Goal: Task Accomplishment & Management: Manage account settings

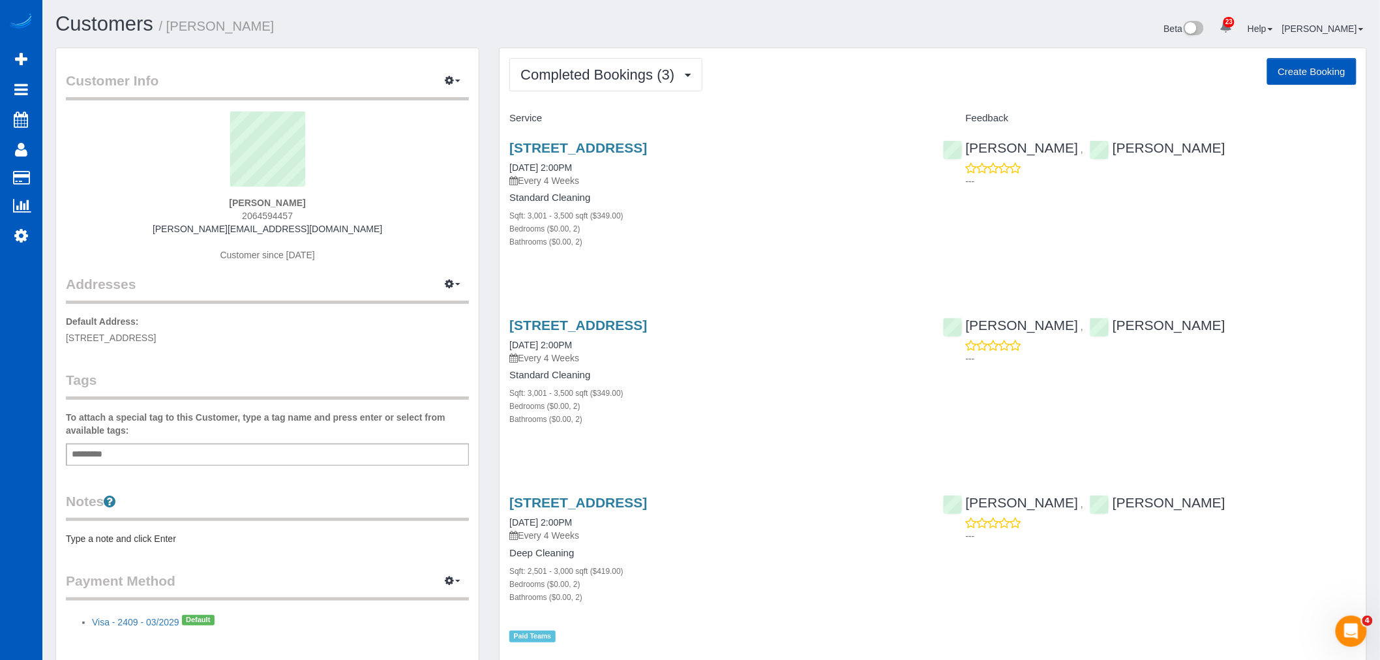
click at [592, 57] on div "Completed Bookings (3) Completed Bookings (3) Upcoming Bookings (0) Cancelled B…" at bounding box center [932, 366] width 867 height 636
click at [598, 70] on span "Completed Bookings (3)" at bounding box center [600, 75] width 160 height 16
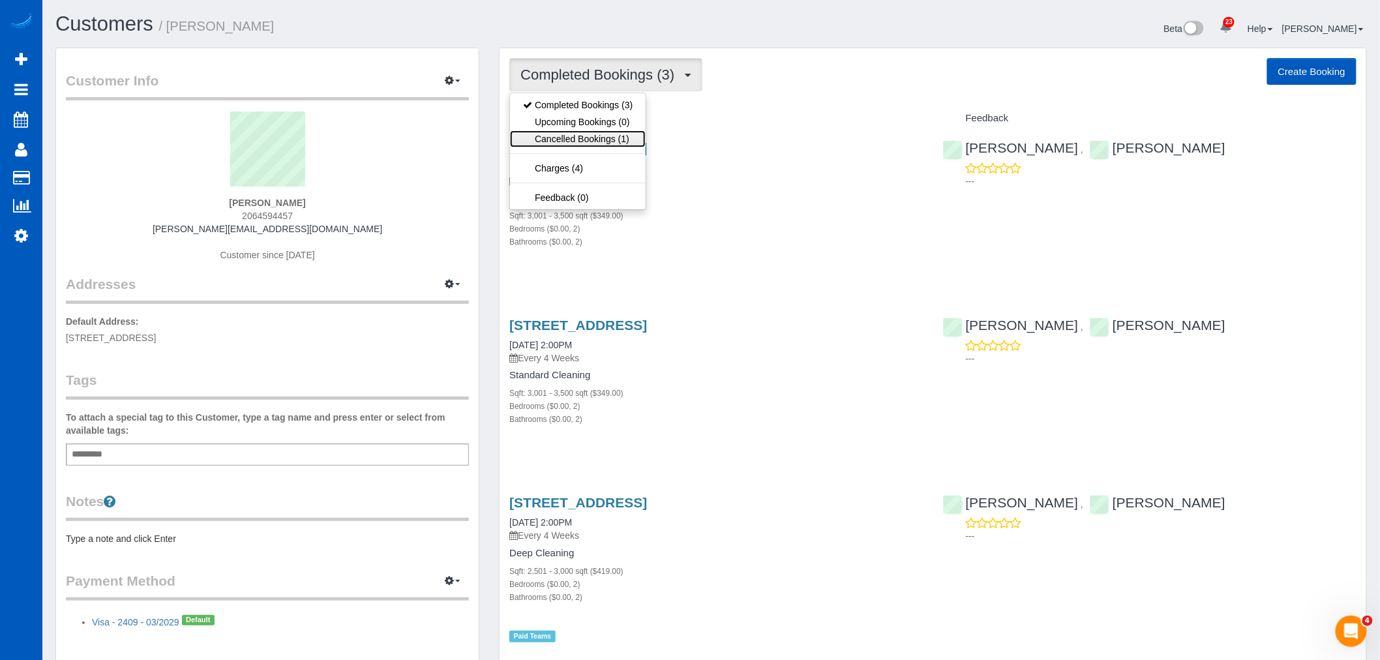
click at [581, 145] on link "Cancelled Bookings (1)" at bounding box center [578, 138] width 136 height 17
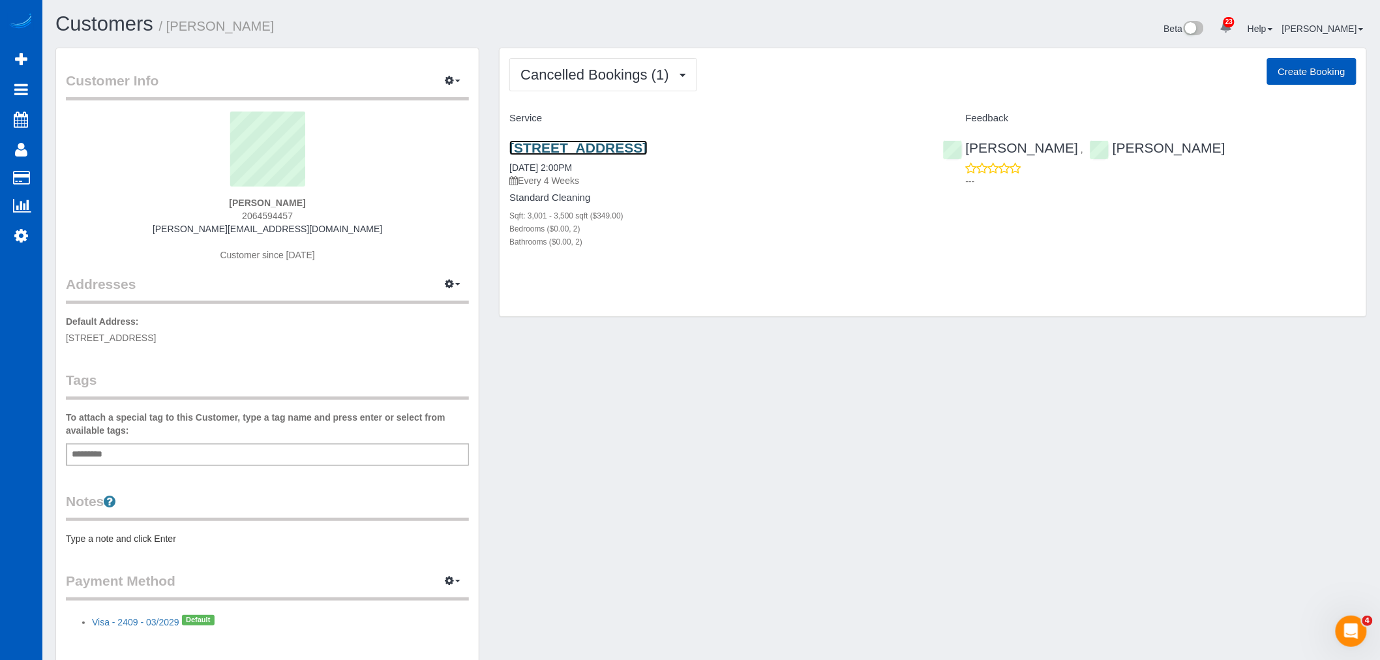
click at [571, 143] on link "17122 25th Avenue Northeast, Lake Forest Park, WA 98155" at bounding box center [578, 147] width 138 height 15
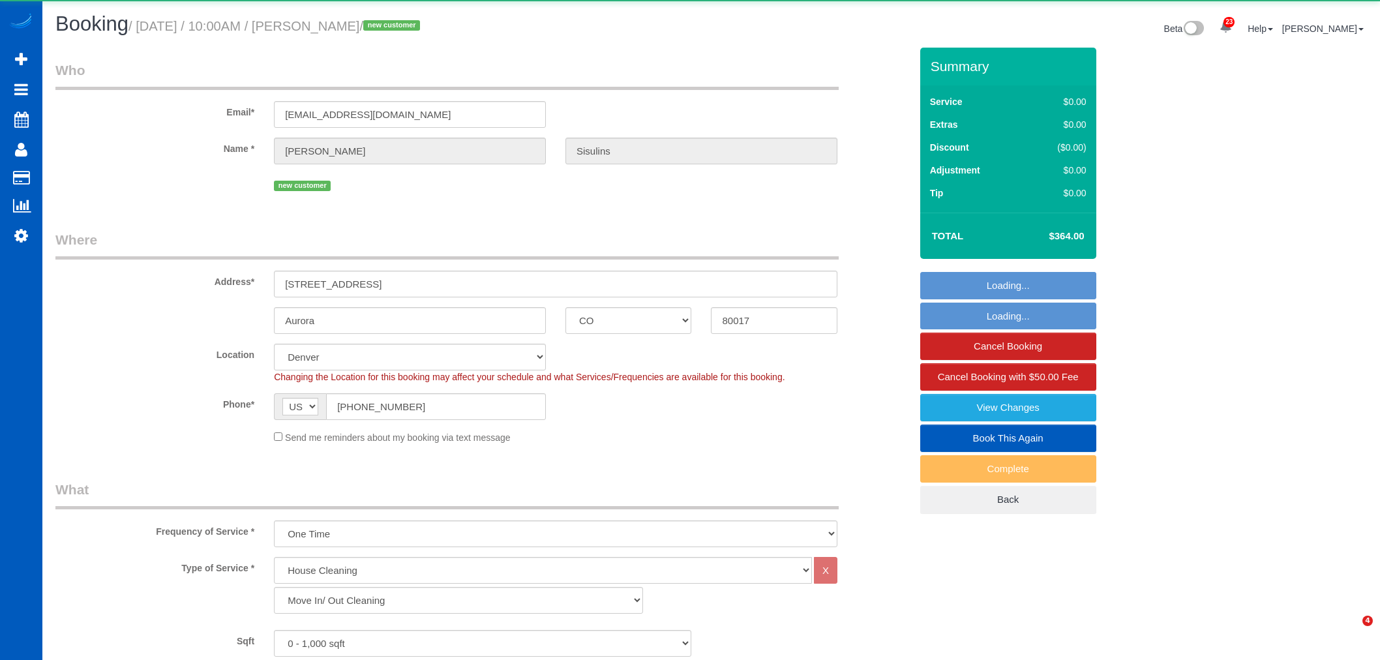
select select "CO"
select select "199"
select select "number:8"
select select "object:18326"
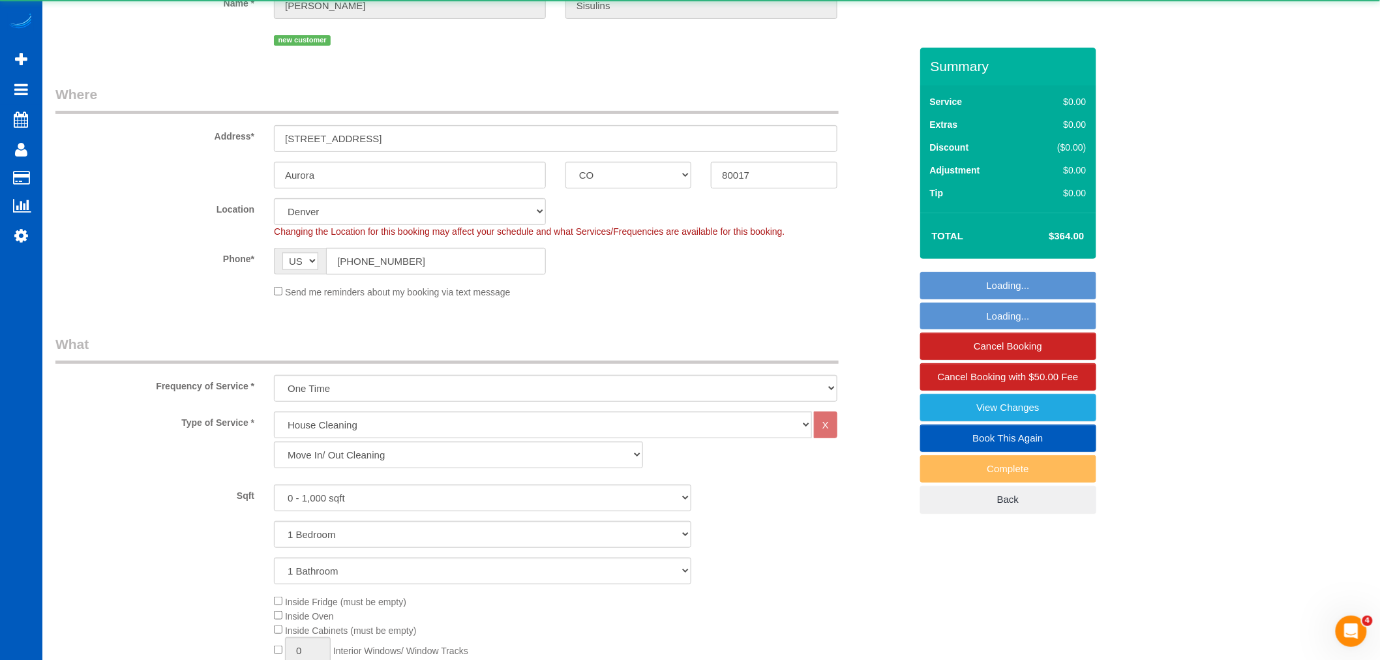
select select "spot39"
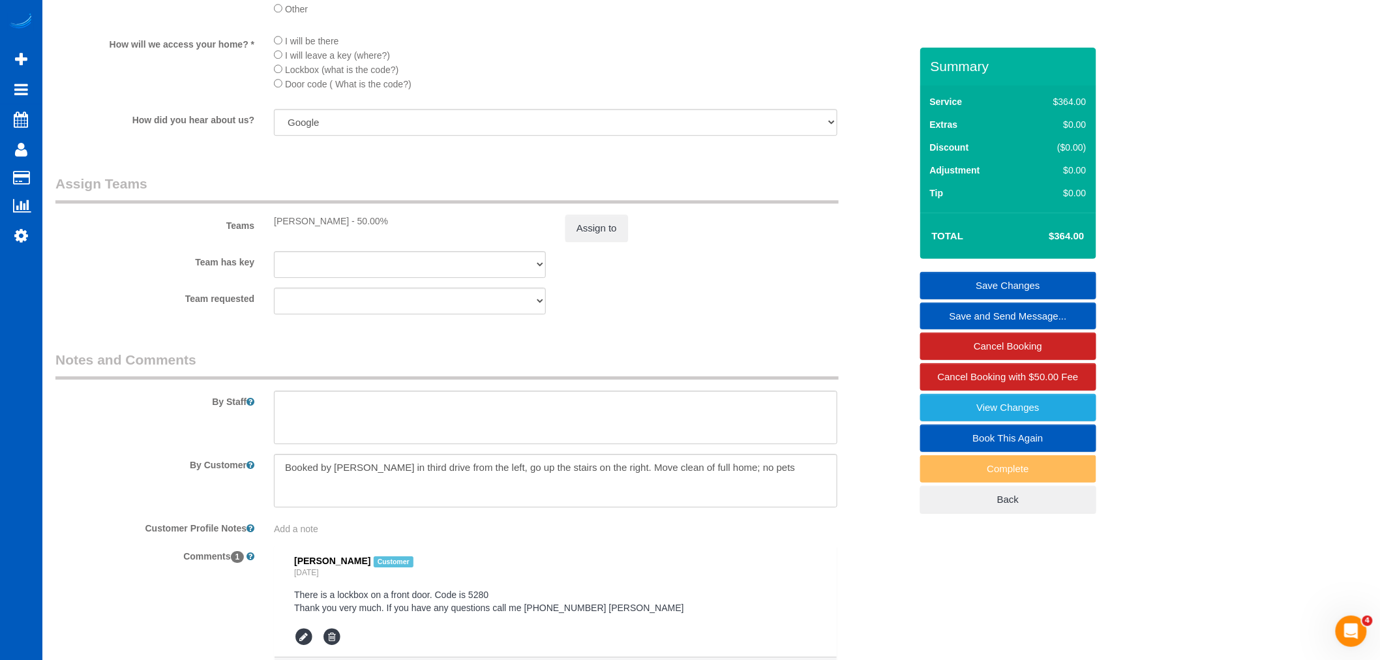
scroll to position [1594, 0]
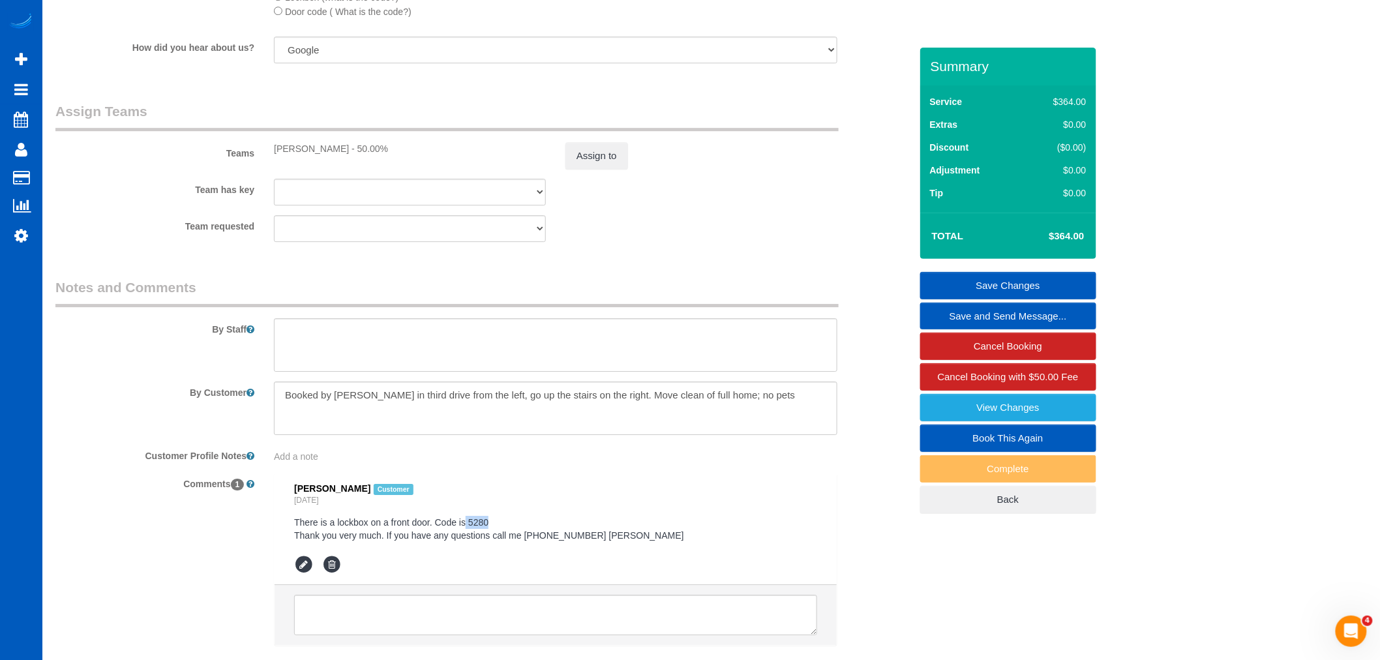
drag, startPoint x: 492, startPoint y: 543, endPoint x: 464, endPoint y: 539, distance: 28.9
click at [464, 539] on pre "There is a lockbox on a front door. Code is 5280 Thank you very much. If you ha…" at bounding box center [555, 529] width 523 height 26
click at [499, 542] on pre "There is a lockbox on a front door. Code is 5280 Thank you very much. If you ha…" at bounding box center [555, 529] width 523 height 26
drag, startPoint x: 471, startPoint y: 537, endPoint x: 484, endPoint y: 537, distance: 13.0
click at [501, 542] on pre "There is a lockbox on a front door. Code is 5280 Thank you very much. If you ha…" at bounding box center [555, 529] width 523 height 26
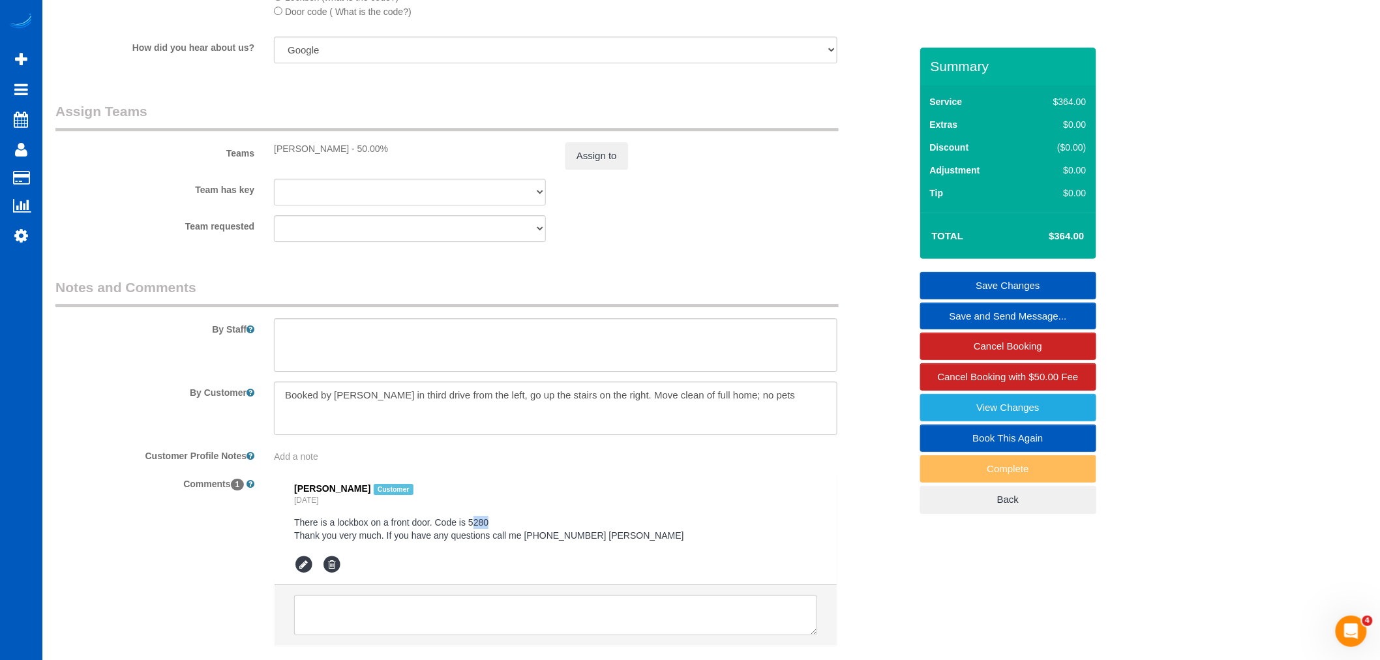
click at [484, 537] on pre "There is a lockbox on a front door. Code is 5280 Thank you very much. If you ha…" at bounding box center [555, 529] width 523 height 26
click at [289, 539] on li "Alex Sisulins Customer Yesterday There is a lockbox on a front door. Code is 52…" at bounding box center [556, 528] width 562 height 111
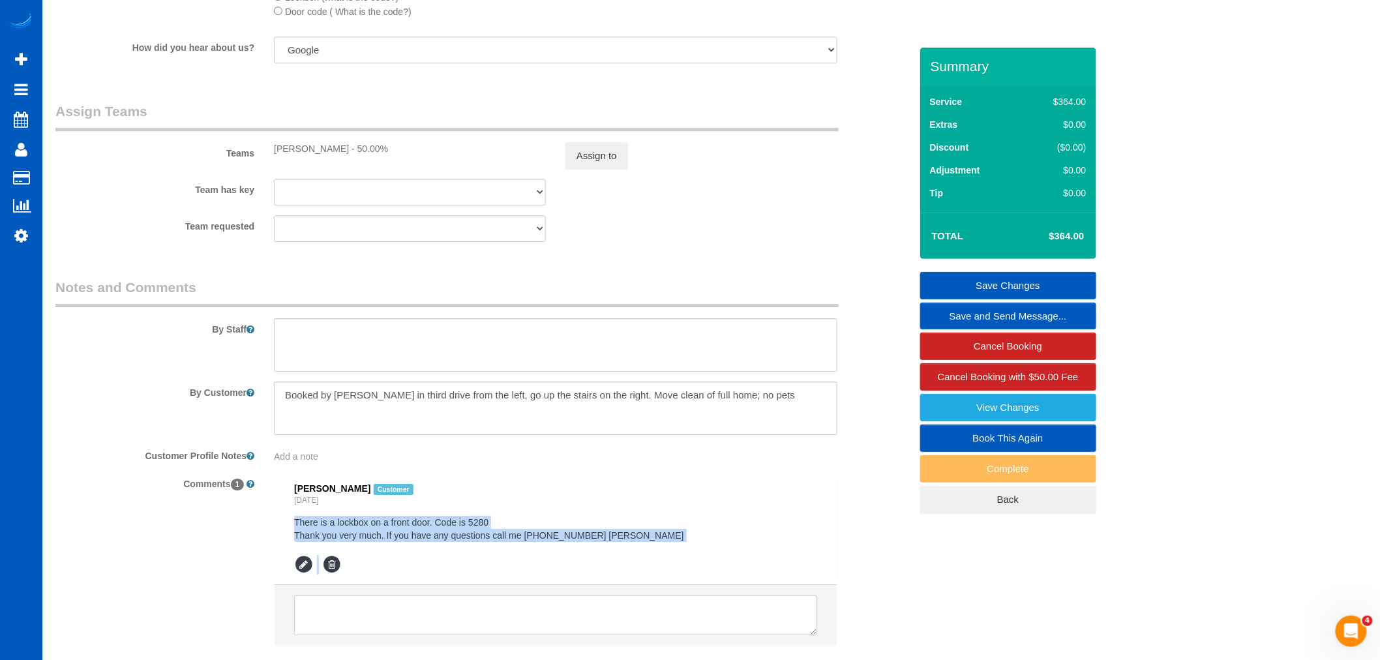
drag, startPoint x: 292, startPoint y: 539, endPoint x: 631, endPoint y: 559, distance: 339.7
click at [646, 567] on li "Alex Sisulins Customer Yesterday There is a lockbox on a front door. Code is 52…" at bounding box center [556, 528] width 562 height 111
click at [631, 542] on pre "There is a lockbox on a front door. Code is 5280 Thank you very much. If you ha…" at bounding box center [555, 529] width 523 height 26
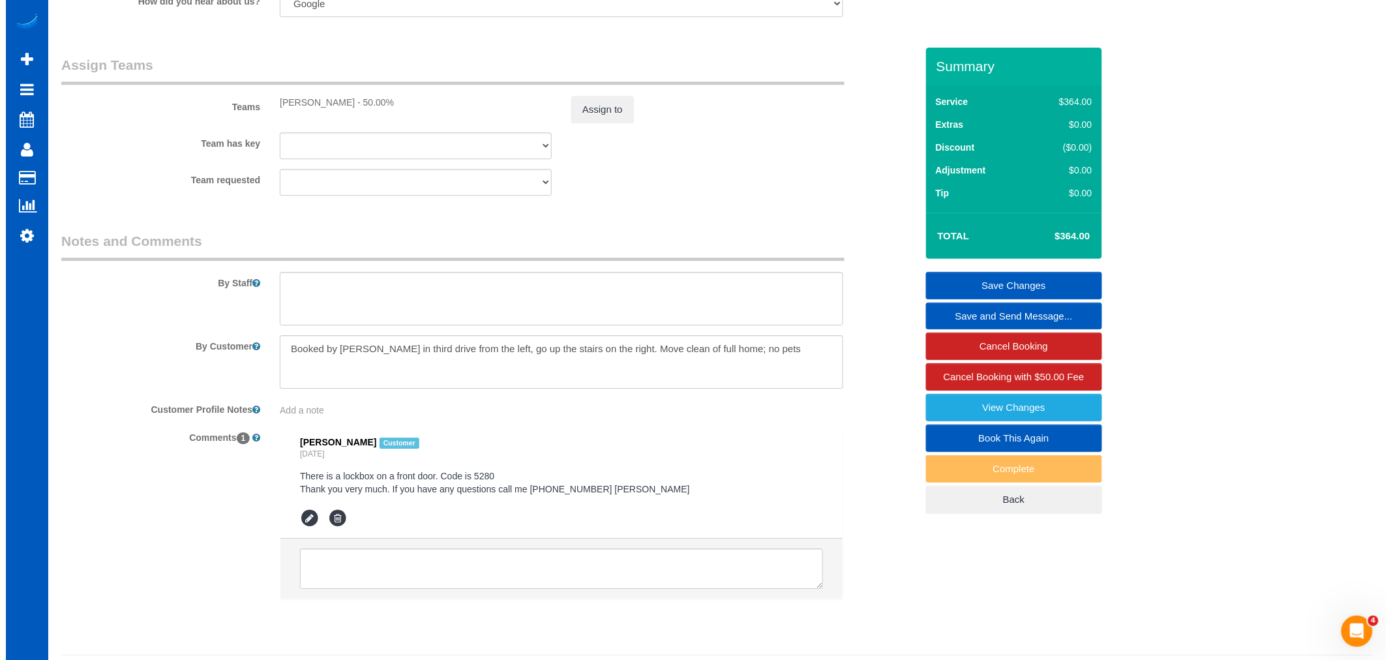
scroll to position [1666, 0]
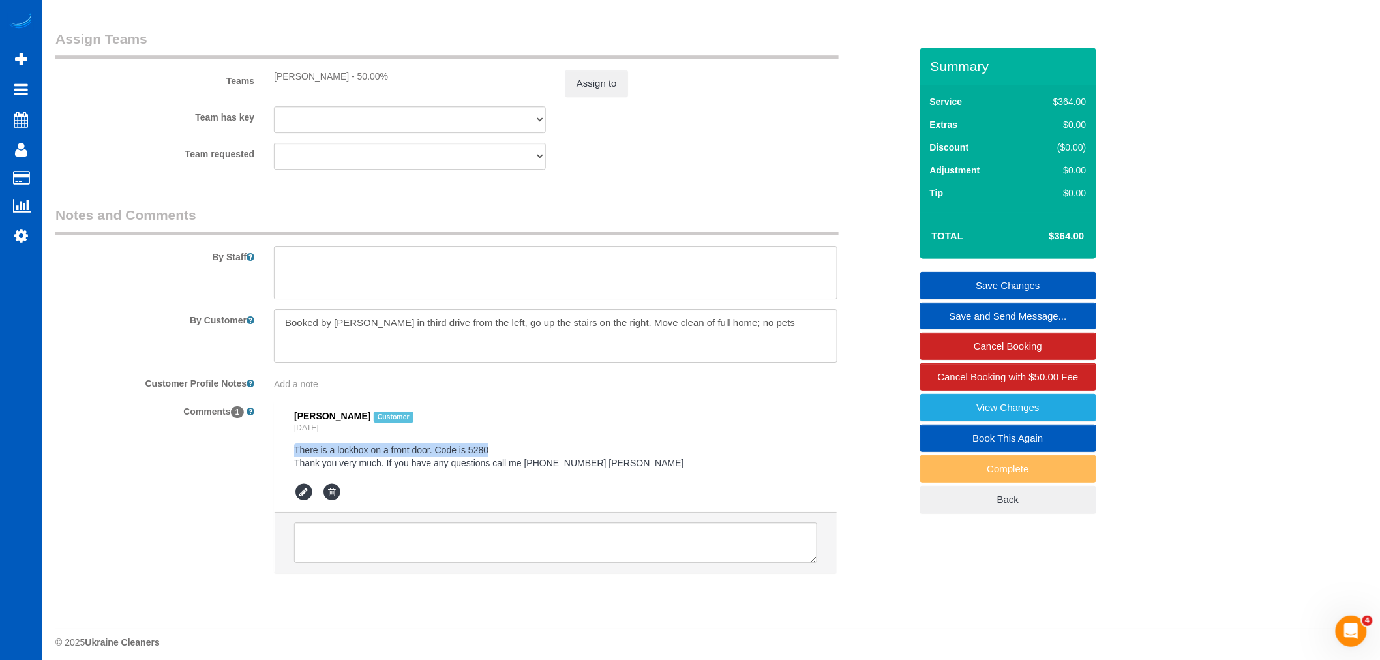
drag, startPoint x: 491, startPoint y: 471, endPoint x: 285, endPoint y: 466, distance: 206.1
click at [285, 466] on li "Alex Sisulins Customer Yesterday There is a lockbox on a front door. Code is 52…" at bounding box center [556, 456] width 562 height 111
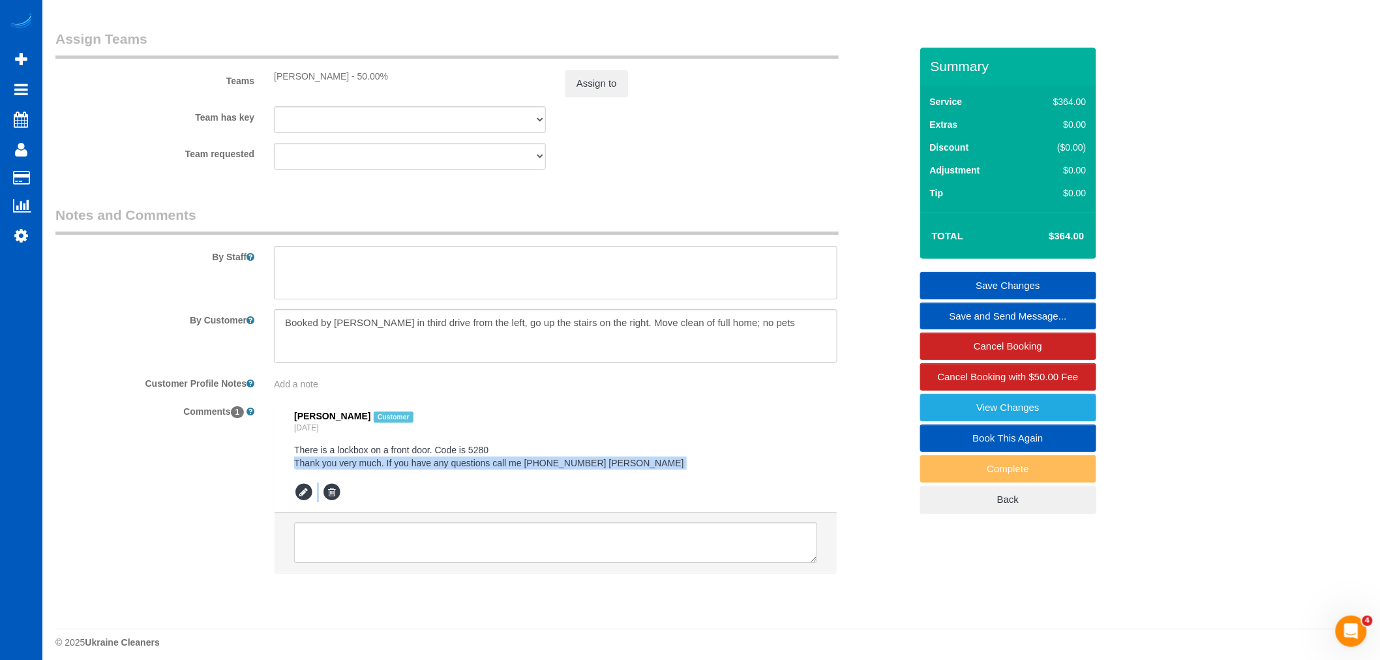
drag, startPoint x: 295, startPoint y: 479, endPoint x: 659, endPoint y: 502, distance: 364.6
click at [659, 502] on div "Alex Sisulins Customer Yesterday There is a lockbox on a front door. Code is 52…" at bounding box center [555, 456] width 523 height 91
click at [595, 466] on pre "There is a lockbox on a front door. Code is 5280 Thank you very much. If you ha…" at bounding box center [555, 456] width 523 height 26
drag, startPoint x: 603, startPoint y: 483, endPoint x: 494, endPoint y: 479, distance: 108.9
click at [494, 469] on pre "There is a lockbox on a front door. Code is 5280 Thank you very much. If you ha…" at bounding box center [555, 456] width 523 height 26
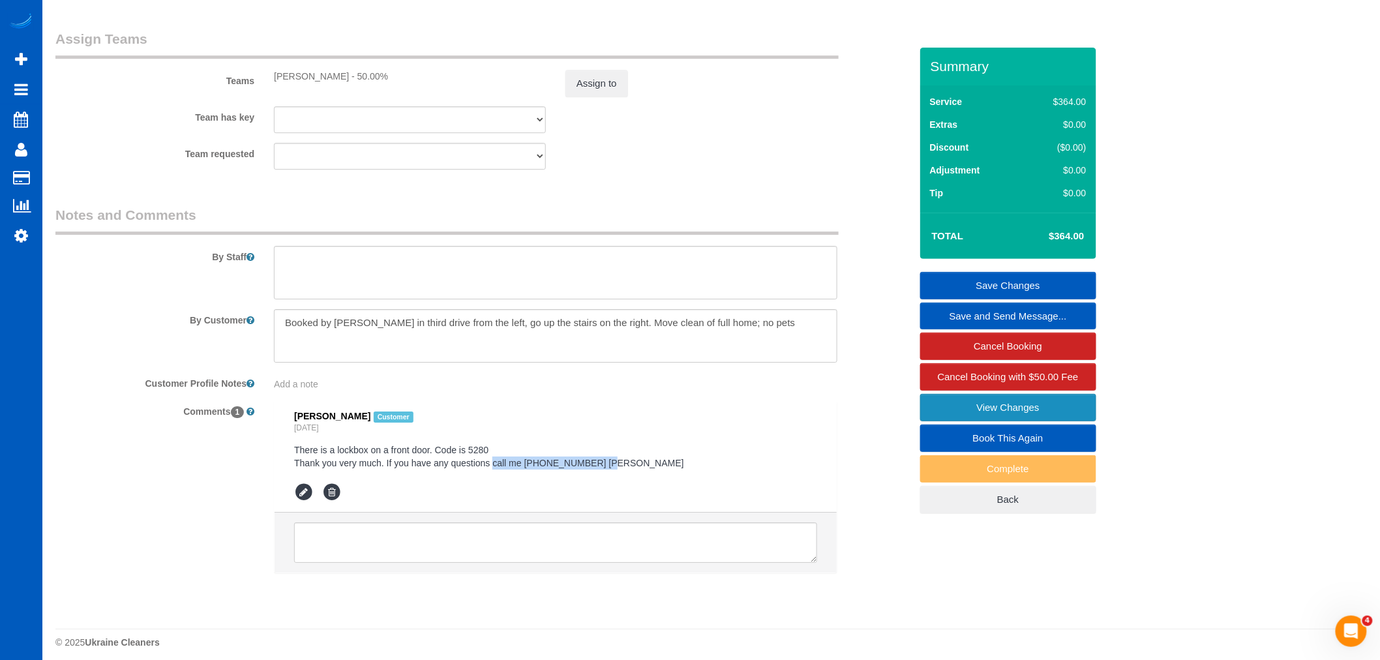
click at [1087, 421] on link "View Changes" at bounding box center [1008, 407] width 176 height 27
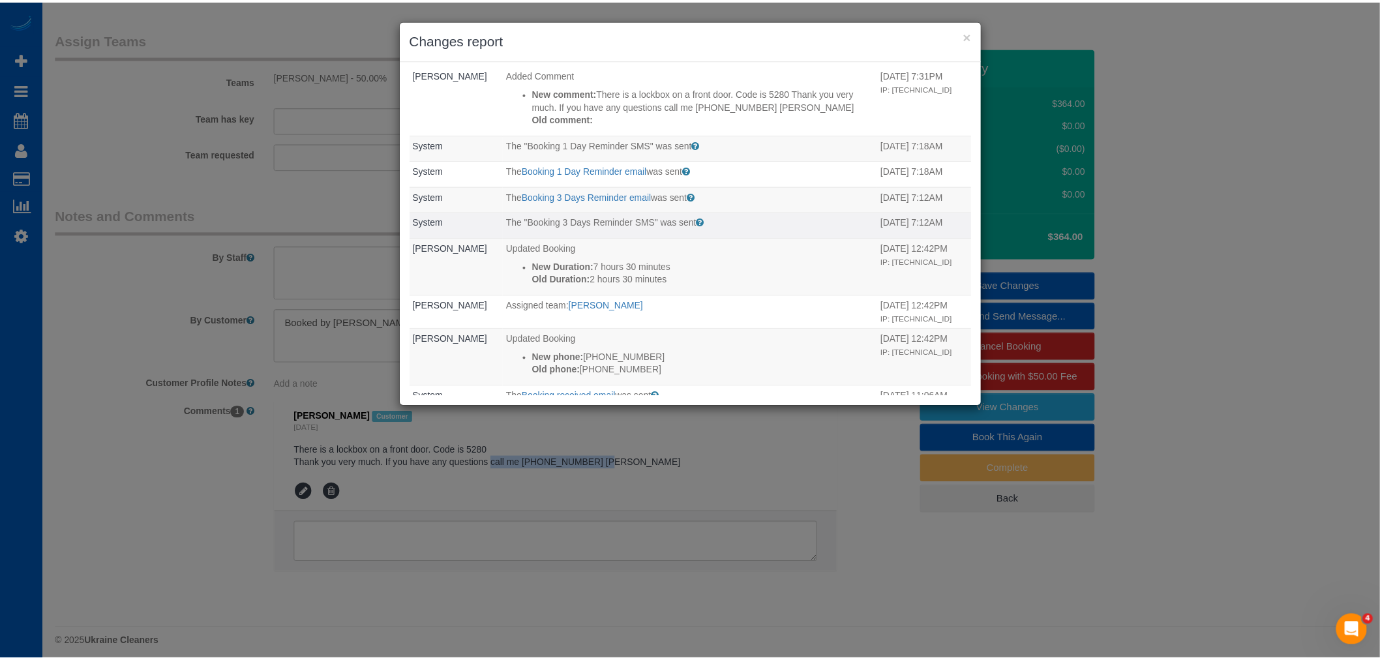
scroll to position [0, 0]
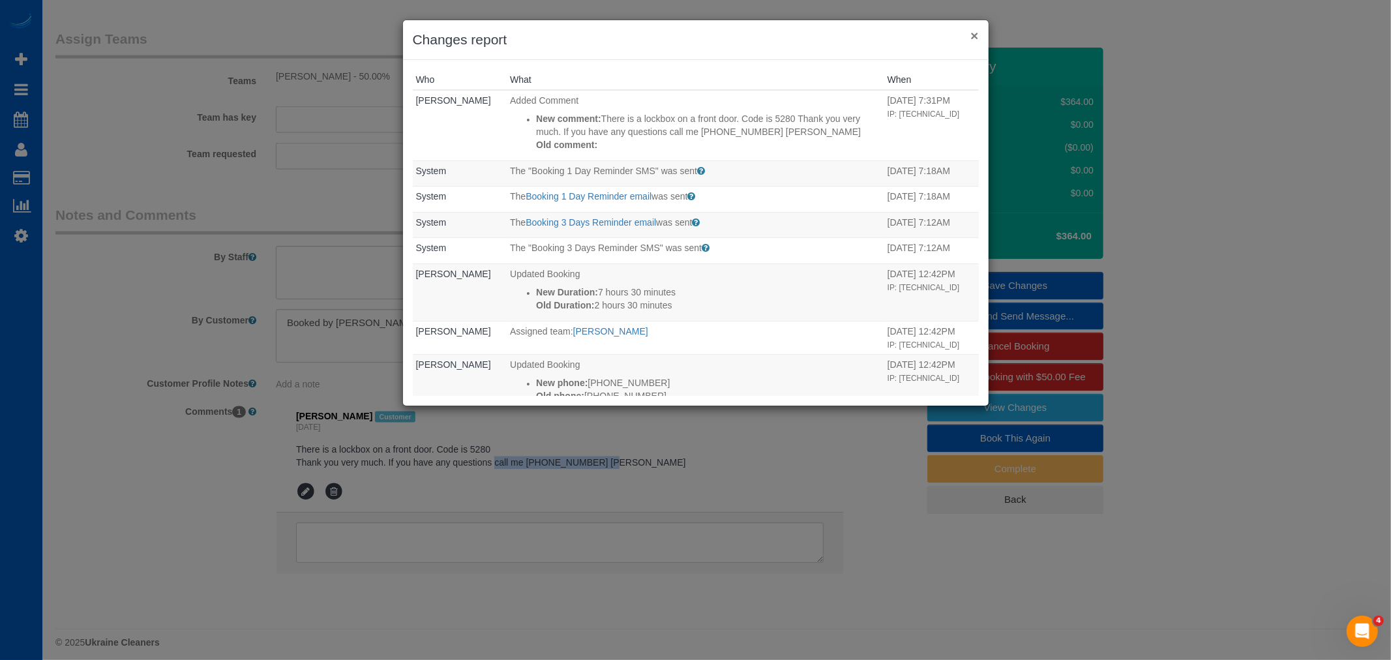
click at [976, 41] on button "×" at bounding box center [974, 36] width 8 height 14
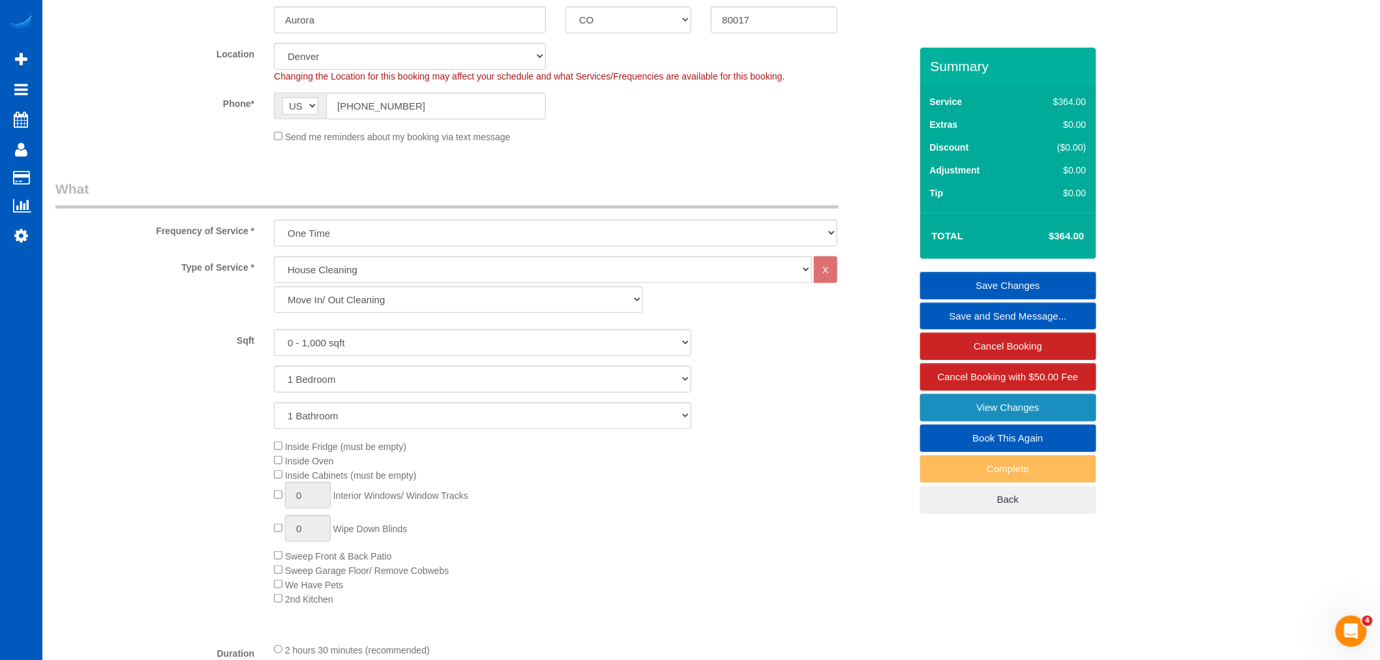
scroll to position [362, 0]
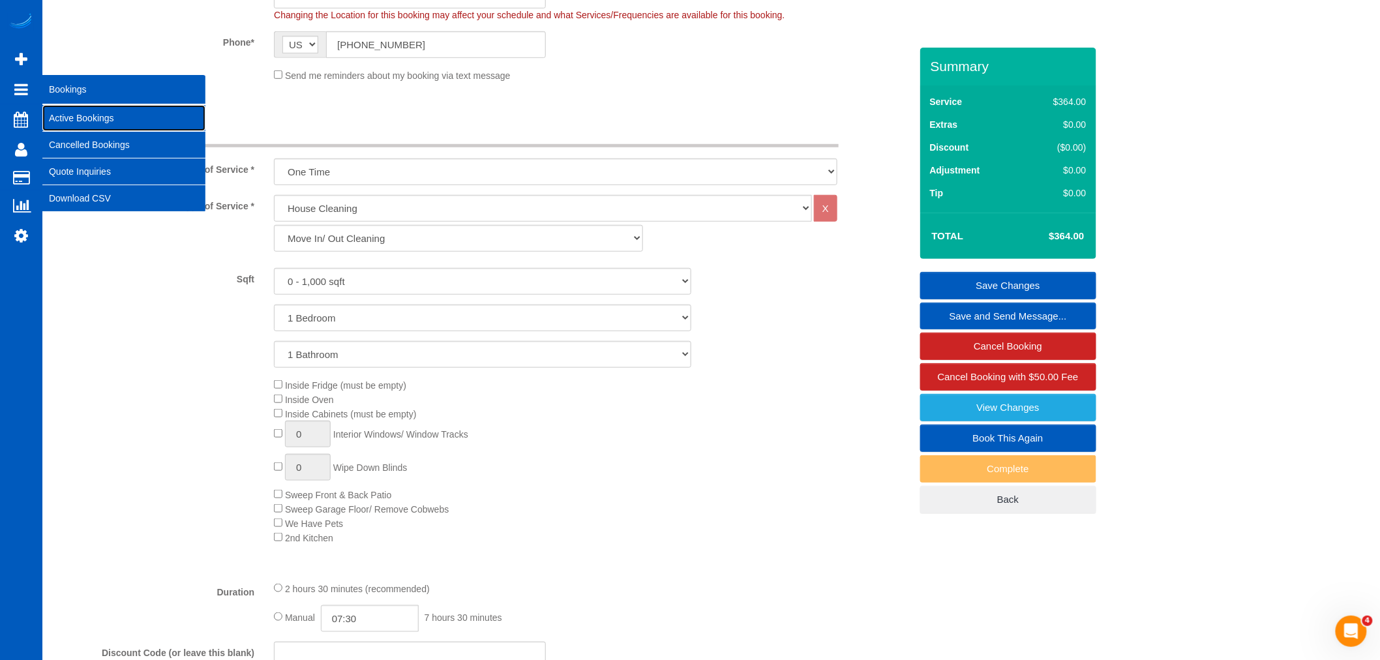
click at [72, 114] on link "Active Bookings" at bounding box center [123, 118] width 163 height 26
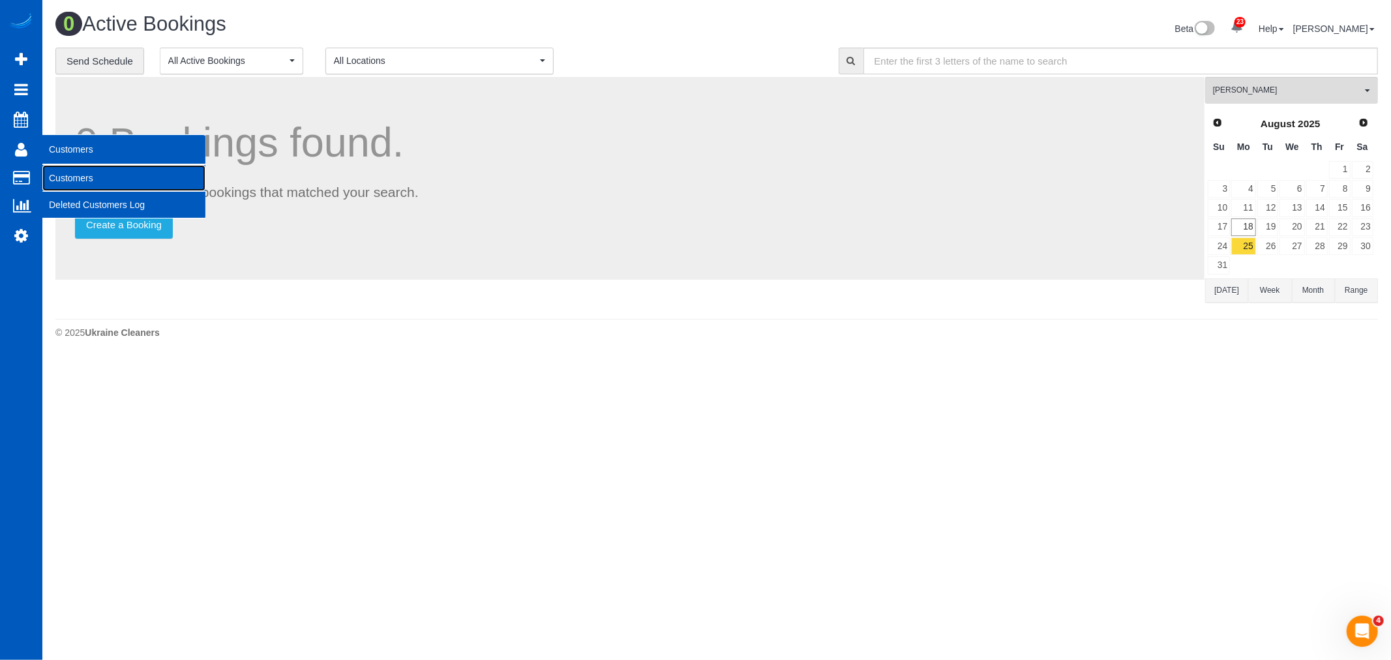
click at [99, 177] on link "Customers" at bounding box center [123, 178] width 163 height 26
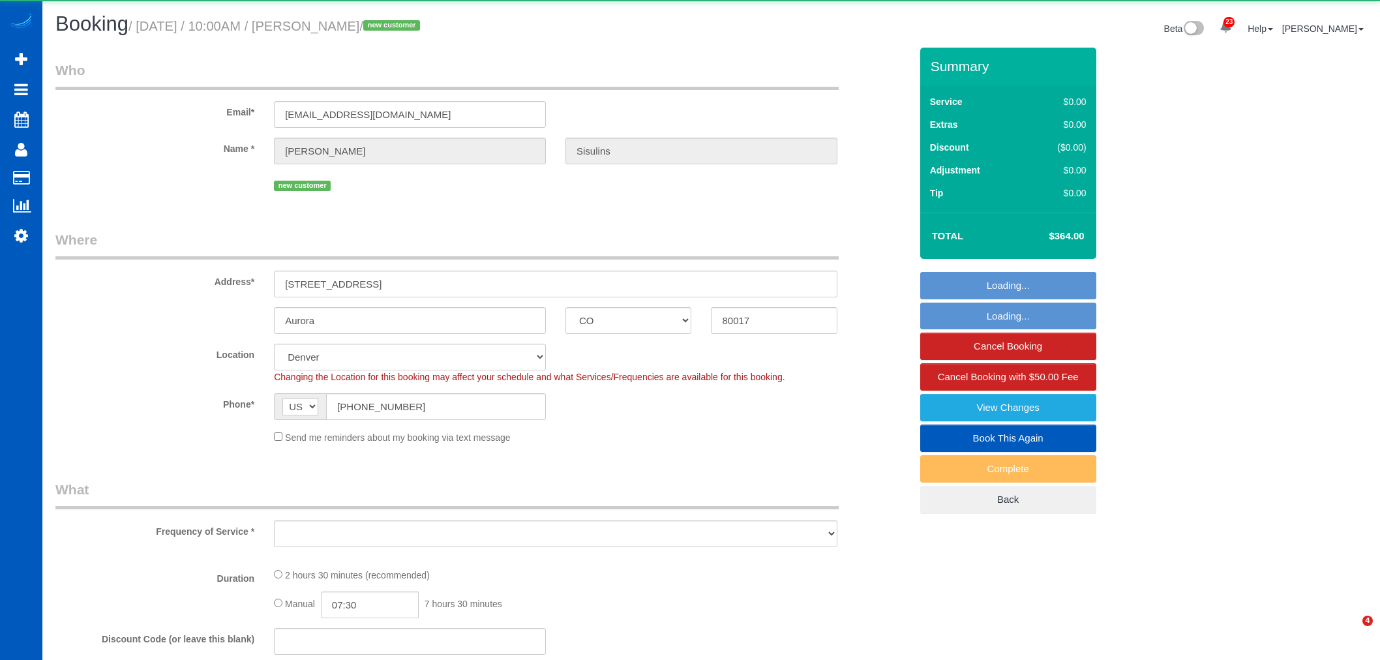
select select "CO"
select select "number:8"
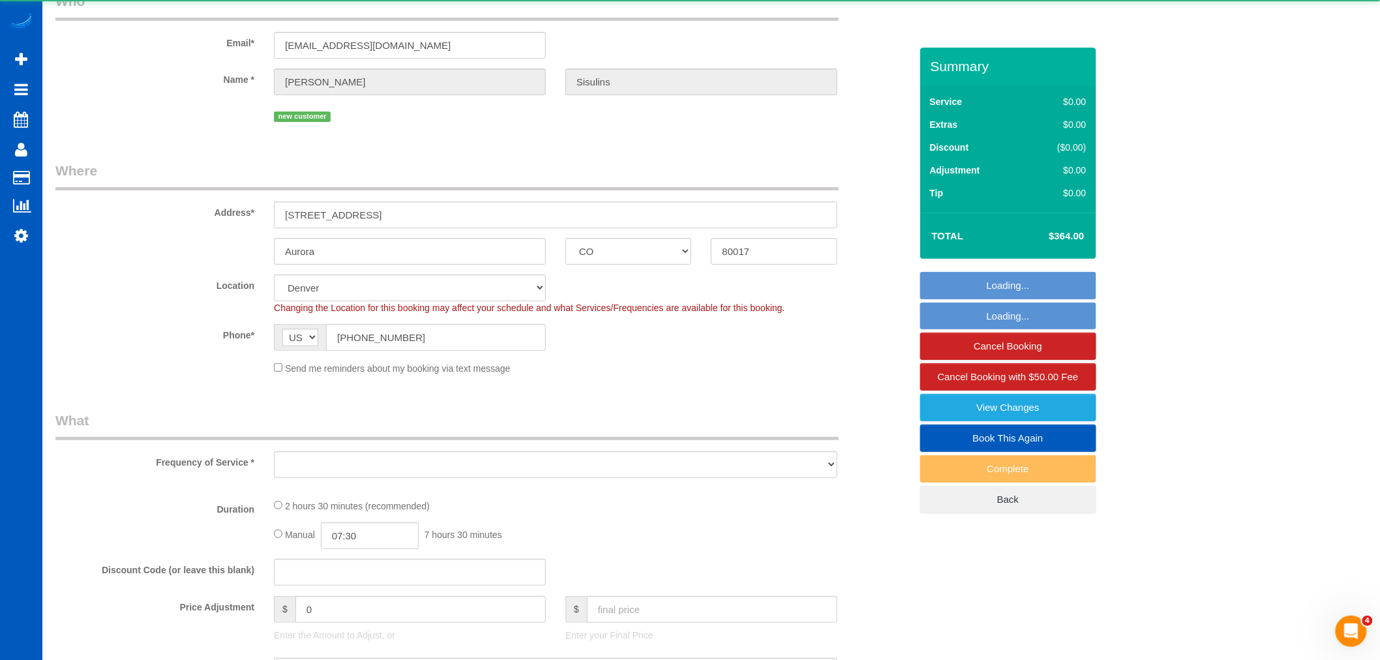
scroll to position [344, 0]
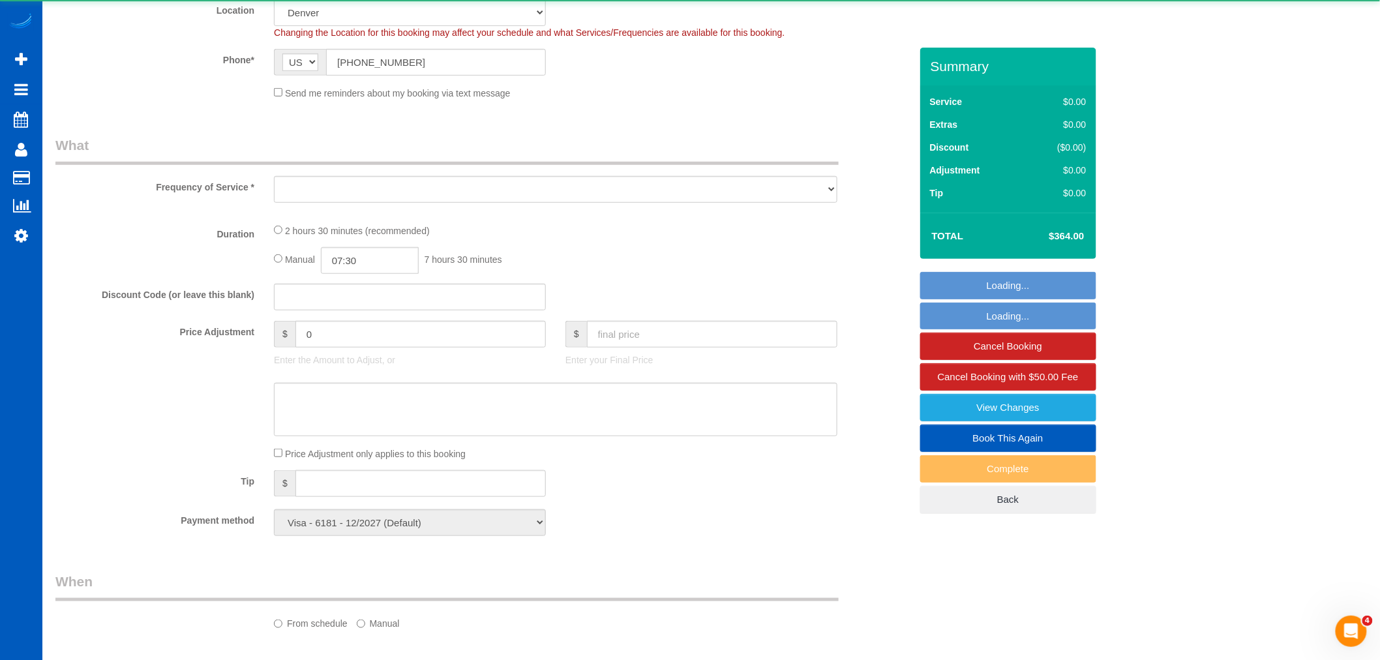
select select "object:2236"
select select "199"
select select "spot1"
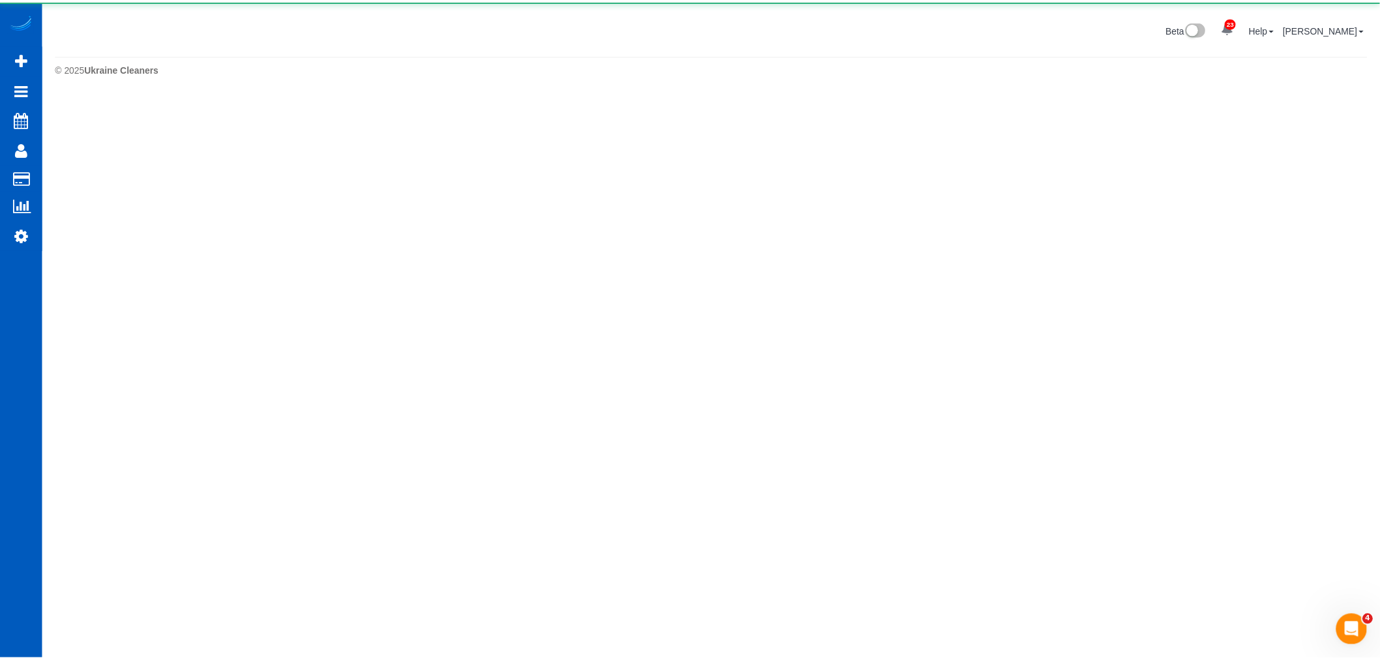
scroll to position [0, 0]
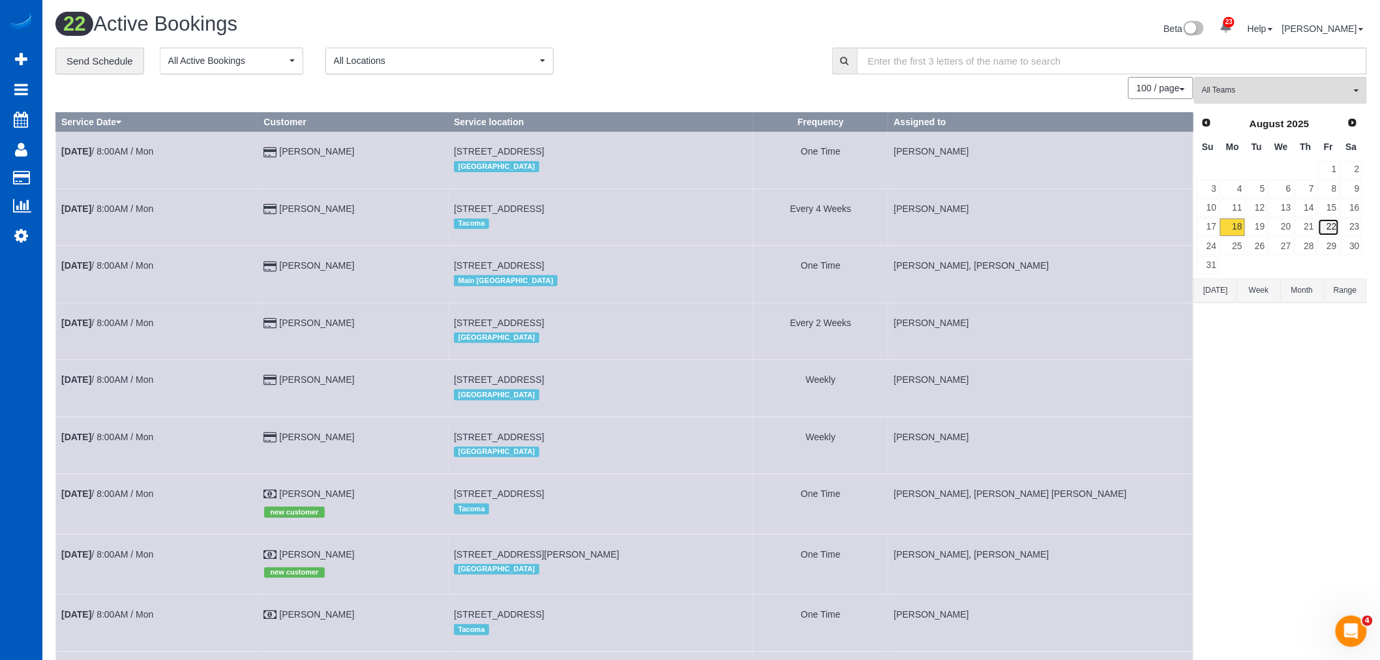
click at [1318, 231] on link "22" at bounding box center [1329, 227] width 22 height 18
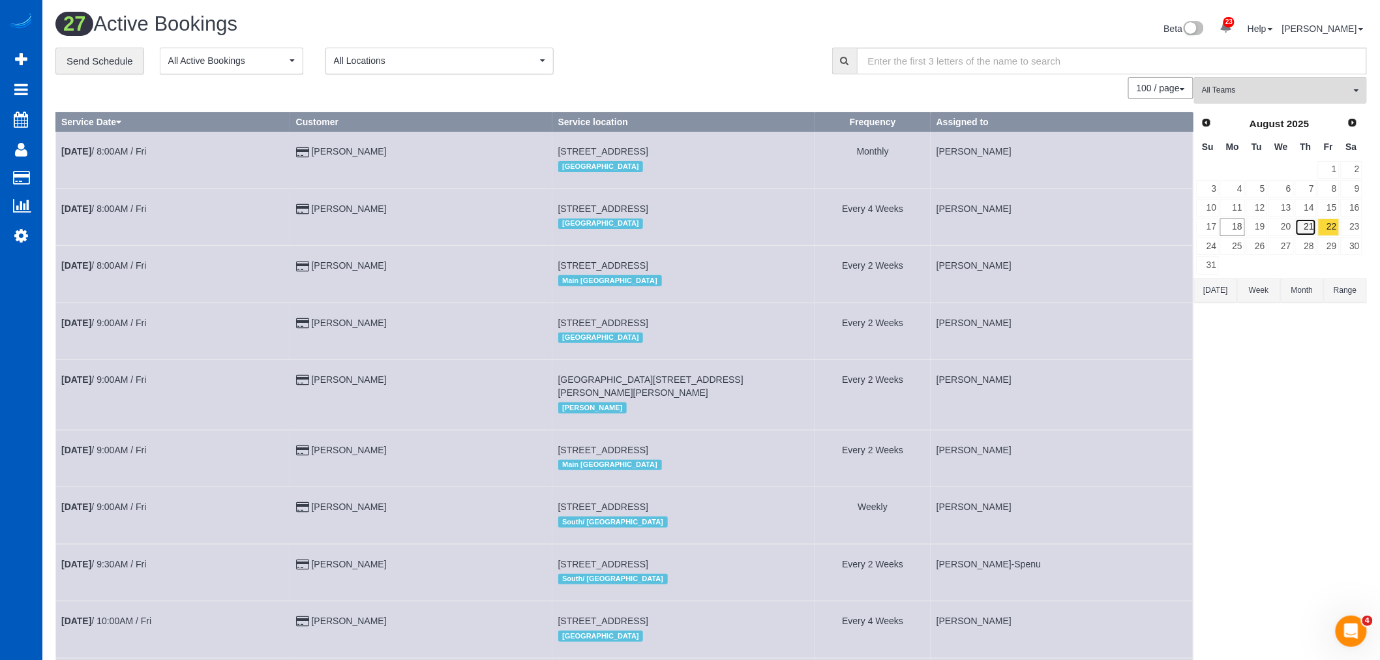
click at [1308, 228] on link "21" at bounding box center [1306, 227] width 22 height 18
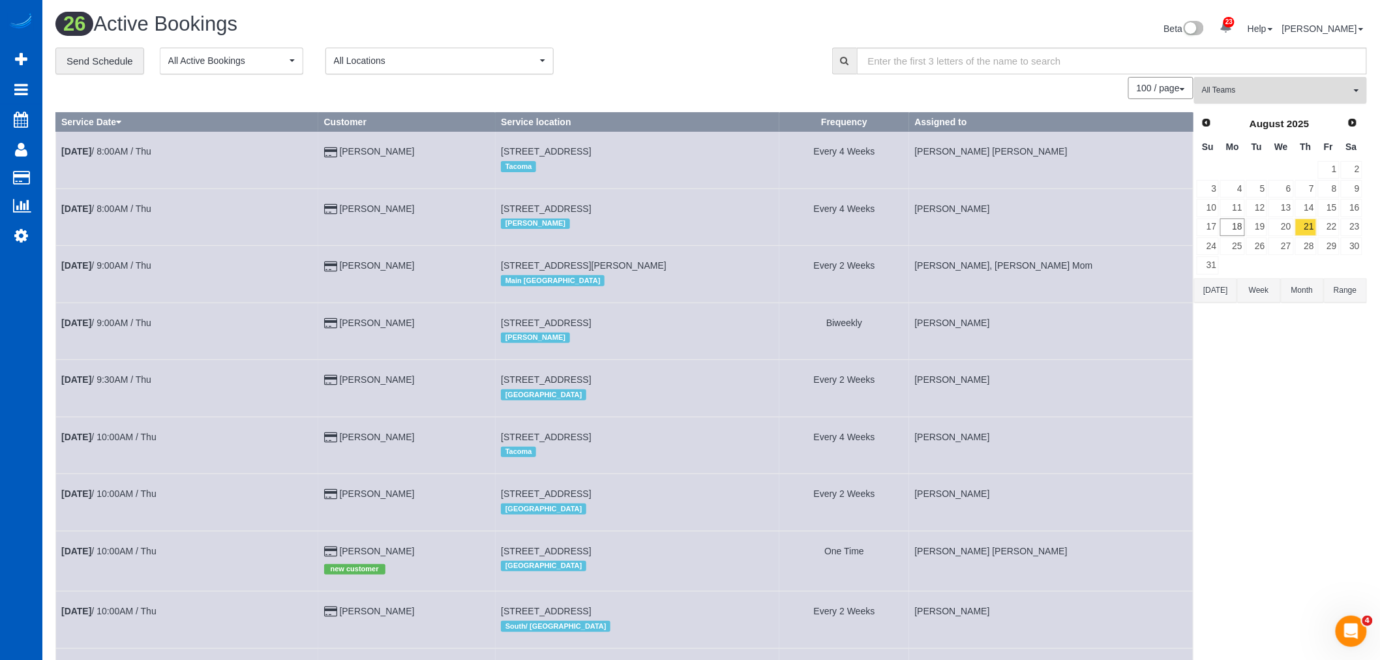
click at [1268, 93] on span "All Teams" at bounding box center [1276, 90] width 149 height 11
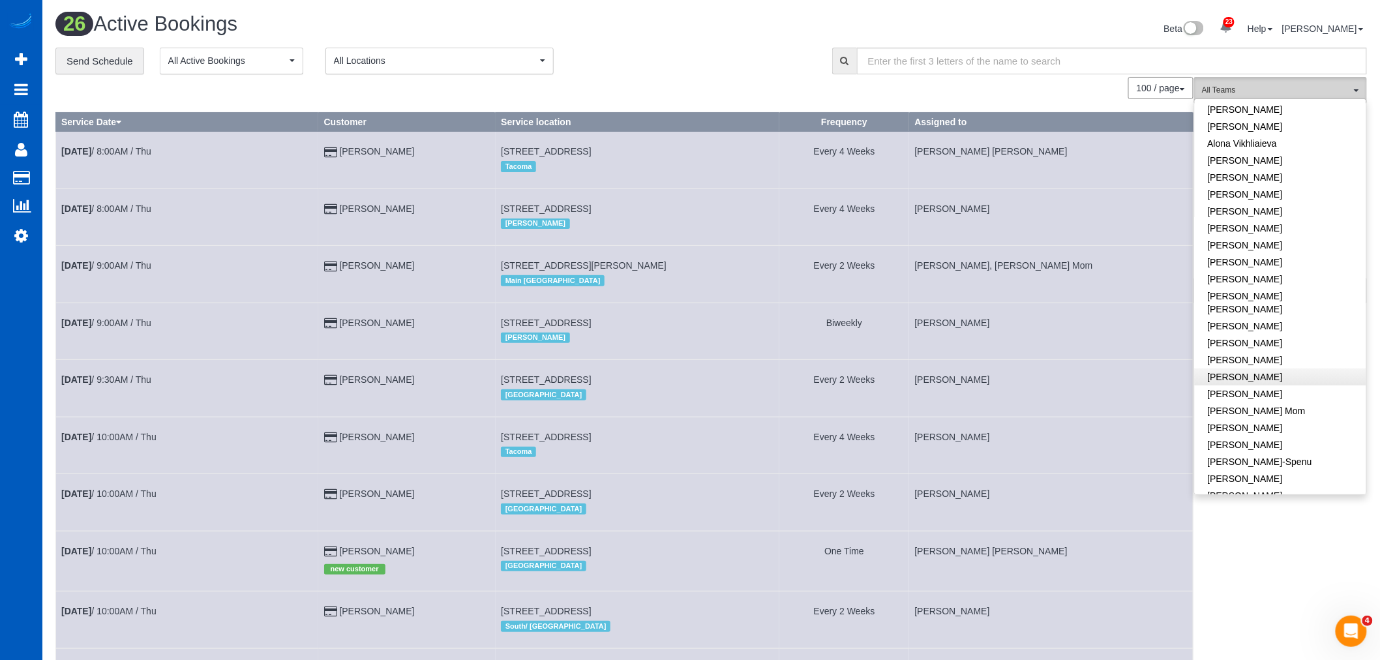
scroll to position [72, 0]
click at [1274, 361] on link "Inna Novytska" at bounding box center [1280, 369] width 171 height 17
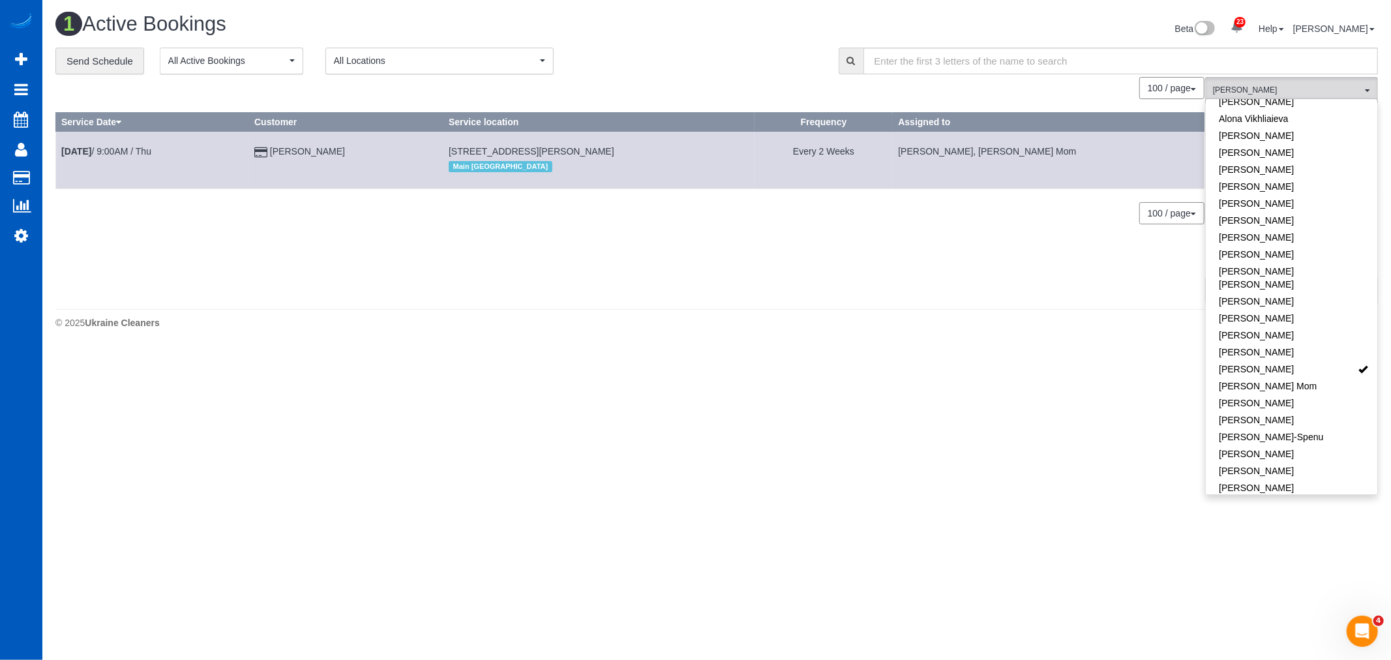
click at [738, 373] on body "23 Beta Your Notifications You have 0 alerts × You have 1 to charge for 08/16/2…" at bounding box center [695, 330] width 1391 height 660
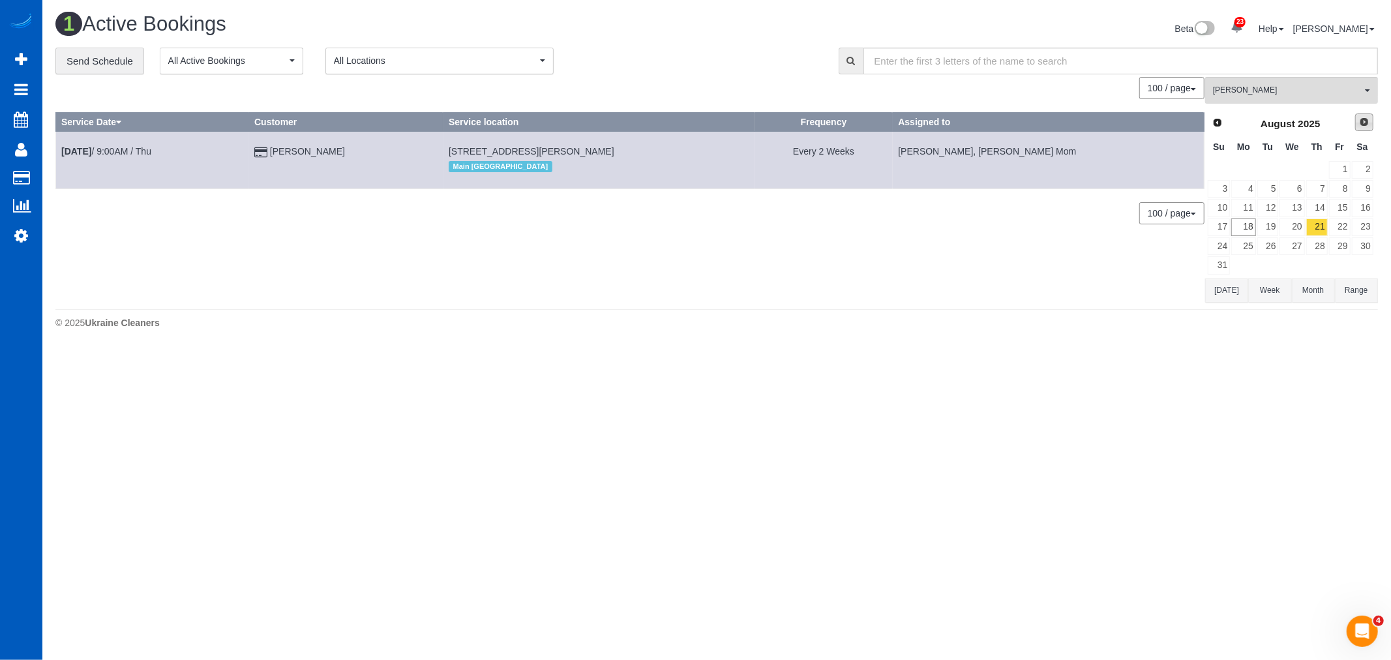
click at [1369, 126] on span "Next" at bounding box center [1364, 122] width 10 height 10
click at [1319, 185] on link "11" at bounding box center [1317, 189] width 22 height 18
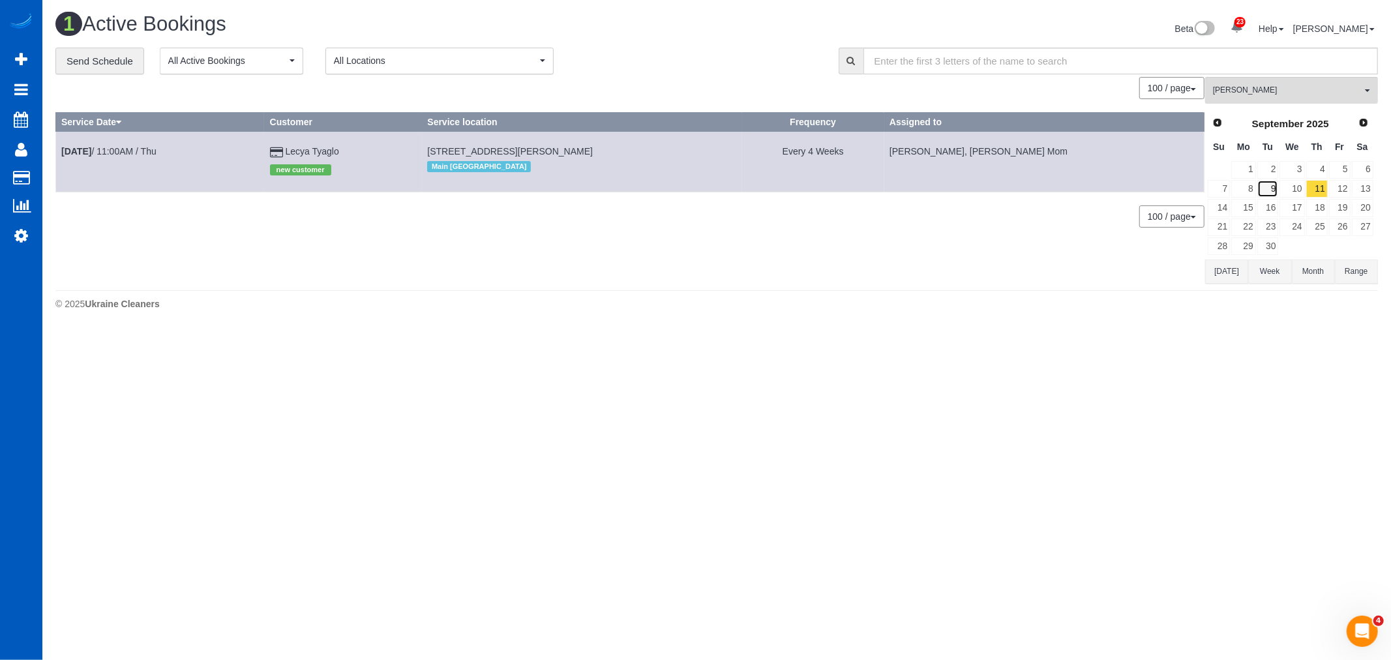
click at [1259, 188] on link "9" at bounding box center [1268, 189] width 22 height 18
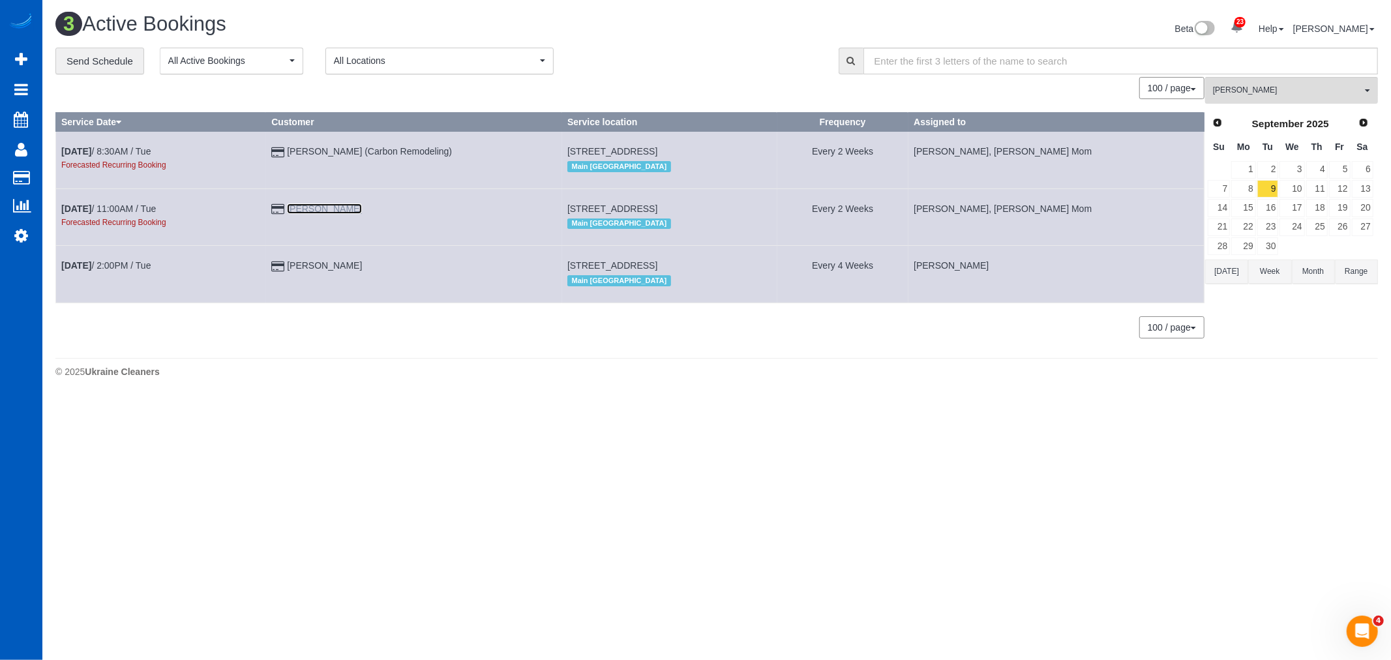
click at [314, 207] on link "Hisa Izumi" at bounding box center [324, 208] width 75 height 10
click at [30, 237] on link "Settings" at bounding box center [21, 235] width 42 height 30
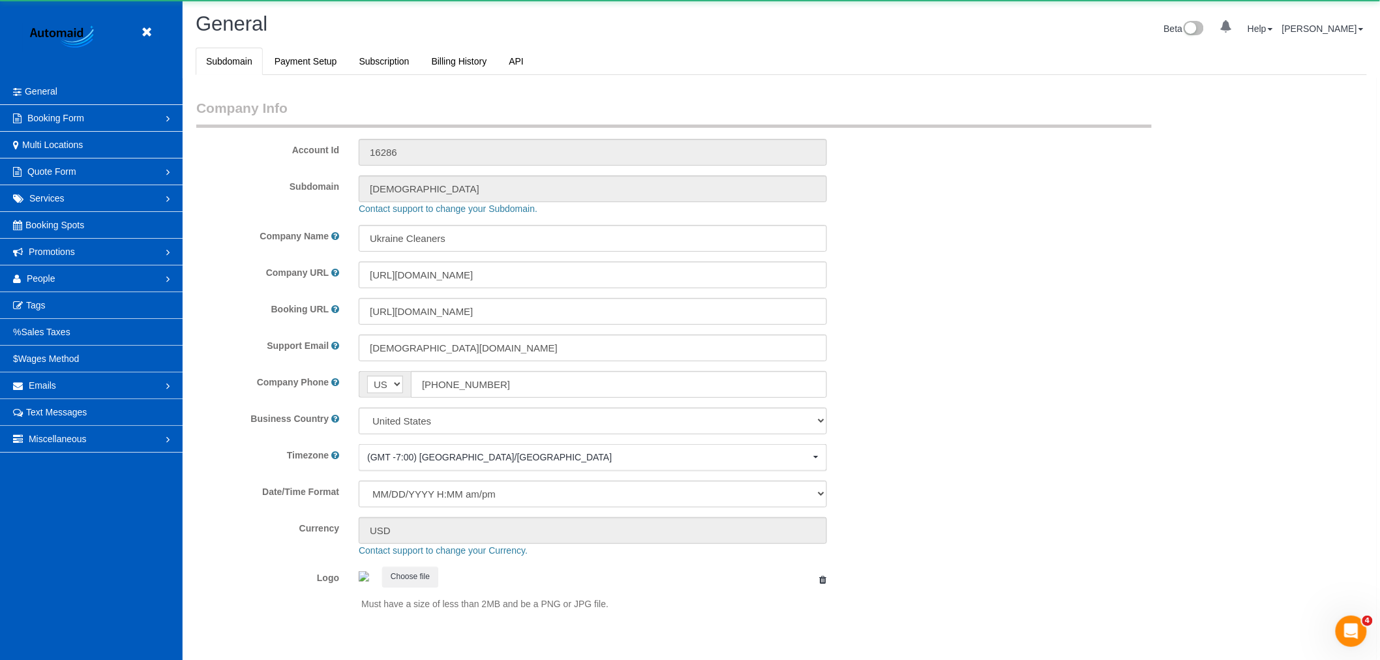
scroll to position [2851, 1380]
select select "1"
click at [57, 278] on link "People" at bounding box center [91, 278] width 183 height 26
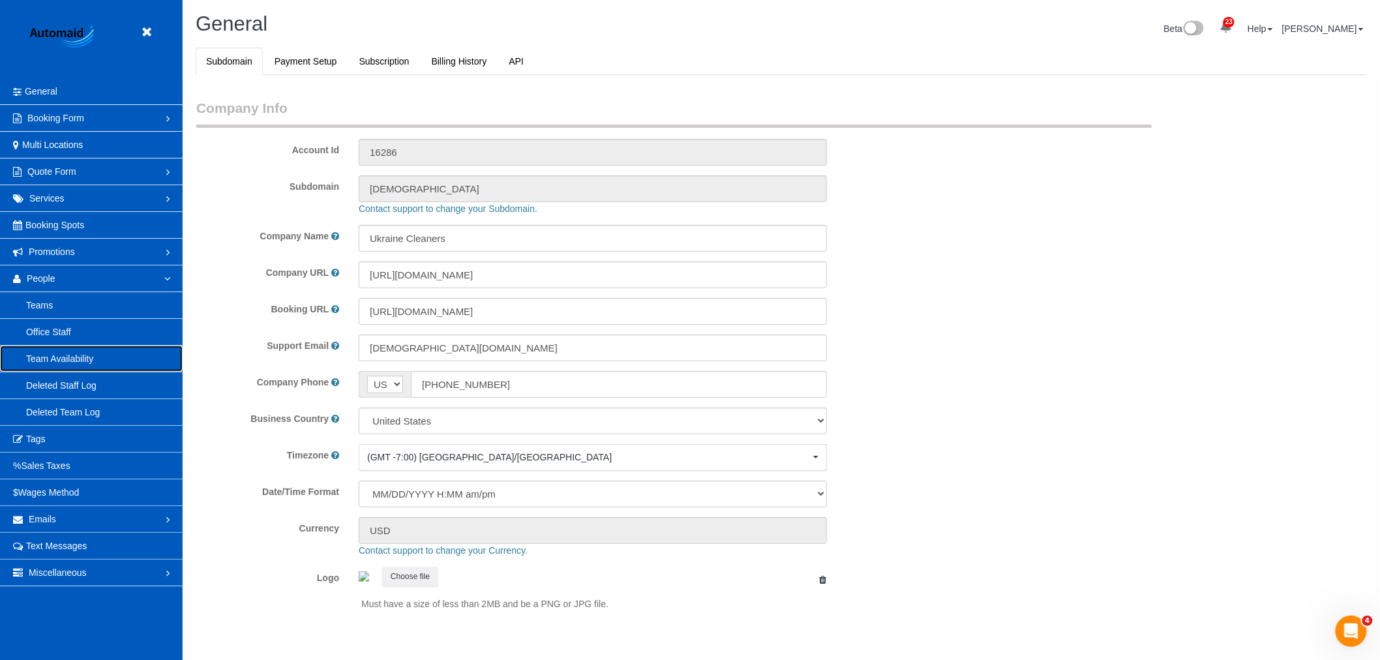
click at [111, 363] on link "Team Availability" at bounding box center [91, 359] width 183 height 26
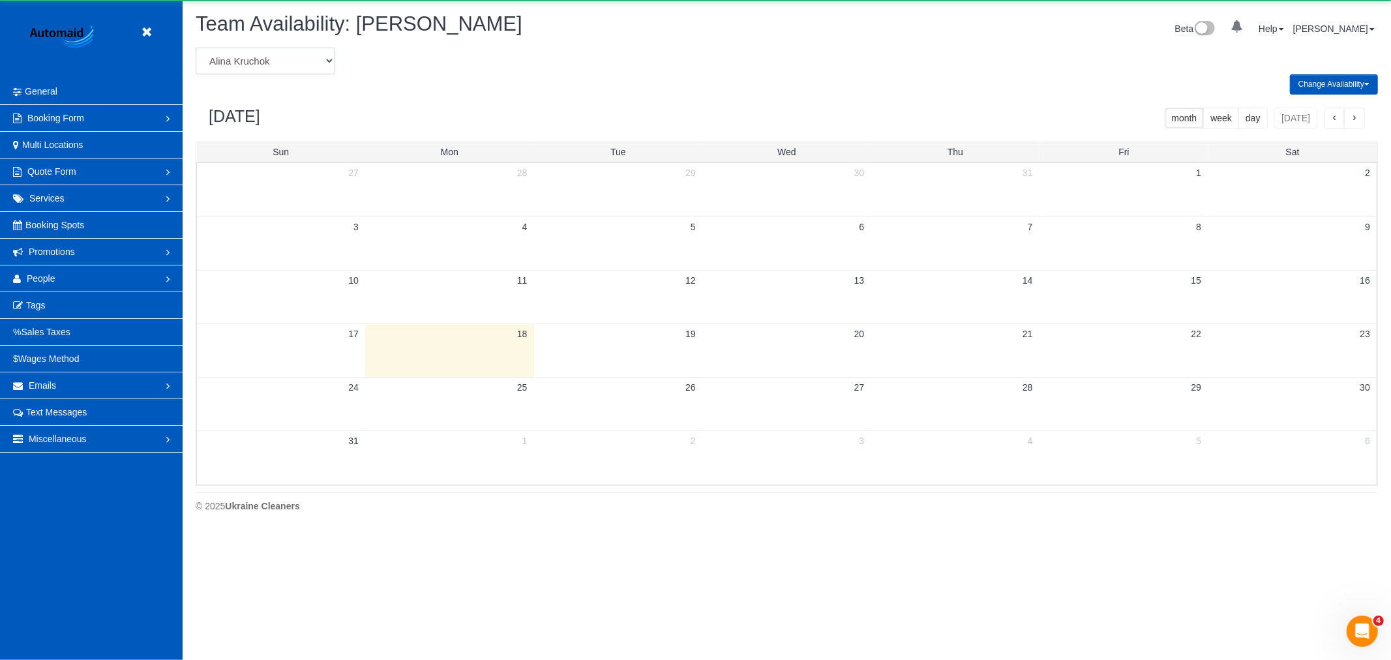
drag, startPoint x: 224, startPoint y: 54, endPoint x: 240, endPoint y: 72, distance: 23.6
click at [224, 54] on select "Alina Kruchok Alona Kulish Alona Tarasiuk Alona Vikhliaieva Anastasiia Demchenk…" at bounding box center [266, 61] width 140 height 27
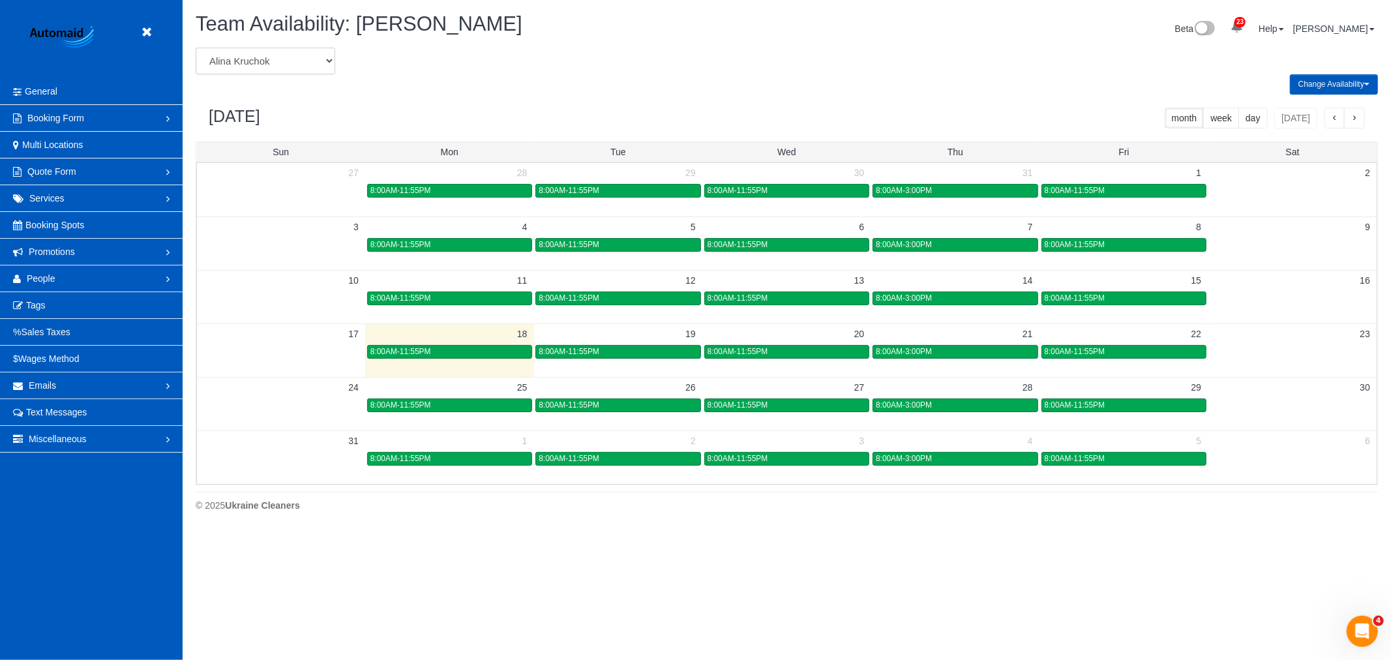
select select "number:28843"
click at [196, 48] on select "Alina Kruchok Alona Kulish Alona Tarasiuk Alona Vikhliaieva Anastasiia Demchenk…" at bounding box center [266, 61] width 140 height 27
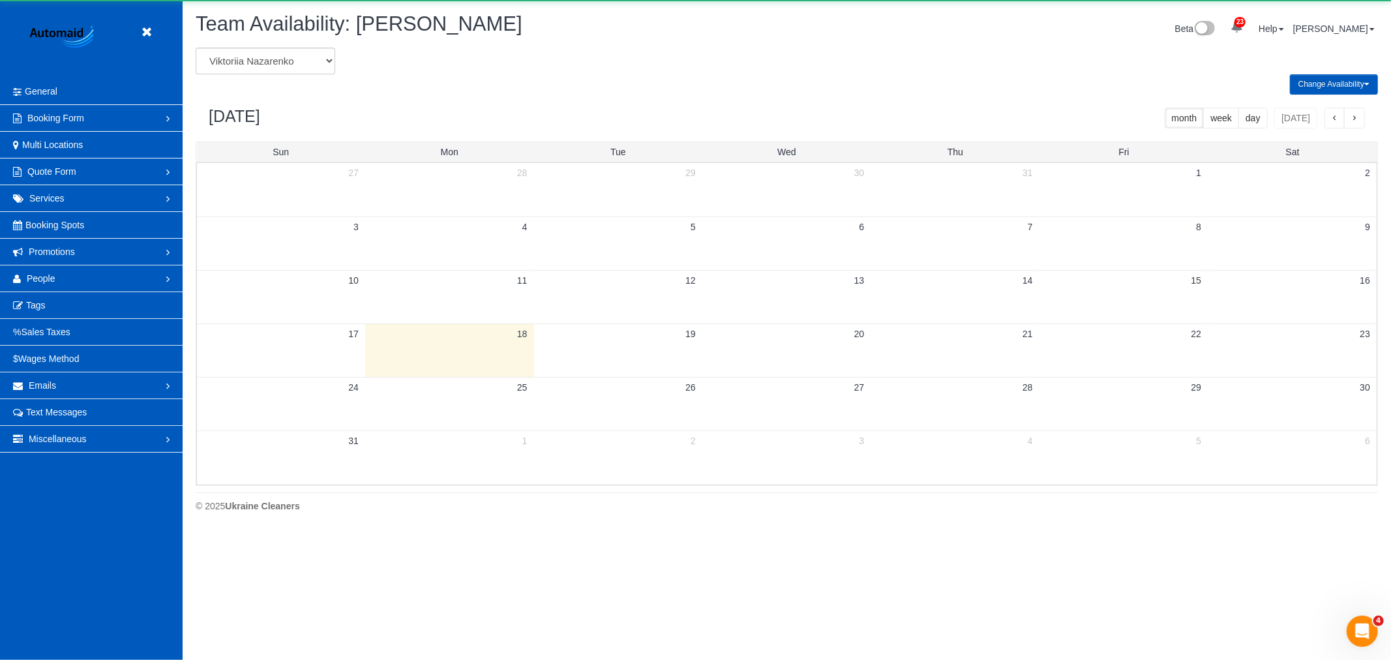
scroll to position [64673, 63813]
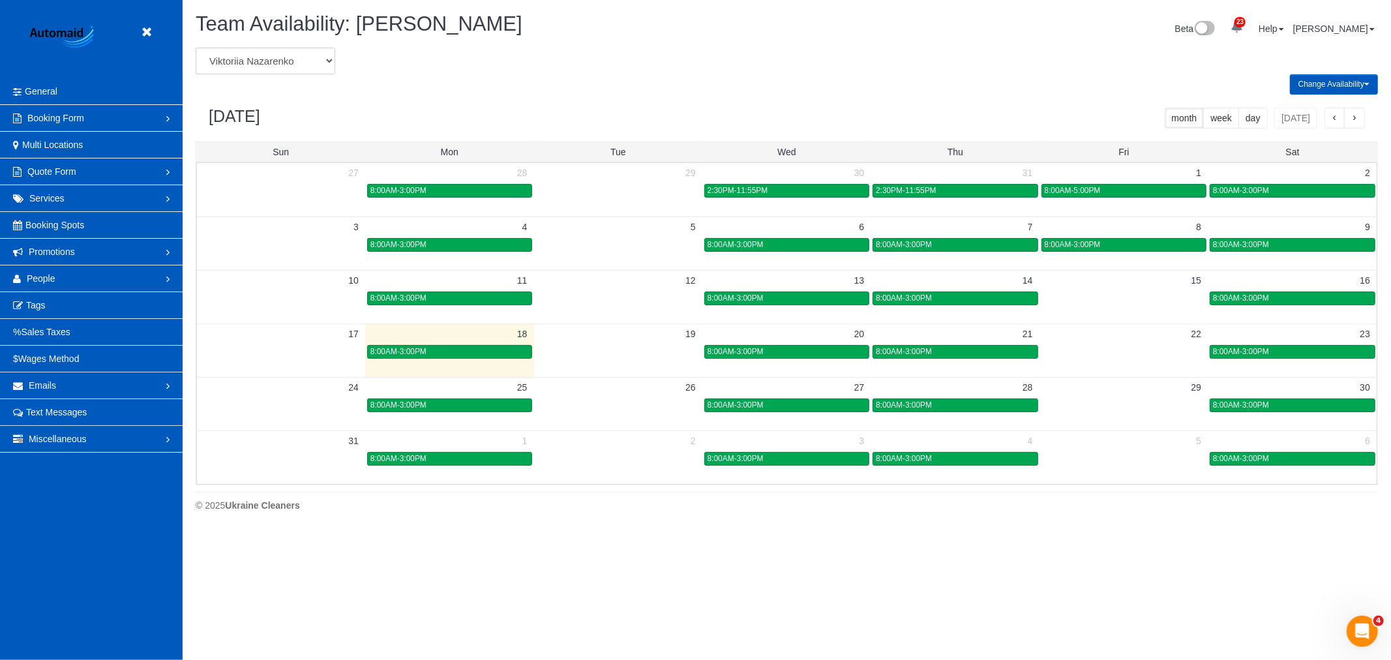
click at [245, 55] on select "Alina Kruchok Alona Kulish Alona Tarasiuk Alona Vikhliaieva Anastasiia Demchenk…" at bounding box center [266, 61] width 140 height 27
select select "number:774"
click at [196, 48] on select "Alina Kruchok Alona Kulish Alona Tarasiuk Alona Vikhliaieva Anastasiia Demchenk…" at bounding box center [266, 61] width 140 height 27
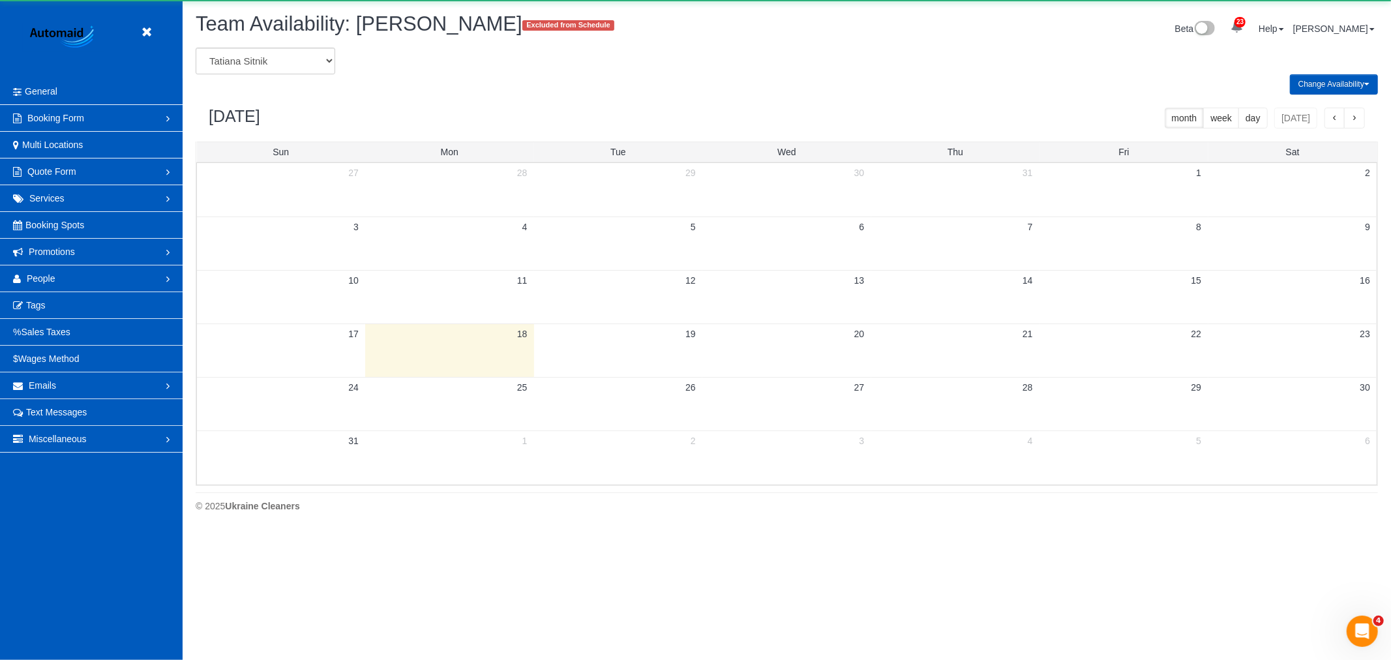
scroll to position [64673, 63813]
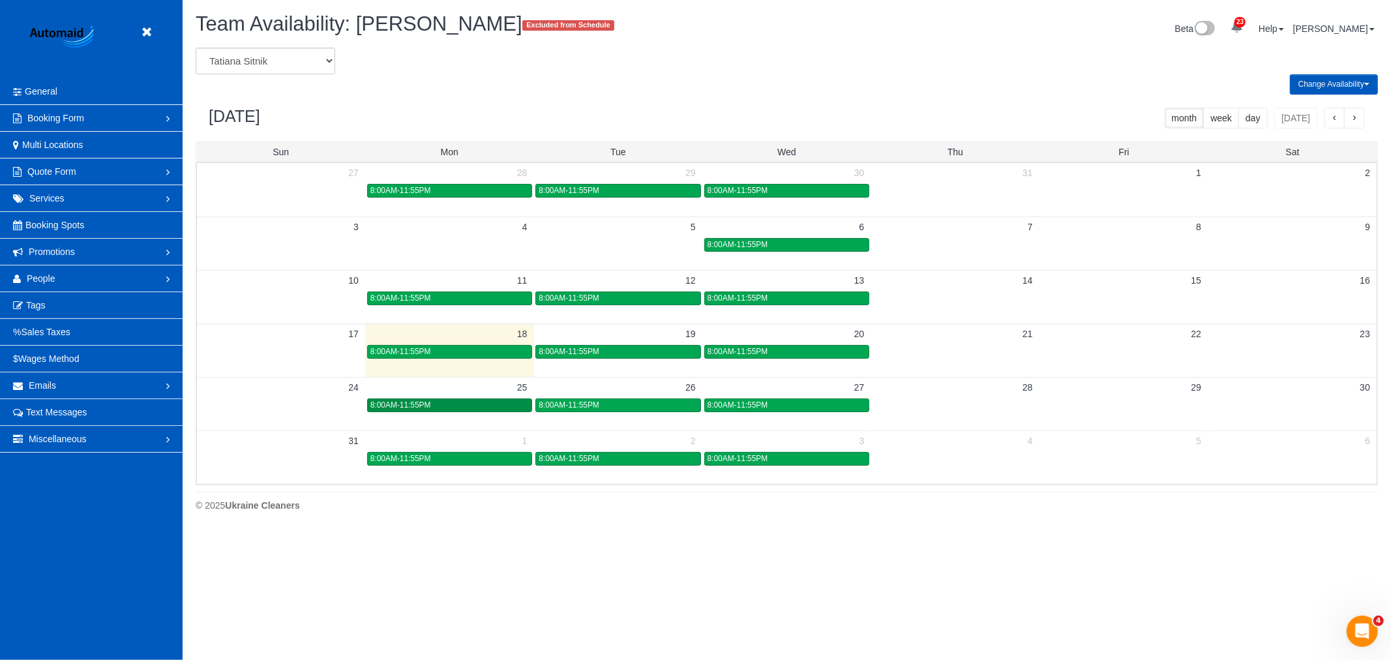
click at [503, 401] on div "8:00AM-11:55PM" at bounding box center [449, 405] width 158 height 10
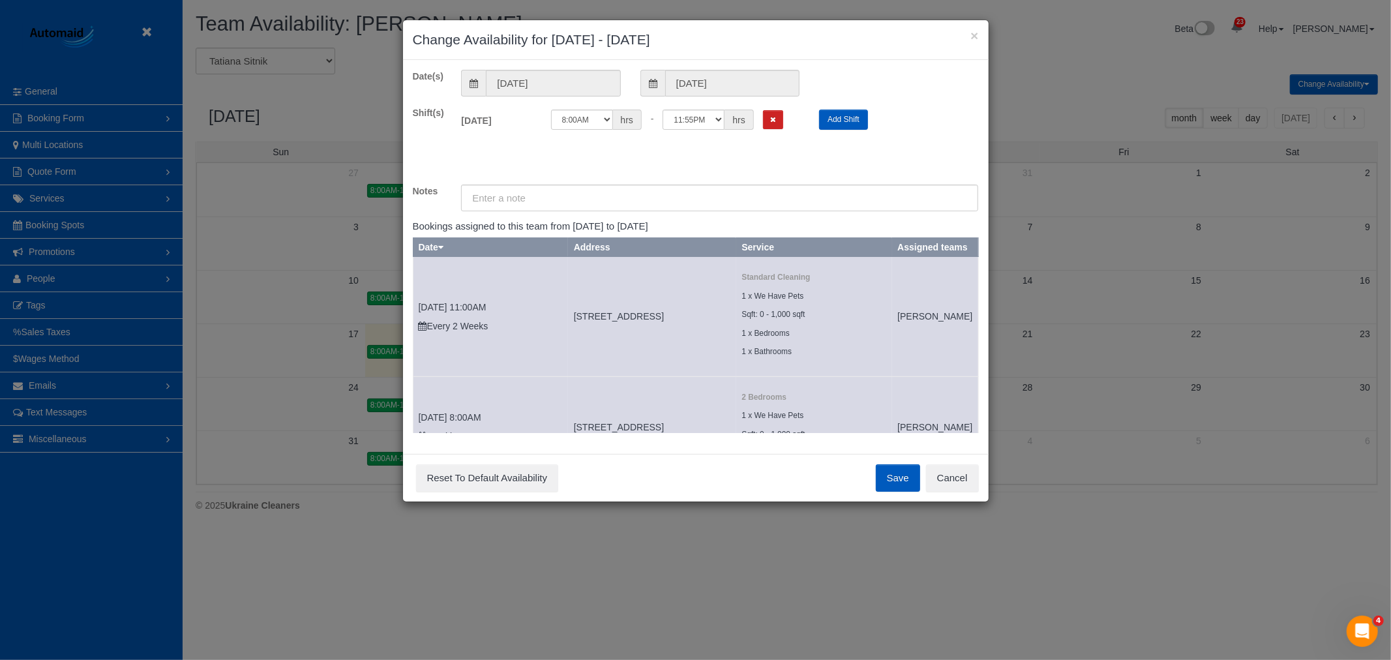
scroll to position [68, 0]
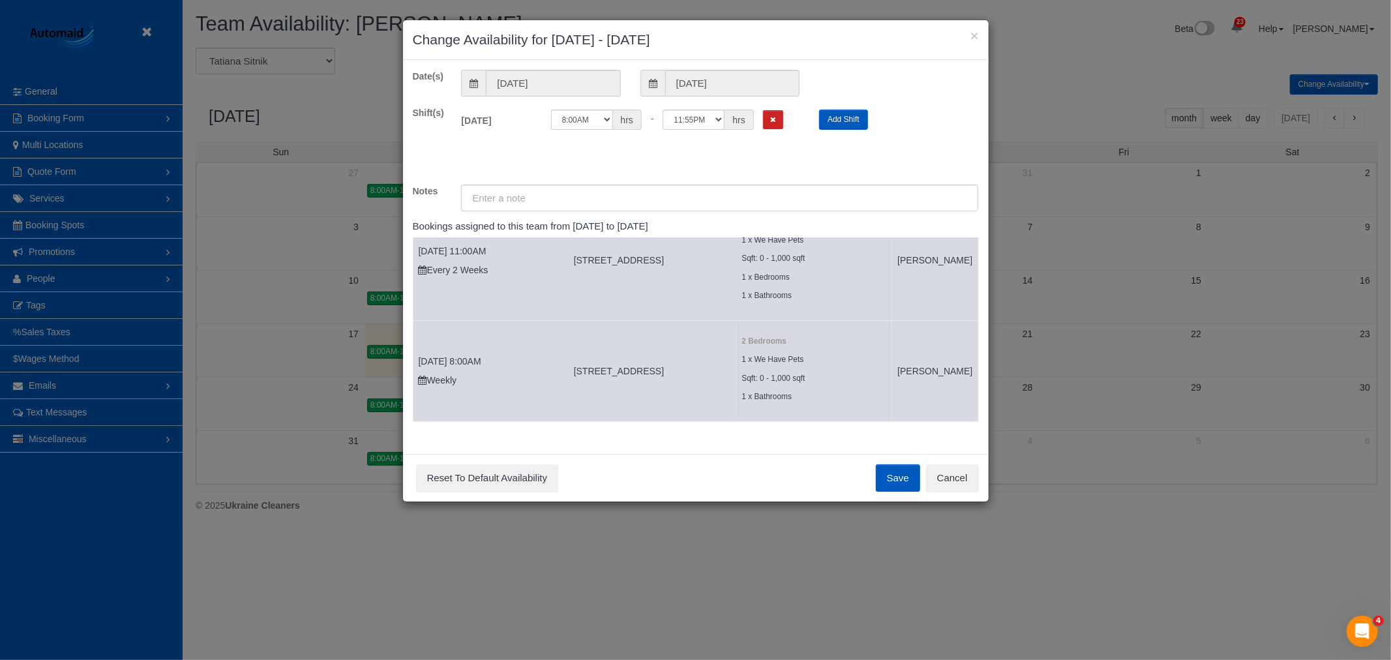
click at [783, 131] on div "12:00AM 12:05AM 12:10AM 12:15AM 12:20AM 12:25AM 12:30AM 12:35AM 12:40AM 12:45AM…" at bounding box center [675, 123] width 269 height 27
click at [960, 483] on button "Cancel" at bounding box center [952, 477] width 53 height 27
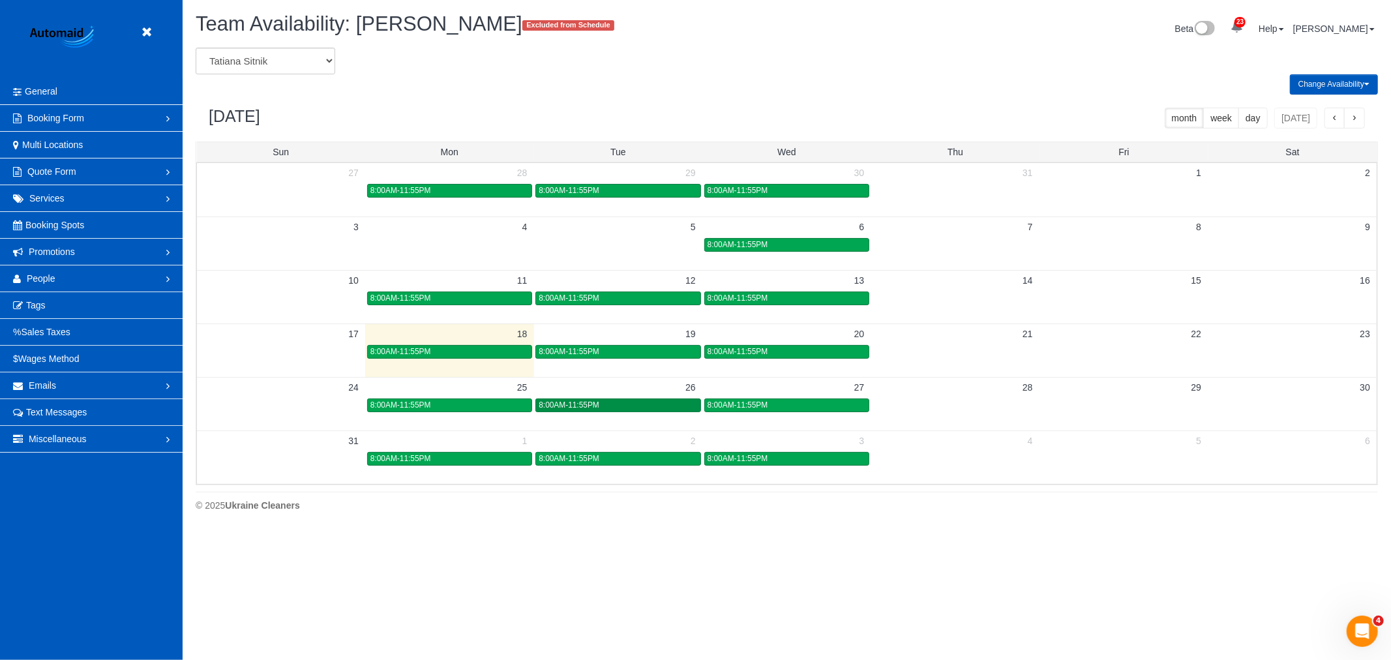
click at [627, 408] on div "8:00AM-11:55PM" at bounding box center [618, 405] width 158 height 10
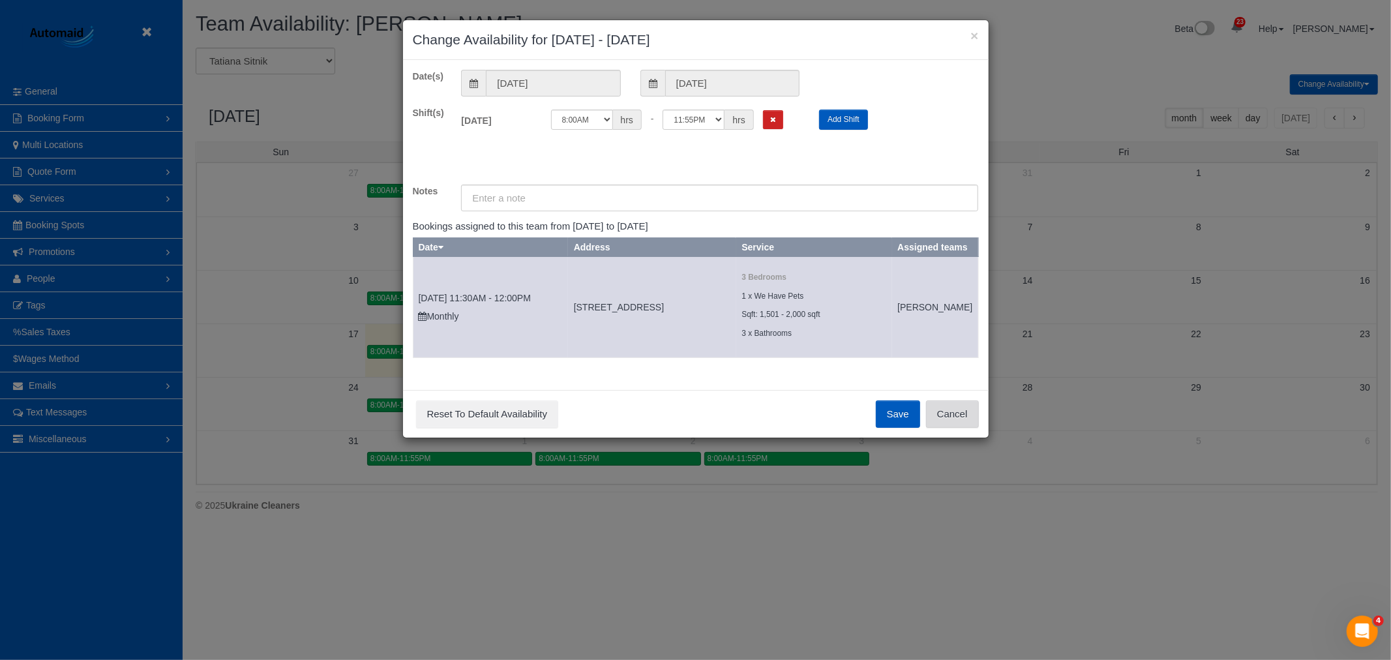
click at [974, 420] on button "Cancel" at bounding box center [952, 413] width 53 height 27
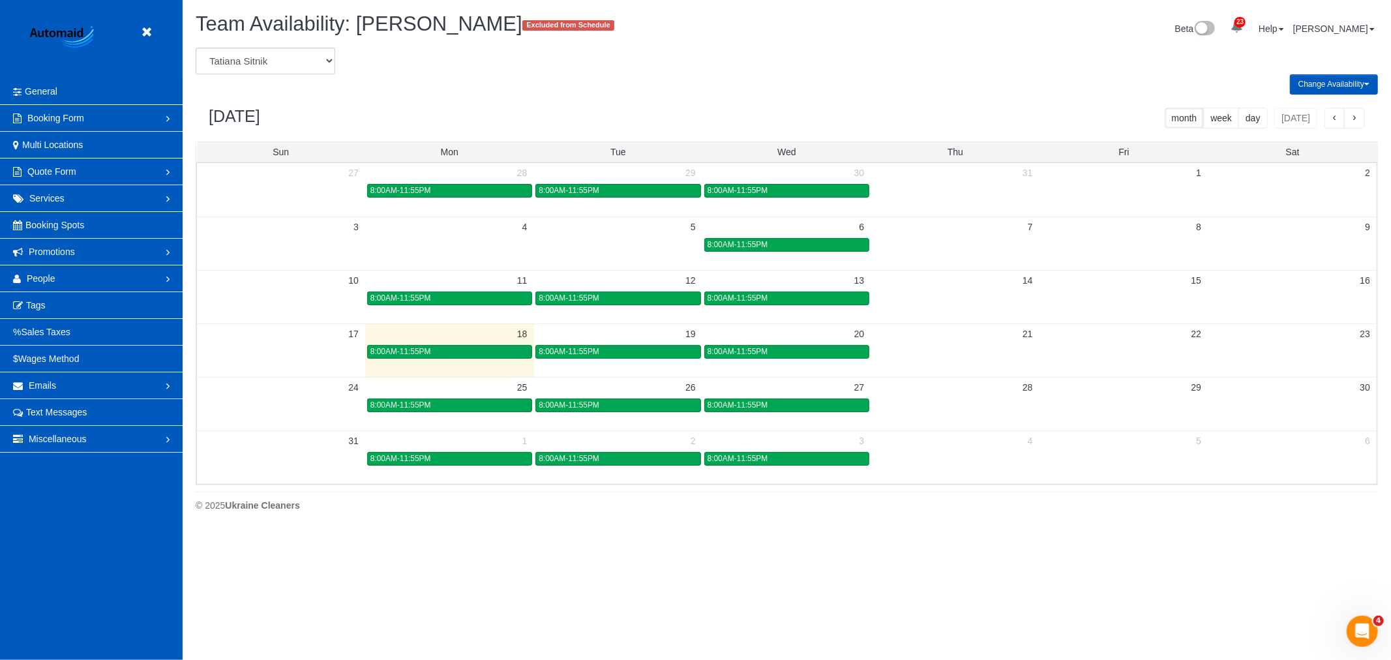
click at [469, 394] on td "25" at bounding box center [449, 387] width 168 height 20
click at [459, 402] on div "8:00AM-11:55PM" at bounding box center [449, 405] width 158 height 10
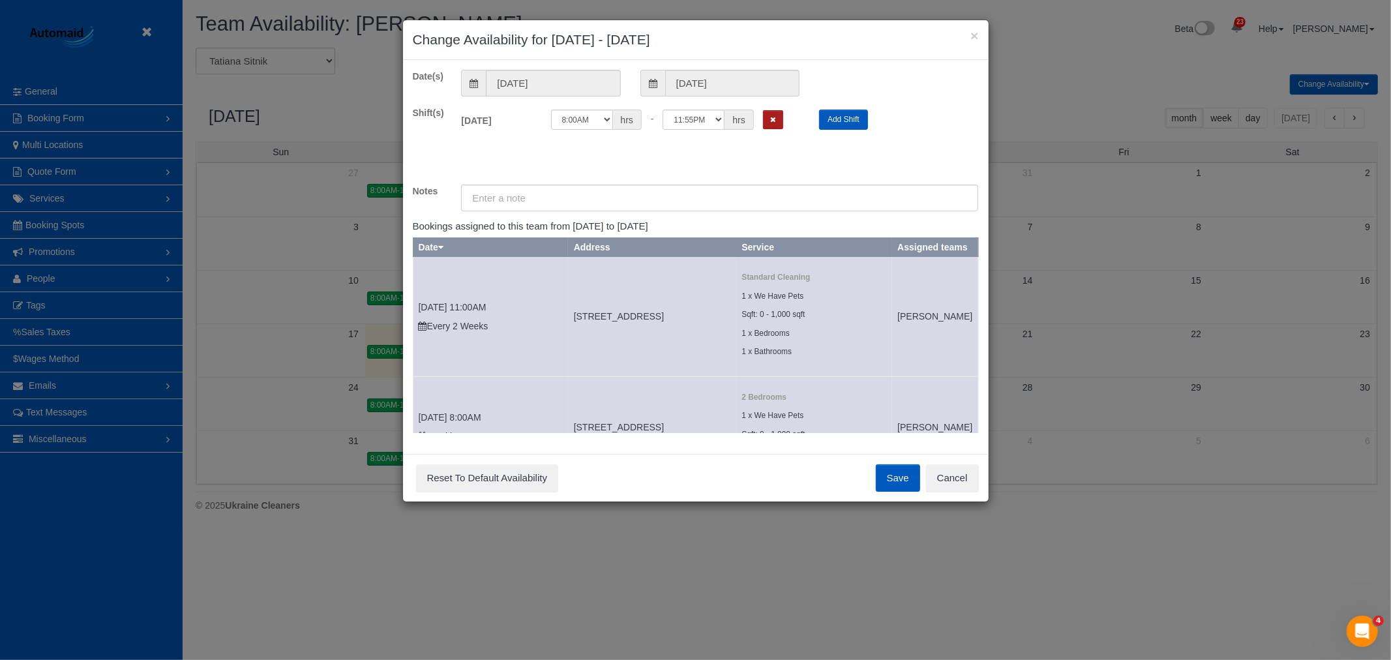
click at [781, 113] on button "Remove Shift" at bounding box center [773, 119] width 20 height 19
click at [908, 474] on button "Save" at bounding box center [898, 477] width 44 height 27
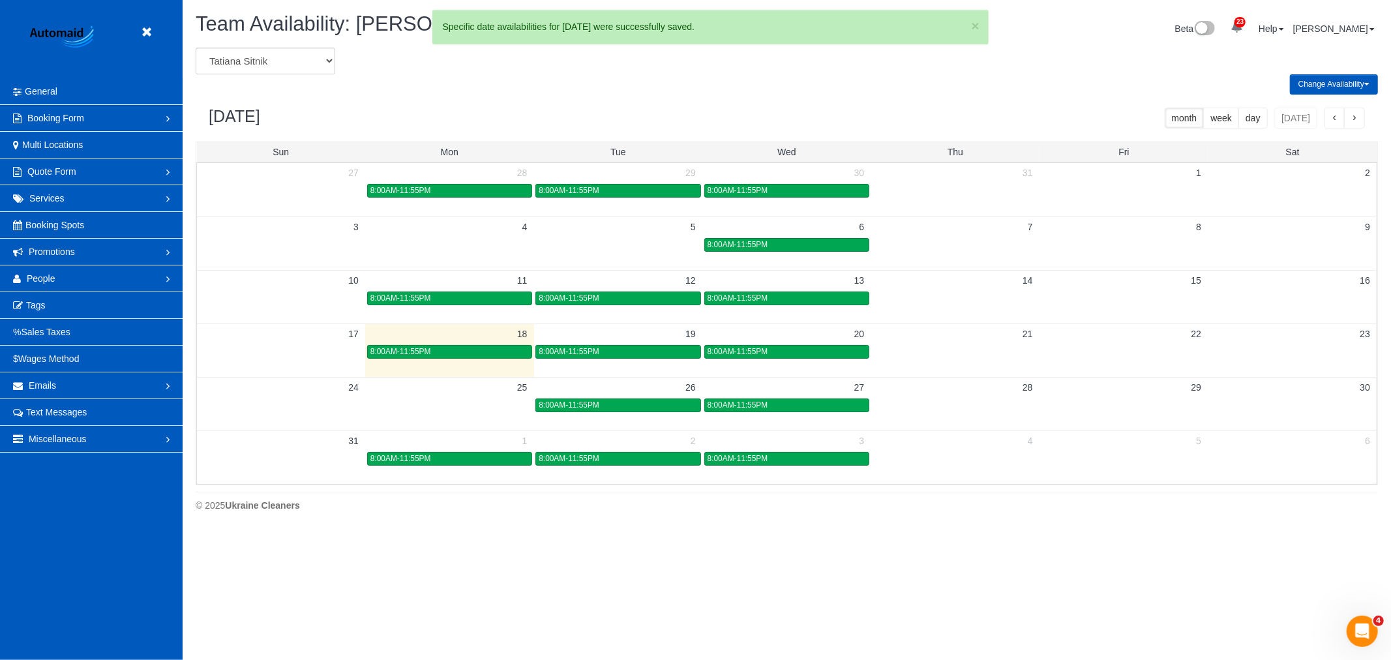
click at [653, 406] on div "8:00AM-11:55PM" at bounding box center [618, 405] width 158 height 10
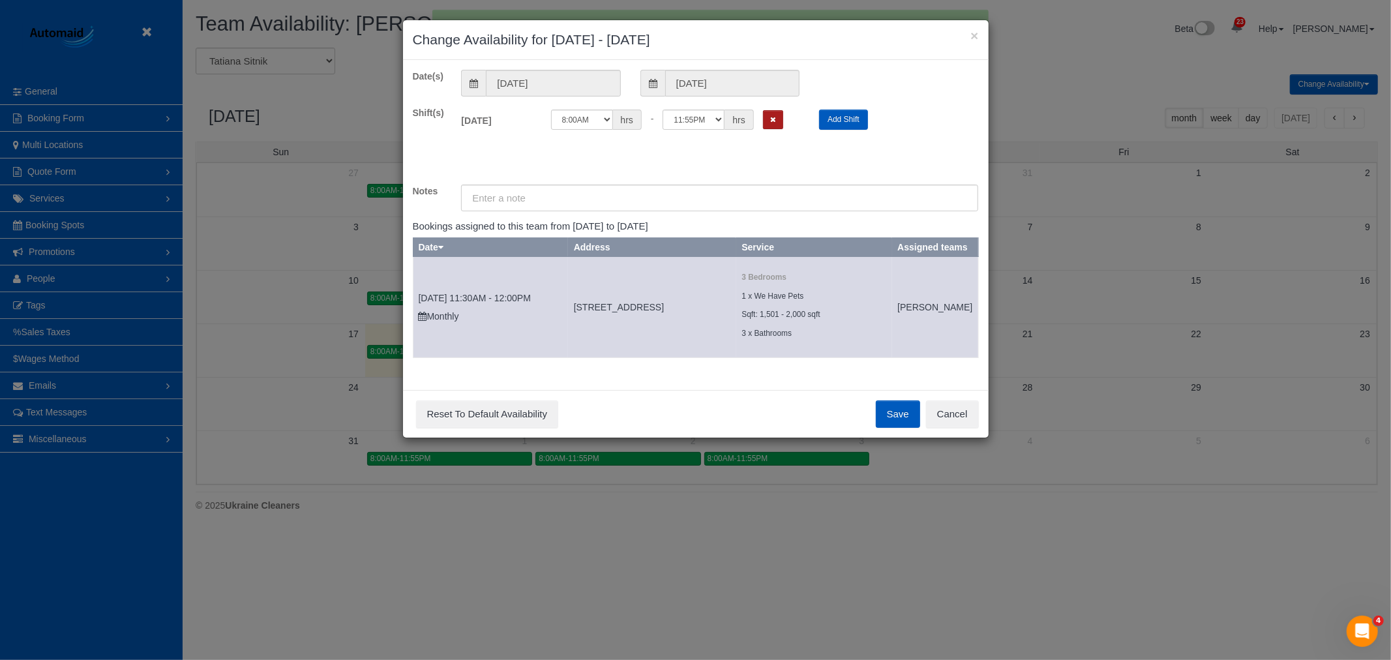
click at [771, 122] on icon "Remove Shift" at bounding box center [773, 119] width 6 height 7
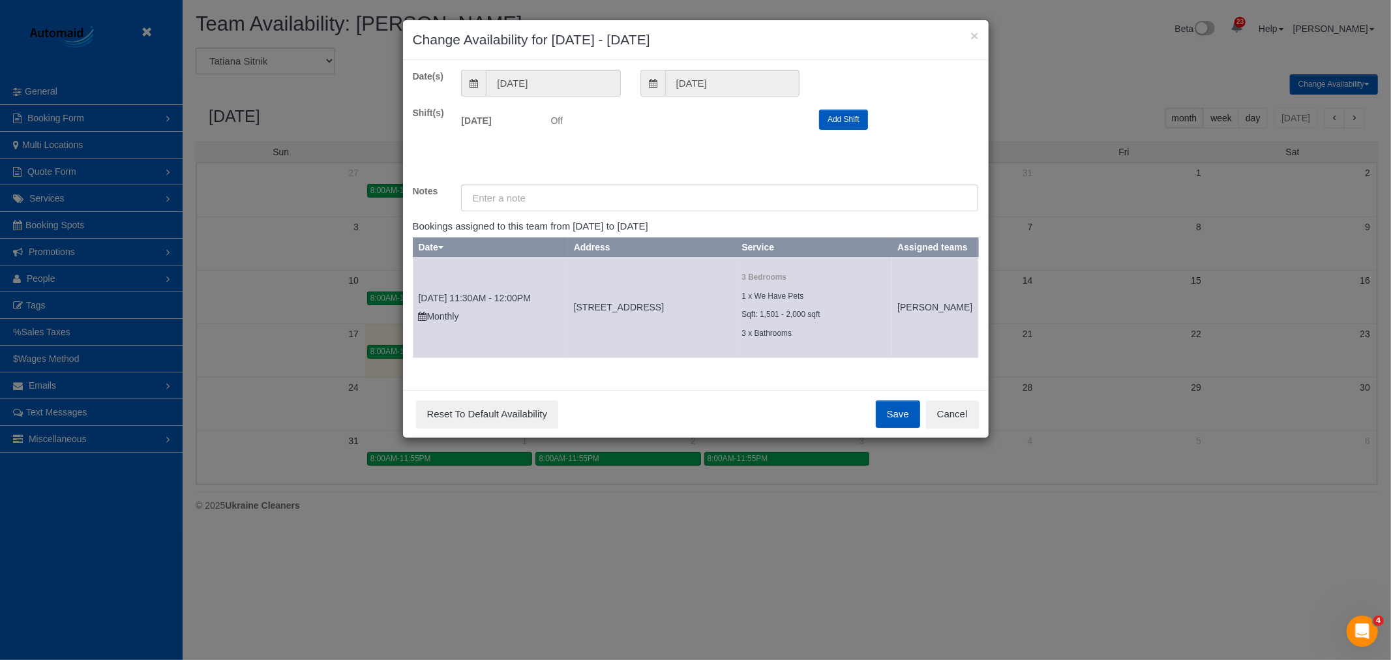
click at [901, 428] on button "Save" at bounding box center [898, 413] width 44 height 27
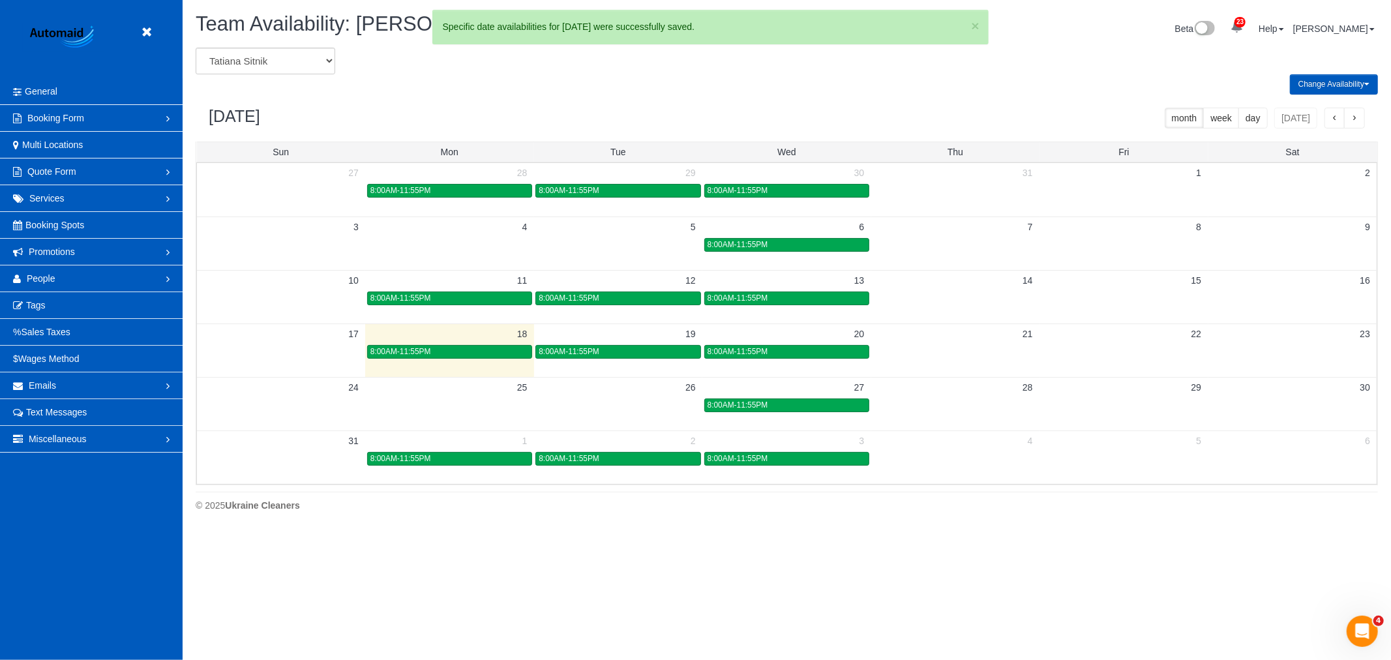
click at [769, 405] on div "8:00AM-11:55PM" at bounding box center [786, 405] width 158 height 10
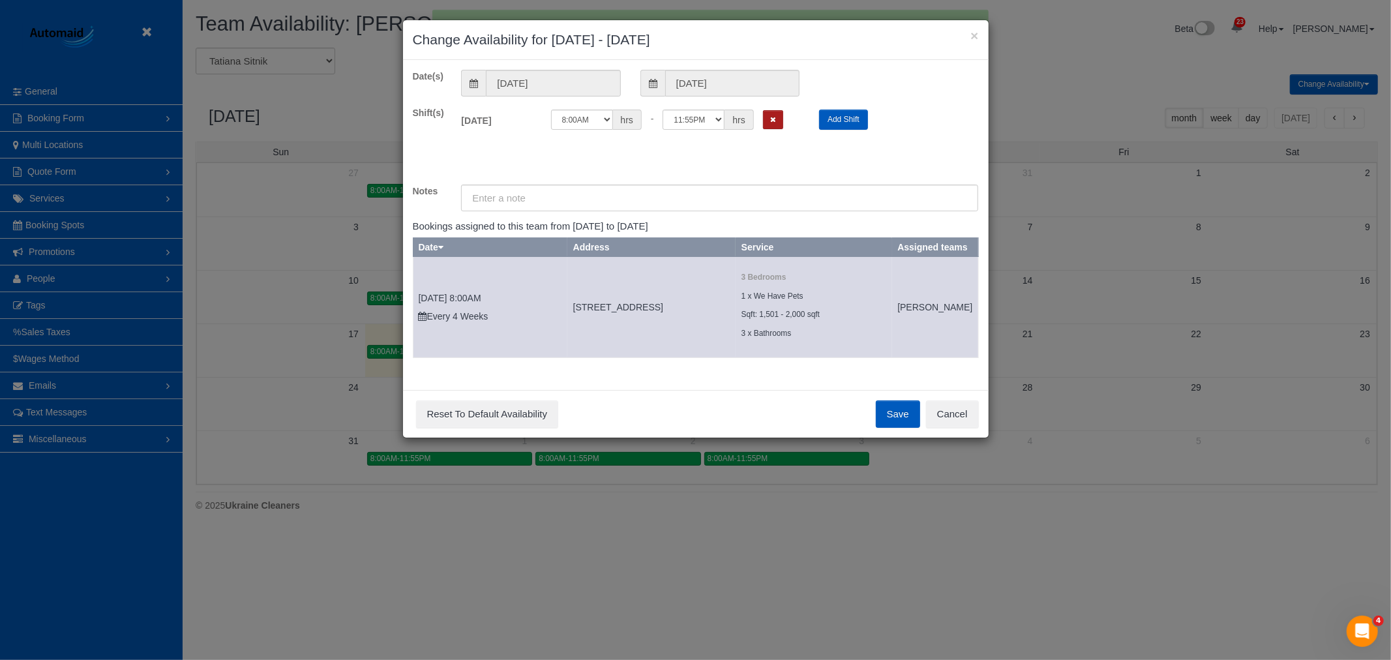
click at [782, 123] on button "Remove Shift" at bounding box center [773, 119] width 20 height 19
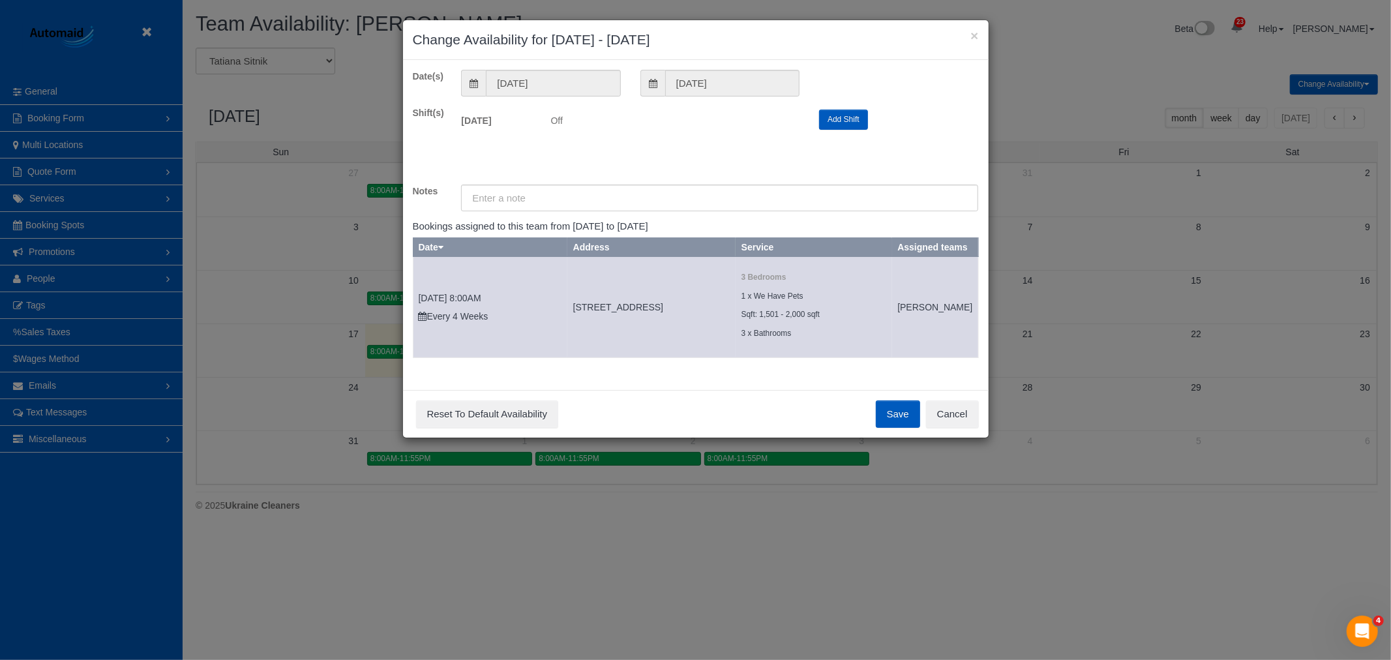
click at [901, 438] on div "Save Reset To Default Availability Cancel" at bounding box center [696, 414] width 586 height 48
click at [898, 428] on button "Save" at bounding box center [898, 413] width 44 height 27
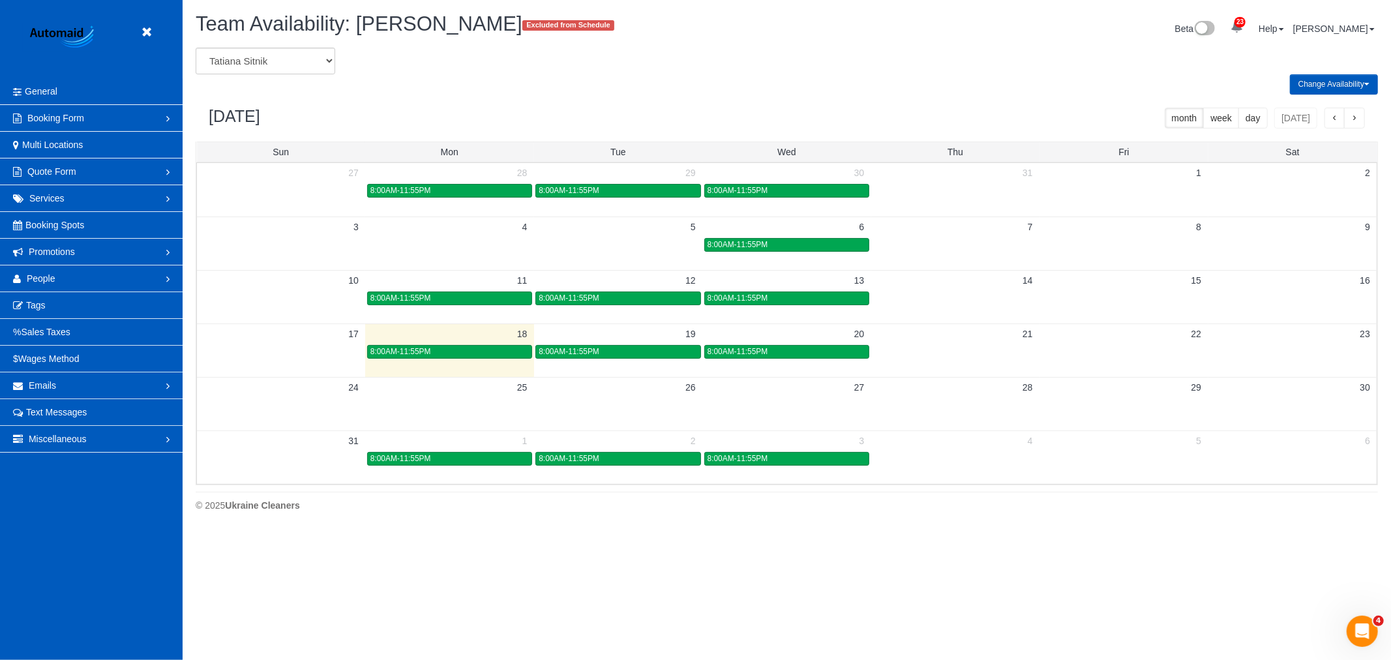
click at [1125, 293] on td at bounding box center [1123, 297] width 168 height 15
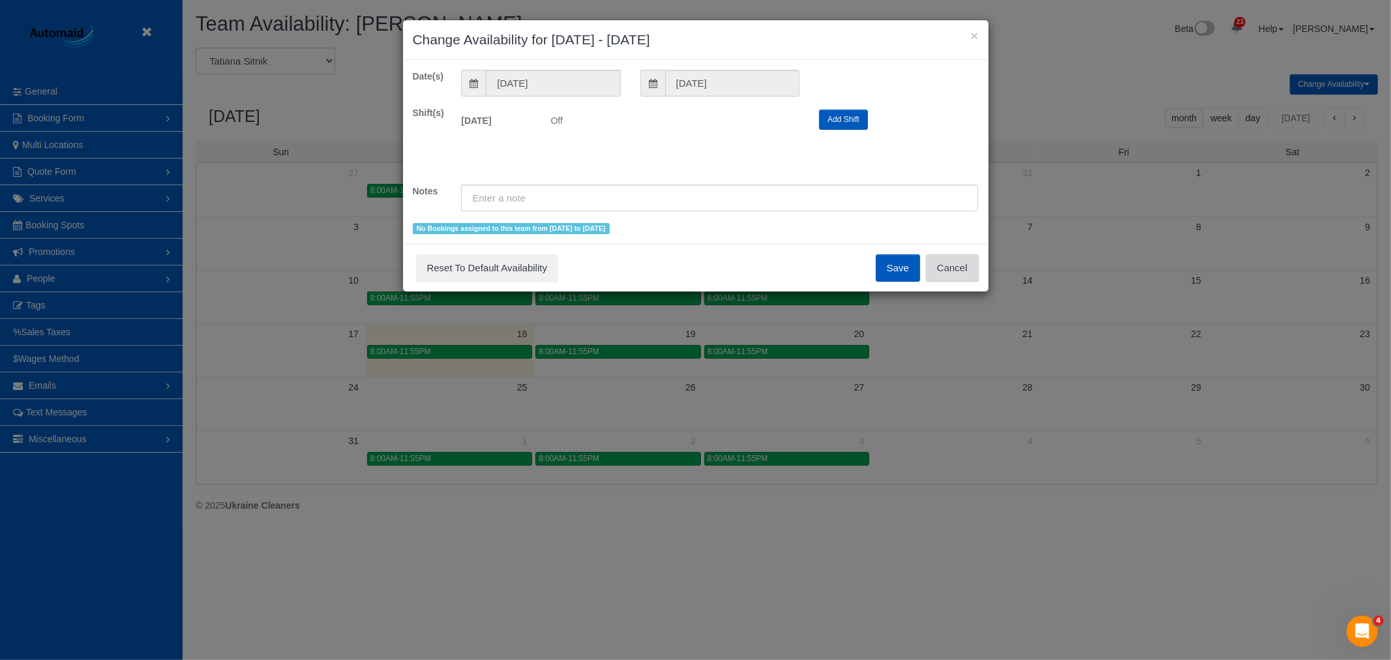
click at [953, 267] on button "Cancel" at bounding box center [952, 267] width 53 height 27
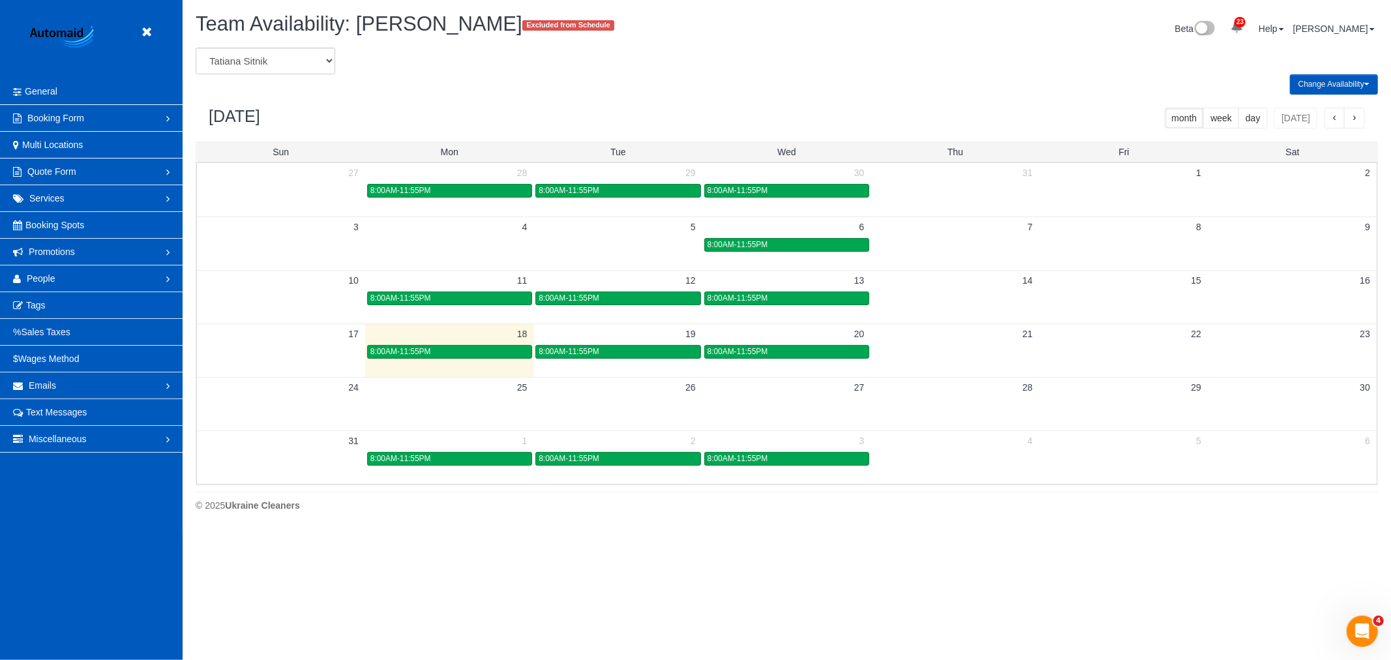
click at [979, 301] on div "× Change Availability for 08/15/2025 - 08/15/2025 Date(s) 08/15/2025 08/15/2025…" at bounding box center [695, 330] width 1391 height 660
click at [972, 299] on td at bounding box center [955, 297] width 168 height 15
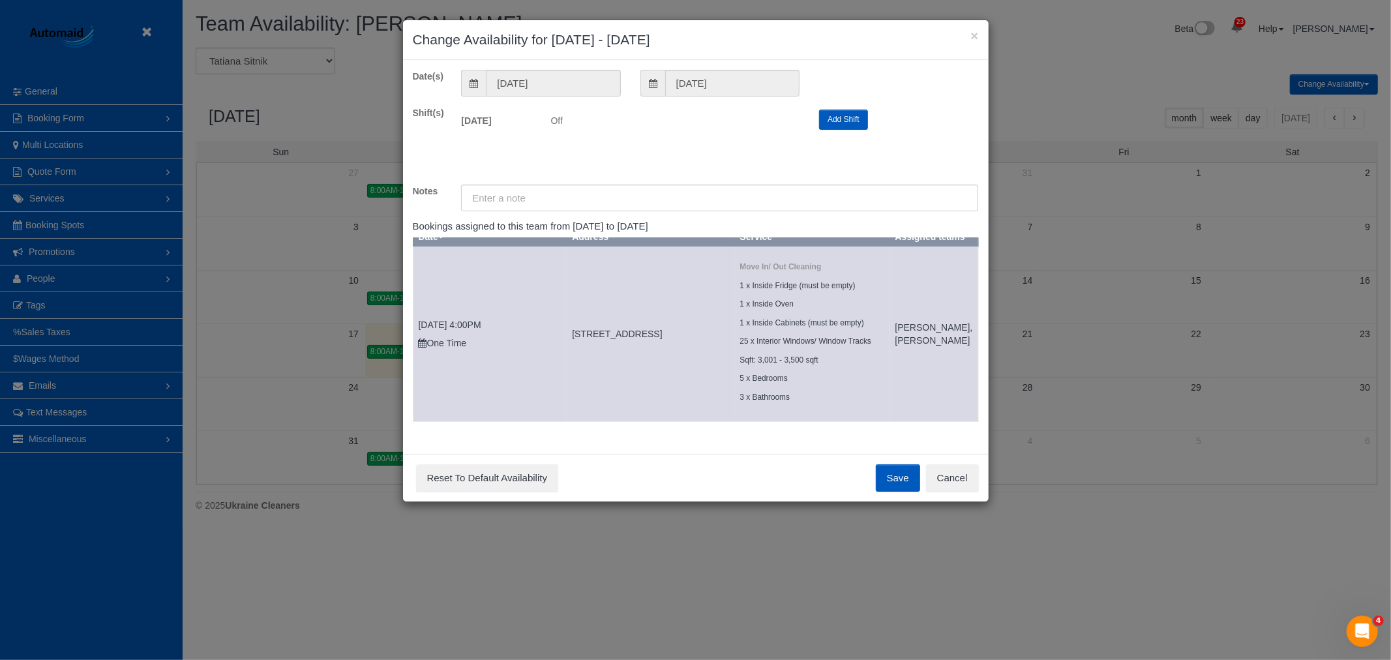
scroll to position [23, 0]
click at [976, 40] on button "×" at bounding box center [974, 36] width 8 height 14
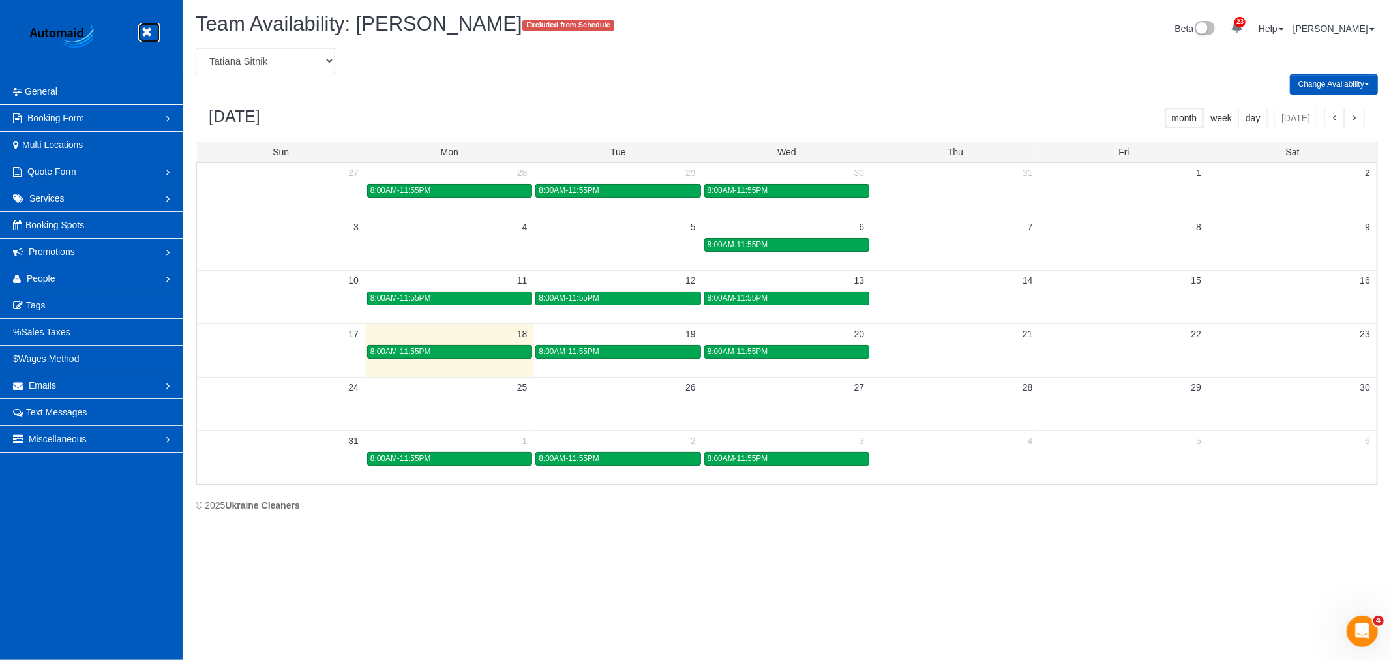
click at [145, 30] on icon at bounding box center [146, 32] width 16 height 16
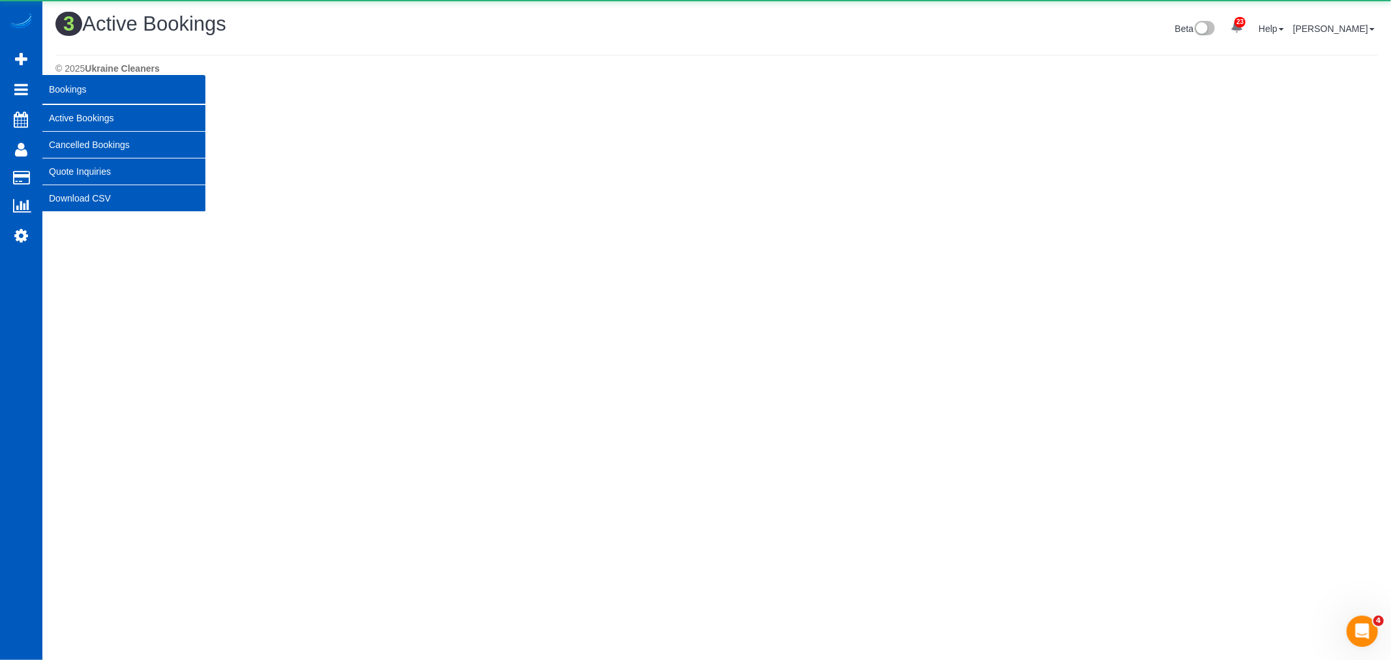
scroll to position [402, 1391]
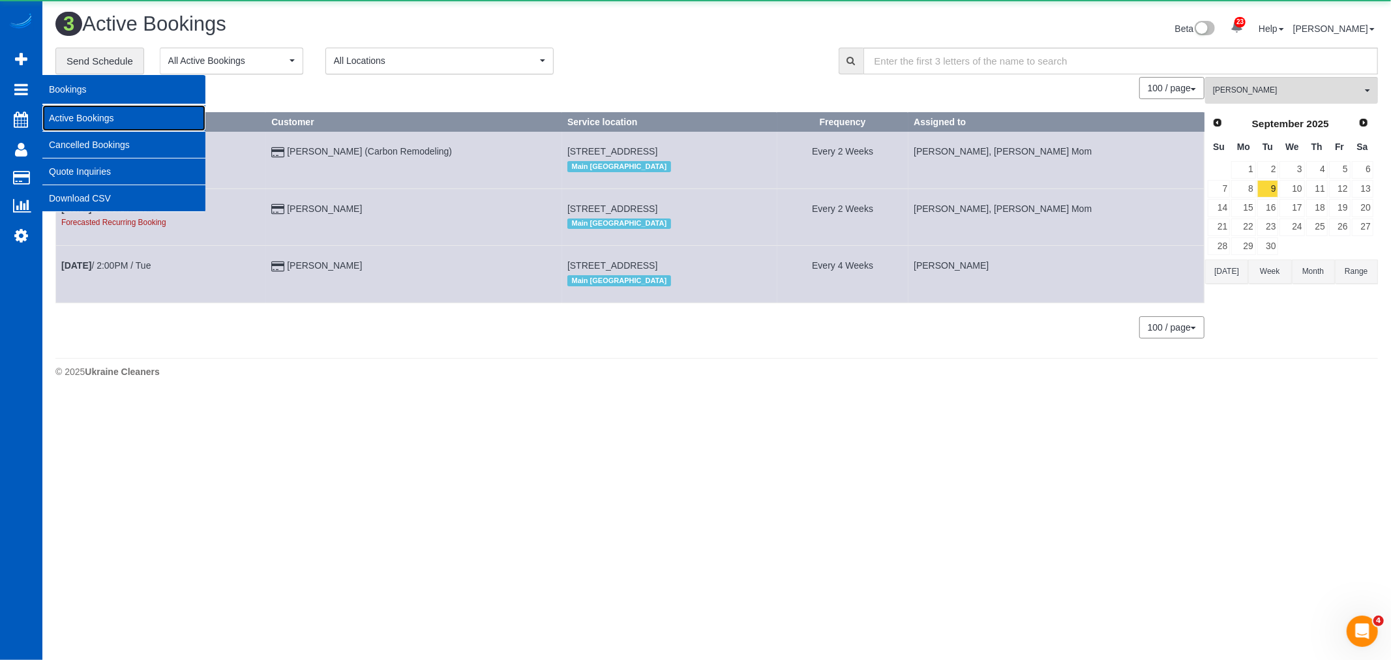
click at [141, 124] on link "Active Bookings" at bounding box center [123, 118] width 163 height 26
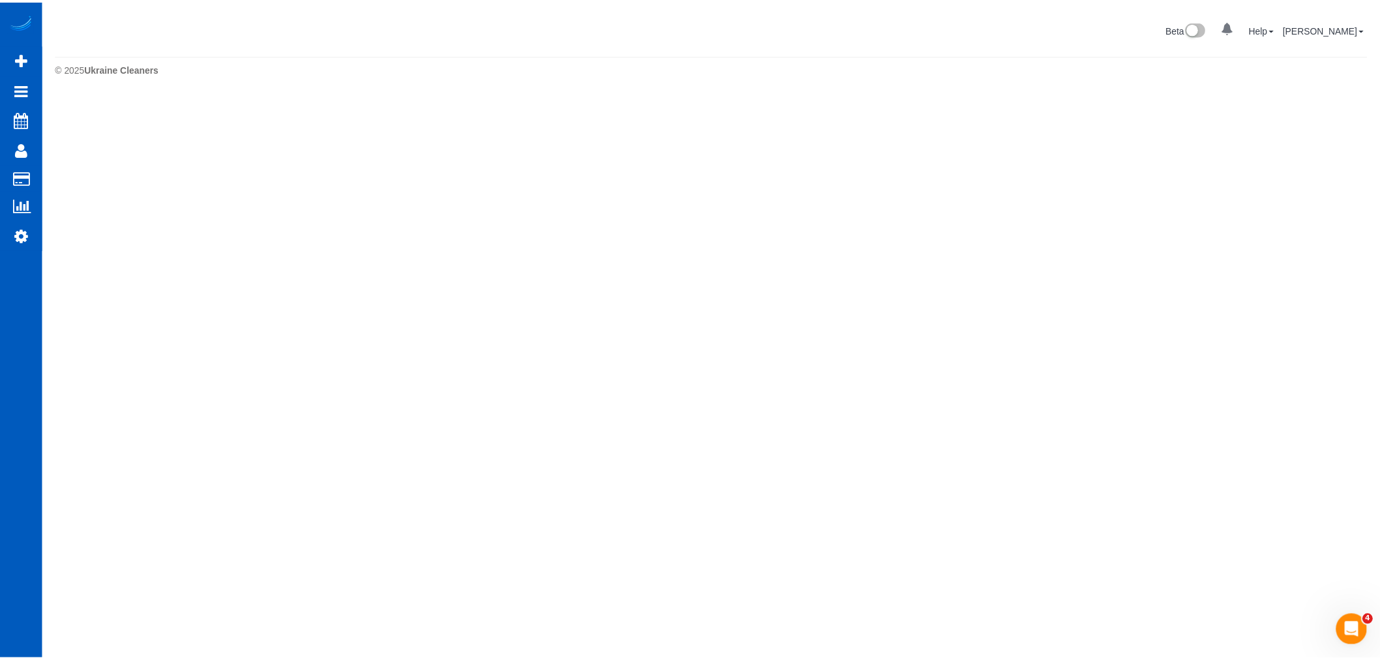
scroll to position [0, 0]
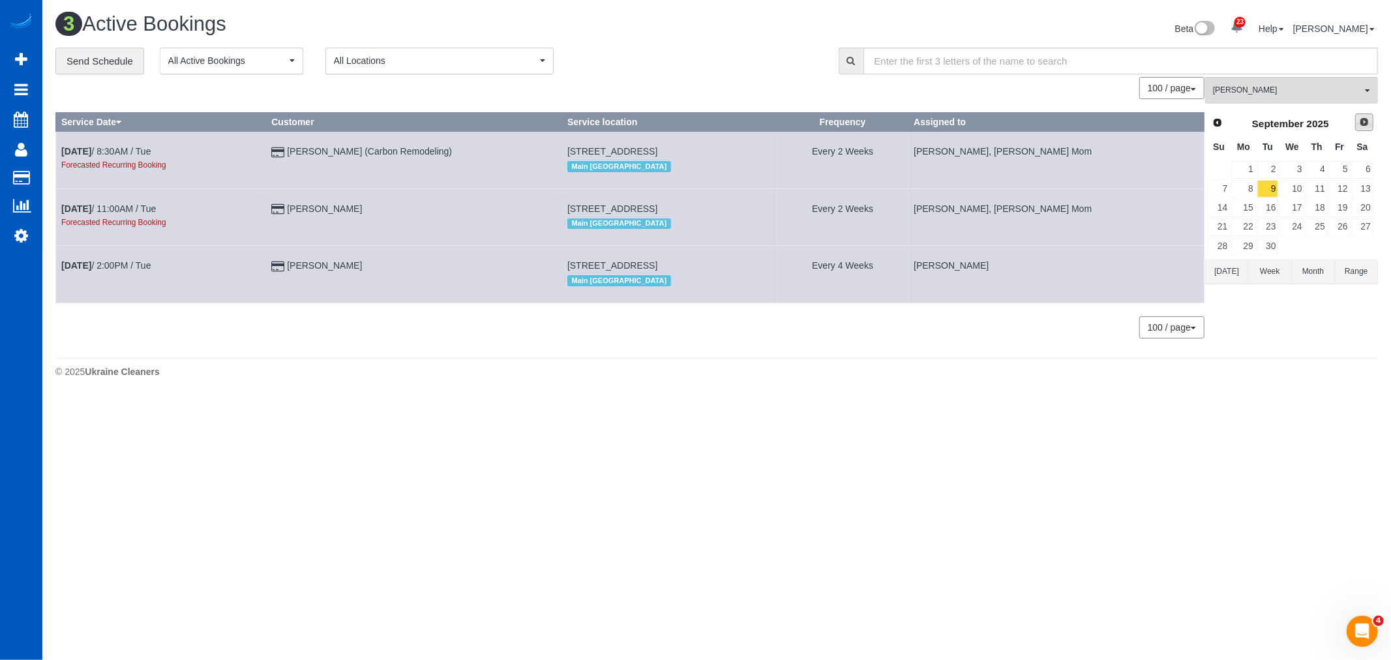
click at [1363, 127] on span "Next" at bounding box center [1364, 122] width 10 height 10
click at [1326, 233] on link "23" at bounding box center [1317, 227] width 22 height 18
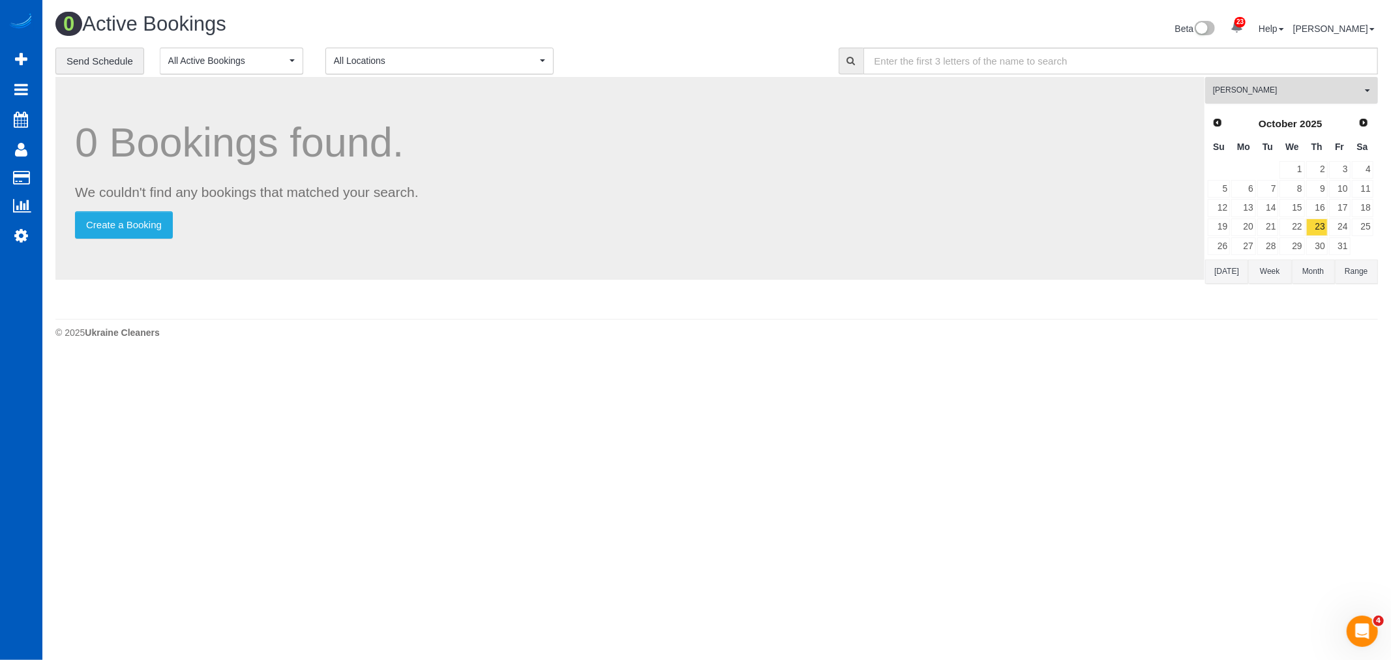
click at [1292, 96] on span "[PERSON_NAME]" at bounding box center [1287, 90] width 149 height 11
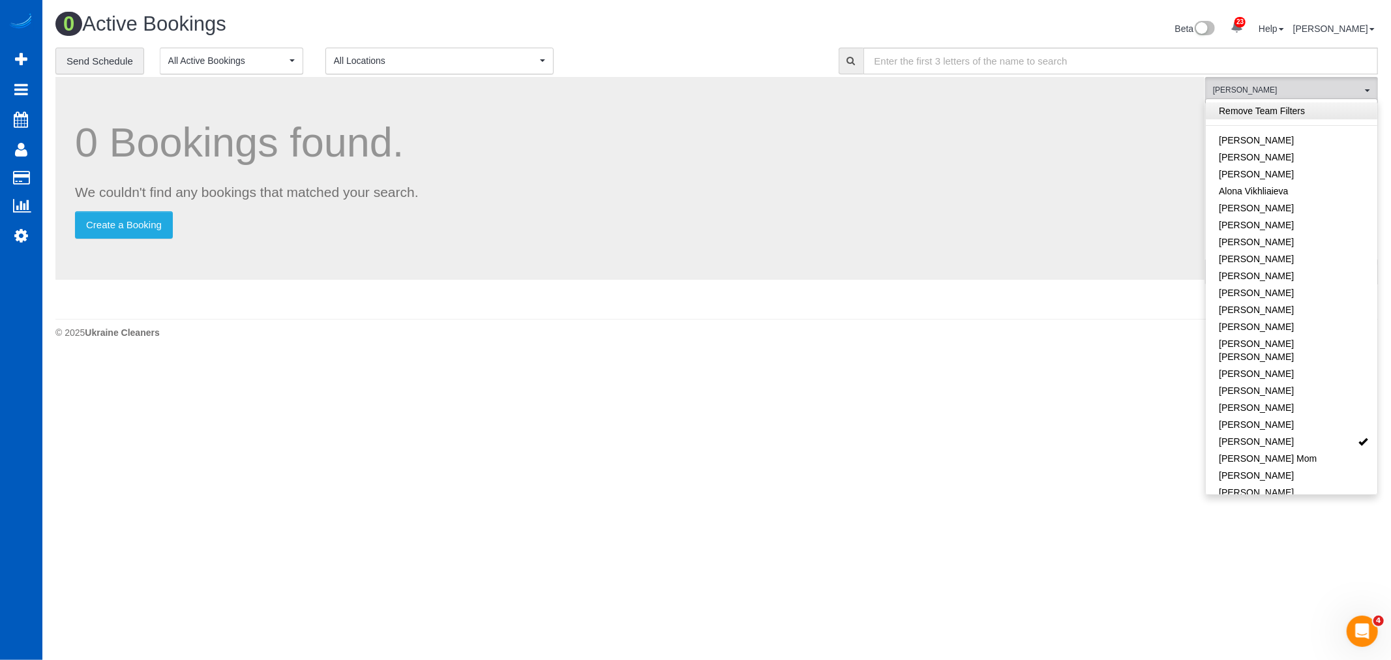
click at [1279, 116] on link "Remove Team Filters" at bounding box center [1291, 110] width 171 height 17
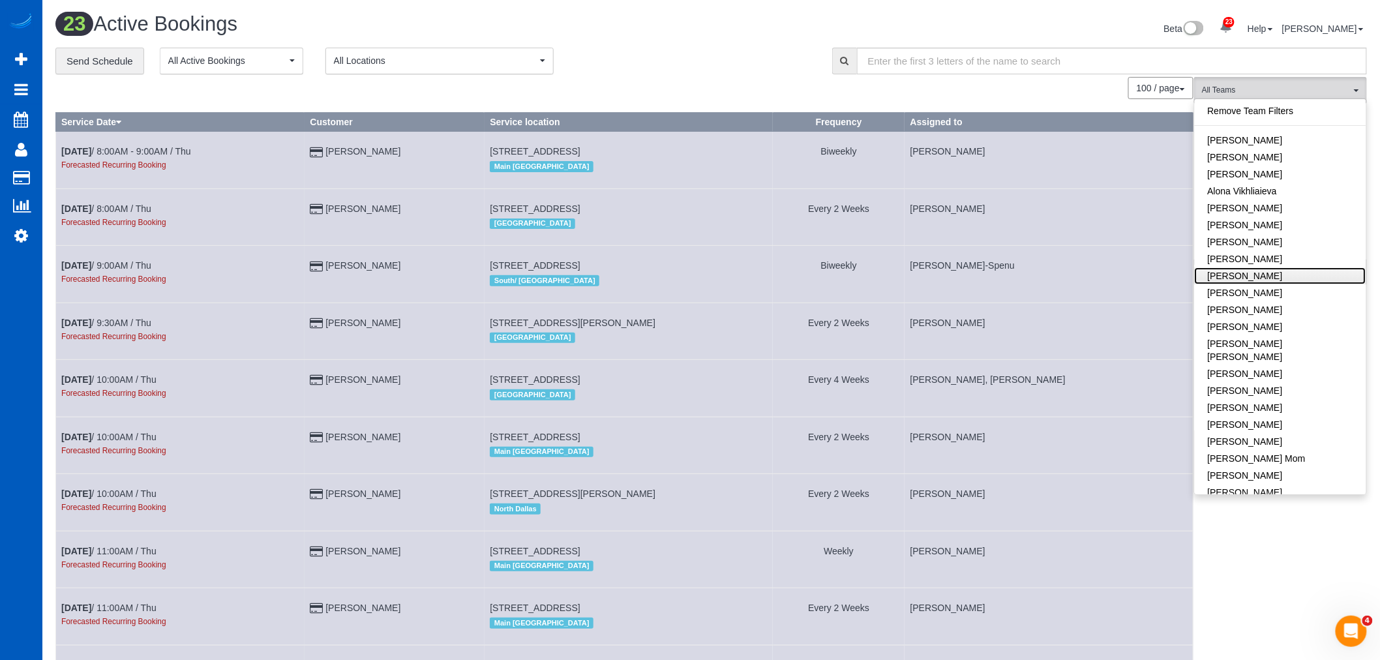
click at [1273, 275] on link "[PERSON_NAME]" at bounding box center [1280, 275] width 171 height 17
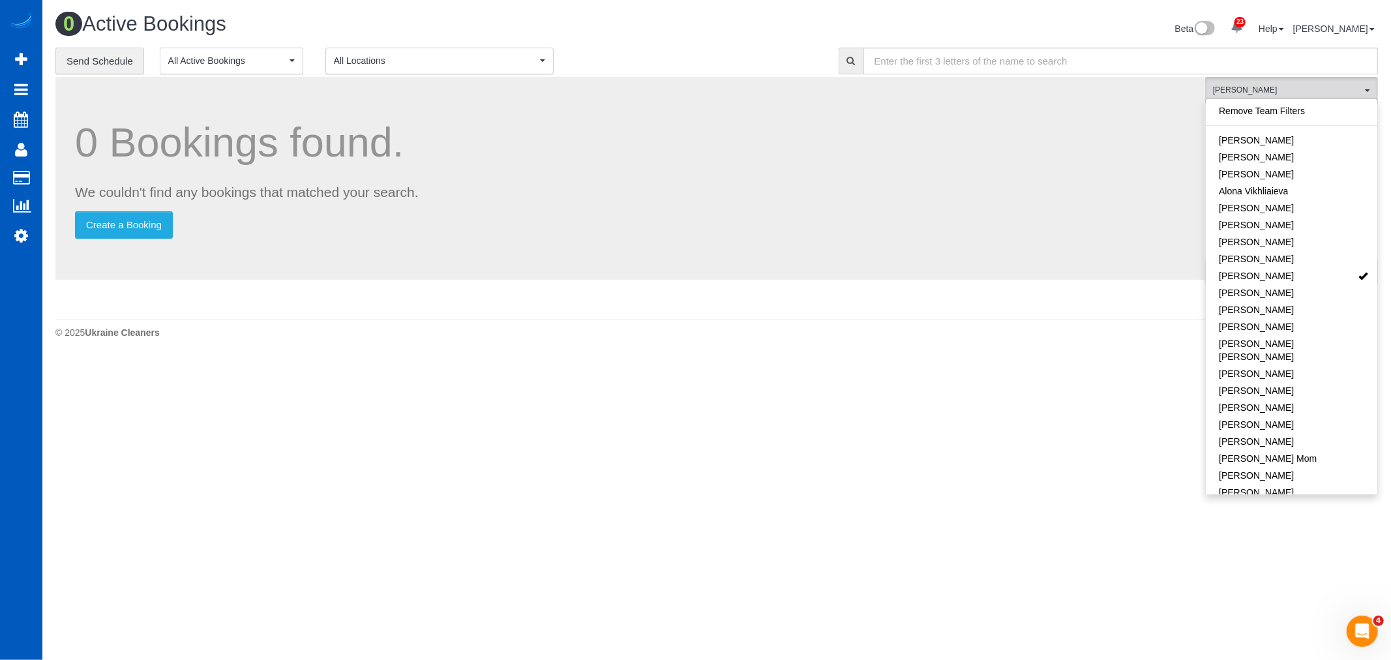
click at [586, 435] on body "23 Beta Your Notifications You have 0 alerts × You have 1 to charge for [DATE] …" at bounding box center [695, 330] width 1391 height 660
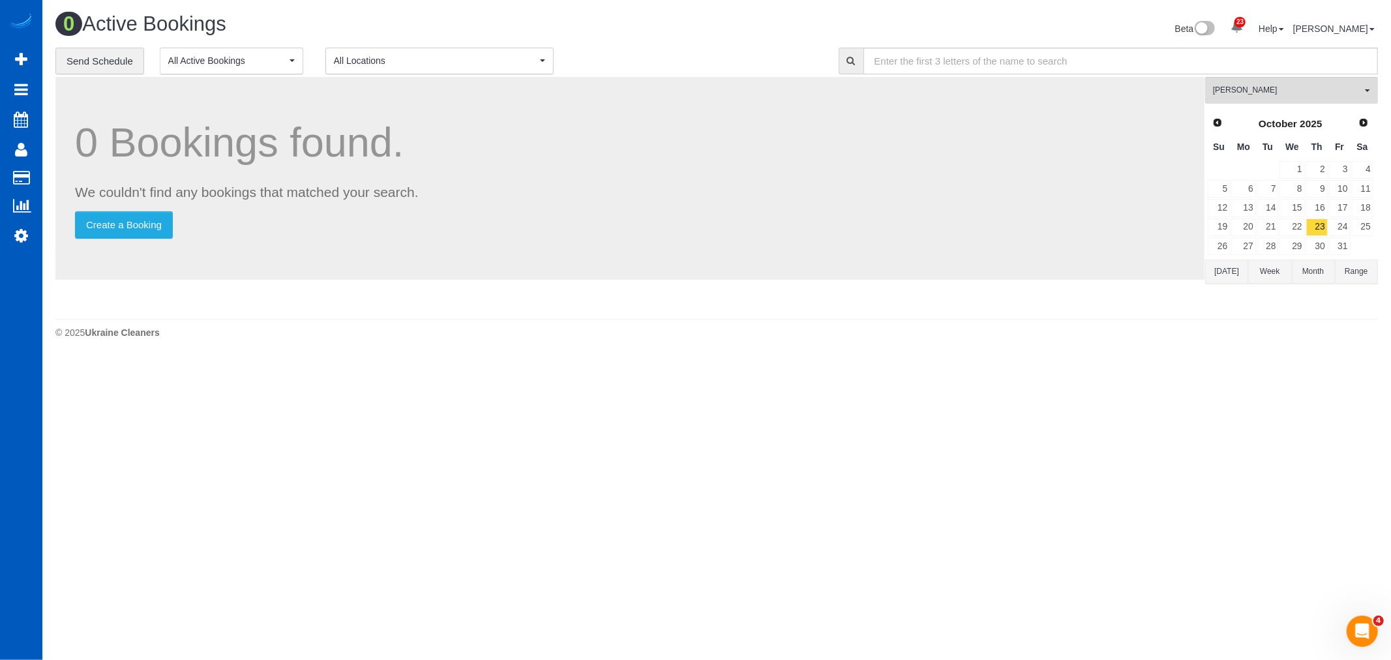
click at [436, 60] on span "All Locations" at bounding box center [435, 60] width 203 height 13
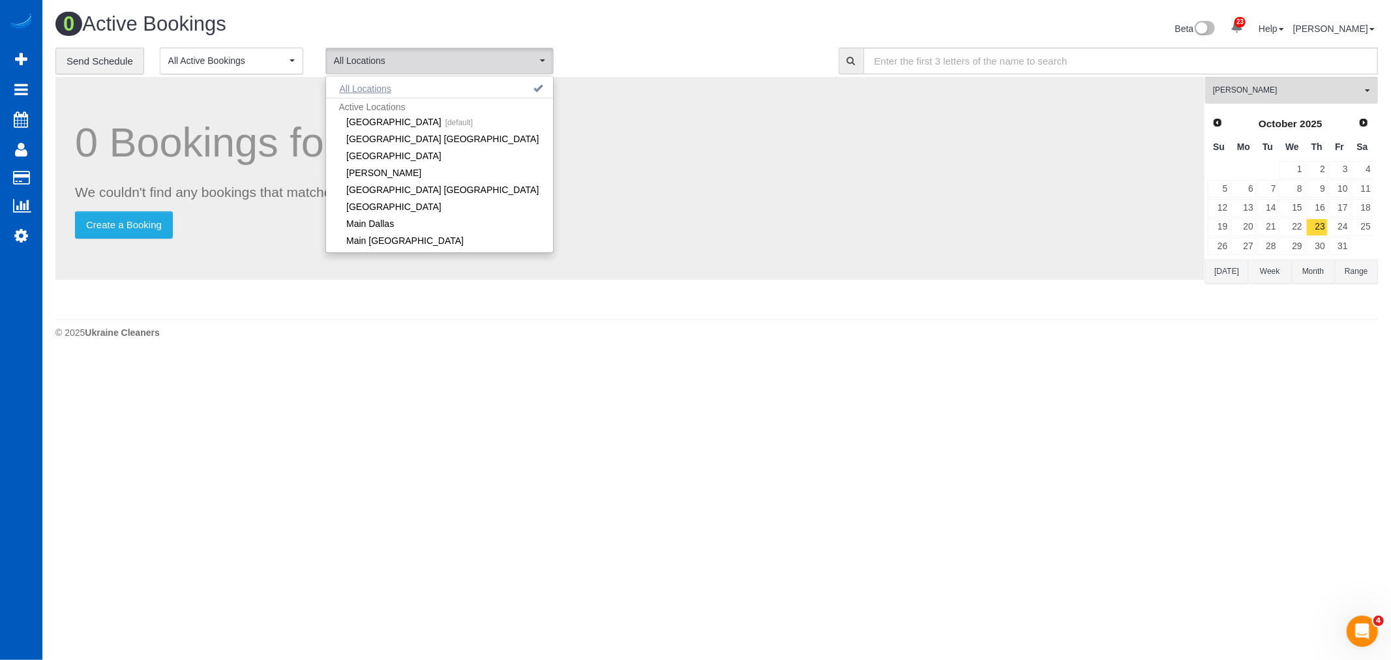
click at [365, 88] on button "All Locations" at bounding box center [365, 89] width 79 height 18
click at [403, 57] on span "All Locations" at bounding box center [435, 60] width 203 height 13
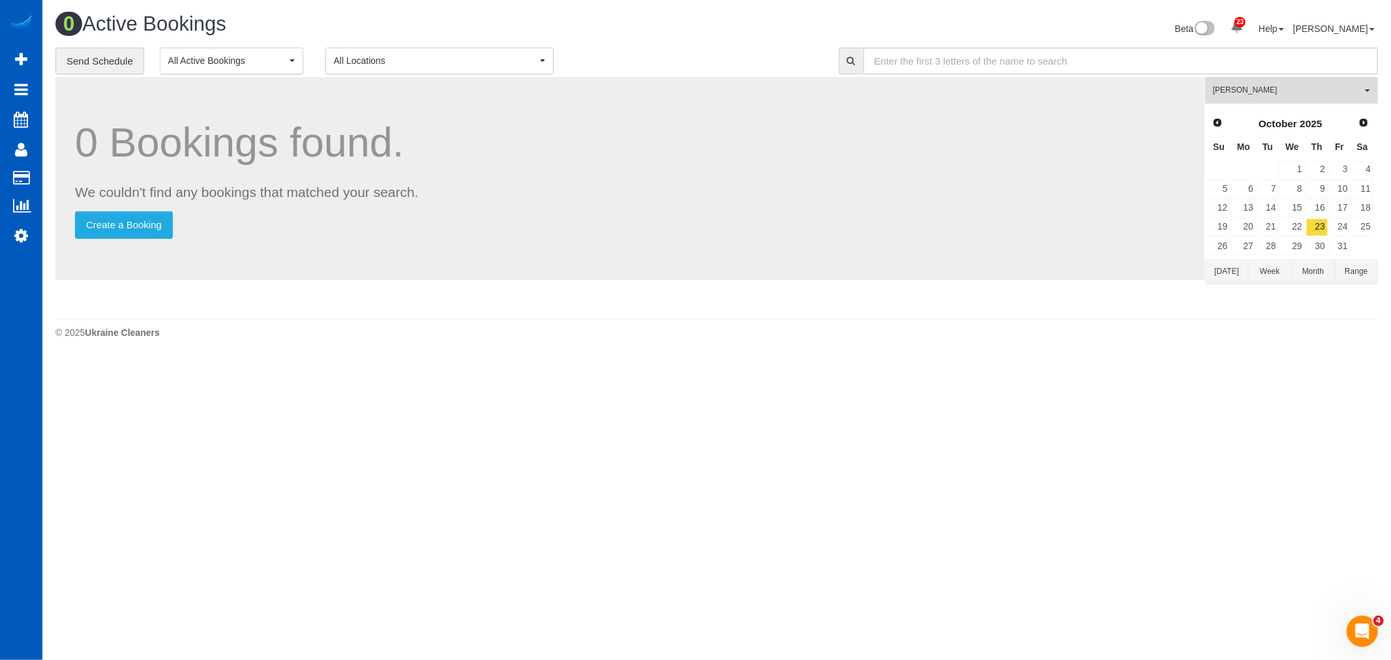
drag, startPoint x: 1292, startPoint y: 79, endPoint x: 1290, endPoint y: 85, distance: 6.8
click at [1292, 80] on button "Anna Vakarchuk All Teams" at bounding box center [1291, 90] width 173 height 27
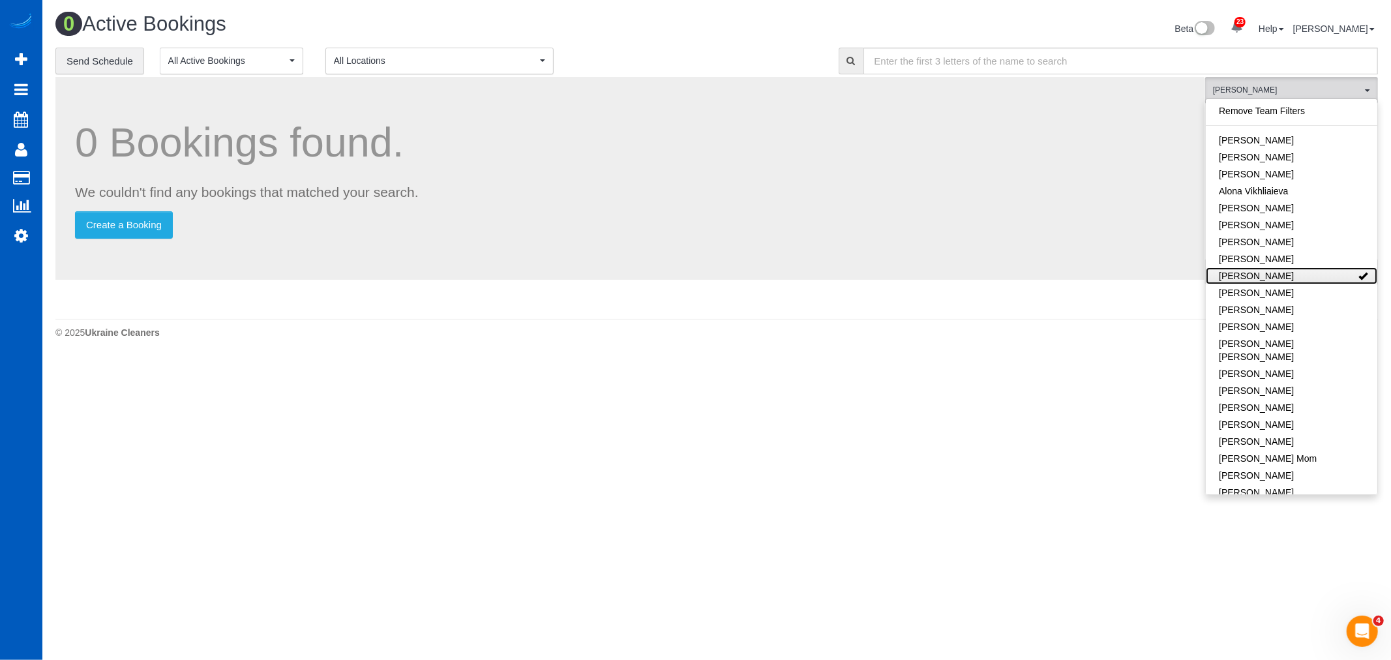
click at [1286, 274] on link "[PERSON_NAME]" at bounding box center [1291, 275] width 171 height 17
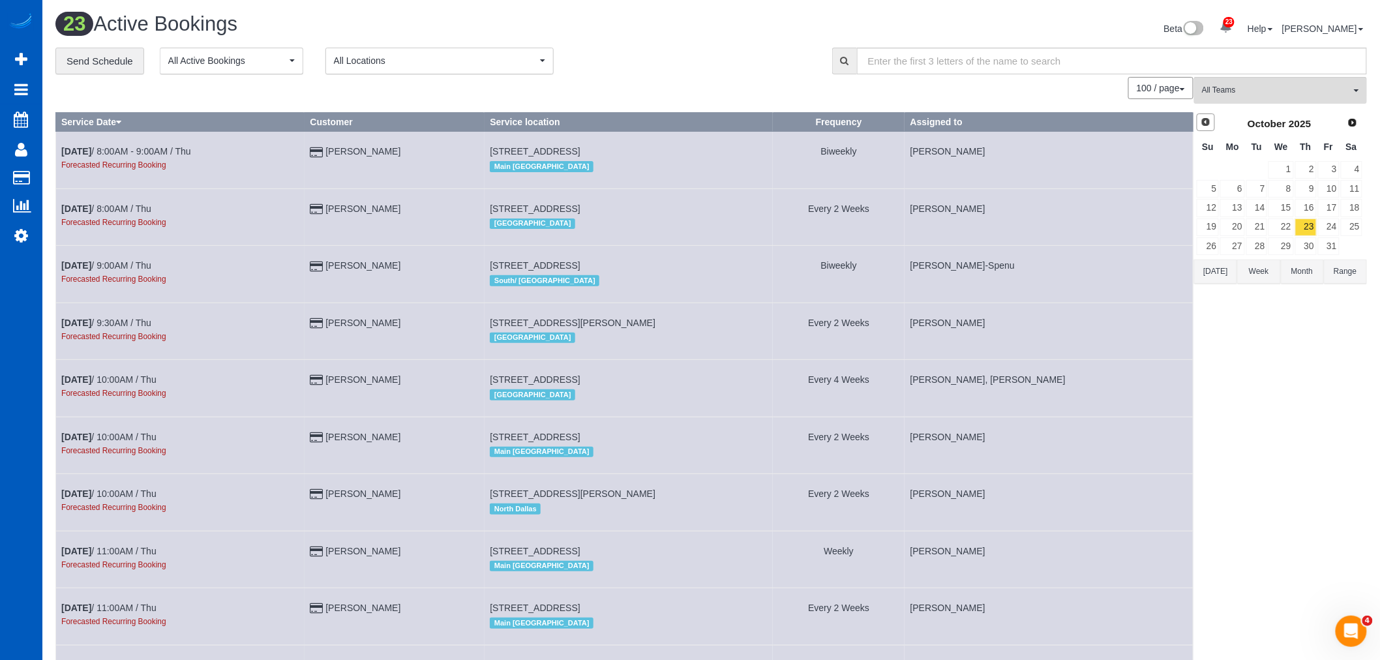
click at [1204, 123] on span "Prev" at bounding box center [1205, 122] width 10 height 10
click at [1254, 231] on link "23" at bounding box center [1257, 227] width 22 height 18
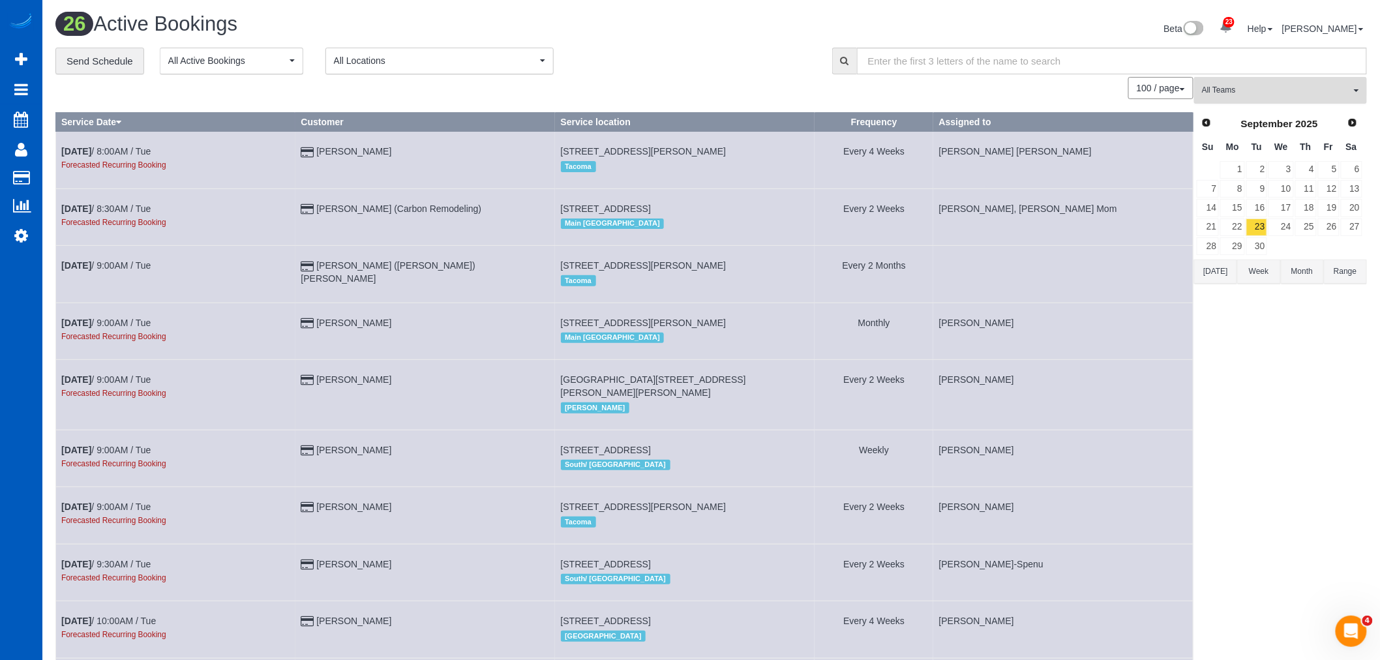
click at [1285, 98] on button "All Teams" at bounding box center [1280, 90] width 173 height 27
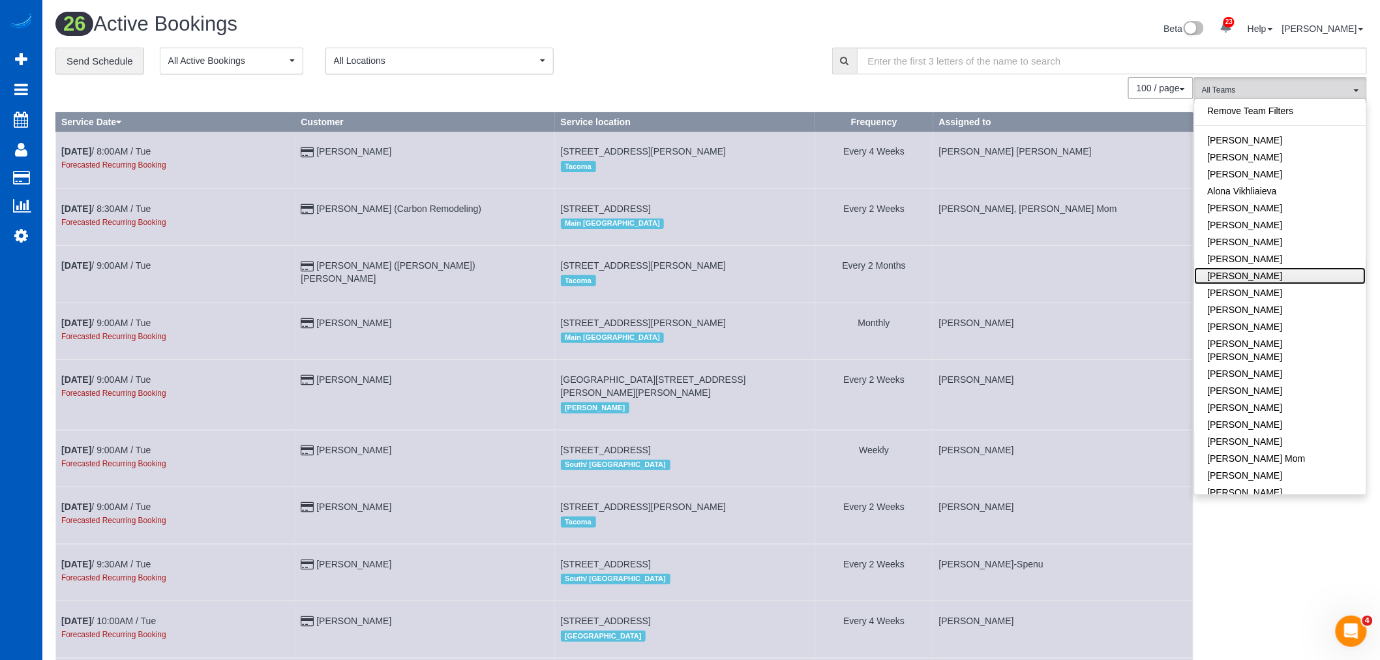
click at [1278, 275] on link "[PERSON_NAME]" at bounding box center [1280, 275] width 171 height 17
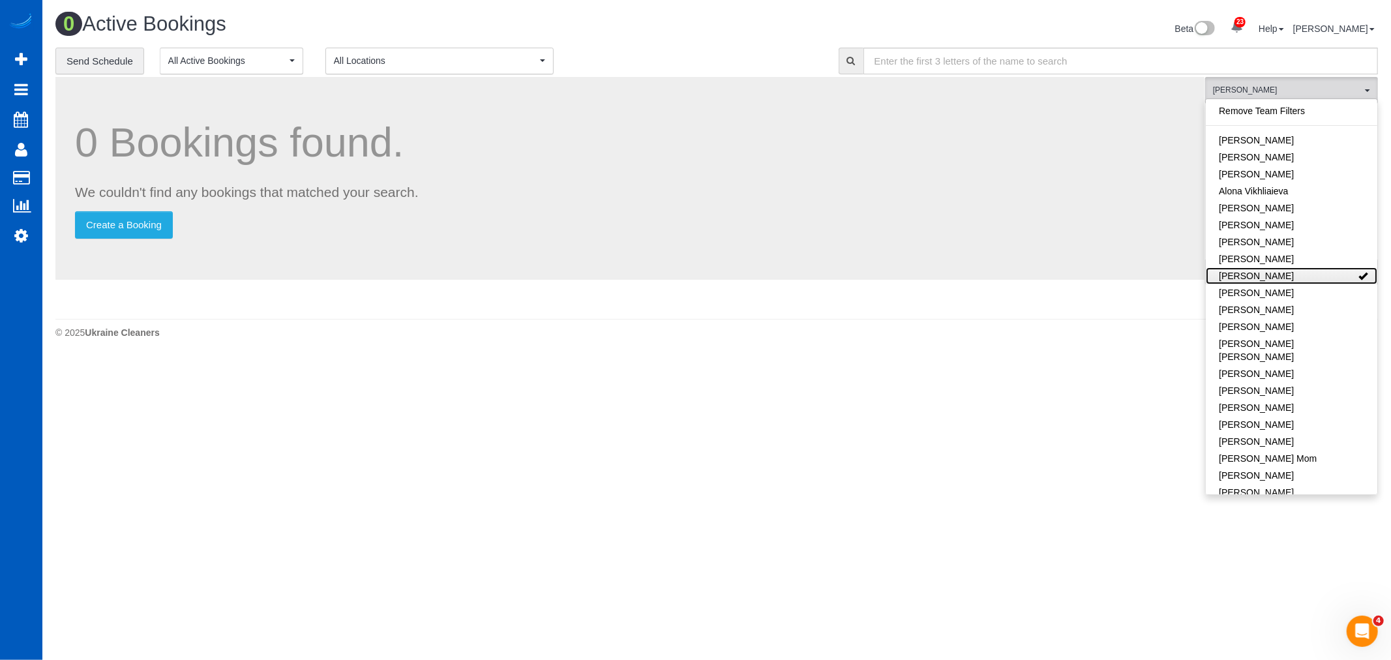
click at [1278, 275] on link "[PERSON_NAME]" at bounding box center [1291, 275] width 171 height 17
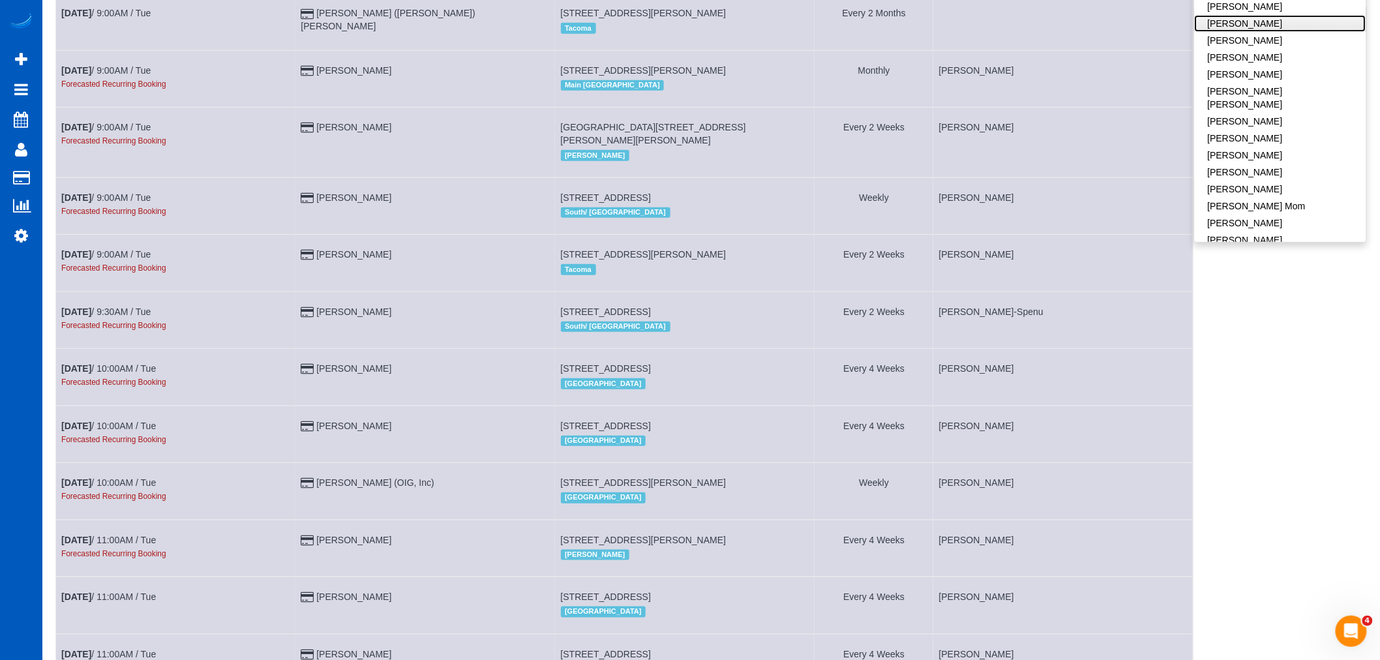
scroll to position [72, 0]
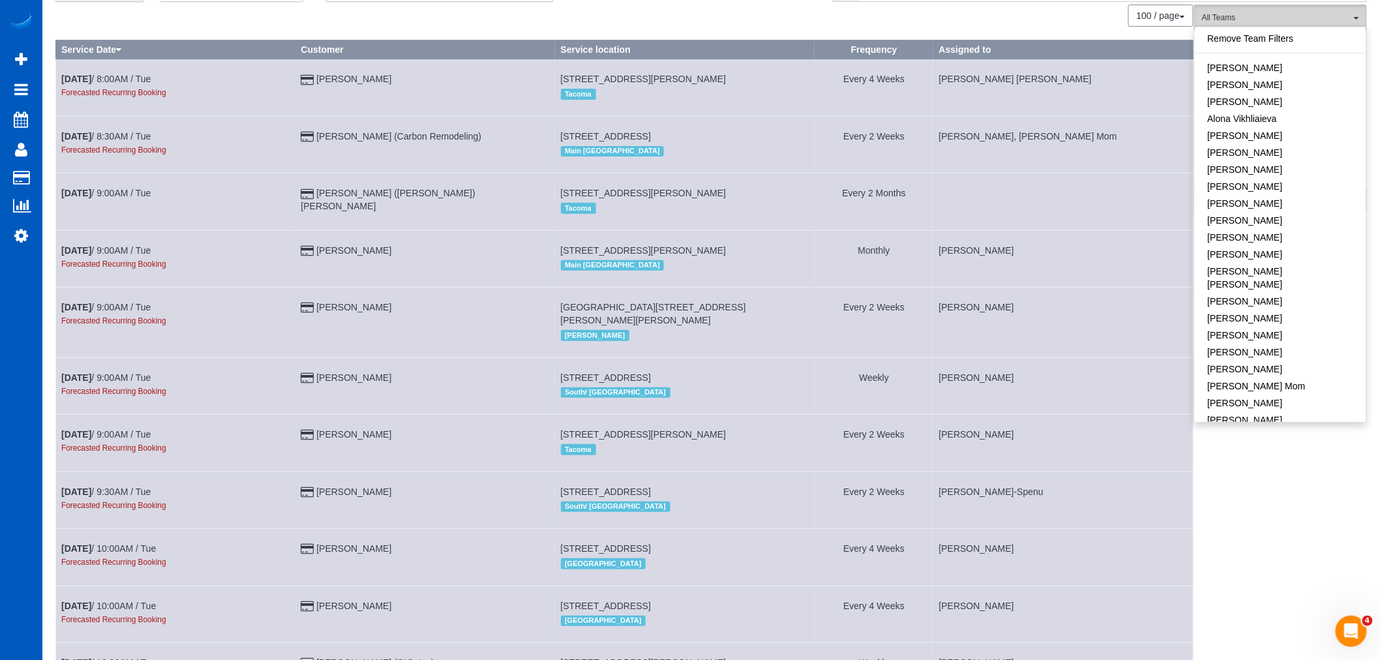
click at [1300, 21] on span "All Teams" at bounding box center [1276, 17] width 149 height 11
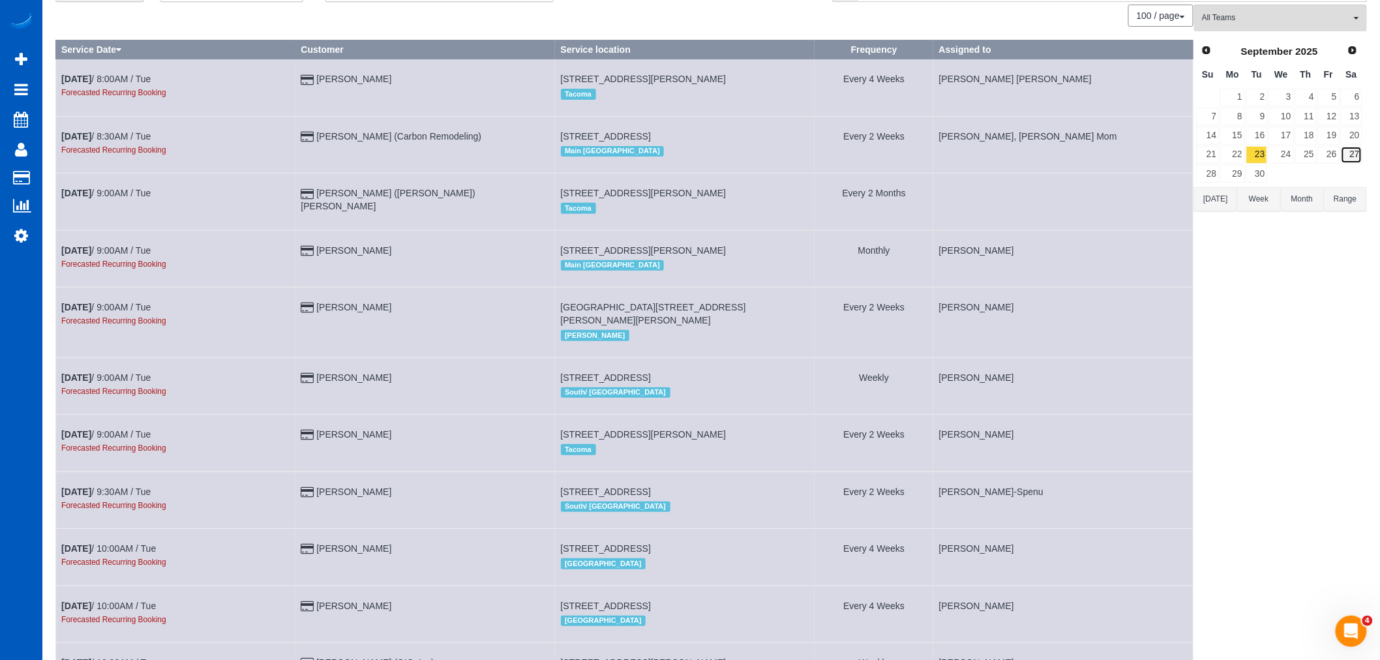
click at [1356, 159] on link "27" at bounding box center [1352, 155] width 22 height 18
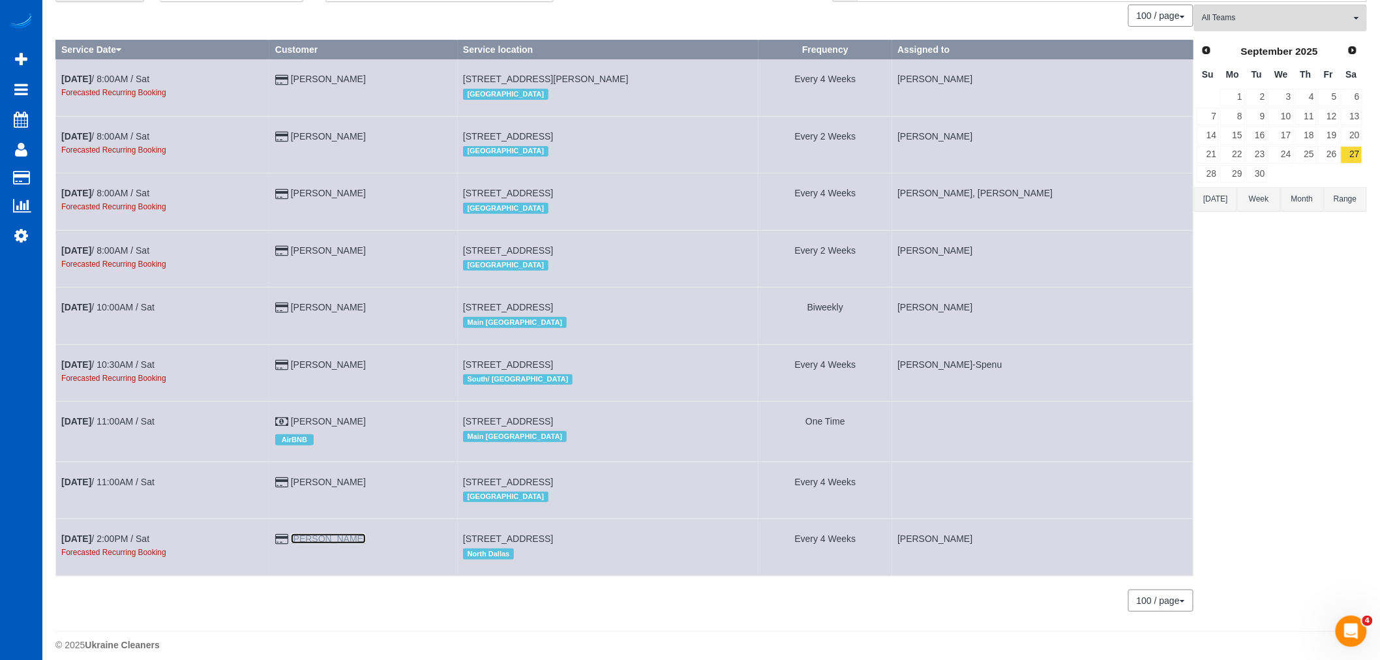
click at [317, 544] on link "[PERSON_NAME]" at bounding box center [328, 538] width 75 height 10
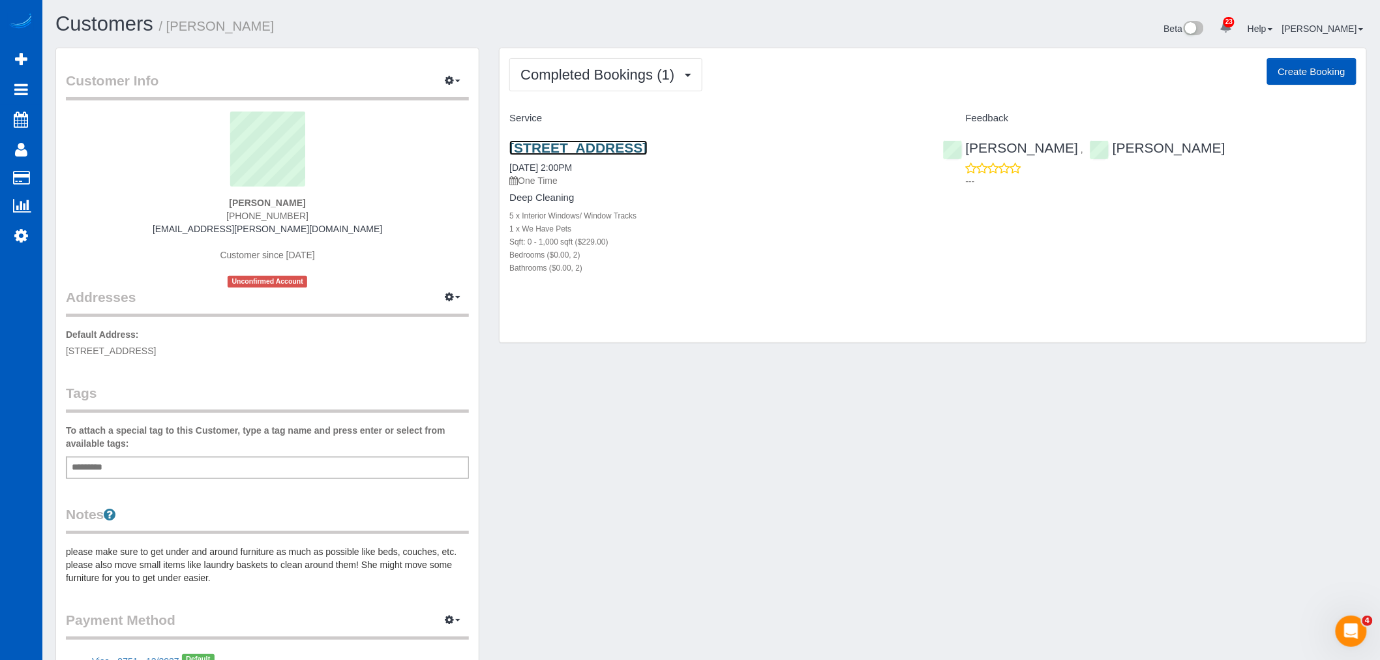
click at [641, 152] on link "[STREET_ADDRESS]" at bounding box center [578, 147] width 138 height 15
click at [618, 72] on span "Completed Bookings (1)" at bounding box center [600, 75] width 160 height 16
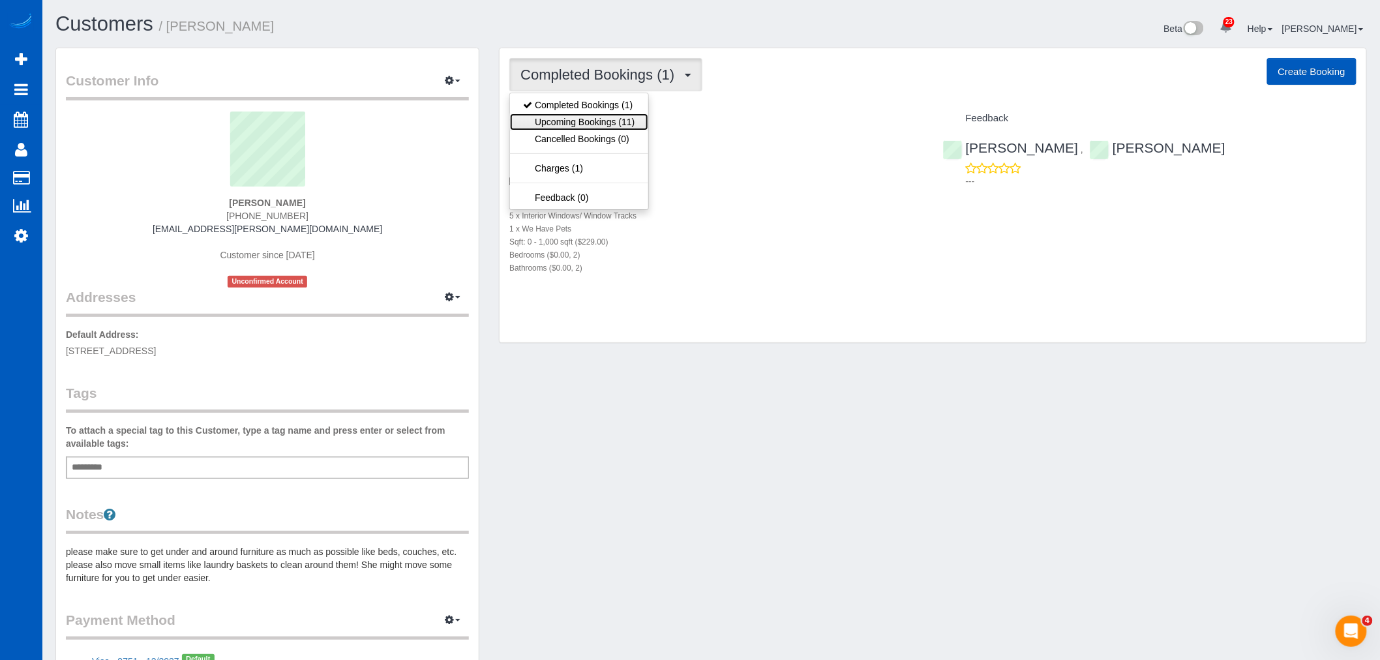
click at [598, 116] on link "Upcoming Bookings (11)" at bounding box center [579, 121] width 138 height 17
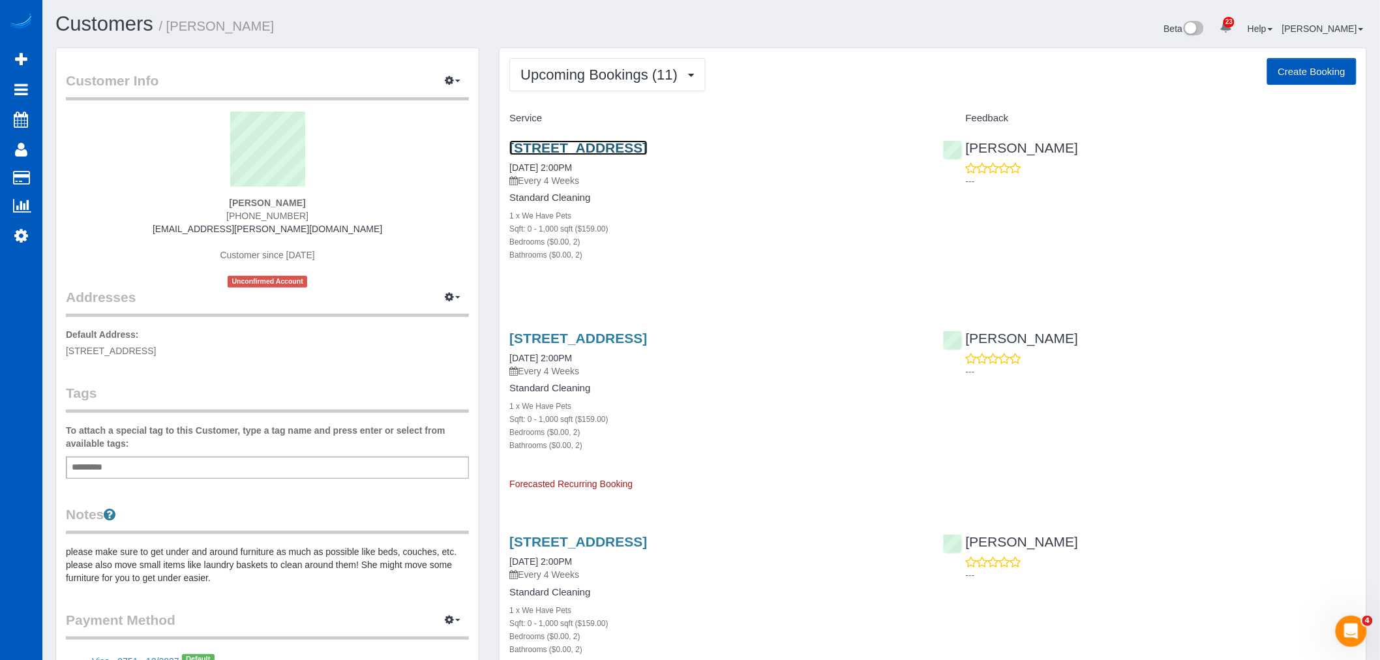
click at [590, 146] on link "[STREET_ADDRESS]" at bounding box center [578, 147] width 138 height 15
click at [29, 235] on link "Settings" at bounding box center [21, 235] width 42 height 30
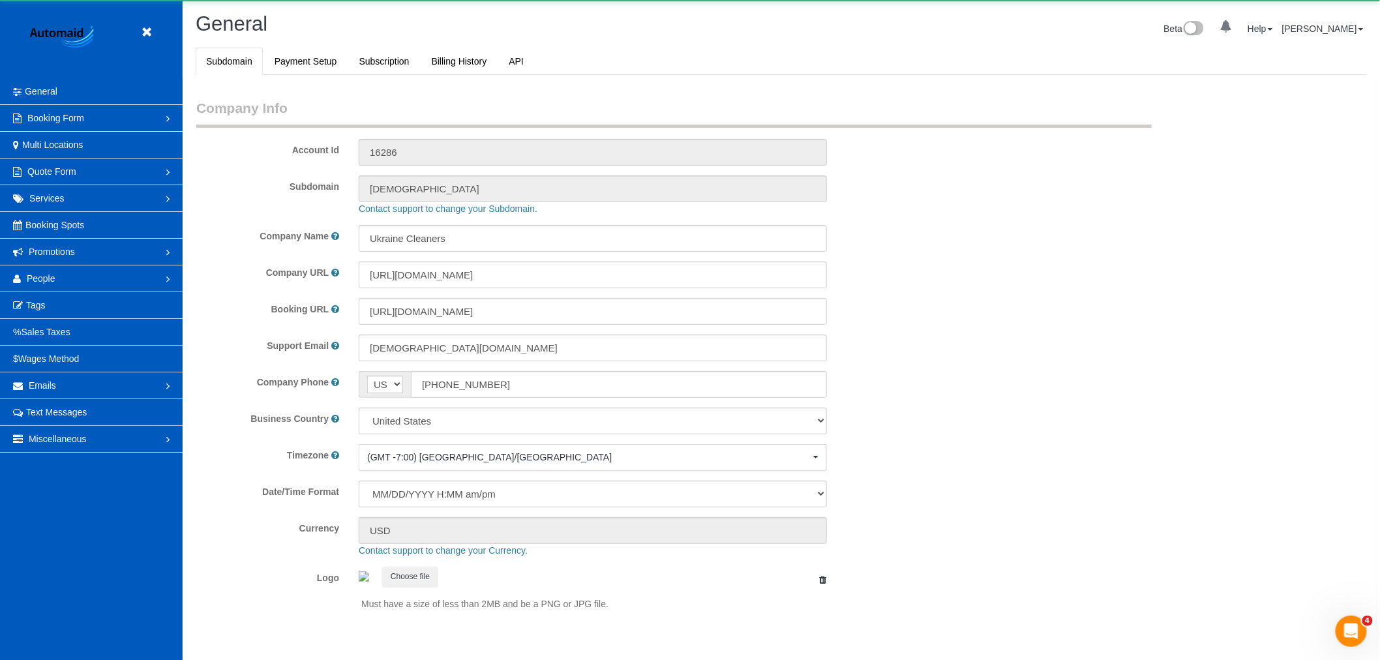
select select "1"
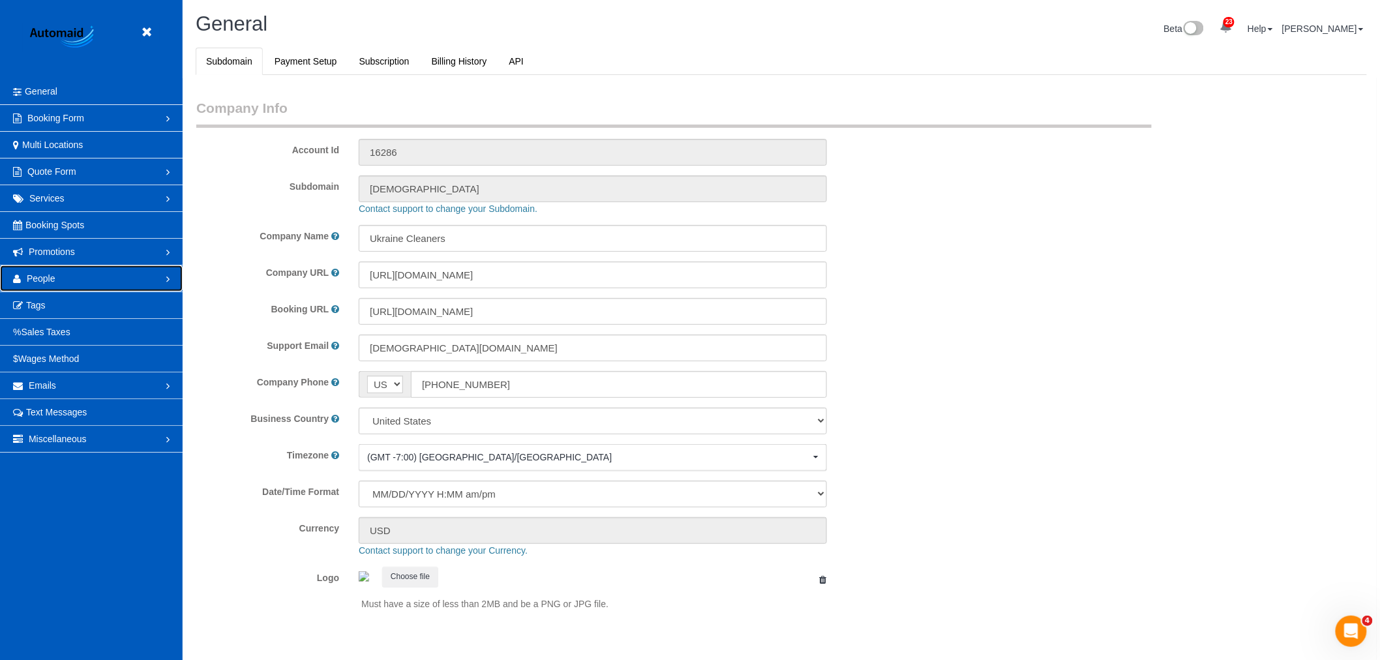
click at [82, 282] on link "People" at bounding box center [91, 278] width 183 height 26
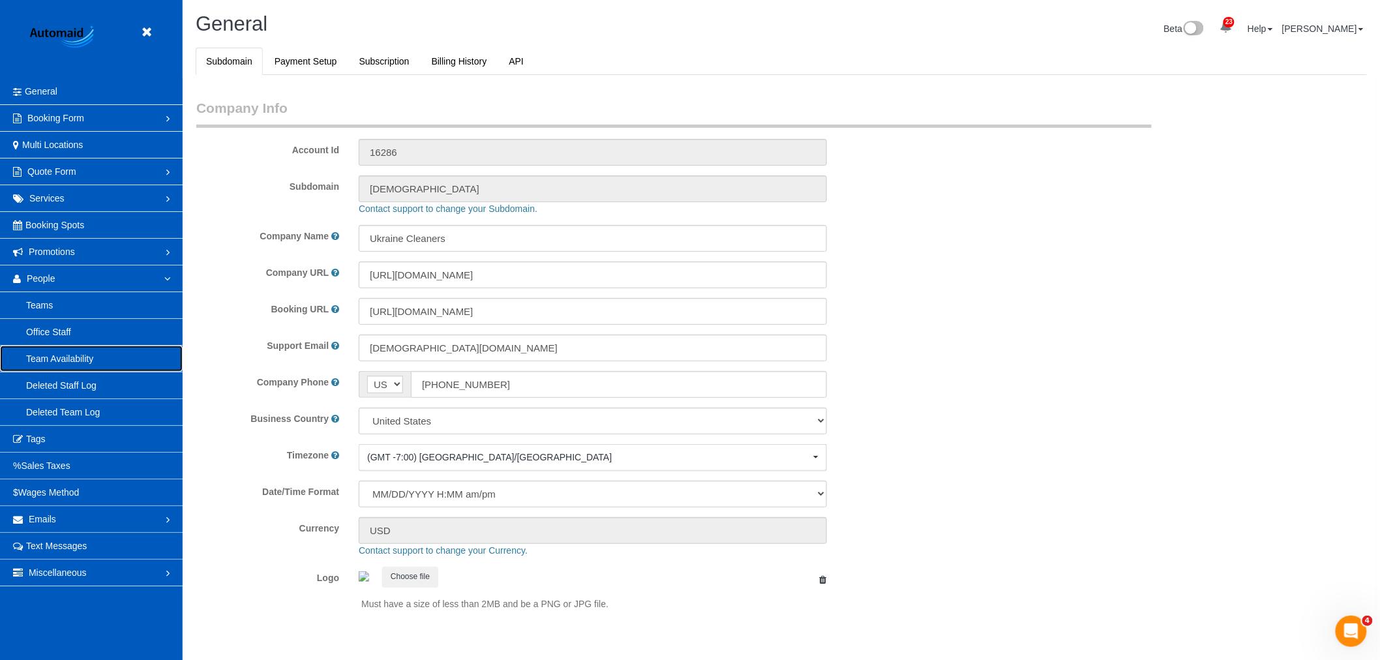
click at [77, 359] on link "Team Availability" at bounding box center [91, 359] width 183 height 26
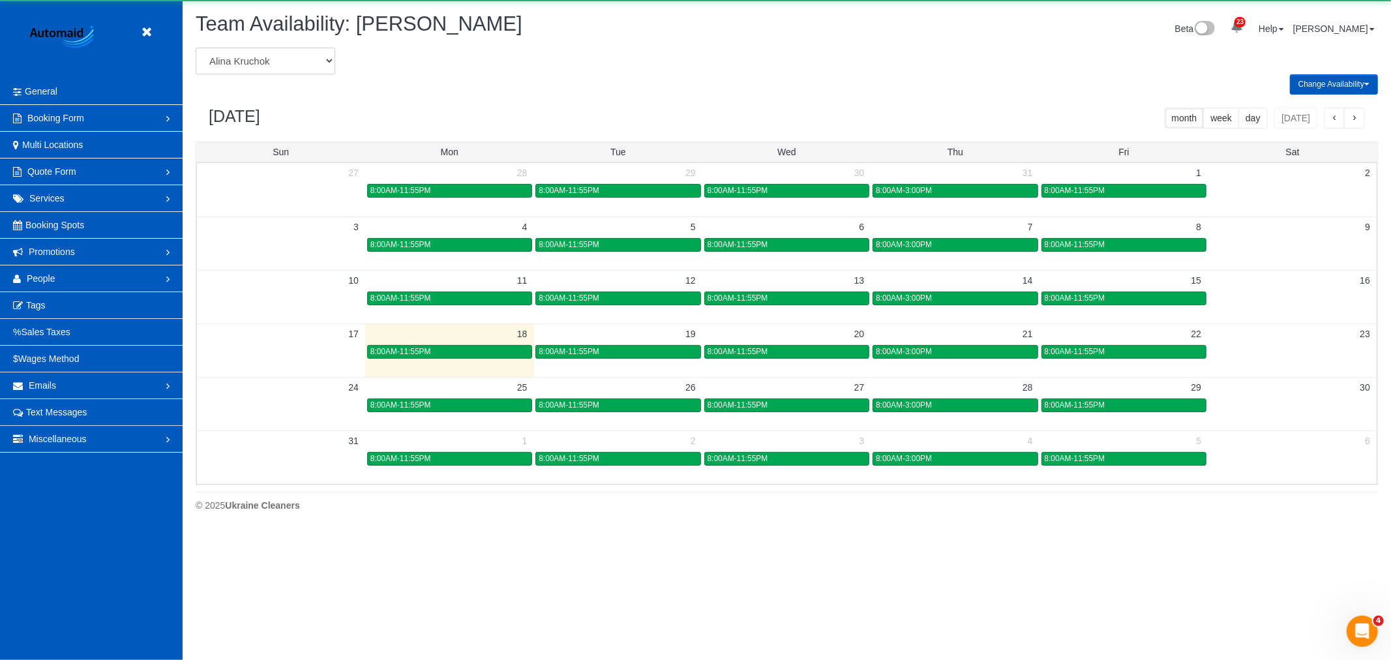
click at [265, 60] on select "Alina Kruchok Alona Kulish Alona Tarasiuk Alona Vikhliaieva Anastasiia Demchenk…" at bounding box center [266, 61] width 140 height 27
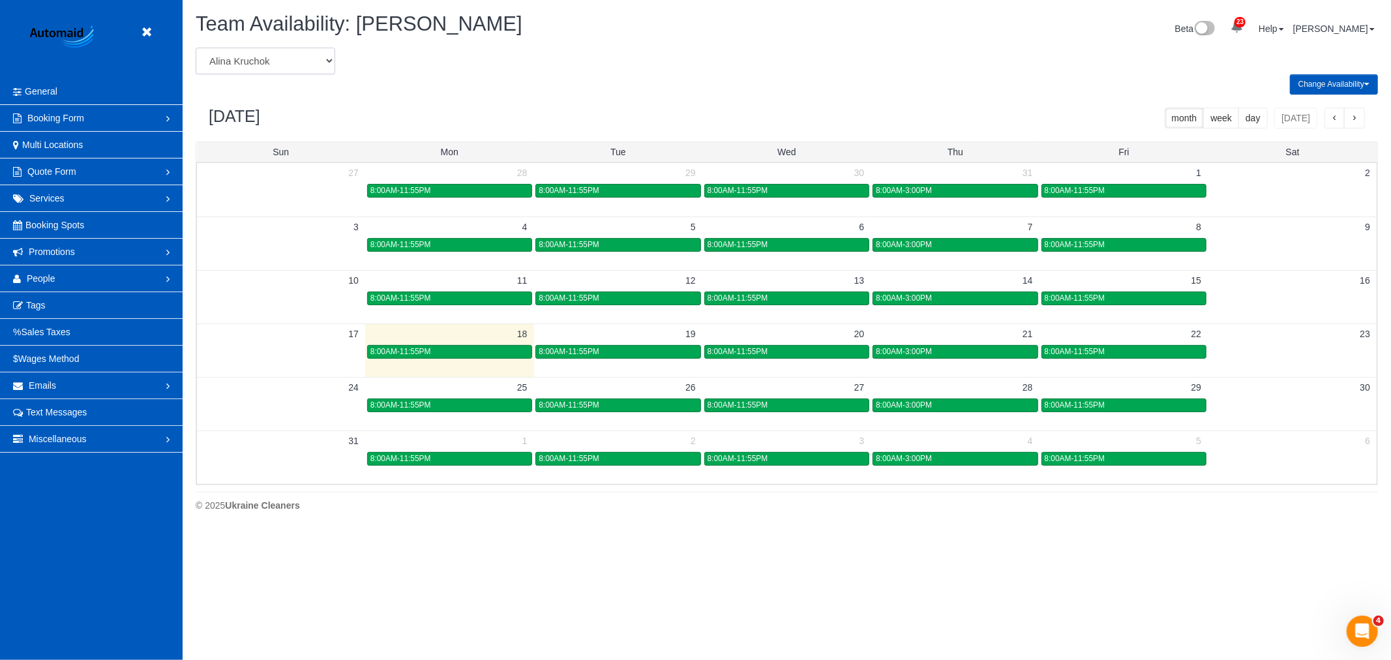
select select "number:989"
click at [196, 48] on select "Alina Kruchok Alona Kulish Alona Tarasiuk Alona Vikhliaieva Anastasiia Demchenk…" at bounding box center [266, 61] width 140 height 27
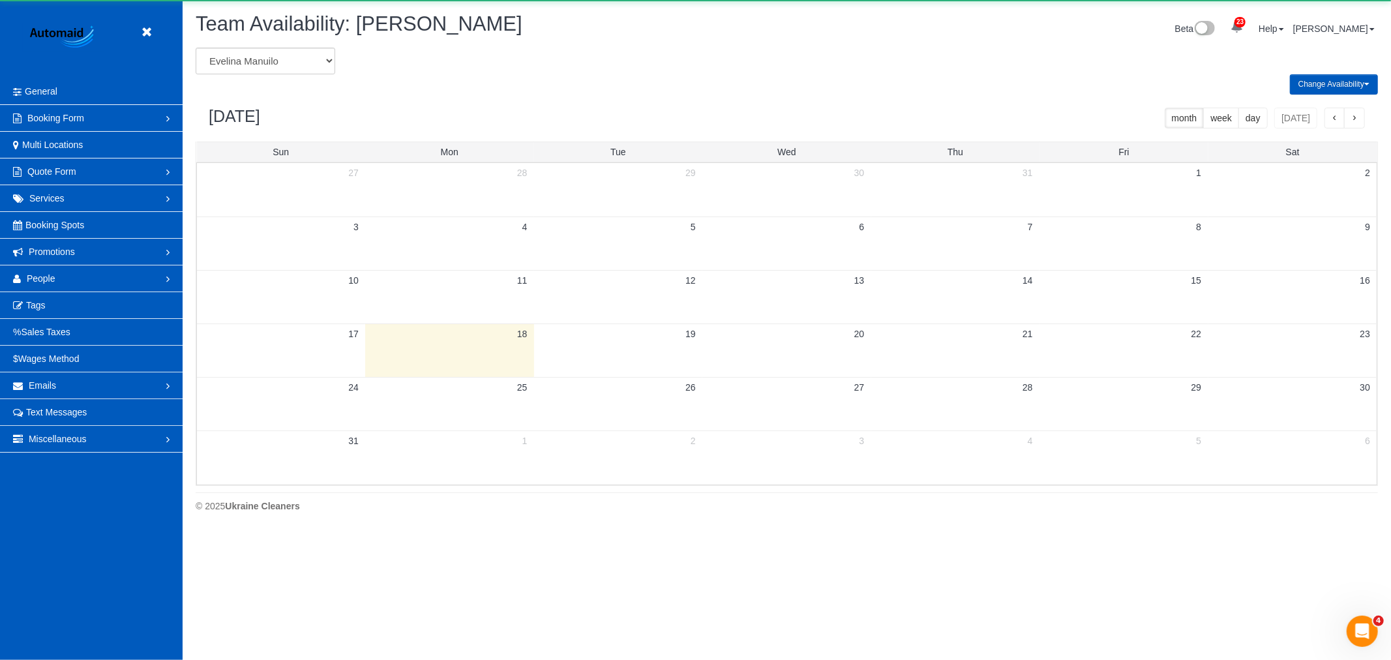
scroll to position [64673, 63813]
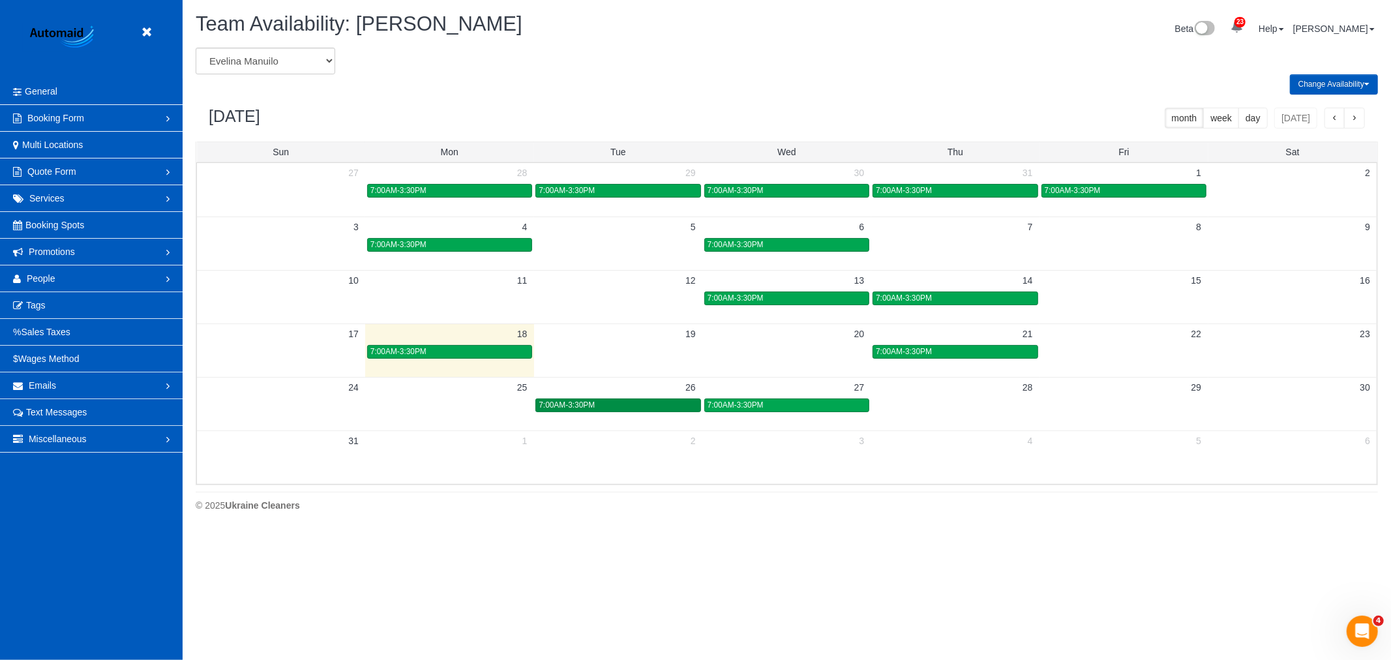
click at [556, 409] on span "7:00AM-3:30PM" at bounding box center [567, 404] width 56 height 9
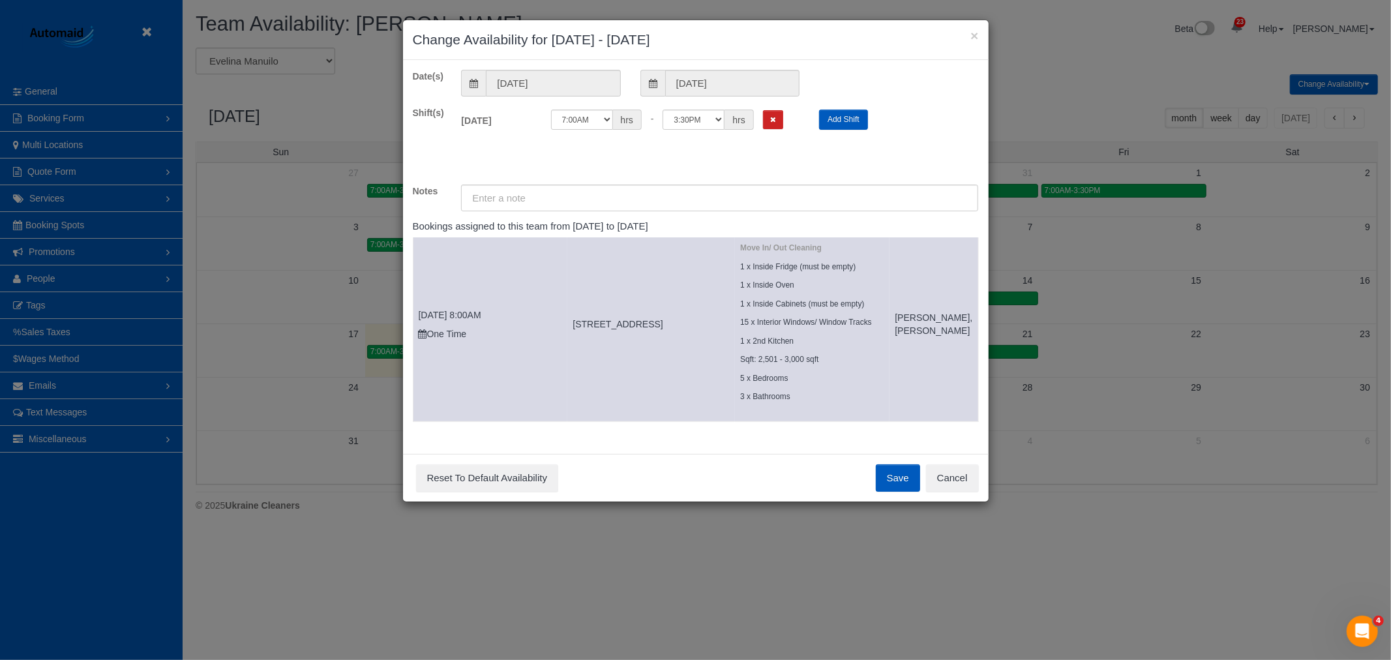
scroll to position [142, 0]
click at [944, 460] on div "Save Reset To Default Availability Cancel" at bounding box center [696, 478] width 586 height 48
click at [941, 471] on button "Cancel" at bounding box center [952, 477] width 53 height 27
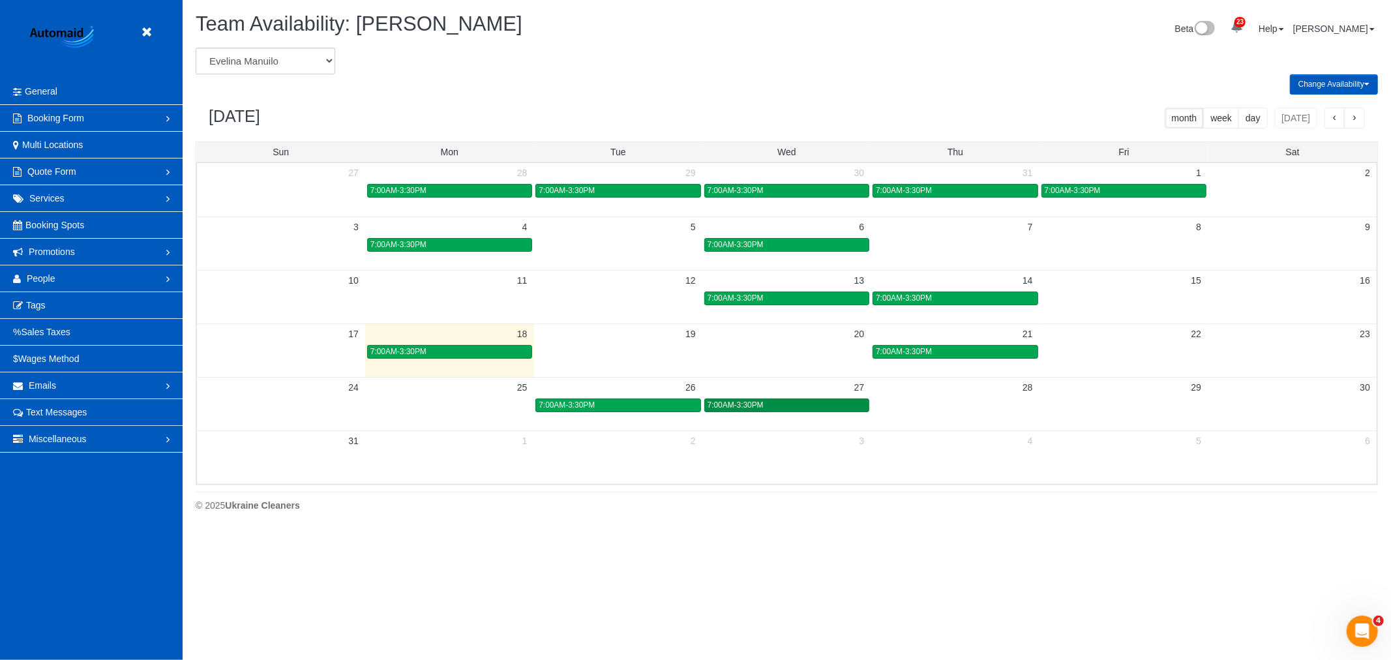
click at [798, 412] on link "7:00AM-3:30PM" at bounding box center [786, 405] width 165 height 14
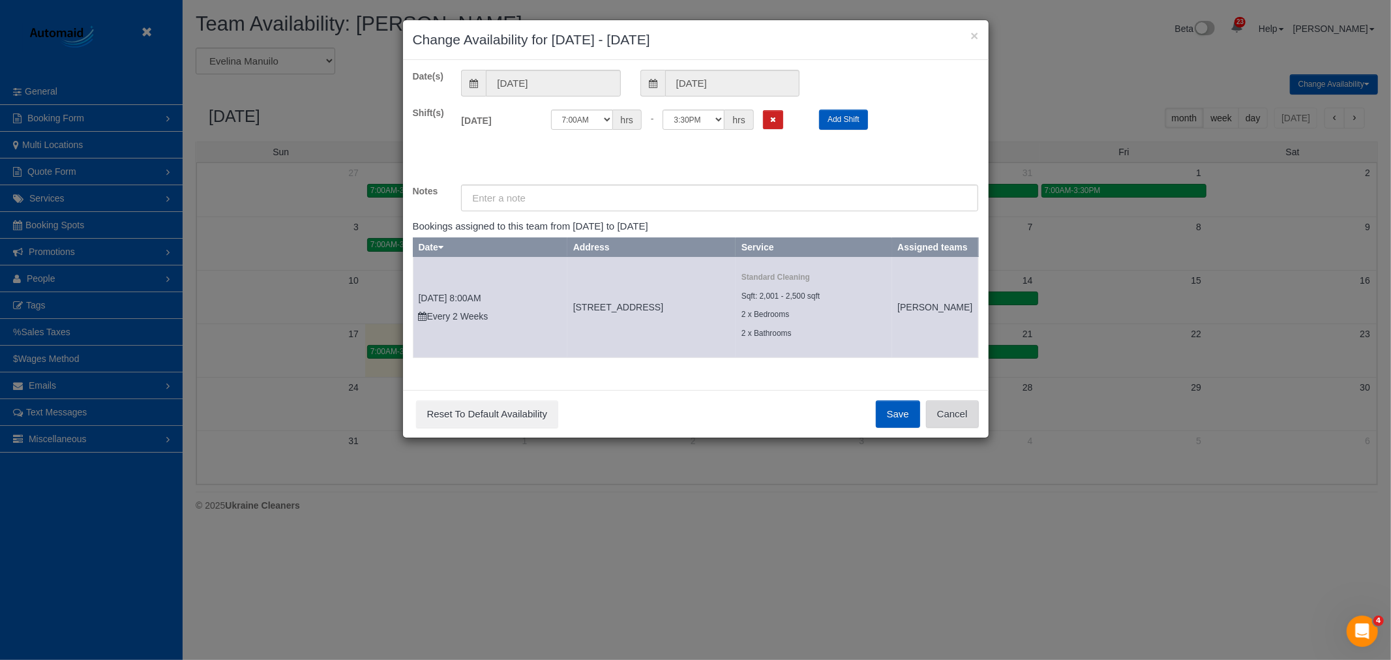
click at [955, 420] on button "Cancel" at bounding box center [952, 413] width 53 height 27
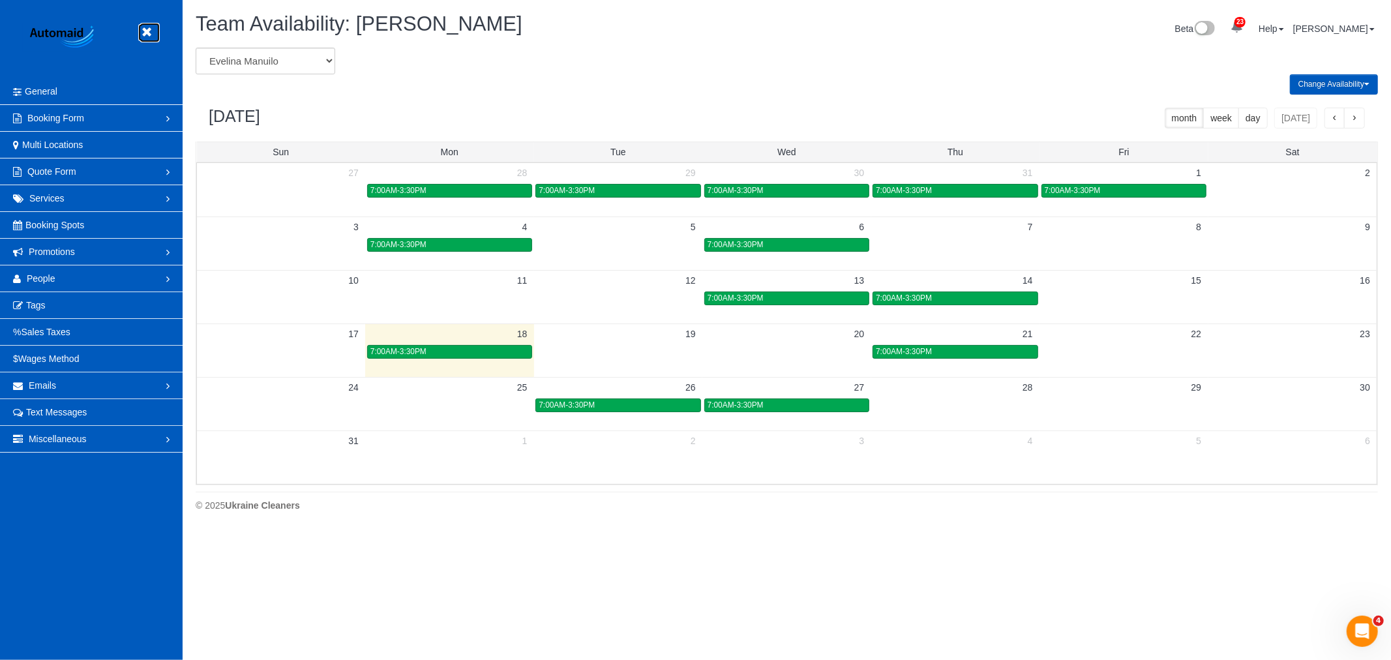
click at [151, 33] on icon at bounding box center [146, 32] width 16 height 16
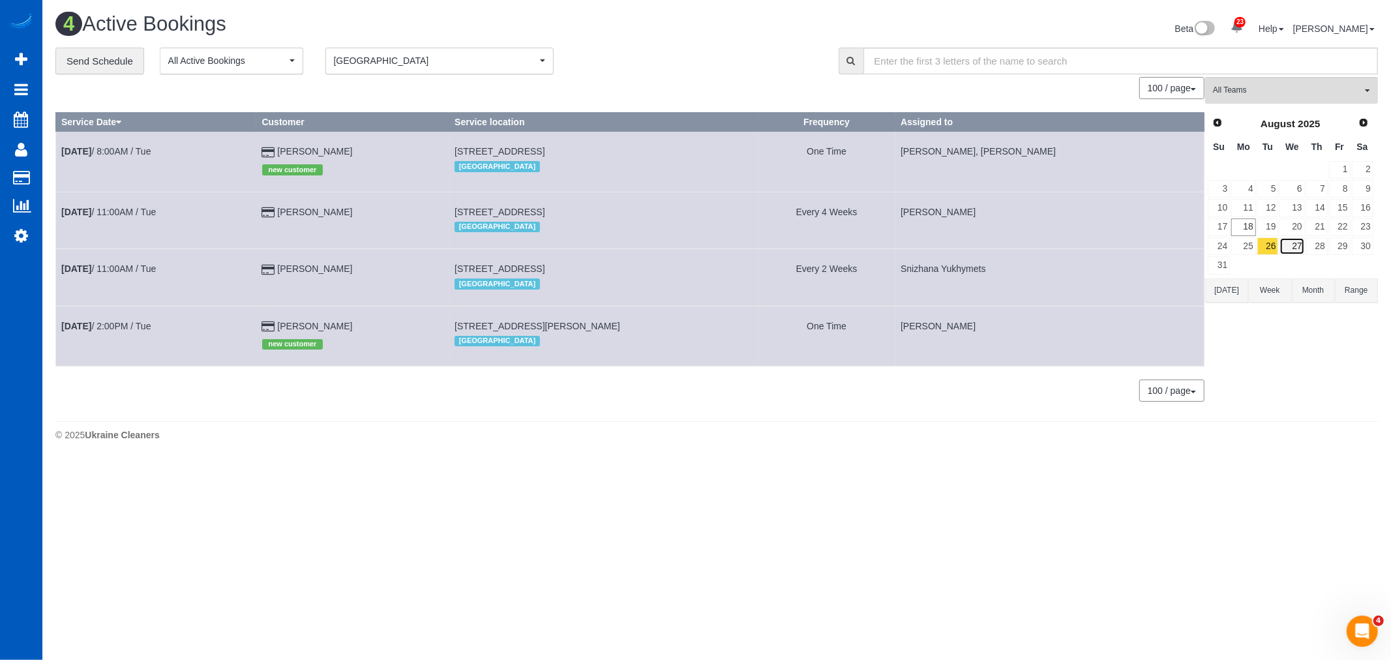
click at [1301, 243] on link "27" at bounding box center [1291, 246] width 25 height 18
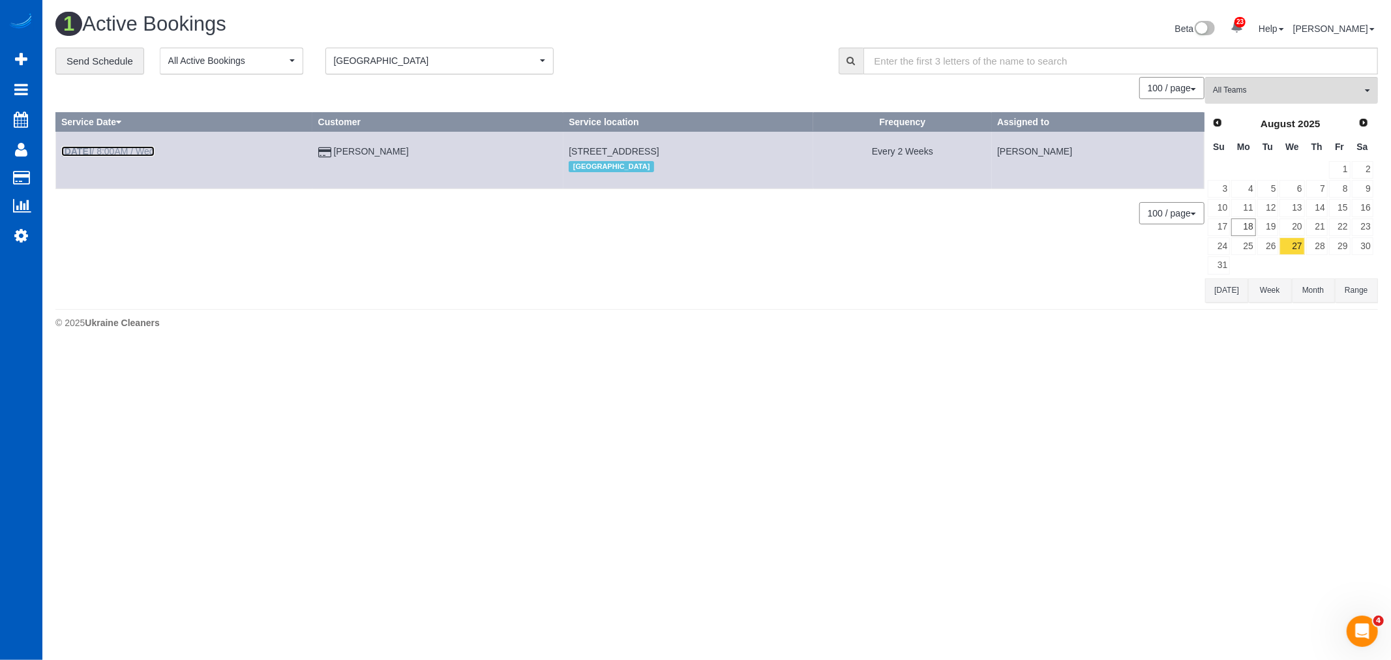
click at [134, 151] on link "Aug 27th / 8:00AM / Wed" at bounding box center [107, 151] width 93 height 10
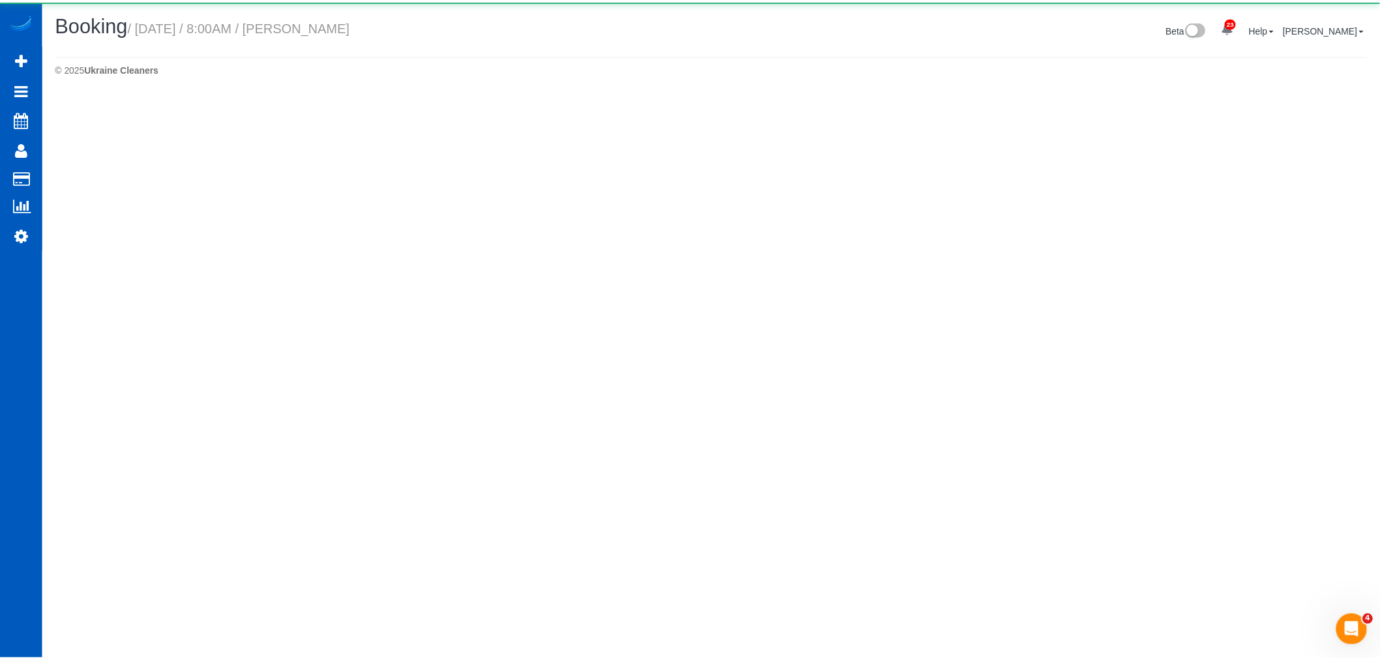
scroll to position [63529, 63824]
select select "WA"
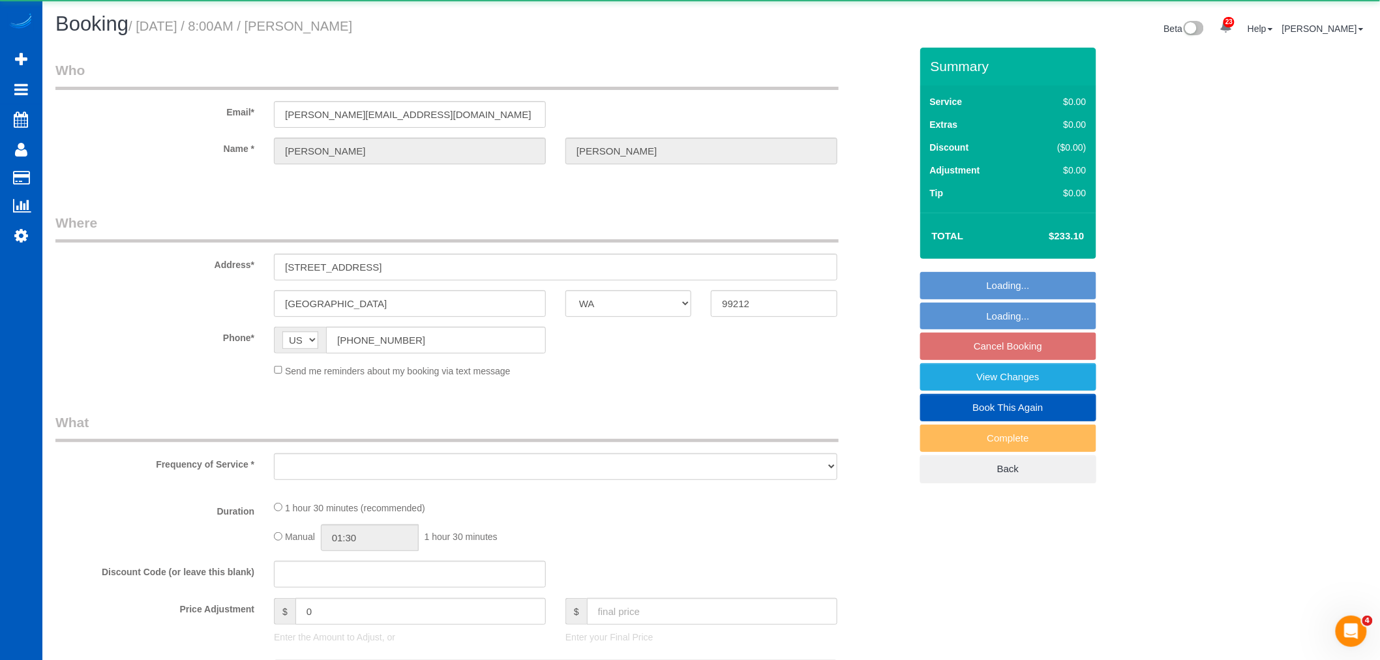
scroll to position [62944, 63824]
select select "object:11755"
select select "string:fspay-8b071a47-2f2c-4777-91a9-63b077e372fc"
select select "199"
select select "2001"
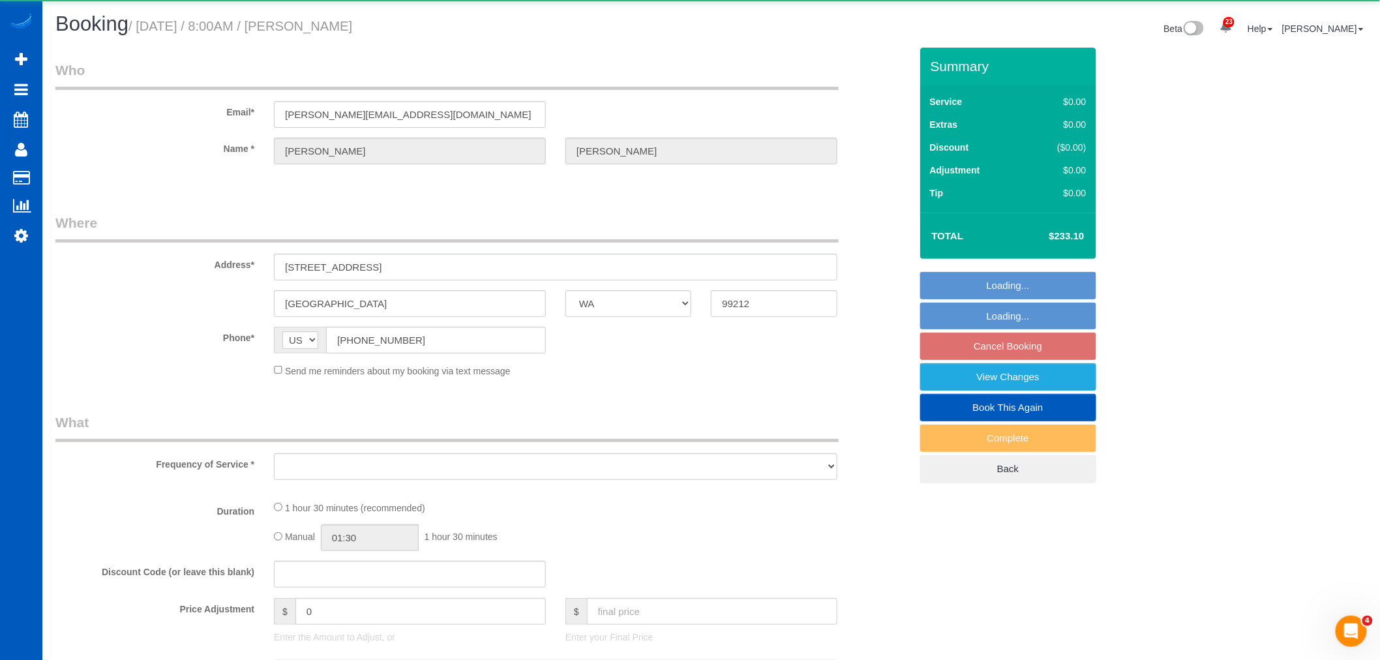
select select "2"
select select "spot12"
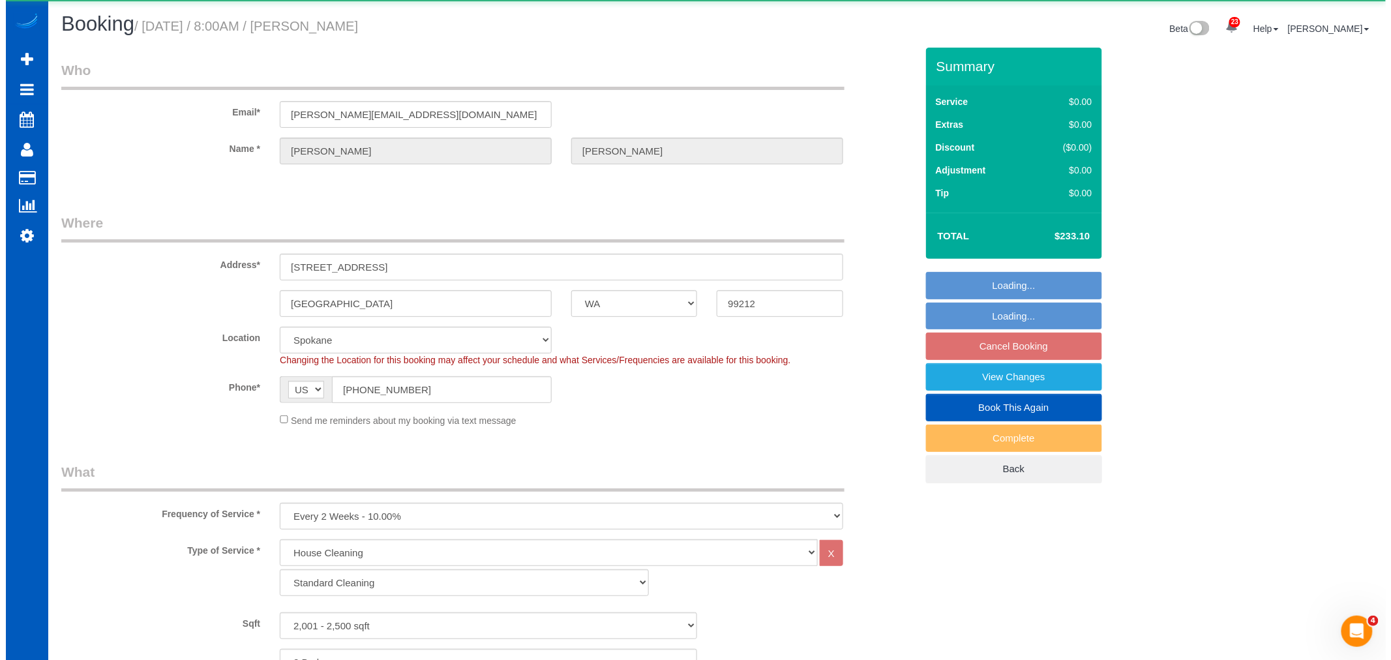
scroll to position [0, 0]
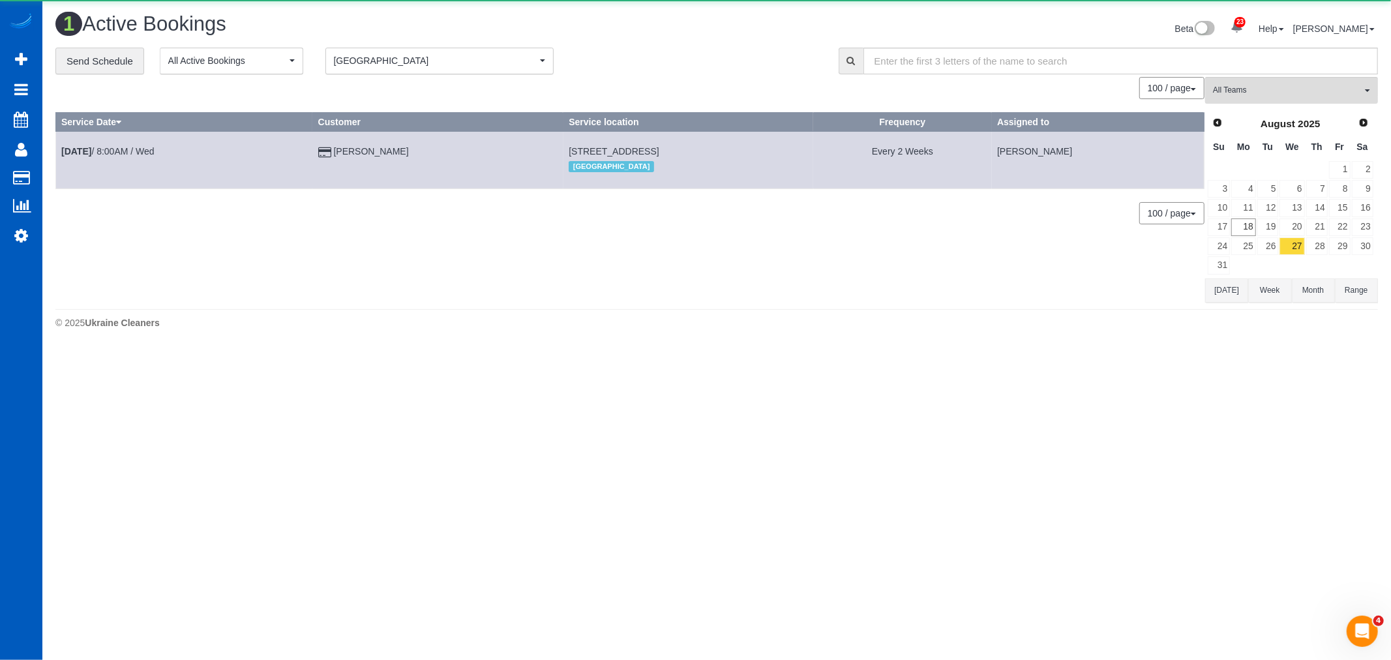
scroll to position [349, 1391]
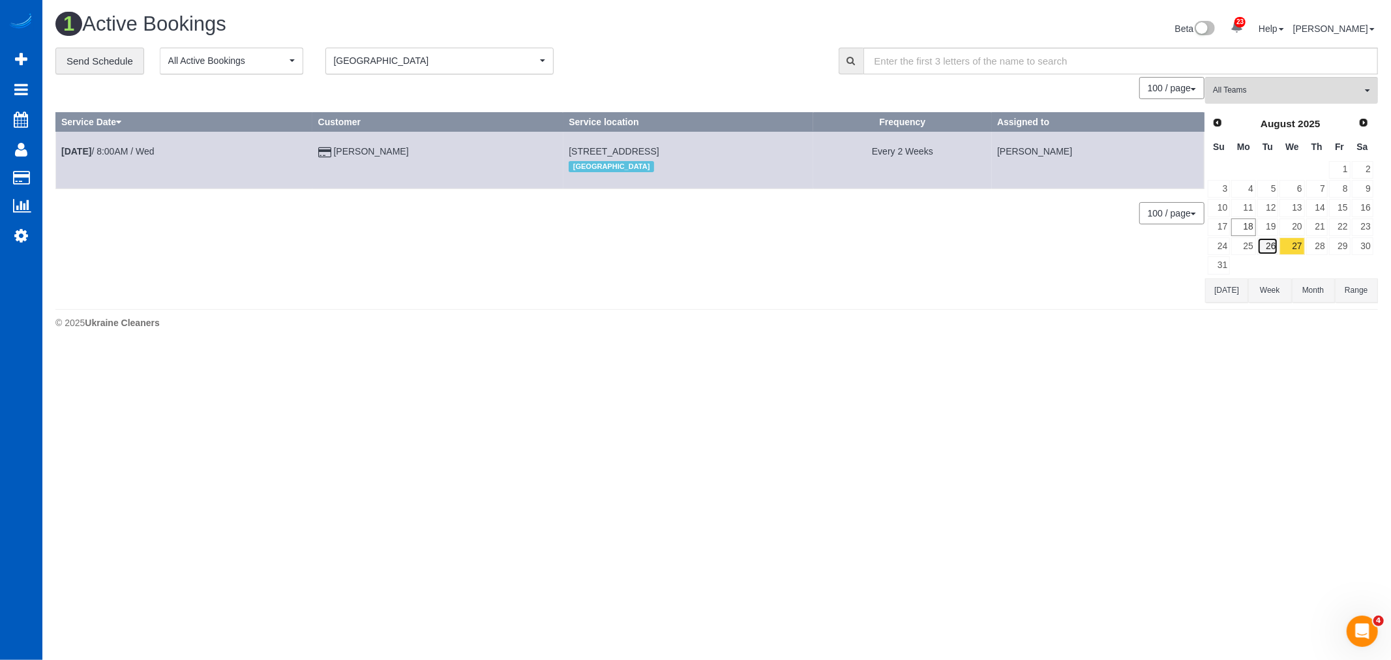
click at [1278, 252] on link "26" at bounding box center [1268, 246] width 22 height 18
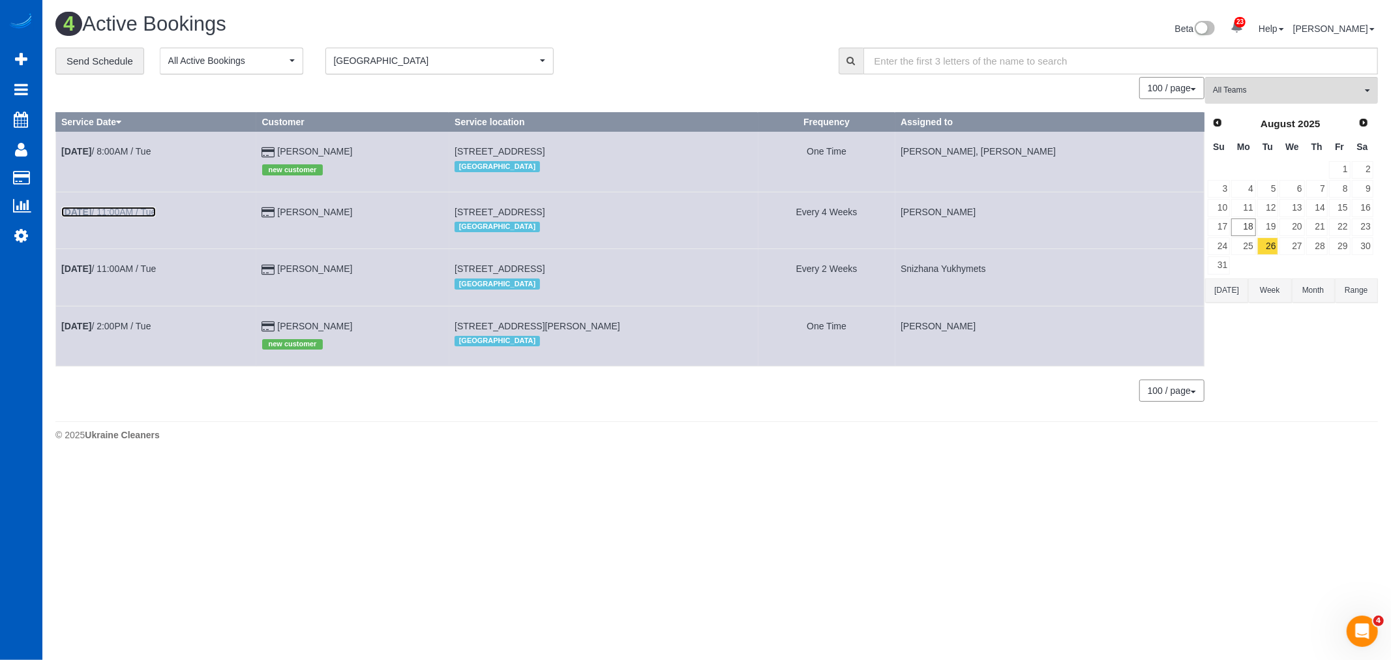
click at [124, 216] on link "Aug 26th / 11:00AM / Tue" at bounding box center [108, 212] width 95 height 10
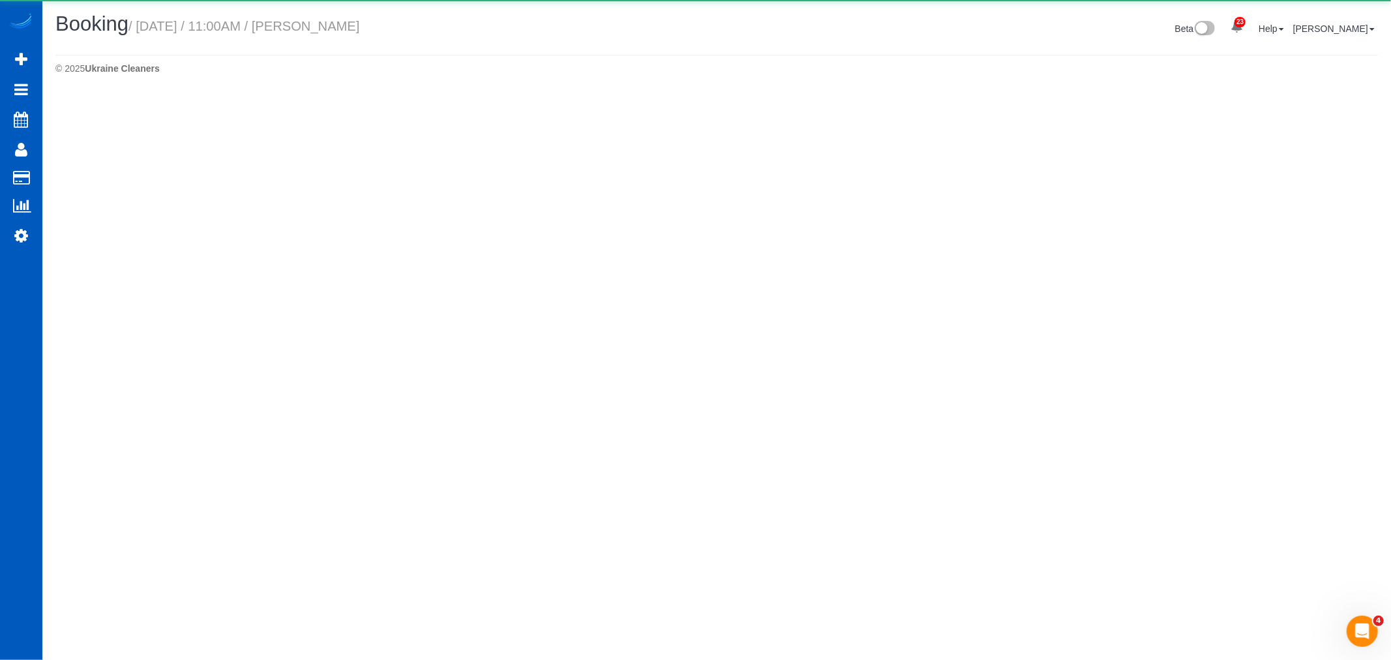
select select "WA"
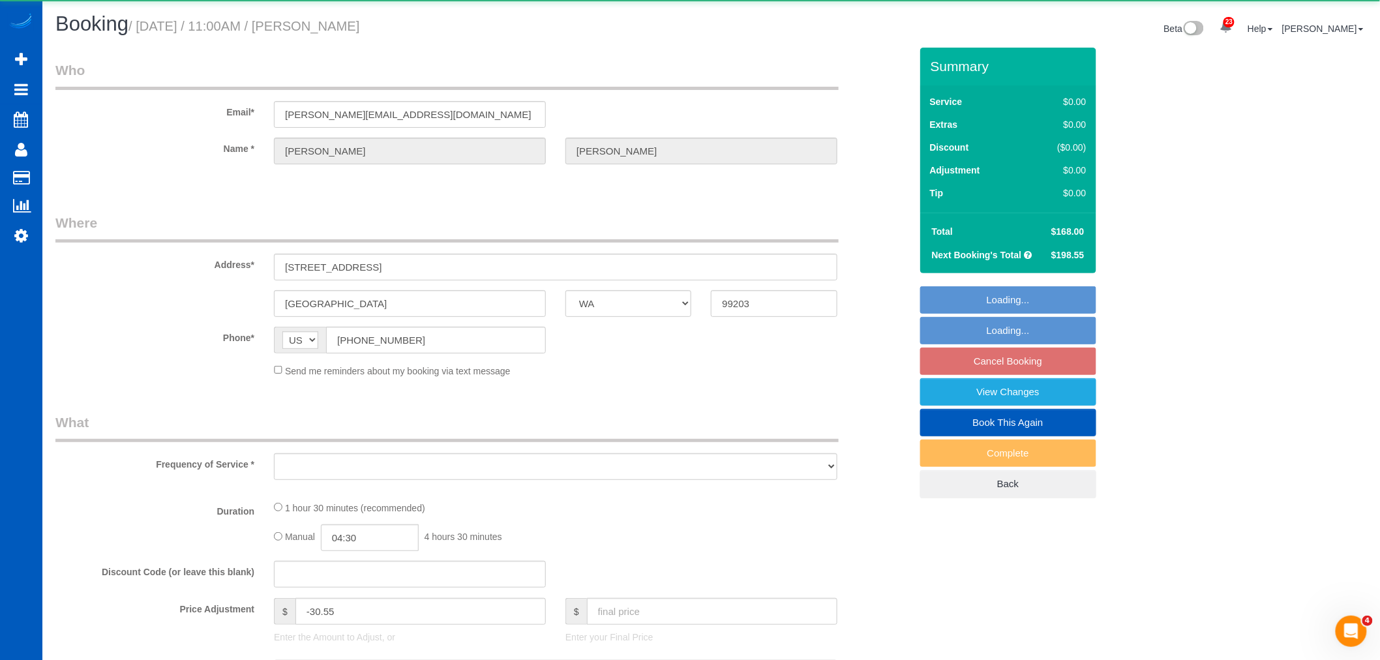
select select "object:12712"
select select "199"
select select "1501"
select select "2"
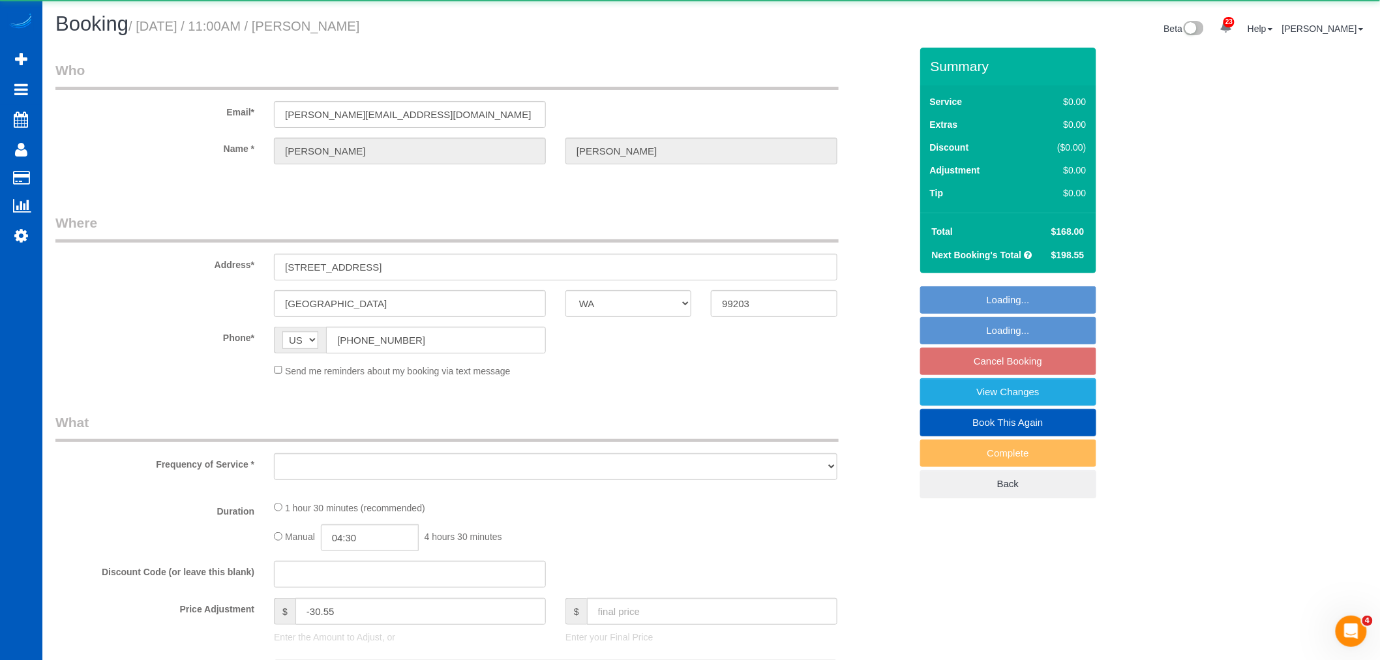
select select "spot21"
select select "number:7"
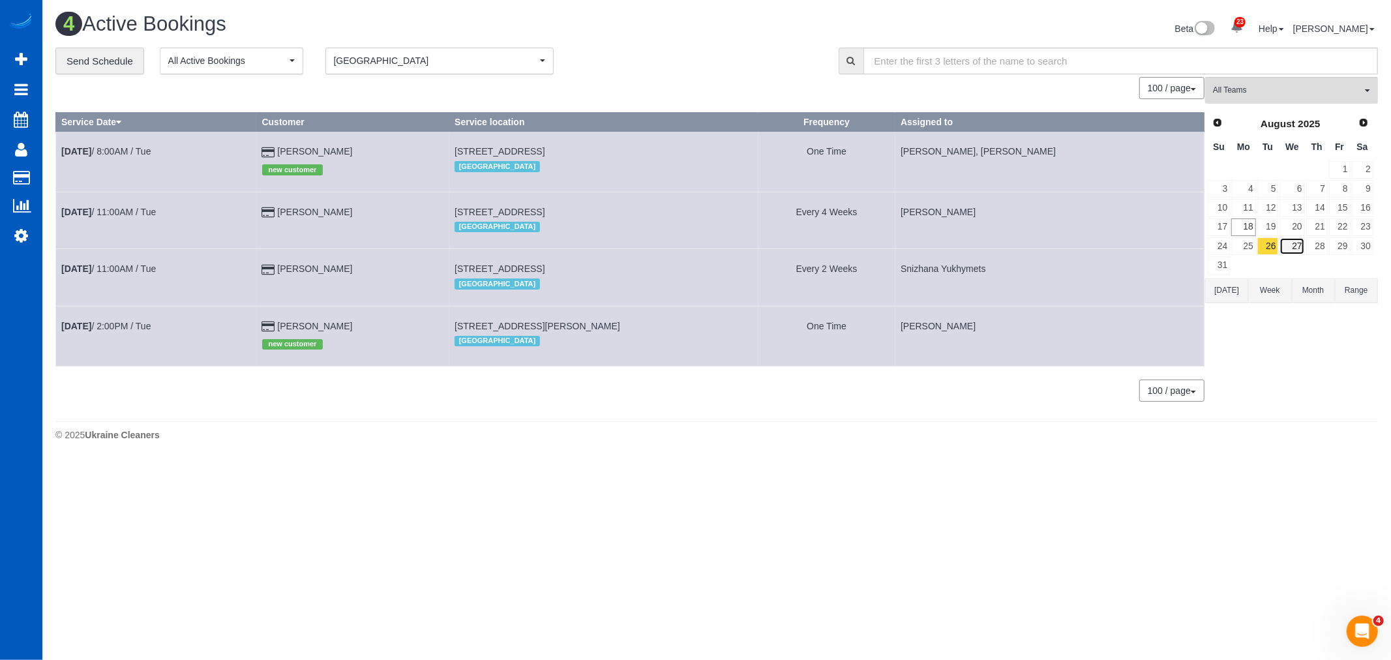
click at [1295, 245] on link "27" at bounding box center [1291, 246] width 25 height 18
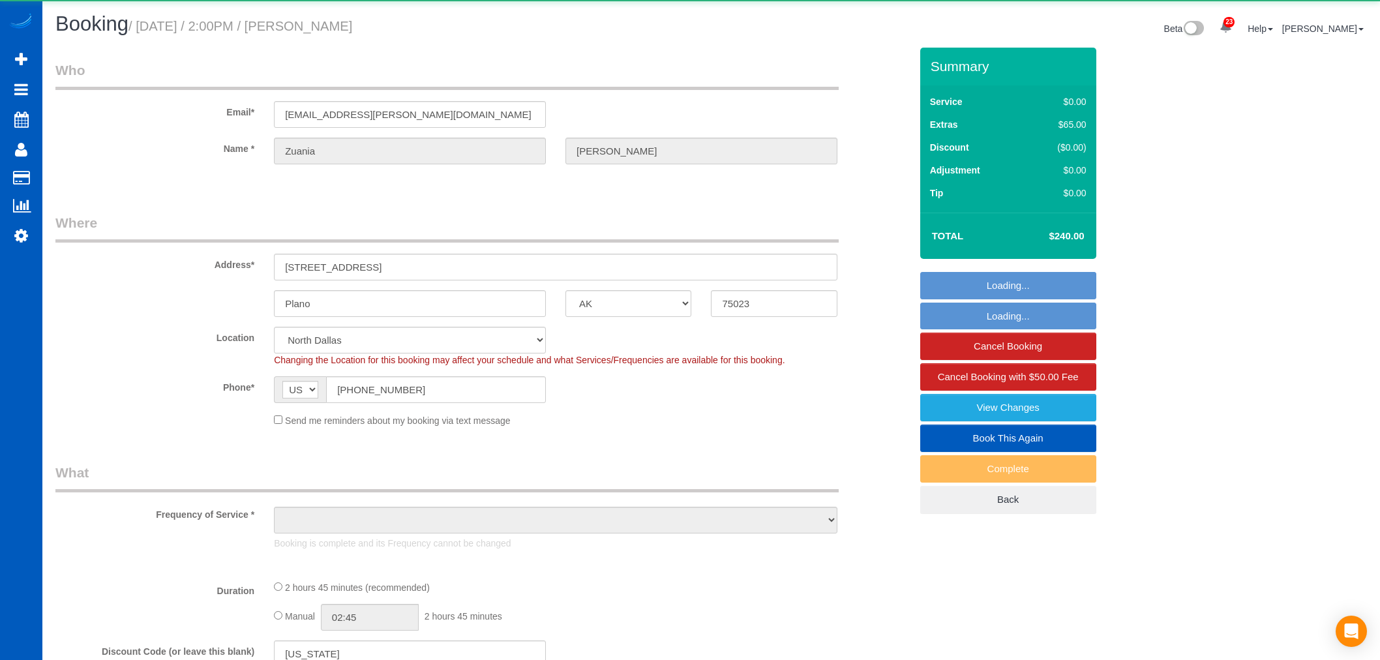
select select "[GEOGRAPHIC_DATA]"
select select "object:1178"
select select "199"
select select "2"
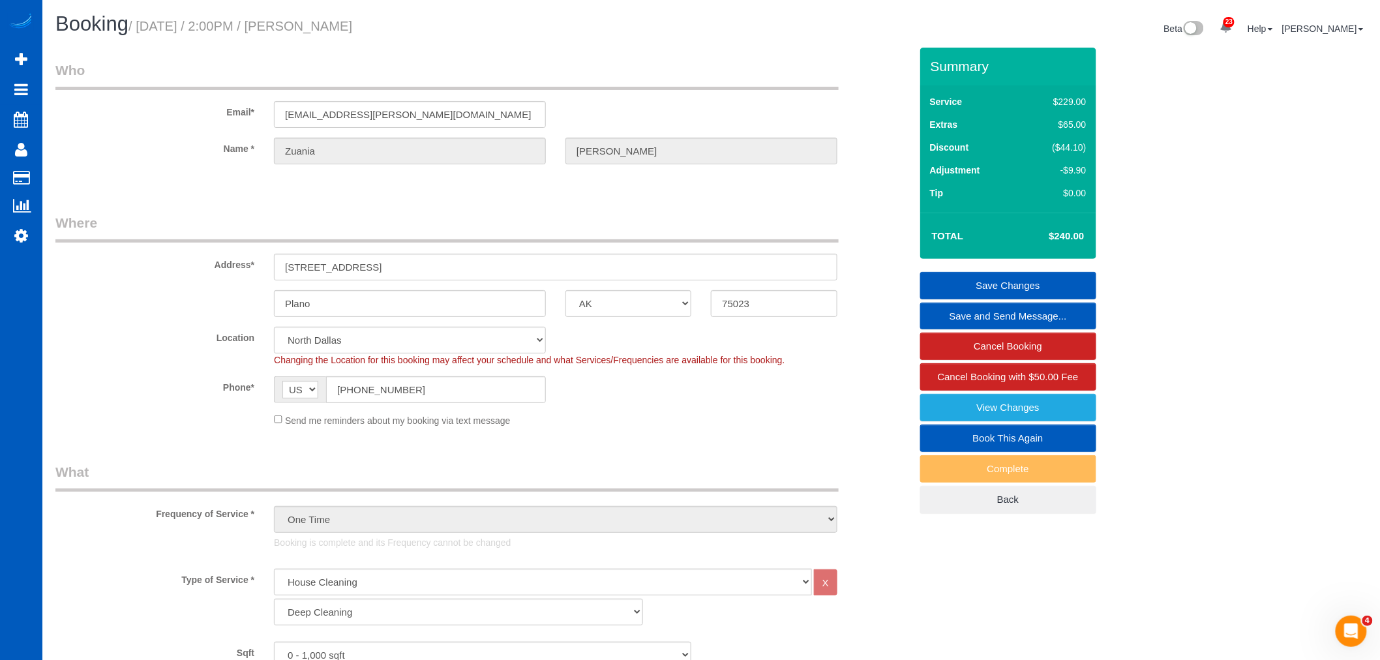
click at [491, 218] on legend "Where" at bounding box center [446, 227] width 783 height 29
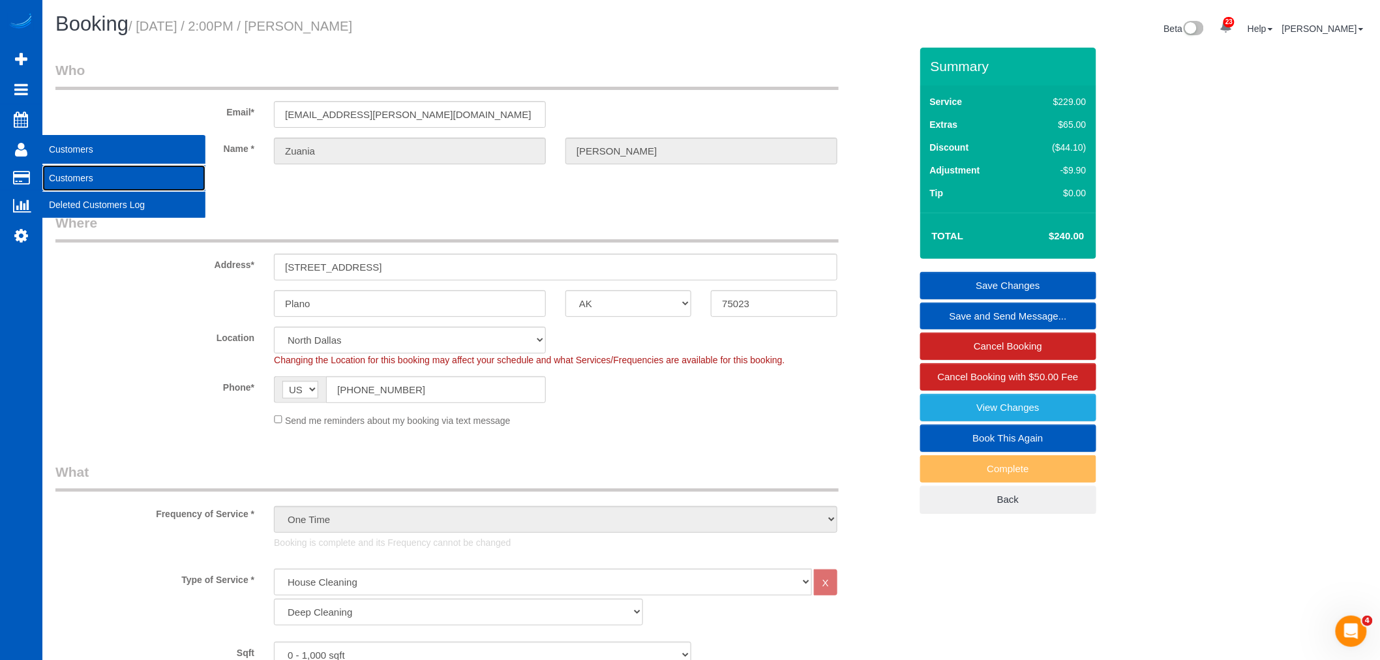
click at [90, 183] on link "Customers" at bounding box center [123, 178] width 163 height 26
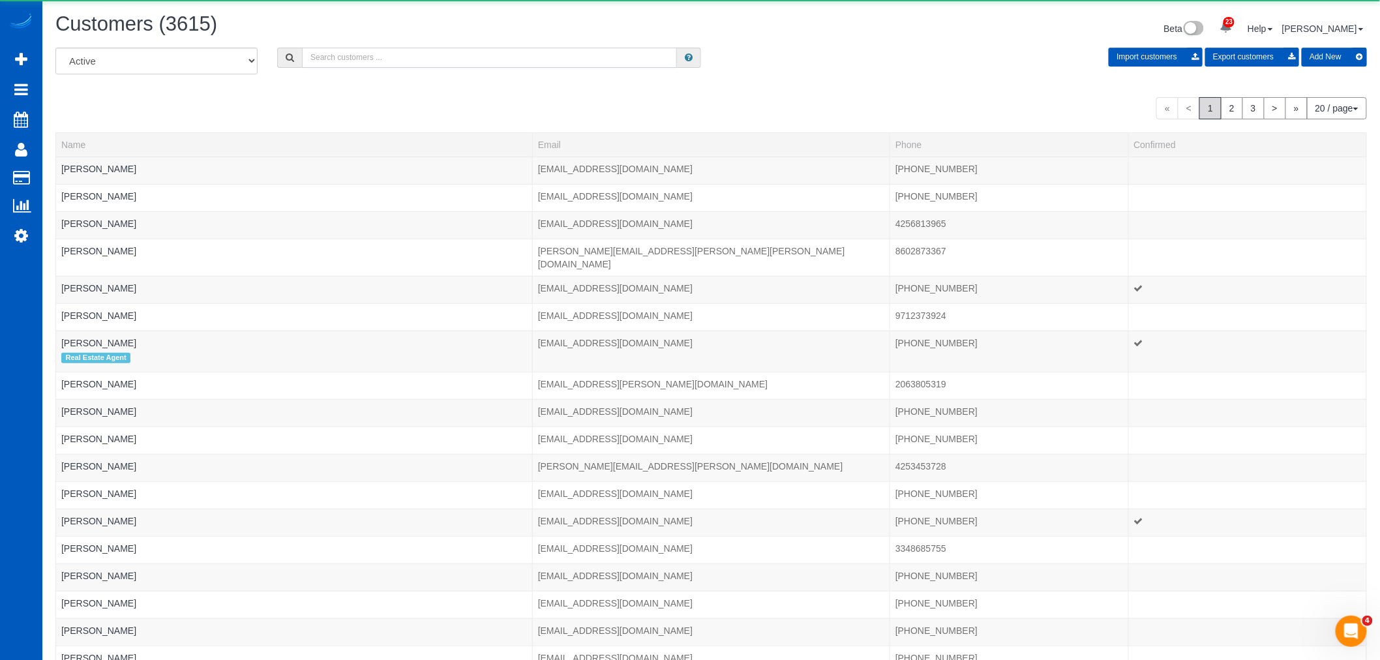
click at [346, 59] on input "text" at bounding box center [489, 58] width 375 height 20
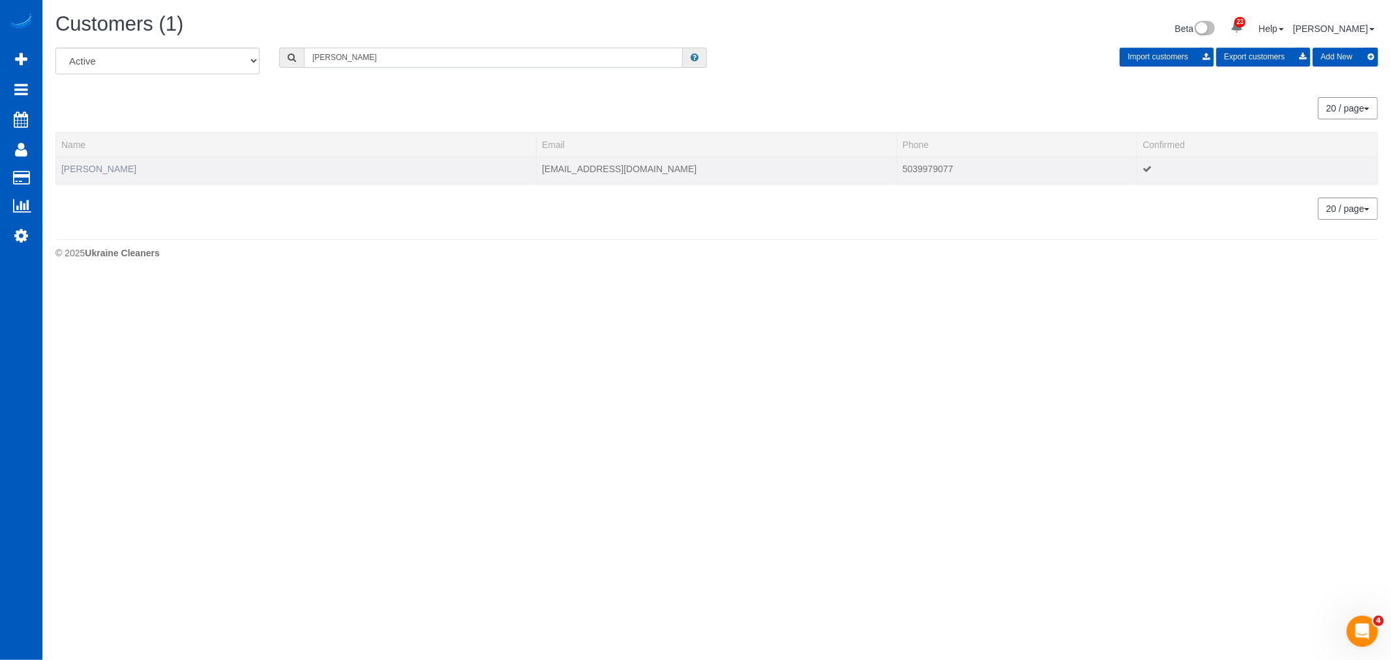
type input "mary tanner"
click at [74, 168] on link "Mary Tanner" at bounding box center [98, 169] width 75 height 10
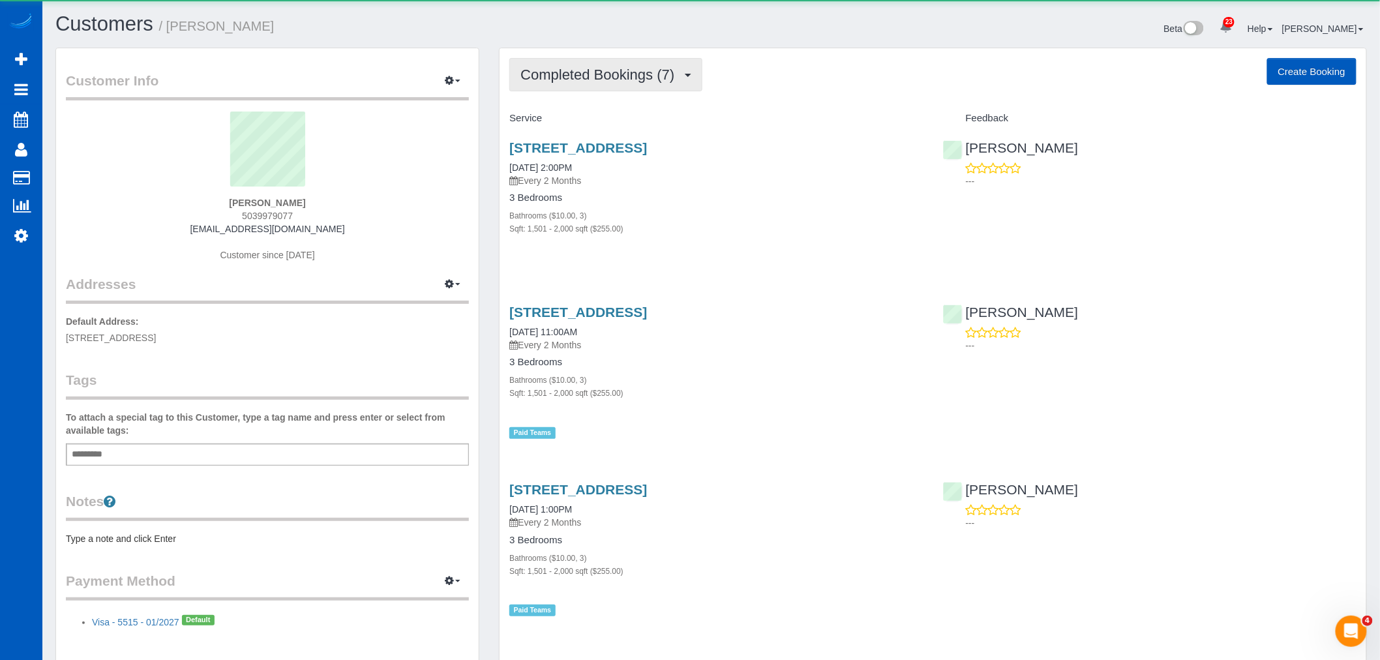
click at [571, 64] on button "Completed Bookings (7)" at bounding box center [605, 74] width 193 height 33
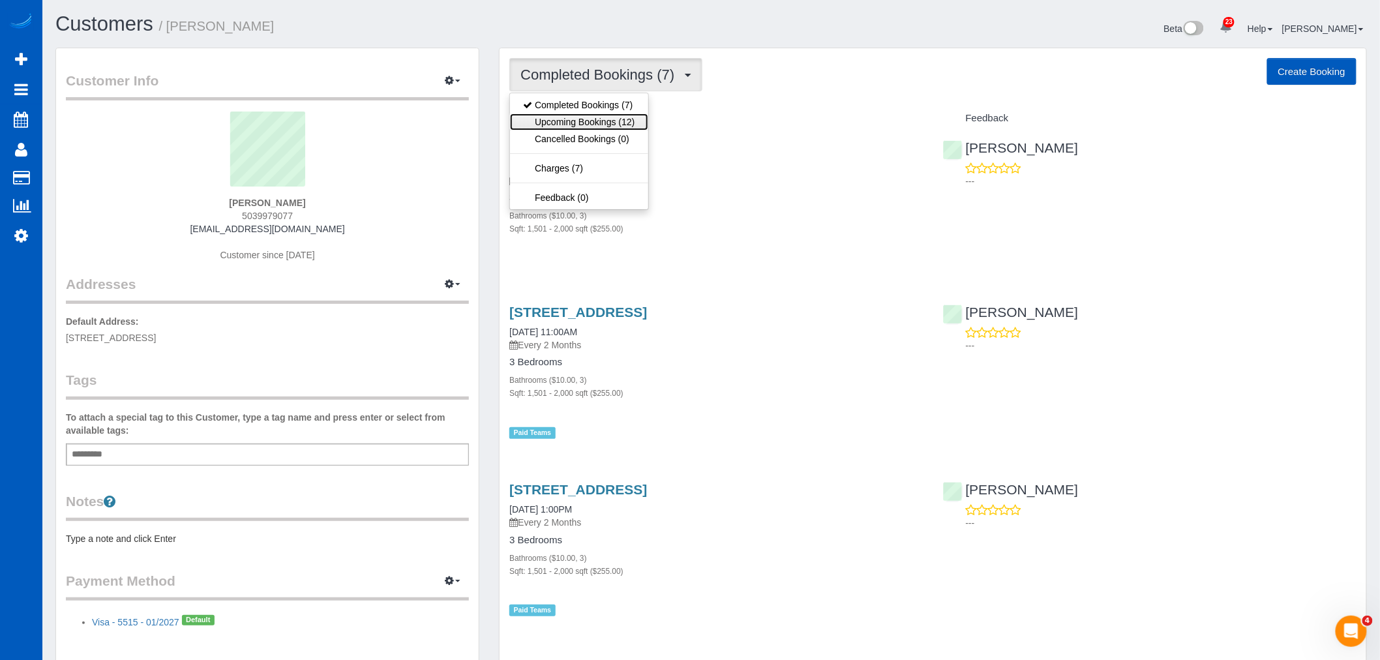
click at [587, 117] on link "Upcoming Bookings (12)" at bounding box center [579, 121] width 138 height 17
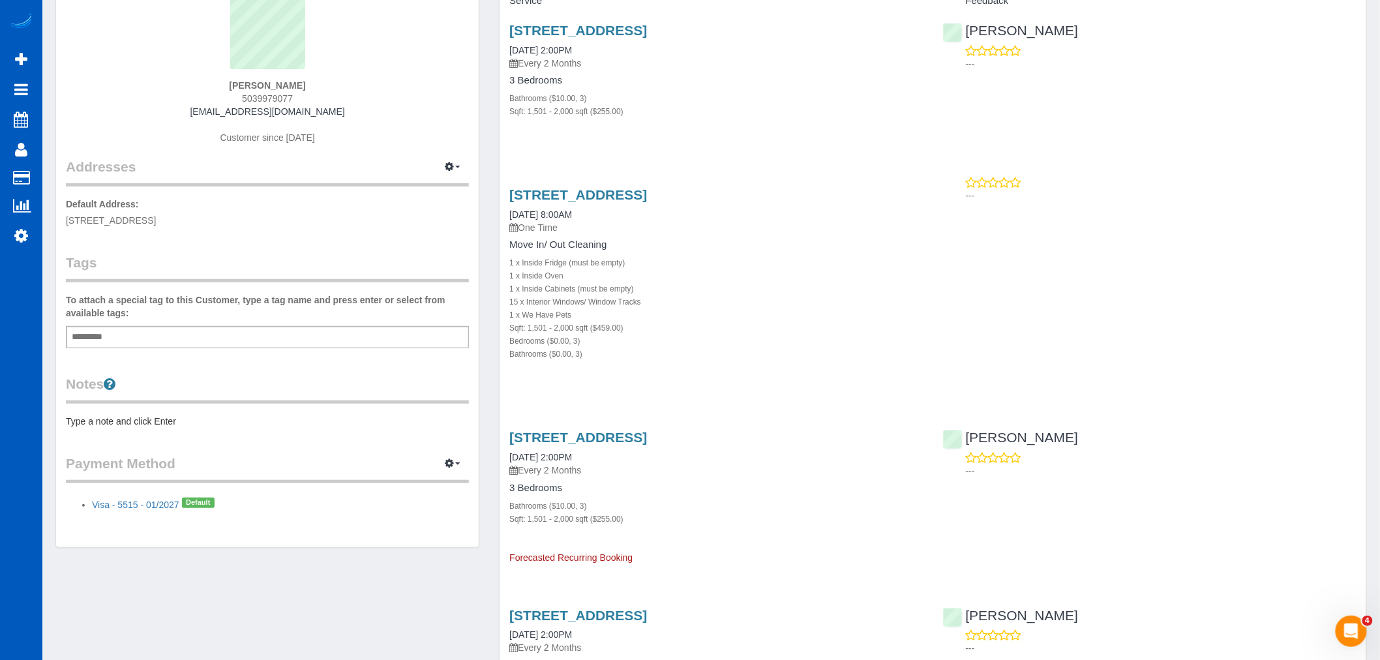
scroll to position [72, 0]
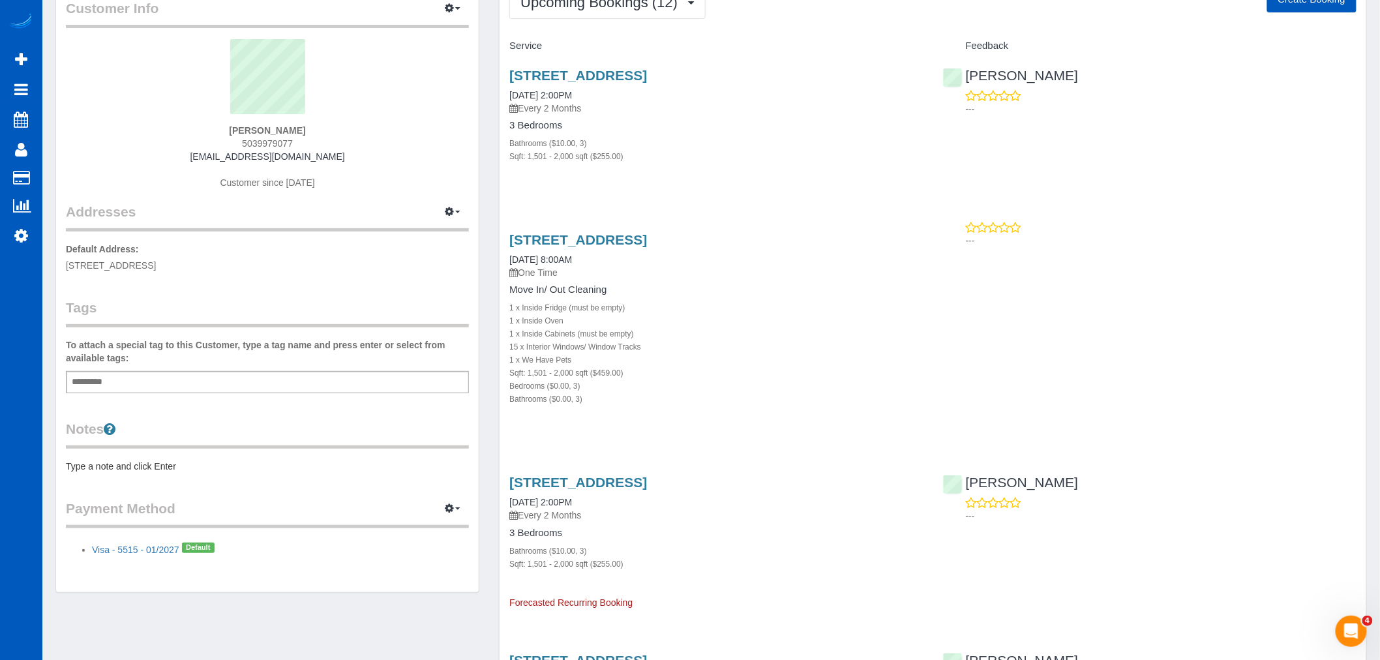
drag, startPoint x: 500, startPoint y: 466, endPoint x: 456, endPoint y: 427, distance: 58.2
drag, startPoint x: 456, startPoint y: 427, endPoint x: 820, endPoint y: 398, distance: 365.0
click at [820, 398] on div "Bathrooms ($0.00, 3)" at bounding box center [715, 398] width 413 height 13
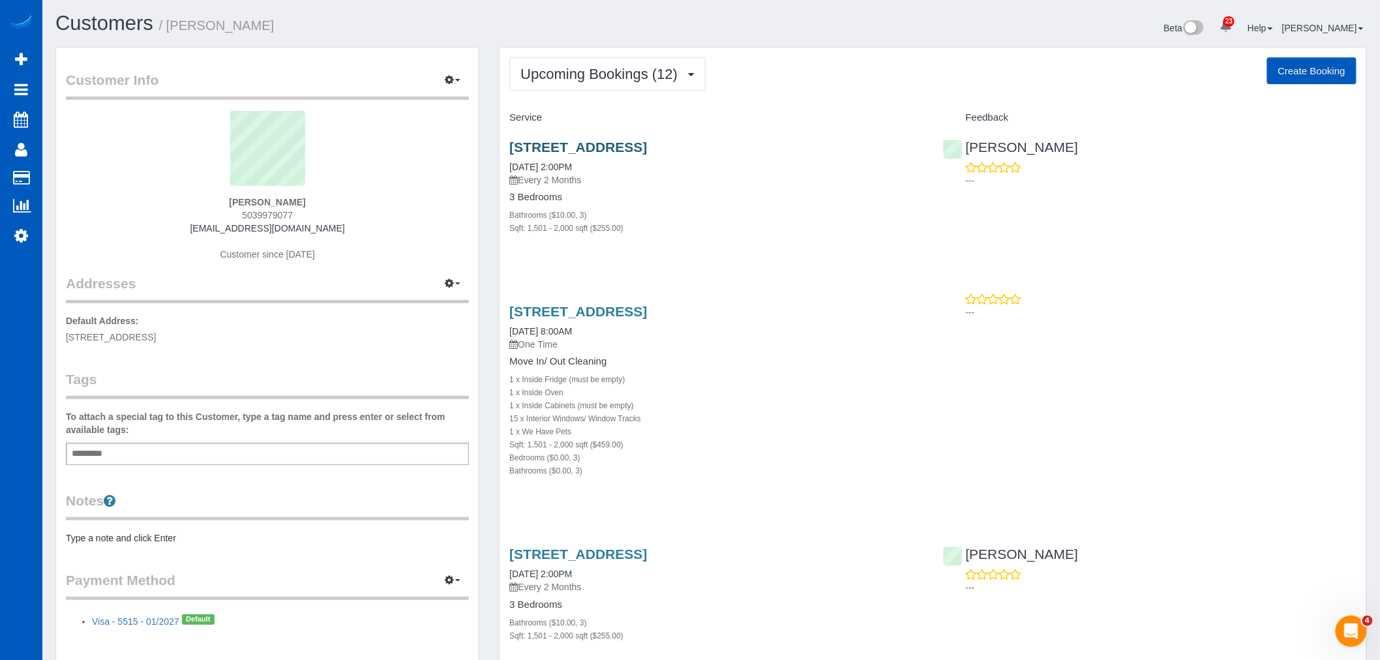
scroll to position [0, 0]
click at [583, 144] on link "16855 Sw Townsville St, Tigard, OR 97224" at bounding box center [578, 147] width 138 height 15
click at [561, 82] on span "Upcoming Bookings (12)" at bounding box center [602, 75] width 164 height 16
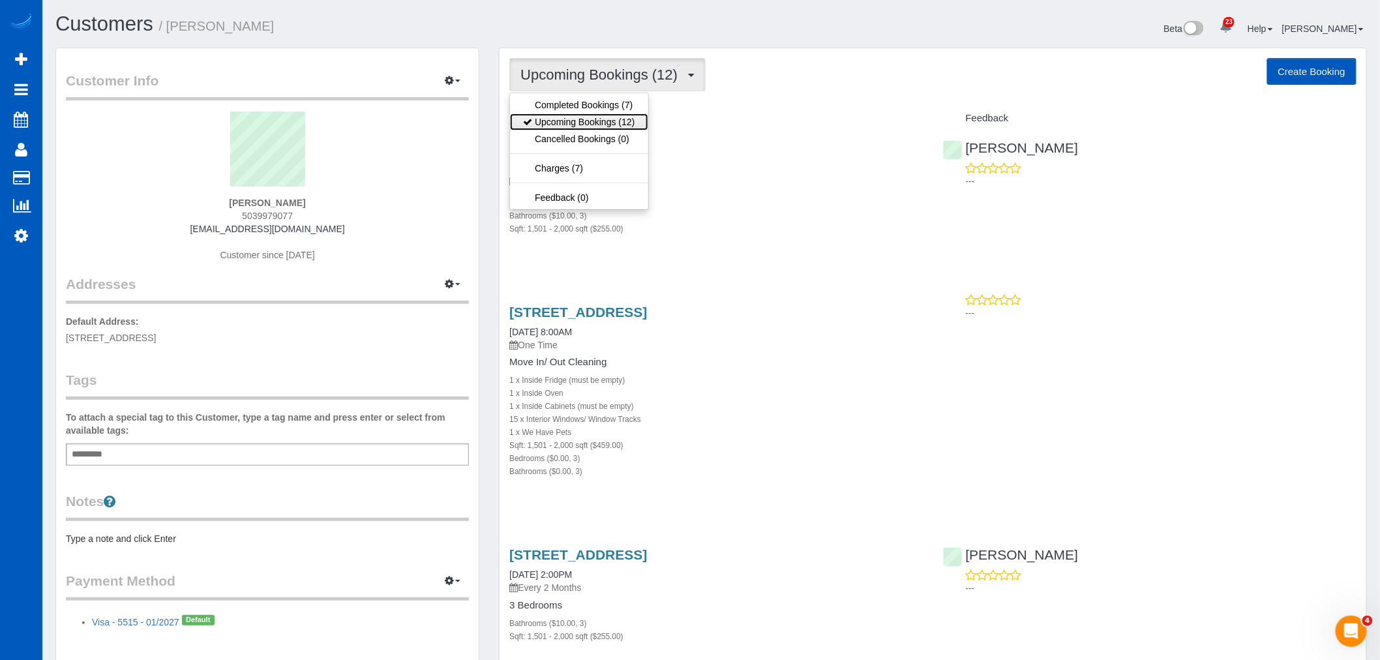
click at [576, 127] on link "Upcoming Bookings (12)" at bounding box center [579, 121] width 138 height 17
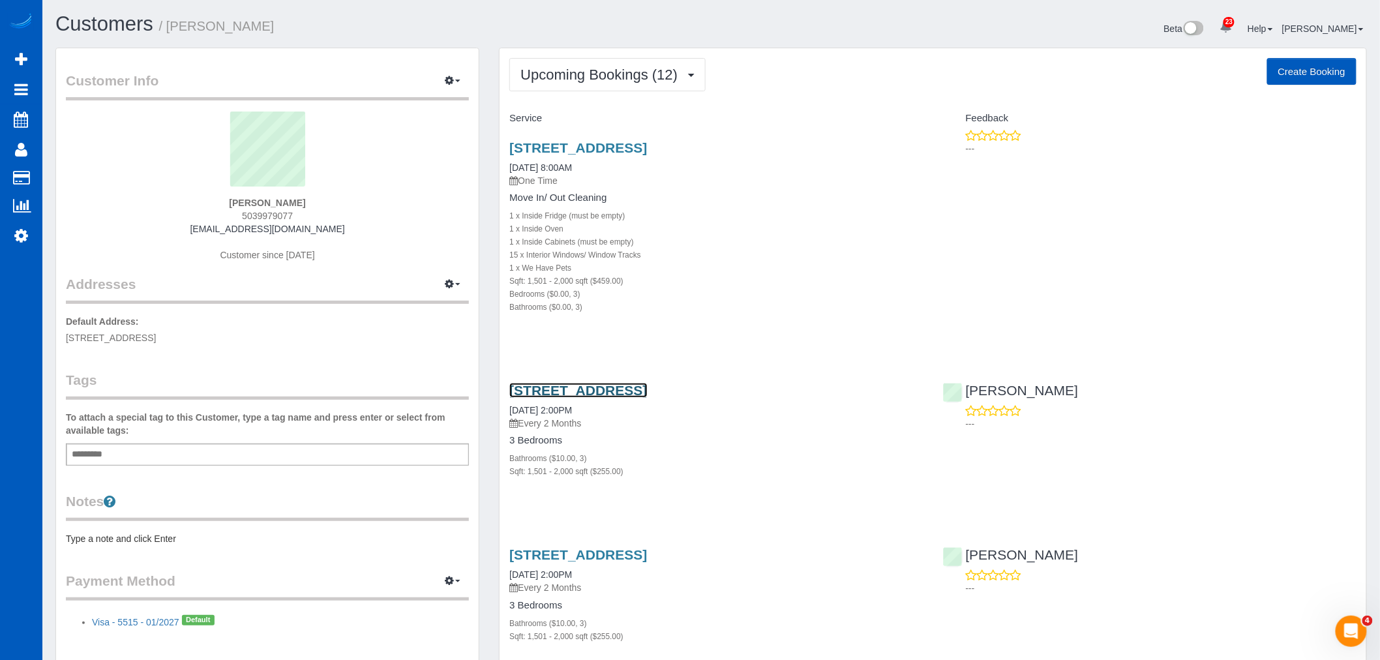
click at [574, 392] on link "16855 Sw Townsville St, Tigard, OR 97224" at bounding box center [578, 390] width 138 height 15
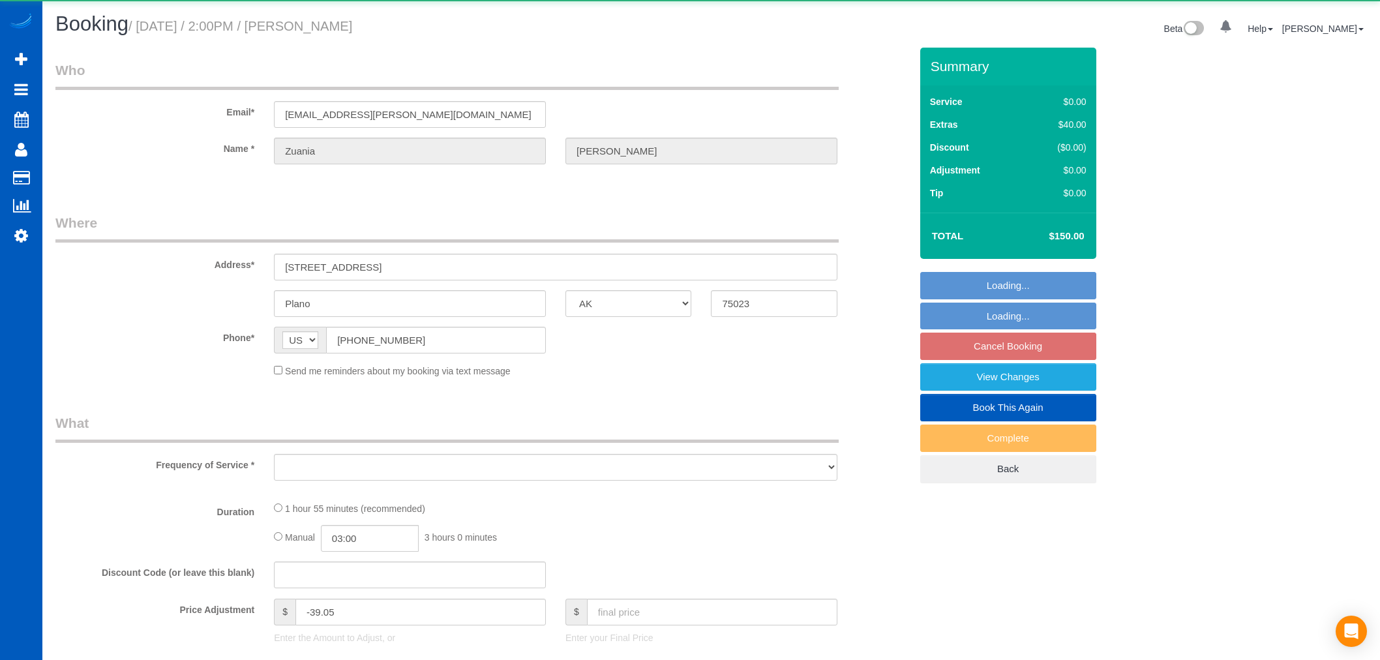
select select "[GEOGRAPHIC_DATA]"
select select "object:1107"
select select "199"
select select "2"
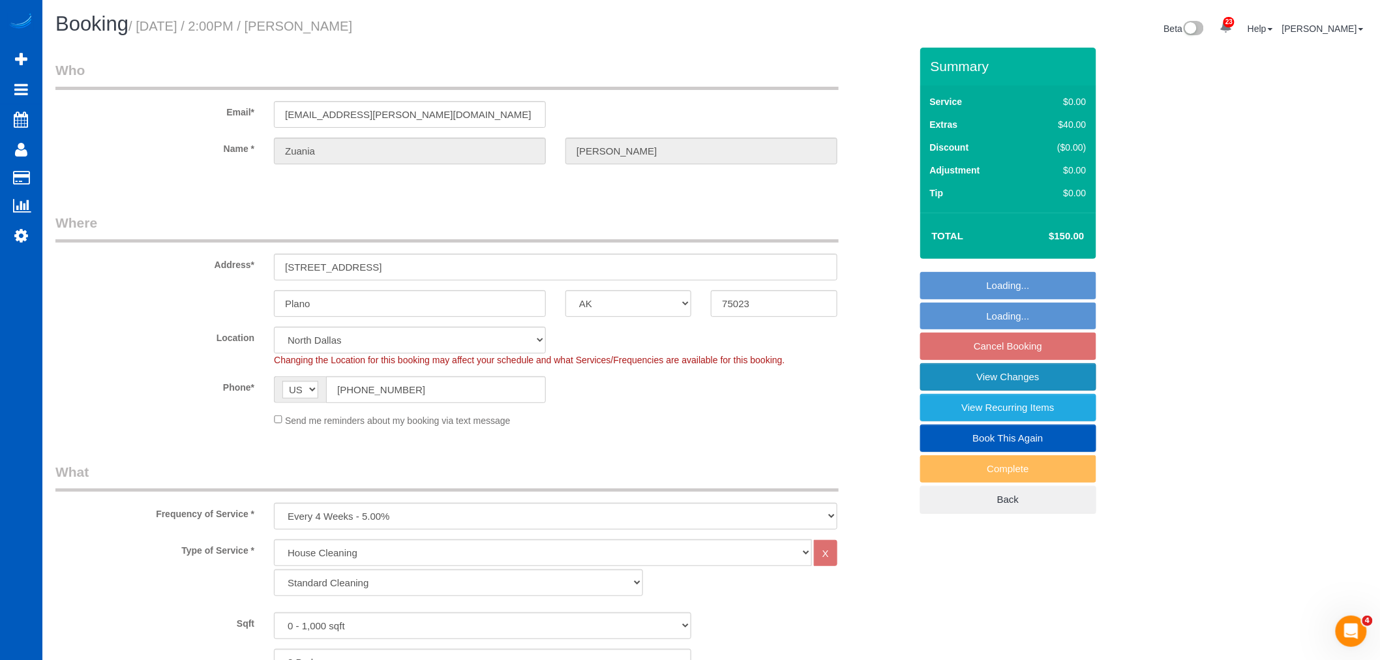
click at [979, 380] on link "View Changes" at bounding box center [1008, 376] width 176 height 27
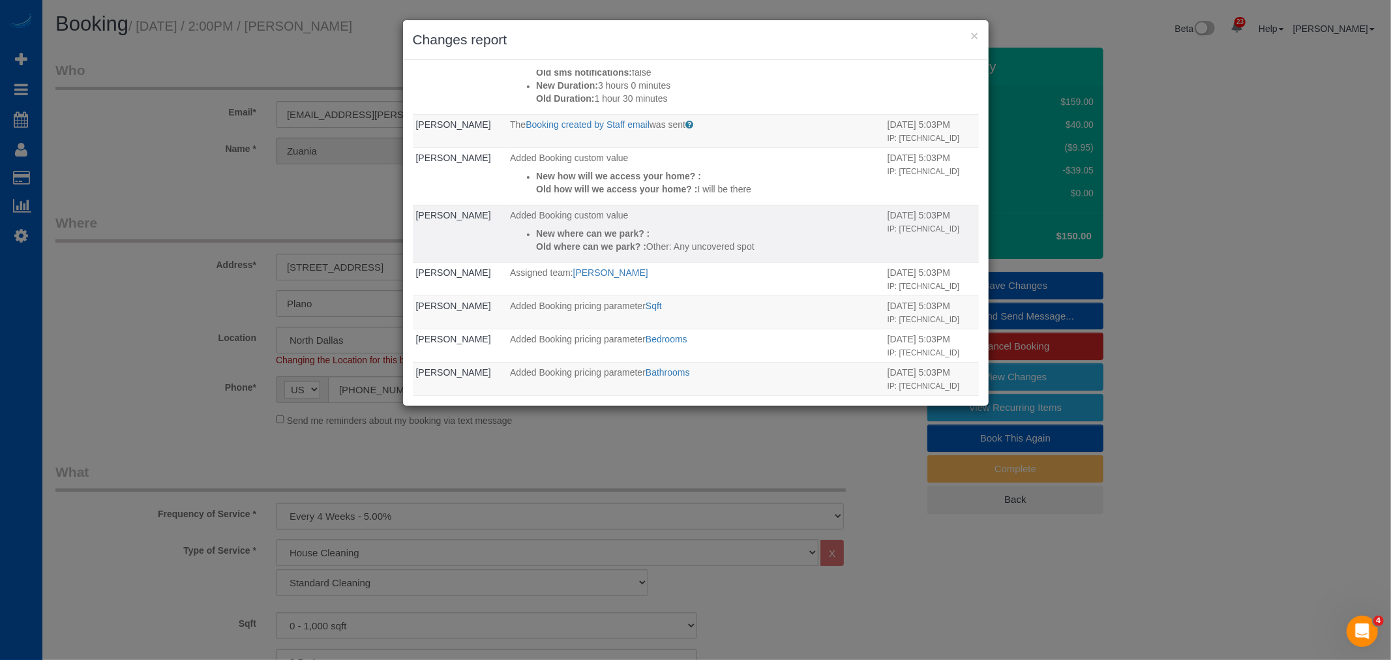
scroll to position [571, 0]
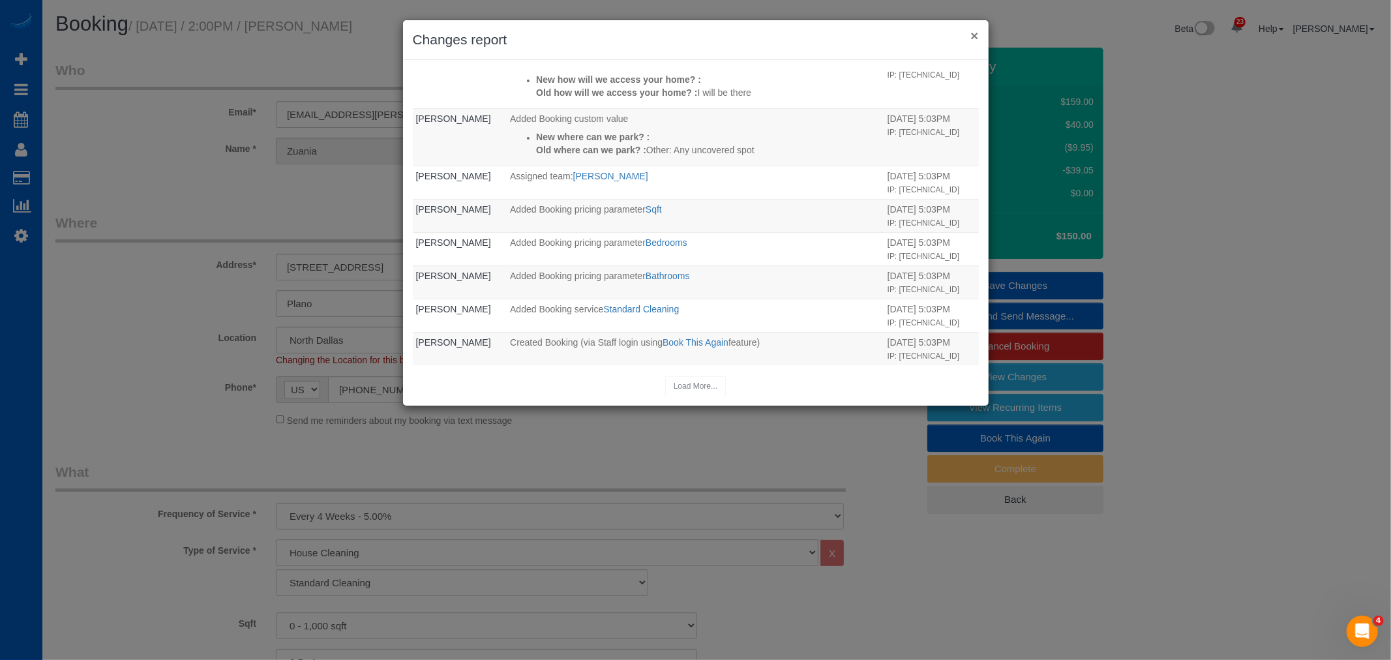
drag, startPoint x: 981, startPoint y: 33, endPoint x: 970, endPoint y: 33, distance: 11.7
click at [980, 33] on div "× Changes report" at bounding box center [696, 40] width 586 height 40
click at [970, 33] on button "×" at bounding box center [974, 36] width 8 height 14
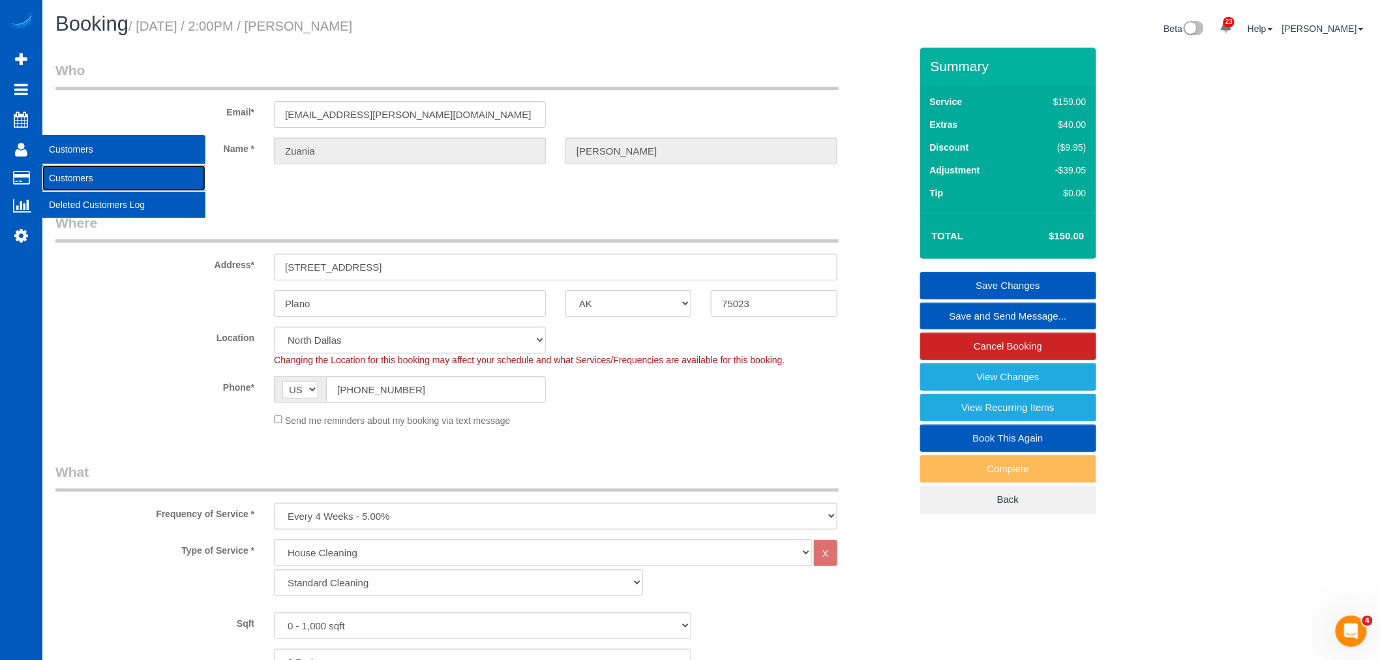
click at [82, 173] on link "Customers" at bounding box center [123, 178] width 163 height 26
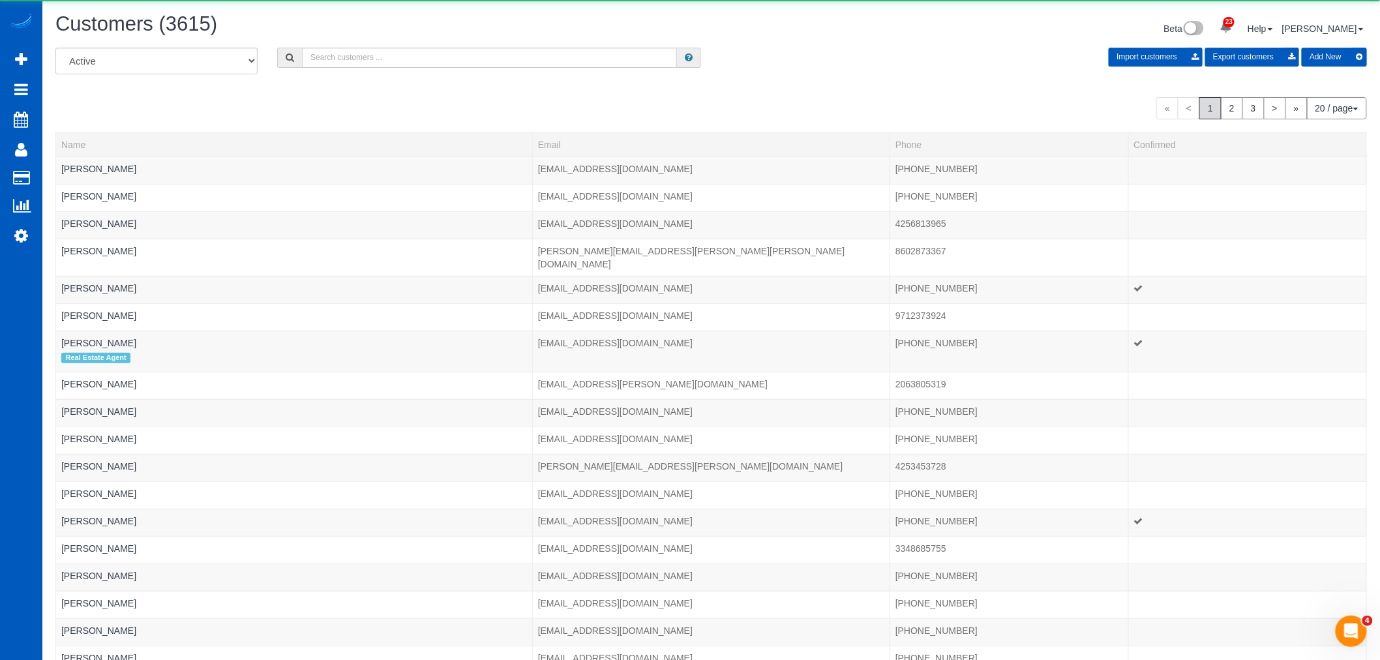
click at [365, 74] on div "All Active Archived Import customers Export customers Add New" at bounding box center [711, 66] width 1331 height 37
click at [373, 63] on input "text" at bounding box center [489, 58] width 375 height 20
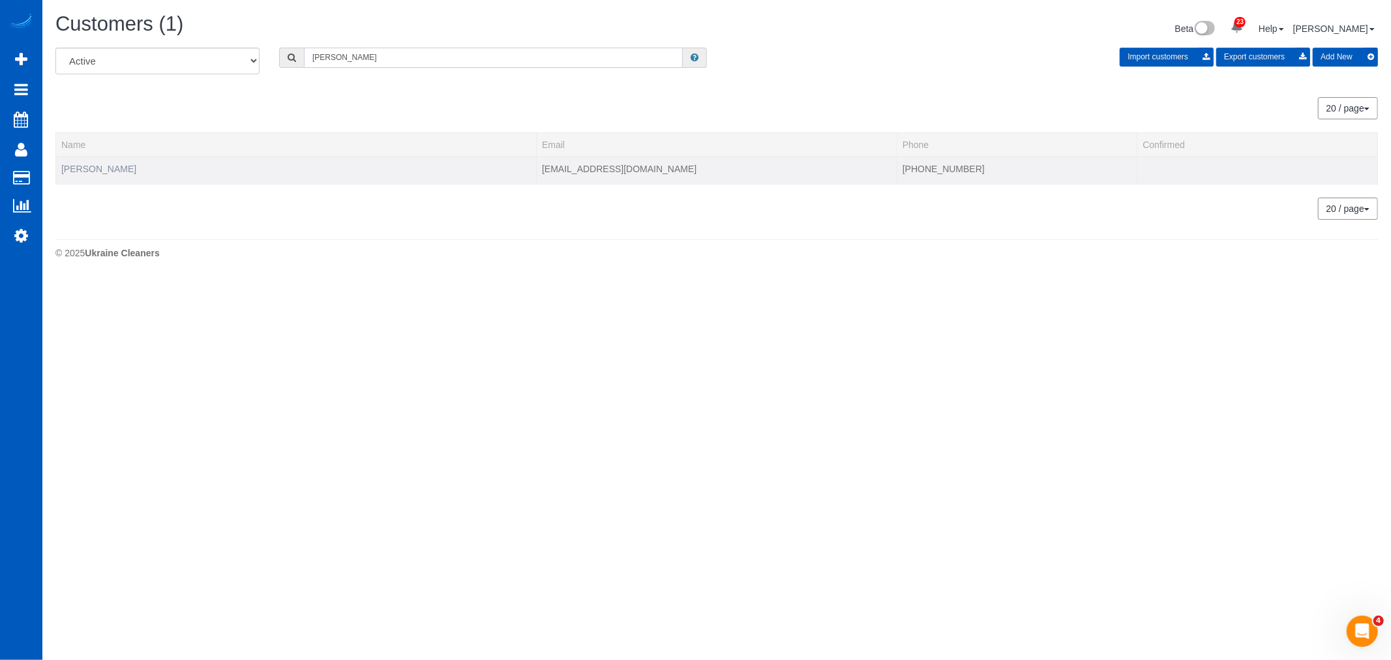
type input "[PERSON_NAME]"
click at [77, 170] on link "[PERSON_NAME]" at bounding box center [98, 169] width 75 height 10
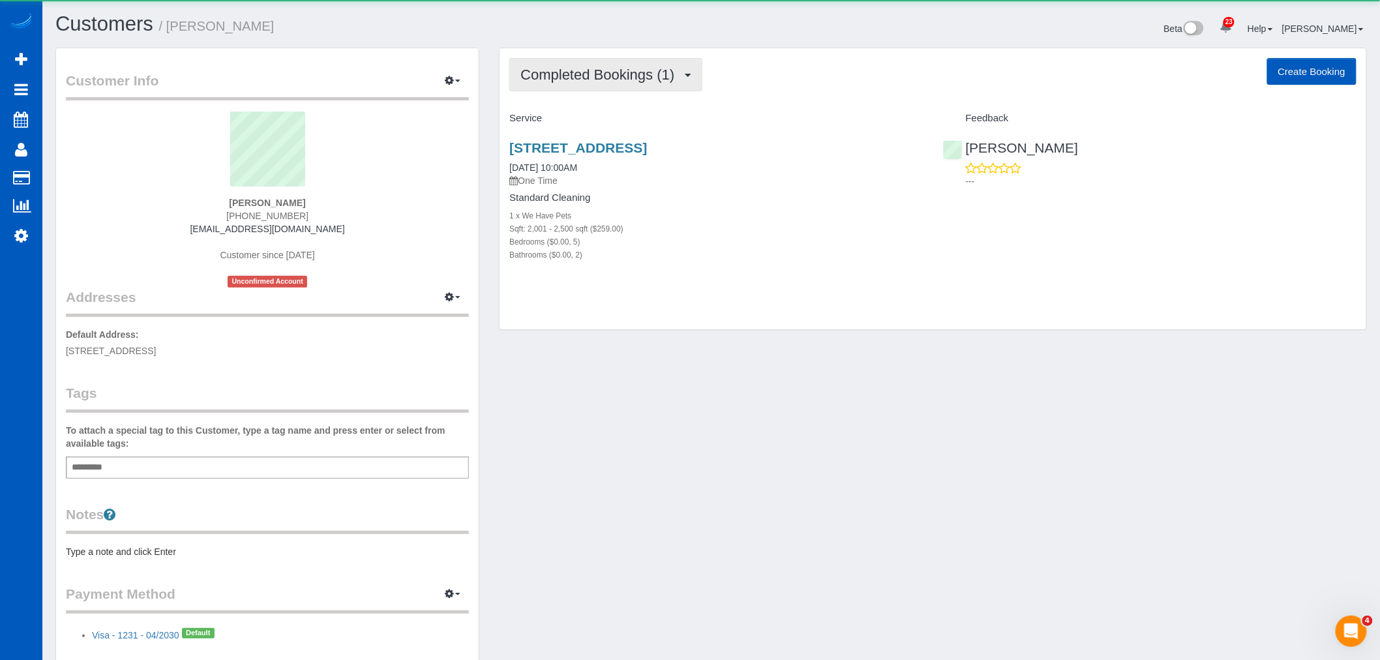
click at [664, 72] on span "Completed Bookings (1)" at bounding box center [600, 75] width 160 height 16
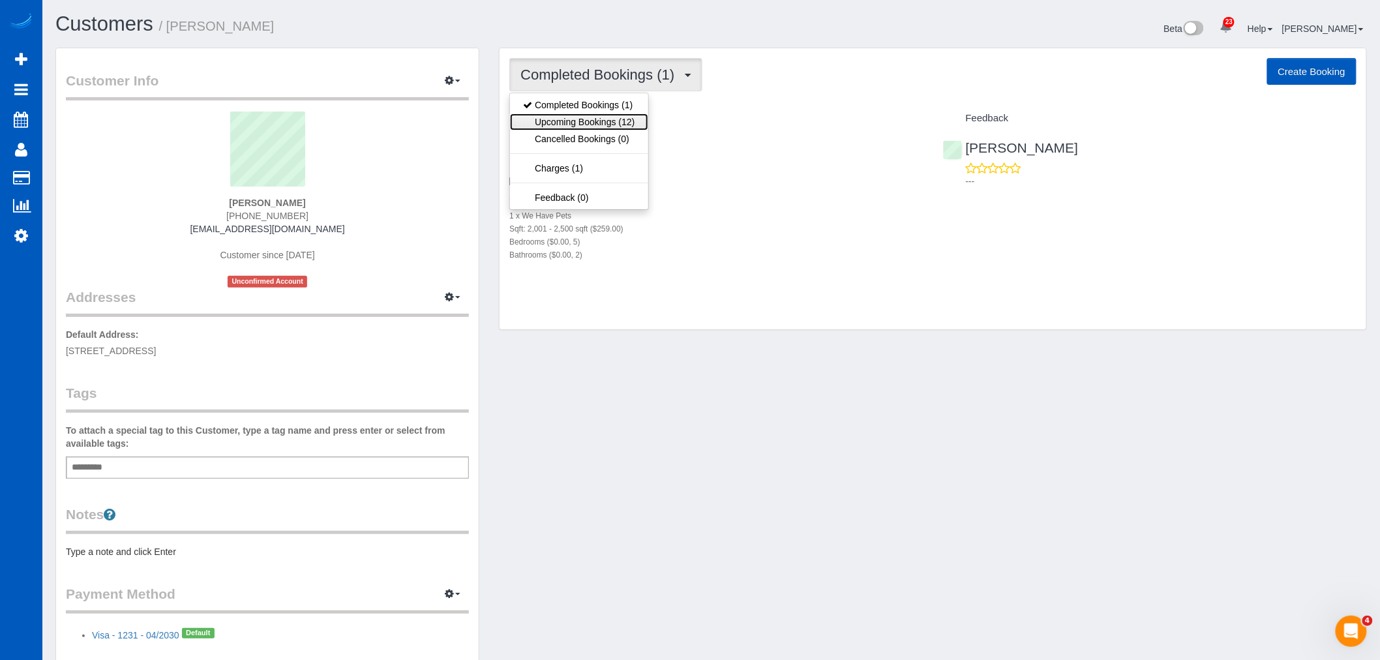
click at [593, 121] on link "Upcoming Bookings (12)" at bounding box center [579, 121] width 138 height 17
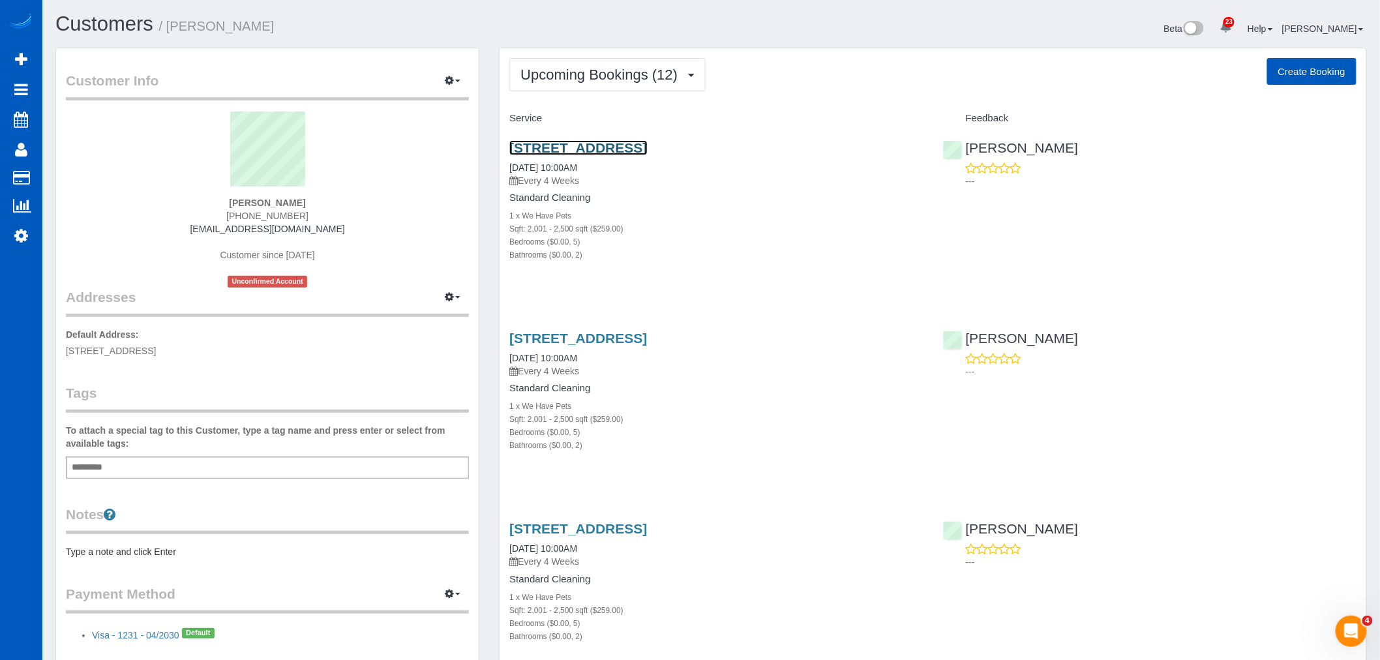
click at [584, 145] on link "[STREET_ADDRESS]" at bounding box center [578, 147] width 138 height 15
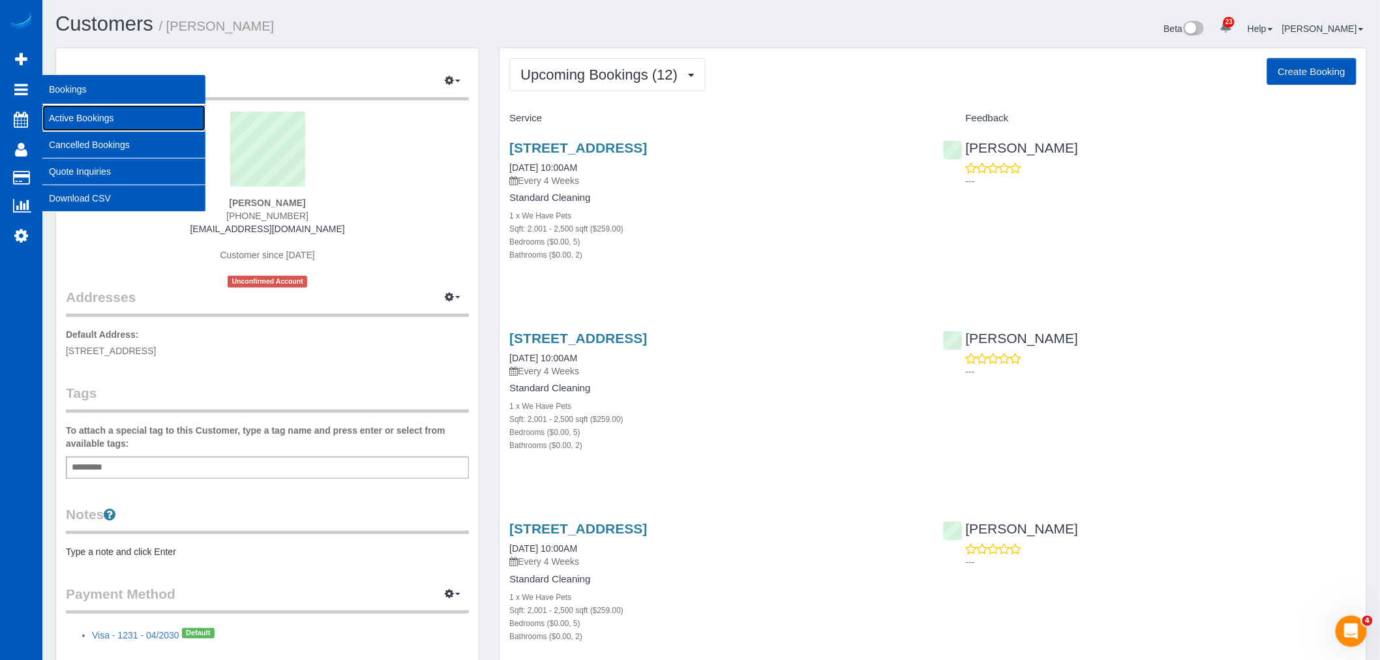
click at [98, 108] on link "Active Bookings" at bounding box center [123, 118] width 163 height 26
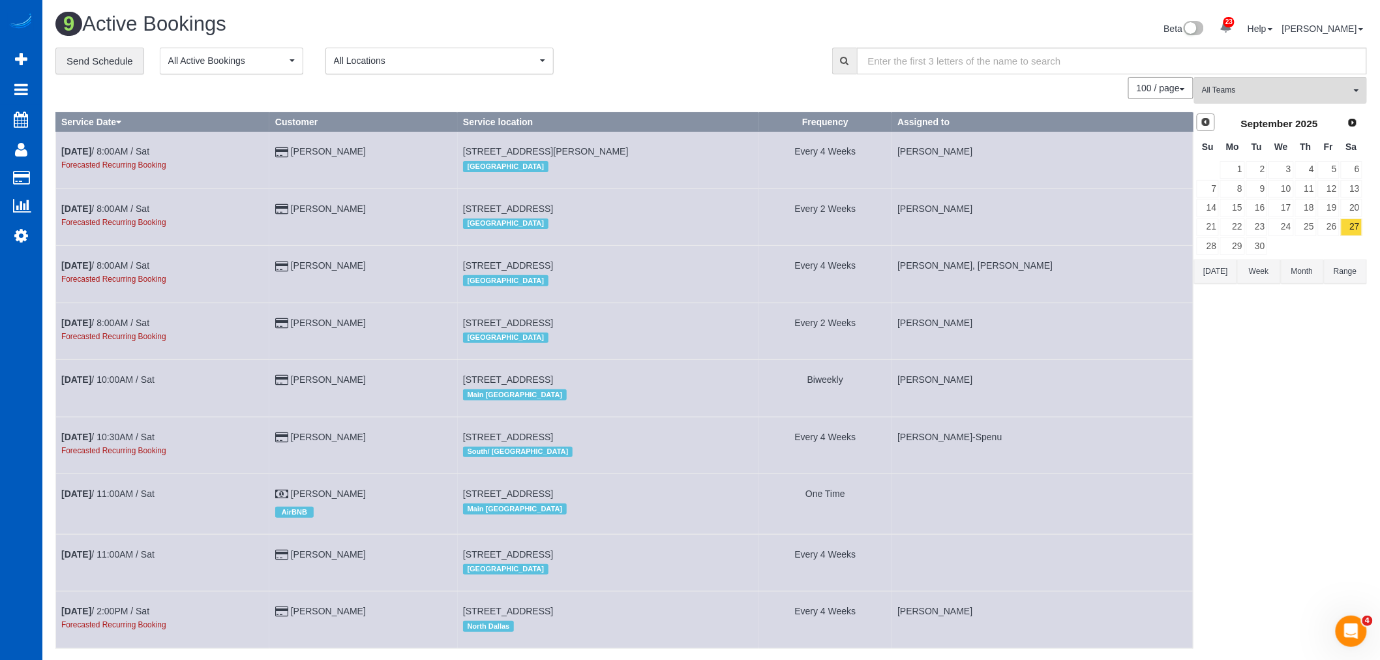
click at [1207, 130] on link "Prev" at bounding box center [1206, 122] width 18 height 18
click at [1243, 224] on link "18" at bounding box center [1232, 227] width 24 height 18
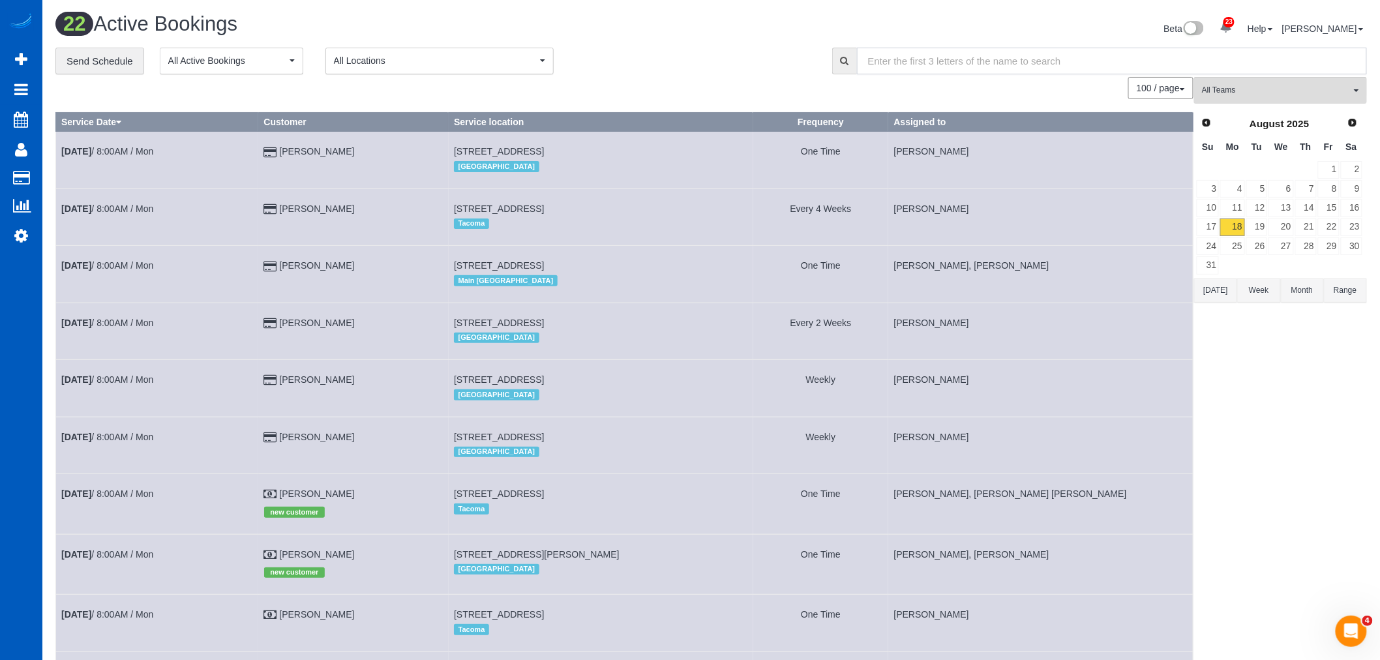
click at [1277, 70] on input "text" at bounding box center [1112, 61] width 510 height 27
click at [1234, 242] on link "25" at bounding box center [1232, 246] width 24 height 18
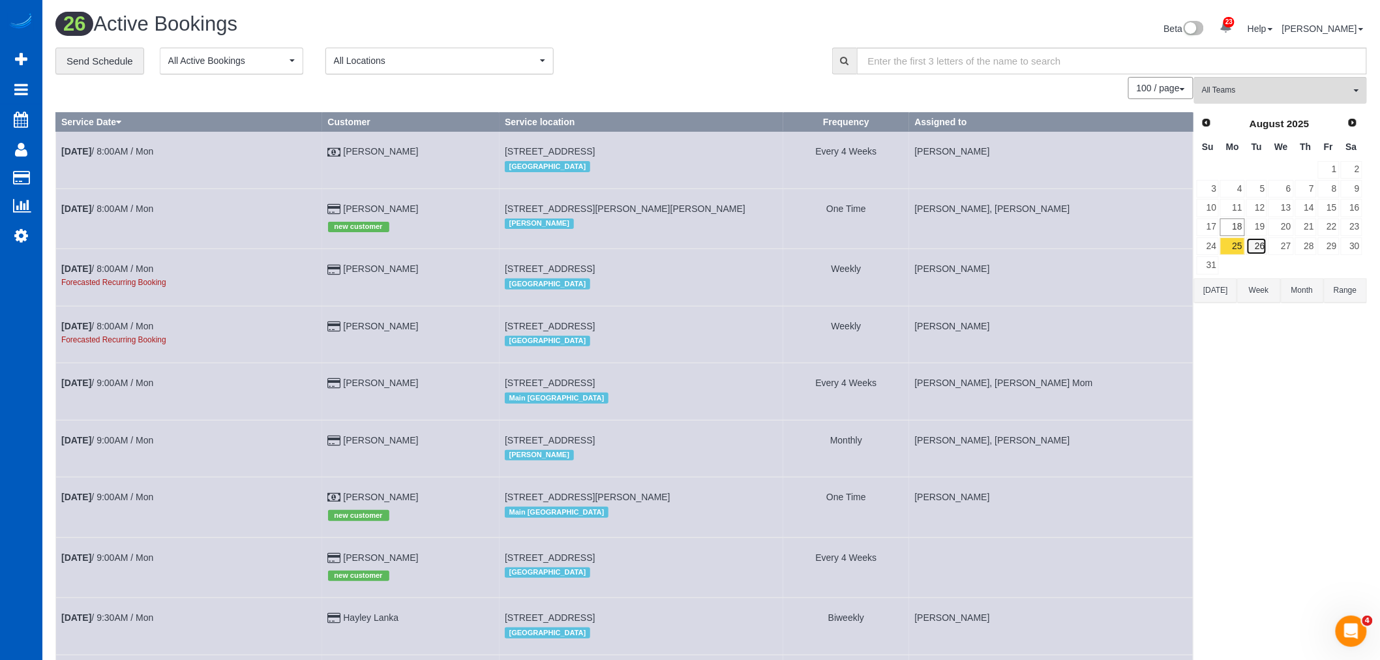
click at [1257, 244] on link "26" at bounding box center [1257, 246] width 22 height 18
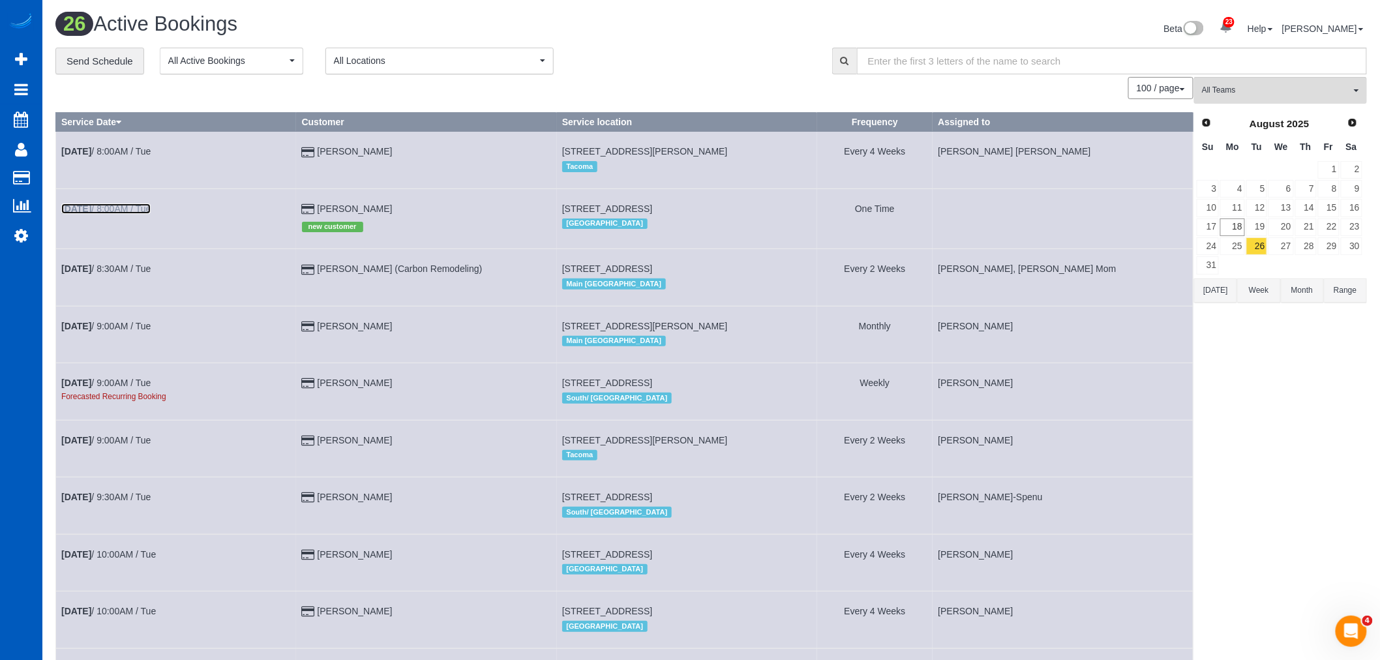
click at [127, 210] on link "Aug 26th / 8:00AM / Tue" at bounding box center [105, 208] width 89 height 10
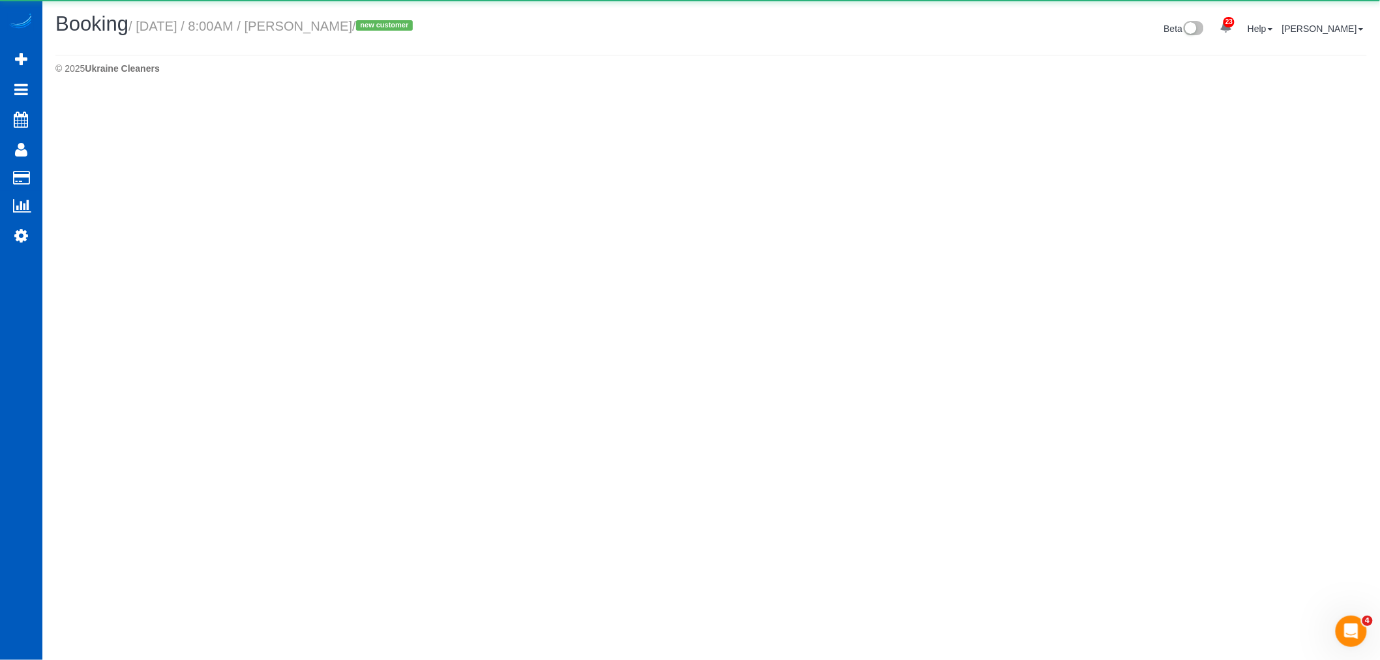
select select "WA"
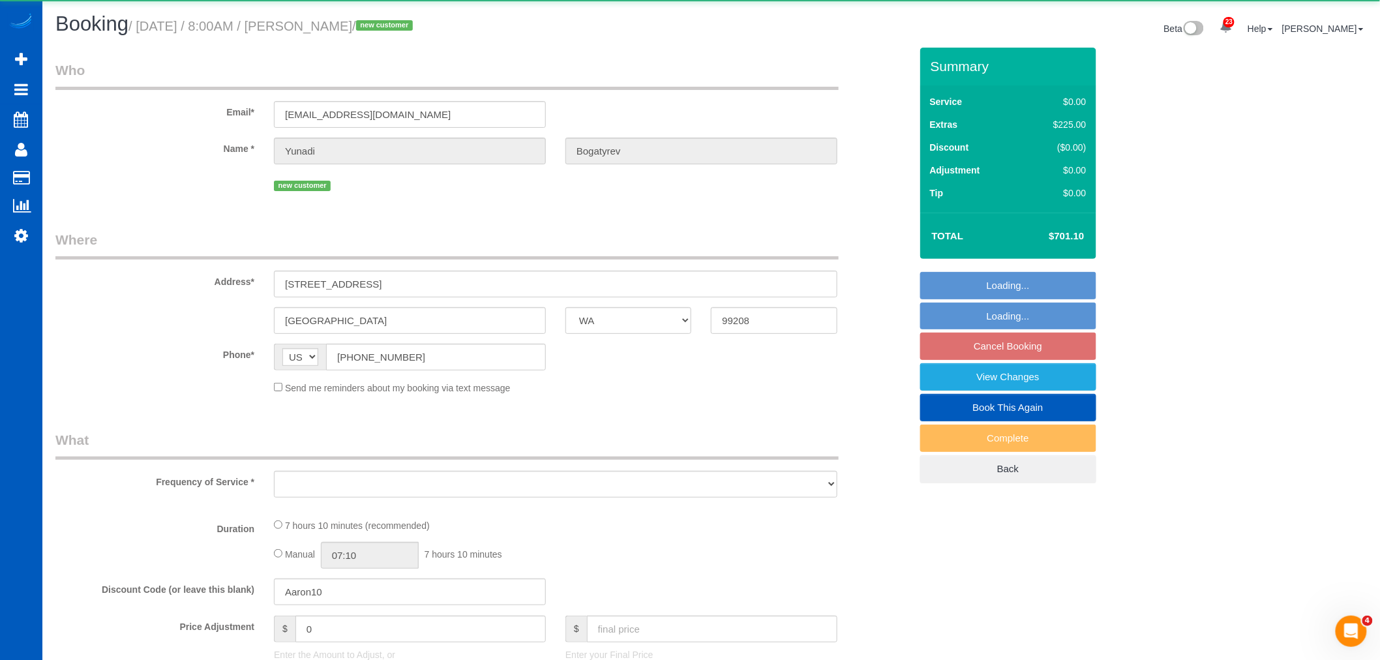
select select "object:4221"
select select "string:fspay-ef6cd771-9811-43ea-846b-ca308f7611ec"
select select "spot9"
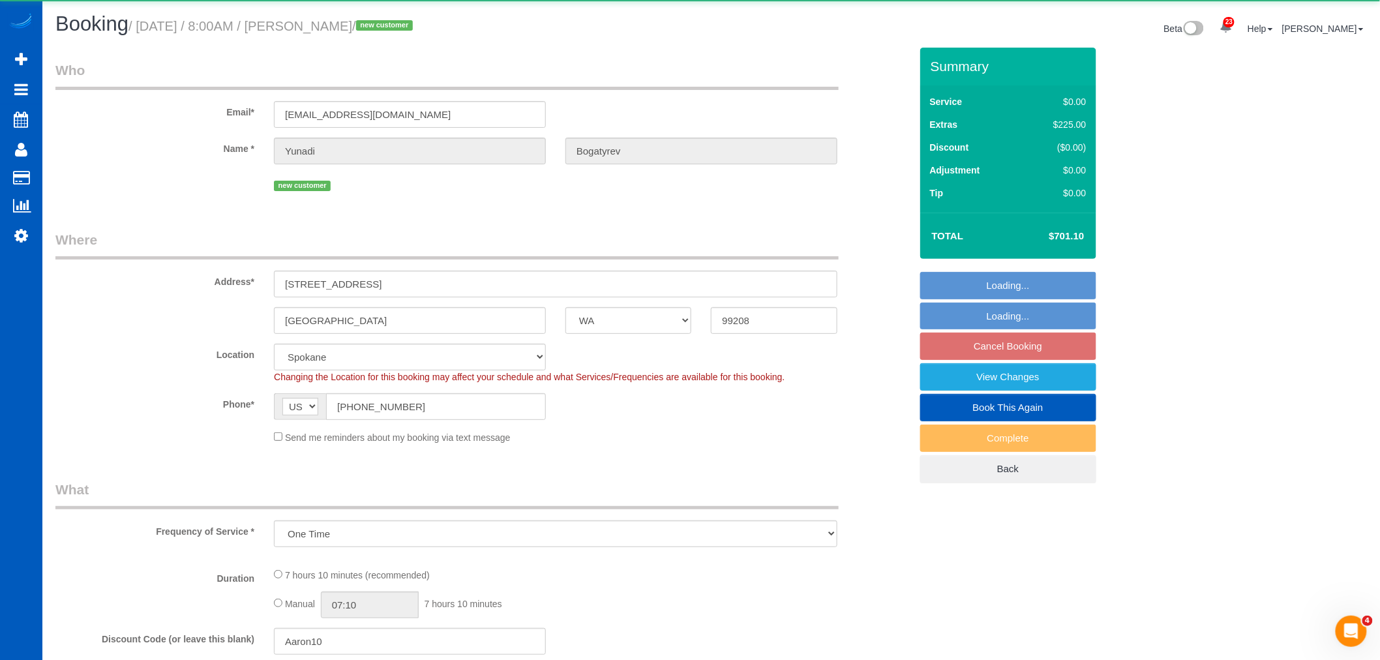
select select "199"
select select "2501"
select select "5"
select select "3"
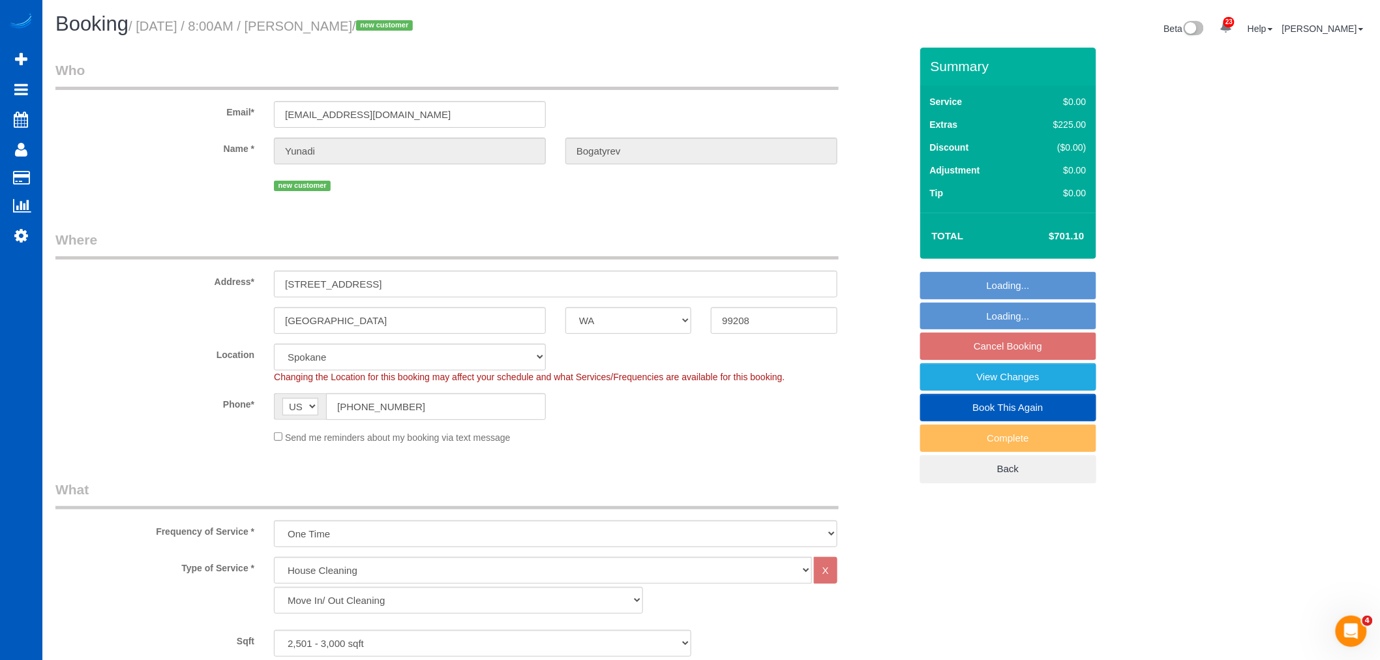
select select "object:4501"
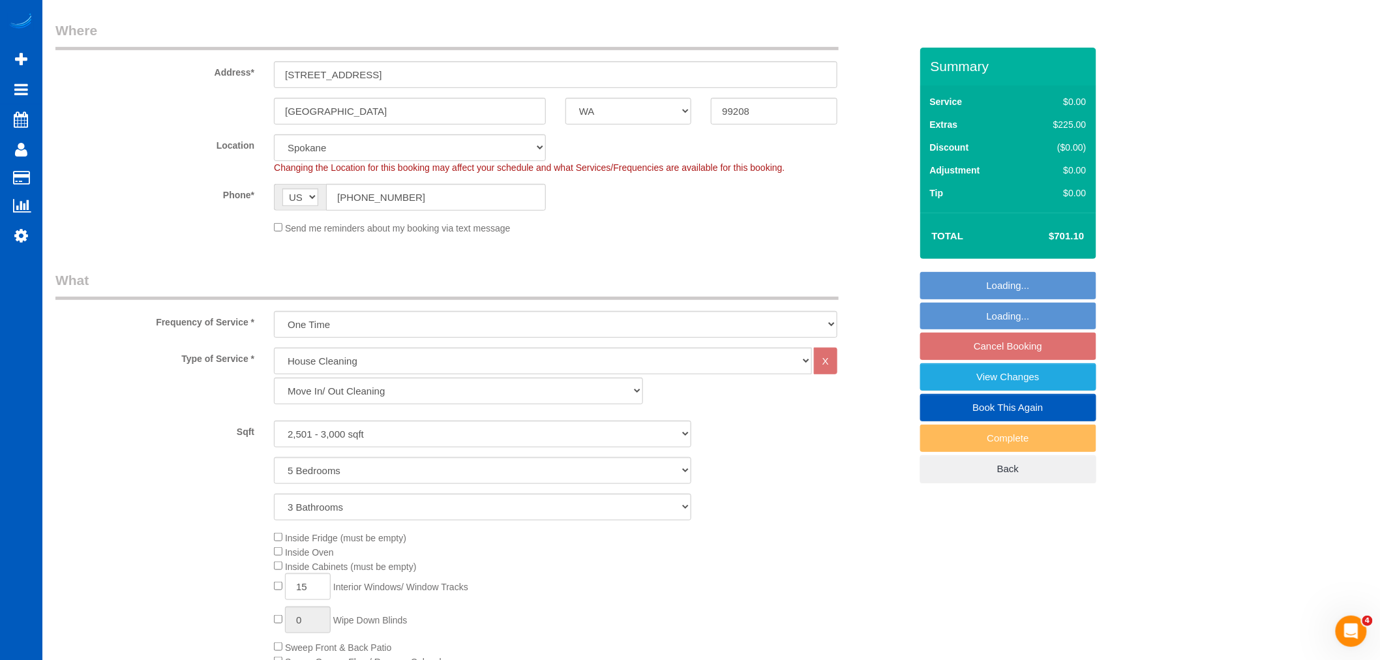
select select "2501"
select select "5"
select select "3"
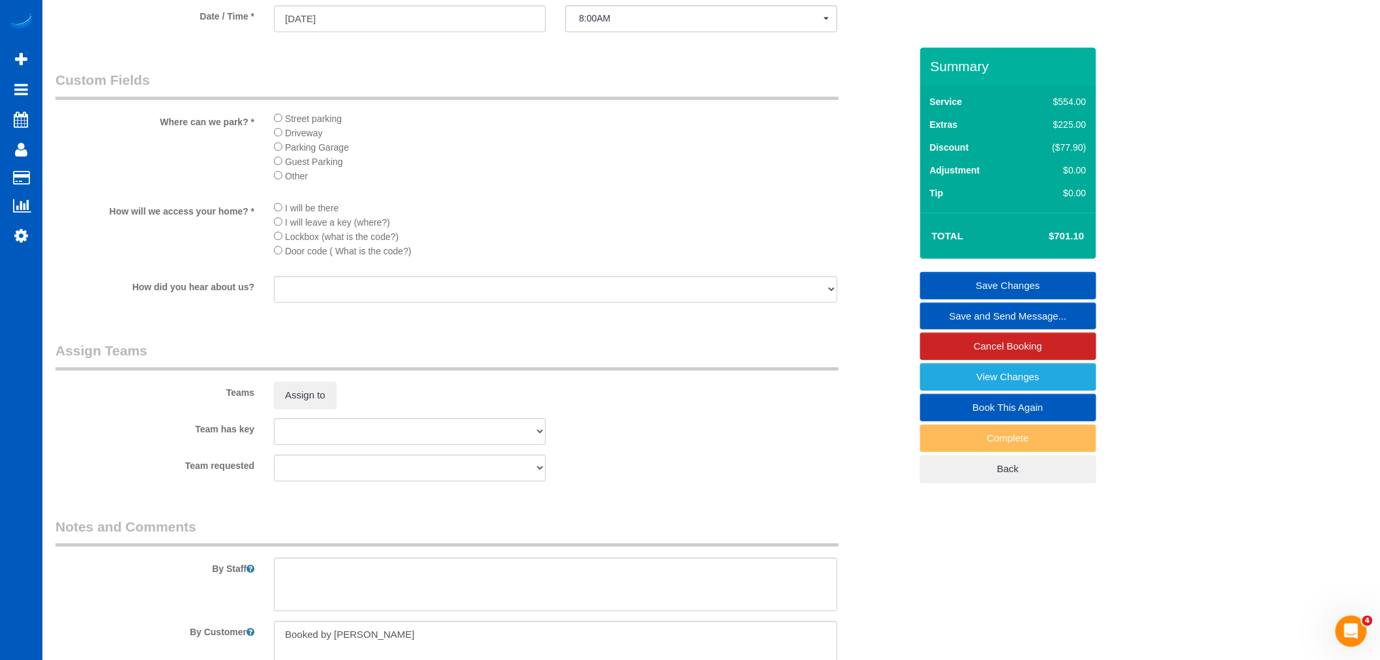
scroll to position [1449, 0]
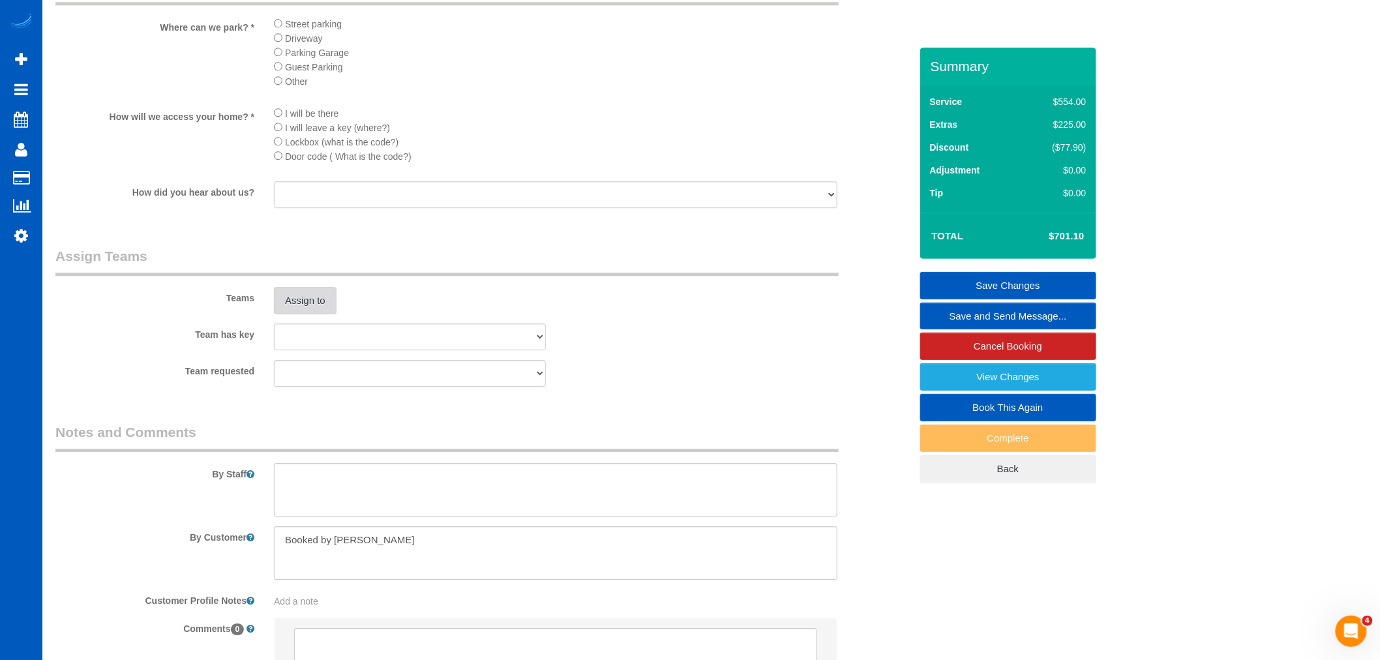
click at [317, 314] on button "Assign to" at bounding box center [305, 300] width 63 height 27
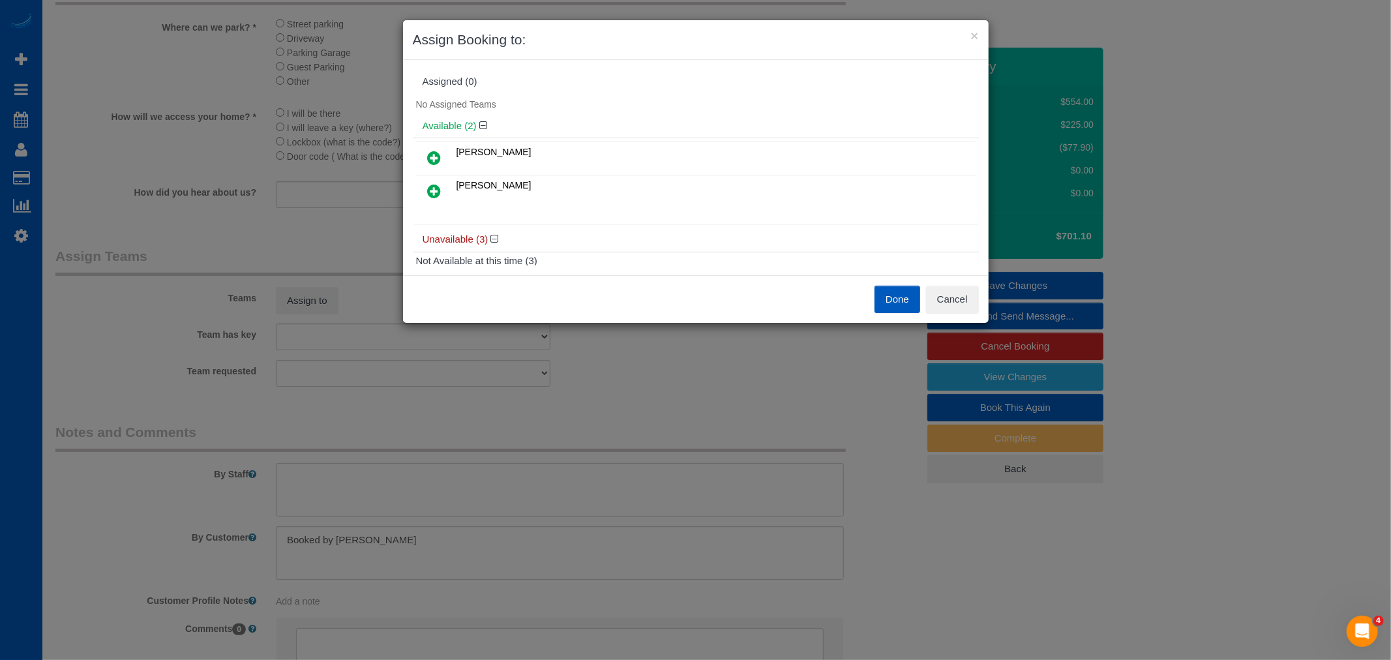
click at [437, 153] on icon at bounding box center [435, 158] width 14 height 16
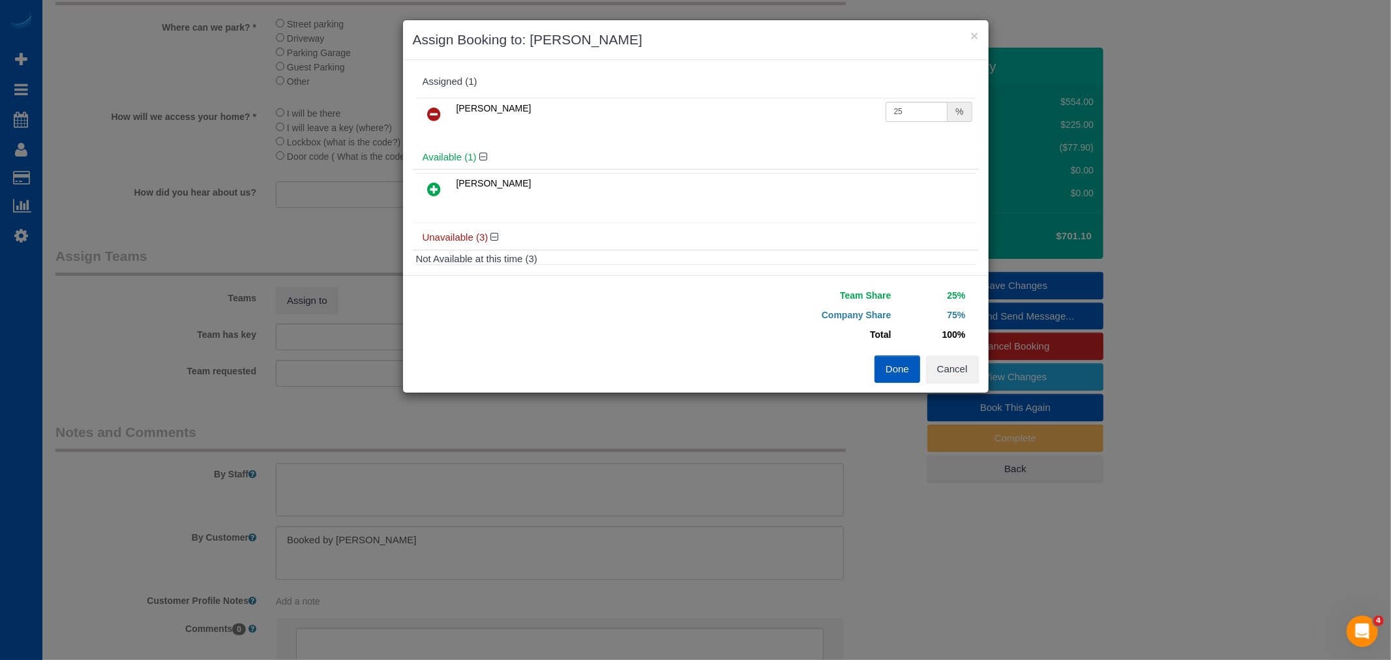
click at [432, 193] on icon at bounding box center [435, 189] width 14 height 16
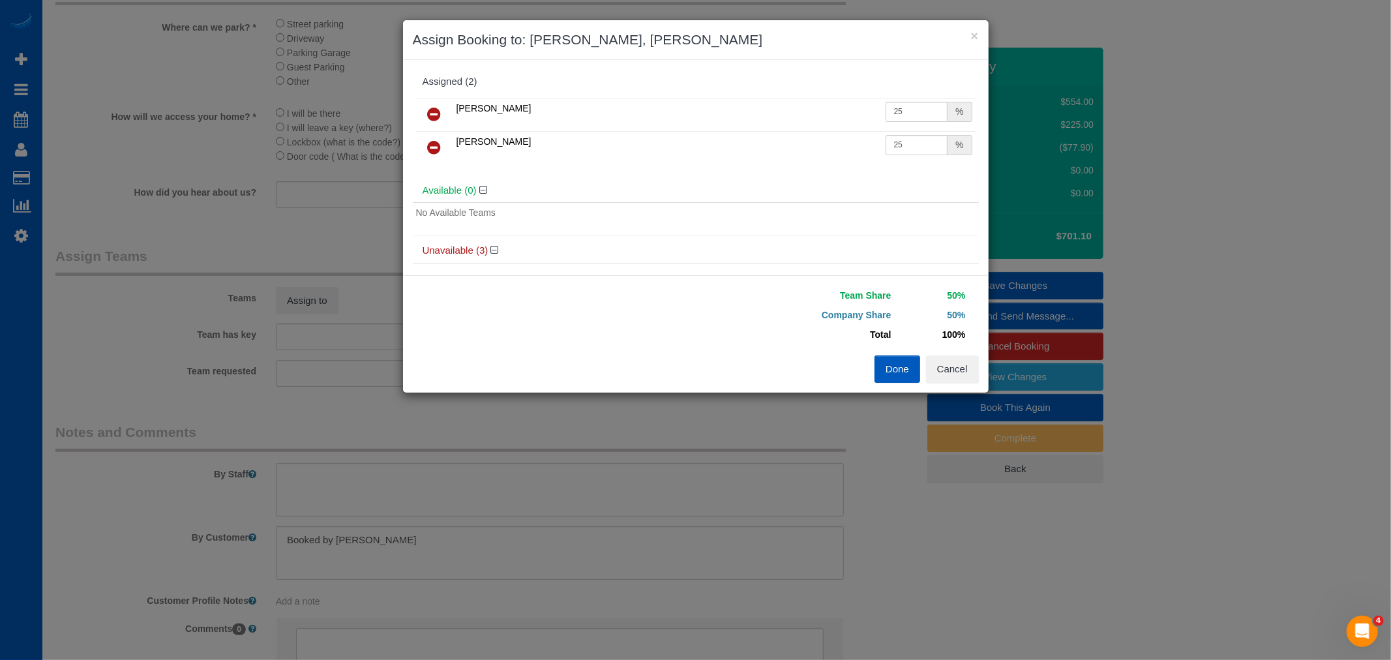
click at [902, 374] on button "Done" at bounding box center [897, 368] width 46 height 27
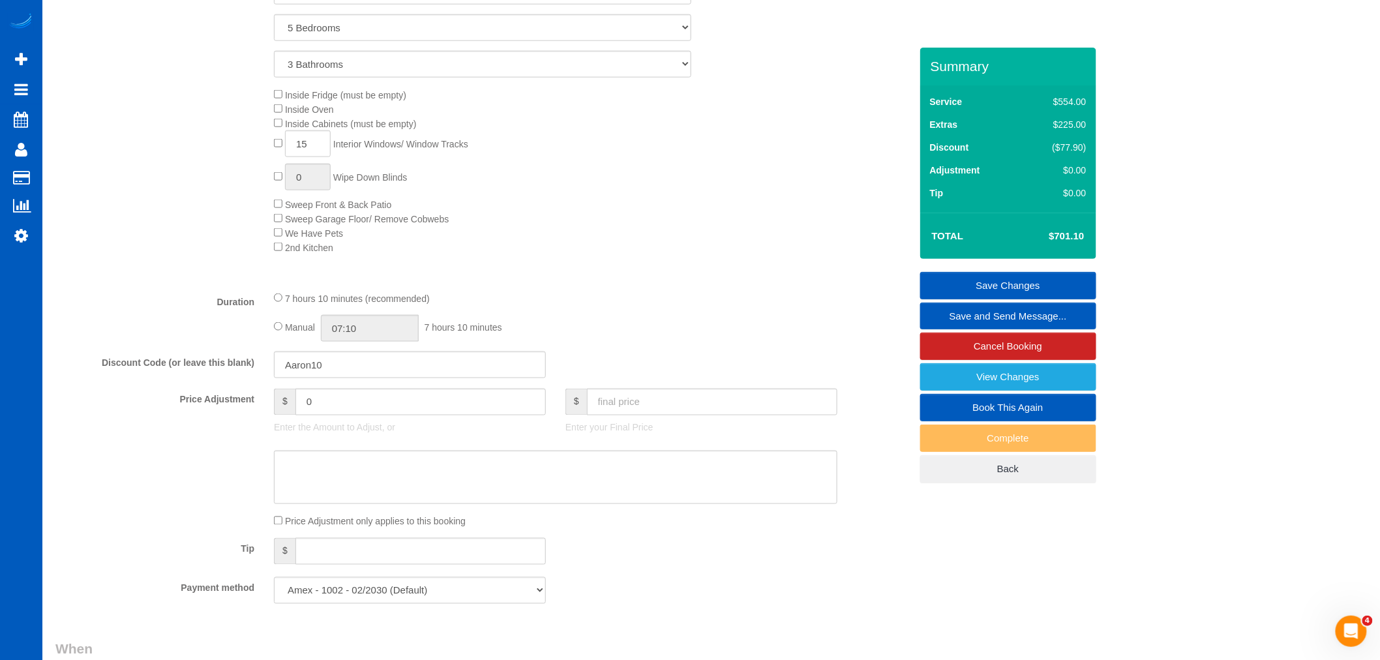
scroll to position [579, 0]
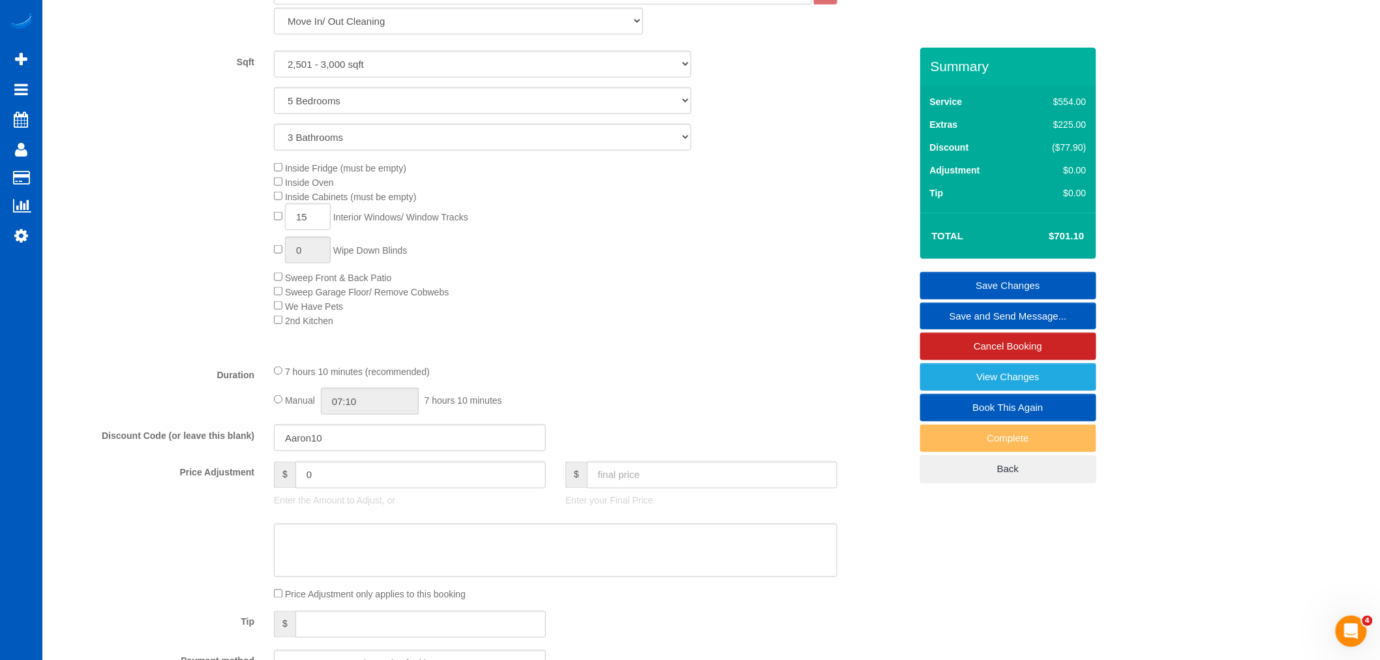
click at [1009, 283] on link "Save Changes" at bounding box center [1008, 285] width 176 height 27
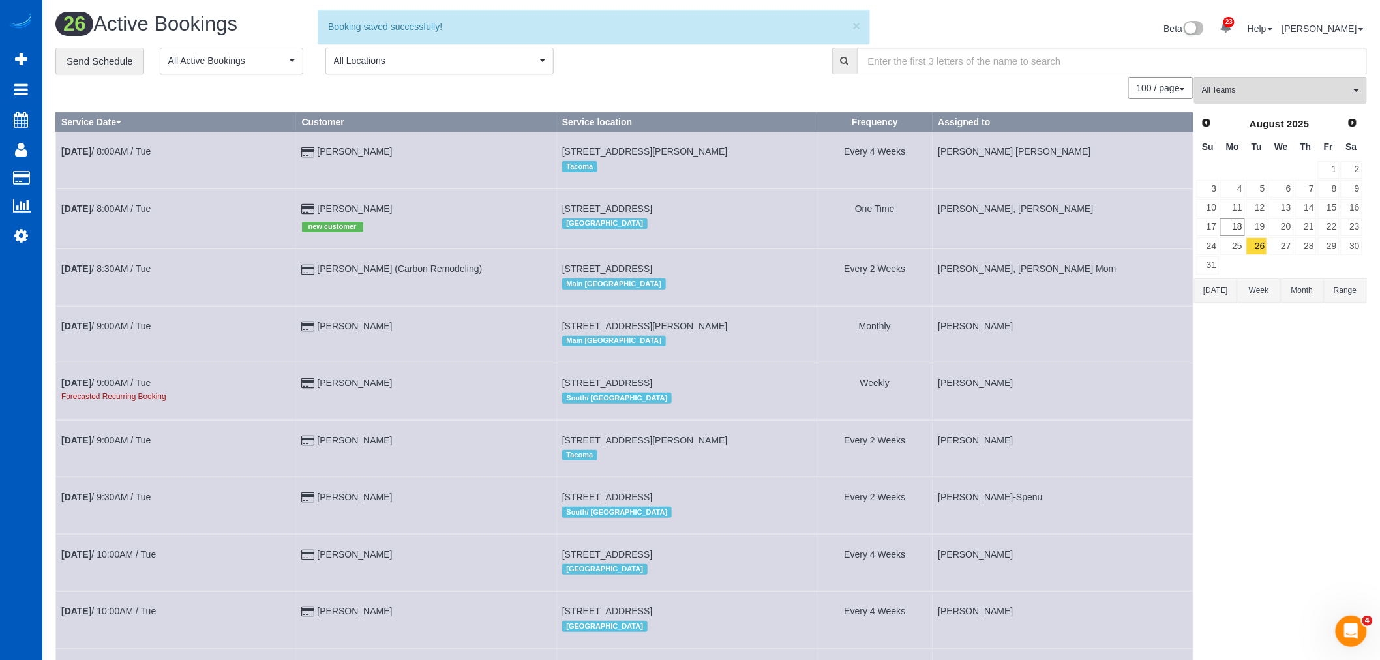
click at [362, 67] on span "All Locations" at bounding box center [435, 60] width 203 height 13
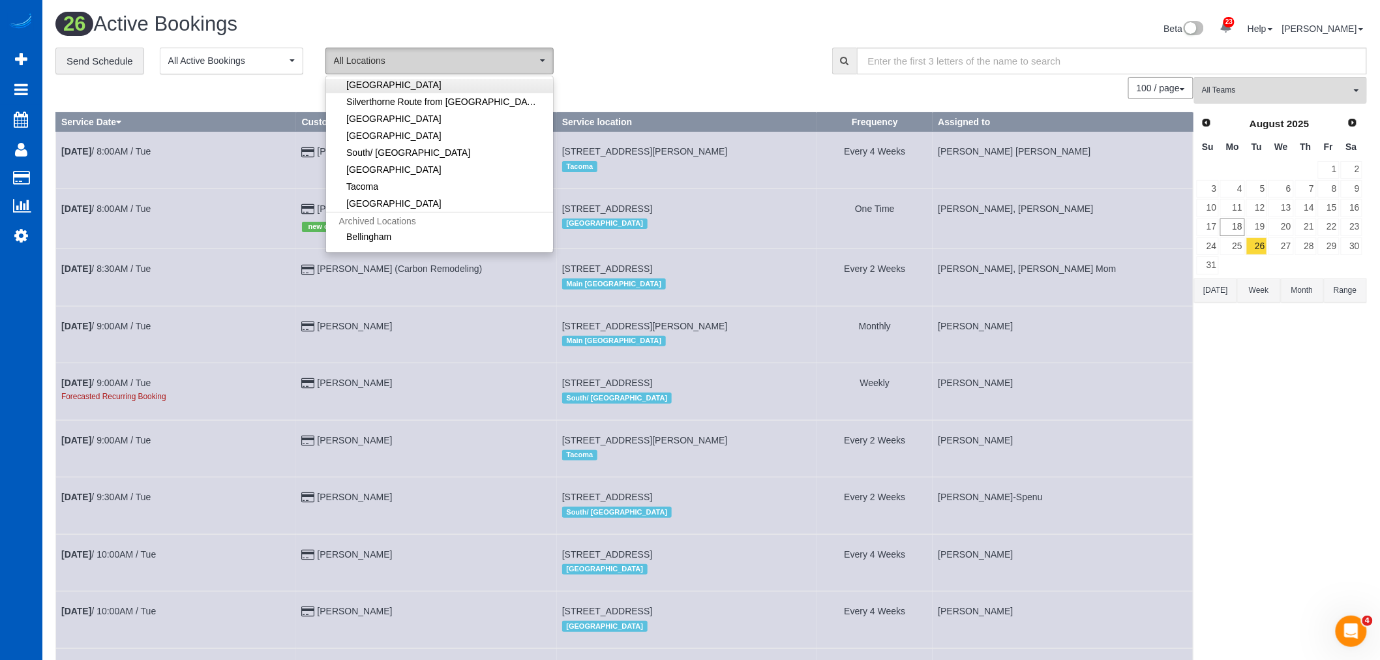
scroll to position [290, 0]
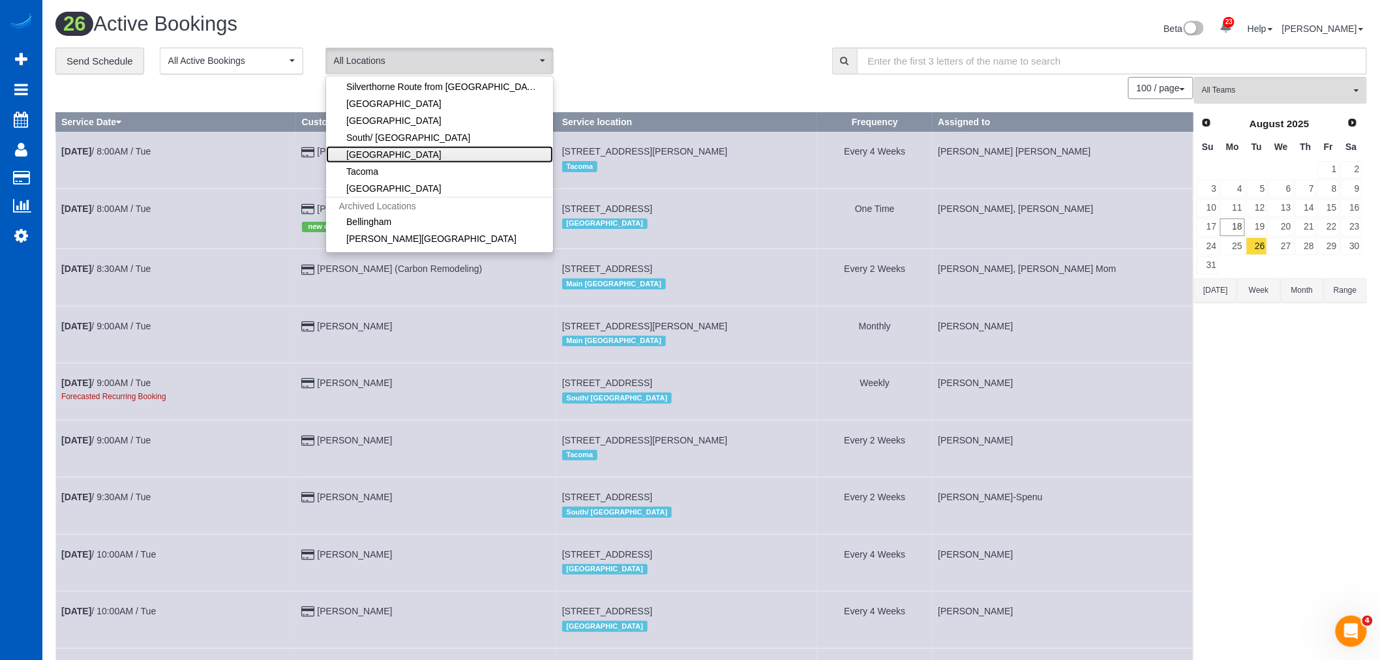
click at [418, 154] on link "[GEOGRAPHIC_DATA]" at bounding box center [439, 154] width 227 height 17
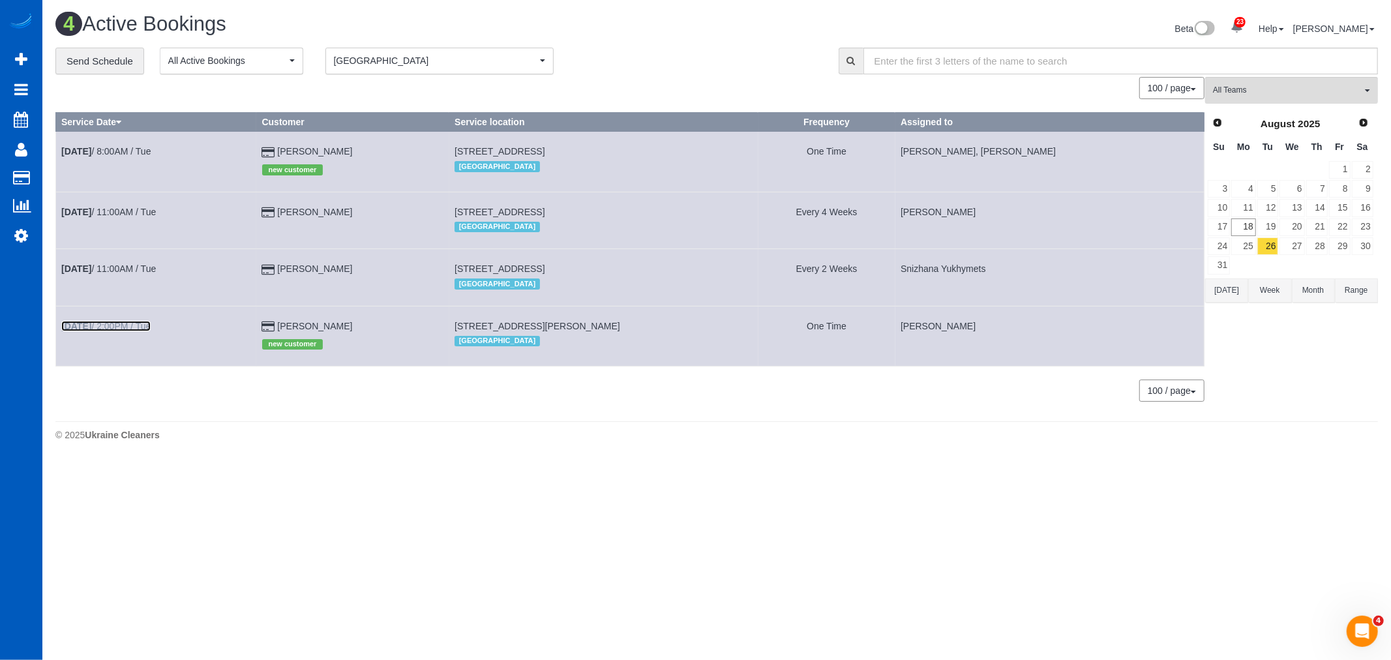
click at [91, 325] on b "Aug 26th" at bounding box center [76, 326] width 30 height 10
select select "WA"
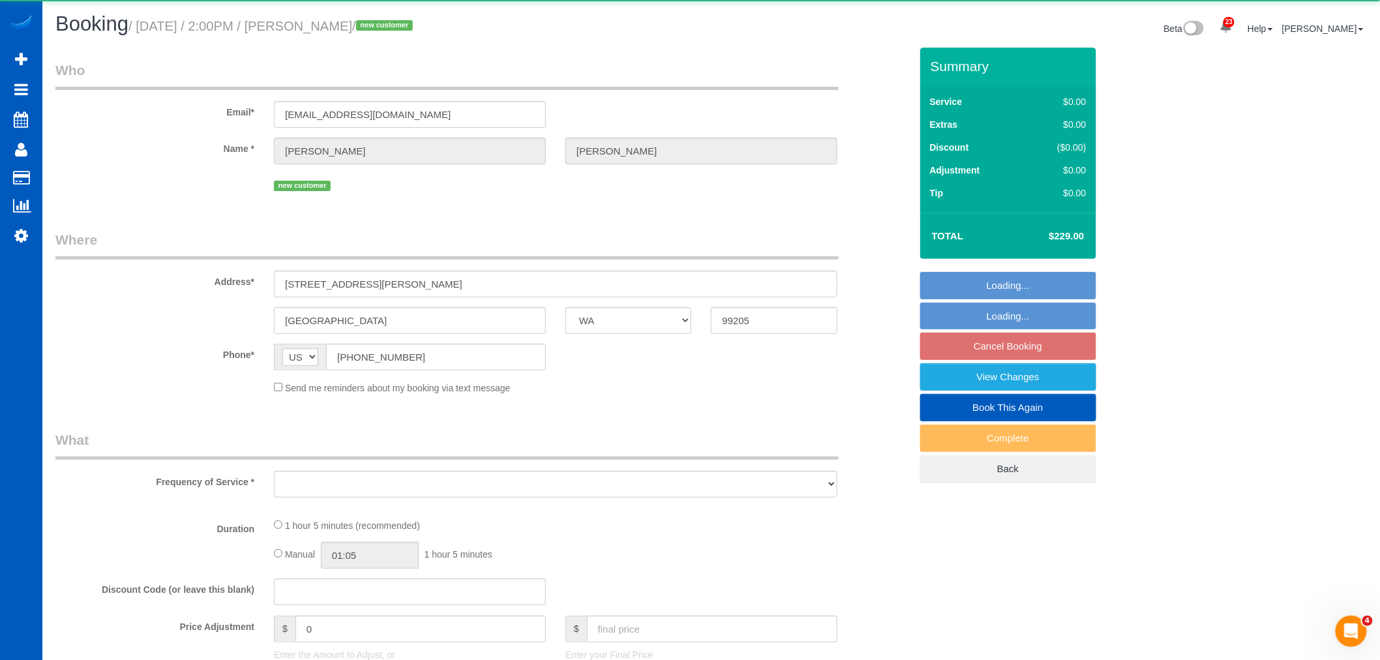
select select "object:5977"
select select "string:fspay-5bc06aec-e496-439b-83c7-2fb18c0dd517"
select select "199"
select select "spot19"
select select "number:8"
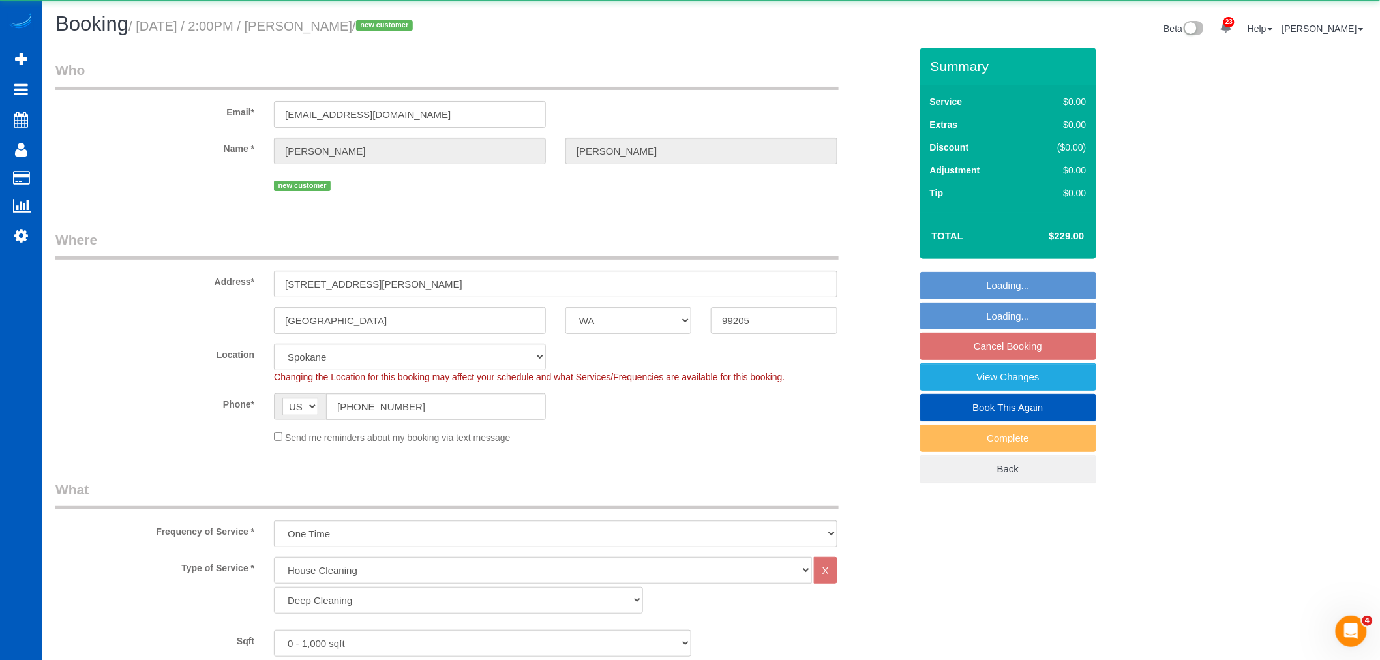
select select "2"
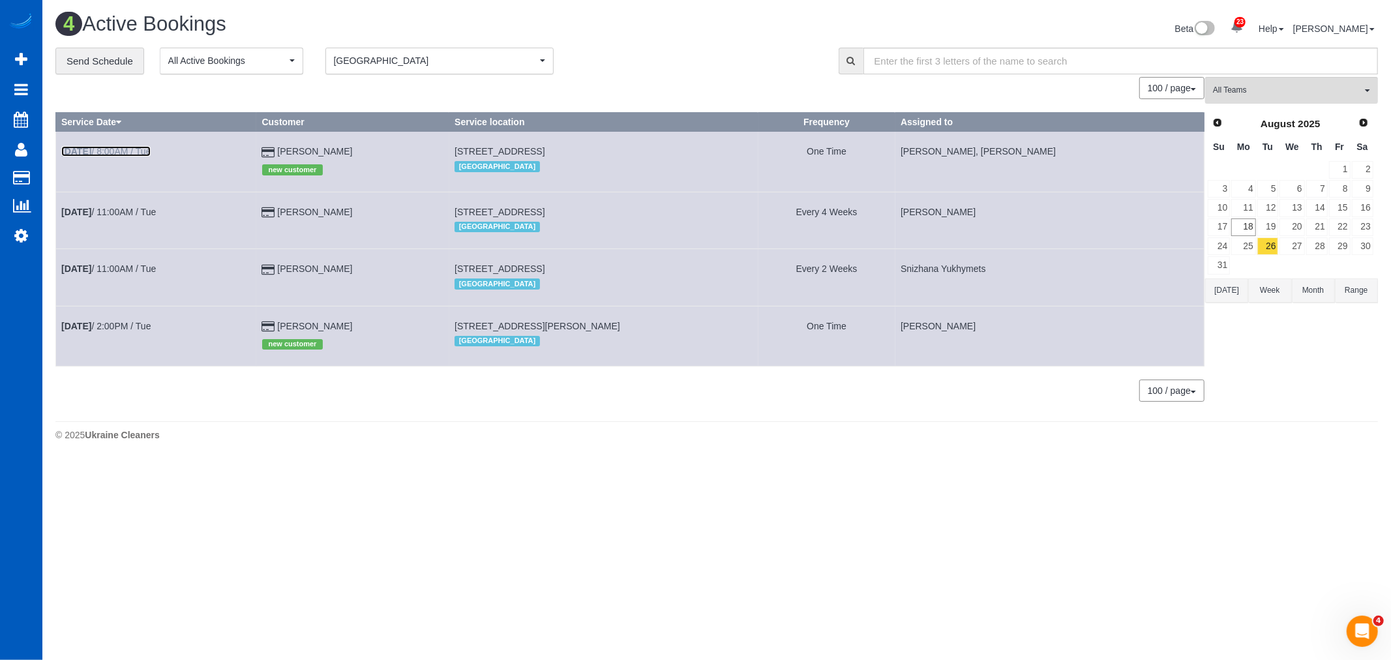
click at [115, 148] on link "Aug 26th / 8:00AM / Tue" at bounding box center [105, 151] width 89 height 10
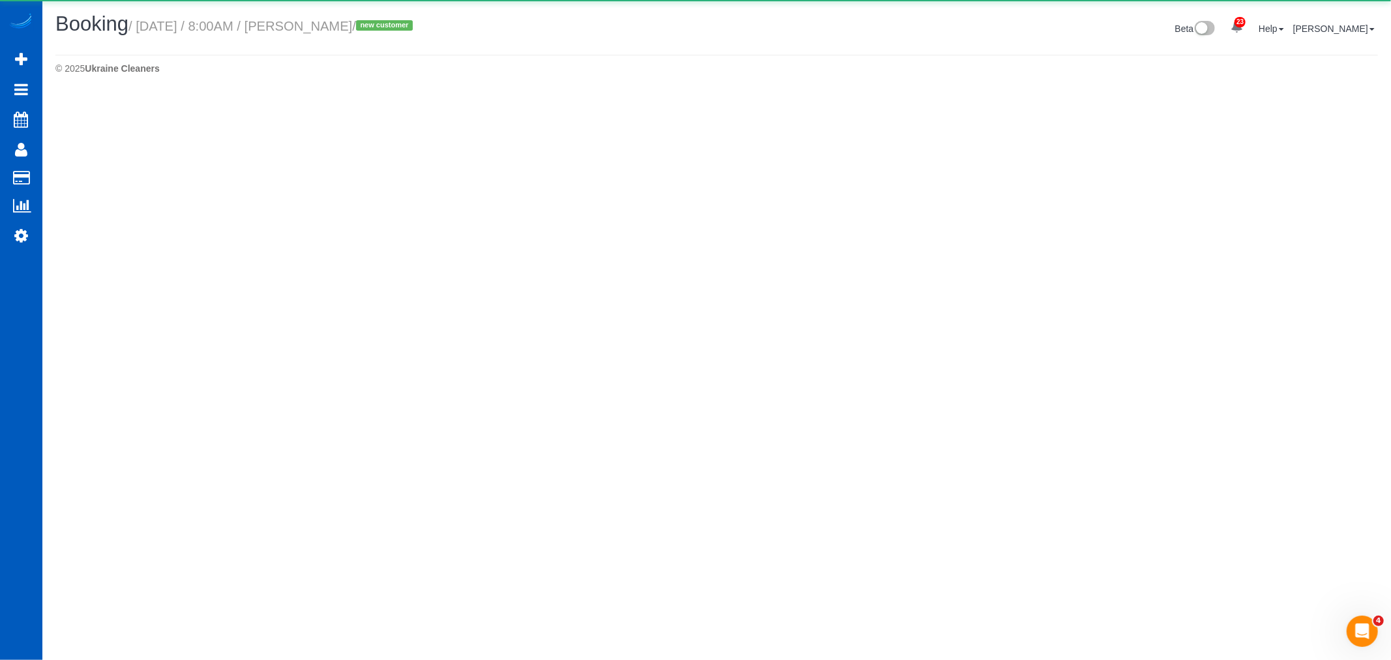
select select "WA"
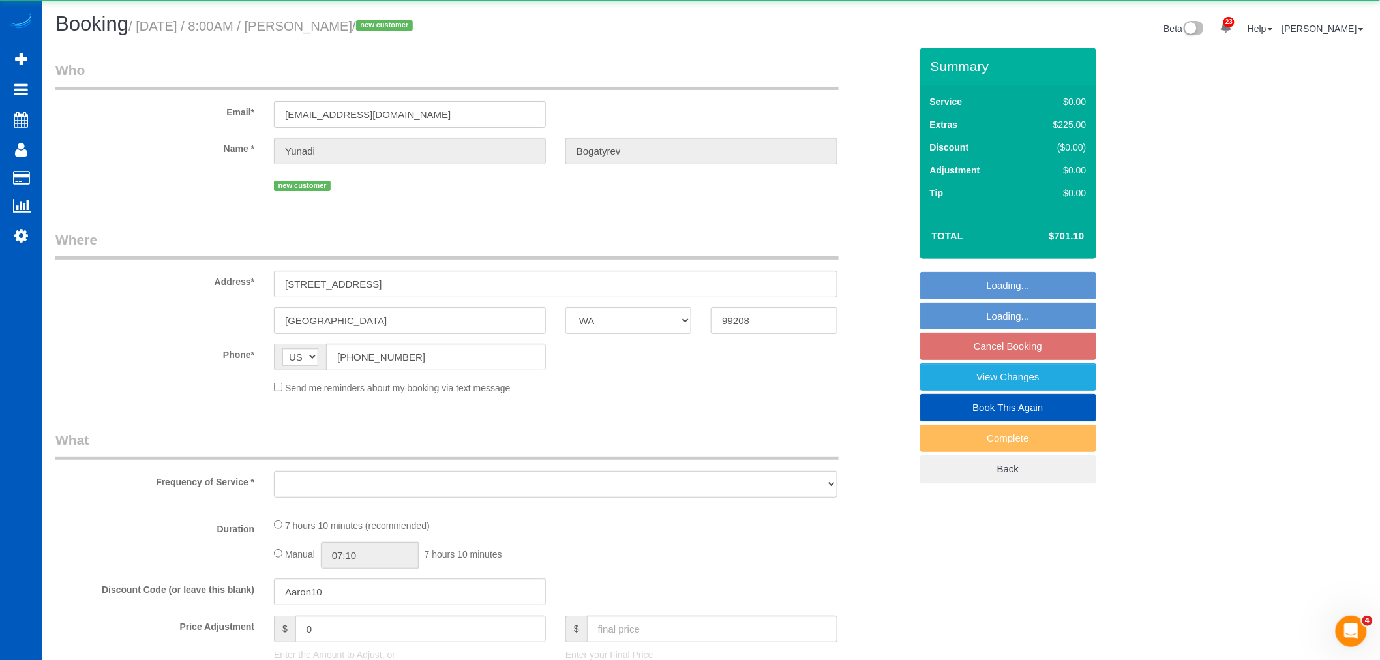
select select "object:6925"
select select "string:fspay-ef6cd771-9811-43ea-846b-ca308f7611ec"
select select "199"
select select "2501"
select select "5"
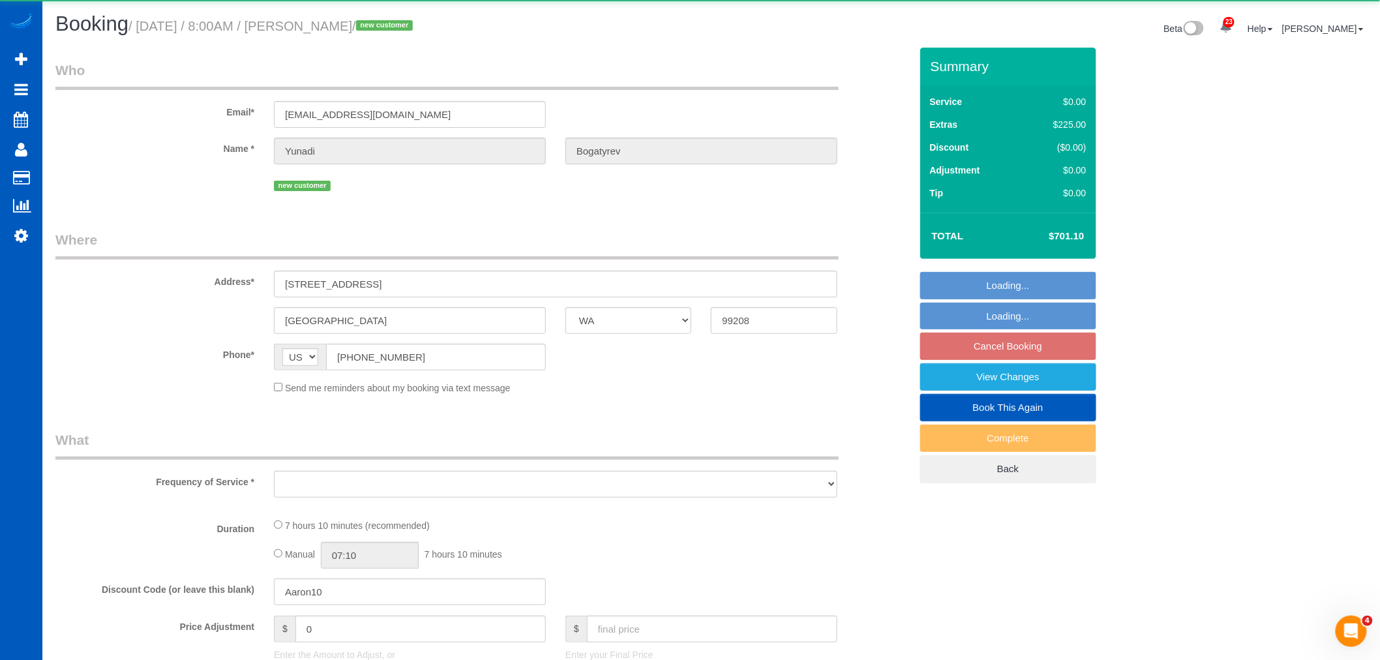
select select "3"
select select "spot29"
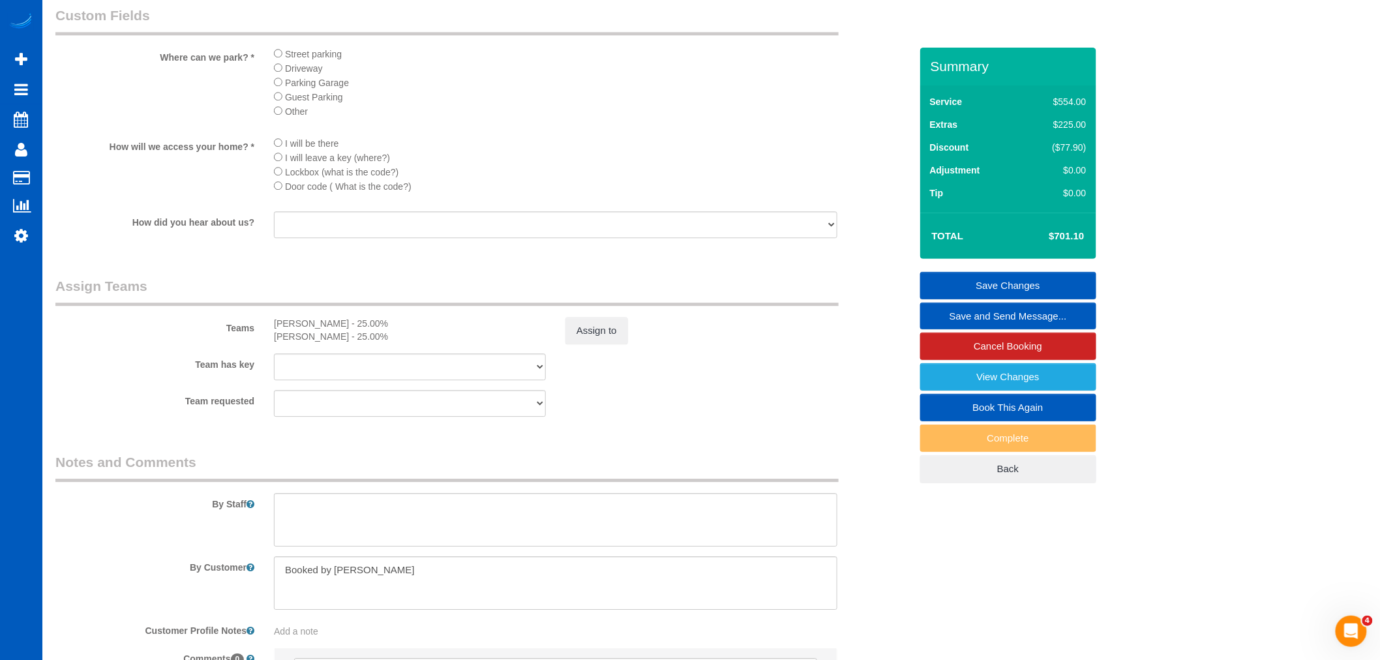
scroll to position [1221, 0]
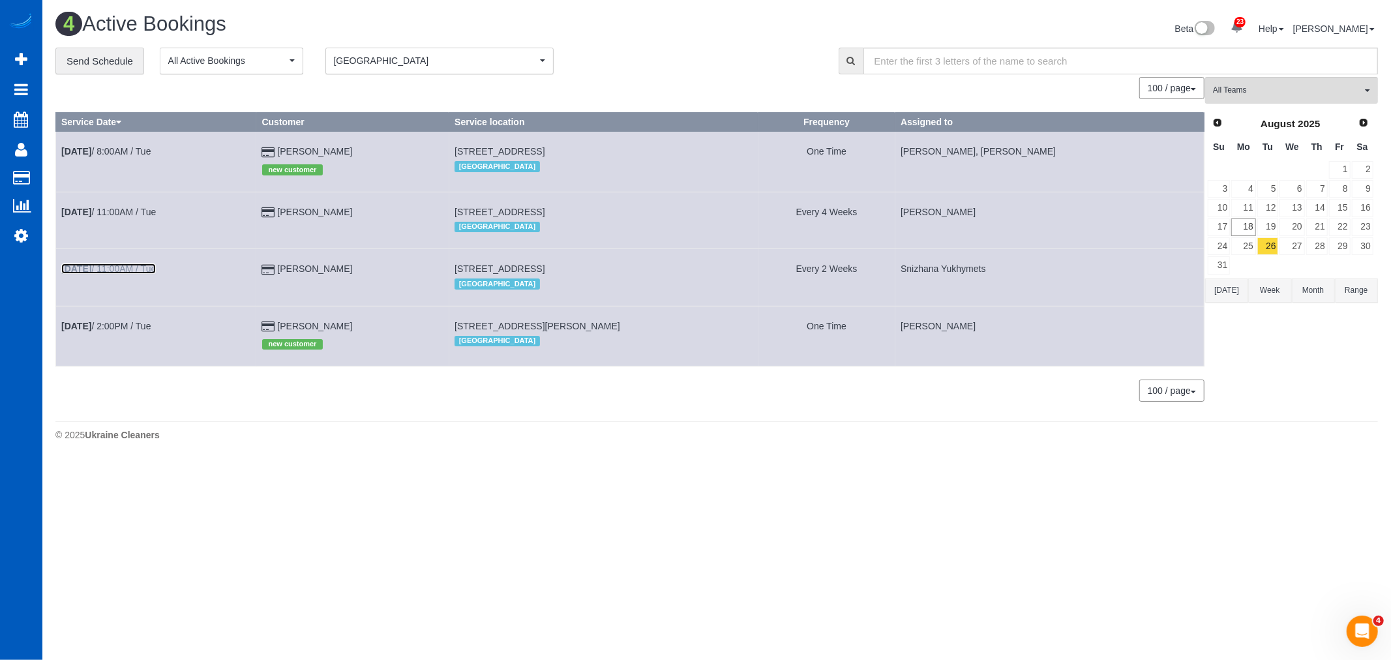
click at [118, 271] on link "Aug 26th / 11:00AM / Tue" at bounding box center [108, 268] width 95 height 10
select select "WA"
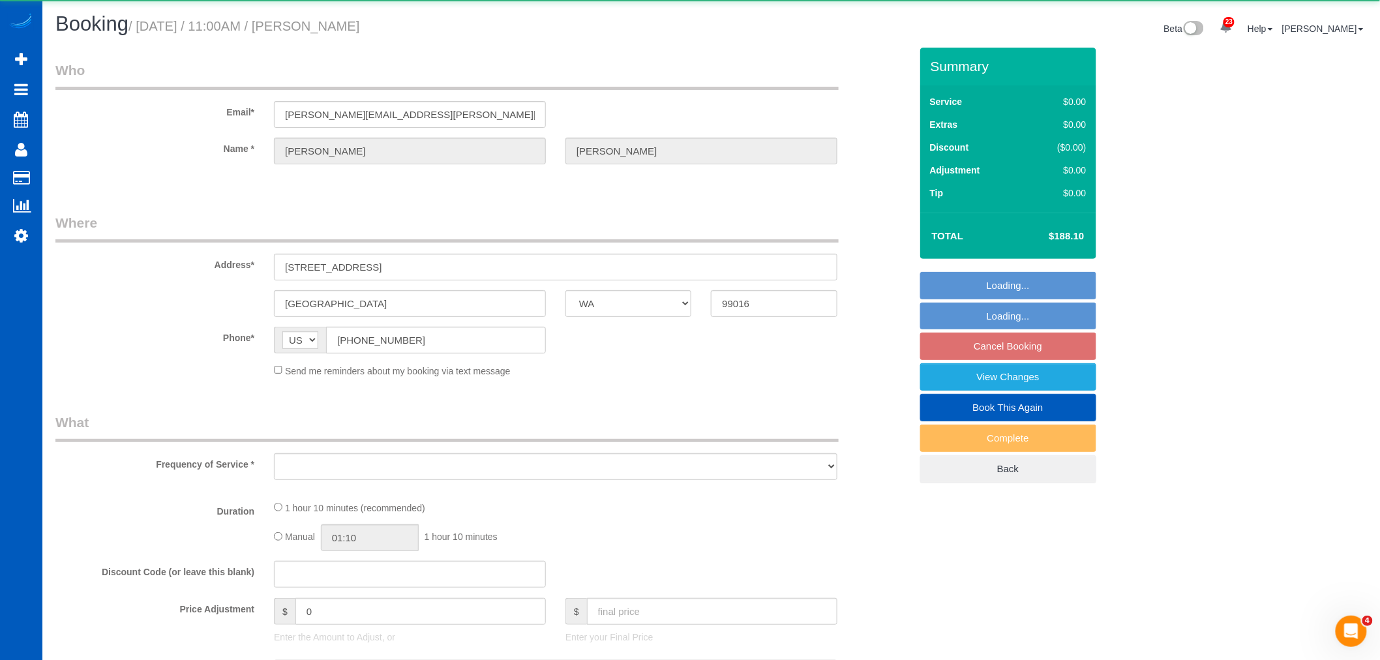
select select "object:7856"
select select "string:fspay-4a0bb9ac-3b5d-44b3-9fc4-0115a7a0423d"
select select "199"
select select "1501"
select select "2"
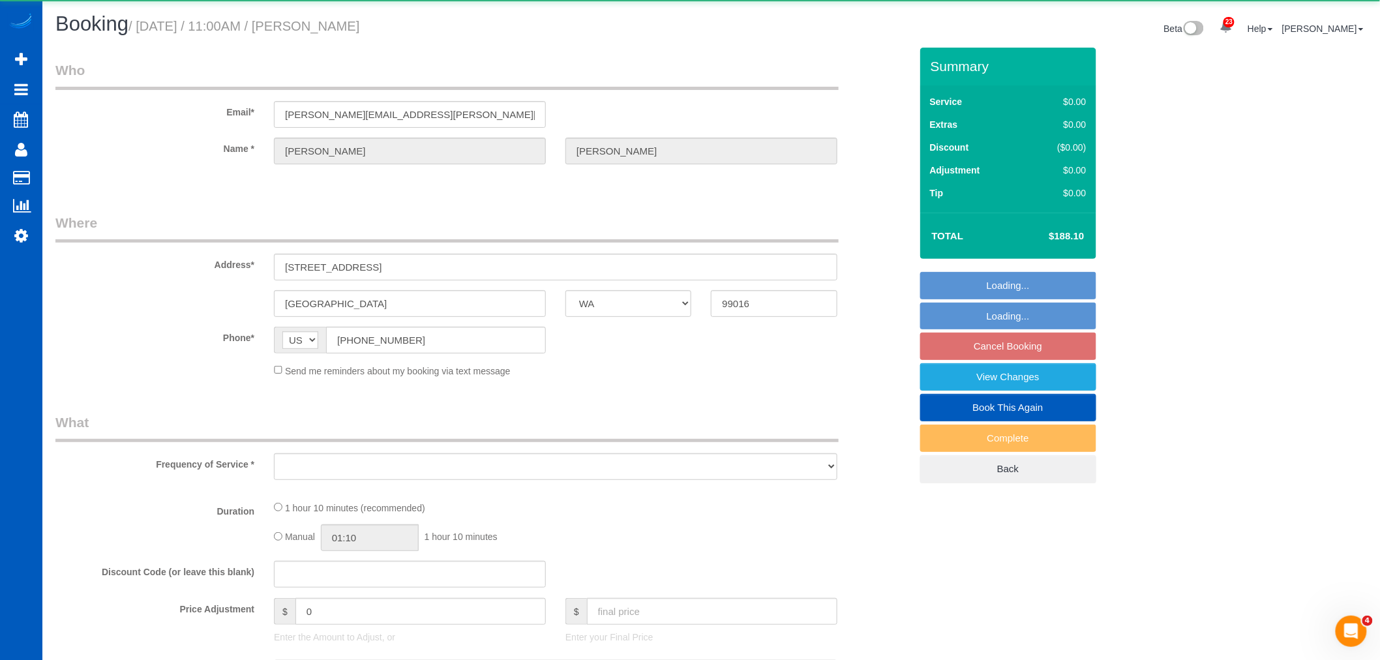
select select "spot39"
select select "number:10"
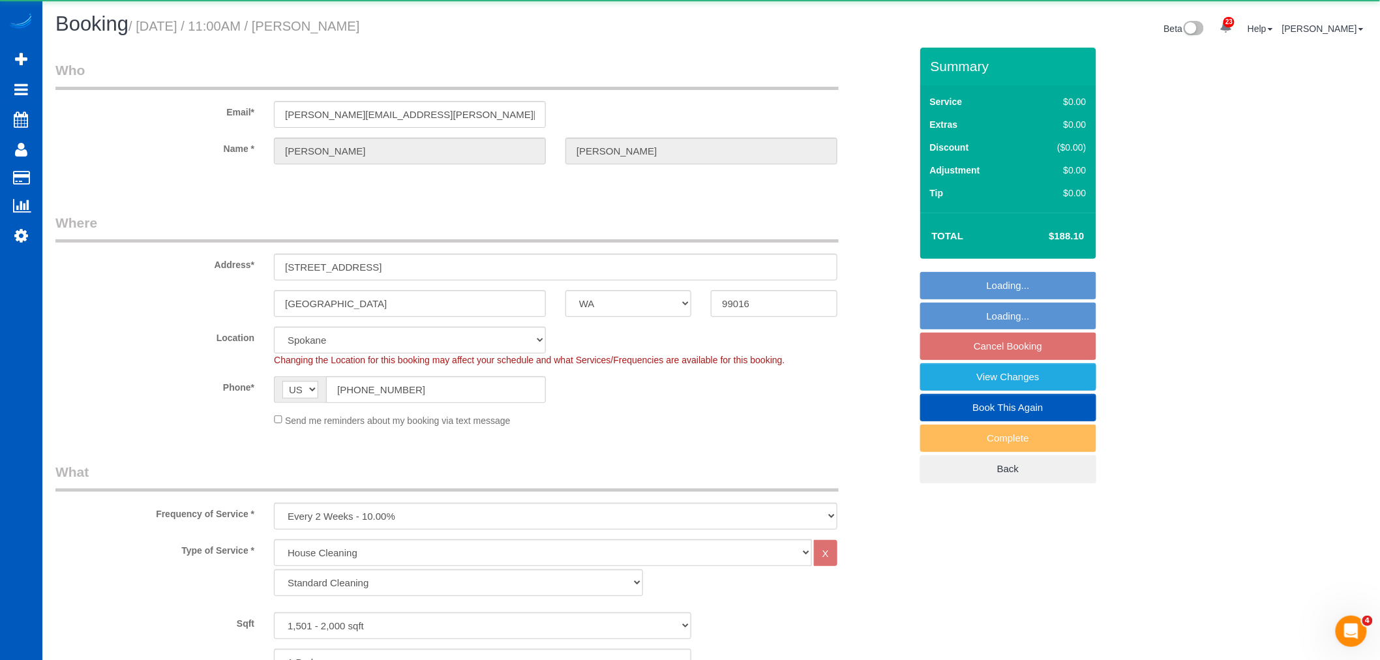
select select "1501"
select select "2"
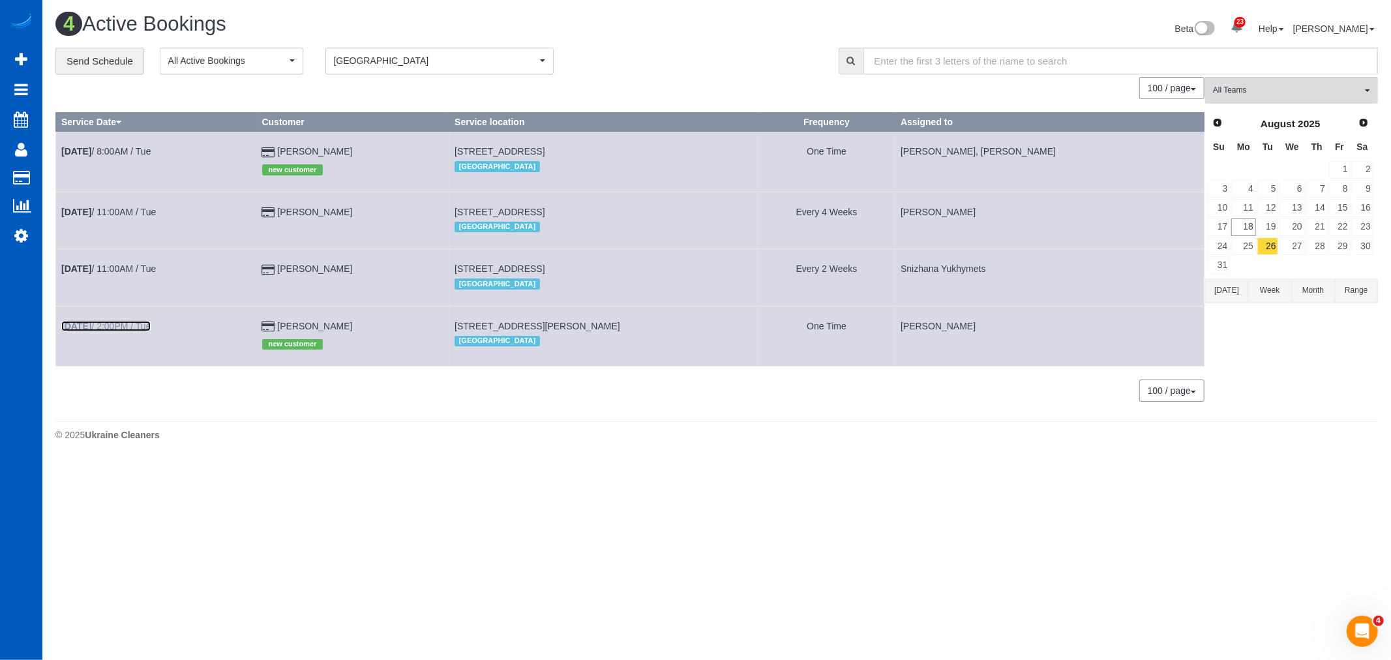
click at [143, 330] on link "Aug 26th / 2:00PM / Tue" at bounding box center [105, 326] width 89 height 10
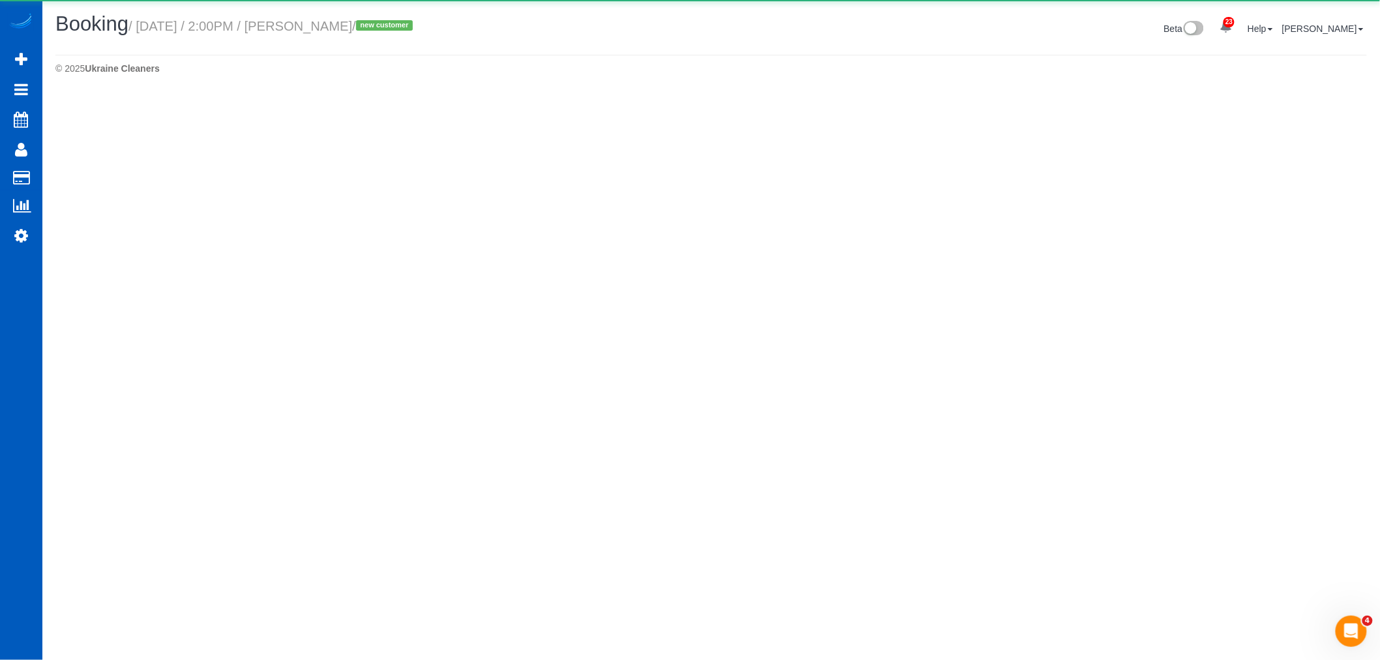
select select "WA"
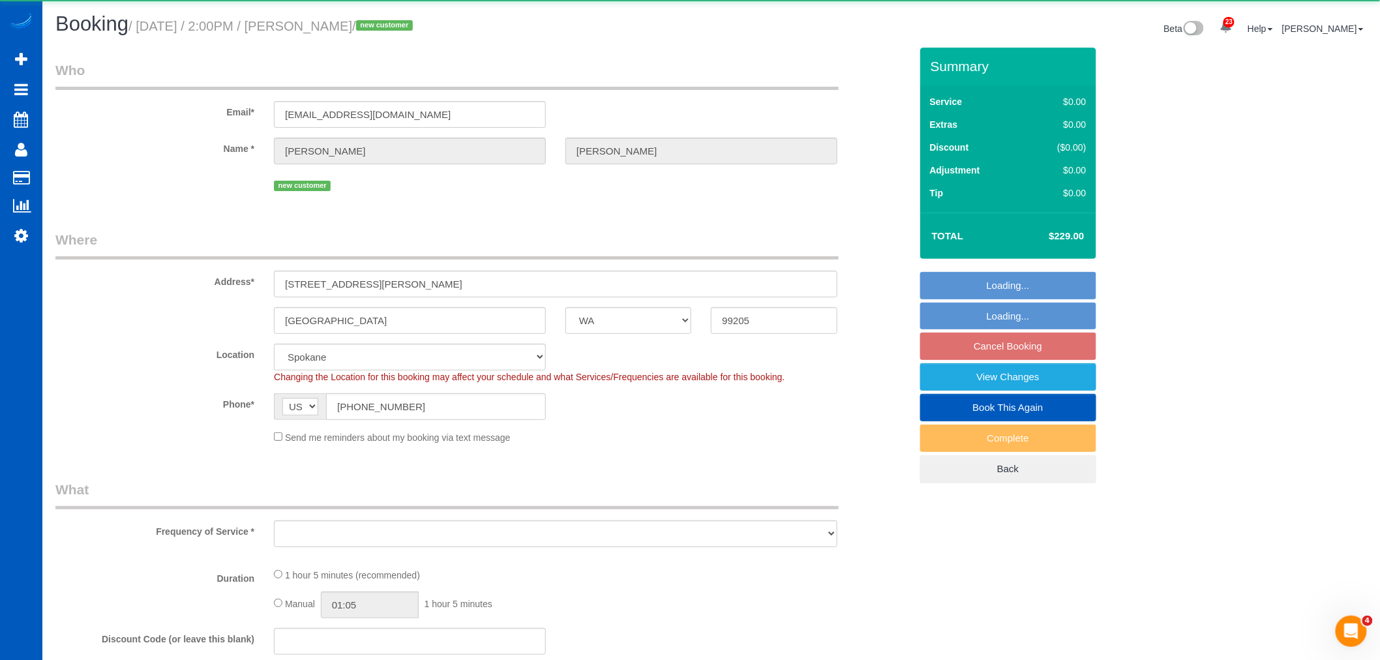
select select "object:8895"
select select "199"
select select "2"
select select "spot49"
select select "number:8"
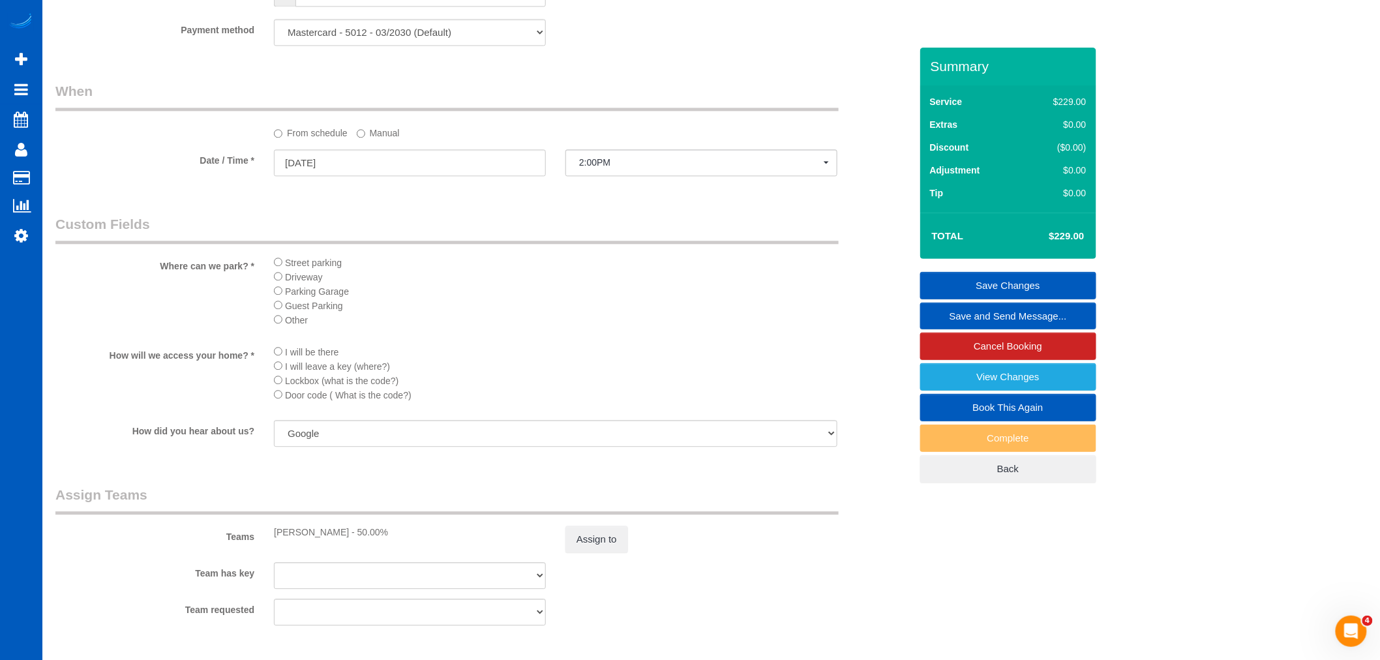
scroll to position [1086, 0]
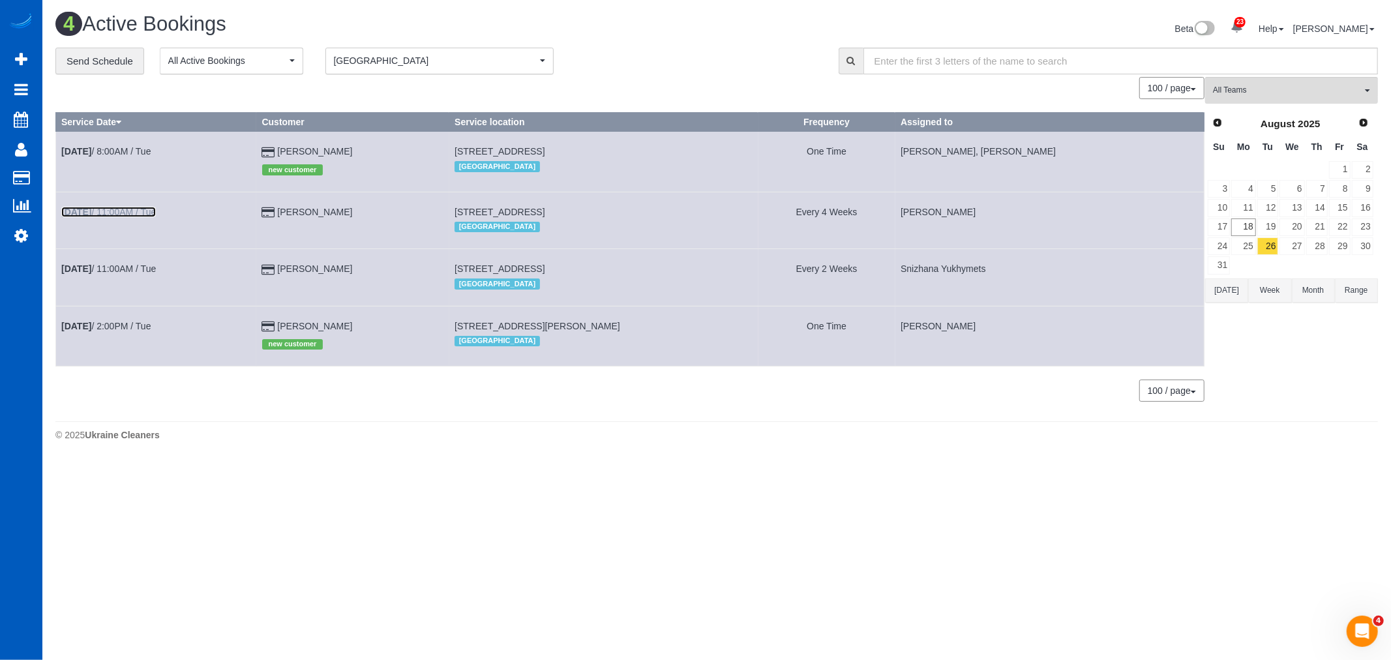
click at [122, 216] on link "Aug 26th / 11:00AM / Tue" at bounding box center [108, 212] width 95 height 10
select select "WA"
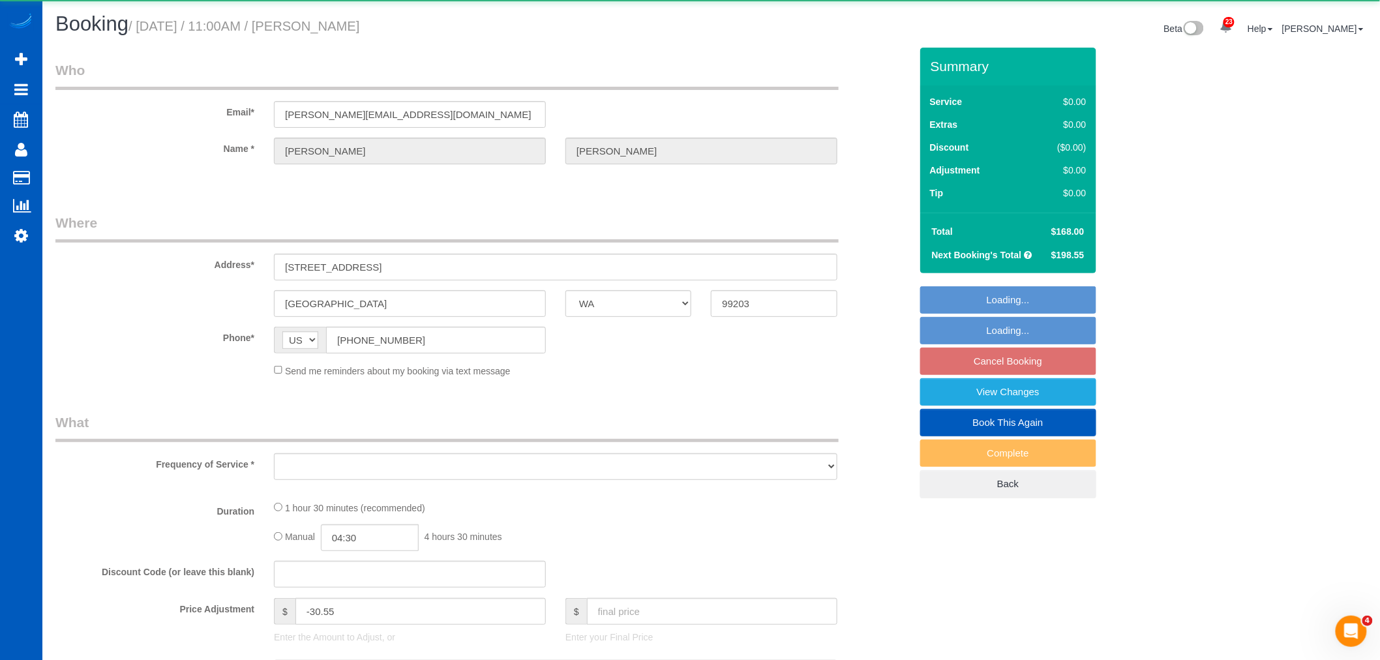
select select "object:9756"
select select "string:fspay-c1fb5ddc-fc92-4d38-9a11-d0fd0e6d2e94"
select select "199"
select select "spot59"
select select "number:7"
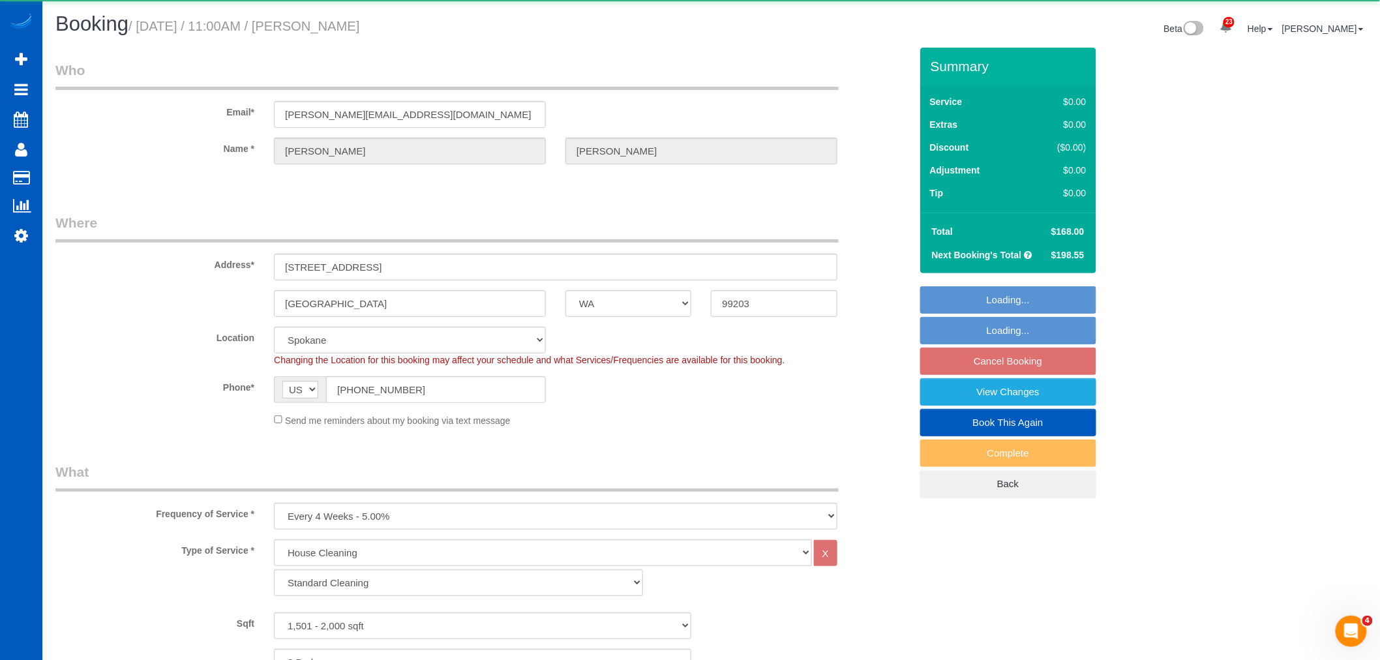
select select "1501"
select select "2"
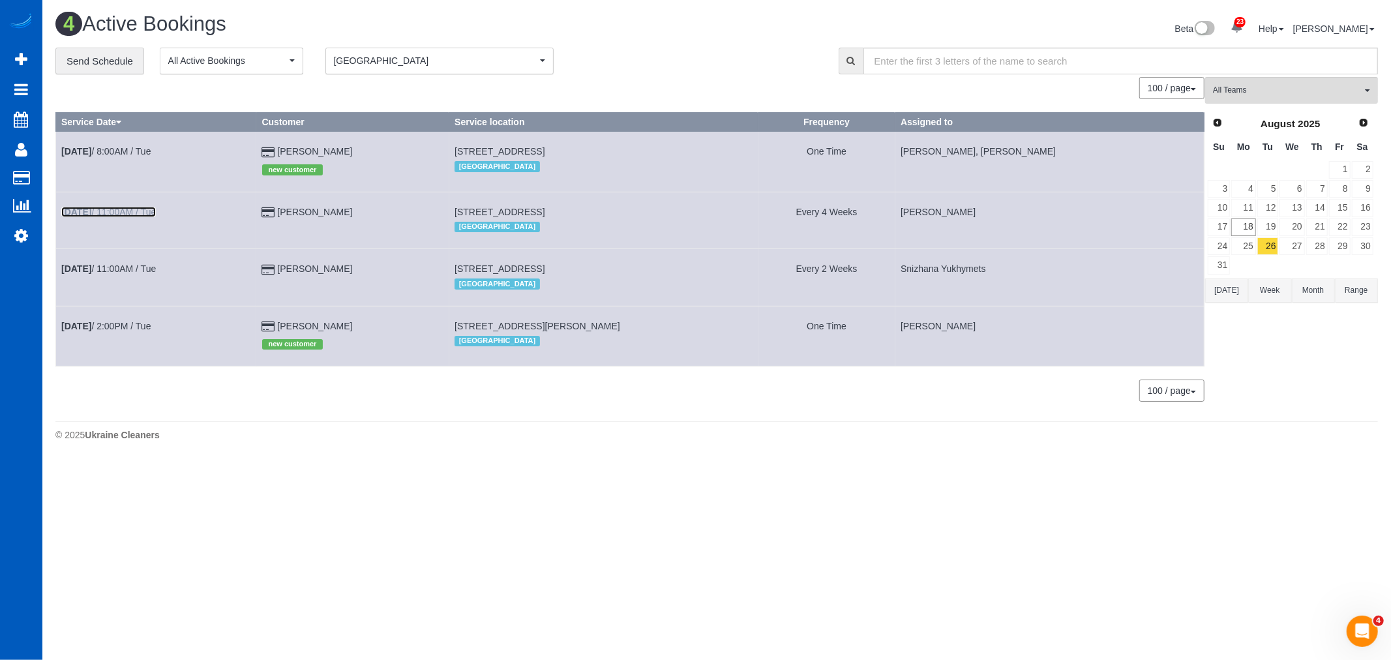
click at [130, 213] on link "Aug 26th / 11:00AM / Tue" at bounding box center [108, 212] width 95 height 10
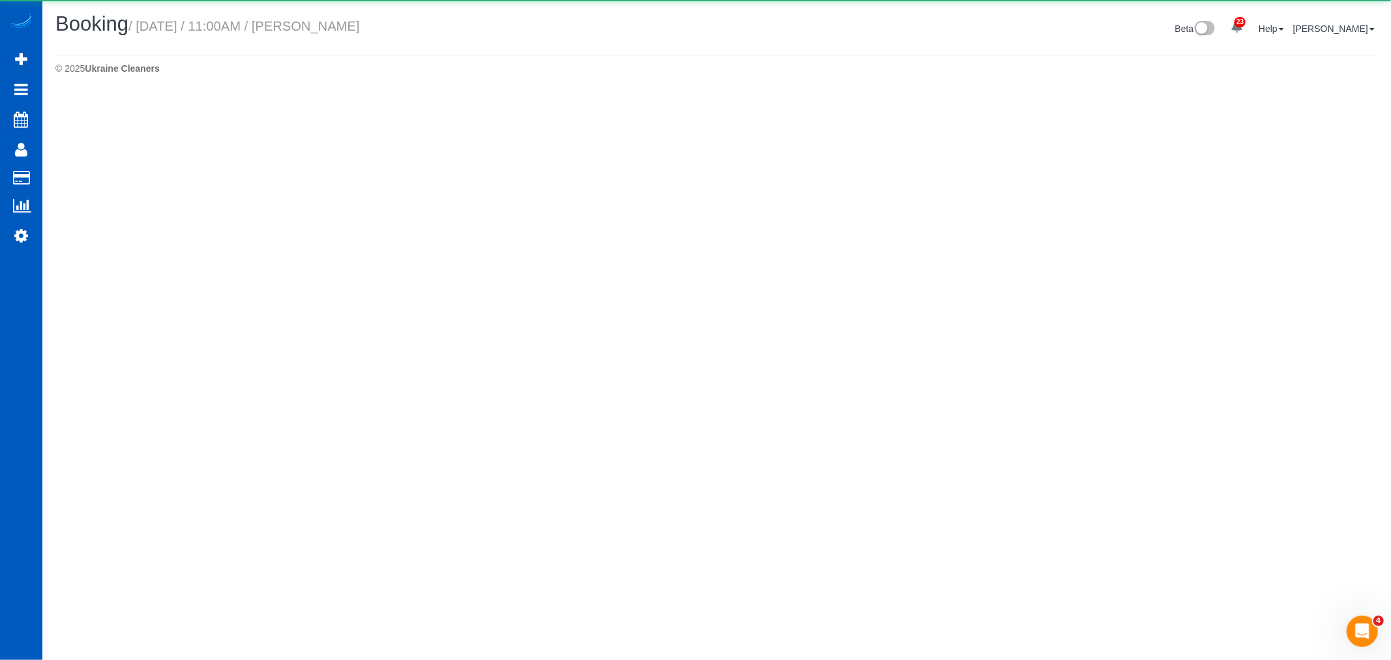
select select "WA"
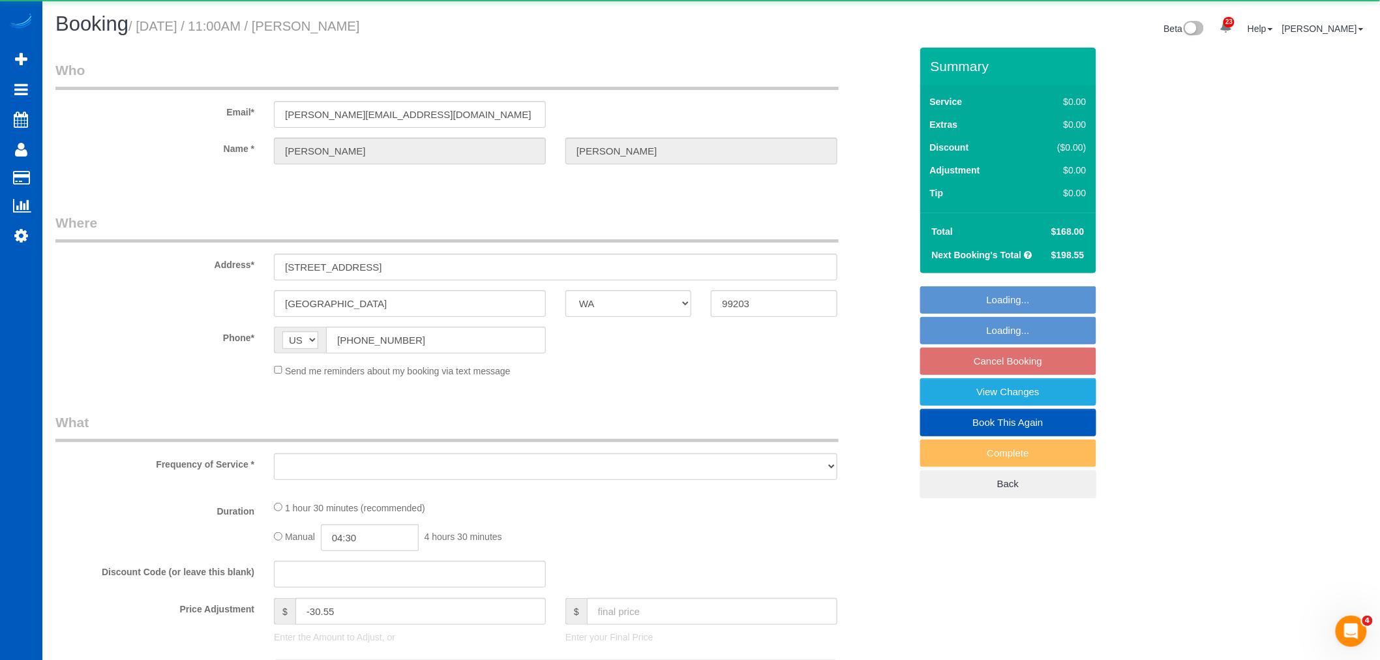
select select "object:10418"
select select "string:fspay-c1fb5ddc-fc92-4d38-9a11-d0fd0e6d2e94"
select select "spot69"
select select "number:7"
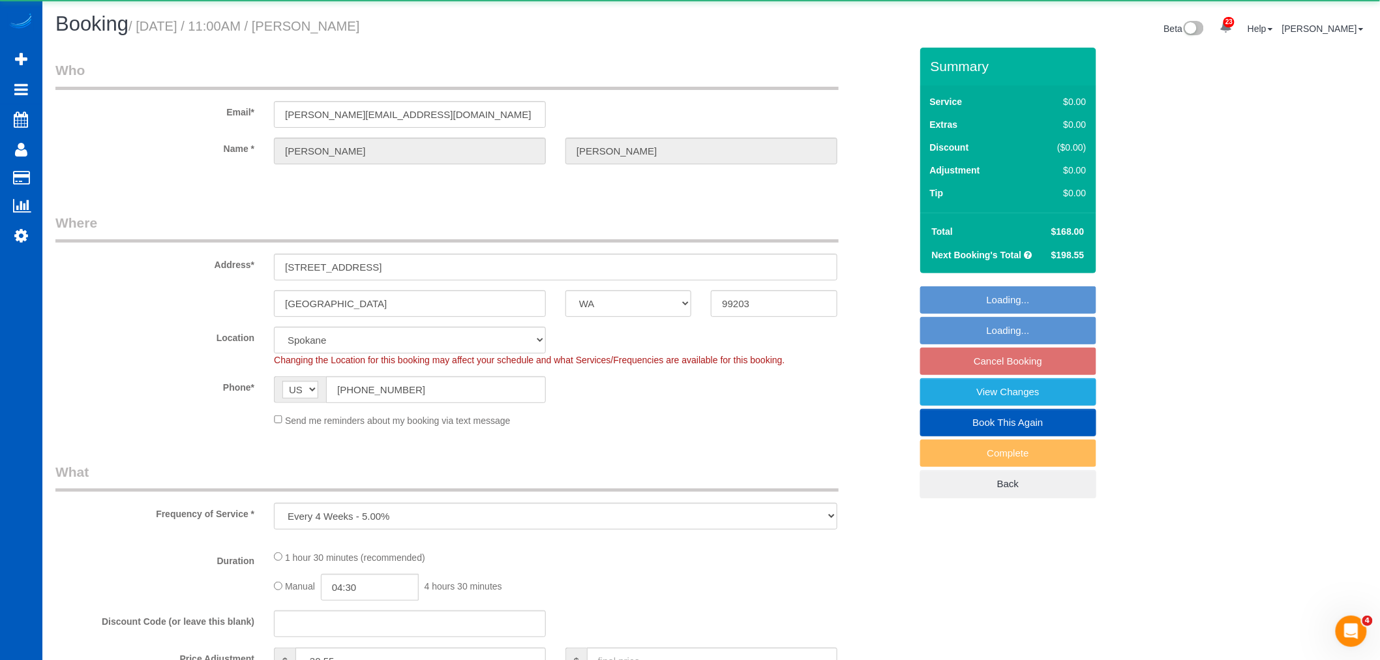
select select "object:10561"
select select "199"
select select "1501"
select select "2"
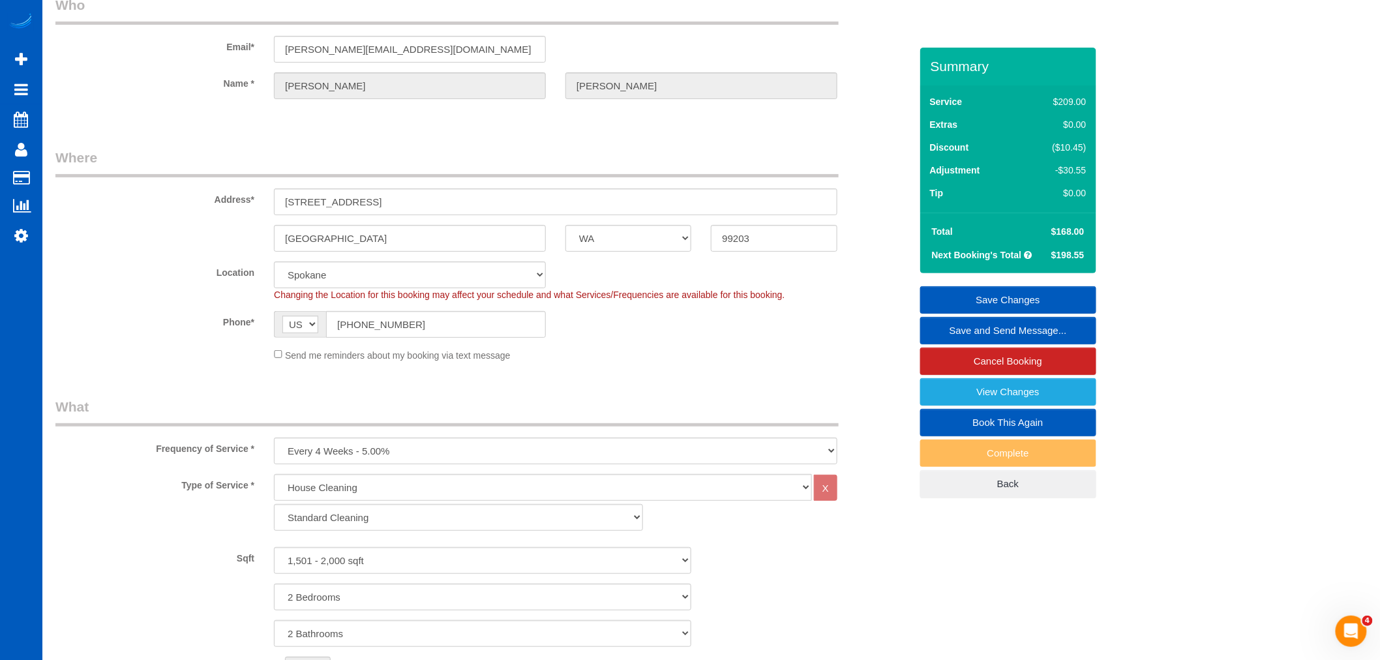
scroll to position [145, 0]
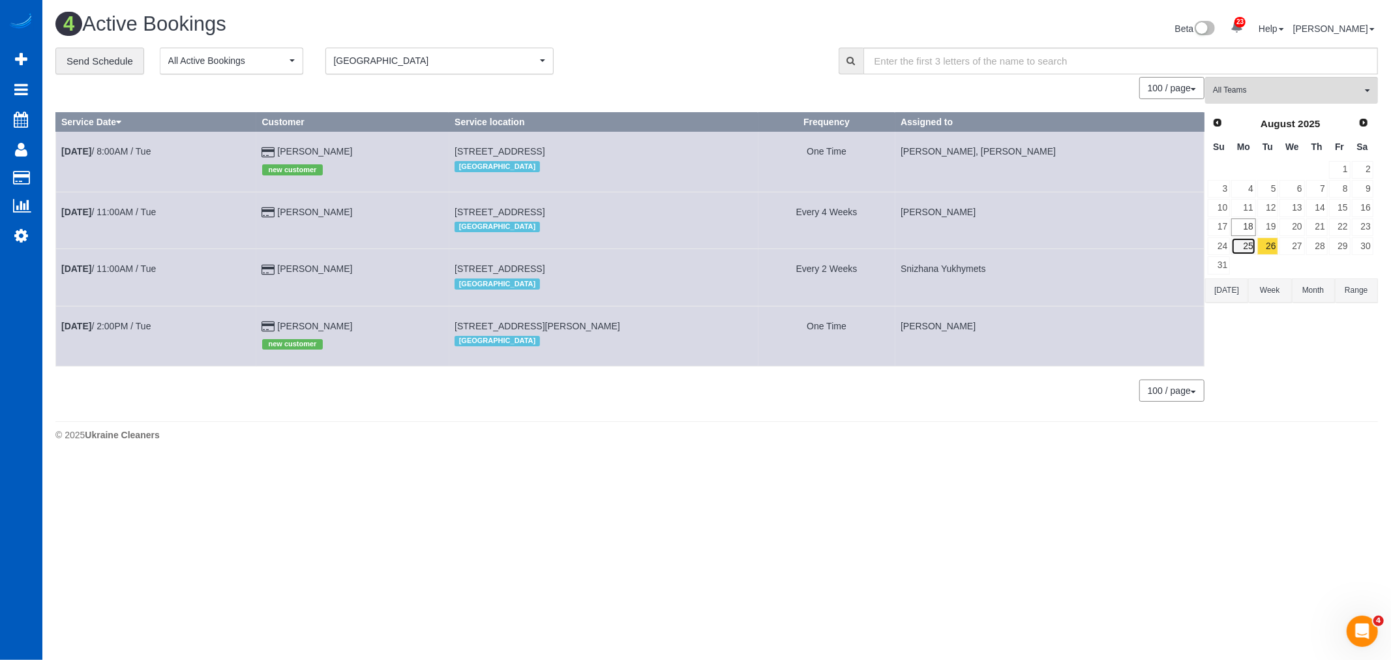
click at [1243, 251] on link "25" at bounding box center [1243, 246] width 24 height 18
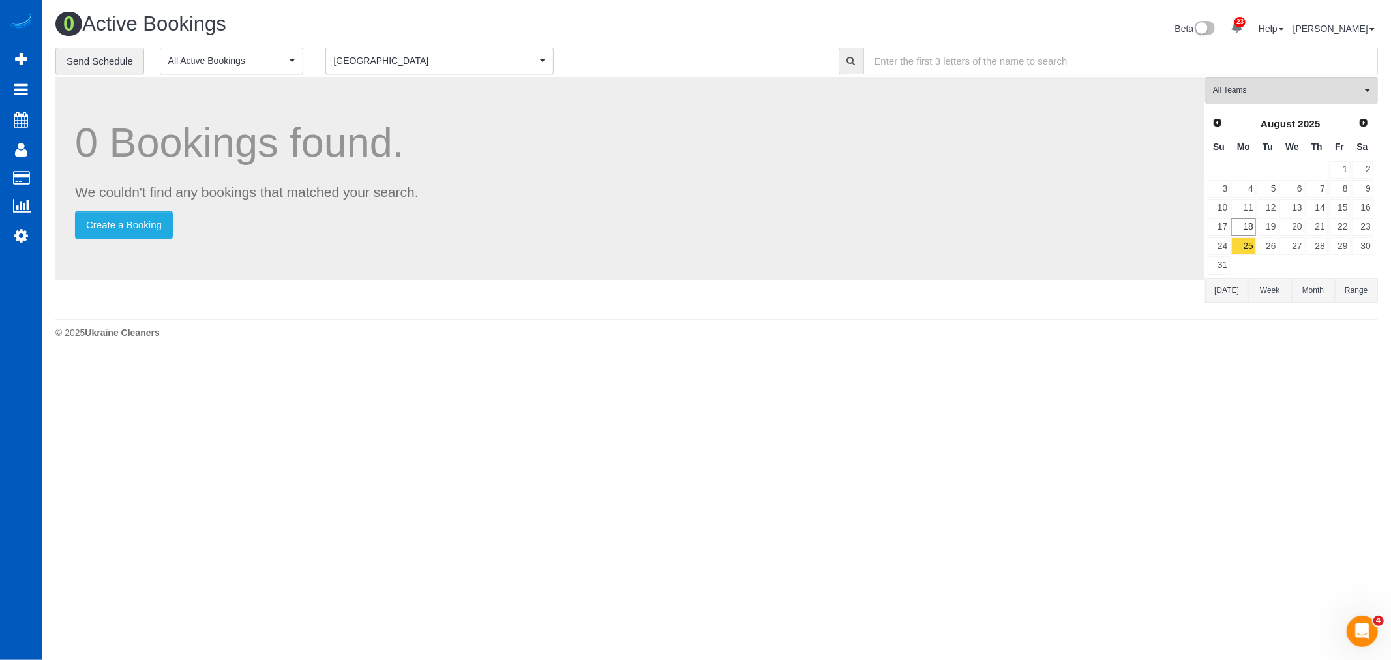
click at [1262, 67] on input "text" at bounding box center [1120, 61] width 515 height 27
click at [1262, 85] on span "All Teams" at bounding box center [1287, 90] width 149 height 11
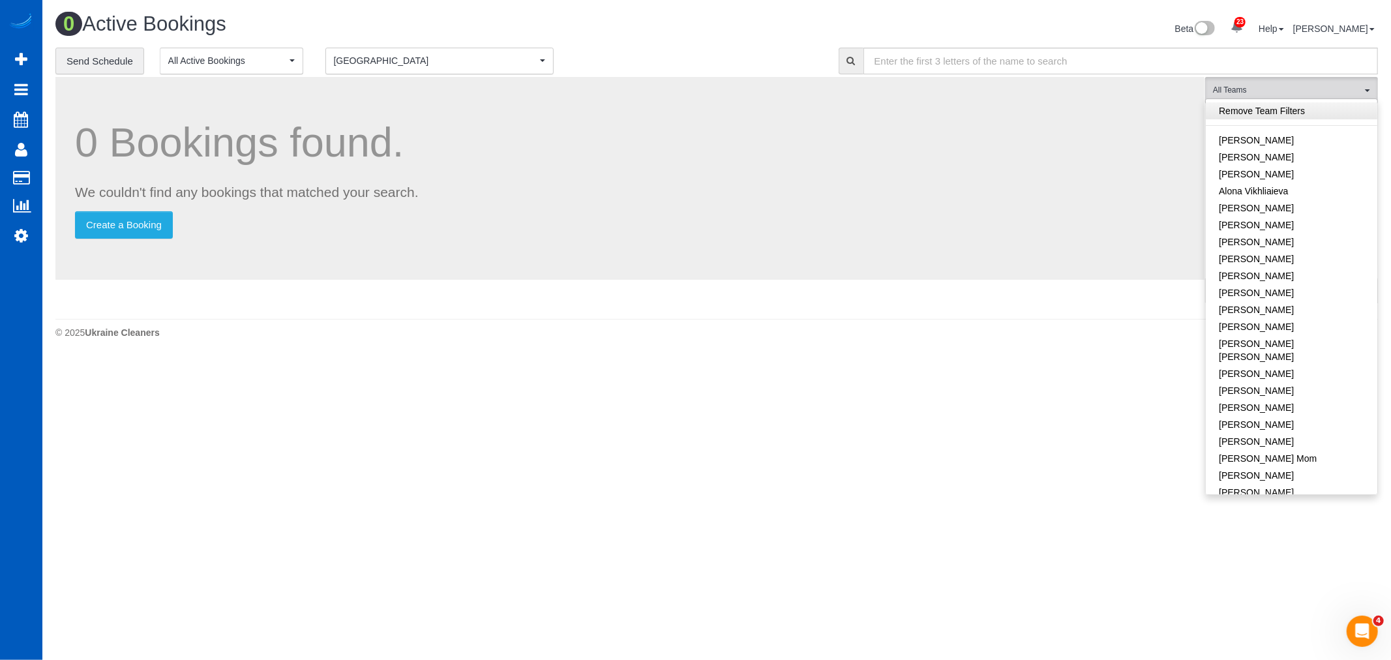
click at [1277, 114] on link "Remove Team Filters" at bounding box center [1291, 110] width 171 height 17
click at [348, 64] on span "[GEOGRAPHIC_DATA]" at bounding box center [435, 60] width 203 height 13
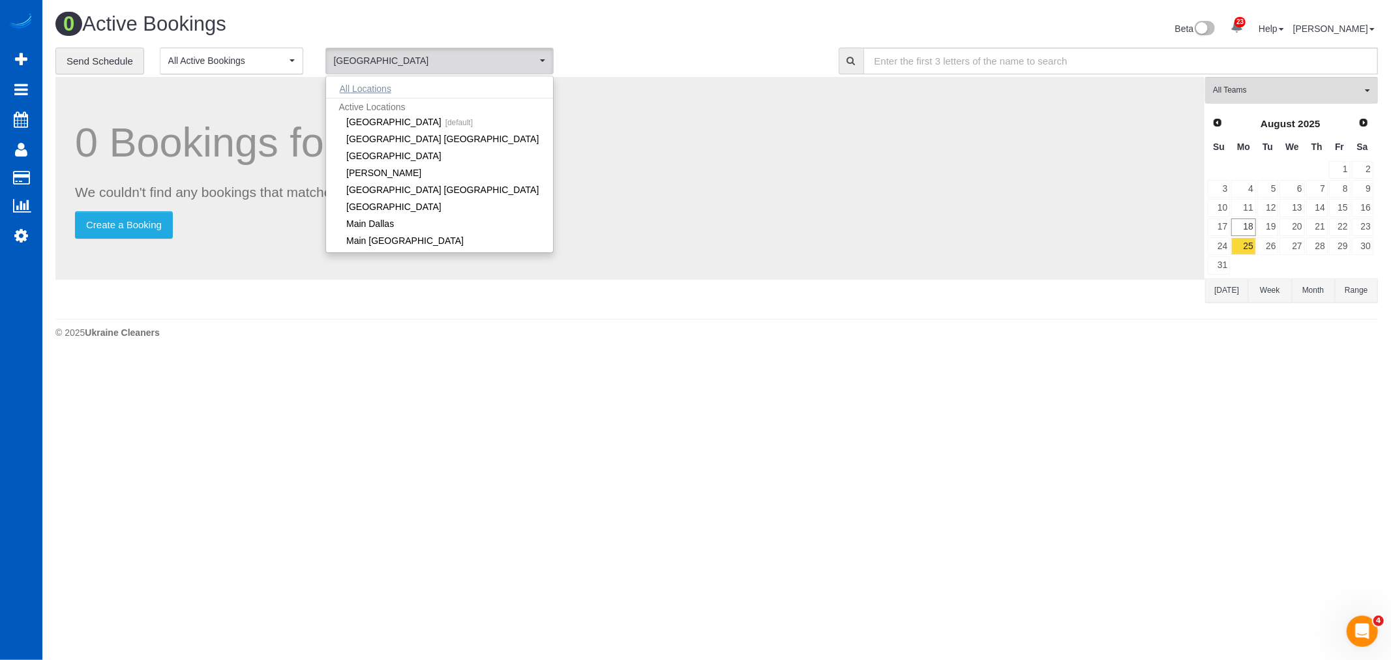
click at [381, 93] on button "All Locations" at bounding box center [365, 89] width 79 height 18
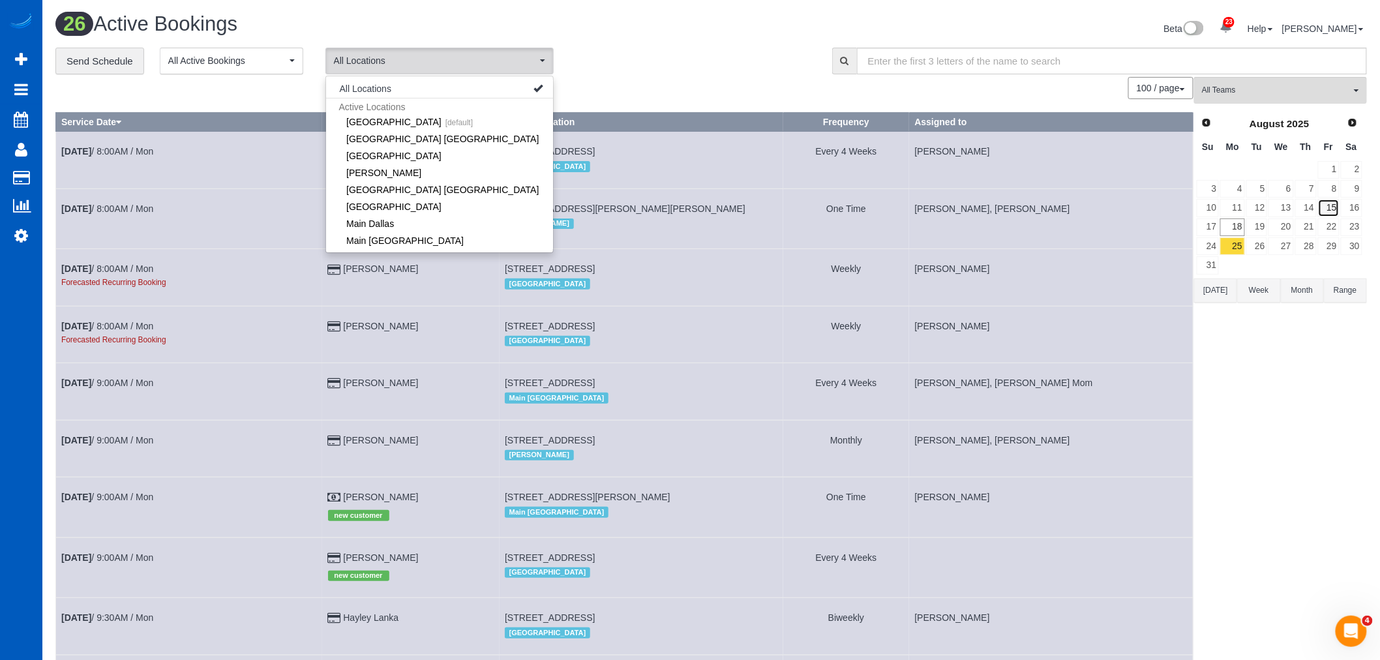
click at [1327, 210] on link "15" at bounding box center [1329, 208] width 22 height 18
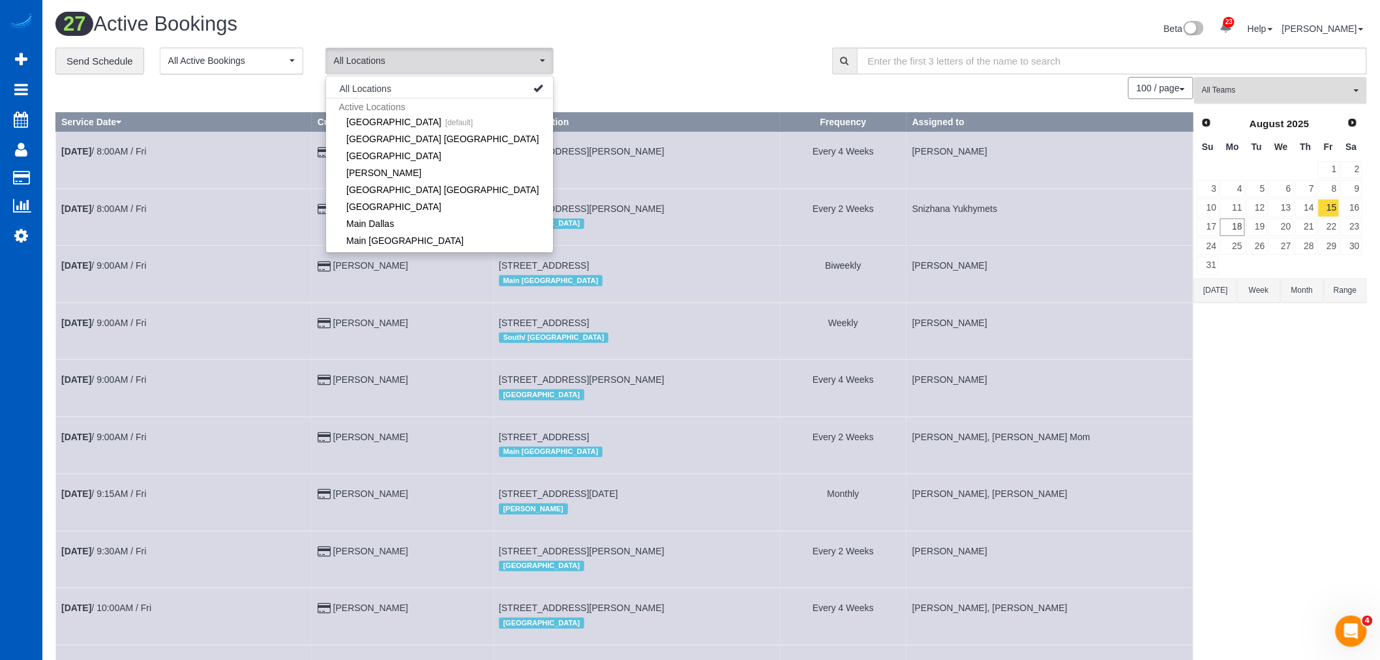
click at [1272, 86] on span "All Teams" at bounding box center [1276, 90] width 149 height 11
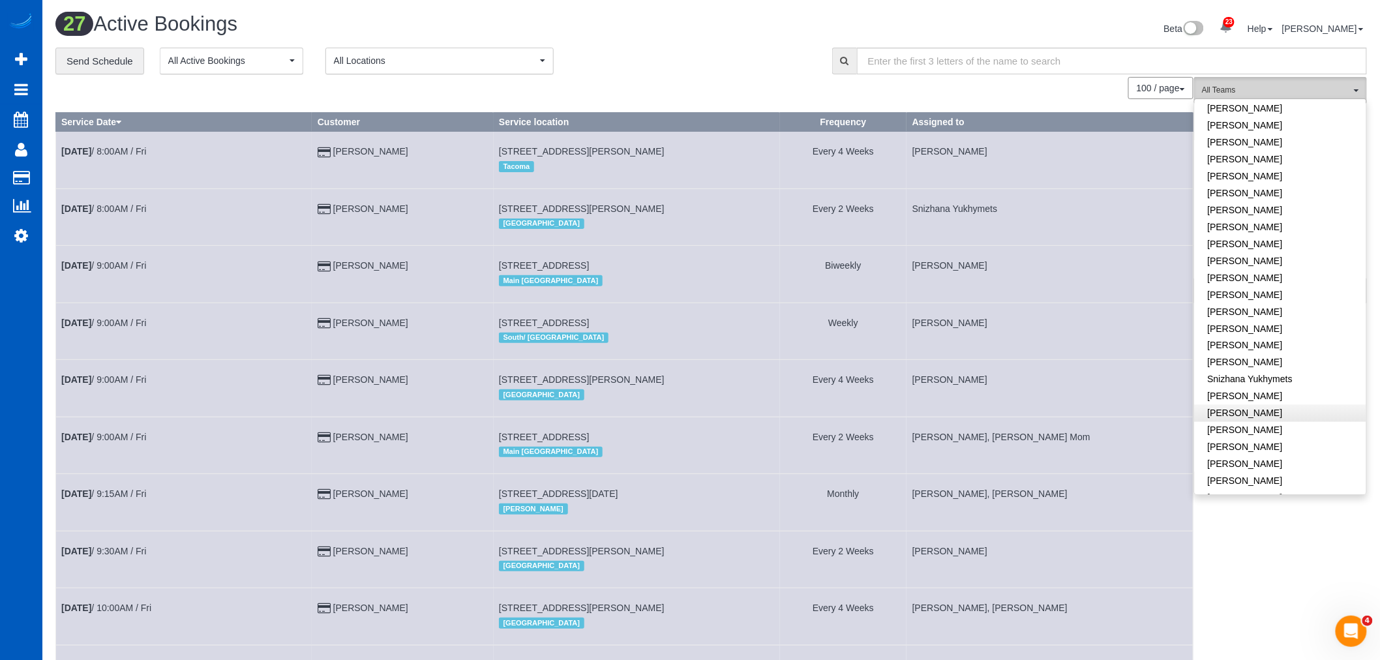
scroll to position [797, 0]
click at [1270, 327] on link "[PERSON_NAME]" at bounding box center [1280, 335] width 171 height 17
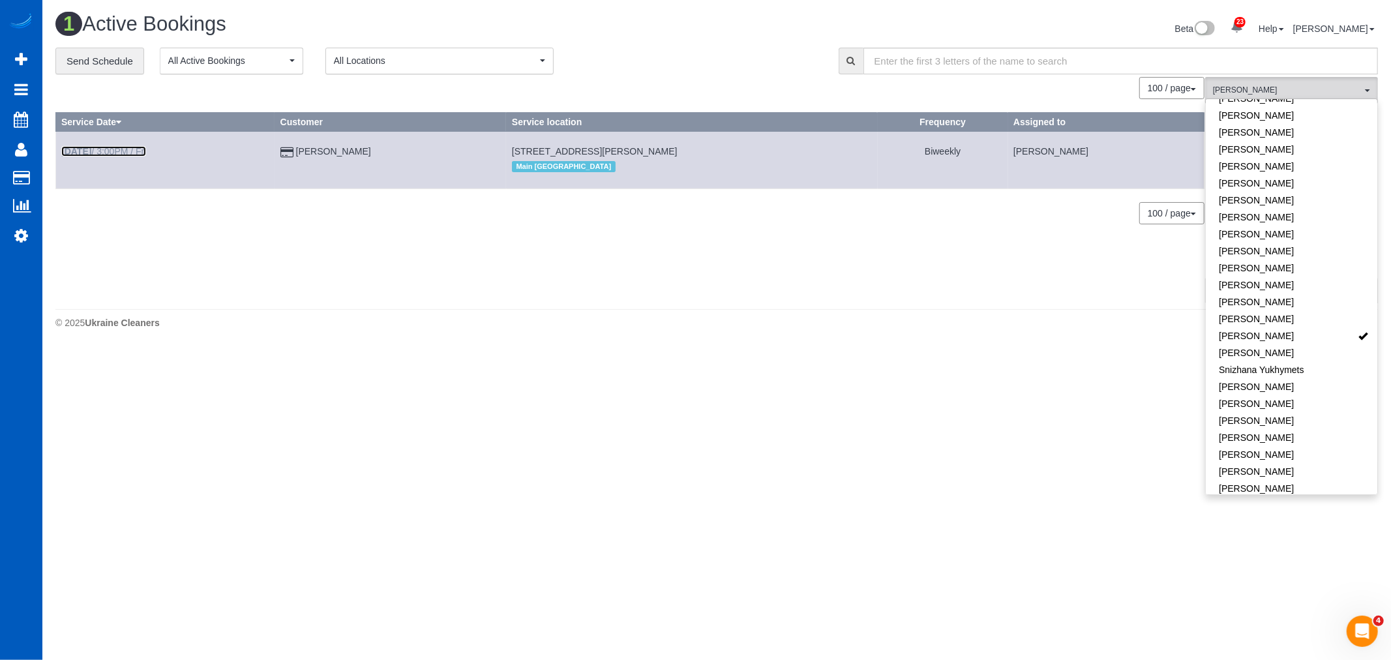
click at [114, 151] on link "Aug 15th / 3:00PM / Fri" at bounding box center [103, 151] width 85 height 10
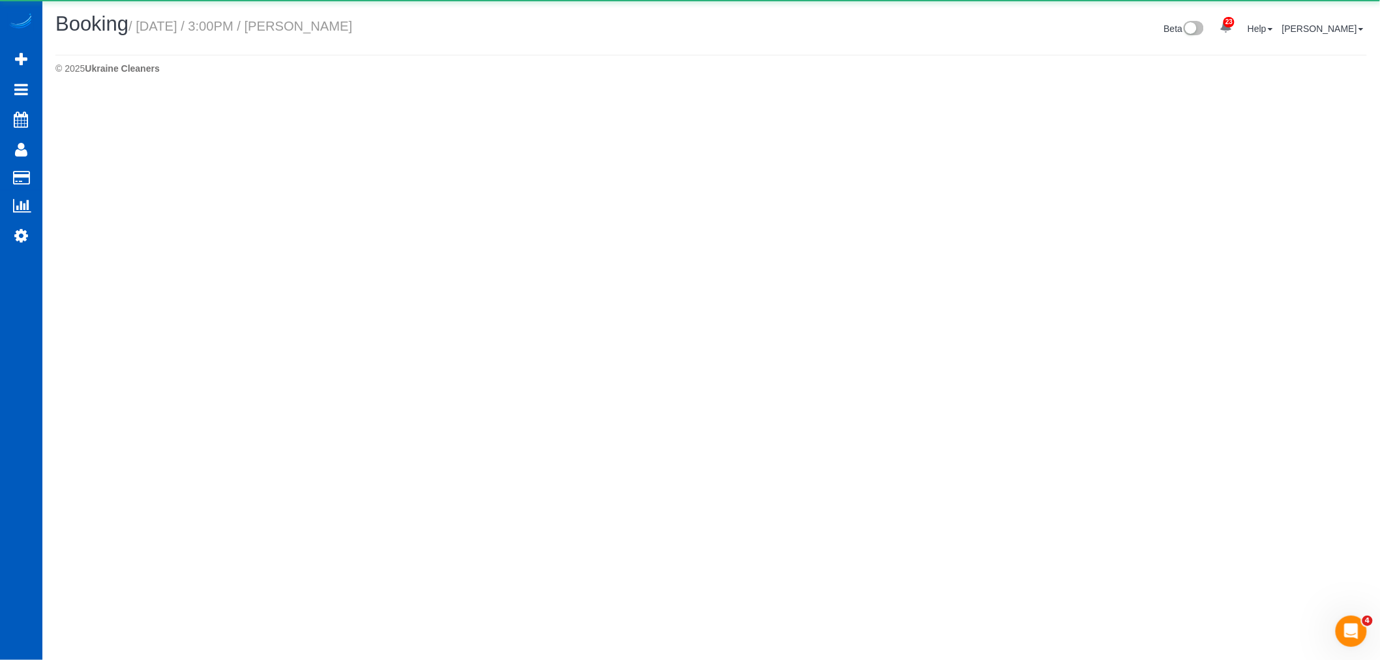
select select "WA"
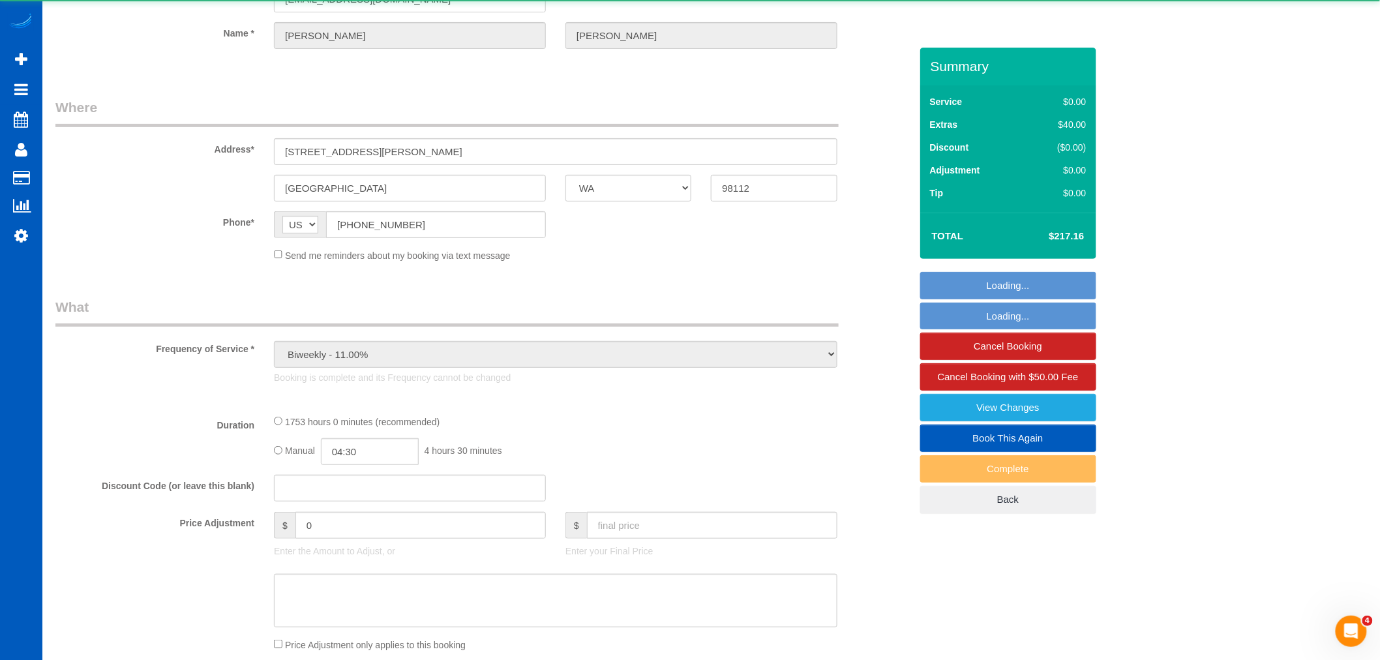
select select "object:12417"
select select "string:fspay-fcb78478-fc5a-4076-88b1-3671a719bcc9"
select select "1001"
select select "2"
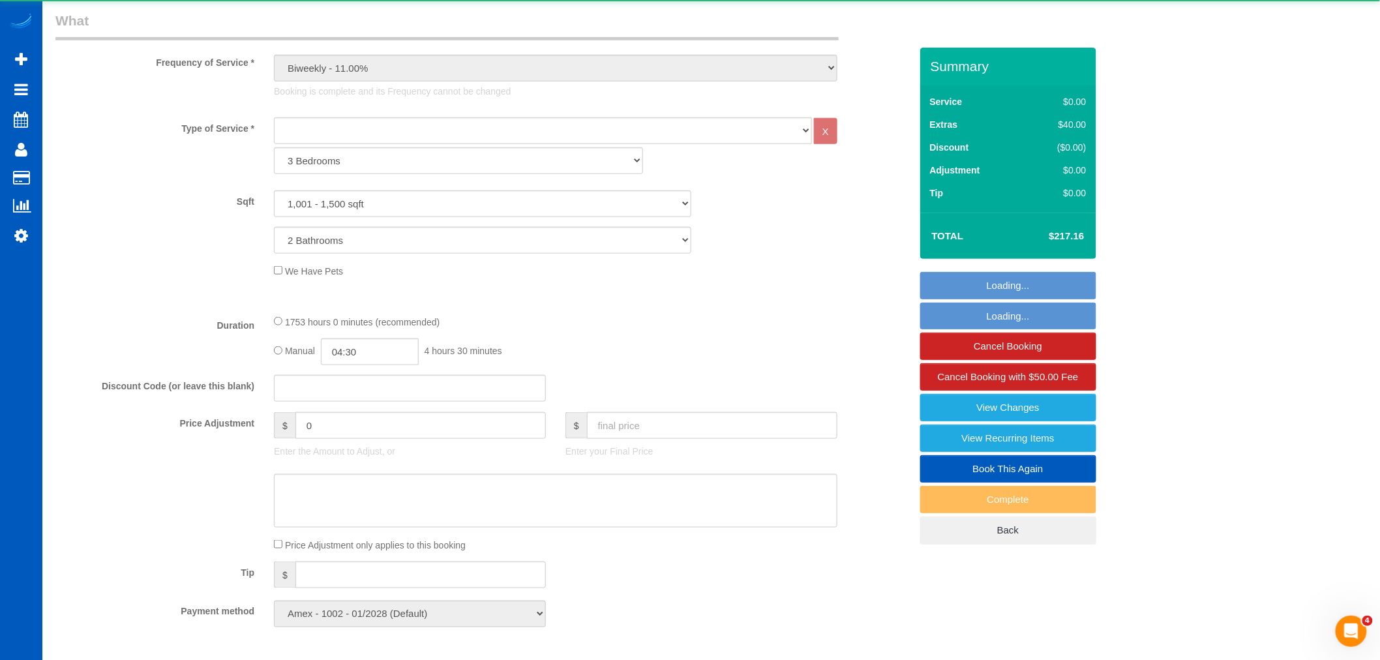
scroll to position [724, 0]
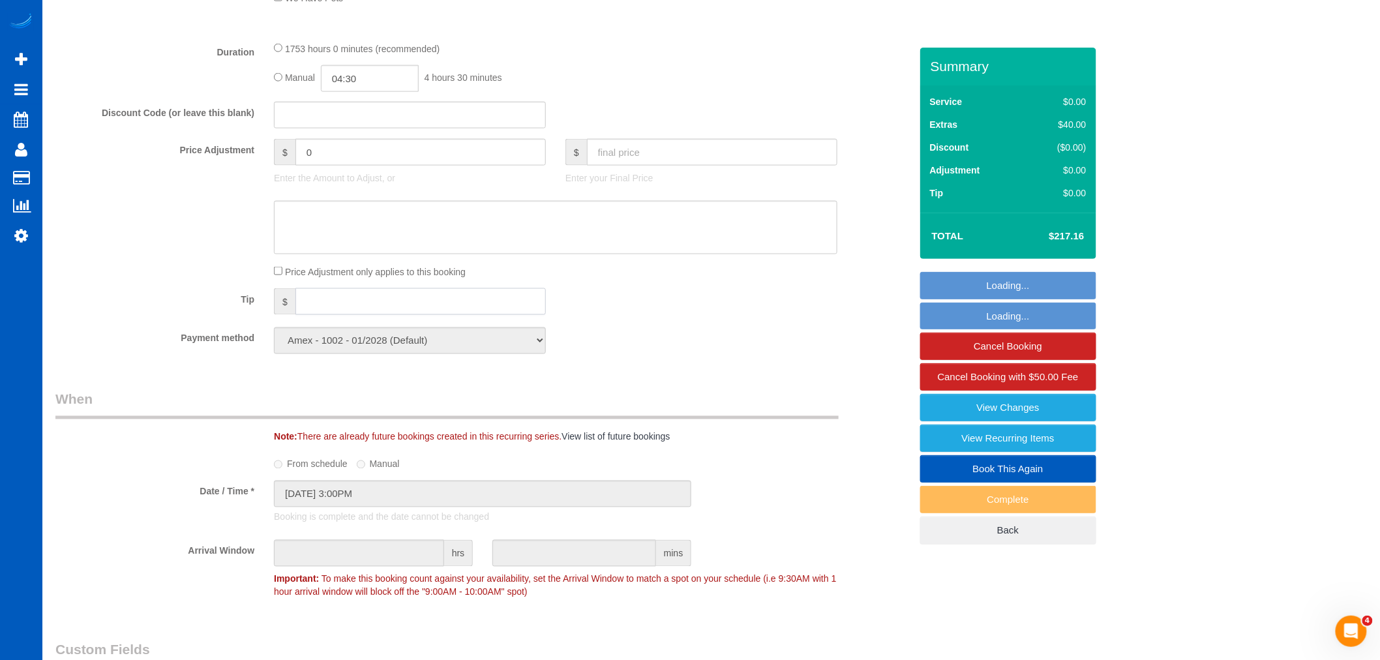
click at [344, 306] on input "text" at bounding box center [420, 301] width 250 height 27
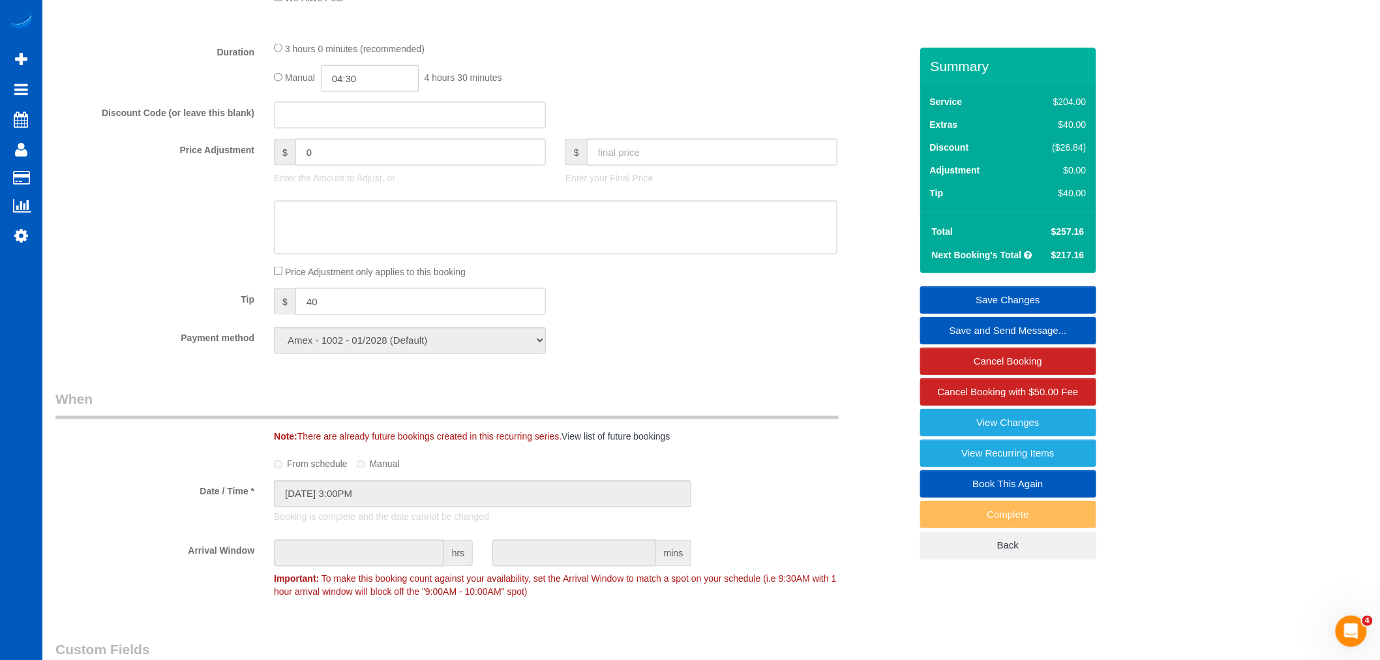
type input "40"
click at [1084, 288] on link "Save Changes" at bounding box center [1008, 299] width 176 height 27
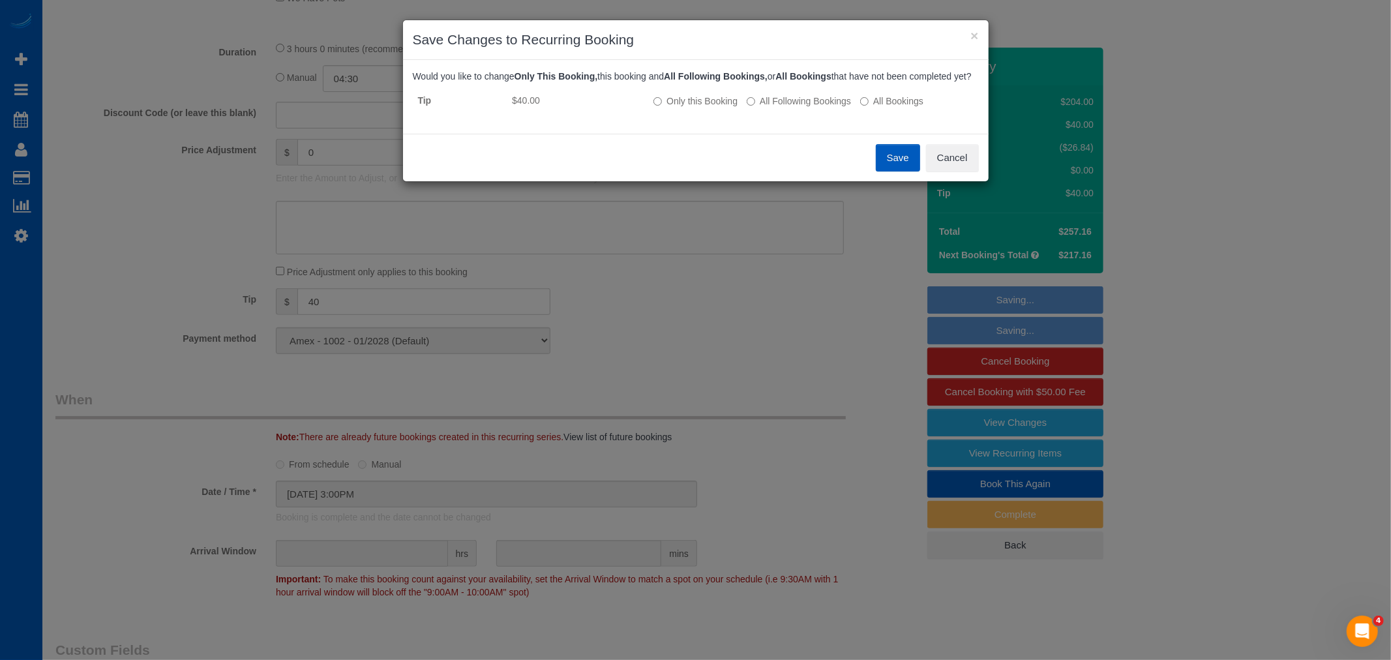
click at [897, 171] on button "Save" at bounding box center [898, 157] width 44 height 27
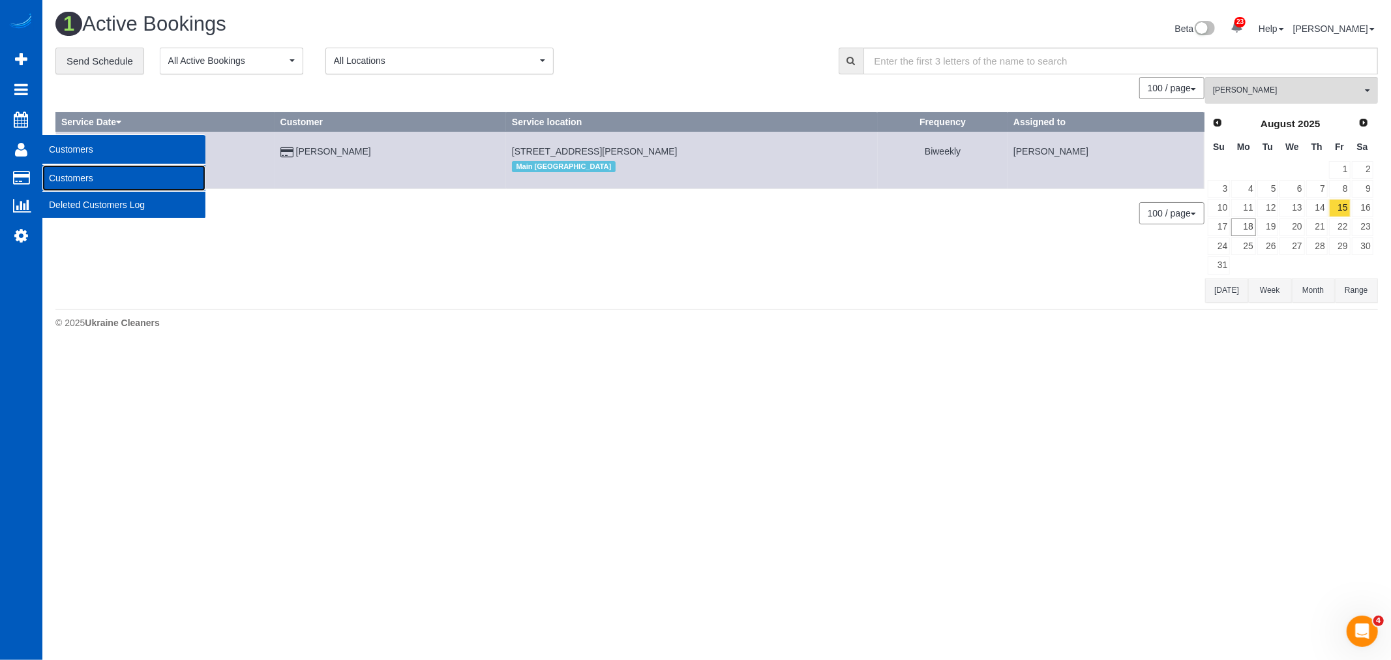
click at [109, 183] on link "Customers" at bounding box center [123, 178] width 163 height 26
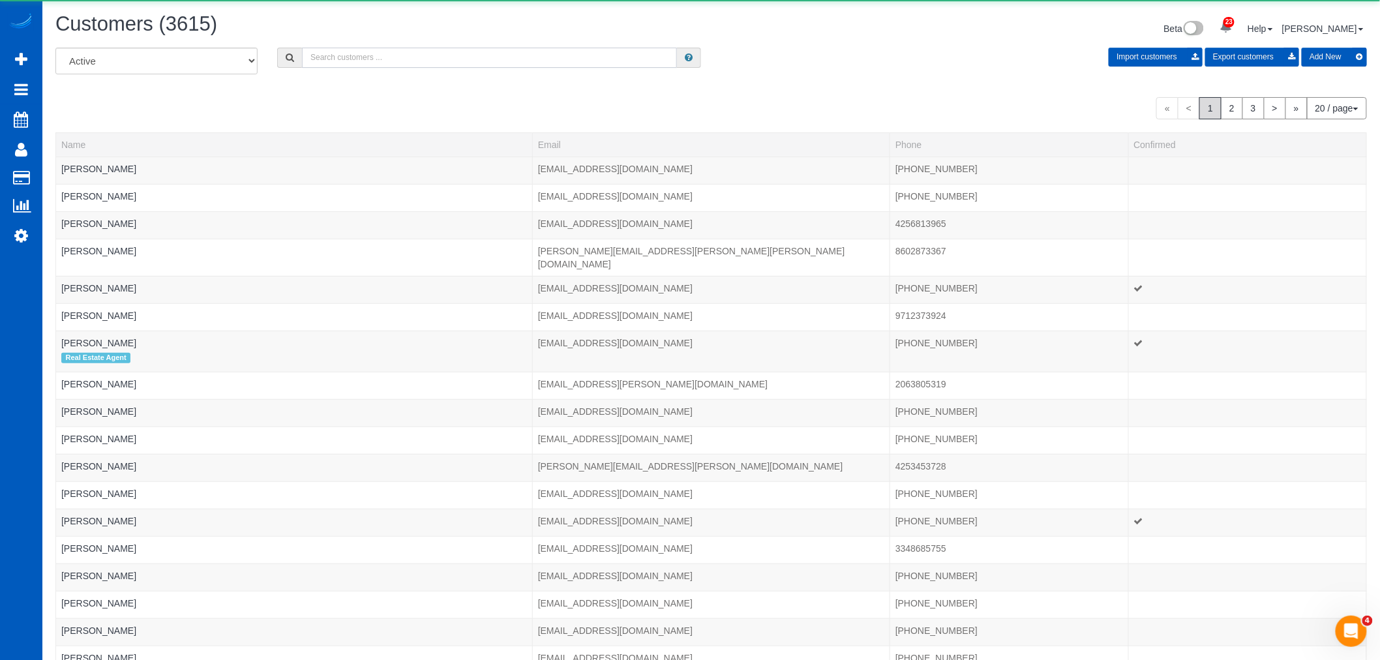
click at [433, 57] on input "text" at bounding box center [489, 58] width 375 height 20
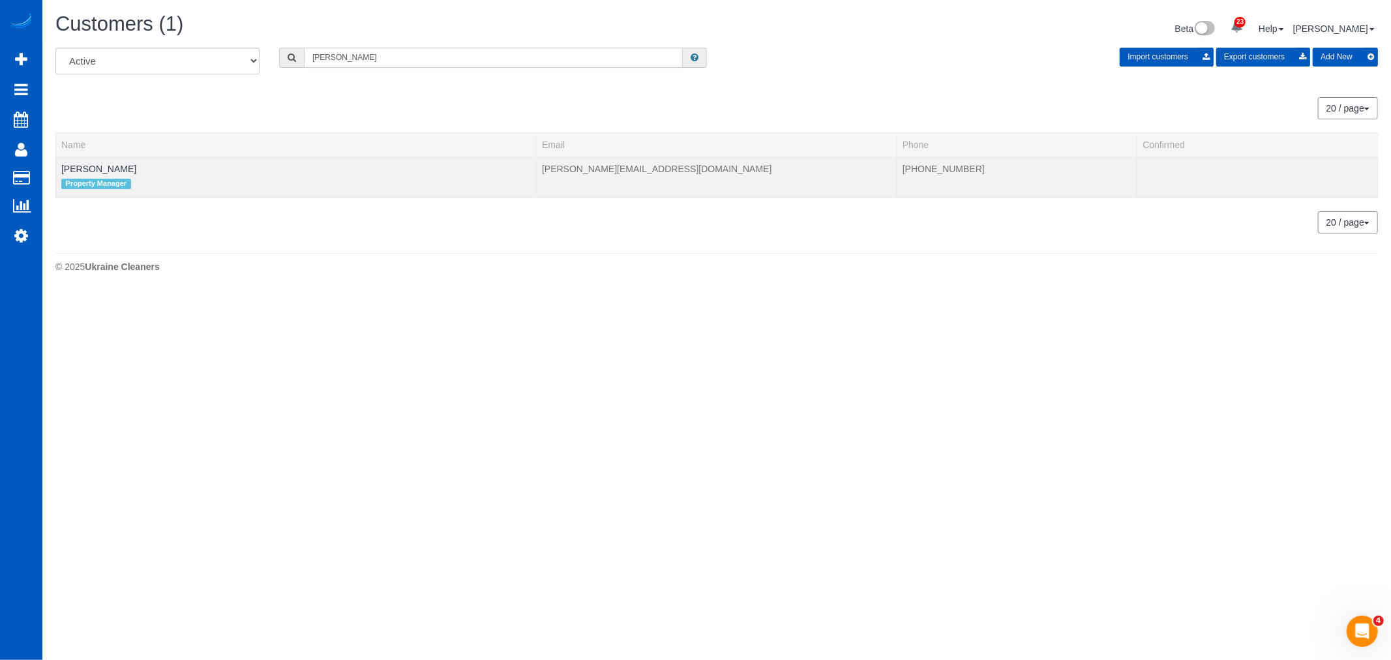
type input "adolfo"
click at [91, 163] on td "Adolfo Martell Property Manager" at bounding box center [296, 176] width 481 height 41
click at [92, 163] on td "Adolfo Martell Property Manager" at bounding box center [296, 176] width 481 height 41
click at [88, 163] on td "Adolfo Martell Property Manager" at bounding box center [296, 176] width 481 height 41
click at [90, 164] on link "Adolfo Martell" at bounding box center [98, 169] width 75 height 10
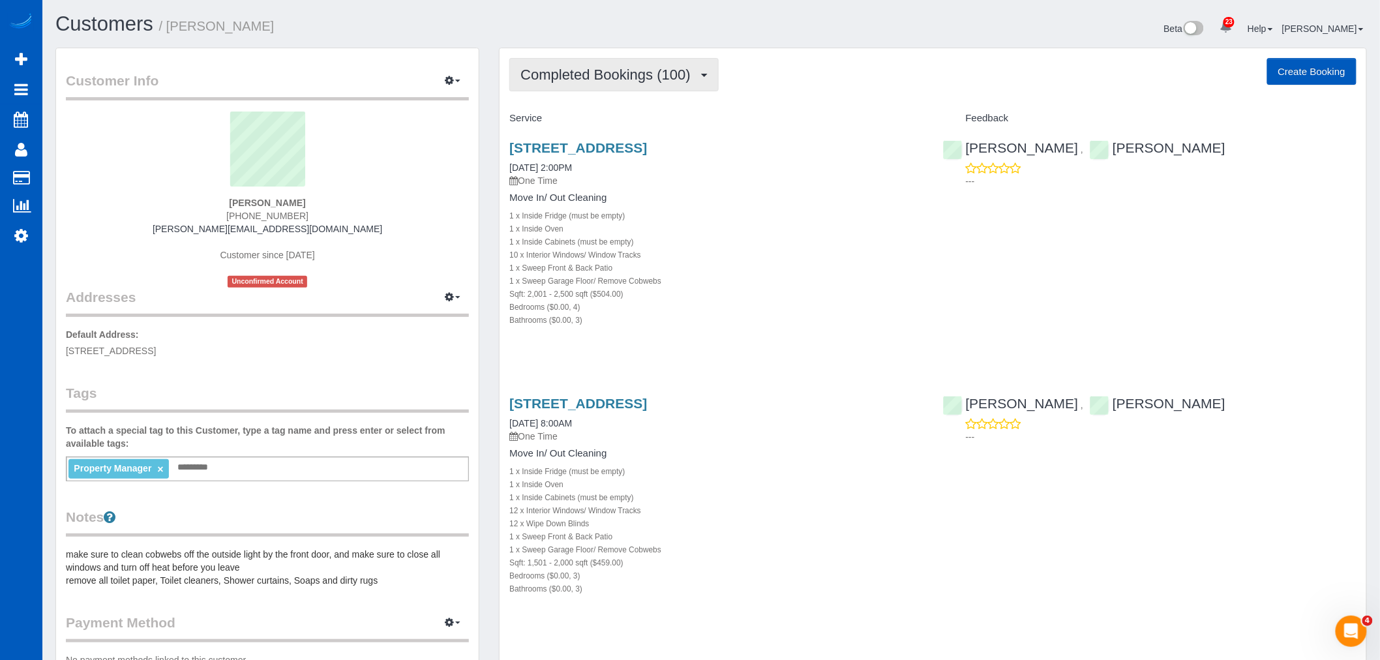
click at [632, 83] on button "Completed Bookings (100)" at bounding box center [613, 74] width 209 height 33
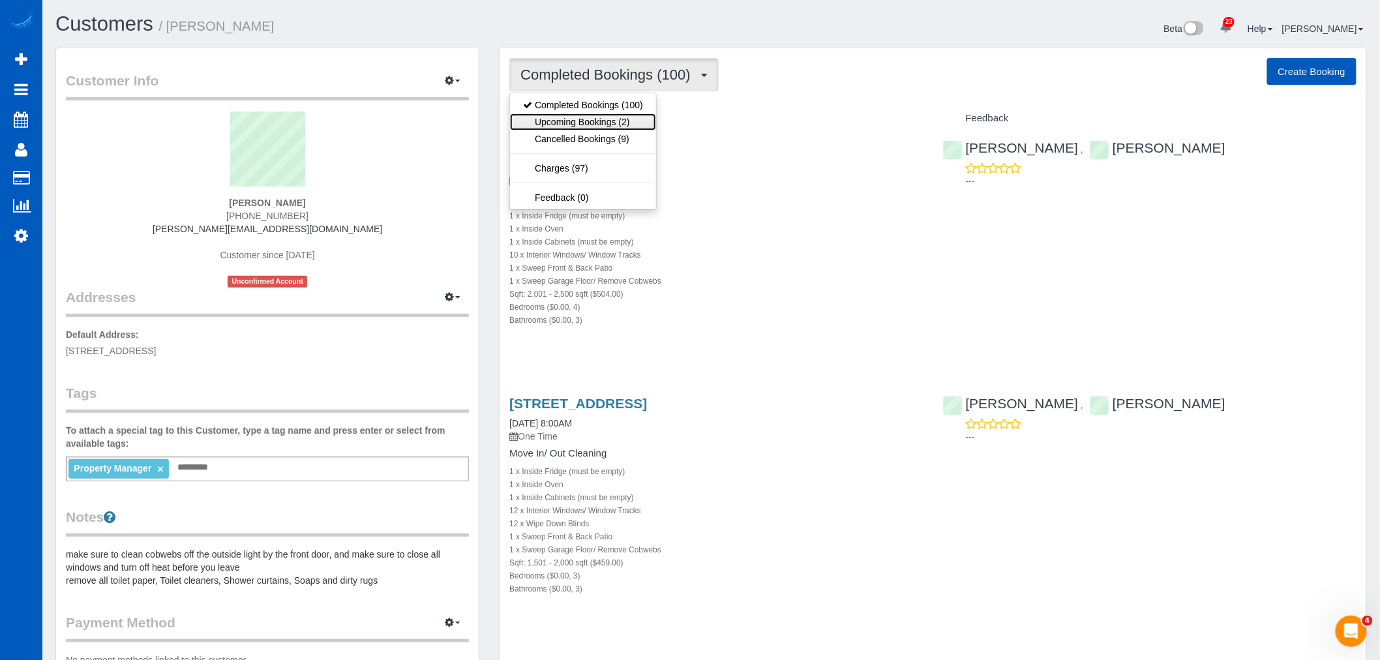
click at [584, 115] on link "Upcoming Bookings (2)" at bounding box center [583, 121] width 146 height 17
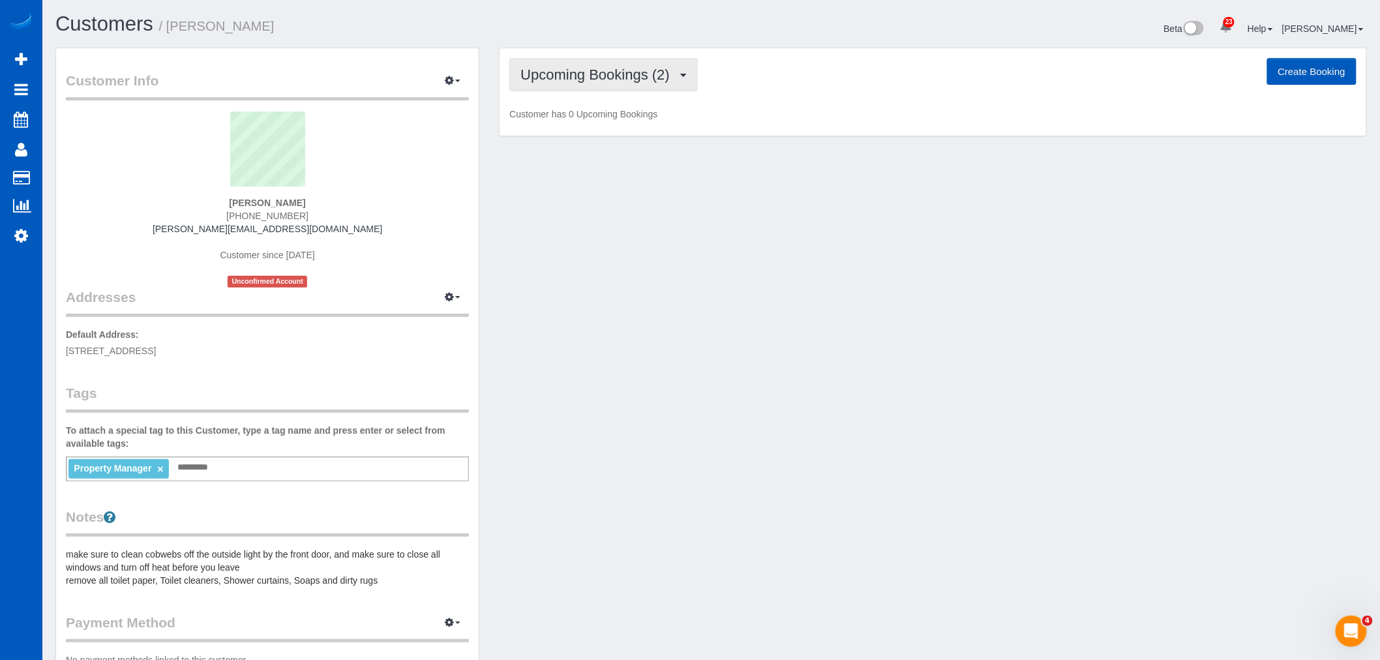
click at [563, 68] on span "Upcoming Bookings (2)" at bounding box center [598, 75] width 156 height 16
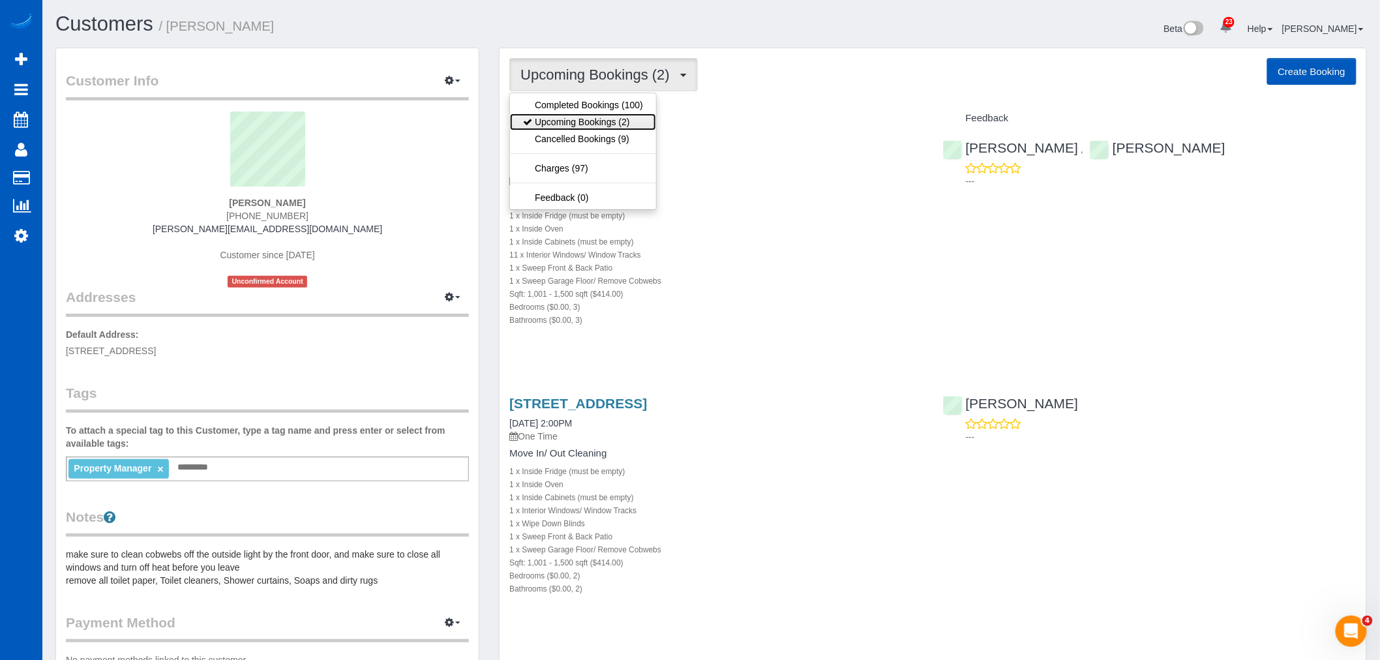
click at [571, 120] on link "Upcoming Bookings (2)" at bounding box center [583, 121] width 146 height 17
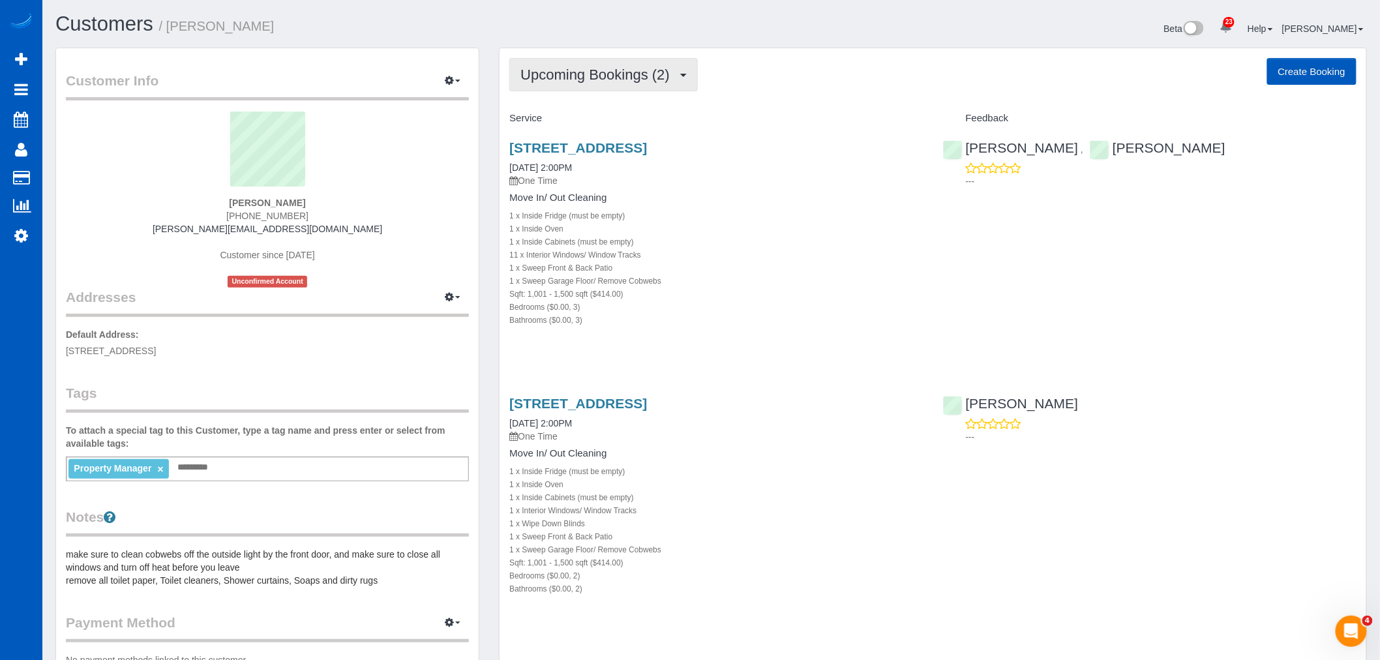
click at [566, 72] on span "Upcoming Bookings (2)" at bounding box center [598, 75] width 156 height 16
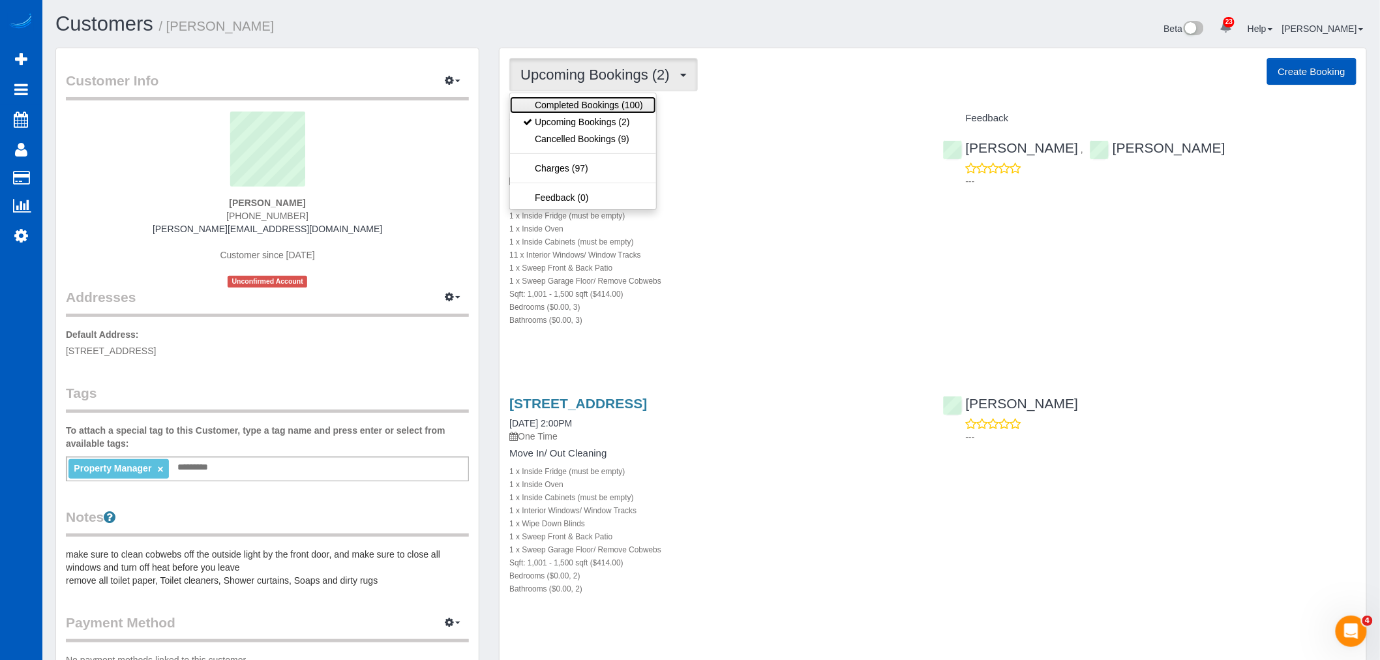
click at [576, 105] on link "Completed Bookings (100)" at bounding box center [583, 105] width 146 height 17
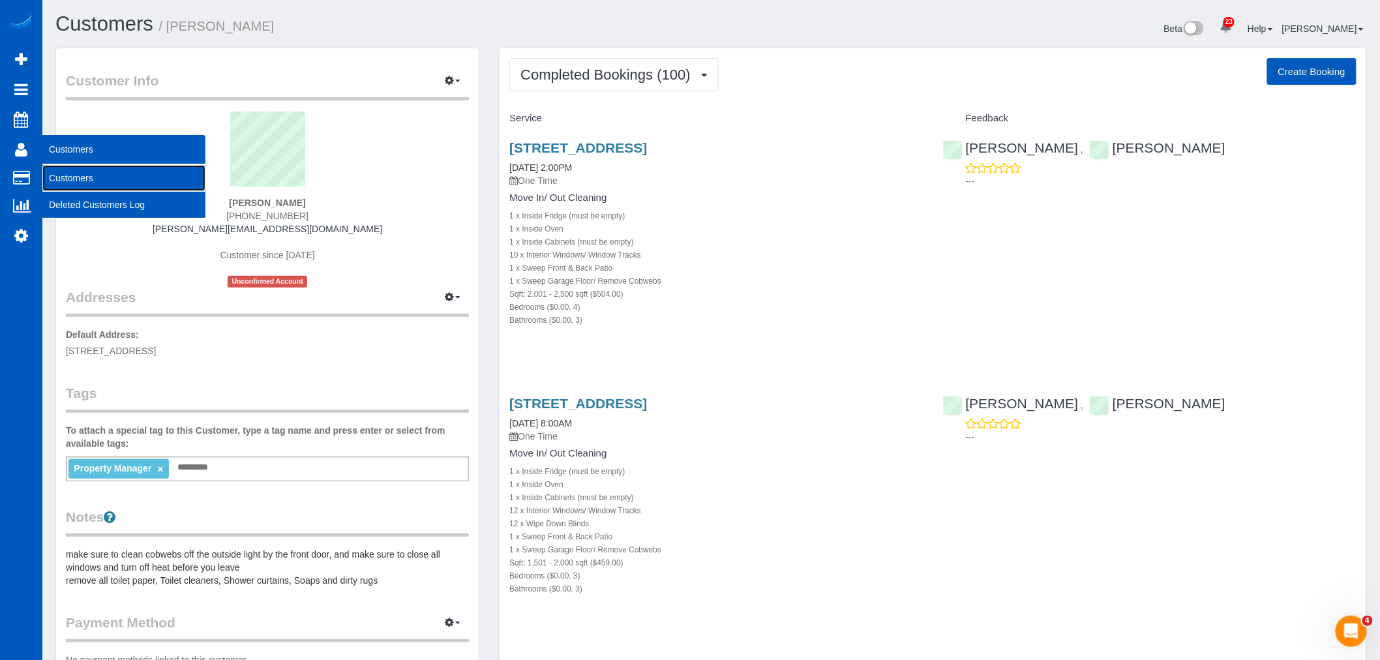
click at [95, 170] on link "Customers" at bounding box center [123, 178] width 163 height 26
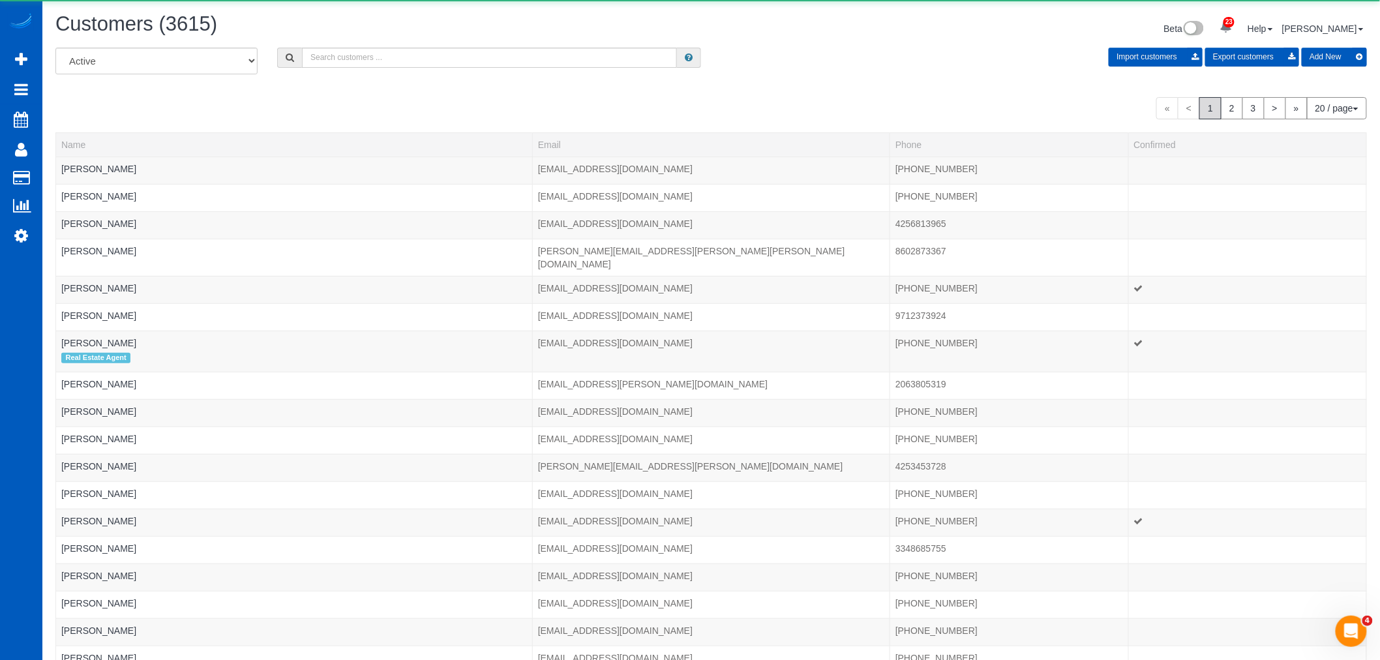
drag, startPoint x: 354, startPoint y: 76, endPoint x: 359, endPoint y: 65, distance: 12.0
click at [355, 76] on div "All Active Archived Import customers Export customers Add New" at bounding box center [711, 66] width 1331 height 37
click at [359, 65] on input "text" at bounding box center [489, 58] width 375 height 20
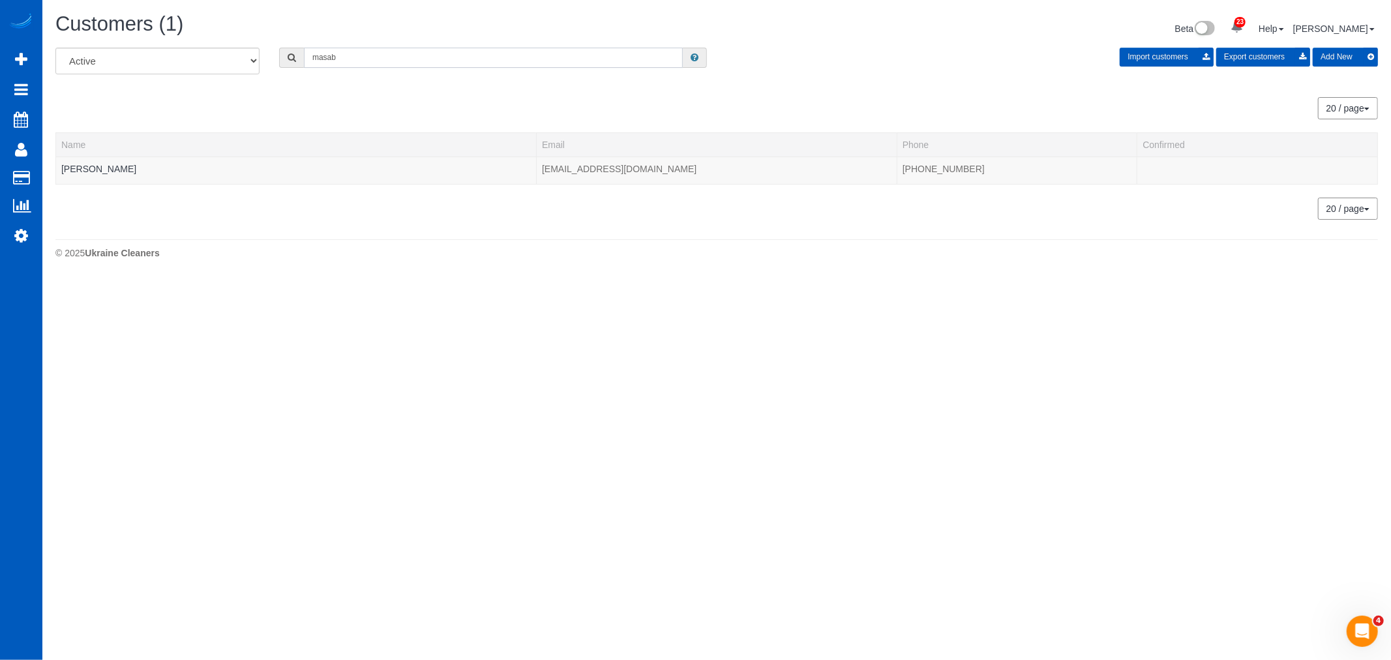
type input "masab"
click at [116, 156] on th "Name" at bounding box center [296, 144] width 481 height 24
click at [113, 165] on link "Masab Elhimri" at bounding box center [98, 169] width 75 height 10
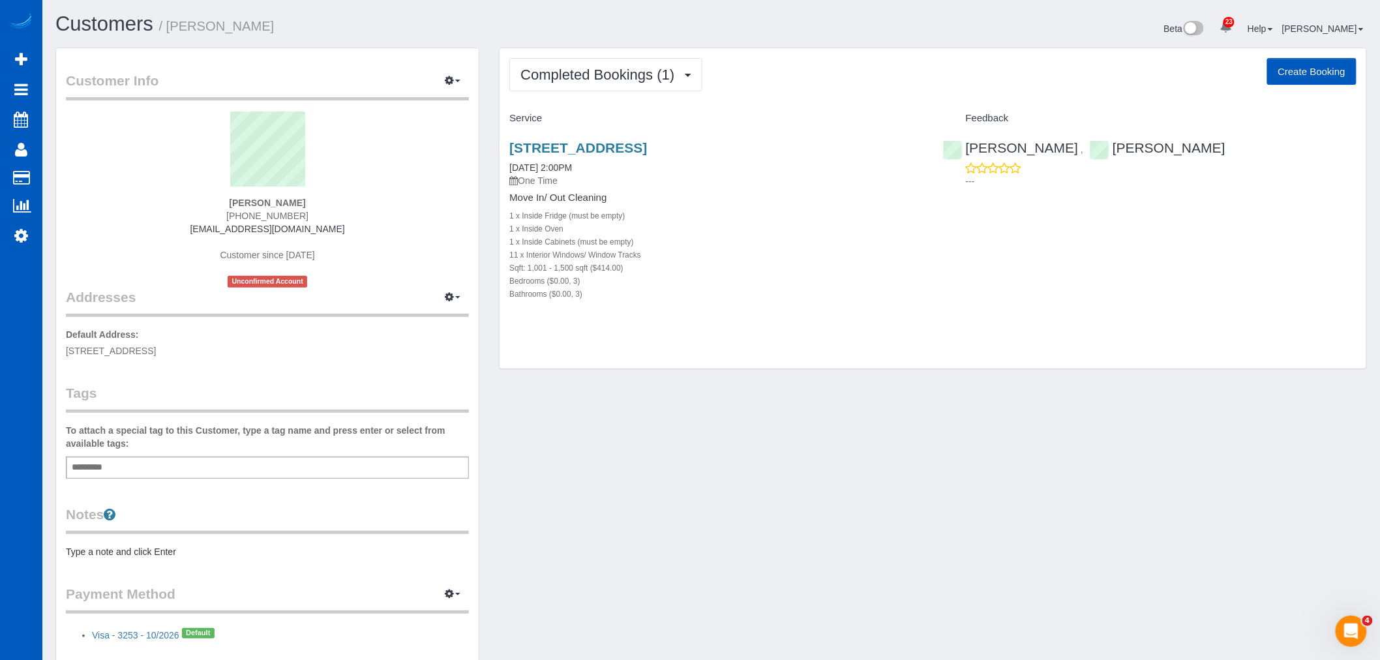
click at [1283, 74] on button "Create Booking" at bounding box center [1311, 71] width 89 height 27
select select "WA"
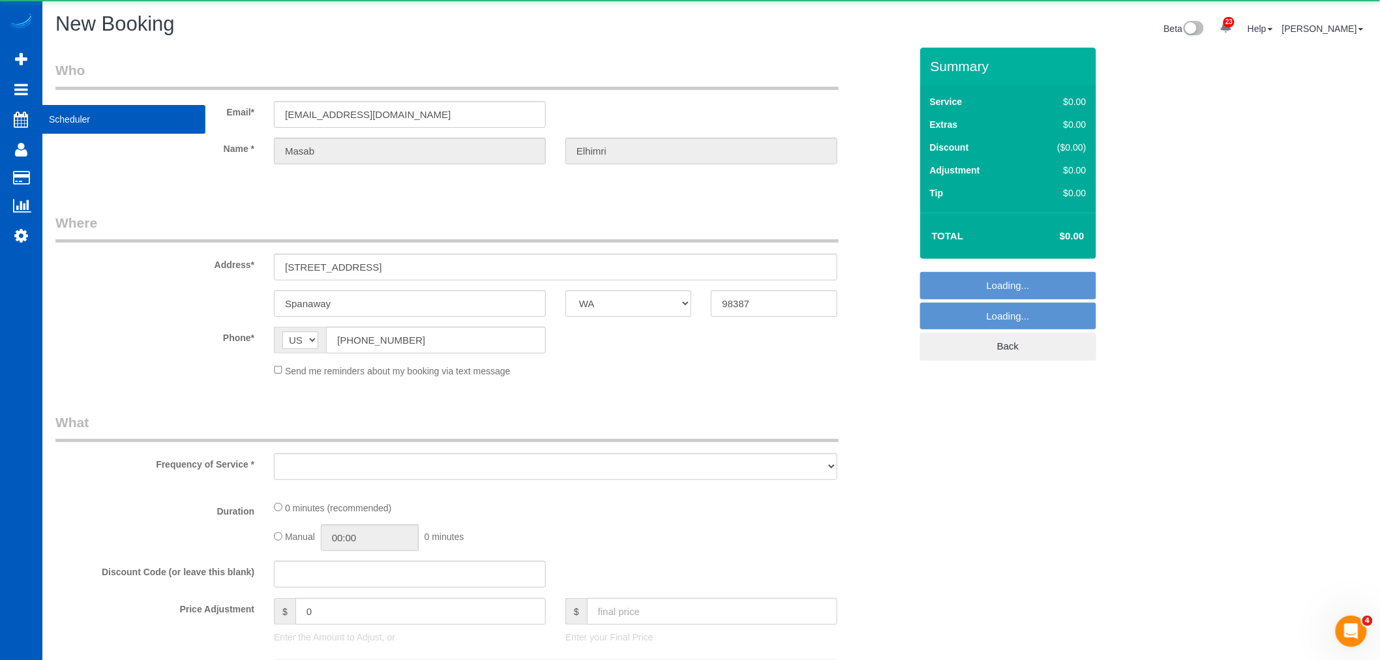
select select "object:17223"
select select "string:fspay-f96ab424-0a66-46e8-91b6-2d6856d9ba41"
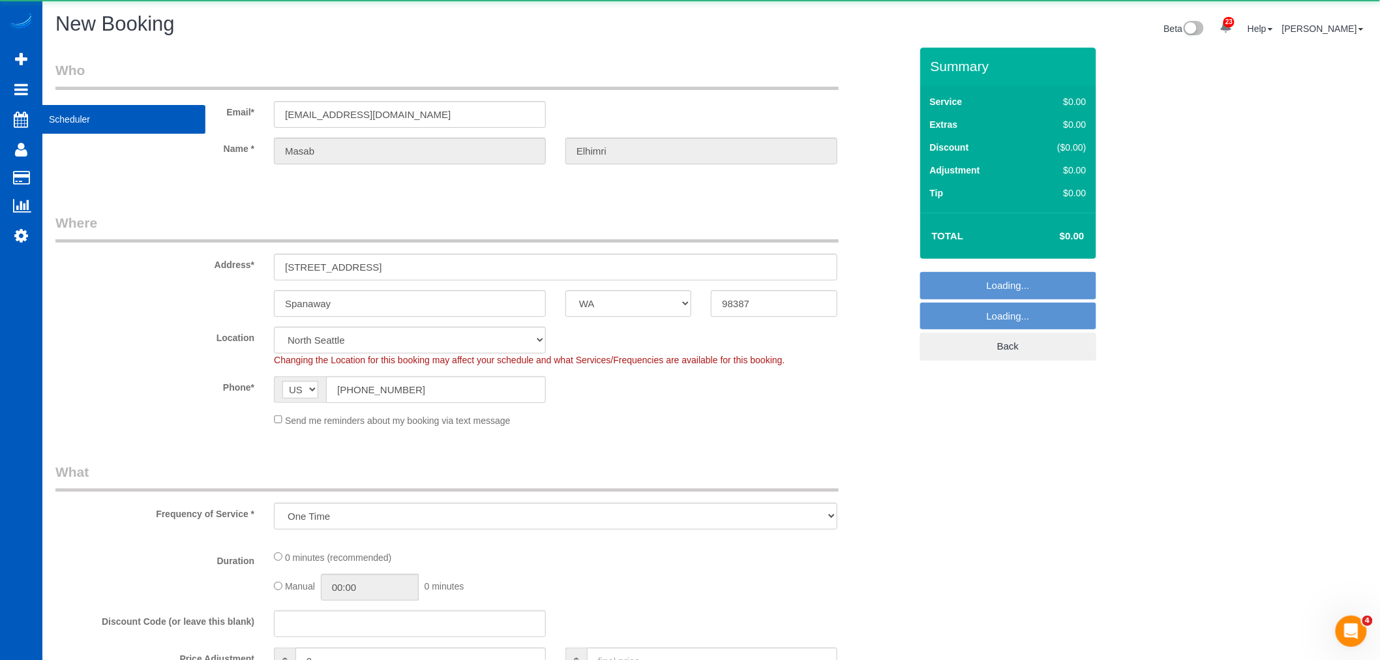
select select "object:17483"
select select "199"
select select "2"
select select "object:17577"
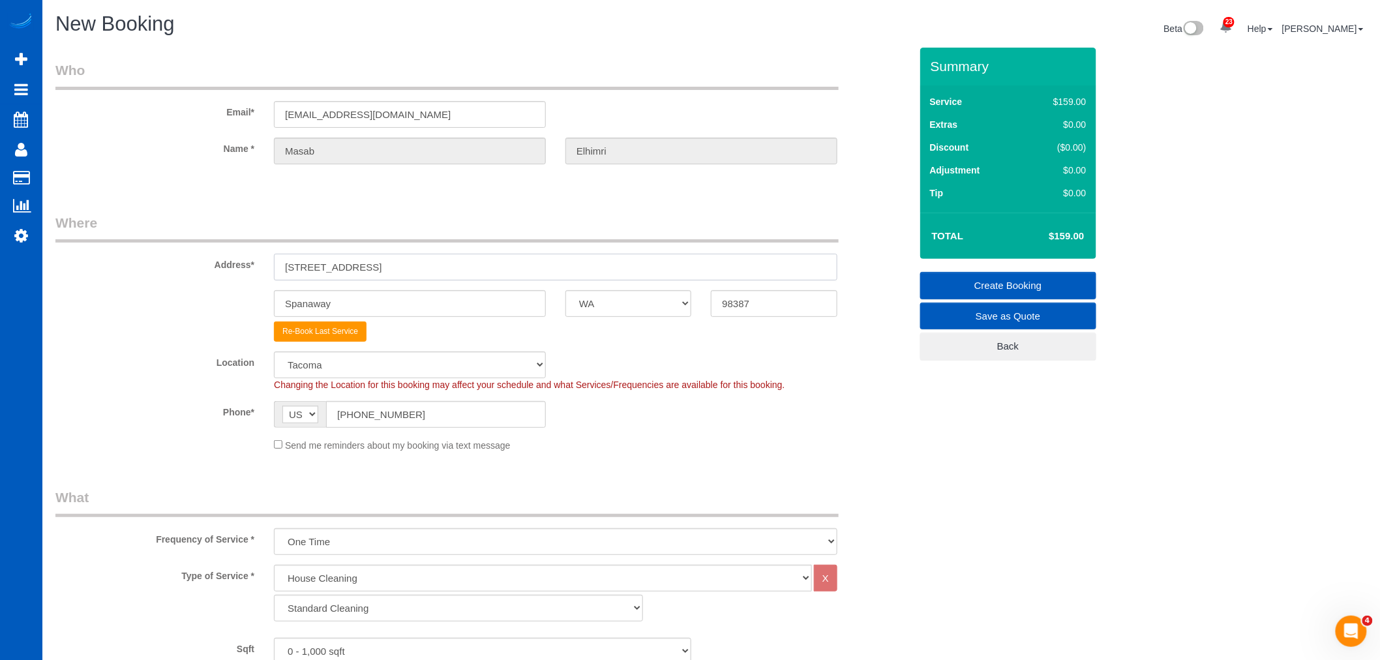
drag, startPoint x: 444, startPoint y: 275, endPoint x: 62, endPoint y: 261, distance: 382.3
click at [62, 261] on div "Address* 19906 18th Ave Court E" at bounding box center [483, 246] width 874 height 67
paste input "26127 120th Pl SE, Kent, WA 98030"
drag, startPoint x: 491, startPoint y: 265, endPoint x: 416, endPoint y: 271, distance: 75.2
click at [416, 271] on input "26127 120th Pl SE, Kent, WA 98030" at bounding box center [555, 267] width 563 height 27
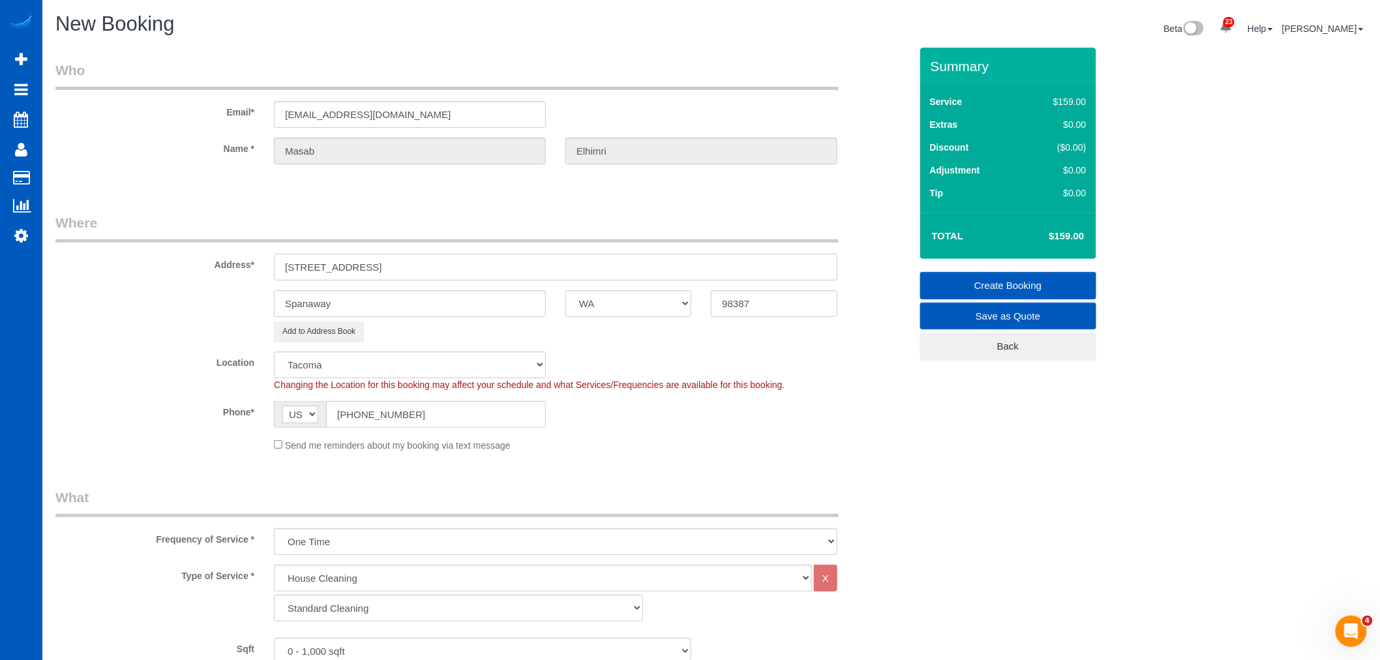
type input "26127 120th Pl SE, Kent, WA 98030"
drag, startPoint x: 773, startPoint y: 303, endPoint x: 629, endPoint y: 279, distance: 146.8
click at [629, 279] on sui-booking-address "Address* 26127 120th Pl SE, Kent, WA 98030 Spanaway AK AL AR AZ CA CO CT DC DE …" at bounding box center [482, 277] width 855 height 128
paste input "030"
type input "98030"
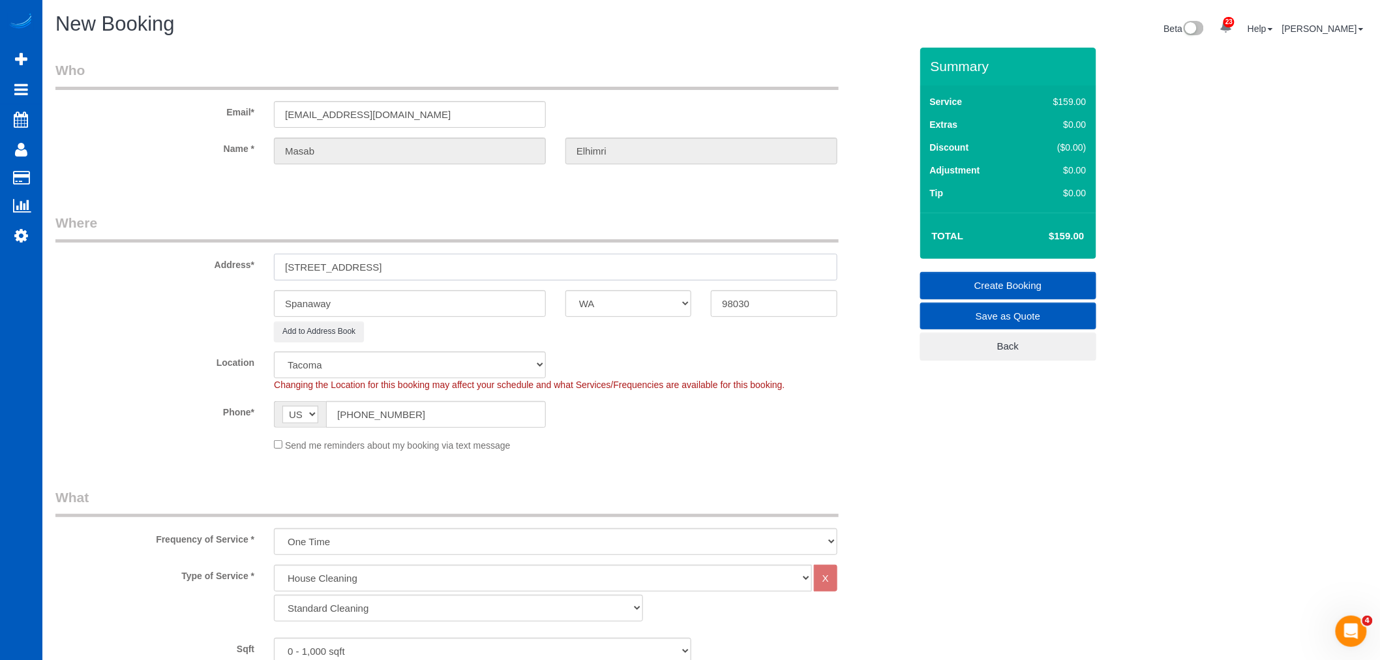
select select "8"
drag, startPoint x: 393, startPoint y: 265, endPoint x: 372, endPoint y: 265, distance: 20.9
click at [372, 265] on input "26127 120th Pl SE, Kent, WA 98030" at bounding box center [555, 267] width 563 height 27
select select "object:17728"
drag, startPoint x: 353, startPoint y: 296, endPoint x: 230, endPoint y: 287, distance: 123.6
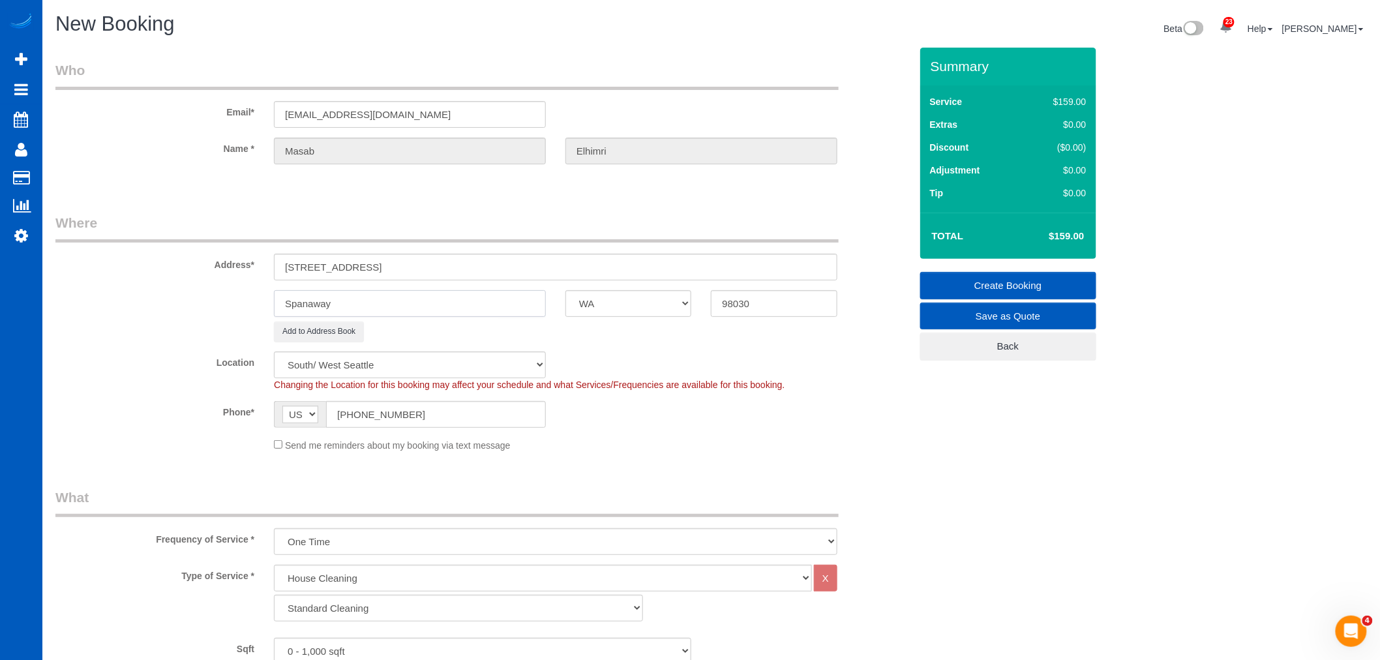
click at [230, 287] on sui-booking-address "Address* 26127 120th Pl SE, Kent, WA 98030 Spanaway AK AL AR AZ CA CO CT DC DE …" at bounding box center [482, 277] width 855 height 128
paste input "Kent"
type input "Kent"
click at [393, 266] on input "26127 120th Pl SE, Kent, WA 98030" at bounding box center [555, 267] width 563 height 27
click at [393, 267] on input "26127 120th Pl SE, Kent, WA 98030" at bounding box center [555, 267] width 563 height 27
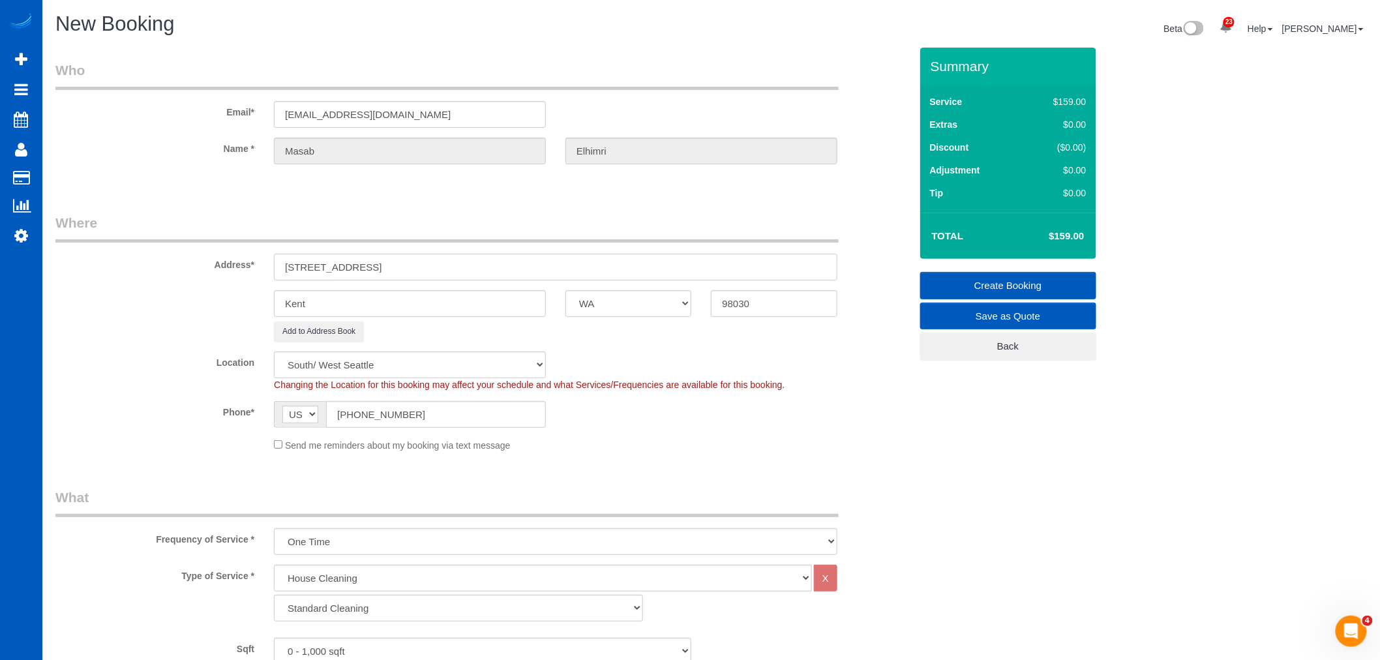
drag, startPoint x: 466, startPoint y: 270, endPoint x: 366, endPoint y: 270, distance: 100.4
click at [366, 270] on input "26127 120th Pl SE, Kent, WA 98030" at bounding box center [555, 267] width 563 height 27
type input "26127 120th Pl SE"
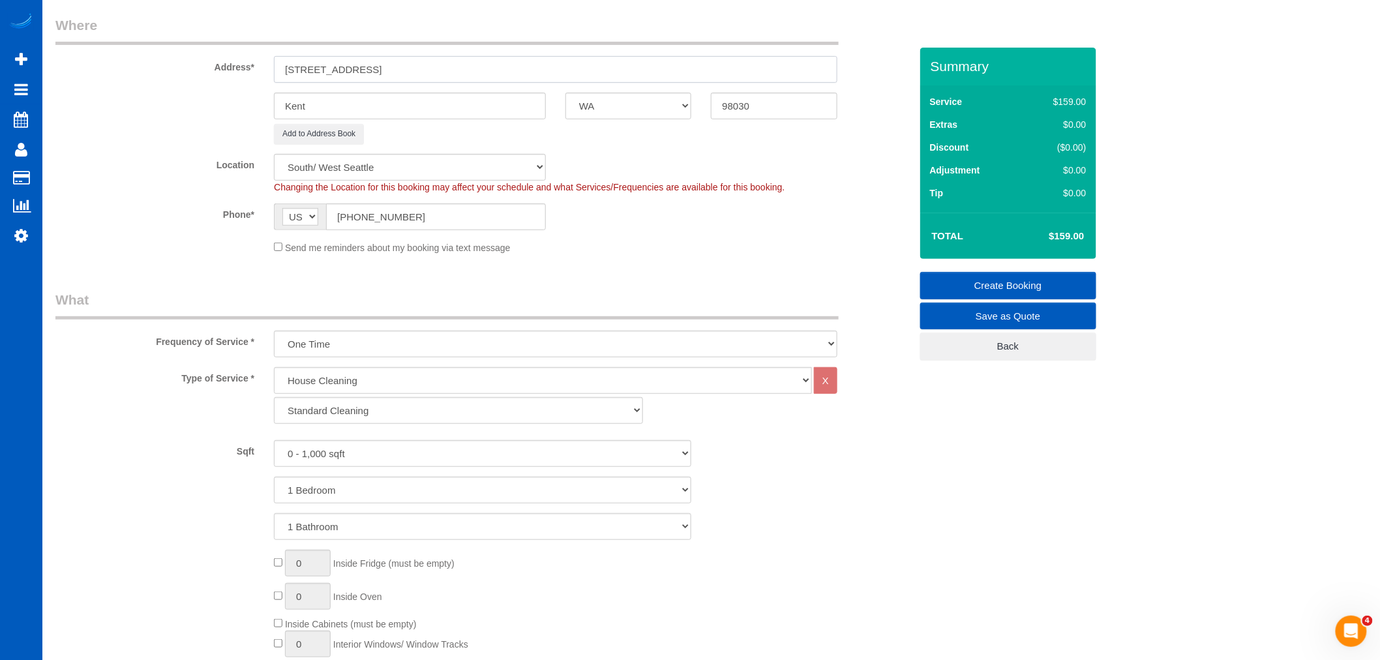
scroll to position [217, 0]
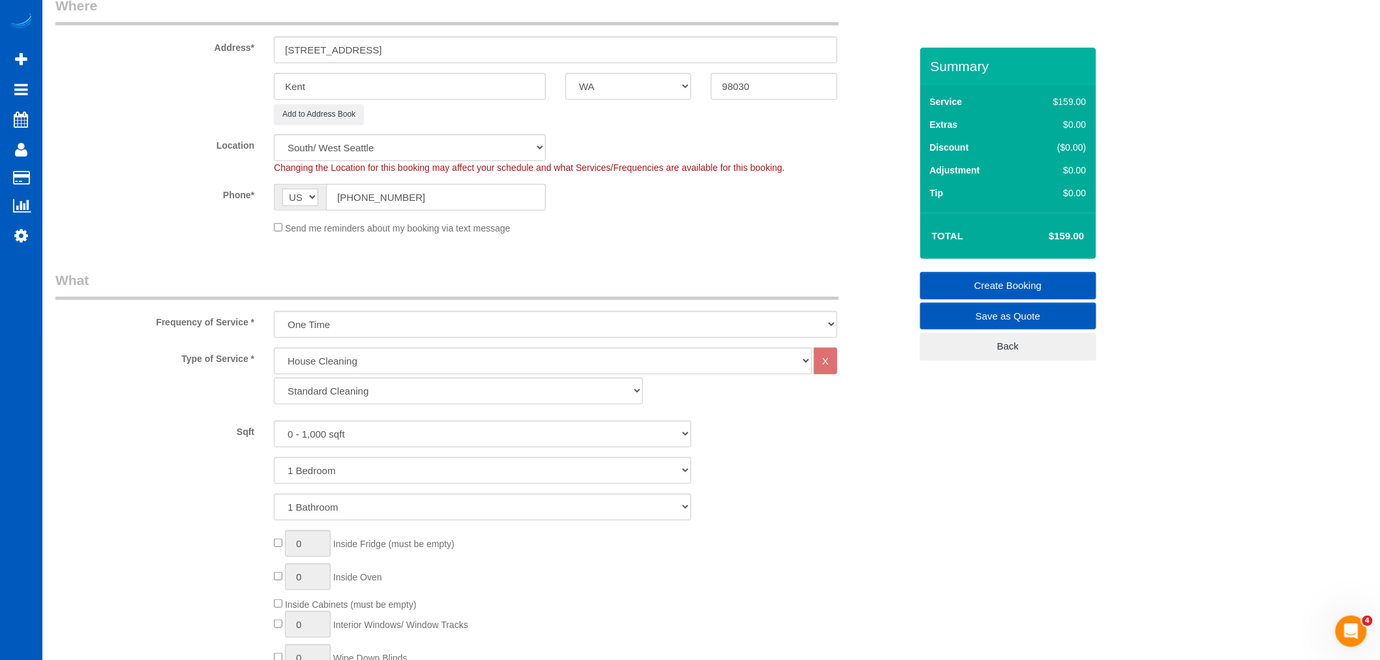
click at [273, 226] on div "Send me reminders about my booking via text message" at bounding box center [555, 227] width 583 height 14
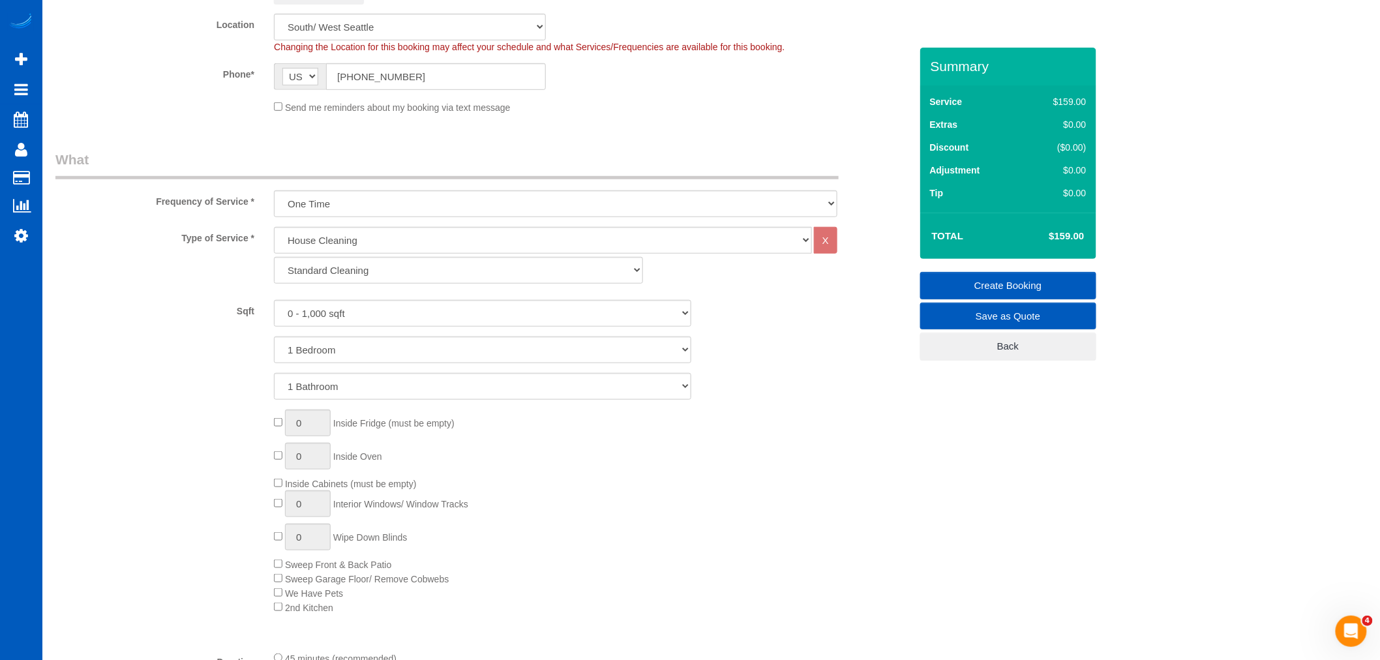
scroll to position [362, 0]
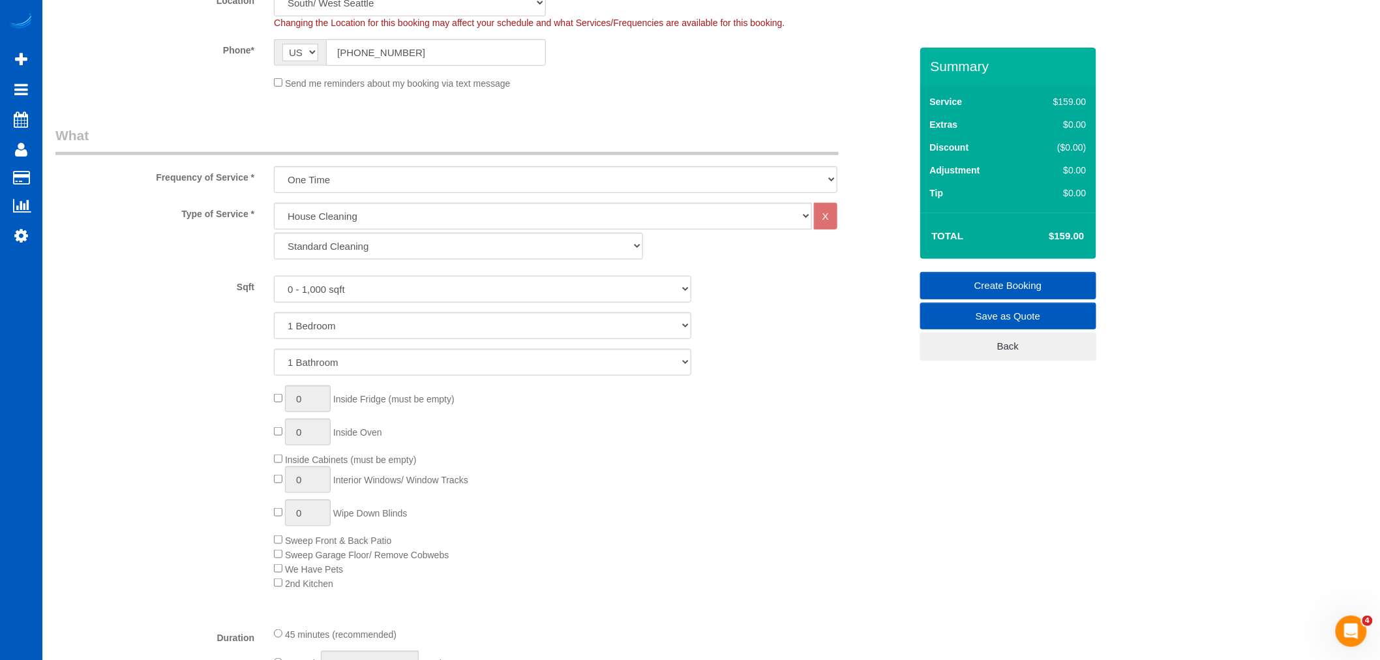
click at [351, 288] on select "0 - 1,000 sqft 1,001 - 1,500 sqft 1,501 - 2,000 sqft 2,001 - 2,500 sqft 2,501 -…" at bounding box center [482, 289] width 417 height 27
click at [370, 299] on select "0 - 1,000 sqft 1,001 - 1,500 sqft 1,501 - 2,000 sqft 2,001 - 2,500 sqft 2,501 -…" at bounding box center [482, 289] width 417 height 27
select select "2001"
click at [274, 276] on select "0 - 1,000 sqft 1,001 - 1,500 sqft 1,501 - 2,000 sqft 2,001 - 2,500 sqft 2,501 -…" at bounding box center [482, 289] width 417 height 27
click at [340, 328] on select "1 Bedroom 2 Bedrooms 3 Bedrooms 4 Bedrooms 5 Bedrooms 6 Bedrooms 7 Bedrooms" at bounding box center [482, 325] width 417 height 27
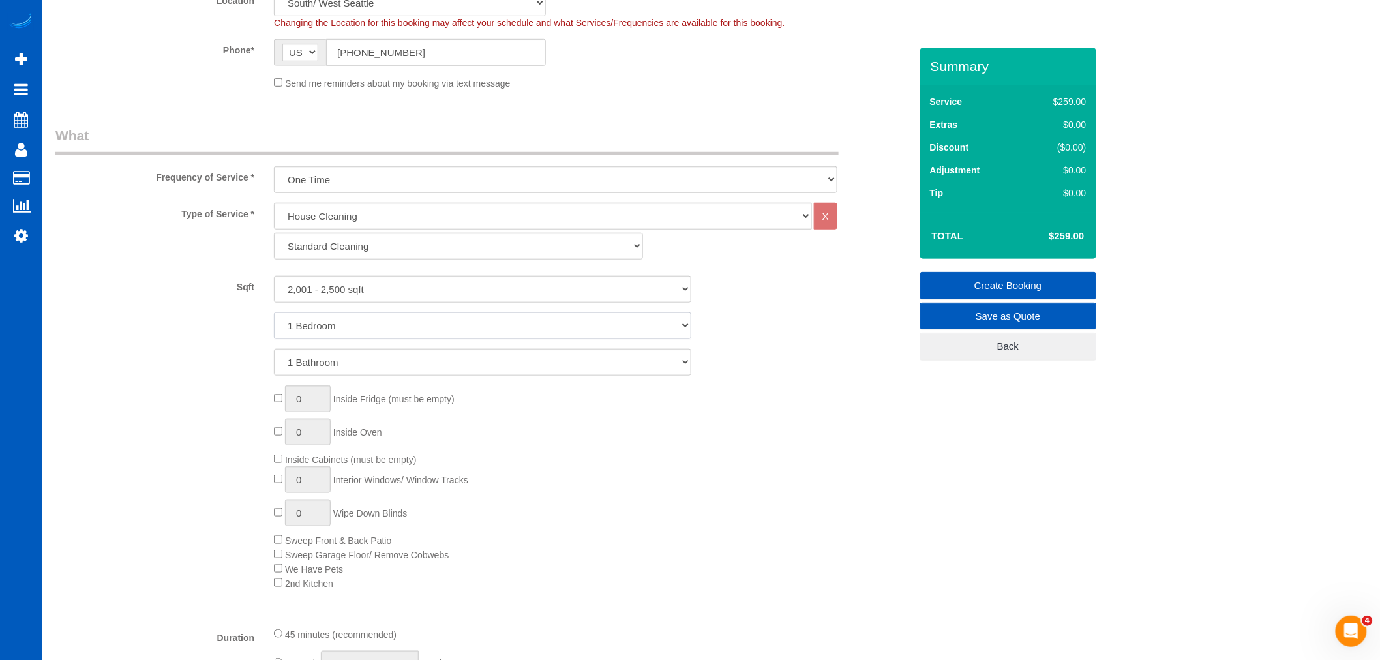
select select "4"
click at [274, 313] on select "1 Bedroom 2 Bedrooms 3 Bedrooms 4 Bedrooms 5 Bedrooms 6 Bedrooms 7 Bedrooms" at bounding box center [482, 325] width 417 height 27
click at [320, 368] on select "1 Bathroom 2 Bathrooms 3 Bathrooms 4 Bathrooms 5 Bathrooms 6 Bathrooms 7 Bathro…" at bounding box center [482, 362] width 417 height 27
select select "3"
click at [274, 349] on select "1 Bathroom 2 Bathrooms 3 Bathrooms 4 Bathrooms 5 Bathrooms 6 Bathrooms 7 Bathro…" at bounding box center [482, 362] width 417 height 27
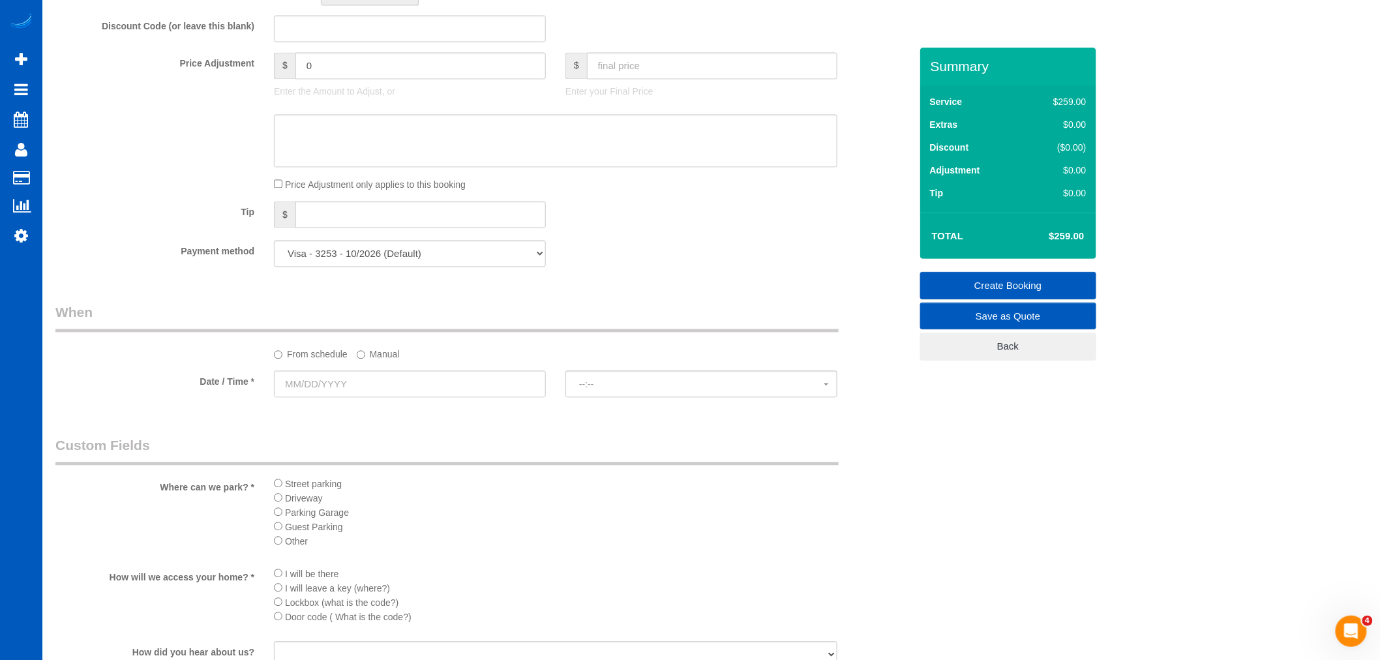
scroll to position [1086, 0]
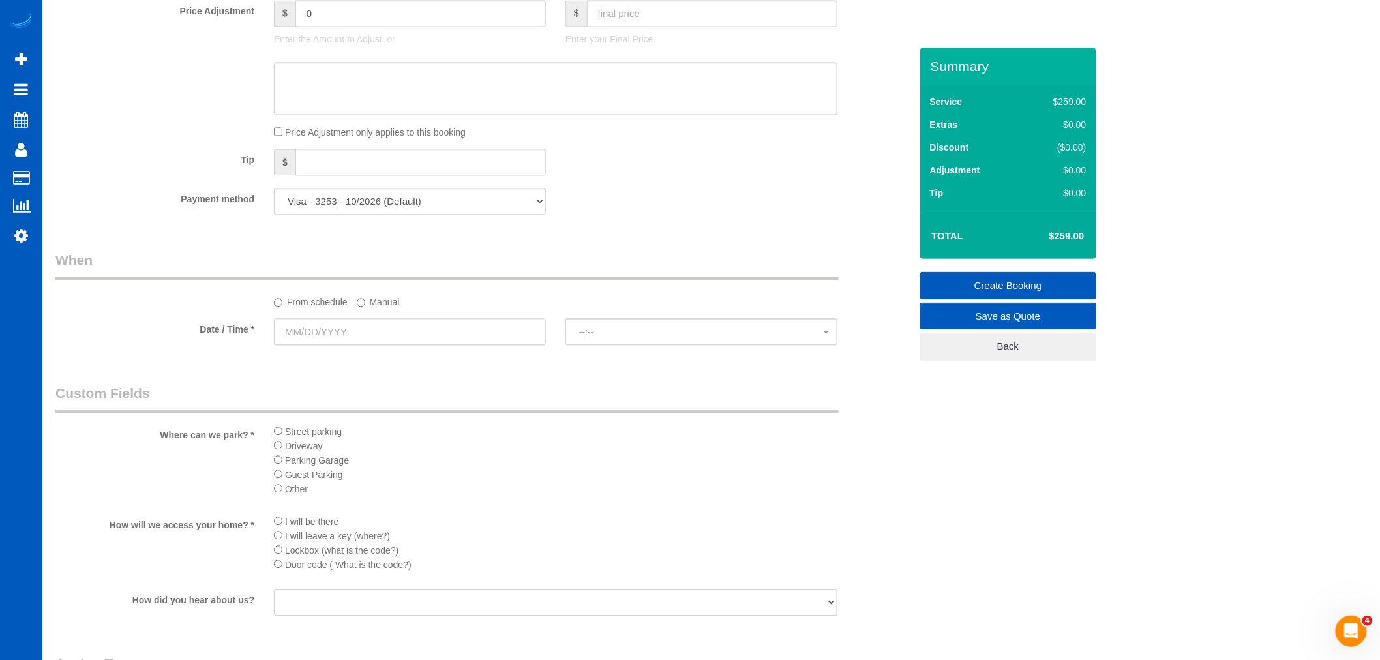
click at [324, 337] on input "text" at bounding box center [410, 331] width 272 height 27
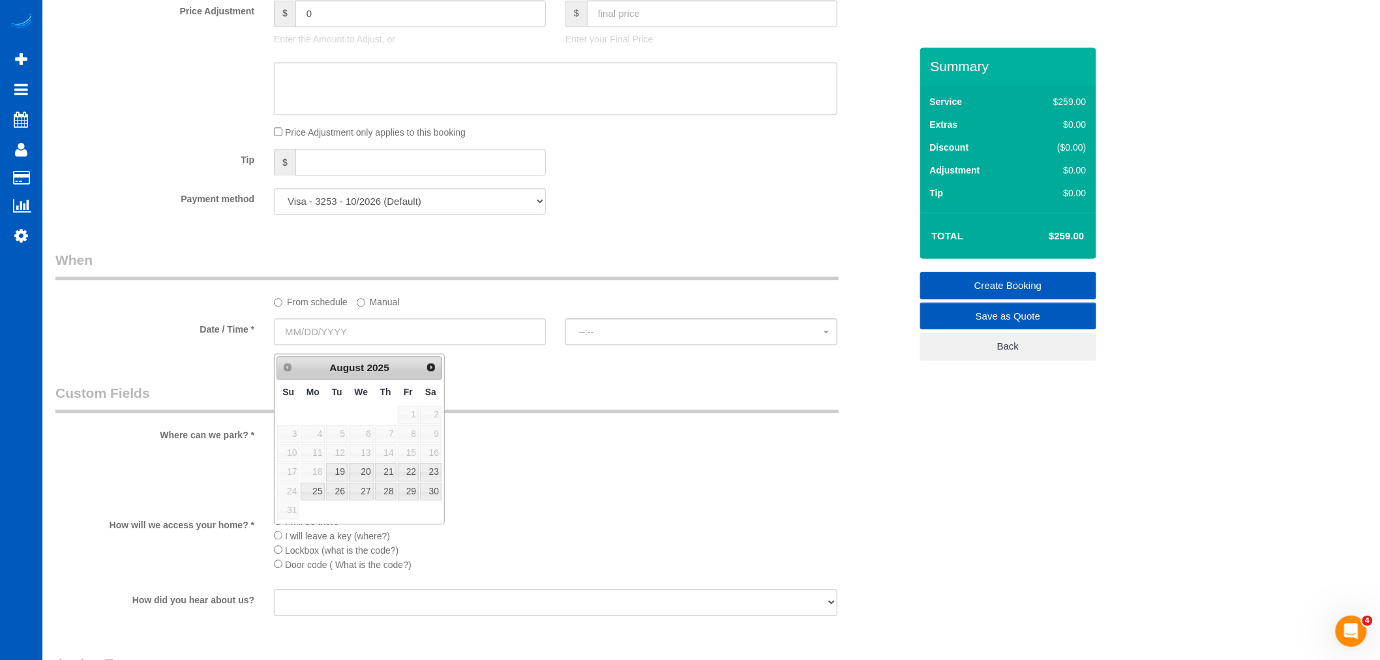
click at [372, 308] on label "Manual" at bounding box center [378, 300] width 43 height 18
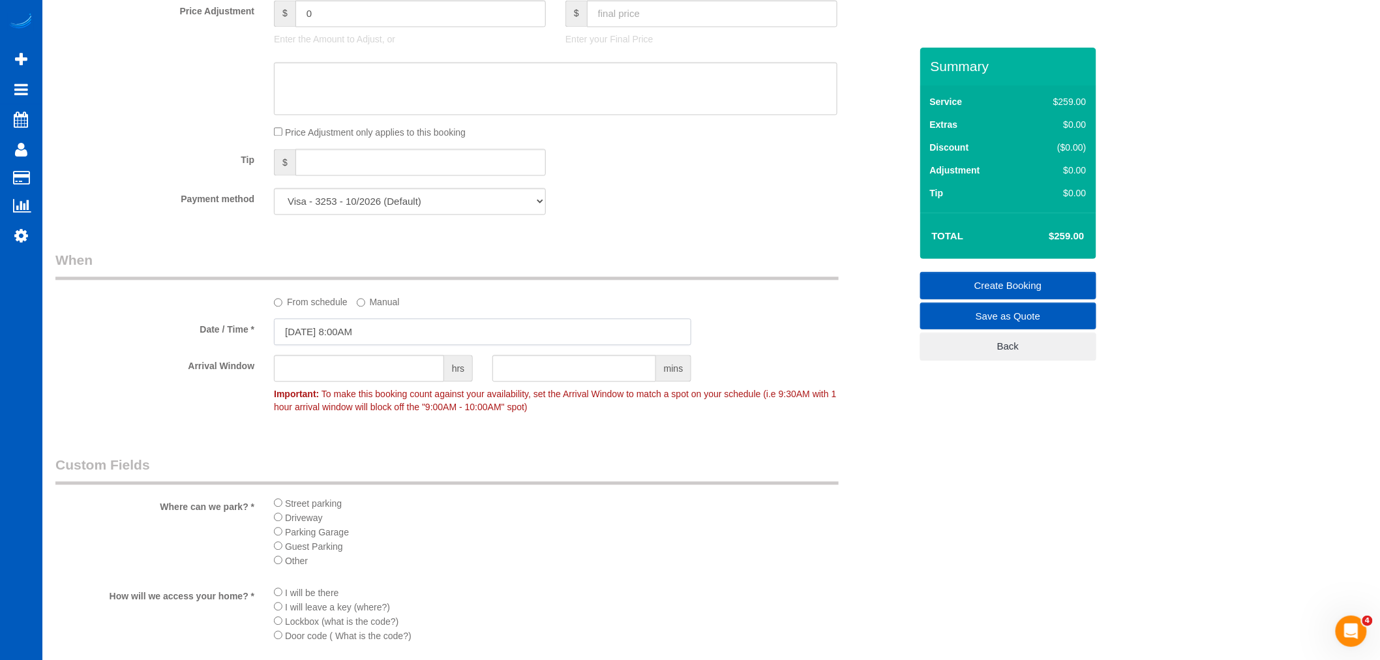
drag, startPoint x: 281, startPoint y: 338, endPoint x: 295, endPoint y: 339, distance: 13.8
click at [288, 339] on input "08/18/2025 8:00AM" at bounding box center [482, 331] width 417 height 27
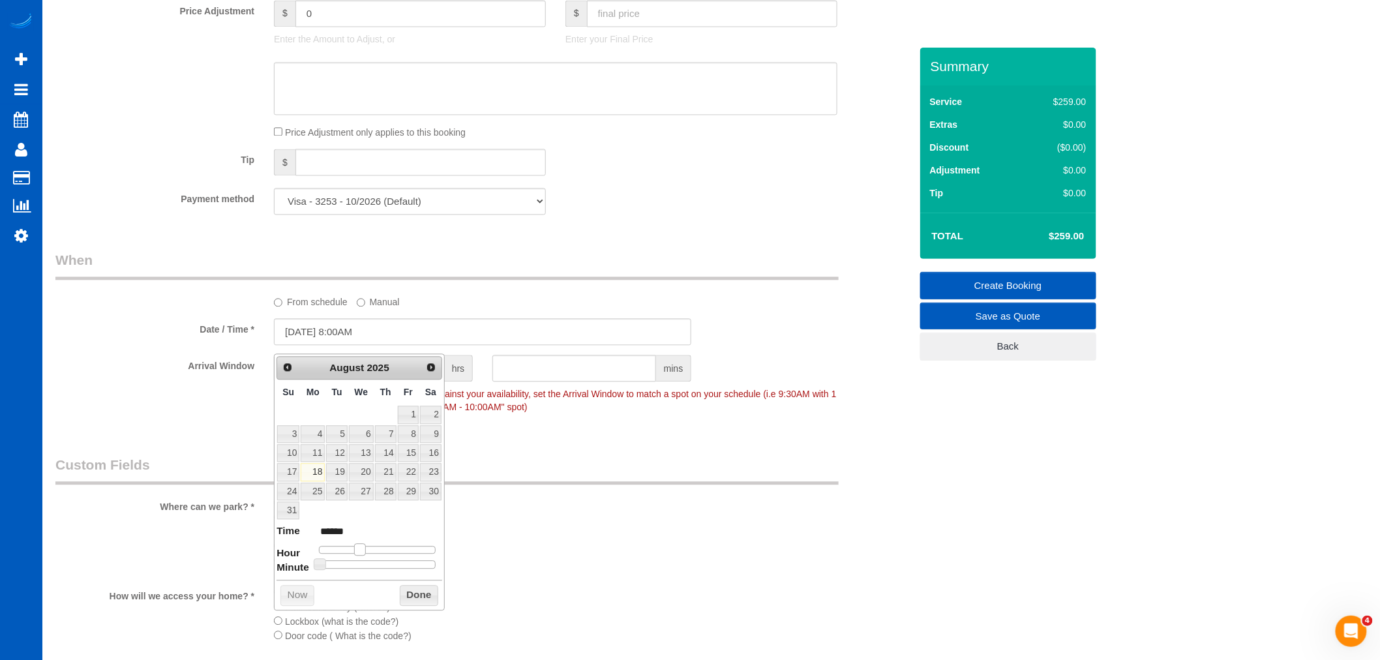
type input "08/18/2025 9:00AM"
type input "******"
type input "[DATE] 10:00AM"
type input "*******"
type input "08/18/2025 12:00PM"
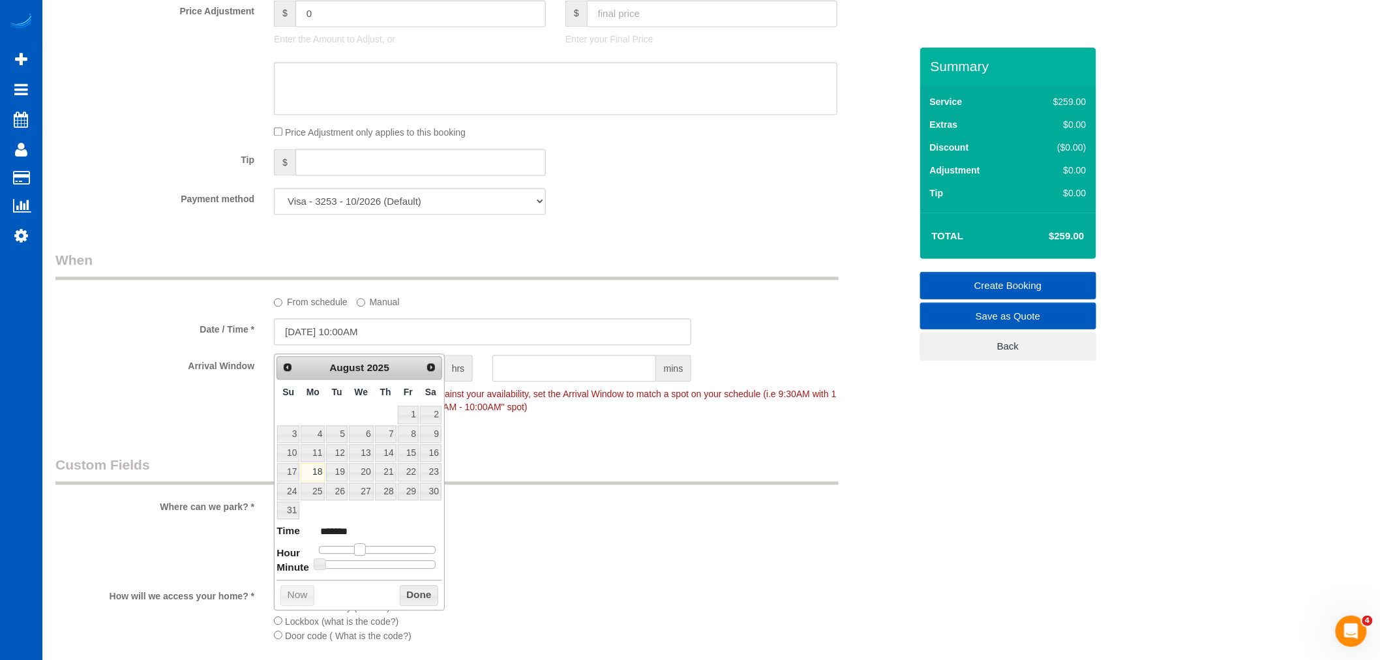
type input "*******"
type input "08/18/2025 1:00PM"
type input "******"
type input "[DATE] 2:00PM"
type input "******"
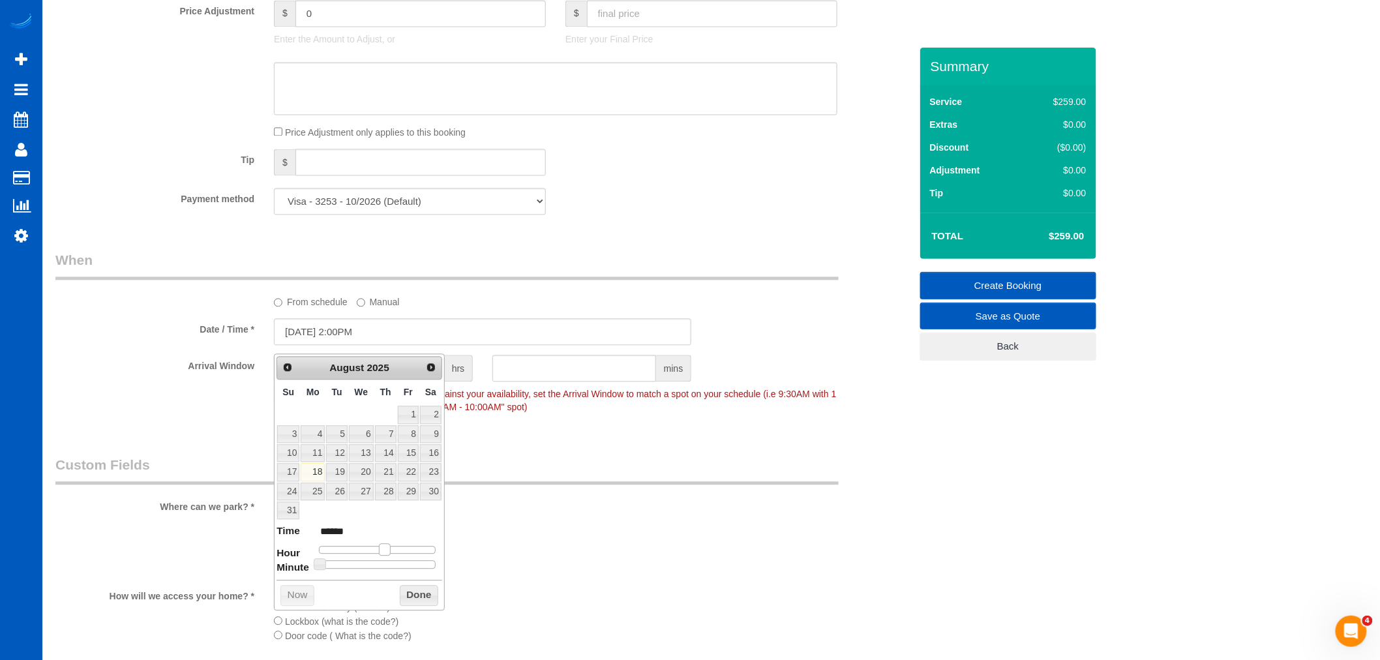
type input "[DATE] 3:00PM"
type input "******"
type input "08/18/2025 4:00PM"
type input "******"
type input "08/18/2025 5:00PM"
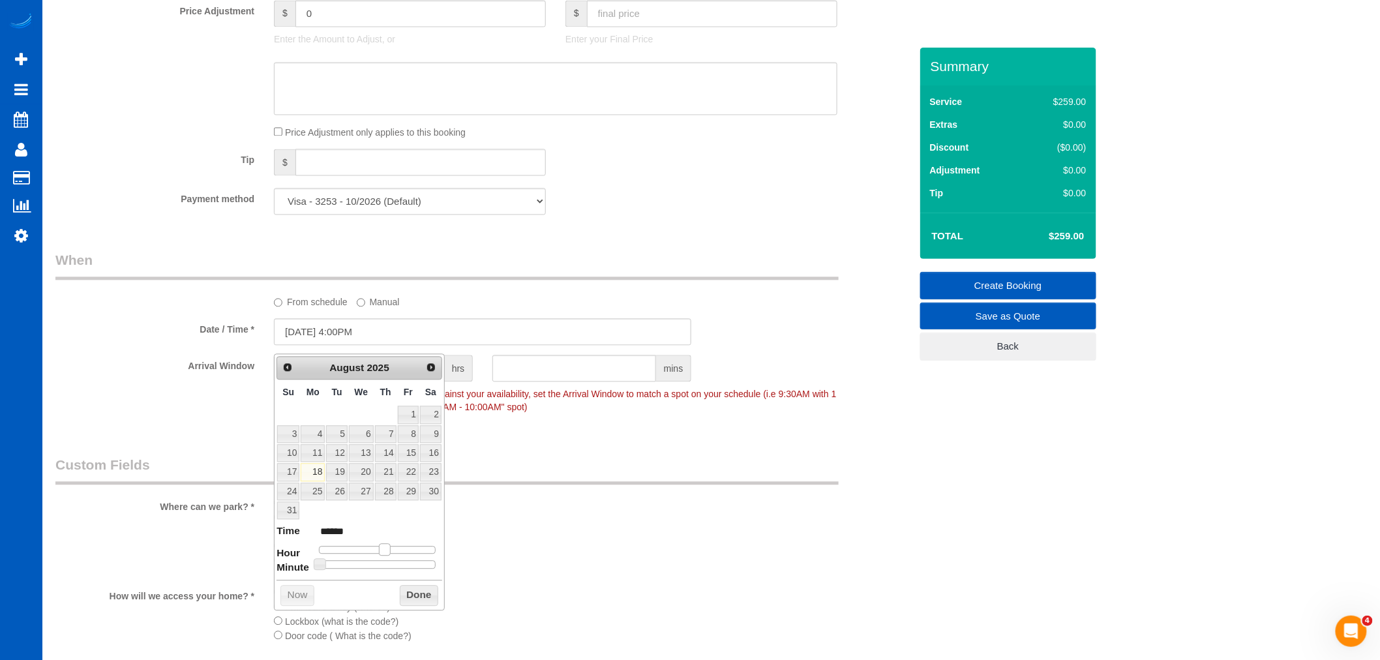
type input "******"
type input "08/18/2025 6:00PM"
type input "******"
type input "08/18/2025 7:00PM"
type input "******"
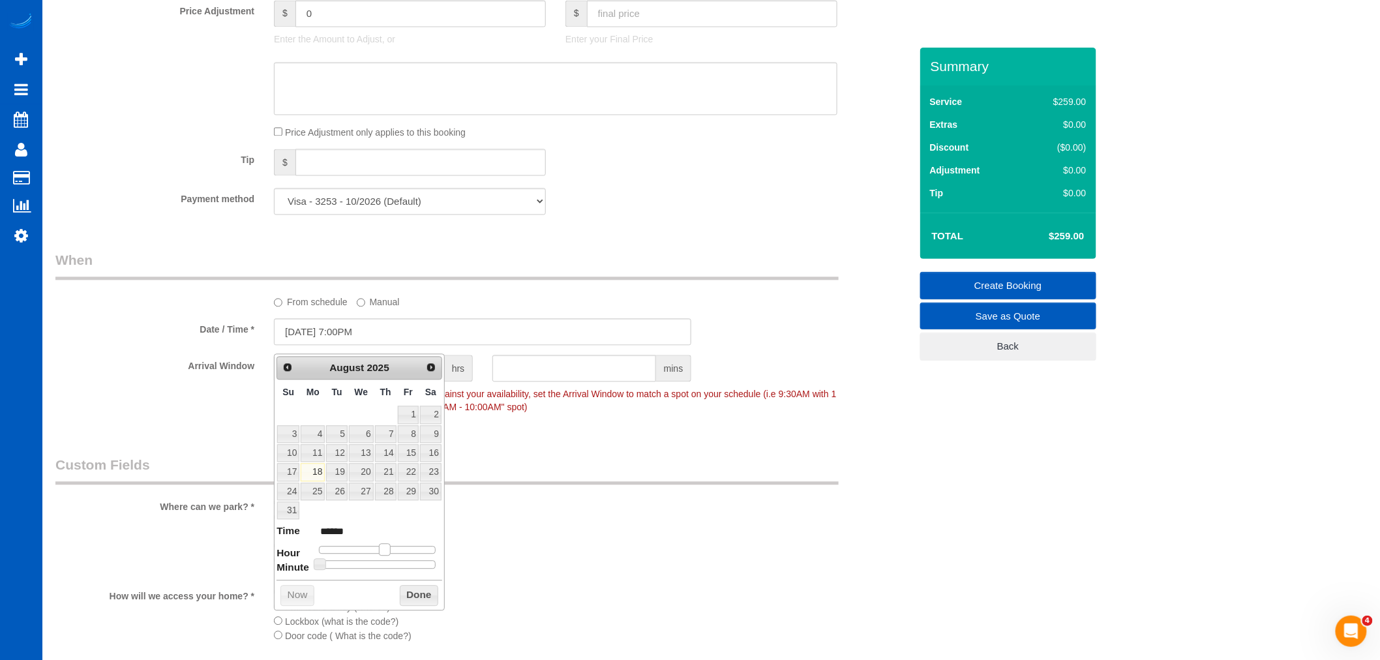
type input "08/18/2025 8:00PM"
type input "******"
type input "08/18/2025 7:00PM"
type input "******"
type input "08/18/2025 6:00PM"
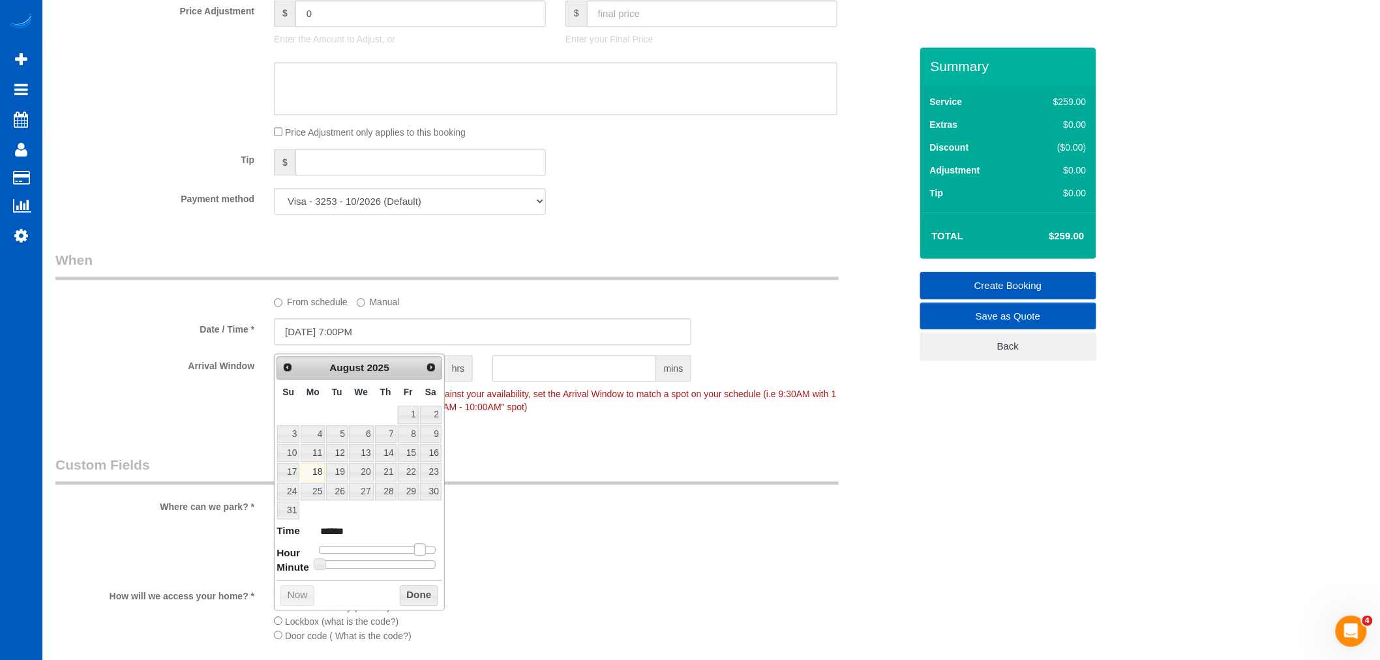
type input "******"
type input "08/18/2025 5:00PM"
type input "******"
drag, startPoint x: 362, startPoint y: 546, endPoint x: 408, endPoint y: 556, distance: 47.5
click at [408, 556] on dl "Time ****** Hour Minute Second Millisecond Microsecond Time Zone ***** ***** **…" at bounding box center [359, 546] width 166 height 45
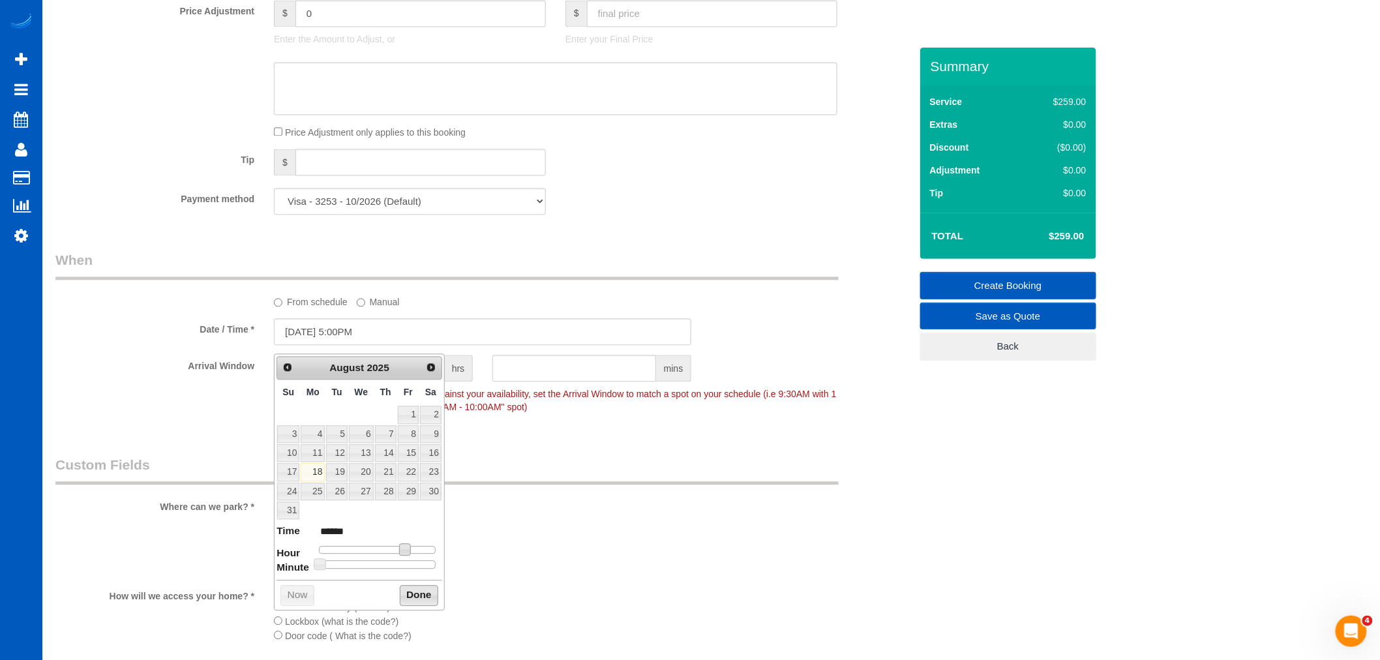
click at [412, 602] on button "Done" at bounding box center [419, 595] width 38 height 21
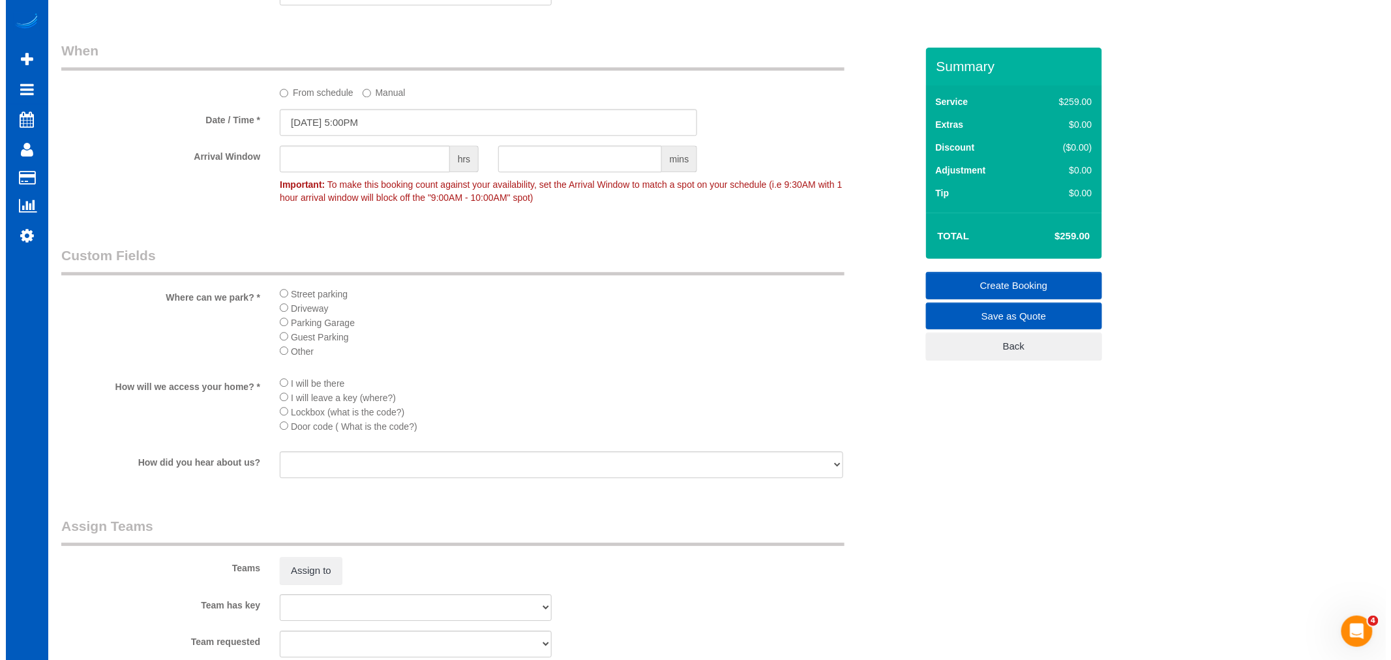
scroll to position [1304, 0]
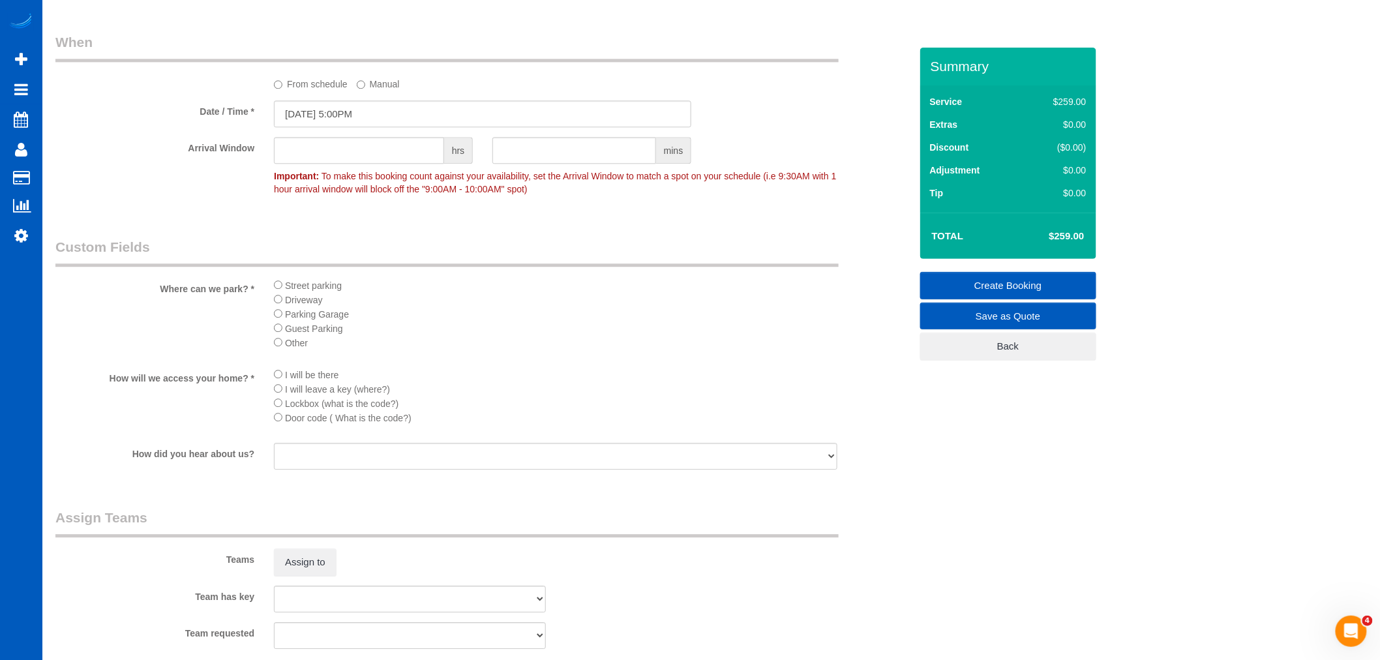
click at [282, 306] on li "Driveway" at bounding box center [555, 299] width 563 height 14
click at [275, 374] on sui-booking-custom-fields "Where can we park? * Street parking Driveway Parking Garage Guest Parking Other…" at bounding box center [482, 354] width 855 height 235
click at [276, 381] on li "I will be there" at bounding box center [555, 374] width 563 height 14
click at [320, 576] on button "Assign to" at bounding box center [305, 561] width 63 height 27
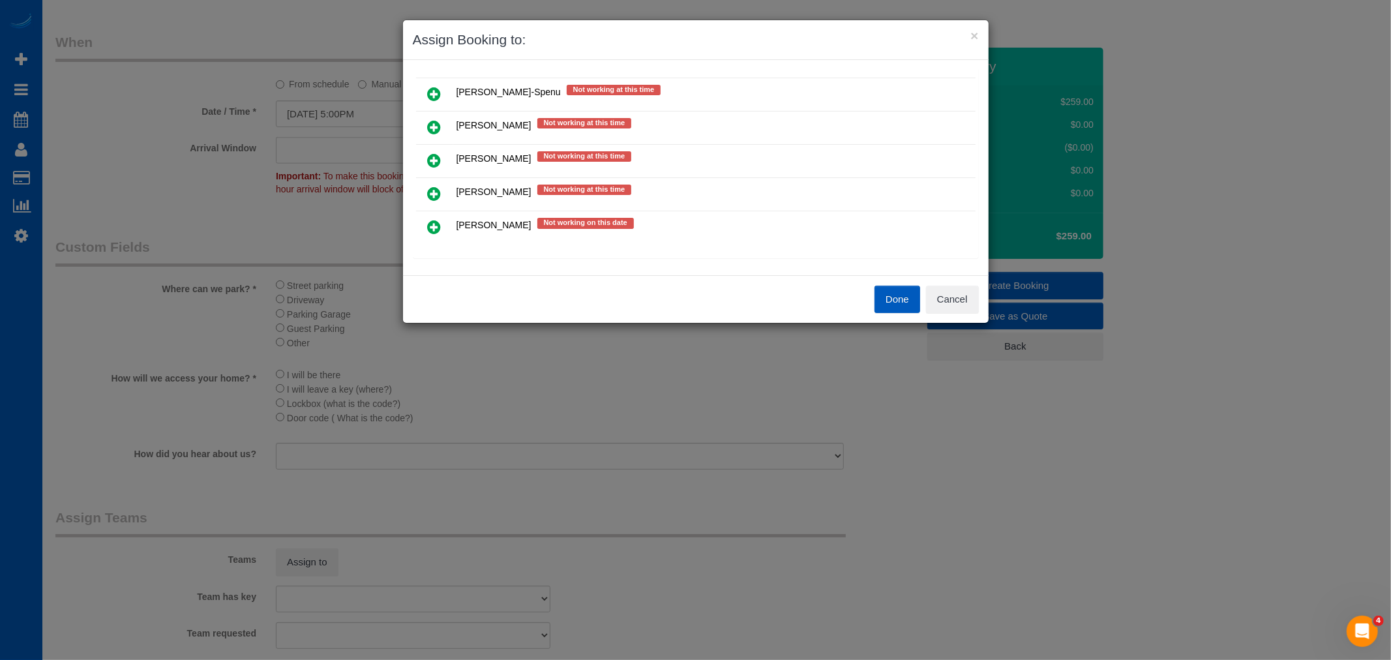
click at [436, 161] on icon at bounding box center [435, 161] width 14 height 16
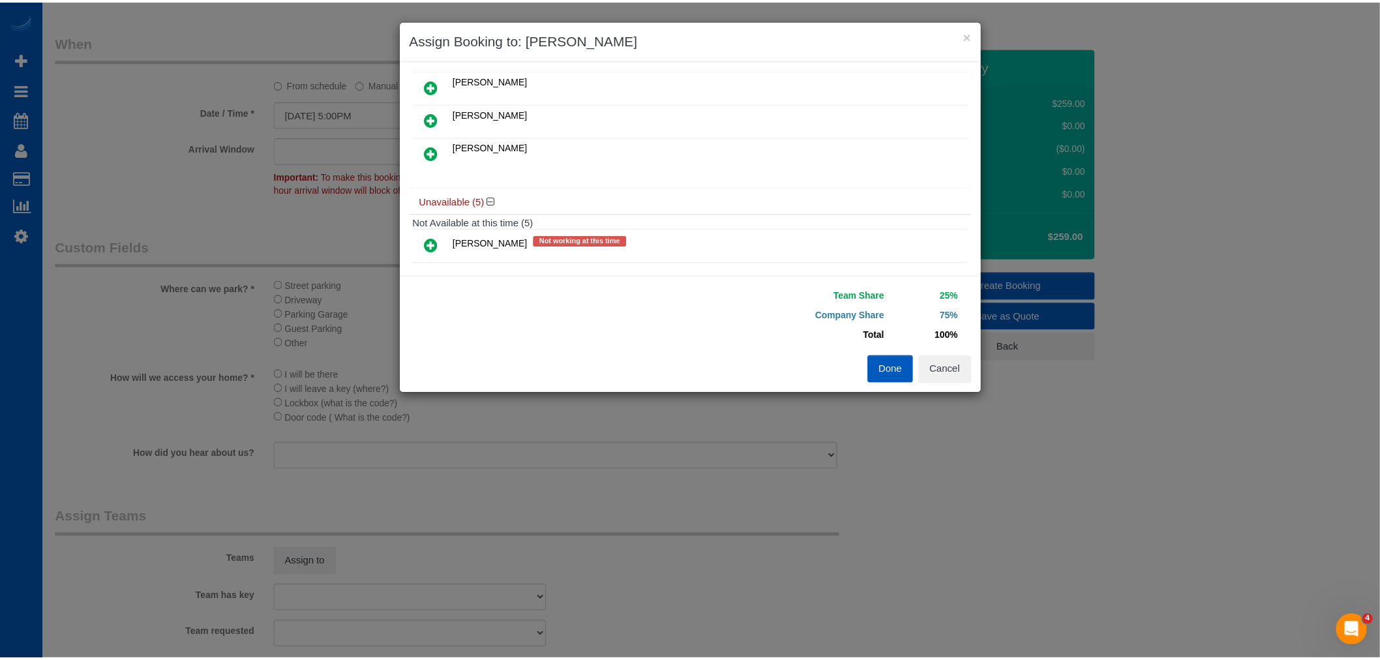
scroll to position [0, 0]
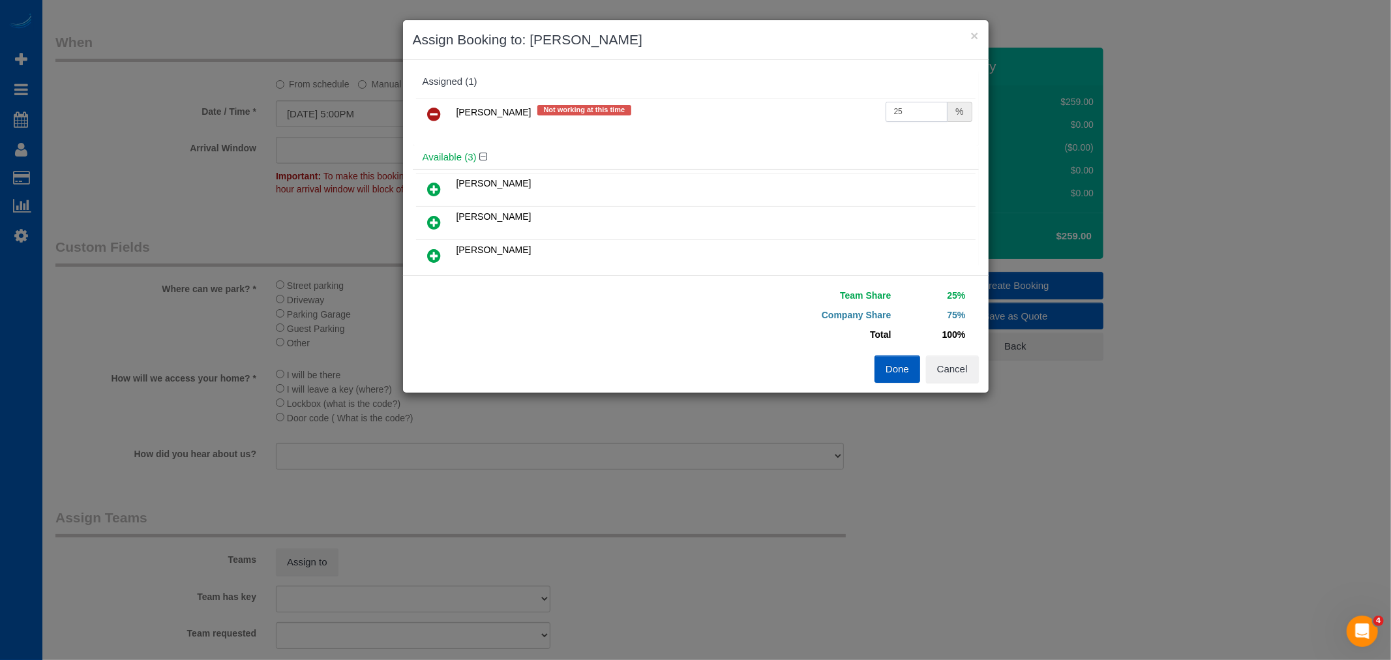
drag, startPoint x: 917, startPoint y: 115, endPoint x: 835, endPoint y: 105, distance: 82.7
click at [835, 105] on tr "Oksana Milisevych Not working at this time 25 %" at bounding box center [695, 114] width 559 height 33
type input "50"
click at [912, 376] on button "Done" at bounding box center [897, 368] width 46 height 27
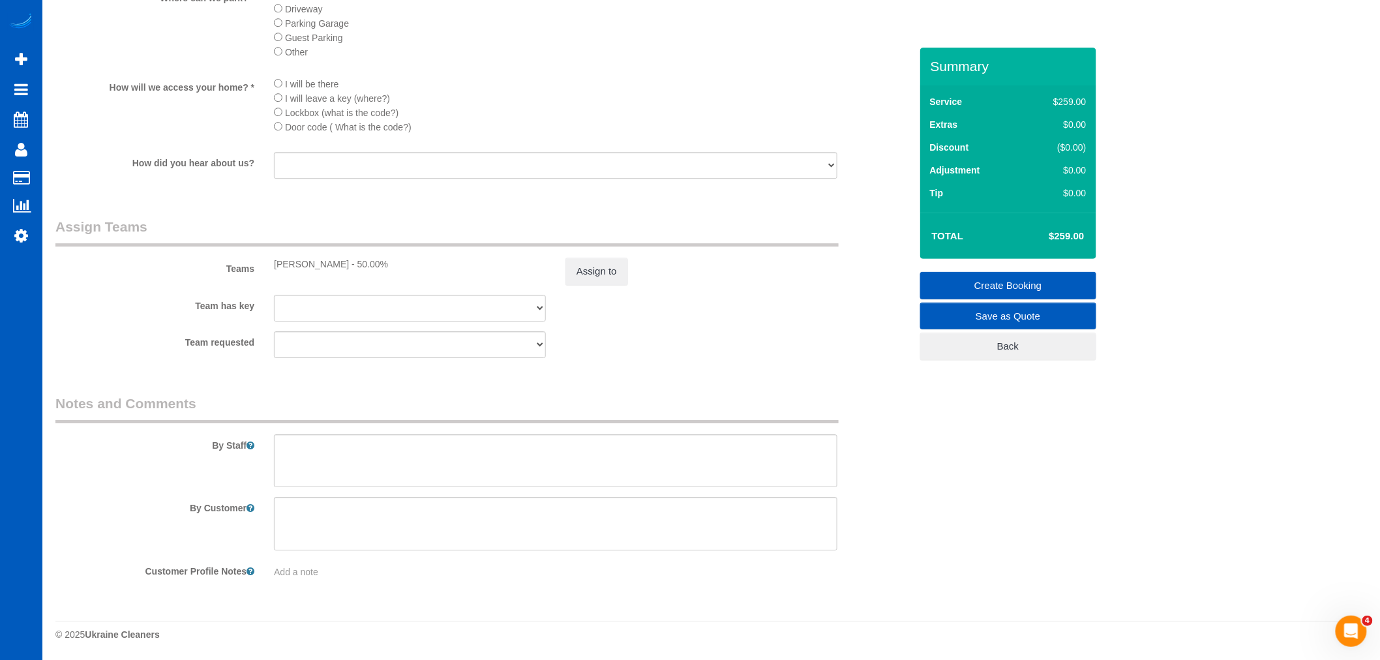
scroll to position [1612, 0]
click at [348, 468] on textarea at bounding box center [555, 460] width 563 height 53
click at [409, 458] on textarea at bounding box center [555, 460] width 563 height 53
paste textarea "Returning customer—just a light clean, surfaces. Countertops, floors, making su…"
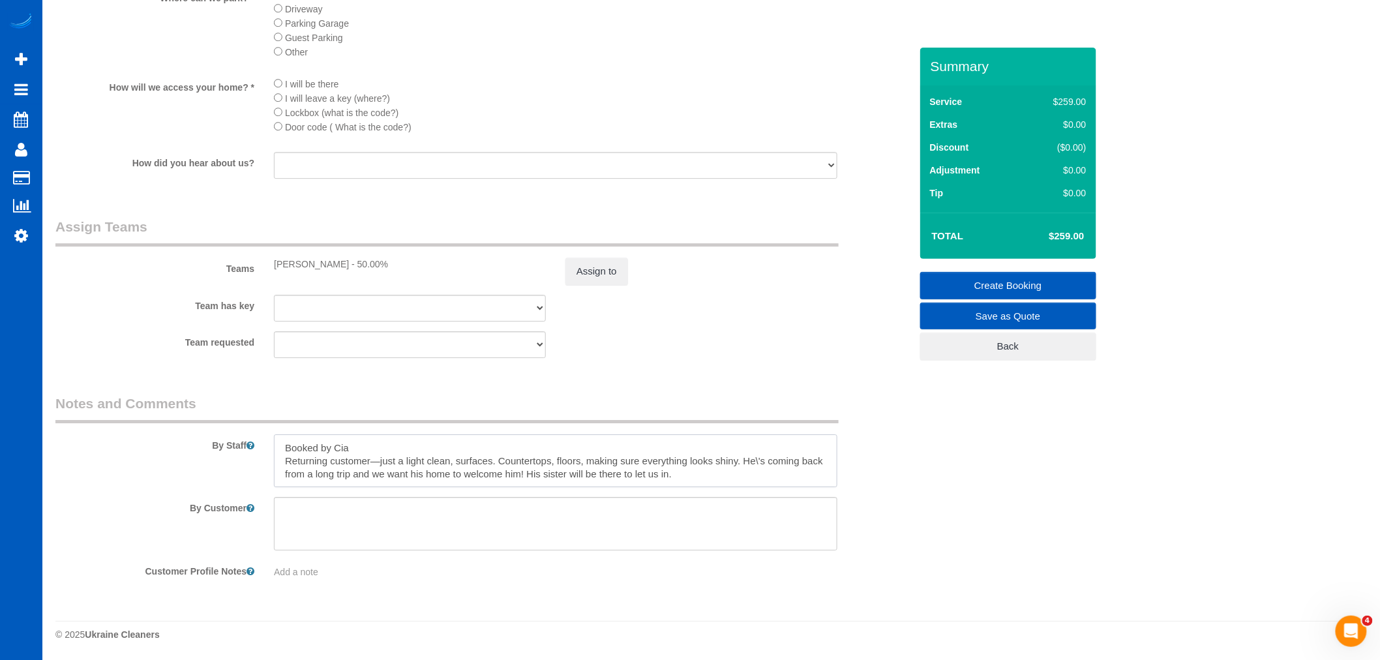
type textarea "Booked by Cia Returning customer—just a light clean, surfaces. Countertops, flo…"
click at [385, 470] on textarea at bounding box center [555, 460] width 563 height 53
drag, startPoint x: 303, startPoint y: 466, endPoint x: 717, endPoint y: 484, distance: 414.4
click at [717, 484] on textarea at bounding box center [555, 460] width 563 height 53
click at [587, 518] on textarea at bounding box center [555, 523] width 563 height 53
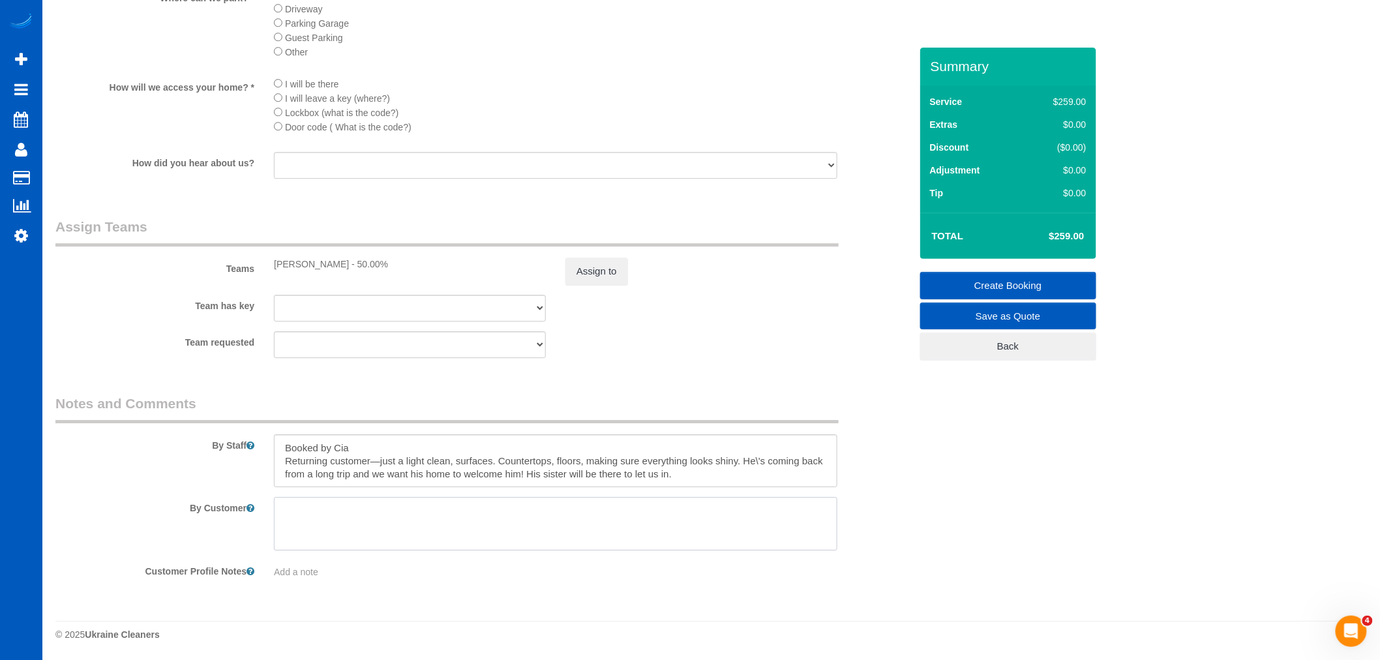
paste textarea "Returning customer—just a light clean, surfaces. Countertops, floors, making su…"
type textarea "Returning customer—just a light clean, surfaces. Countertops, floors, making su…"
drag, startPoint x: 287, startPoint y: 463, endPoint x: 870, endPoint y: 506, distance: 585.2
click at [870, 506] on sui-booking-comments "By Staff By Customer Customer Profile Notes Add a note" at bounding box center [482, 486] width 855 height 185
drag, startPoint x: 285, startPoint y: 462, endPoint x: 807, endPoint y: 474, distance: 522.4
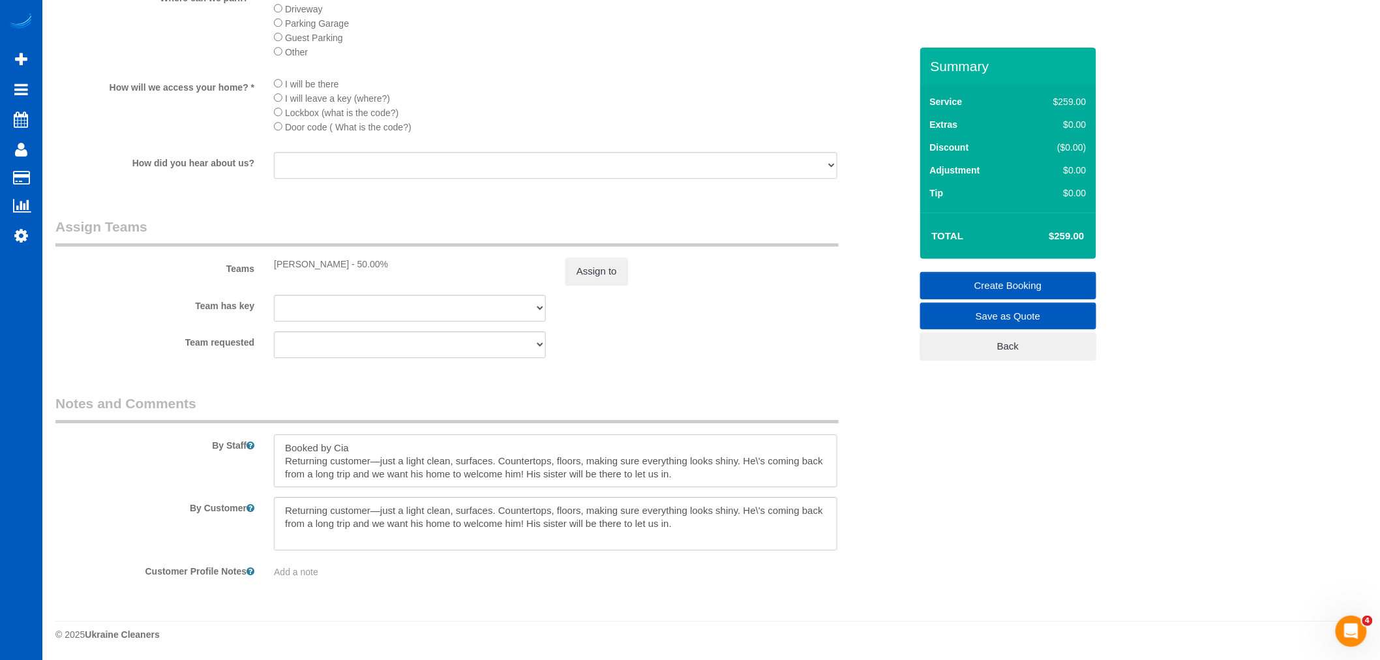
click at [807, 474] on textarea at bounding box center [555, 460] width 563 height 53
paste textarea "Sarah Rulffes referral, returning customer. Advised on payment method, last-min…"
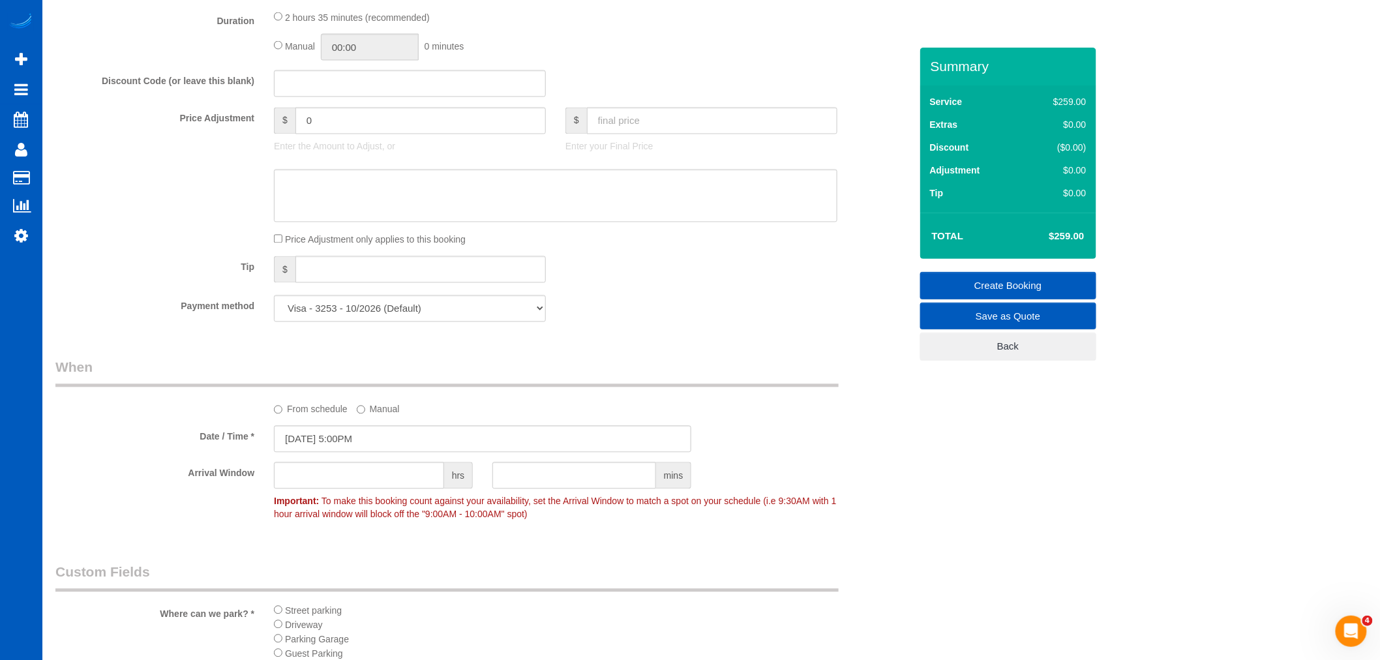
scroll to position [960, 0]
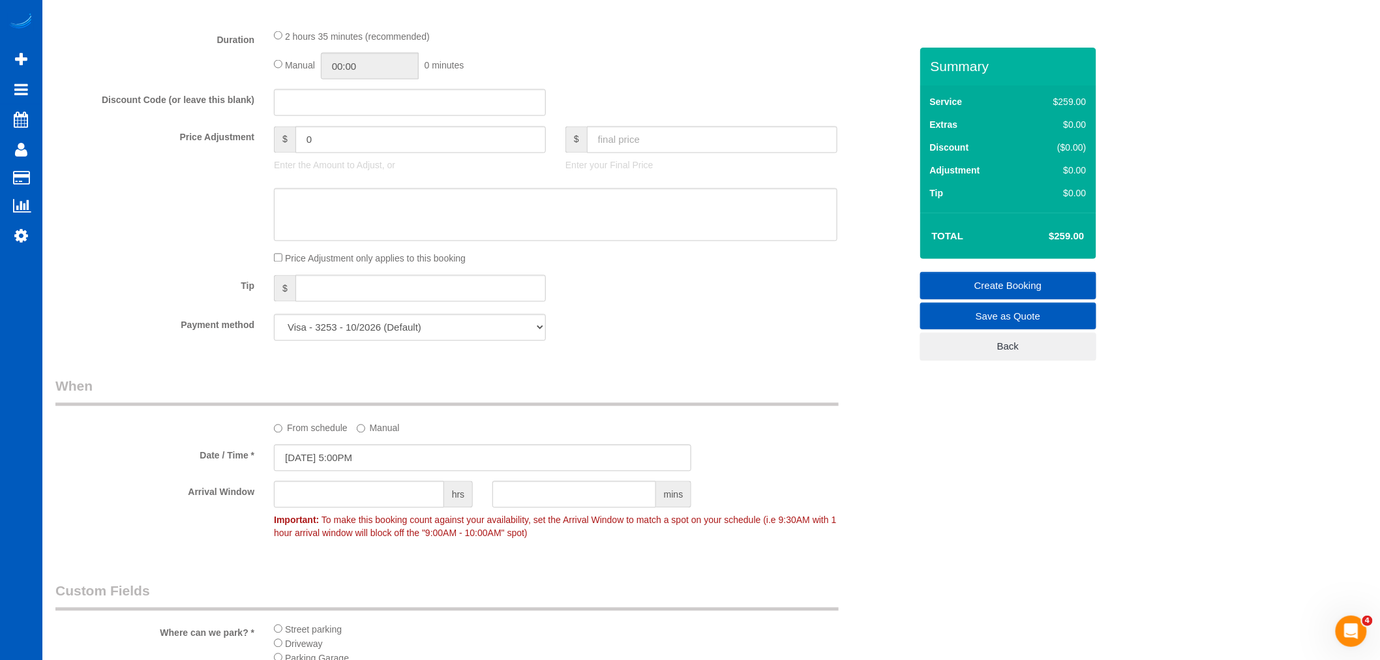
type textarea "Booked by [PERSON_NAME] referral, returning customer. Advised on payment method…"
click at [411, 336] on select "Visa - 3253 - 10/2026 (Default) Add Credit Card ─────────────── Cash Check Payp…" at bounding box center [410, 327] width 272 height 27
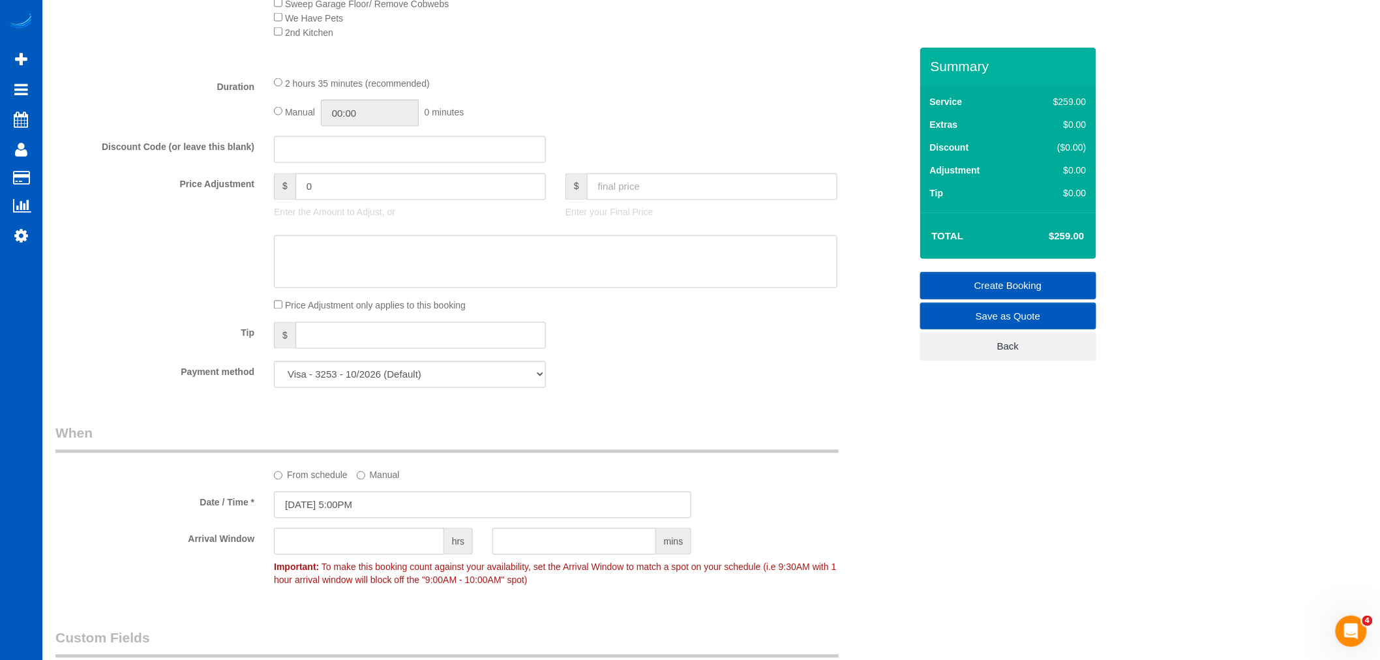
scroll to position [887, 0]
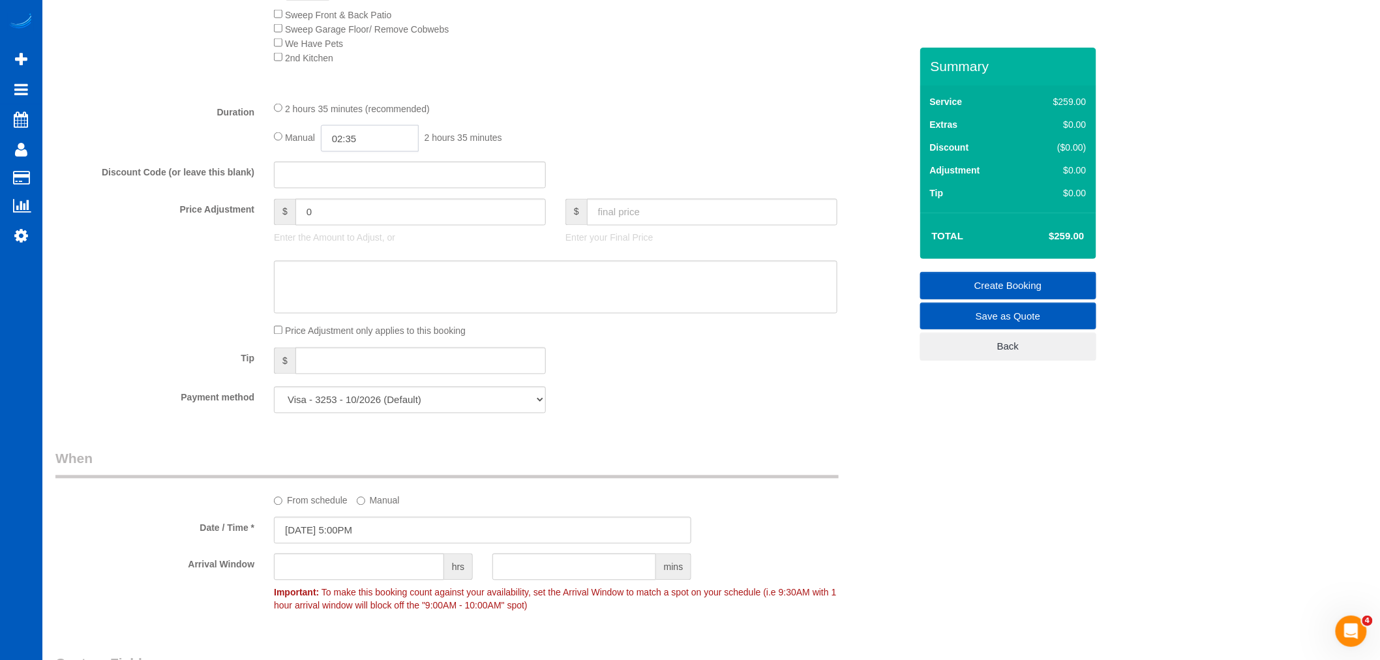
click at [362, 148] on input "02:35" at bounding box center [370, 138] width 98 height 27
type input "05:00"
click at [343, 192] on li "05:00" at bounding box center [356, 193] width 58 height 17
click at [575, 170] on div "Discount Code (or leave this blank)" at bounding box center [483, 175] width 874 height 27
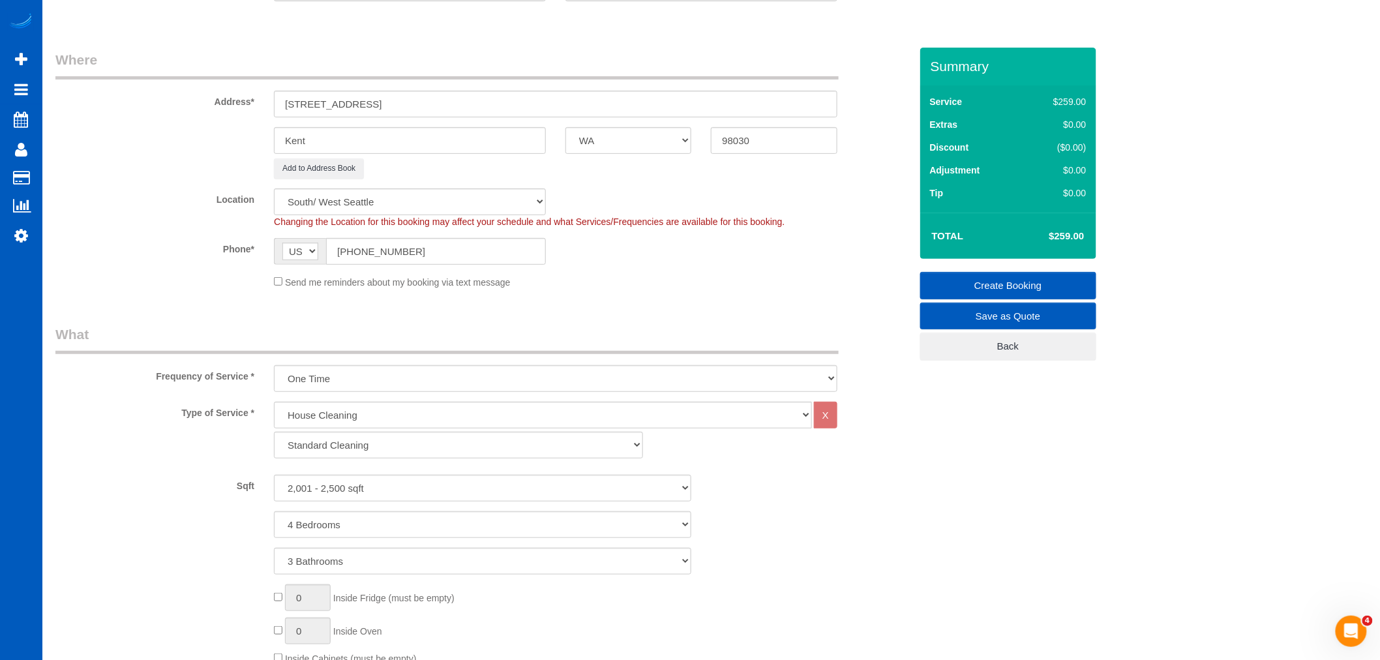
scroll to position [0, 0]
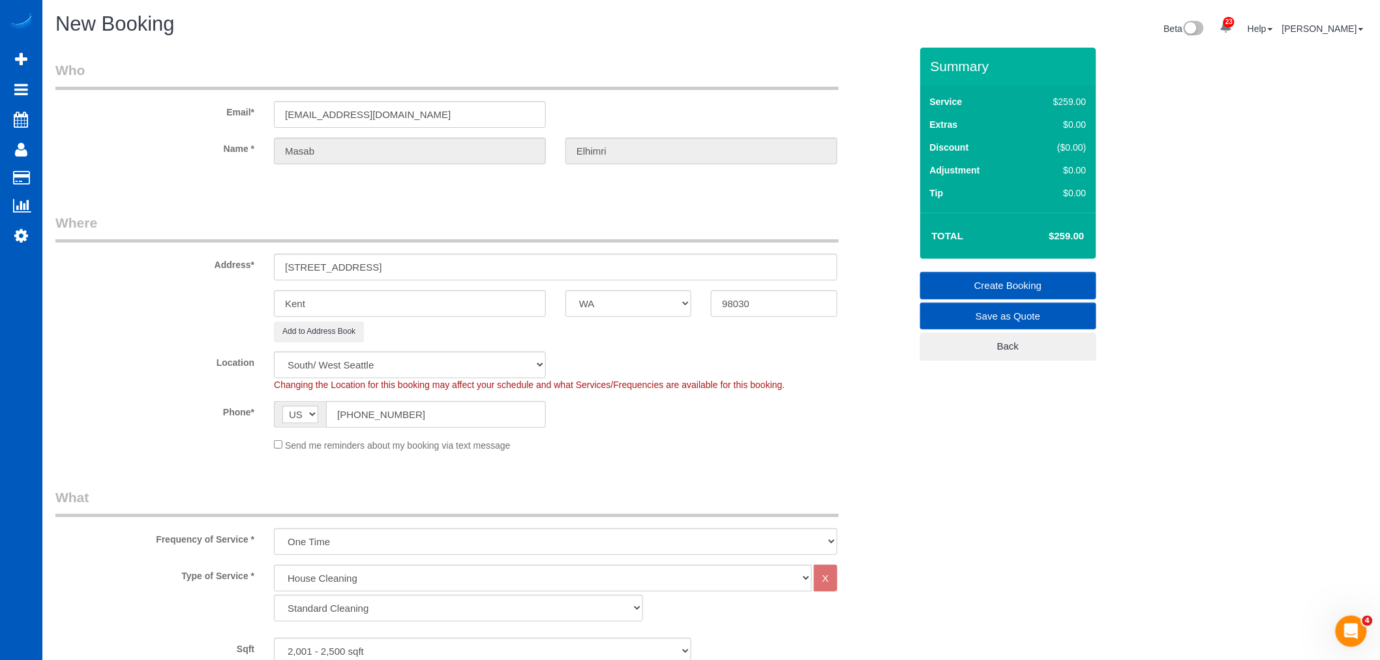
click at [1009, 282] on link "Create Booking" at bounding box center [1008, 285] width 176 height 27
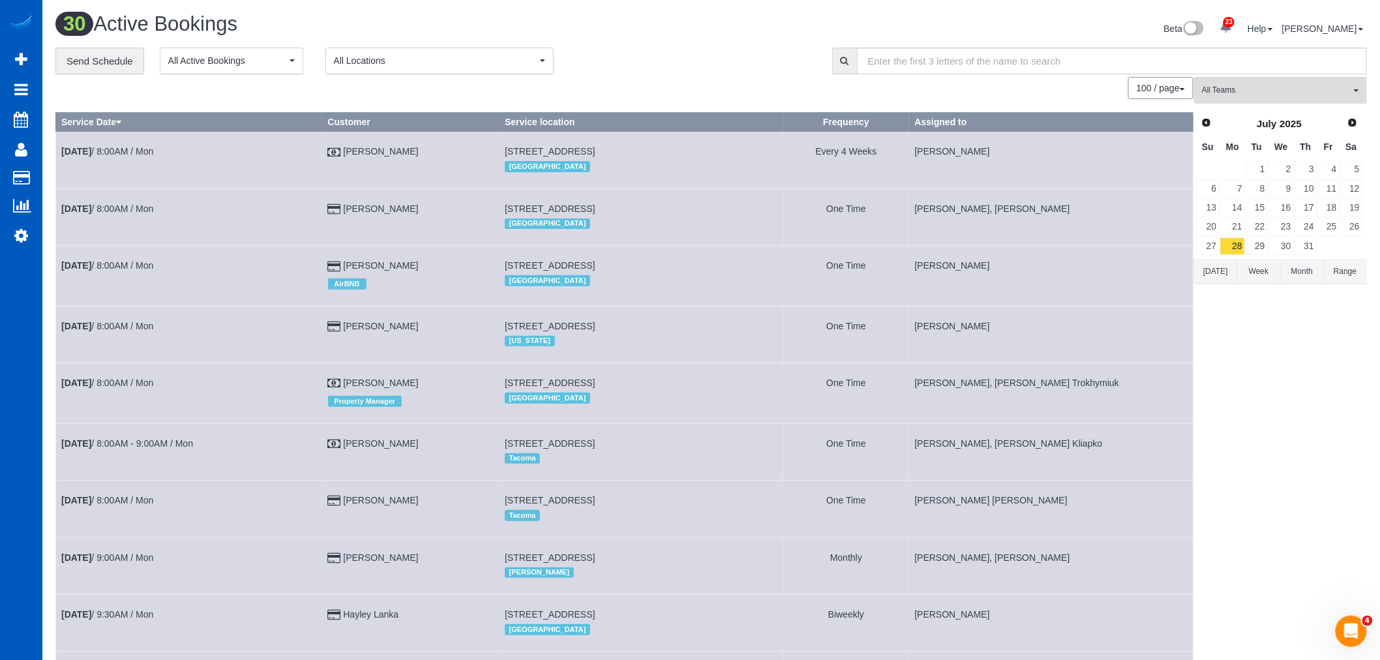
click at [499, 90] on div "100 / page 10 / page 20 / page 30 / page 40 / page 50 / page 100 / page" at bounding box center [624, 88] width 1138 height 22
click at [1271, 74] on input "text" at bounding box center [1112, 61] width 510 height 27
click at [1268, 98] on button "All Teams" at bounding box center [1280, 90] width 173 height 27
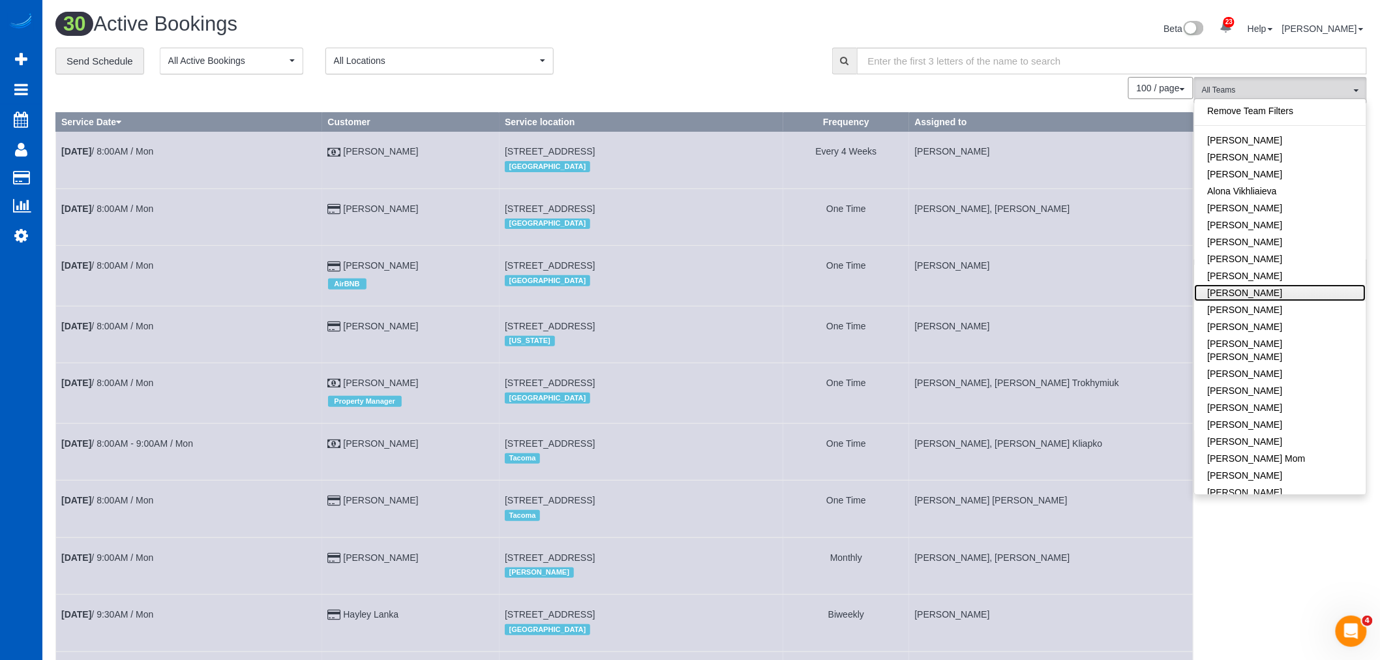
click at [1300, 294] on link "[PERSON_NAME]" at bounding box center [1280, 292] width 171 height 17
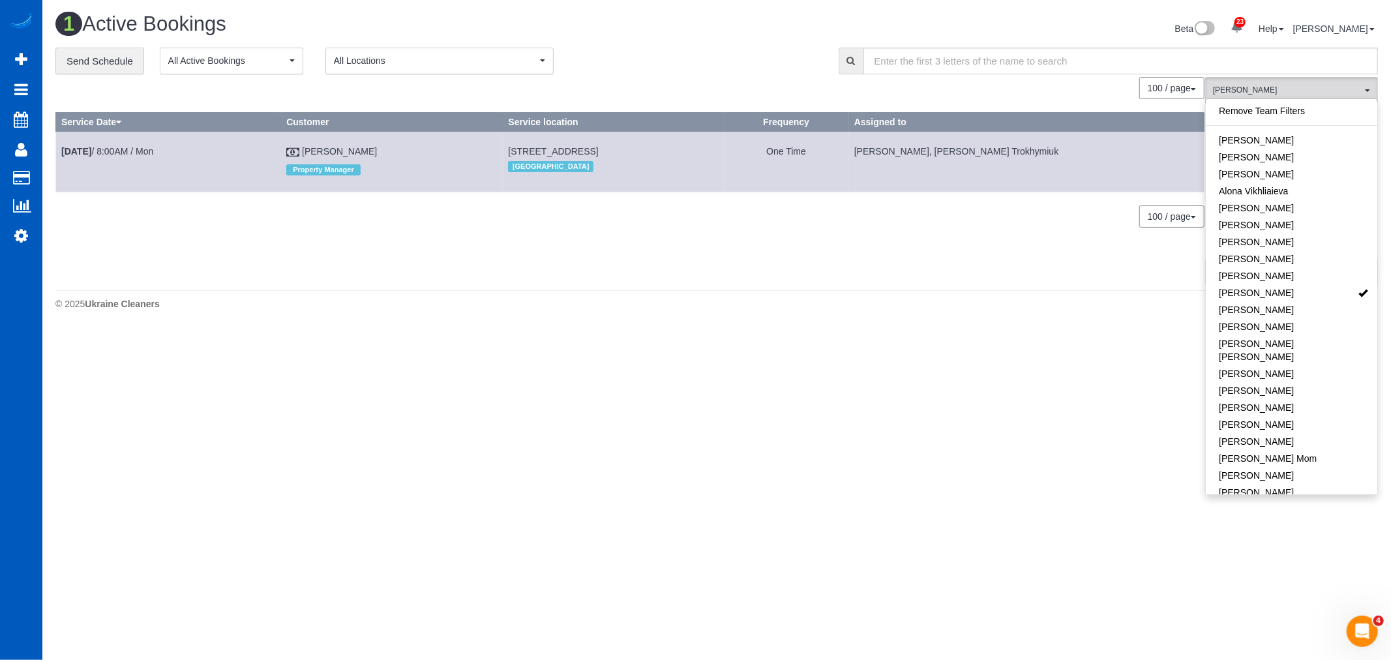
click at [889, 422] on body "23 Beta Your Notifications You have 0 alerts × You have 1 to charge for 08/16/2…" at bounding box center [695, 330] width 1391 height 660
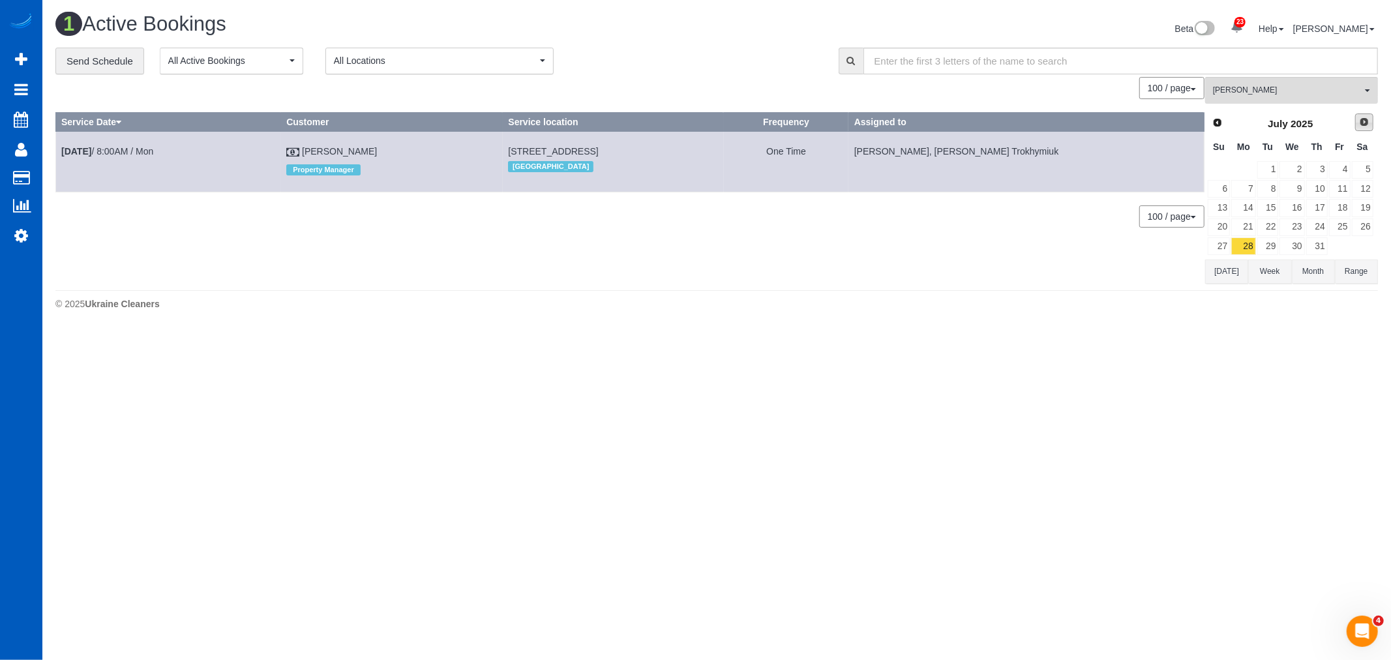
click at [1356, 125] on link "Next" at bounding box center [1364, 122] width 18 height 18
click at [1238, 220] on link "18" at bounding box center [1243, 227] width 24 height 18
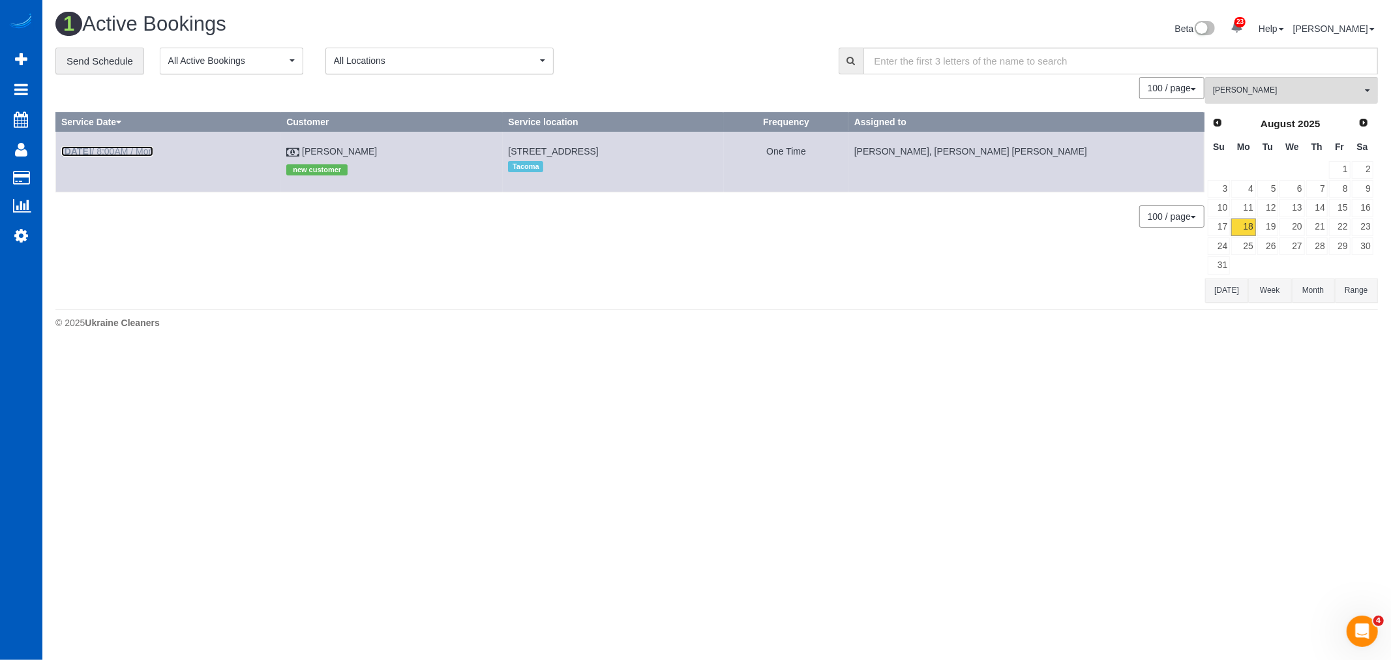
click at [113, 151] on link "Aug 18th / 8:00AM / Mon" at bounding box center [107, 151] width 92 height 10
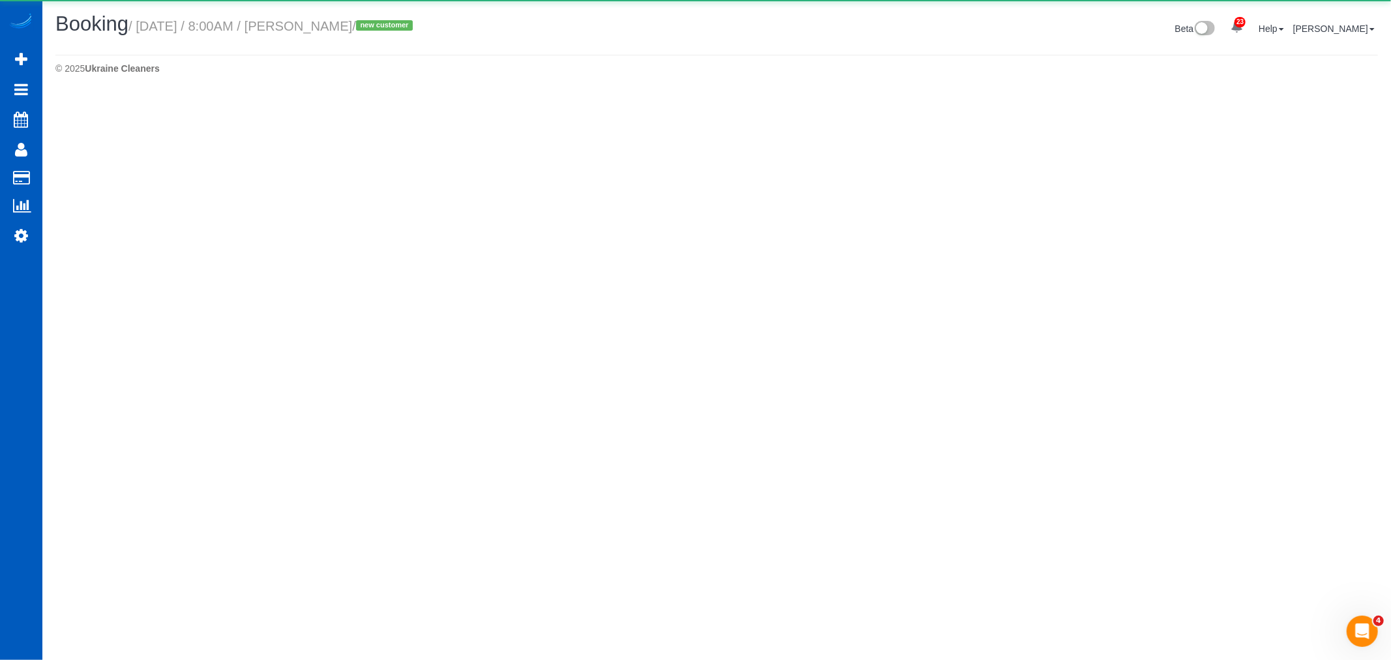
select select "WA"
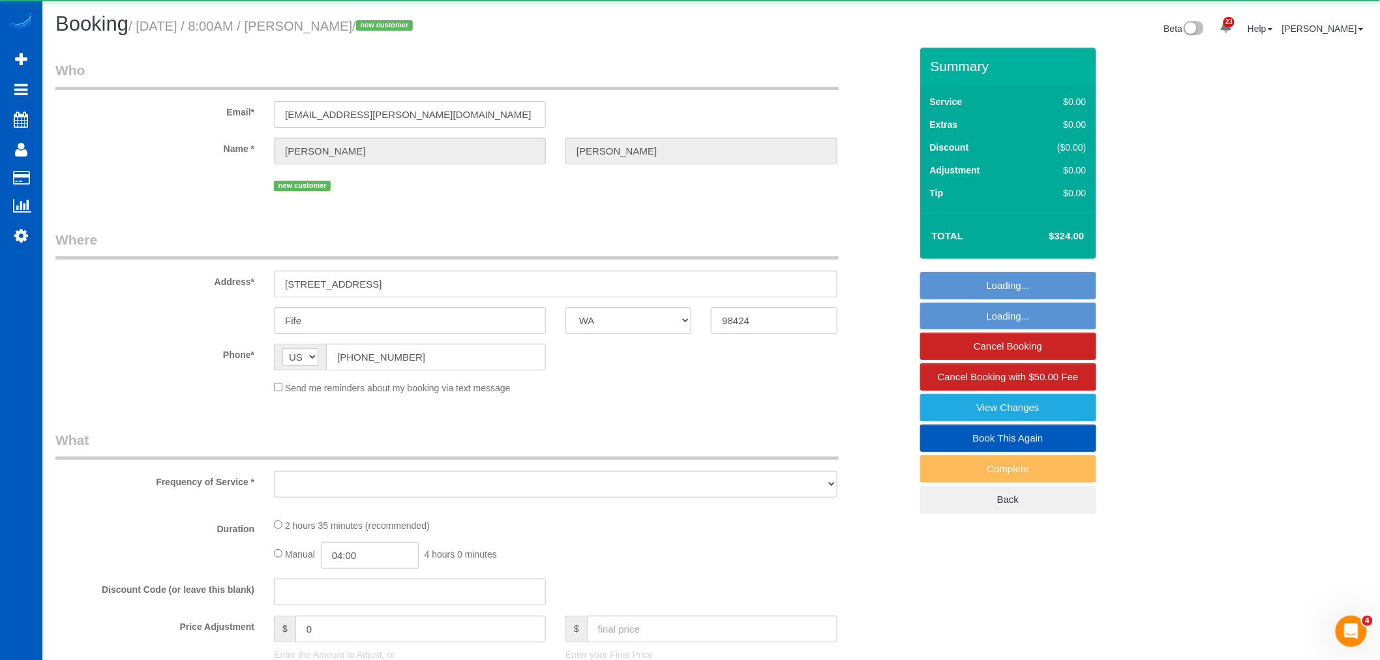
select select "object:19450"
select select "199"
select select "1501"
select select "4"
select select "3"
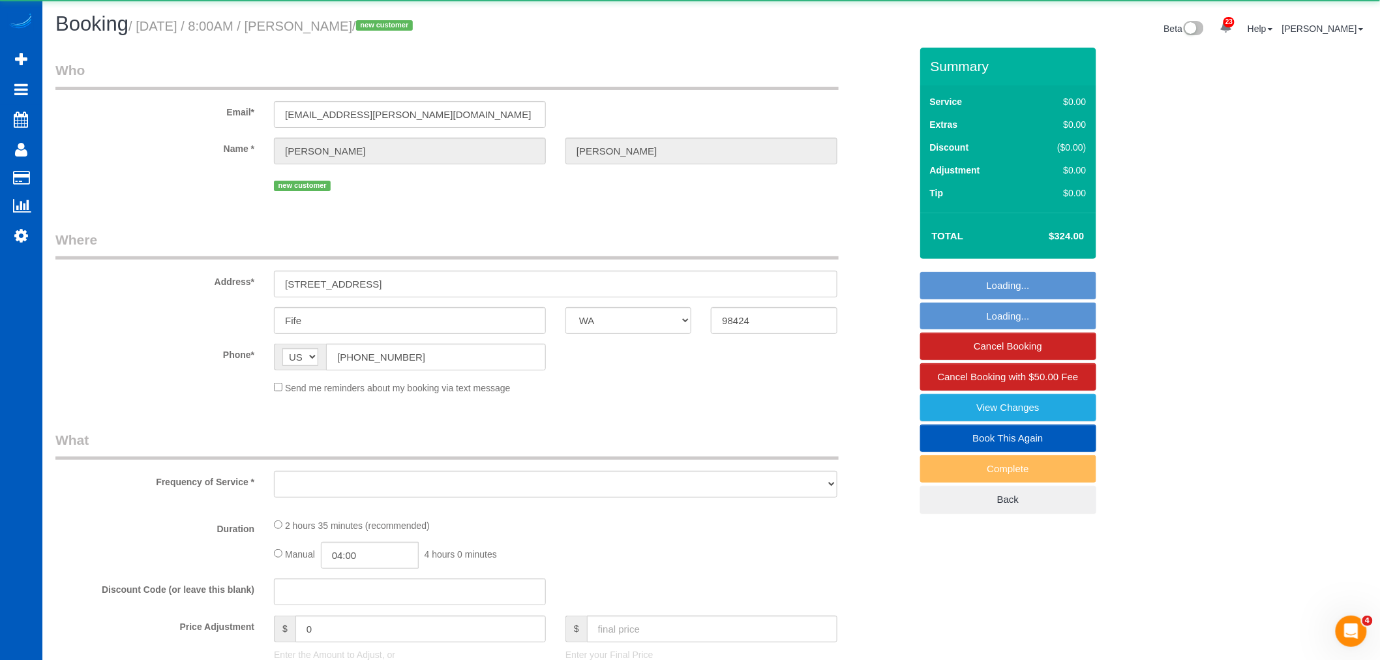
select select "spot85"
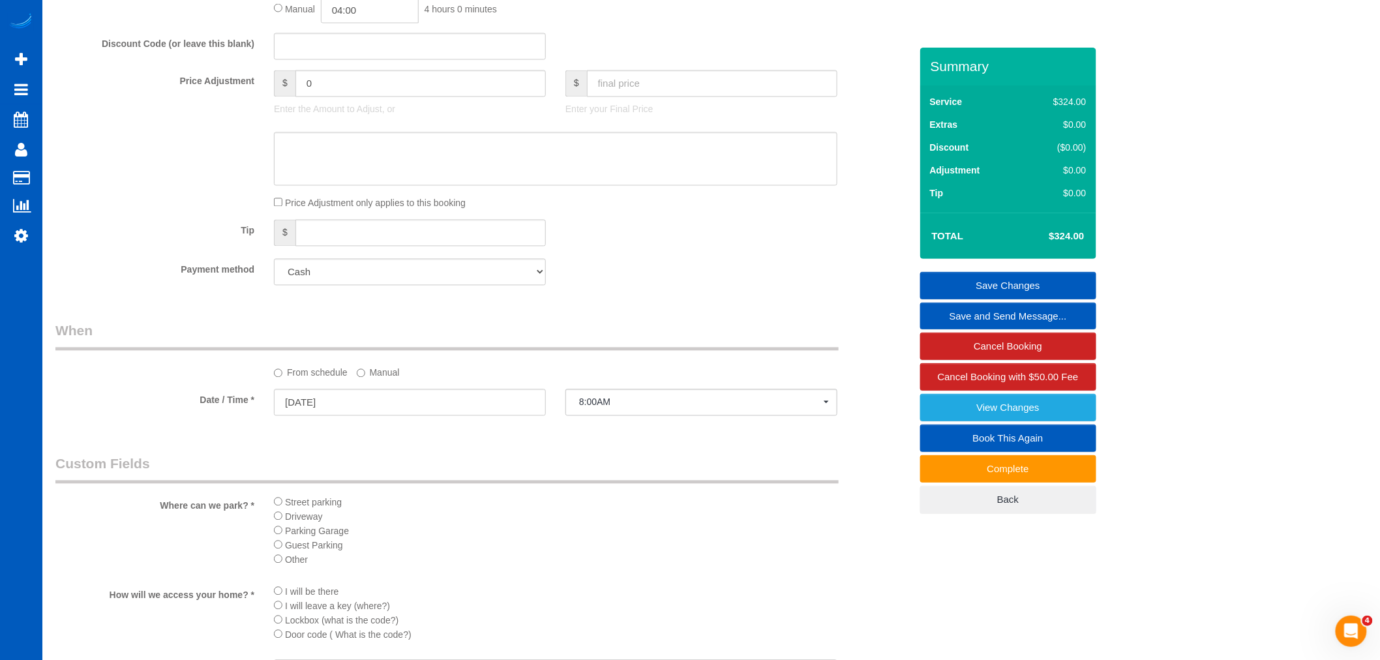
scroll to position [1014, 0]
click at [323, 280] on select "Add Credit Card Cash Check Paypal" at bounding box center [410, 266] width 272 height 27
click at [348, 276] on select "Add Credit Card Cash Check Paypal" at bounding box center [410, 266] width 272 height 27
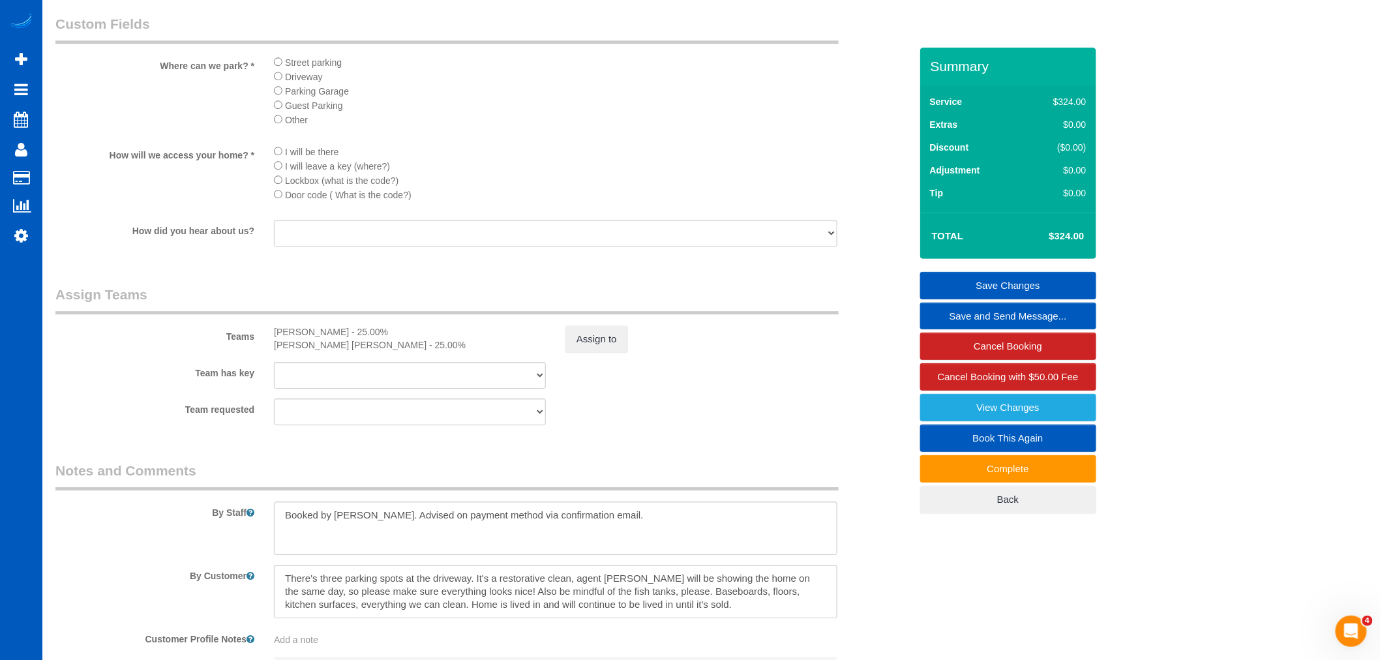
scroll to position [1449, 0]
click at [657, 533] on textarea at bounding box center [555, 527] width 563 height 53
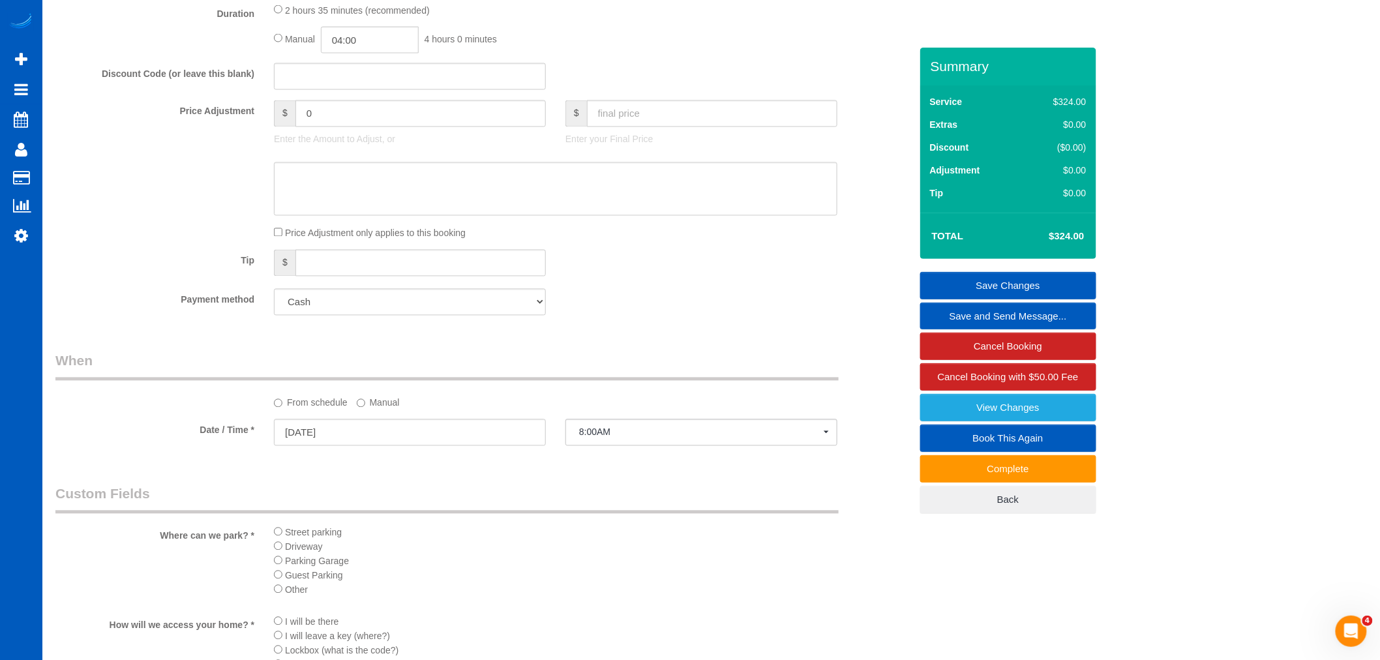
scroll to position [942, 0]
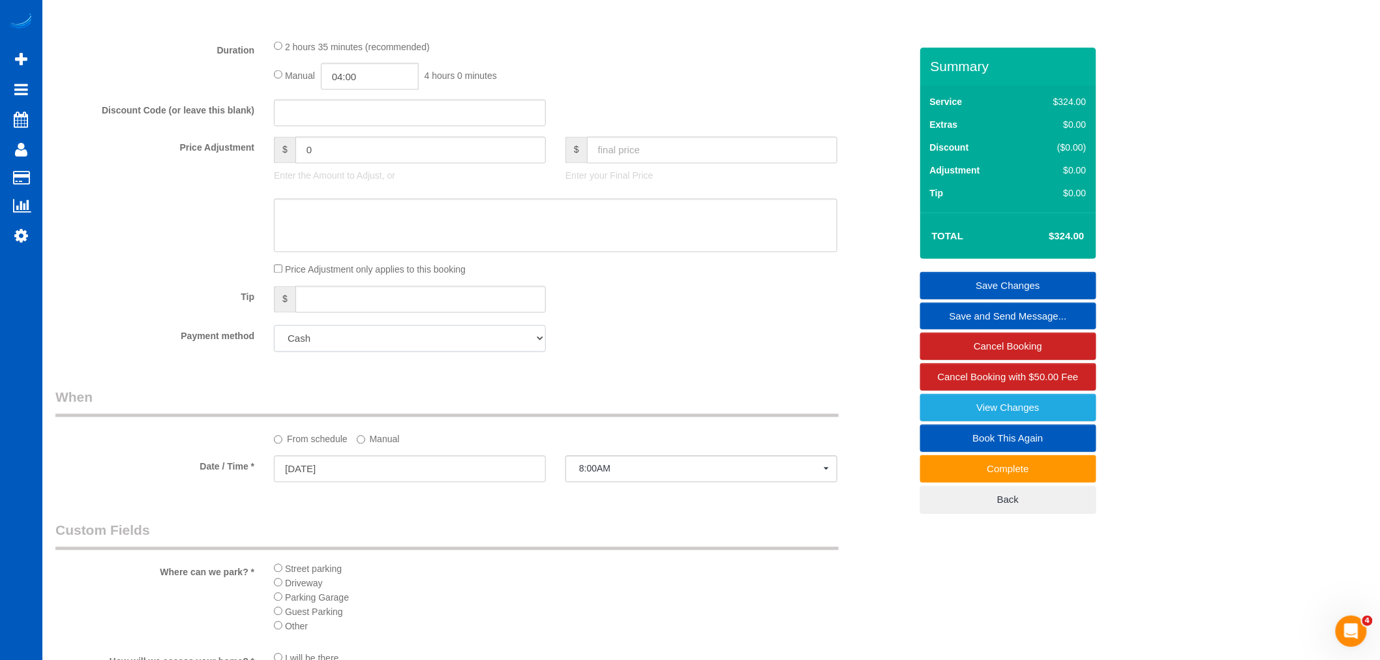
click at [302, 340] on select "Add Credit Card Cash Check Paypal" at bounding box center [410, 338] width 272 height 27
select select "string:fspay"
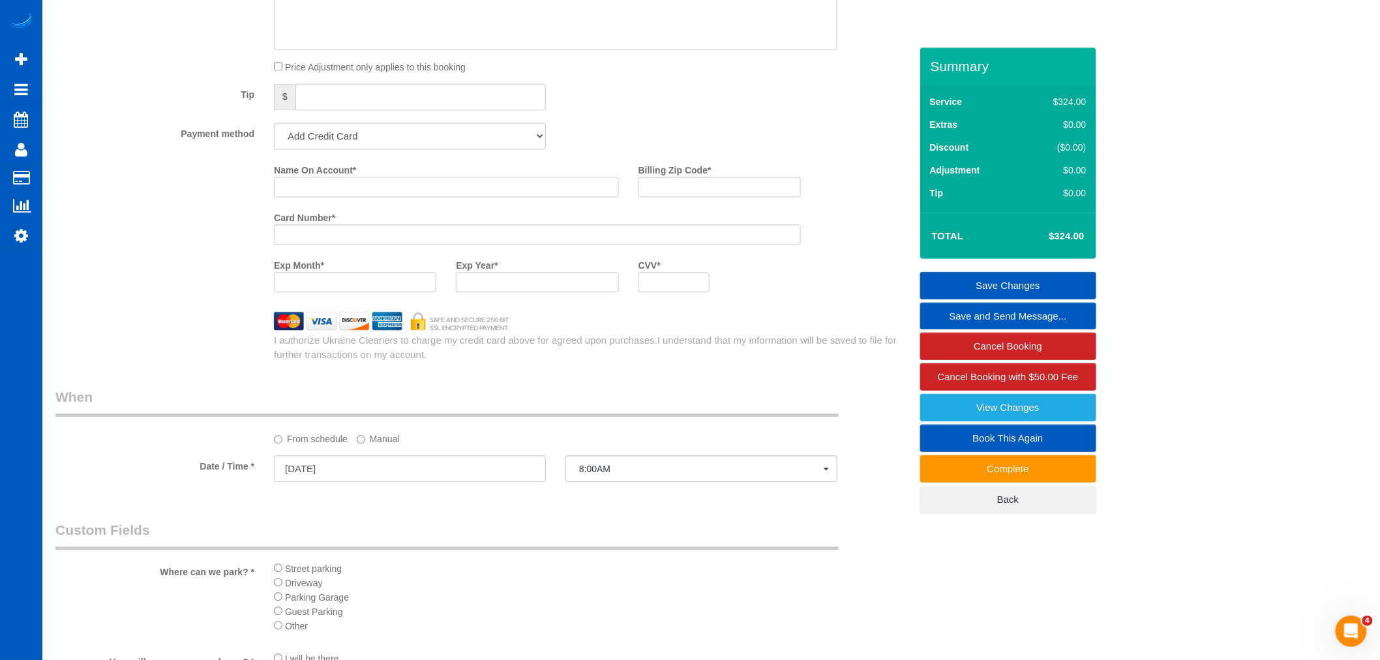
click at [334, 189] on input "Name On Account *" at bounding box center [446, 187] width 345 height 20
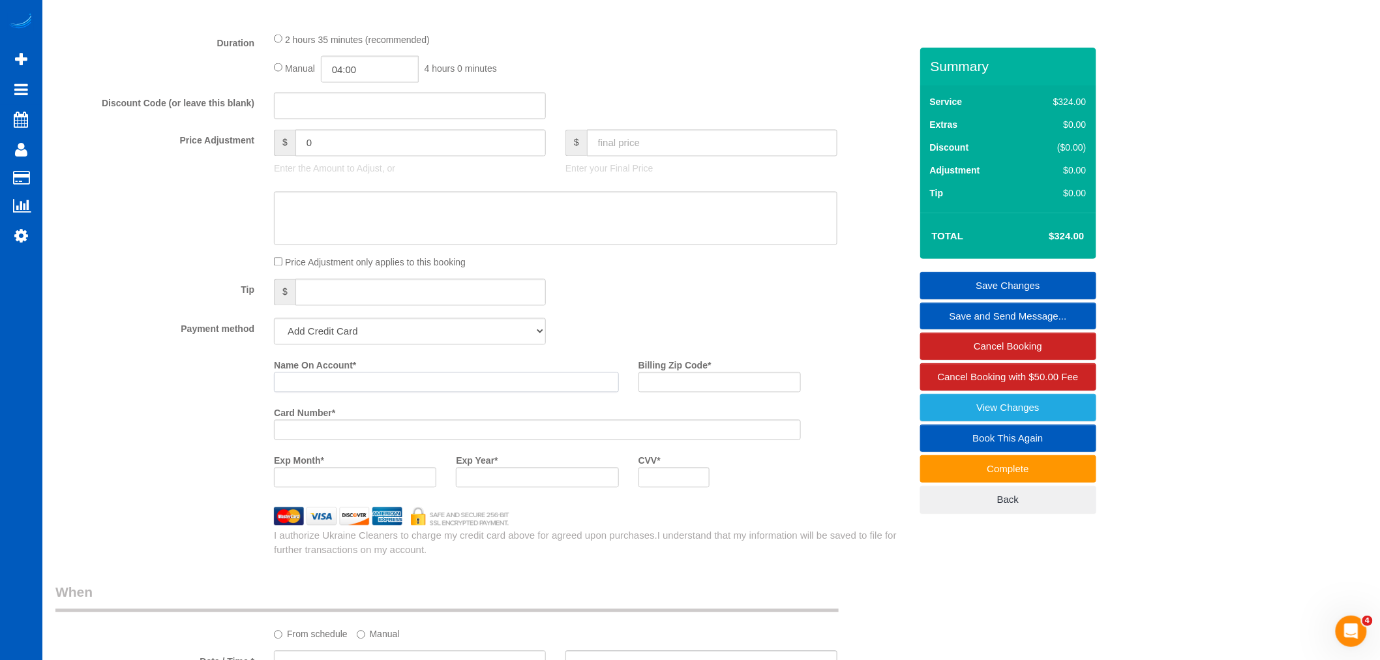
scroll to position [927, 0]
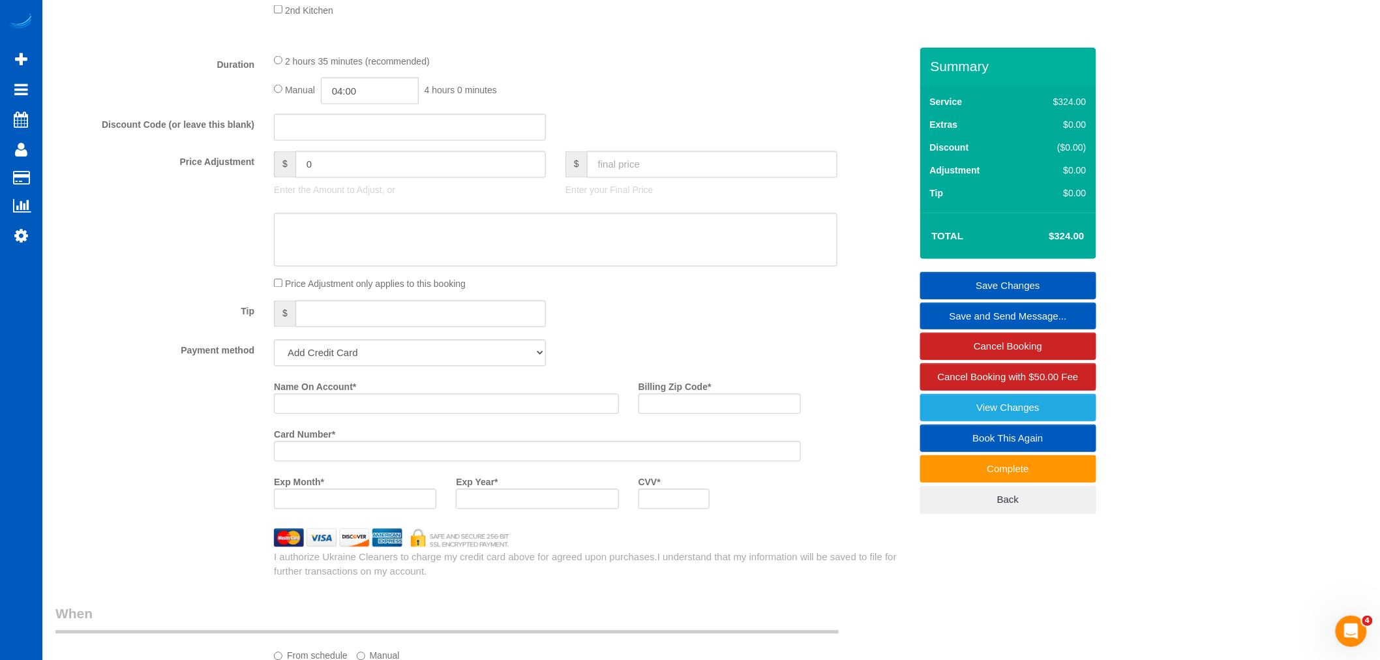
click at [210, 418] on div "Name On Account * Billing Zip Code * Card Number * Exp Month * Exp Year * CVV *" at bounding box center [483, 447] width 874 height 143
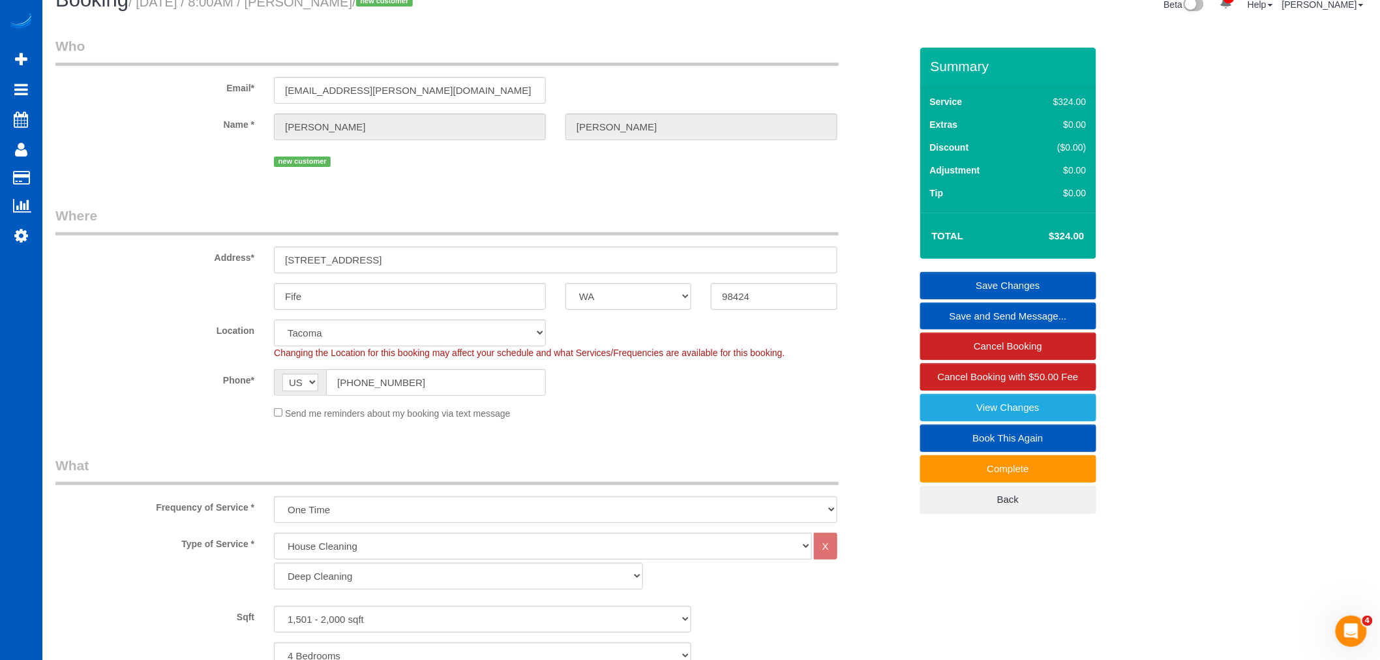
scroll to position [0, 0]
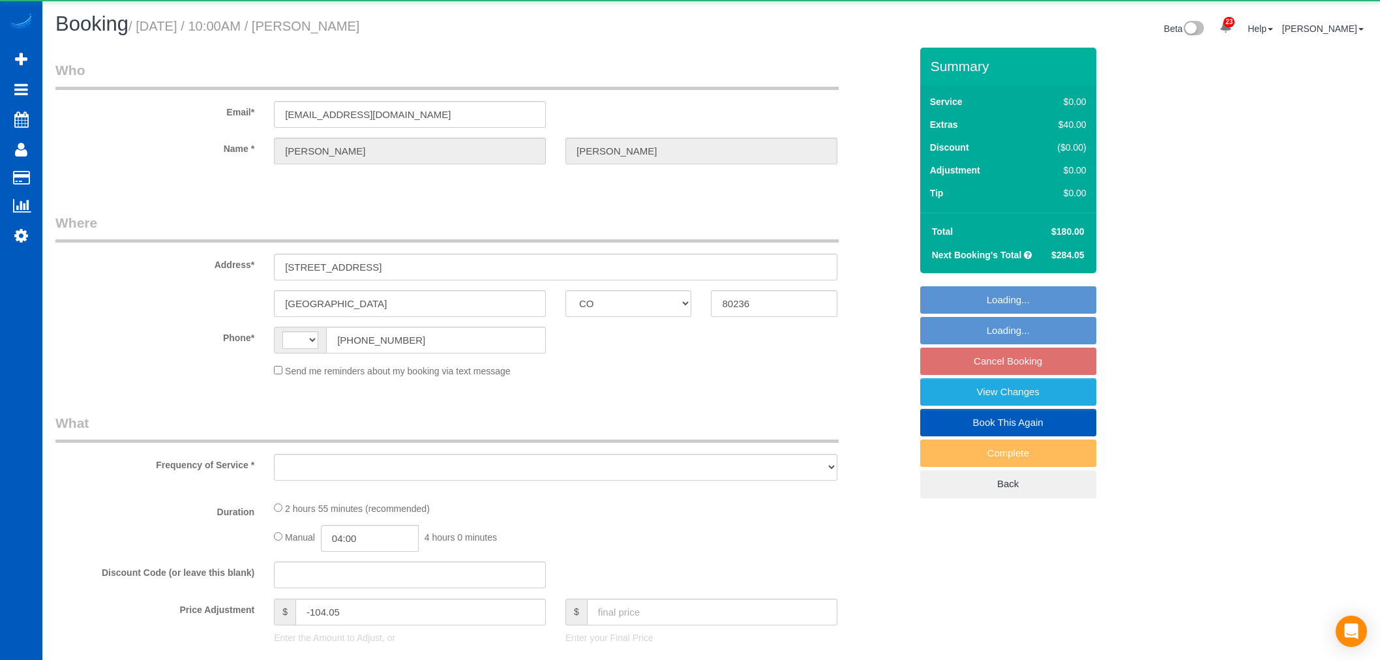
select select "CO"
select select "string:[GEOGRAPHIC_DATA]"
select select "object:947"
select select "string:fspay-5a7ed591-c71f-43b4-85d2-8ea2fe7bdd1a"
select select "199"
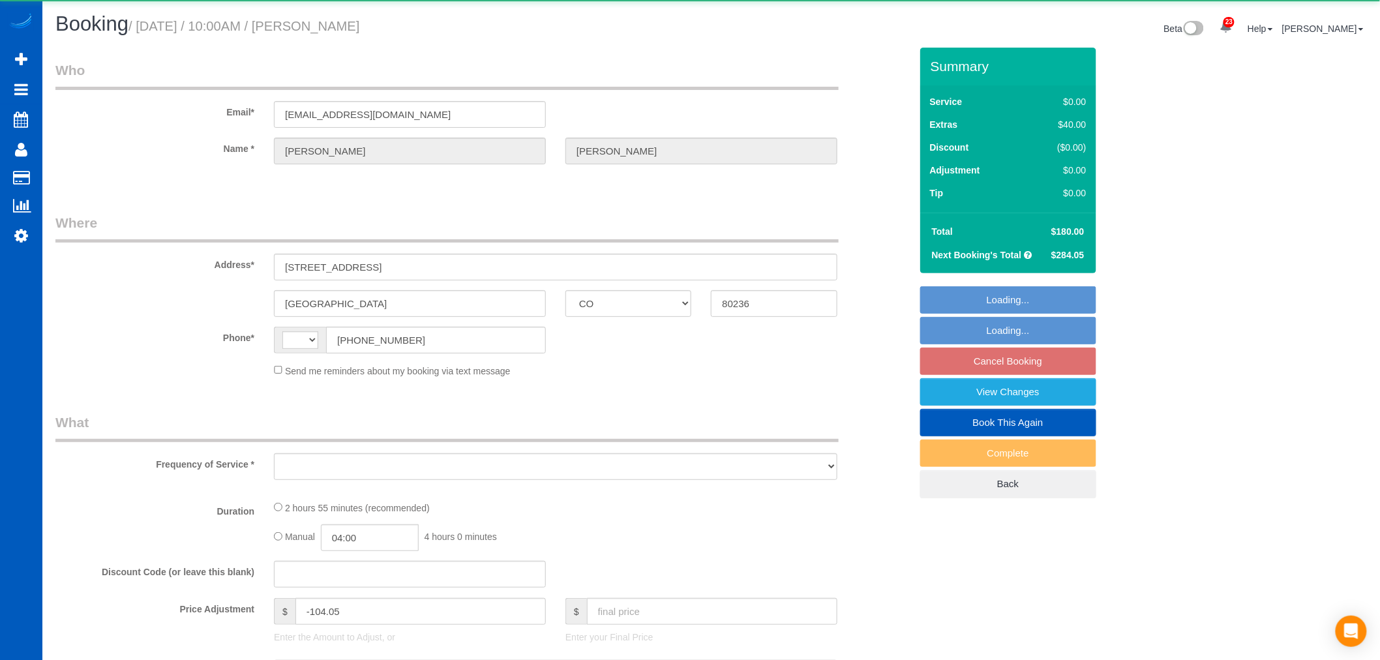
select select "2001"
select select "5"
select select "2"
select select "spot1"
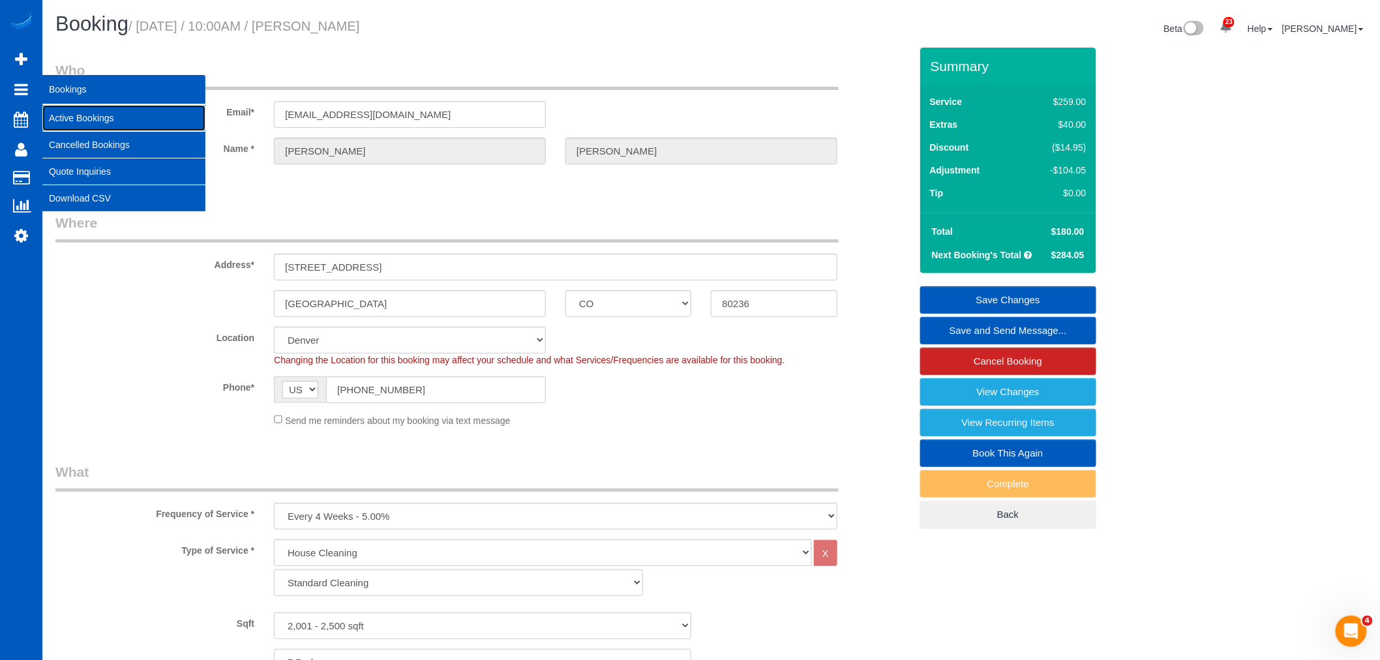
click at [100, 115] on link "Active Bookings" at bounding box center [123, 118] width 163 height 26
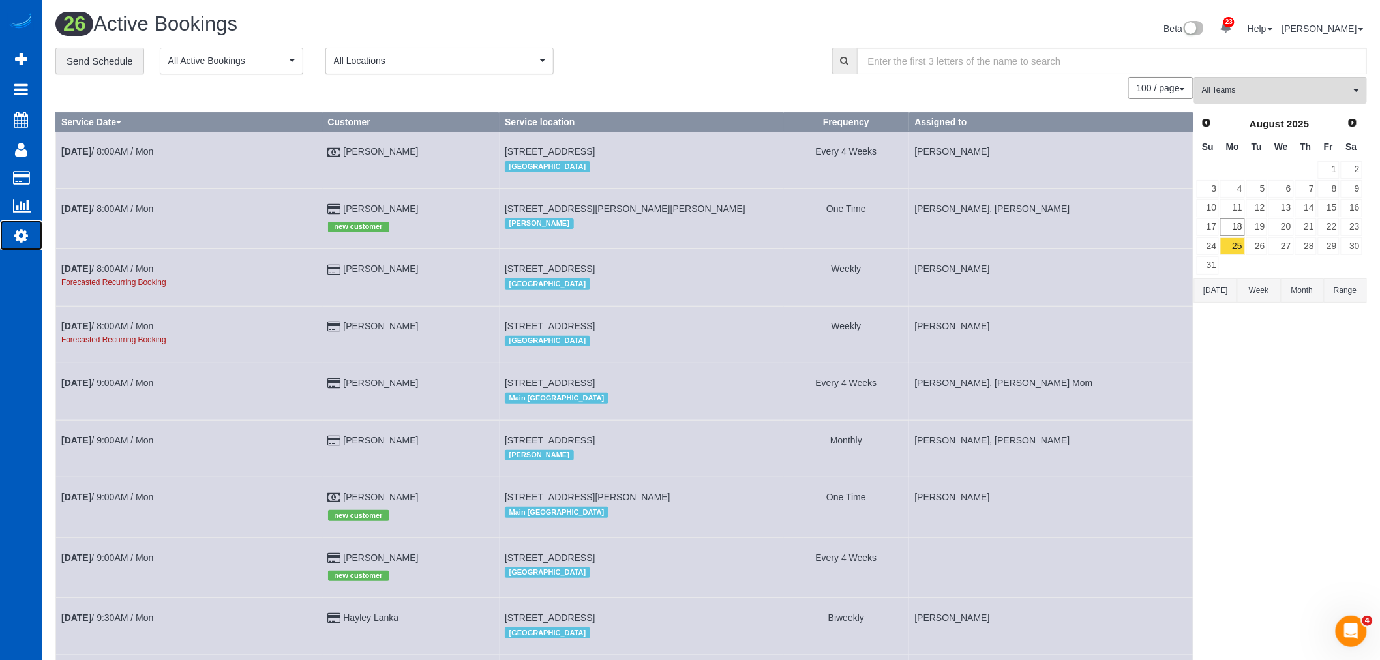
click at [33, 246] on link "Settings" at bounding box center [21, 235] width 42 height 30
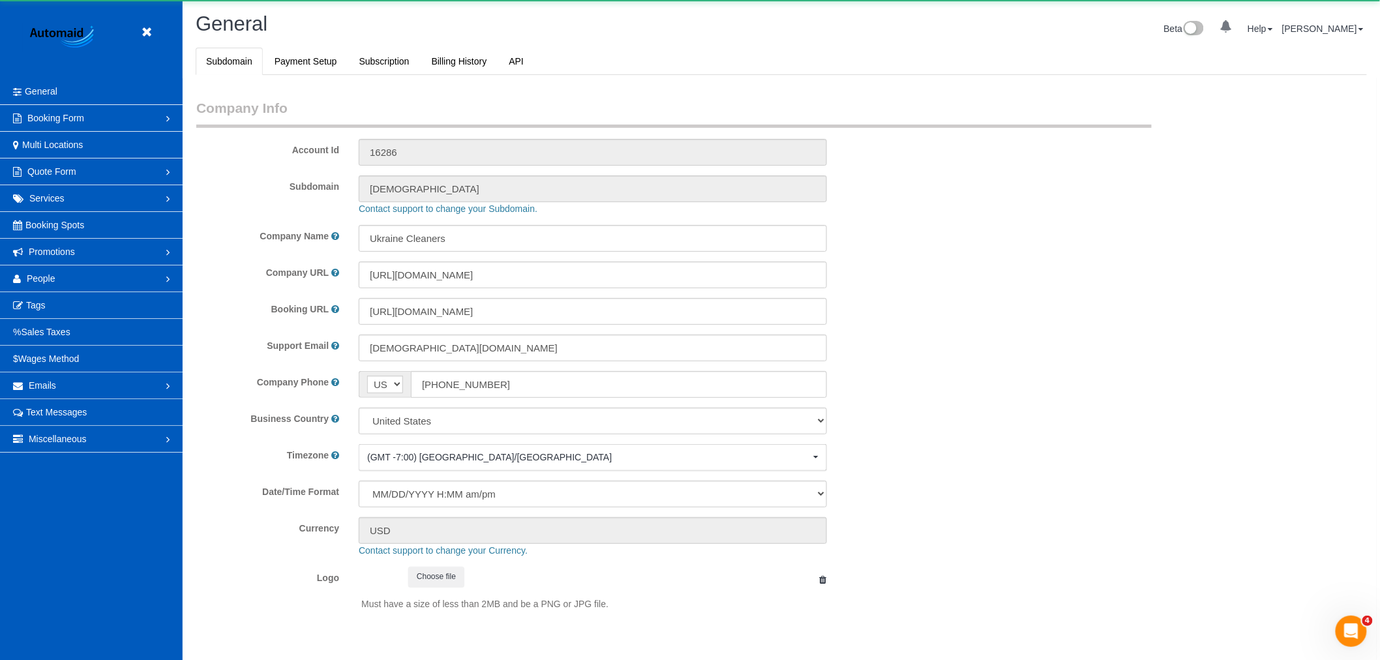
select select "1"
click at [53, 285] on link "People" at bounding box center [91, 278] width 183 height 26
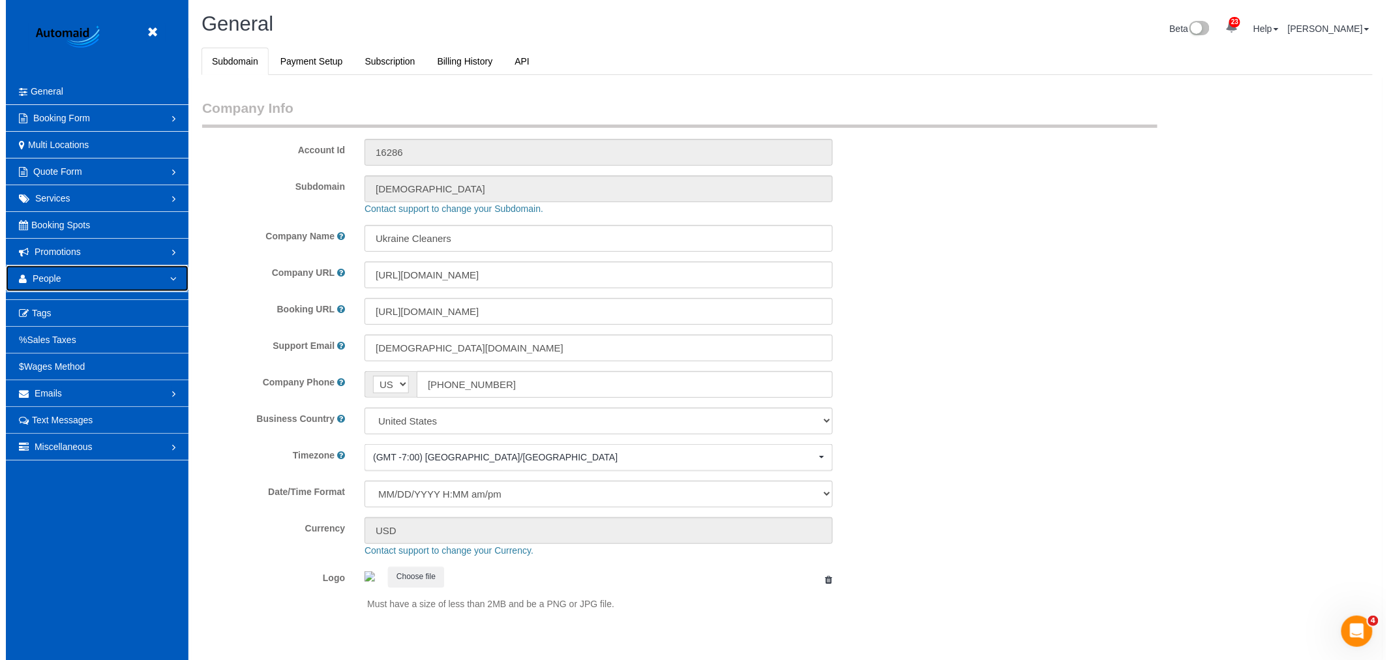
scroll to position [0, 0]
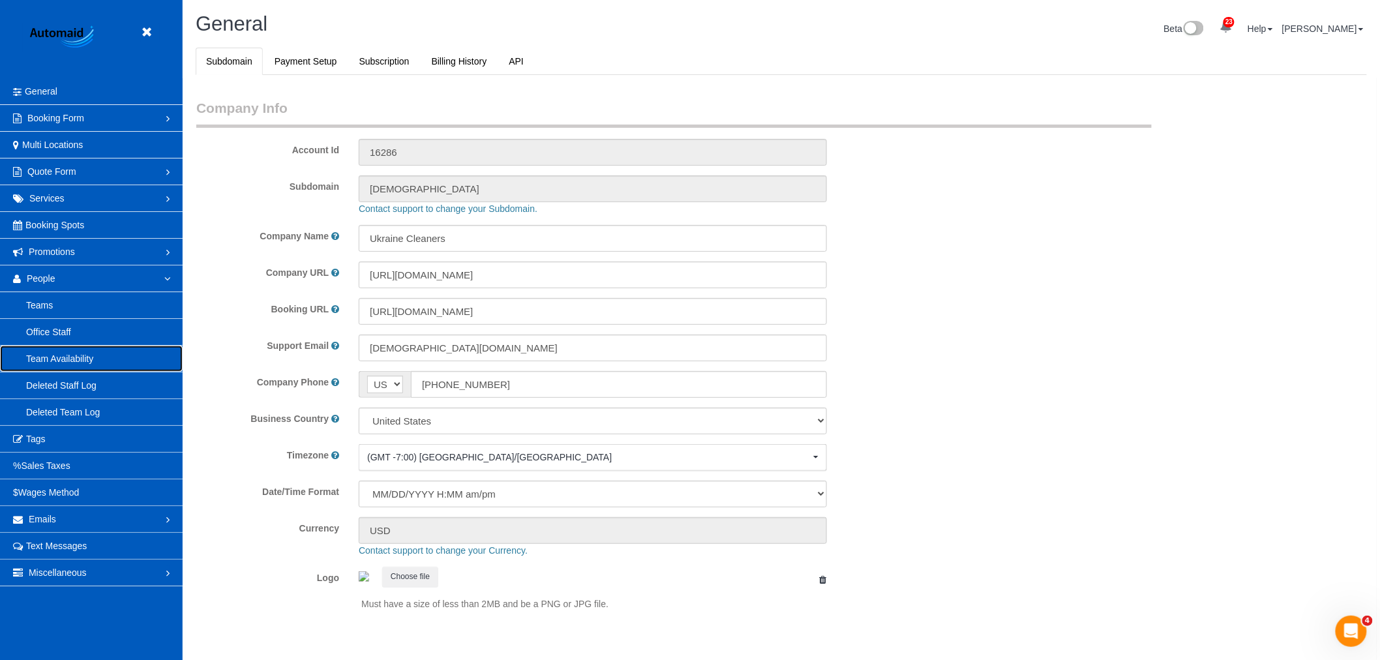
click at [86, 362] on link "Team Availability" at bounding box center [91, 359] width 183 height 26
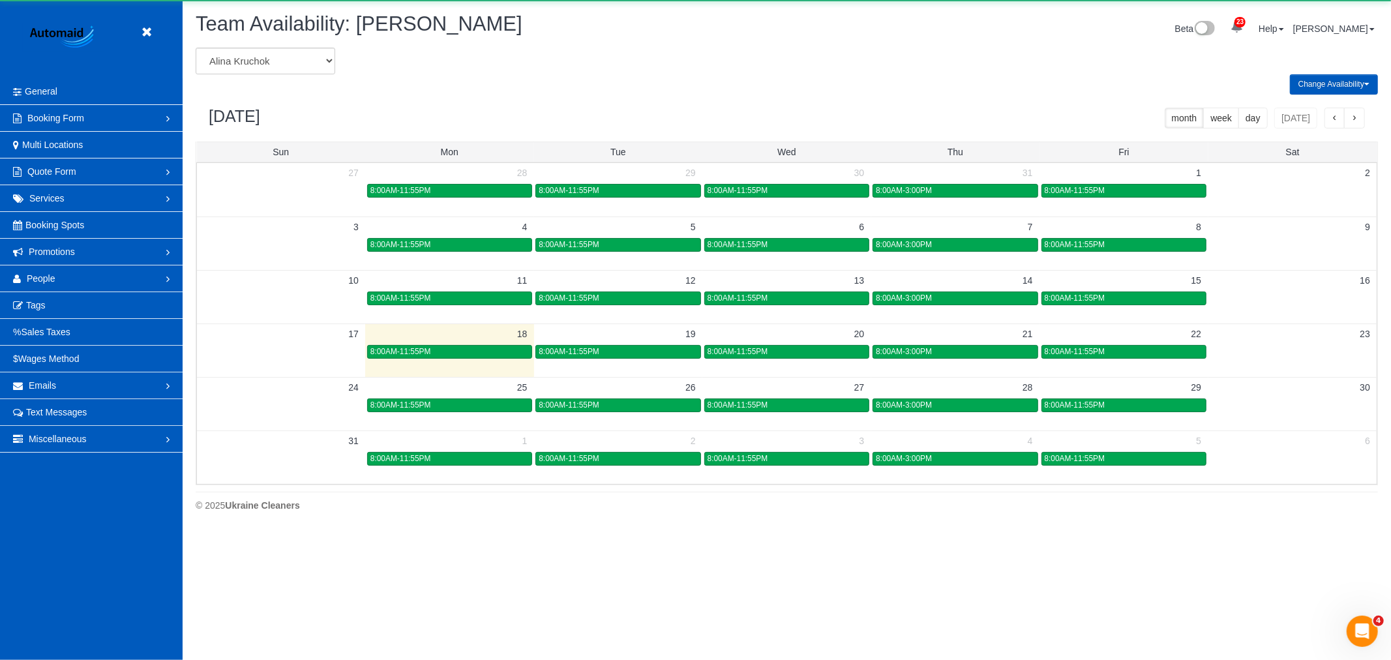
scroll to position [532, 1391]
click at [295, 63] on select "Alina Kruchok Alona Kulish Alona Tarasiuk Alona Vikhliaieva Anastasiia Demchenk…" at bounding box center [266, 61] width 140 height 27
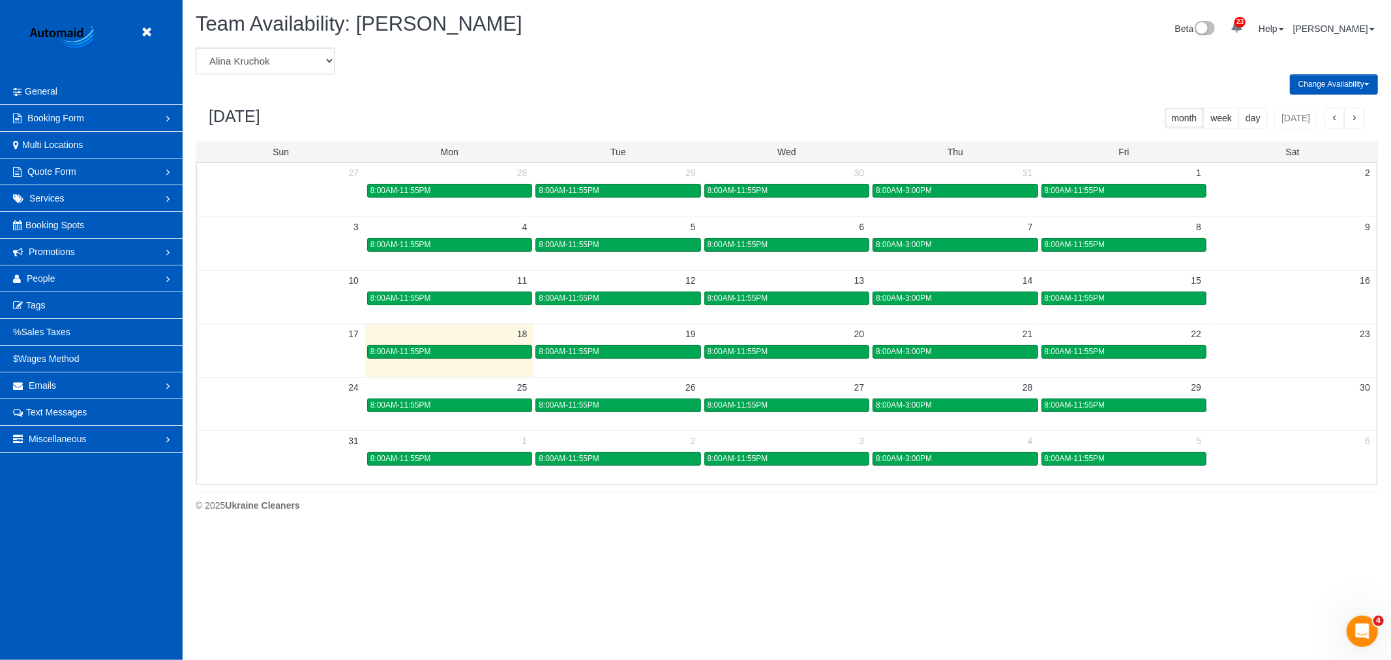
drag, startPoint x: 421, startPoint y: 105, endPoint x: 376, endPoint y: 106, distance: 44.4
click at [421, 105] on div "August 2025 month week day today" at bounding box center [787, 118] width 1182 height 47
click at [154, 26] on link at bounding box center [150, 33] width 20 height 20
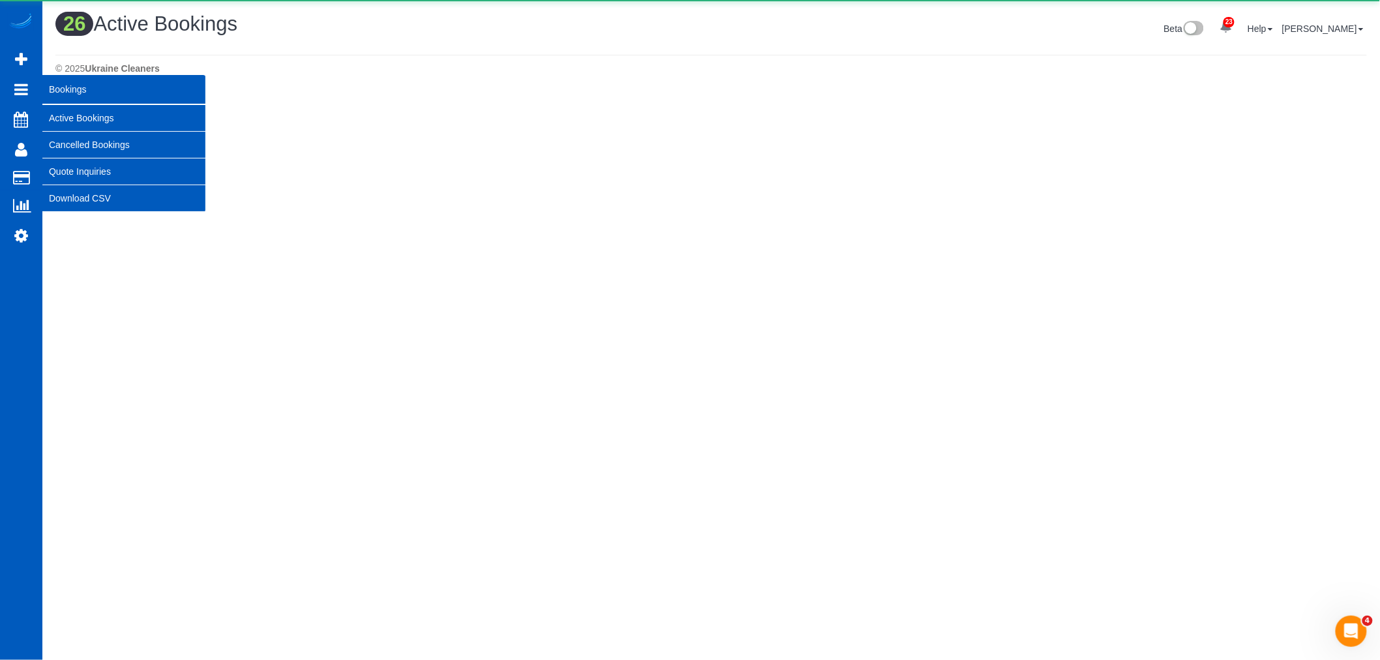
scroll to position [1762, 1380]
click at [95, 117] on link "Active Bookings" at bounding box center [123, 118] width 163 height 26
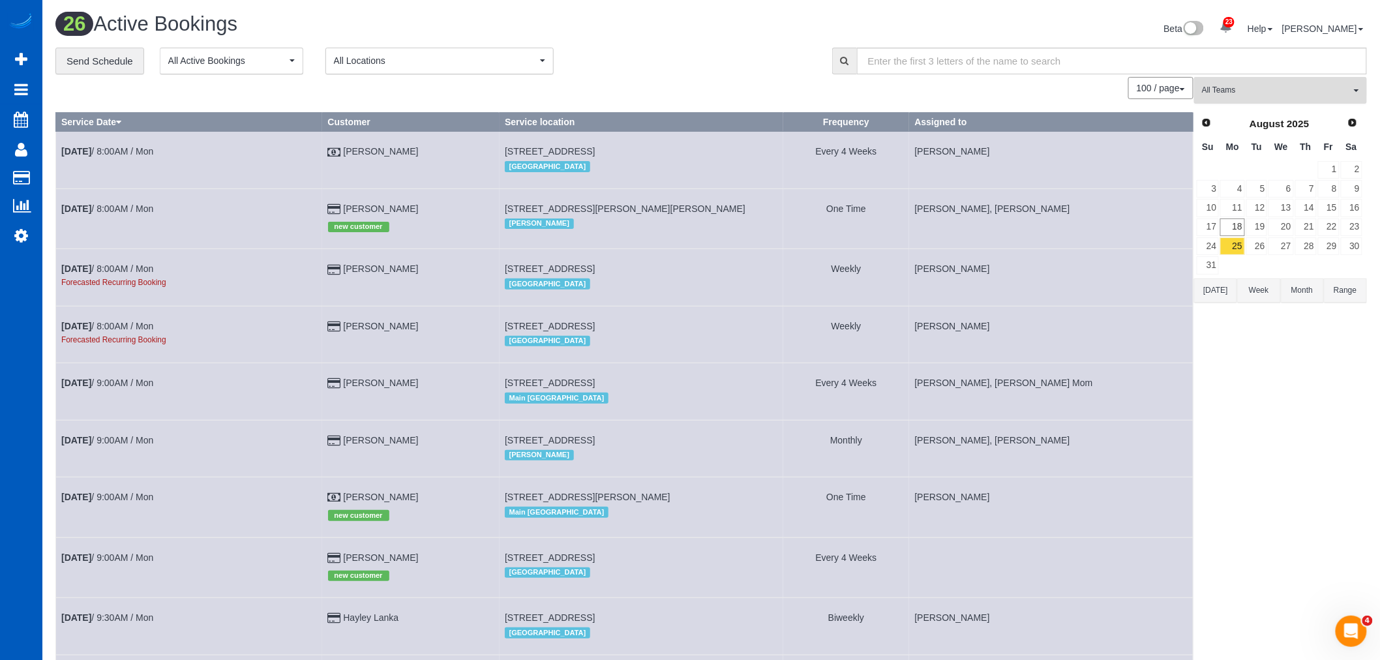
click at [1268, 104] on button "All Teams" at bounding box center [1280, 90] width 173 height 27
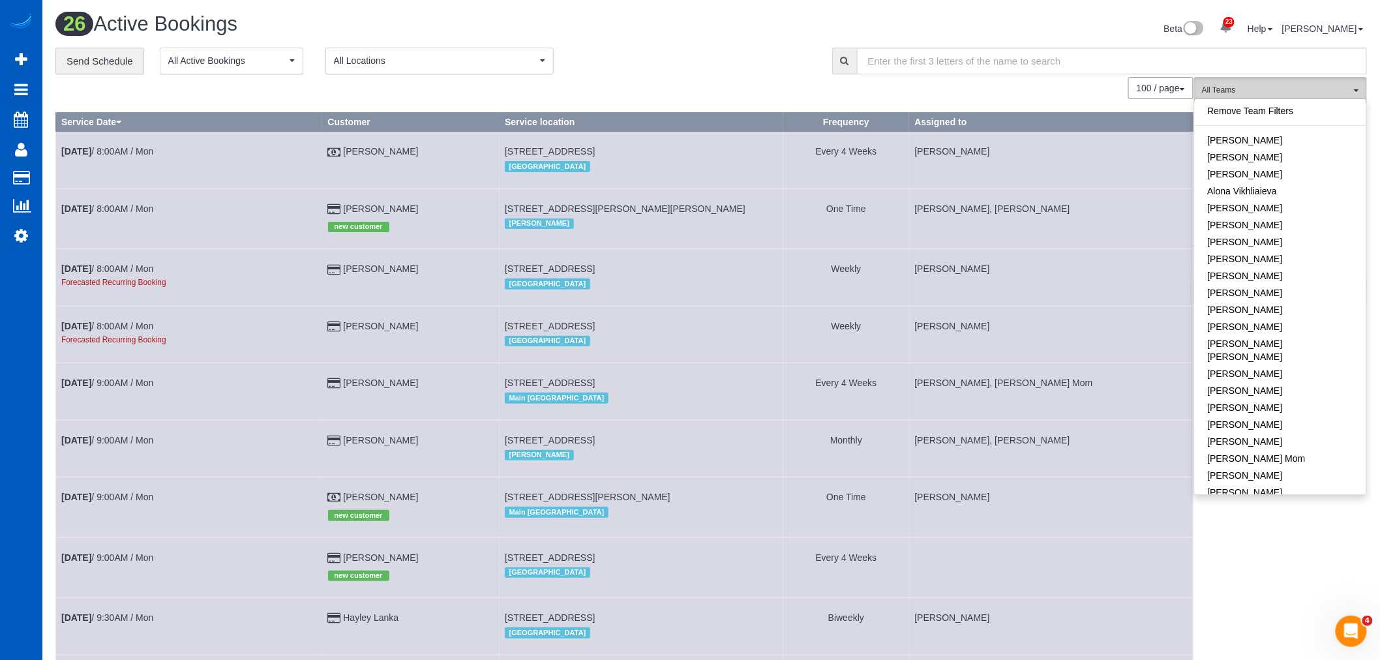
click at [1258, 95] on span "All Teams" at bounding box center [1276, 90] width 149 height 11
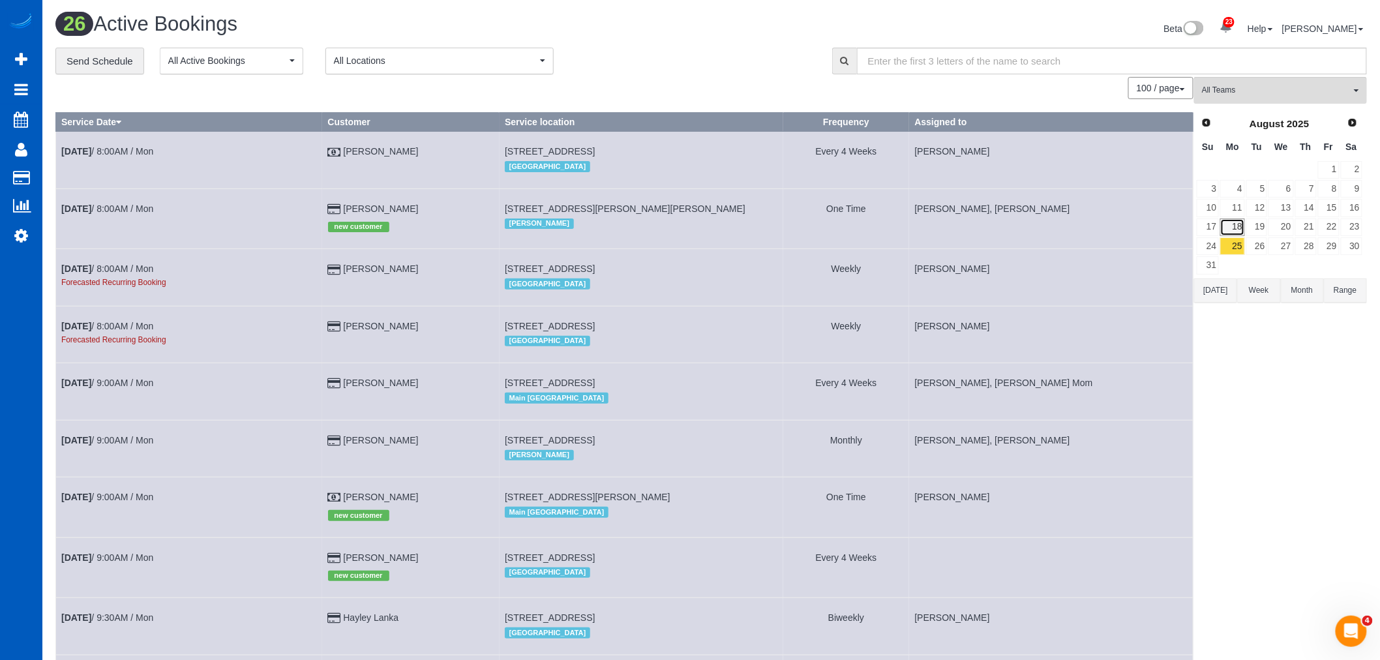
click at [1233, 227] on link "18" at bounding box center [1232, 227] width 24 height 18
click at [1253, 227] on link "19" at bounding box center [1257, 227] width 22 height 18
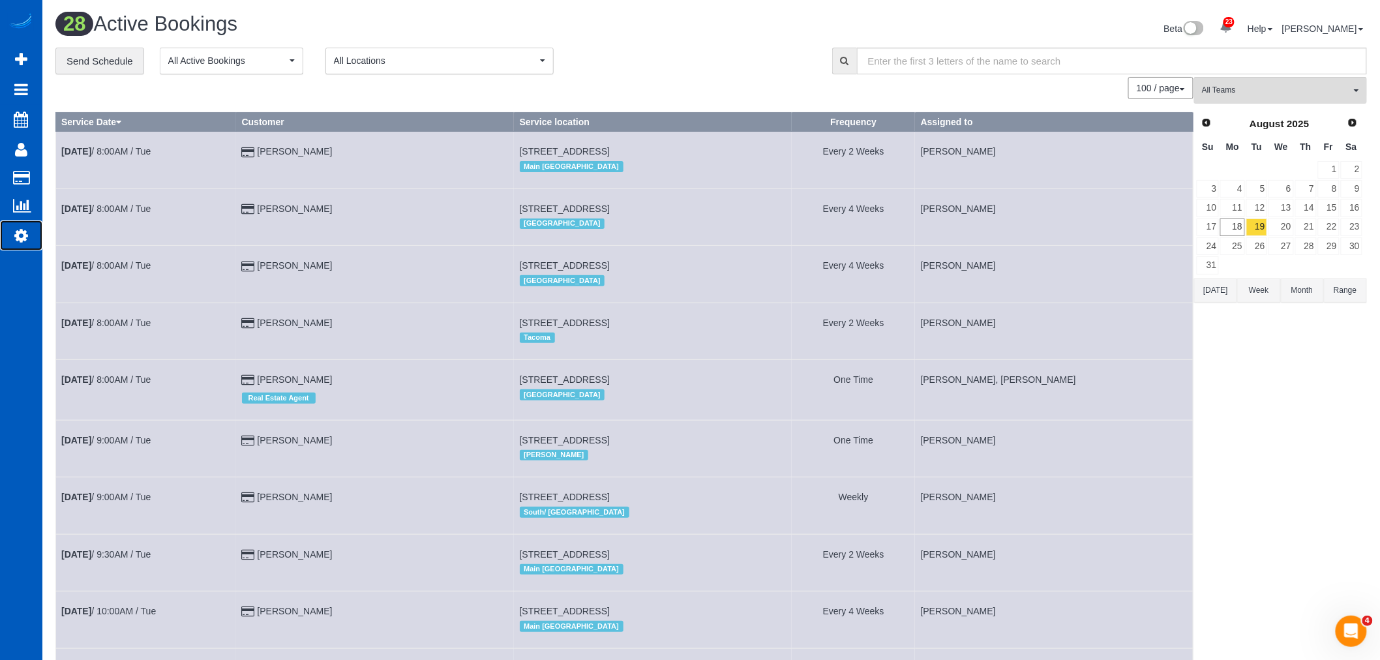
click at [22, 242] on icon at bounding box center [21, 236] width 14 height 16
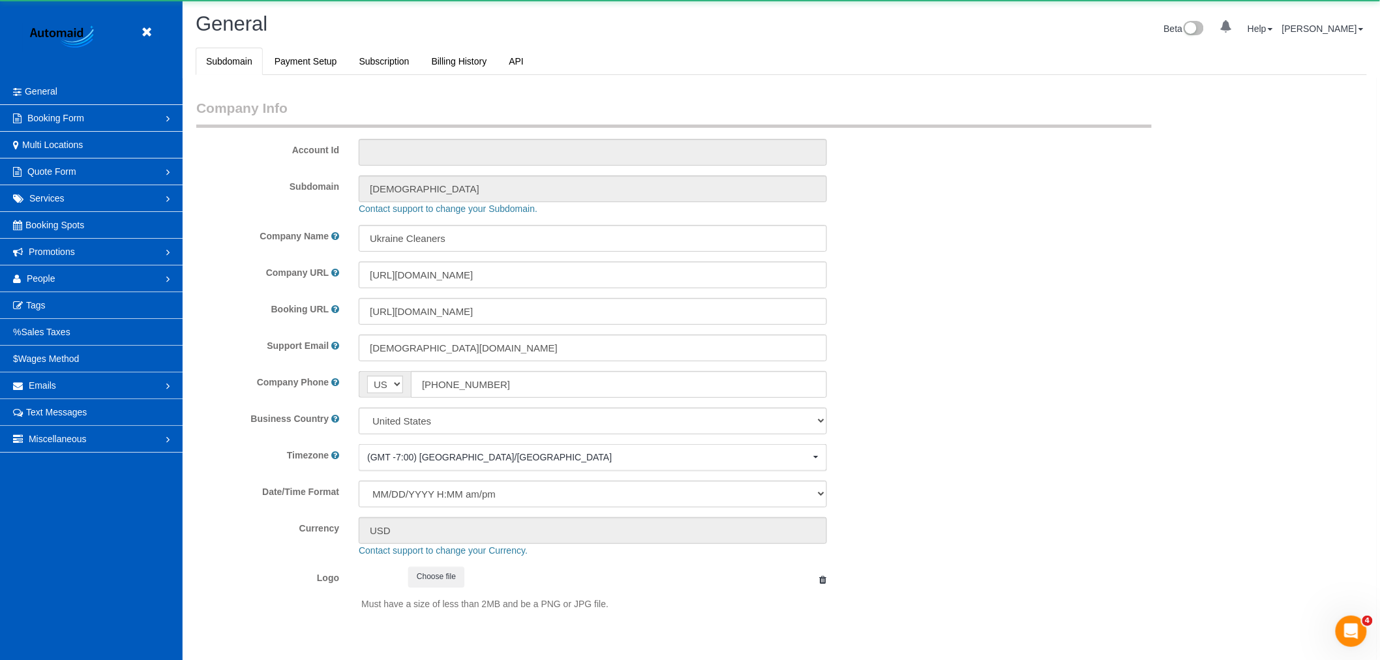
select select "1"
click at [47, 267] on link "People" at bounding box center [91, 278] width 183 height 26
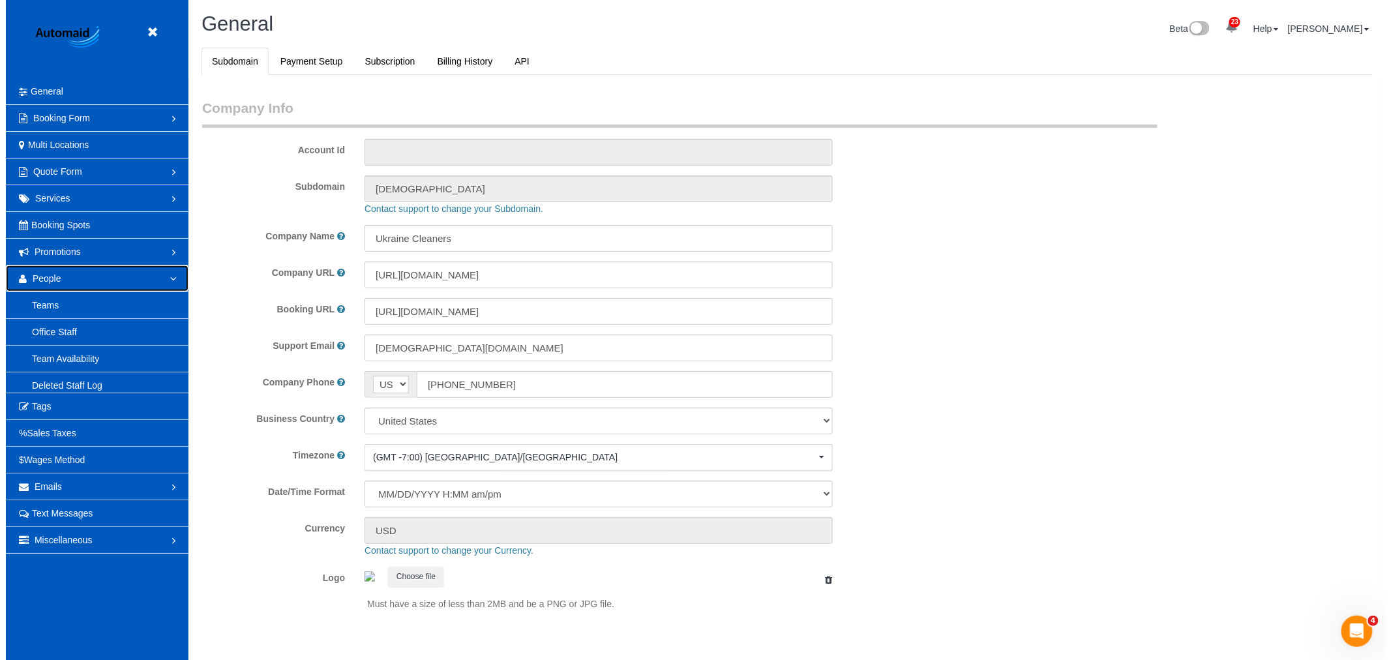
scroll to position [0, 0]
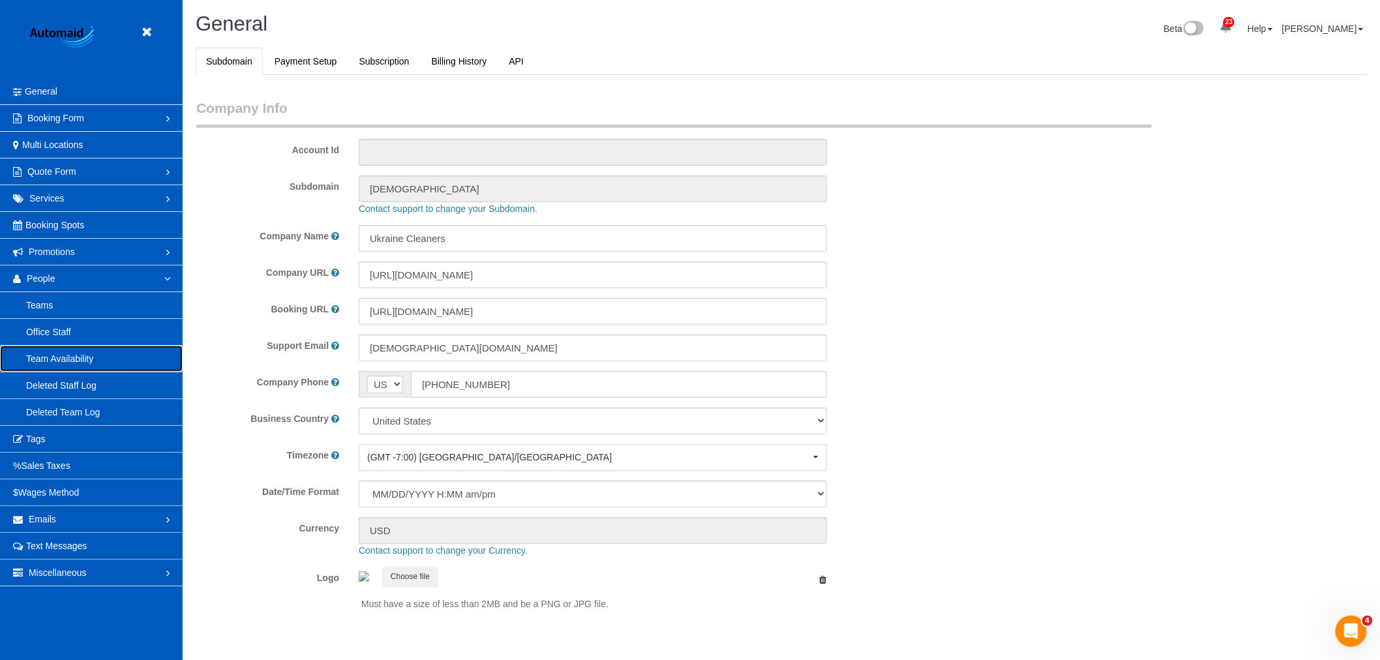
click at [63, 359] on link "Team Availability" at bounding box center [91, 359] width 183 height 26
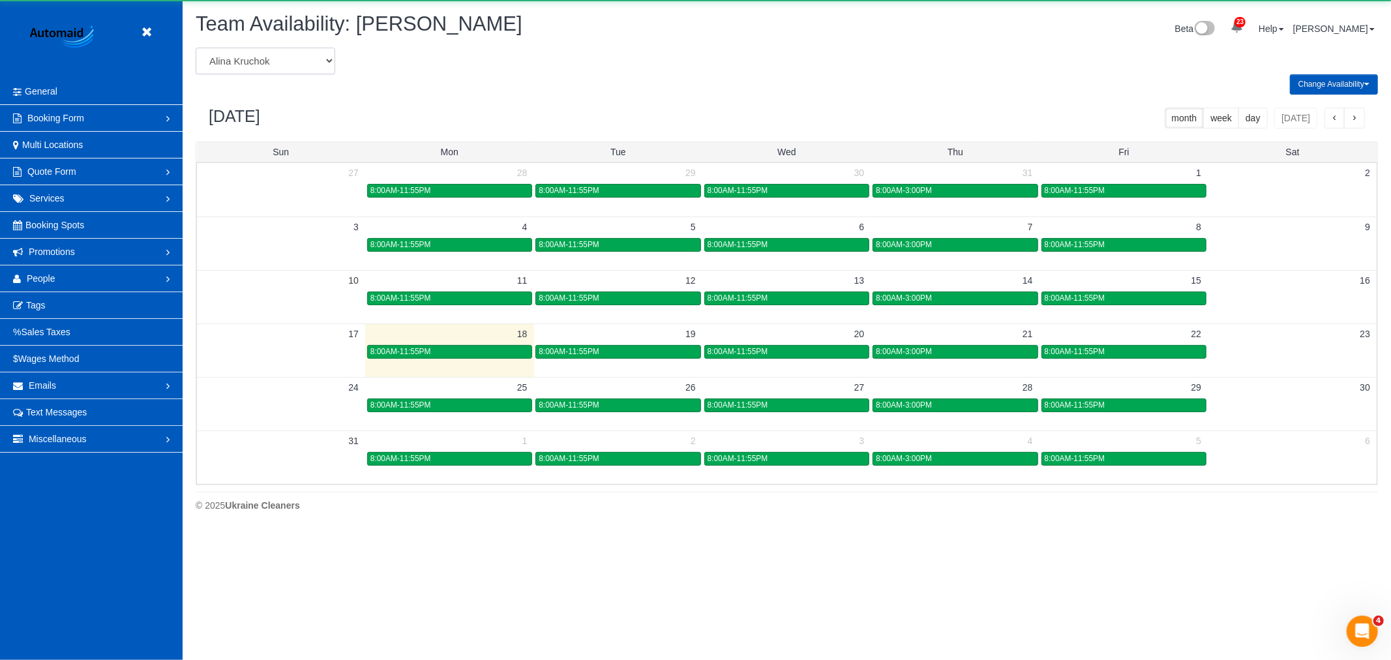
click at [287, 65] on select "Alina Kruchok Alona Kulish Alona Tarasiuk Alona Vikhliaieva Anastasiia Demchenk…" at bounding box center [266, 61] width 140 height 27
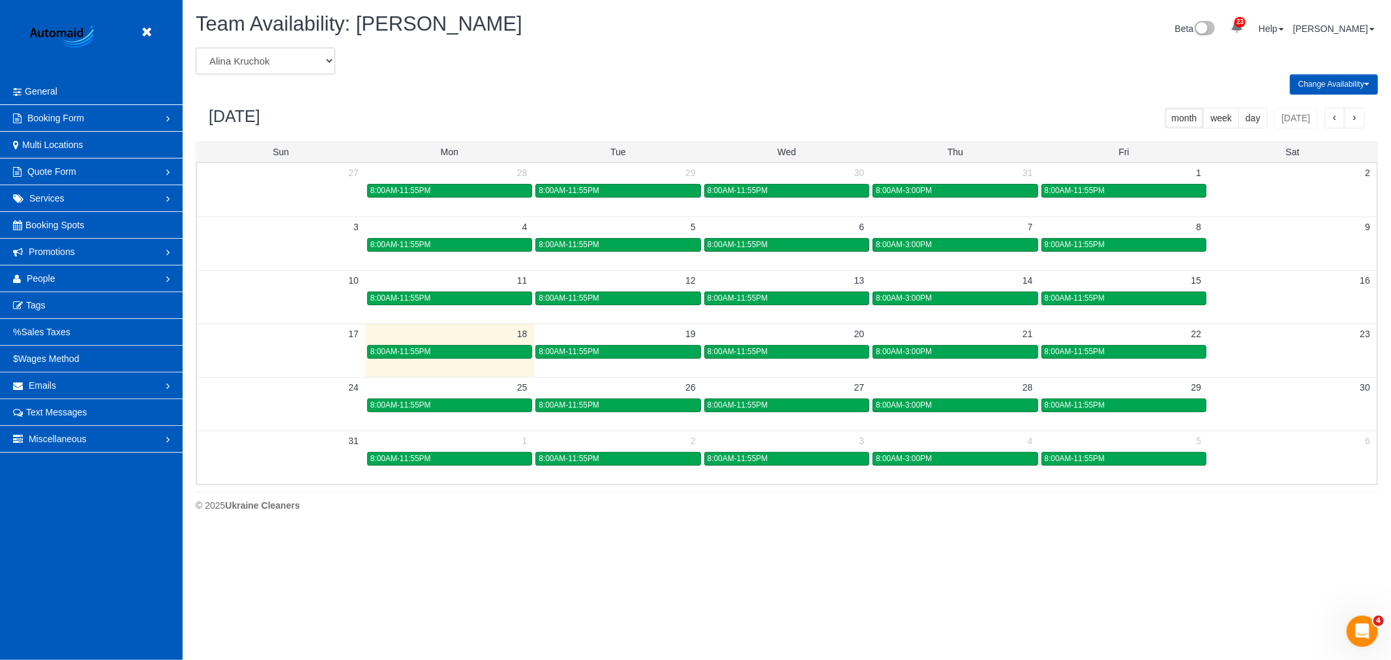
select select "number:864"
click at [196, 48] on select "Alina Kruchok Alona Kulish Alona Tarasiuk Alona Vikhliaieva Anastasiia Demchenk…" at bounding box center [266, 61] width 140 height 27
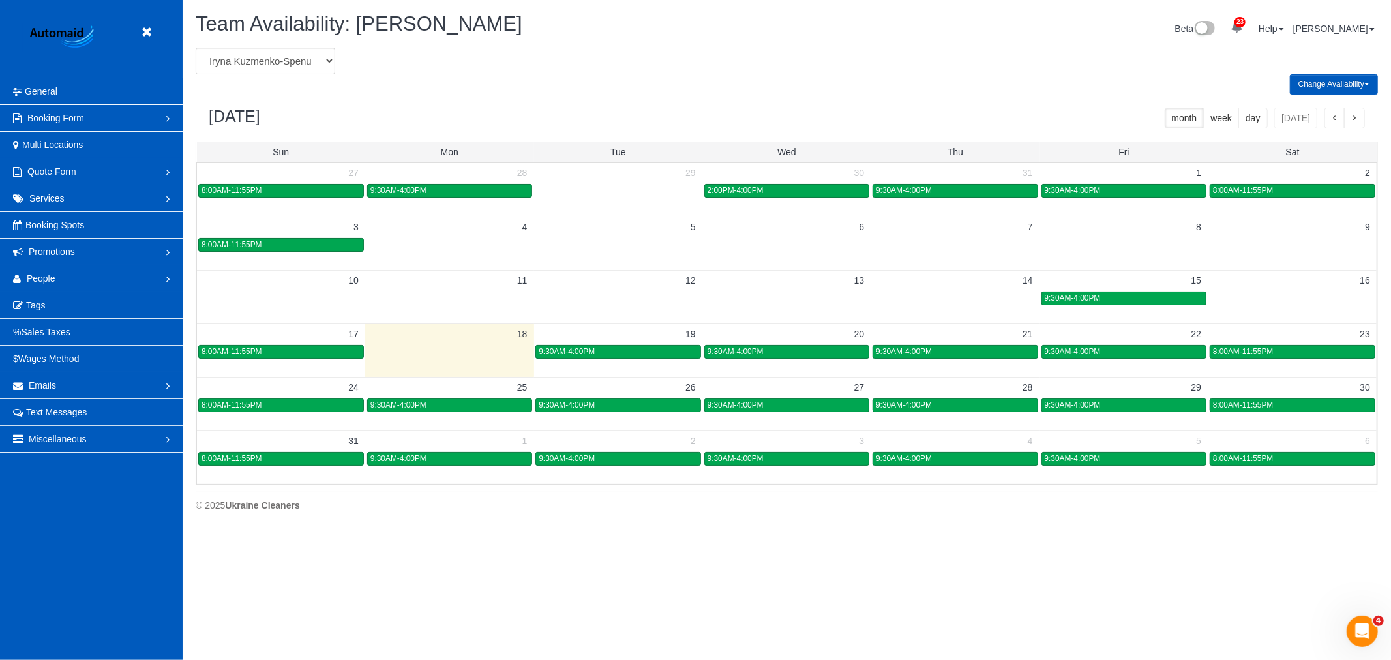
click at [423, 417] on td at bounding box center [449, 403] width 168 height 53
click at [423, 408] on body "Beta Close Settings General Booking Form Install Form Customize Form Fields Def…" at bounding box center [695, 330] width 1391 height 660
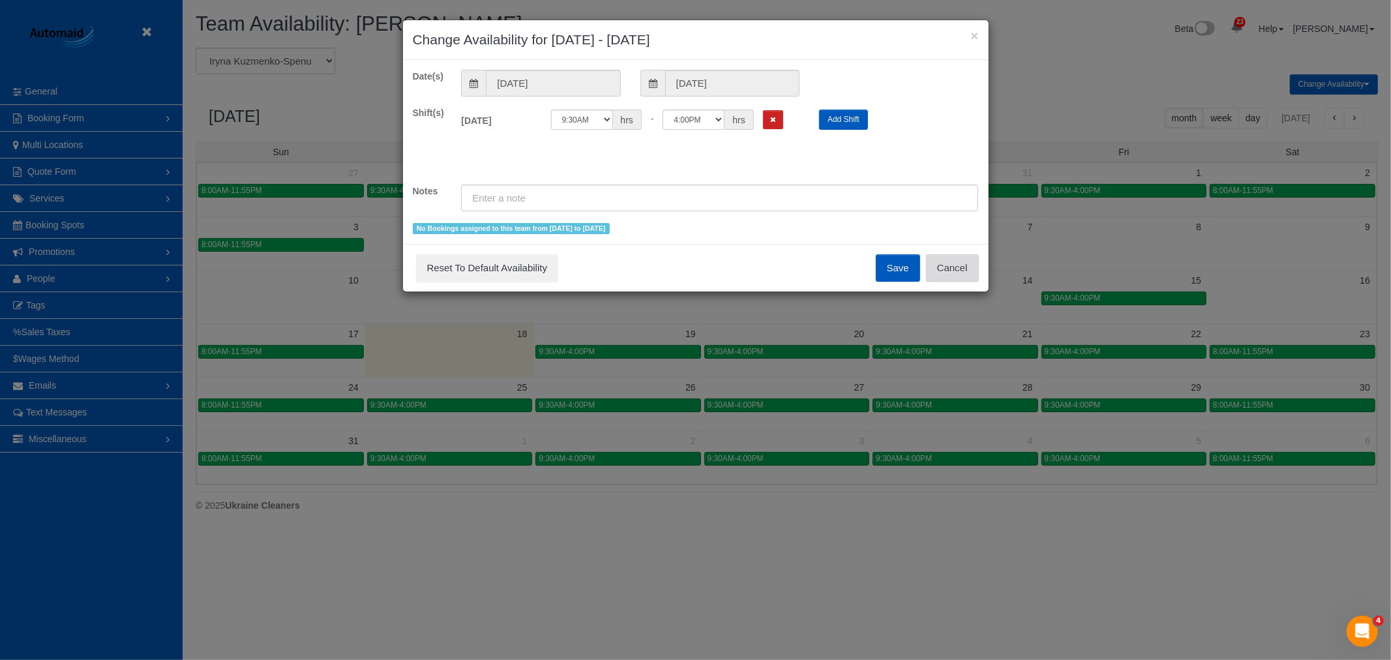
click at [959, 262] on button "Cancel" at bounding box center [952, 267] width 53 height 27
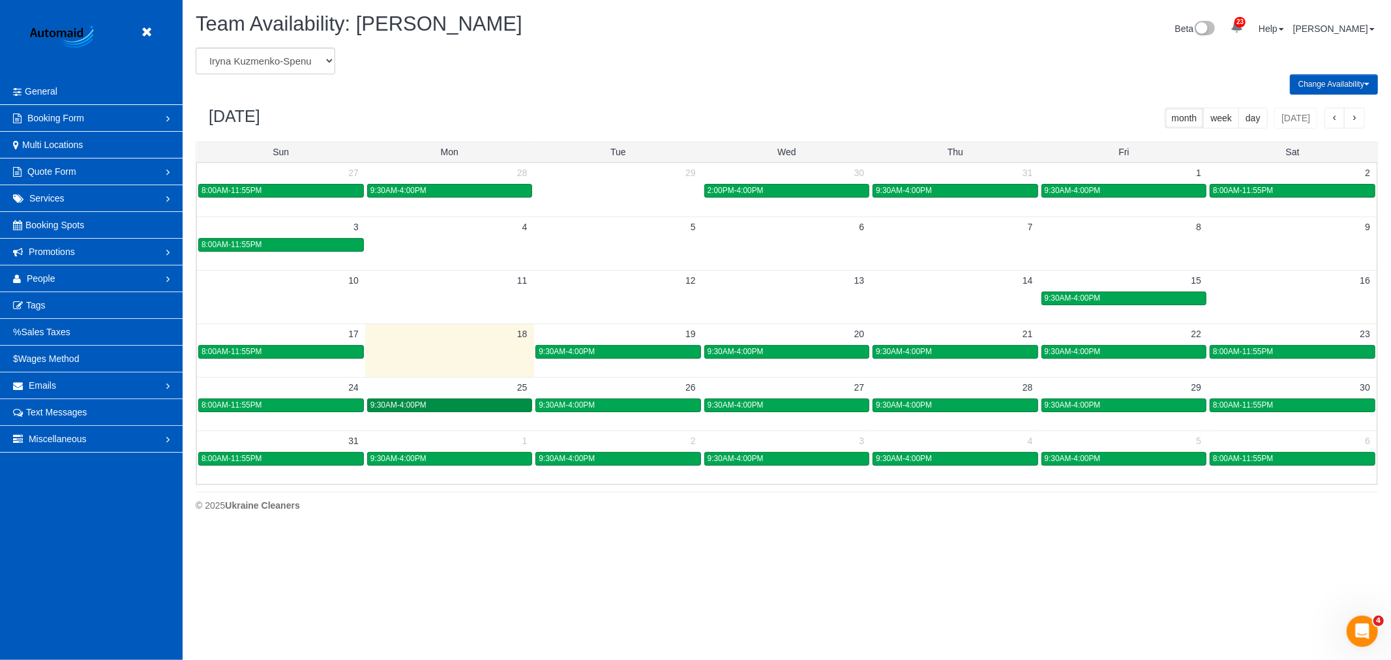
click at [476, 408] on div "9:30AM-4:00PM" at bounding box center [449, 405] width 158 height 10
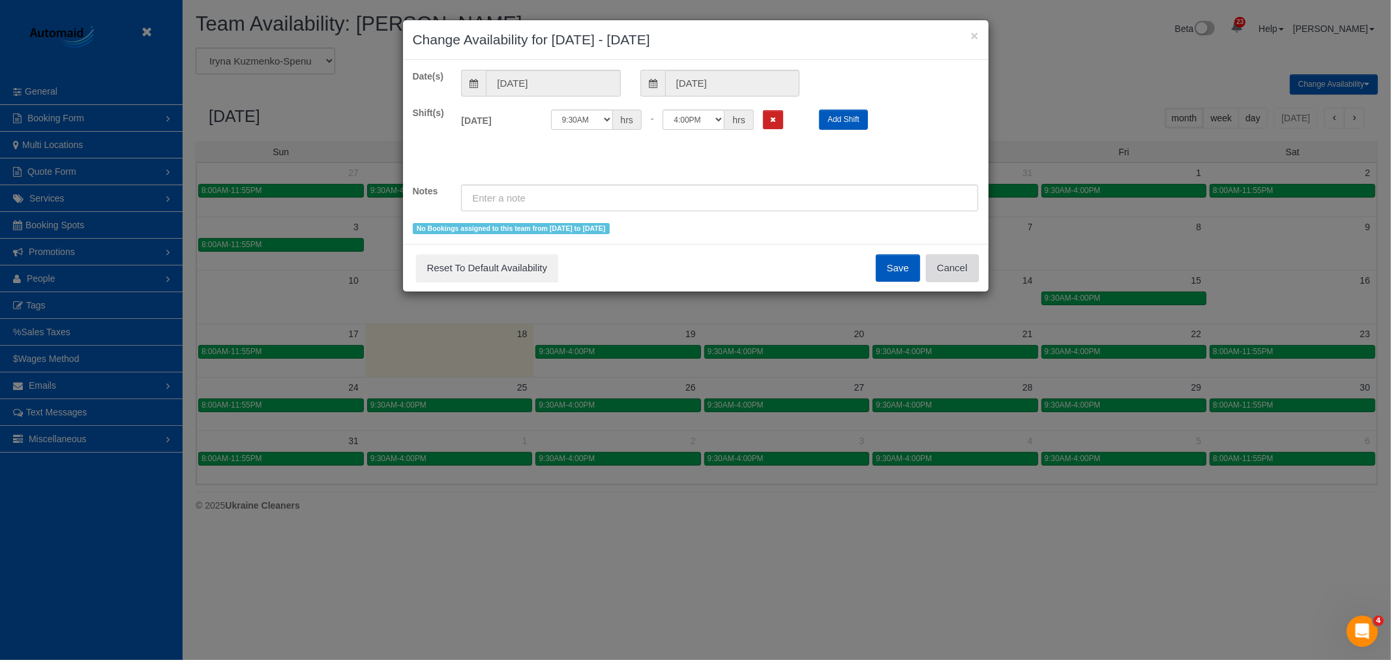
click at [959, 277] on button "Cancel" at bounding box center [952, 267] width 53 height 27
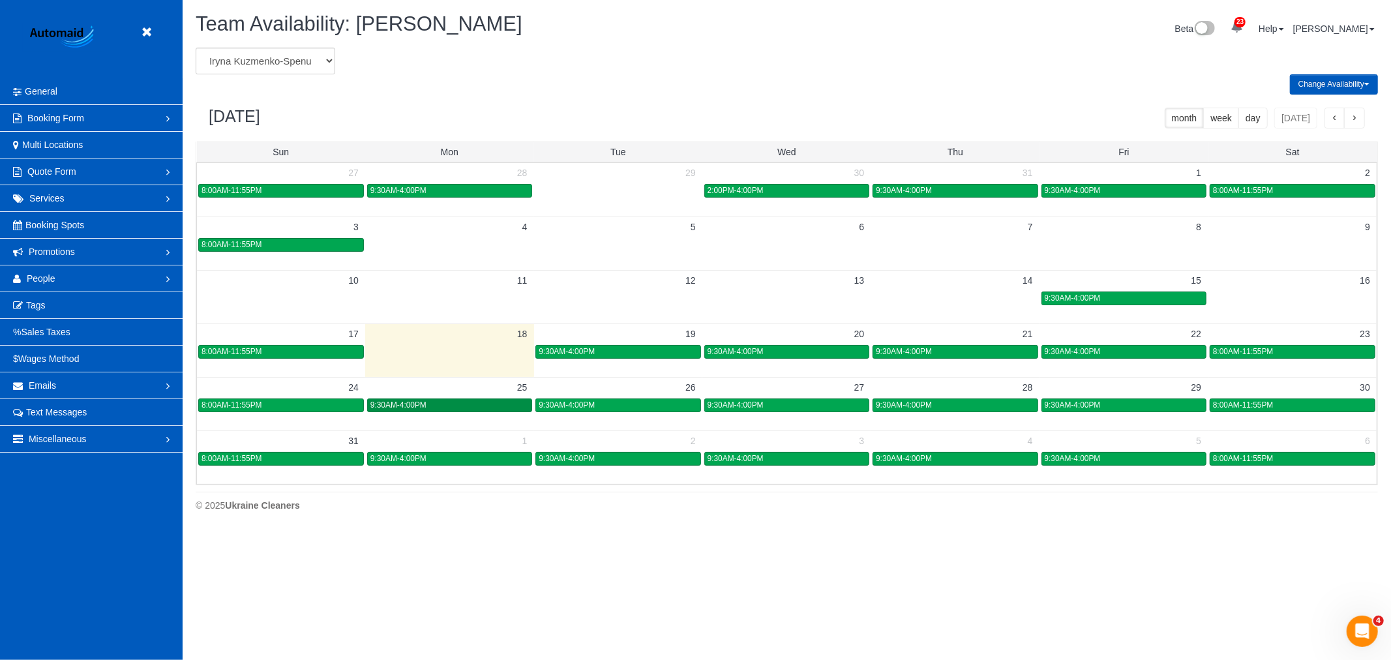
click at [459, 408] on div "9:30AM-4:00PM" at bounding box center [449, 405] width 158 height 10
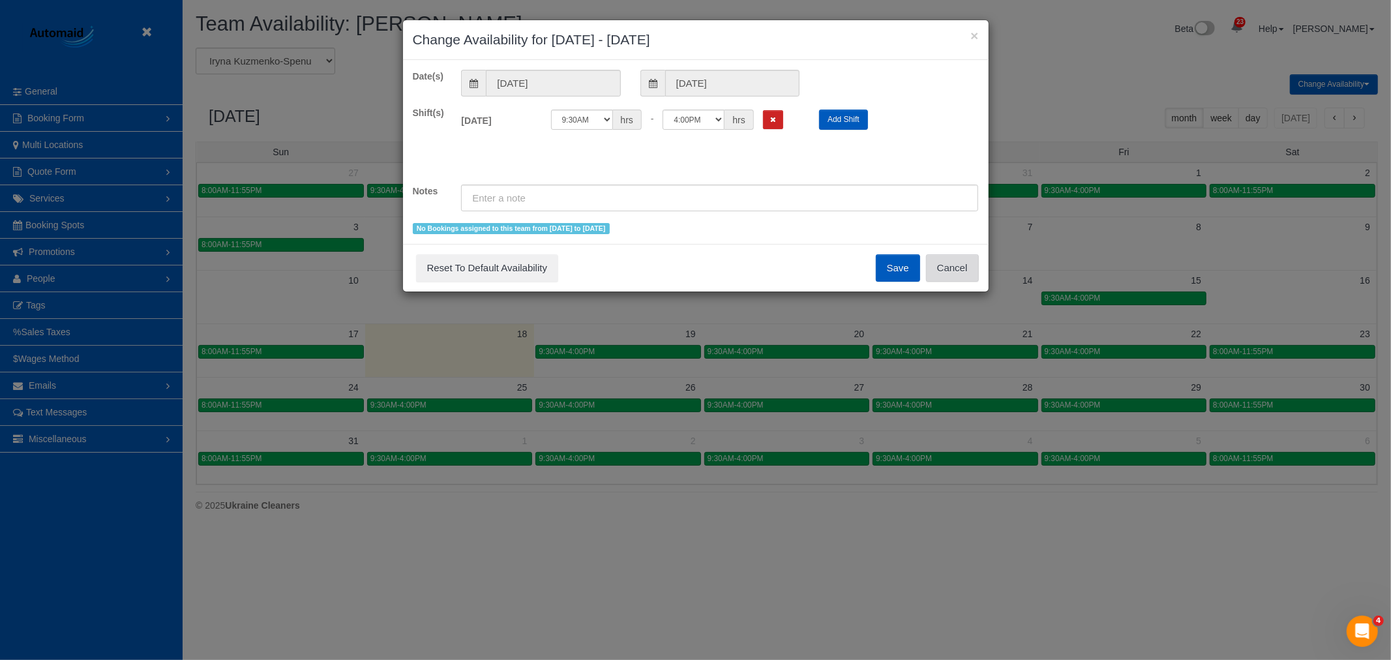
click at [977, 277] on button "Cancel" at bounding box center [952, 267] width 53 height 27
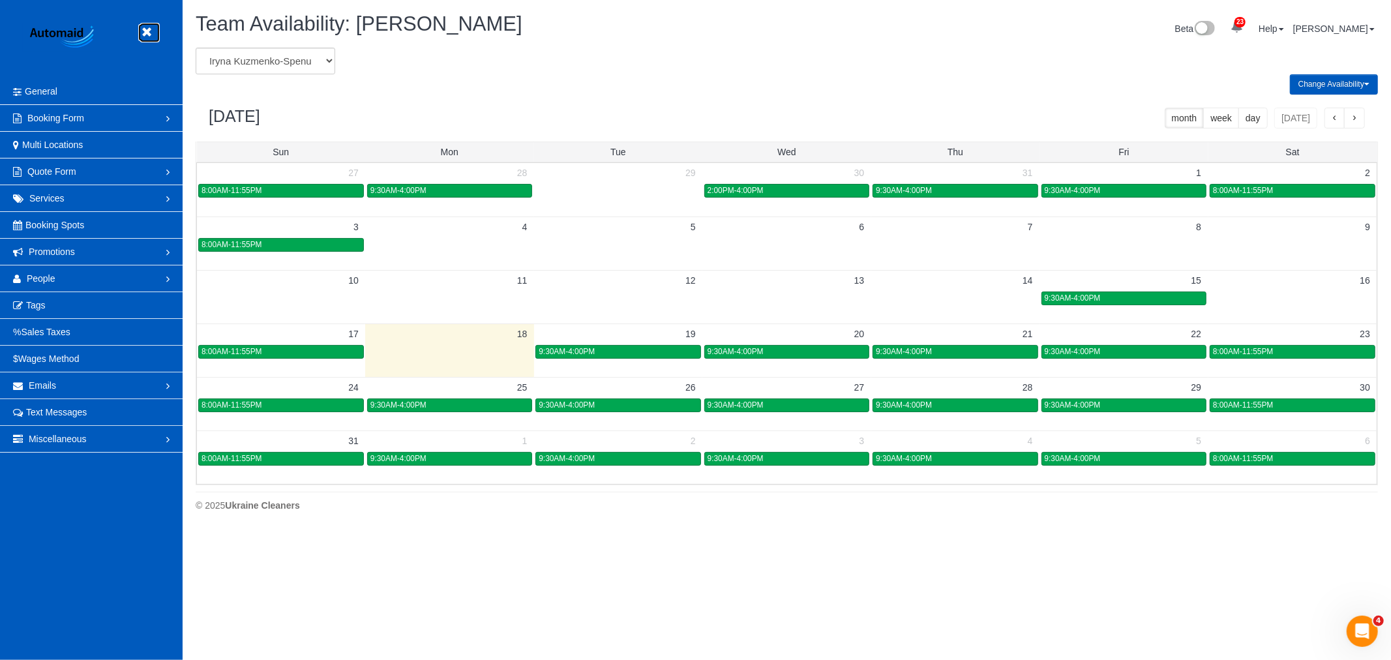
click at [145, 29] on icon at bounding box center [146, 32] width 16 height 16
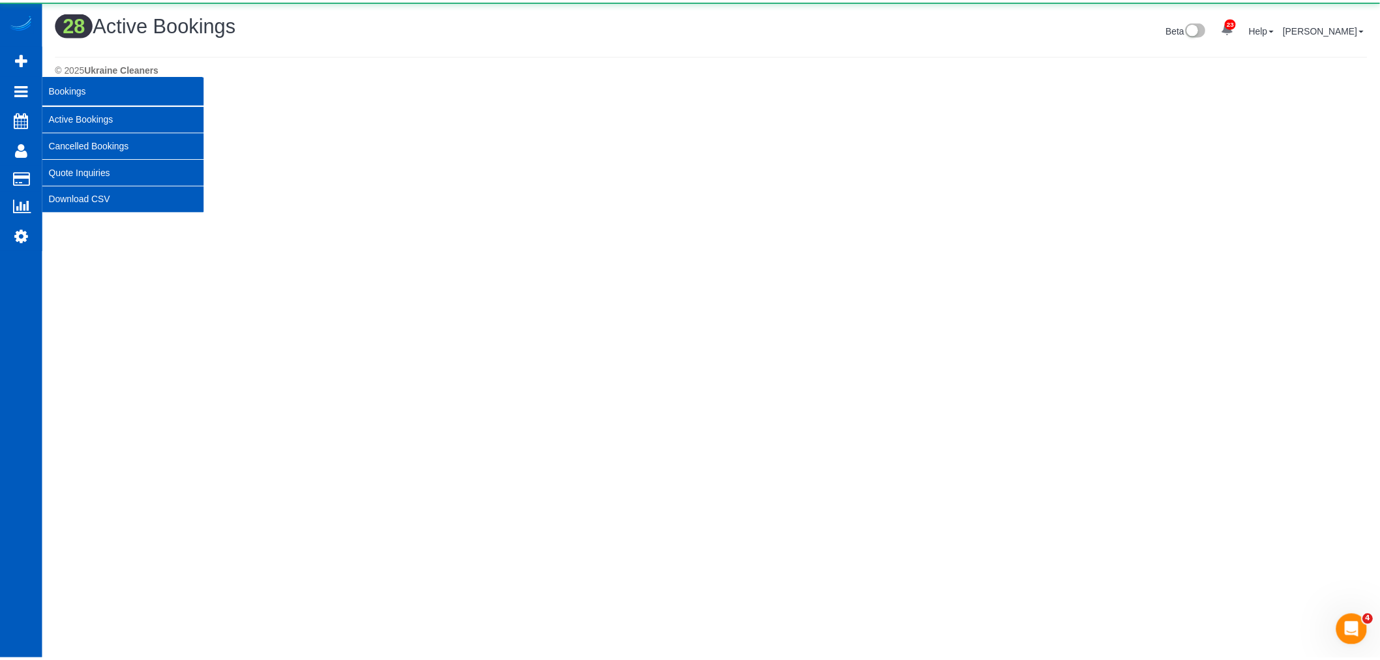
scroll to position [1873, 1380]
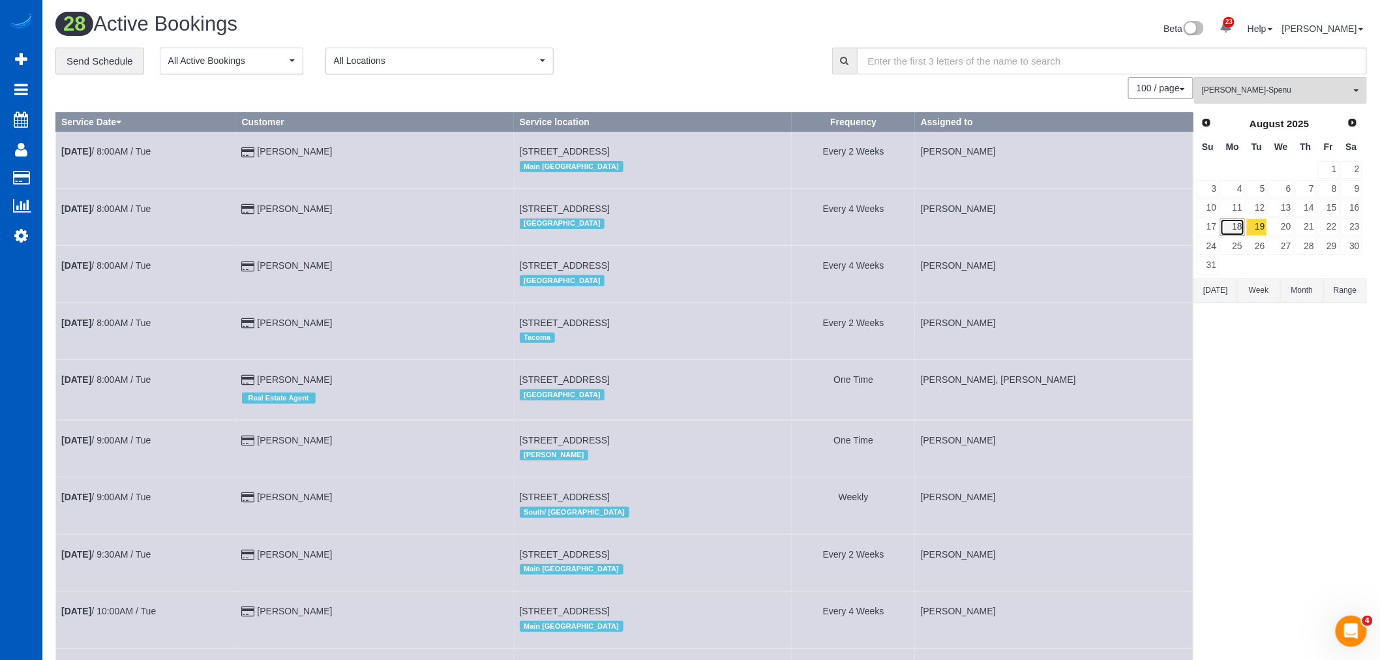
click at [1243, 229] on link "18" at bounding box center [1232, 227] width 24 height 18
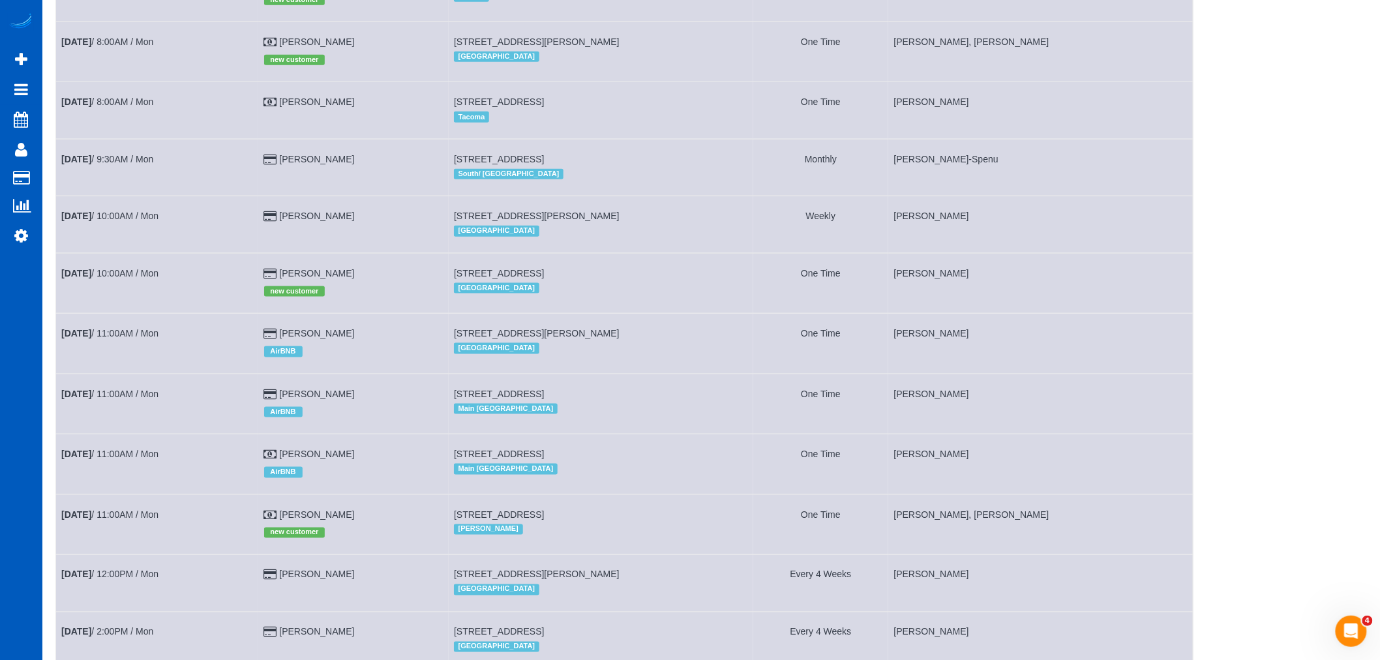
scroll to position [290, 0]
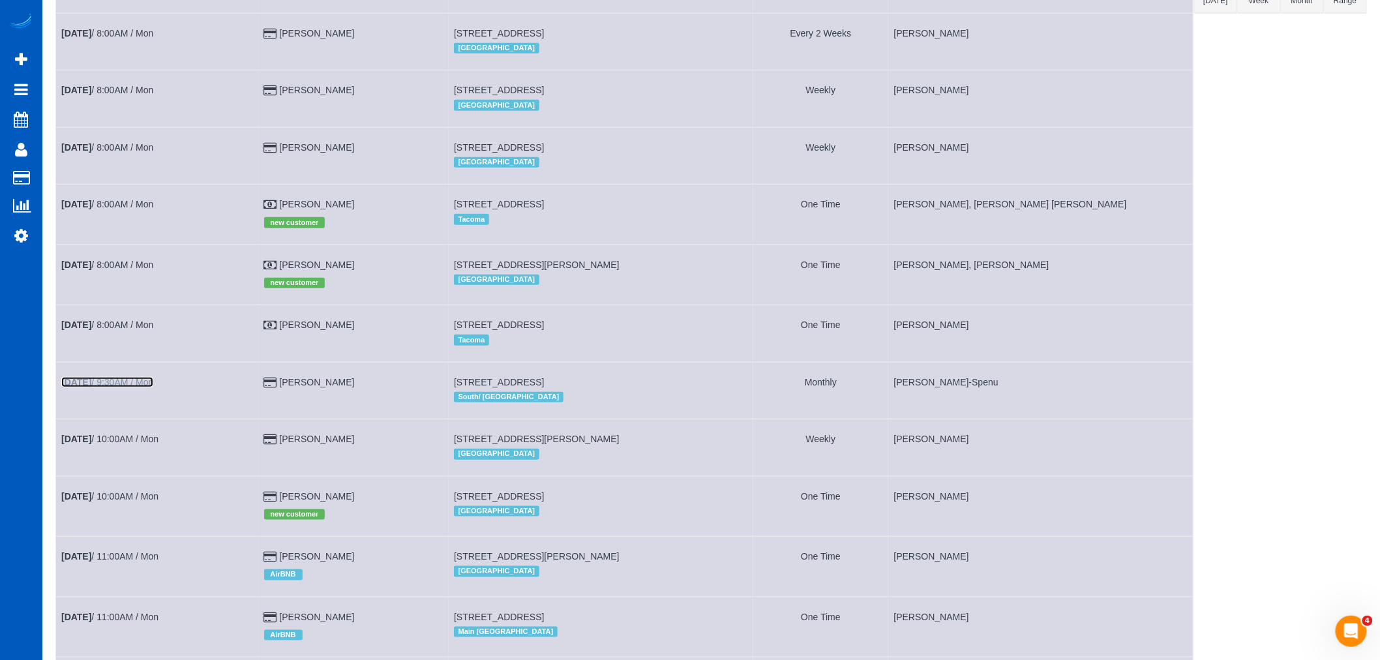
click at [80, 387] on b "[DATE]" at bounding box center [76, 382] width 30 height 10
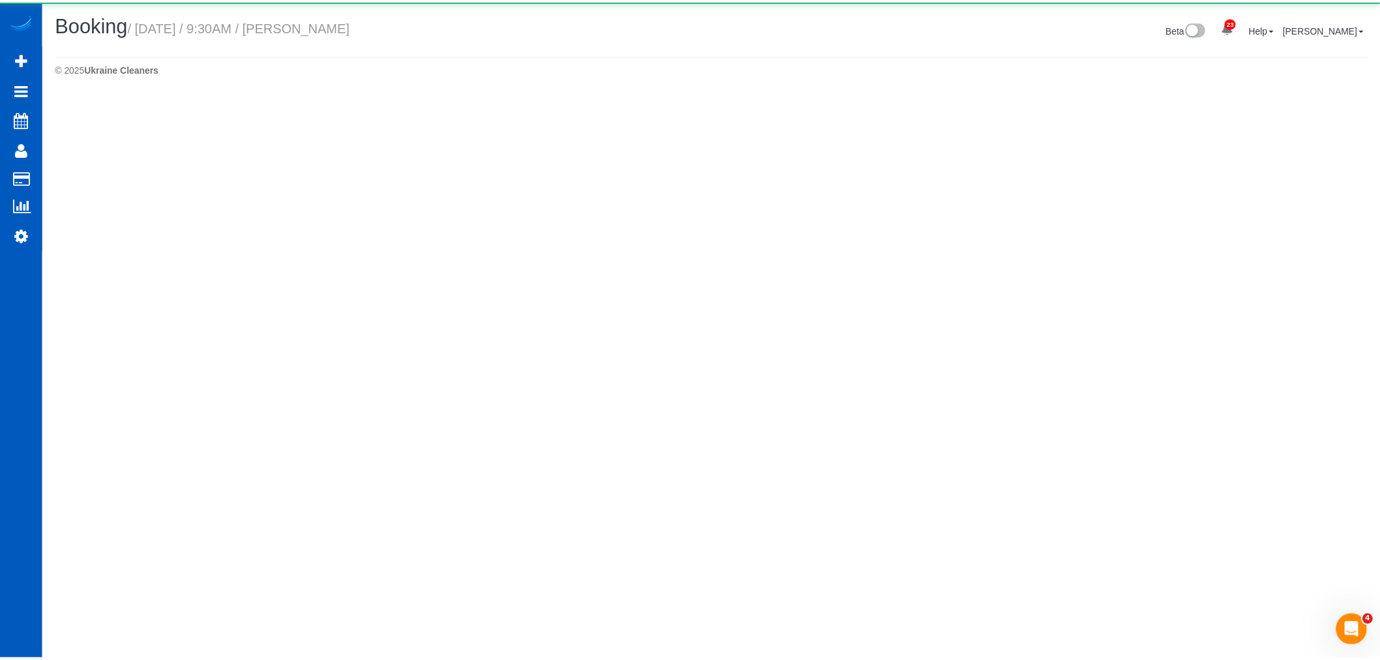
scroll to position [1522, 1380]
select select "WA"
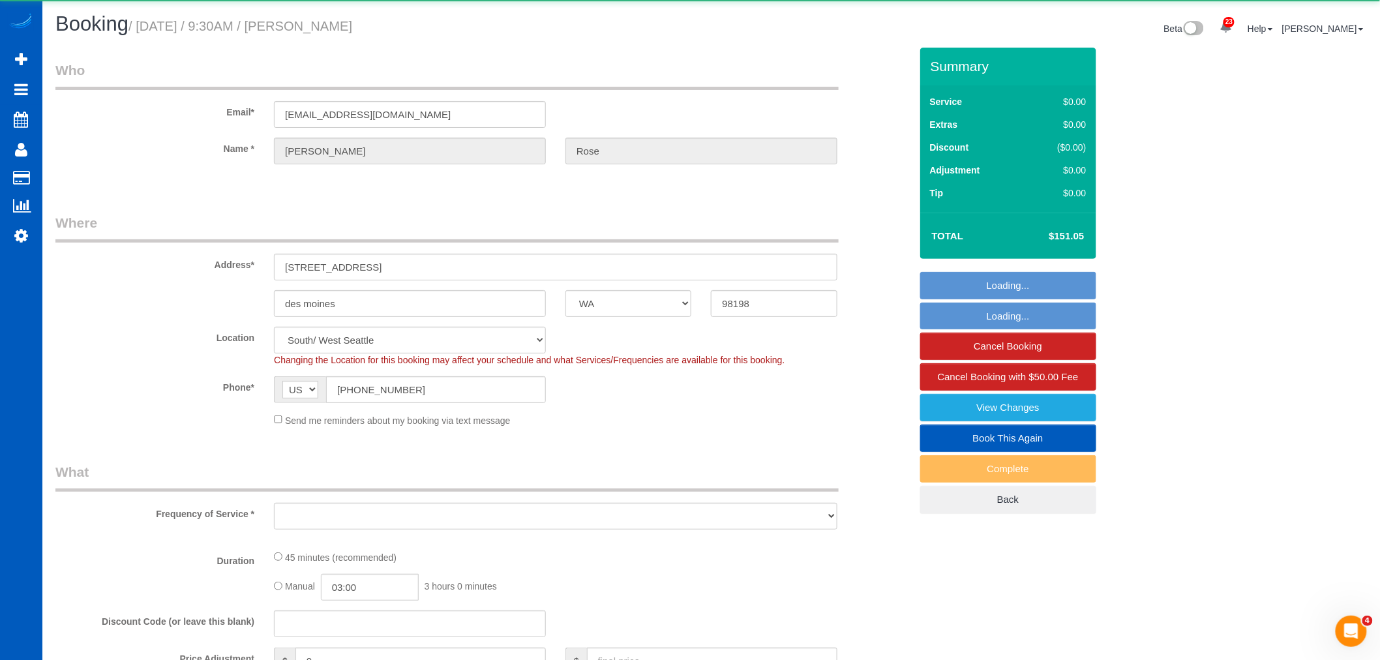
scroll to position [2361, 1380]
select select "object:8502"
select select "199"
select select "number:8"
select select "object:8712"
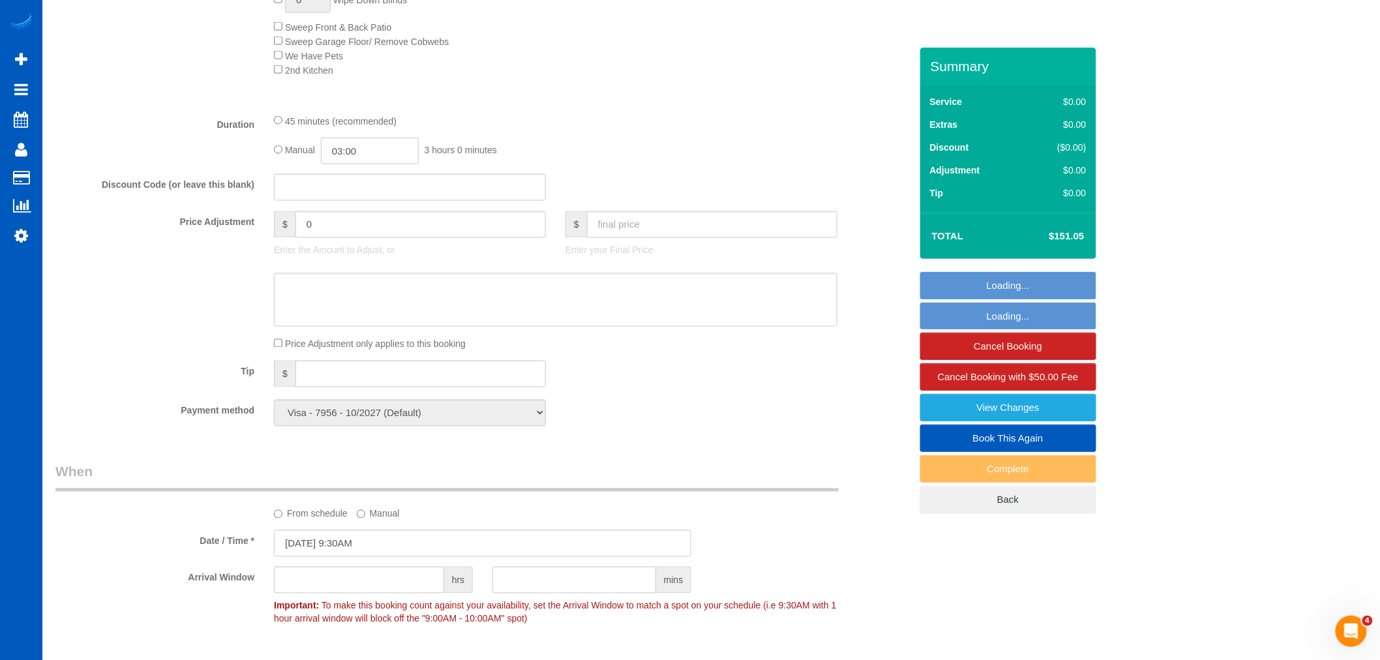
scroll to position [1014, 0]
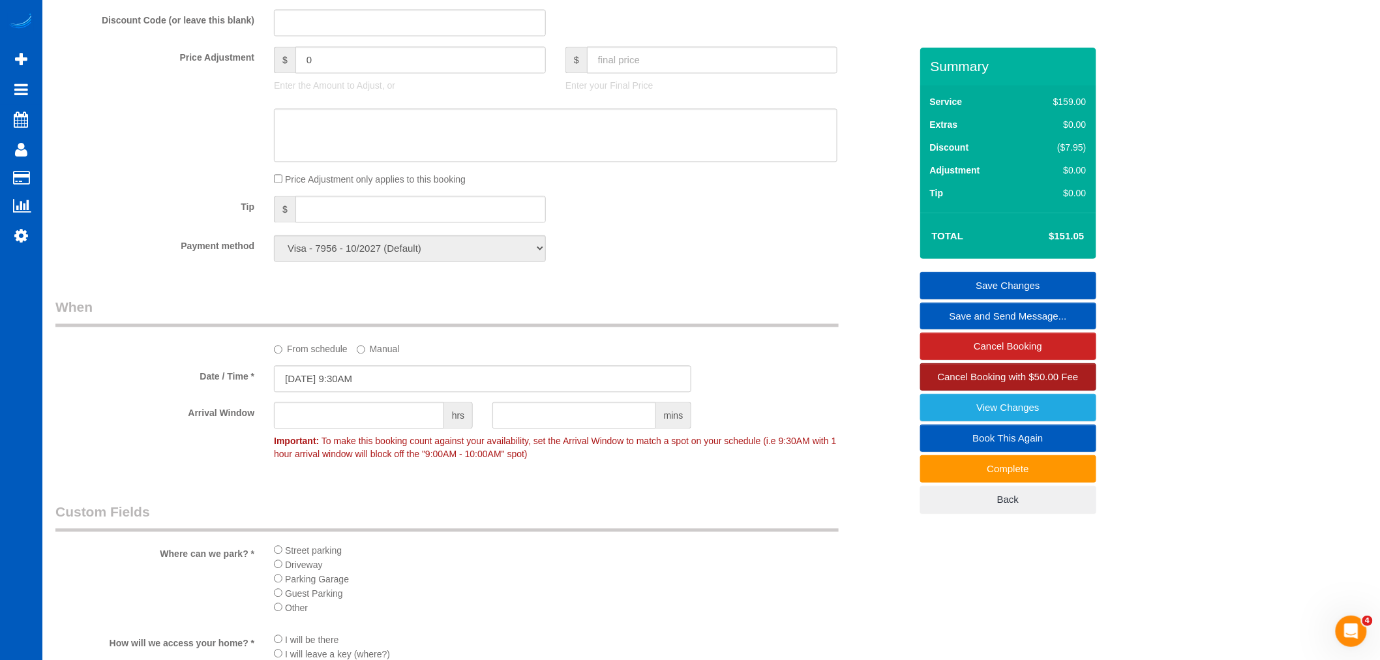
click at [1065, 381] on span "Cancel Booking with $50.00 Fee" at bounding box center [1008, 376] width 141 height 11
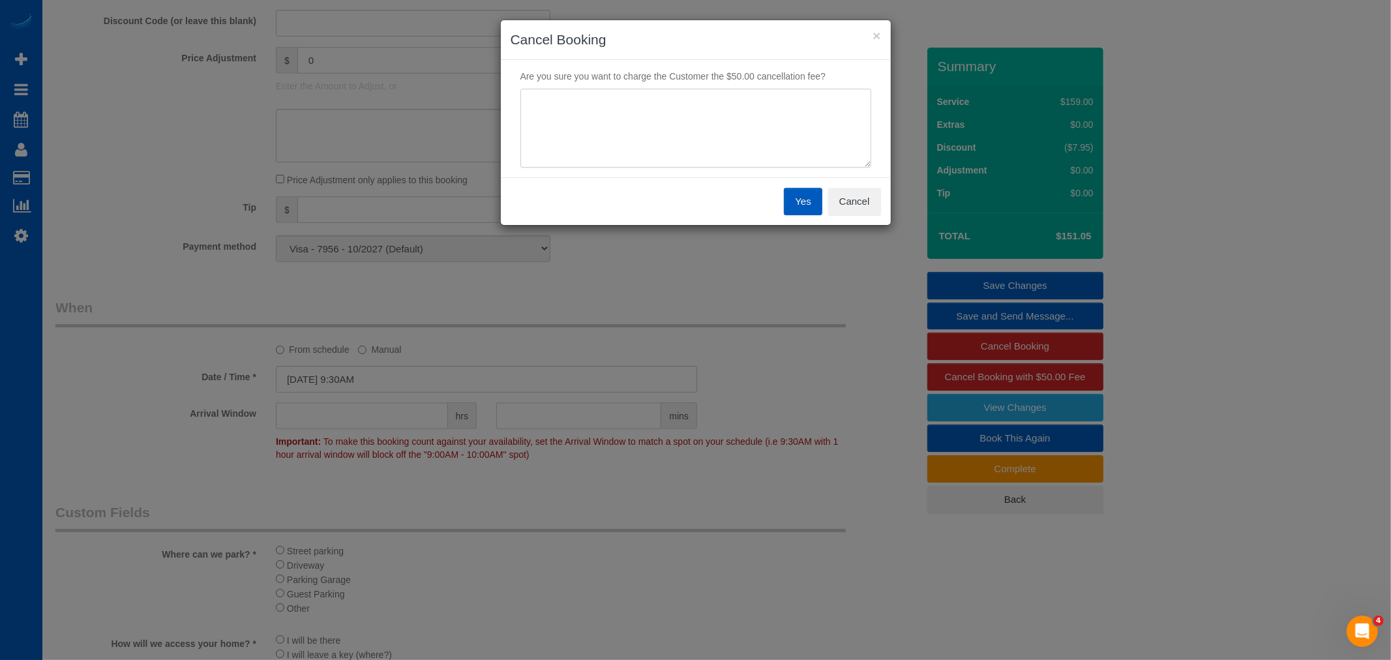
click at [604, 140] on textarea at bounding box center [695, 129] width 351 height 80
drag, startPoint x: 648, startPoint y: 105, endPoint x: 385, endPoint y: 96, distance: 263.6
click at [385, 96] on div "× Cancel Booking Are you sure you want to charge the Customer the $50.00 cancel…" at bounding box center [695, 330] width 1391 height 660
drag, startPoint x: 535, startPoint y: 107, endPoint x: 544, endPoint y: 107, distance: 8.5
click at [544, 107] on textarea at bounding box center [695, 129] width 351 height 80
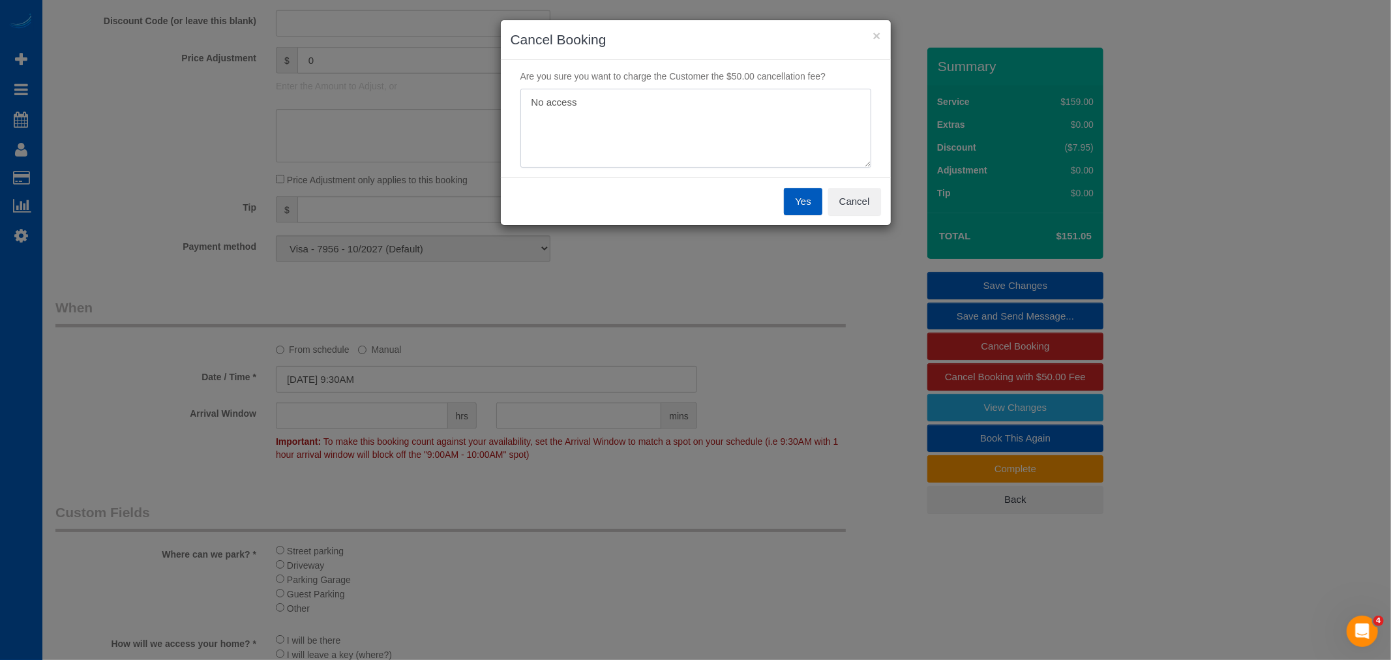
type textarea "No access"
click at [803, 202] on button "Yes" at bounding box center [803, 201] width 38 height 27
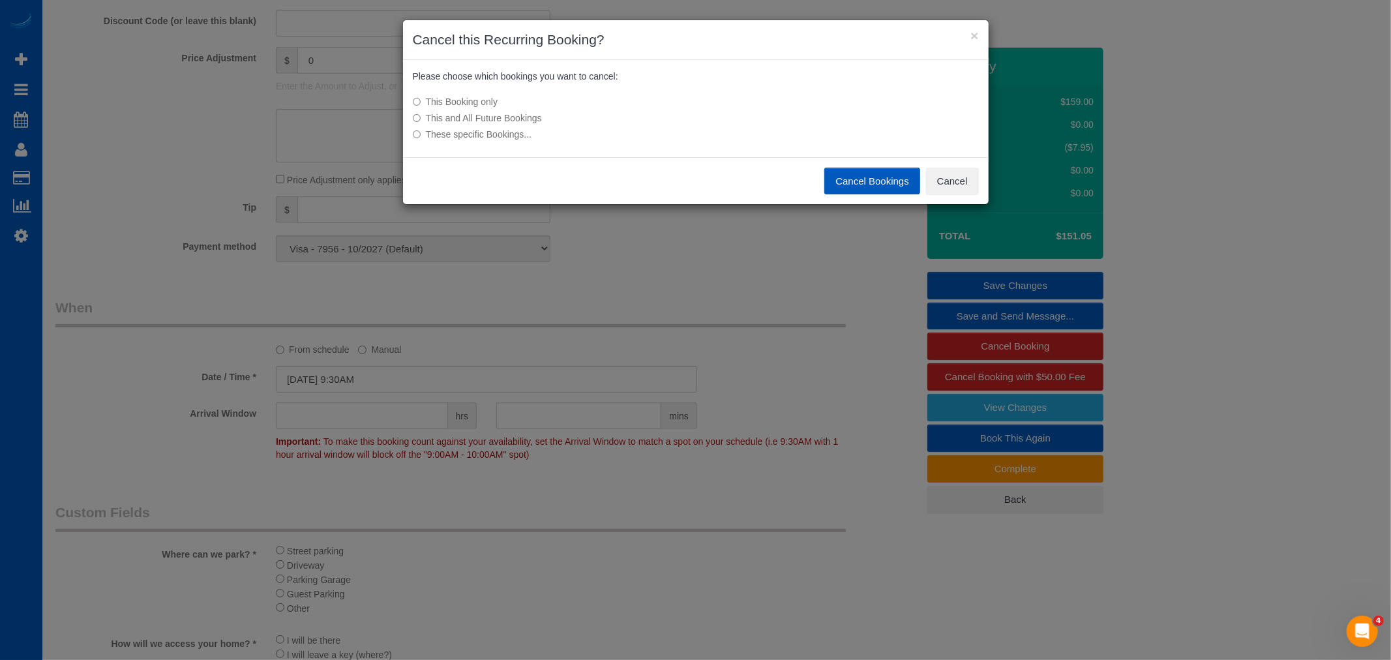
click at [893, 181] on button "Cancel Bookings" at bounding box center [872, 181] width 96 height 27
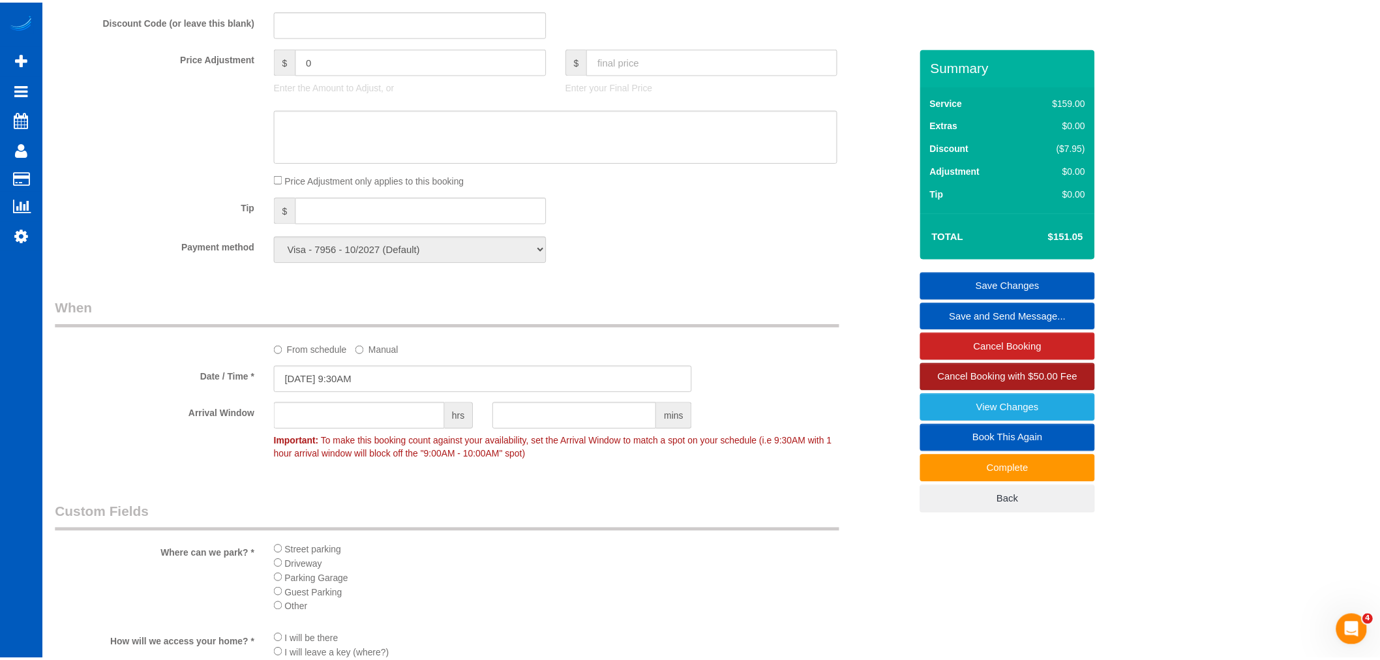
scroll to position [62843, 63824]
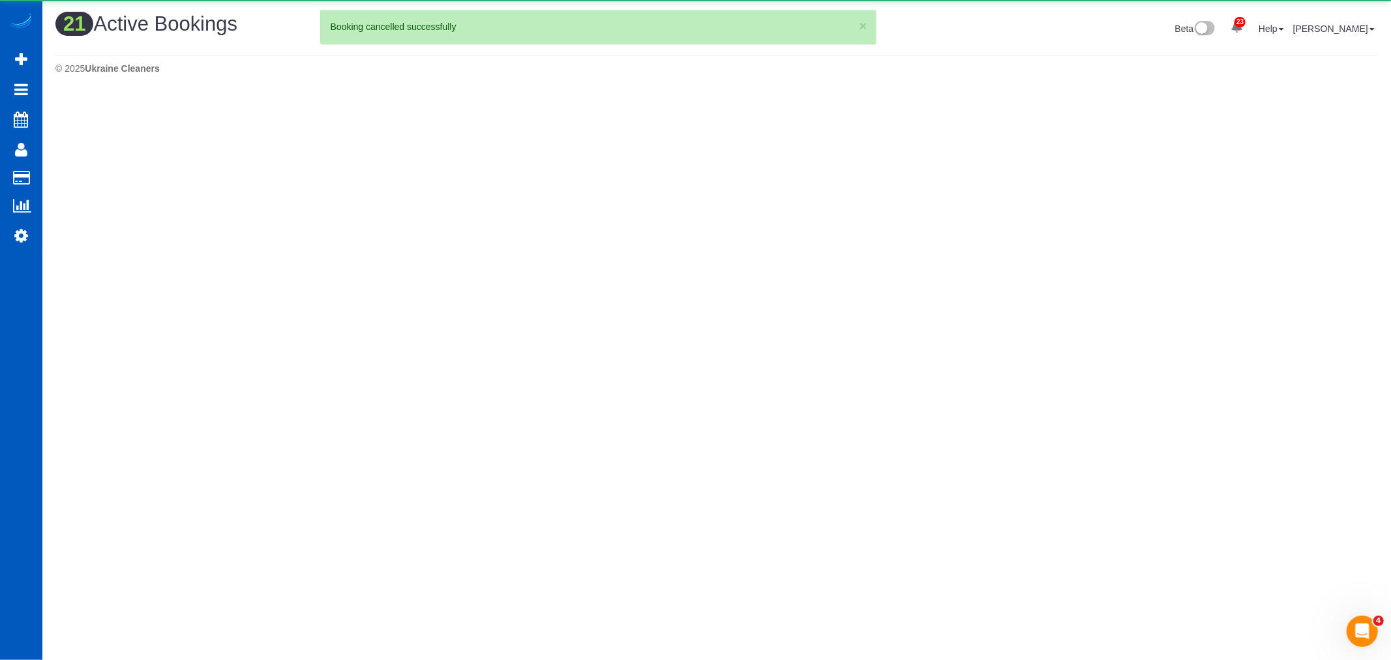
scroll to position [1478, 1380]
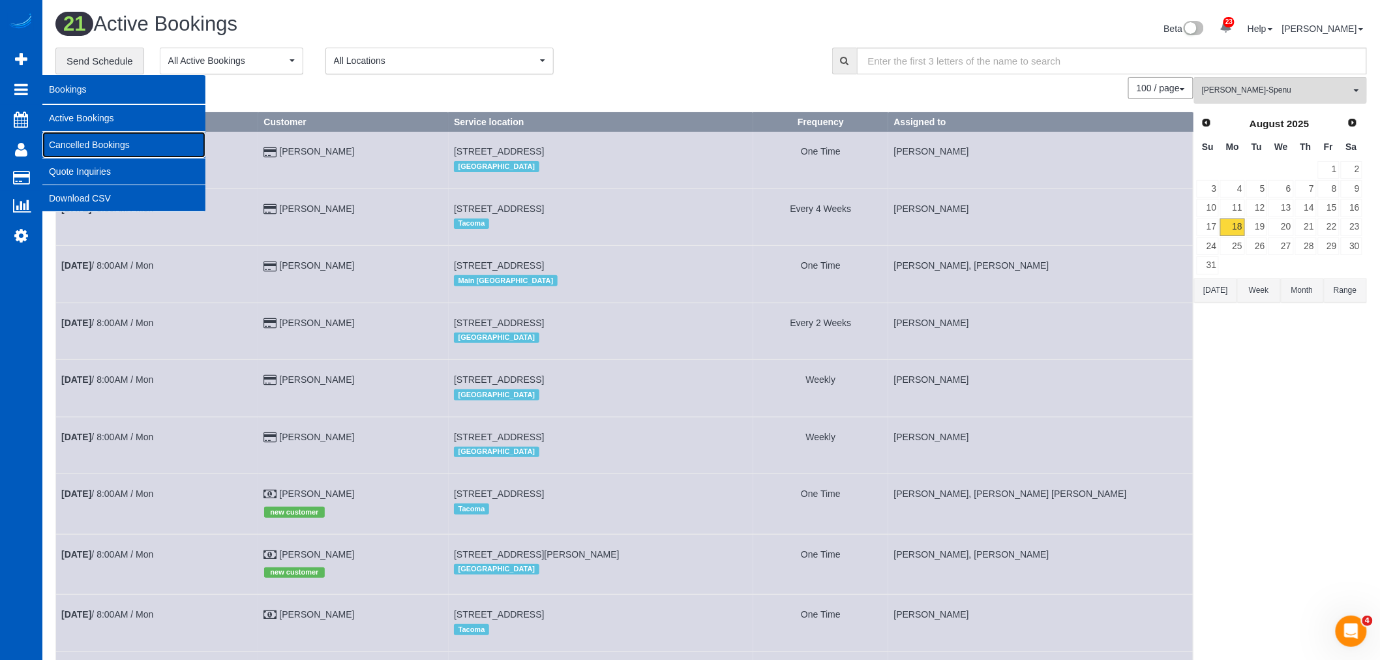
click at [103, 144] on link "Cancelled Bookings" at bounding box center [123, 145] width 163 height 26
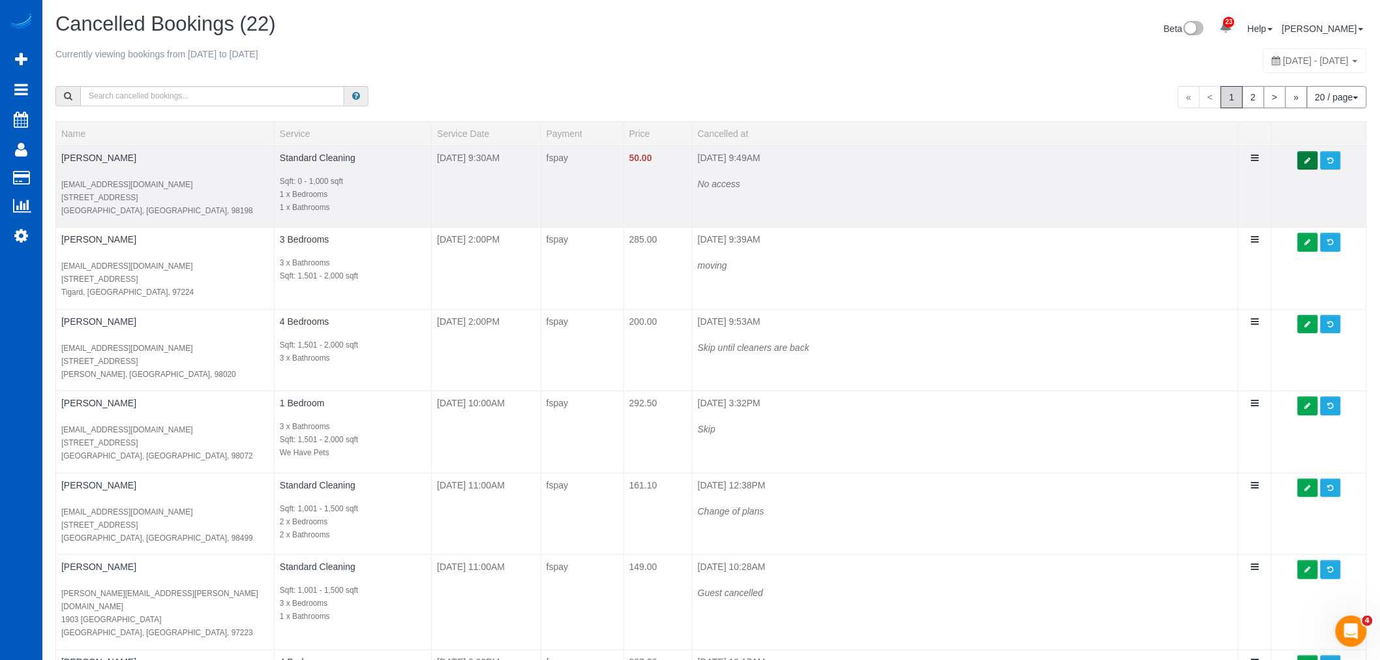
click at [1308, 164] on icon at bounding box center [1308, 160] width 6 height 7
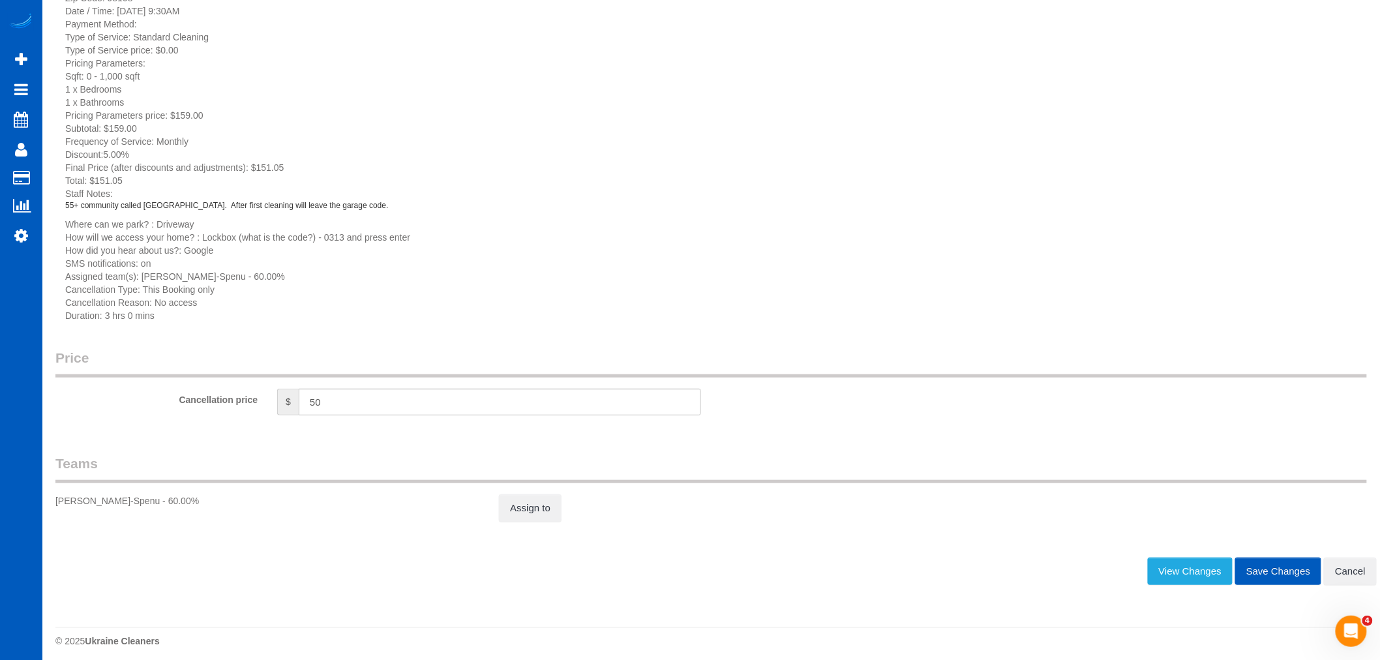
scroll to position [180, 0]
click at [535, 507] on link "Assign to" at bounding box center [530, 502] width 63 height 27
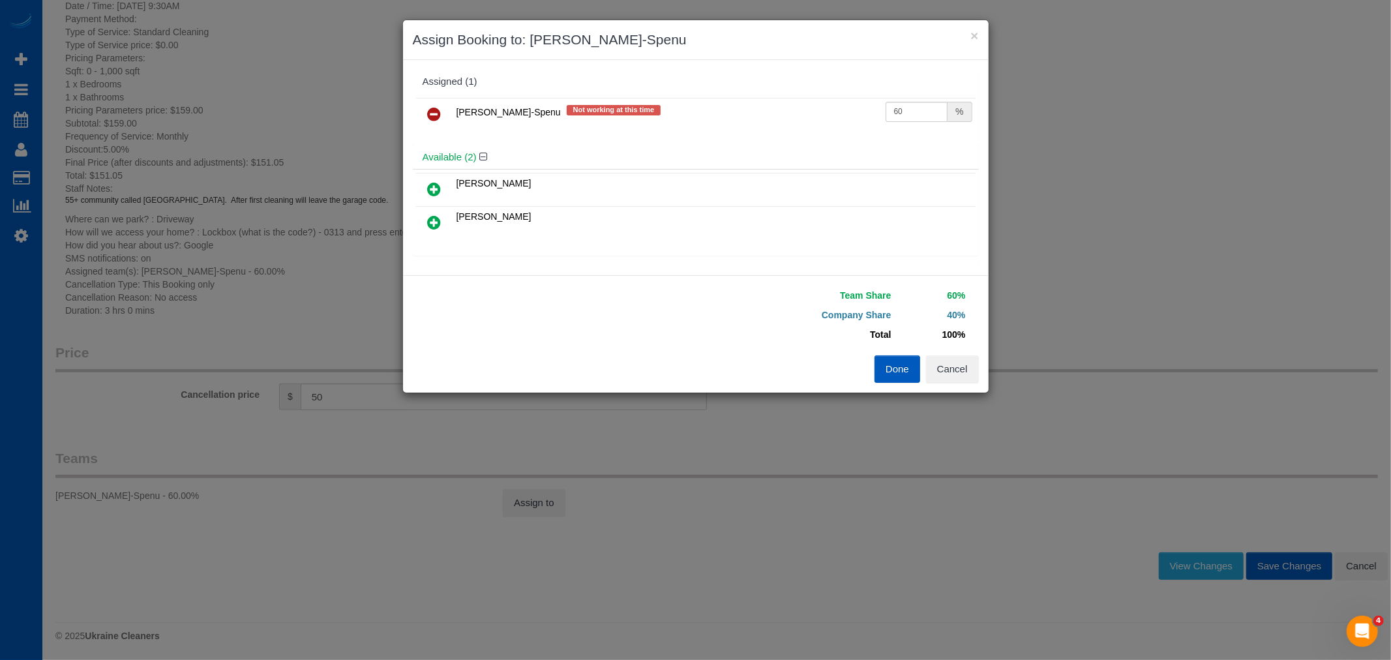
drag, startPoint x: 917, startPoint y: 100, endPoint x: 911, endPoint y: 103, distance: 7.3
click at [915, 100] on td "60 %" at bounding box center [928, 114] width 93 height 33
drag, startPoint x: 909, startPoint y: 108, endPoint x: 837, endPoint y: 95, distance: 73.5
click at [837, 95] on div "Iryna Kuzmenko-Spenu Not working at this time 60 %" at bounding box center [696, 120] width 566 height 51
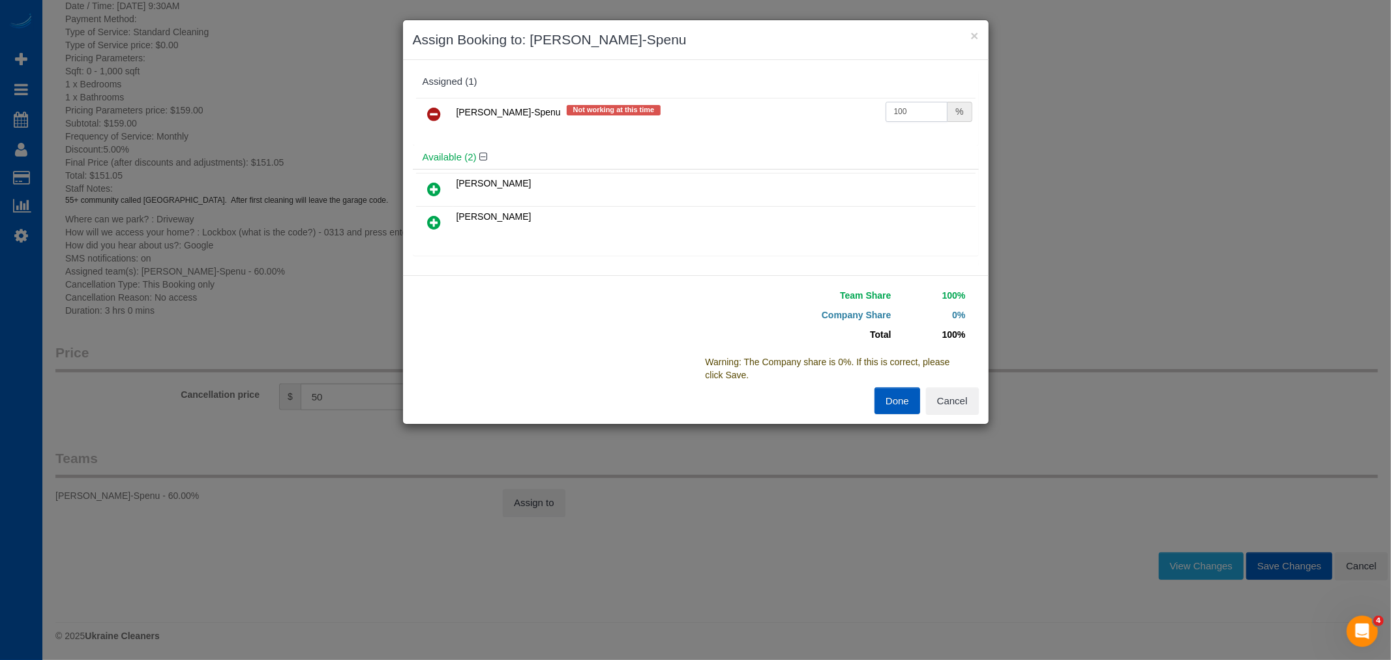
type input "100"
click at [910, 398] on button "Done" at bounding box center [897, 400] width 46 height 27
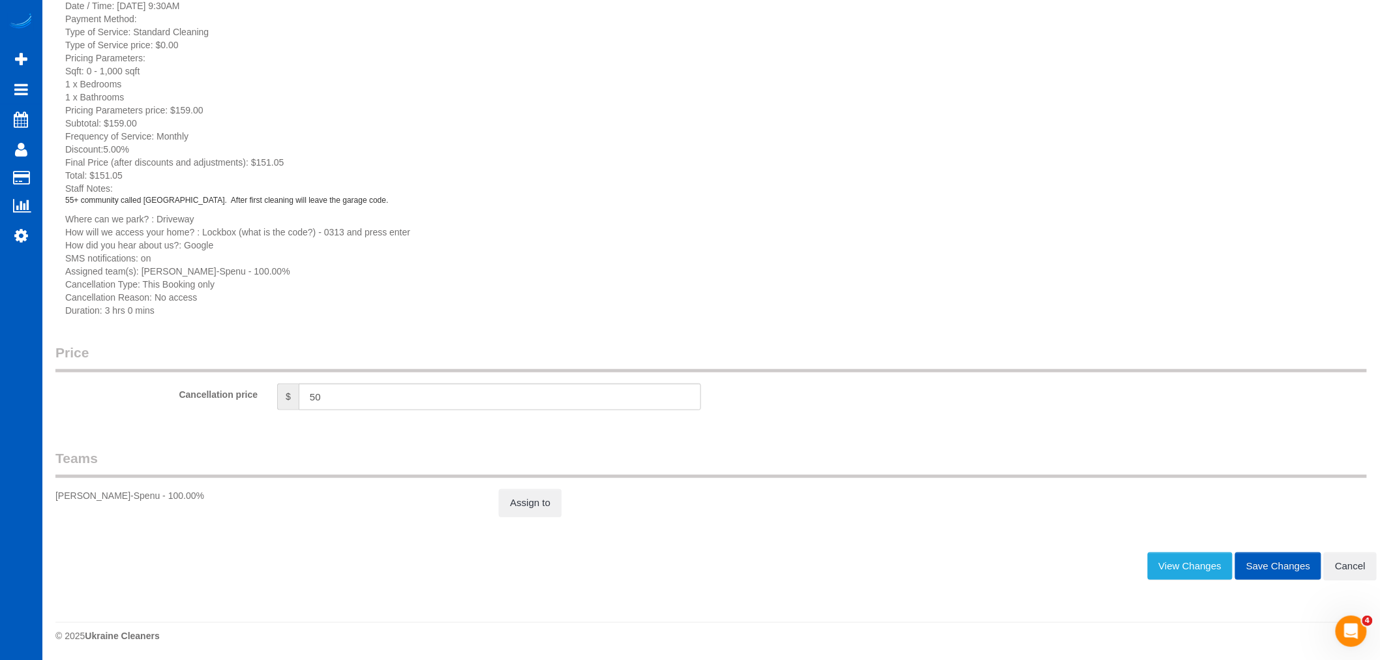
click at [1253, 552] on button "Save Changes" at bounding box center [1278, 565] width 86 height 27
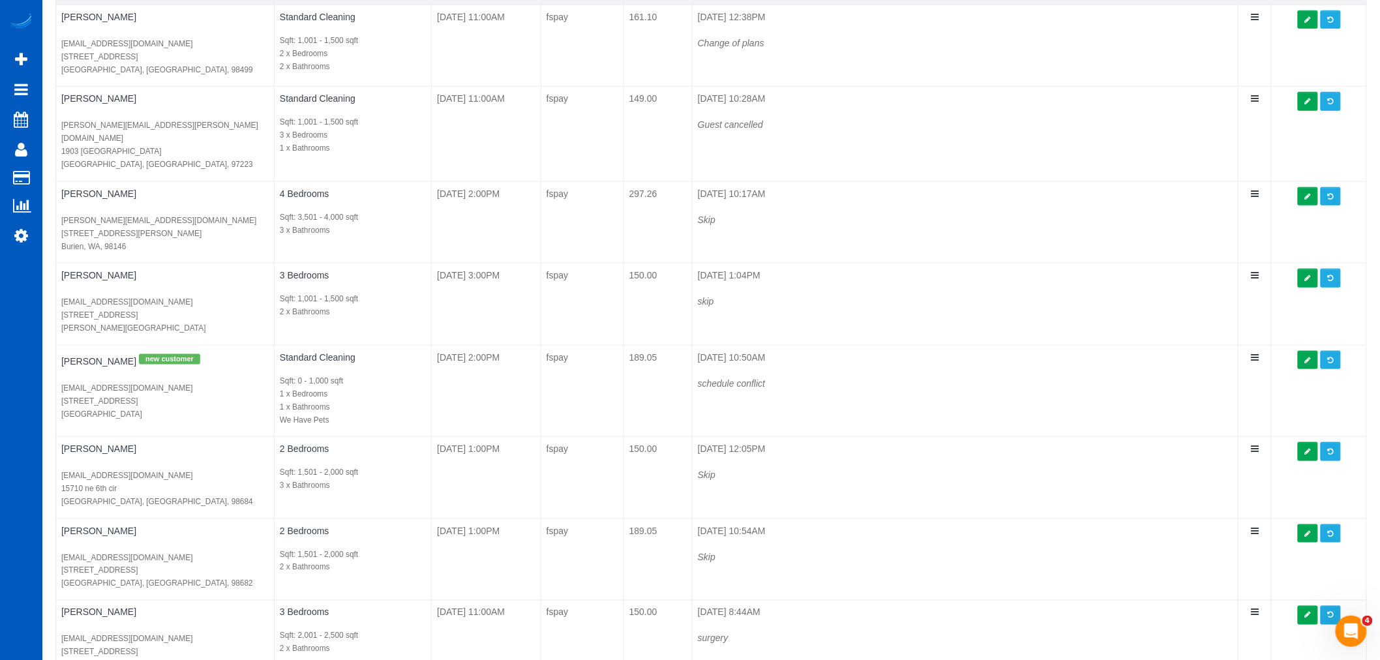
scroll to position [290, 0]
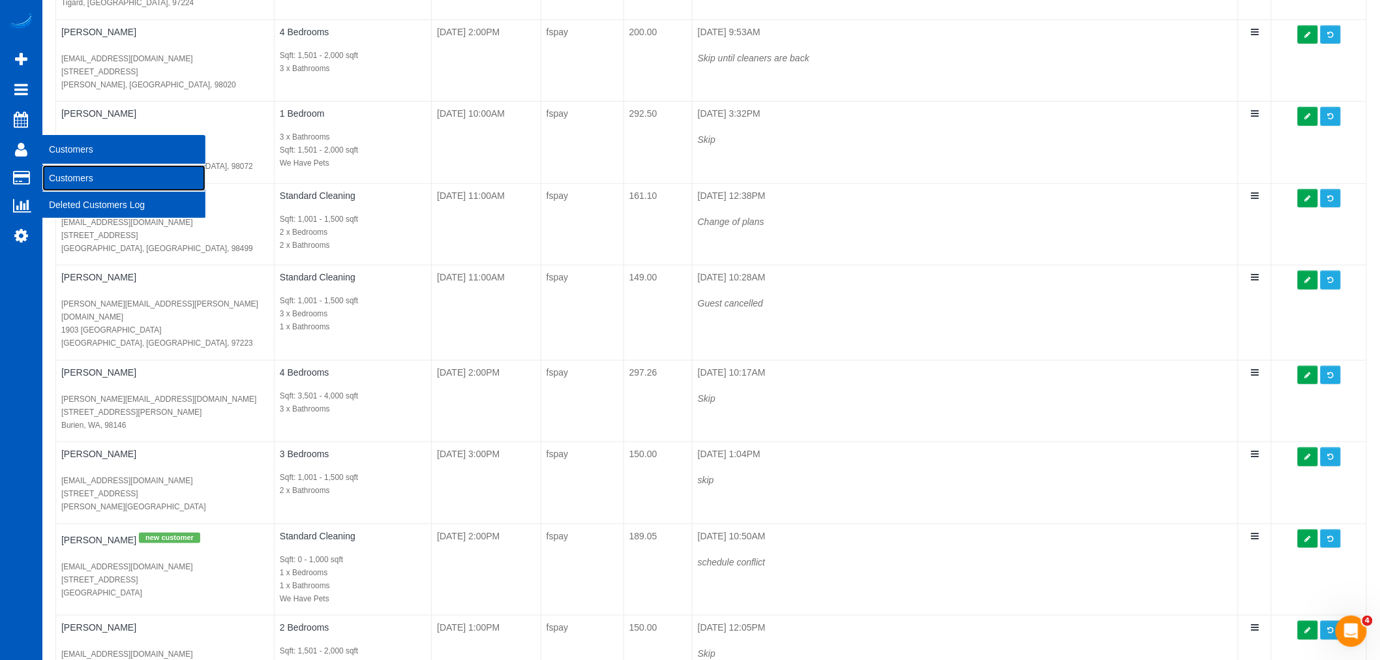
click at [80, 176] on link "Customers" at bounding box center [123, 178] width 163 height 26
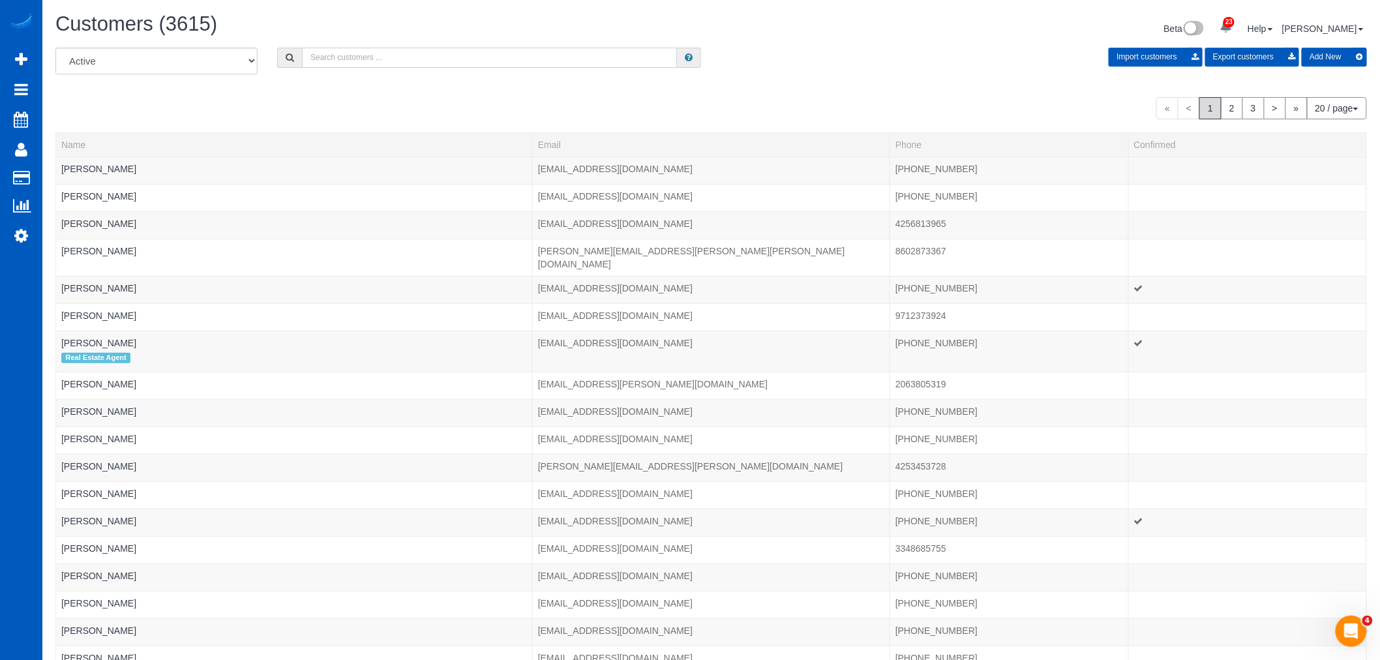
click at [364, 60] on input "text" at bounding box center [489, 58] width 375 height 20
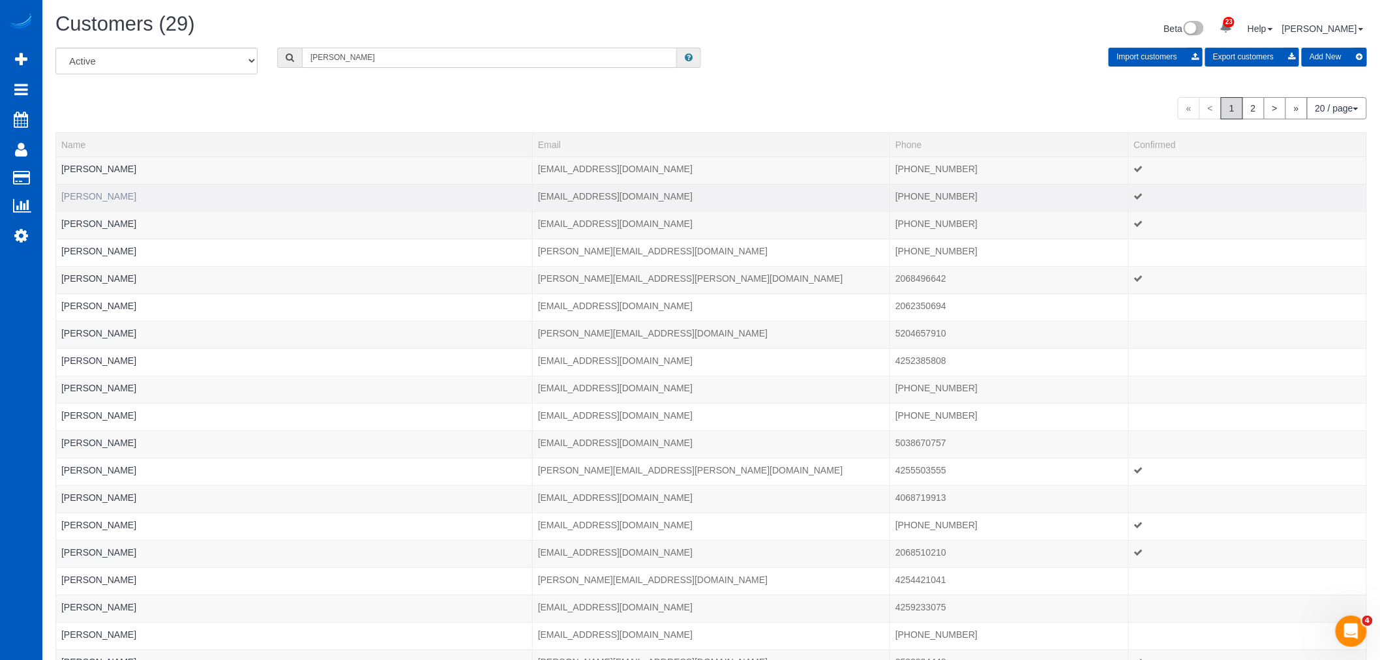
type input "dani"
click at [76, 192] on link "Dani Rose" at bounding box center [98, 196] width 75 height 10
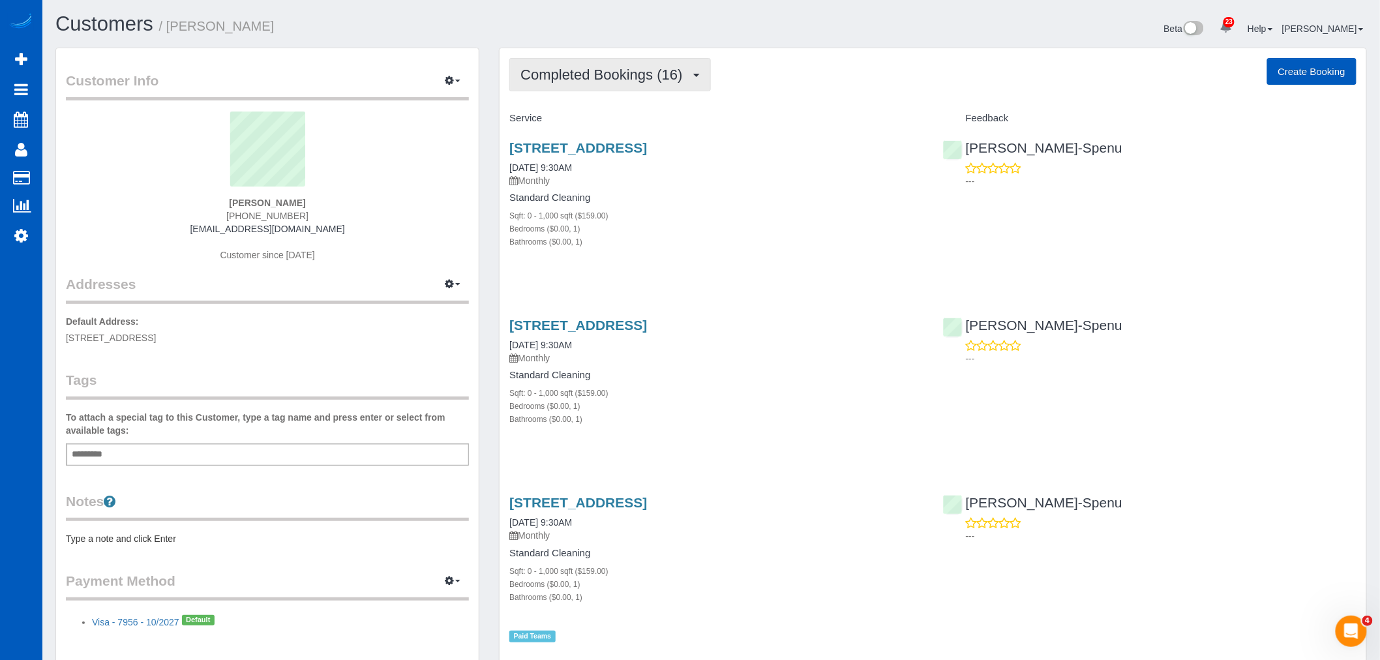
click at [572, 80] on span "Completed Bookings (16)" at bounding box center [604, 75] width 168 height 16
click at [582, 119] on link "Upcoming Bookings (11)" at bounding box center [580, 121] width 141 height 17
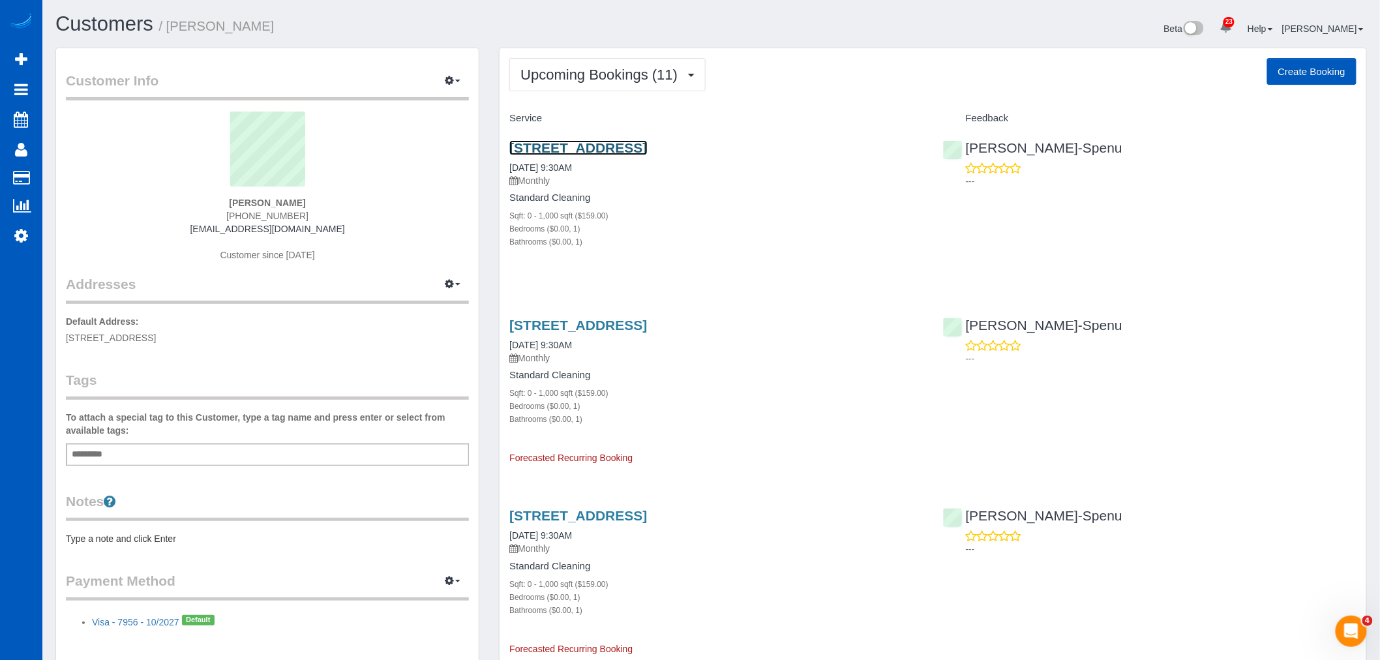
click at [584, 145] on link "24805 10th Ave S, Des Moines, WA 98198" at bounding box center [578, 147] width 138 height 15
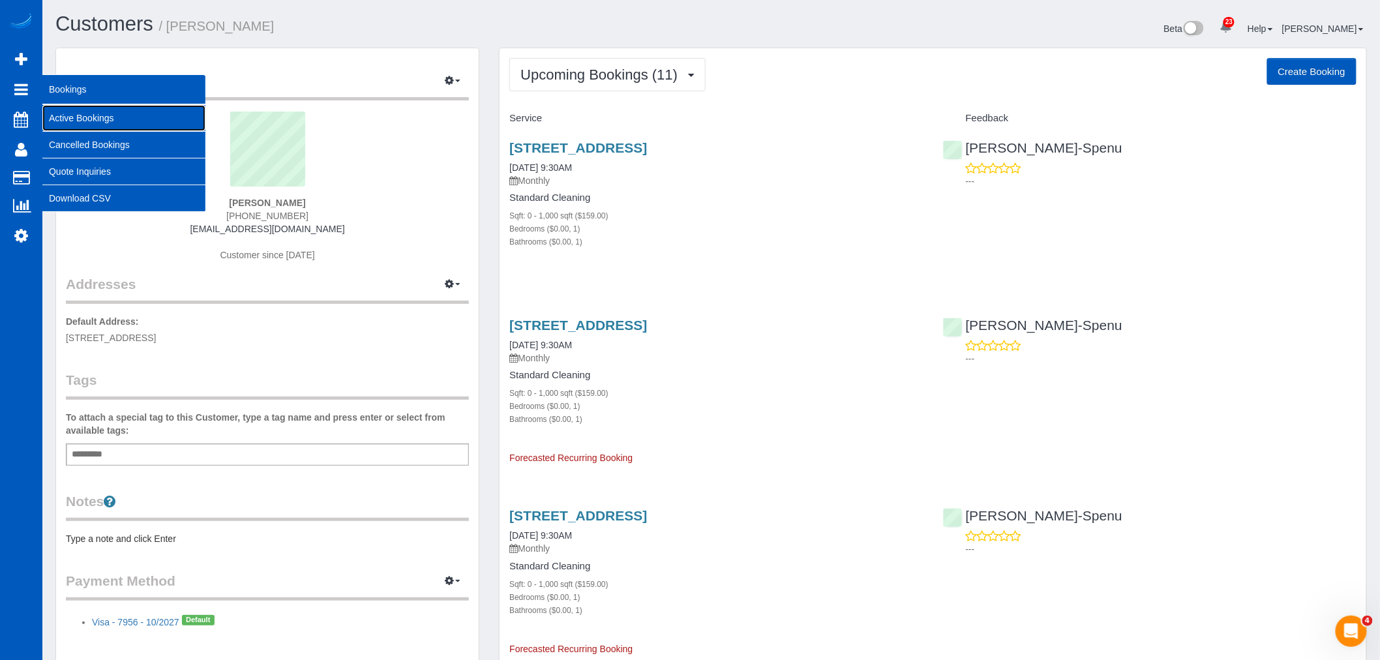
click at [104, 123] on link "Active Bookings" at bounding box center [123, 118] width 163 height 26
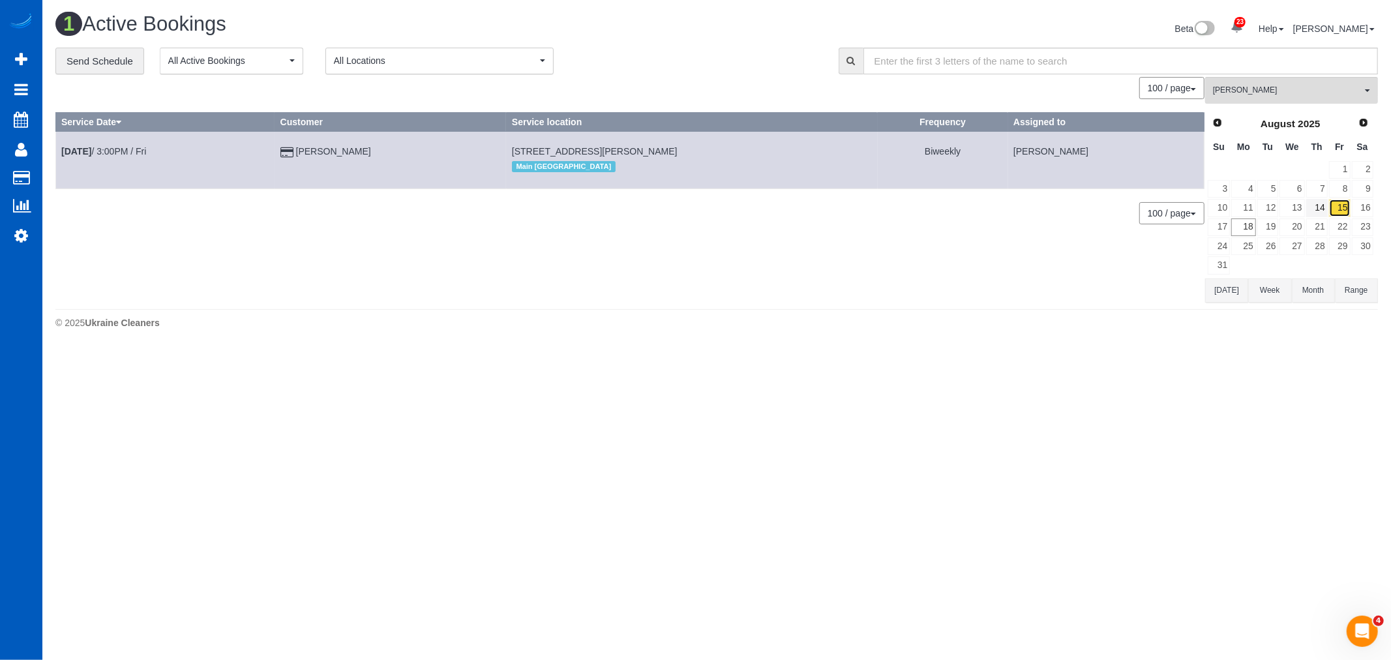
click at [1345, 213] on link "15" at bounding box center [1340, 208] width 22 height 18
click at [1324, 203] on link "14" at bounding box center [1317, 208] width 22 height 18
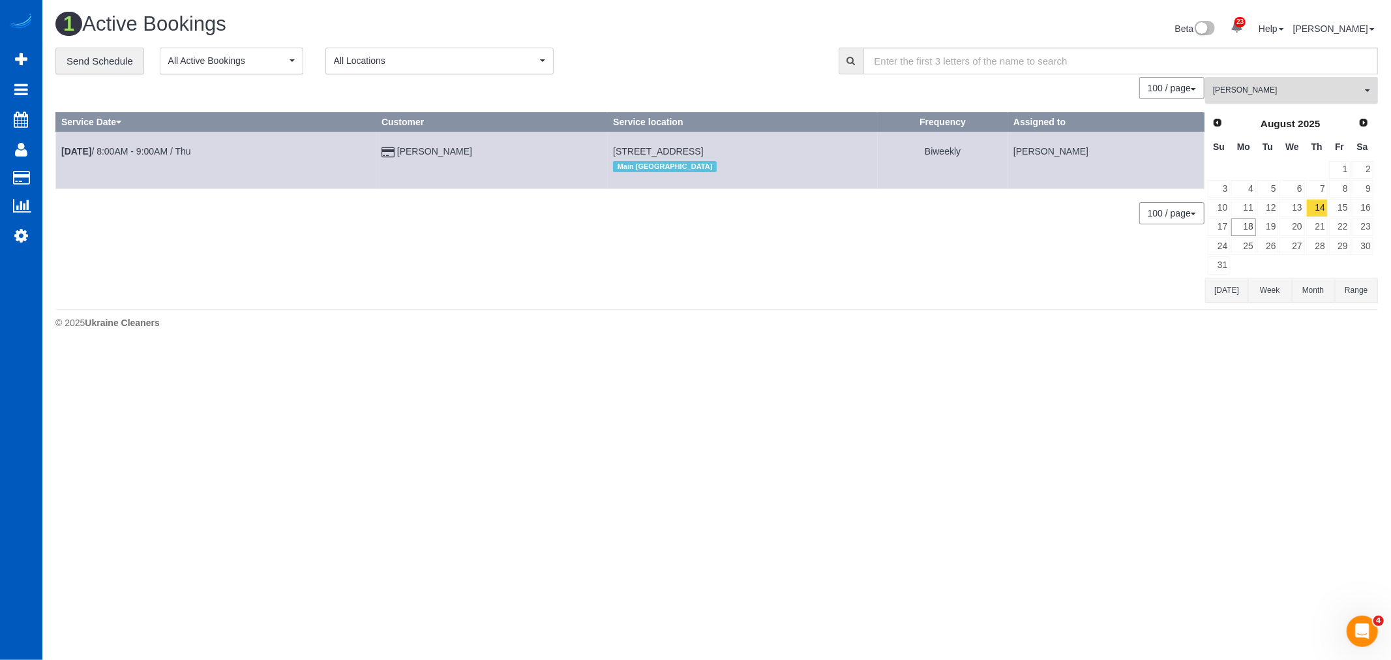
click at [1275, 88] on span "[PERSON_NAME]" at bounding box center [1287, 90] width 149 height 11
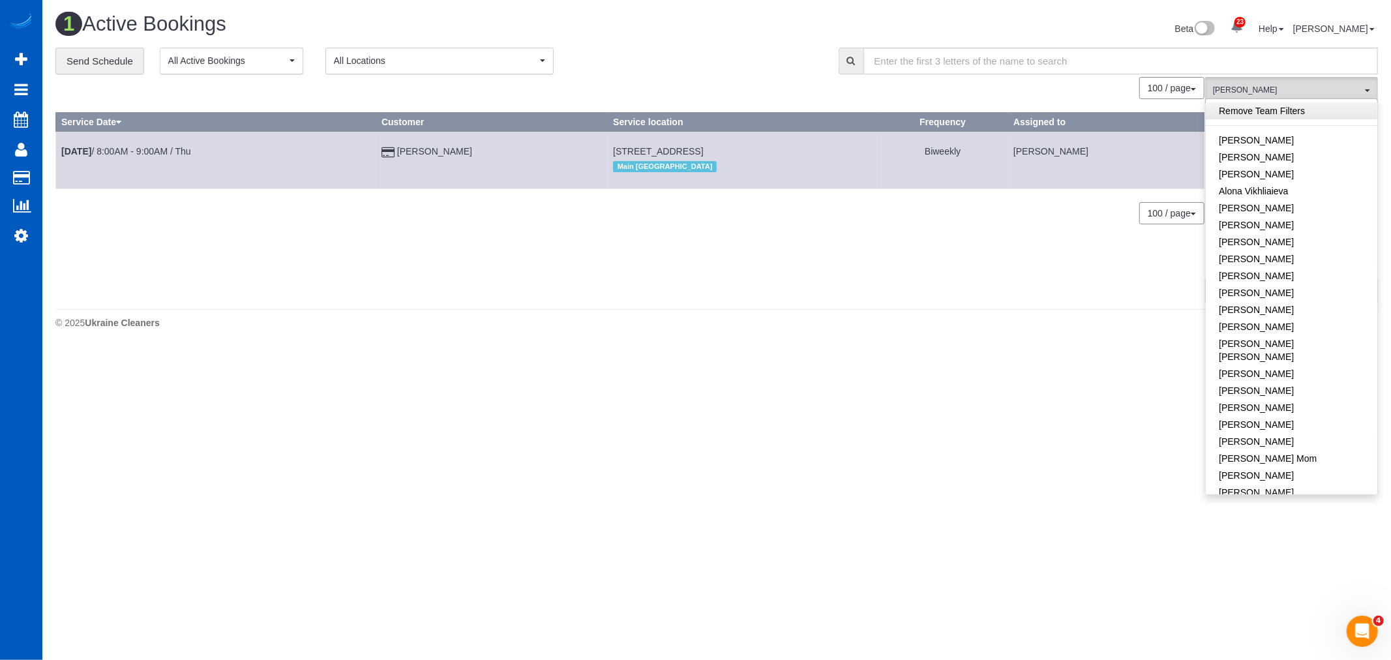
click at [1280, 112] on link "Remove Team Filters" at bounding box center [1291, 110] width 171 height 17
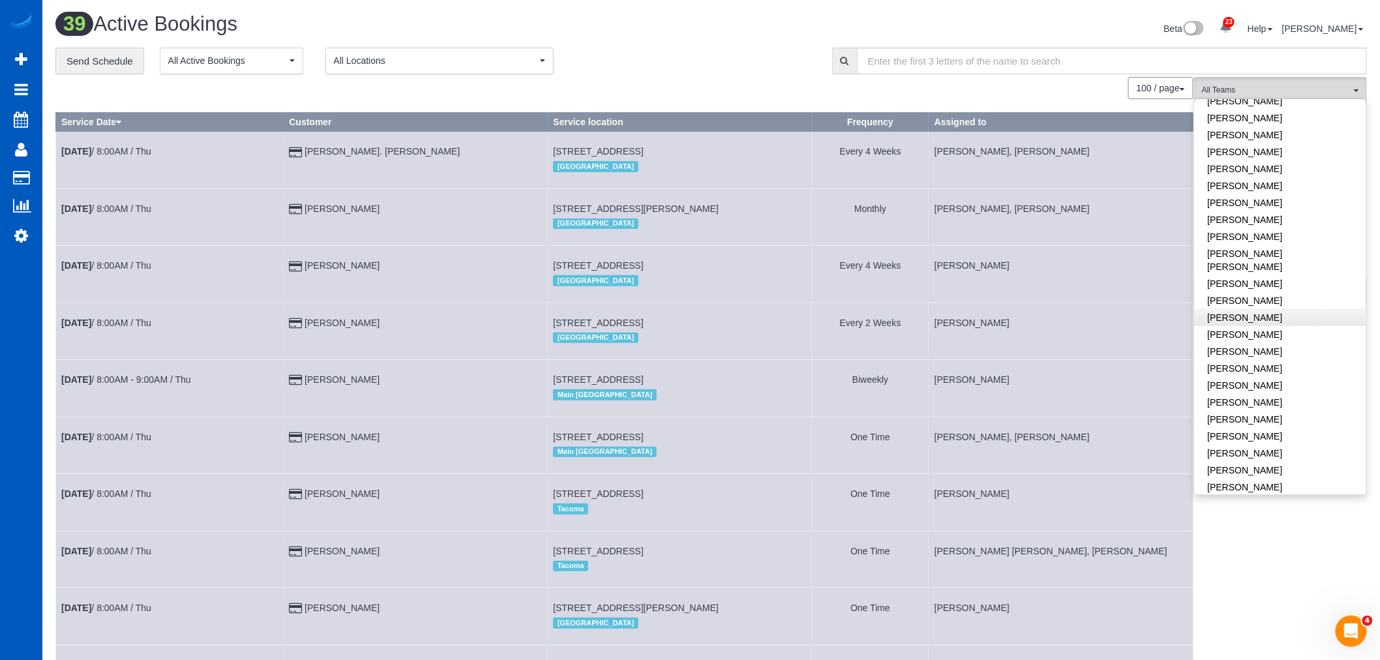
scroll to position [481, 0]
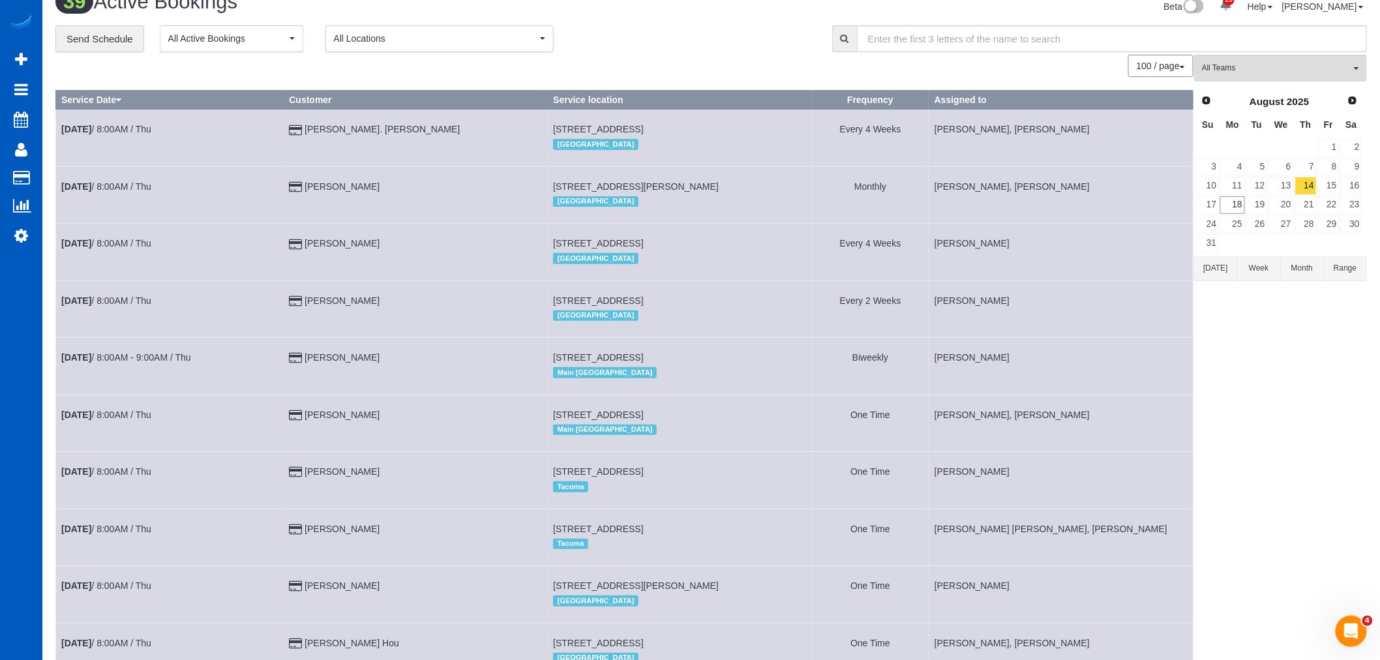
scroll to position [0, 0]
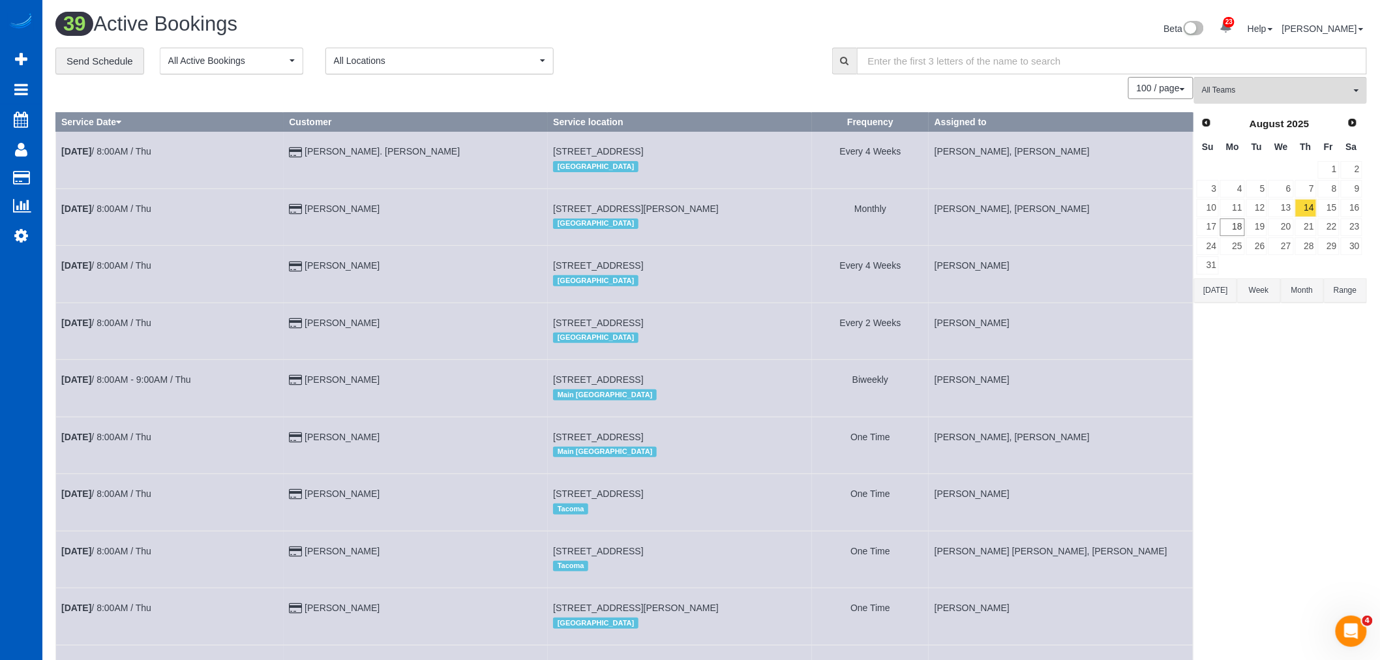
click at [374, 65] on span "All Locations" at bounding box center [435, 60] width 203 height 13
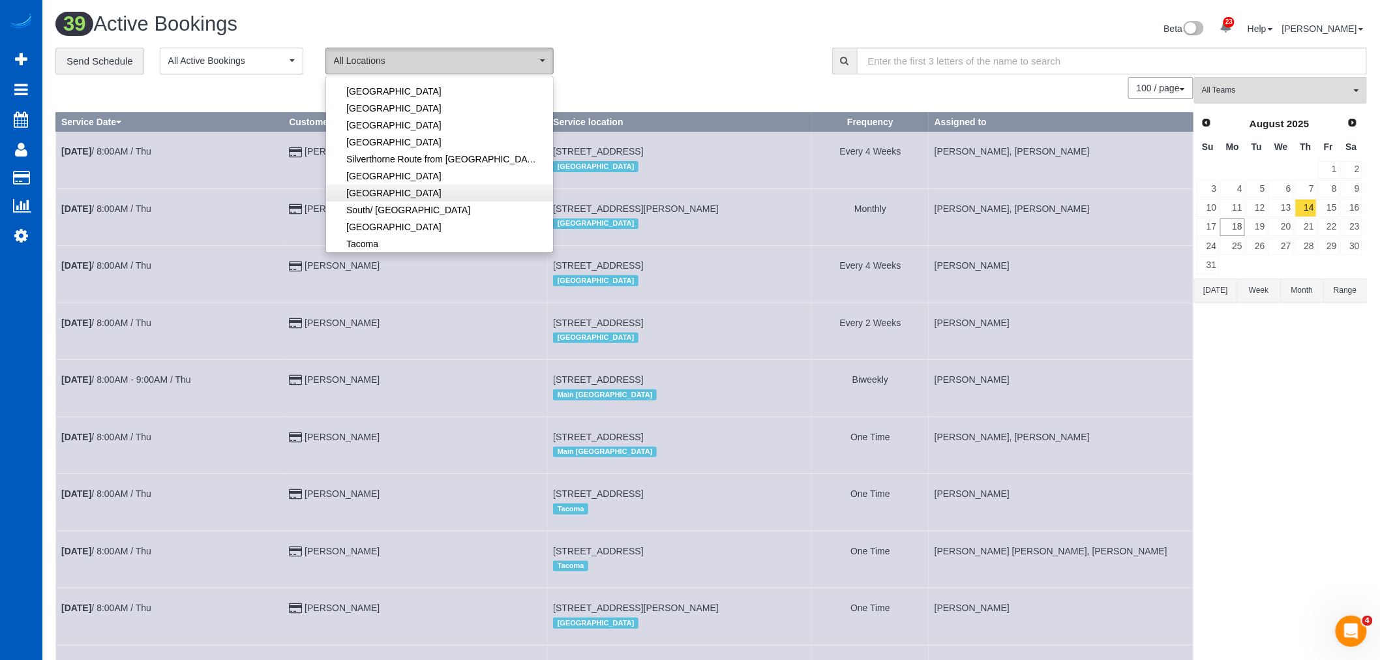
scroll to position [290, 0]
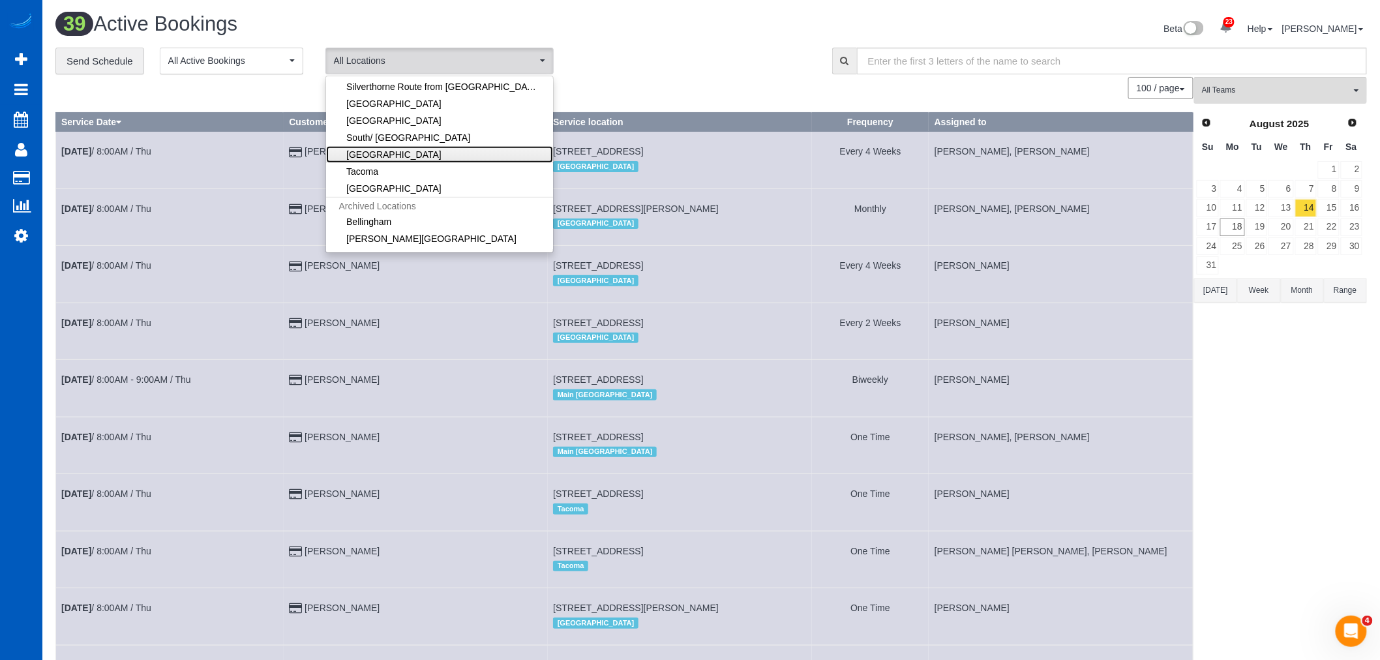
click at [388, 153] on link "[GEOGRAPHIC_DATA]" at bounding box center [439, 154] width 227 height 17
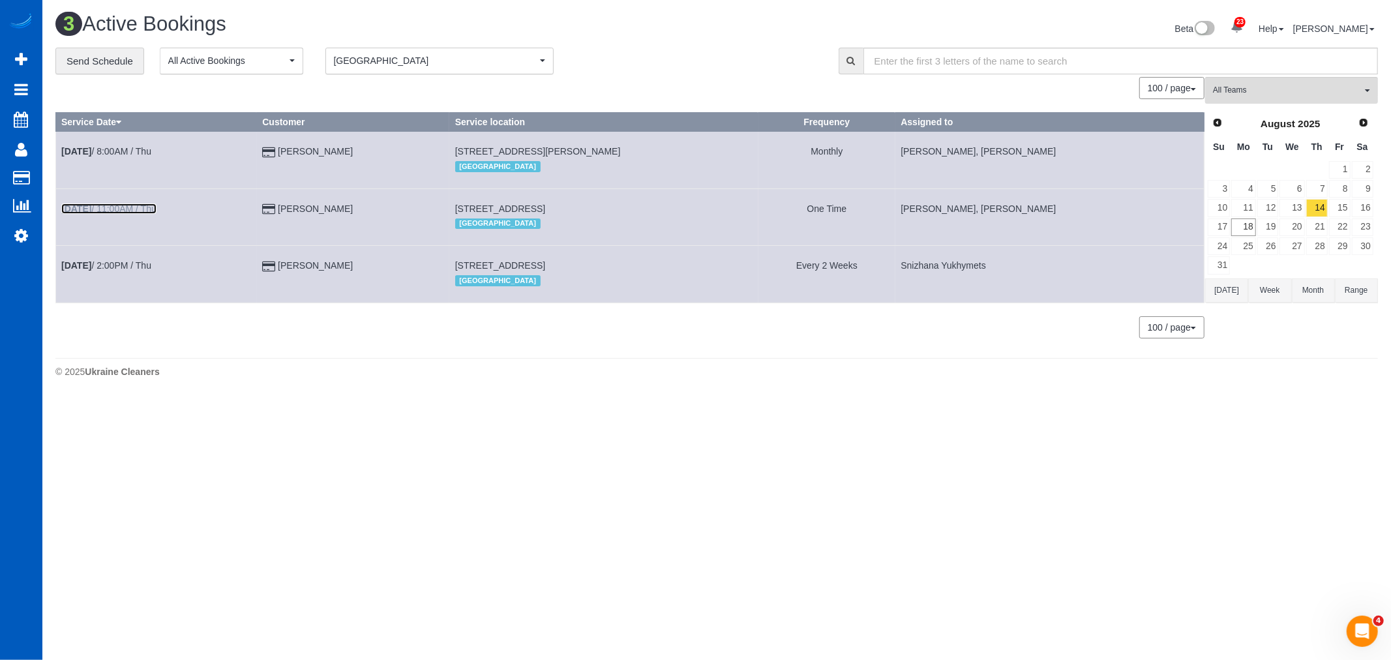
click at [85, 211] on b "[DATE]" at bounding box center [76, 208] width 30 height 10
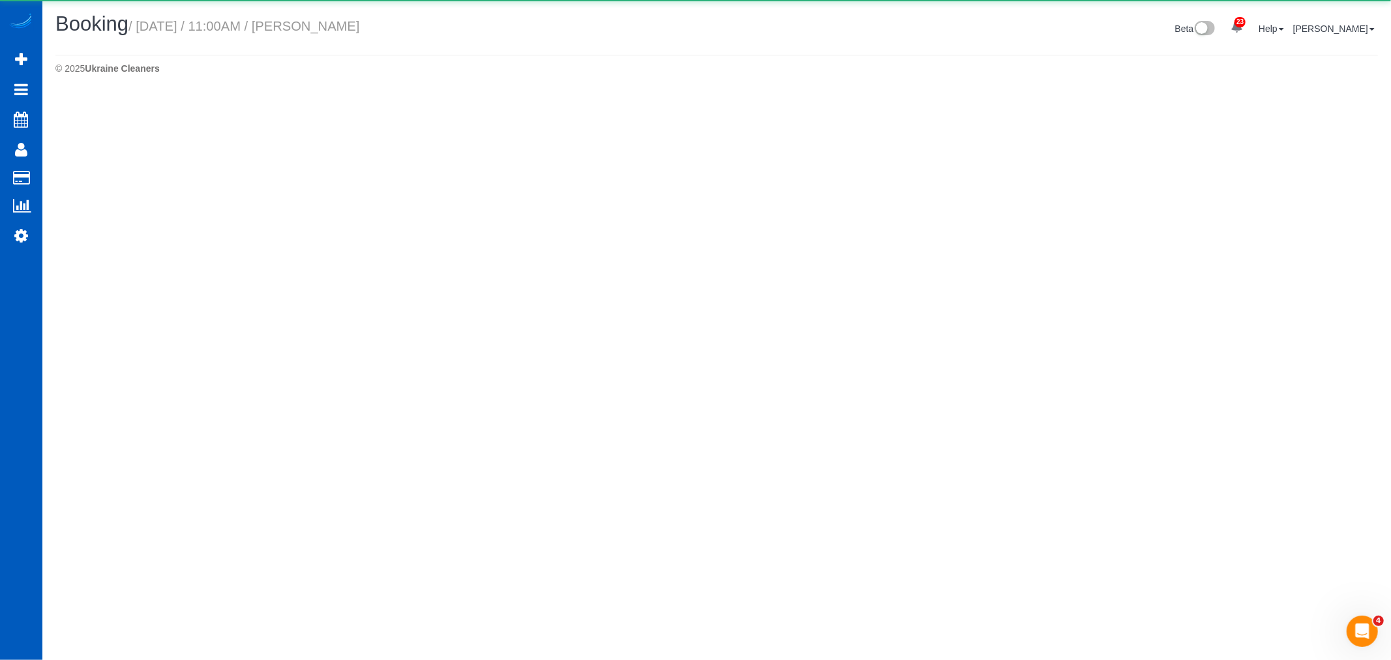
select select "WA"
select select "string:fspay-e2eef641-8c5f-47d1-8b5c-2d05c4e85b17"
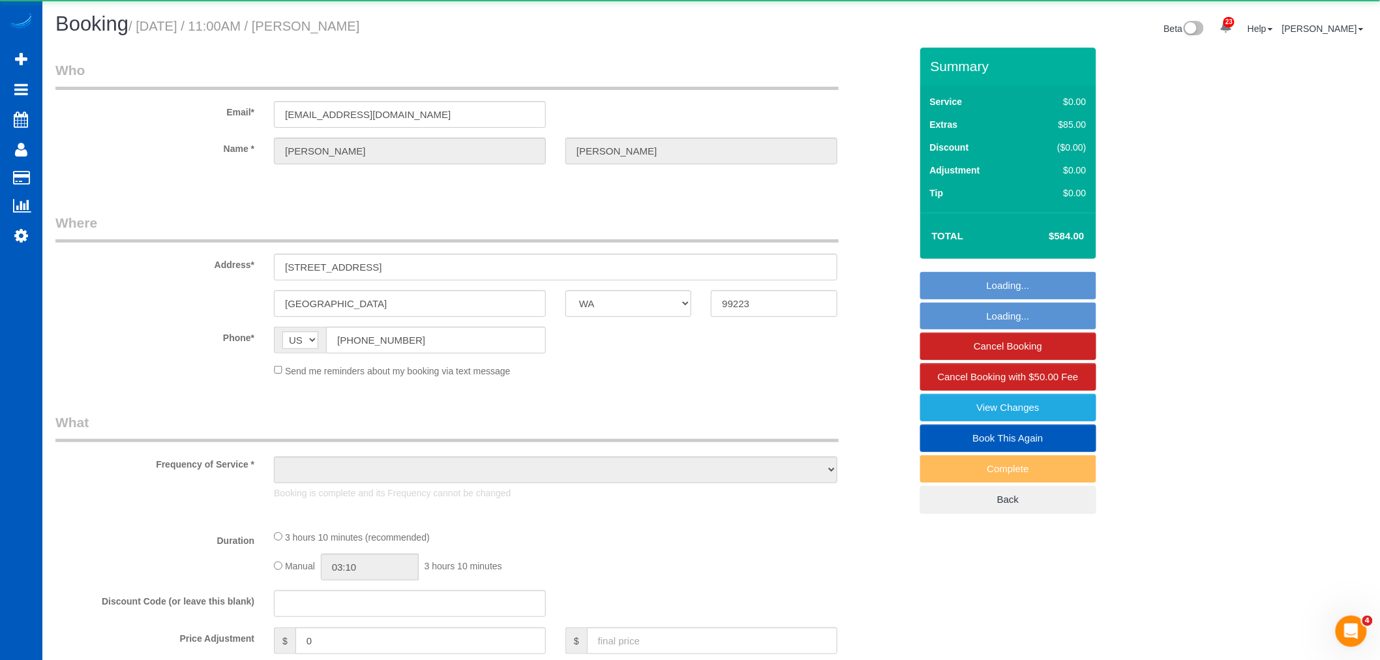
select select "object:14192"
select select "199"
select select "4501"
select select "3"
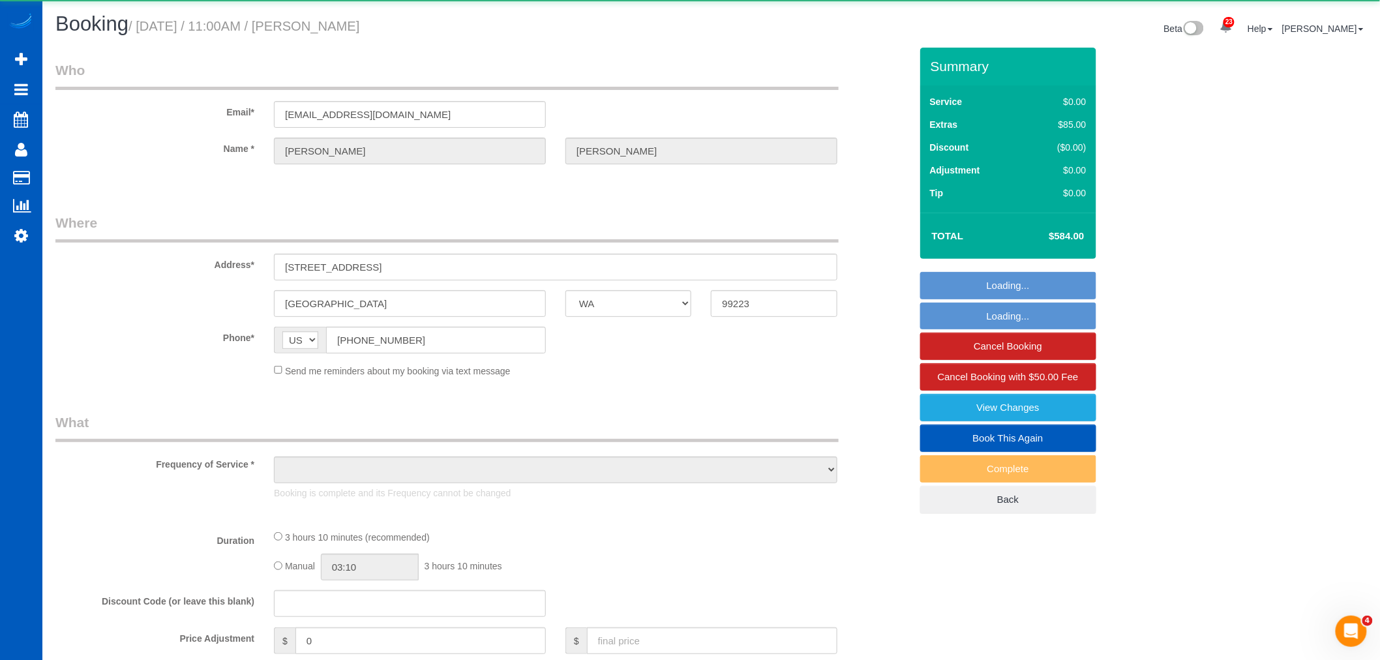
select select "spot20"
select select "number:8"
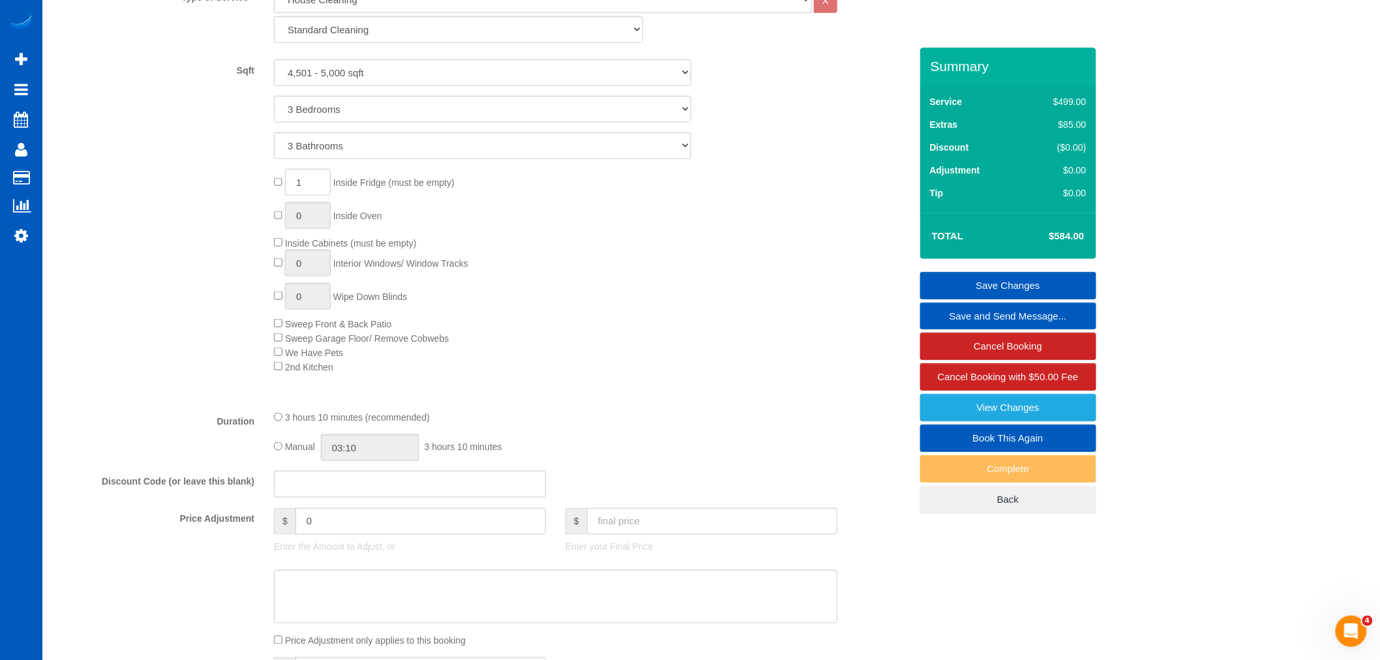
scroll to position [579, 0]
type input "0"
drag, startPoint x: 355, startPoint y: 529, endPoint x: 218, endPoint y: 532, distance: 136.3
click at [207, 544] on div "Price Adjustment $ 0 Enter the Amount to Adjust, or $ Enter your Final Price" at bounding box center [483, 537] width 874 height 52
select select "spot25"
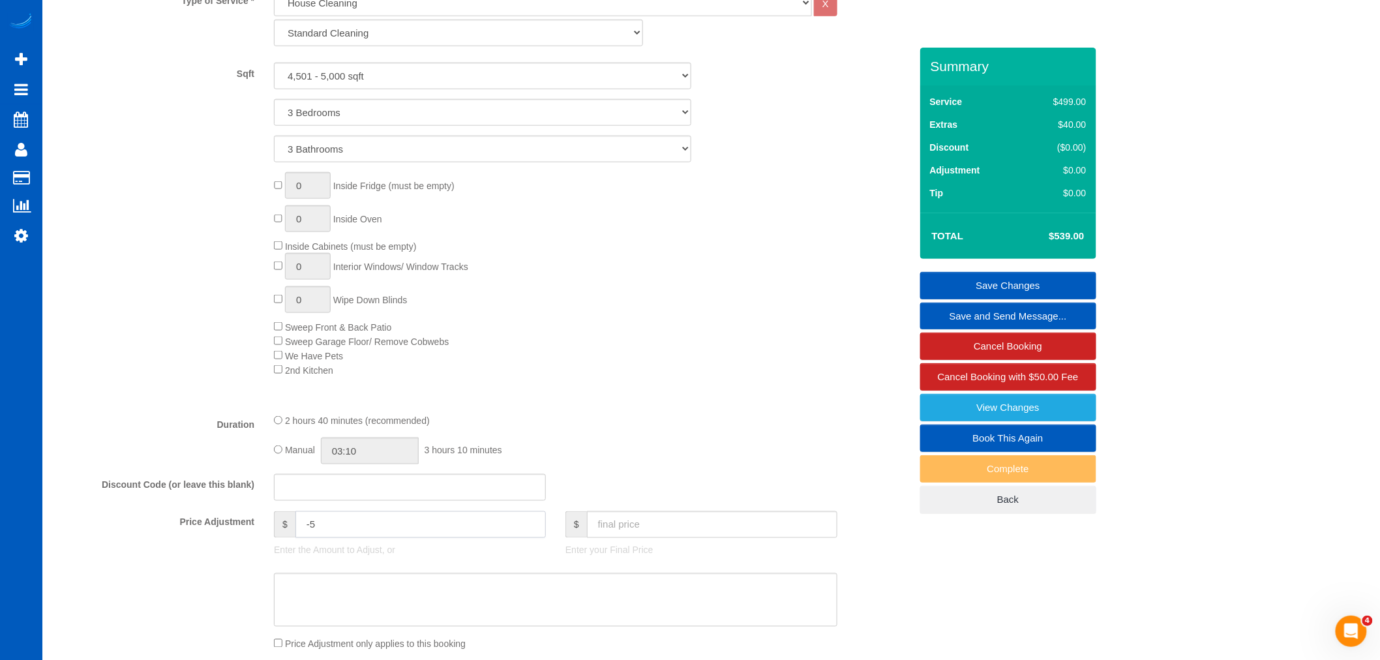
type input "-5"
click at [690, 356] on div "0 Inside Fridge (must be empty) 0 Inside Oven Inside Cabinets (must be empty) 0…" at bounding box center [591, 274] width 655 height 205
click at [1028, 282] on link "Save Changes" at bounding box center [1008, 285] width 176 height 27
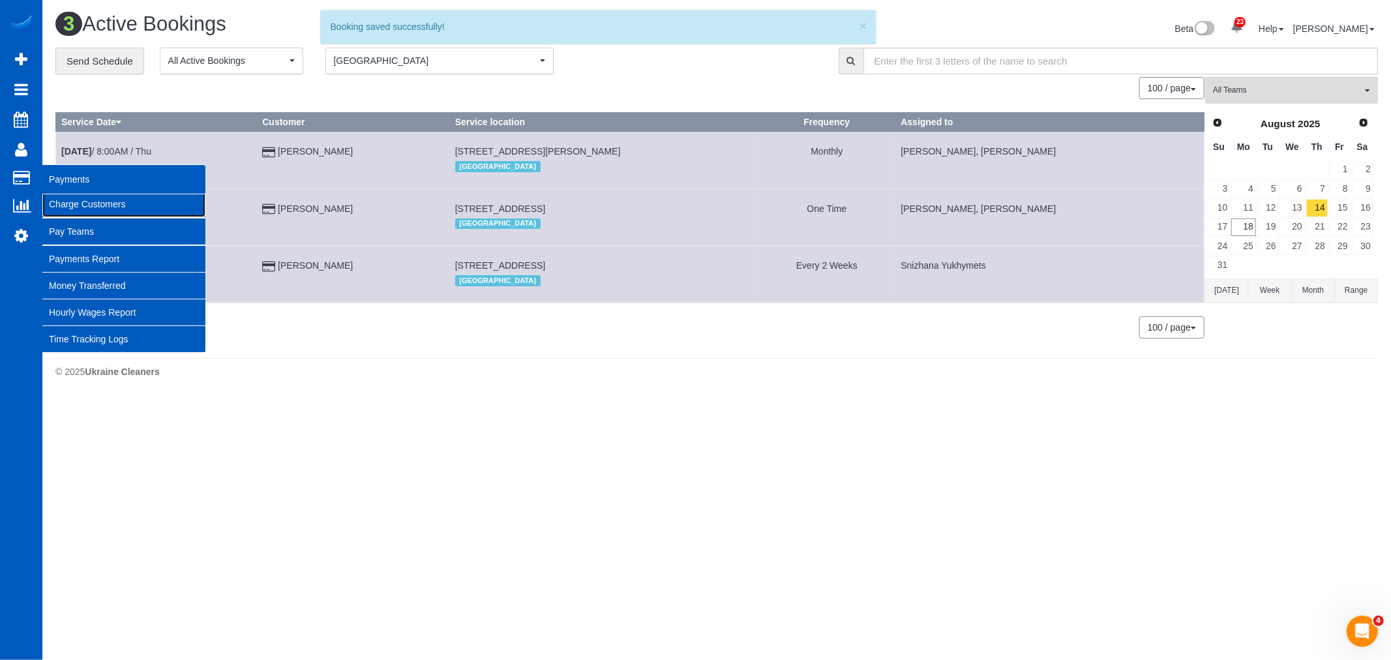
click at [92, 205] on link "Charge Customers" at bounding box center [123, 204] width 163 height 26
select select
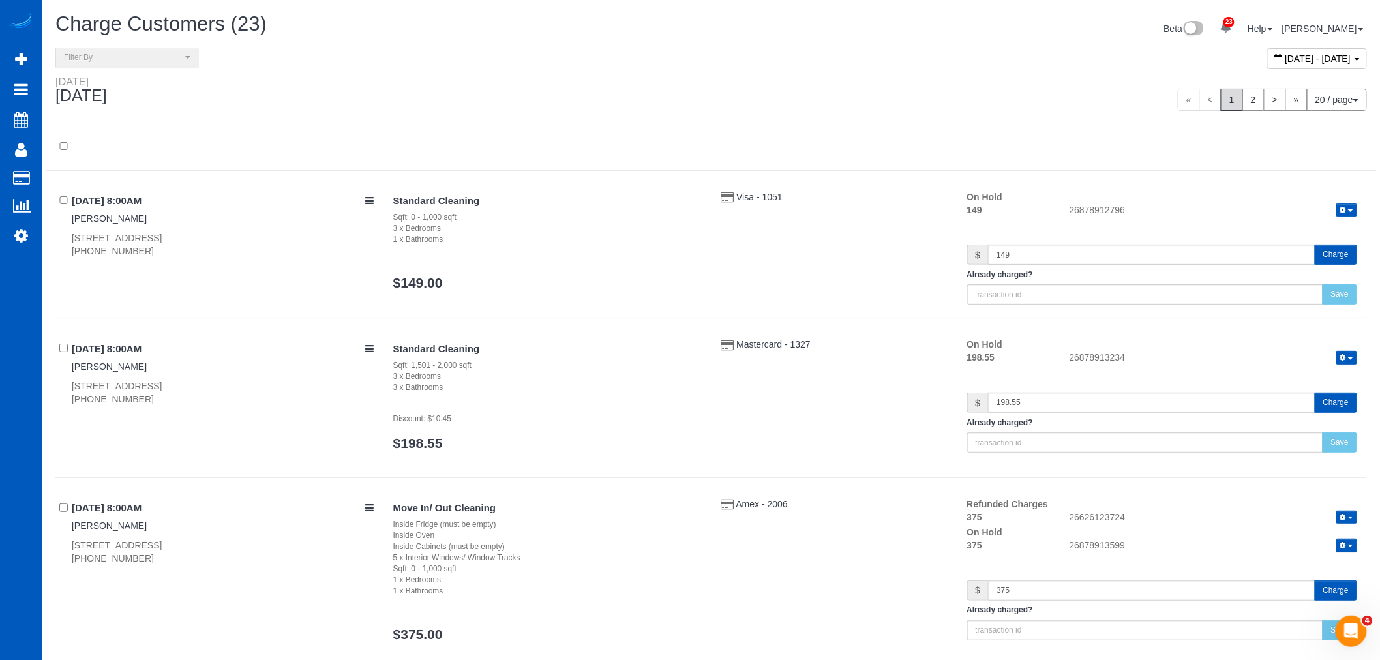
click at [1285, 62] on span "[DATE] - [DATE]" at bounding box center [1318, 58] width 66 height 10
type input "**********"
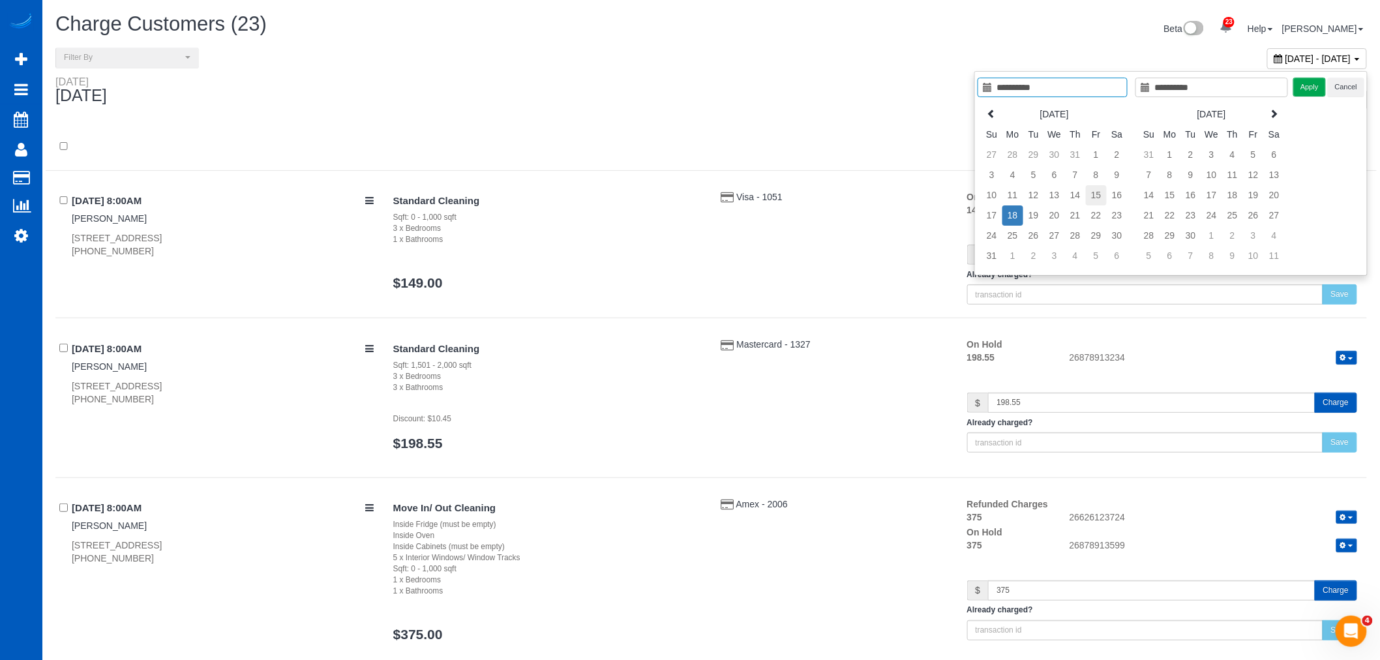
type input "**********"
click at [1093, 196] on td "15" at bounding box center [1096, 195] width 21 height 20
type input "**********"
click at [1073, 193] on td "14" at bounding box center [1075, 195] width 21 height 20
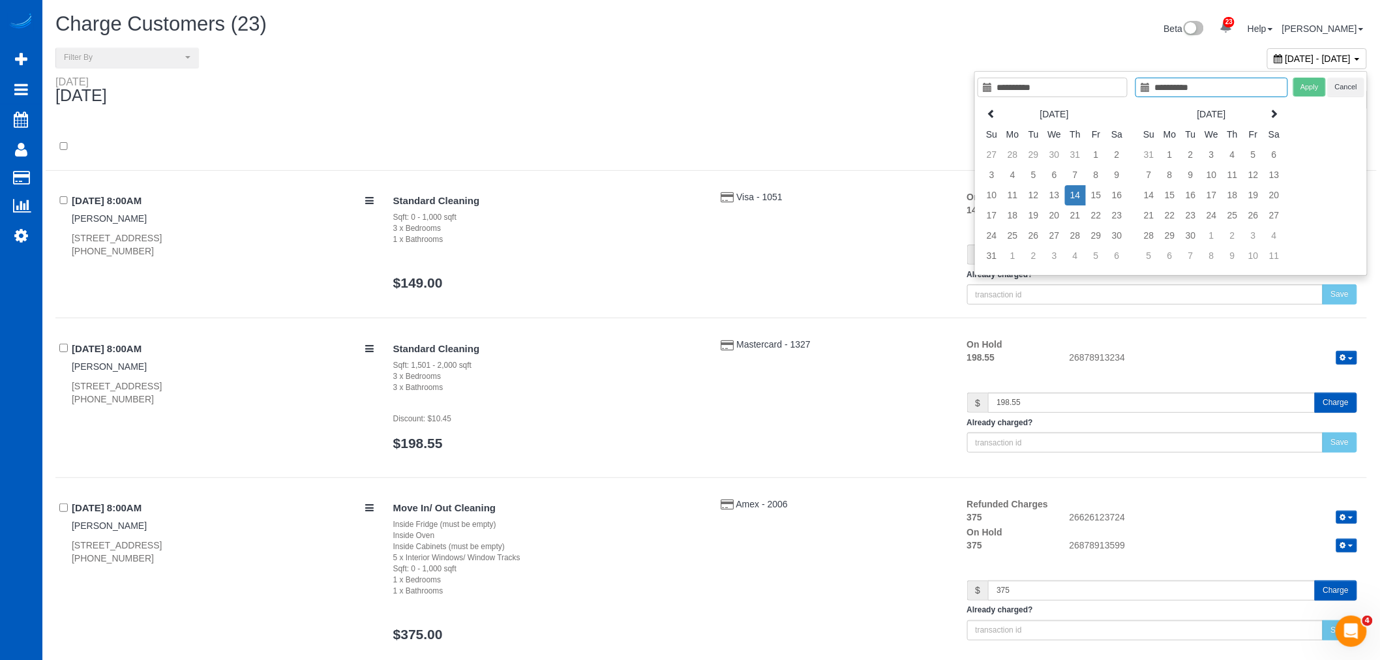
type input "**********"
click at [1311, 89] on button "Apply" at bounding box center [1309, 87] width 33 height 19
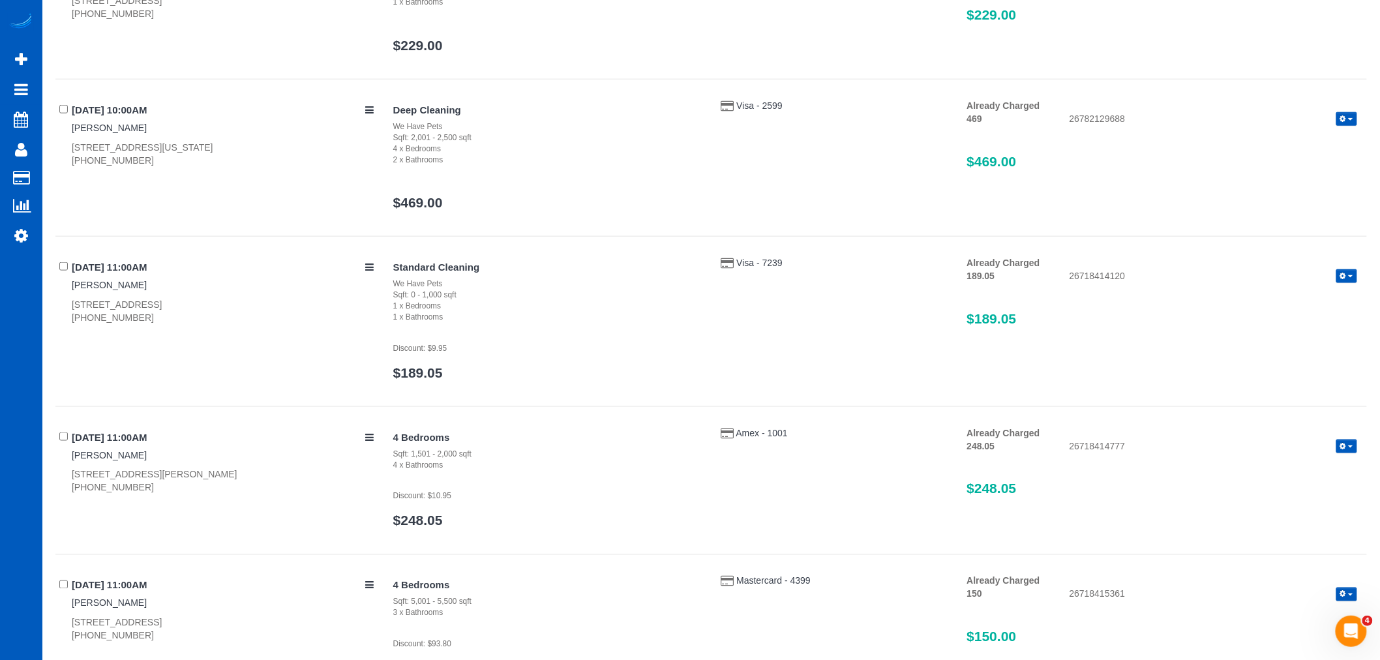
scroll to position [2781, 0]
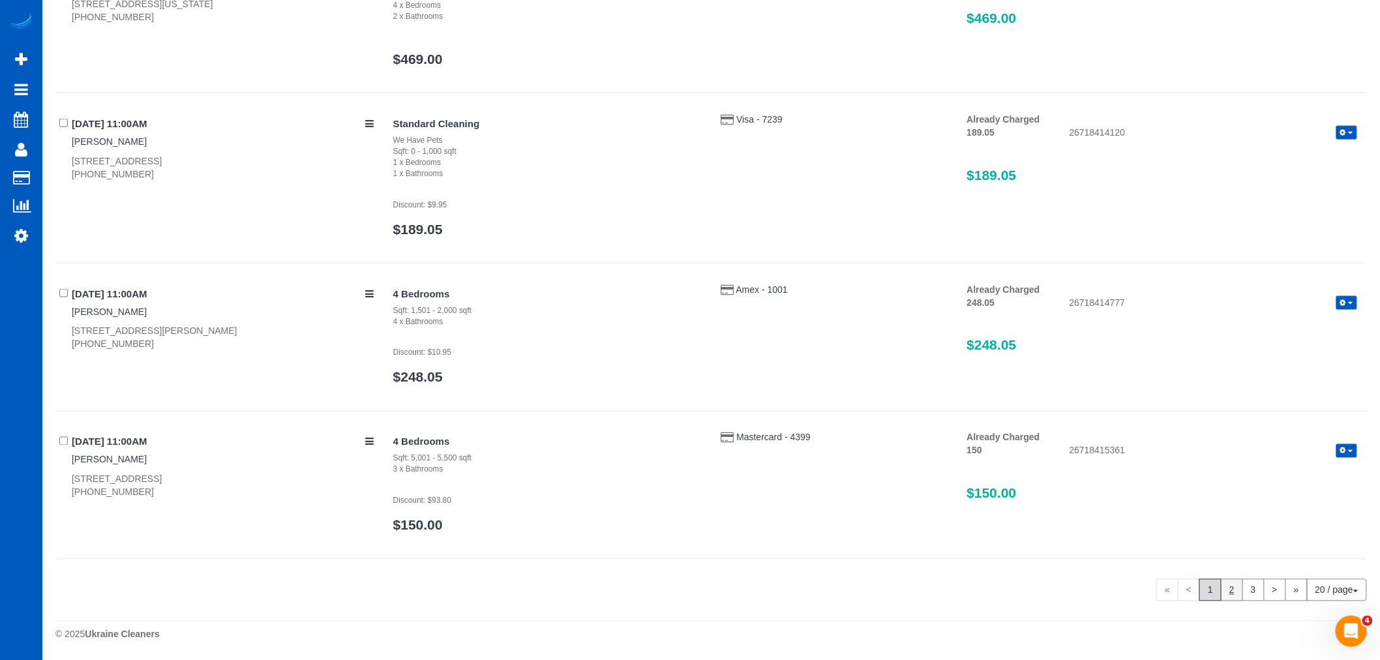
click at [1236, 585] on link "2" at bounding box center [1232, 590] width 22 height 22
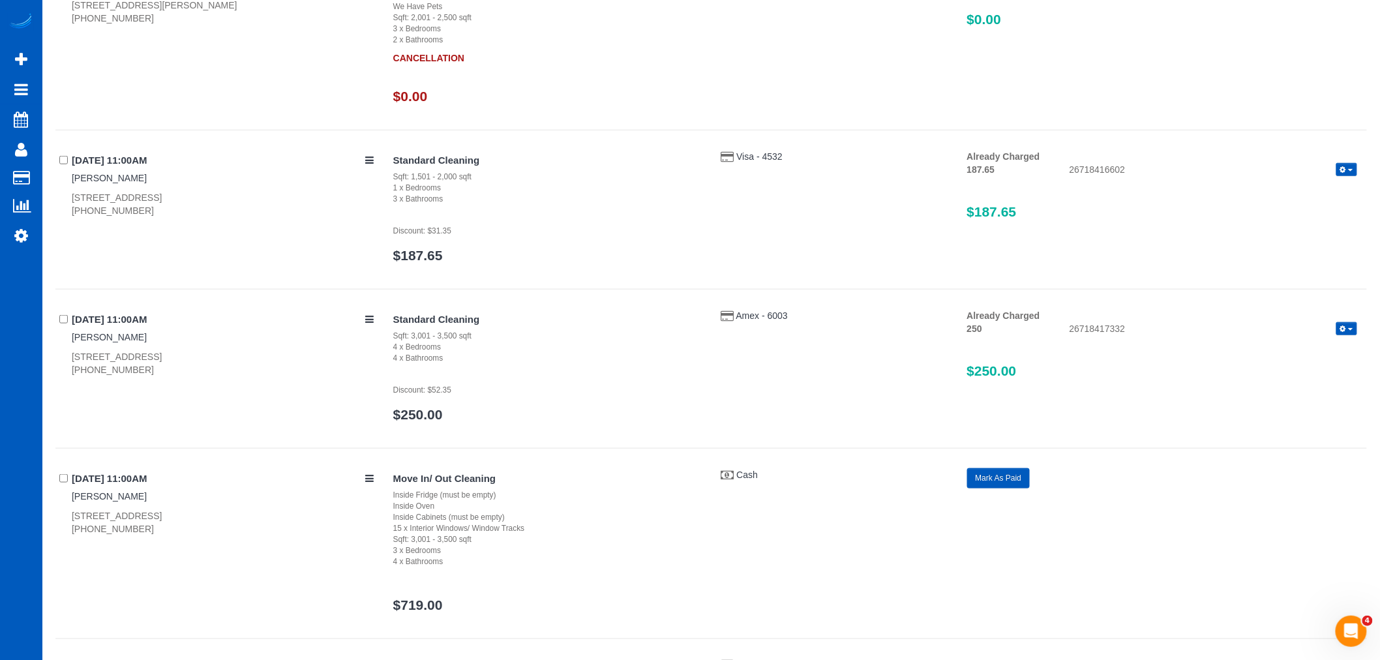
scroll to position [0, 0]
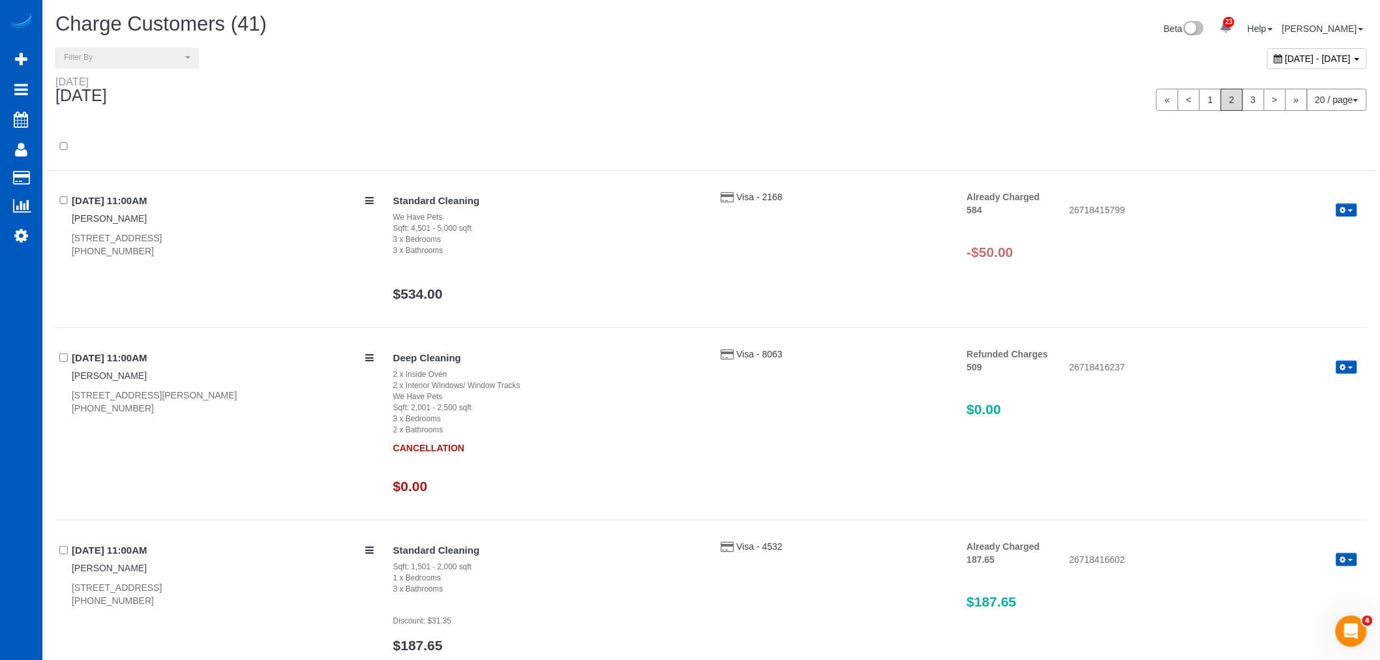
click at [1342, 211] on icon "button" at bounding box center [1343, 210] width 6 height 7
click at [1340, 226] on link "Refund" at bounding box center [1304, 232] width 103 height 17
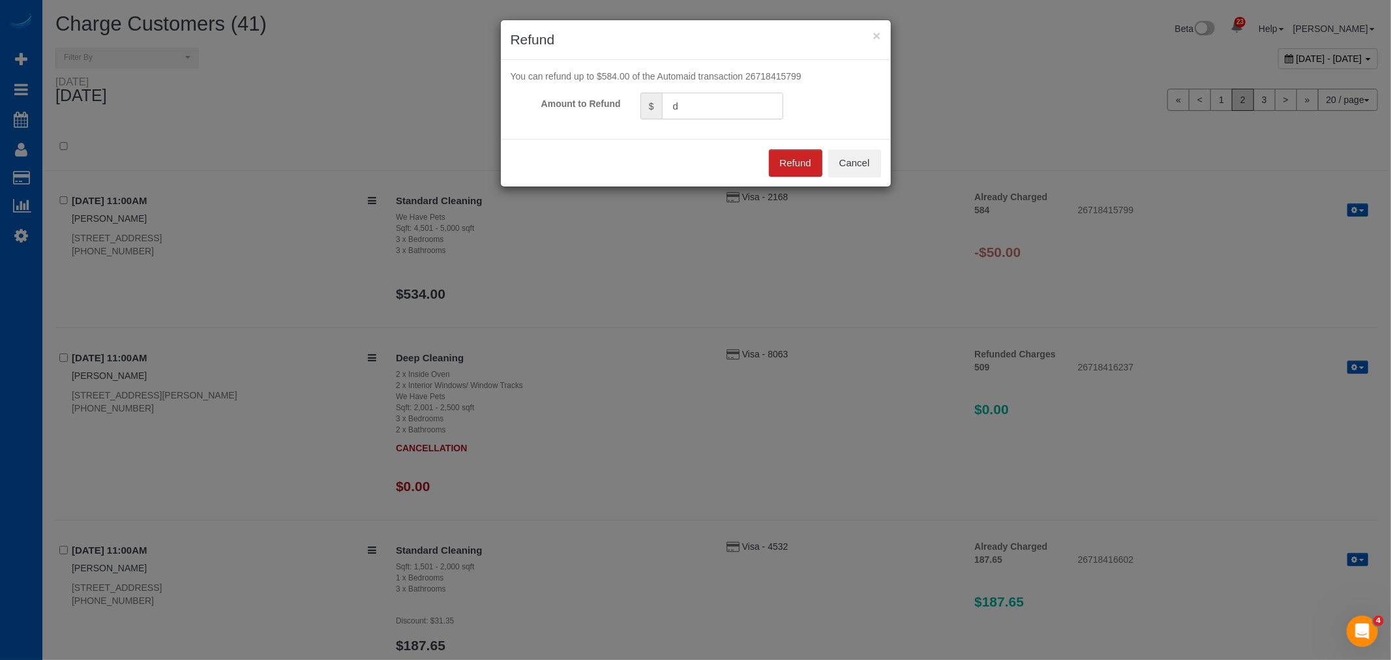
drag, startPoint x: 702, startPoint y: 107, endPoint x: 492, endPoint y: 80, distance: 212.3
click at [492, 80] on div "× Refund You can refund up to $584.00 of the Automaid transaction 26718415799 A…" at bounding box center [695, 330] width 1391 height 660
type input "50"
click at [790, 155] on button "Refund" at bounding box center [795, 162] width 53 height 27
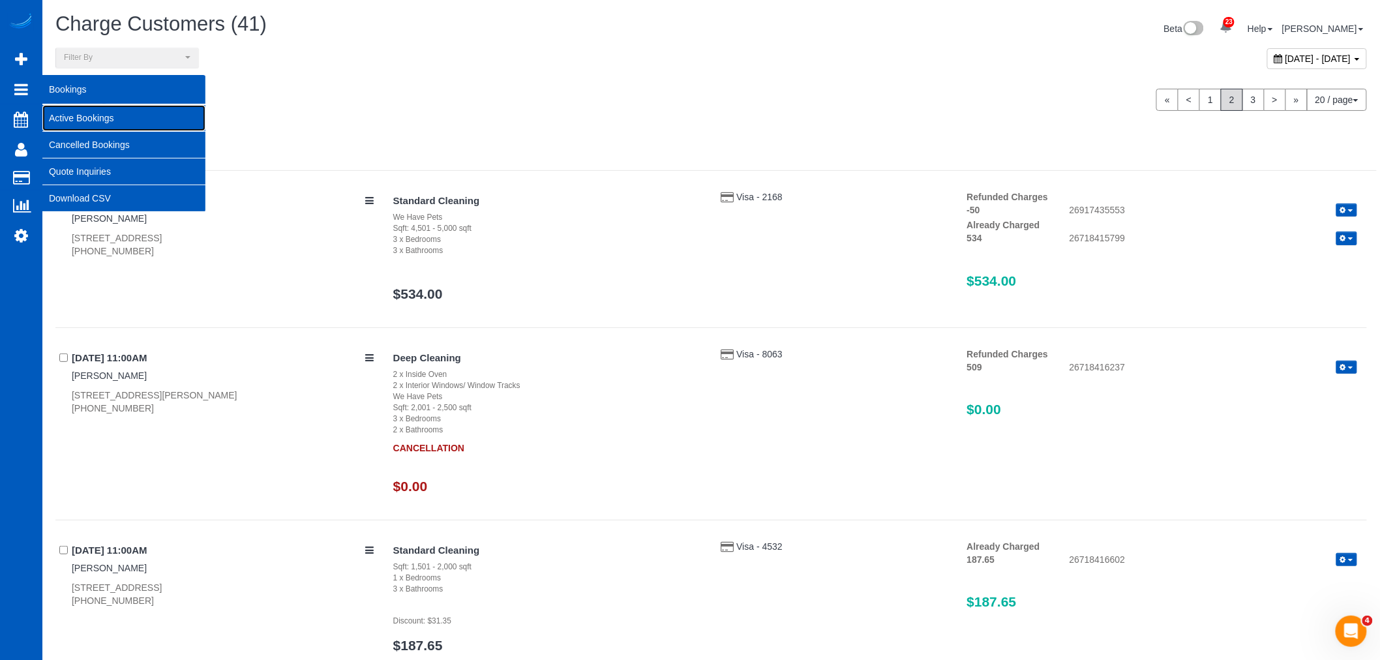
click at [47, 107] on link "Active Bookings" at bounding box center [123, 118] width 163 height 26
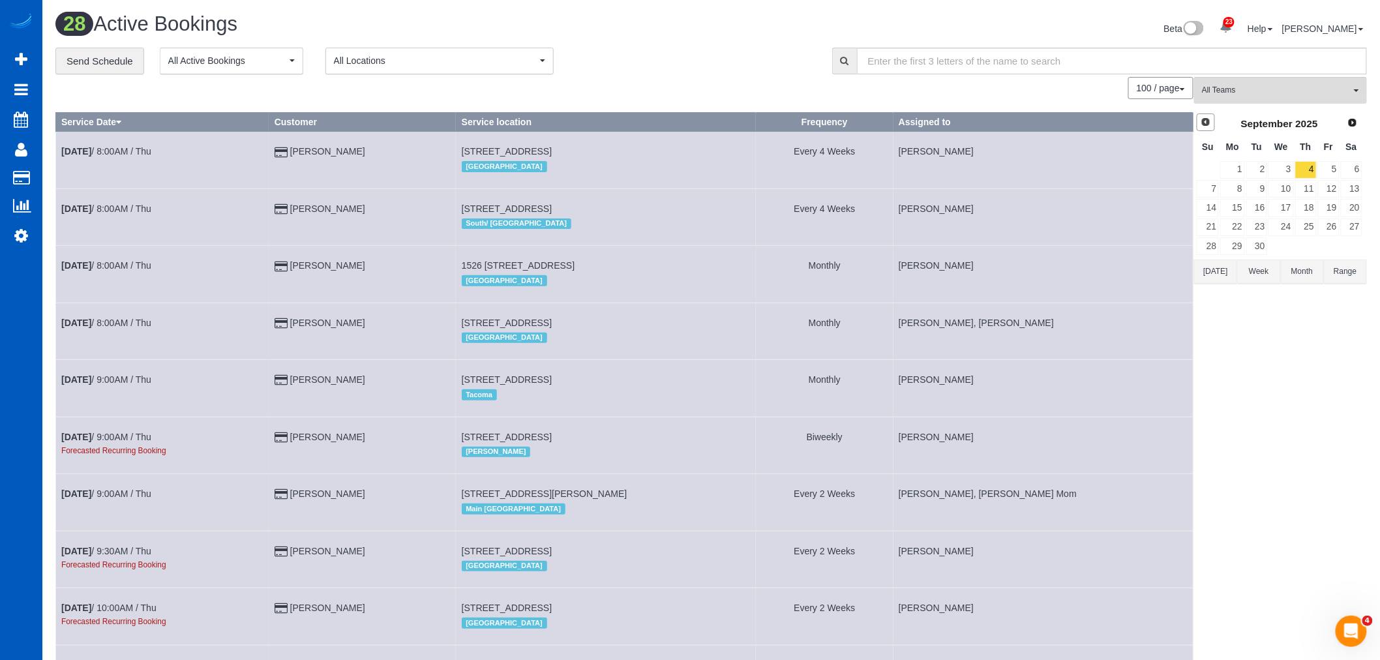
click at [1210, 125] on span "Prev" at bounding box center [1205, 122] width 10 height 10
click at [1229, 226] on link "18" at bounding box center [1232, 227] width 24 height 18
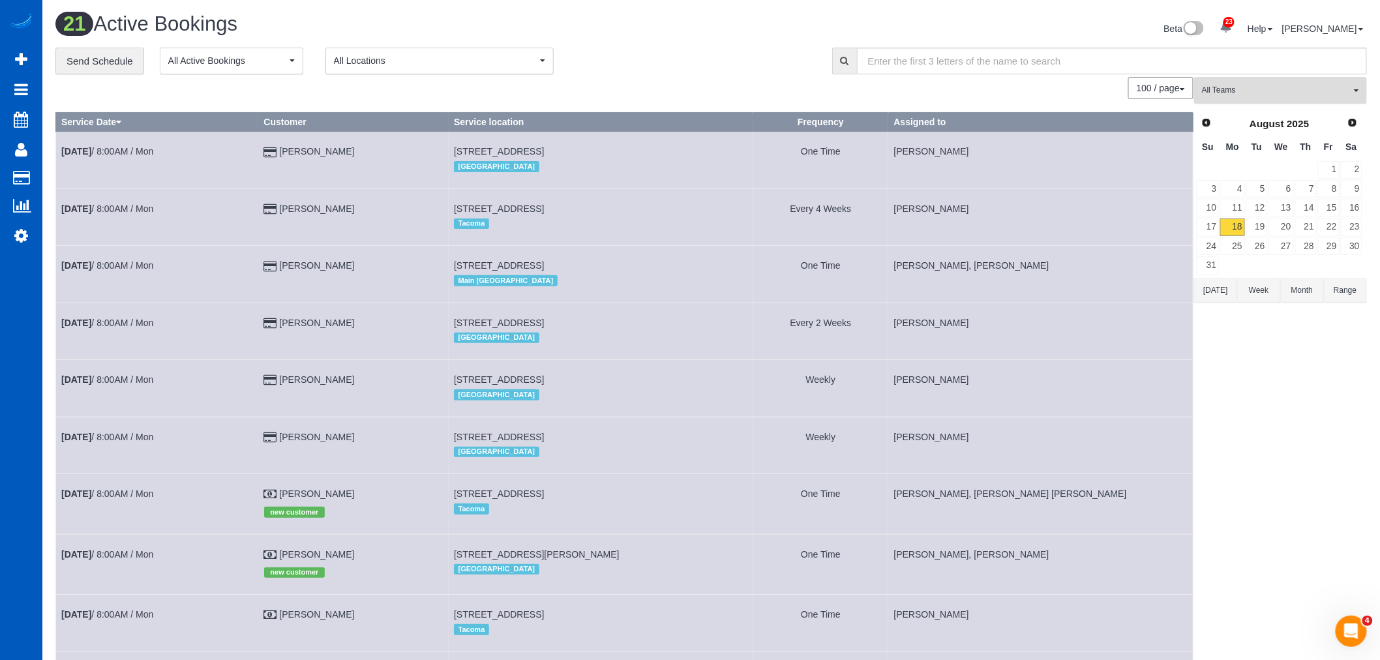
click at [1254, 81] on button "All Teams" at bounding box center [1280, 90] width 173 height 27
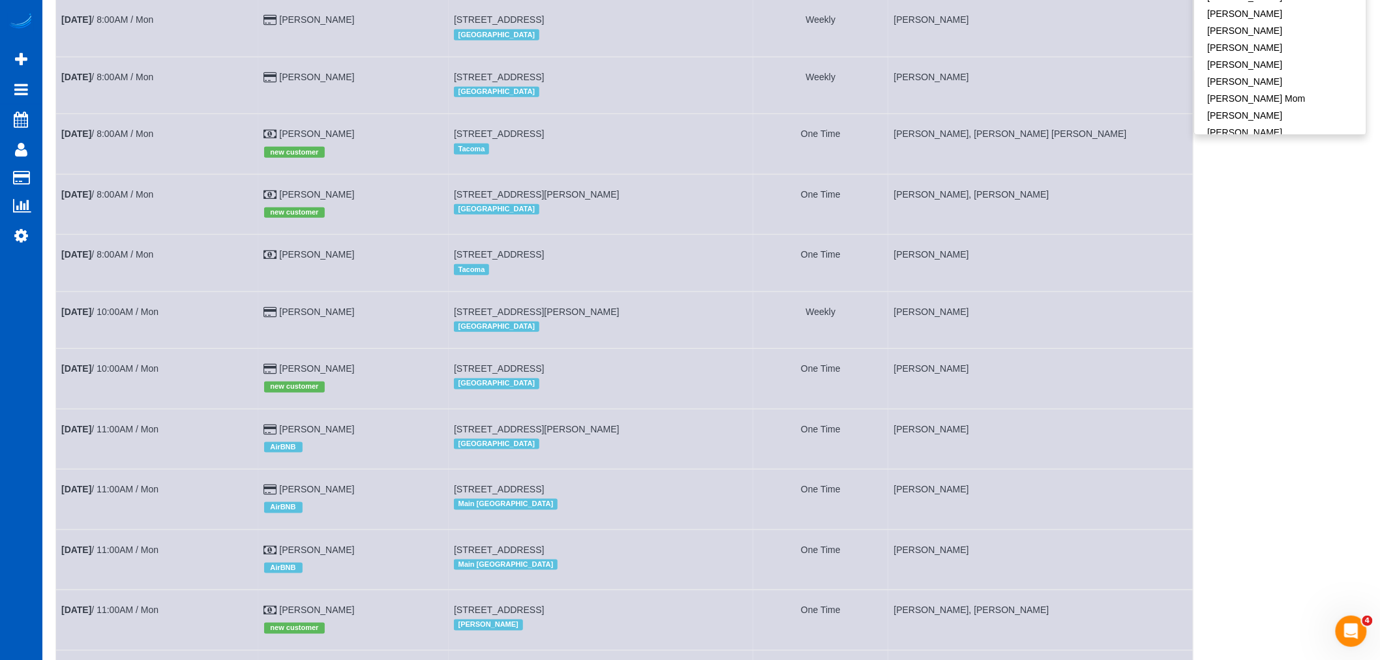
scroll to position [290, 0]
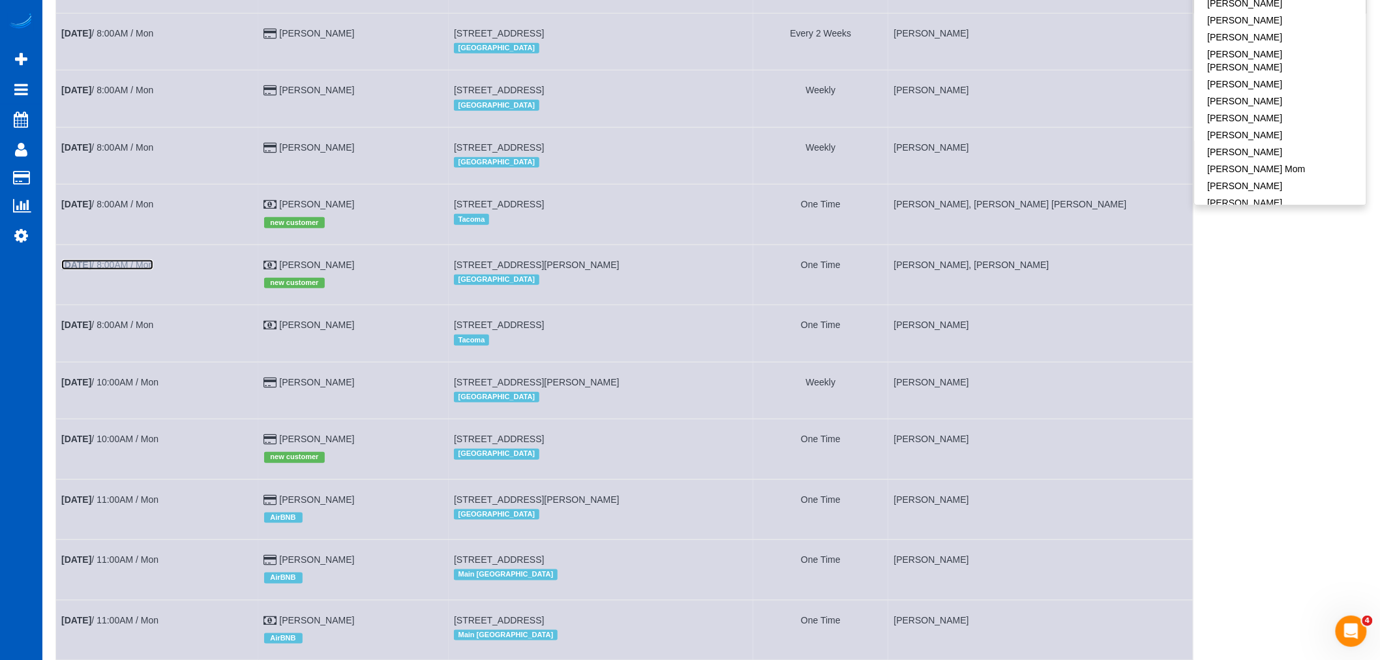
click at [114, 270] on link "Aug 18th / 8:00AM / Mon" at bounding box center [107, 265] width 92 height 10
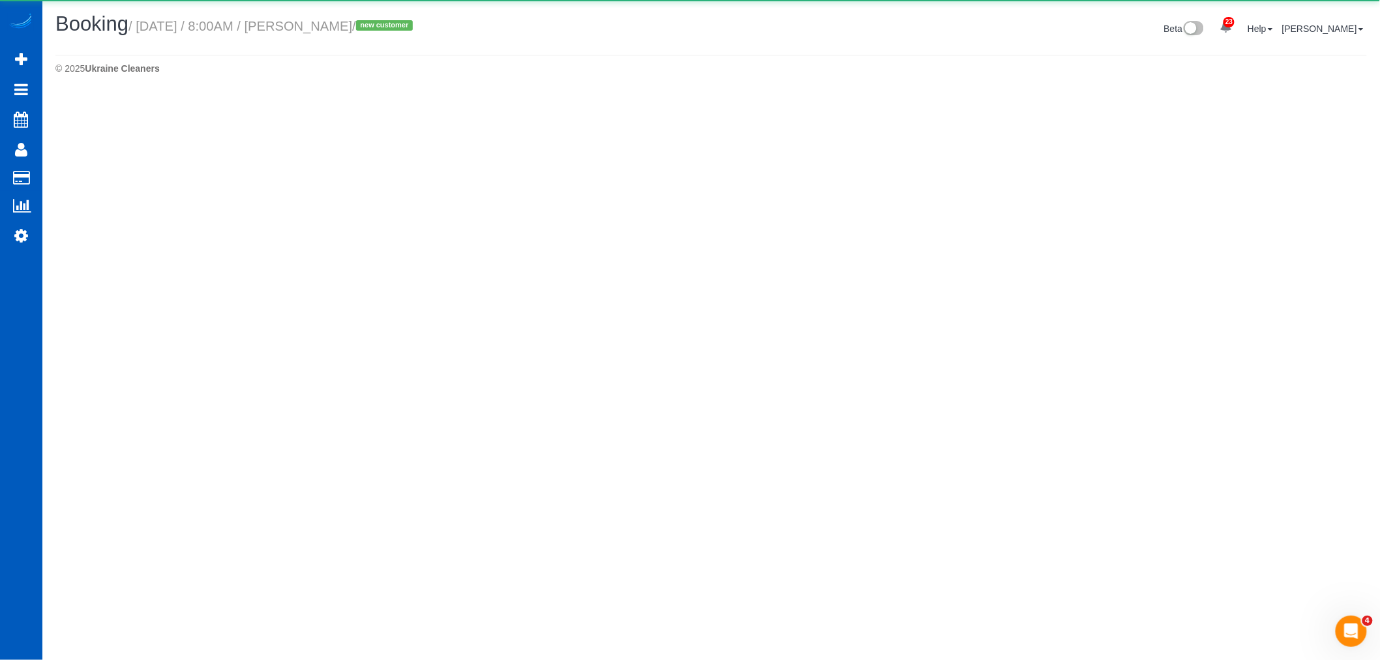
select select "OR"
select select "199"
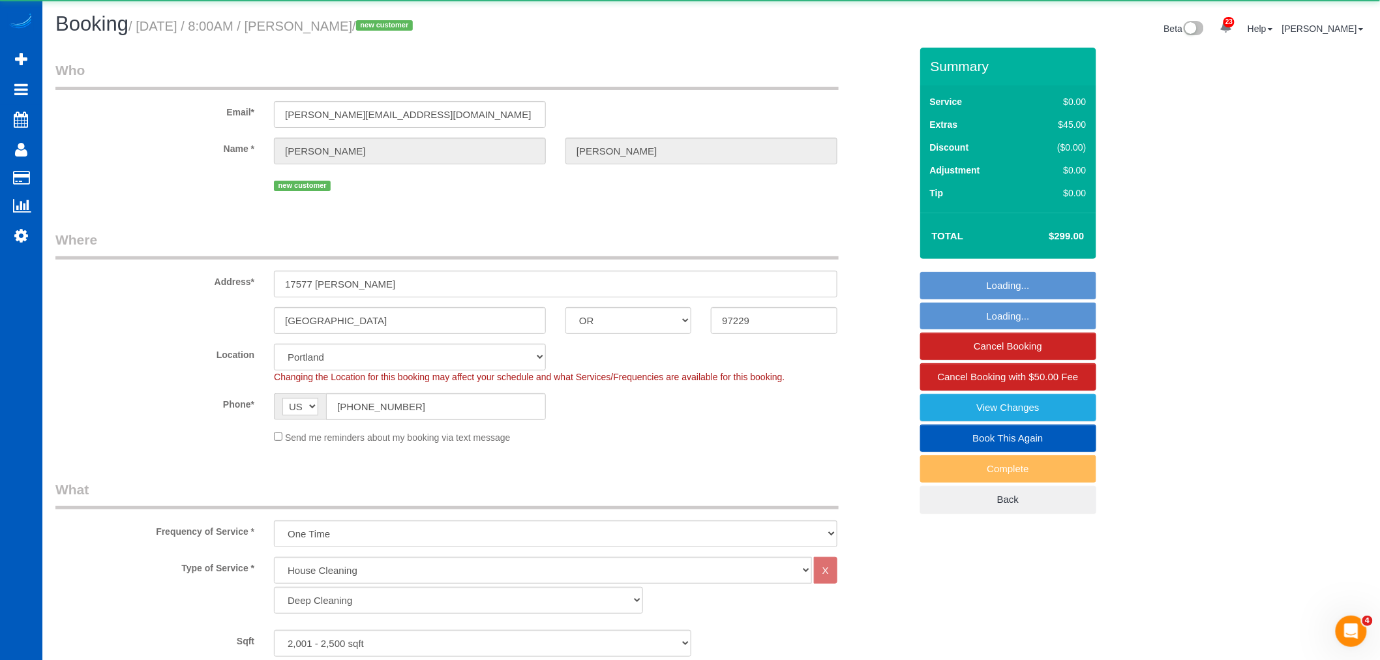
select select "object:18710"
select select "2001"
select select "3"
select select "spot30"
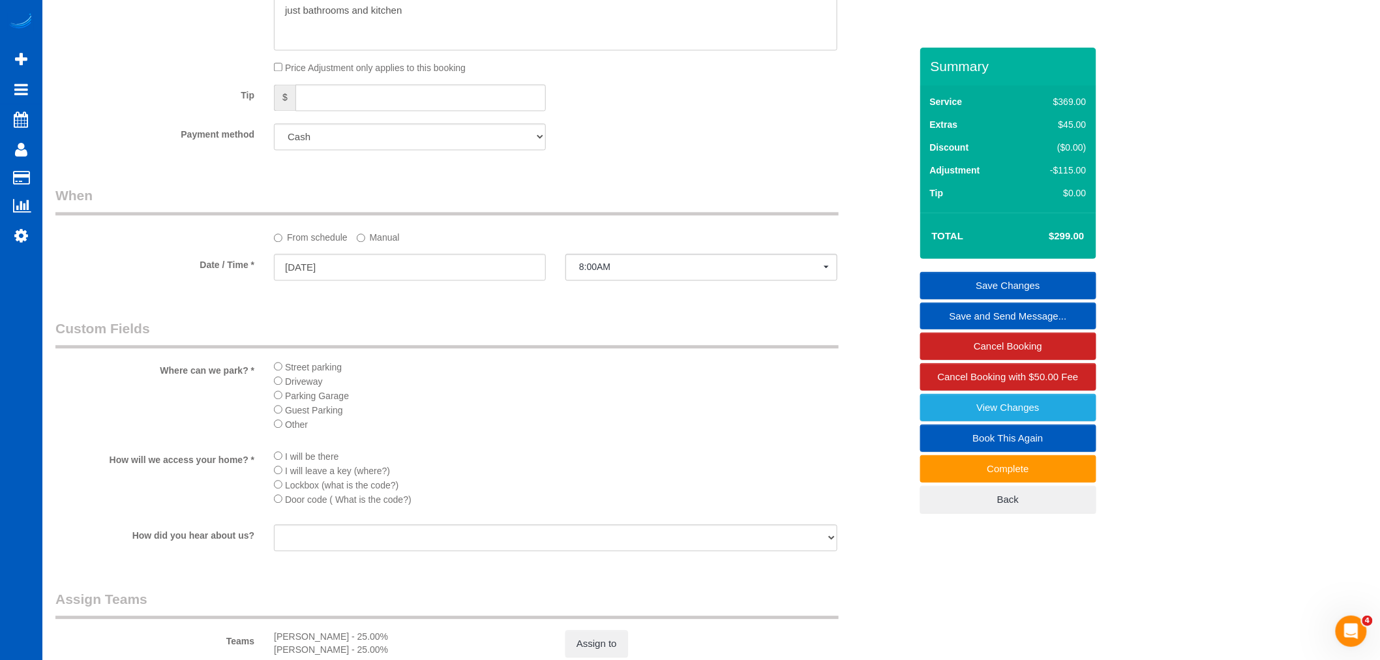
scroll to position [1231, 0]
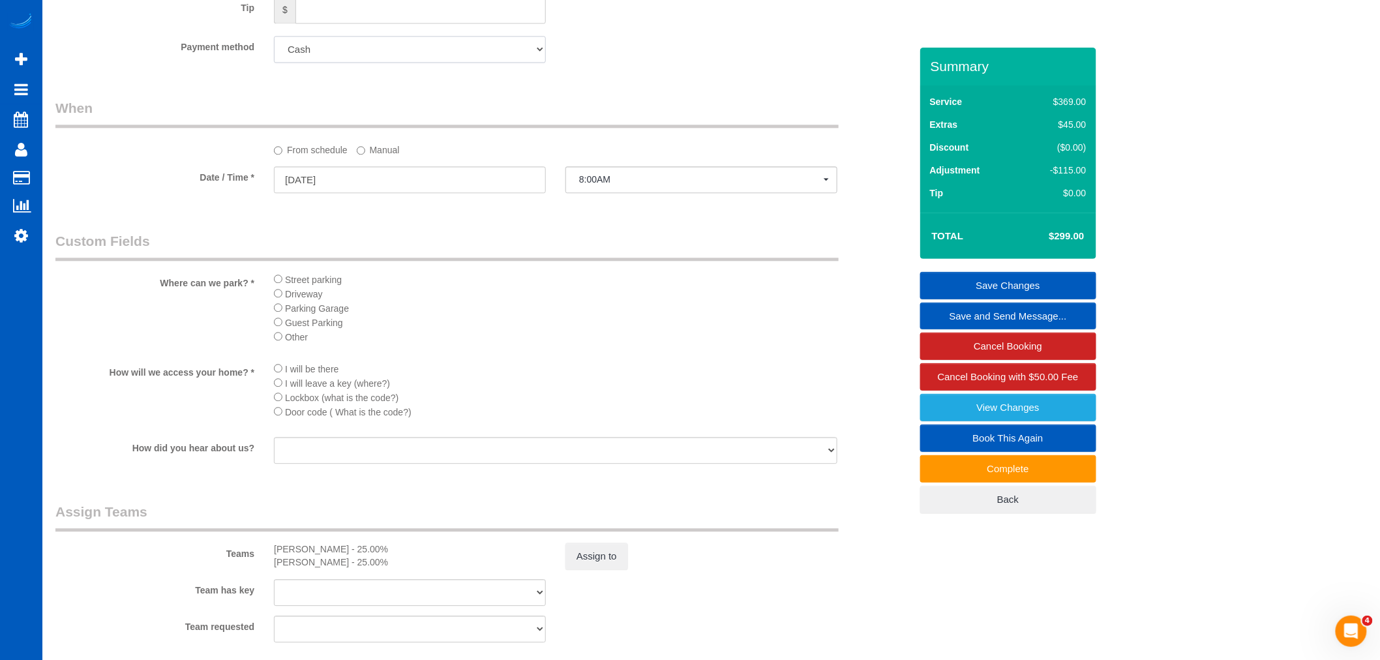
click at [376, 55] on select "Add Credit Card Cash Check Paypal" at bounding box center [410, 49] width 272 height 27
select select "string:fspay"
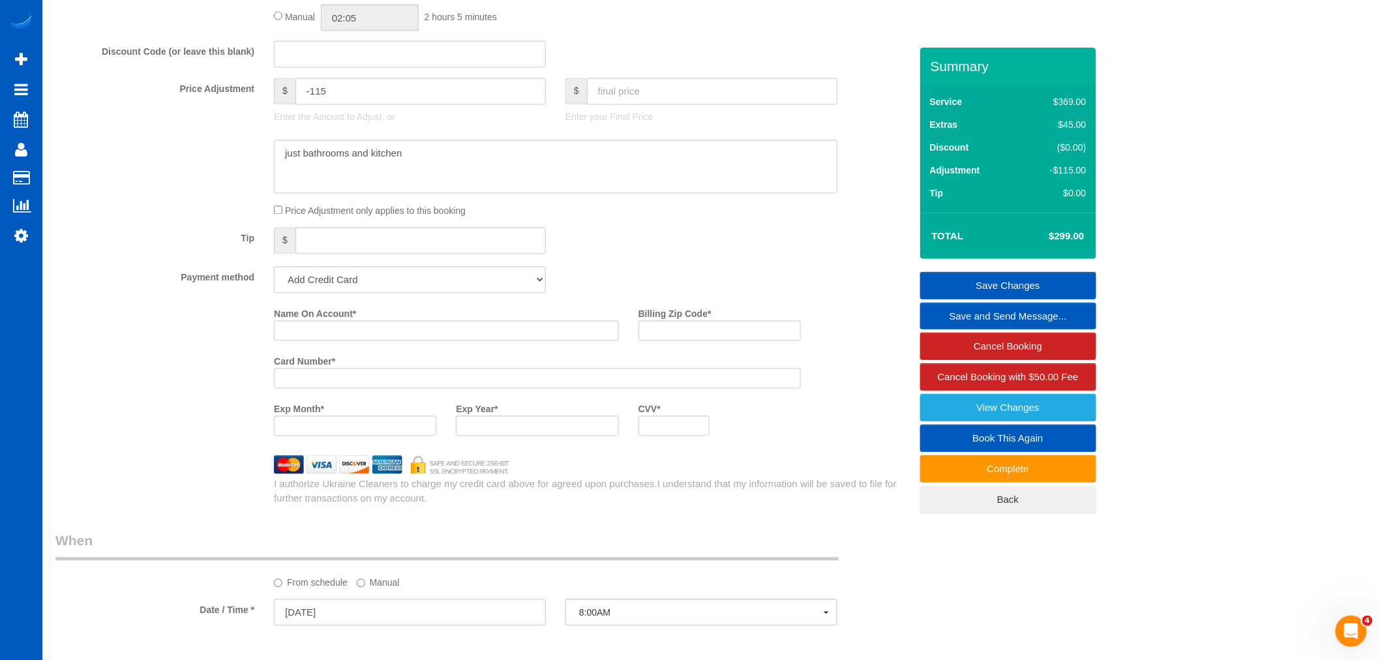
scroll to position [1000, 0]
click at [359, 337] on input "Name On Account *" at bounding box center [446, 331] width 345 height 20
paste input "[PERSON_NAME]"
type input "[PERSON_NAME]"
click at [707, 321] on label "Billing Zip Code *" at bounding box center [674, 313] width 73 height 18
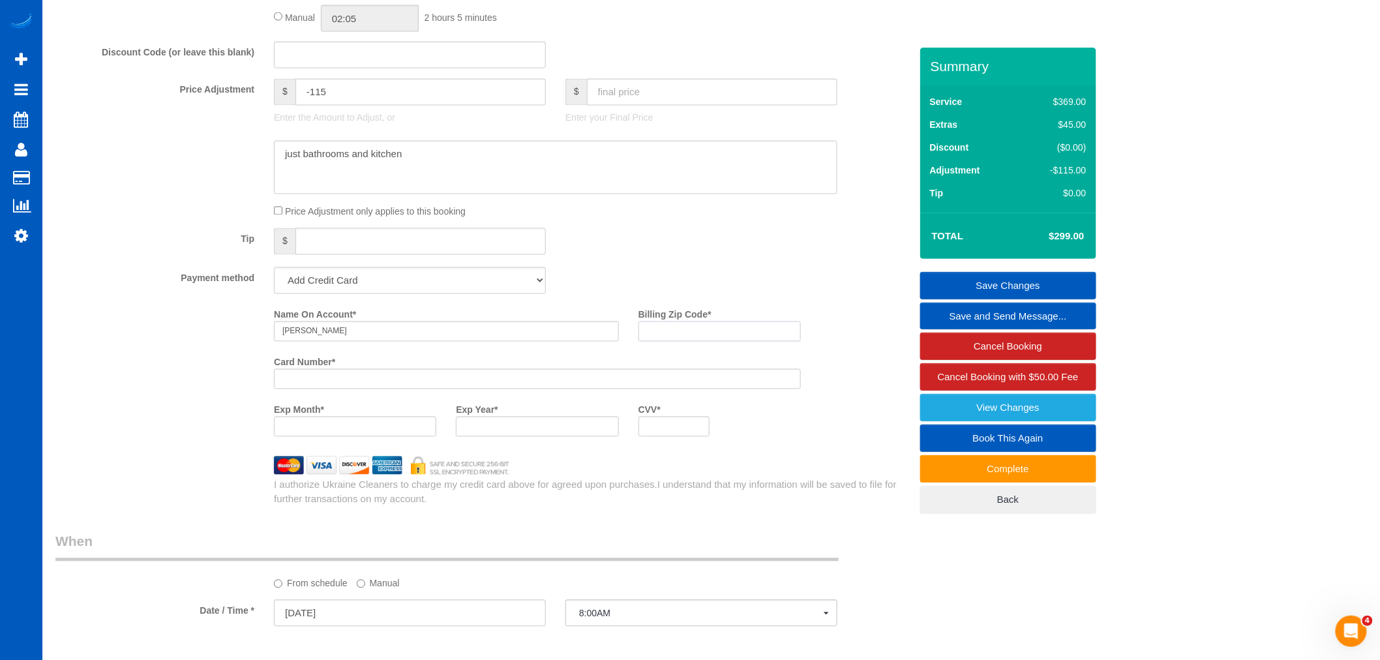
click at [707, 330] on input "Billing Zip Code *" at bounding box center [719, 331] width 162 height 20
click at [704, 340] on input "Billing Zip Code *" at bounding box center [719, 331] width 162 height 20
paste input "97229"
type input "97229"
click at [764, 437] on div "Exp Month * Exp Year * CVV *" at bounding box center [537, 423] width 546 height 48
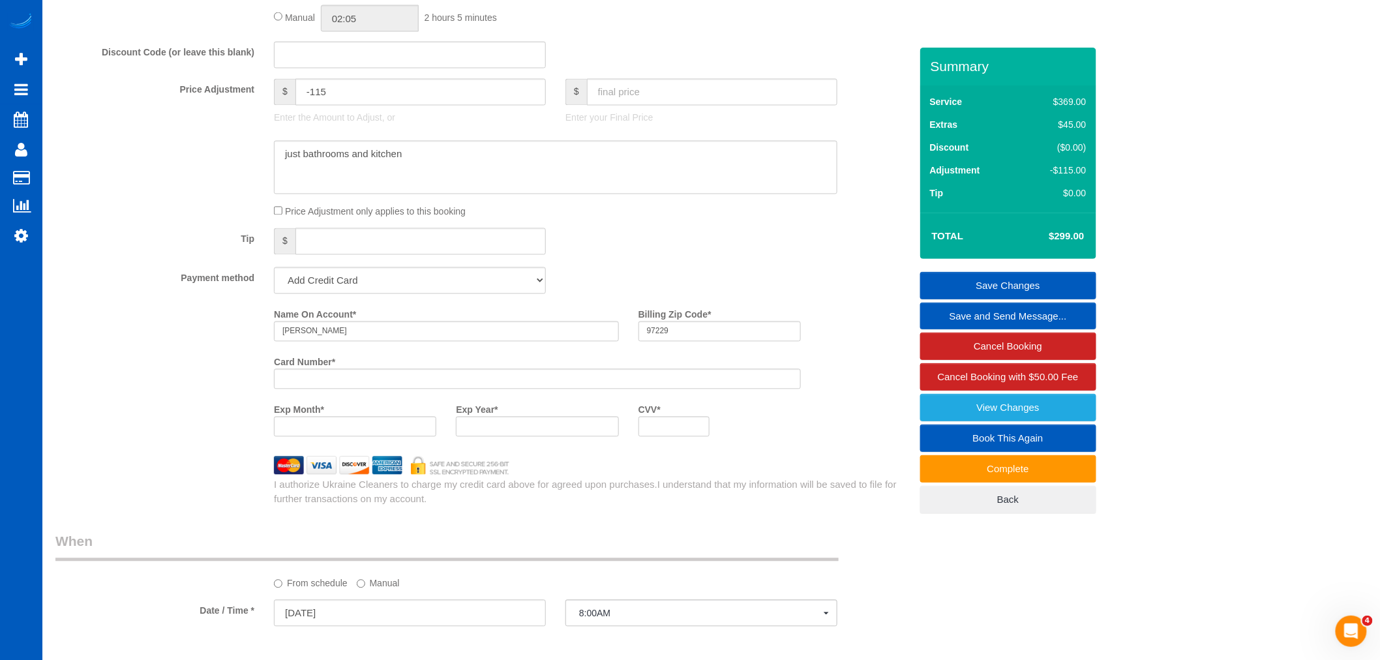
click at [996, 281] on link "Save Changes" at bounding box center [1008, 285] width 176 height 27
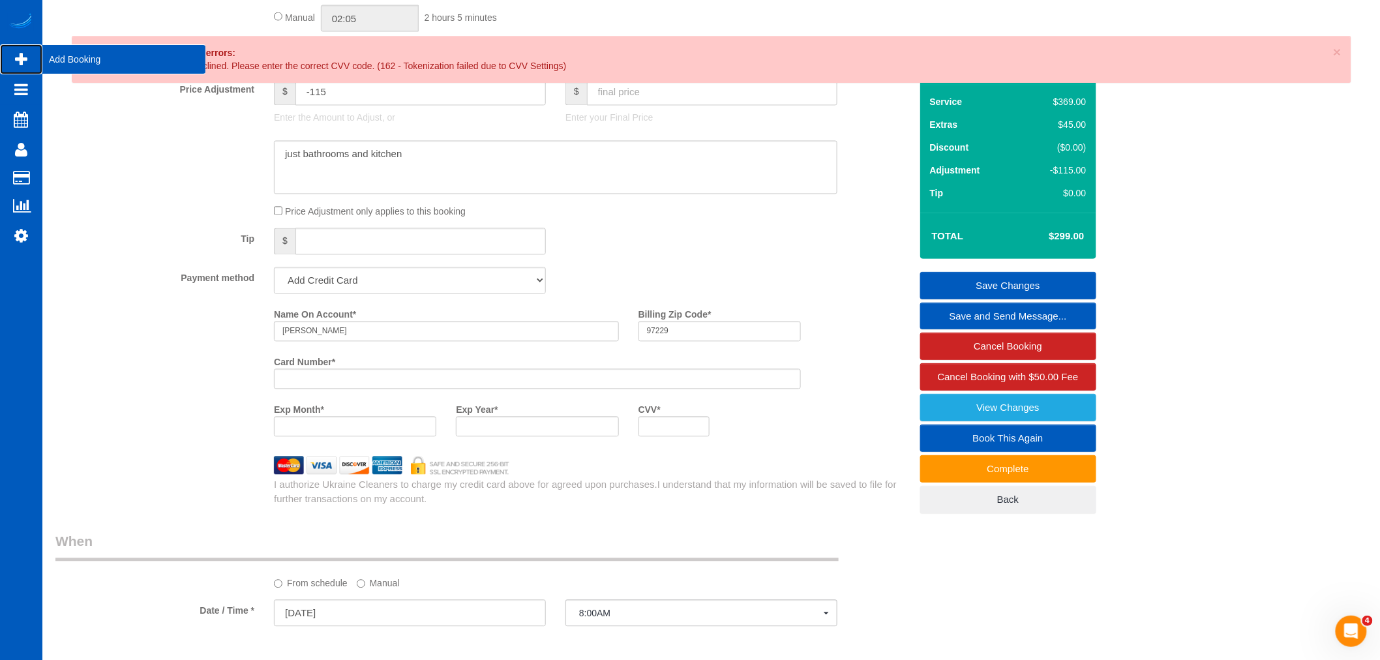
click at [16, 57] on icon at bounding box center [21, 60] width 12 height 16
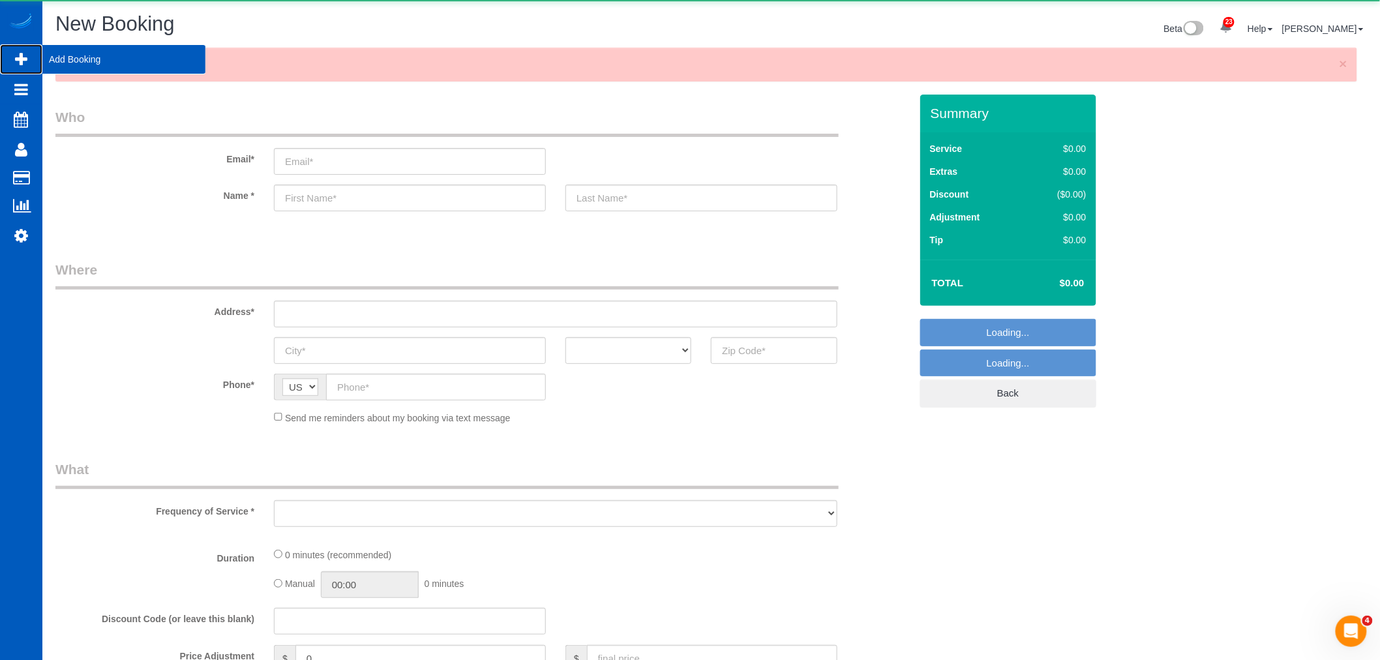
click at [79, 66] on span "Add Booking" at bounding box center [123, 59] width 163 height 30
select select "object:19405"
select select "199"
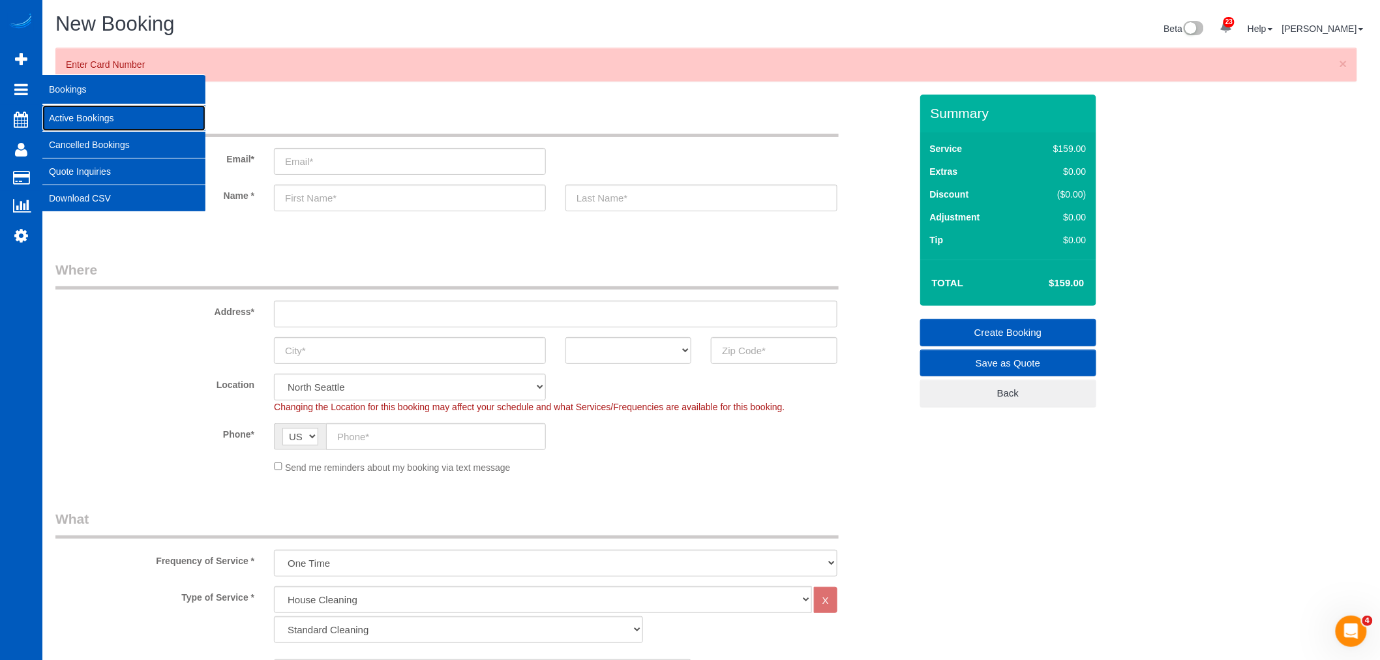
click at [114, 117] on link "Active Bookings" at bounding box center [123, 118] width 163 height 26
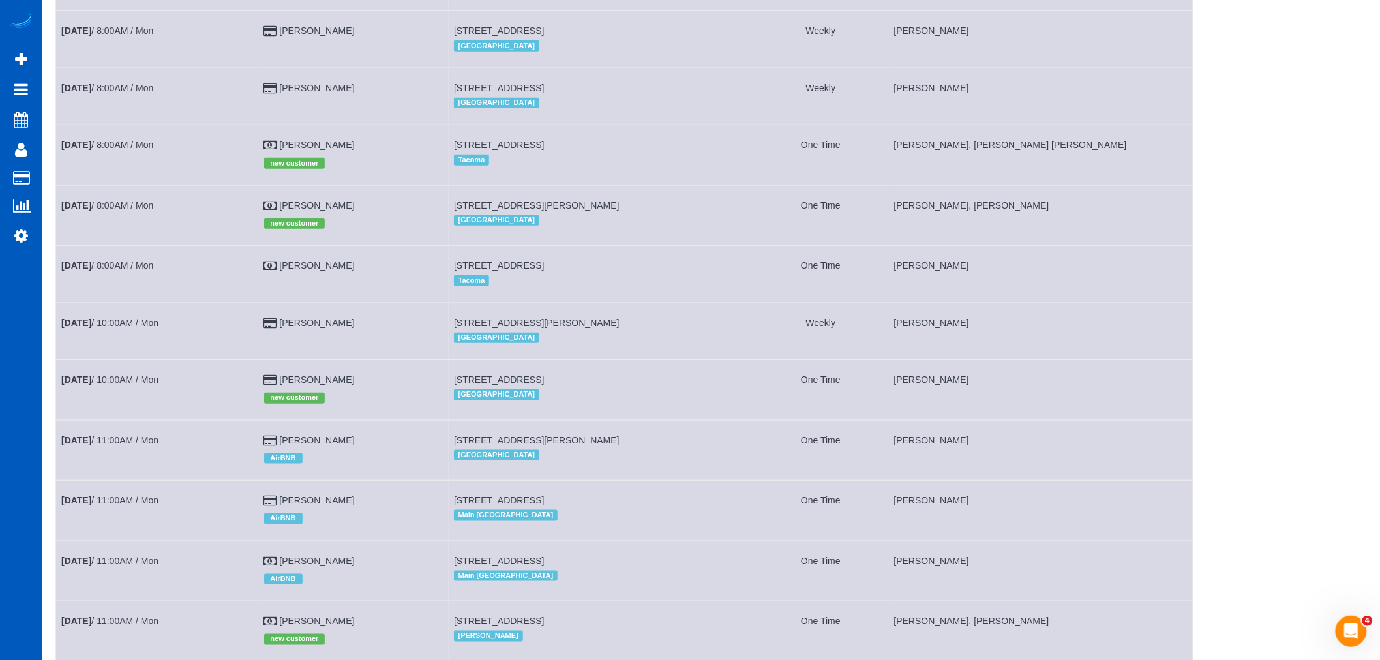
scroll to position [362, 0]
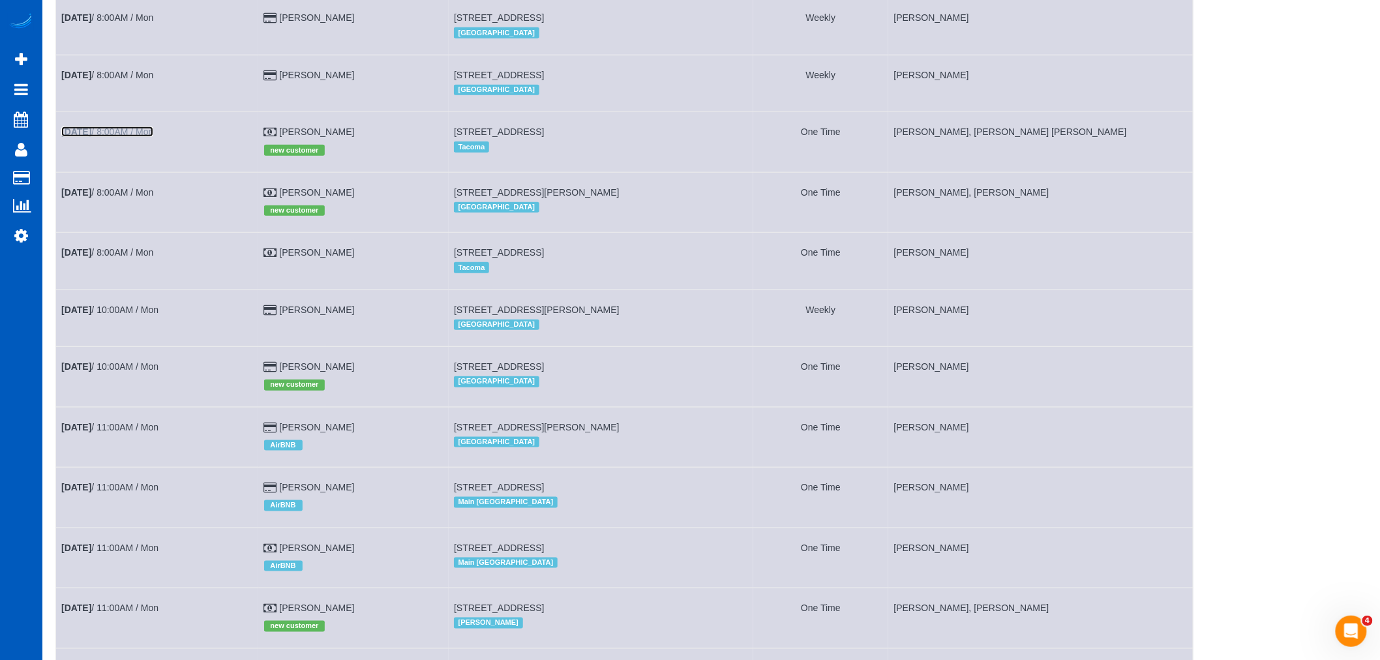
click at [91, 137] on b "[DATE]" at bounding box center [76, 131] width 30 height 10
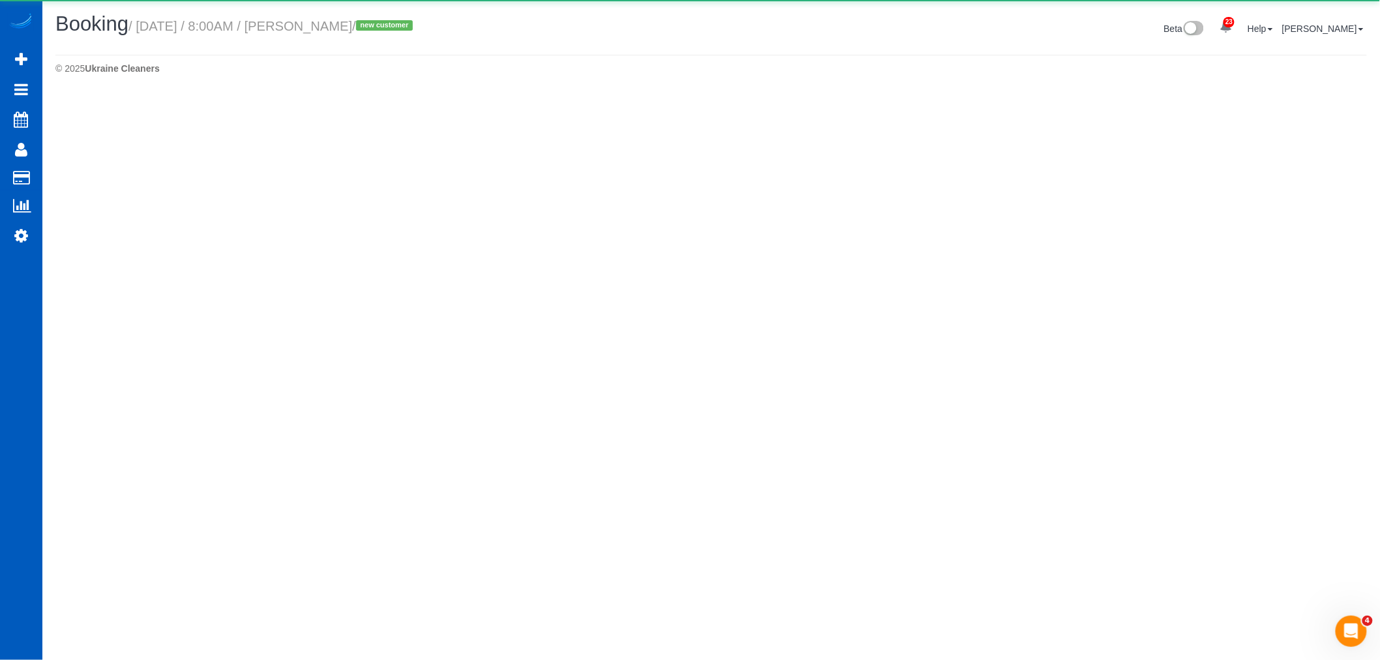
select select "WA"
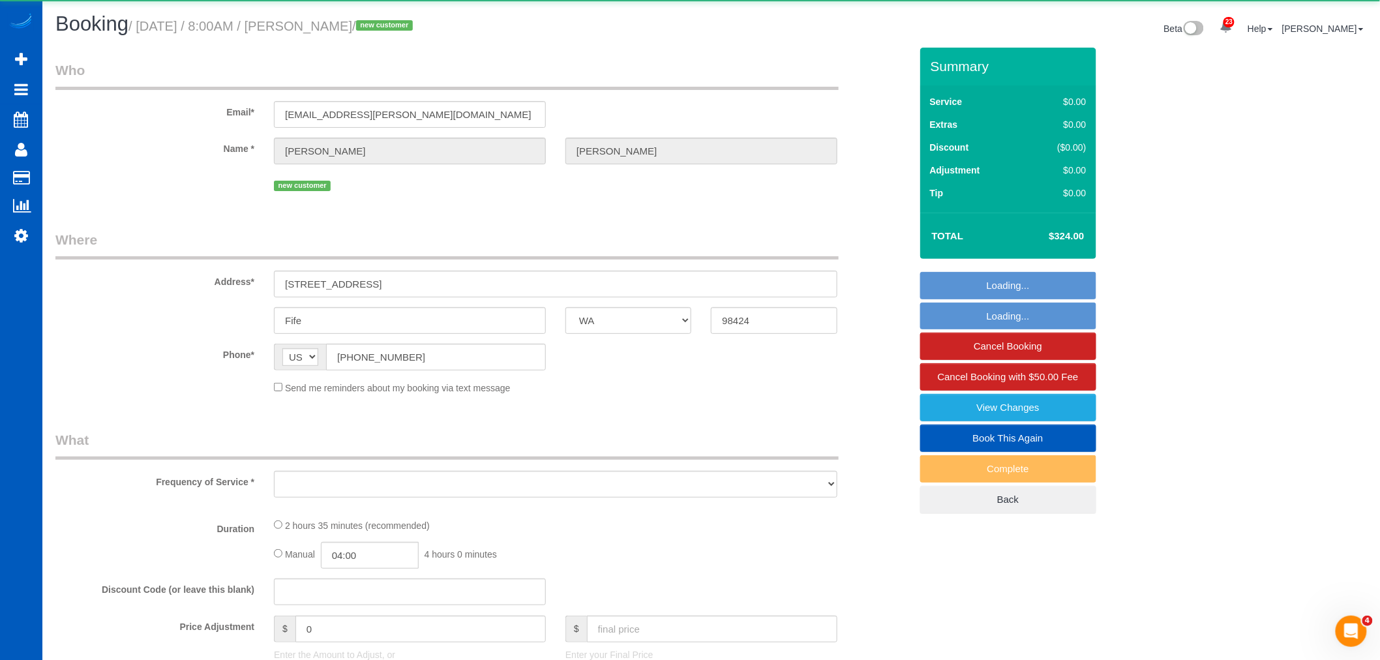
select select "object:20859"
select select "199"
select select "1501"
select select "4"
select select "3"
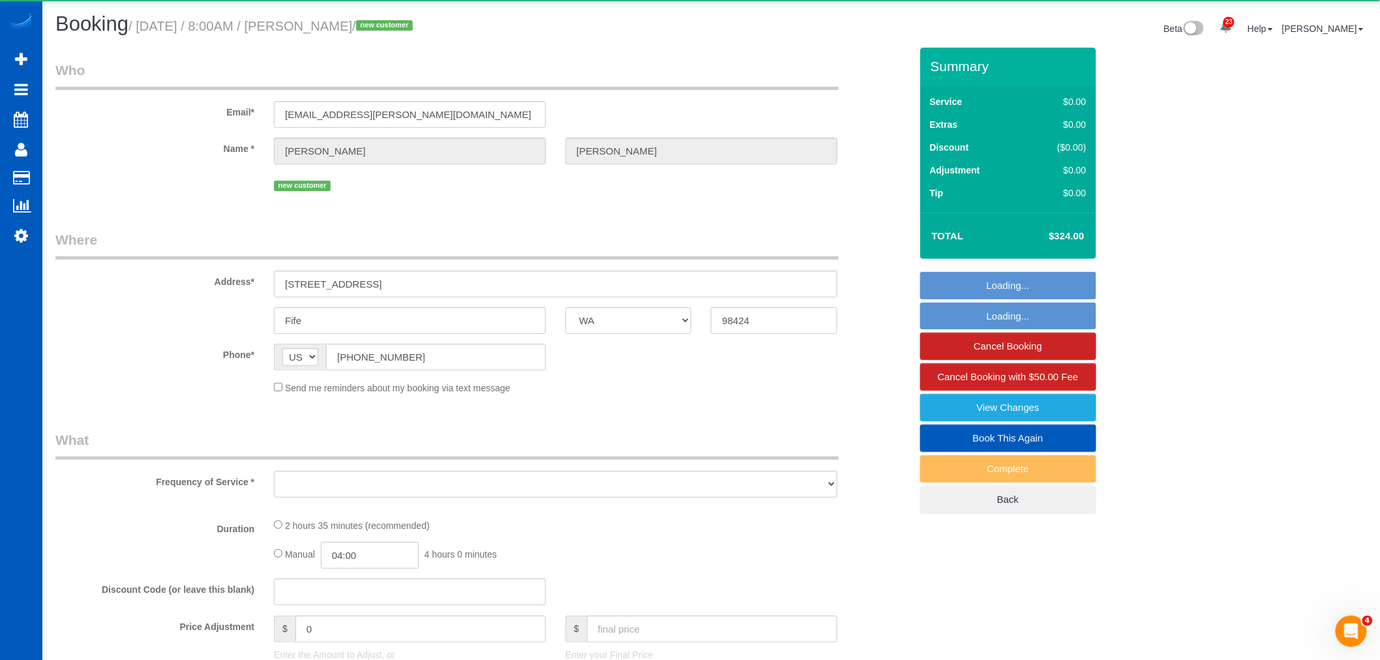
select select "spot62"
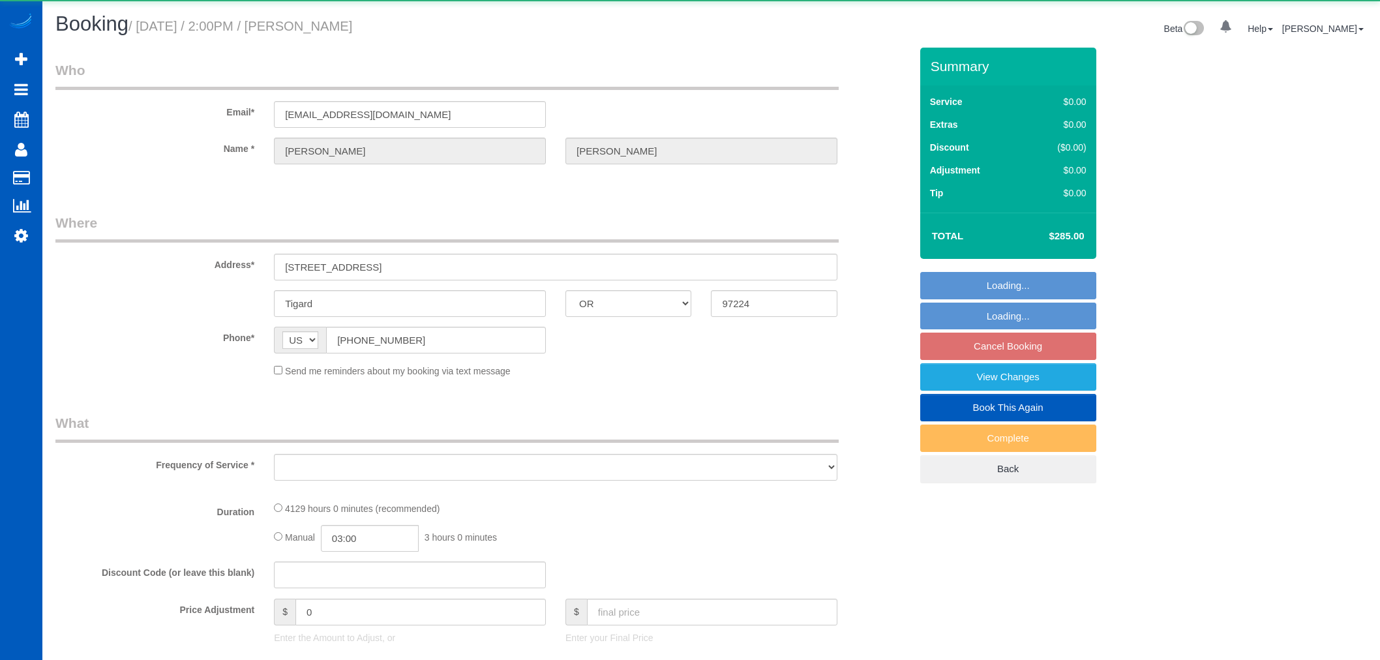
select select "OR"
select select "object:1117"
select select "3"
select select "1501"
select select "spot3"
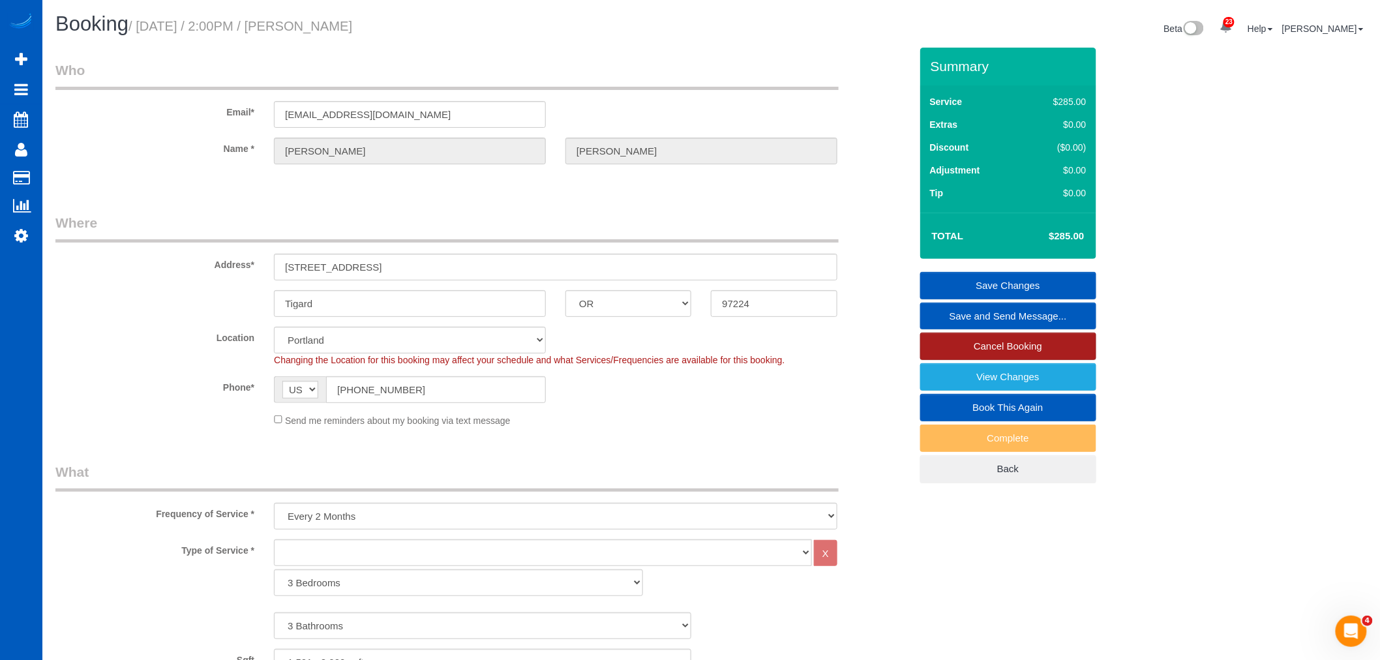
click at [1031, 340] on link "Cancel Booking" at bounding box center [1008, 346] width 176 height 27
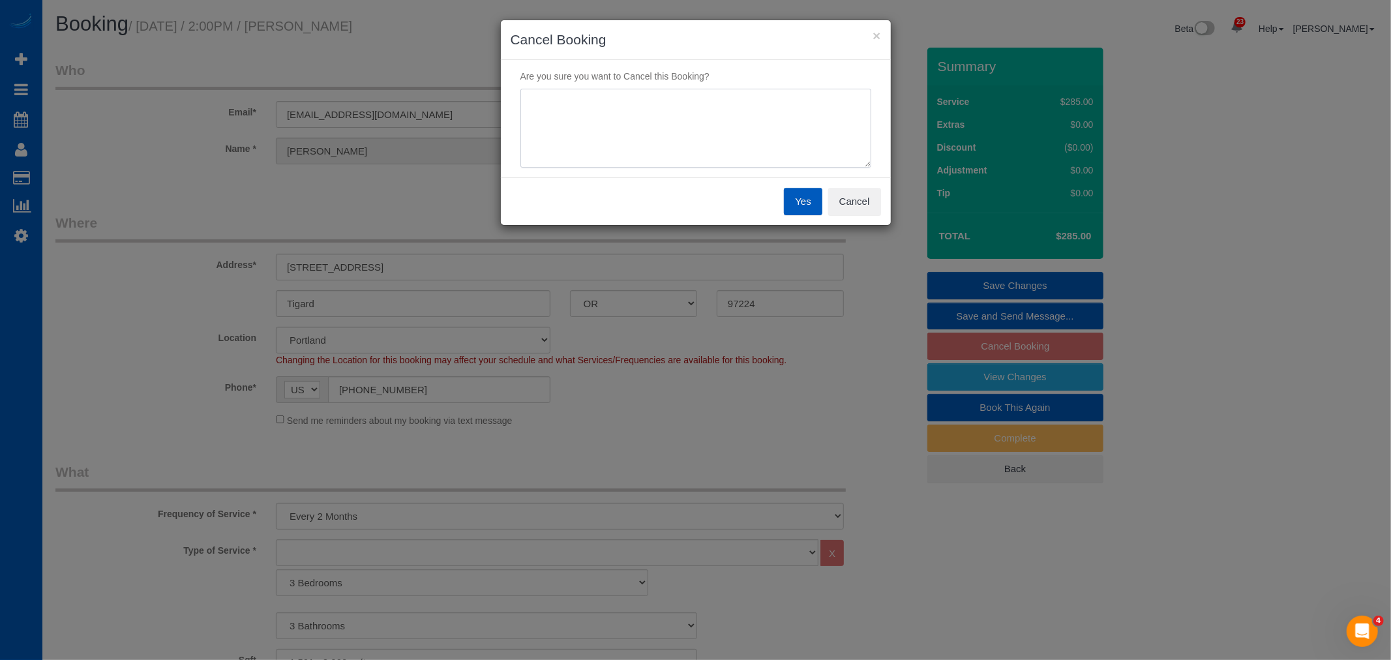
click at [682, 113] on textarea at bounding box center [695, 129] width 351 height 80
type textarea "moving"
click at [803, 196] on button "Yes" at bounding box center [803, 201] width 38 height 27
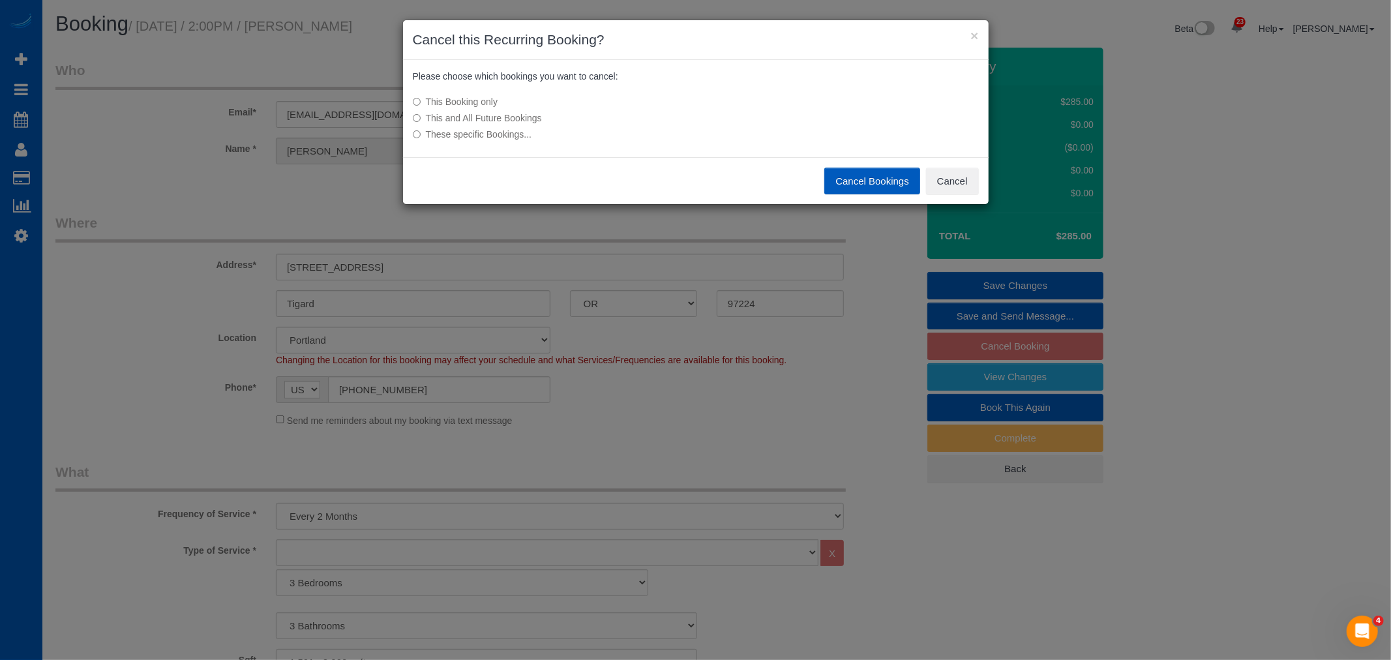
click at [848, 183] on button "Cancel Bookings" at bounding box center [872, 181] width 96 height 27
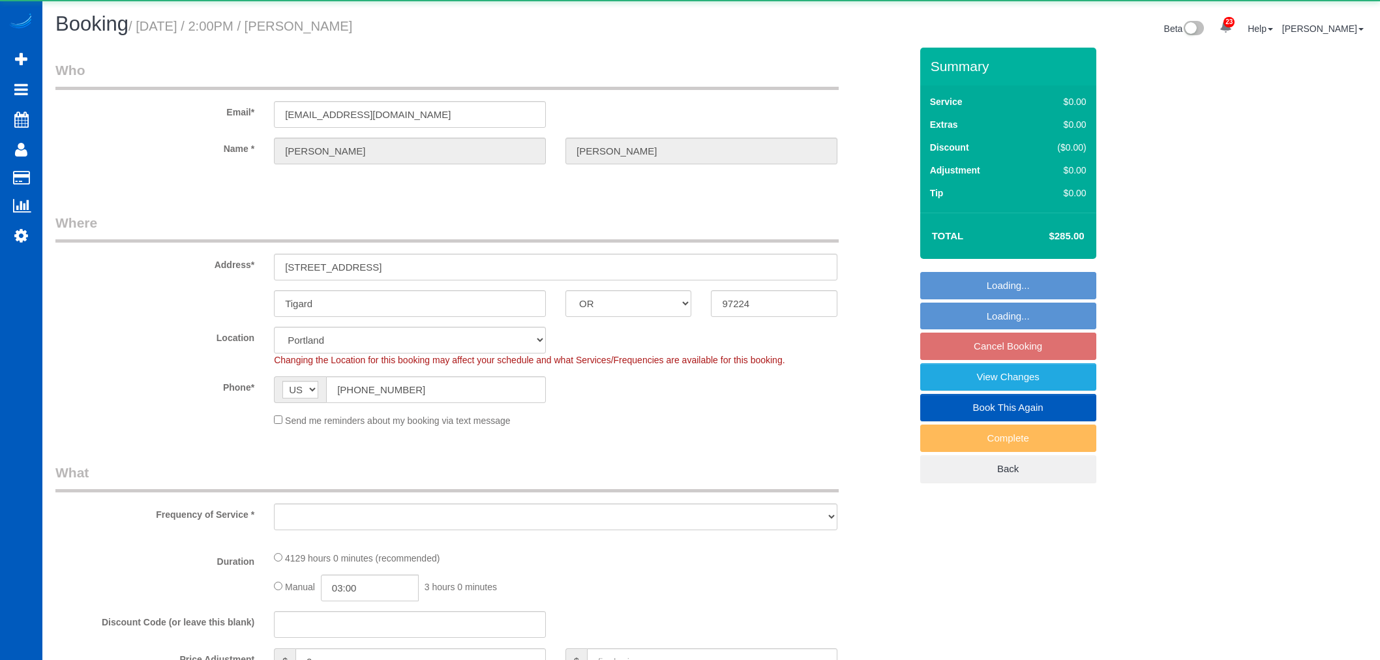
select select "OR"
select select "object:1059"
select select "3"
select select "1501"
select select "spot3"
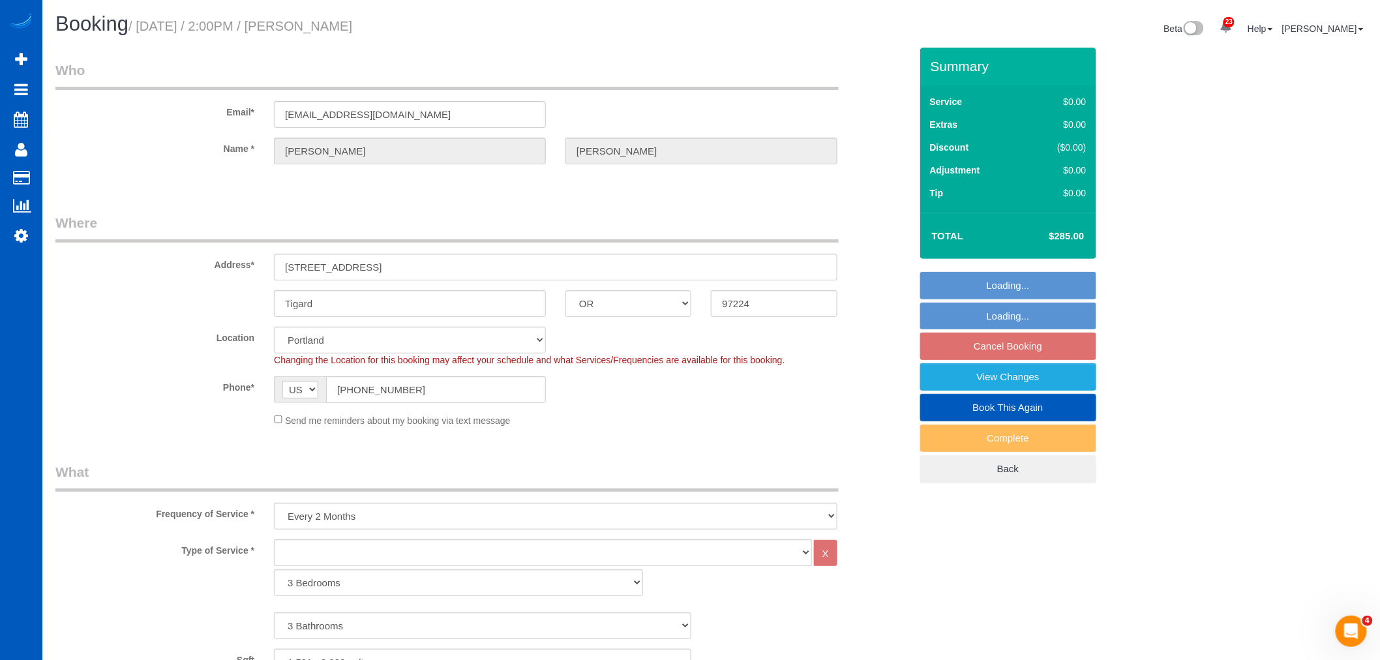
click at [1000, 344] on fieldset "Loading... Loading... Cancel Booking View Changes Book This Again Complete Back" at bounding box center [1008, 377] width 176 height 211
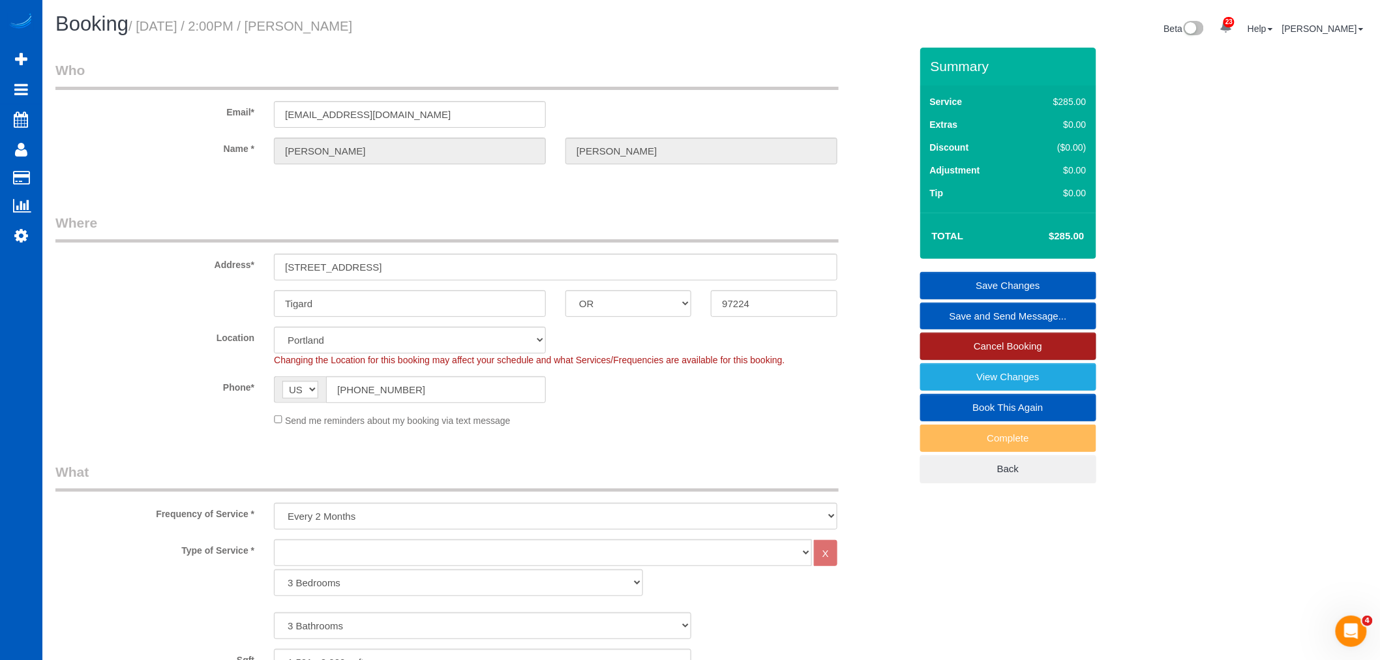
click at [1000, 344] on link "Cancel Booking" at bounding box center [1008, 346] width 176 height 27
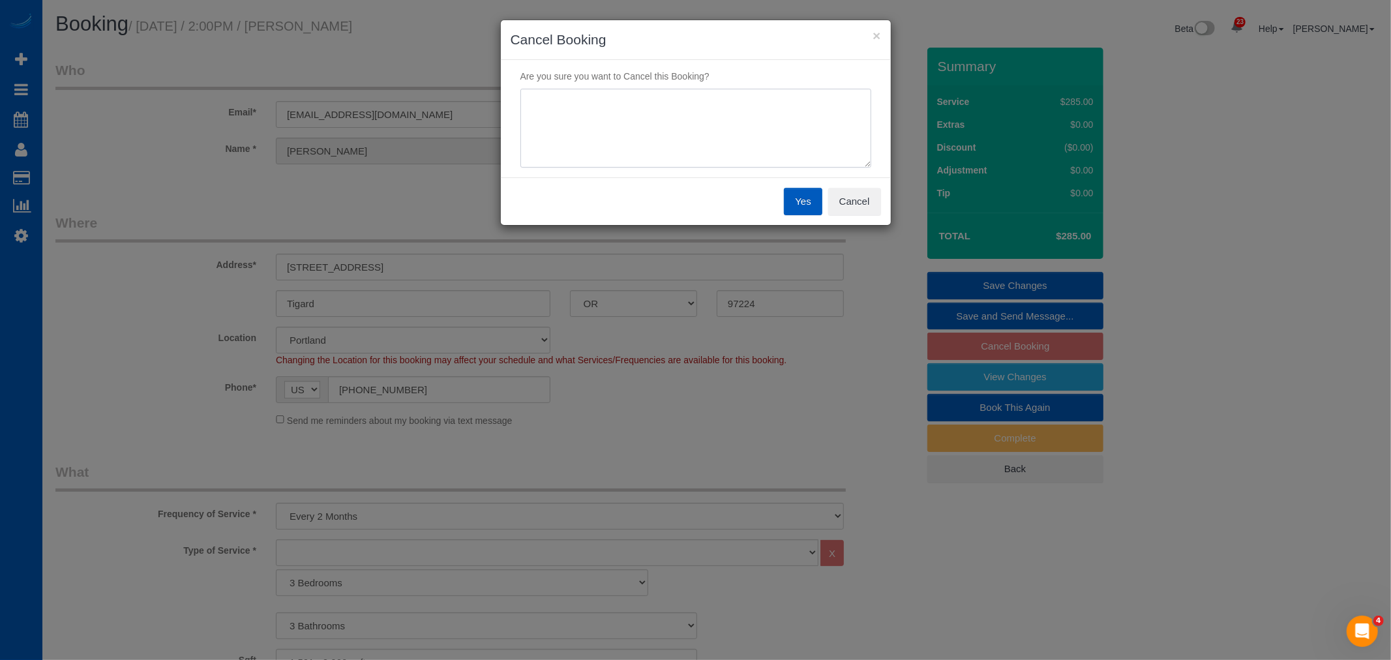
click at [566, 115] on textarea at bounding box center [695, 129] width 351 height 80
type textarea "moving"
drag, startPoint x: 777, startPoint y: 199, endPoint x: 790, endPoint y: 200, distance: 13.1
click at [777, 200] on div "Yes Cancel" at bounding box center [696, 201] width 390 height 48
click at [790, 200] on button "Yes" at bounding box center [803, 201] width 38 height 27
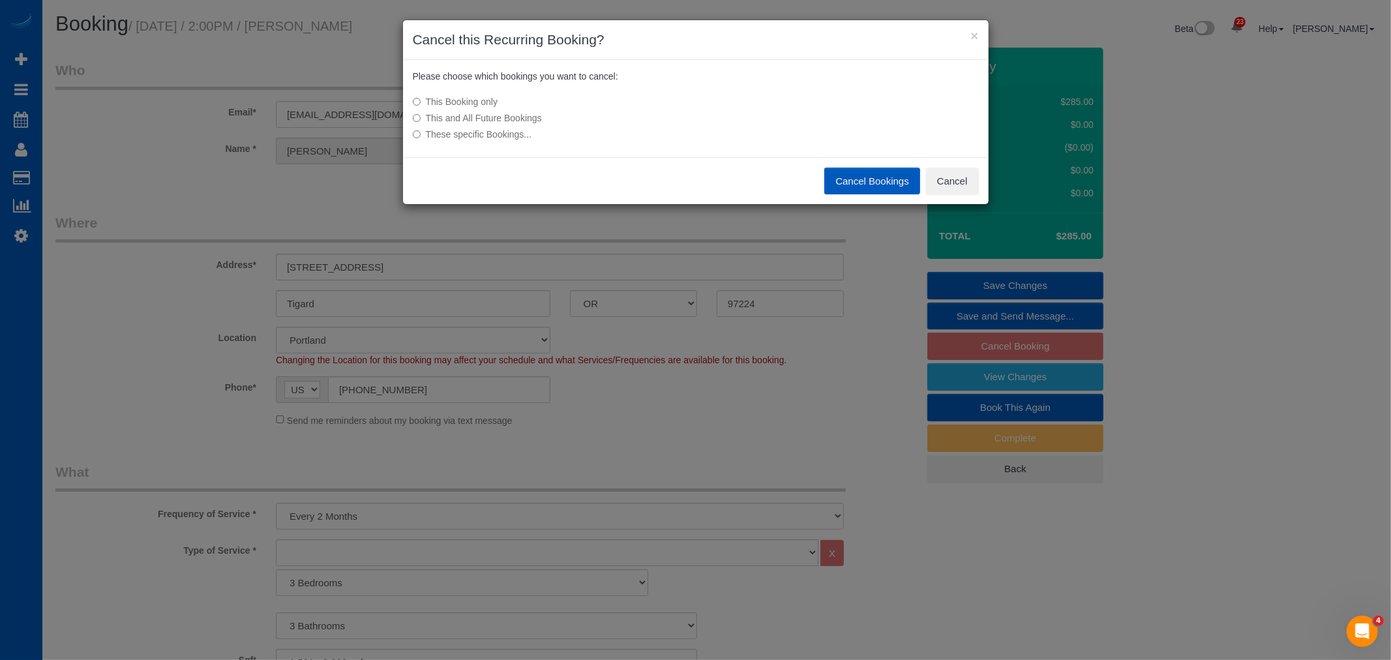
click at [481, 106] on label "This Booking only" at bounding box center [598, 101] width 371 height 13
click at [481, 118] on label "This and All Future Bookings" at bounding box center [598, 117] width 371 height 13
click at [839, 177] on button "Cancel Bookings" at bounding box center [872, 181] width 96 height 27
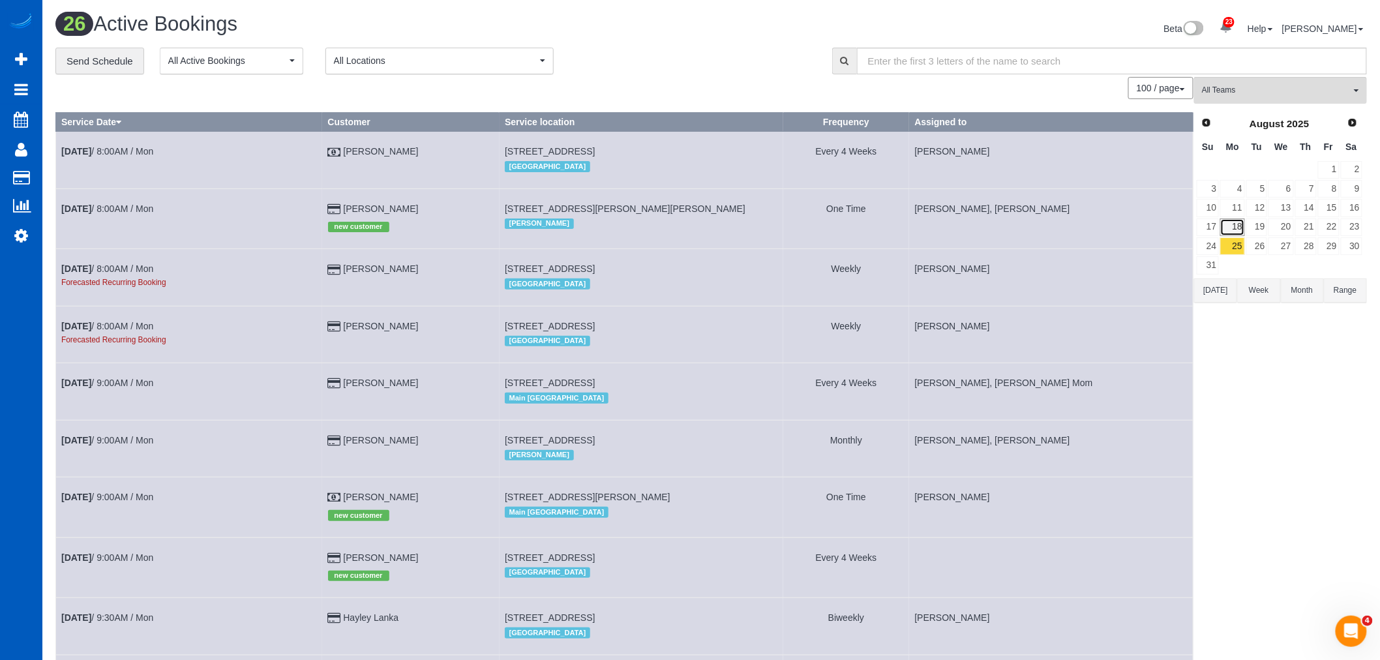
click at [1236, 224] on link "18" at bounding box center [1232, 227] width 24 height 18
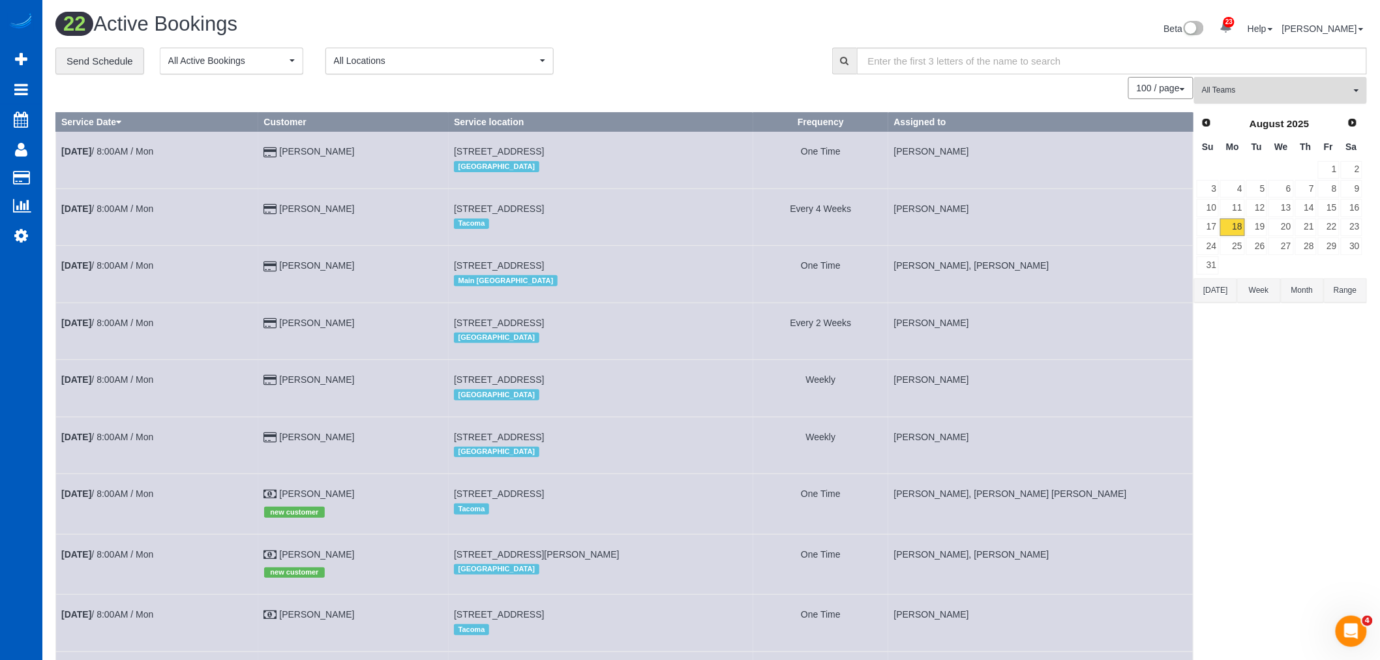
click at [1253, 100] on button "All Teams" at bounding box center [1280, 90] width 173 height 27
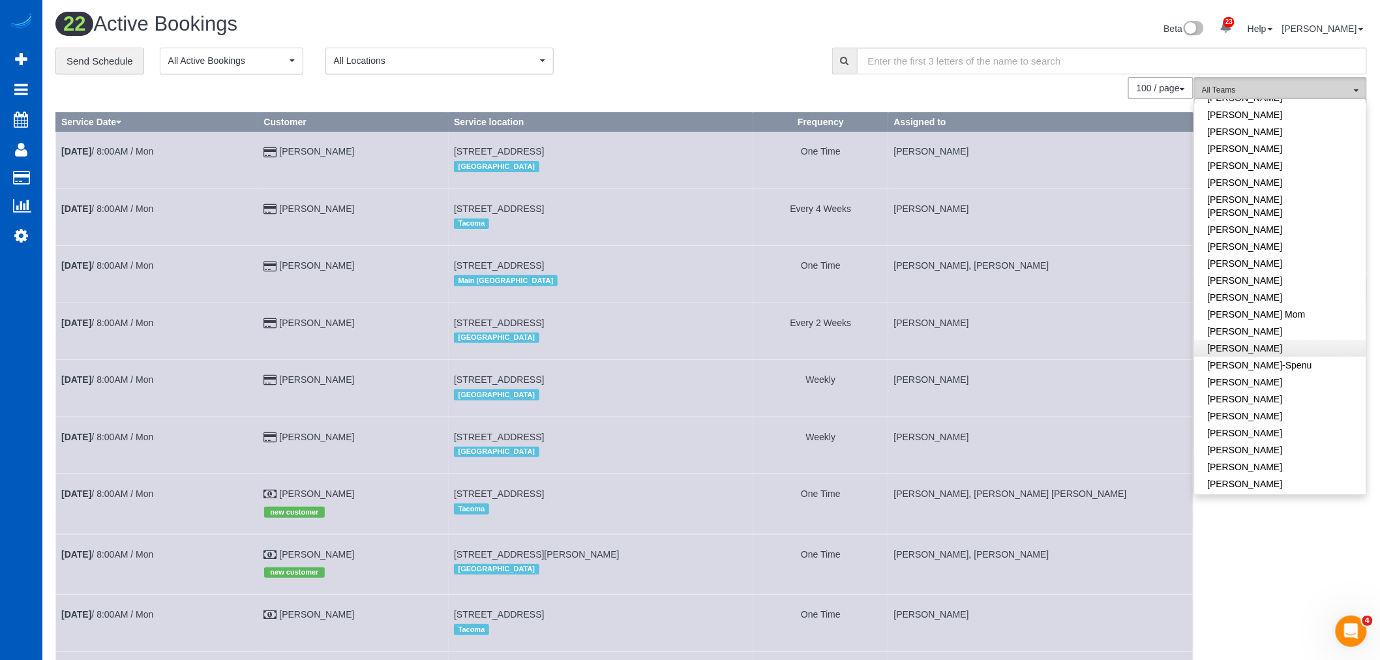
scroll to position [145, 0]
click at [1268, 359] on link "[PERSON_NAME]-Spenu" at bounding box center [1280, 364] width 171 height 17
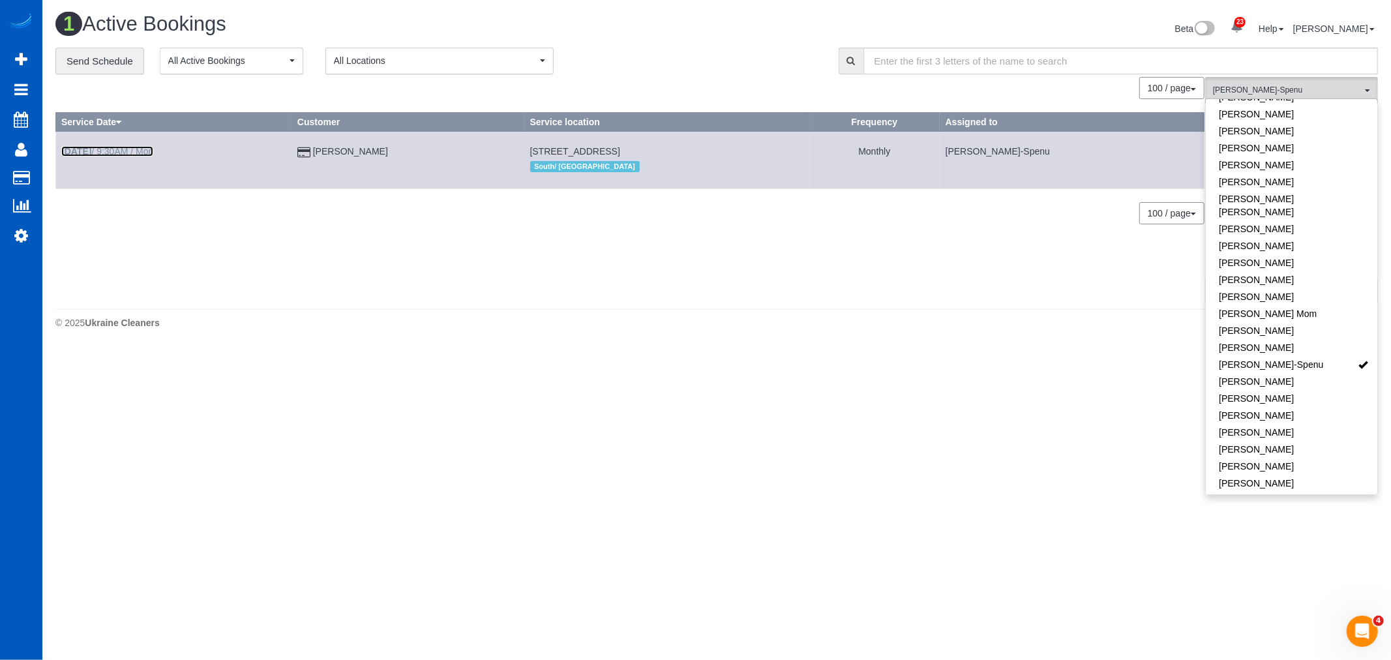
click at [132, 155] on link "[DATE] 9:30AM / Mon" at bounding box center [107, 151] width 92 height 10
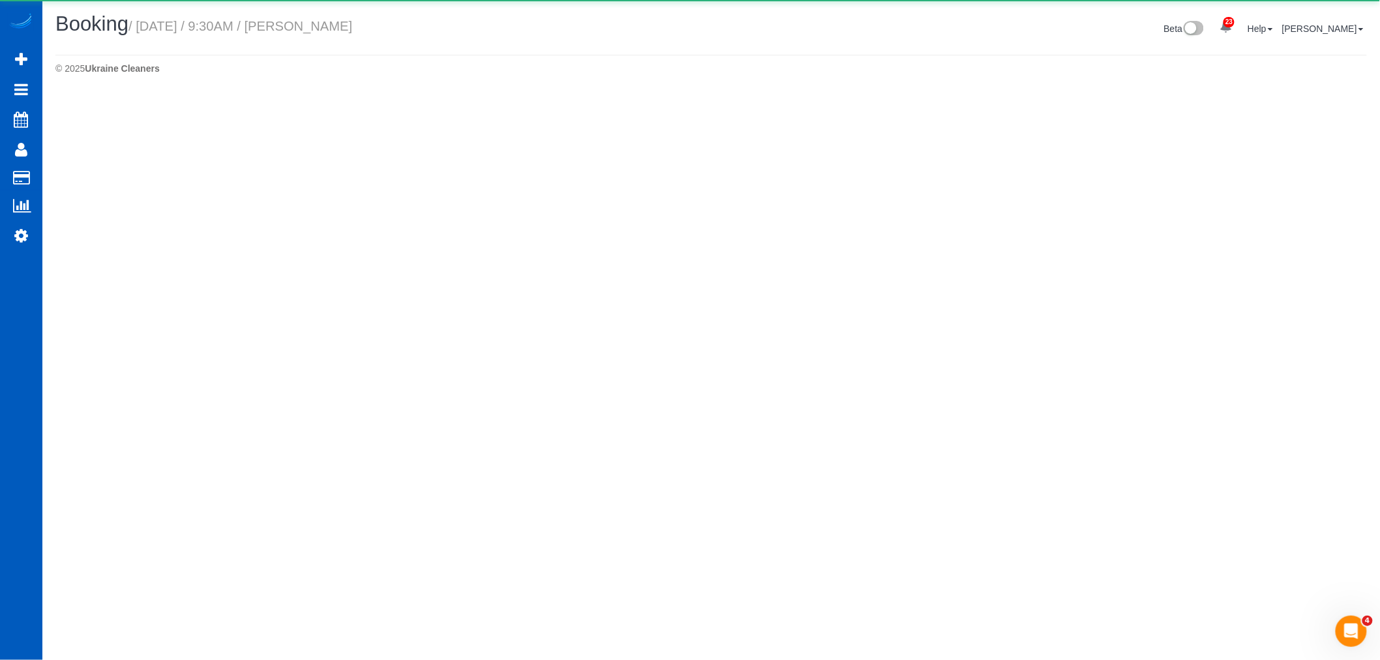
select select "WA"
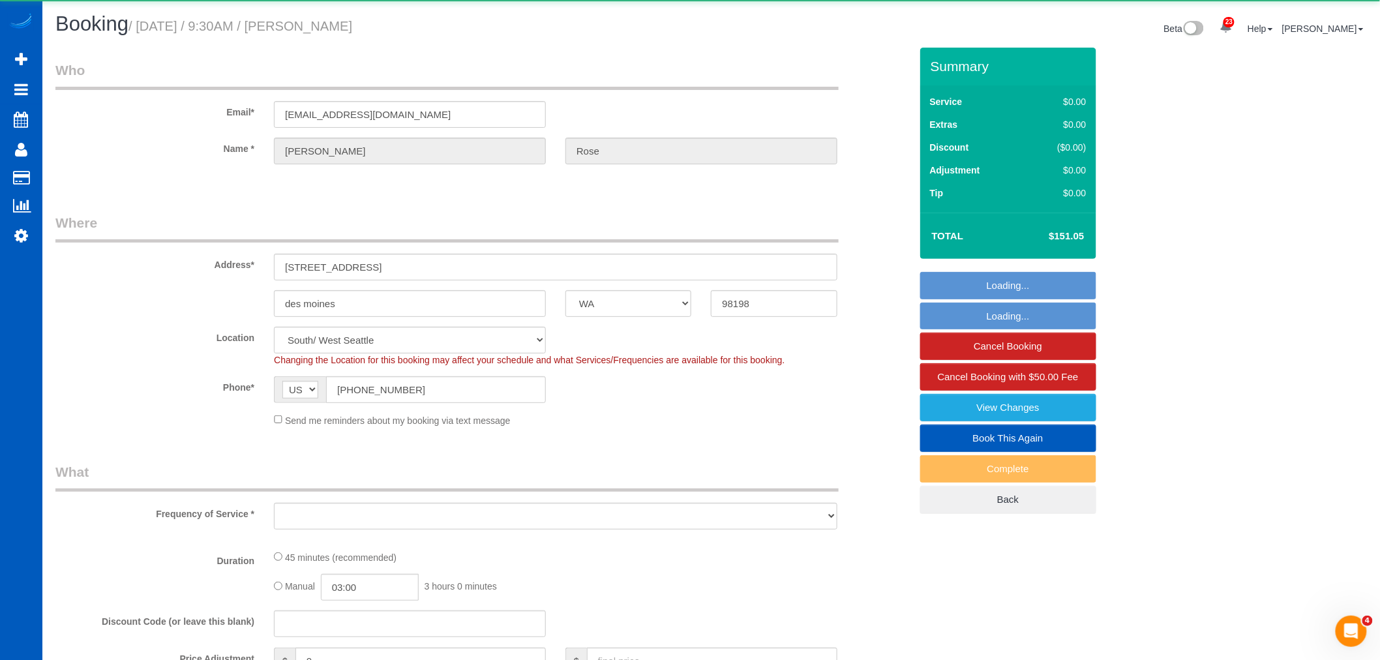
select select "object:2504"
select select "199"
select select "number:8"
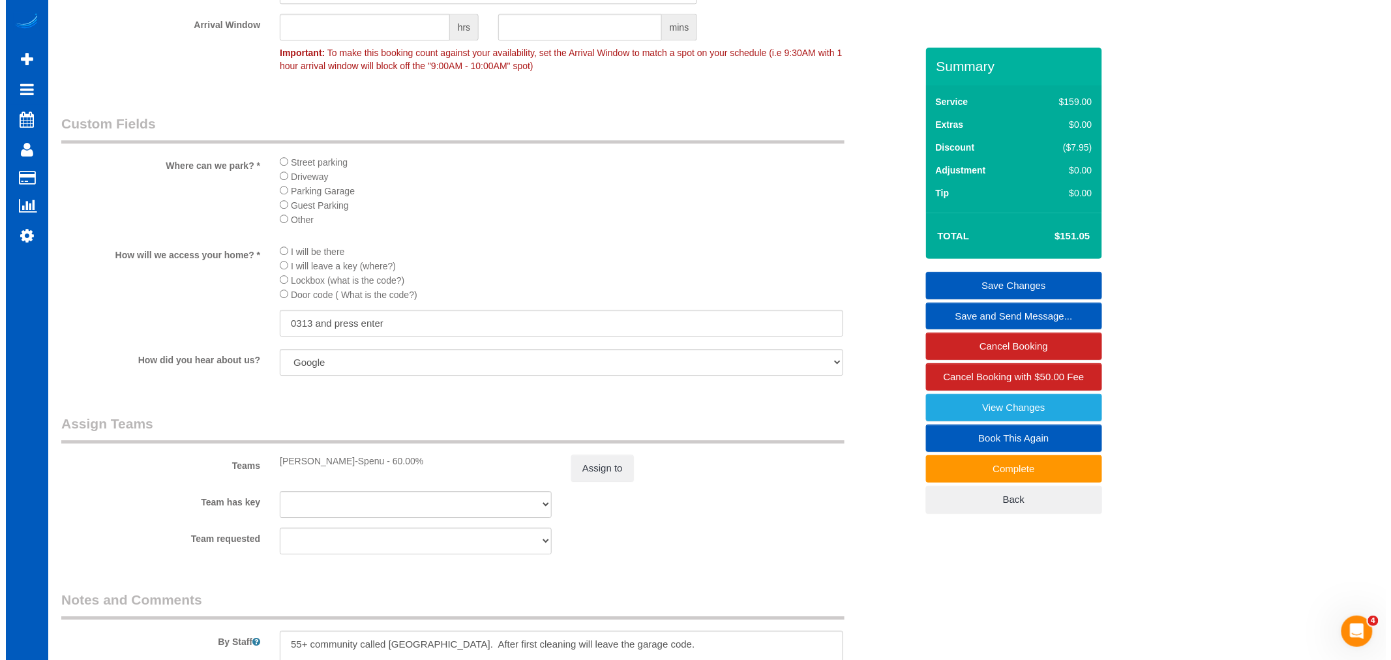
scroll to position [1376, 0]
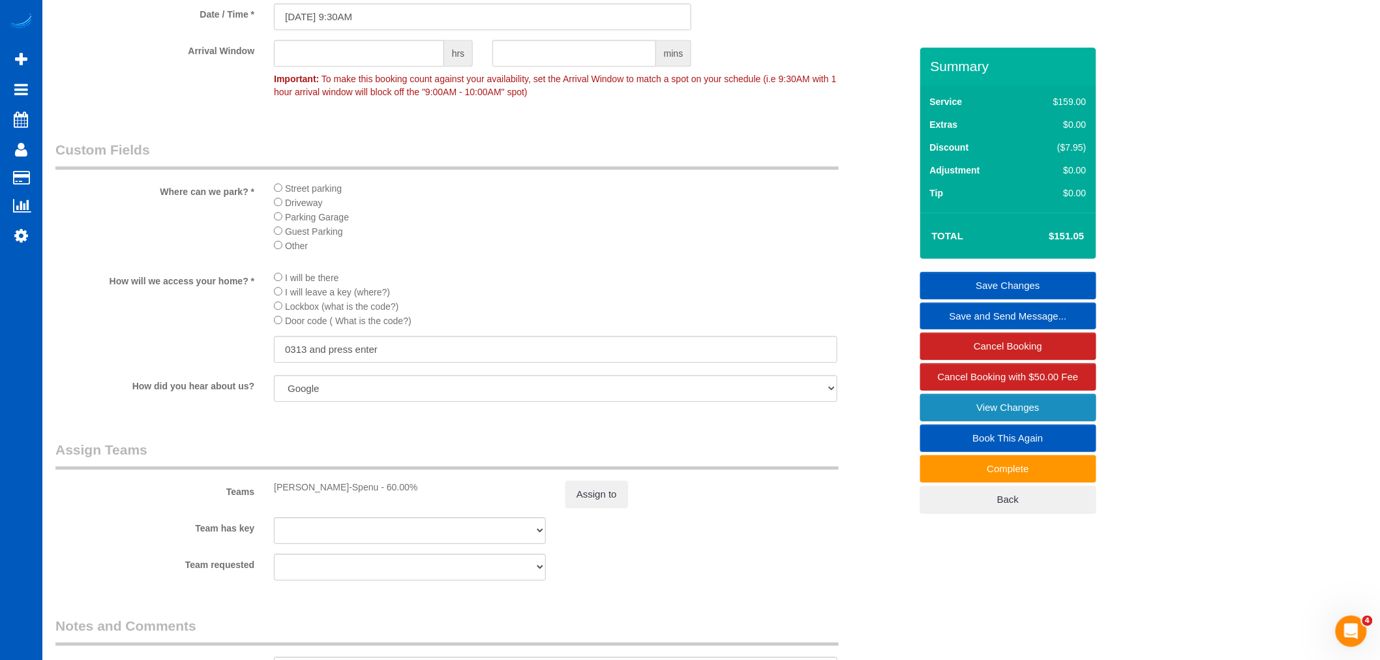
click at [1073, 413] on link "View Changes" at bounding box center [1008, 407] width 176 height 27
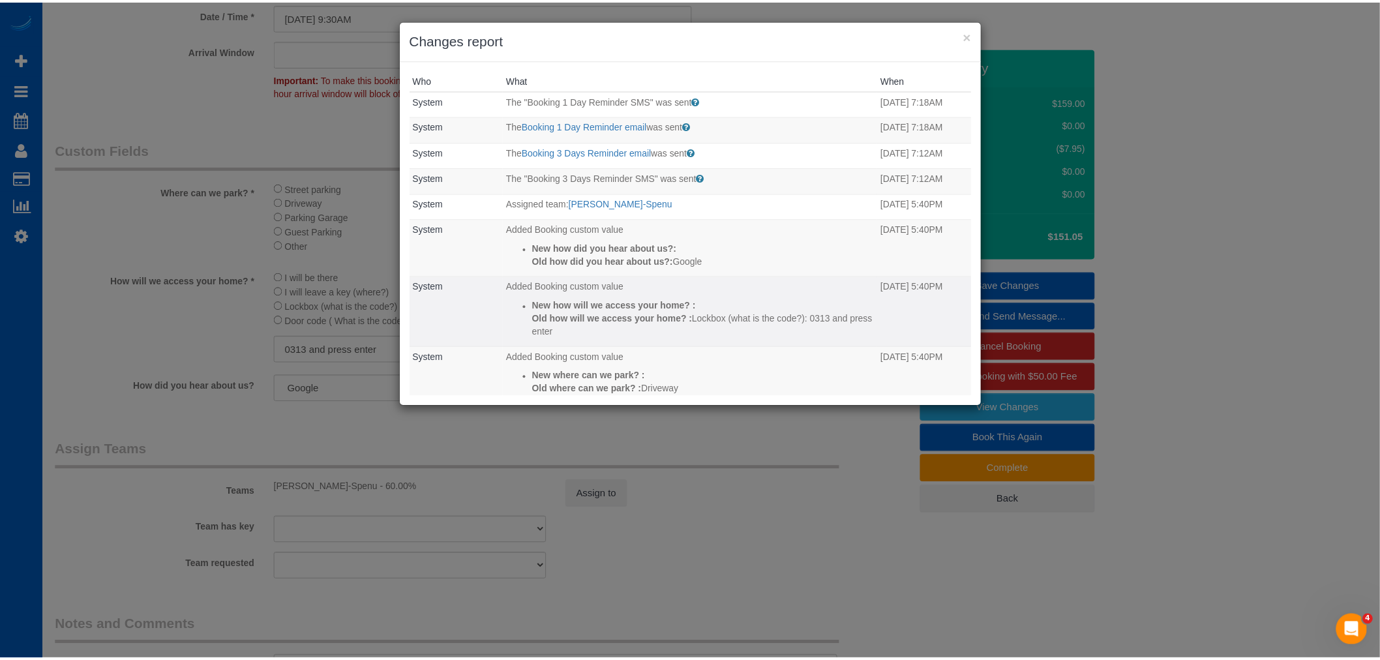
scroll to position [168, 0]
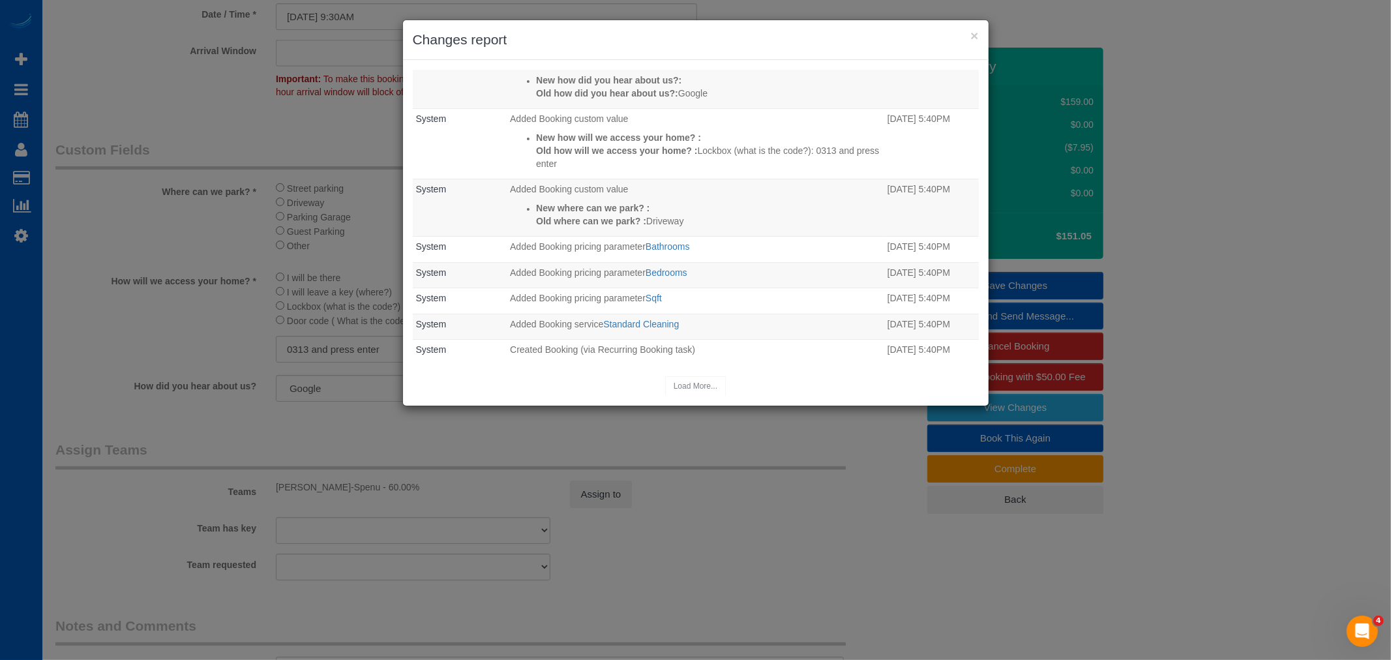
click at [979, 28] on div "× Changes report" at bounding box center [696, 40] width 586 height 40
click at [970, 34] on button "×" at bounding box center [974, 36] width 8 height 14
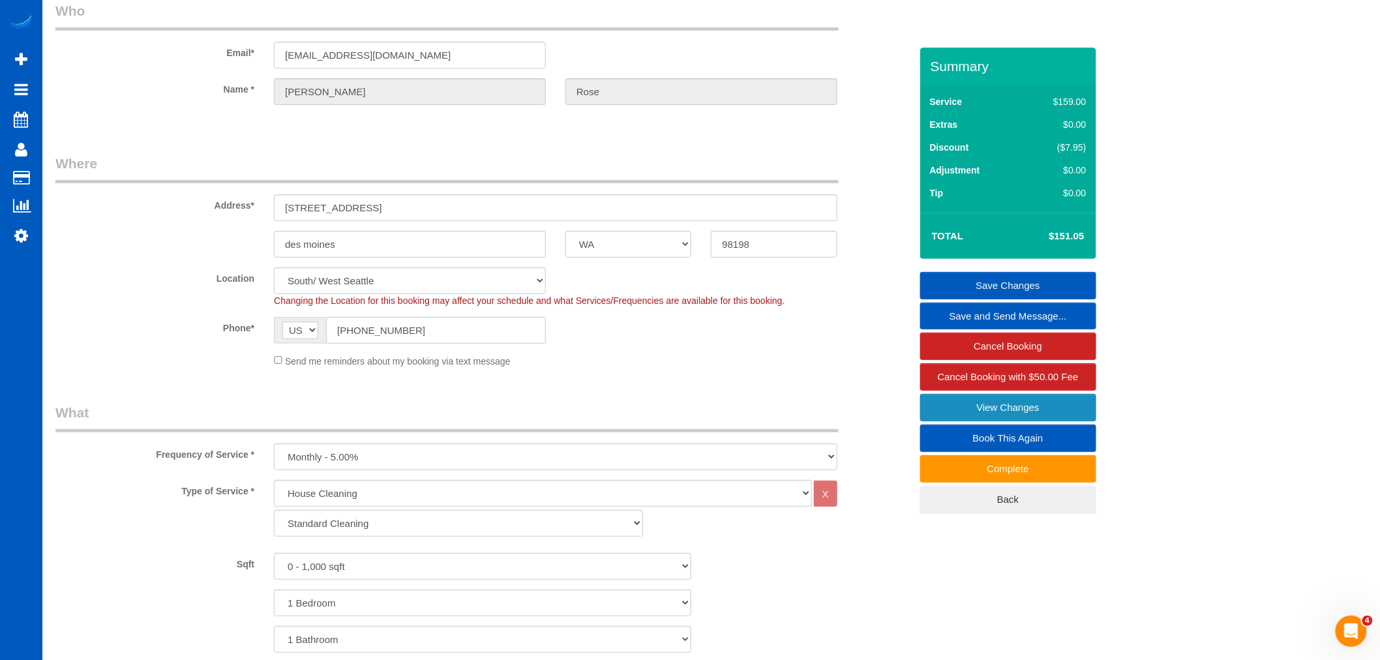
scroll to position [0, 0]
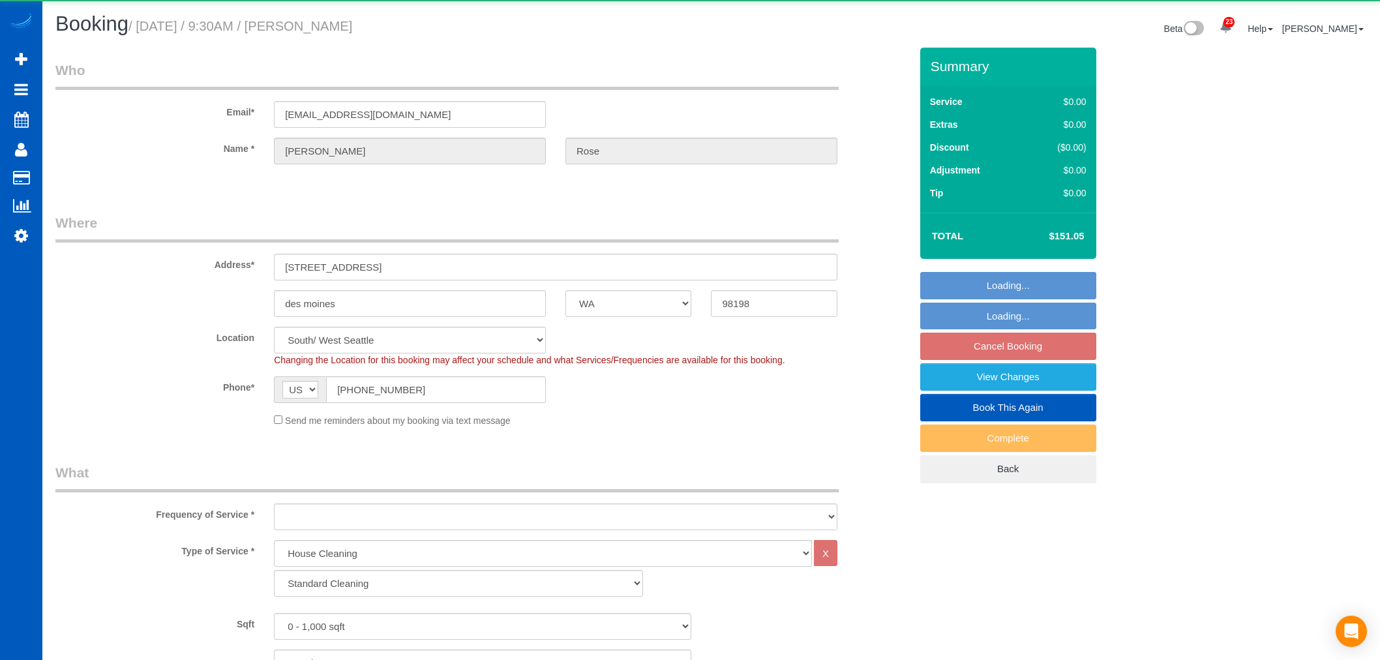
select select "WA"
select select "199"
select select "number:8"
select select "object:1113"
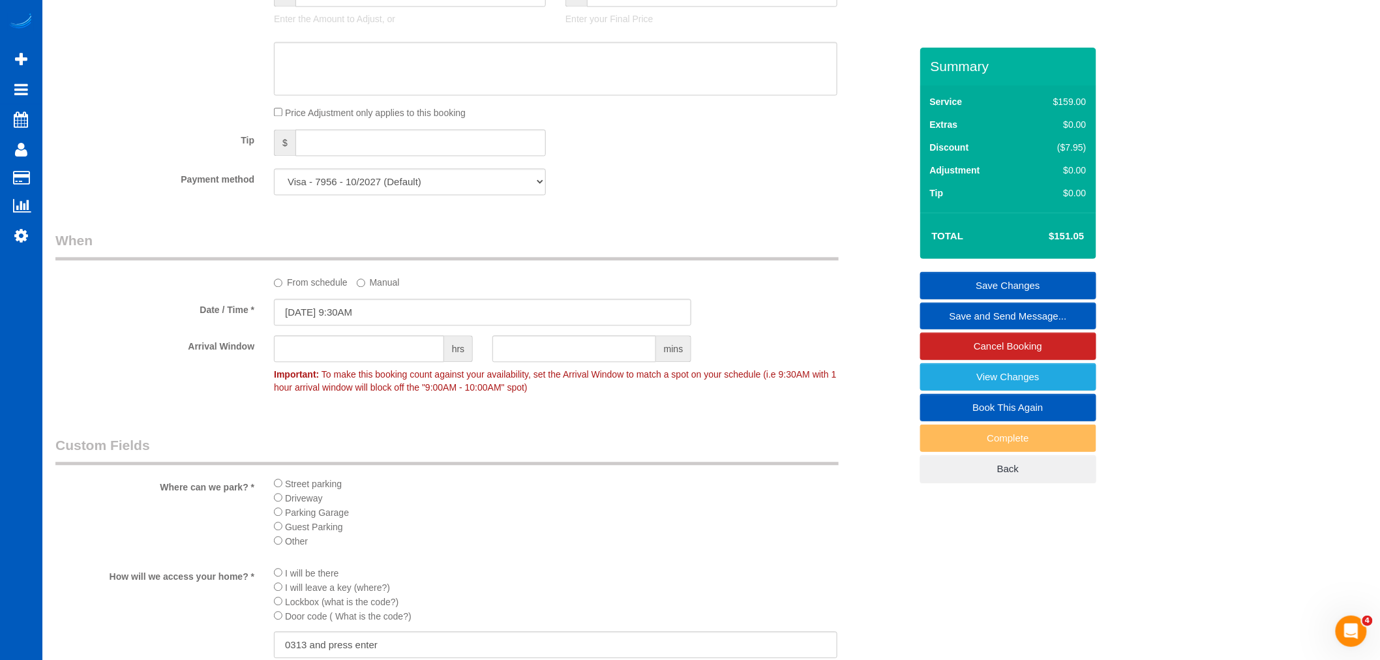
scroll to position [1159, 0]
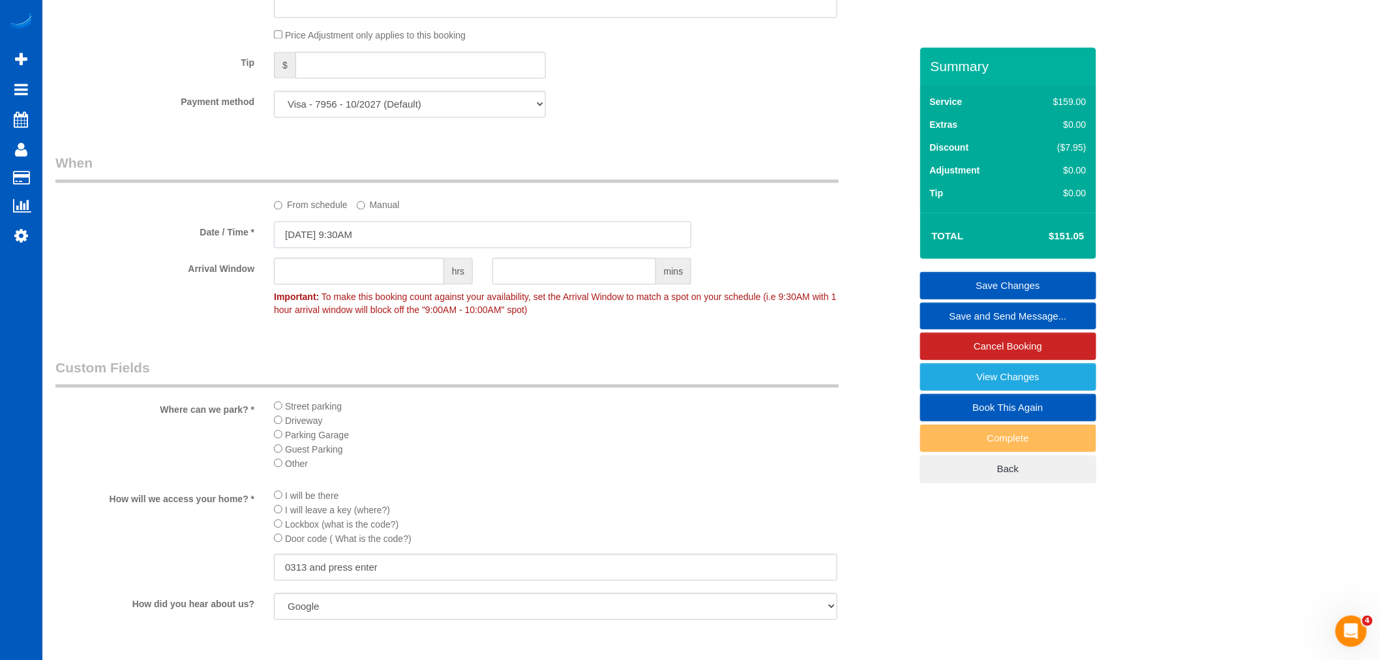
click at [308, 243] on input "[DATE] 9:30AM" at bounding box center [482, 234] width 417 height 27
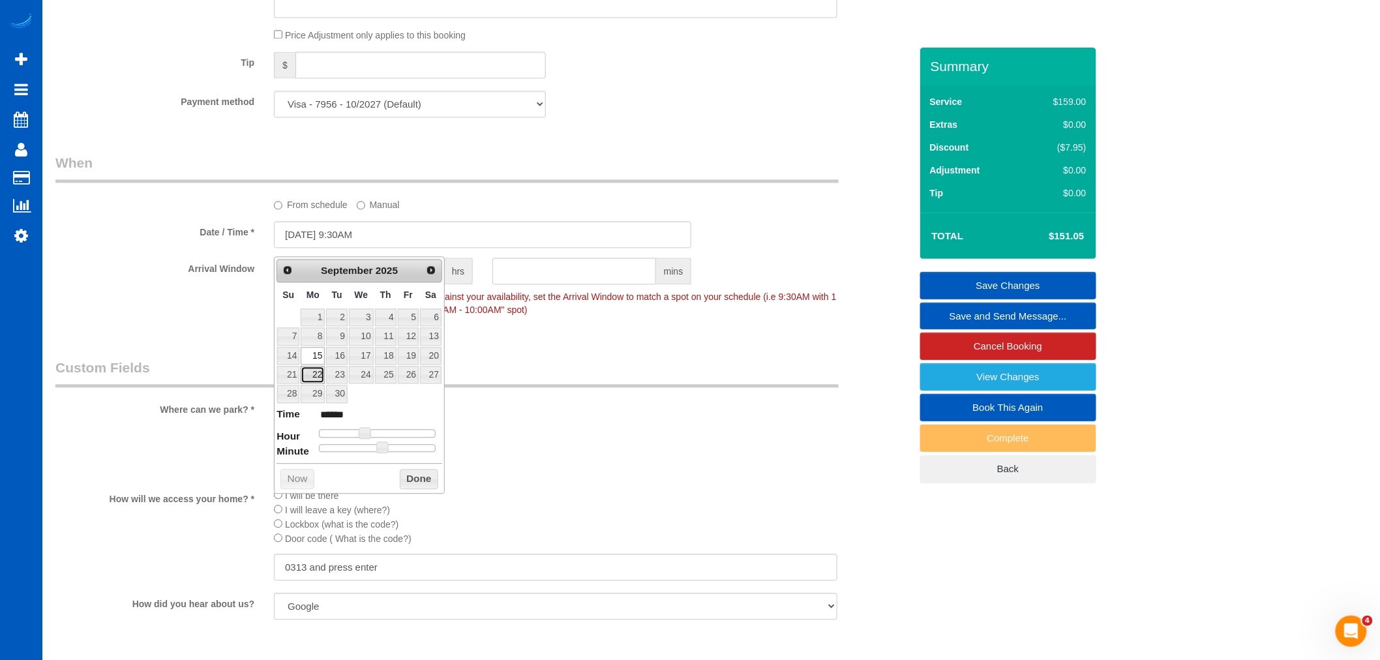
click at [310, 379] on link "22" at bounding box center [313, 375] width 24 height 18
type input "[DATE] 9:30AM"
click at [432, 481] on button "Done" at bounding box center [419, 479] width 38 height 21
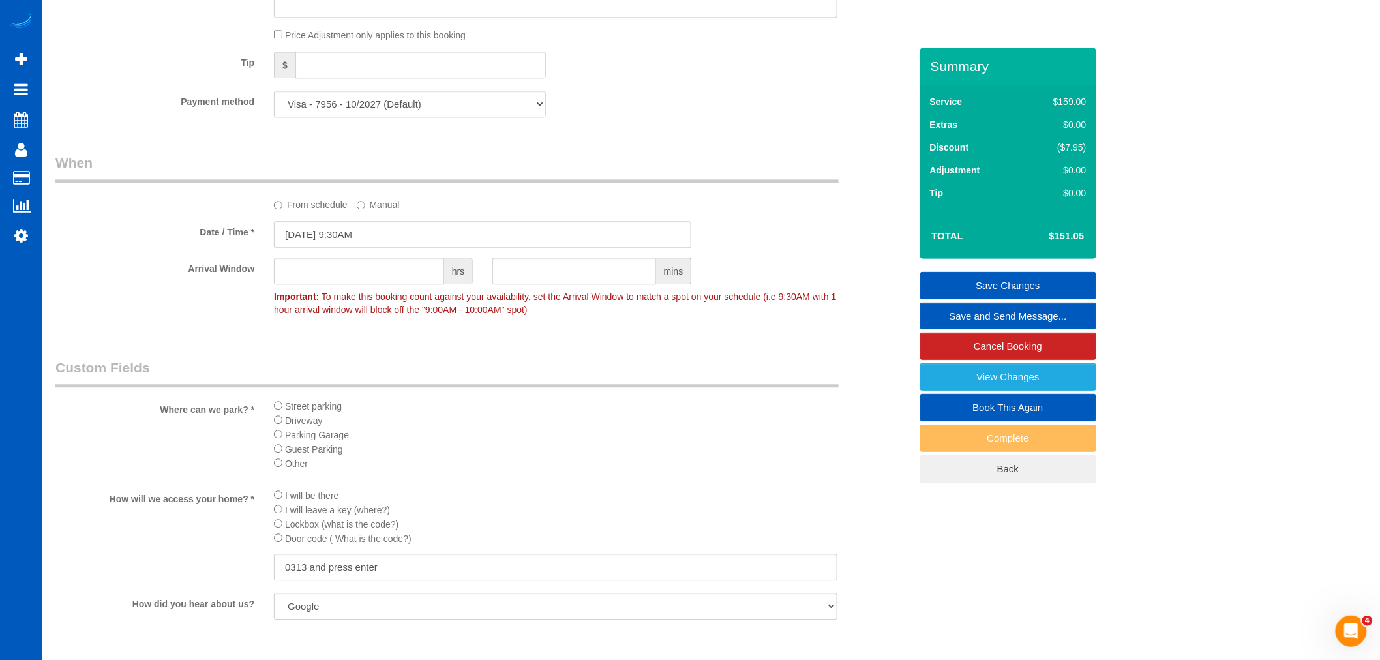
click at [1011, 290] on link "Save Changes" at bounding box center [1008, 285] width 176 height 27
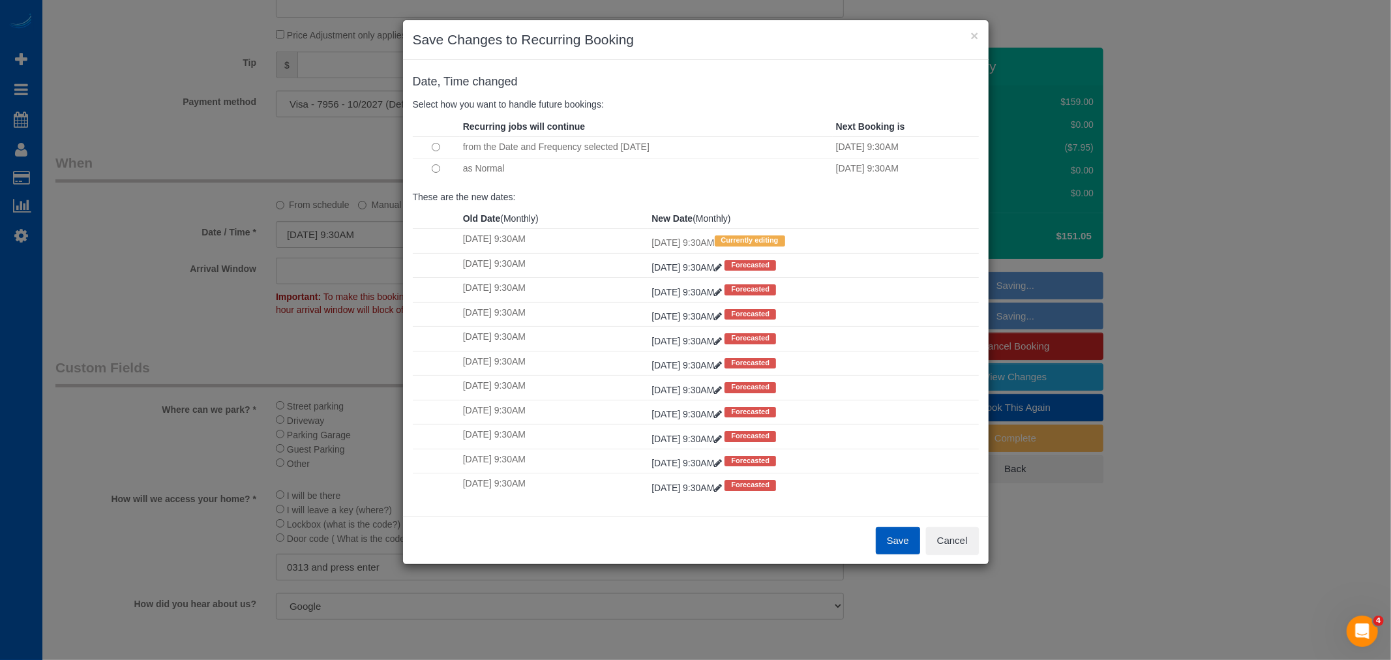
click at [885, 539] on button "Save" at bounding box center [898, 540] width 44 height 27
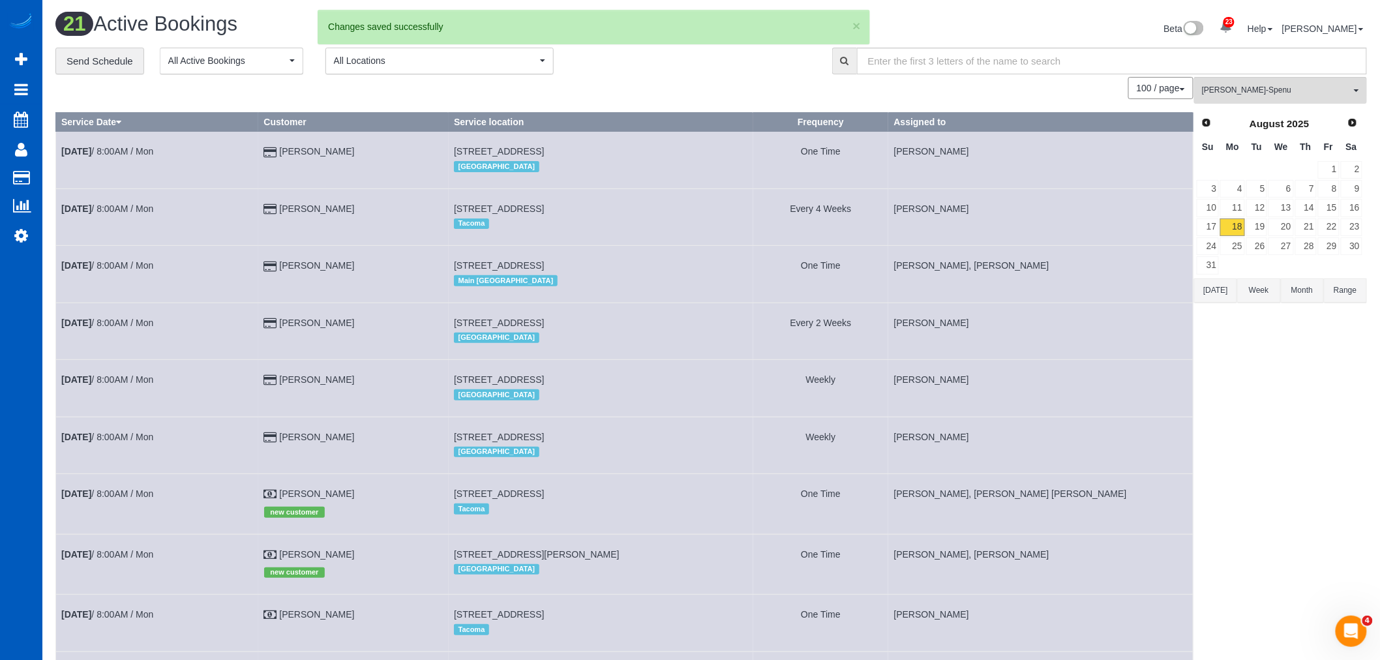
click at [1365, 124] on div "Prev Next [DATE] Su Mo Tu We Th Fr Sa 1 2 3 4 5 6 7 8 9 10 11 12 13 14 15 16 17…" at bounding box center [1280, 194] width 173 height 168
click at [1359, 124] on link "Next" at bounding box center [1353, 122] width 18 height 18
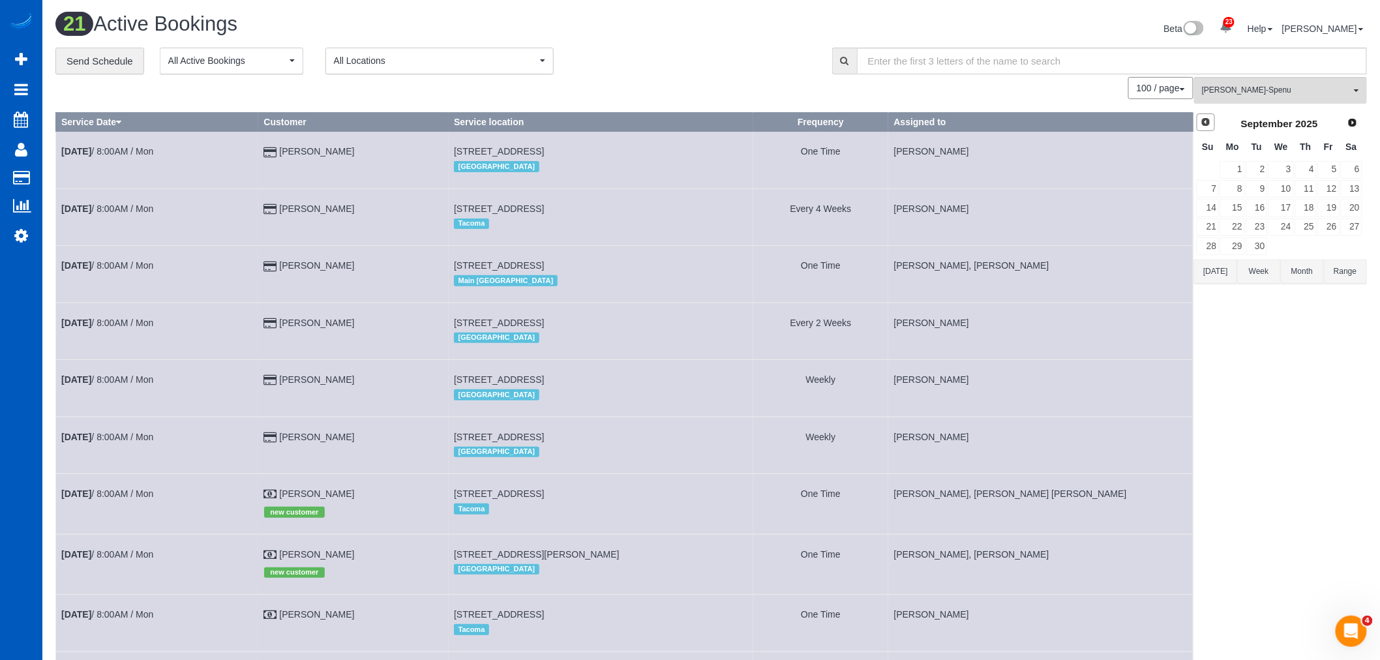
click at [1200, 127] on span "Prev" at bounding box center [1205, 122] width 10 height 10
click at [1358, 132] on link "Next" at bounding box center [1353, 122] width 18 height 18
click at [1236, 230] on link "22" at bounding box center [1232, 227] width 24 height 18
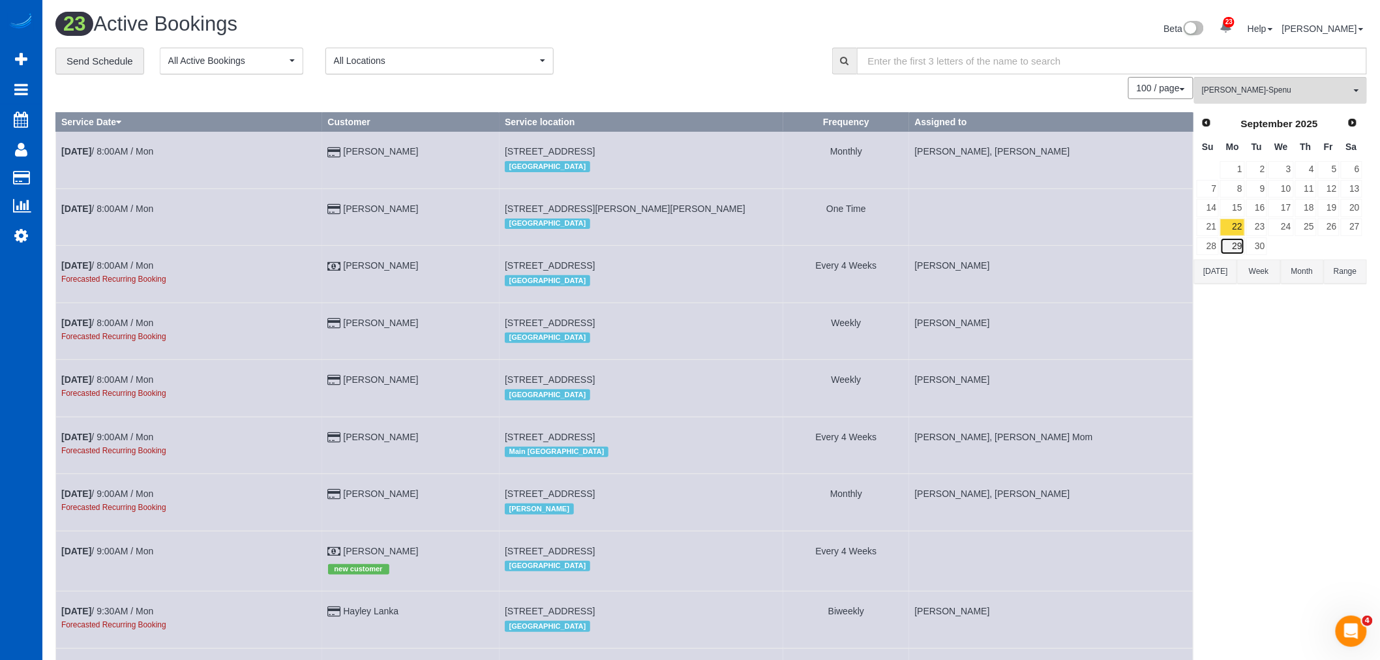
click at [1239, 241] on link "29" at bounding box center [1232, 246] width 24 height 18
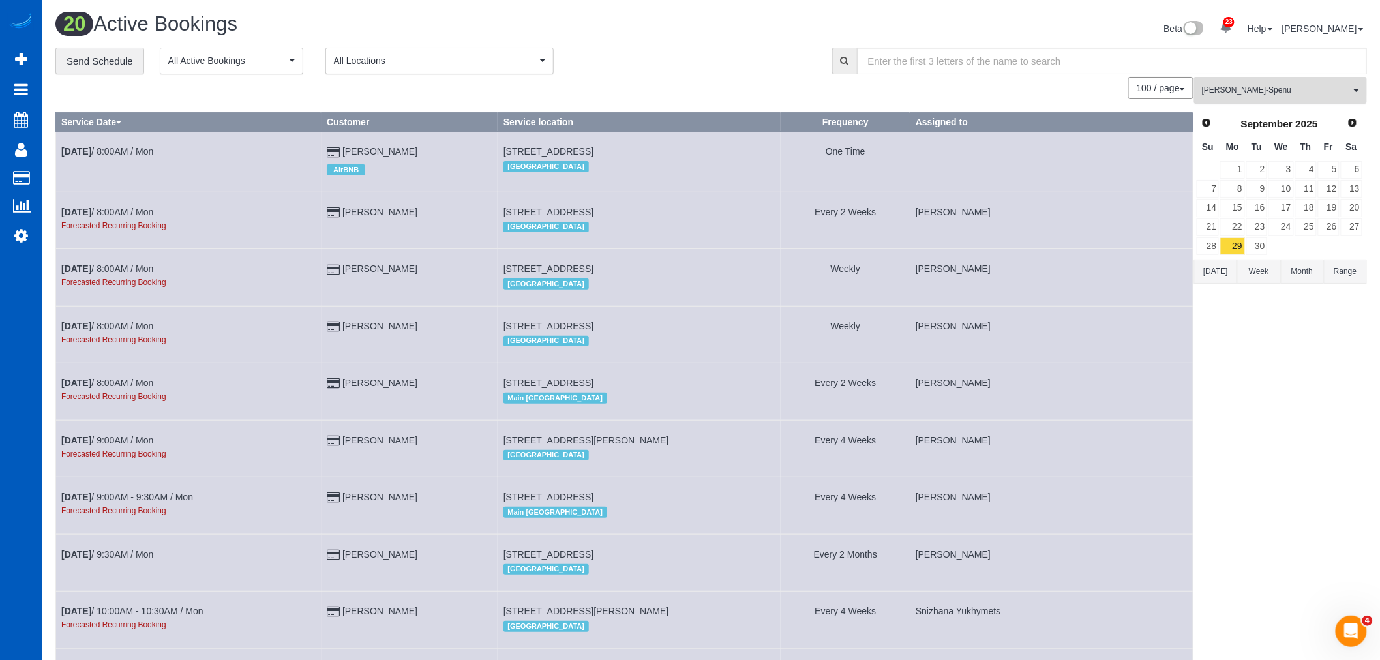
click at [1272, 92] on span "[PERSON_NAME]-Spenu" at bounding box center [1276, 90] width 149 height 11
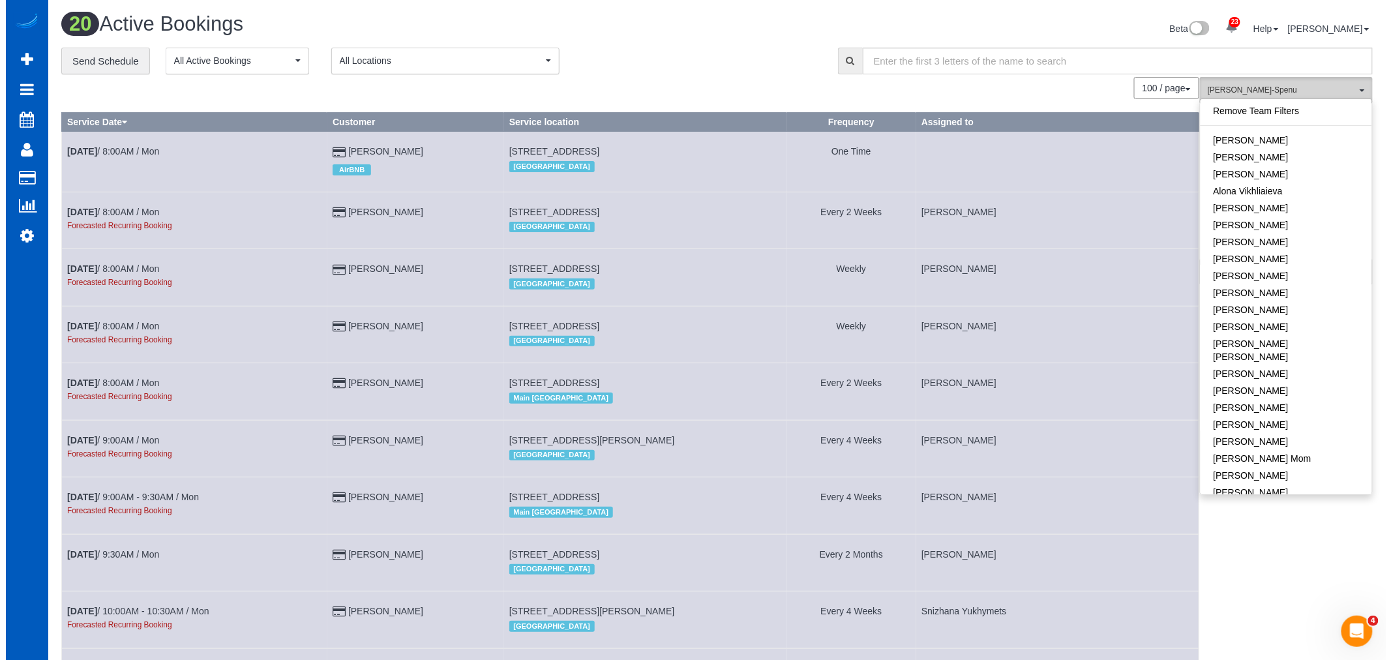
scroll to position [10, 0]
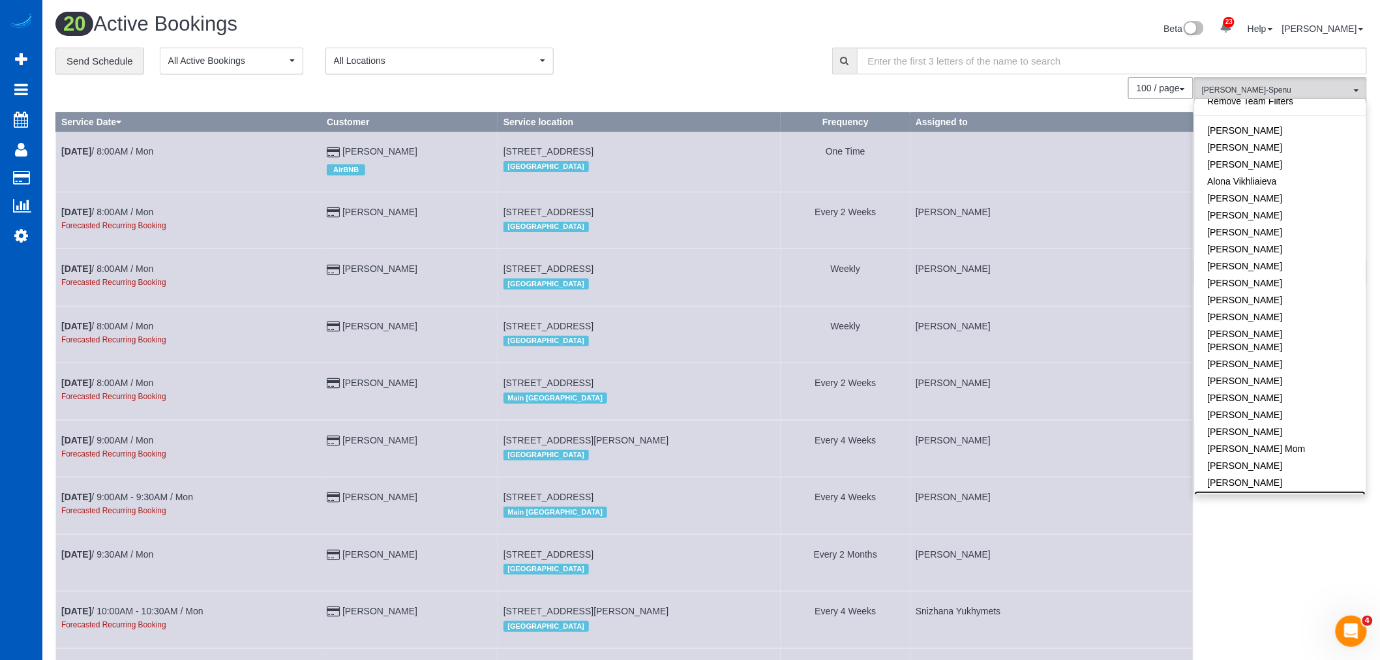
click at [1303, 491] on link "[PERSON_NAME]-Spenu" at bounding box center [1280, 499] width 171 height 17
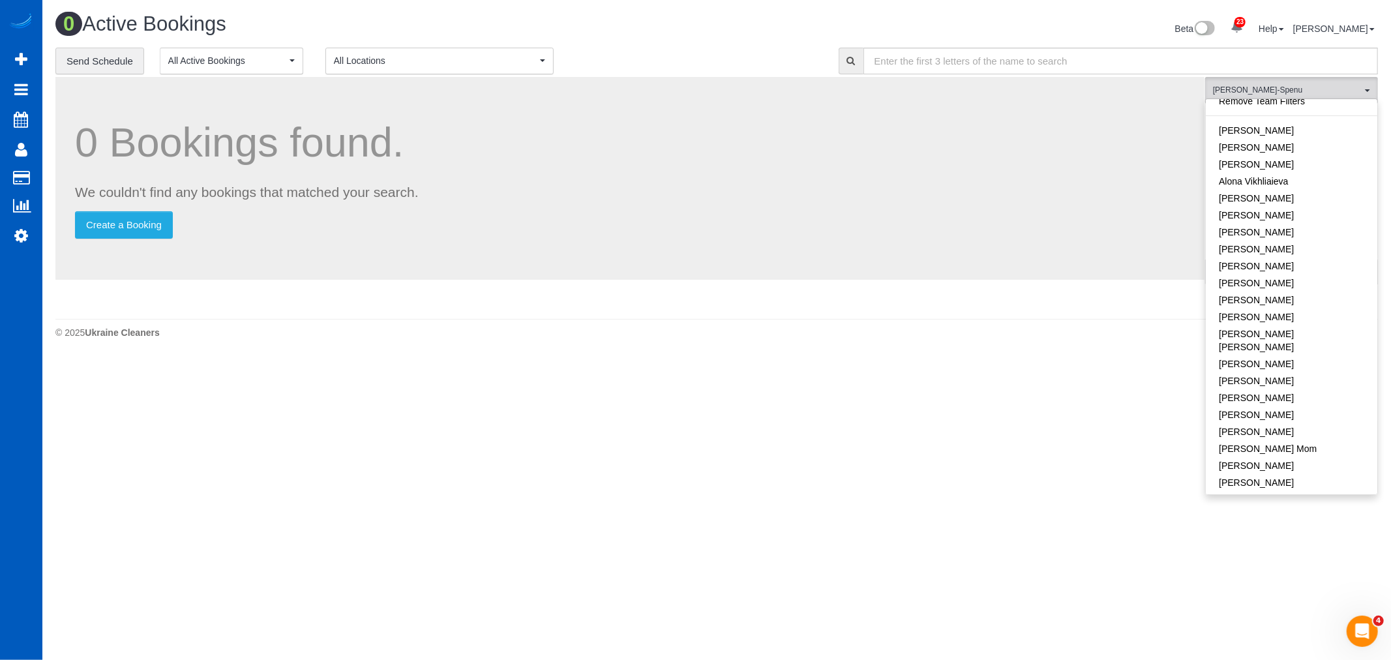
click at [1044, 491] on body "23 Beta Your Notifications You have 0 alerts × You have 1 to charge for [DATE] …" at bounding box center [695, 330] width 1391 height 660
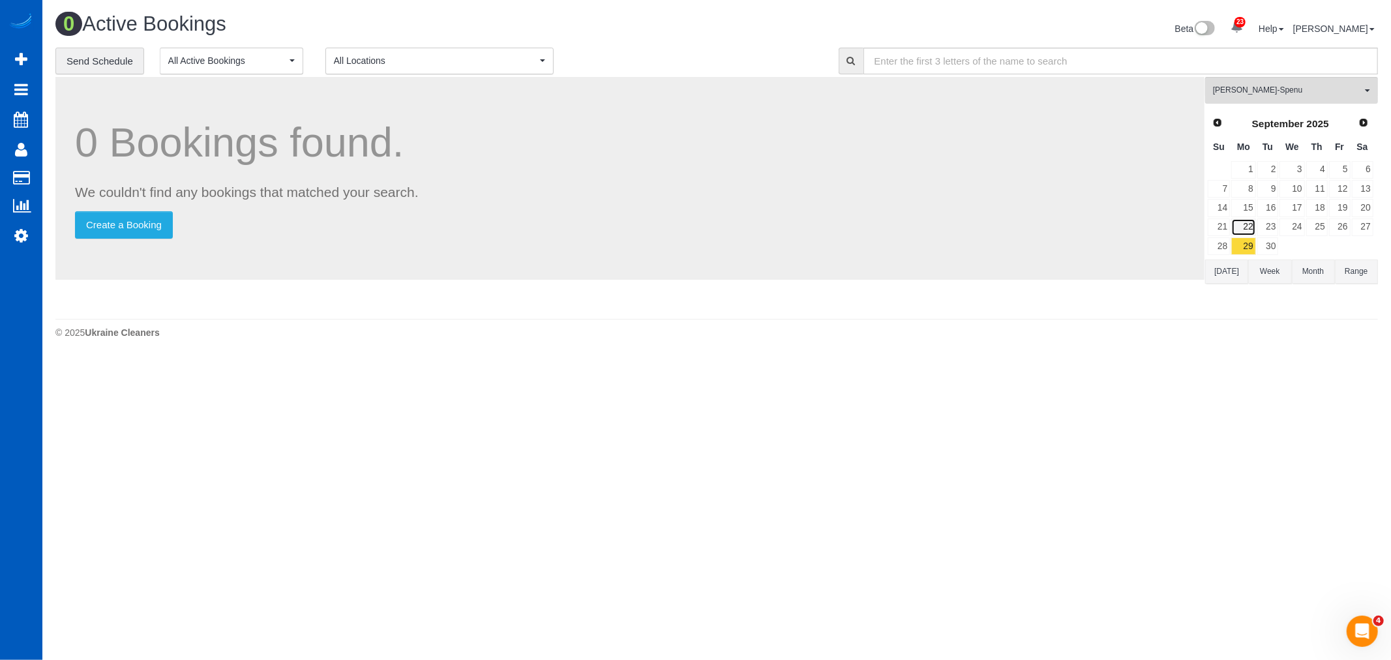
click at [1250, 224] on link "22" at bounding box center [1243, 227] width 24 height 18
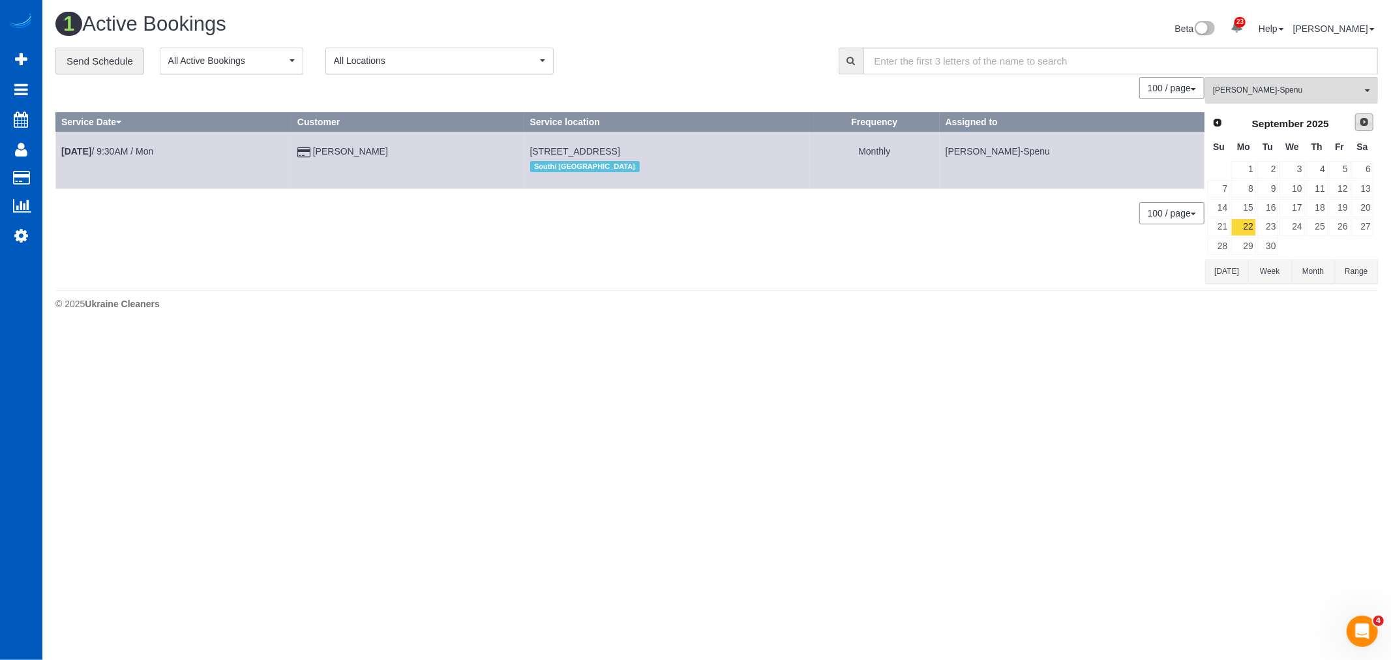
click at [1363, 126] on span "Next" at bounding box center [1364, 122] width 10 height 10
click at [1243, 220] on link "20" at bounding box center [1243, 227] width 24 height 18
click at [1247, 209] on link "13" at bounding box center [1243, 208] width 24 height 18
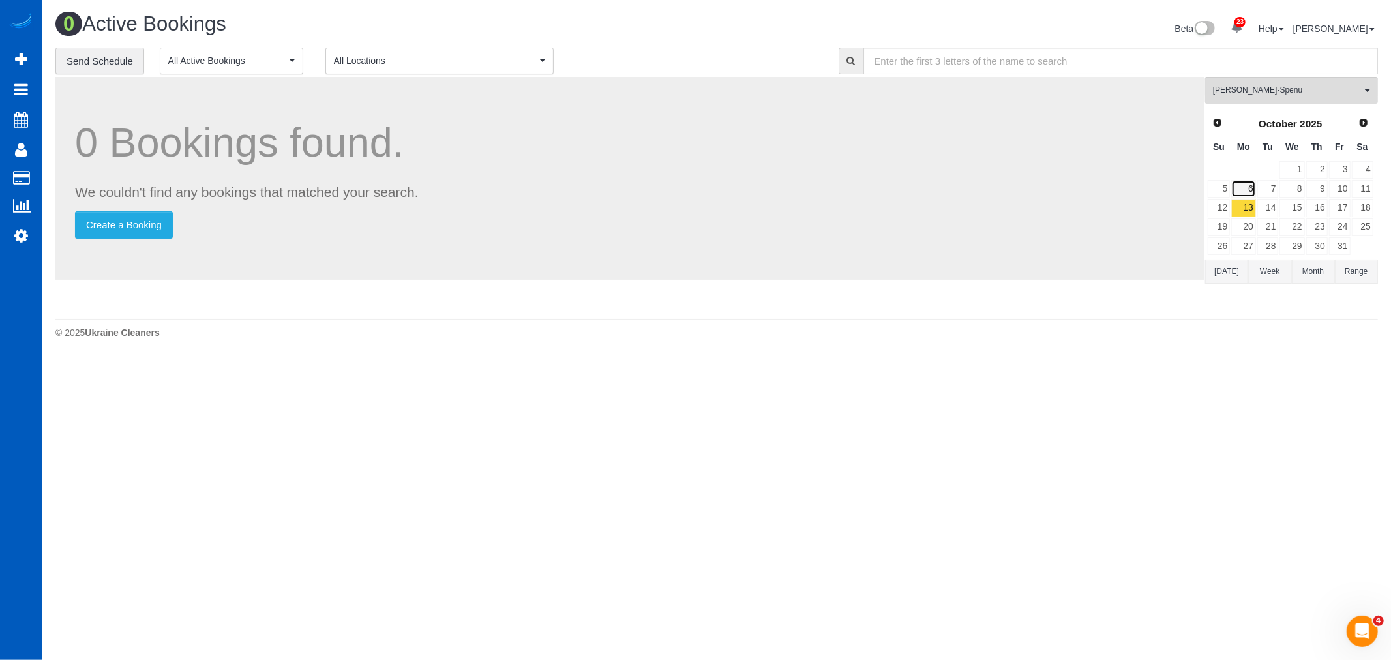
click at [1251, 192] on link "6" at bounding box center [1243, 189] width 24 height 18
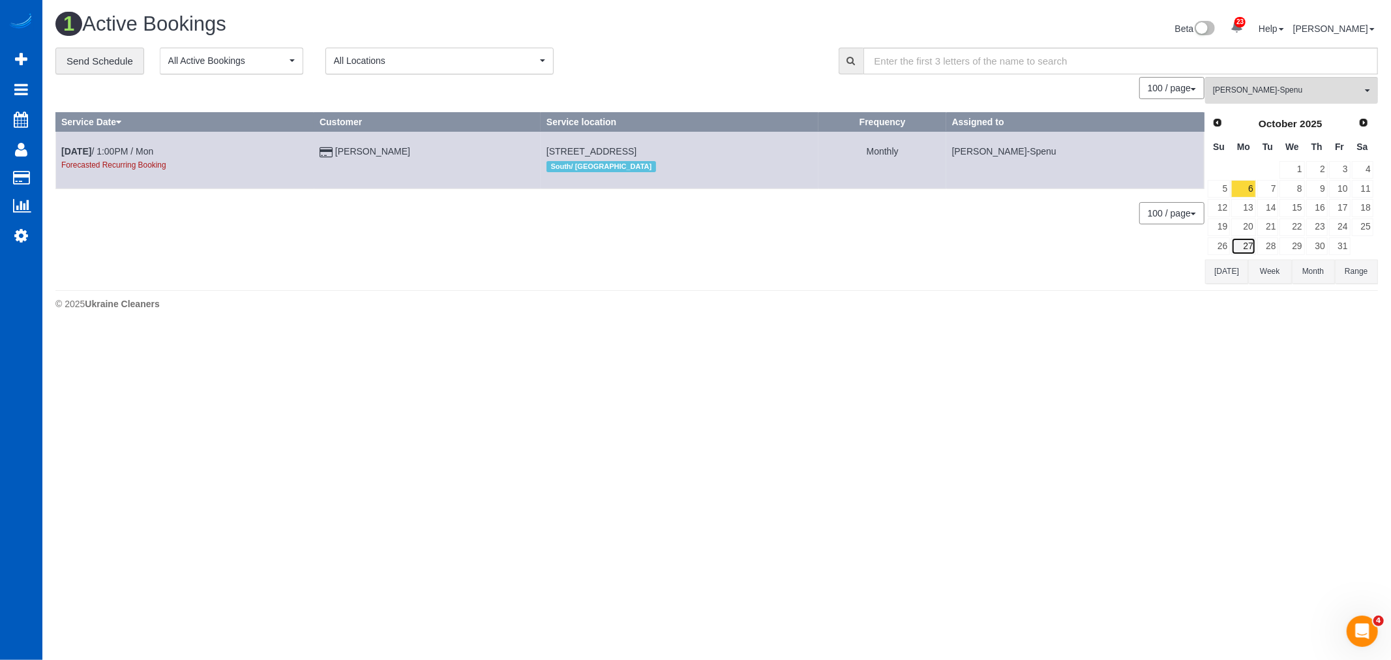
click at [1244, 240] on link "27" at bounding box center [1243, 246] width 24 height 18
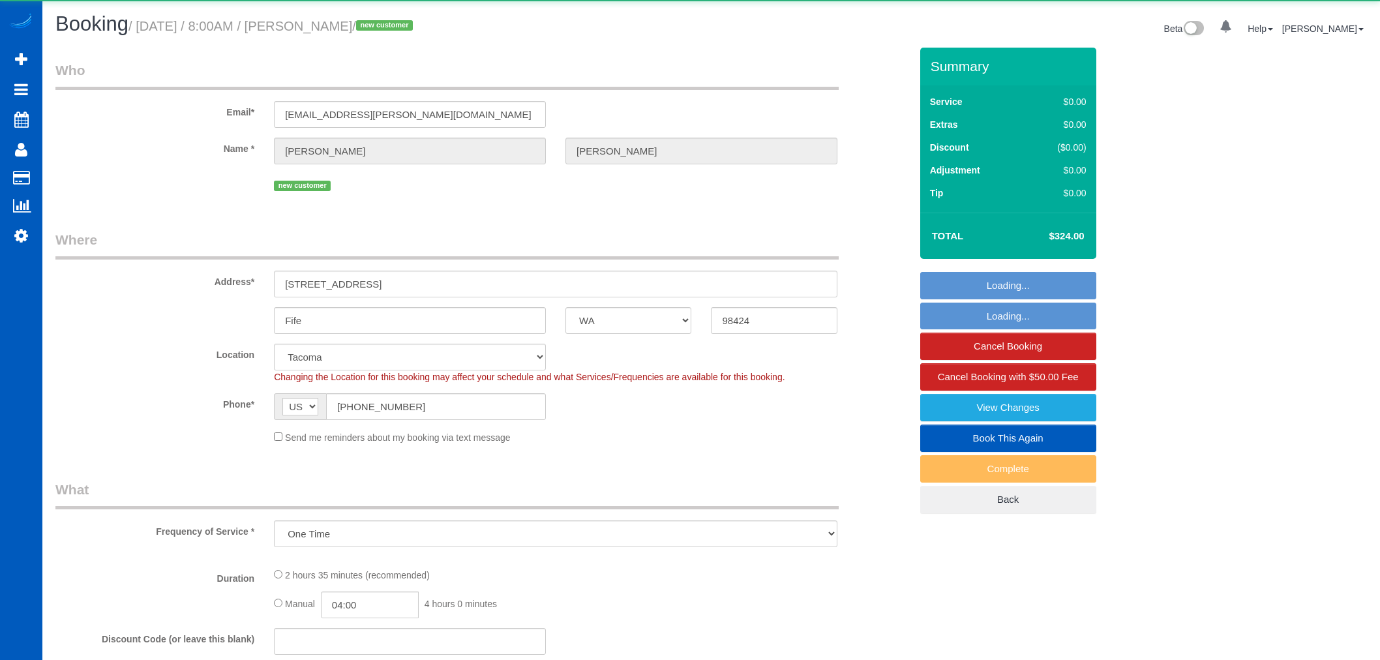
select select "WA"
select select "object:911"
select select "199"
select select "1501"
select select "4"
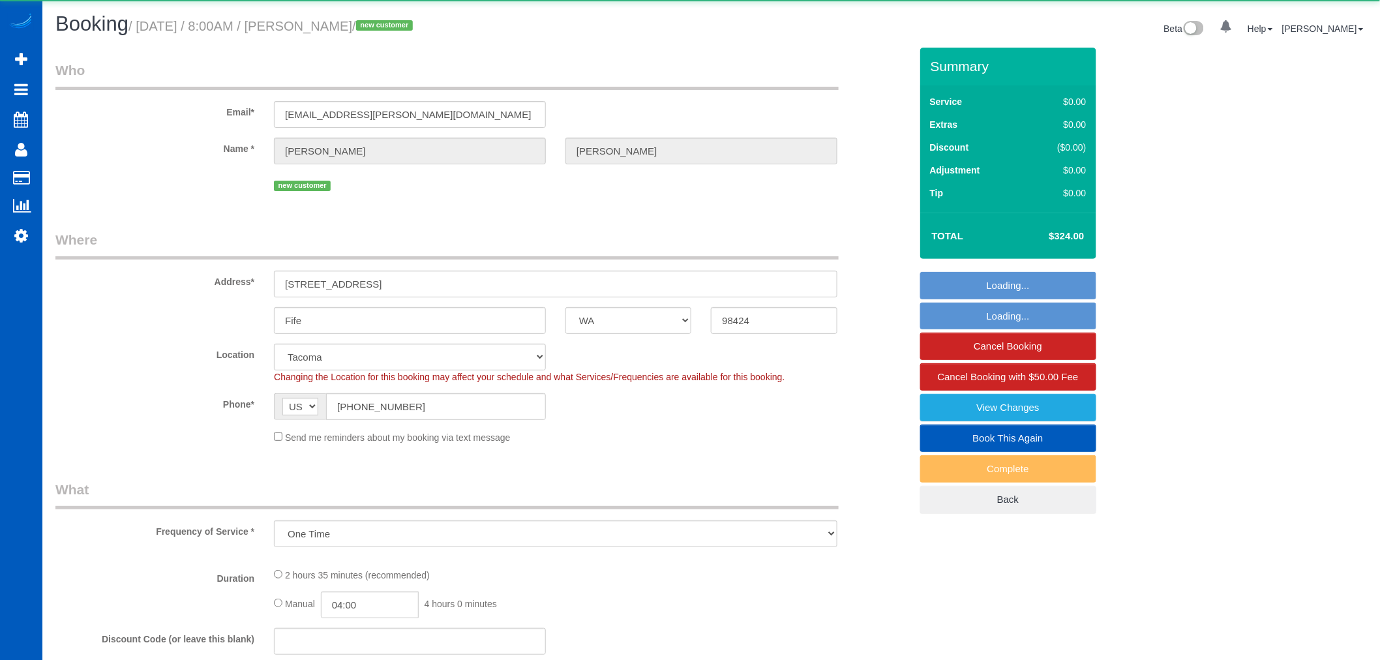
select select "3"
select select "spot1"
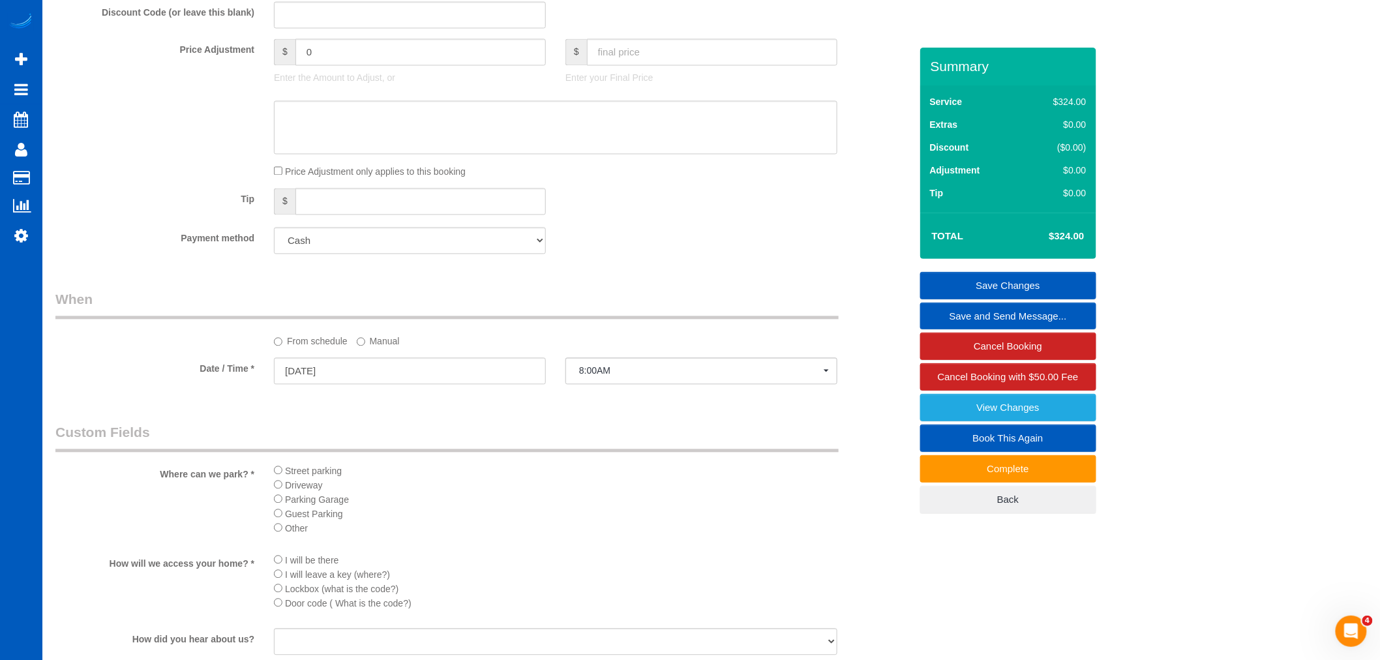
scroll to position [1014, 0]
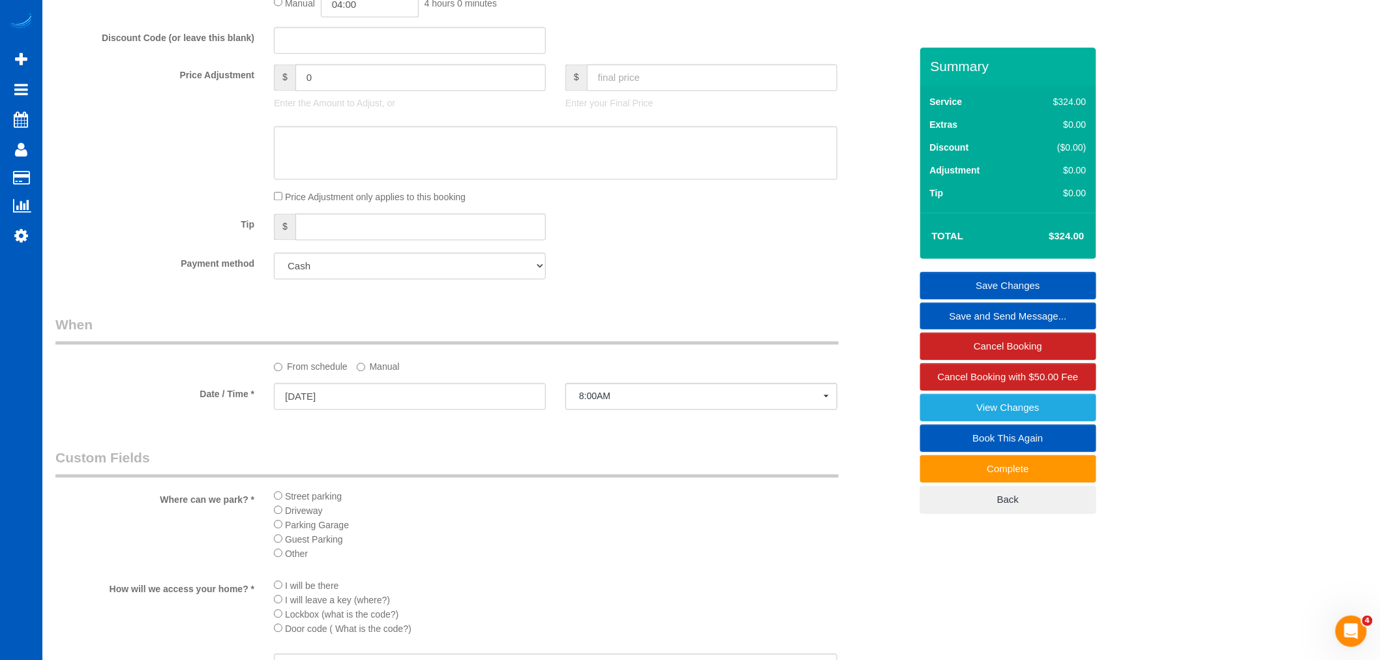
drag, startPoint x: 321, startPoint y: 197, endPoint x: 314, endPoint y: 288, distance: 91.5
click at [320, 200] on sui-booking-price-adjustment "Price Adjustment $ 0 Enter the Amount to Adjust, or $ Enter your Final Price Pr…" at bounding box center [482, 135] width 855 height 140
click at [321, 271] on select "Add Credit Card Cash Check Paypal" at bounding box center [410, 266] width 272 height 27
click at [274, 262] on select "Add Credit Card Cash Check Paypal" at bounding box center [410, 266] width 272 height 27
click at [320, 274] on select "Add Credit Card Cash Check Paypal" at bounding box center [410, 266] width 272 height 27
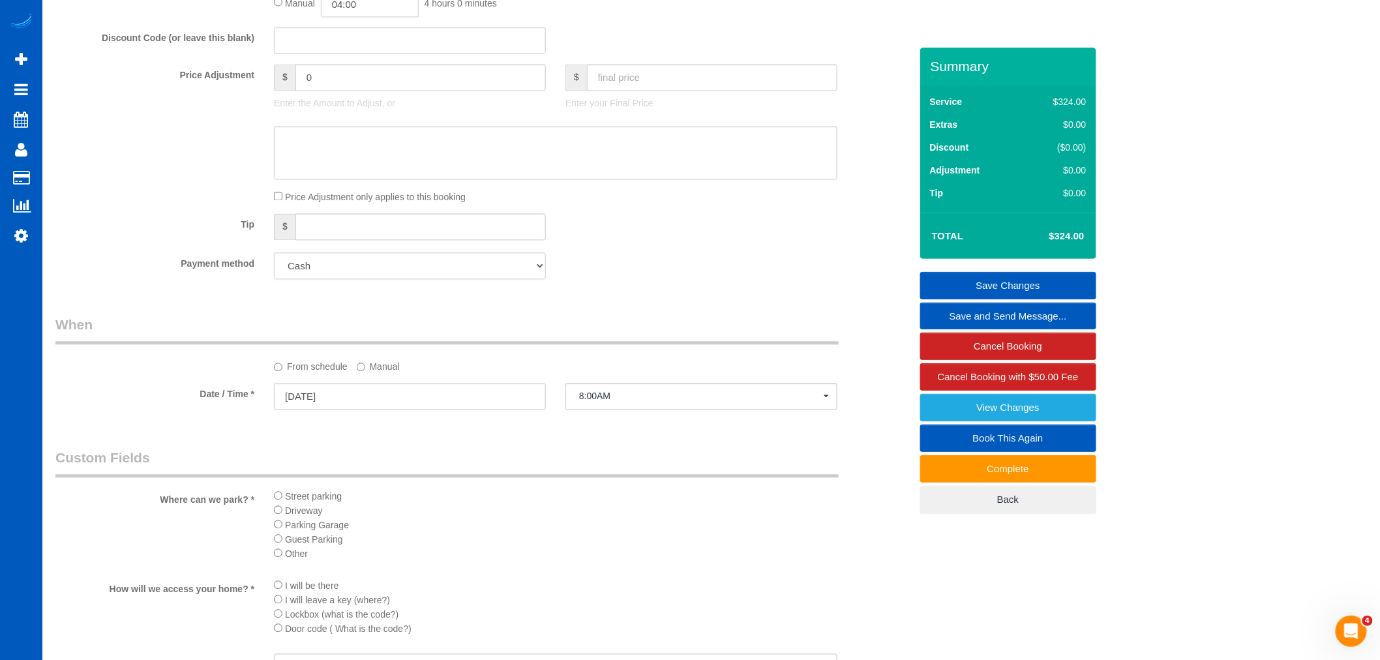
click at [274, 262] on select "Add Credit Card Cash Check Paypal" at bounding box center [410, 266] width 272 height 27
click at [336, 265] on select "Add Credit Card Cash Check Paypal" at bounding box center [410, 266] width 272 height 27
select select "string:fspay"
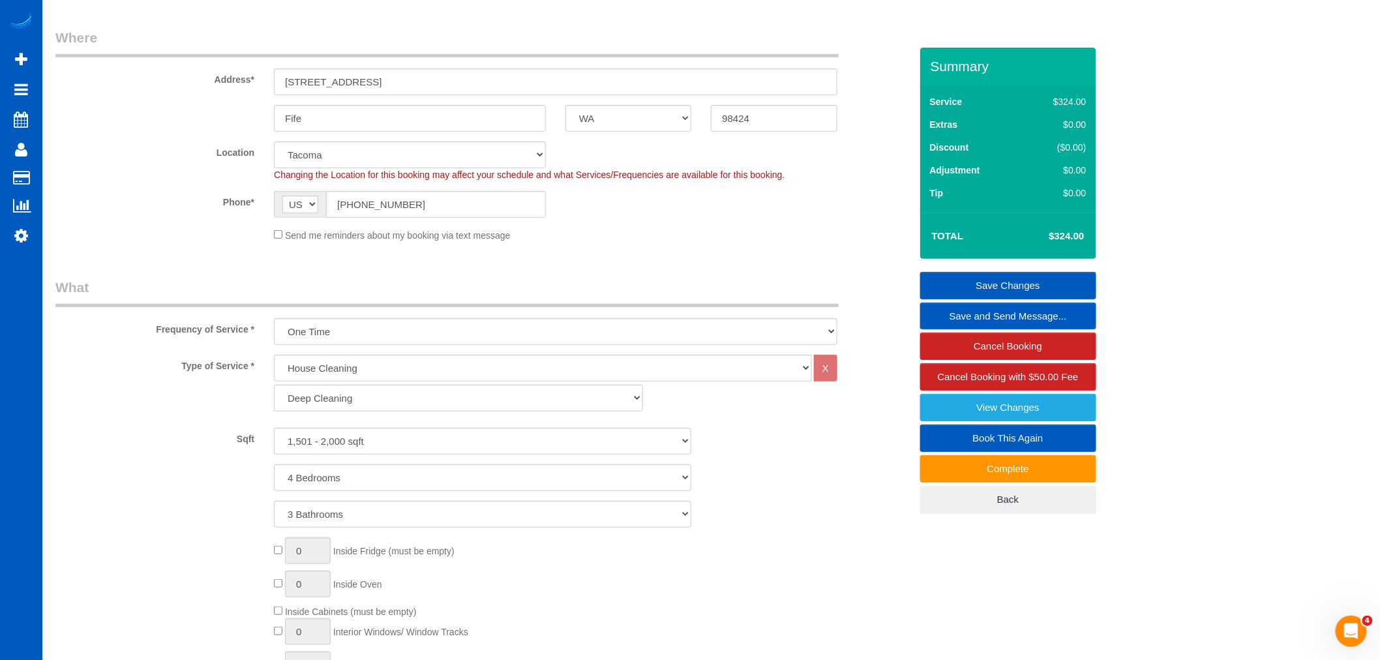
scroll to position [0, 0]
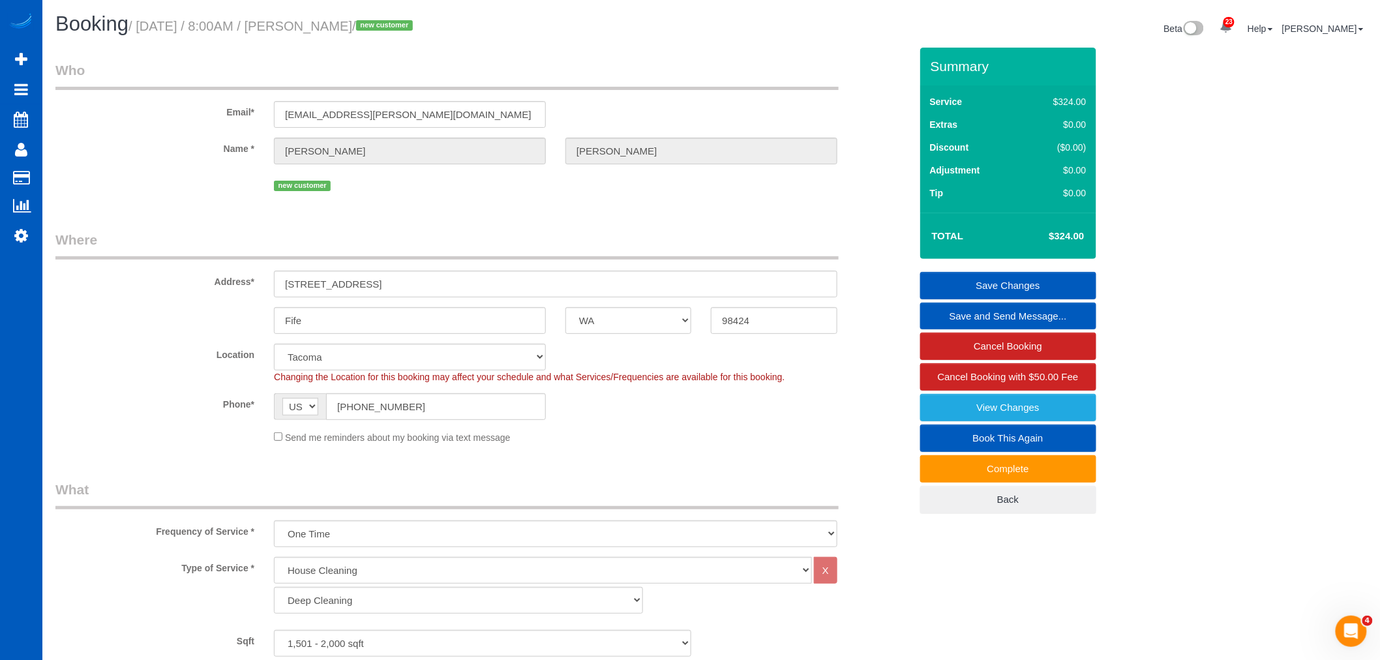
drag, startPoint x: 303, startPoint y: 22, endPoint x: 400, endPoint y: 29, distance: 97.4
click at [400, 29] on small "/ August 18, 2025 / 8:00AM / Whitney Sargent / new customer" at bounding box center [272, 26] width 288 height 14
copy small "Whitney Sargent"
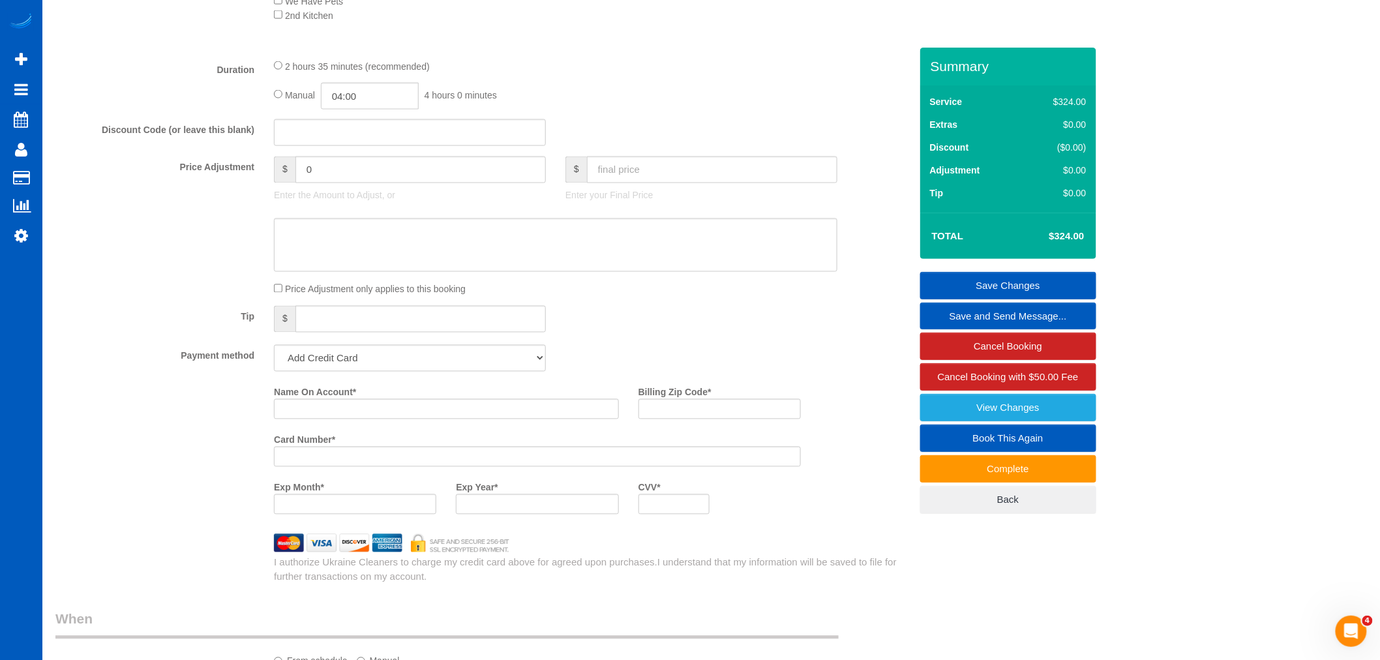
scroll to position [1014, 0]
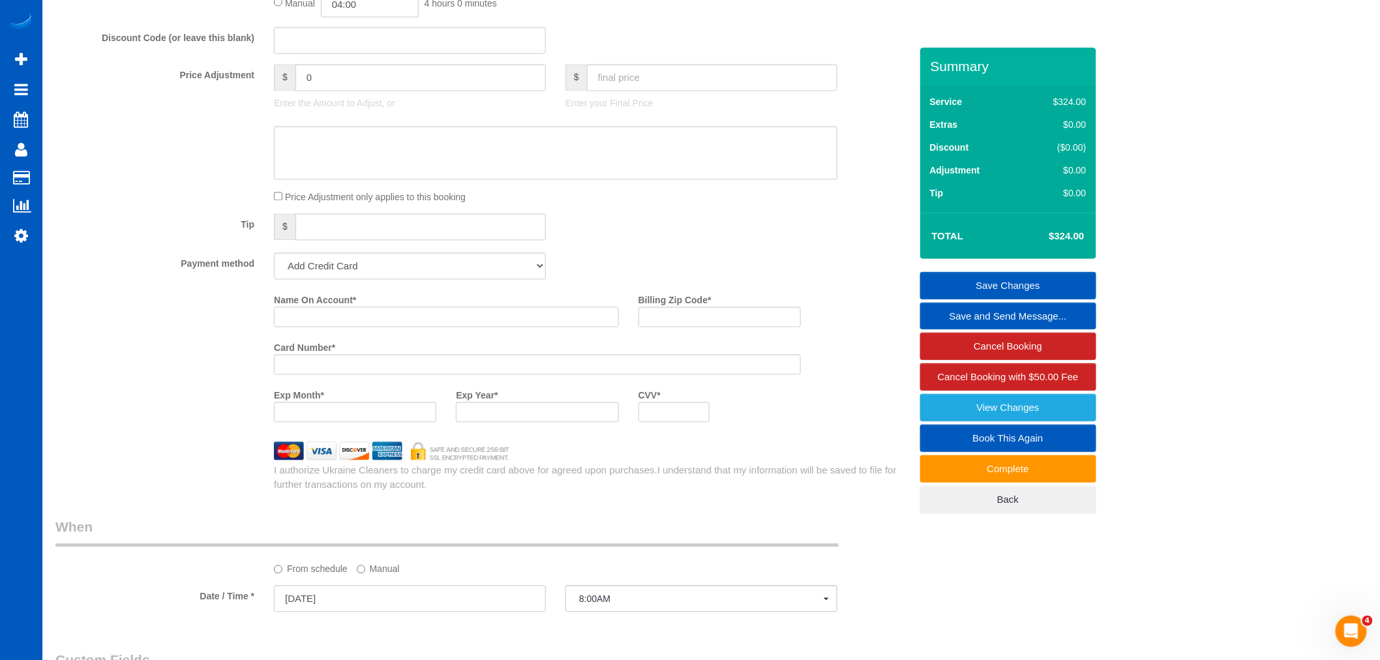
click at [316, 327] on input "Name On Account *" at bounding box center [446, 317] width 345 height 20
paste input "Whitney Sargent"
type input "Whitney Sargent"
click at [517, 432] on div "Exp Year *" at bounding box center [537, 409] width 182 height 48
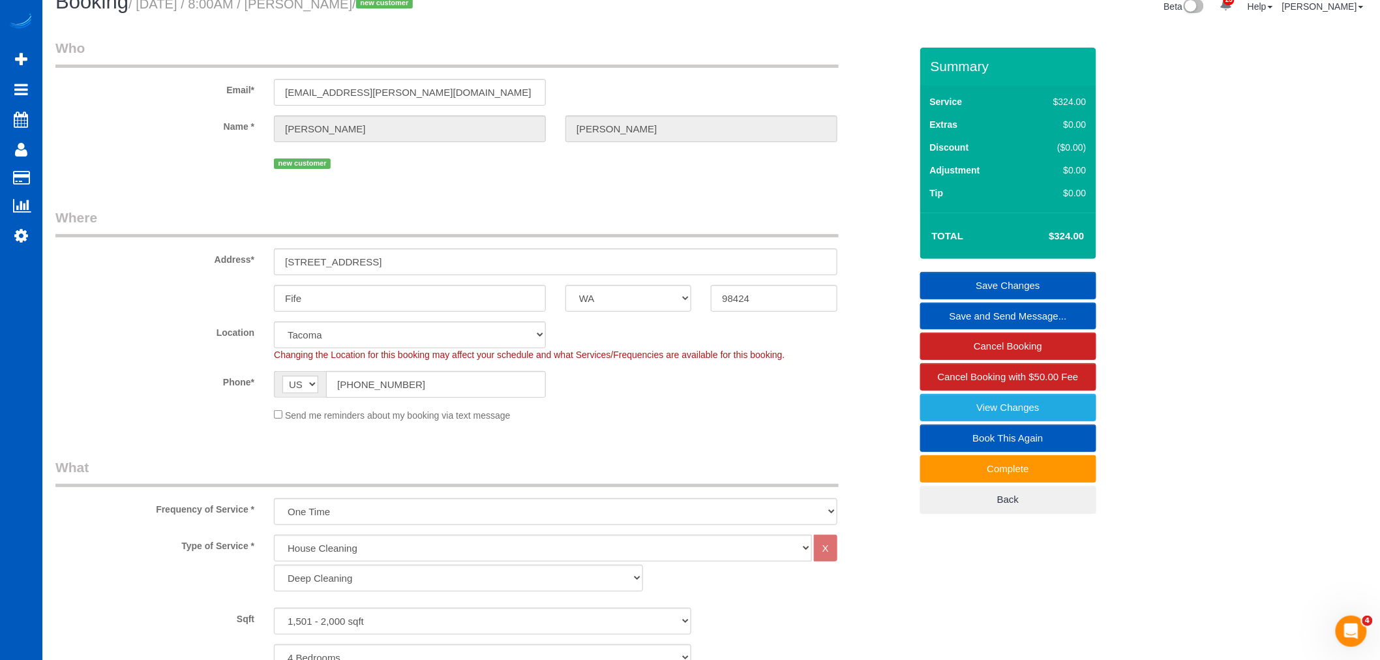
scroll to position [0, 0]
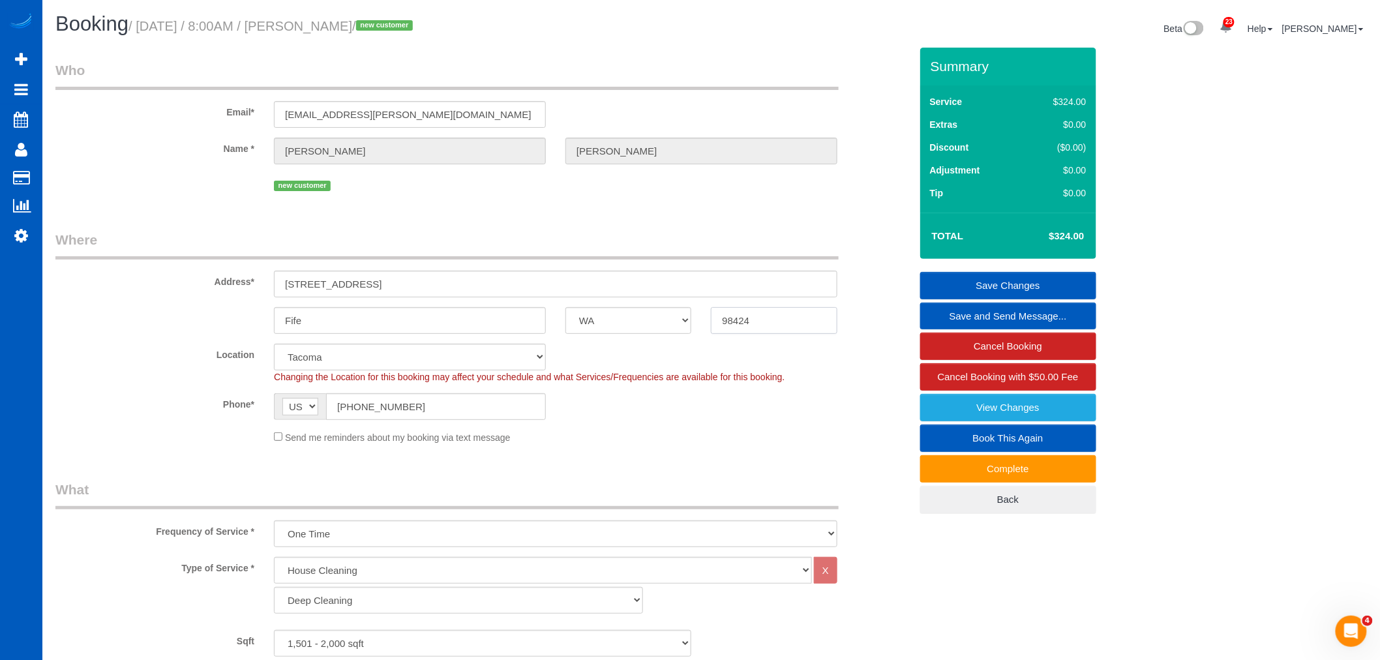
drag, startPoint x: 771, startPoint y: 320, endPoint x: 687, endPoint y: 328, distance: 84.5
click at [687, 328] on div "Fife AK AL AR AZ CA CO CT DC DE FL GA HI IA ID IL IN KS KY LA MA MD ME MI MN MO…" at bounding box center [483, 320] width 874 height 27
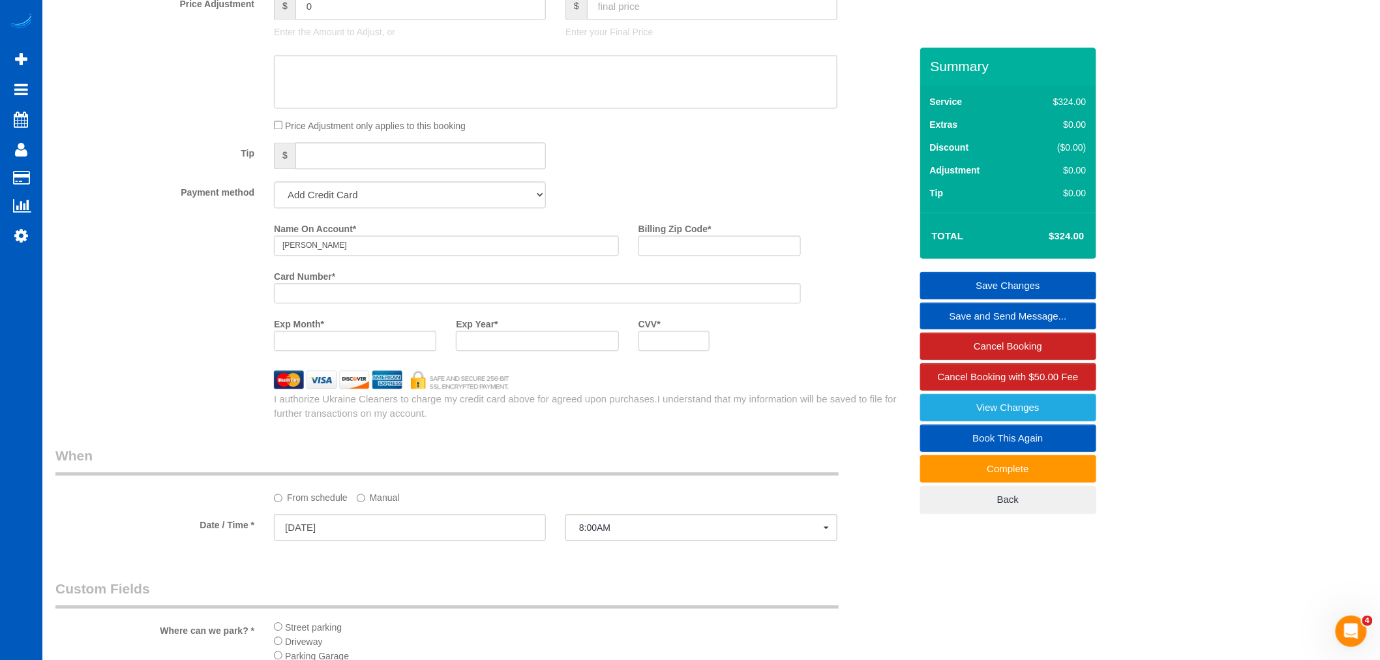
scroll to position [1086, 0]
click at [672, 255] on input "Billing Zip Code *" at bounding box center [719, 245] width 162 height 20
paste input "98424"
type input "98424"
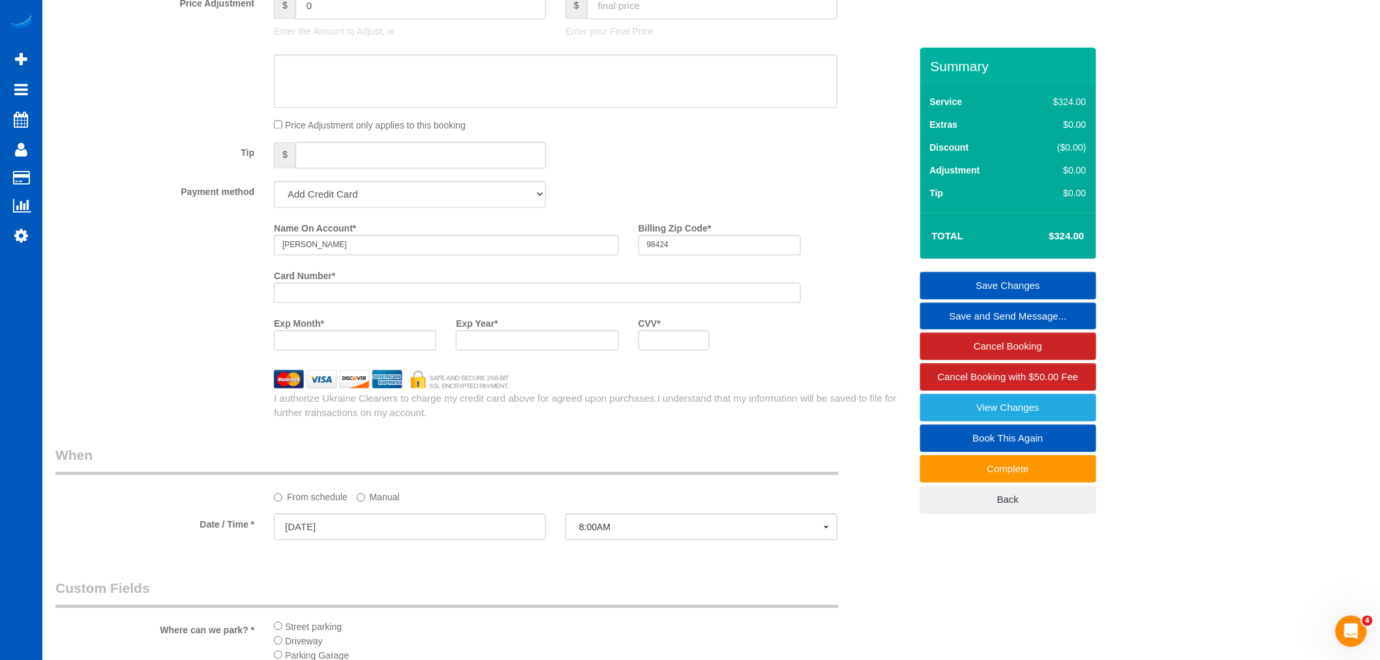
click at [1011, 278] on link "Save Changes" at bounding box center [1008, 285] width 176 height 27
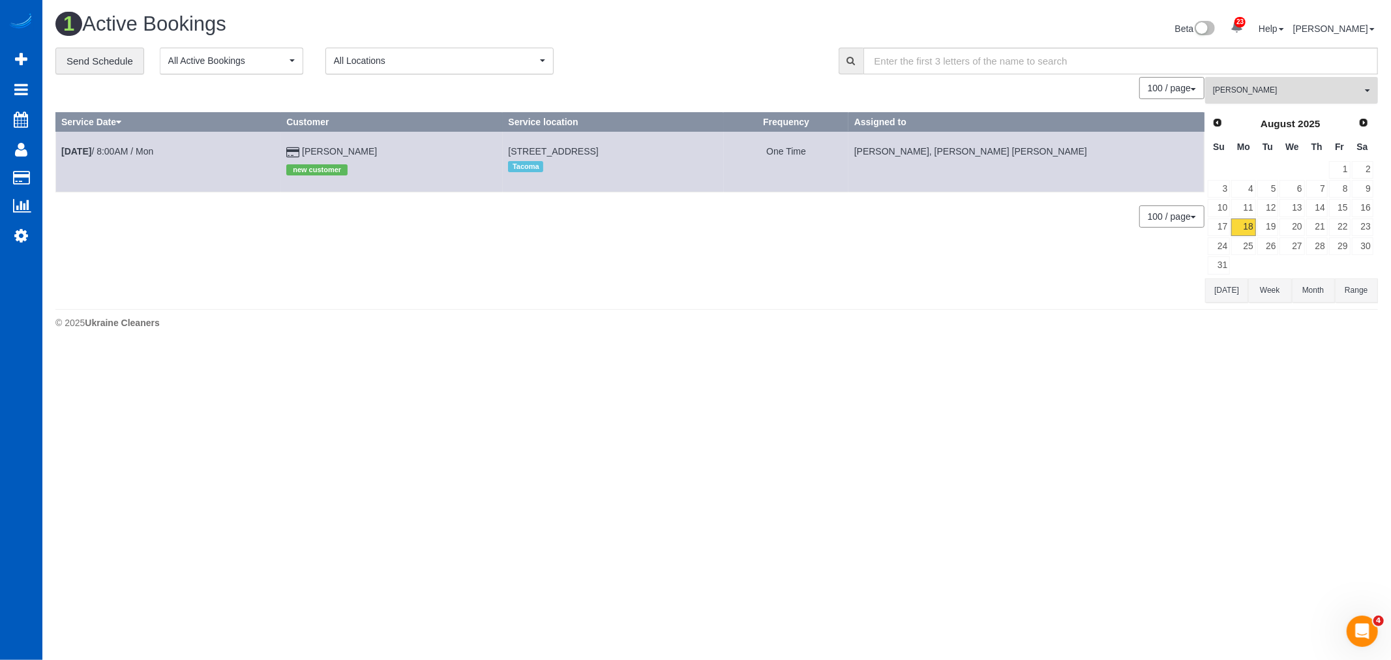
drag, startPoint x: 1277, startPoint y: 100, endPoint x: 1288, endPoint y: 105, distance: 12.0
click at [1279, 100] on button "Anzhela Trokhymiuk All Teams" at bounding box center [1291, 90] width 173 height 27
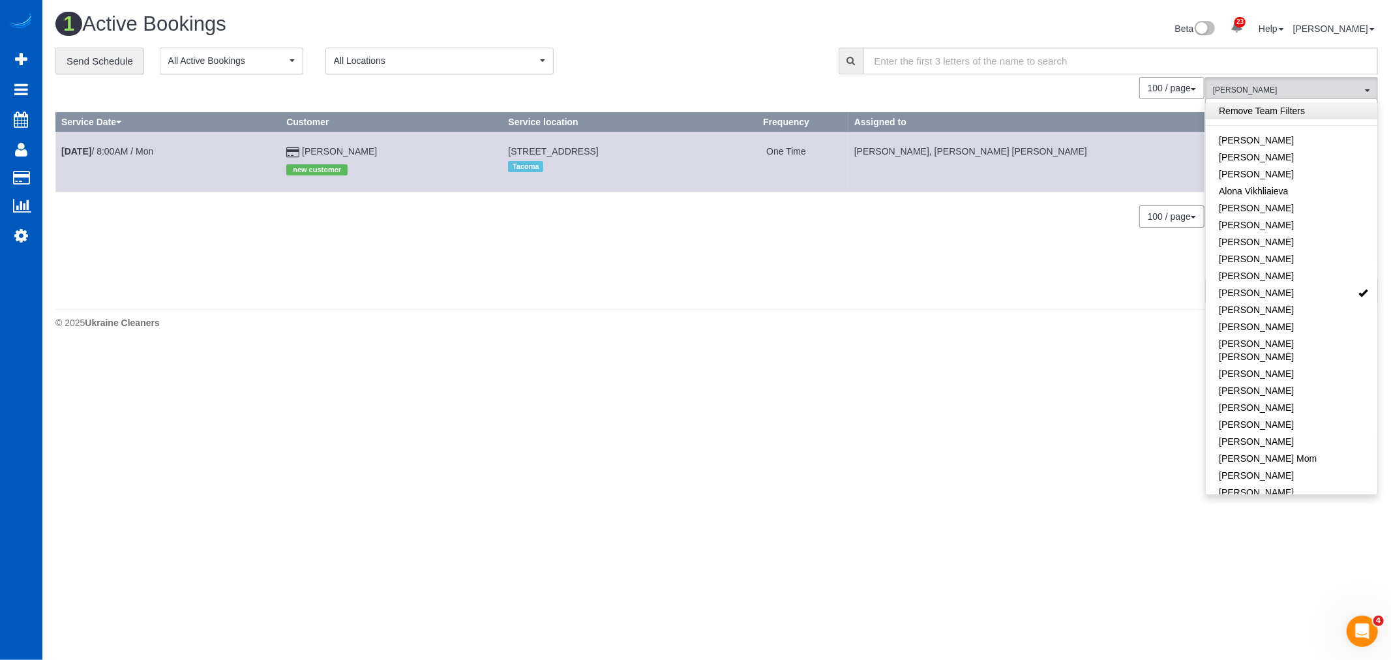
click at [1285, 112] on link "Remove Team Filters" at bounding box center [1291, 110] width 171 height 17
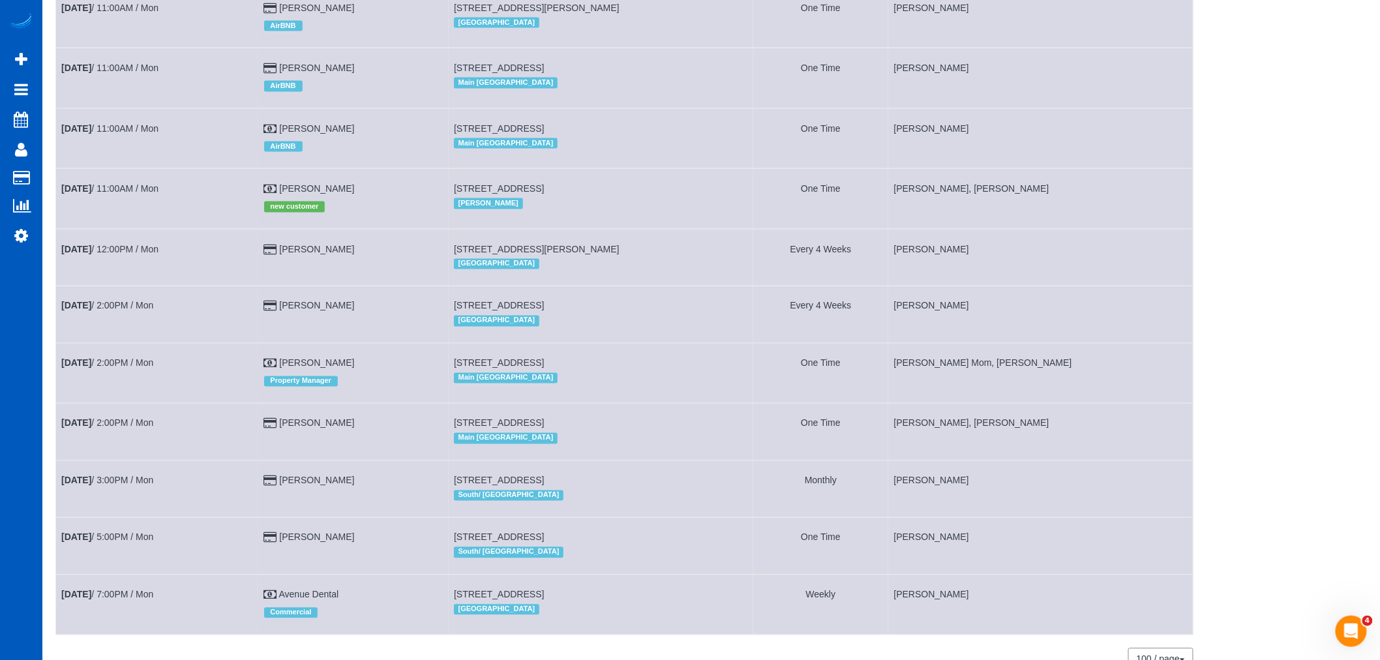
scroll to position [797, 0]
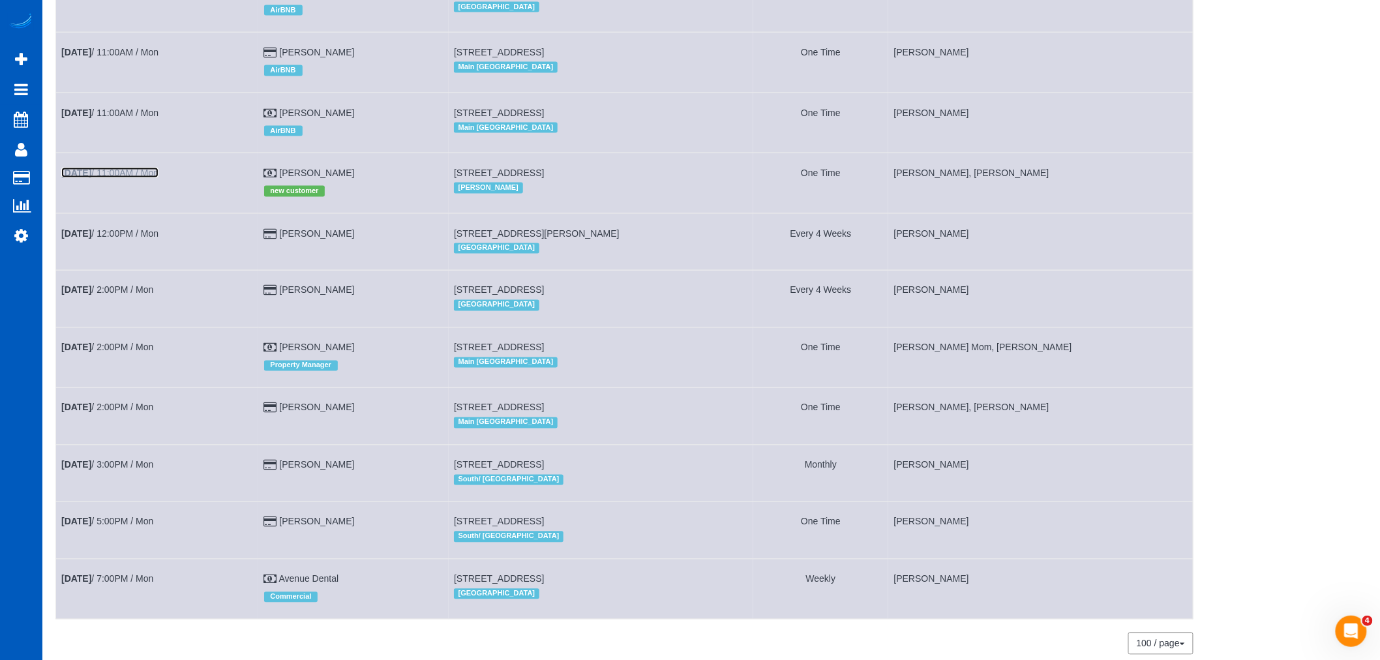
click at [147, 178] on link "Aug 18th / 11:00AM / Mon" at bounding box center [109, 173] width 97 height 10
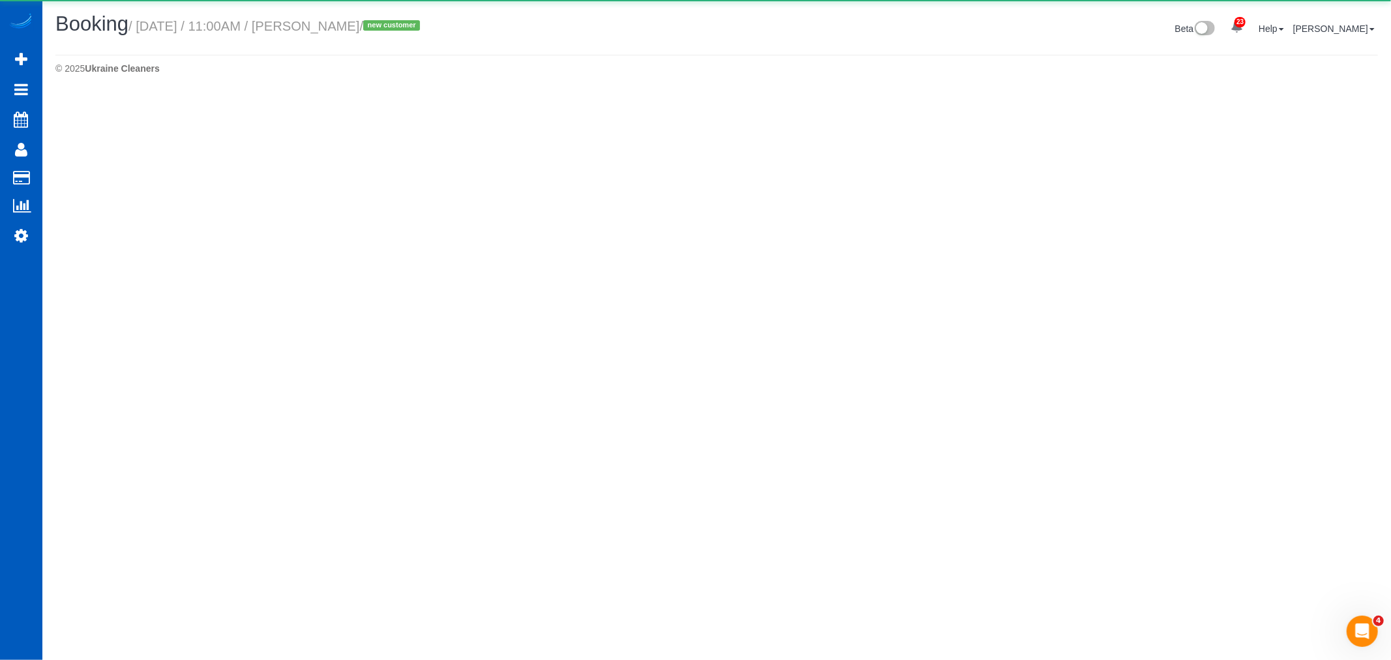
select select "WA"
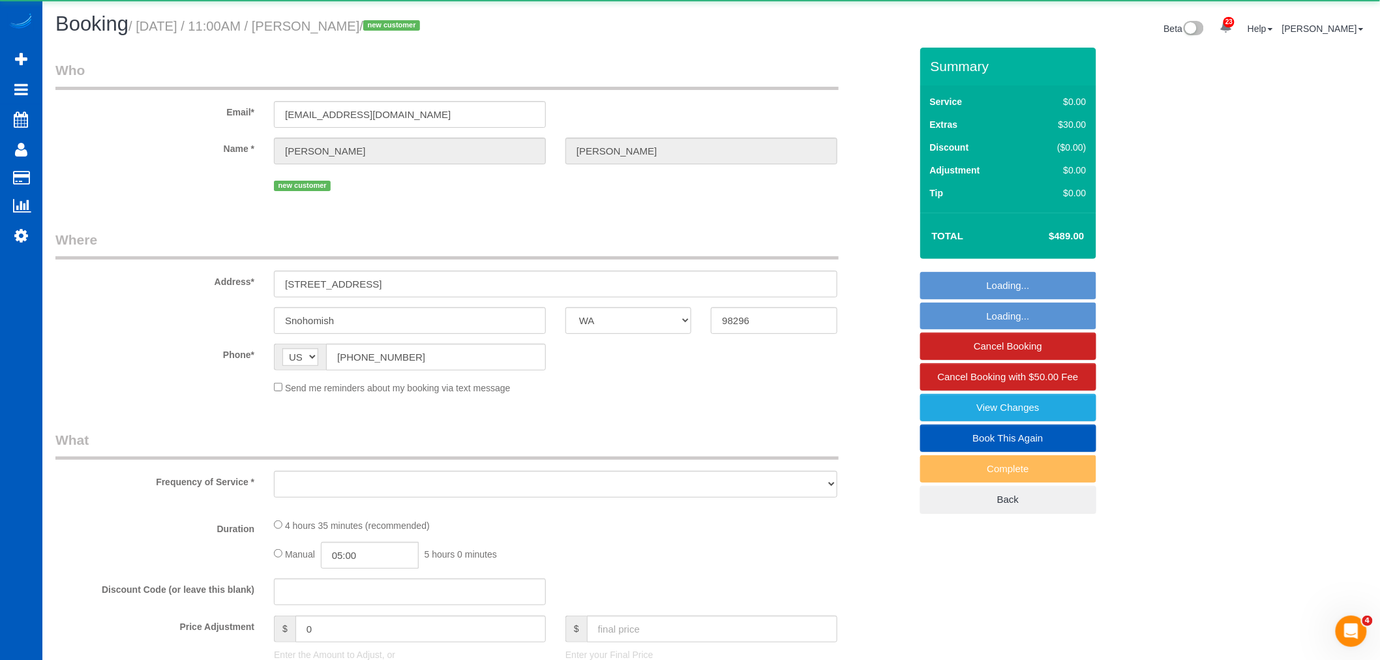
select select "object:2456"
select select "199"
select select "1501"
select select "3"
select select "2"
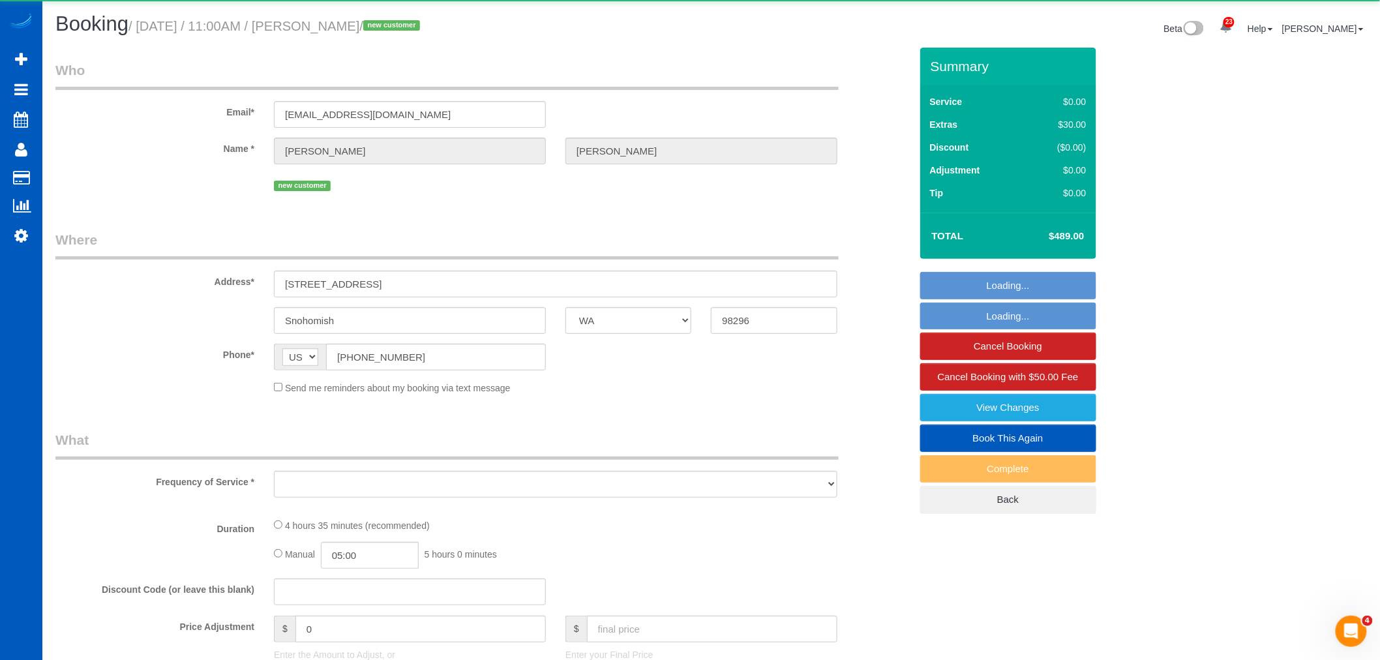
select select "spot9"
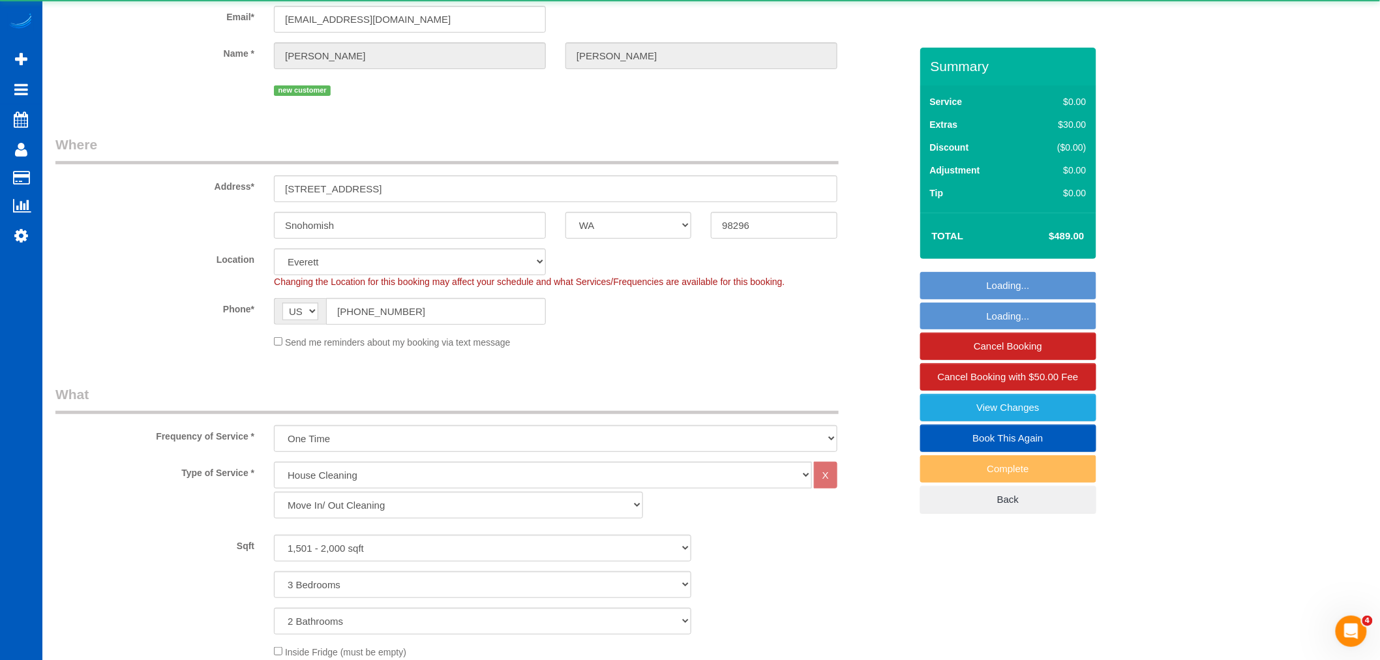
select select "1501"
select select "3"
select select "2"
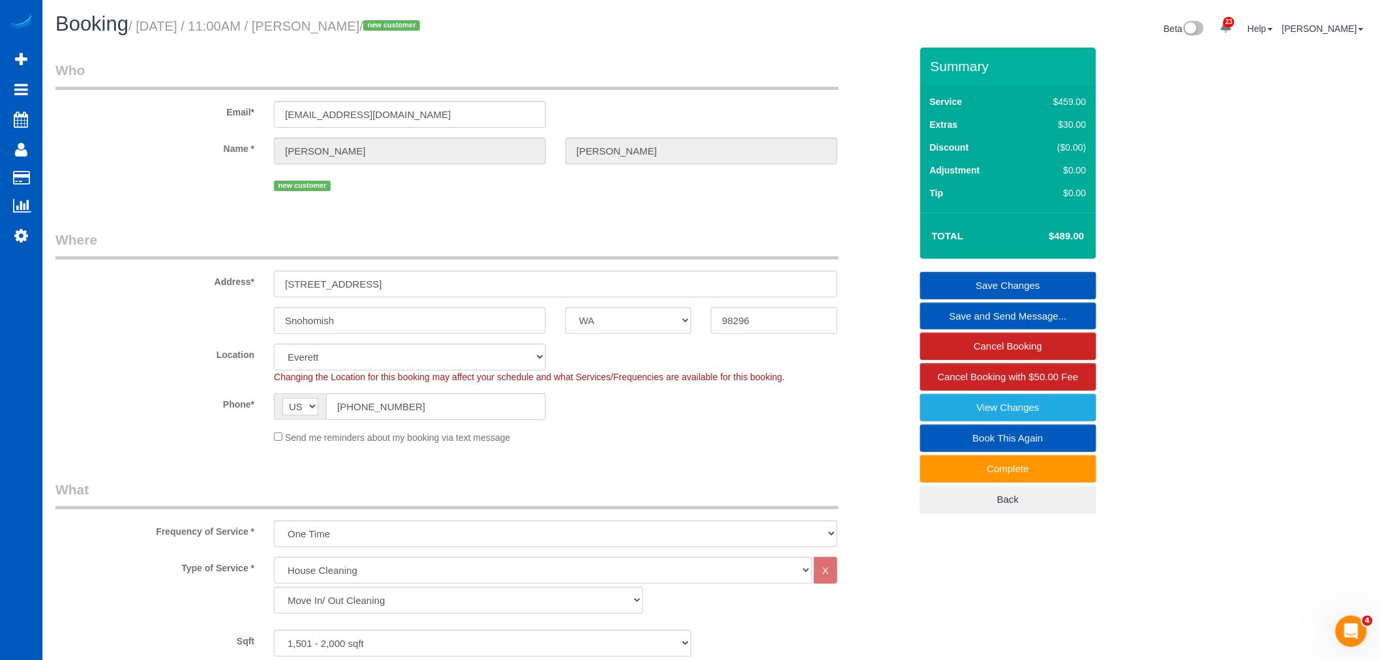
drag, startPoint x: 309, startPoint y: 21, endPoint x: 389, endPoint y: 28, distance: 80.5
click at [389, 28] on small "/ August 18, 2025 / 11:00AM / Janace Hortin / new customer" at bounding box center [275, 26] width 295 height 14
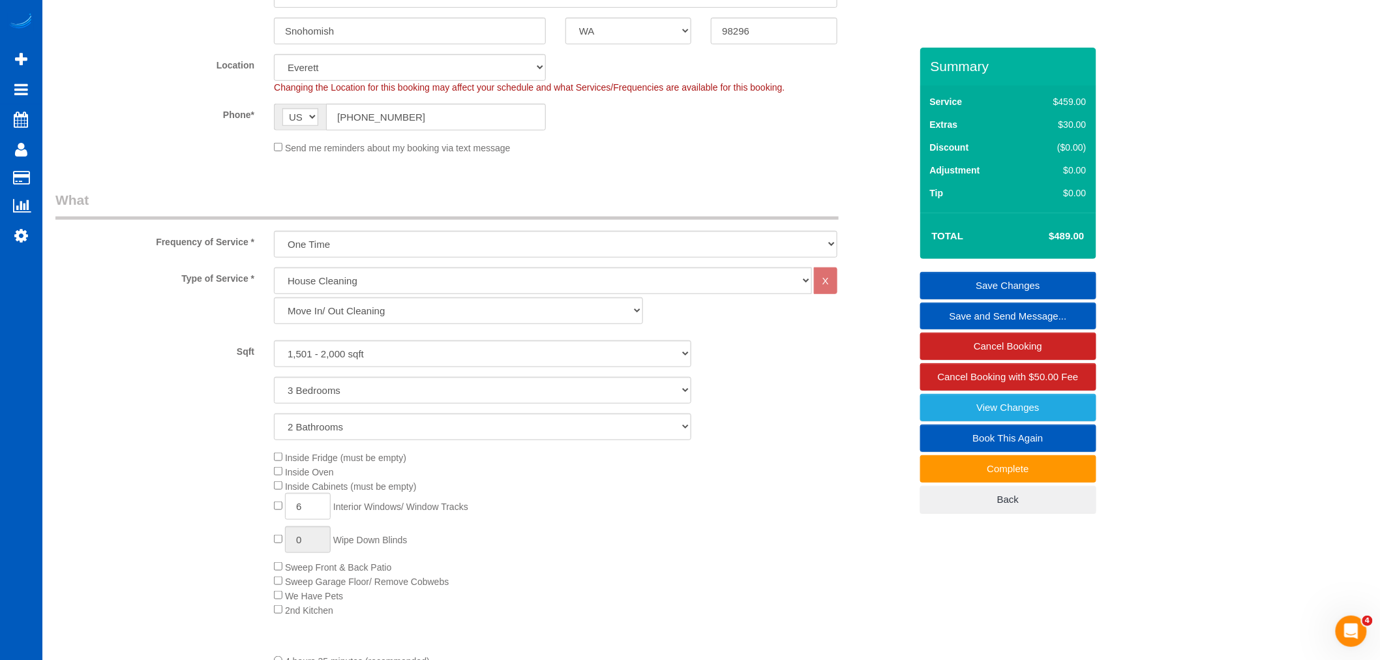
scroll to position [72, 0]
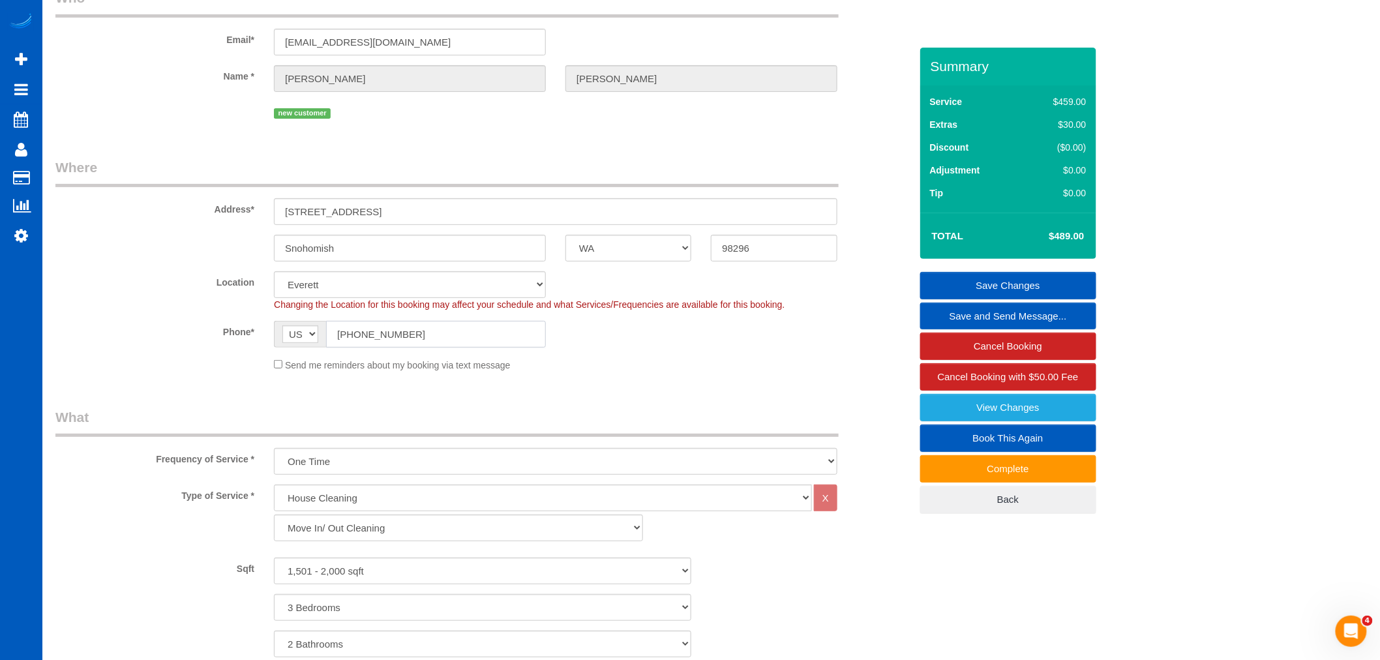
drag, startPoint x: 431, startPoint y: 340, endPoint x: 217, endPoint y: 315, distance: 215.4
click at [217, 315] on sui-booking-location "Location North Seattle Atlanta GA Denver Everett Fort Worth TX Las Vegas Main D…" at bounding box center [482, 321] width 855 height 100
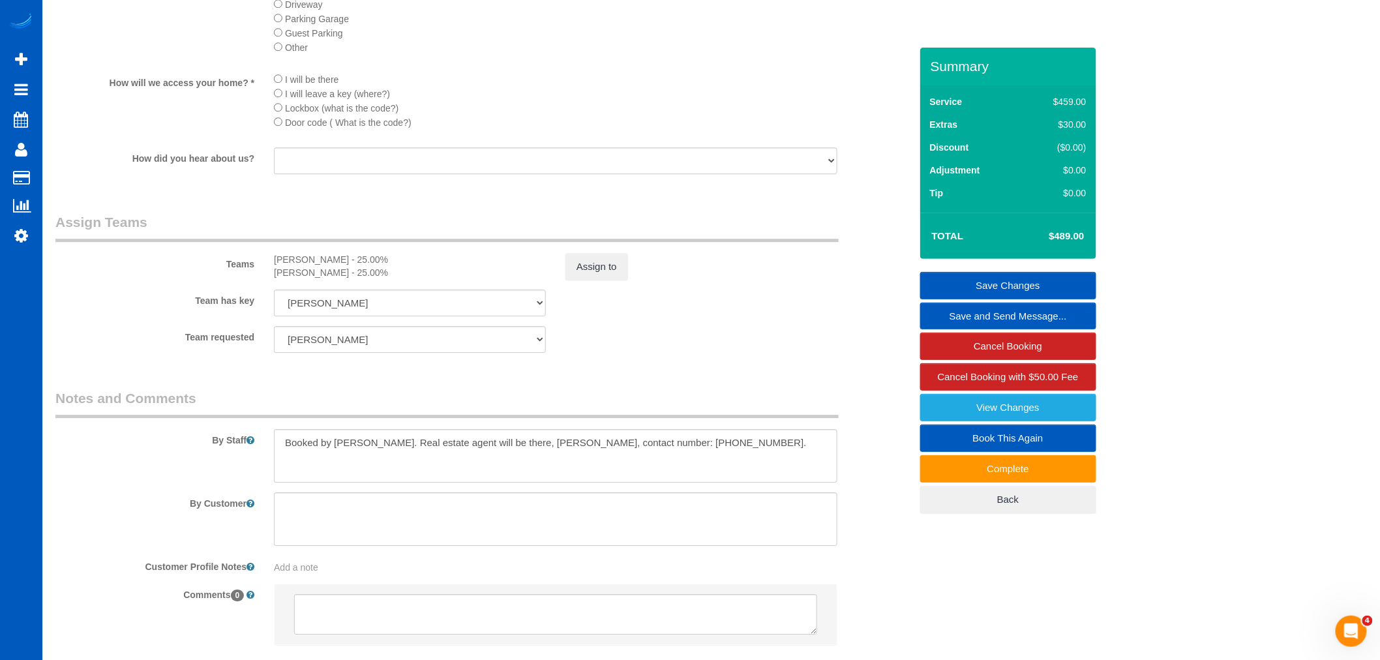
scroll to position [1521, 0]
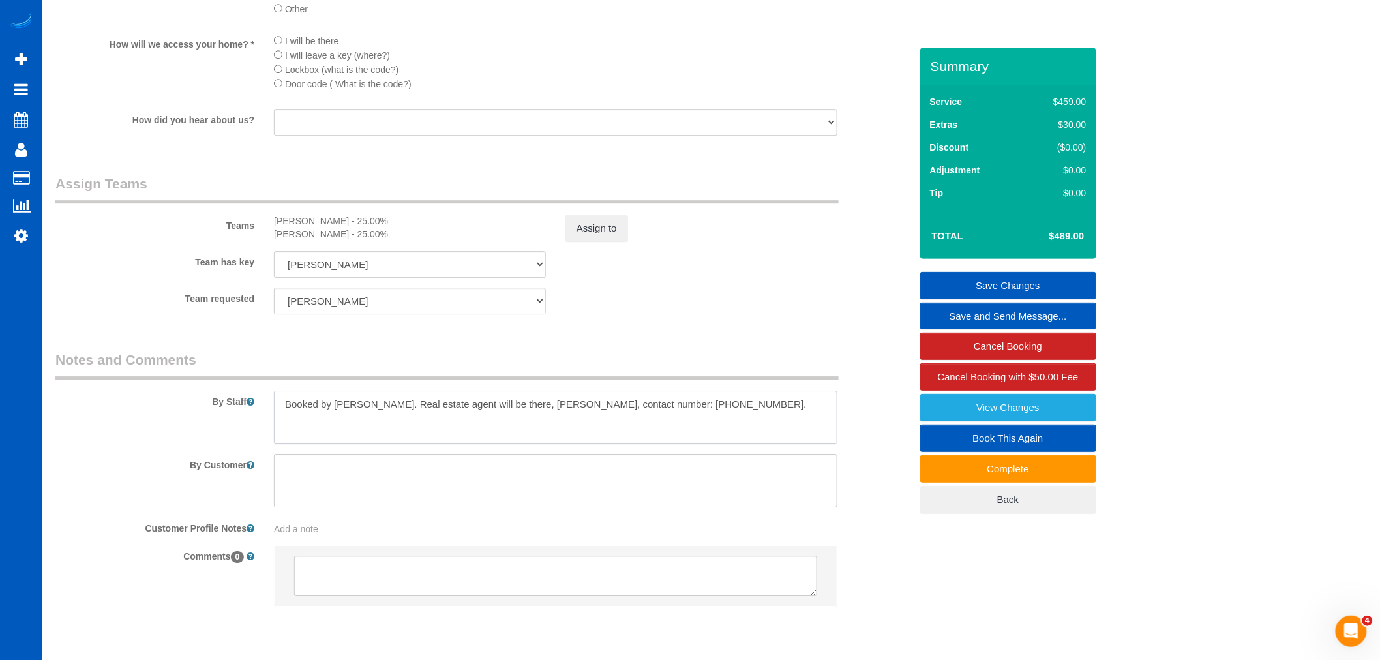
drag, startPoint x: 518, startPoint y: 424, endPoint x: 579, endPoint y: 425, distance: 60.7
click at [579, 425] on textarea at bounding box center [555, 417] width 563 height 53
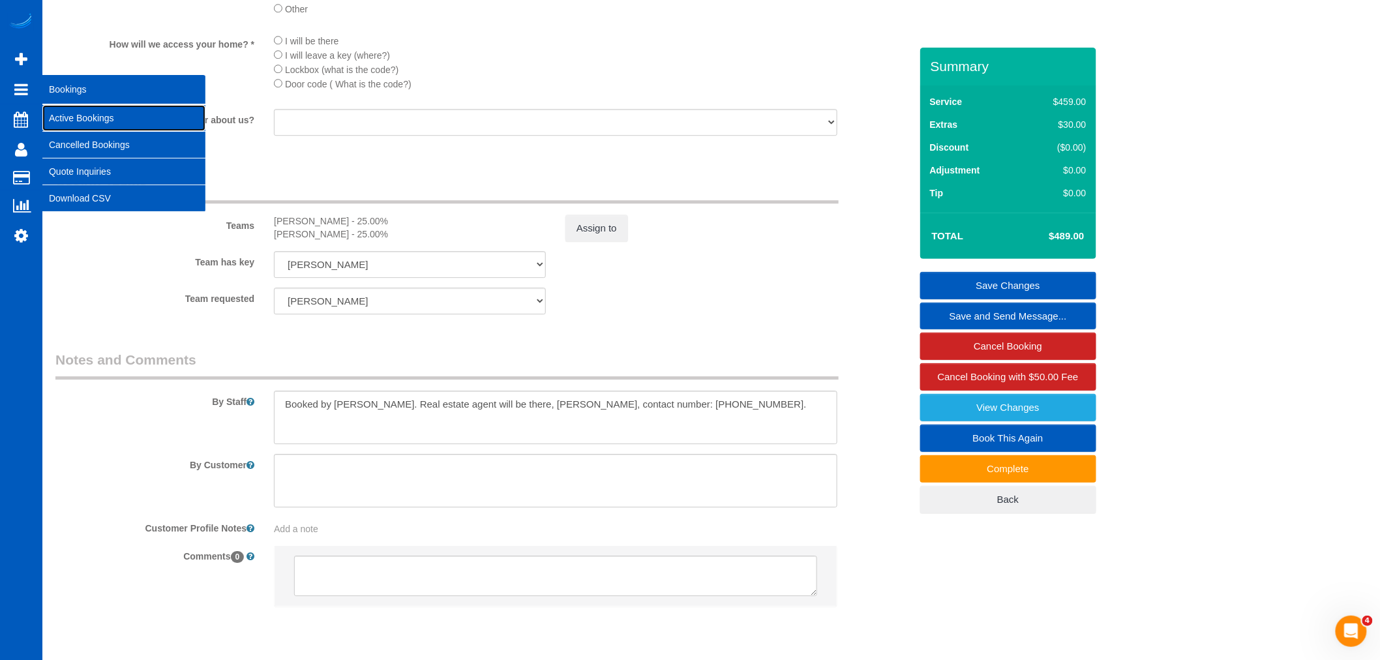
click at [76, 124] on link "Active Bookings" at bounding box center [123, 118] width 163 height 26
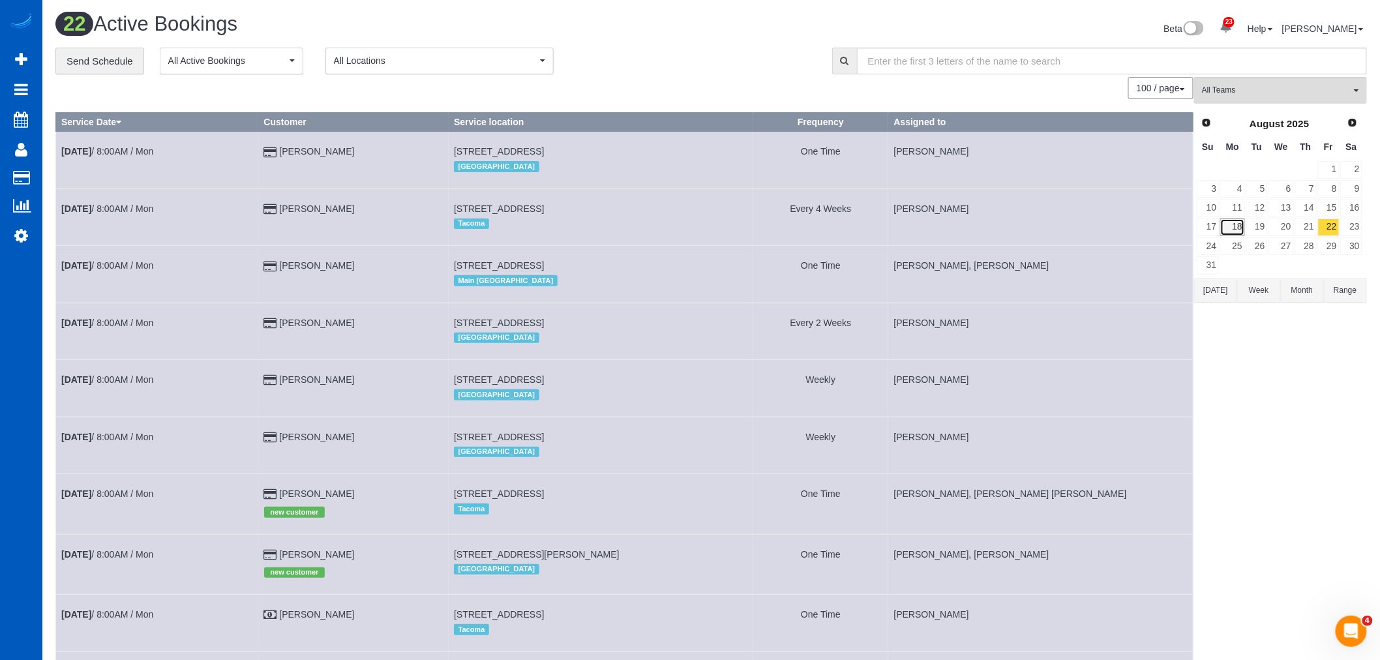
click at [1238, 232] on link "18" at bounding box center [1232, 227] width 24 height 18
click at [1236, 85] on button "All Teams" at bounding box center [1280, 90] width 173 height 27
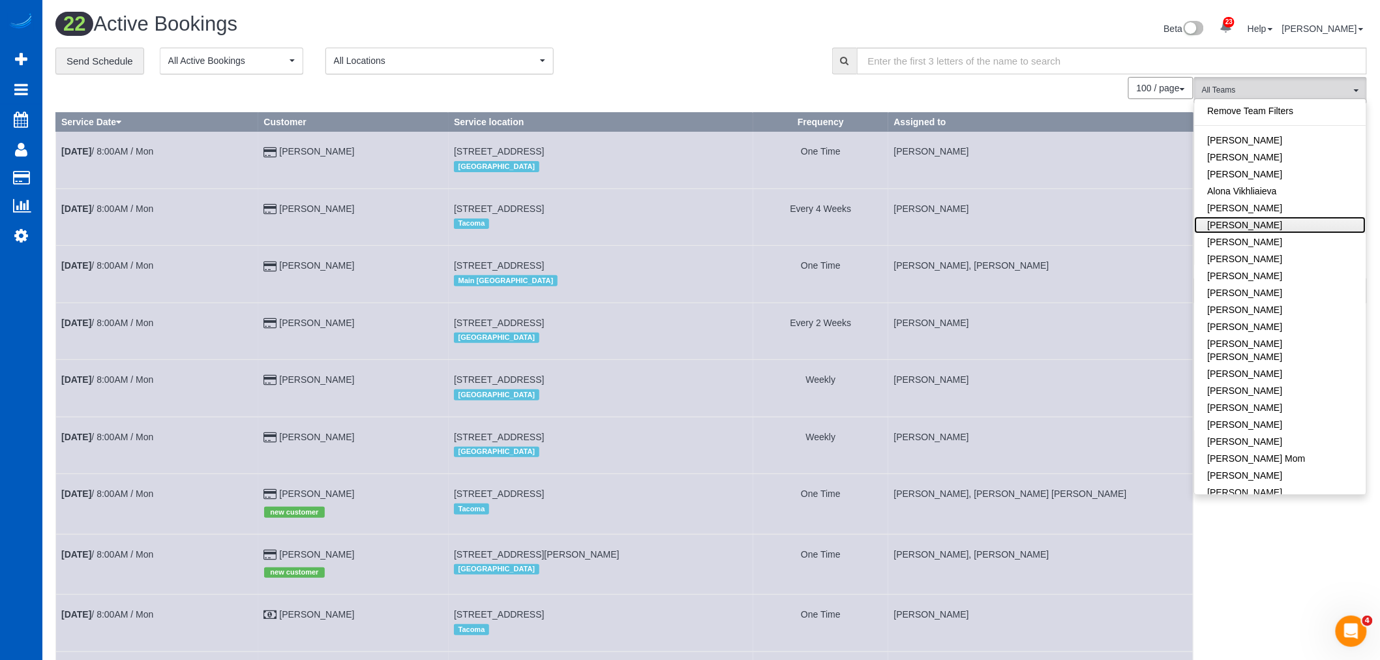
click at [1281, 222] on link "[PERSON_NAME]" at bounding box center [1280, 224] width 171 height 17
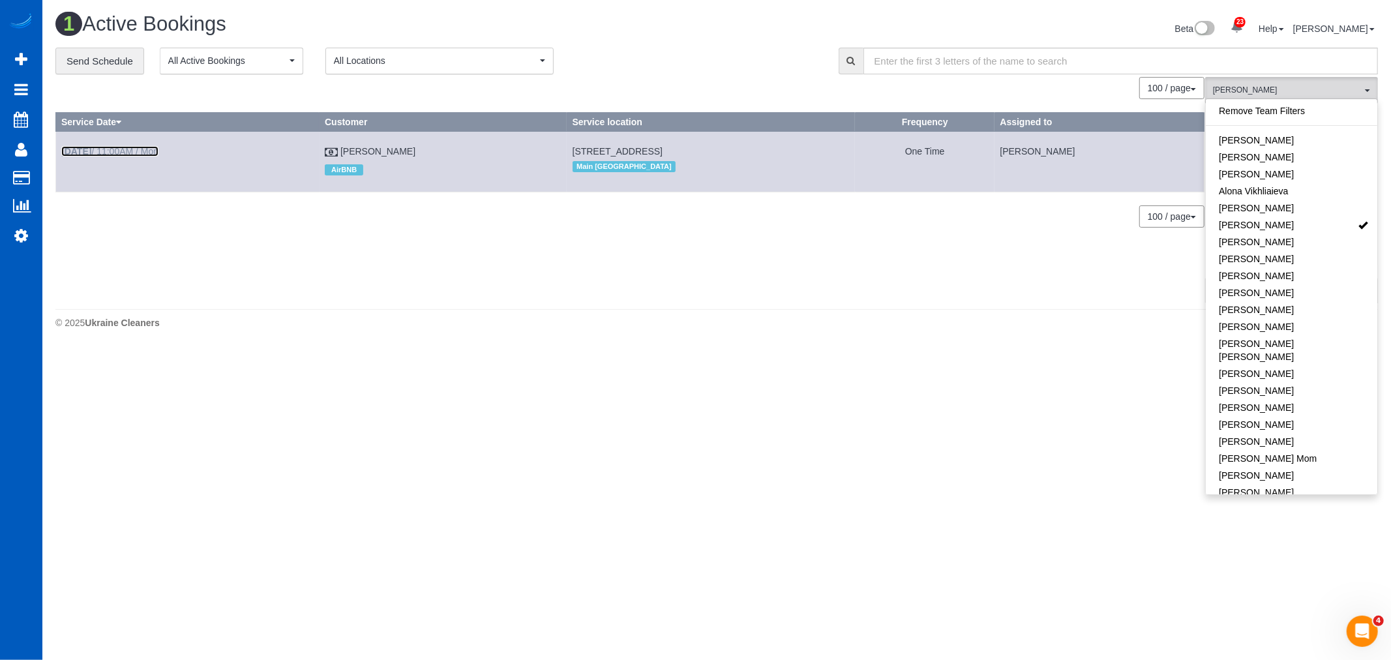
click at [83, 148] on b "Aug 18th" at bounding box center [76, 151] width 30 height 10
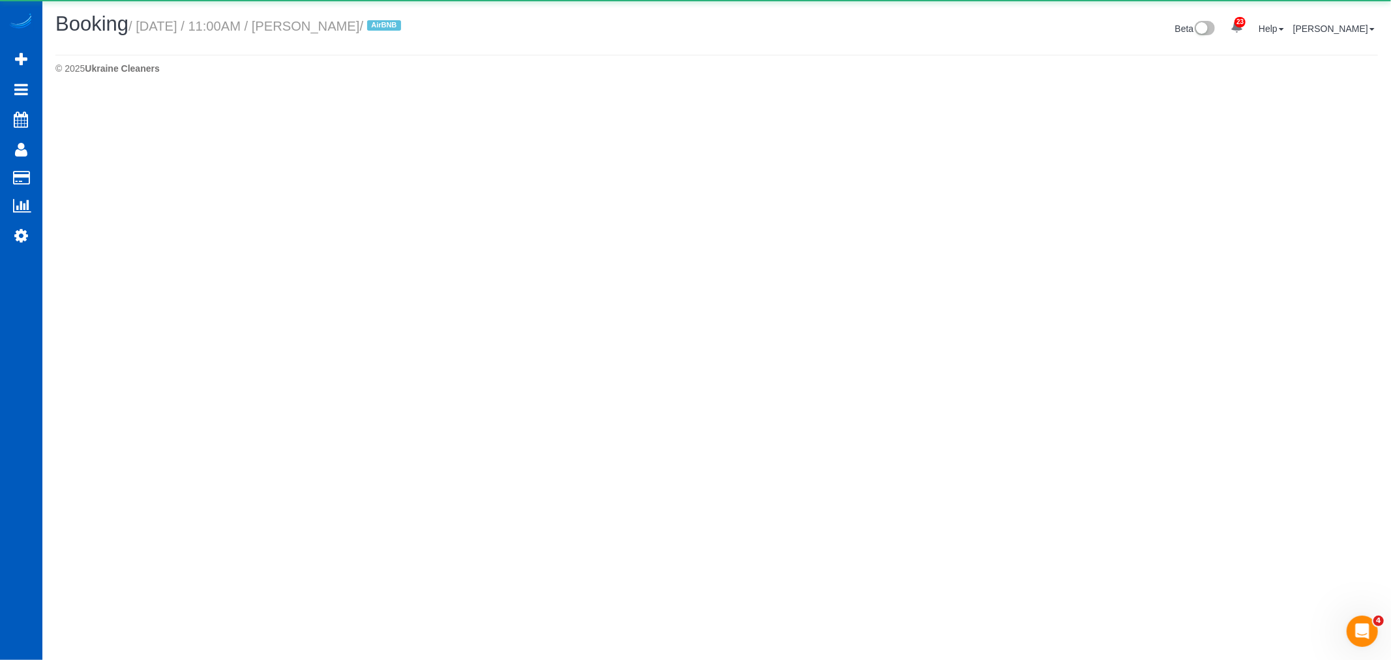
select select "WA"
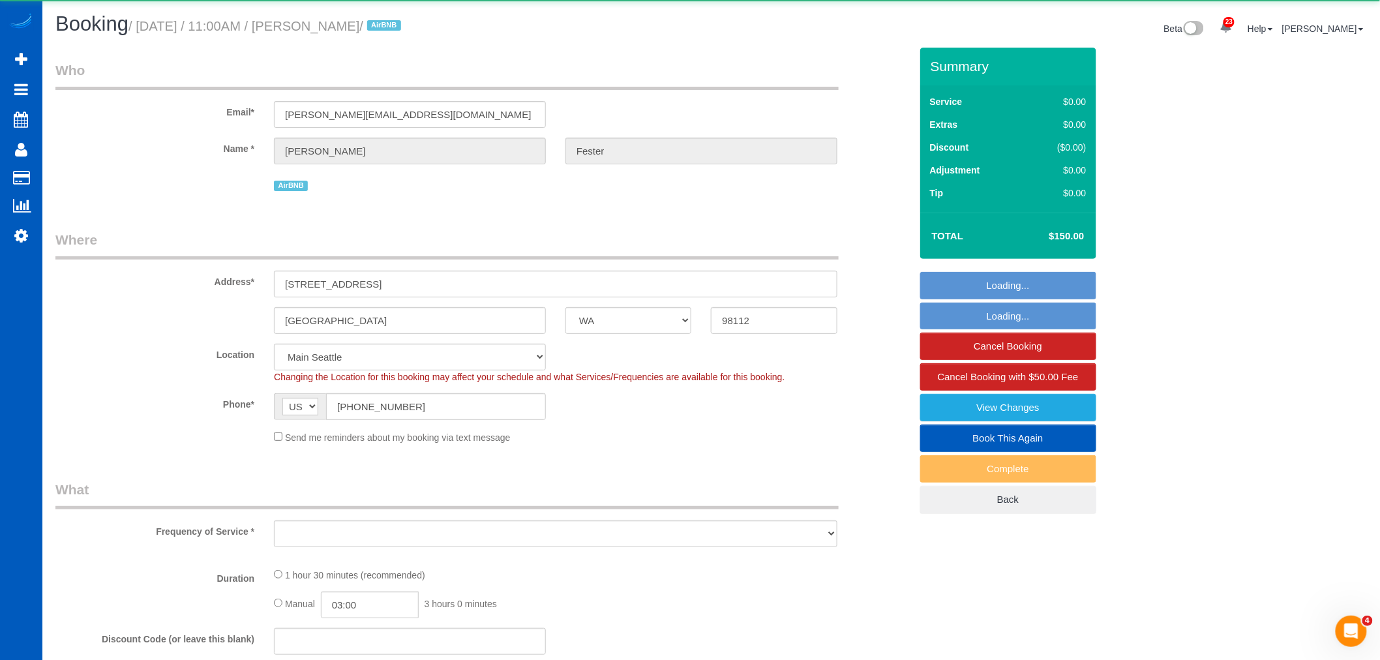
select select "object:4432"
select select "199"
select select "2"
select select "spot23"
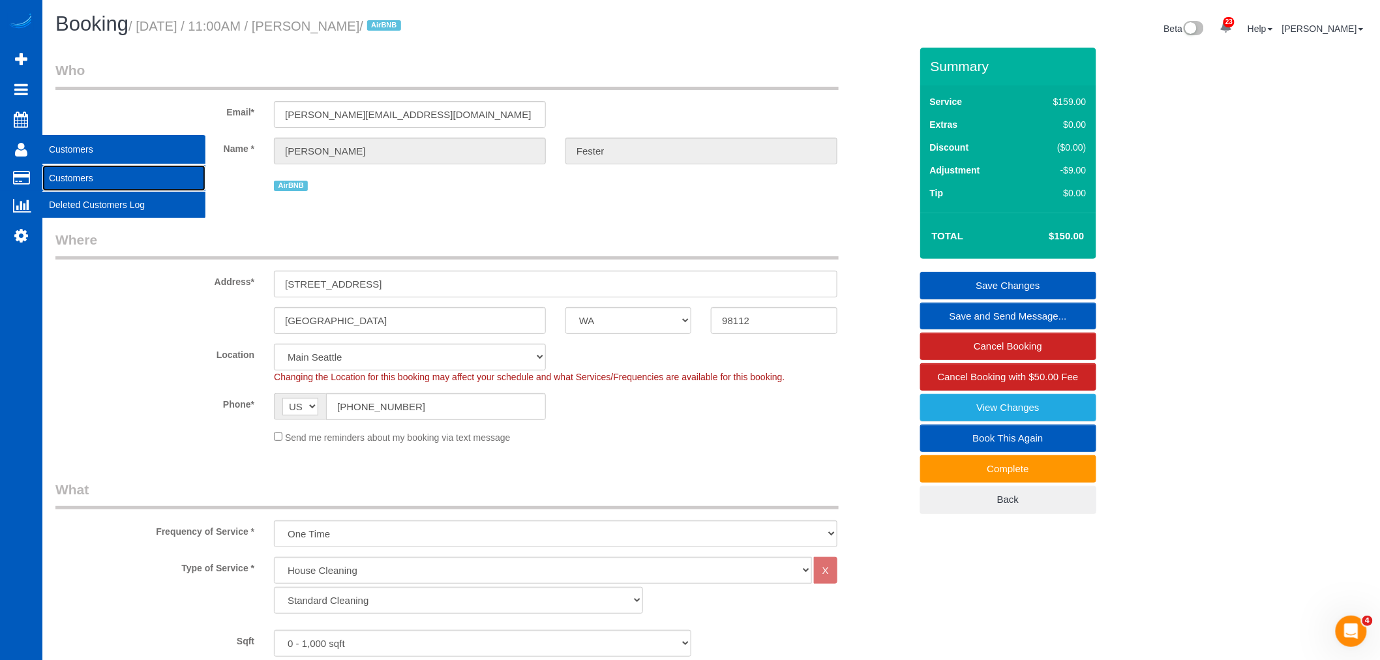
click at [72, 173] on link "Customers" at bounding box center [123, 178] width 163 height 26
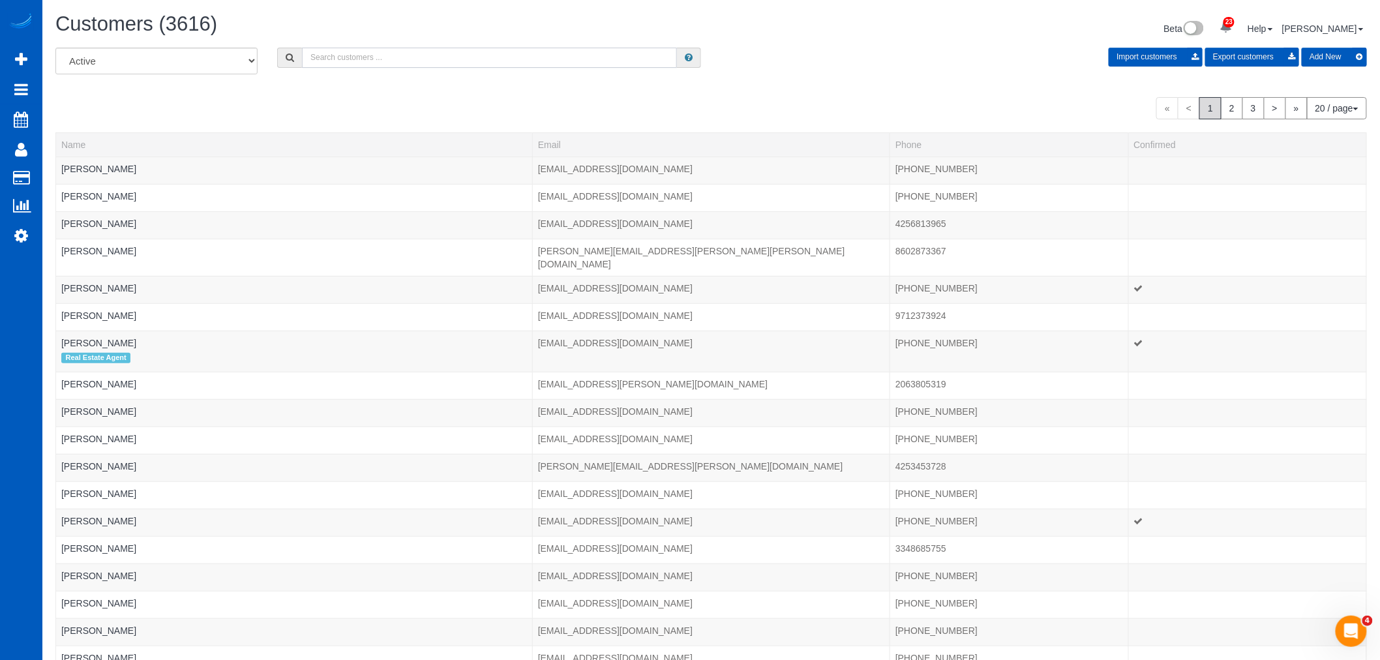
click at [379, 63] on input "text" at bounding box center [489, 58] width 375 height 20
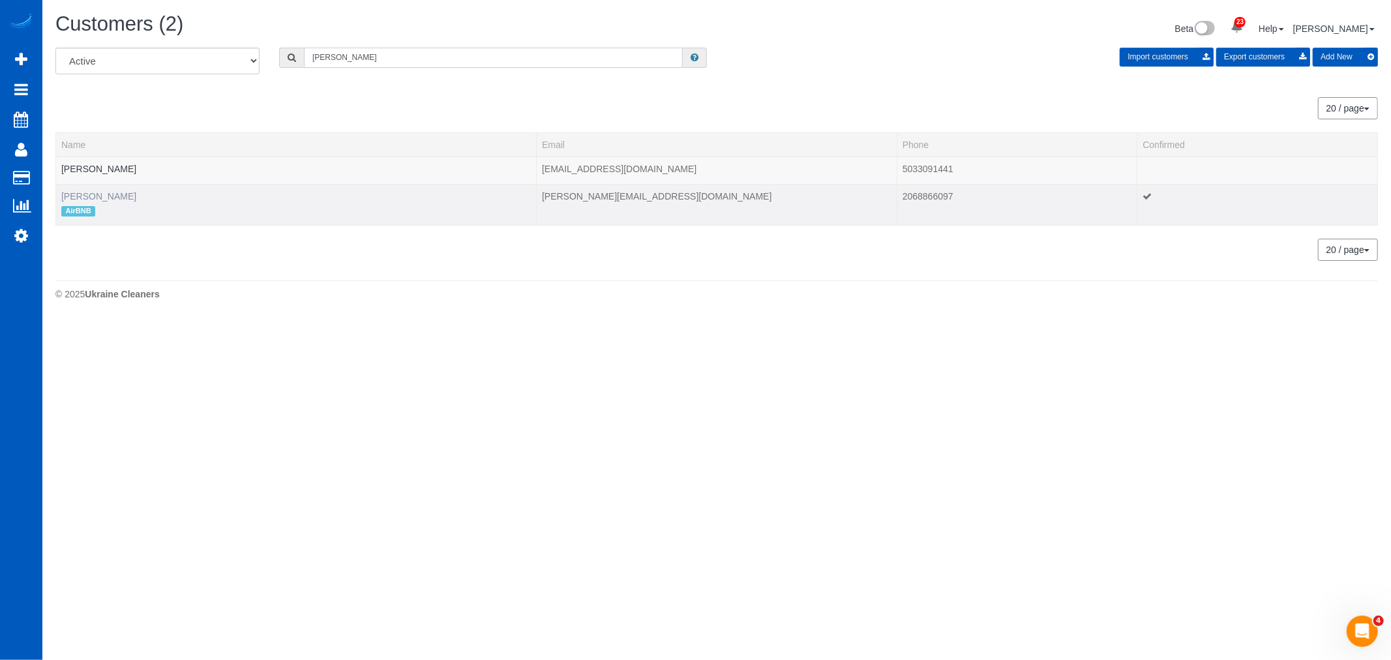
type input "byron"
click at [98, 198] on link "Byron Fester" at bounding box center [98, 196] width 75 height 10
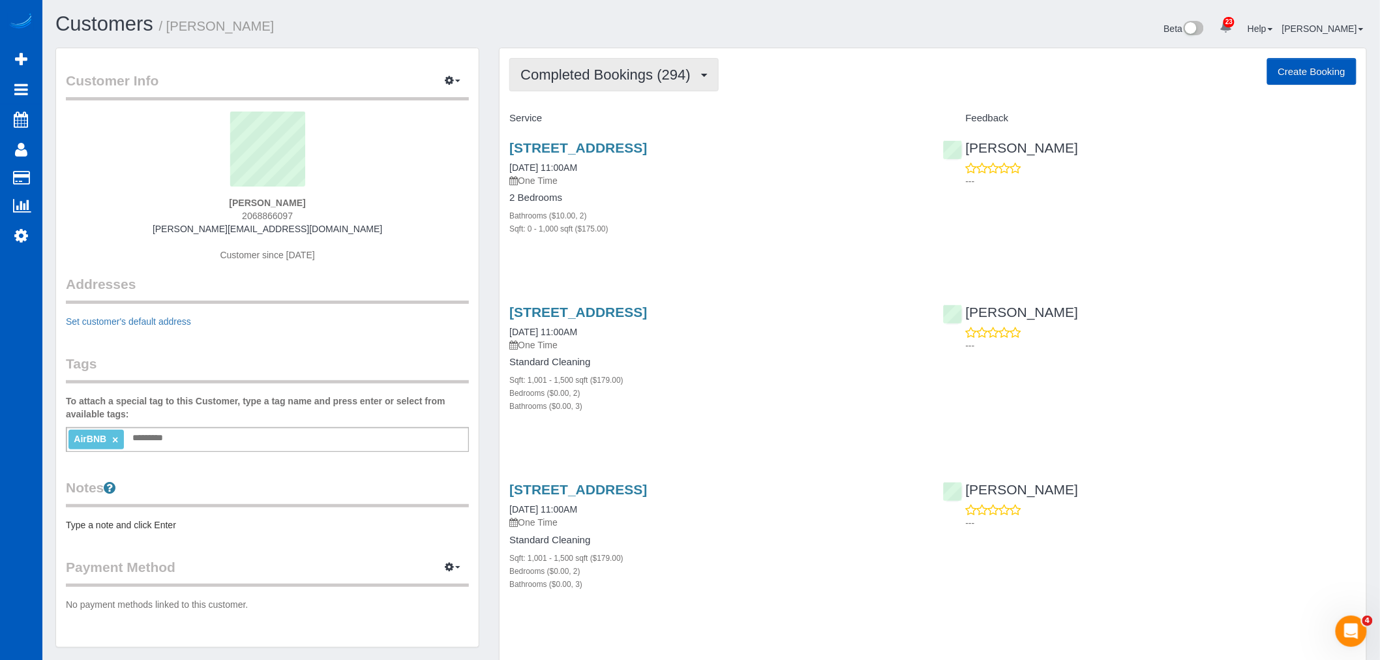
click at [620, 80] on span "Completed Bookings (294)" at bounding box center [608, 75] width 176 height 16
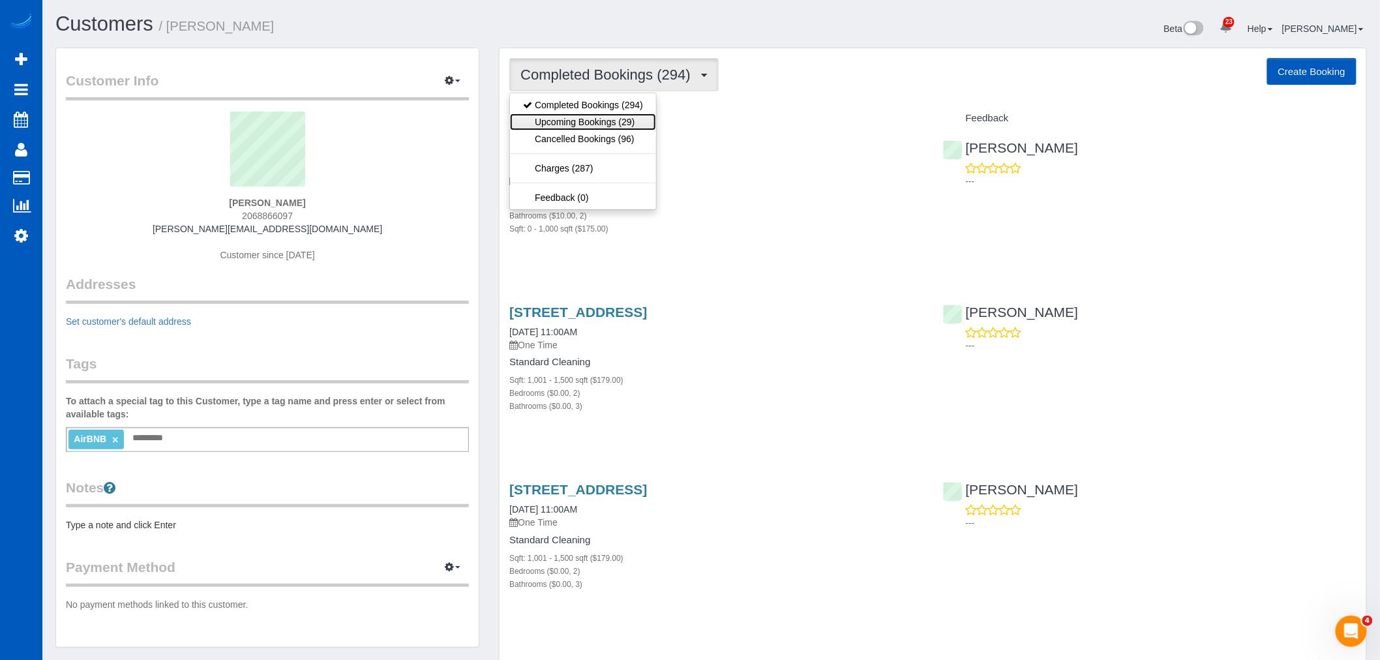
click at [609, 123] on link "Upcoming Bookings (29)" at bounding box center [583, 121] width 146 height 17
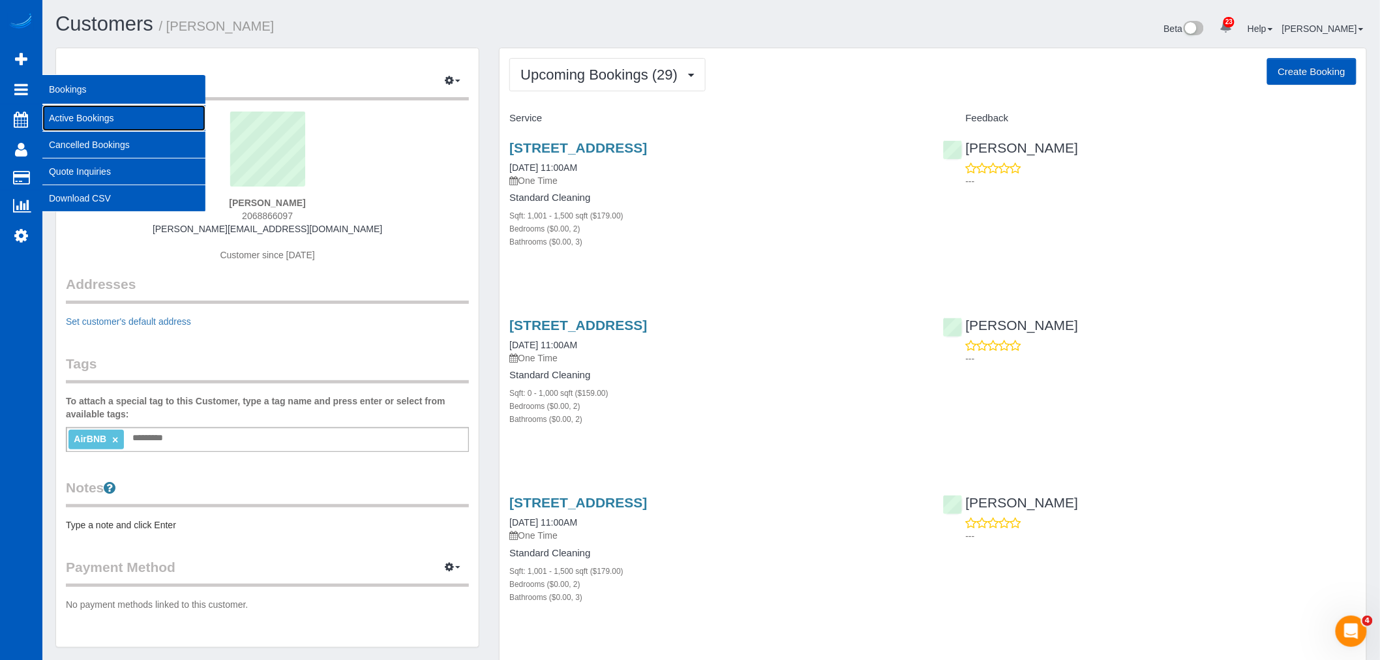
click at [115, 113] on link "Active Bookings" at bounding box center [123, 118] width 163 height 26
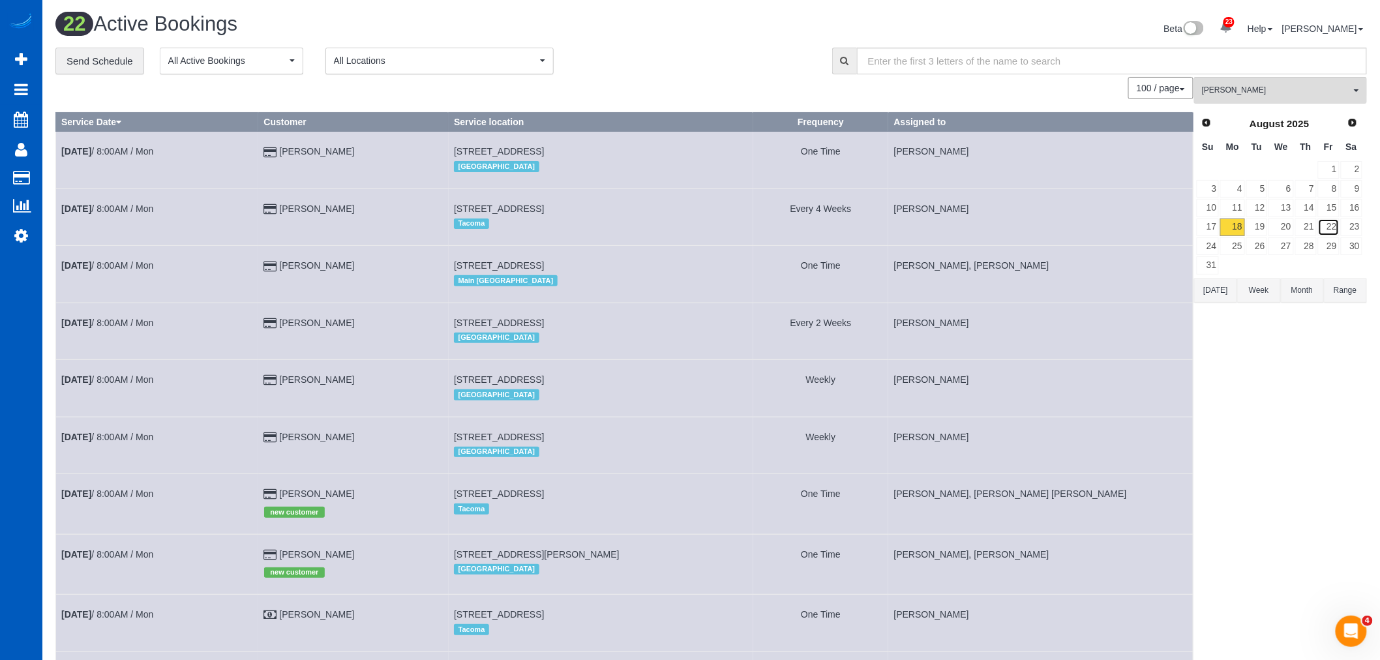
click at [1328, 236] on link "22" at bounding box center [1329, 227] width 22 height 18
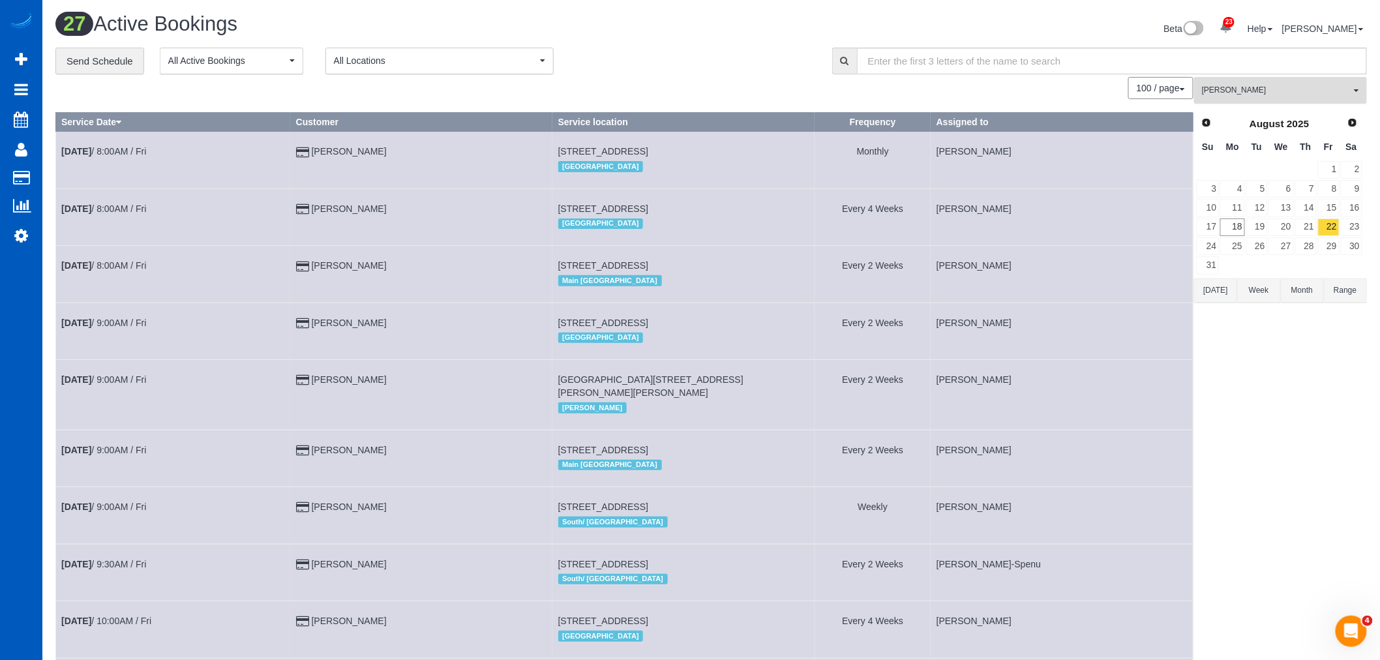
click at [1294, 103] on button "Anastasiia Ionova All Teams" at bounding box center [1280, 90] width 173 height 27
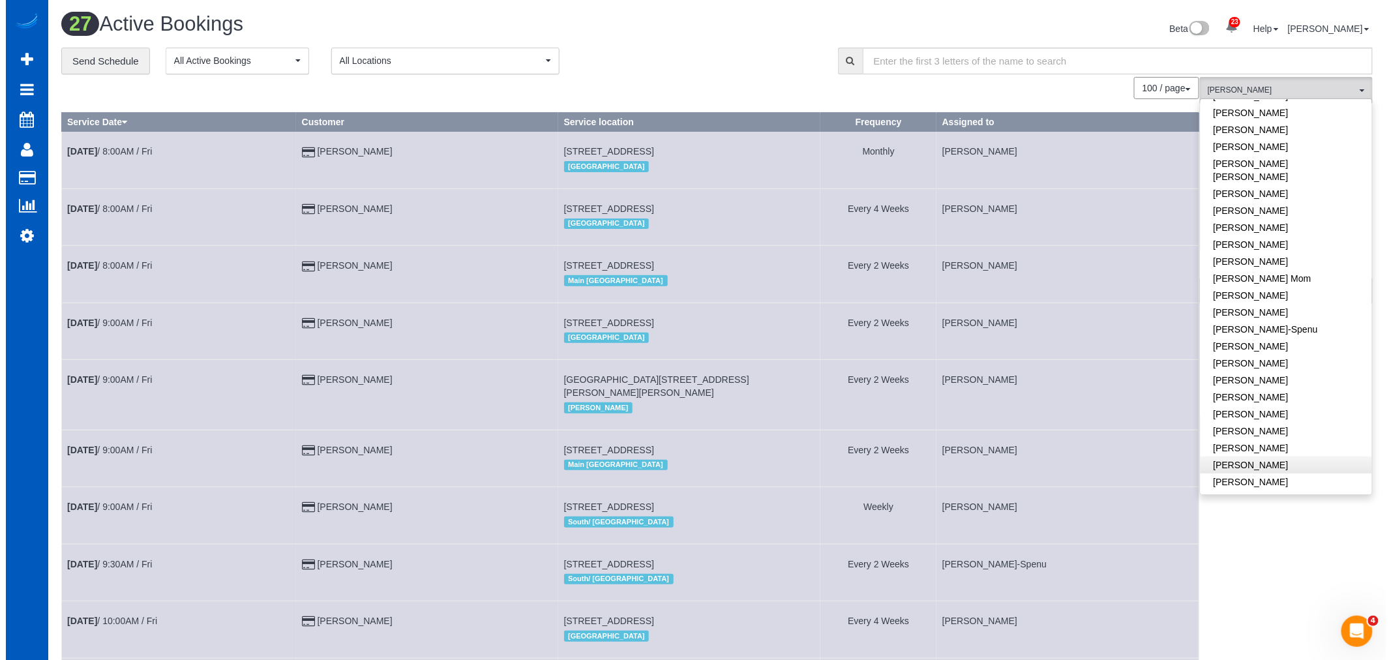
scroll to position [217, 0]
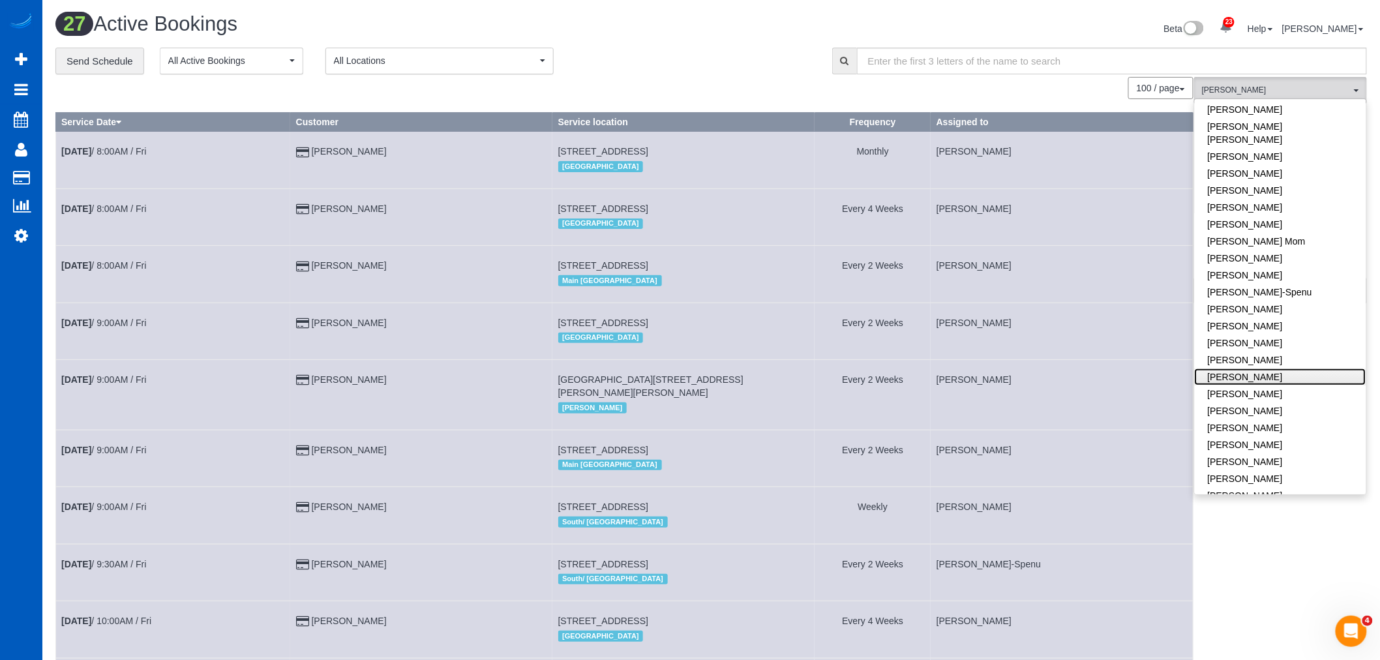
click at [1278, 368] on link "[PERSON_NAME]" at bounding box center [1280, 376] width 171 height 17
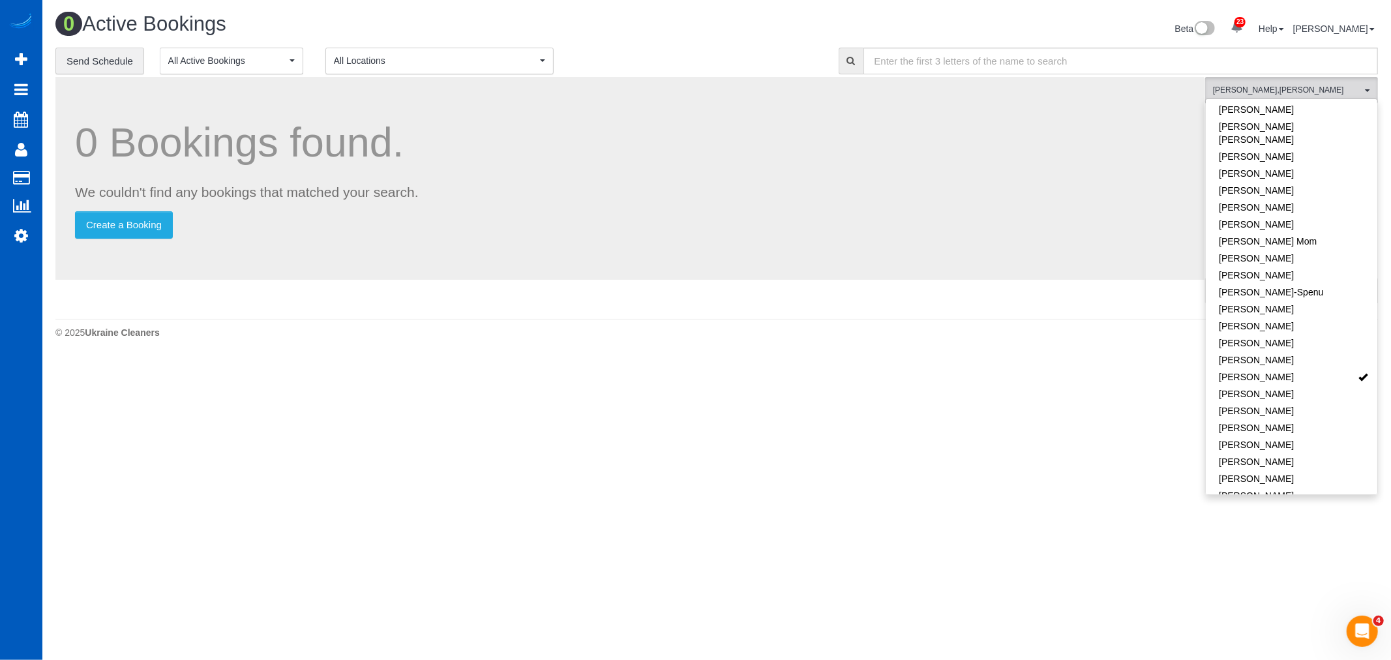
click at [1011, 439] on body "23 Beta Your Notifications You have 0 alerts × You have 1 to charge for [DATE] …" at bounding box center [695, 330] width 1391 height 660
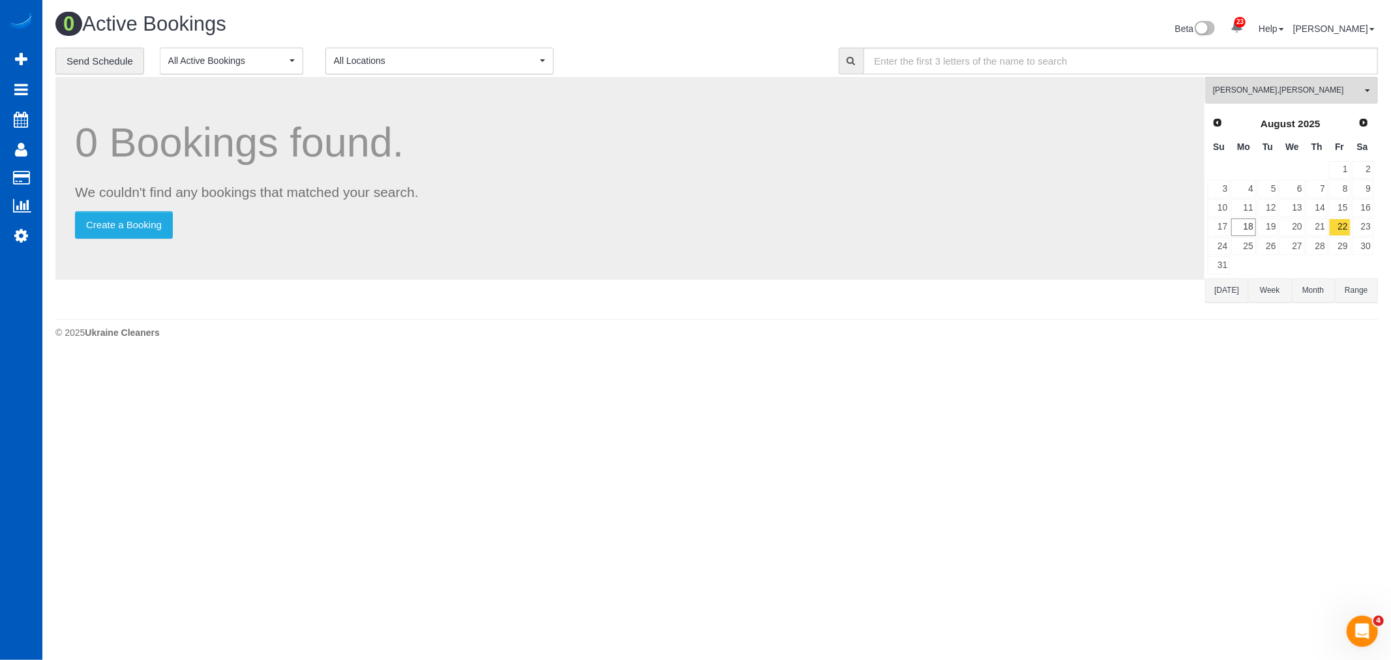
drag, startPoint x: 361, startPoint y: 36, endPoint x: 360, endPoint y: 64, distance: 28.1
click at [361, 44] on div "0 Active Bookings Beta 23 Your Notifications You have 0 alerts × You have 1 to …" at bounding box center [717, 30] width 1342 height 35
click at [360, 65] on span "All Locations" at bounding box center [435, 60] width 203 height 13
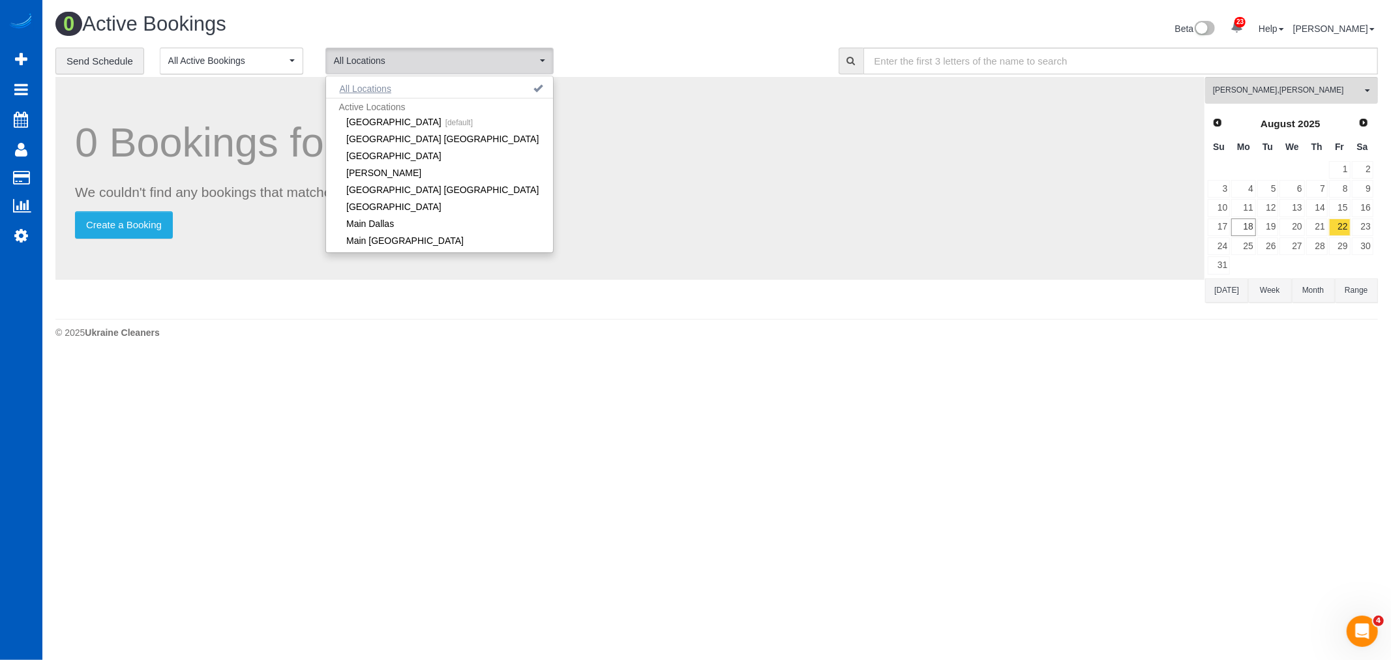
click at [366, 85] on button "All Locations" at bounding box center [365, 89] width 79 height 18
click at [1307, 102] on button "Anastasiia Ionova , Kateryna Maherovska All Teams" at bounding box center [1291, 90] width 173 height 27
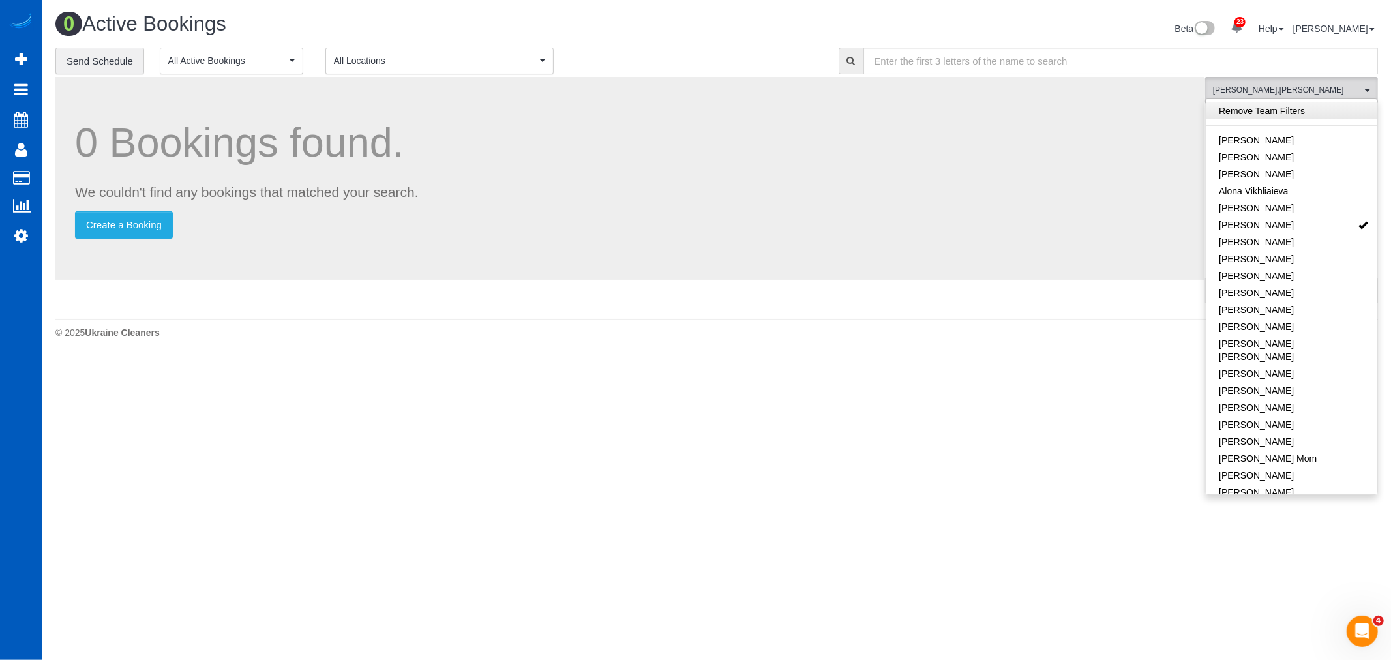
click at [1253, 108] on link "Remove Team Filters" at bounding box center [1291, 110] width 171 height 17
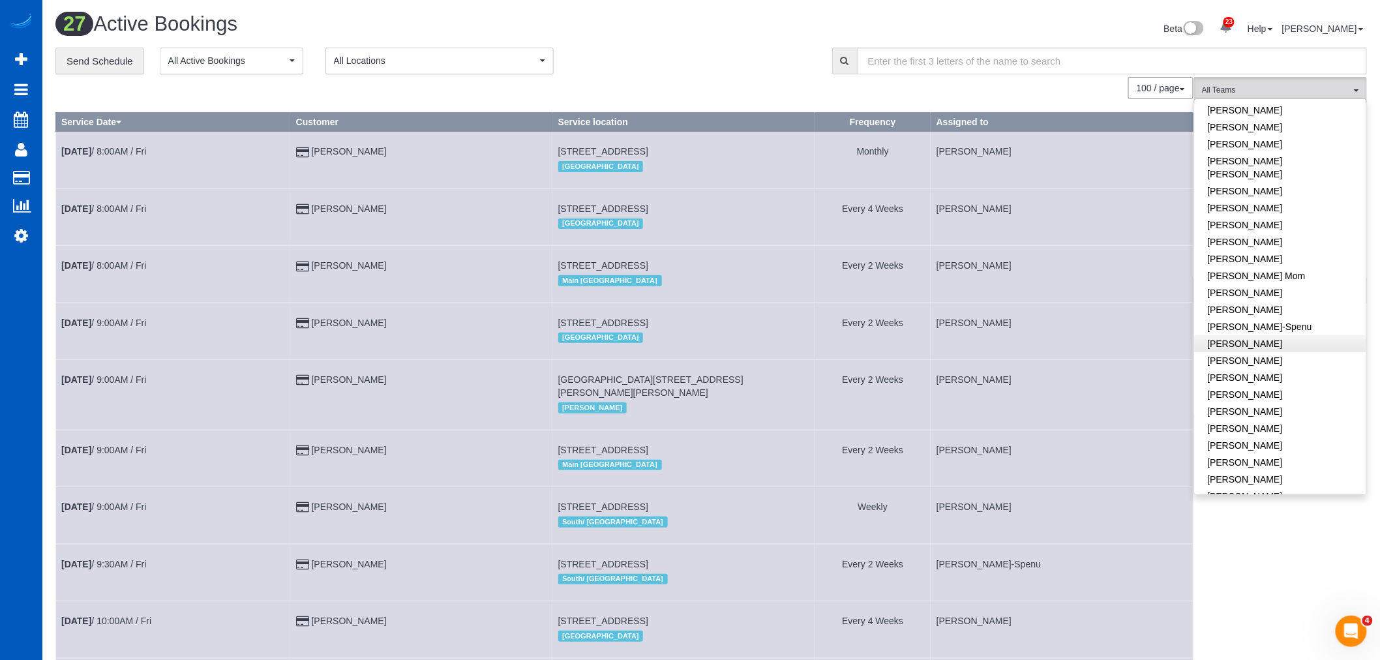
scroll to position [217, 0]
click at [1312, 368] on link "[PERSON_NAME]" at bounding box center [1280, 376] width 171 height 17
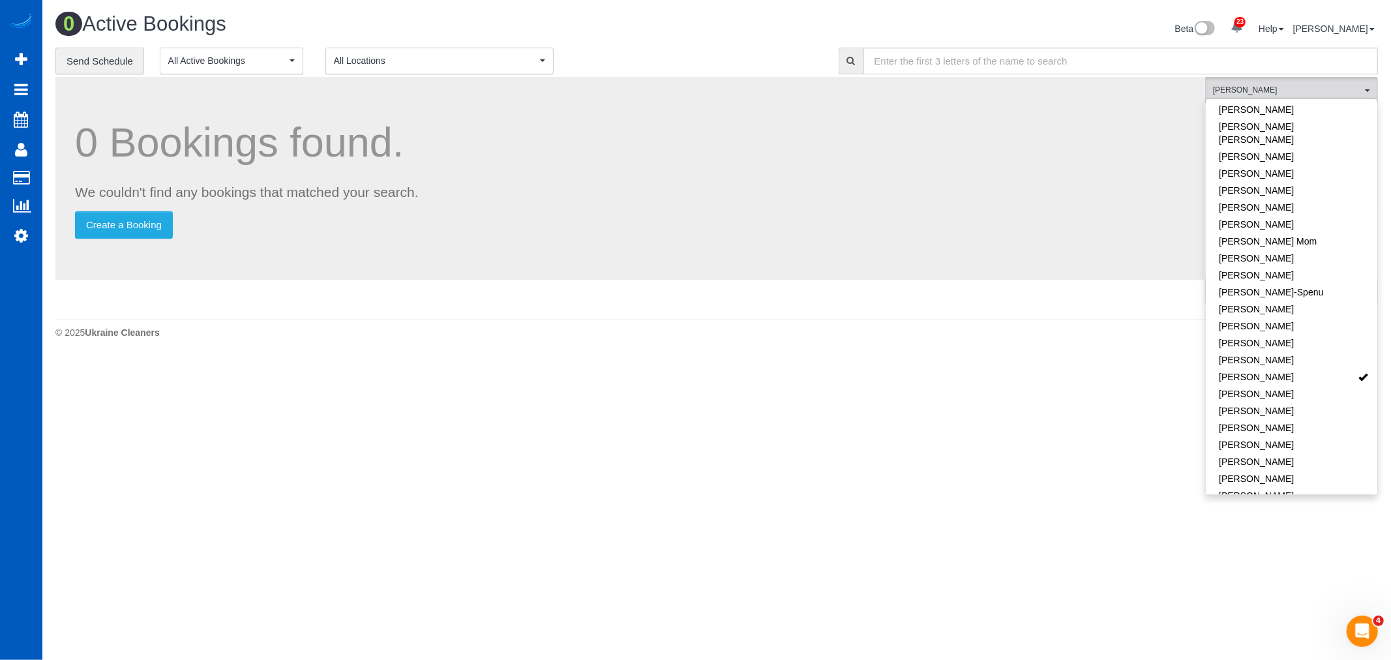
click at [884, 433] on body "23 Beta Your Notifications You have 0 alerts × You have 1 to charge for [DATE] …" at bounding box center [695, 330] width 1391 height 660
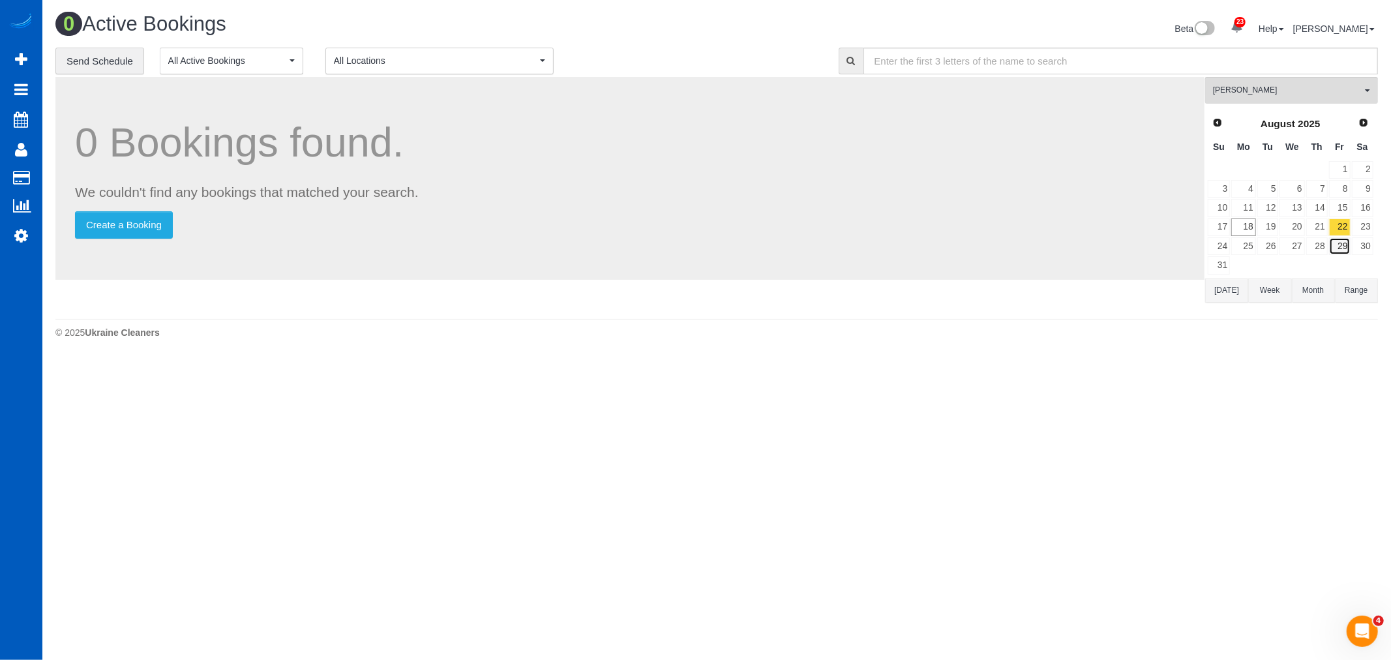
click at [1333, 249] on link "29" at bounding box center [1340, 246] width 22 height 18
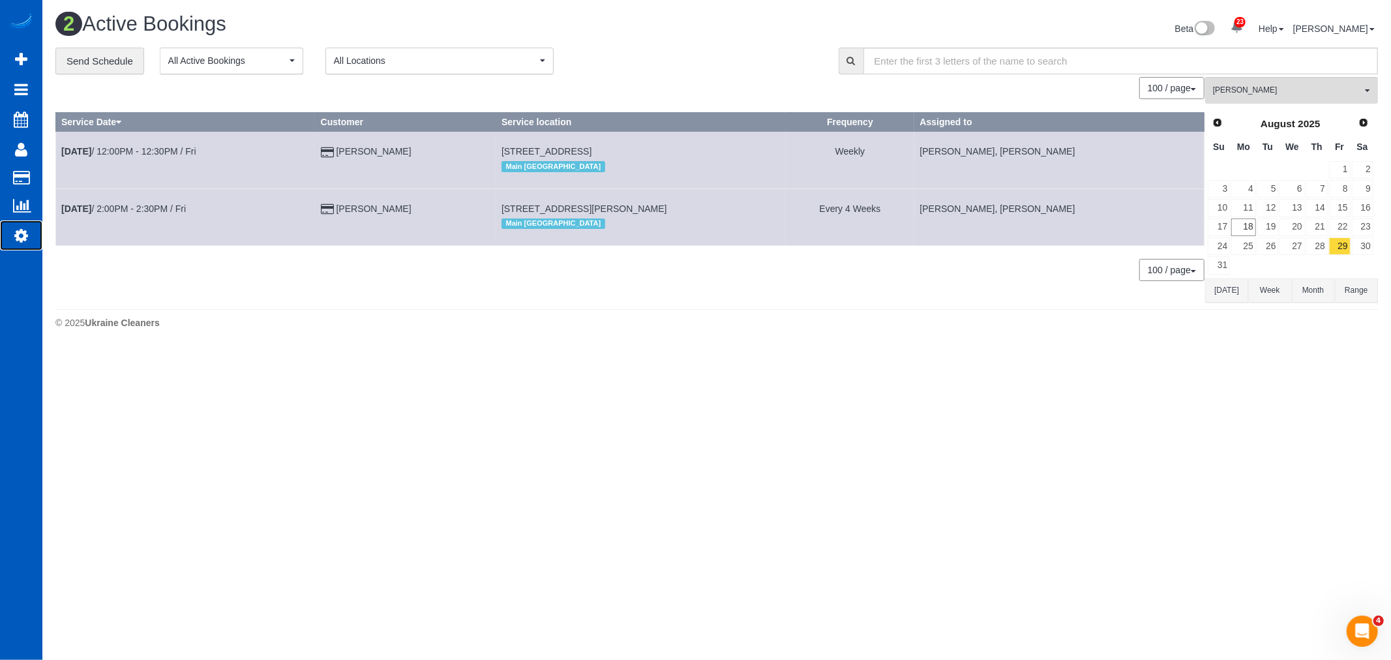
click at [25, 243] on icon at bounding box center [21, 236] width 14 height 16
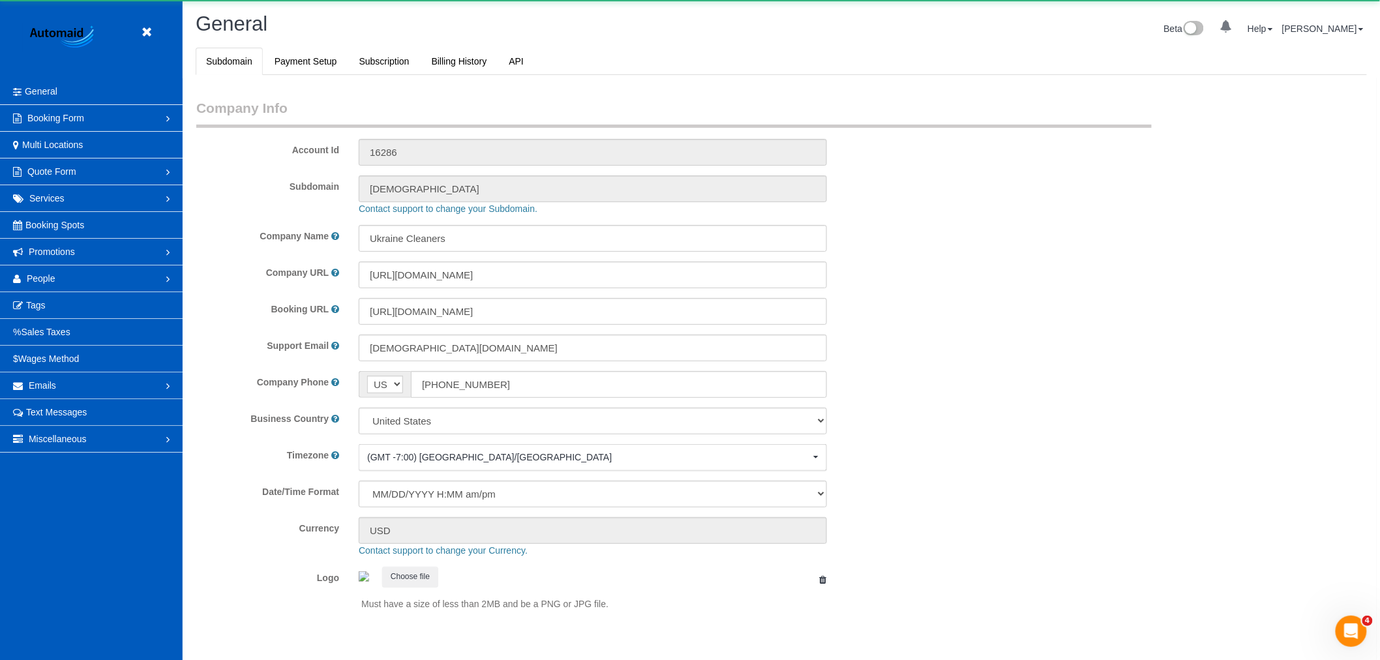
scroll to position [2851, 1380]
select select "1"
click at [50, 282] on span "People" at bounding box center [41, 278] width 29 height 10
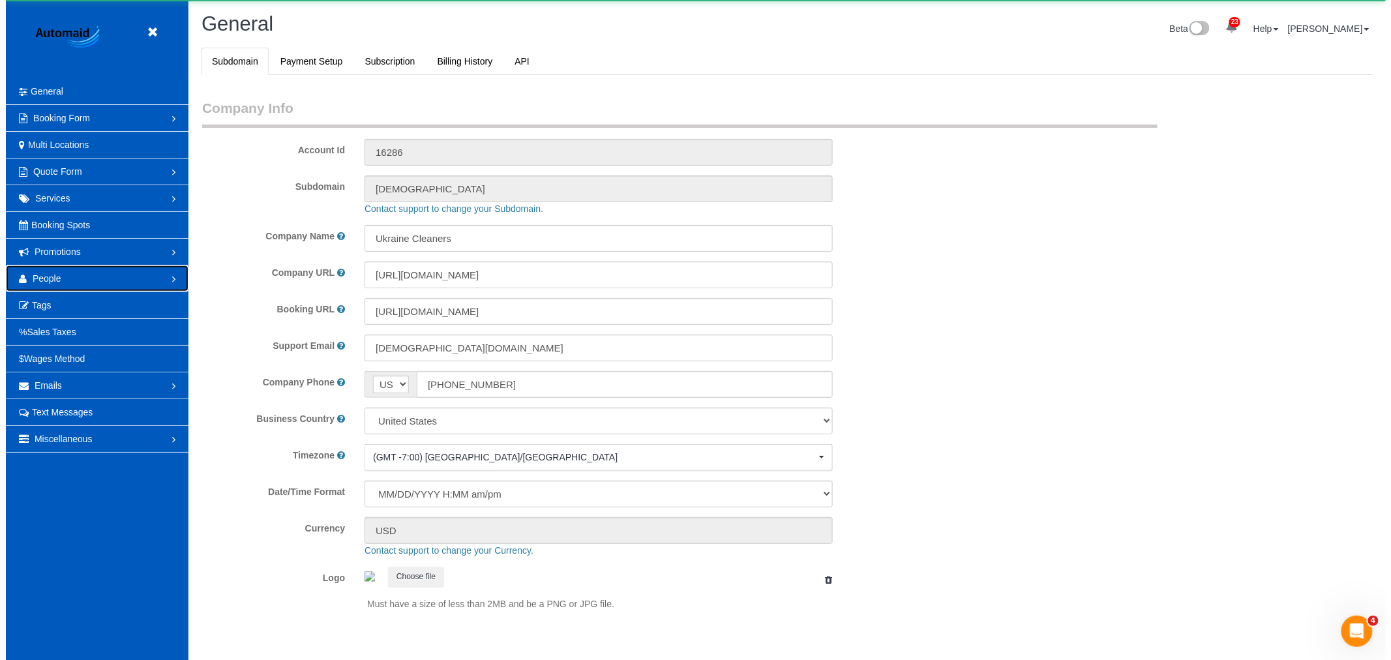
scroll to position [0, 0]
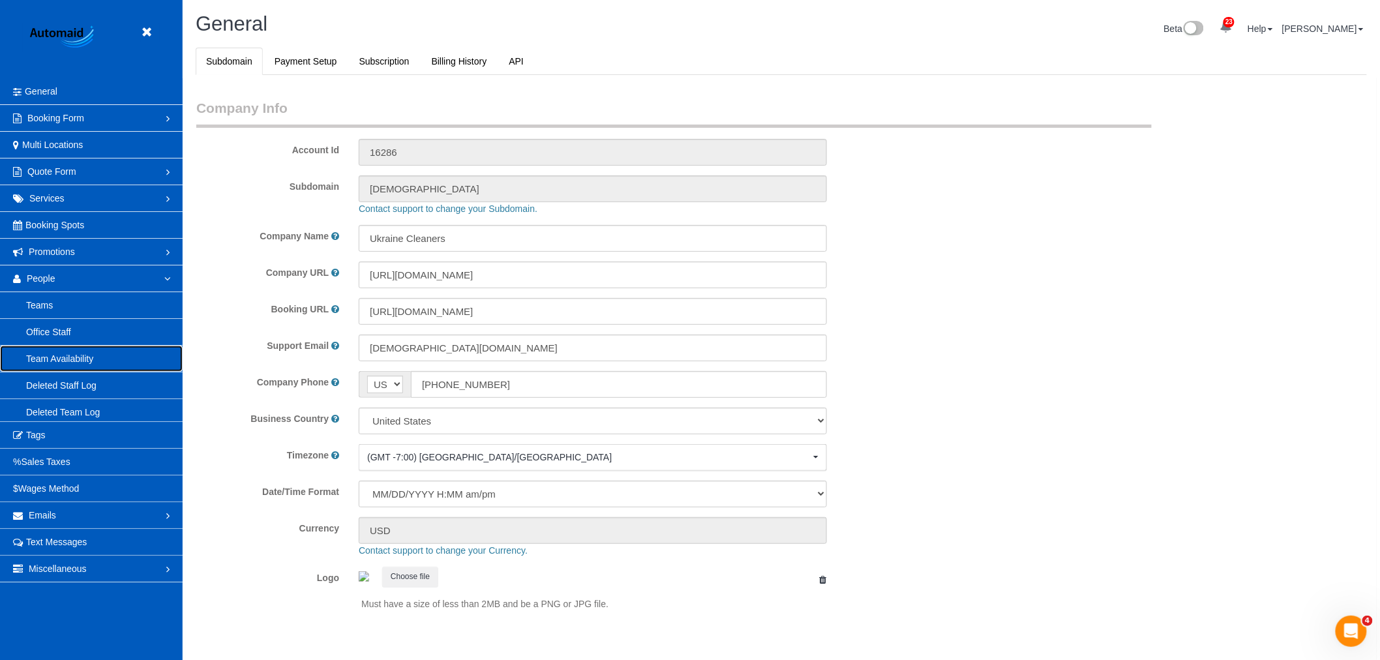
click at [65, 363] on link "Team Availability" at bounding box center [91, 359] width 183 height 26
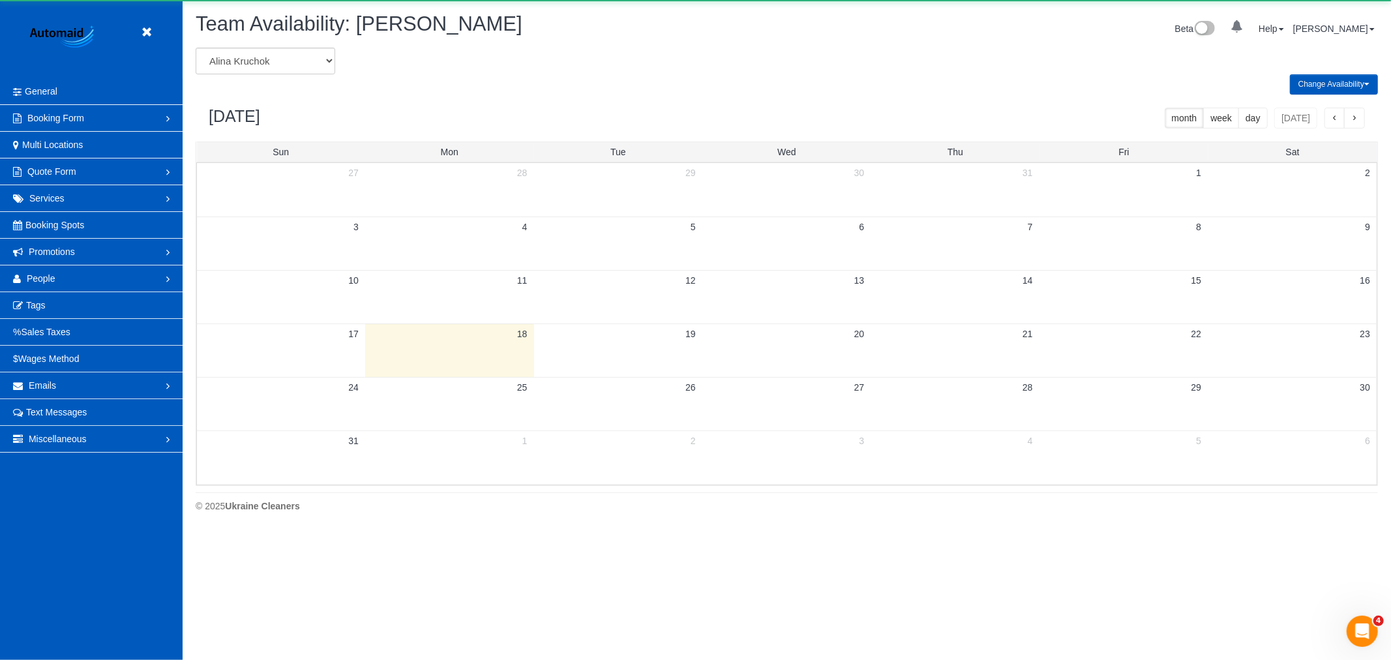
scroll to position [532, 1391]
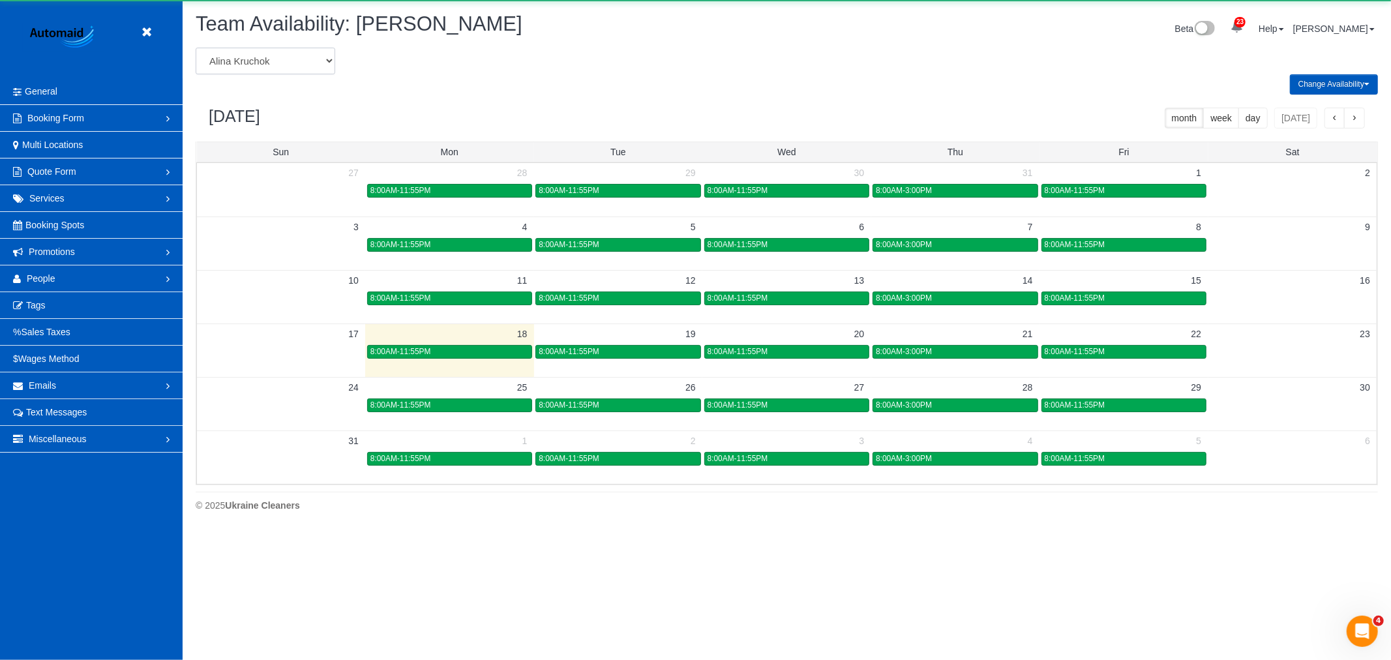
click at [291, 62] on select "[PERSON_NAME] [PERSON_NAME] [PERSON_NAME] [PERSON_NAME] [PERSON_NAME] [PERSON_N…" at bounding box center [266, 61] width 140 height 27
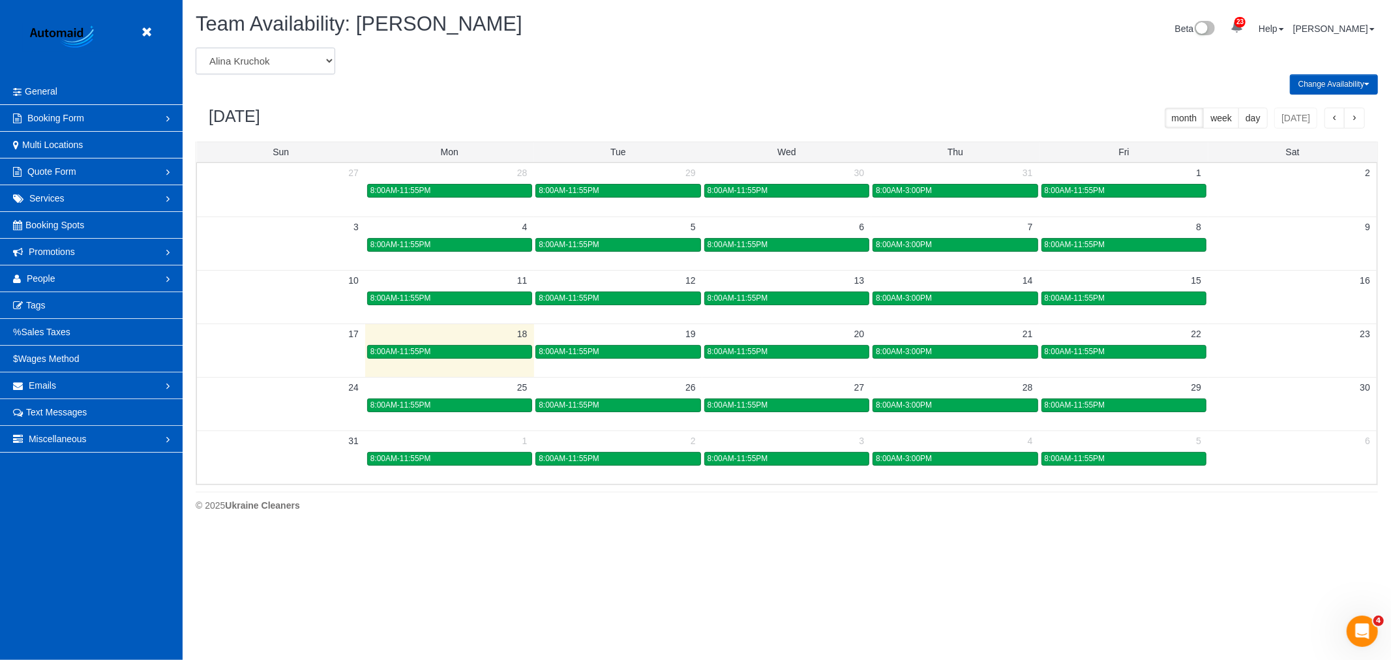
select select "number:765"
click at [196, 48] on select "[PERSON_NAME] [PERSON_NAME] [PERSON_NAME] [PERSON_NAME] [PERSON_NAME] [PERSON_N…" at bounding box center [266, 61] width 140 height 27
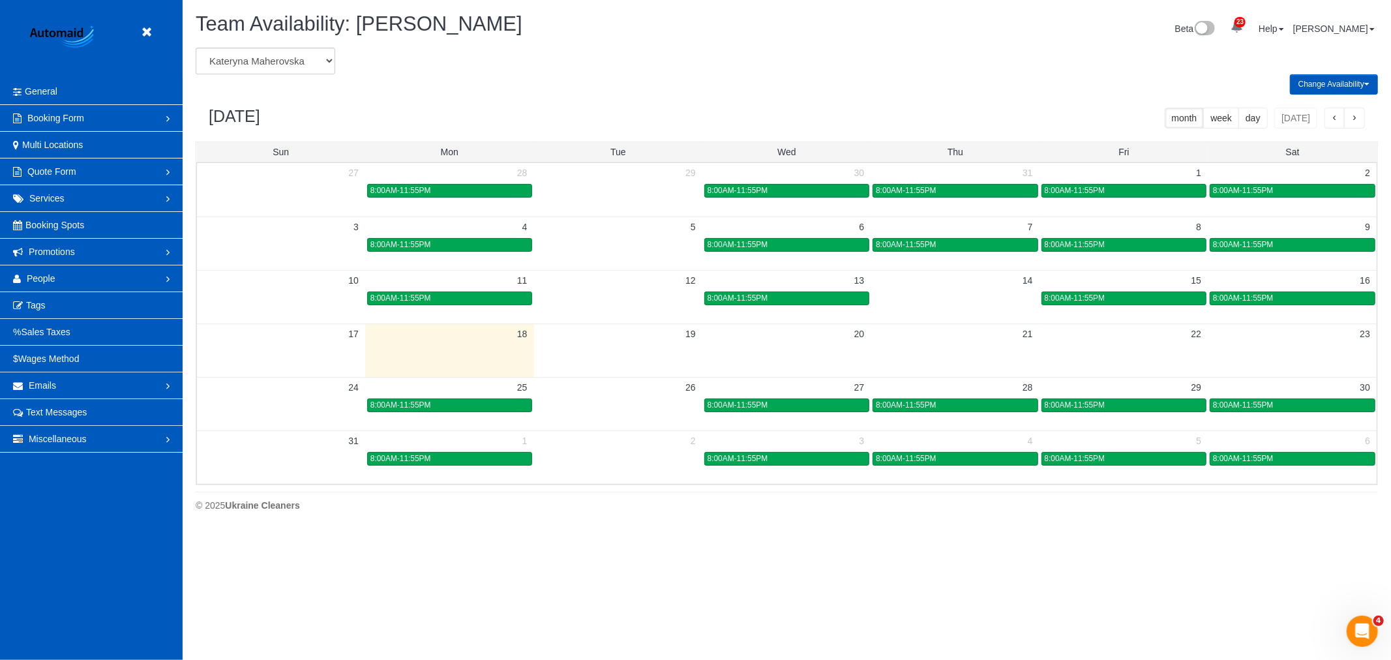
click at [241, 44] on div "Team Availability: Kateryna Maherovska Beta 23 Your Notifications You have 0 al…" at bounding box center [787, 30] width 1202 height 35
click at [245, 59] on select "[PERSON_NAME] [PERSON_NAME] [PERSON_NAME] [PERSON_NAME] [PERSON_NAME] [PERSON_N…" at bounding box center [266, 61] width 140 height 27
select select "number:764"
click at [196, 48] on select "[PERSON_NAME] [PERSON_NAME] [PERSON_NAME] [PERSON_NAME] [PERSON_NAME] [PERSON_N…" at bounding box center [266, 61] width 140 height 27
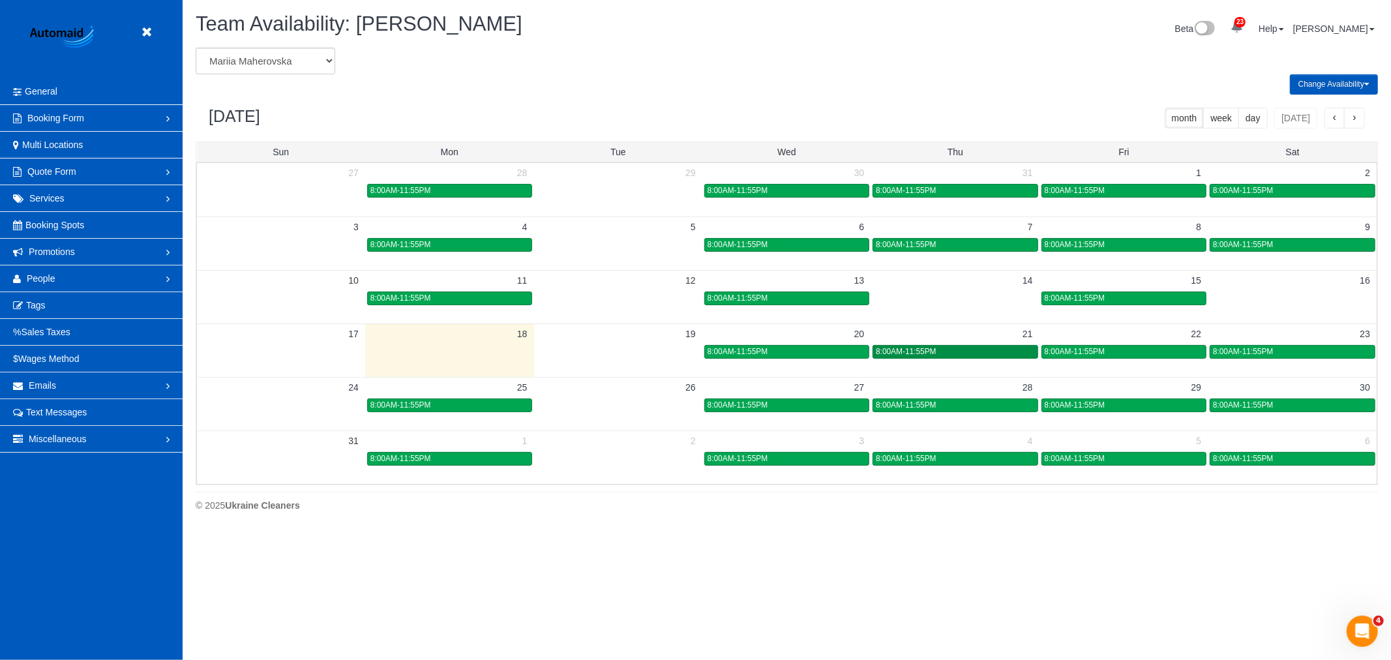
click at [914, 359] on link "8:00AM-11:55PM" at bounding box center [954, 352] width 165 height 14
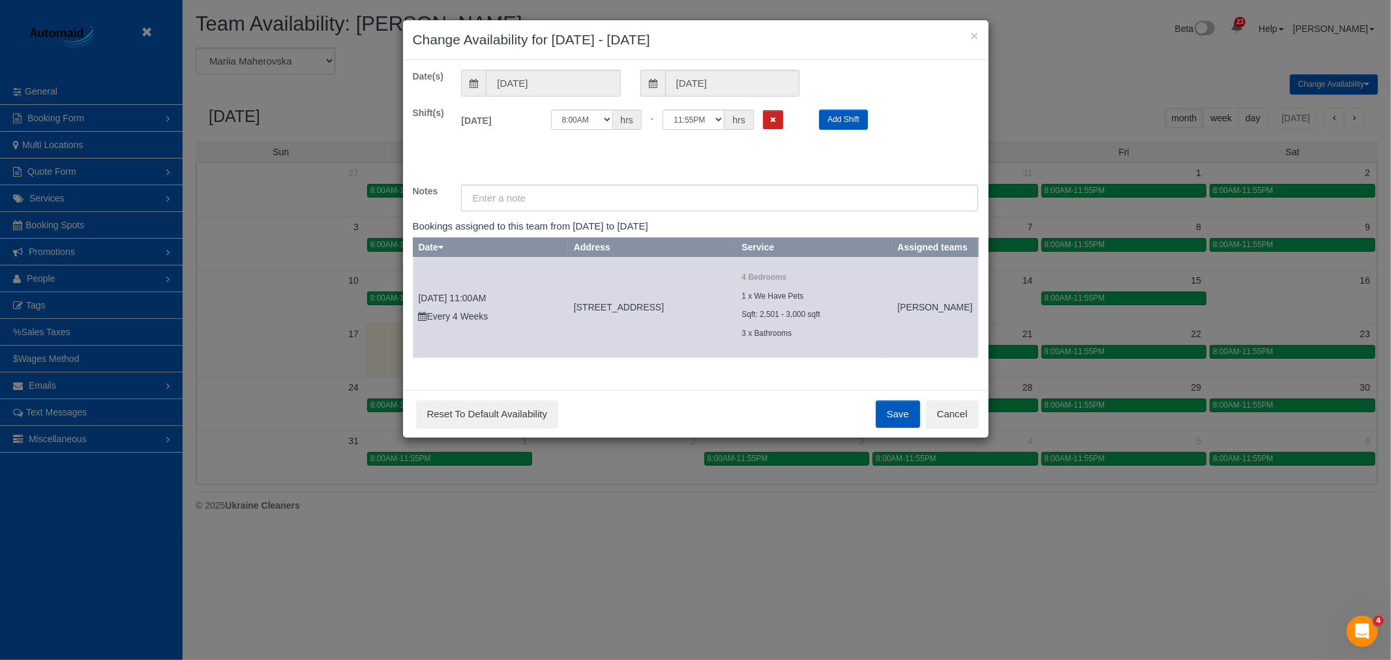
drag, startPoint x: 983, startPoint y: 427, endPoint x: 964, endPoint y: 426, distance: 19.6
click at [982, 427] on div "Save Reset To Default Availability Cancel" at bounding box center [696, 414] width 586 height 48
click at [964, 426] on button "Cancel" at bounding box center [952, 413] width 53 height 27
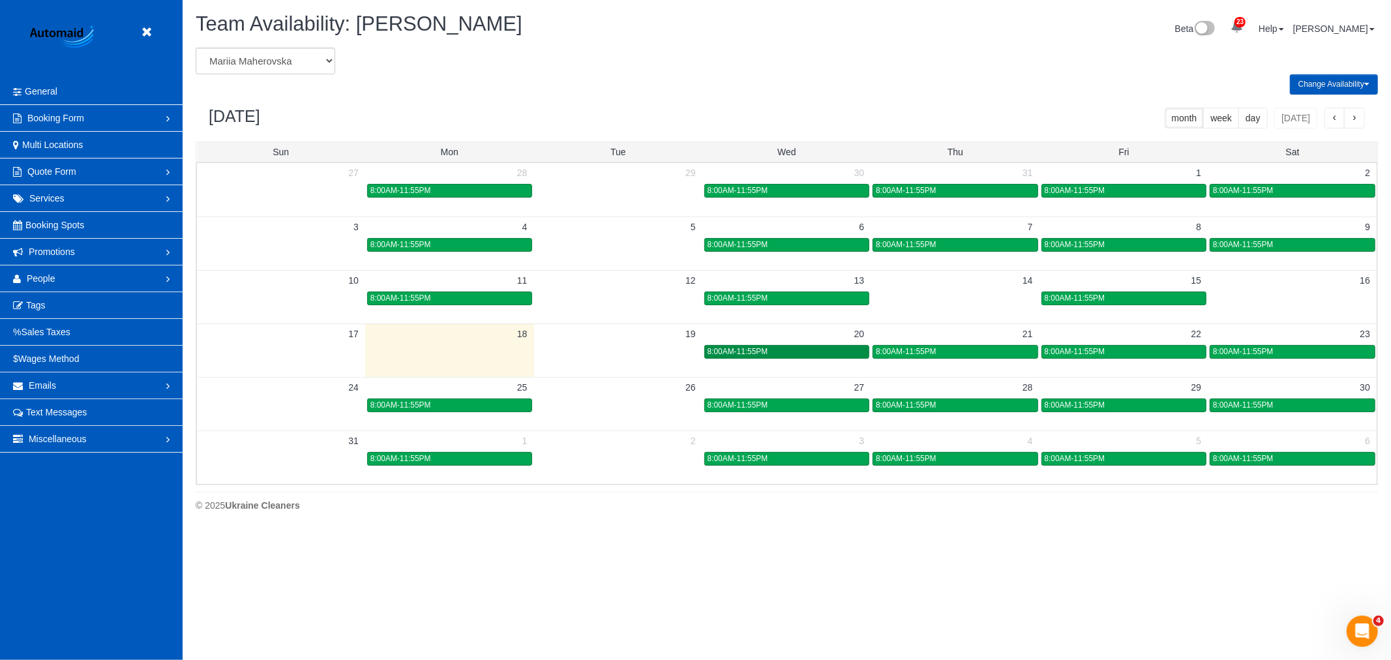
click at [818, 352] on div "8:00AM-11:55PM" at bounding box center [786, 352] width 158 height 10
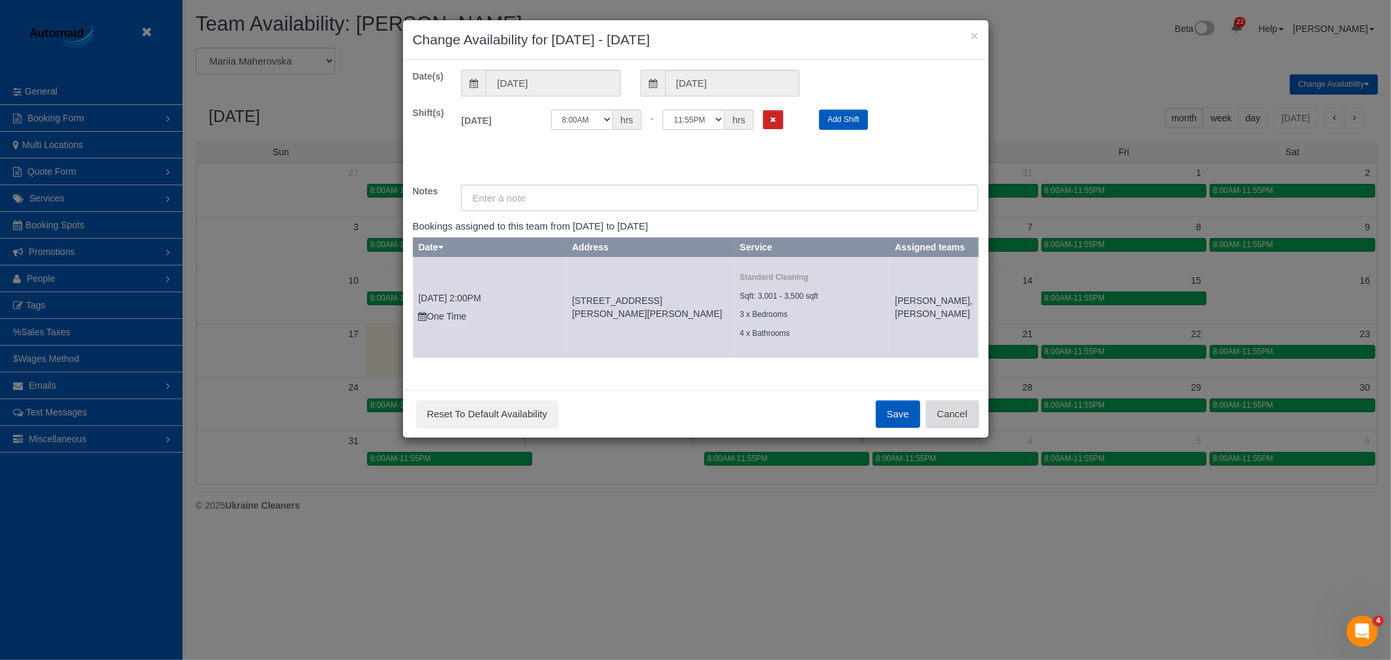
click at [966, 428] on button "Cancel" at bounding box center [952, 413] width 53 height 27
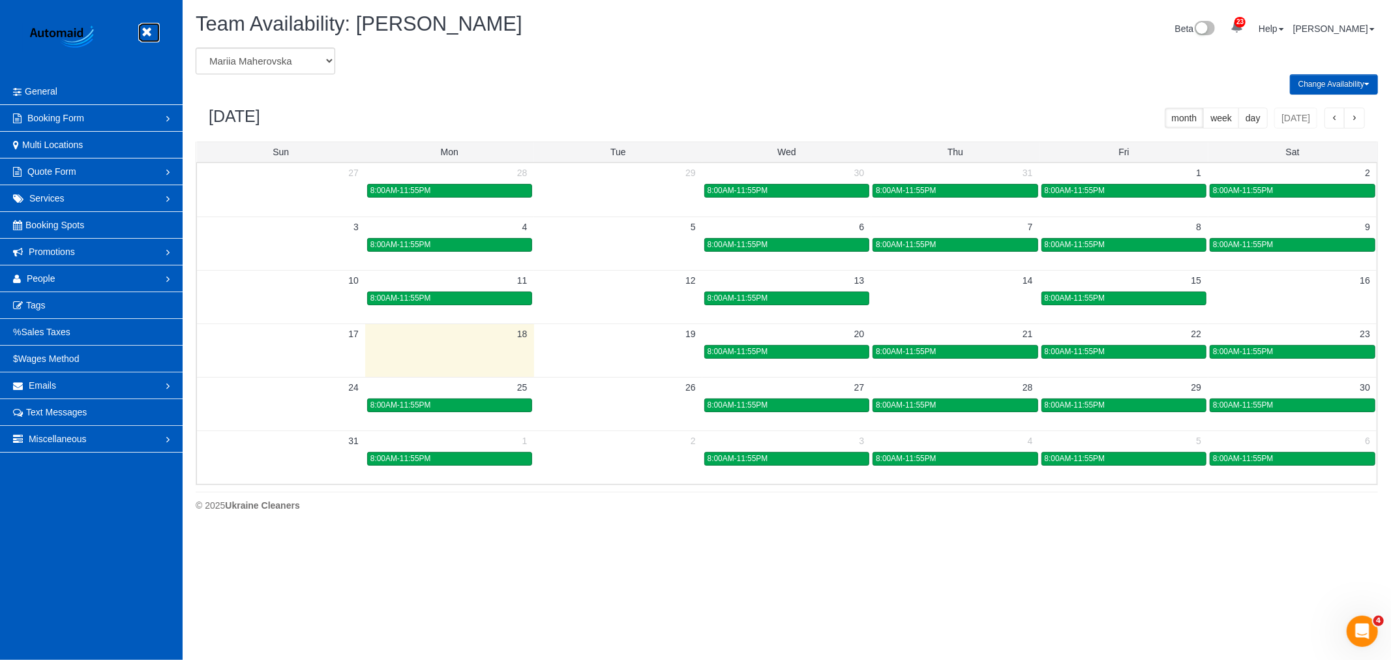
click at [143, 33] on icon at bounding box center [146, 32] width 16 height 16
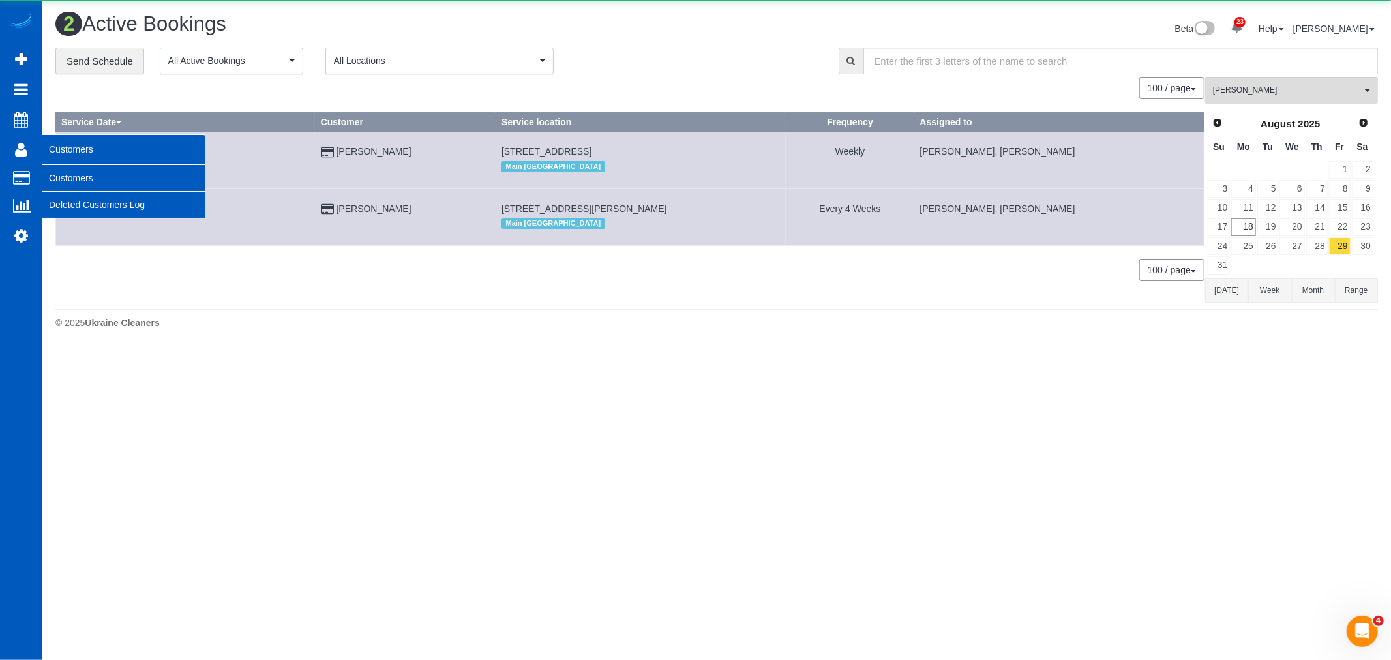
scroll to position [349, 1391]
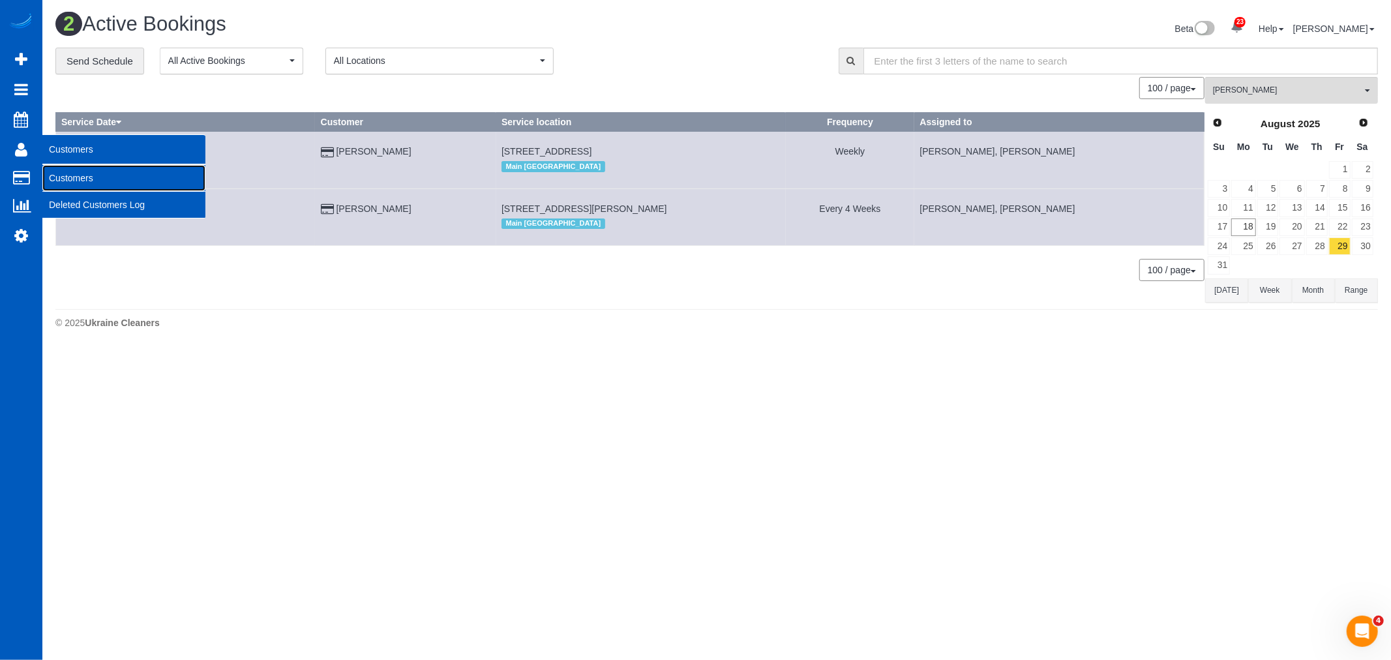
click at [145, 186] on link "Customers" at bounding box center [123, 178] width 163 height 26
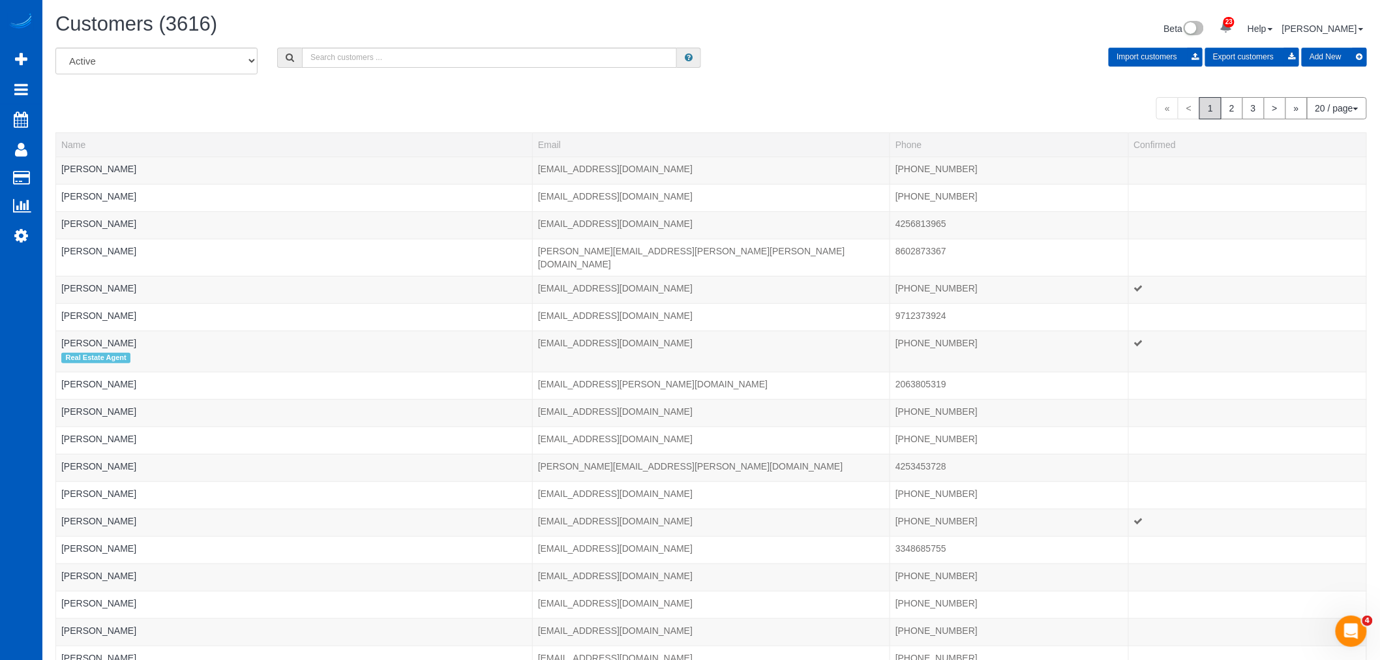
click at [383, 70] on div "All Active Archived Import customers Export customers Add New" at bounding box center [711, 66] width 1331 height 37
click at [377, 70] on div "All Active Archived Import customers Export customers Add New" at bounding box center [711, 66] width 1331 height 37
click at [374, 48] on input "text" at bounding box center [489, 58] width 375 height 20
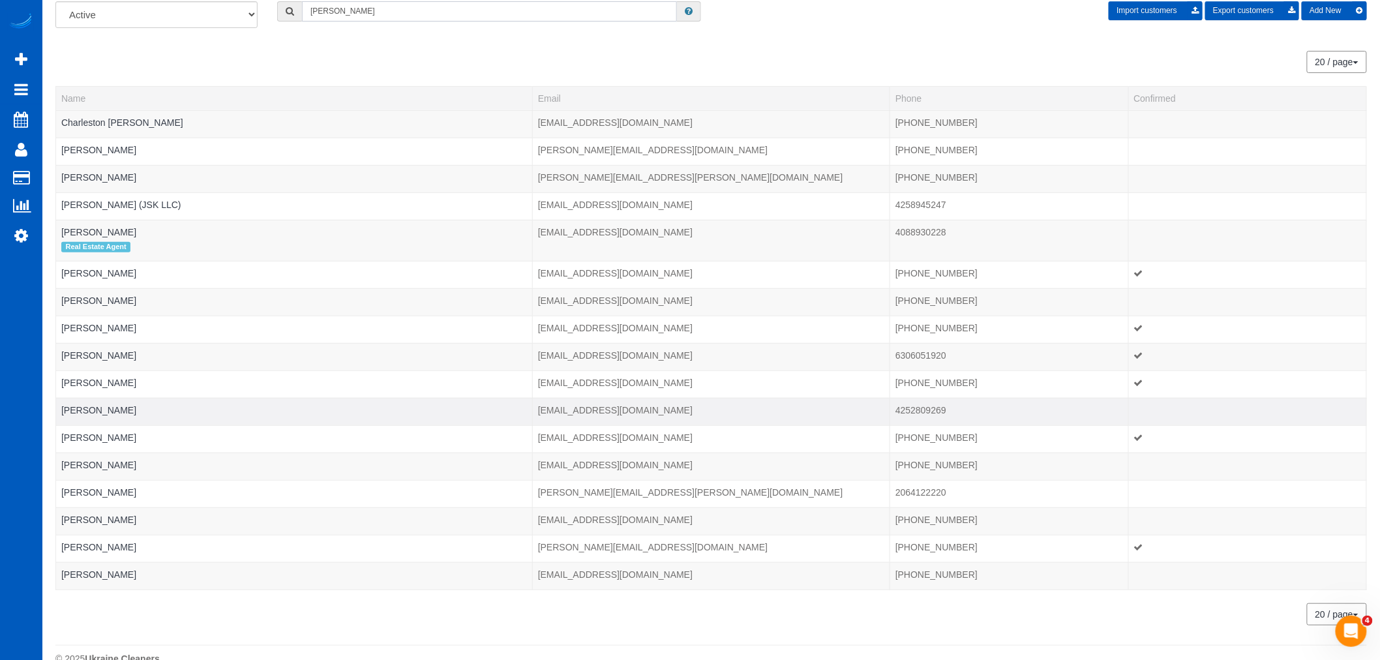
scroll to position [72, 0]
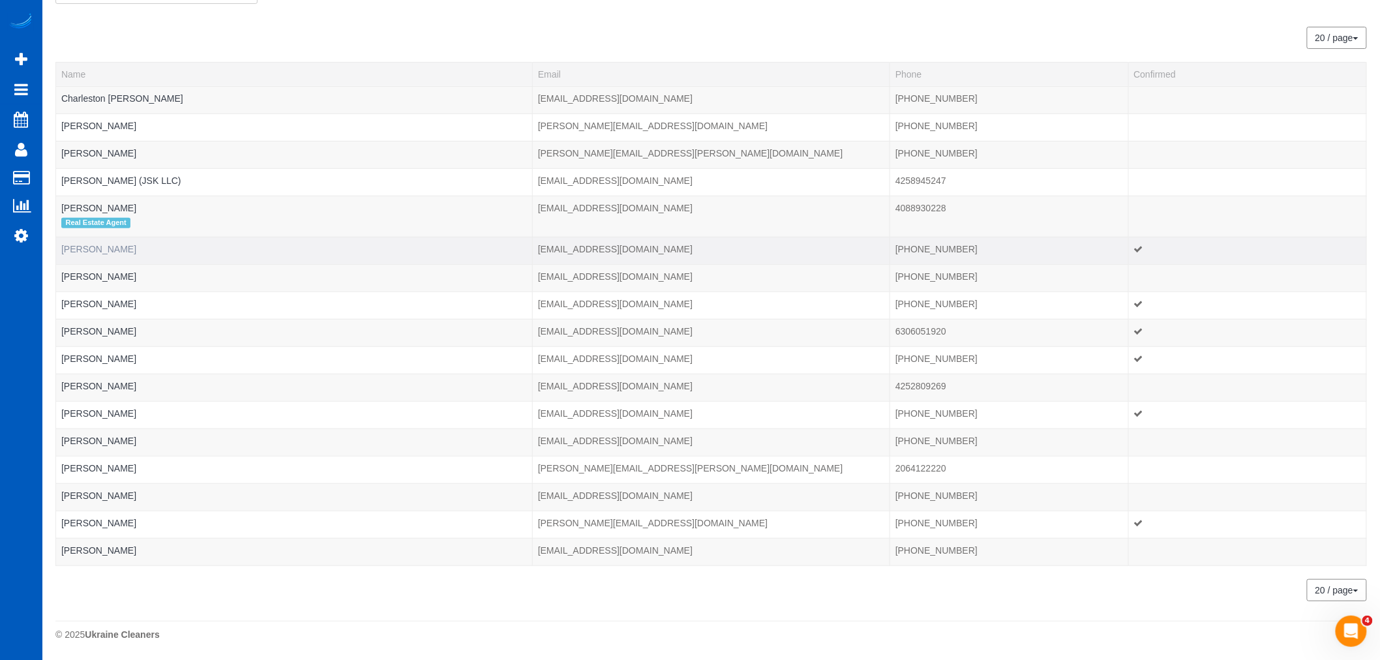
type input "kelly"
click at [88, 246] on link "Kelly Campbell" at bounding box center [98, 249] width 75 height 10
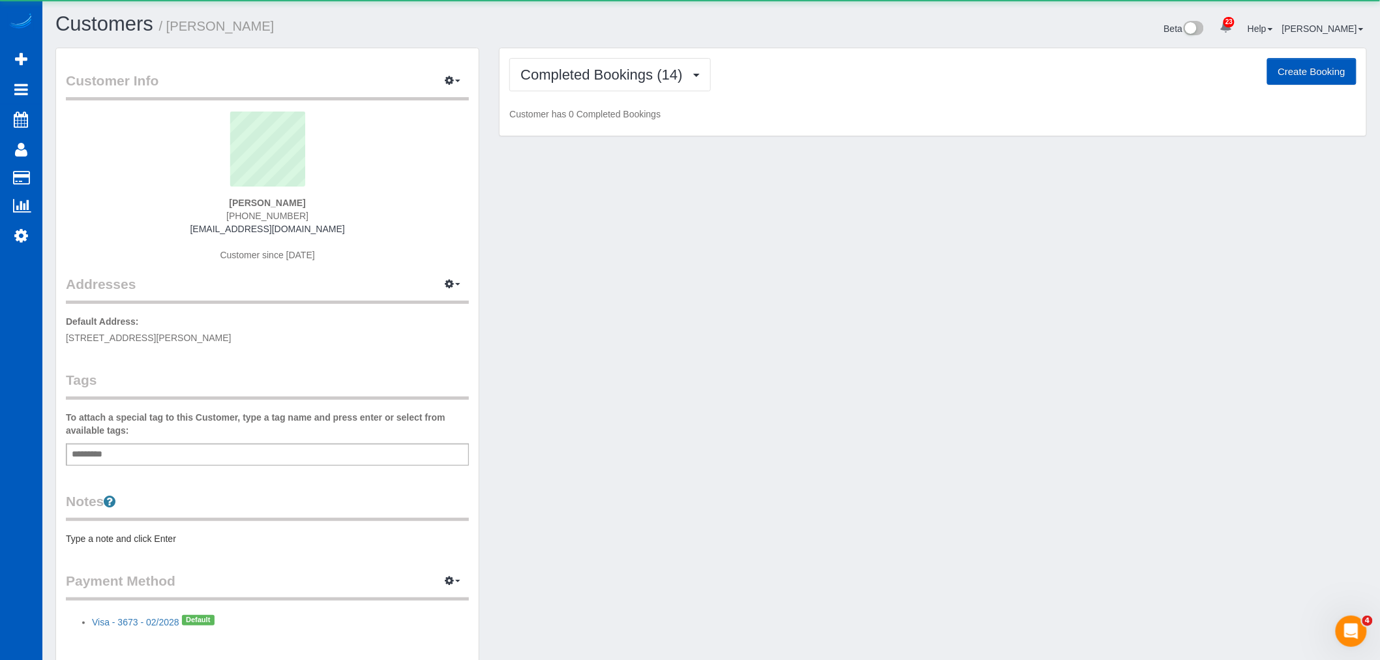
scroll to position [2787, 1380]
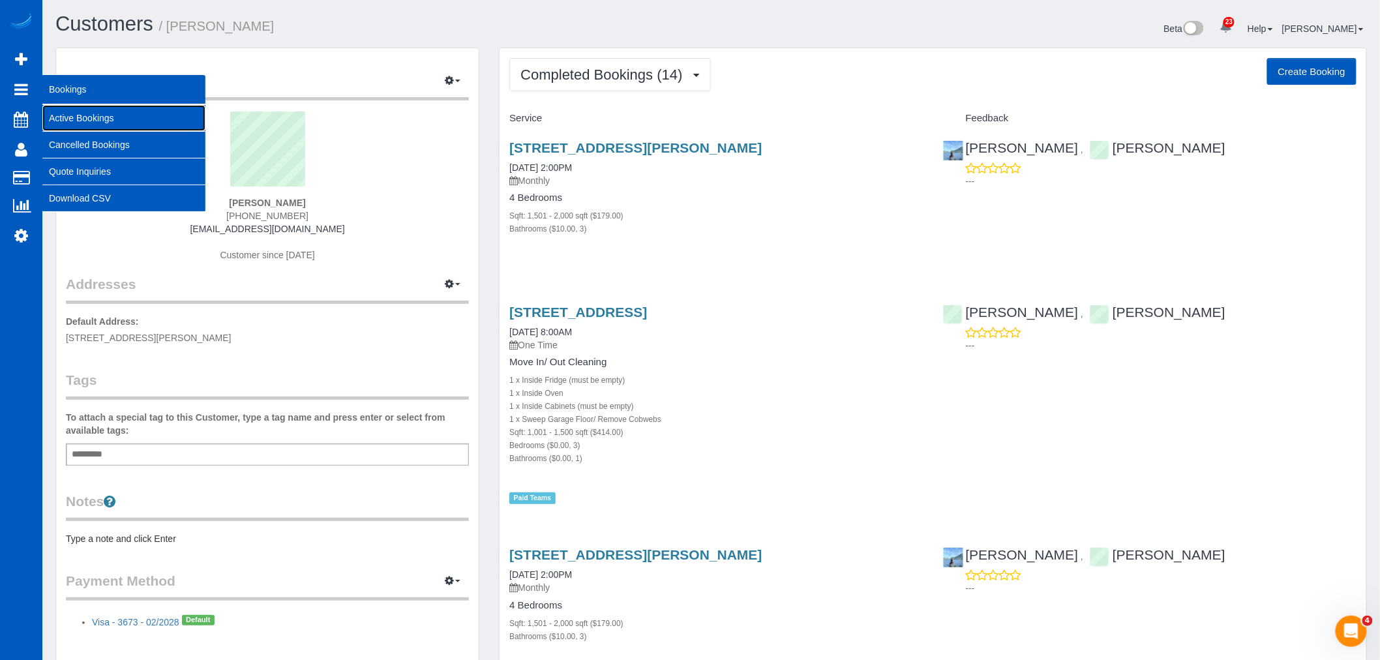
click at [127, 117] on link "Active Bookings" at bounding box center [123, 118] width 163 height 26
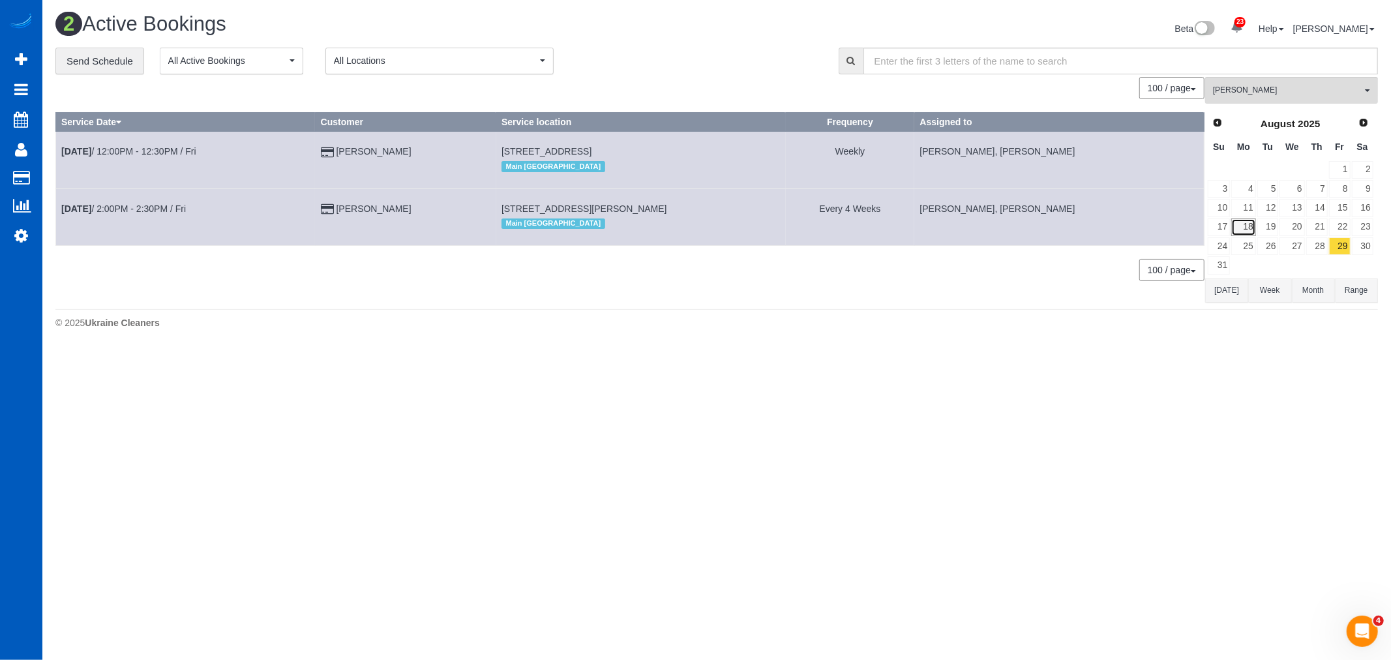
click at [1252, 230] on link "18" at bounding box center [1243, 227] width 24 height 18
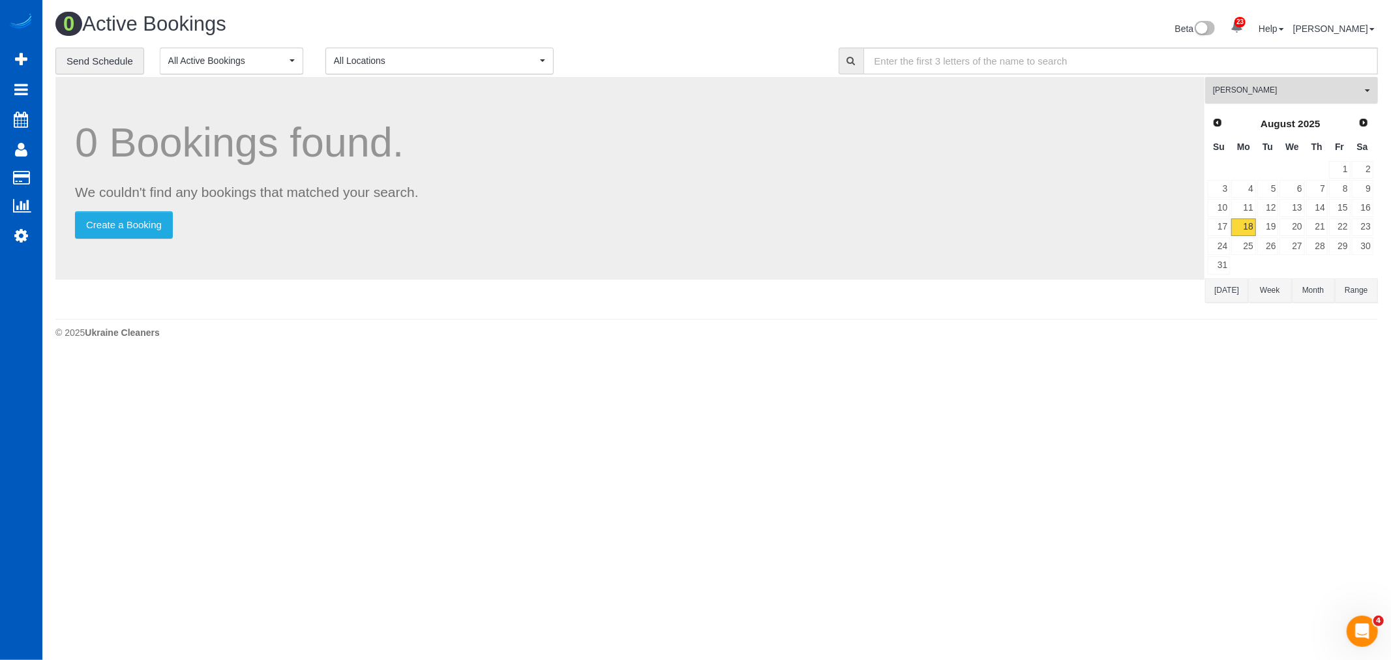
click at [1260, 94] on span "[PERSON_NAME]" at bounding box center [1287, 90] width 149 height 11
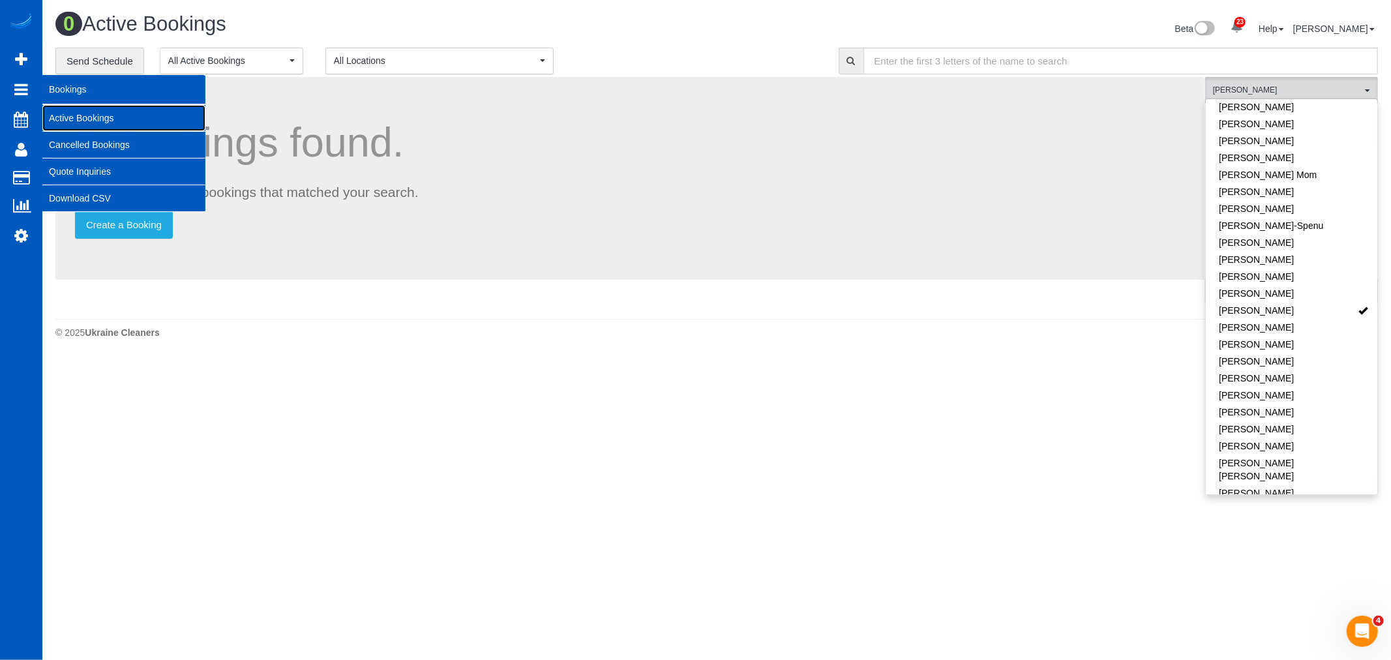
click at [62, 106] on link "Active Bookings" at bounding box center [123, 118] width 163 height 26
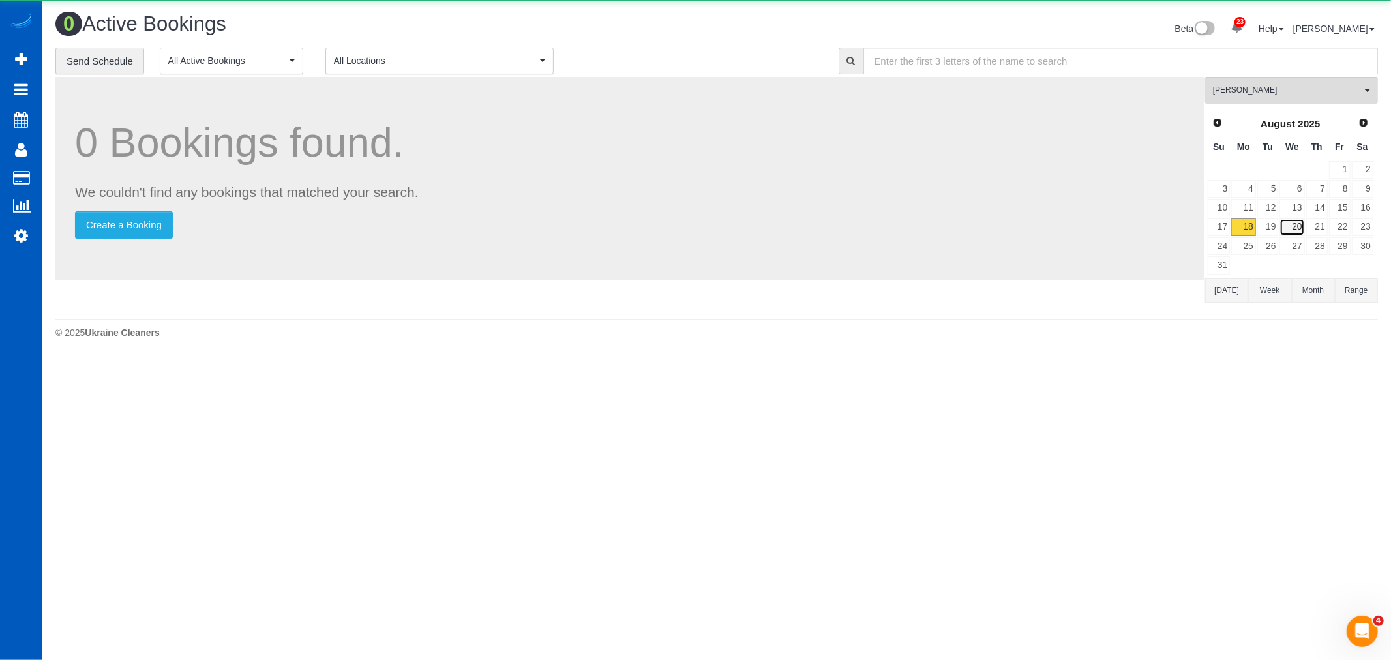
click at [1304, 228] on link "20" at bounding box center [1291, 227] width 25 height 18
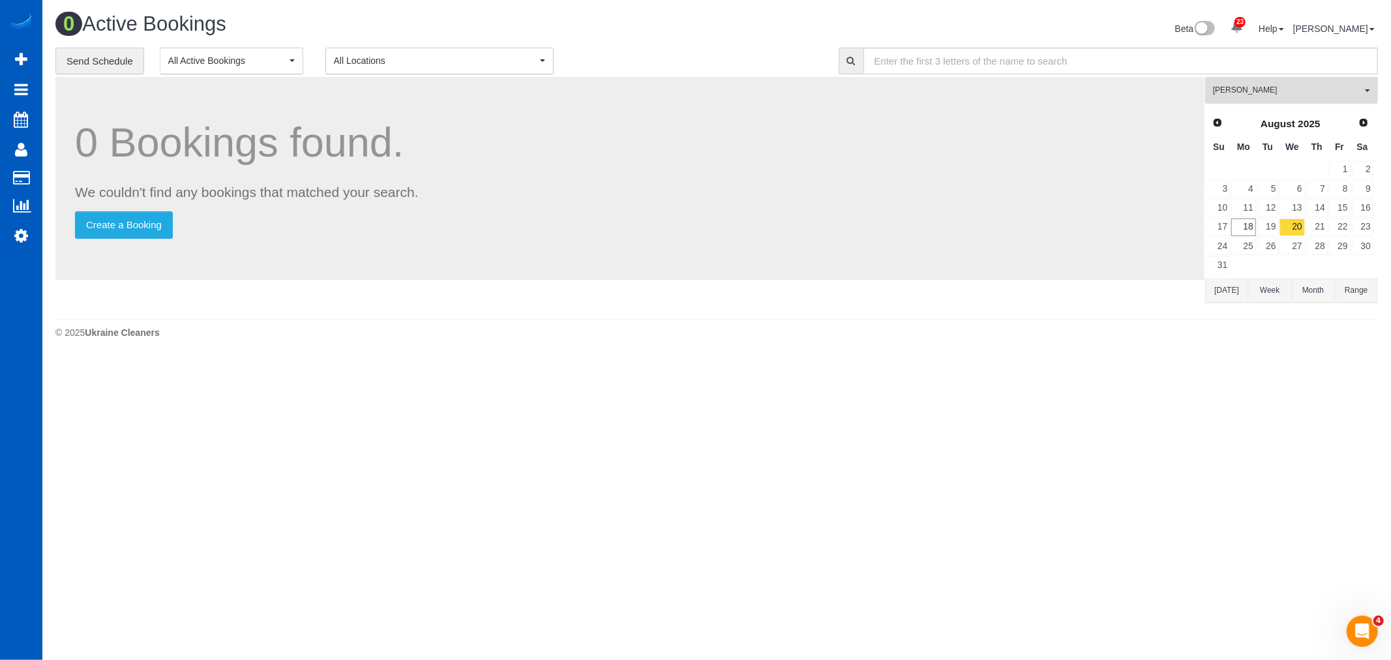
click at [1288, 87] on span "[PERSON_NAME]" at bounding box center [1287, 90] width 149 height 11
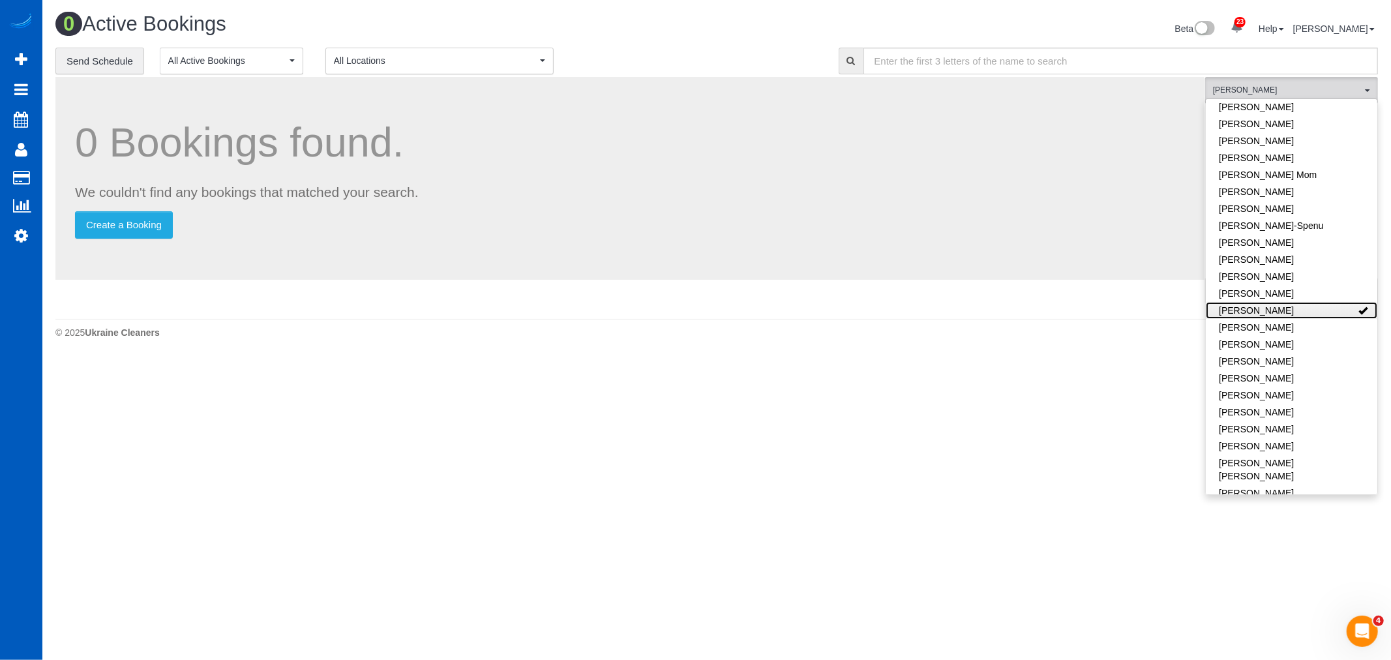
drag, startPoint x: 1291, startPoint y: 291, endPoint x: 1286, endPoint y: 298, distance: 8.5
click at [1291, 302] on link "[PERSON_NAME]" at bounding box center [1291, 310] width 171 height 17
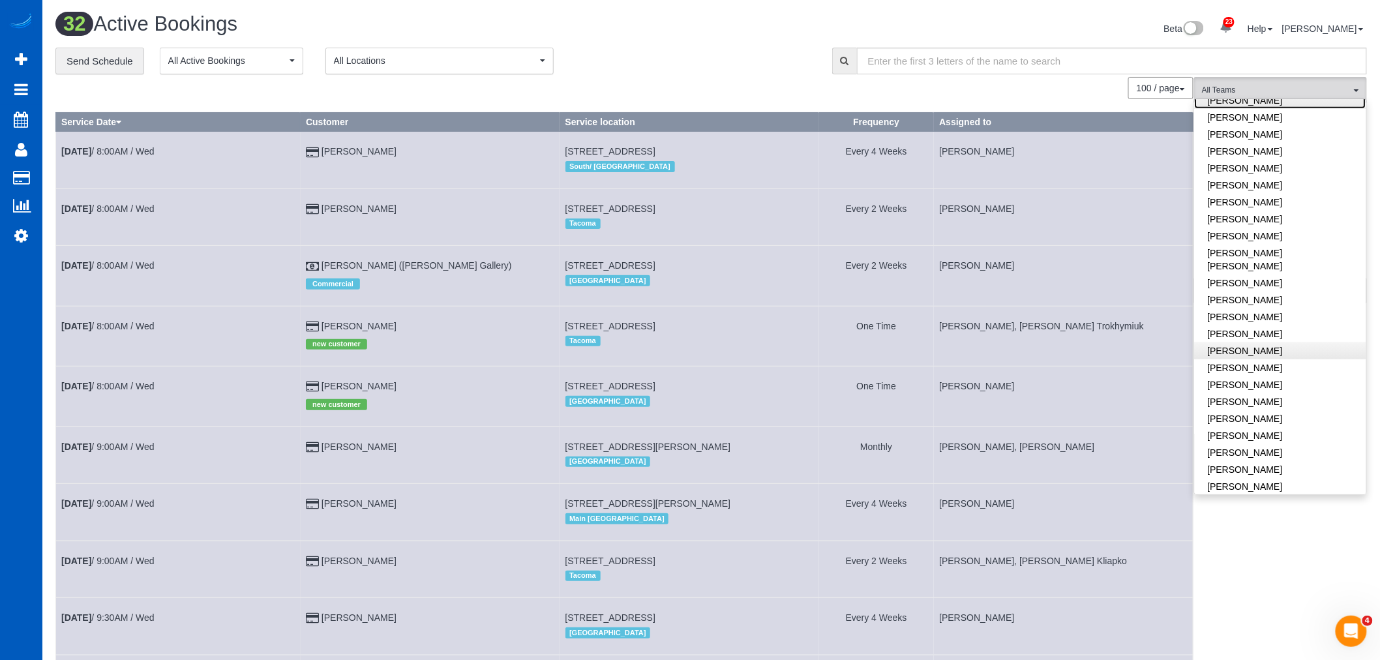
scroll to position [428, 0]
click at [1262, 242] on link "[PERSON_NAME]" at bounding box center [1280, 250] width 171 height 17
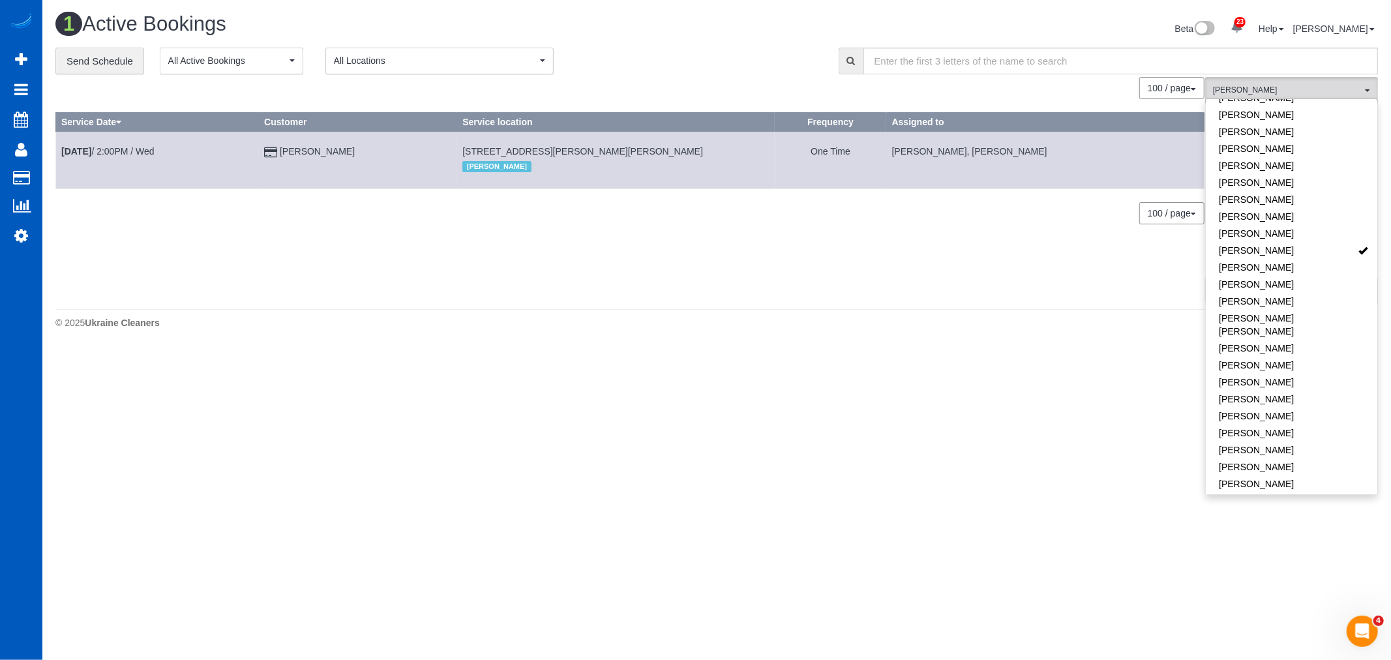
click at [1105, 268] on div "0 Bookings found. We couldn't find any bookings that matched your search. Creat…" at bounding box center [630, 190] width 1150 height 226
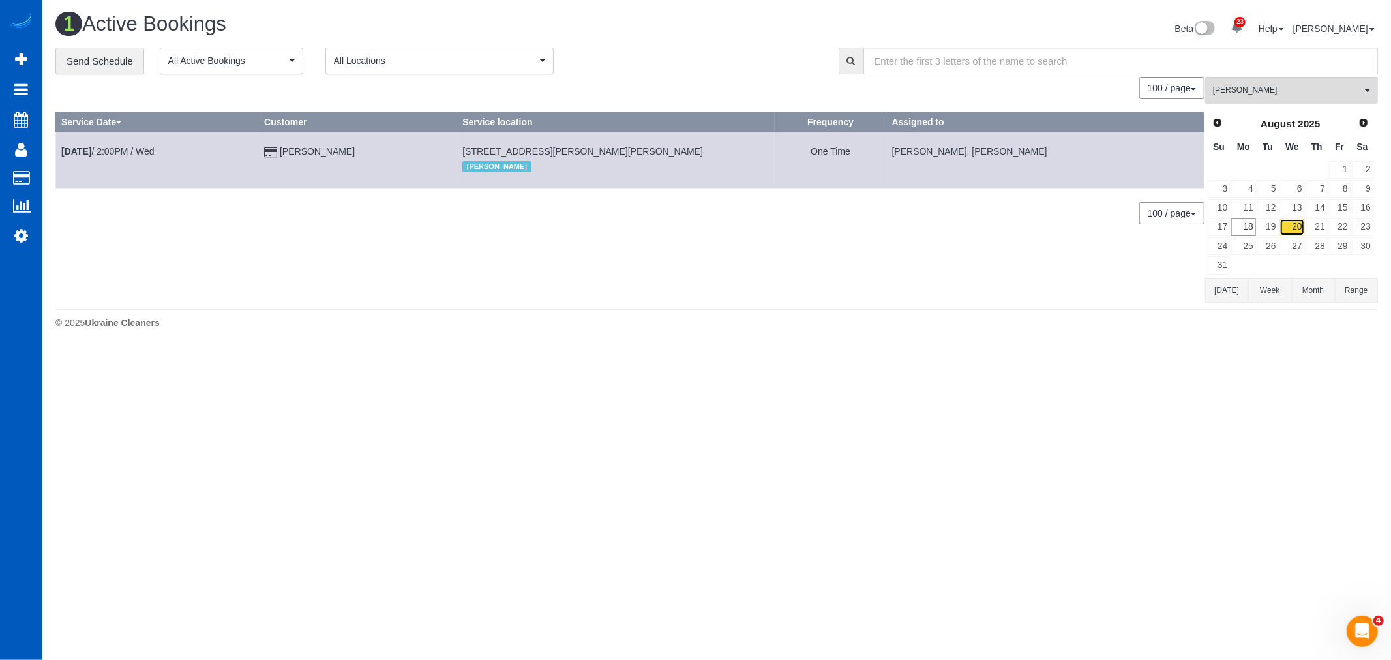
click at [1303, 228] on link "20" at bounding box center [1291, 227] width 25 height 18
click at [1313, 228] on link "21" at bounding box center [1317, 227] width 22 height 18
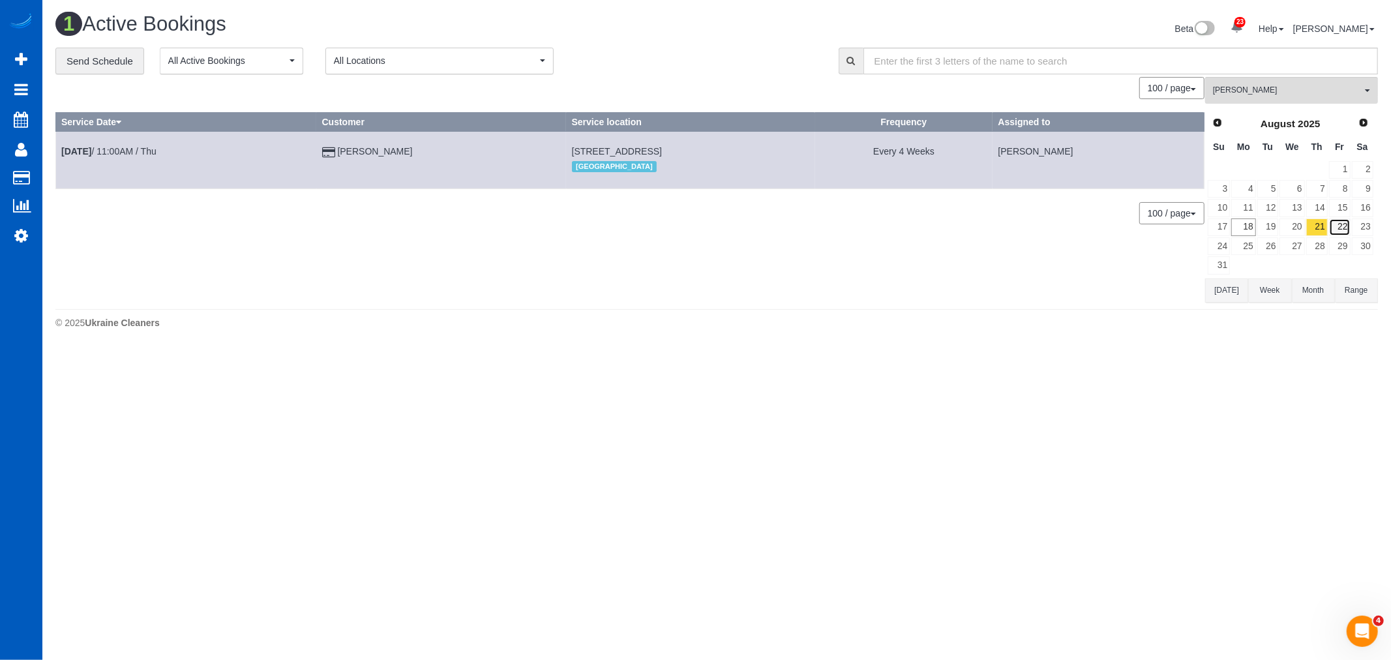
click at [1334, 220] on link "22" at bounding box center [1340, 227] width 22 height 18
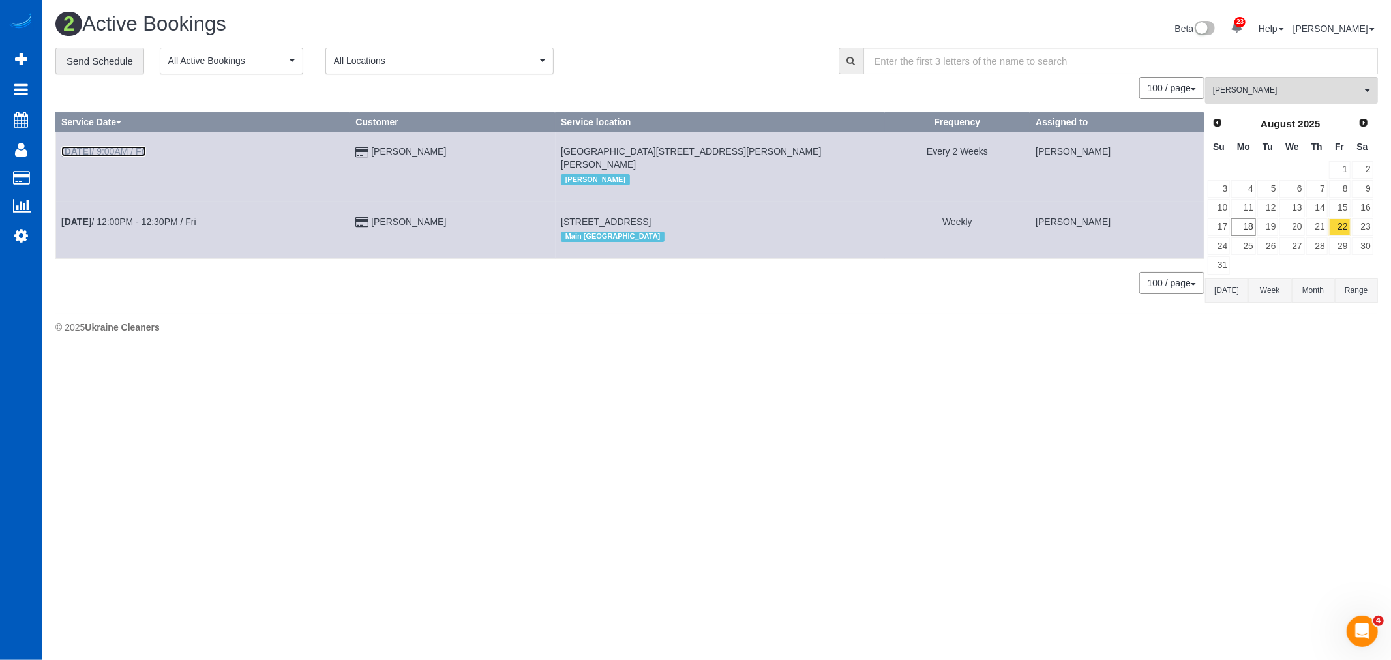
click at [91, 147] on b "Aug 22nd" at bounding box center [76, 151] width 30 height 10
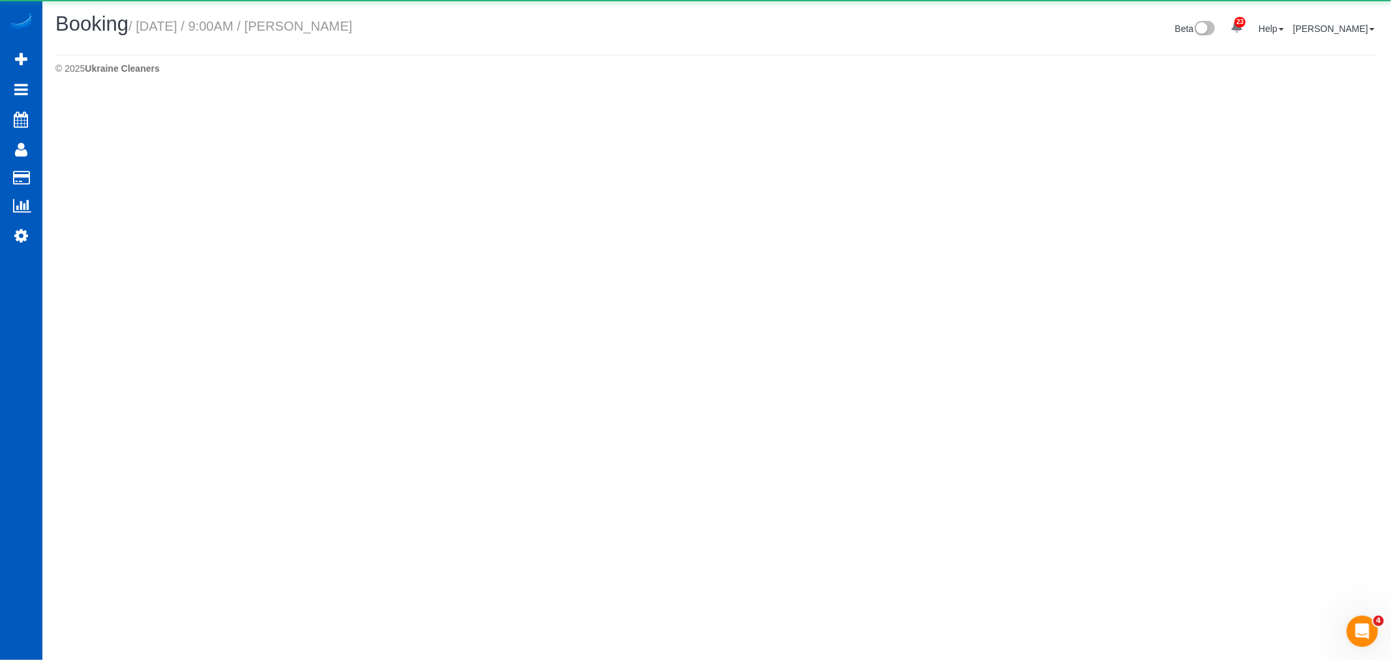
select select "WA"
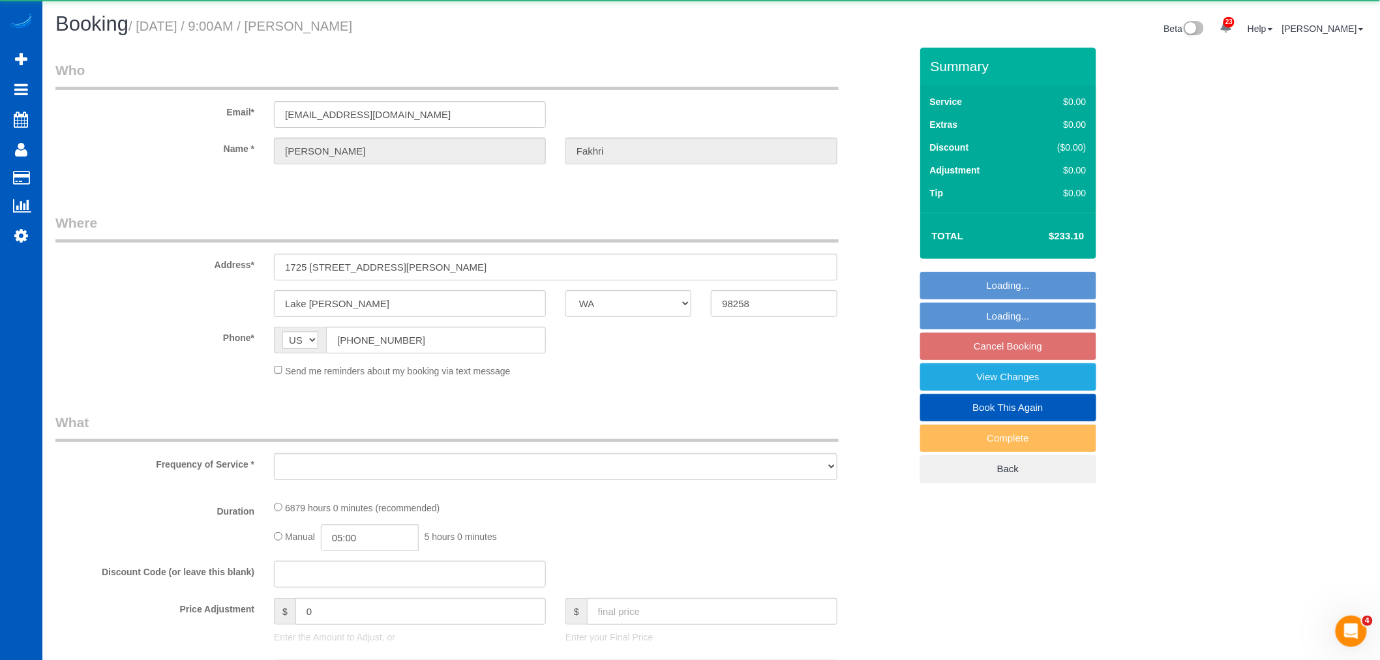
select select "object:13577"
select select "string:fspay-bff5b314-2399-4744-bb4a-a8a5f029815d"
select select "number:8"
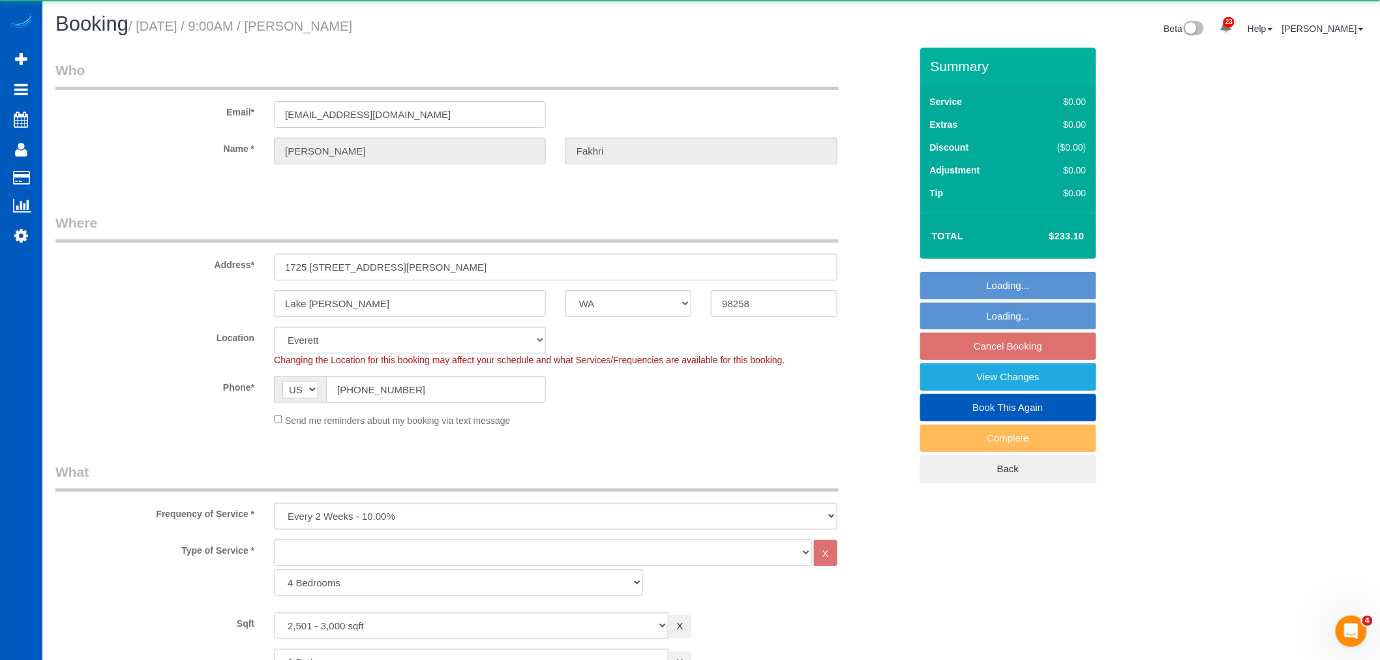
select select "2501"
select select "3"
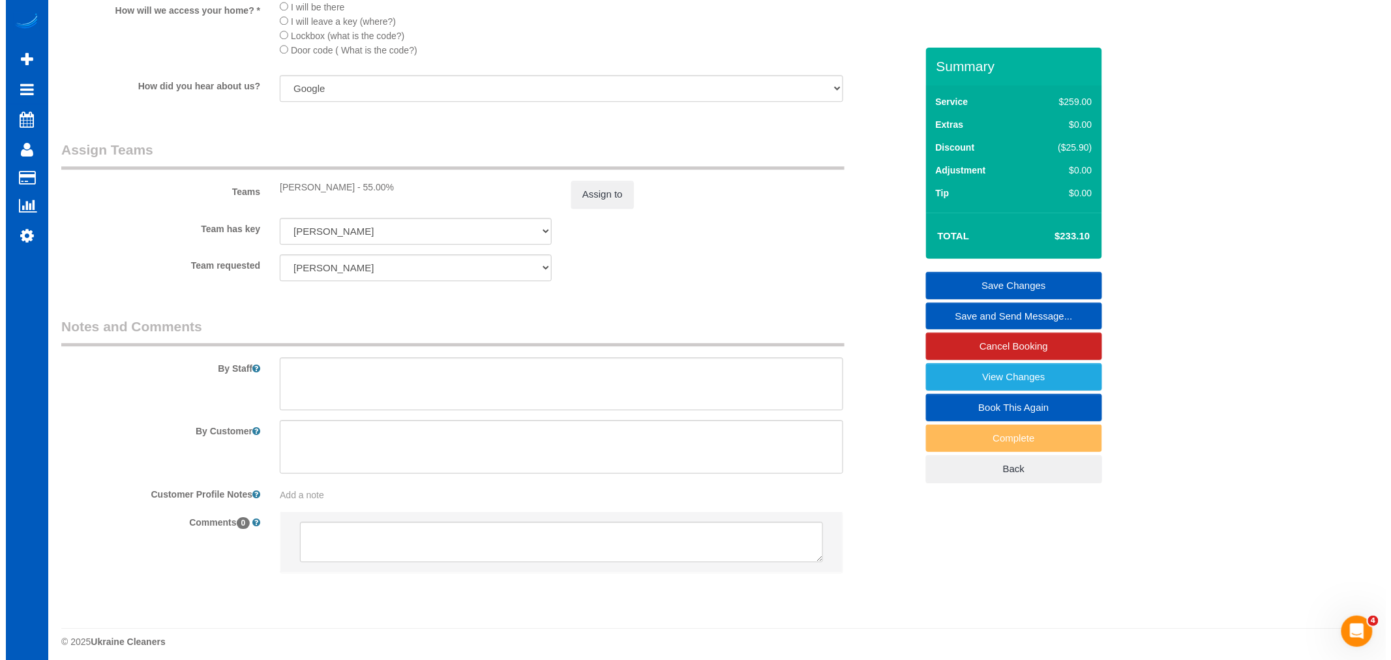
scroll to position [1448, 0]
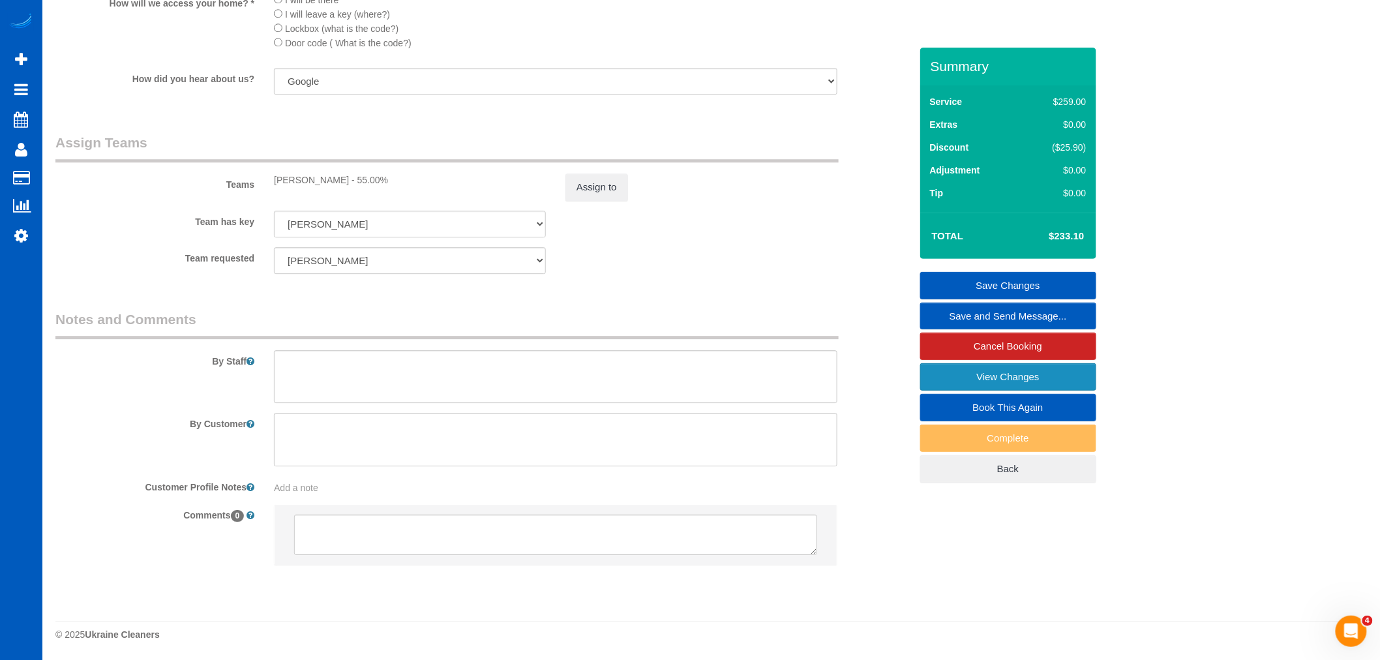
click at [983, 378] on link "View Changes" at bounding box center [1008, 376] width 176 height 27
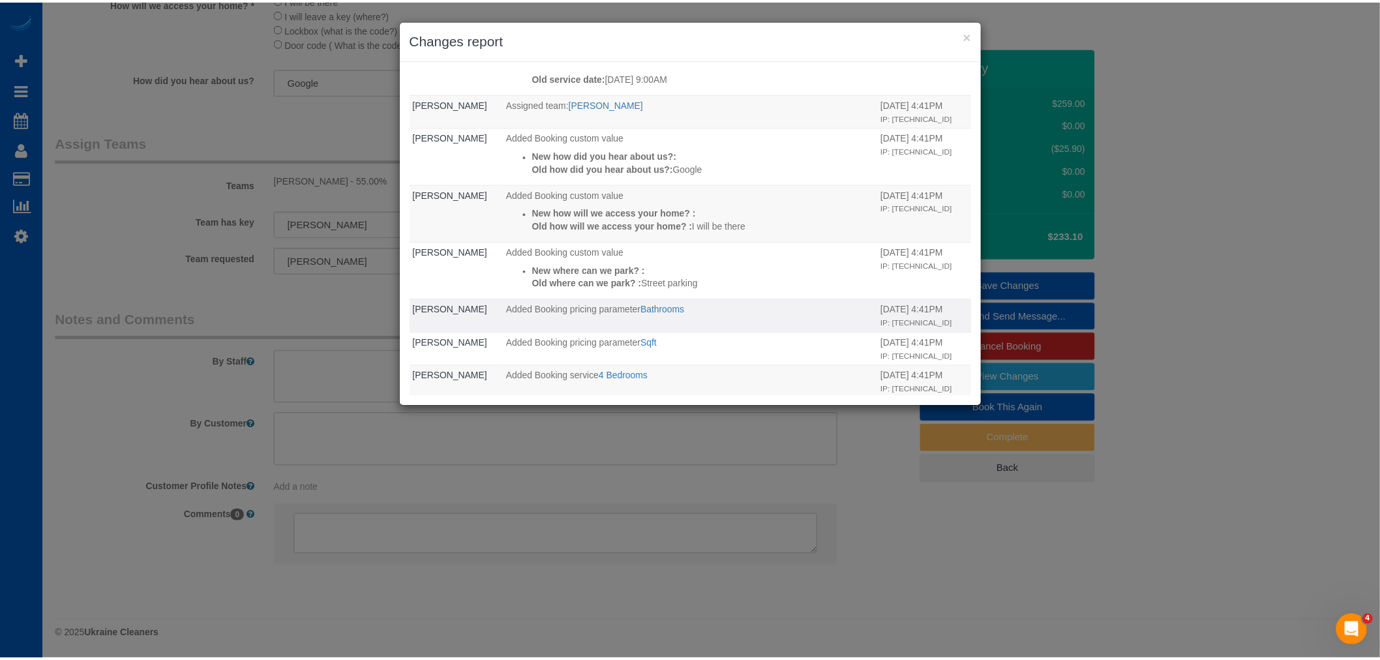
scroll to position [0, 0]
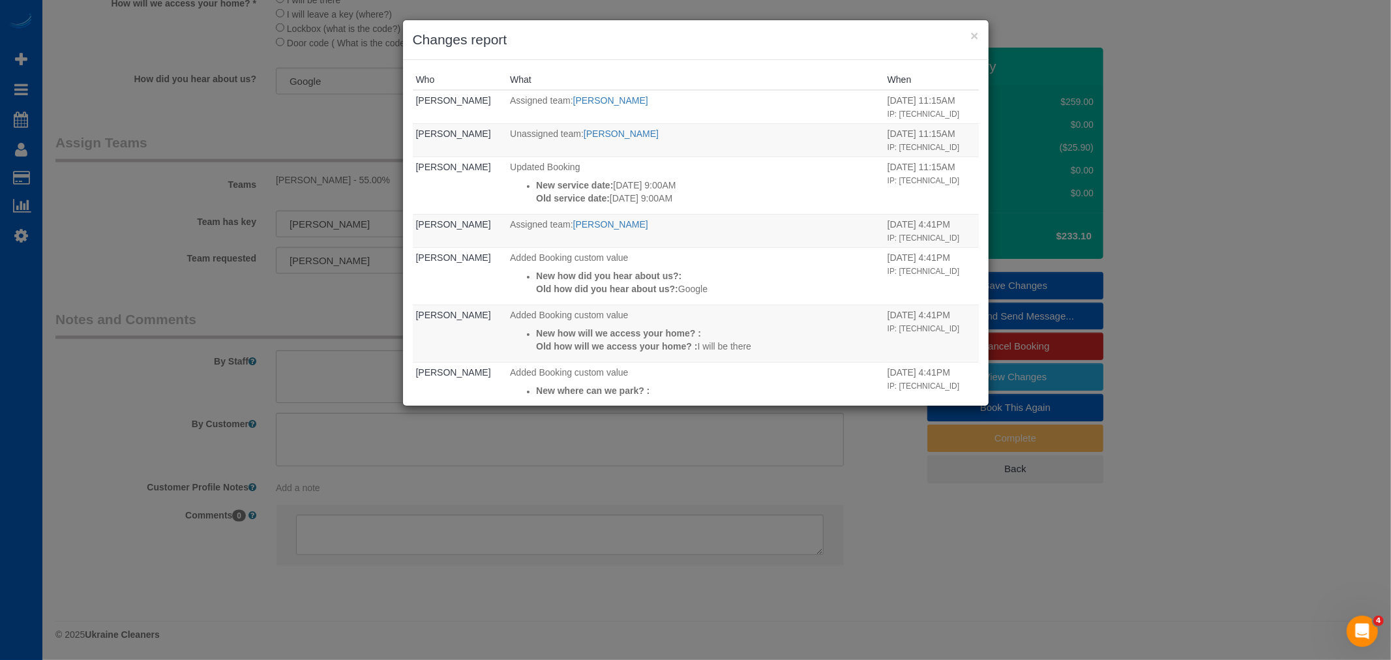
click at [967, 38] on h3 "Changes report" at bounding box center [696, 40] width 566 height 20
click at [974, 34] on button "×" at bounding box center [974, 36] width 8 height 14
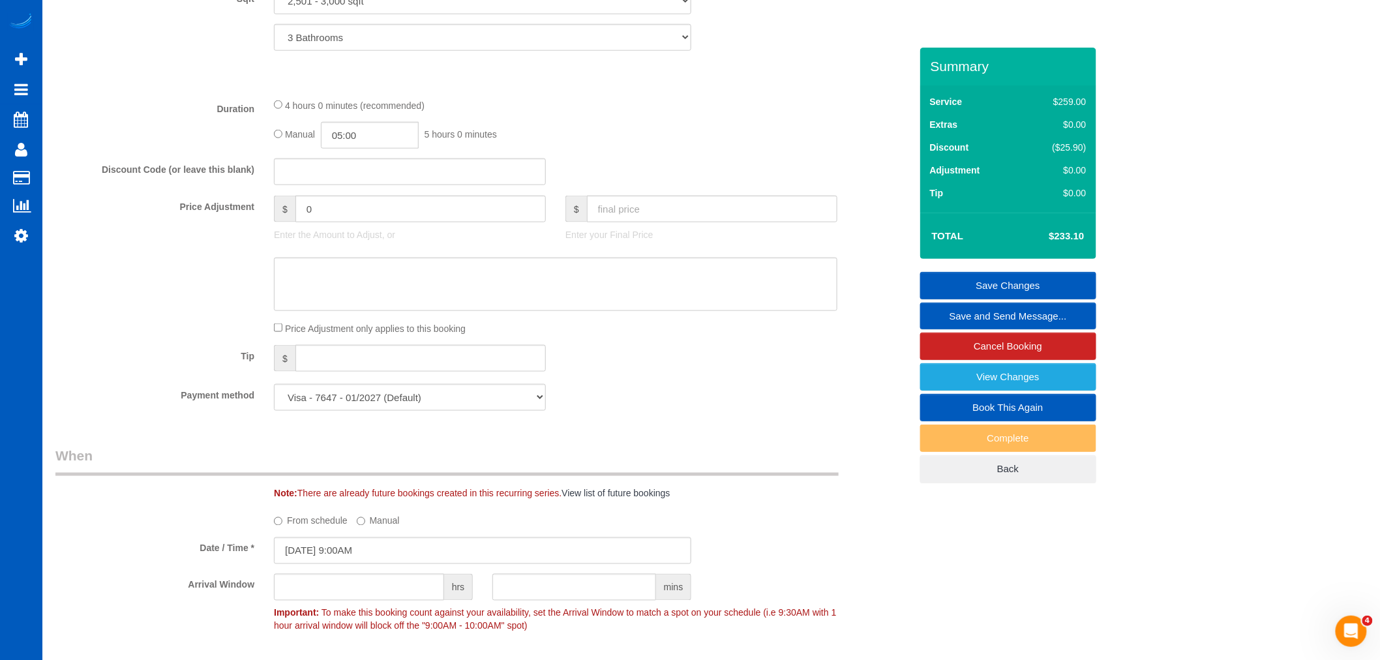
scroll to position [578, 0]
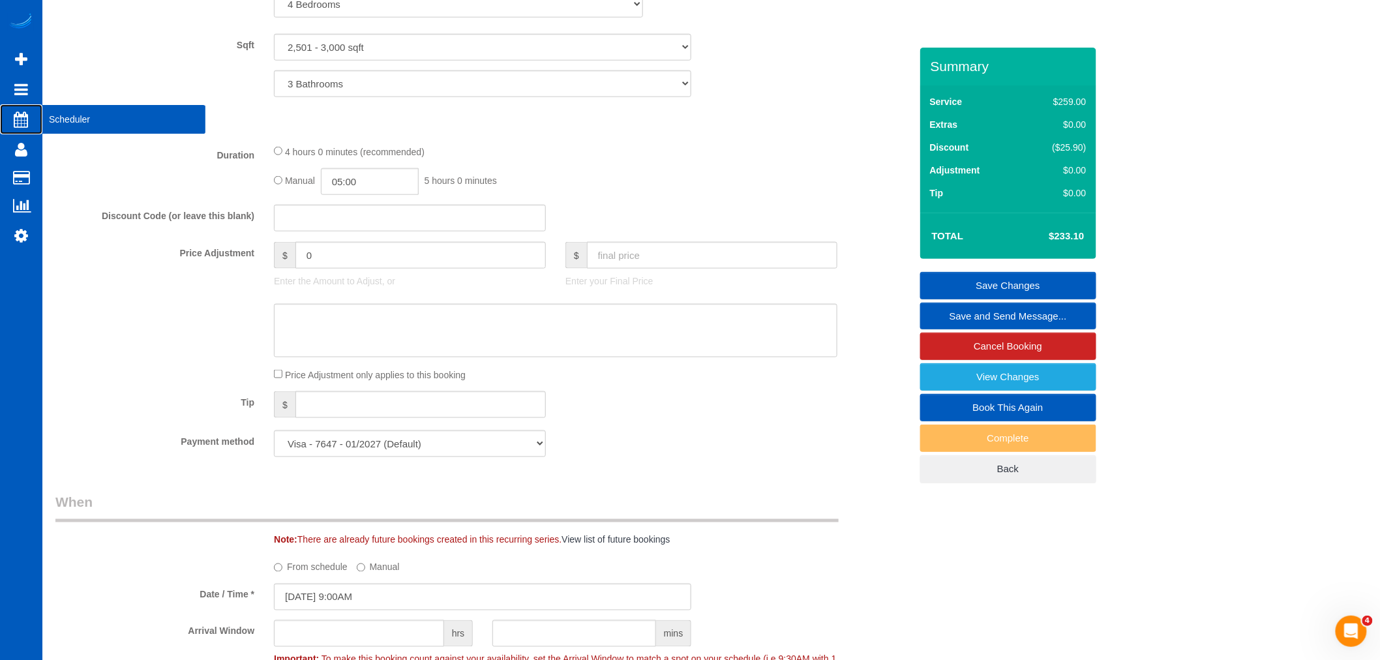
click at [85, 115] on span "Scheduler" at bounding box center [123, 119] width 163 height 30
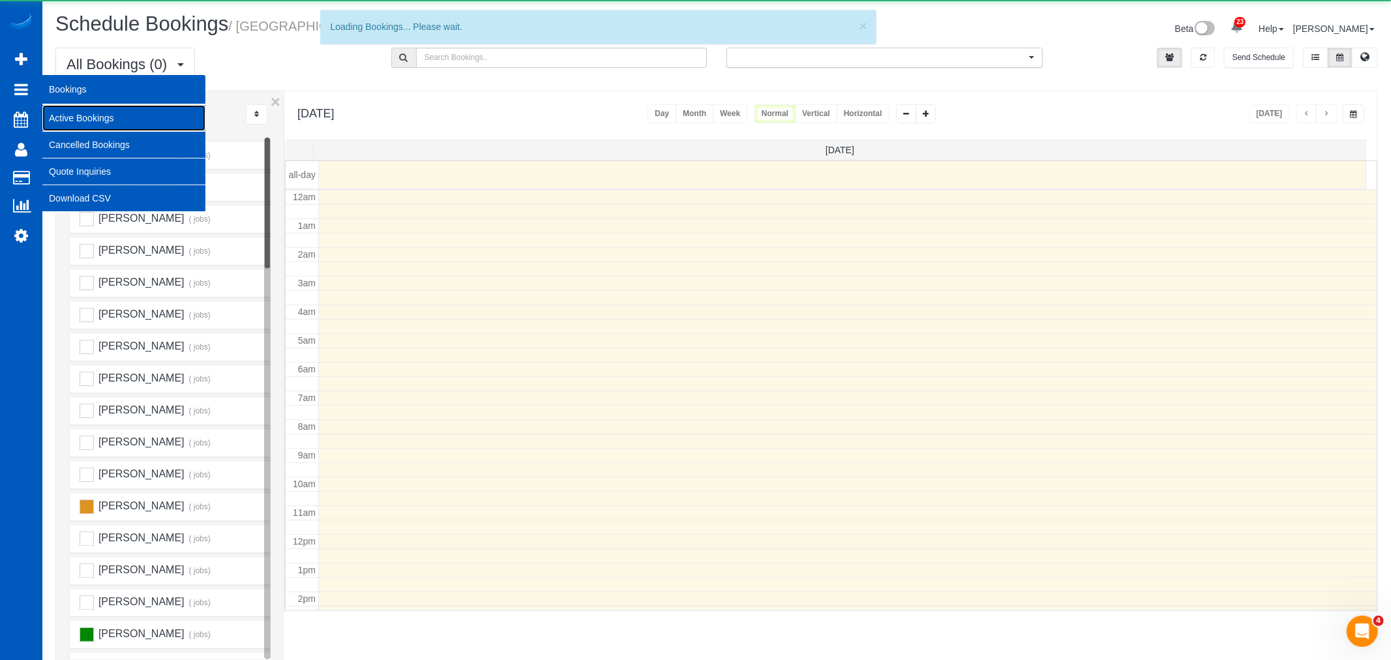
click at [138, 115] on link "Active Bookings" at bounding box center [123, 118] width 163 height 26
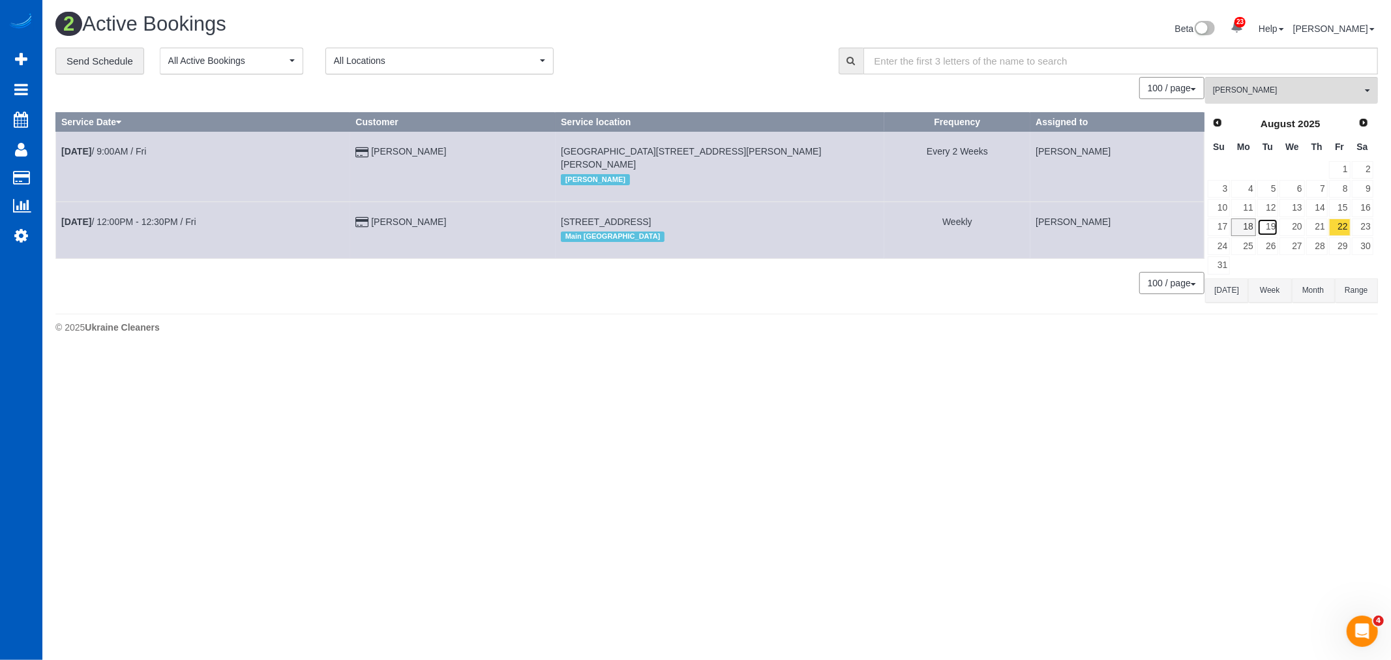
click at [1266, 236] on link "19" at bounding box center [1268, 227] width 22 height 18
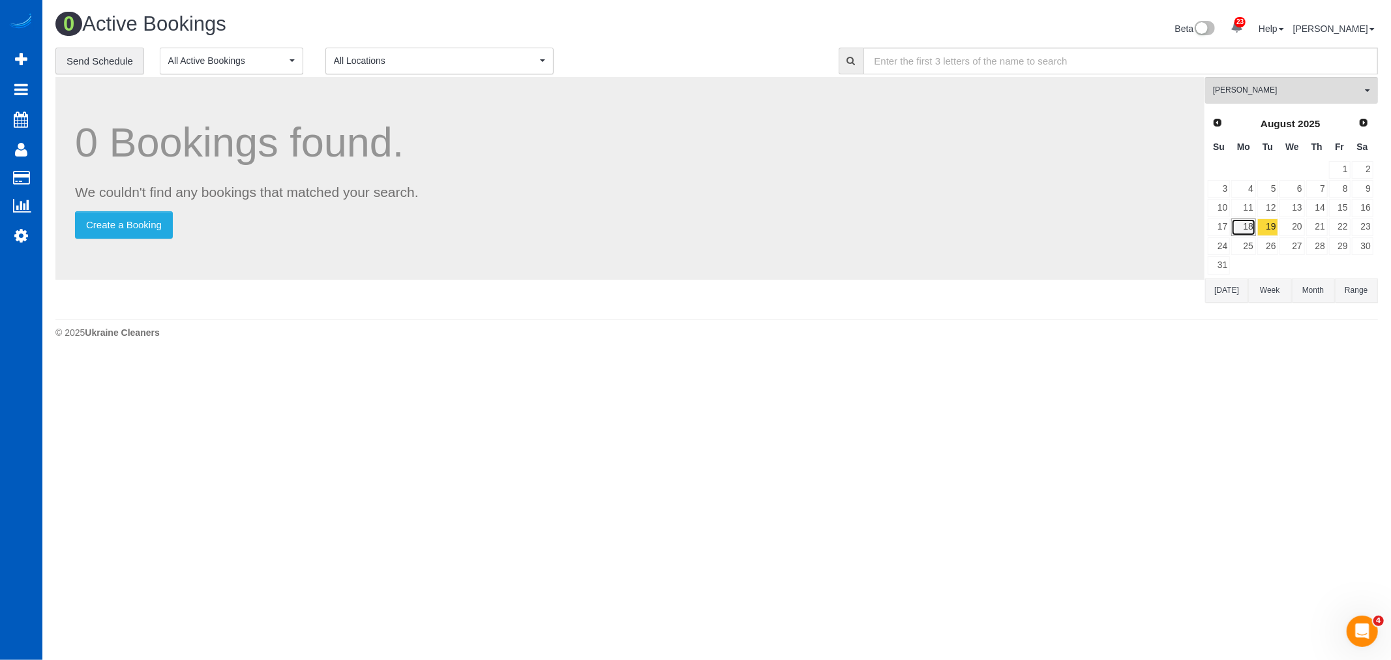
click at [1243, 224] on link "18" at bounding box center [1243, 227] width 24 height 18
click at [1243, 93] on span "[PERSON_NAME]" at bounding box center [1287, 90] width 149 height 11
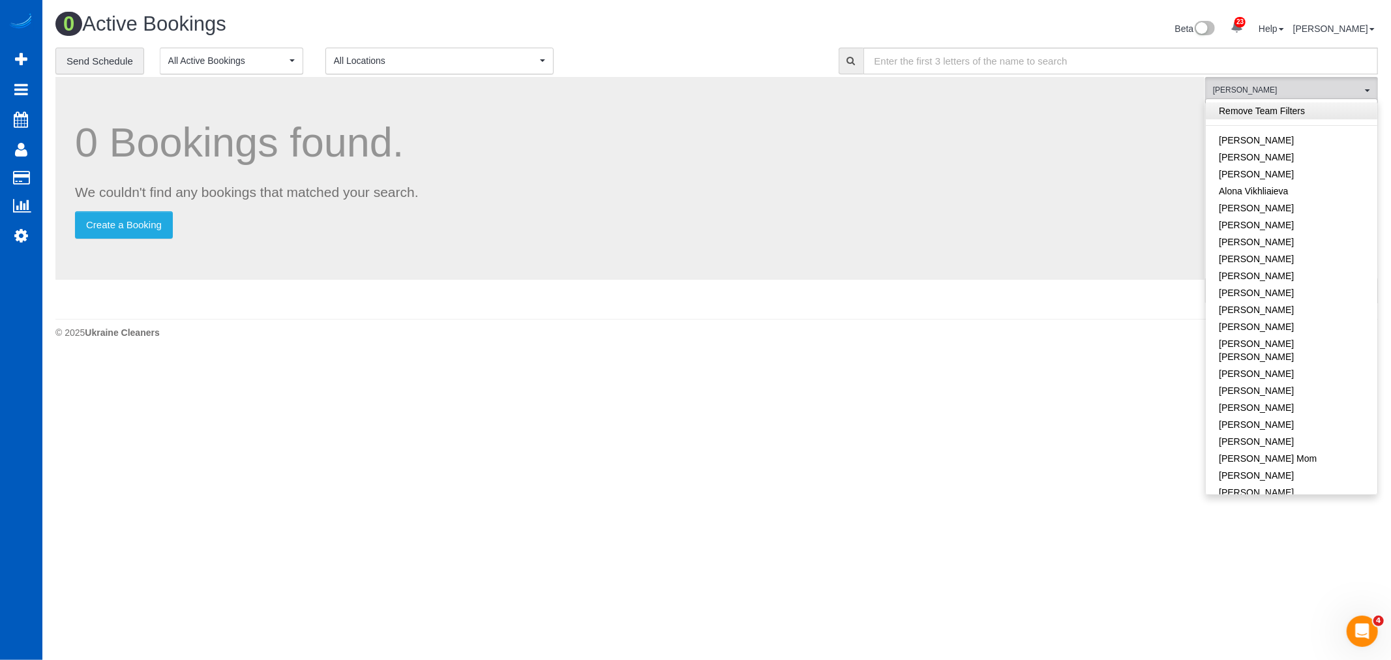
click at [1256, 108] on link "Remove Team Filters" at bounding box center [1291, 110] width 171 height 17
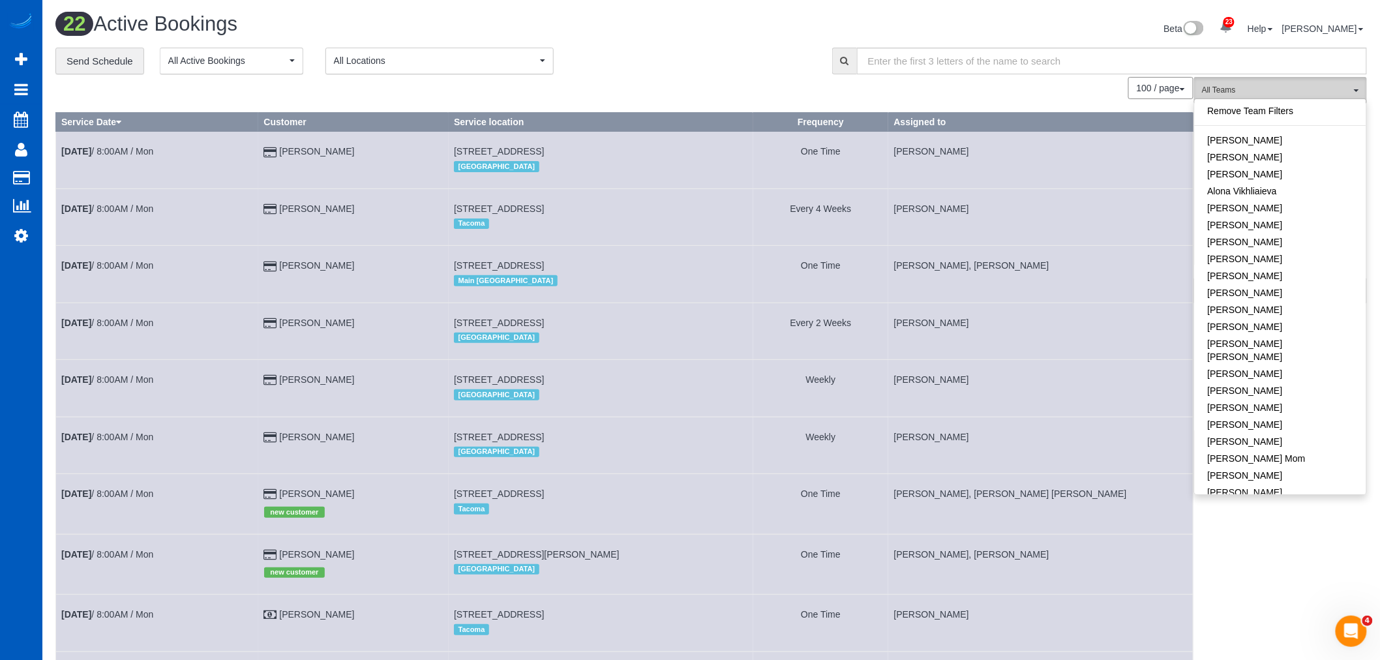
click at [1285, 93] on span "All Teams" at bounding box center [1276, 90] width 149 height 11
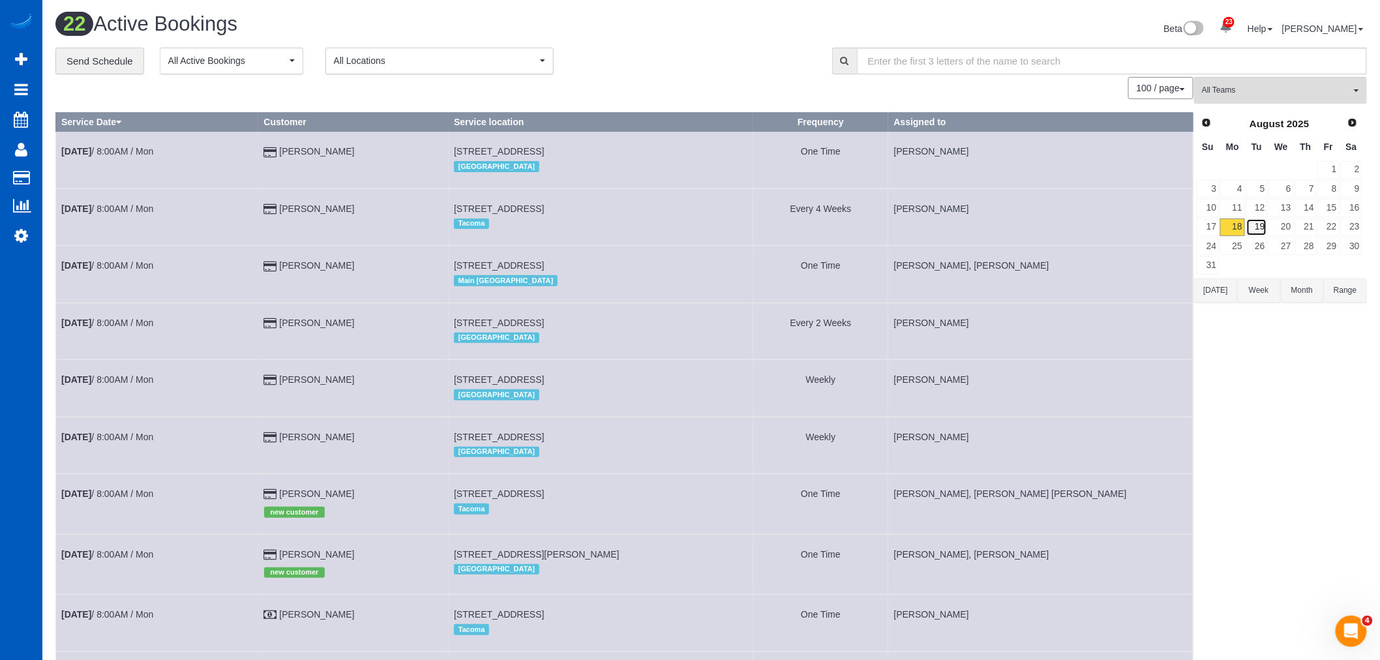
click at [1255, 224] on link "19" at bounding box center [1257, 227] width 22 height 18
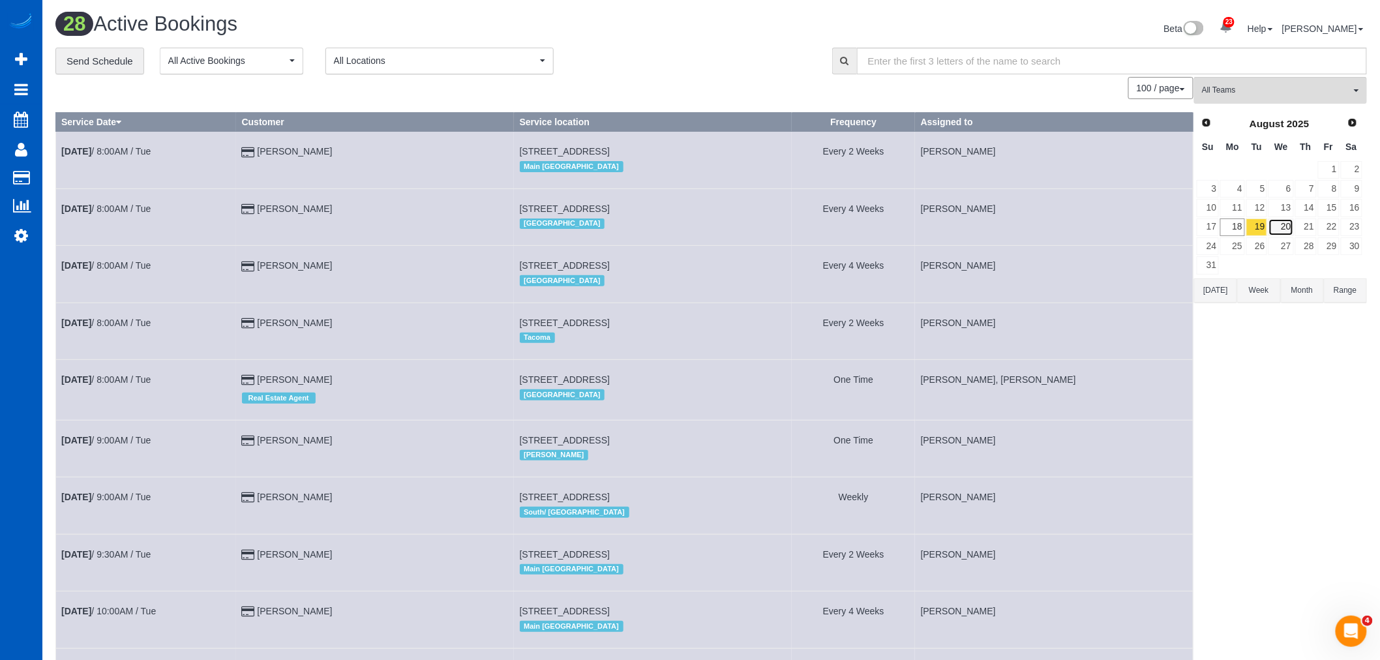
click at [1291, 230] on link "20" at bounding box center [1280, 227] width 25 height 18
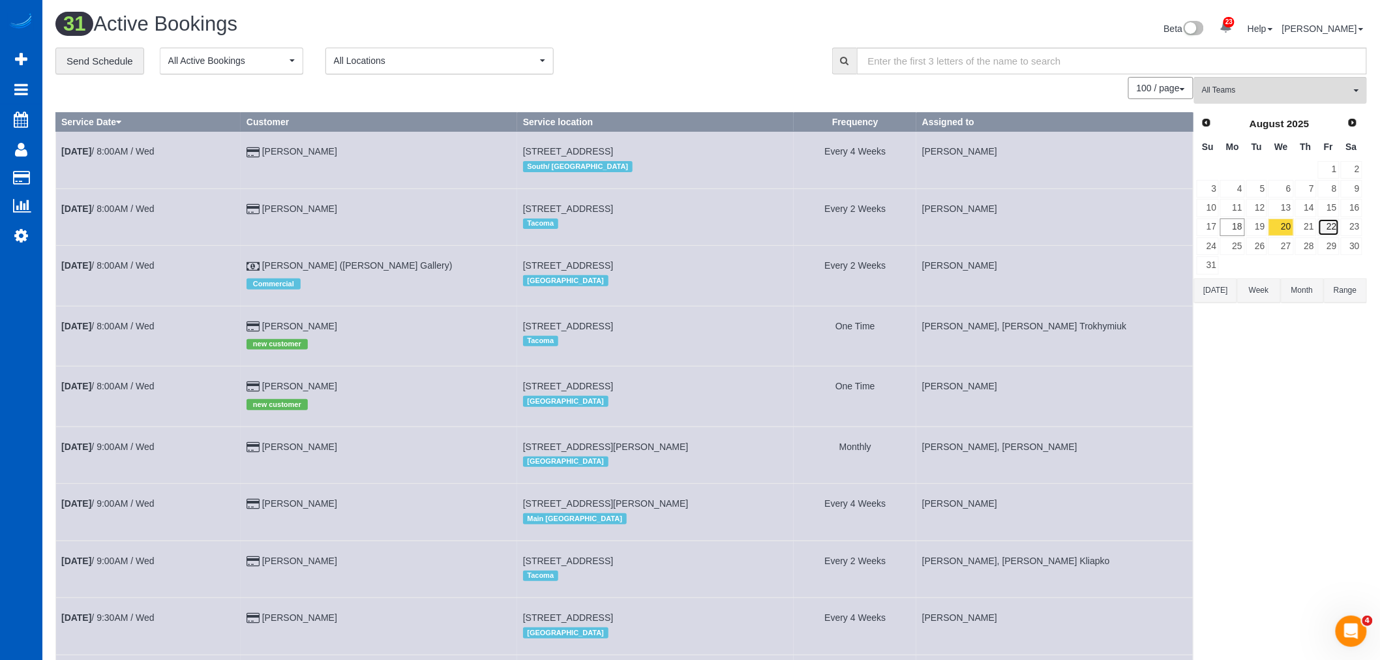
click at [1320, 230] on link "22" at bounding box center [1329, 227] width 22 height 18
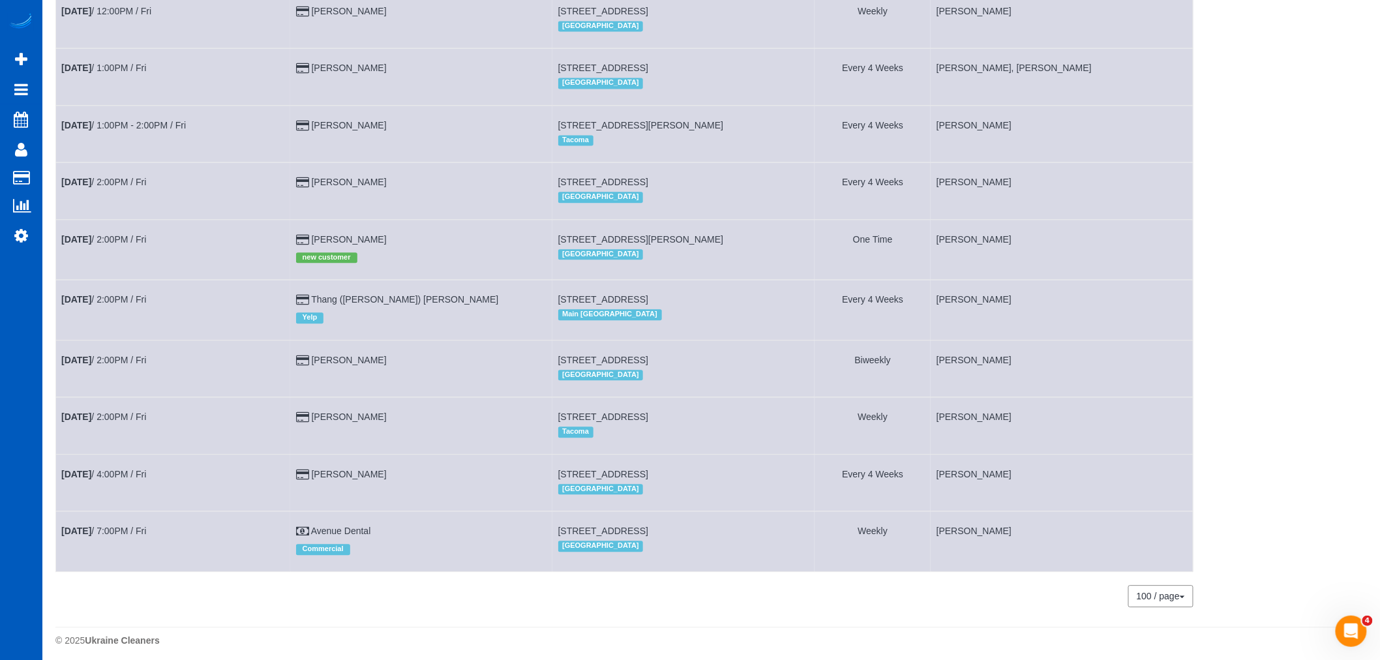
scroll to position [1154, 0]
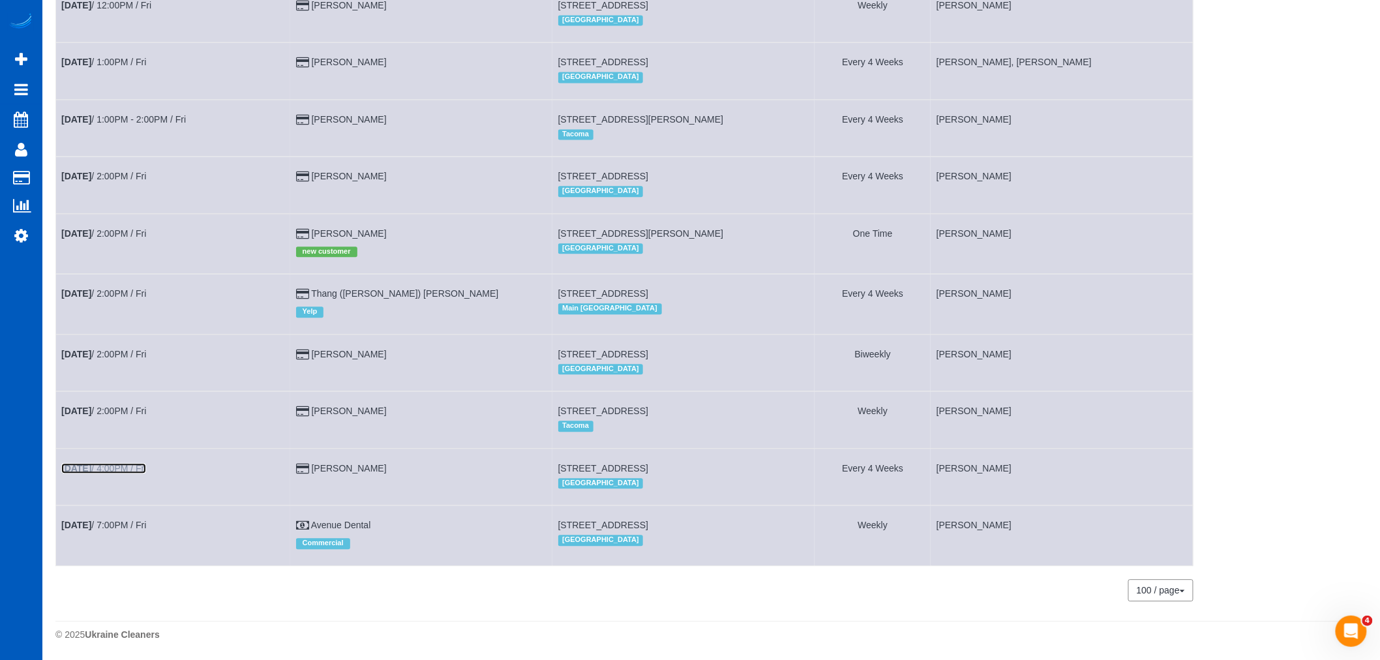
click at [112, 466] on link "Aug 22nd / 4:00PM / Fri" at bounding box center [103, 468] width 85 height 10
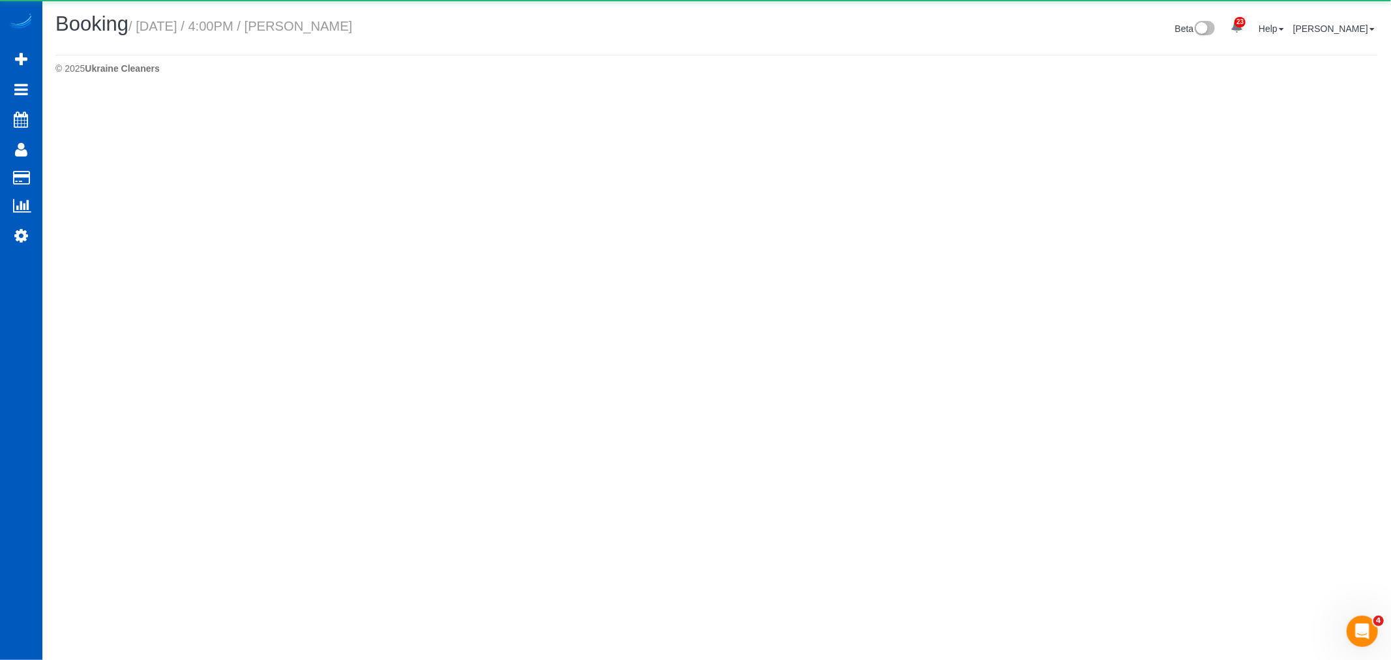
select select "WA"
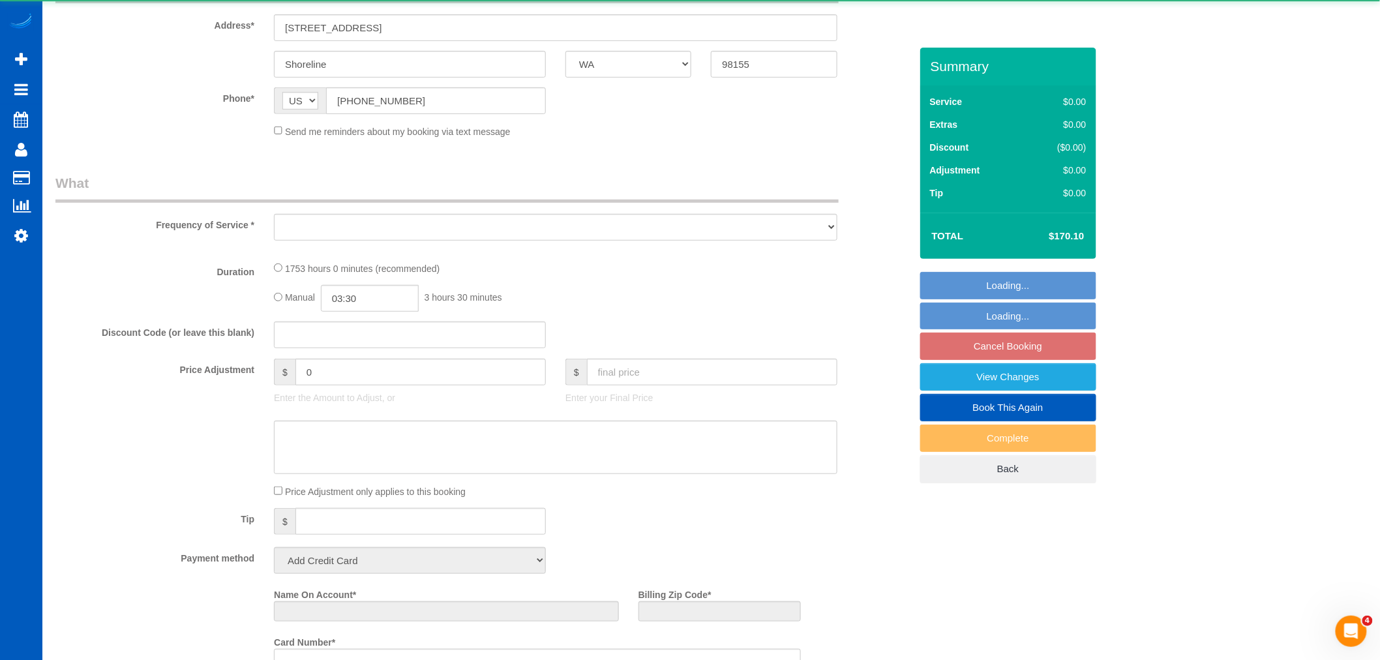
select select "object:16964"
select select "string:fspay-d7e5a634-9451-4057-a63c-d0c17b92e8cd"
select select "1001"
select select "3"
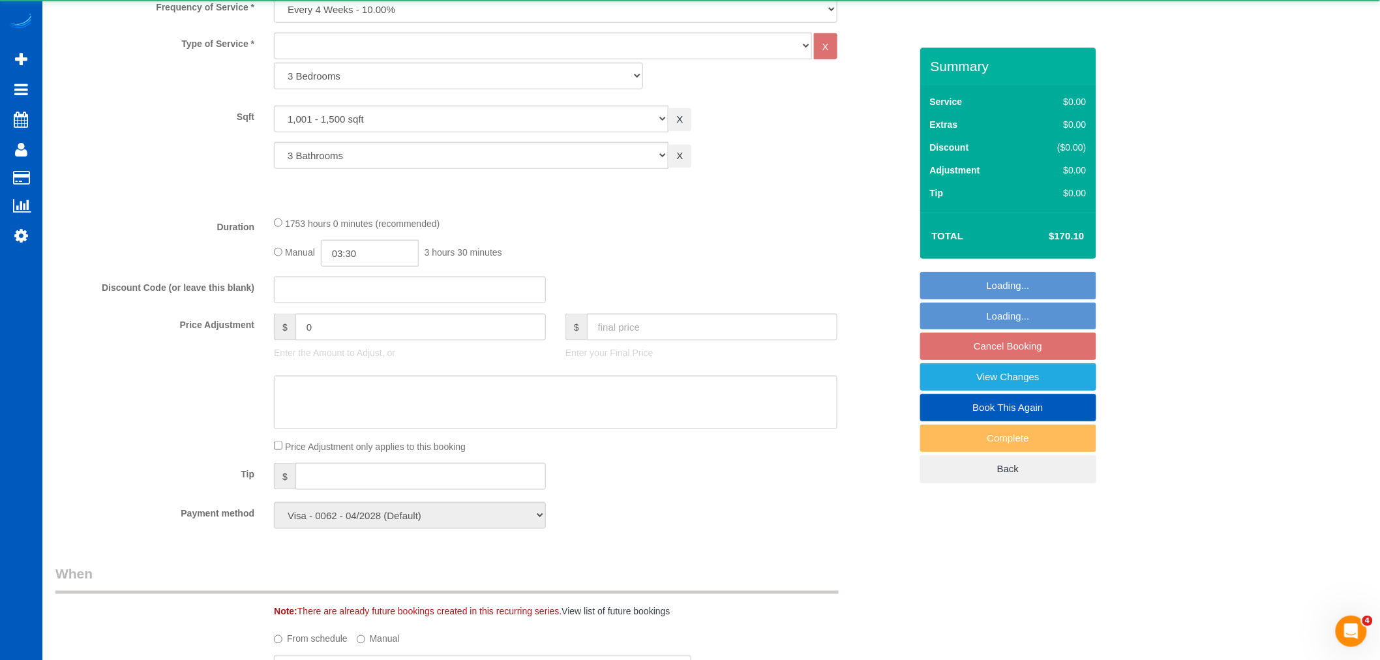
select select "1001"
select select "3"
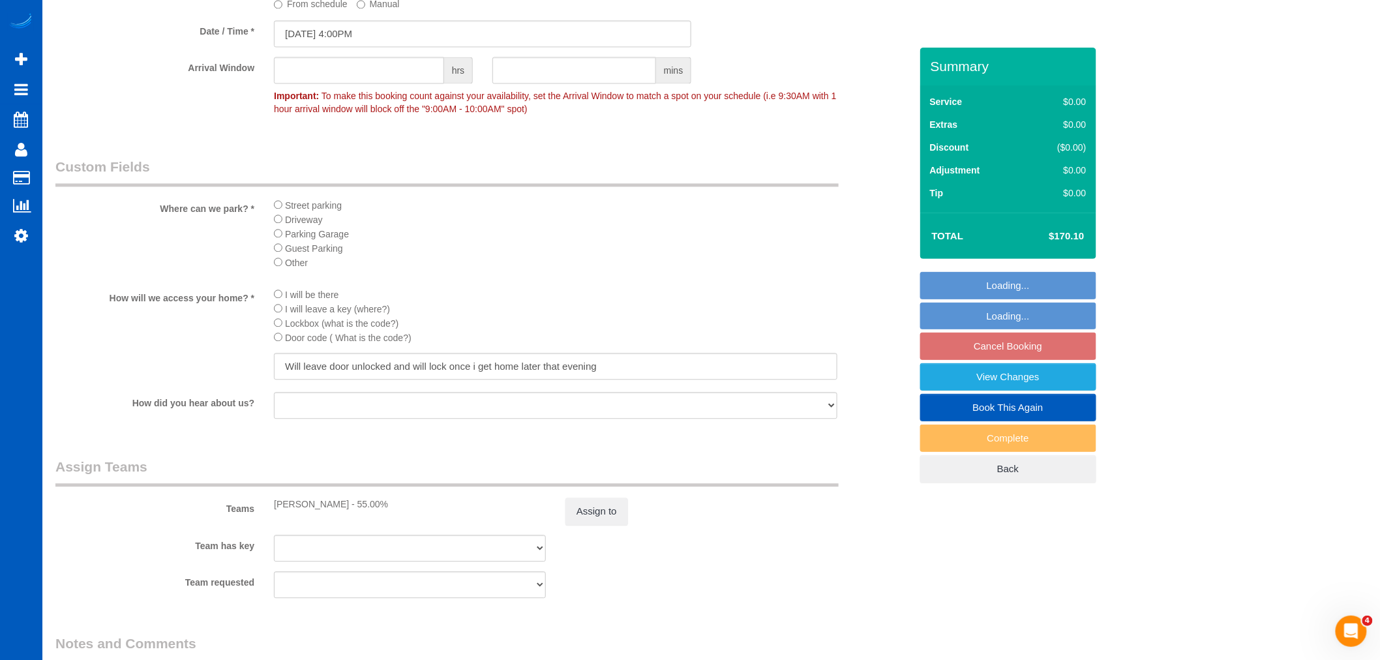
scroll to position [1376, 0]
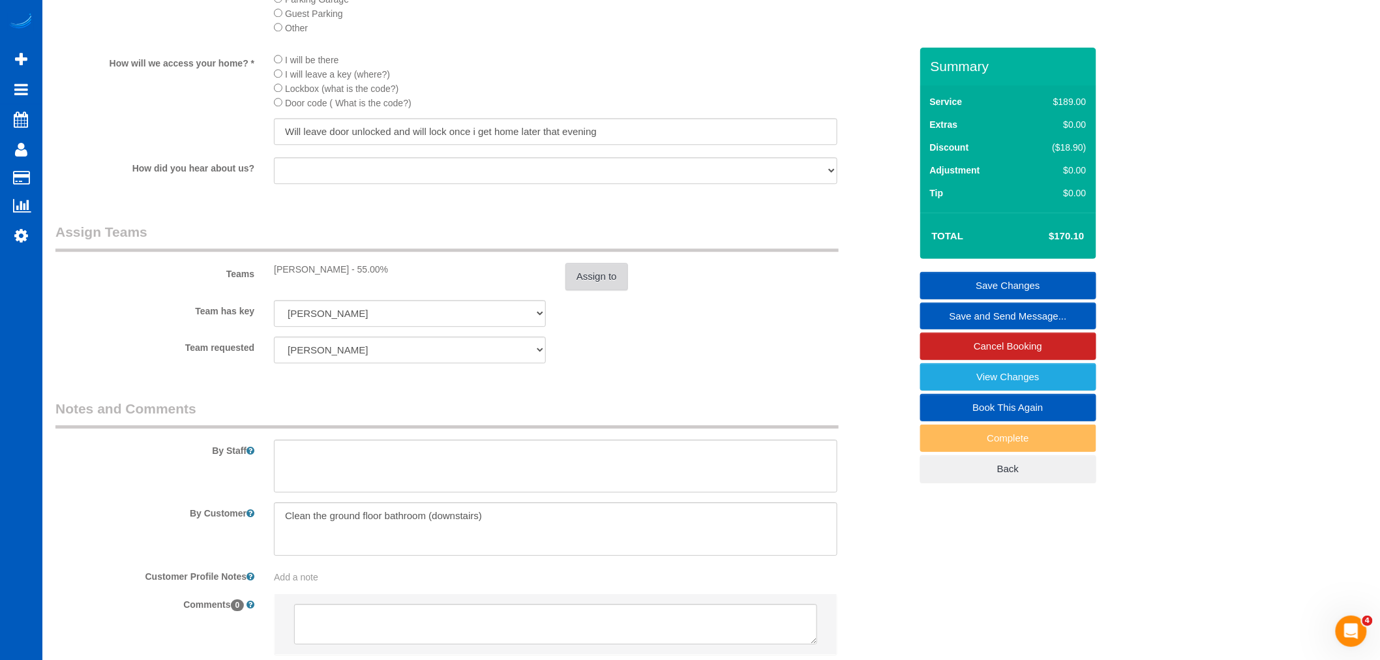
click at [610, 274] on button "Assign to" at bounding box center [596, 276] width 63 height 27
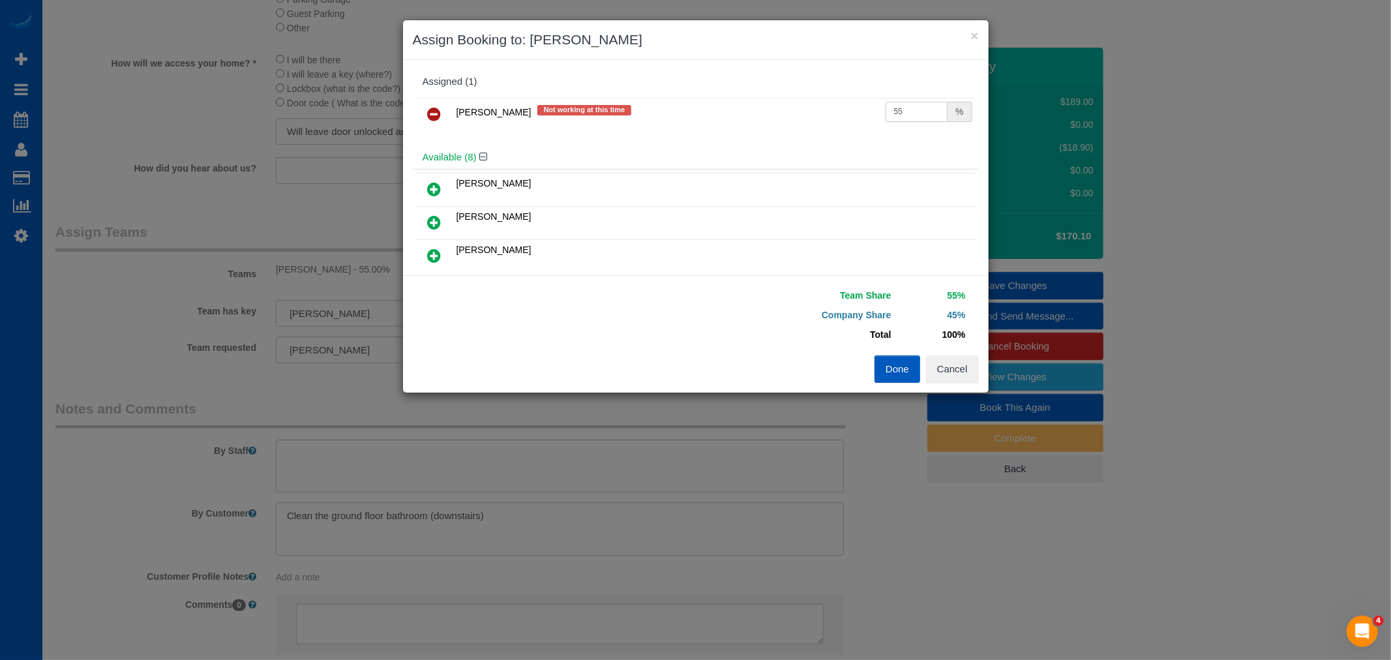
drag, startPoint x: 909, startPoint y: 107, endPoint x: 780, endPoint y: 106, distance: 129.1
click at [780, 106] on tr "Daryna Odzhubiiska Not working at this time 55 %" at bounding box center [695, 114] width 559 height 33
type input "65"
click at [917, 365] on button "Done" at bounding box center [897, 368] width 46 height 27
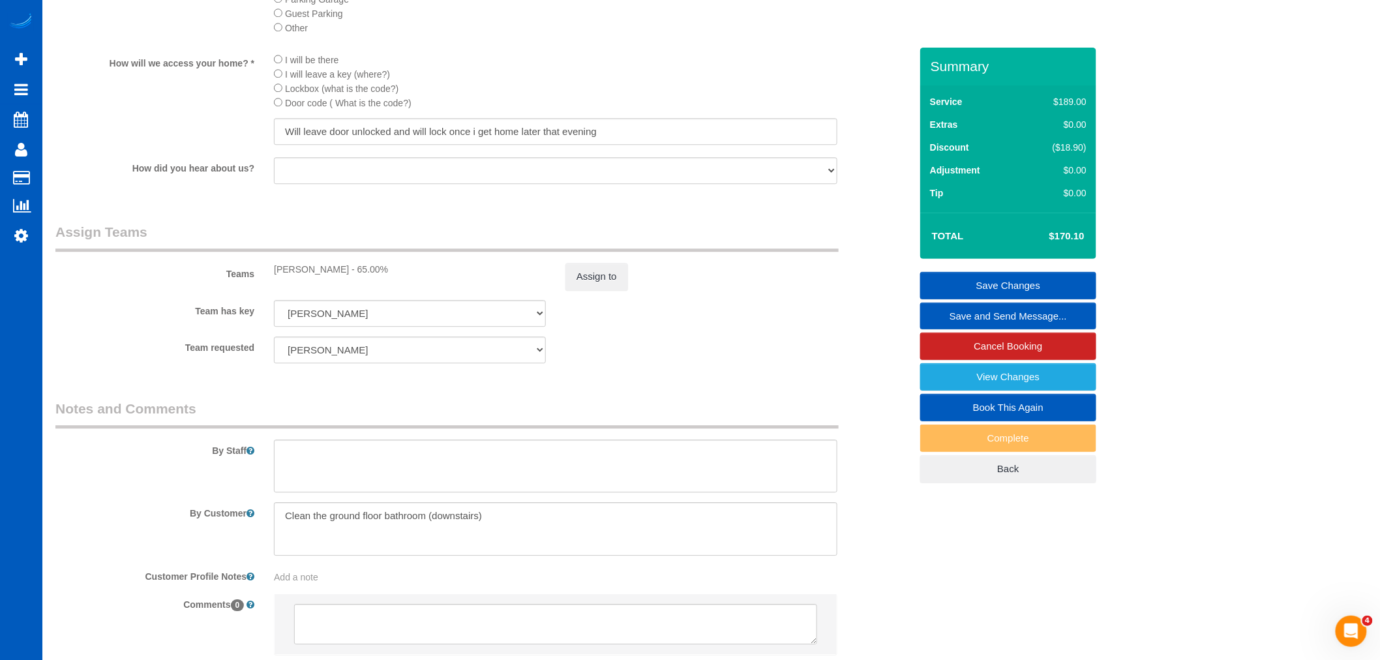
click at [1014, 287] on link "Save Changes" at bounding box center [1008, 285] width 176 height 27
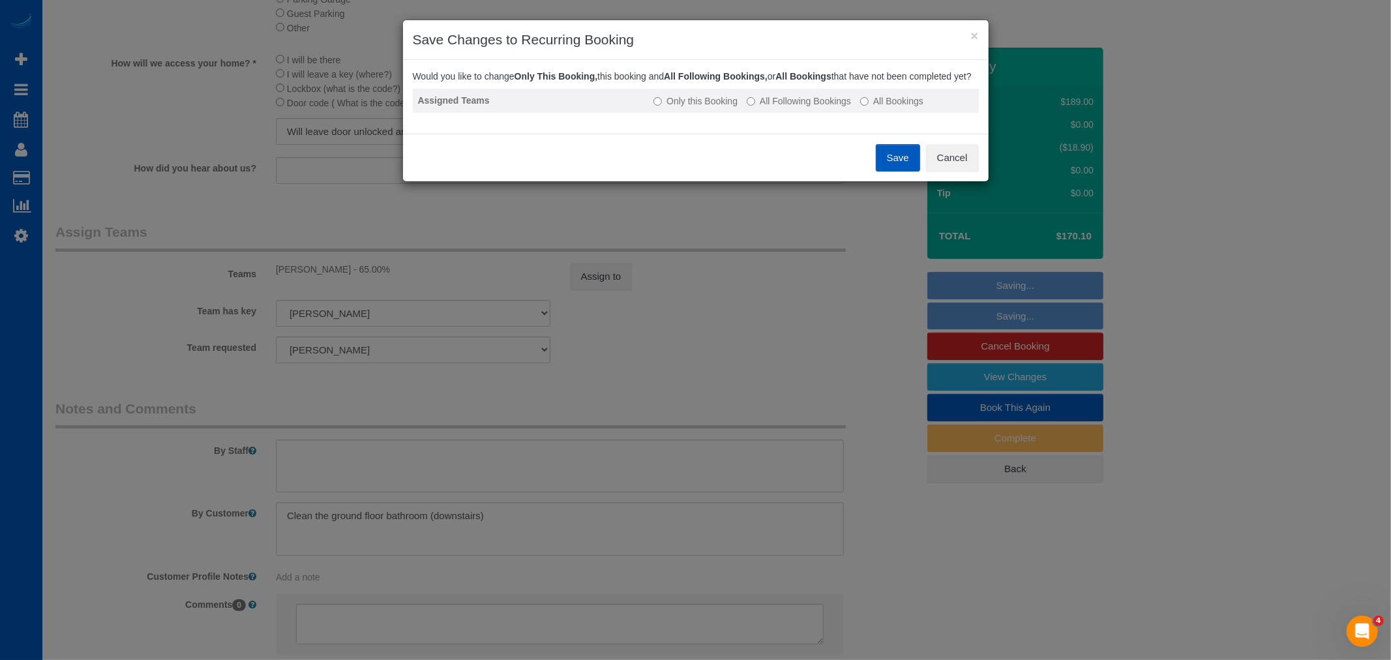
click at [802, 108] on label "All Following Bookings" at bounding box center [799, 101] width 104 height 13
click at [908, 170] on button "Save" at bounding box center [898, 157] width 44 height 27
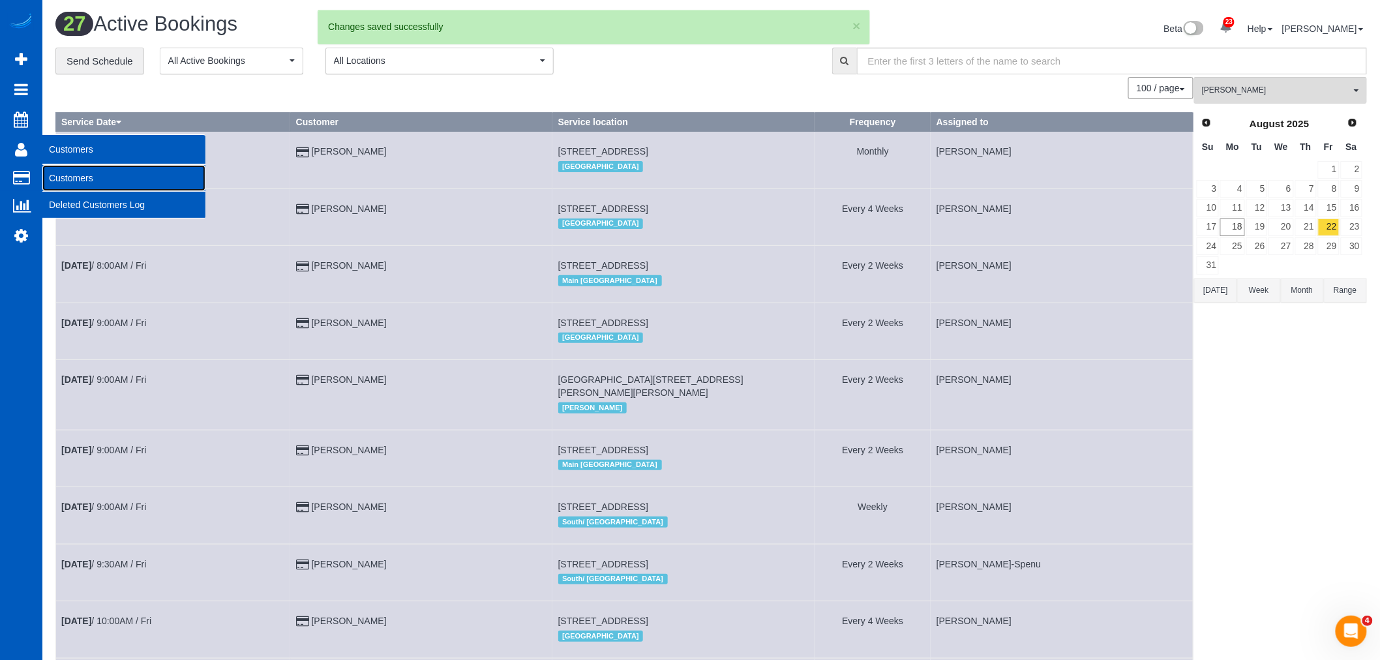
click at [73, 174] on link "Customers" at bounding box center [123, 178] width 163 height 26
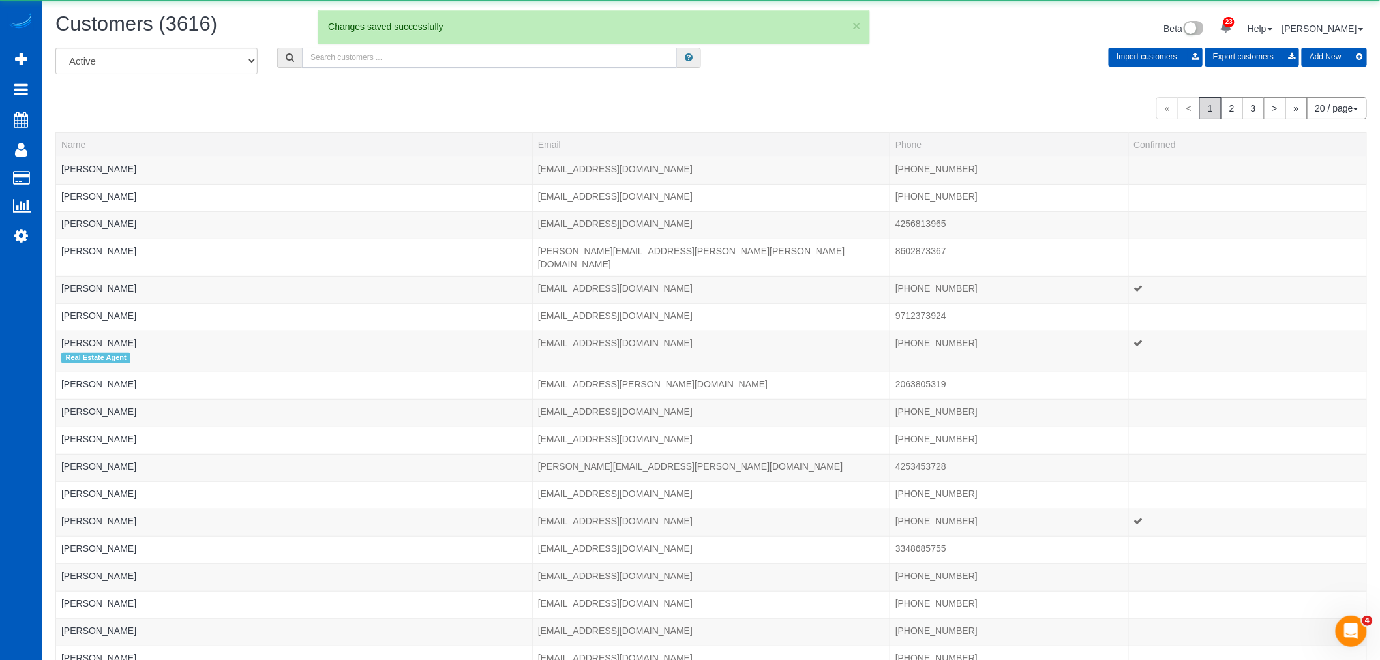
click at [398, 64] on input "text" at bounding box center [489, 58] width 375 height 20
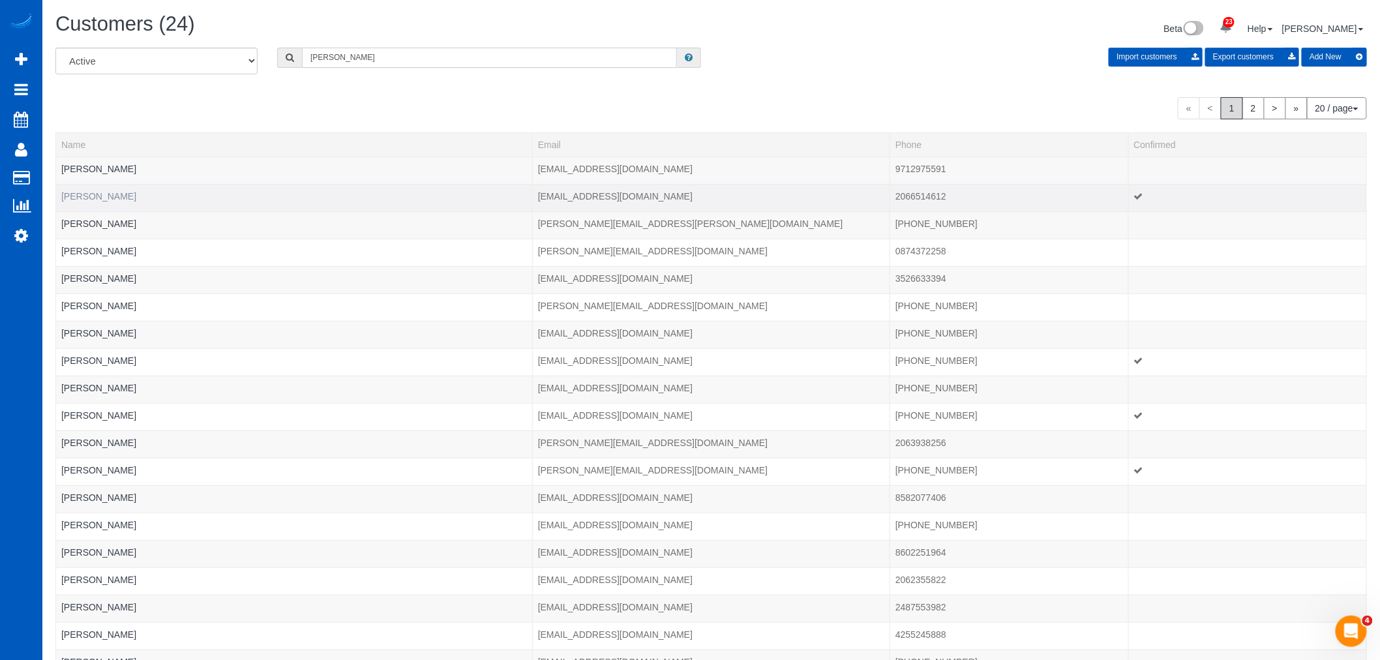
type input "james"
click at [99, 194] on link "James Athappilly" at bounding box center [98, 196] width 75 height 10
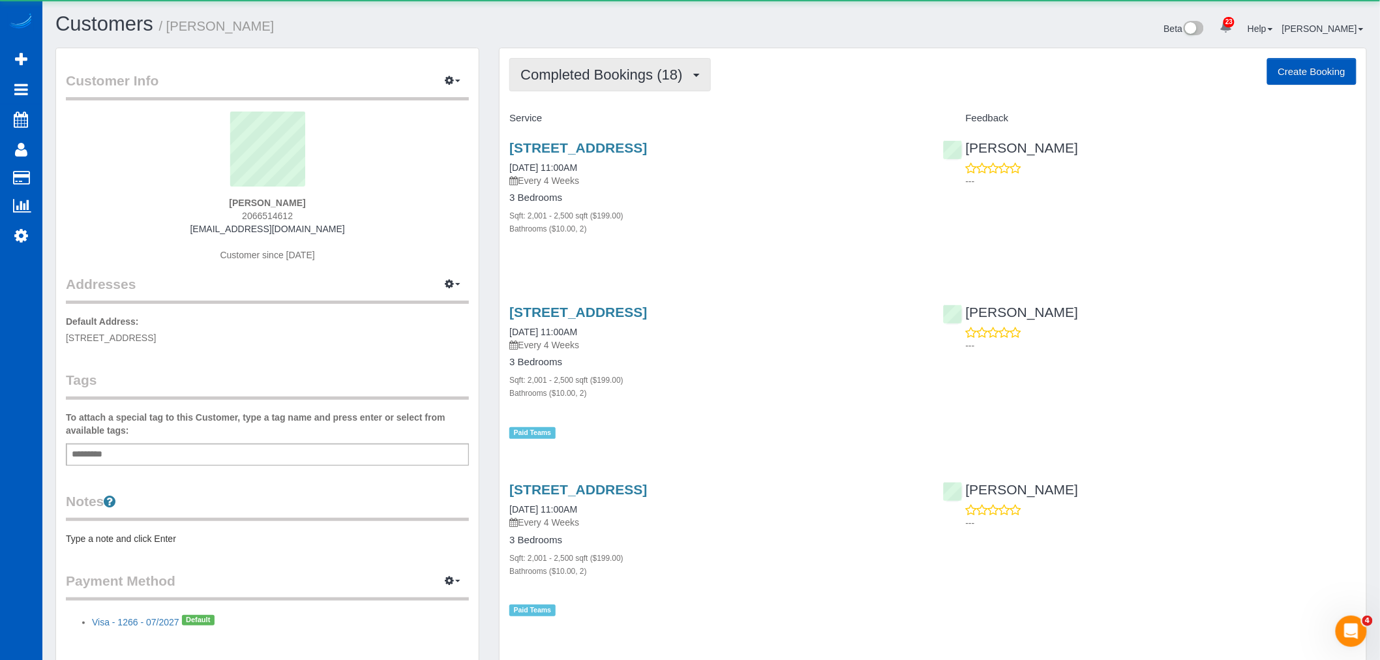
click at [630, 72] on span "Completed Bookings (18)" at bounding box center [604, 75] width 168 height 16
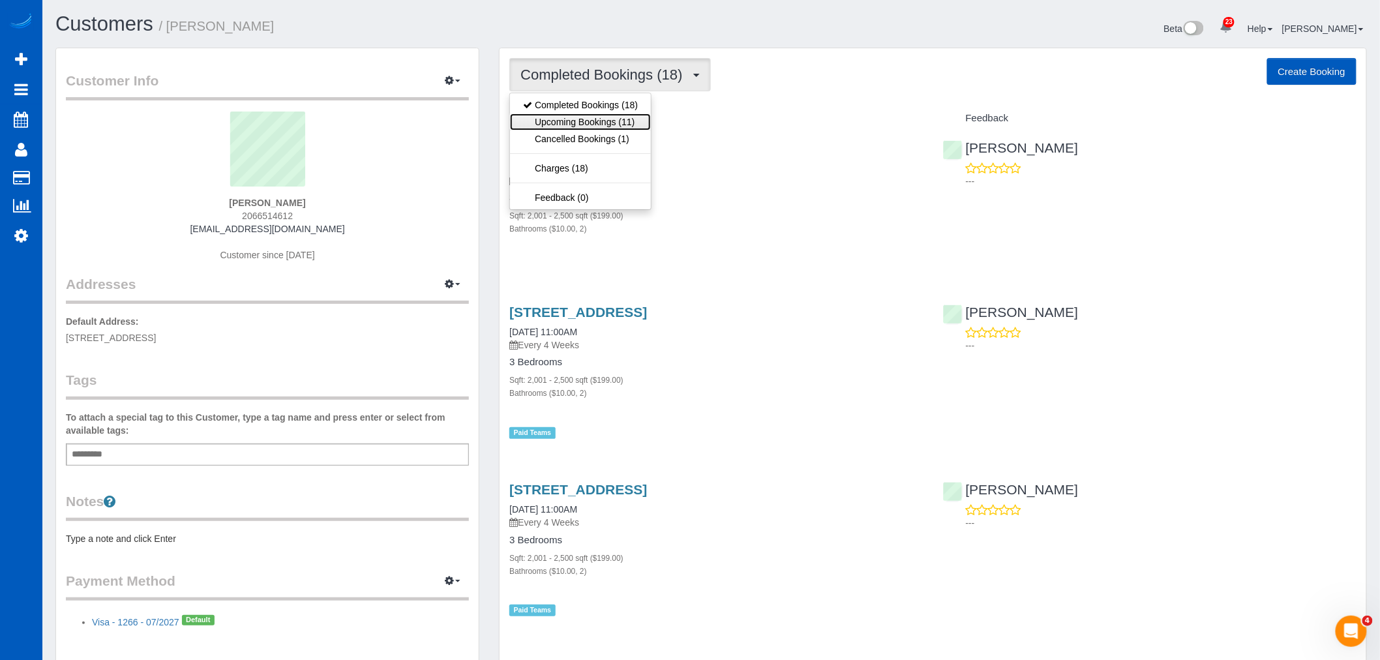
click at [607, 121] on link "Upcoming Bookings (11)" at bounding box center [580, 121] width 141 height 17
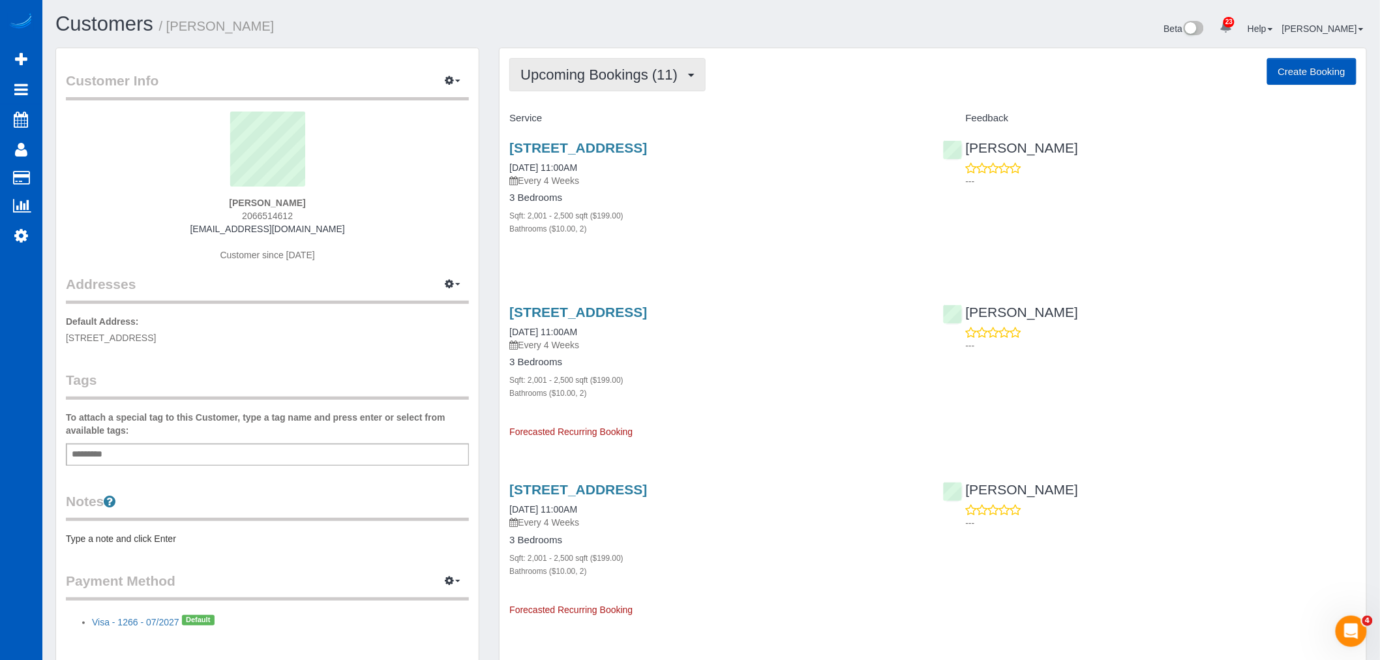
click at [618, 82] on span "Upcoming Bookings (11)" at bounding box center [602, 75] width 164 height 16
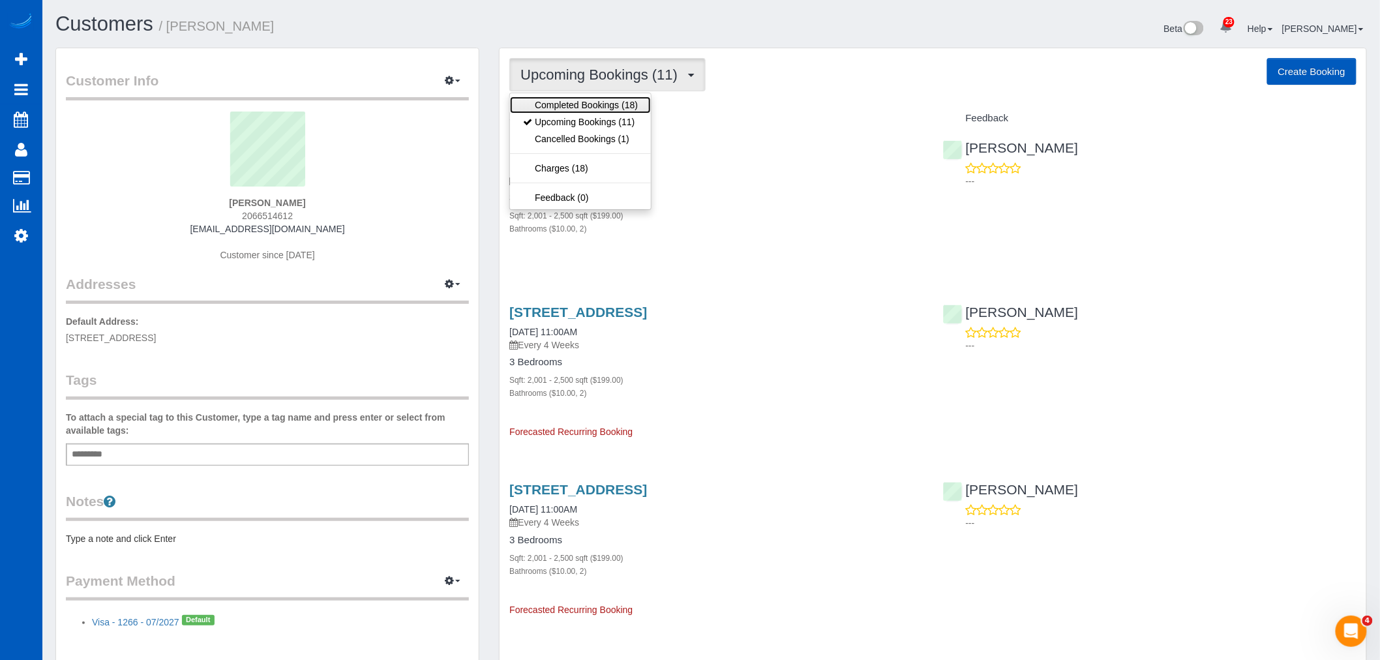
click at [615, 104] on link "Completed Bookings (18)" at bounding box center [580, 105] width 141 height 17
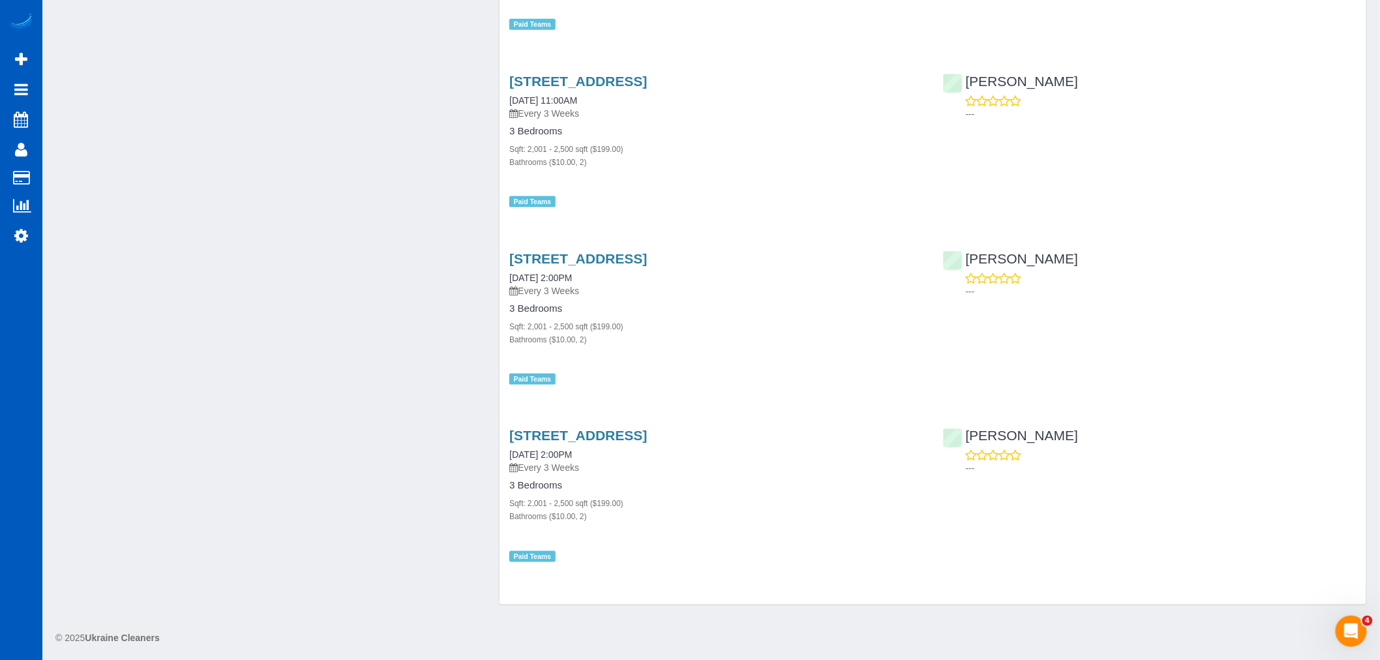
scroll to position [2719, 0]
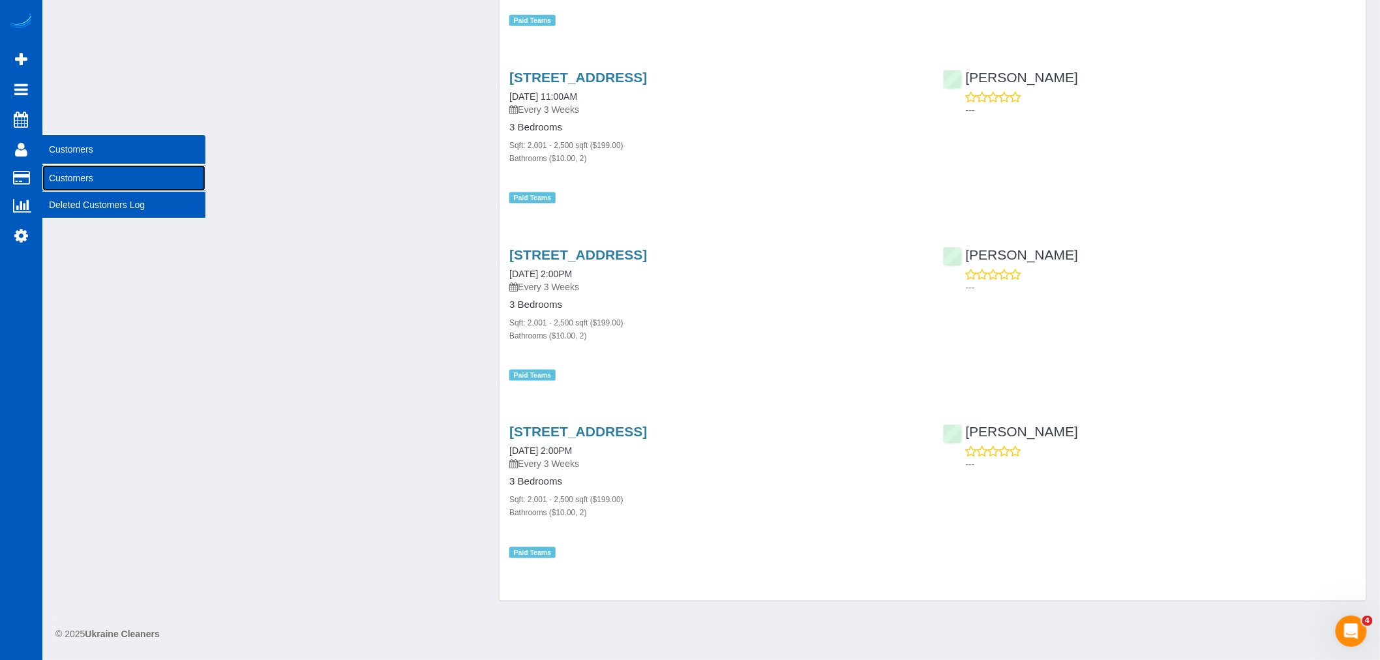
click at [110, 186] on link "Customers" at bounding box center [123, 178] width 163 height 26
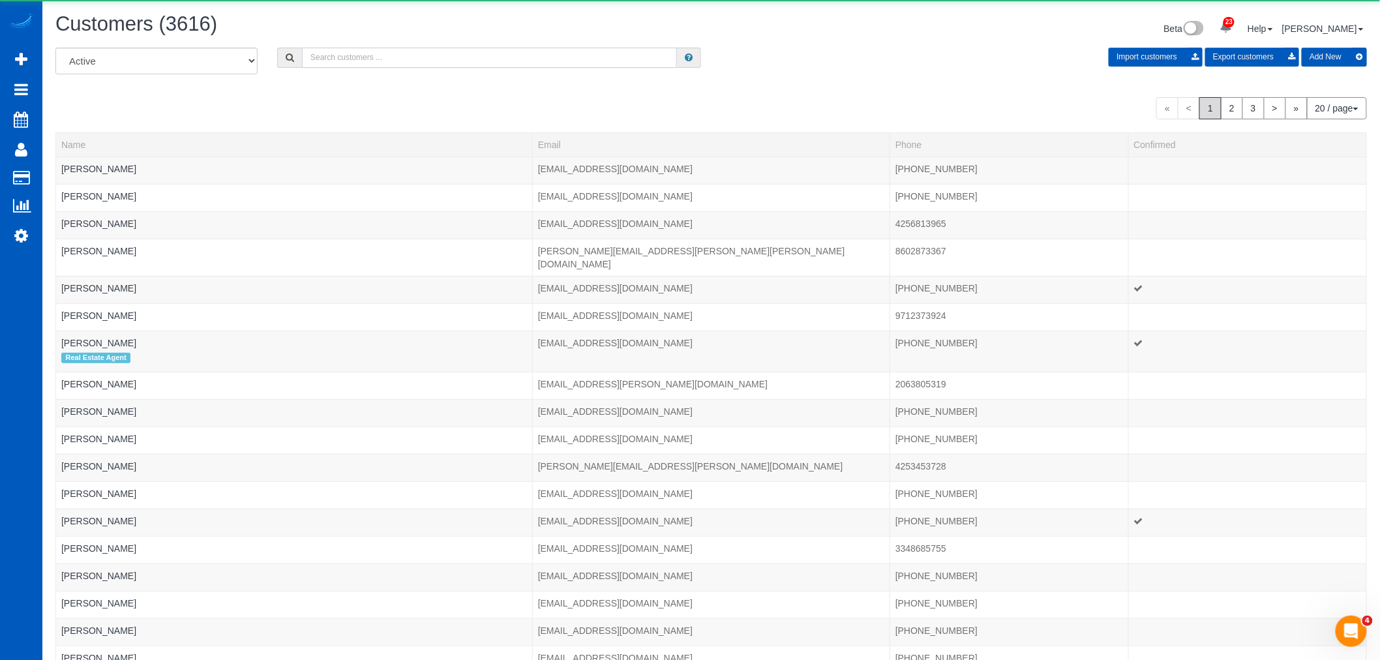
click at [334, 62] on input "text" at bounding box center [489, 58] width 375 height 20
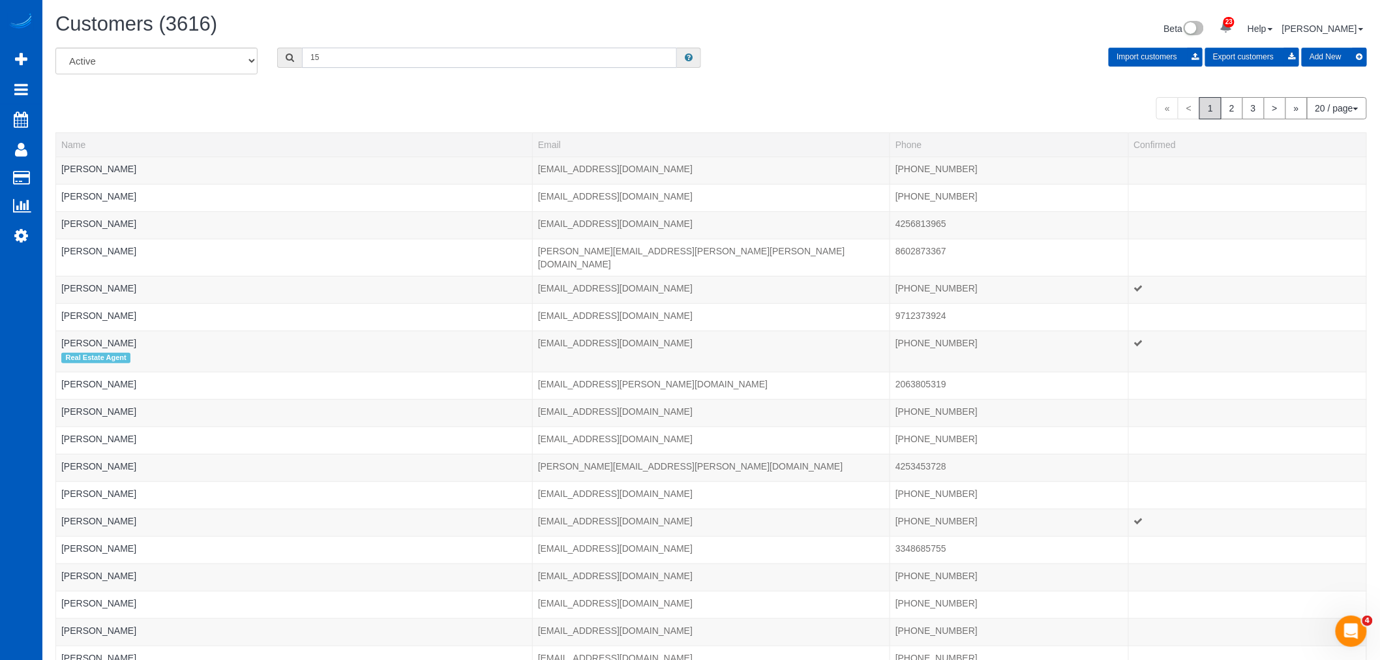
type input "1"
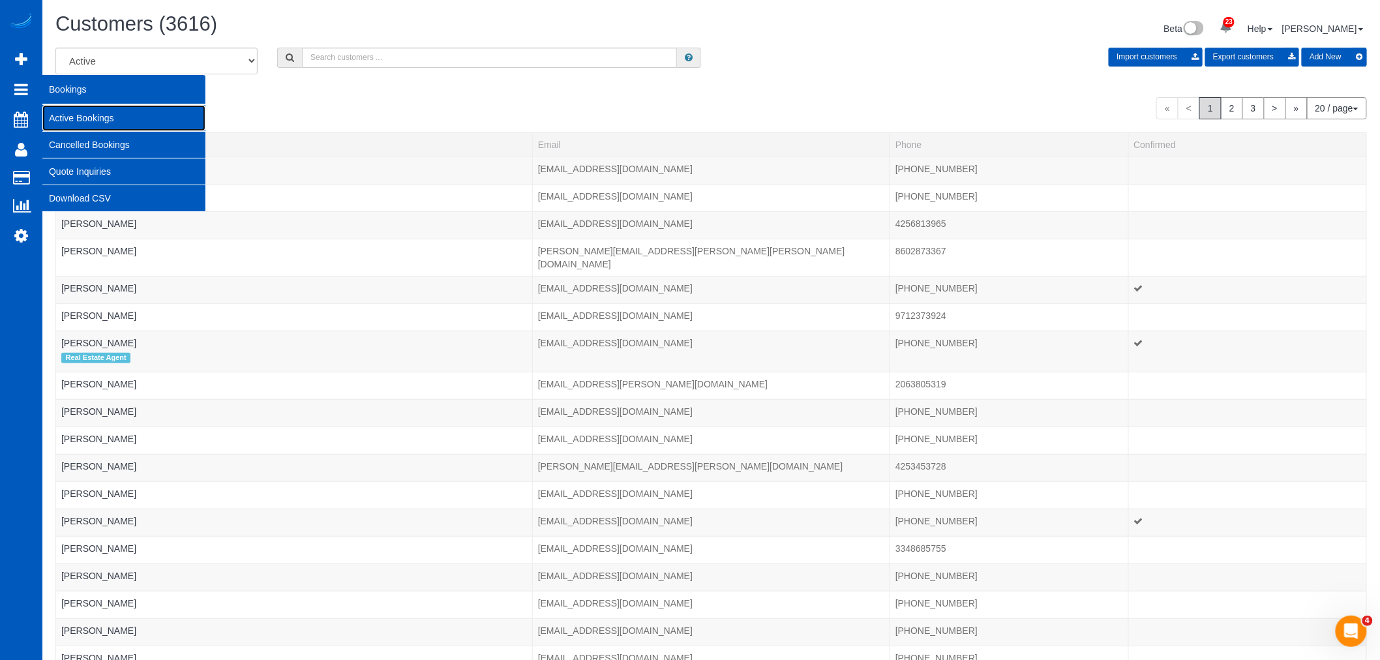
click at [90, 119] on link "Active Bookings" at bounding box center [123, 118] width 163 height 26
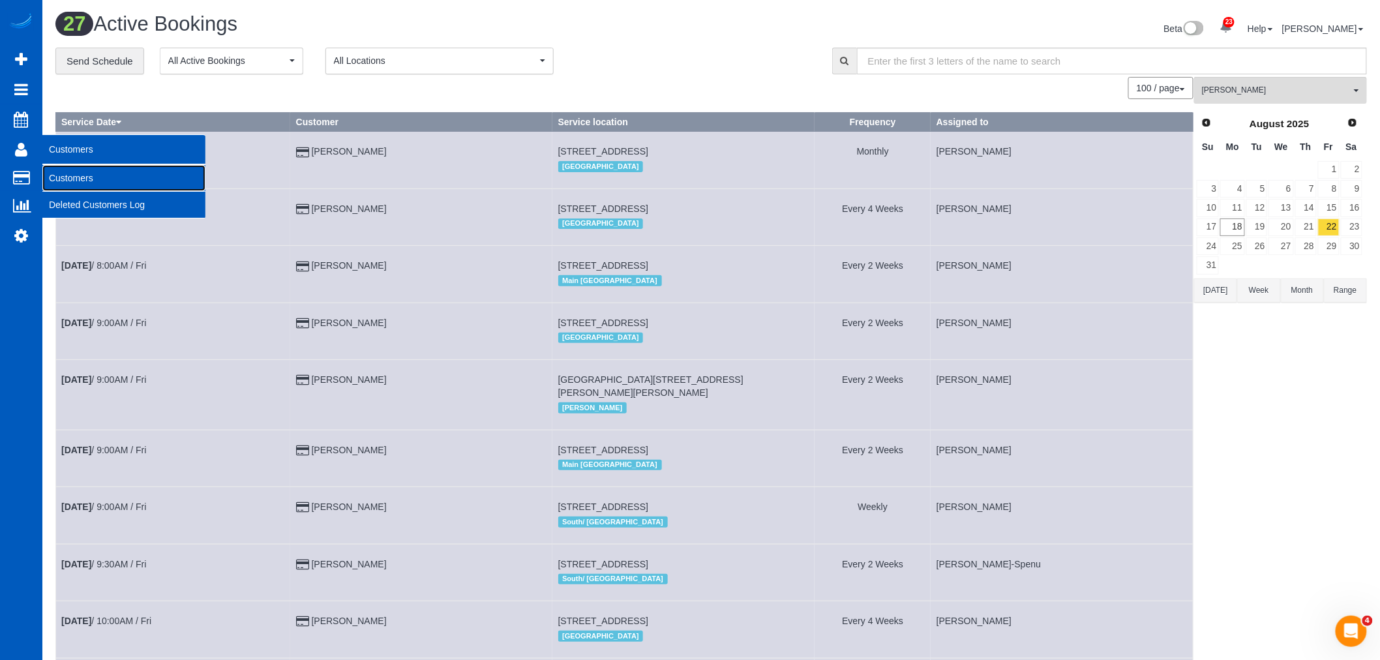
click at [90, 171] on link "Customers" at bounding box center [123, 178] width 163 height 26
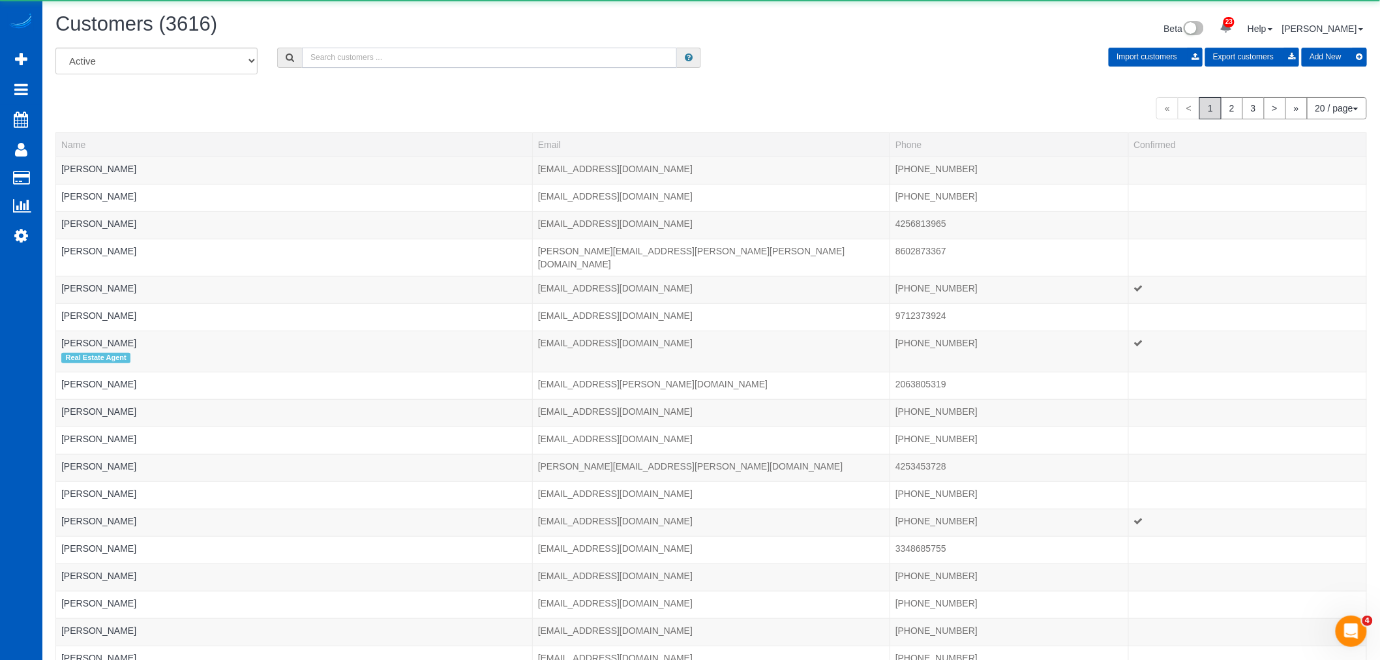
click at [373, 57] on input "text" at bounding box center [489, 58] width 375 height 20
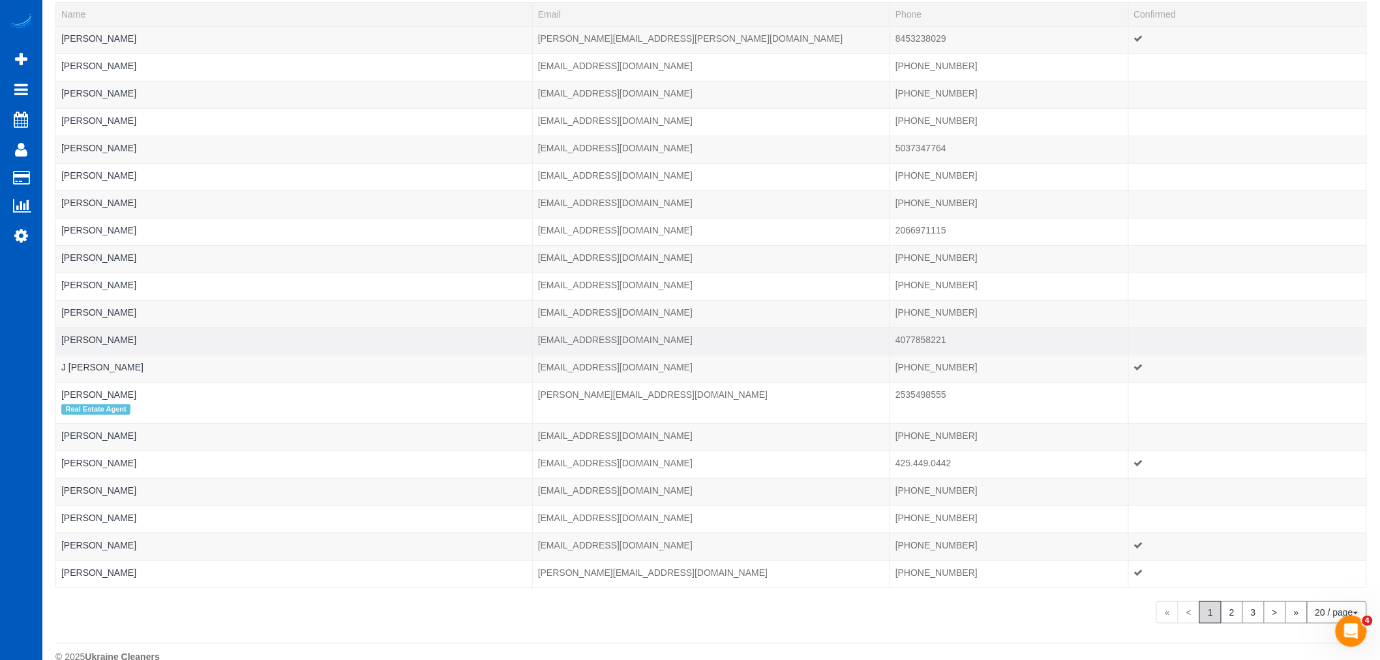
scroll to position [155, 0]
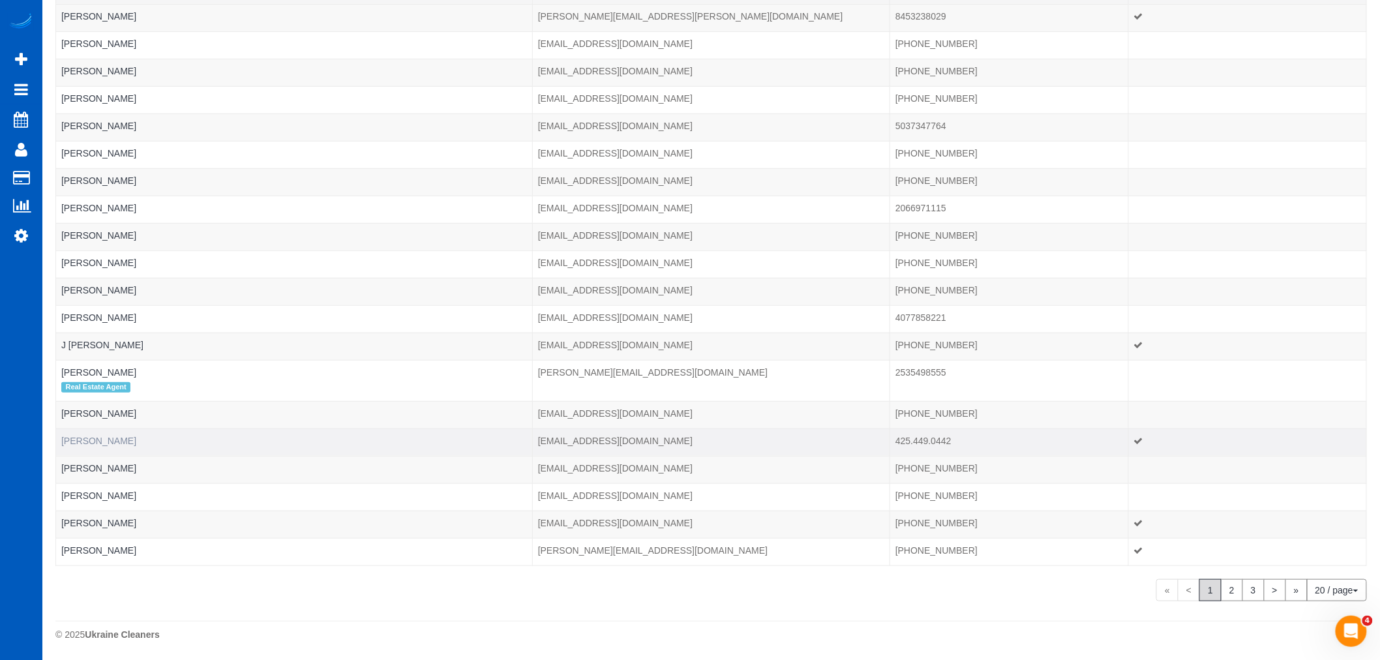
type input "jon"
click at [113, 438] on link "[PERSON_NAME]" at bounding box center [98, 441] width 75 height 10
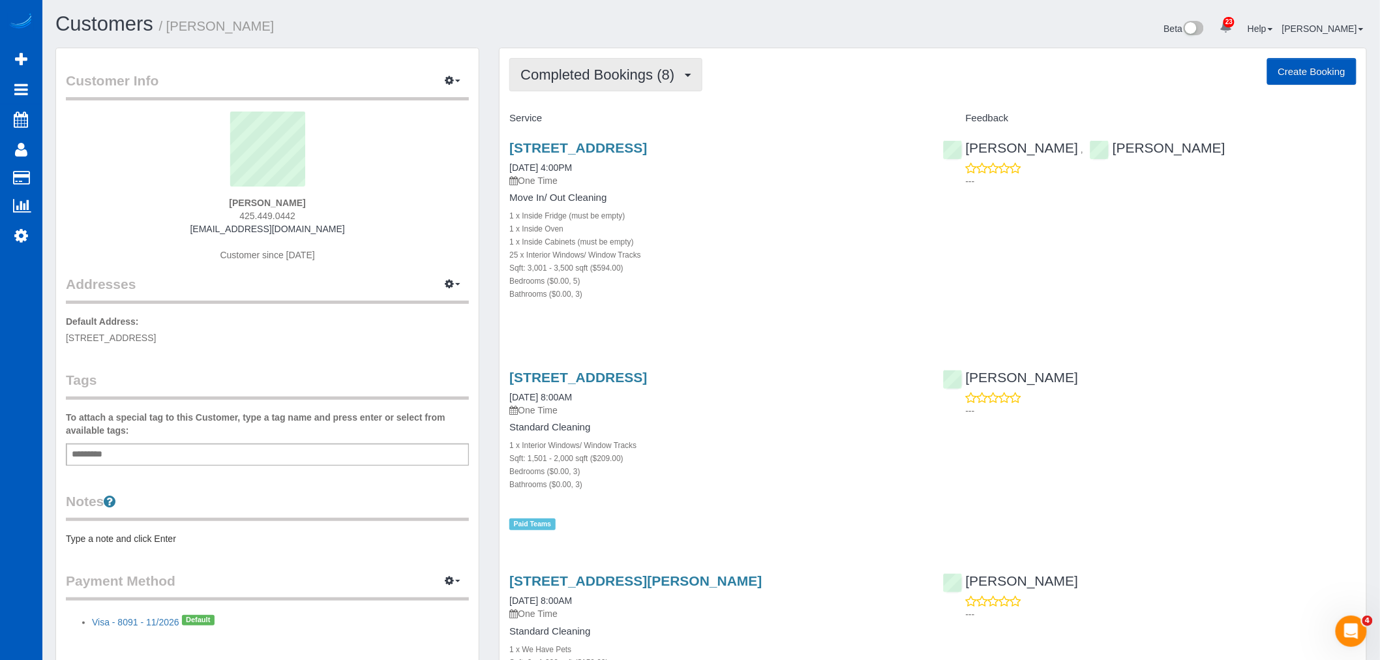
click at [654, 67] on span "Completed Bookings (8)" at bounding box center [600, 75] width 160 height 16
click at [764, 214] on div "1 x Inside Fridge (must be empty)" at bounding box center [715, 215] width 413 height 13
click at [581, 147] on link "[STREET_ADDRESS]" at bounding box center [578, 147] width 138 height 15
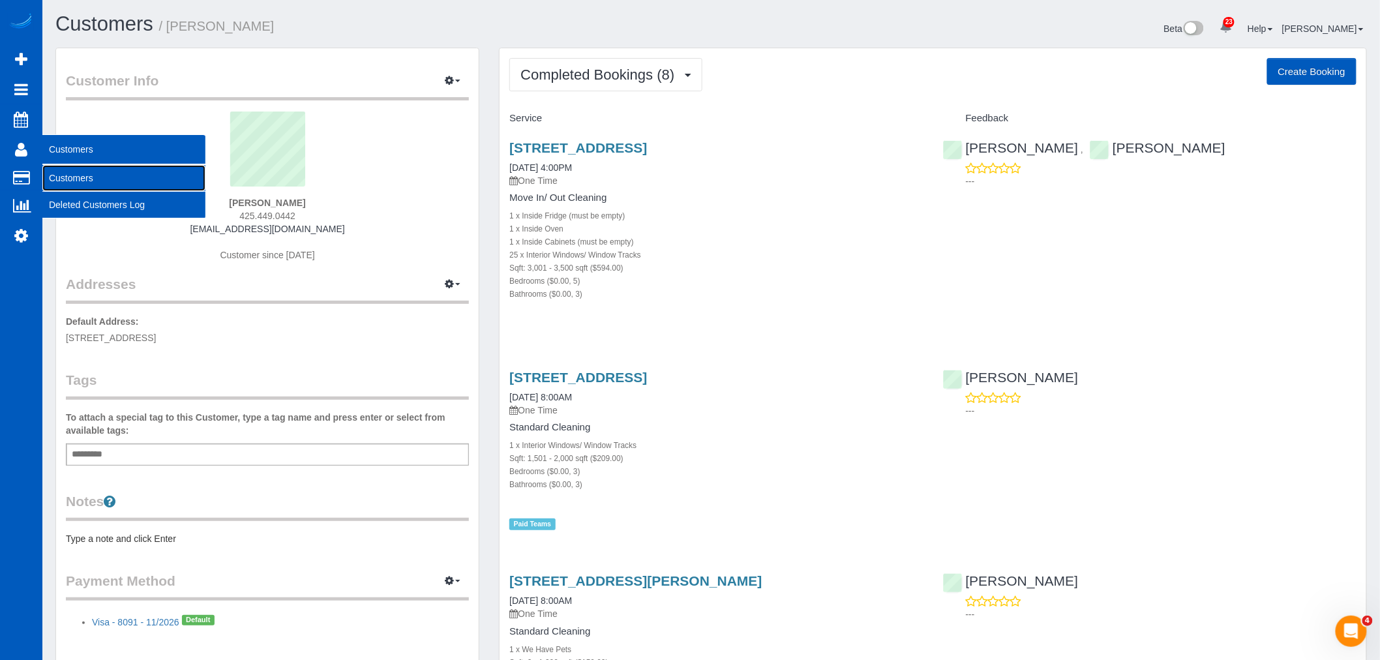
click at [67, 172] on link "Customers" at bounding box center [123, 178] width 163 height 26
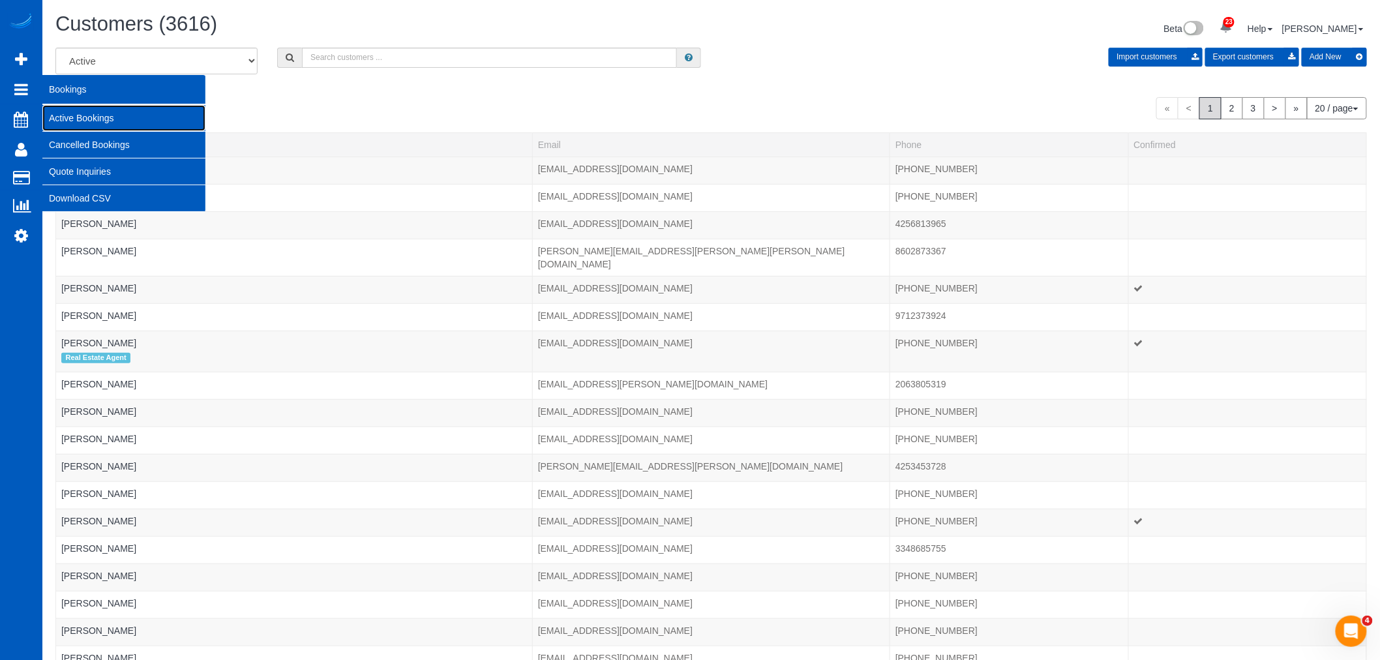
click at [91, 119] on link "Active Bookings" at bounding box center [123, 118] width 163 height 26
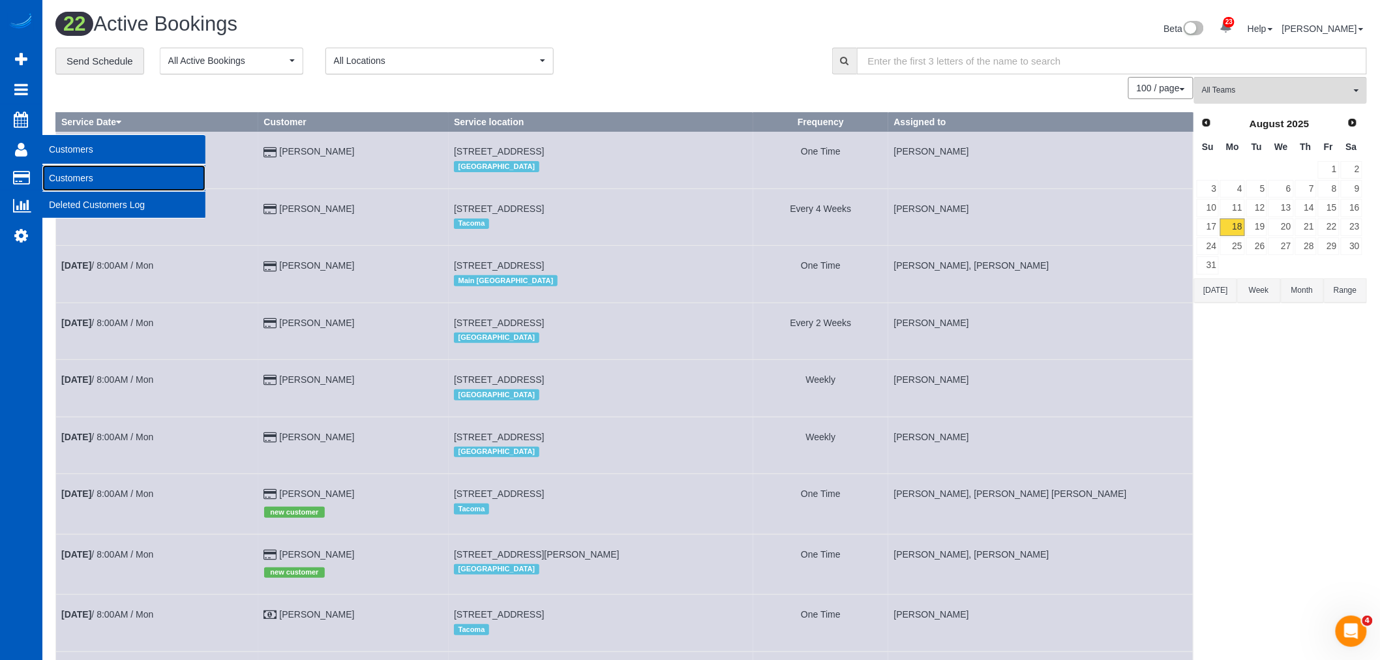
click at [109, 183] on link "Customers" at bounding box center [123, 178] width 163 height 26
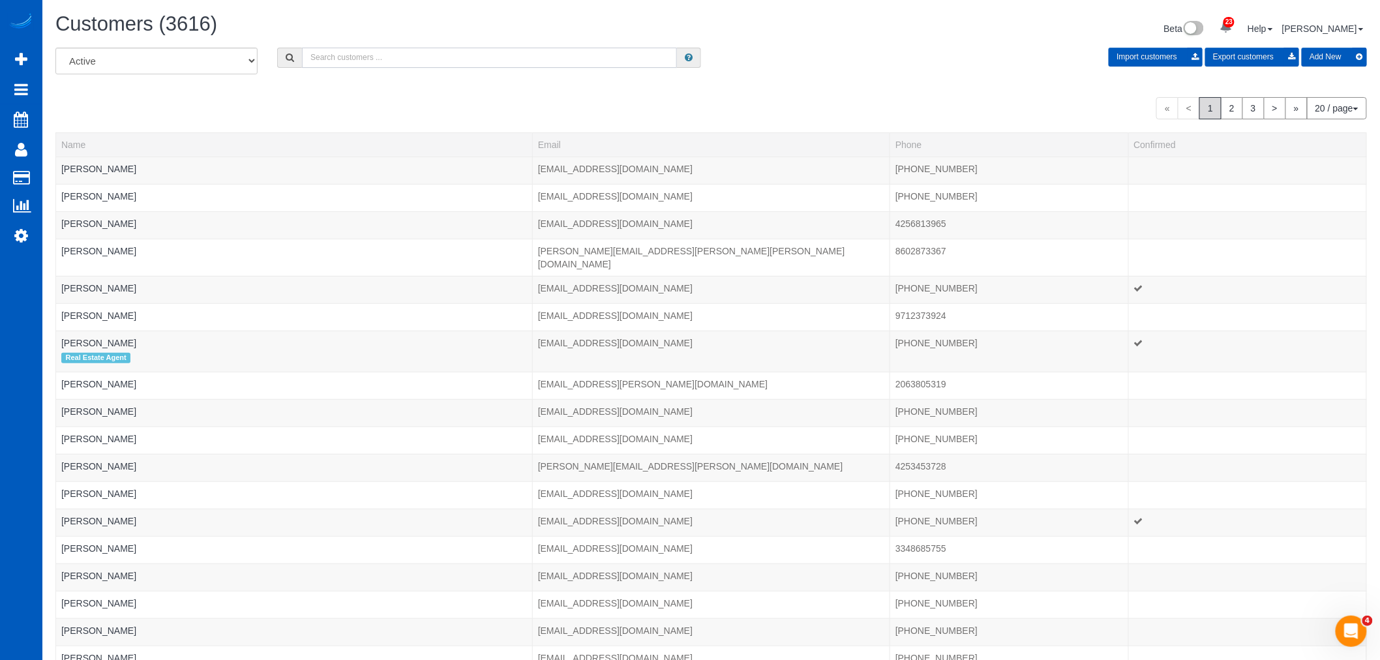
click at [365, 67] on input "text" at bounding box center [489, 58] width 375 height 20
click at [67, 118] on span "Scheduler" at bounding box center [123, 119] width 163 height 30
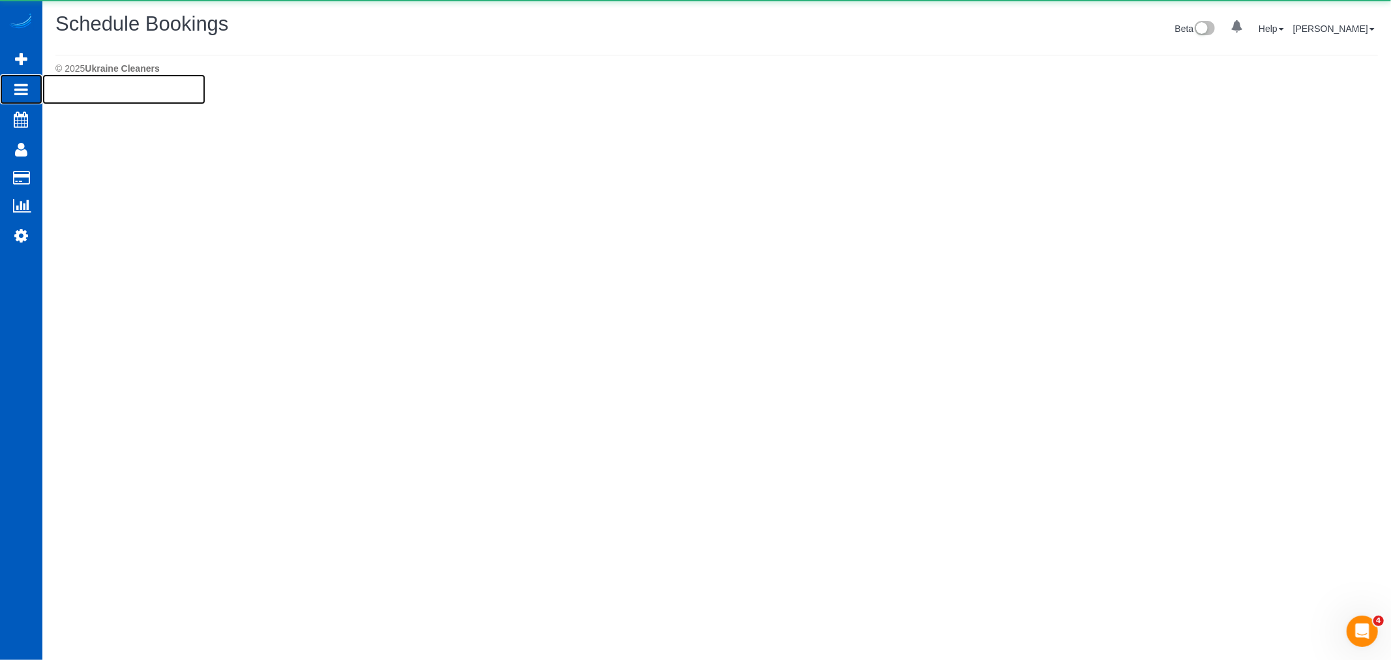
click at [18, 90] on icon at bounding box center [21, 90] width 14 height 16
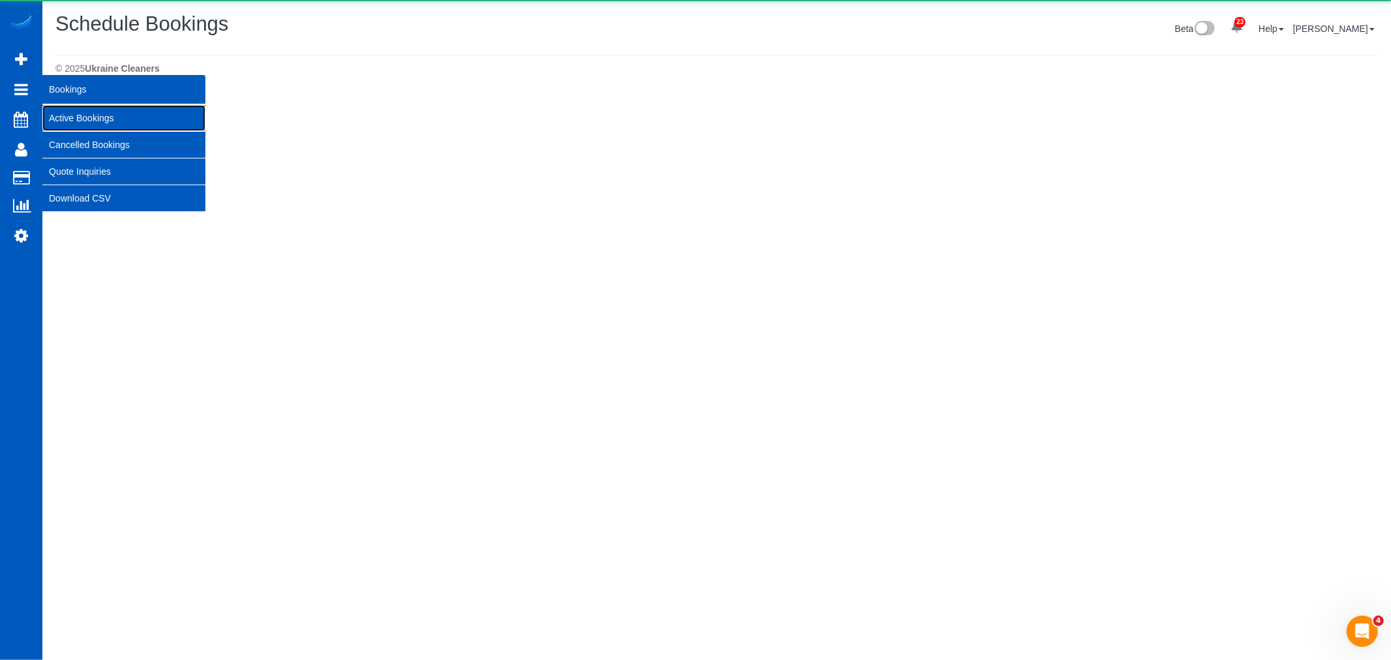
click at [102, 121] on link "Active Bookings" at bounding box center [123, 118] width 163 height 26
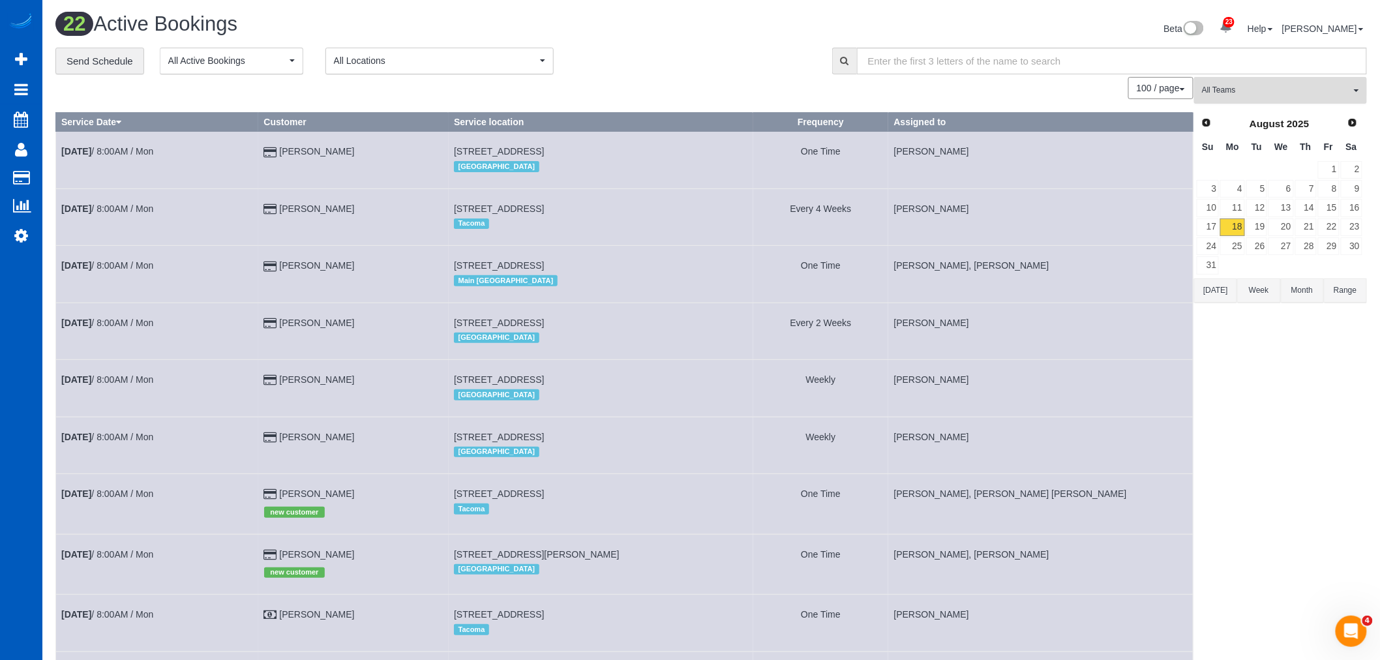
click at [1248, 89] on span "All Teams" at bounding box center [1276, 90] width 149 height 11
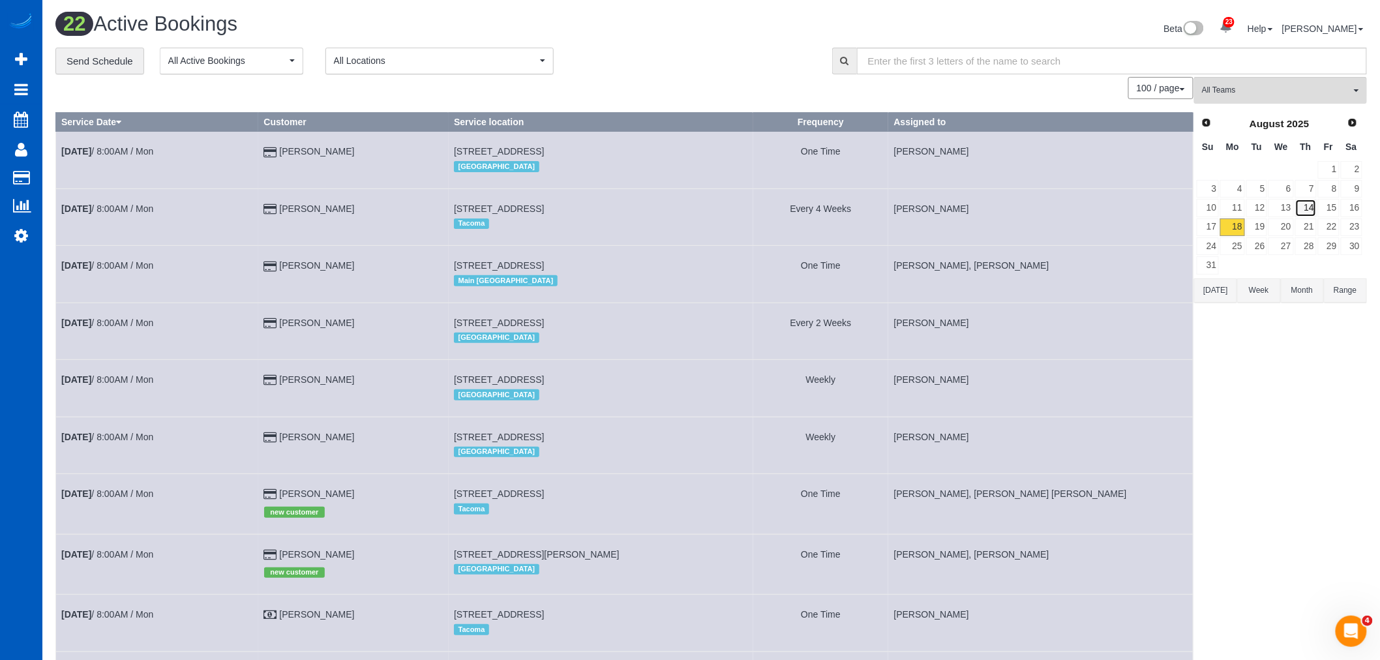
click at [1307, 216] on link "14" at bounding box center [1306, 208] width 22 height 18
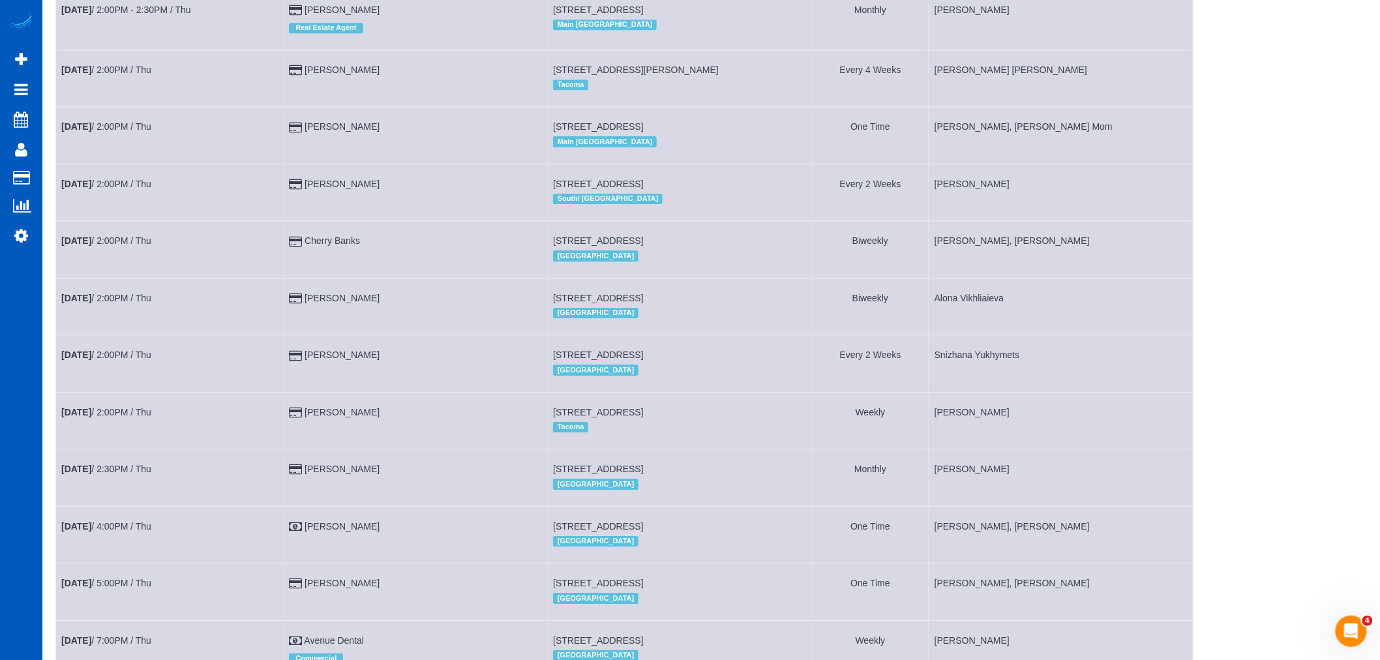
scroll to position [1843, 0]
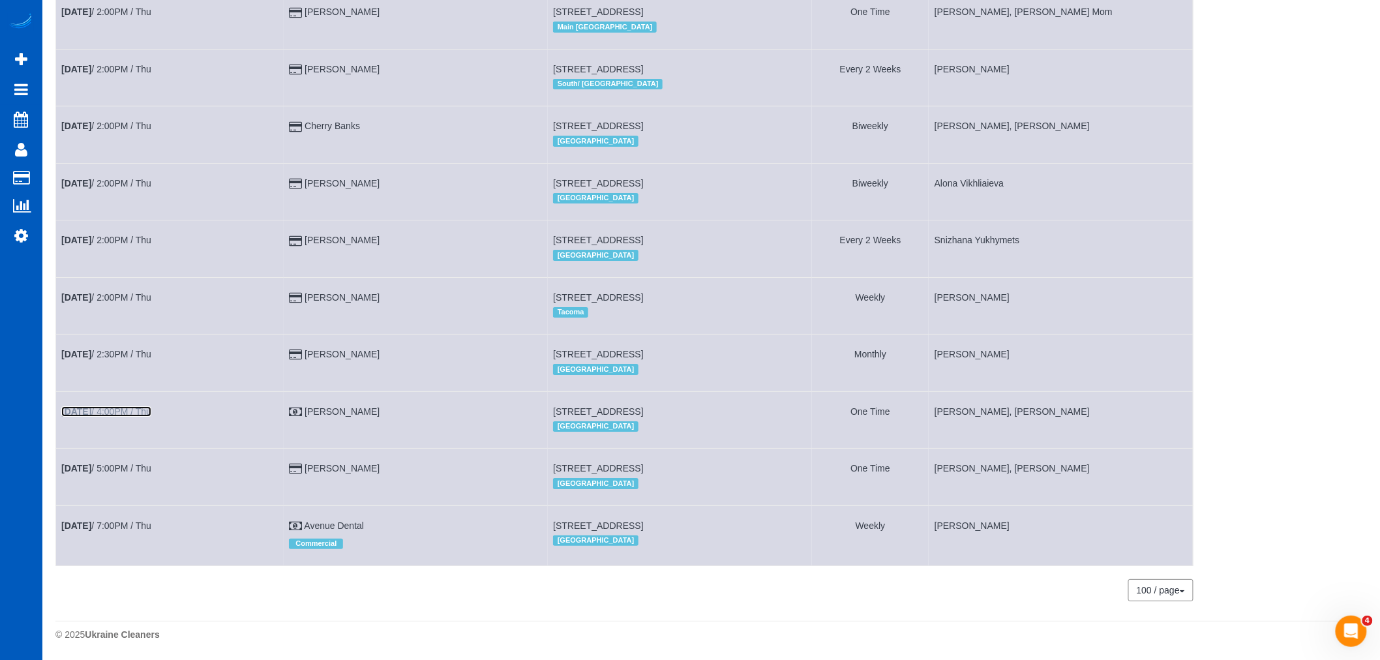
click at [105, 409] on link "Aug 14th / 4:00PM / Thu" at bounding box center [106, 411] width 90 height 10
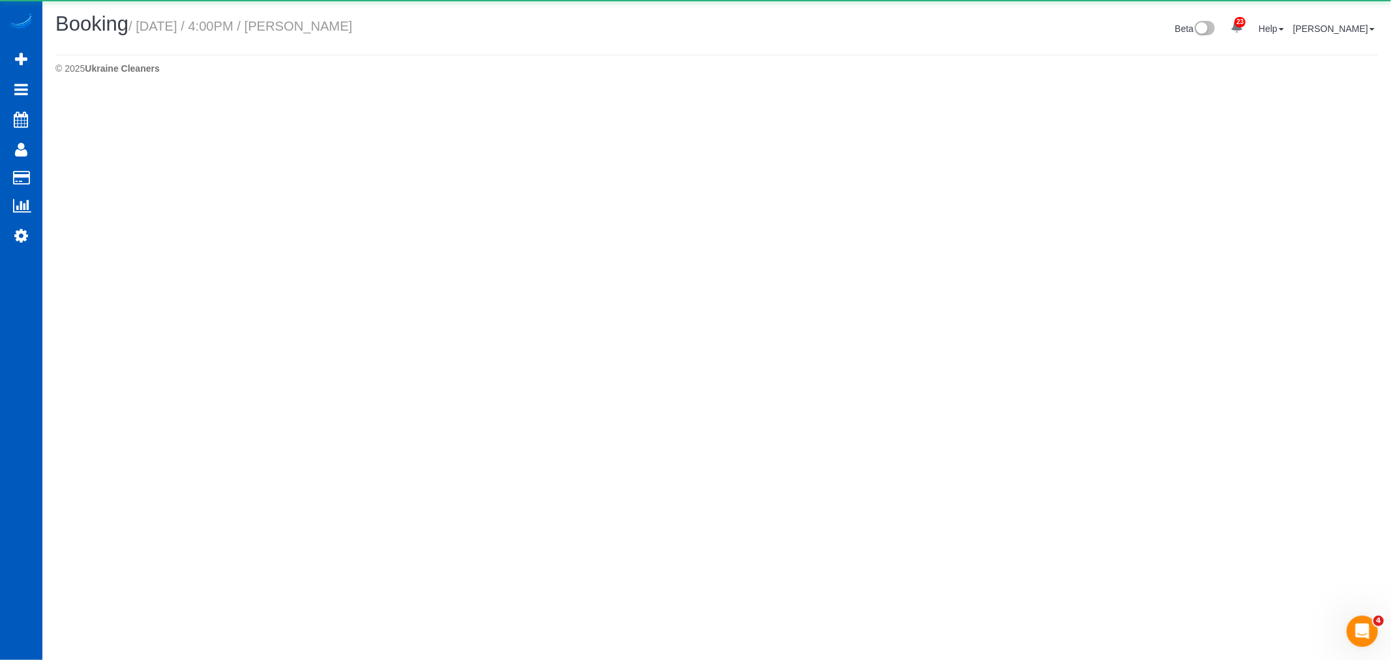
select select "WA"
select select "string:cash"
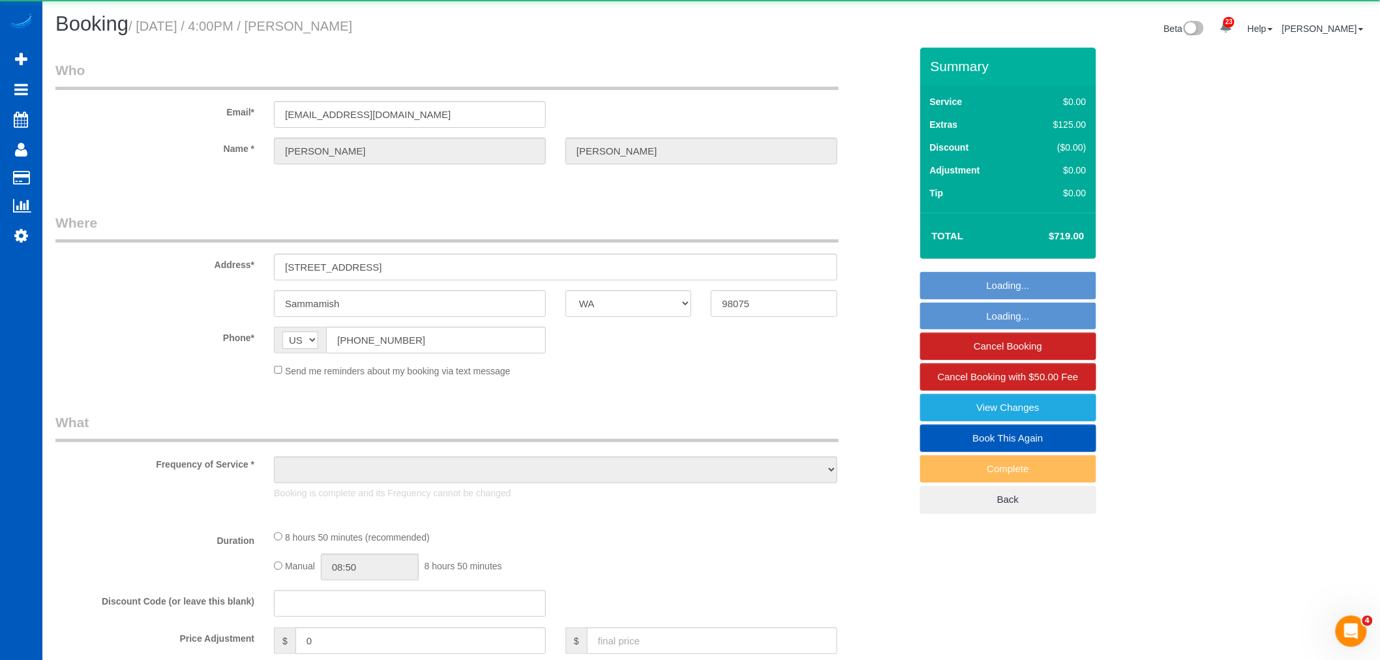
select select "object:25460"
select select "199"
select select "3001"
select select "5"
select select "3"
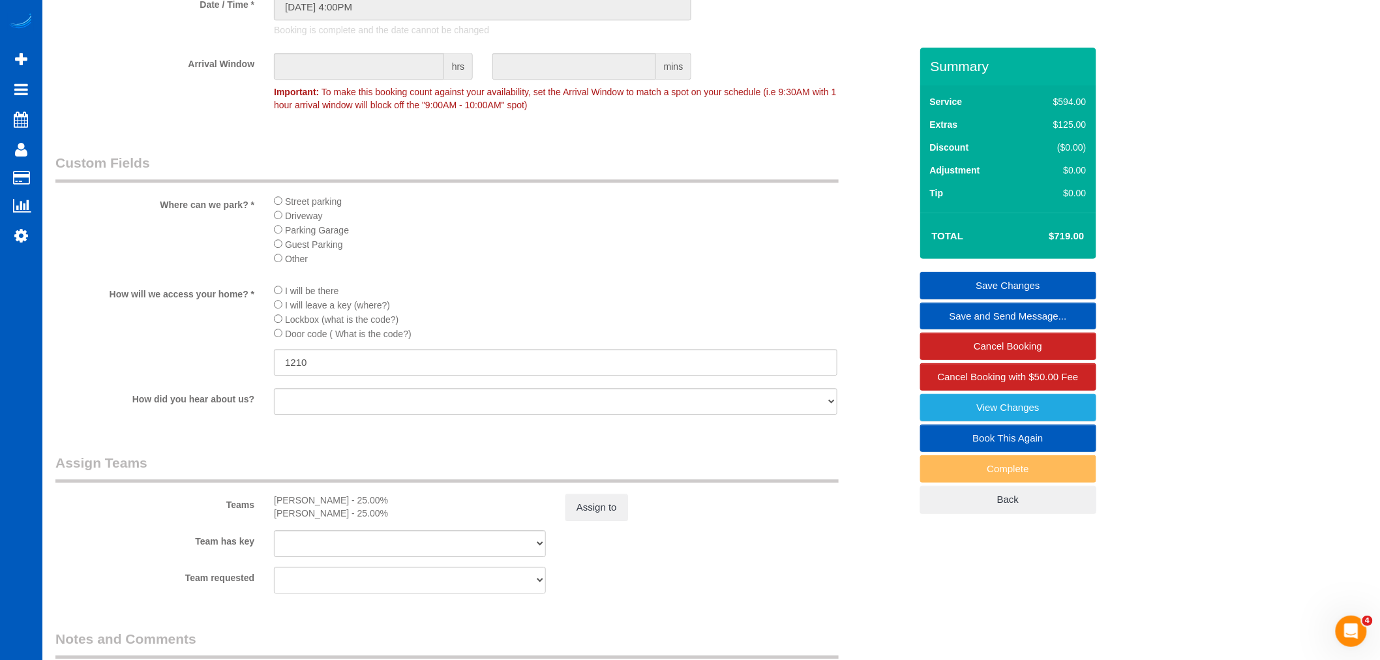
scroll to position [1449, 0]
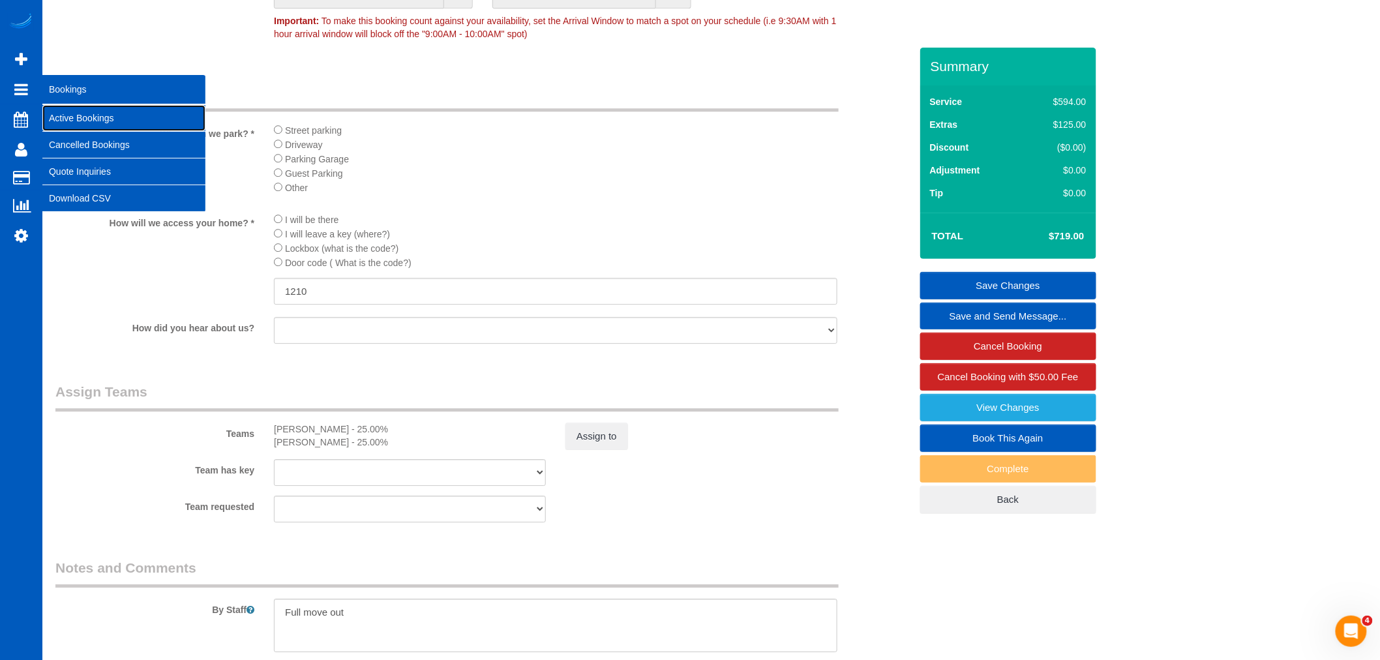
click at [80, 119] on link "Active Bookings" at bounding box center [123, 118] width 163 height 26
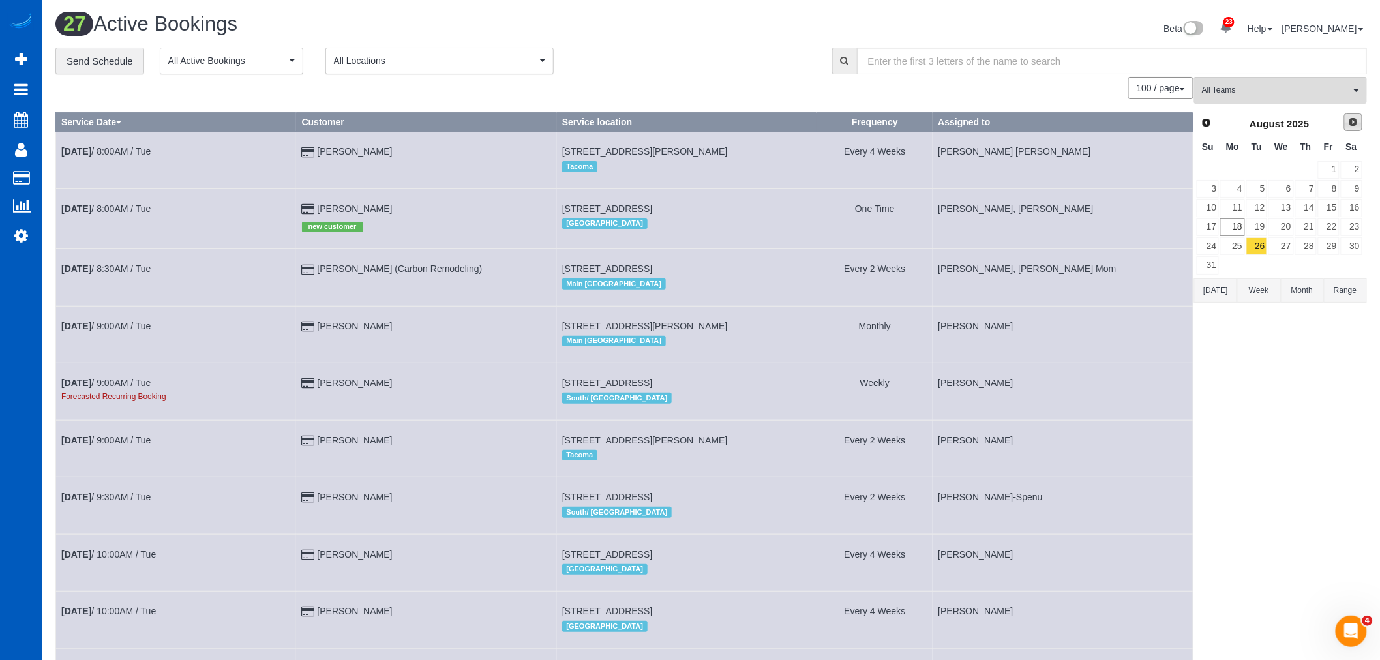
click at [1352, 127] on span "Next" at bounding box center [1353, 122] width 10 height 10
click at [1327, 173] on link "5" at bounding box center [1329, 170] width 22 height 18
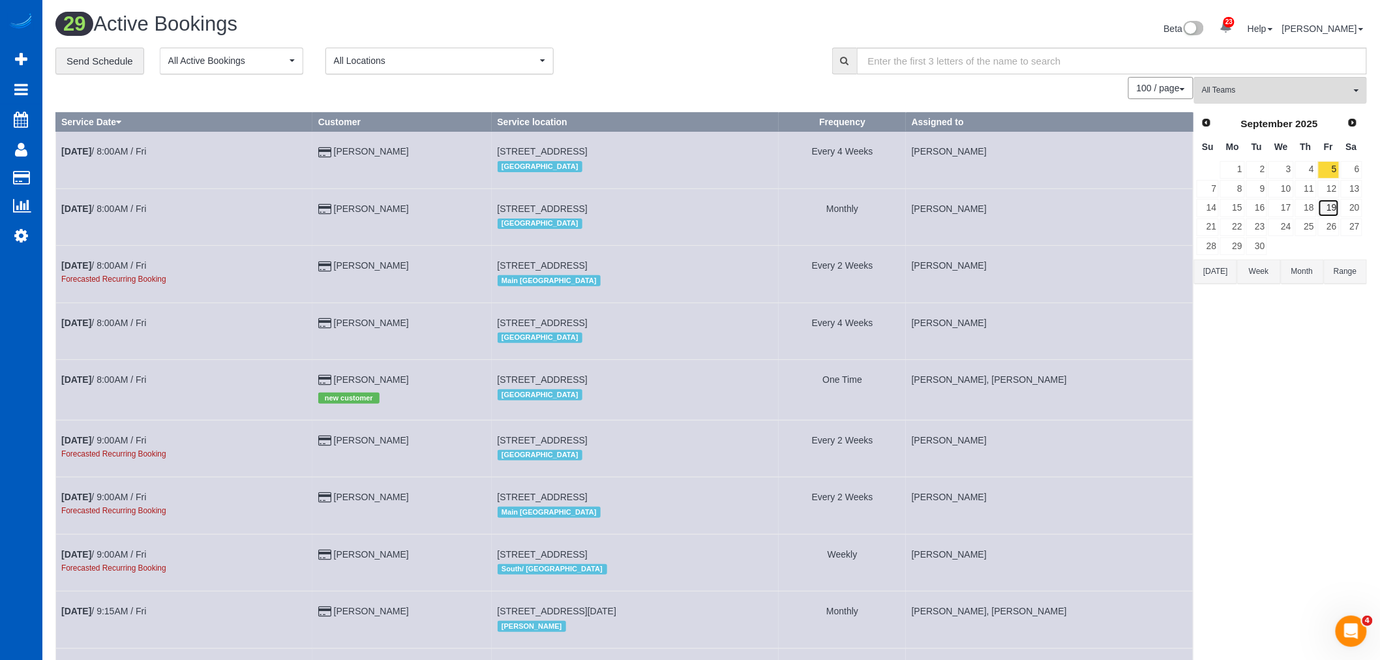
click at [1326, 203] on link "19" at bounding box center [1329, 208] width 22 height 18
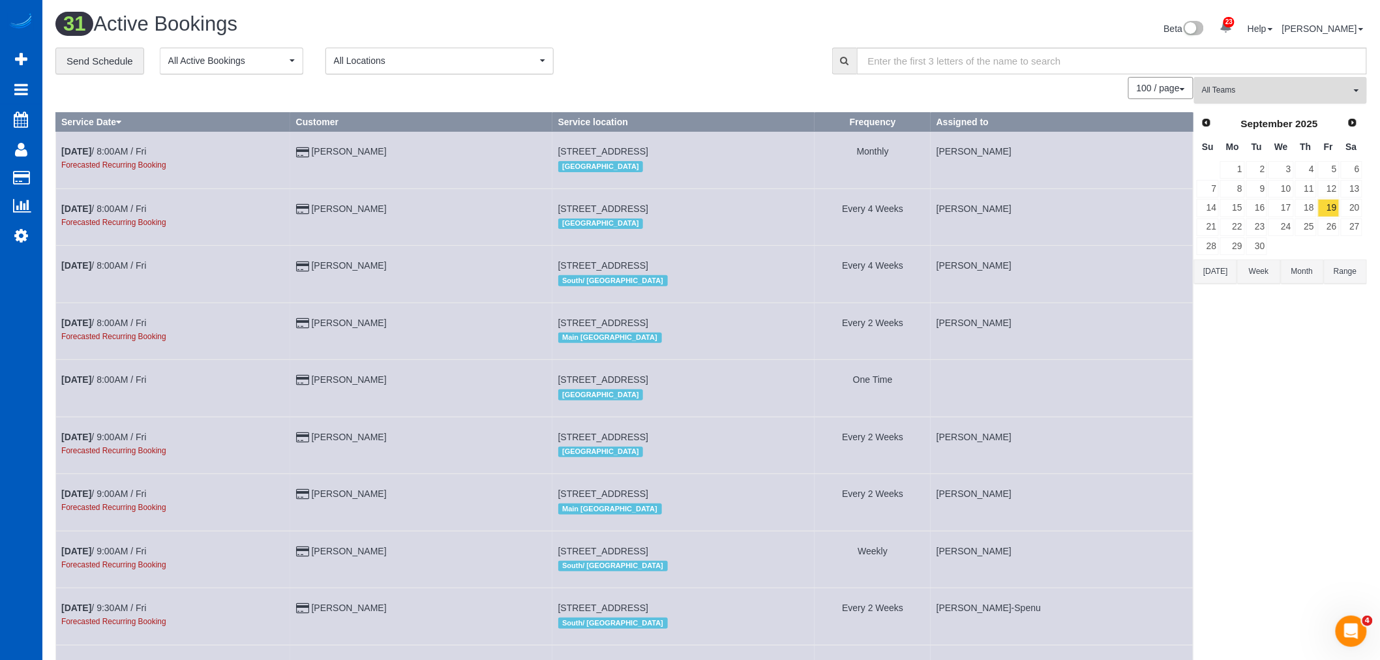
click at [1266, 90] on span "All Teams" at bounding box center [1276, 90] width 149 height 11
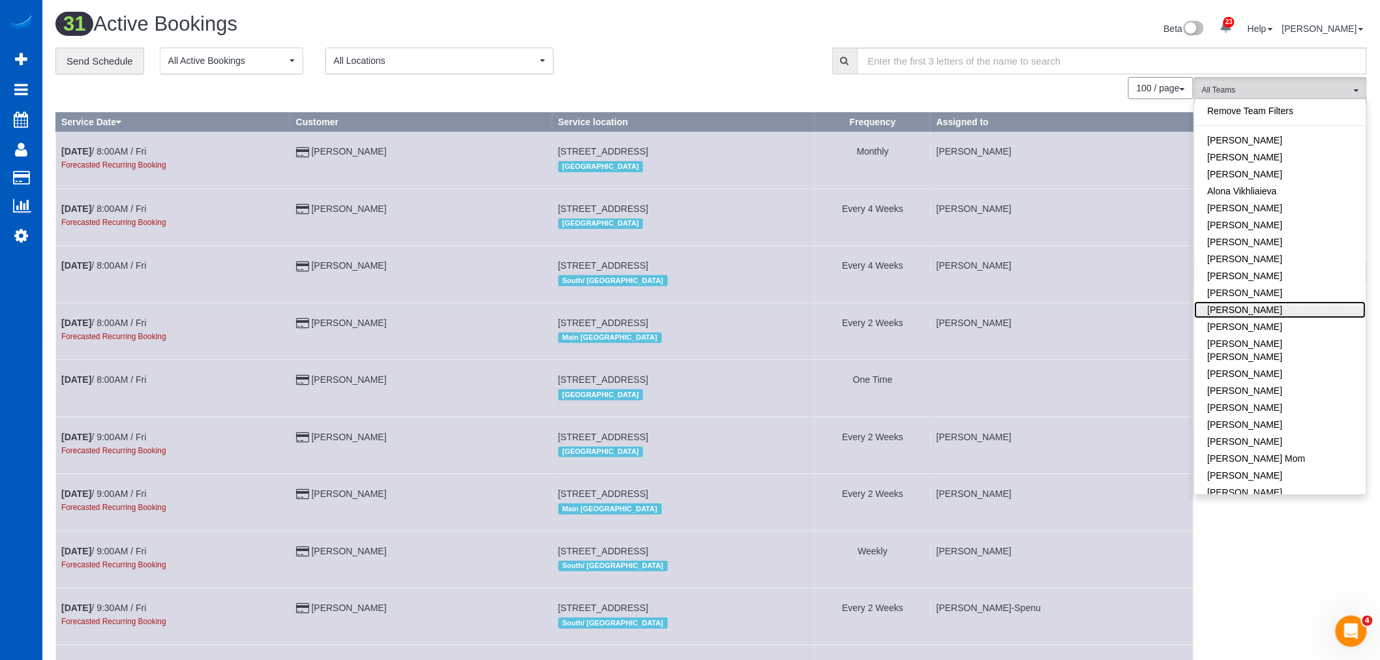
click at [1256, 313] on link "[PERSON_NAME]" at bounding box center [1280, 309] width 171 height 17
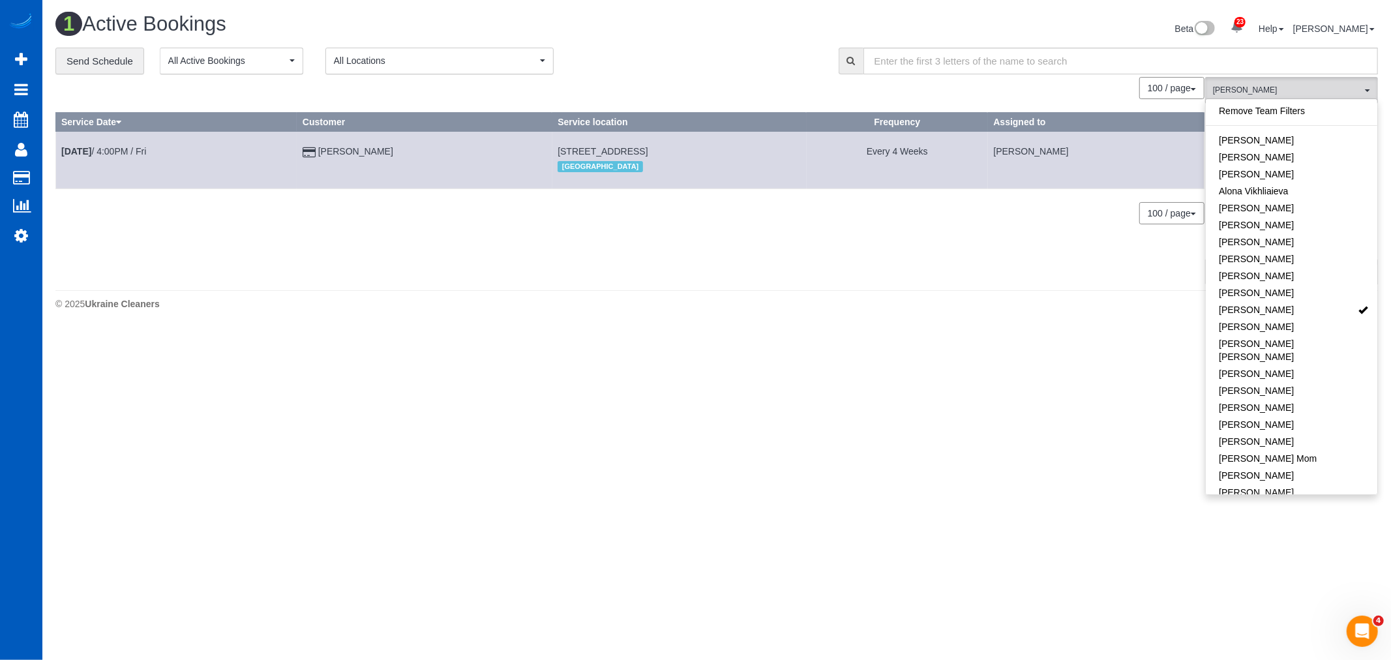
click at [981, 348] on body "23 Beta Your Notifications You have 0 alerts × You have 1 to charge for 08/16/2…" at bounding box center [695, 330] width 1391 height 660
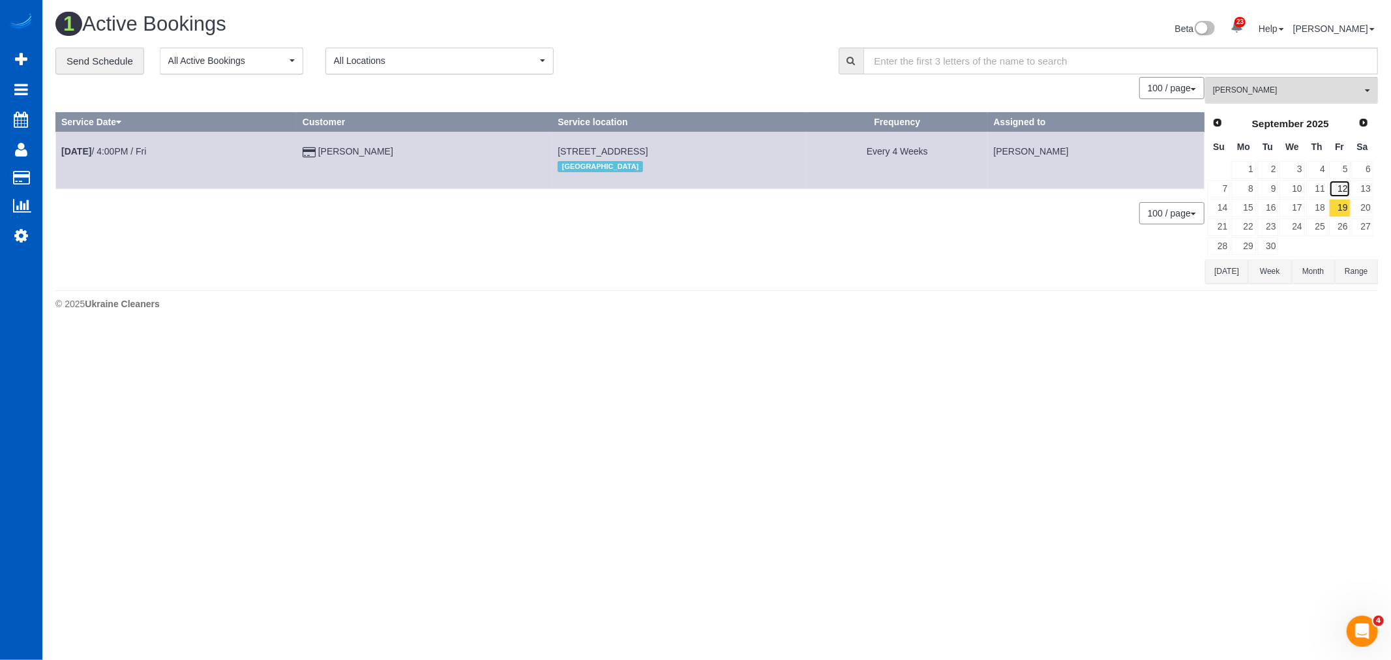
click at [1338, 192] on link "12" at bounding box center [1340, 189] width 22 height 18
click at [1338, 229] on link "26" at bounding box center [1340, 227] width 22 height 18
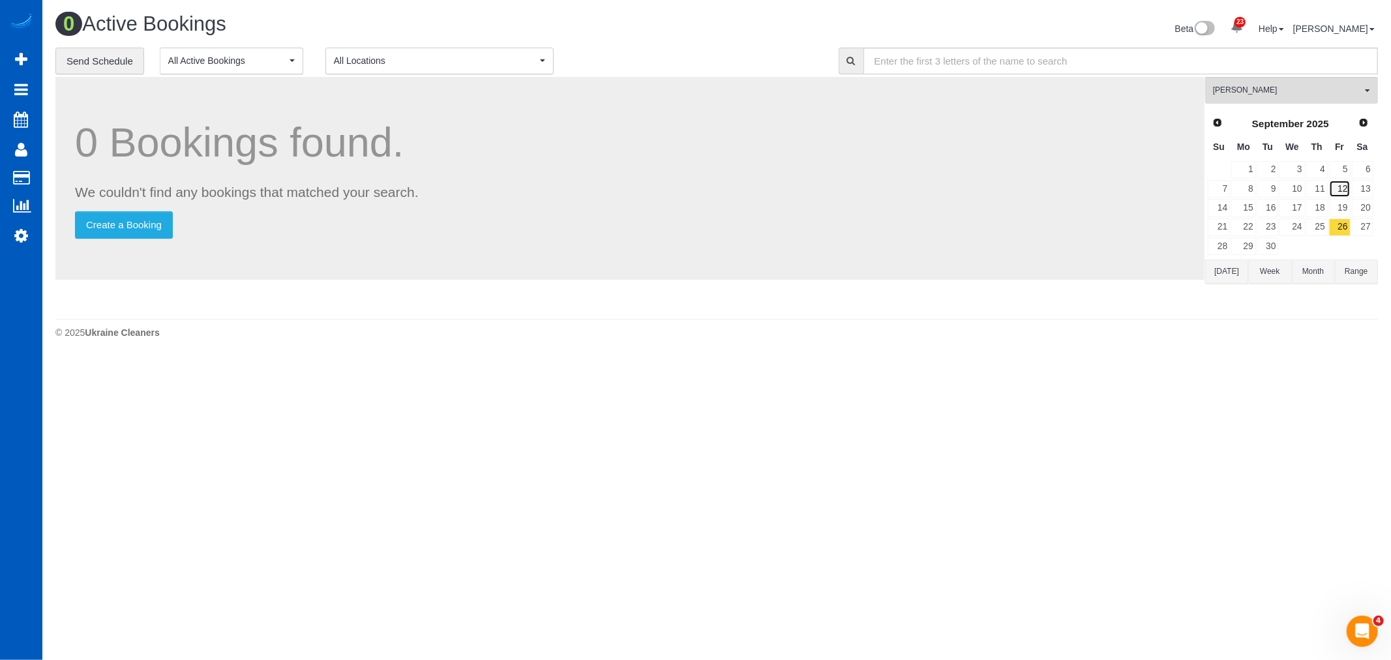
click at [1341, 196] on link "12" at bounding box center [1340, 189] width 22 height 18
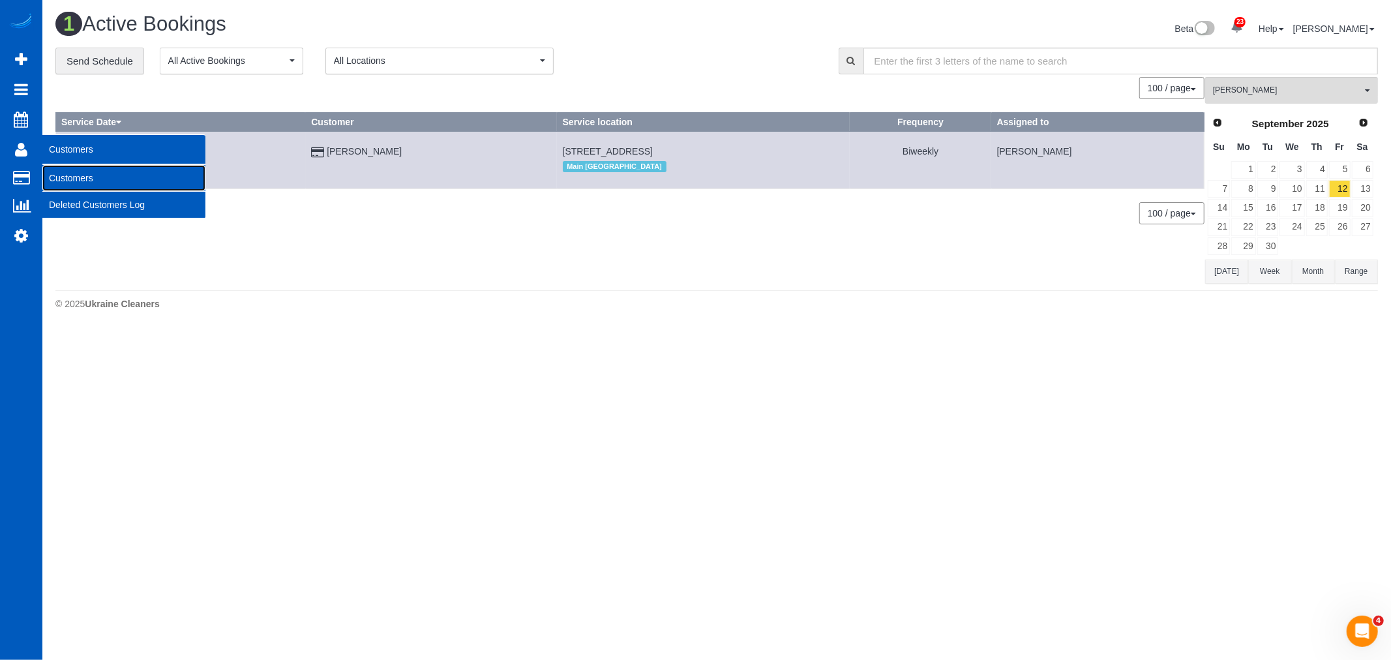
drag, startPoint x: 80, startPoint y: 175, endPoint x: 128, endPoint y: 140, distance: 59.9
click at [80, 176] on link "Customers" at bounding box center [123, 178] width 163 height 26
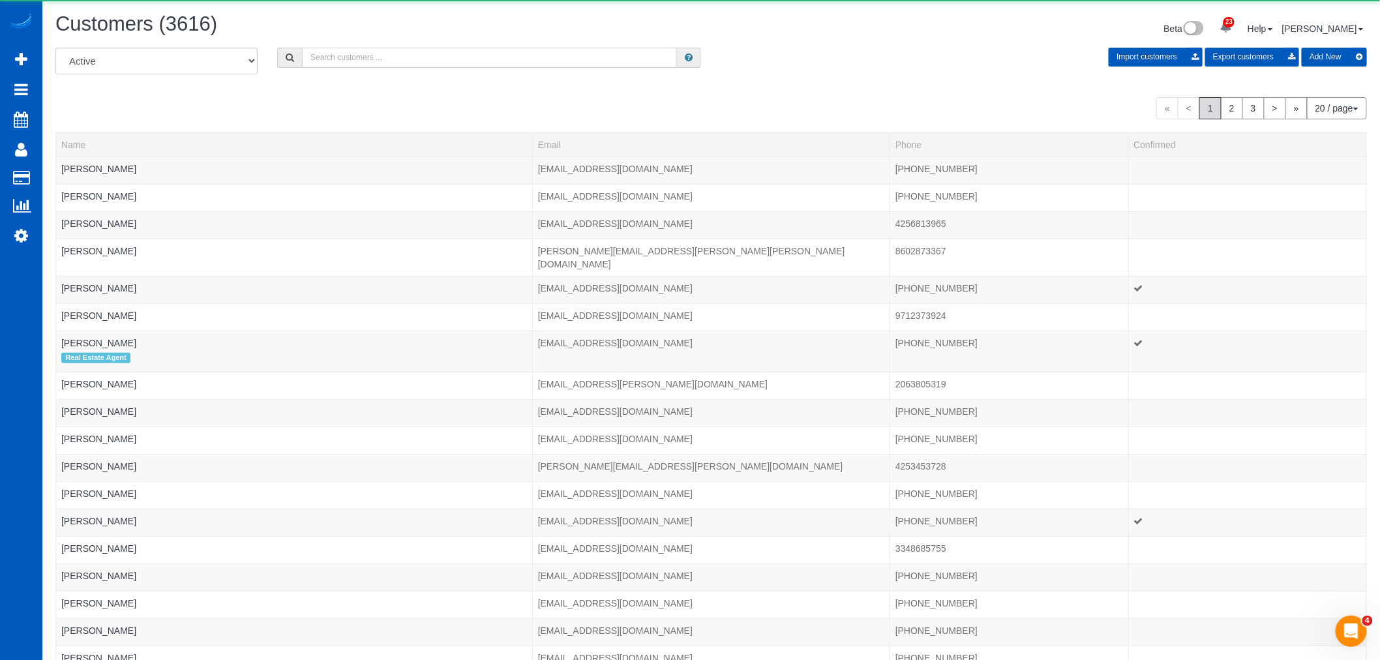
click at [370, 57] on input "text" at bounding box center [489, 58] width 375 height 20
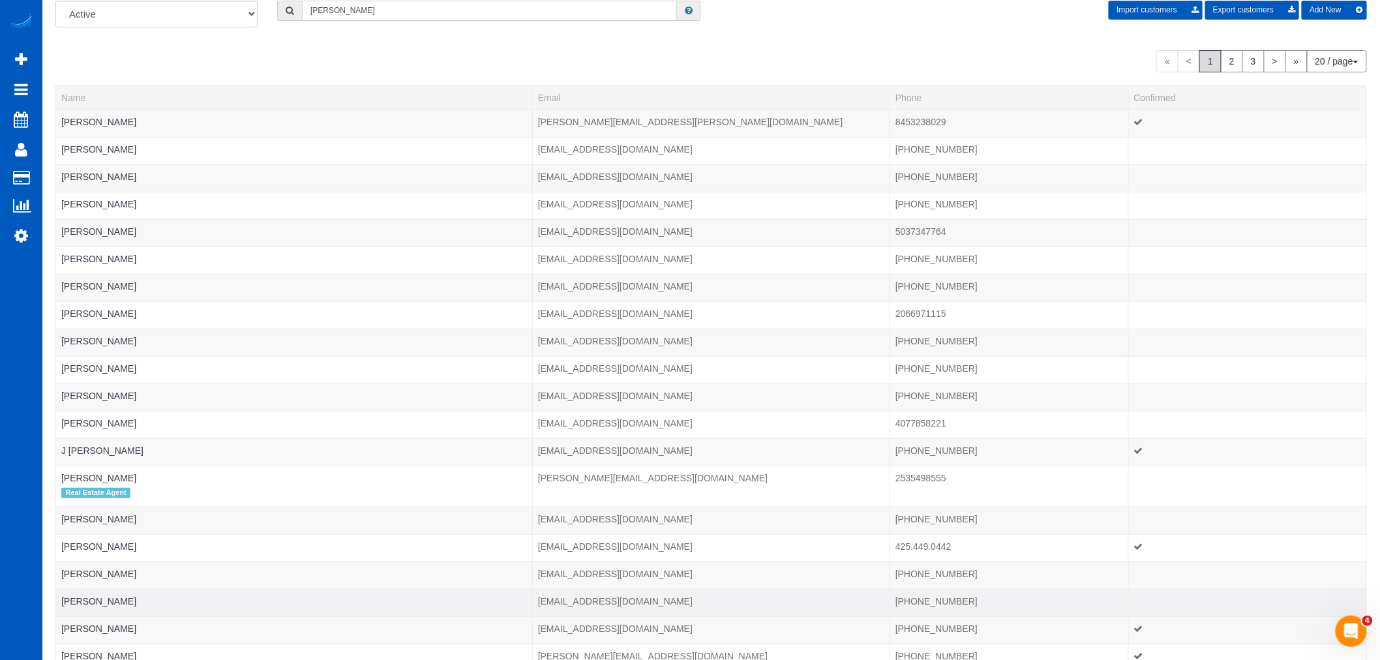
scroll to position [72, 0]
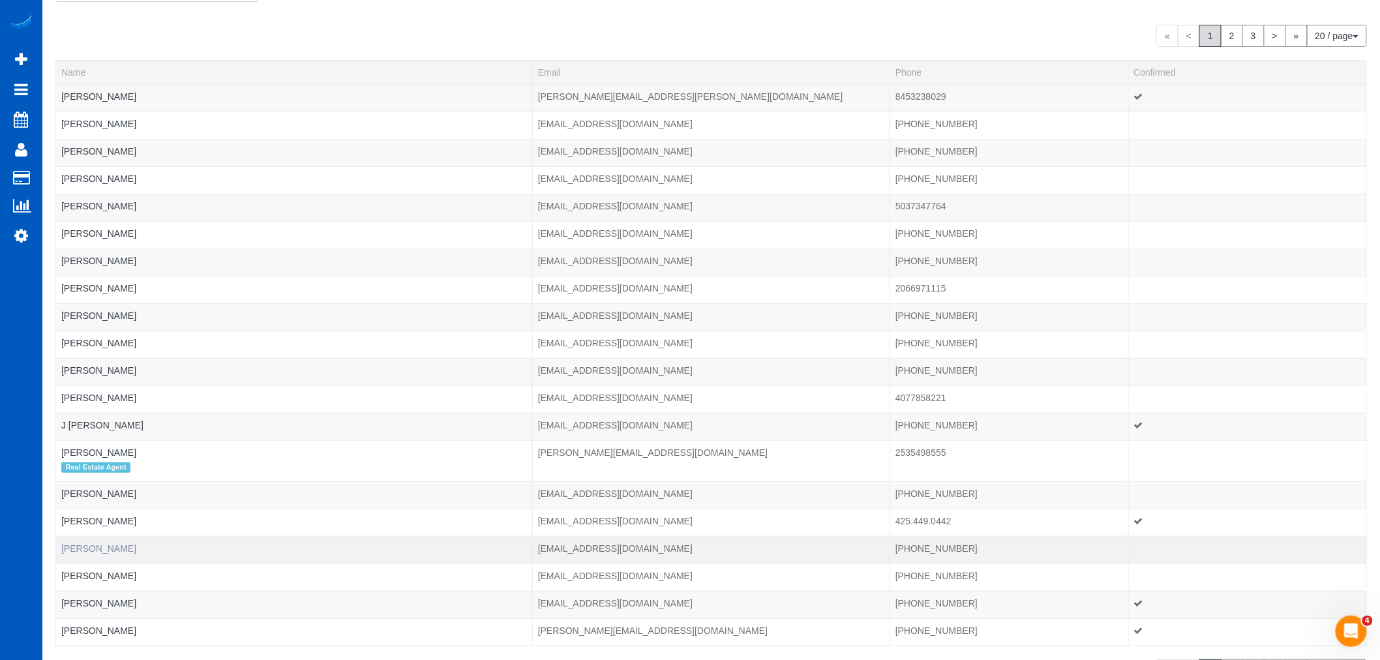
type input "jon"
click at [100, 548] on link "Jon Obrien" at bounding box center [98, 548] width 75 height 10
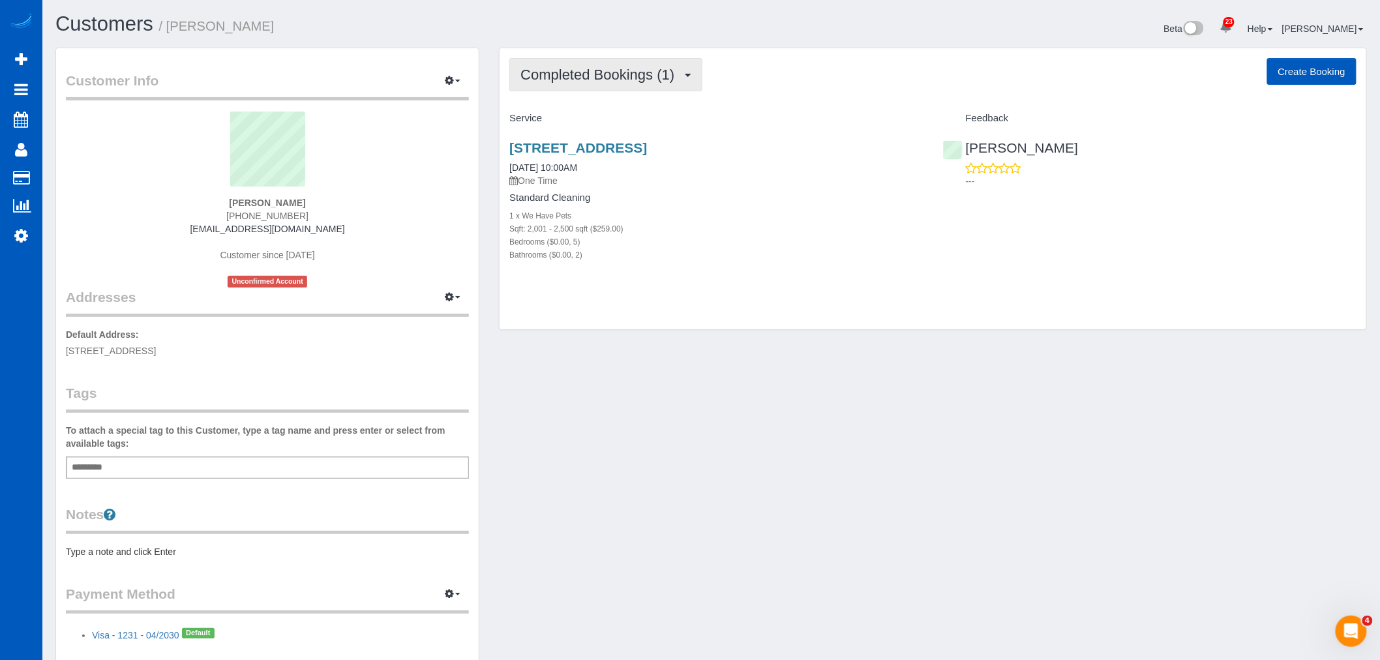
click at [643, 70] on span "Completed Bookings (1)" at bounding box center [600, 75] width 160 height 16
click at [605, 118] on link "Upcoming Bookings (12)" at bounding box center [579, 121] width 138 height 17
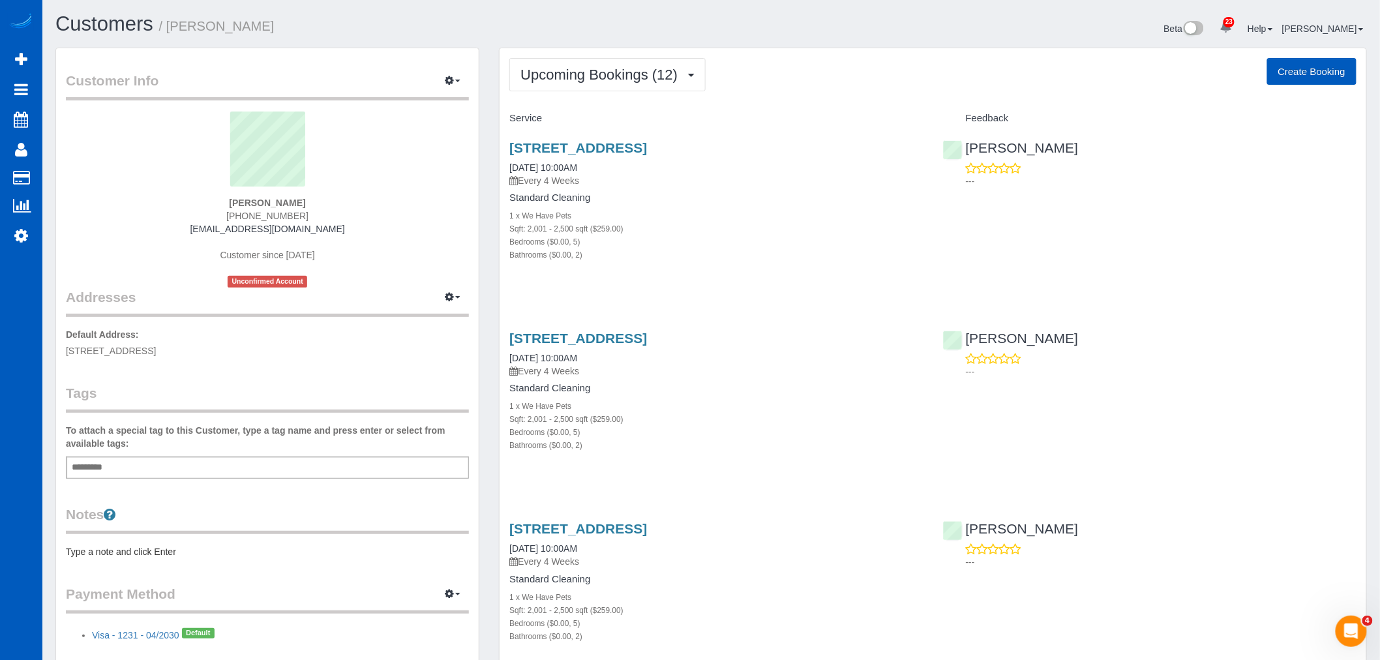
click at [747, 132] on div "2955 S Zurich Ct, Denver, CO 80236 09/19/2025 10:00AM Every 4 Weeks Standard Cl…" at bounding box center [715, 208] width 433 height 158
click at [647, 143] on link "2955 S Zurich Ct, Denver, CO 80236" at bounding box center [578, 147] width 138 height 15
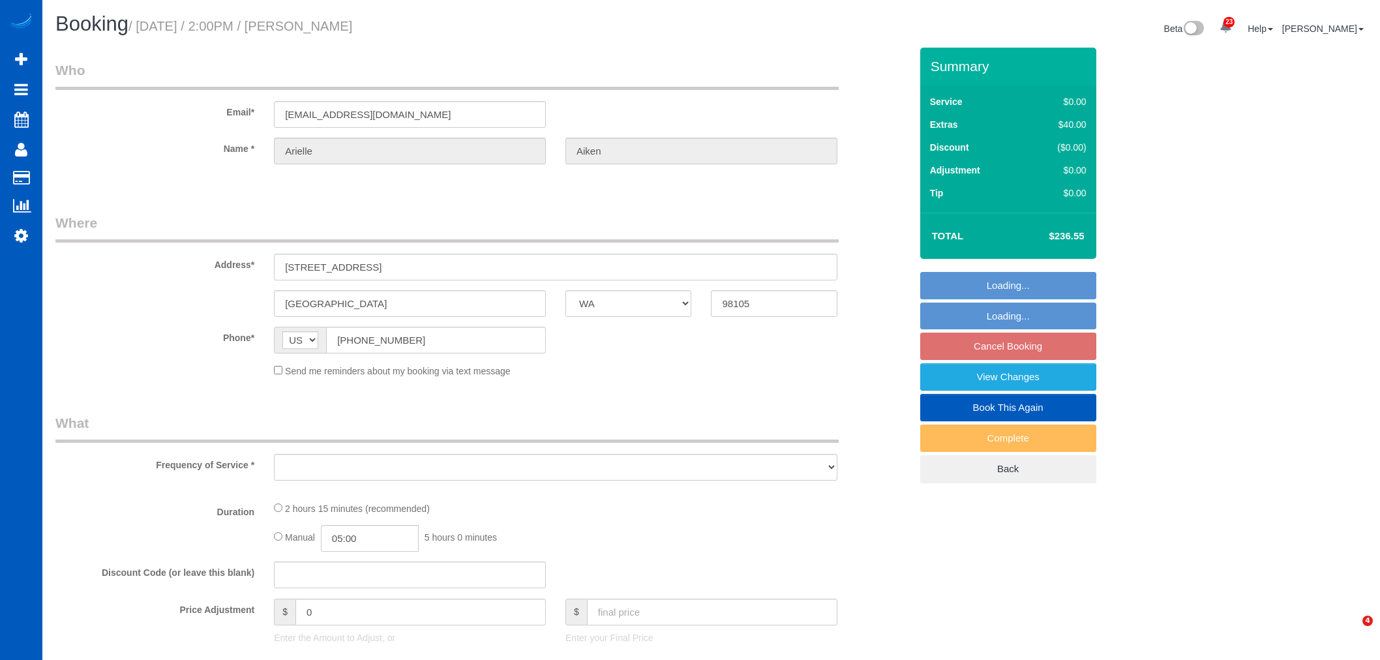
select select "WA"
select select "object:22510"
select select "string:fspay-0f21acd6-8b30-4342-86e9-372480d33731"
select select "199"
select select "1501"
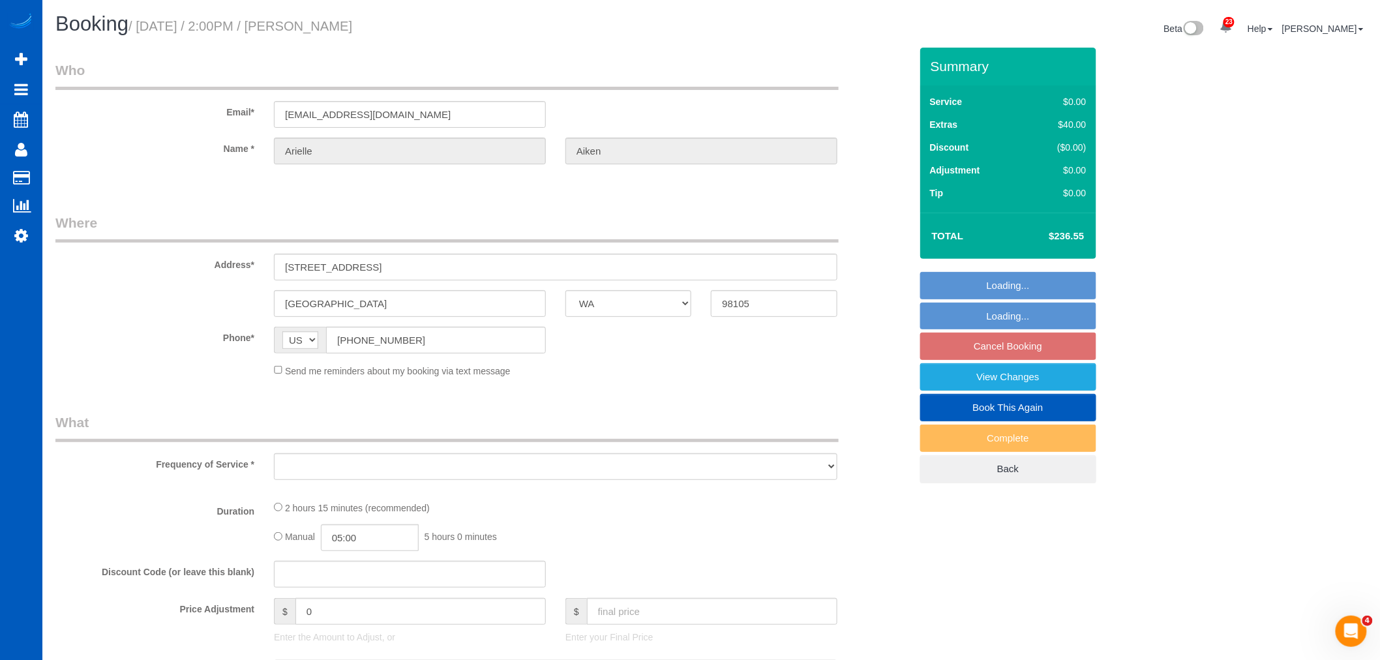
select select "3"
select select "2"
select select "spot72"
select select "number:8"
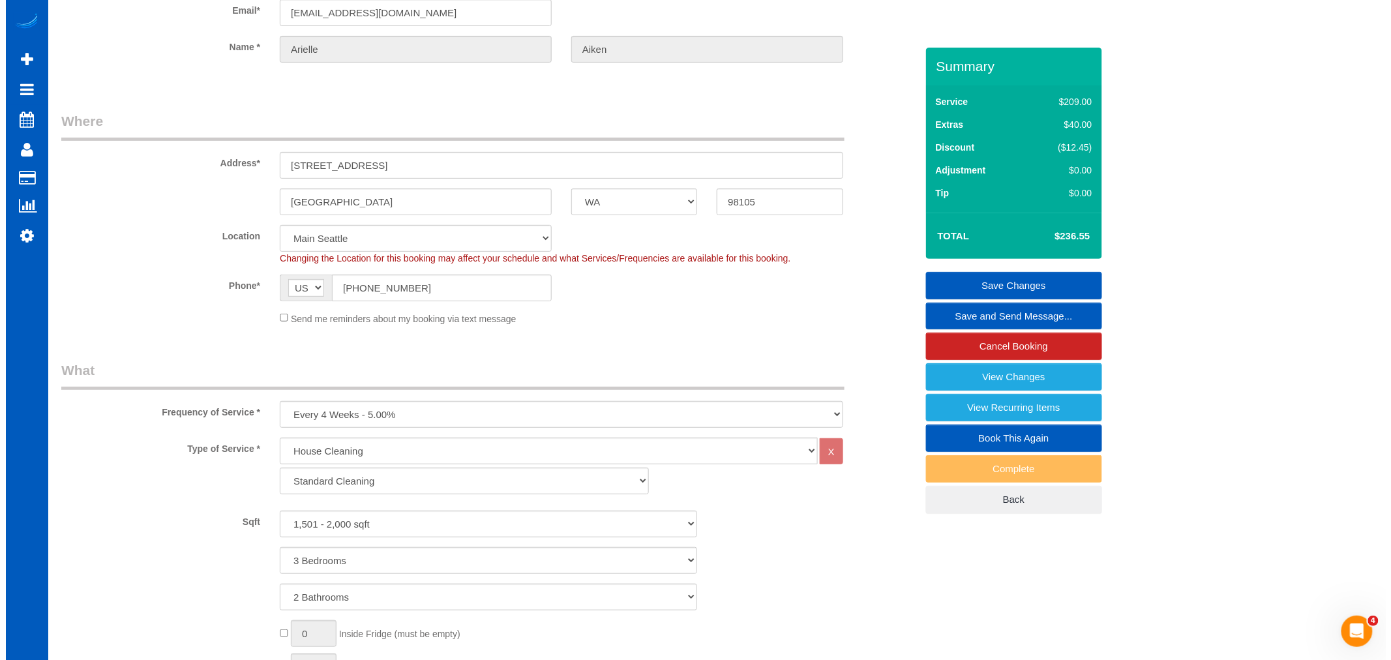
scroll to position [101, 0]
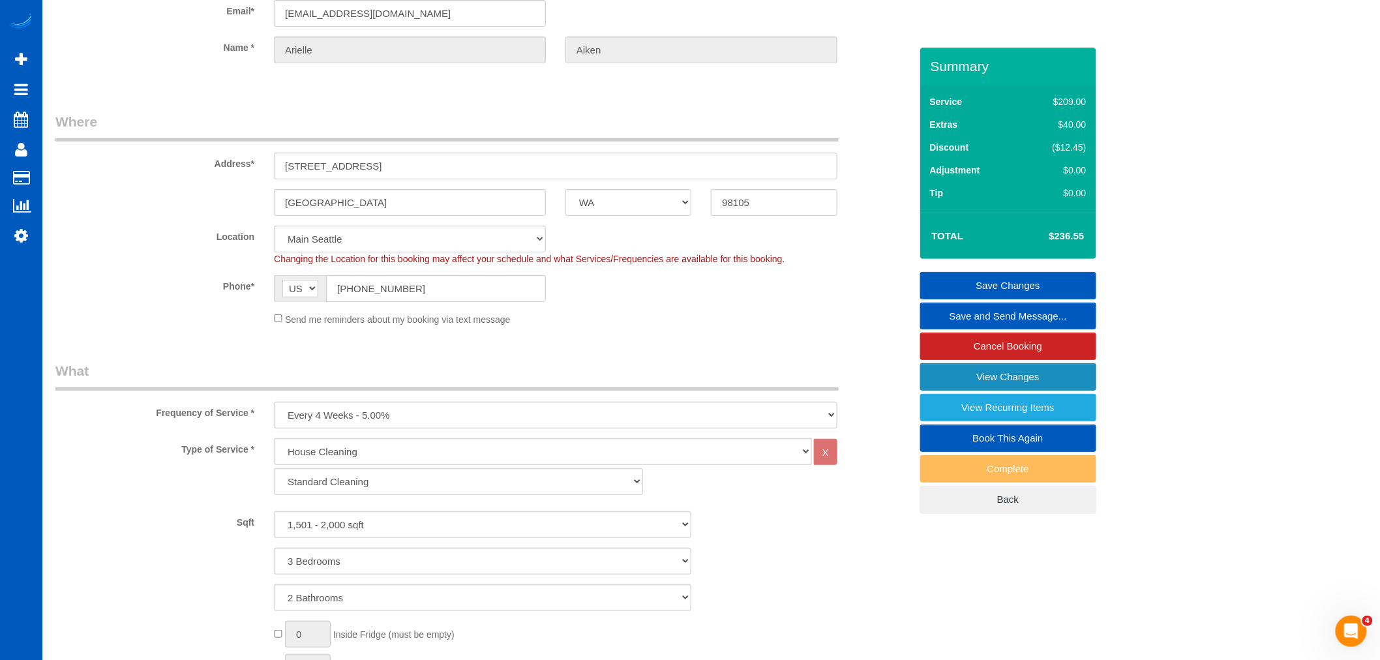
click at [989, 386] on link "View Changes" at bounding box center [1008, 376] width 176 height 27
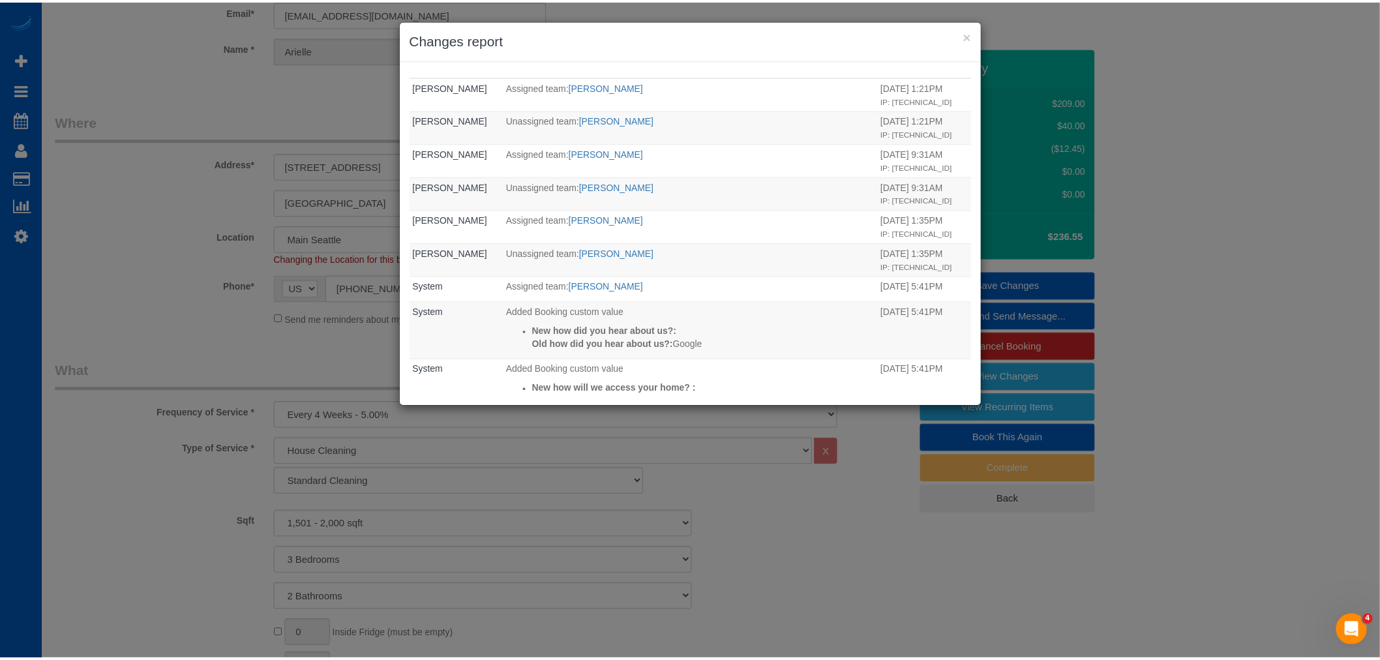
scroll to position [0, 0]
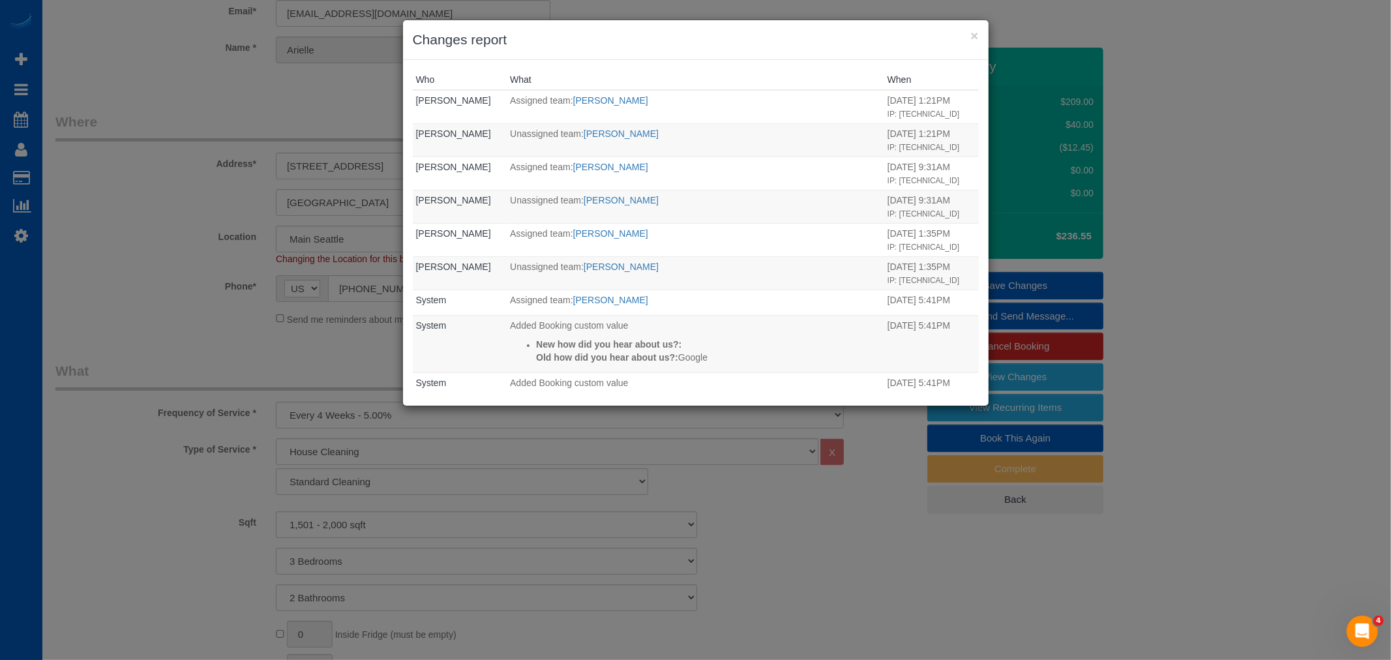
click at [985, 35] on div "× Changes report" at bounding box center [696, 40] width 586 height 40
click at [979, 34] on div "× Changes report" at bounding box center [696, 40] width 586 height 40
click at [973, 31] on button "×" at bounding box center [974, 36] width 8 height 14
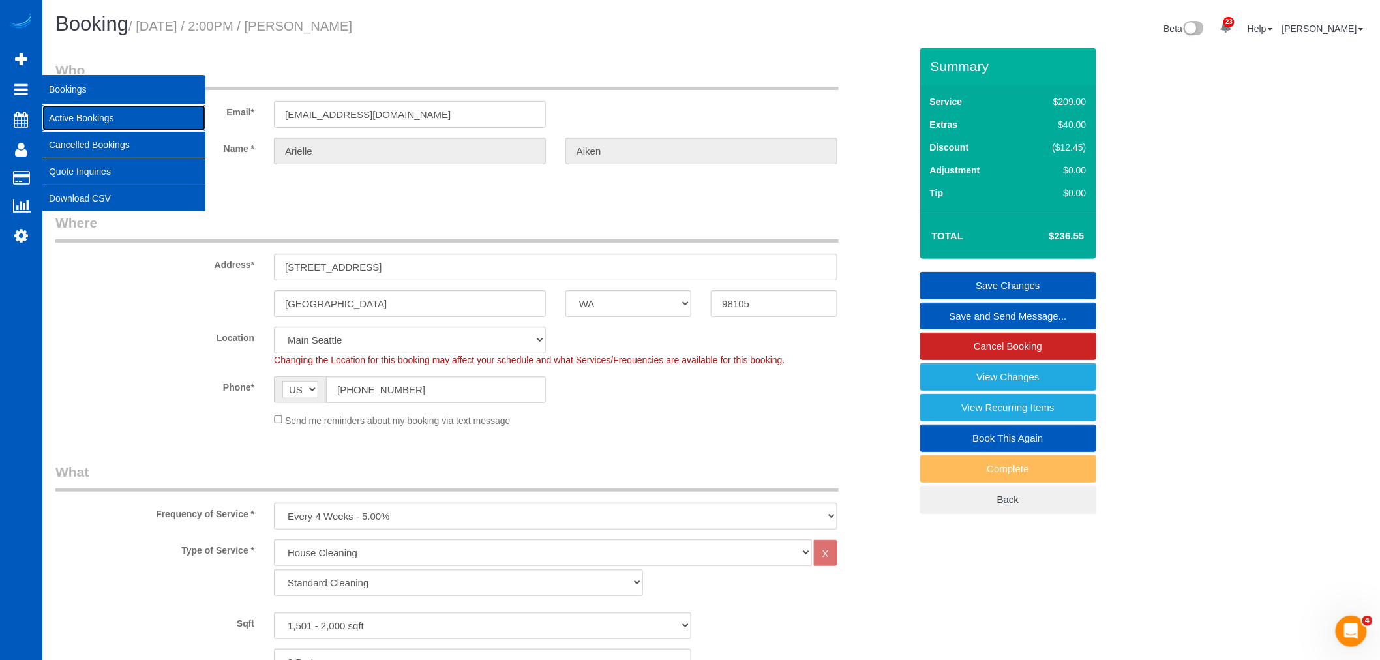
click at [72, 110] on link "Active Bookings" at bounding box center [123, 118] width 163 height 26
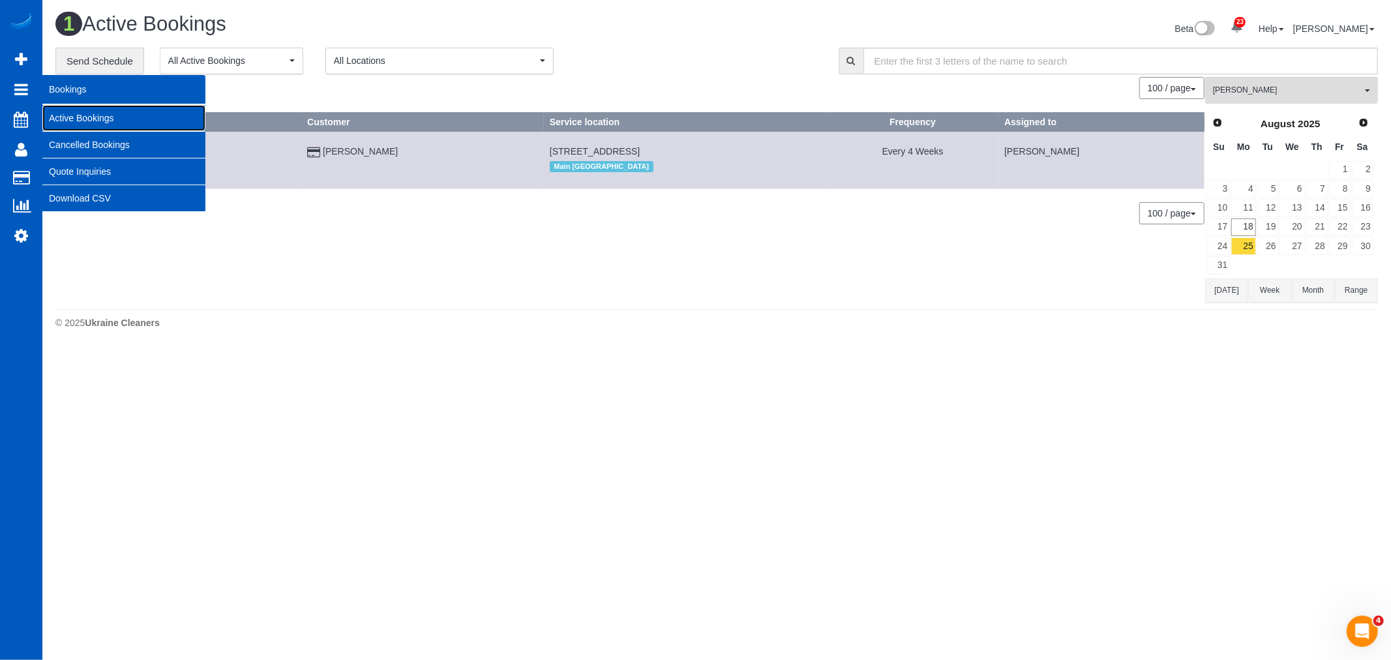
click at [85, 113] on link "Active Bookings" at bounding box center [123, 118] width 163 height 26
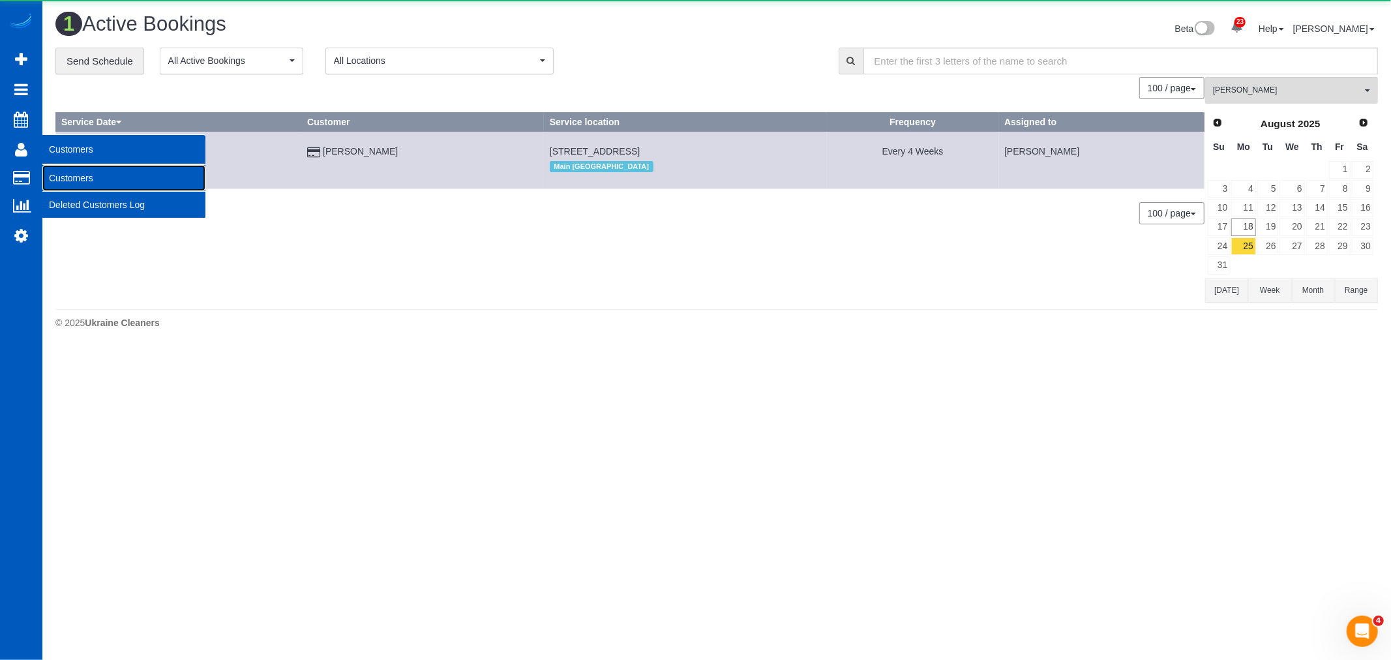
click at [56, 173] on link "Customers" at bounding box center [123, 178] width 163 height 26
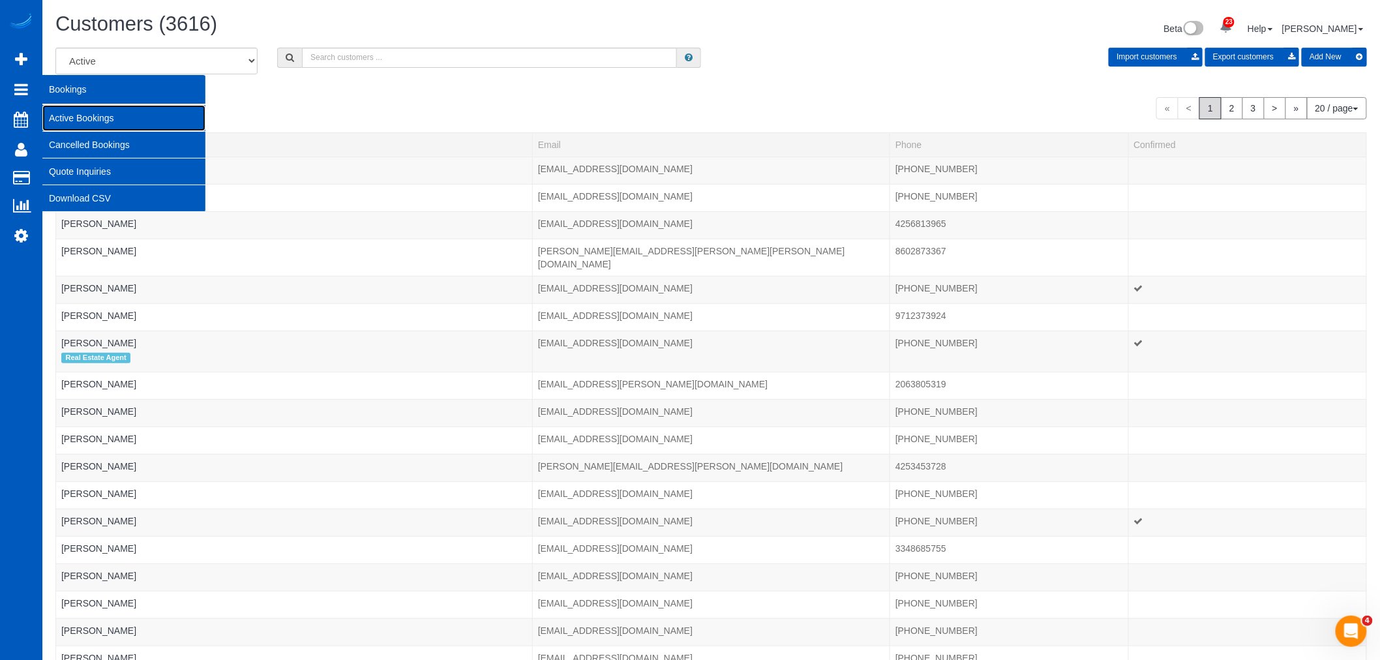
click at [82, 113] on link "Active Bookings" at bounding box center [123, 118] width 163 height 26
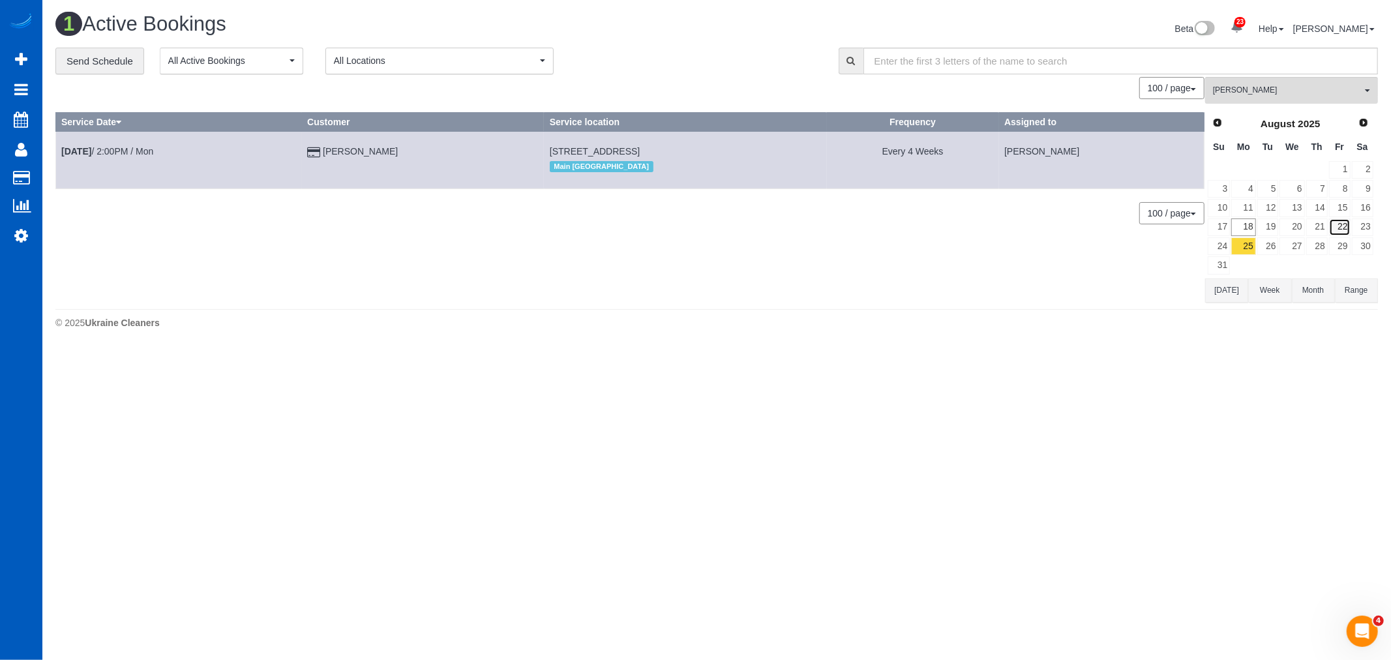
click at [1344, 226] on link "22" at bounding box center [1340, 227] width 22 height 18
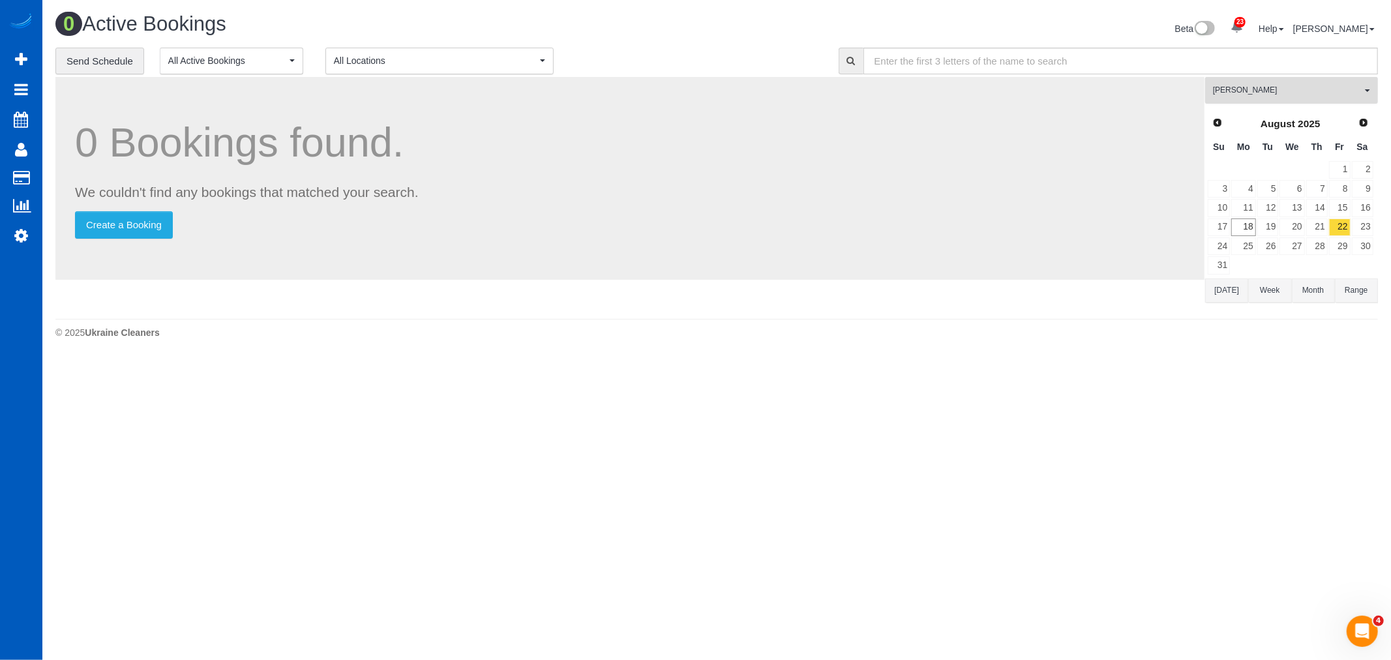
click at [1286, 92] on span "[PERSON_NAME]" at bounding box center [1287, 90] width 149 height 11
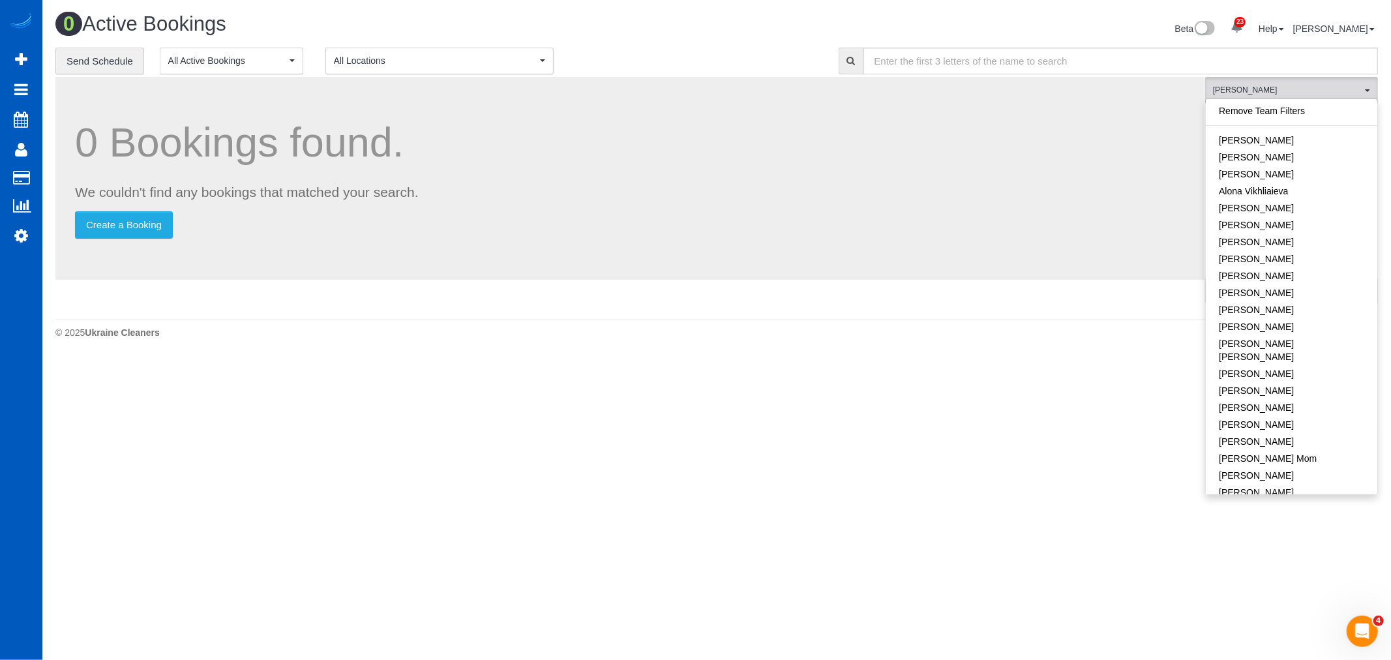
click at [1281, 111] on link "Remove Team Filters" at bounding box center [1291, 110] width 171 height 17
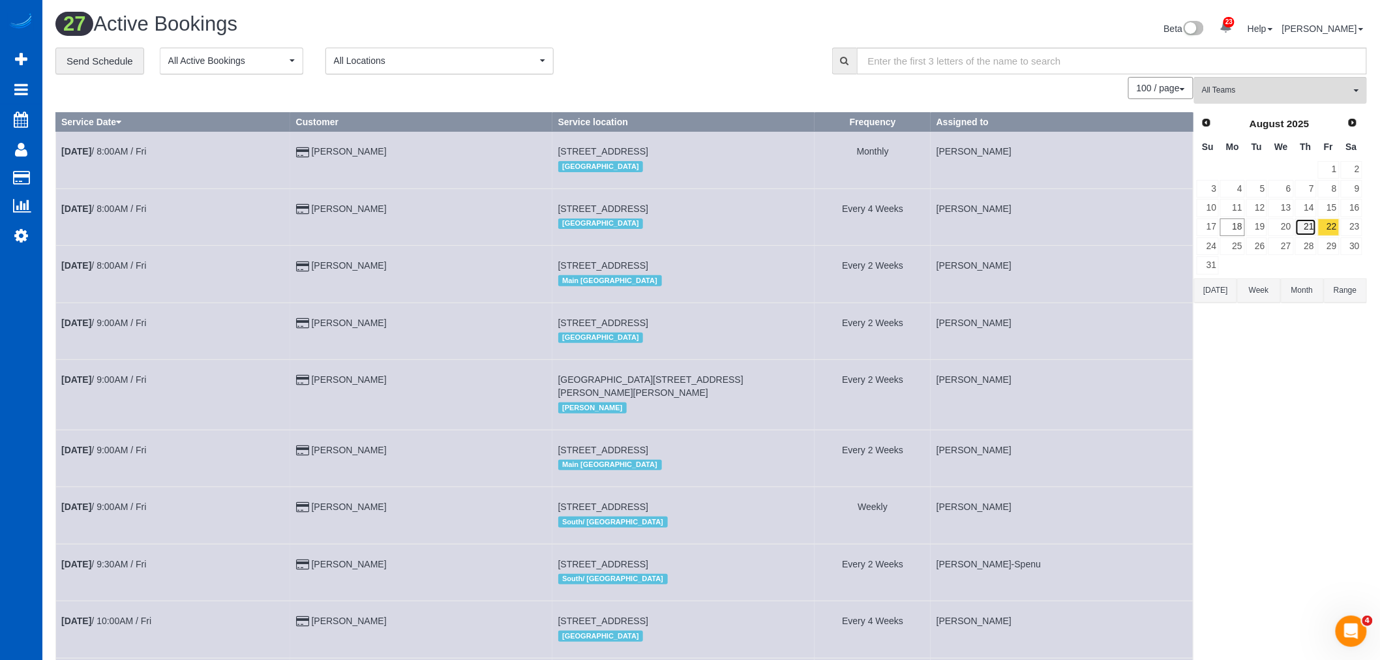
click at [1311, 228] on link "21" at bounding box center [1306, 227] width 22 height 18
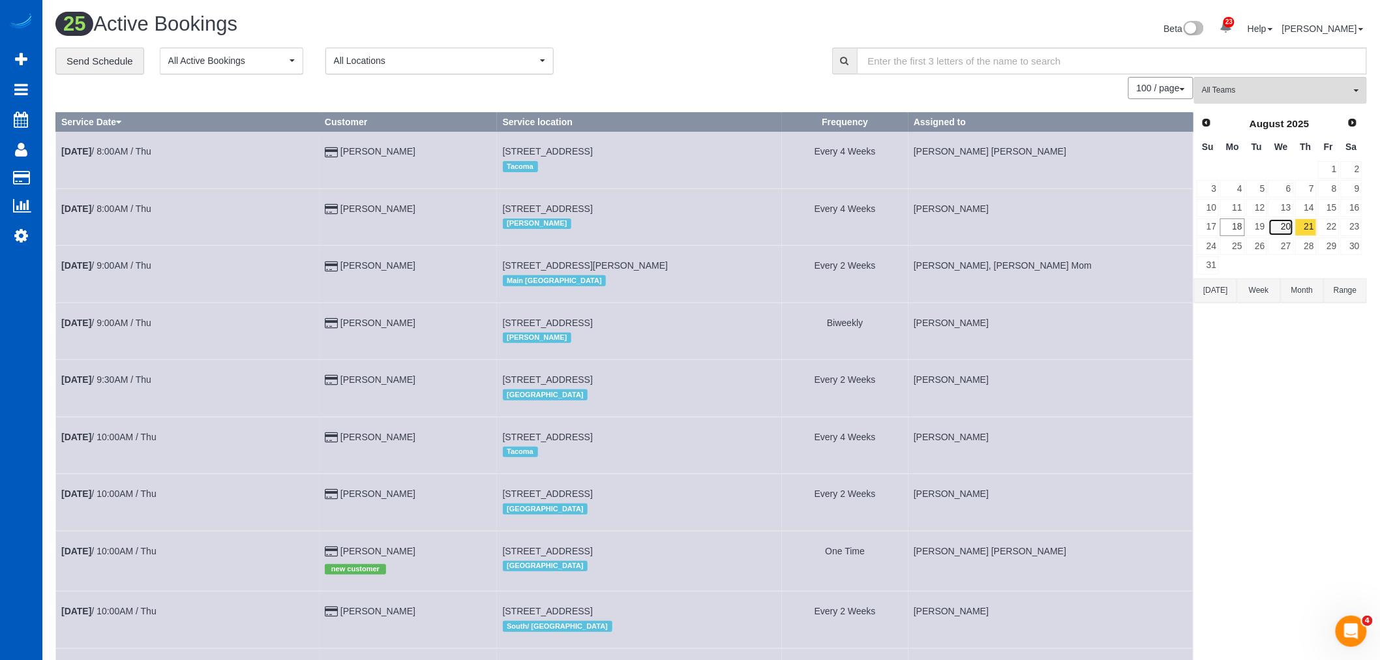
click at [1281, 226] on link "20" at bounding box center [1280, 227] width 25 height 18
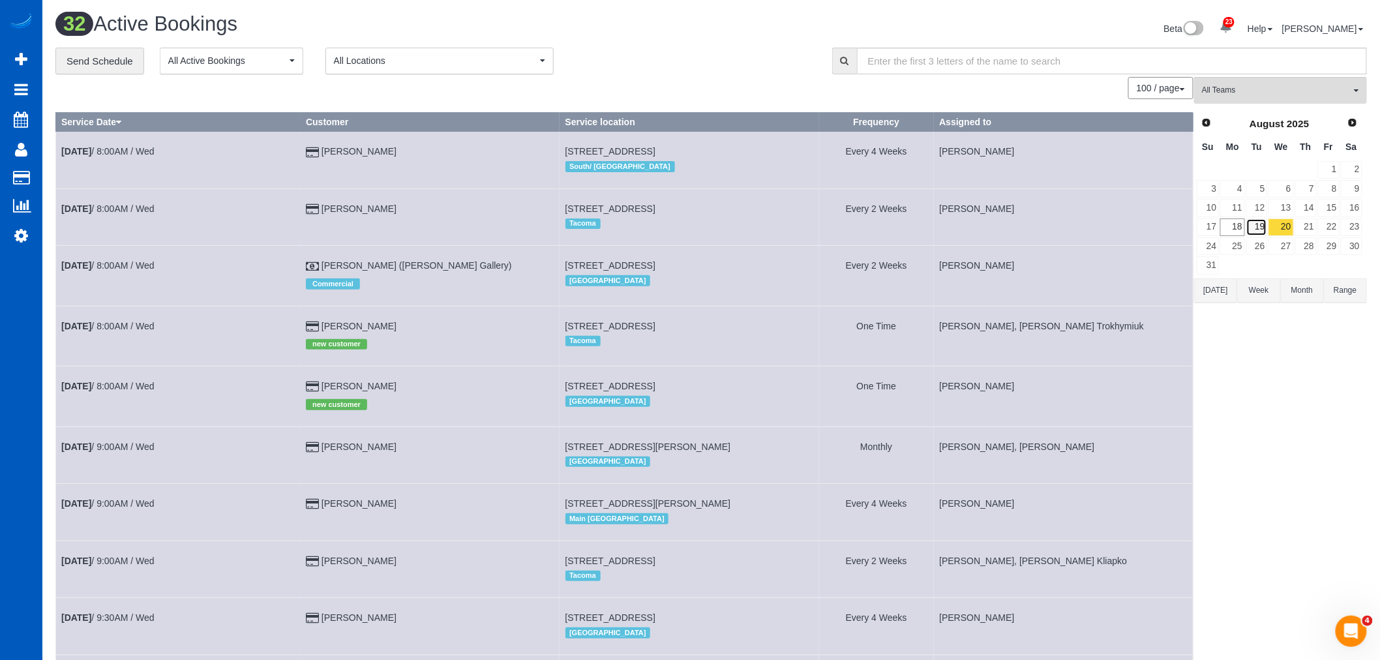
click at [1254, 226] on link "19" at bounding box center [1257, 227] width 22 height 18
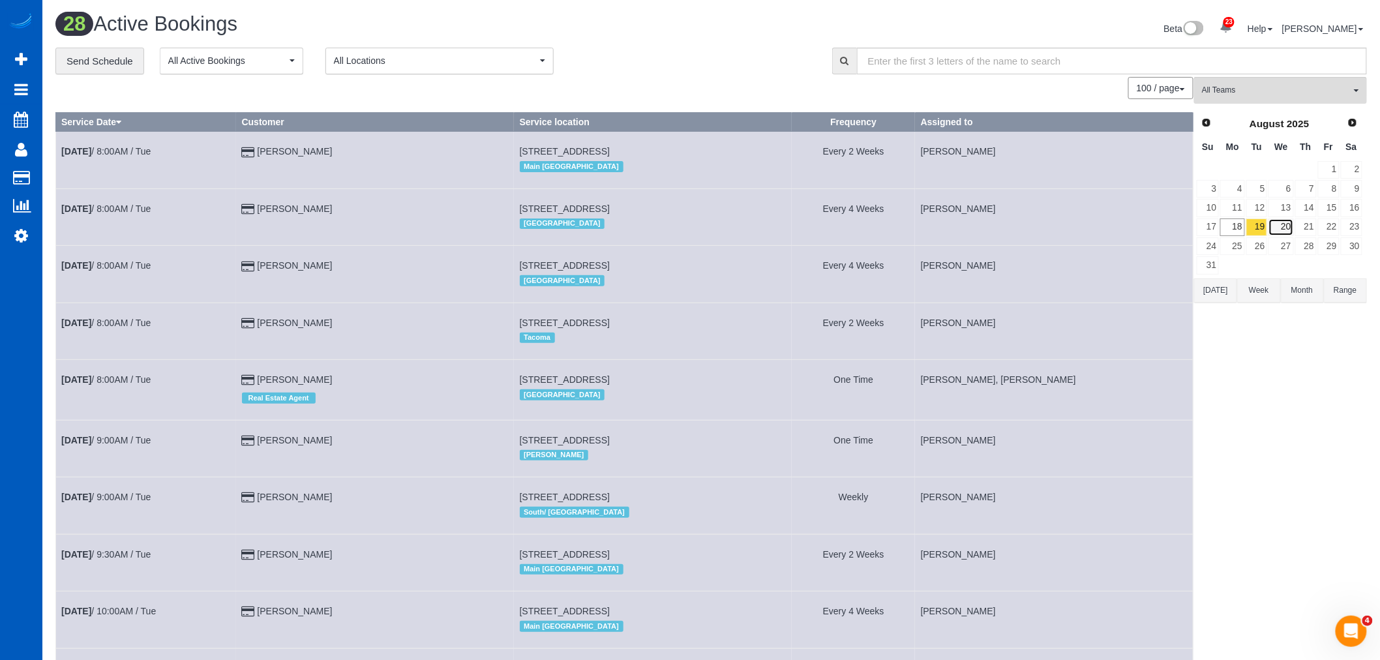
click at [1273, 226] on link "20" at bounding box center [1280, 227] width 25 height 18
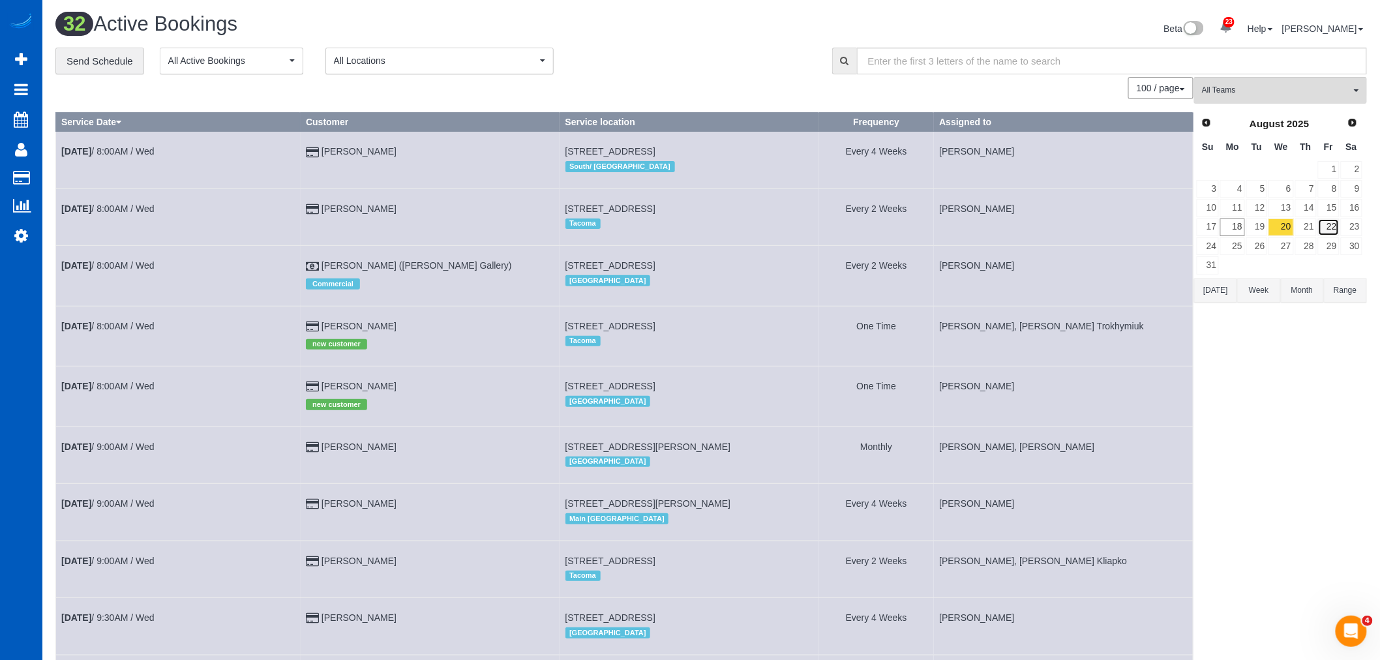
click at [1339, 230] on link "22" at bounding box center [1329, 227] width 22 height 18
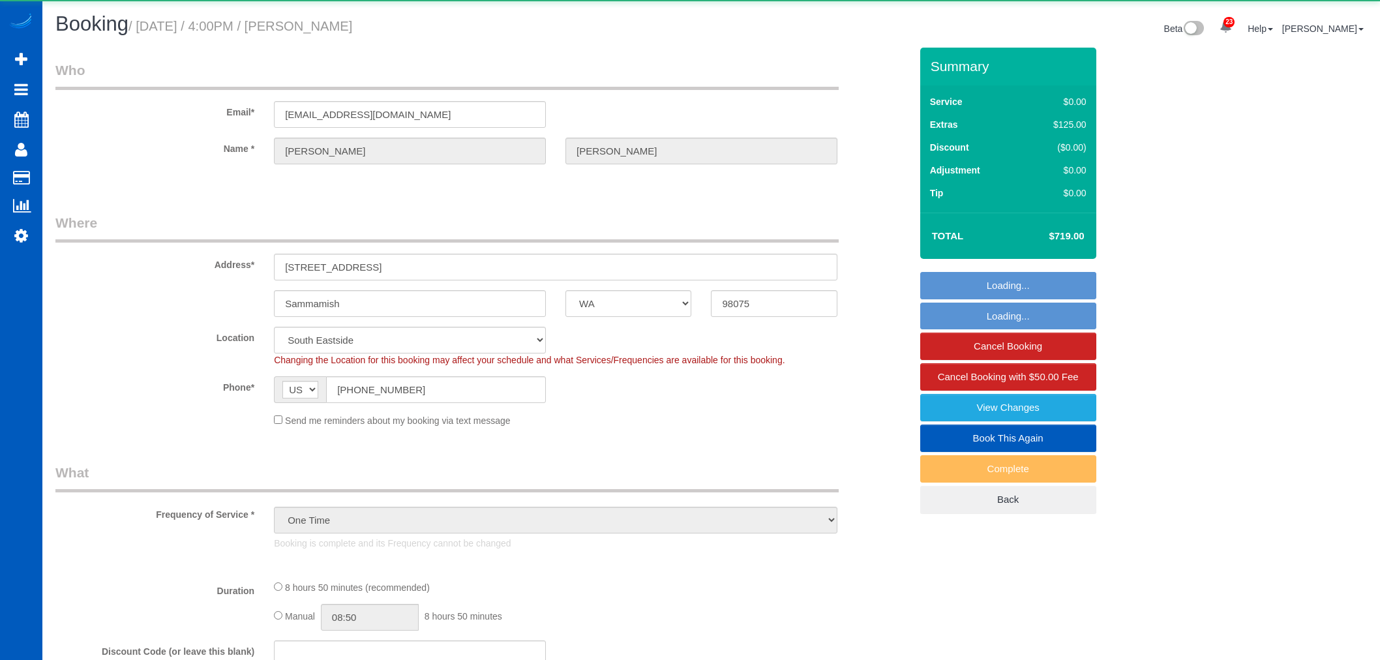
select select "WA"
select select "string:cash"
select select "object:1108"
select select "199"
select select "3001"
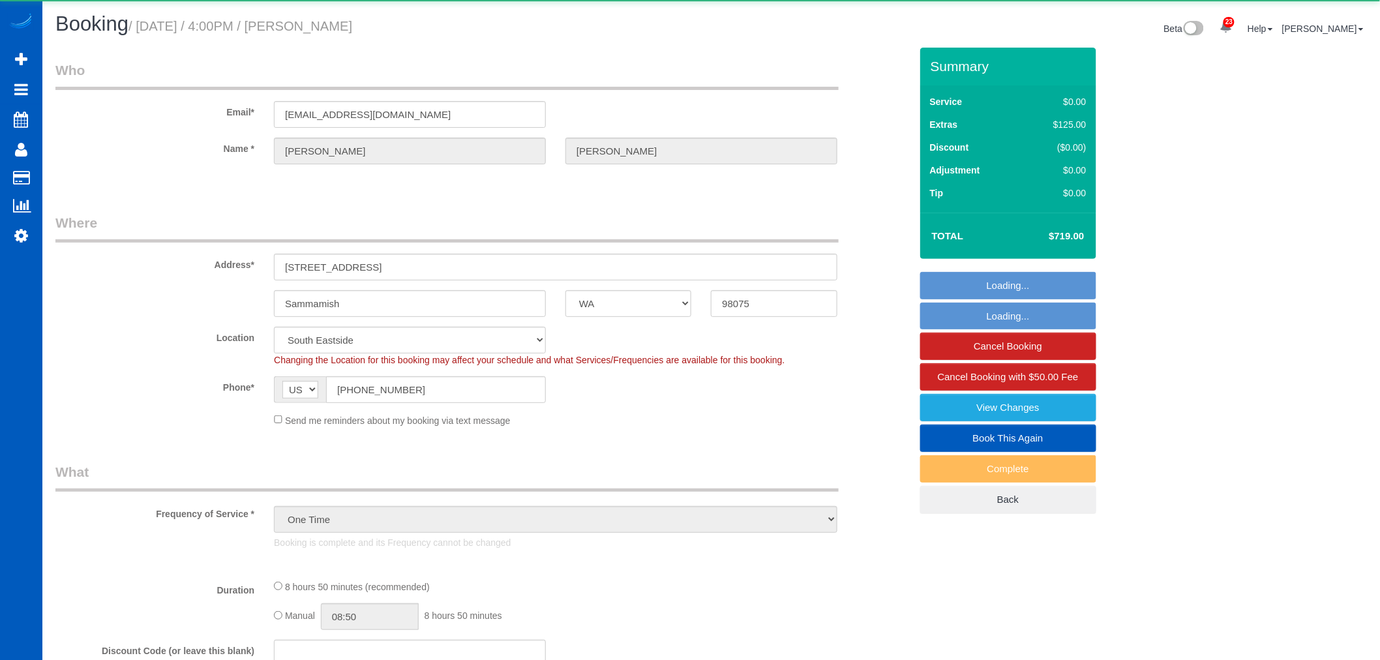
select select "5"
select select "3"
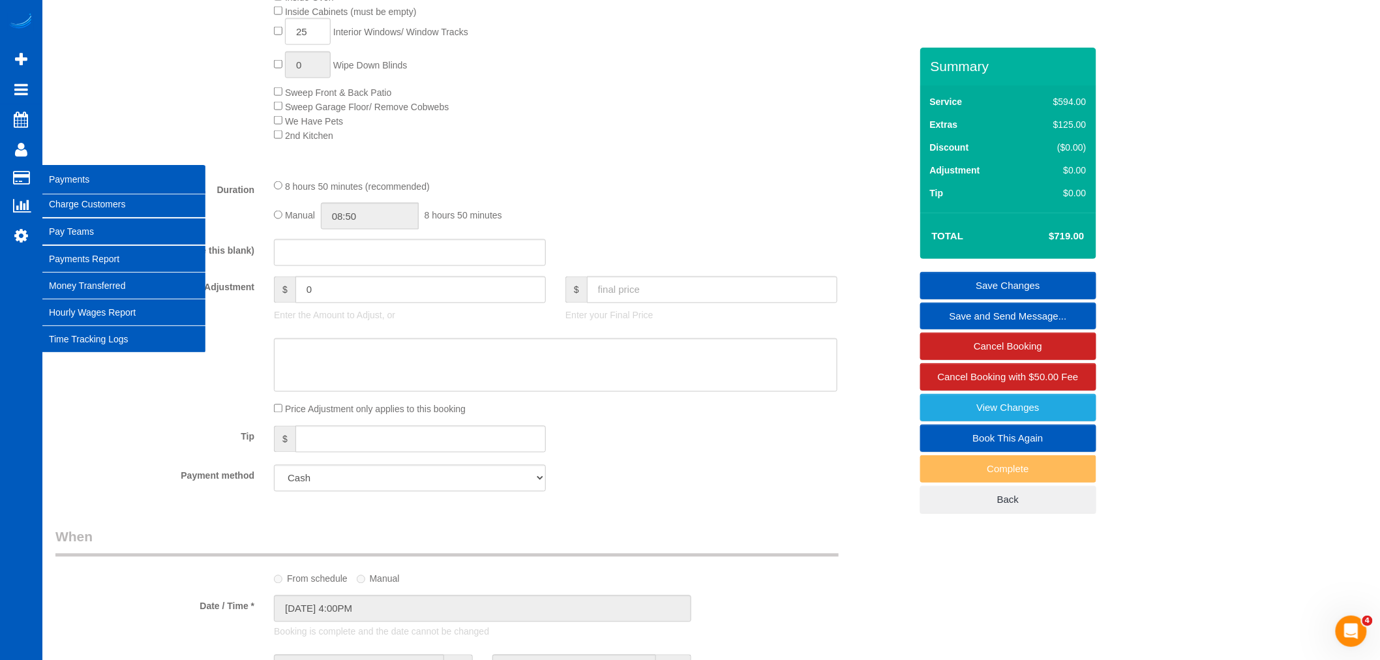
scroll to position [579, 0]
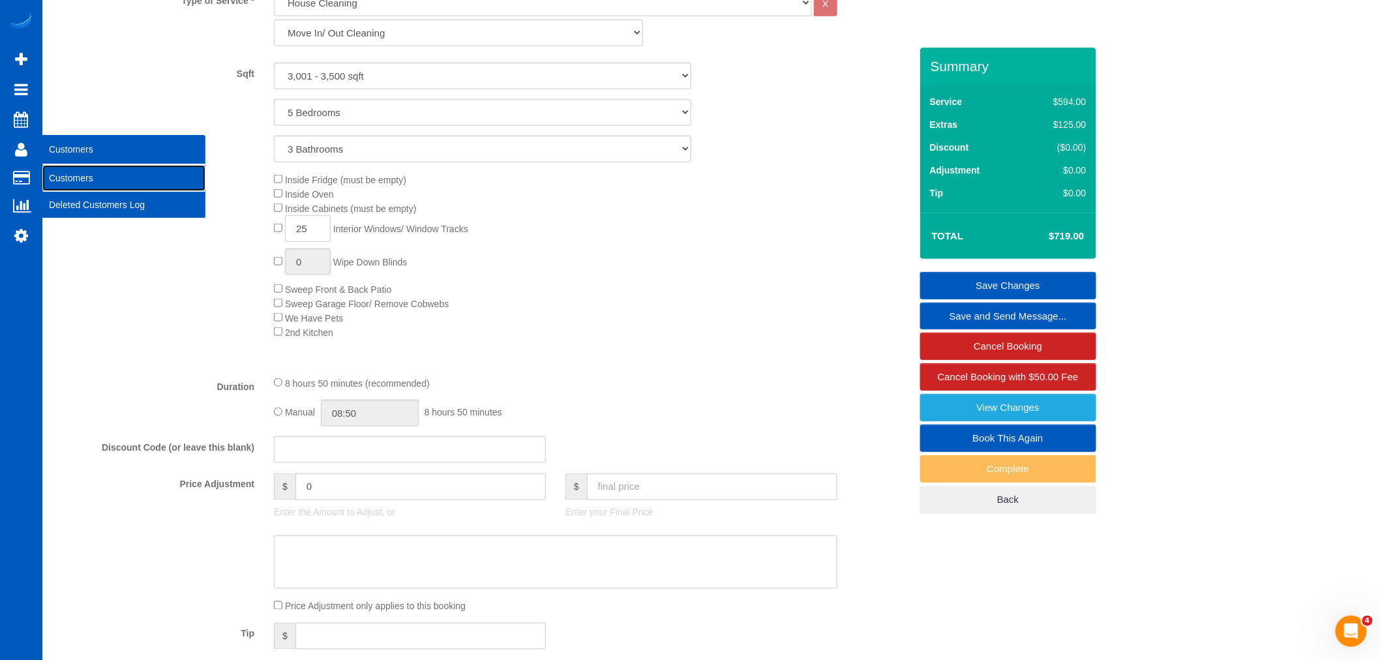
click at [87, 174] on link "Customers" at bounding box center [123, 178] width 163 height 26
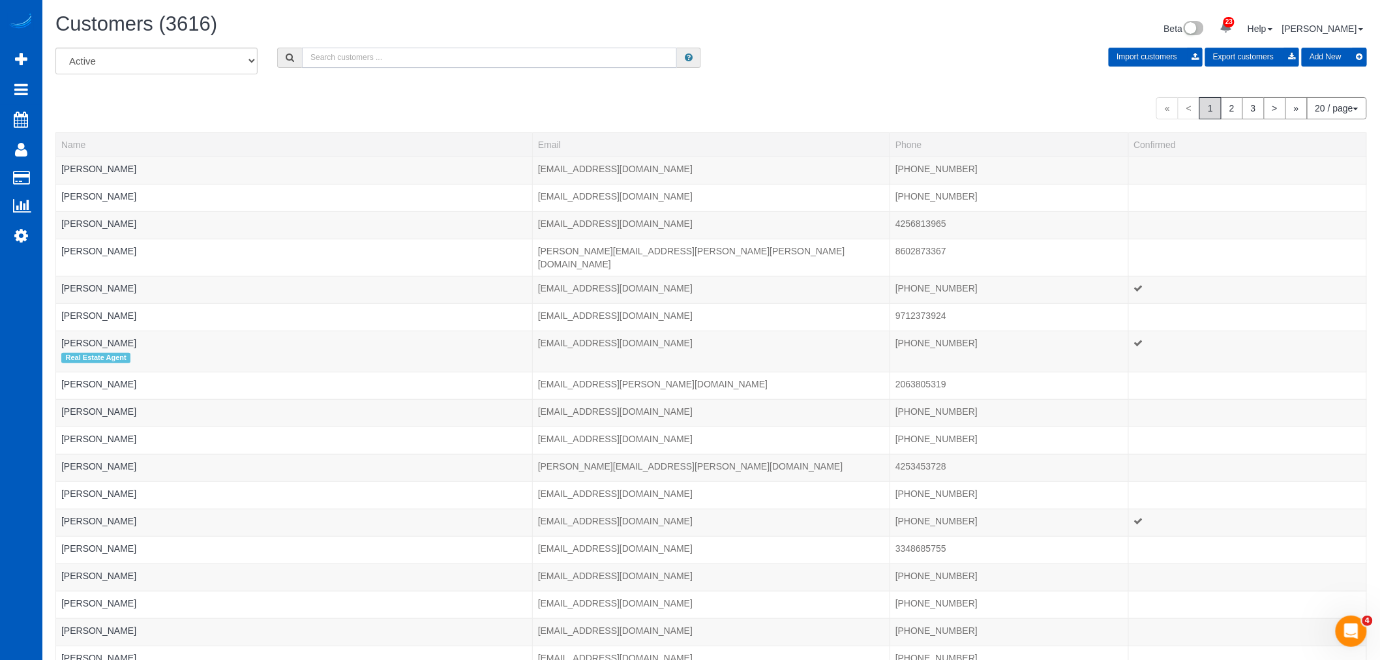
click at [362, 60] on input "text" at bounding box center [489, 58] width 375 height 20
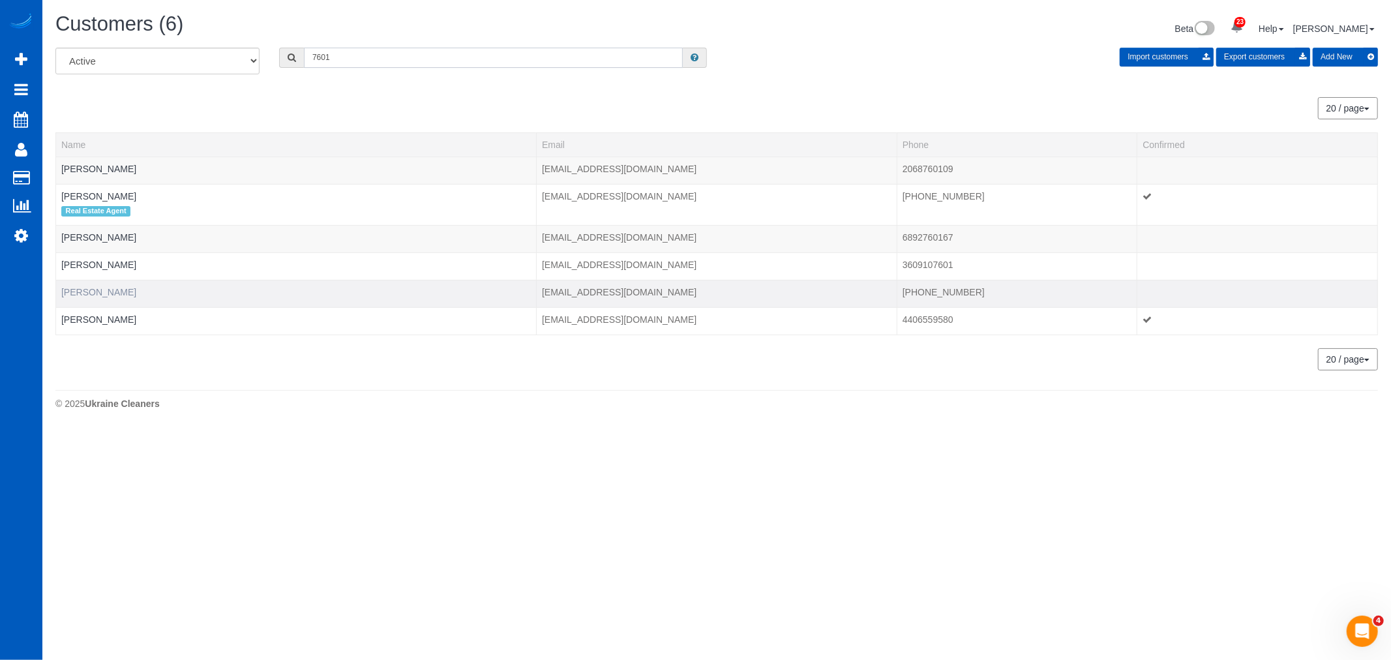
type input "7601"
click at [105, 296] on link "[PERSON_NAME]" at bounding box center [98, 292] width 75 height 10
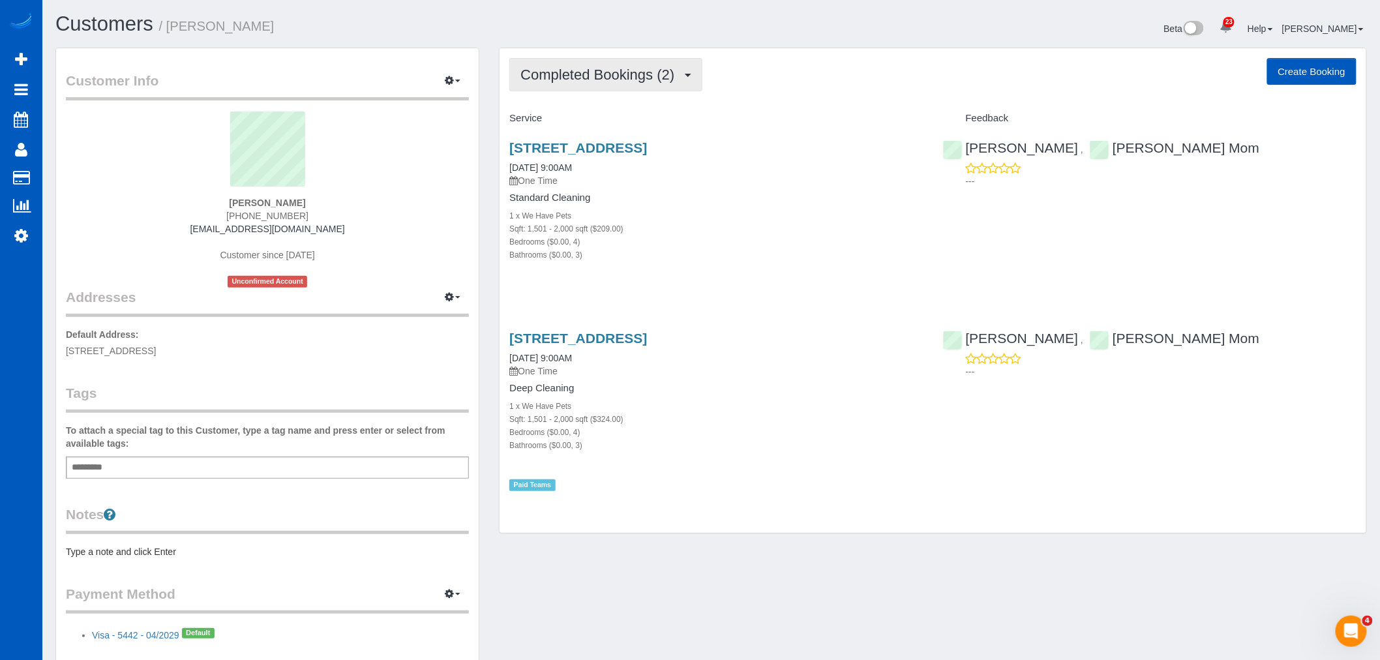
click at [619, 70] on span "Completed Bookings (2)" at bounding box center [600, 75] width 160 height 16
click at [22, 243] on icon at bounding box center [21, 236] width 14 height 16
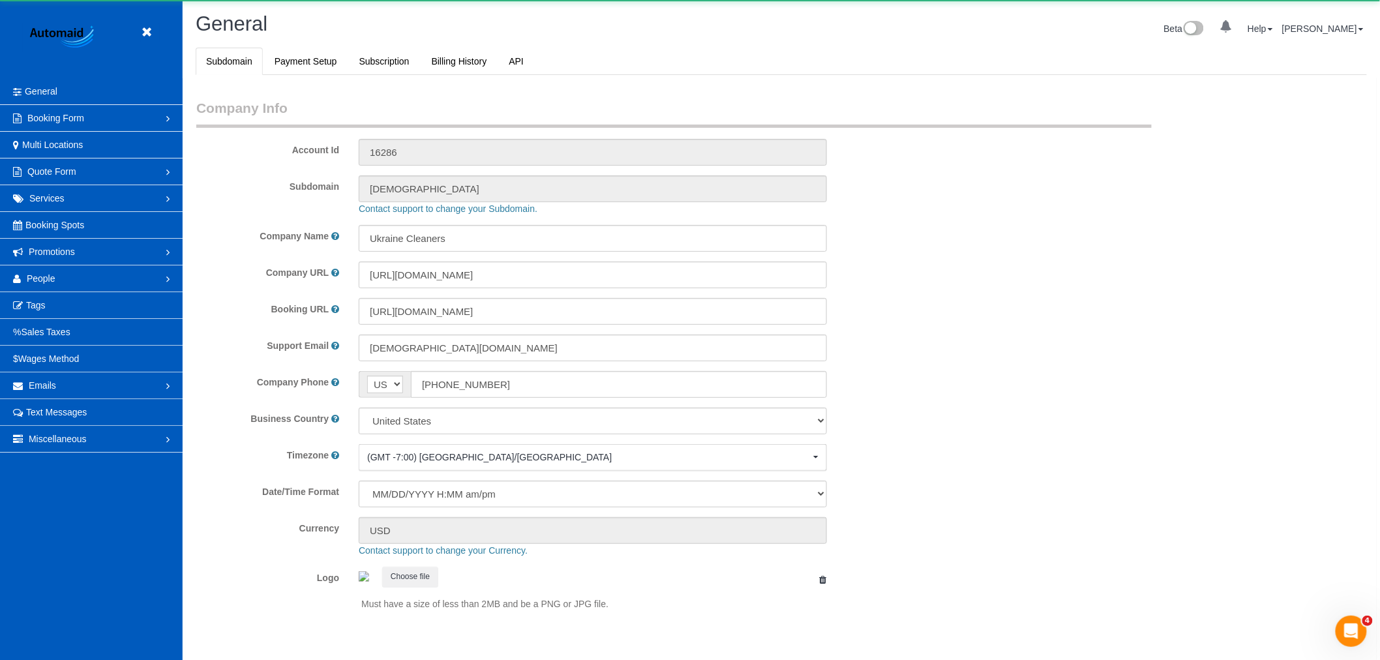
scroll to position [2851, 1380]
select select "1"
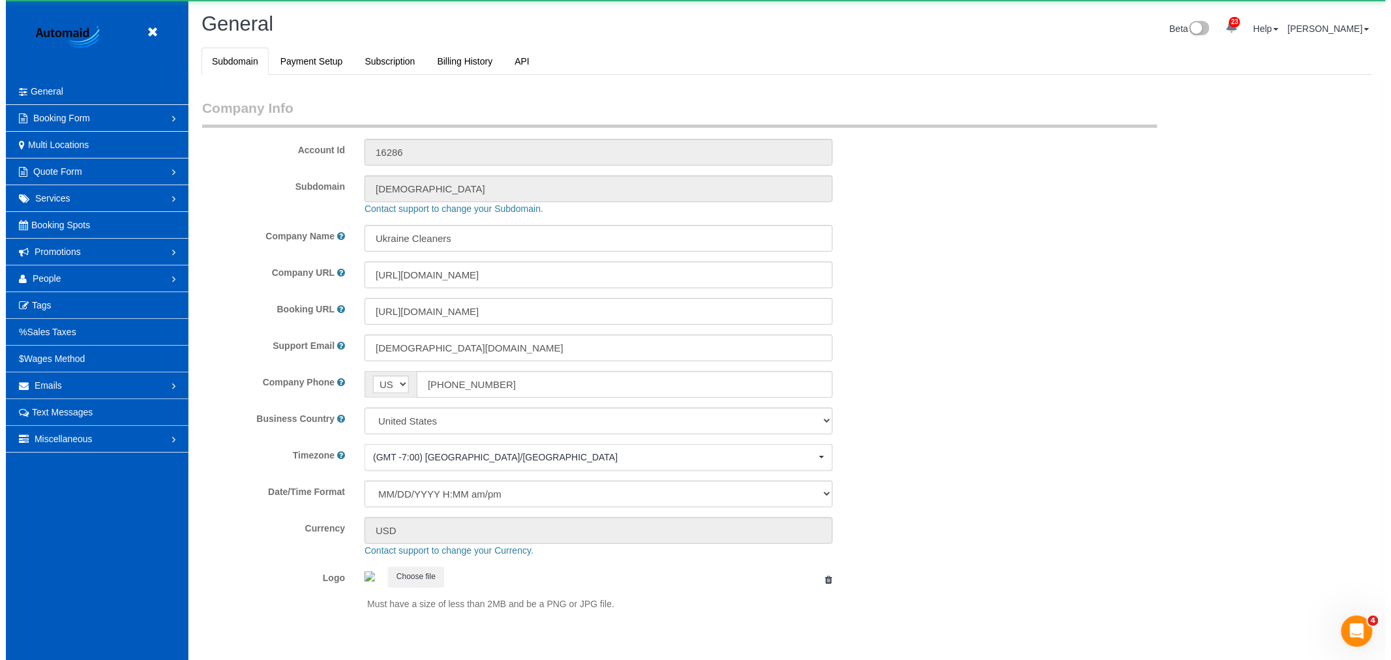
scroll to position [0, 0]
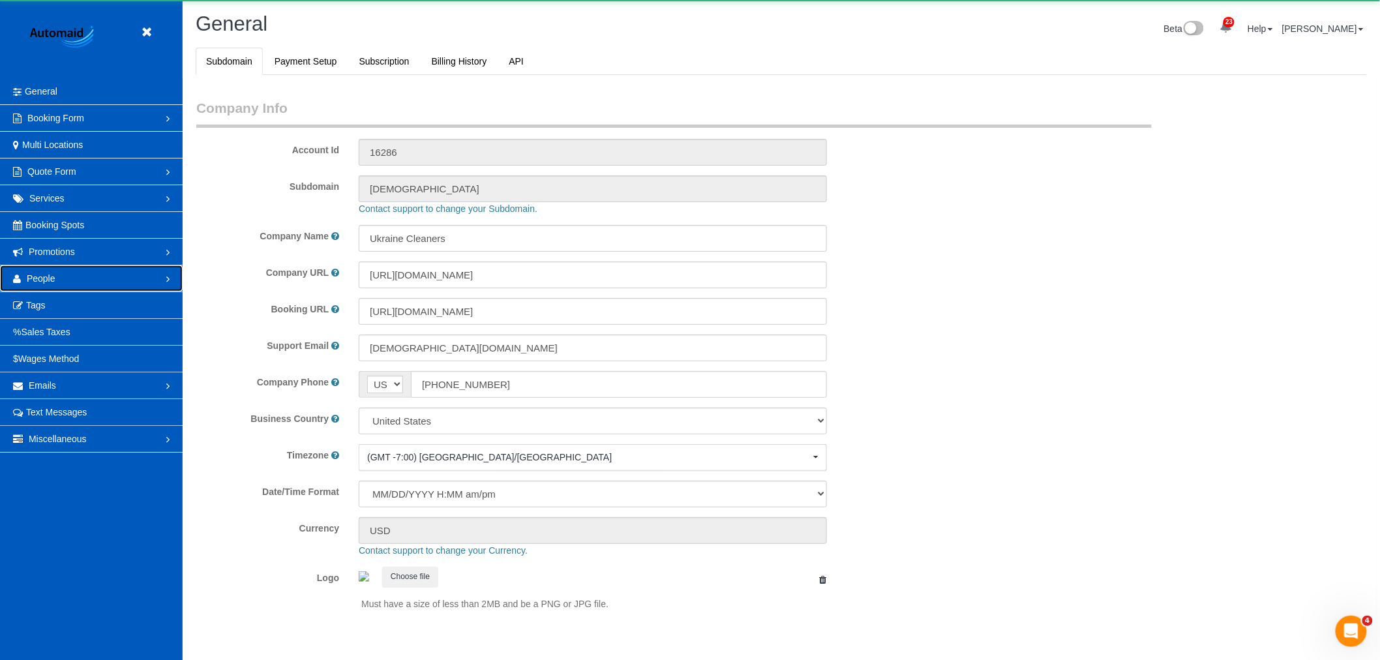
click at [100, 282] on link "People" at bounding box center [91, 278] width 183 height 26
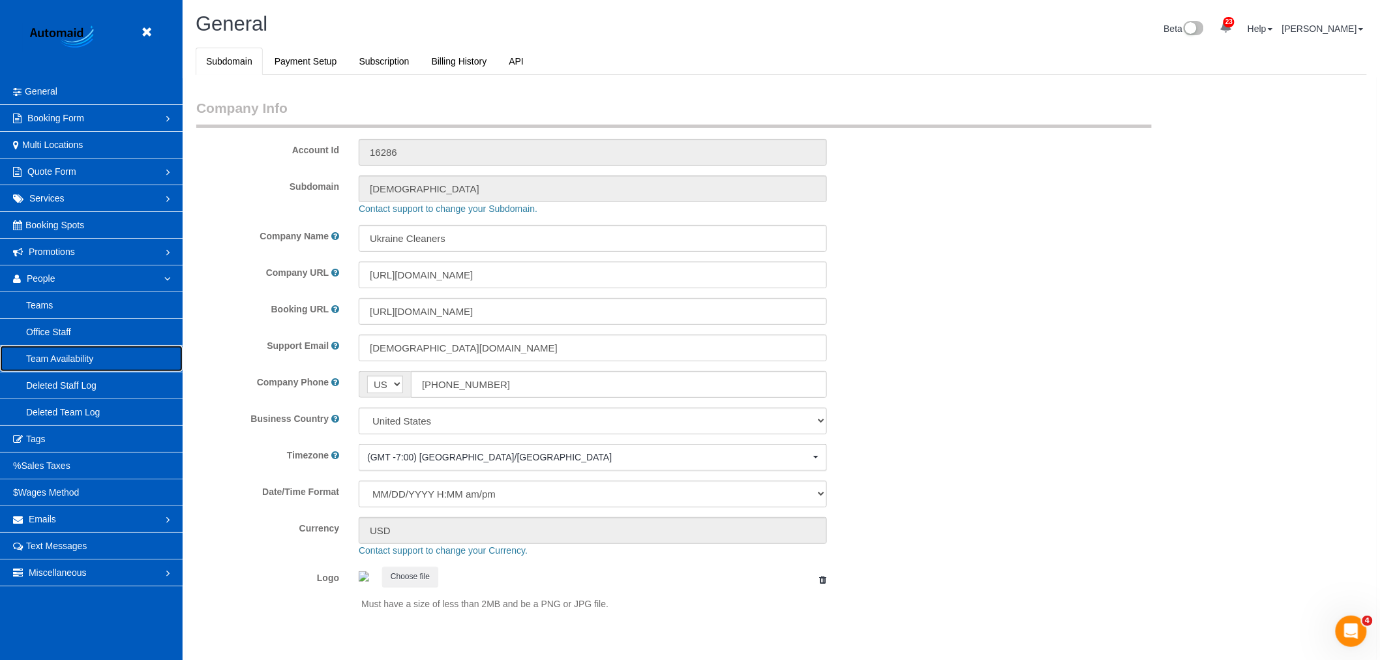
click at [93, 353] on link "Team Availability" at bounding box center [91, 359] width 183 height 26
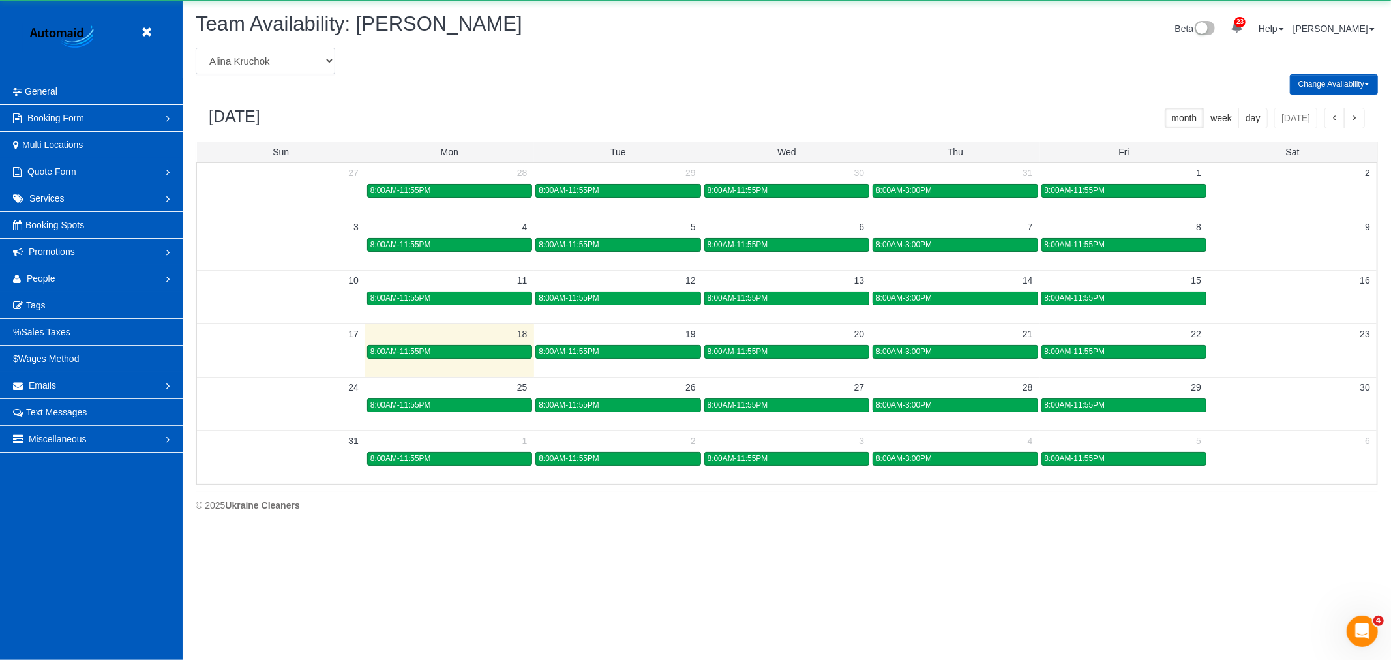
click at [280, 55] on select "[PERSON_NAME] [PERSON_NAME] [PERSON_NAME] [PERSON_NAME] [PERSON_NAME] [PERSON_N…" at bounding box center [266, 61] width 140 height 27
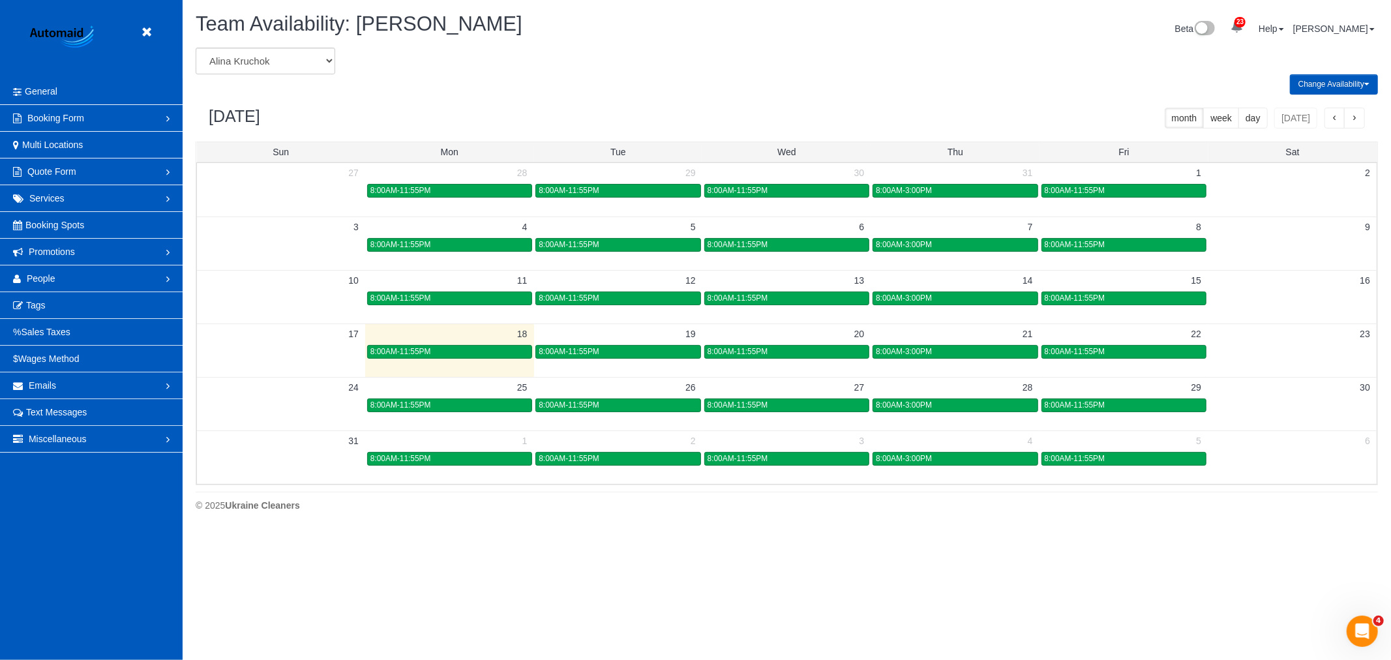
click at [138, 9] on header "Beta" at bounding box center [91, 39] width 183 height 78
click at [155, 33] on link at bounding box center [150, 33] width 20 height 20
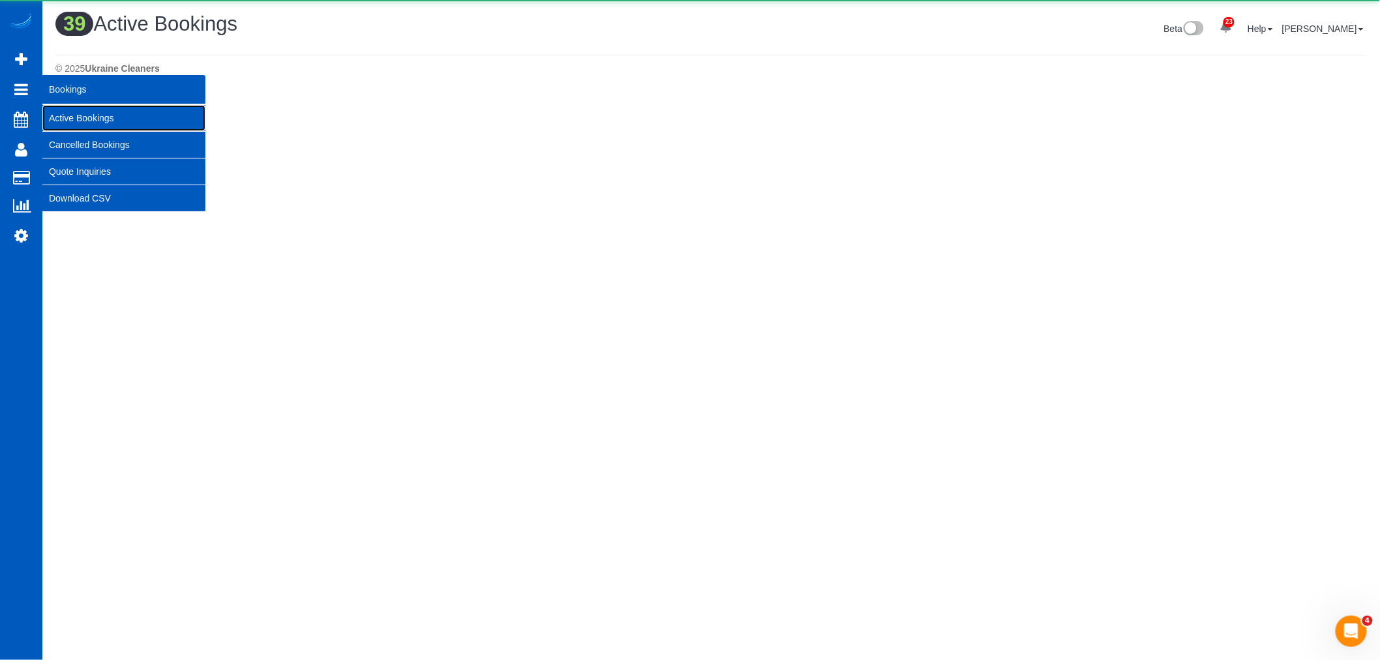
click at [69, 110] on link "Active Bookings" at bounding box center [123, 118] width 163 height 26
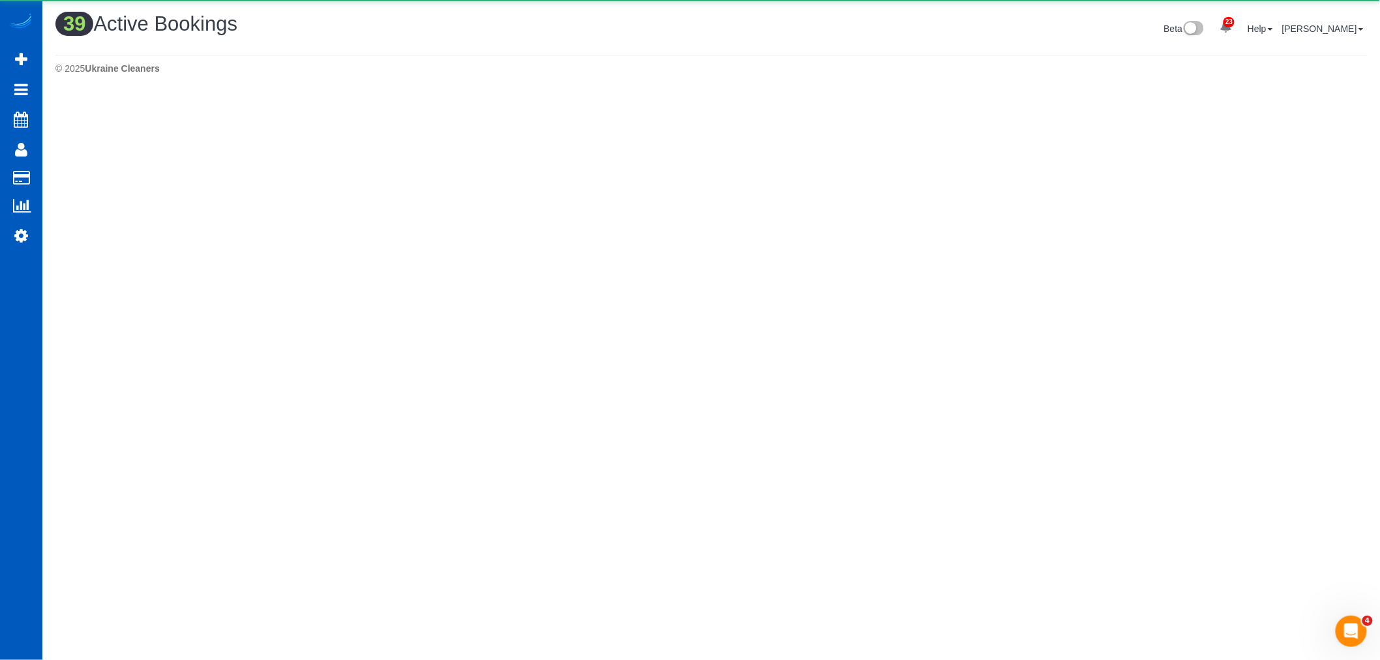
scroll to position [2502, 1380]
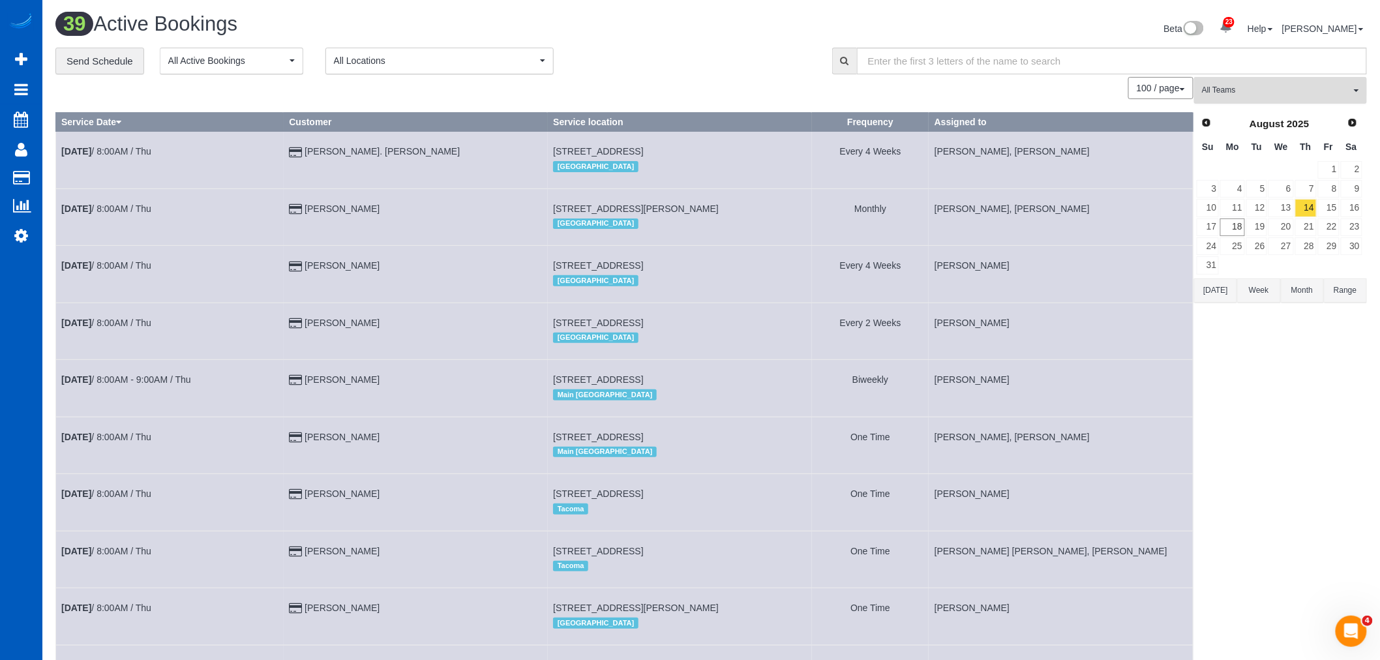
click at [1280, 92] on span "All Teams" at bounding box center [1276, 90] width 149 height 11
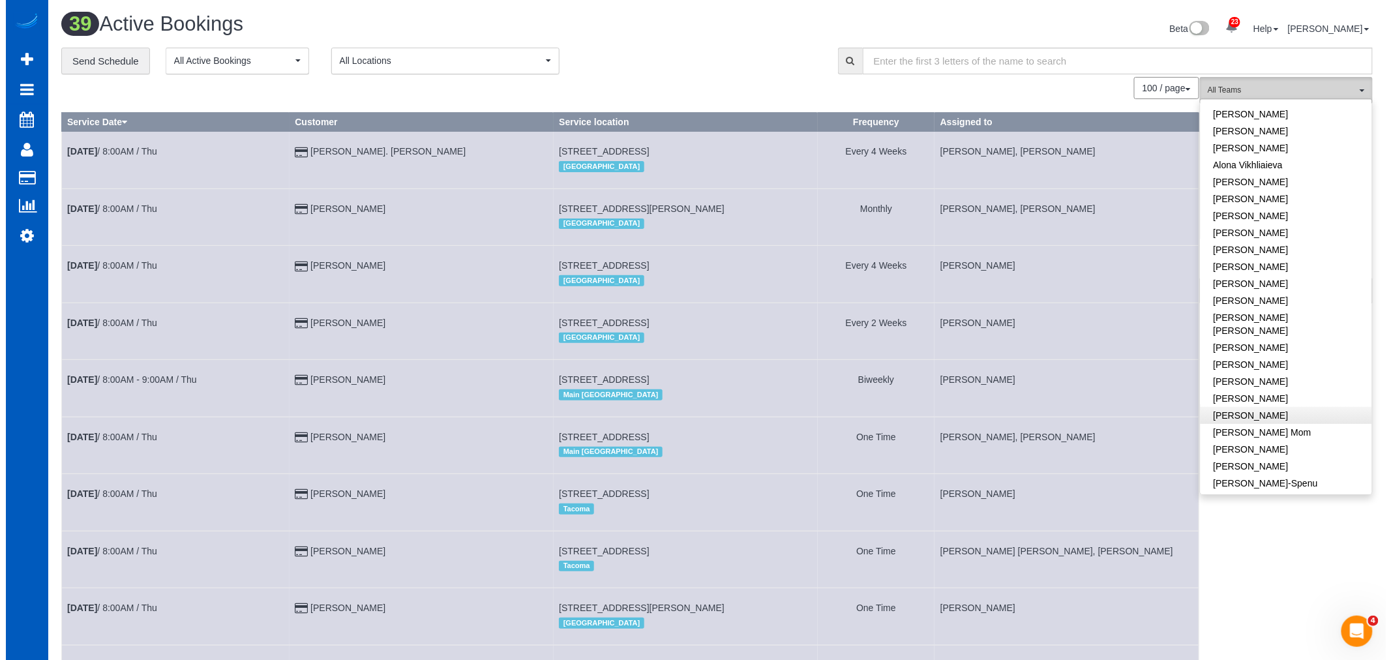
scroll to position [72, 0]
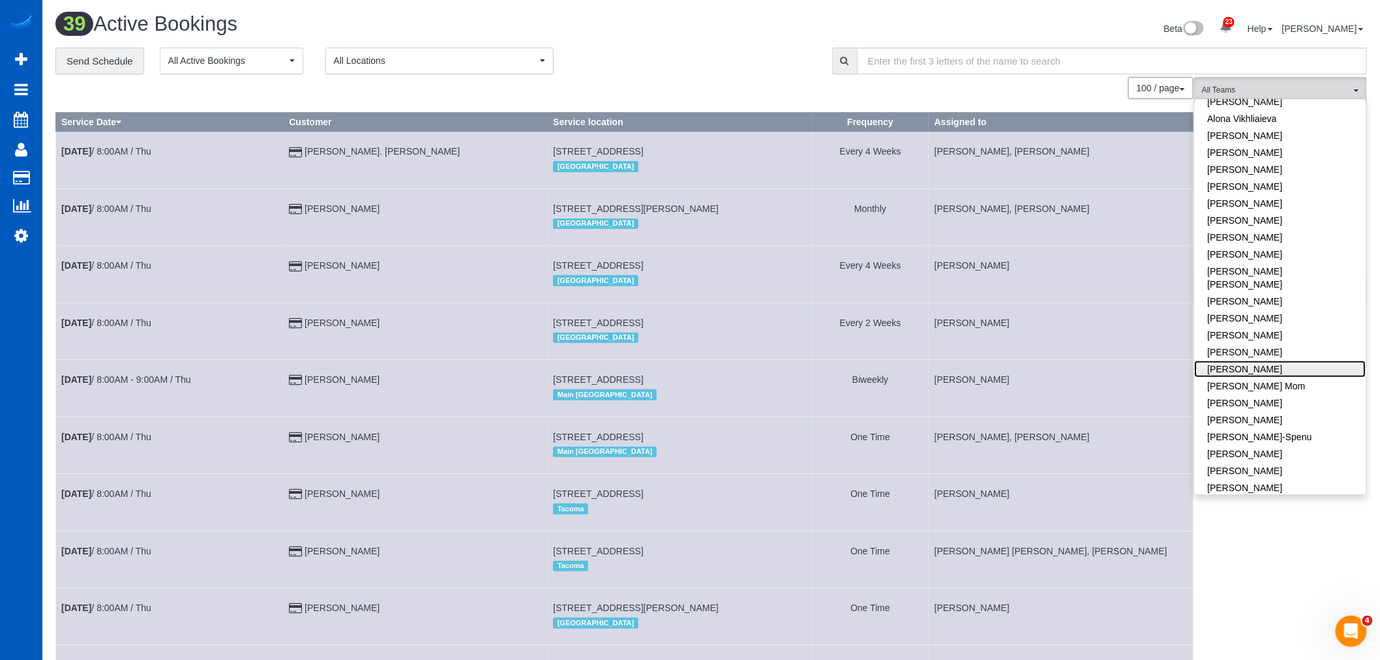
click at [1258, 361] on link "[PERSON_NAME]" at bounding box center [1280, 369] width 171 height 17
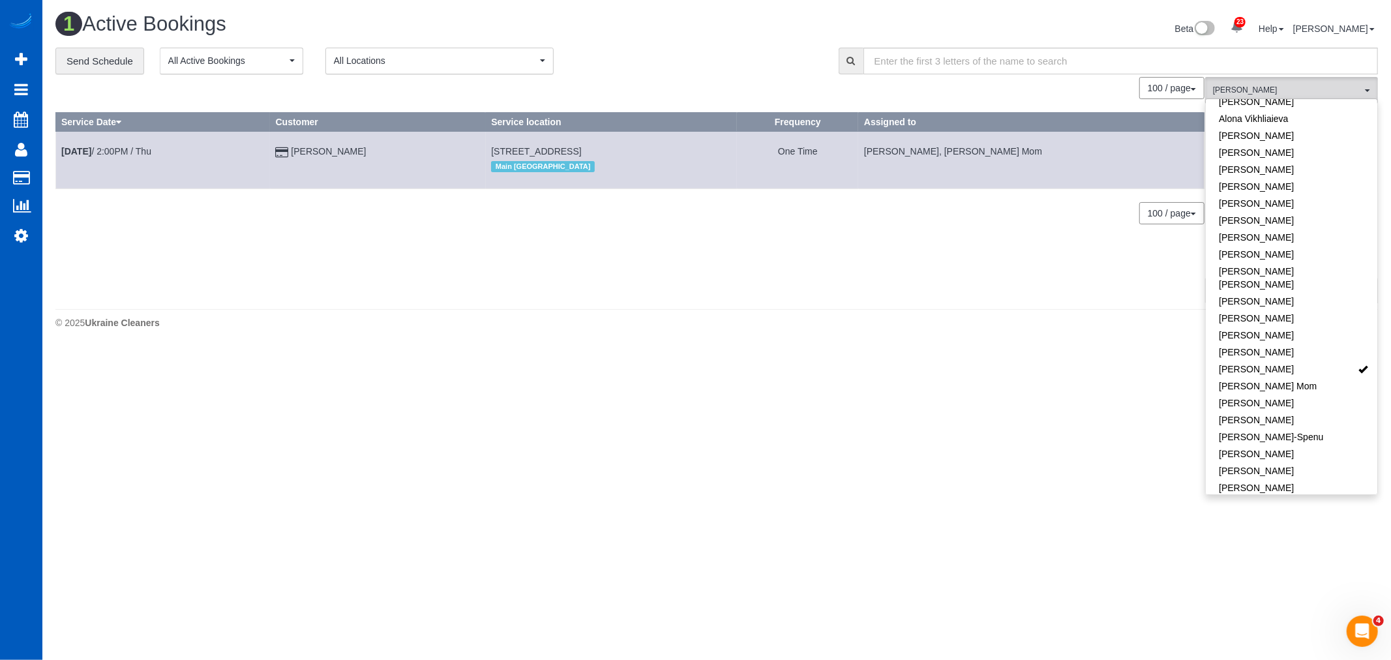
click at [869, 403] on body "23 Beta Your Notifications You have 0 alerts × You have 1 to charge for [DATE] …" at bounding box center [695, 330] width 1391 height 660
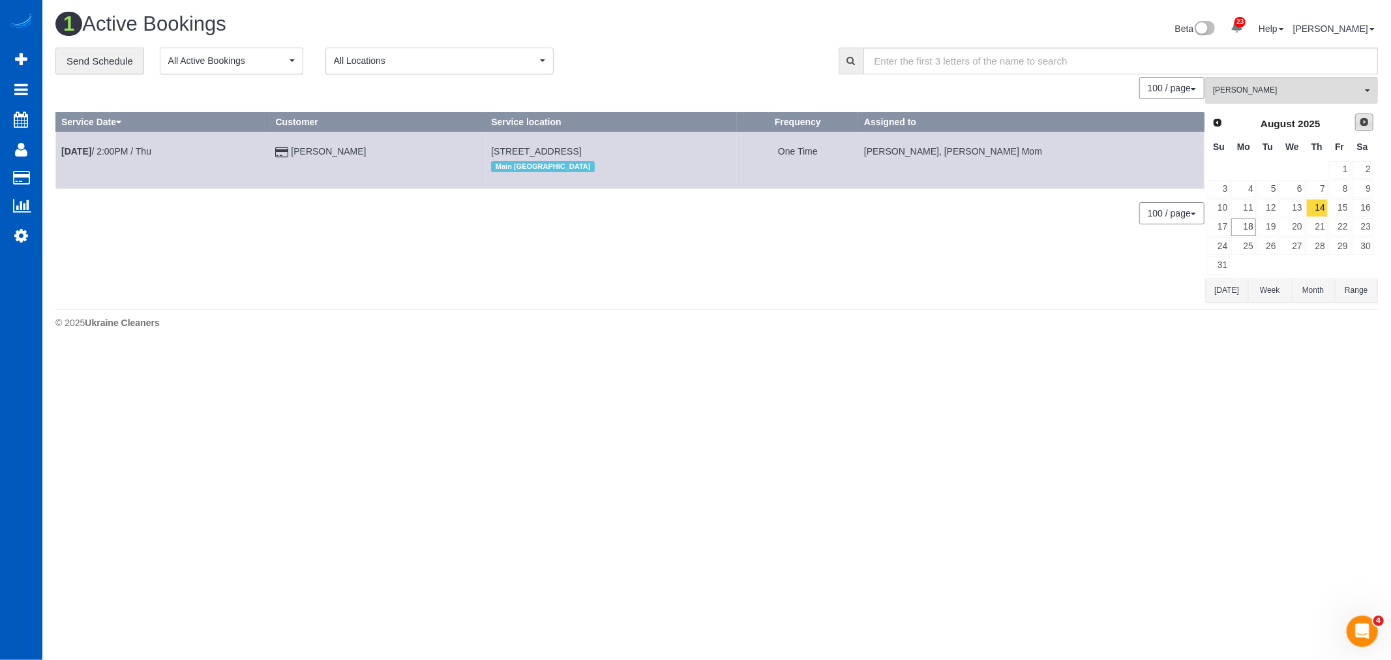
click at [1368, 121] on span "Next" at bounding box center [1364, 122] width 10 height 10
click at [1270, 194] on link "9" at bounding box center [1268, 189] width 22 height 18
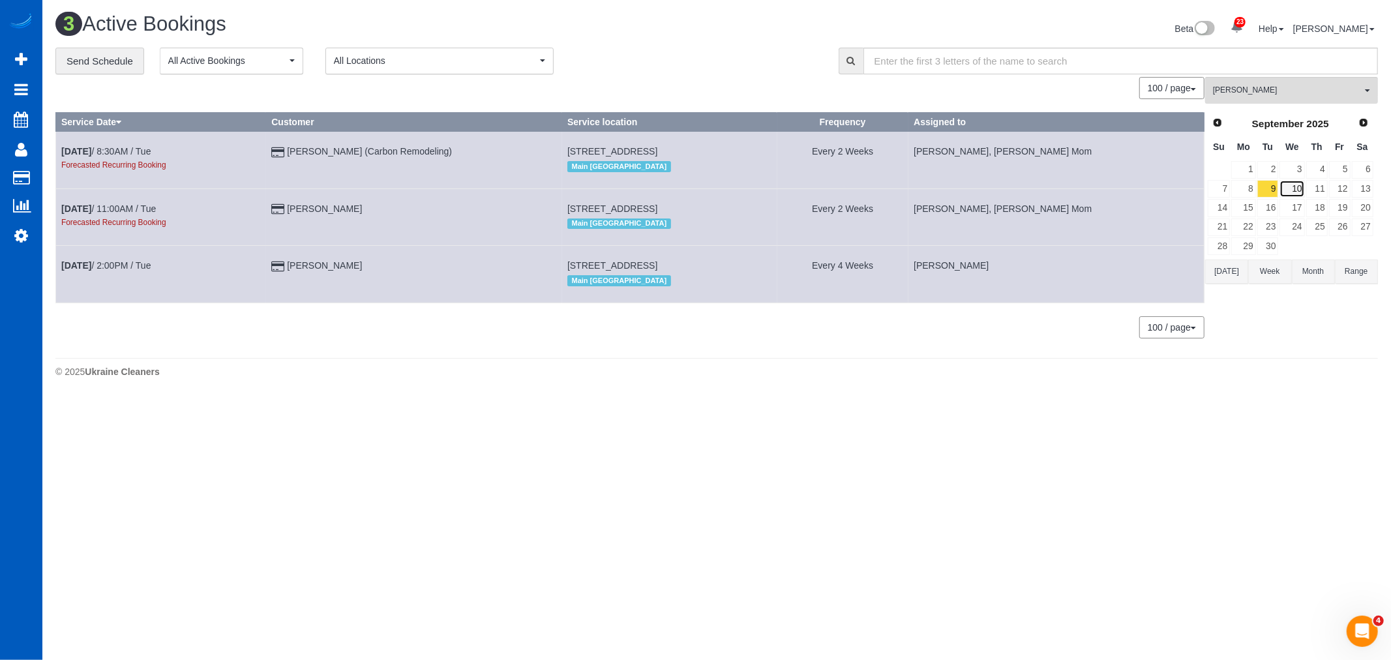
click at [1292, 185] on link "10" at bounding box center [1291, 189] width 25 height 18
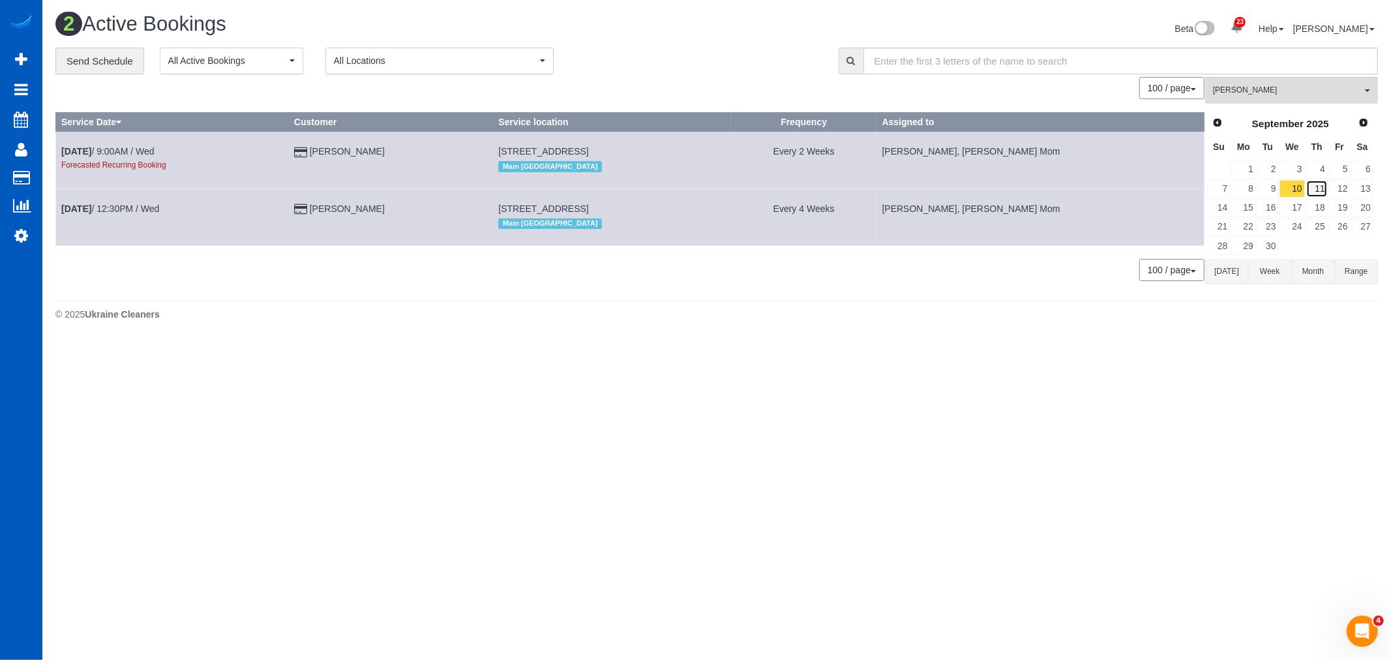
click at [1311, 186] on link "11" at bounding box center [1317, 189] width 22 height 18
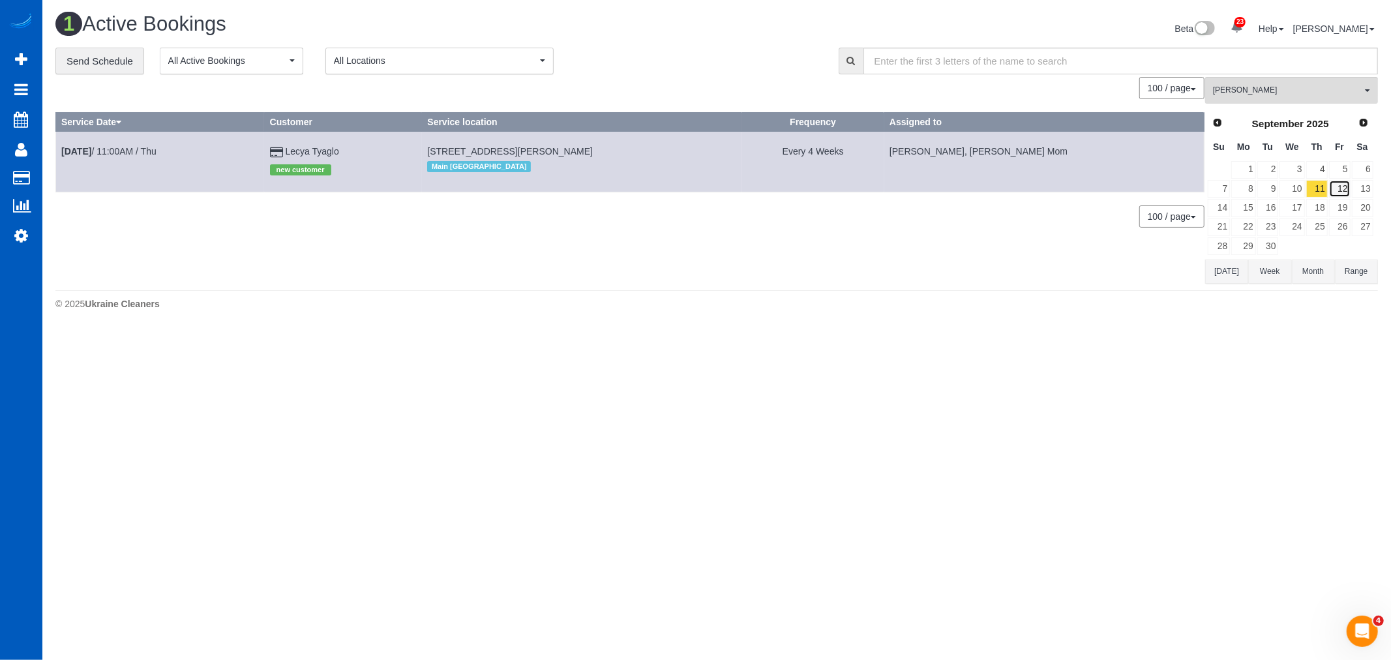
click at [1335, 186] on link "12" at bounding box center [1340, 189] width 22 height 18
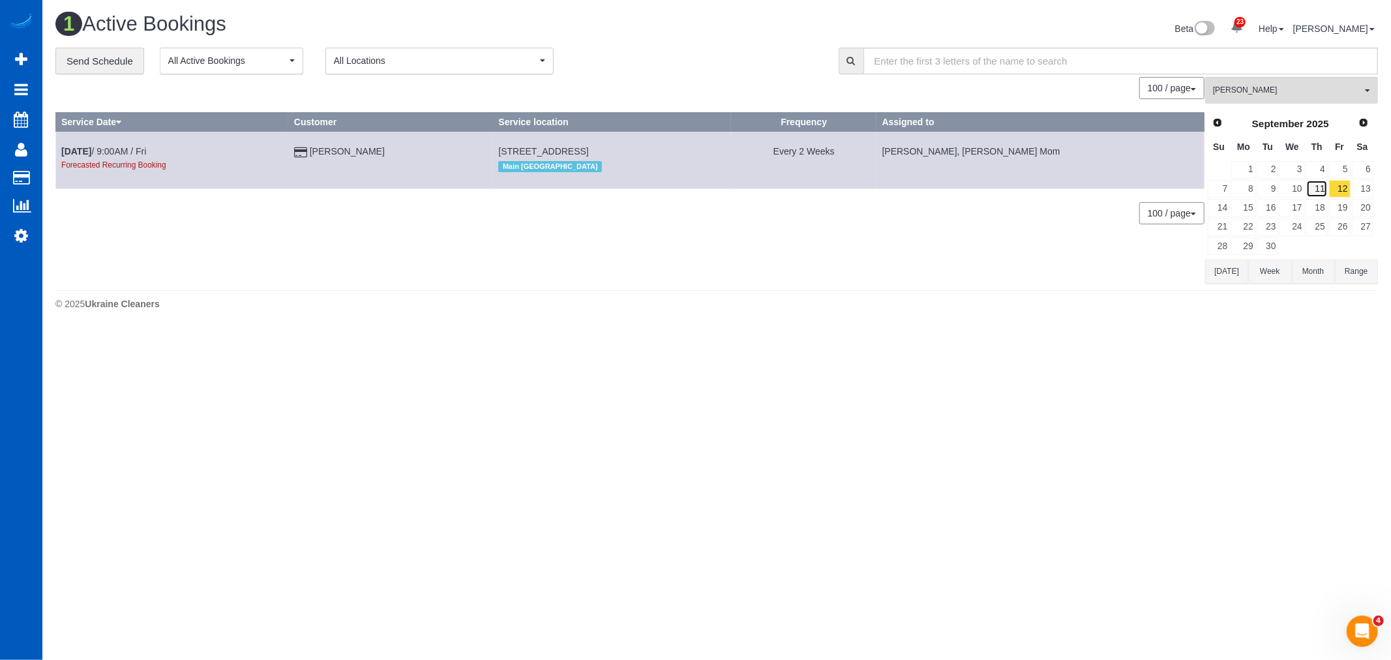
click at [1312, 186] on link "11" at bounding box center [1317, 189] width 22 height 18
click at [1288, 186] on link "10" at bounding box center [1291, 189] width 25 height 18
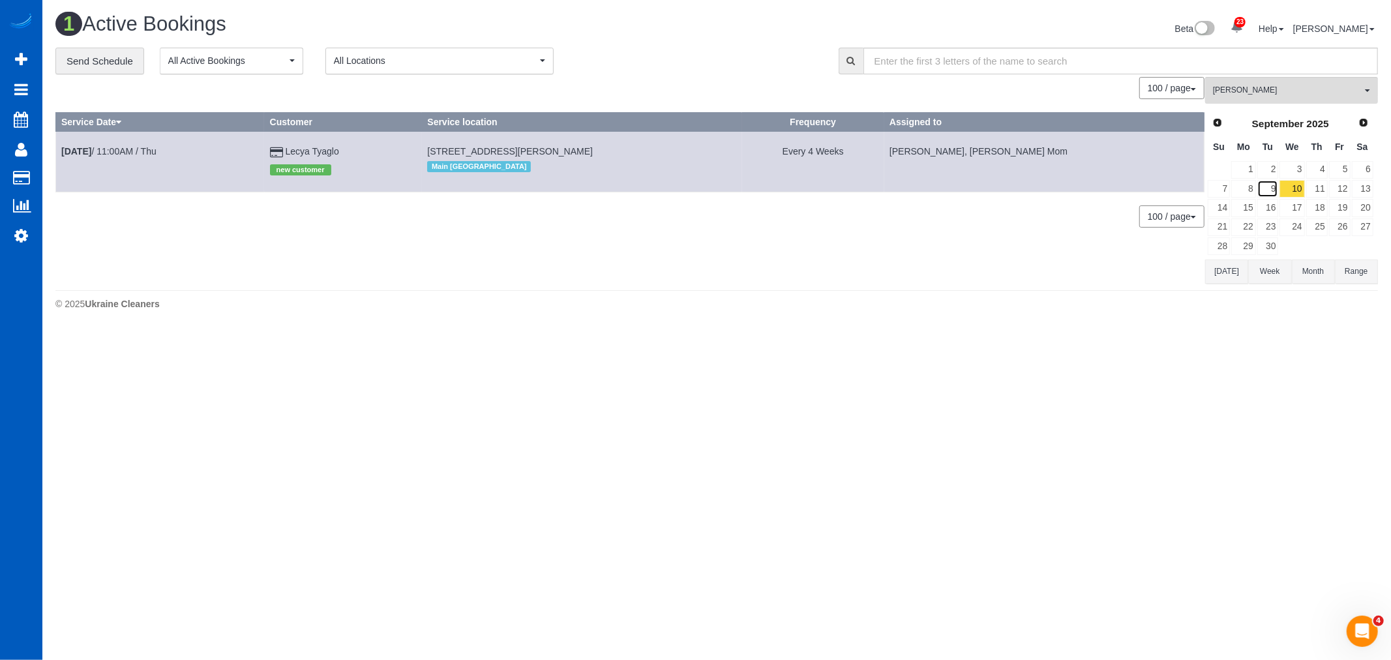
click at [1266, 186] on link "9" at bounding box center [1268, 189] width 22 height 18
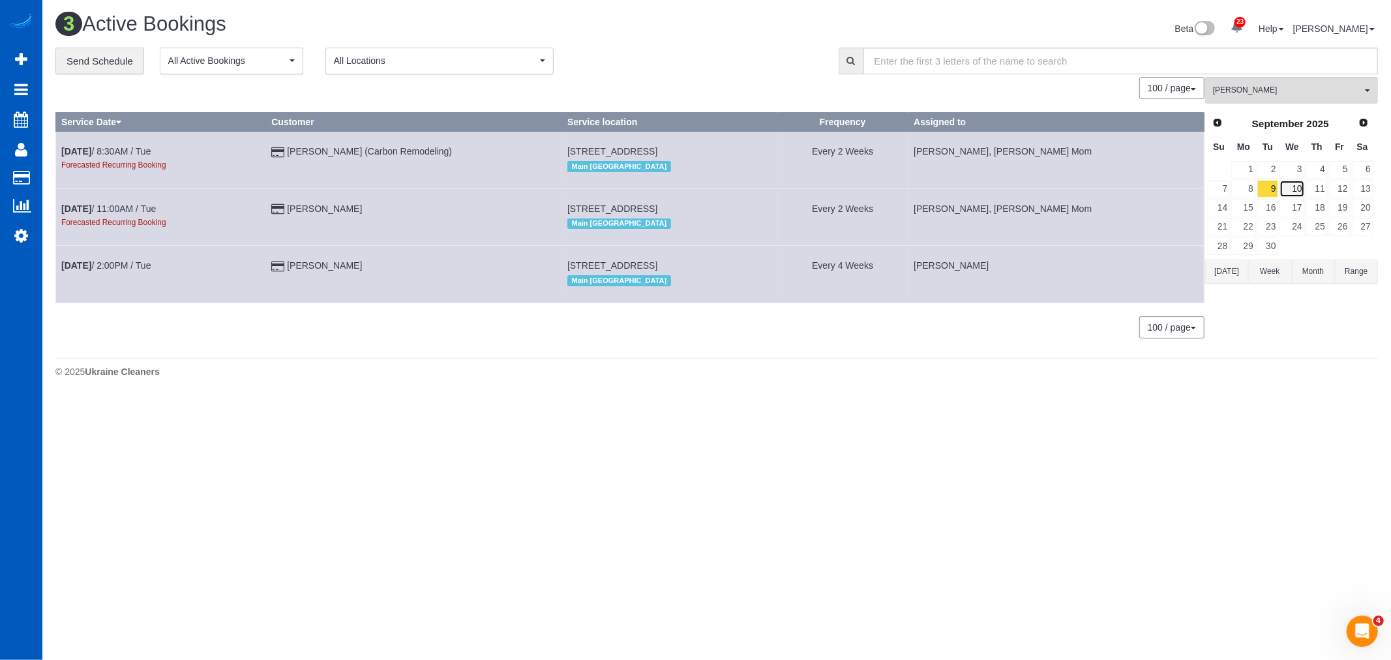
click at [1300, 190] on link "10" at bounding box center [1291, 189] width 25 height 18
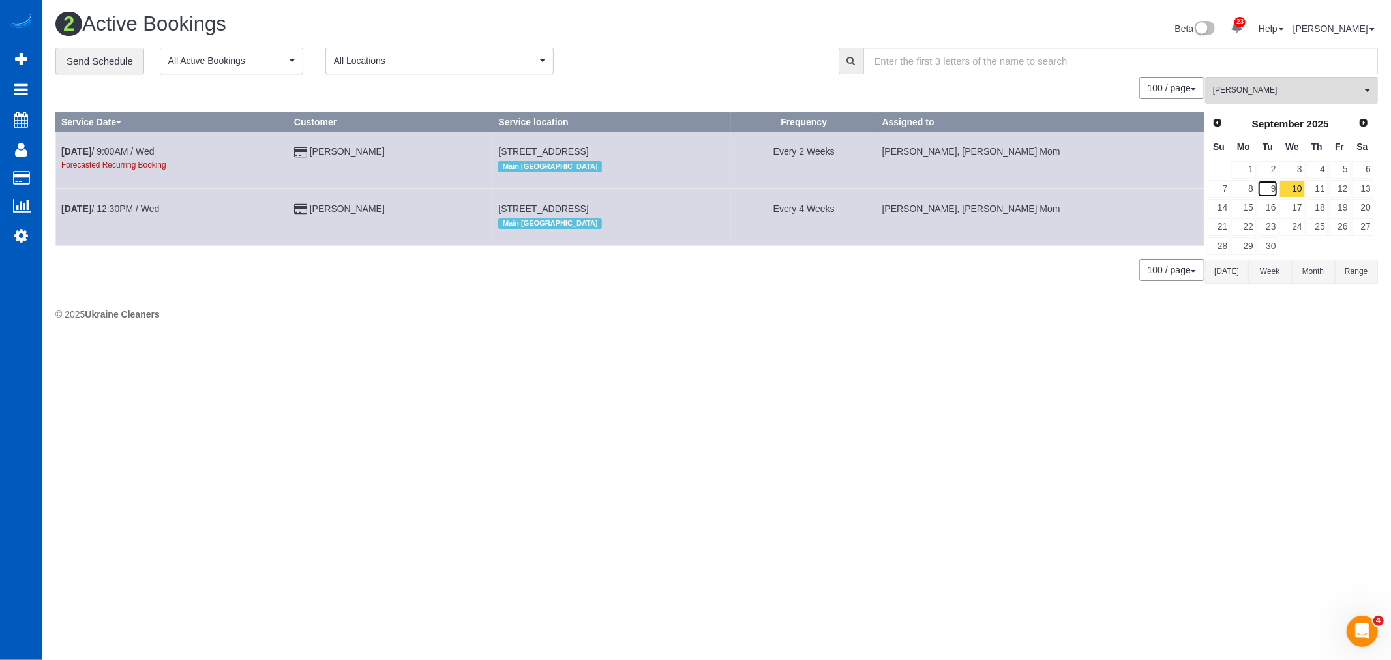
click at [1278, 187] on link "9" at bounding box center [1268, 189] width 22 height 18
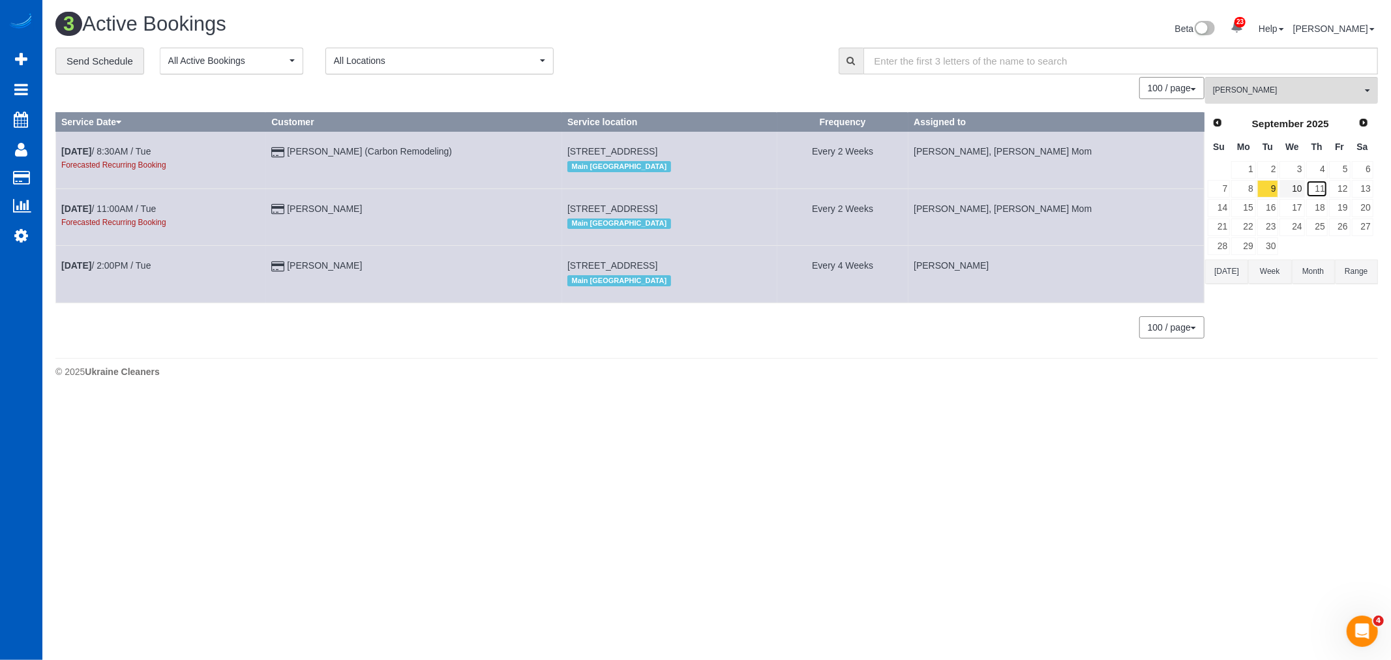
click at [1306, 196] on link "11" at bounding box center [1317, 189] width 22 height 18
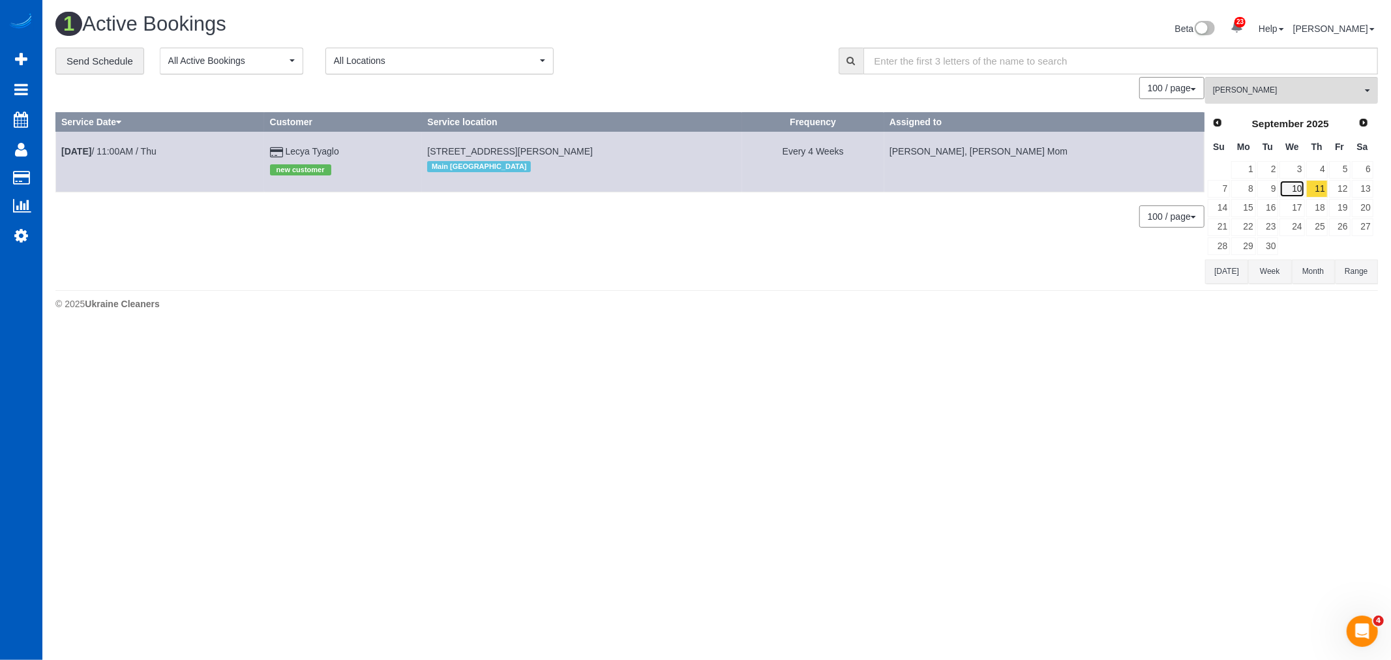
click at [1298, 194] on link "10" at bounding box center [1291, 189] width 25 height 18
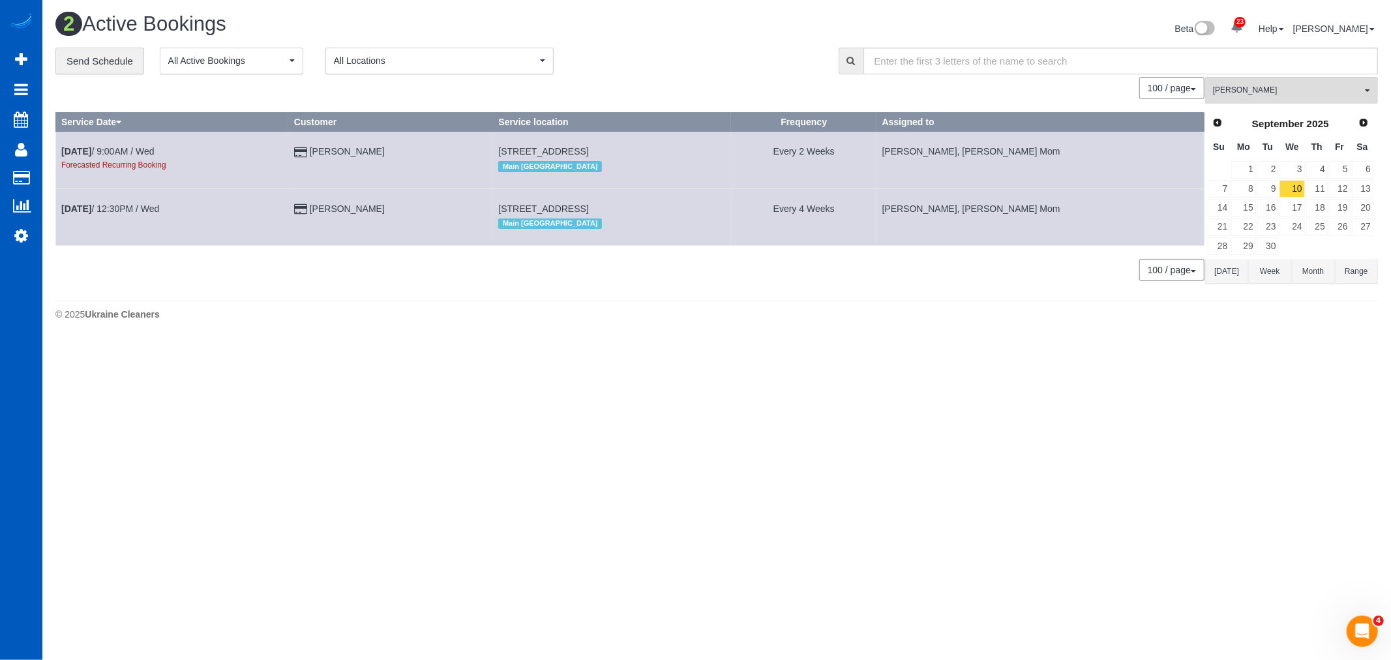
click at [1279, 192] on td "10" at bounding box center [1292, 188] width 26 height 19
click at [1279, 189] on link "10" at bounding box center [1291, 189] width 25 height 18
click at [1266, 189] on link "9" at bounding box center [1268, 189] width 22 height 18
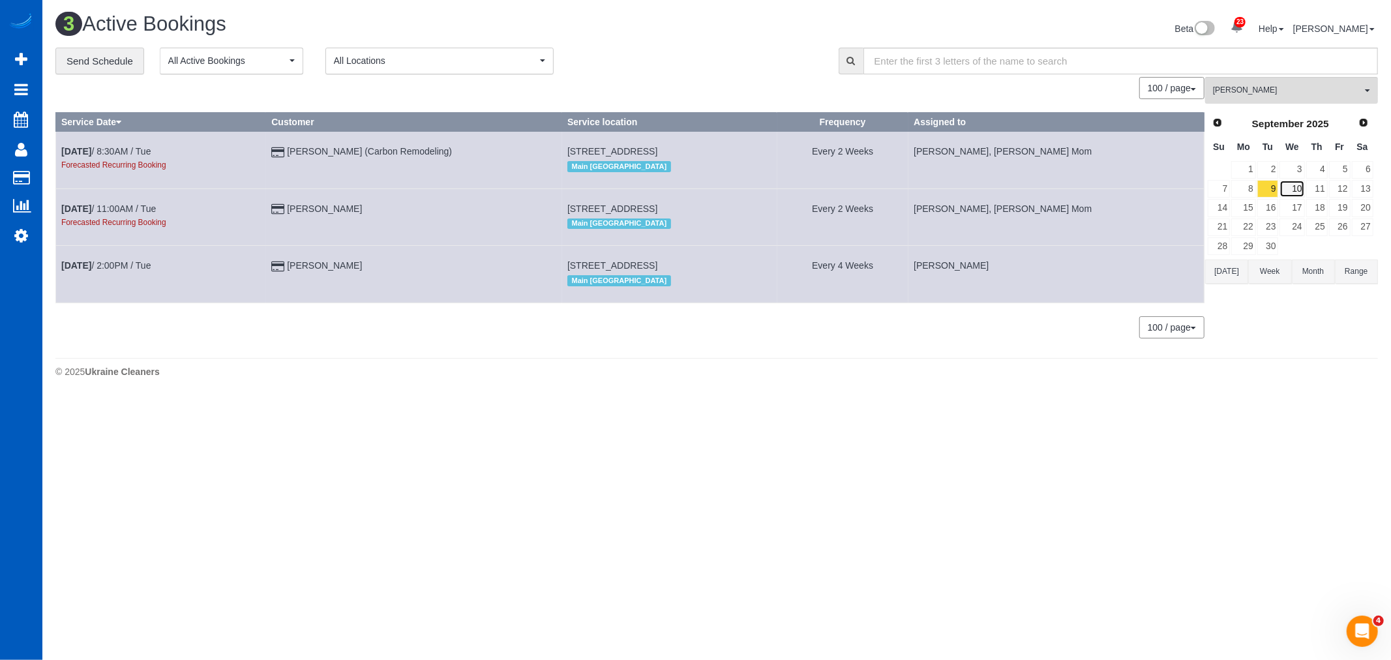
click at [1298, 192] on link "10" at bounding box center [1291, 189] width 25 height 18
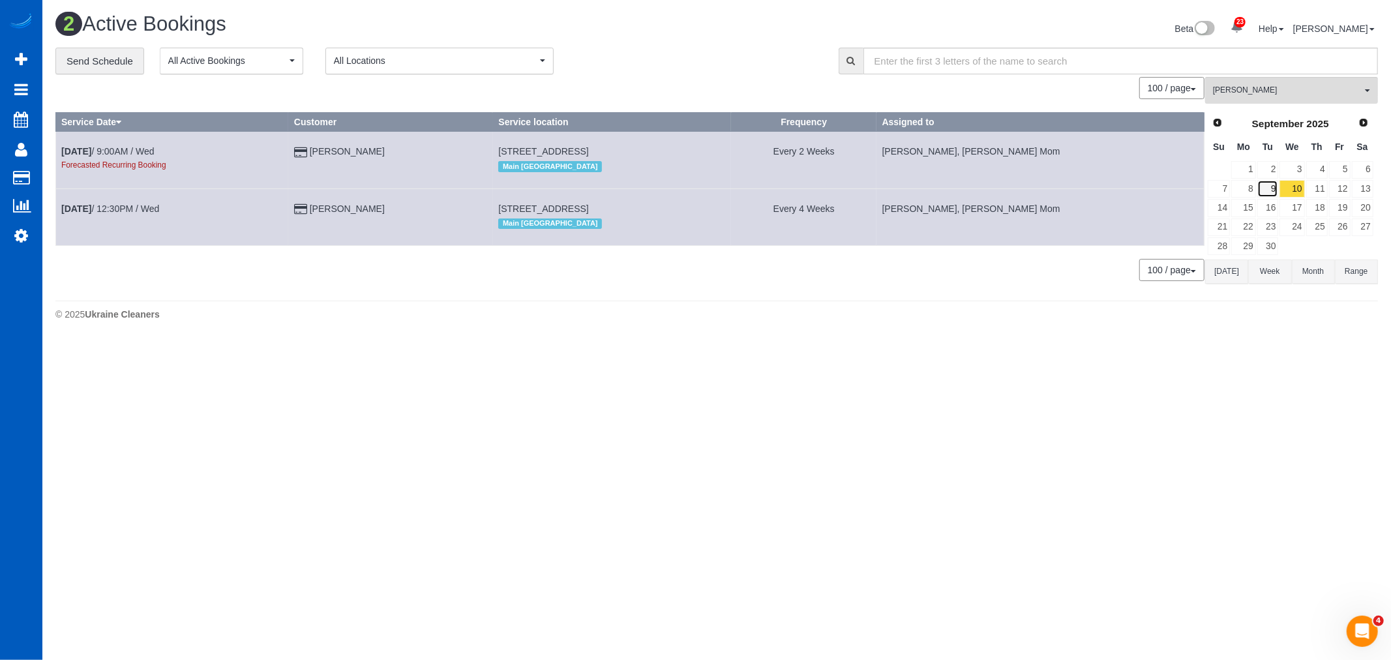
click at [1274, 183] on link "9" at bounding box center [1268, 189] width 22 height 18
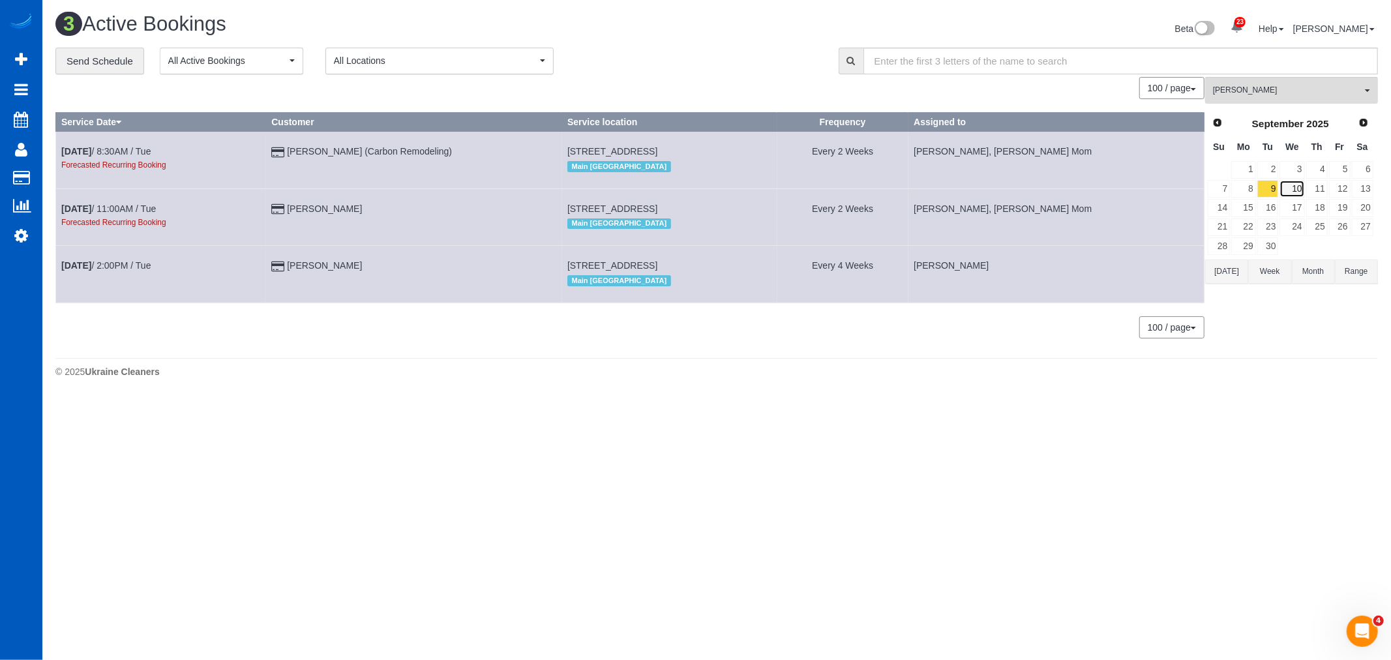
click at [1292, 190] on link "10" at bounding box center [1291, 189] width 25 height 18
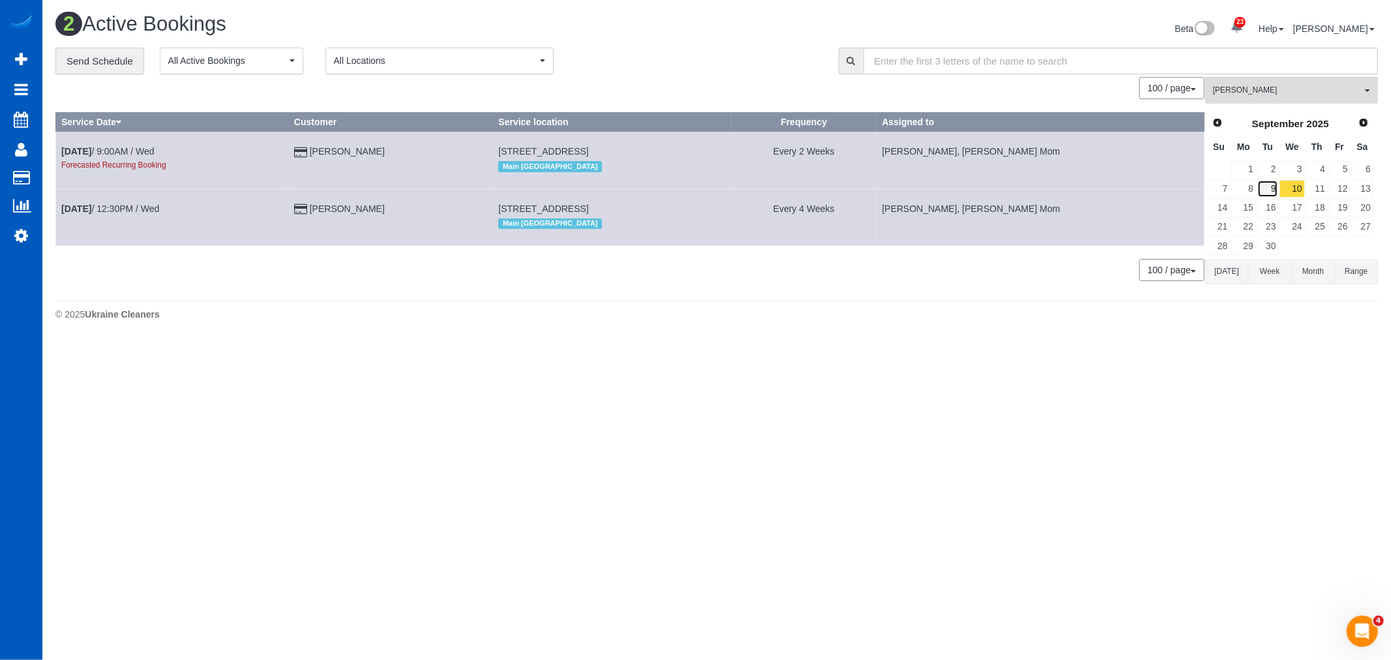
click at [1266, 191] on link "9" at bounding box center [1268, 189] width 22 height 18
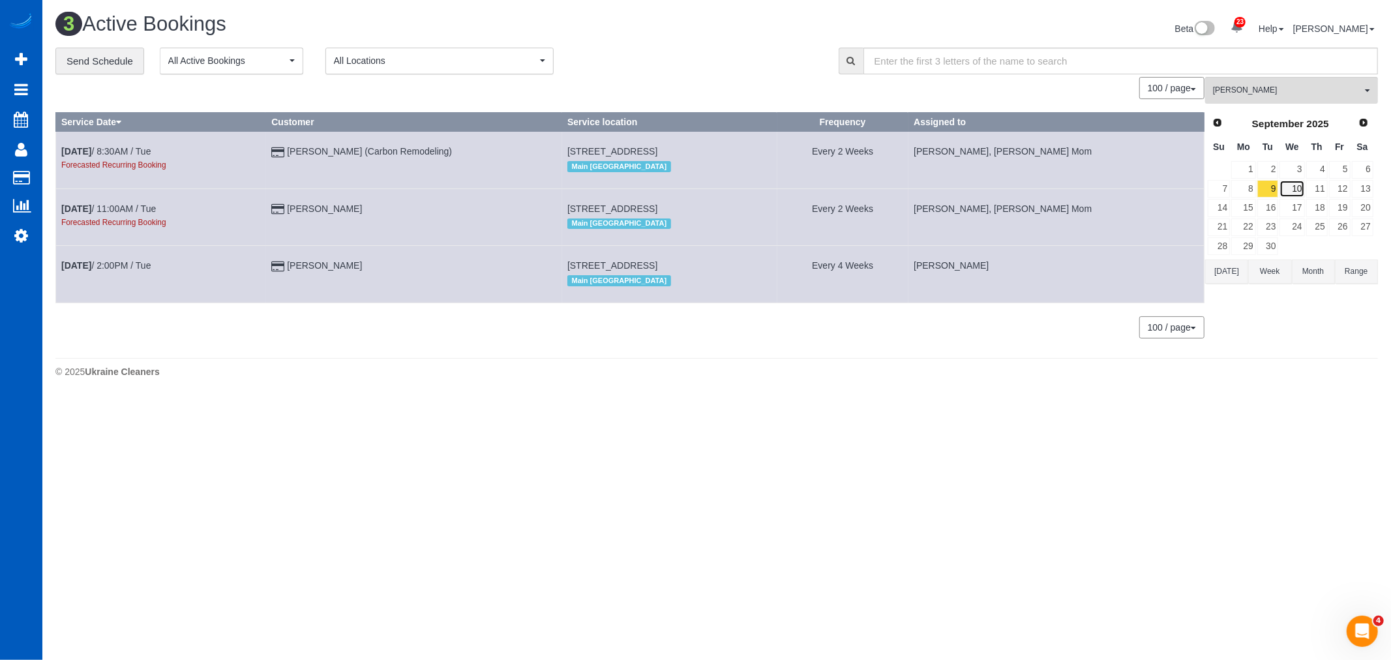
click at [1290, 194] on link "10" at bounding box center [1291, 189] width 25 height 18
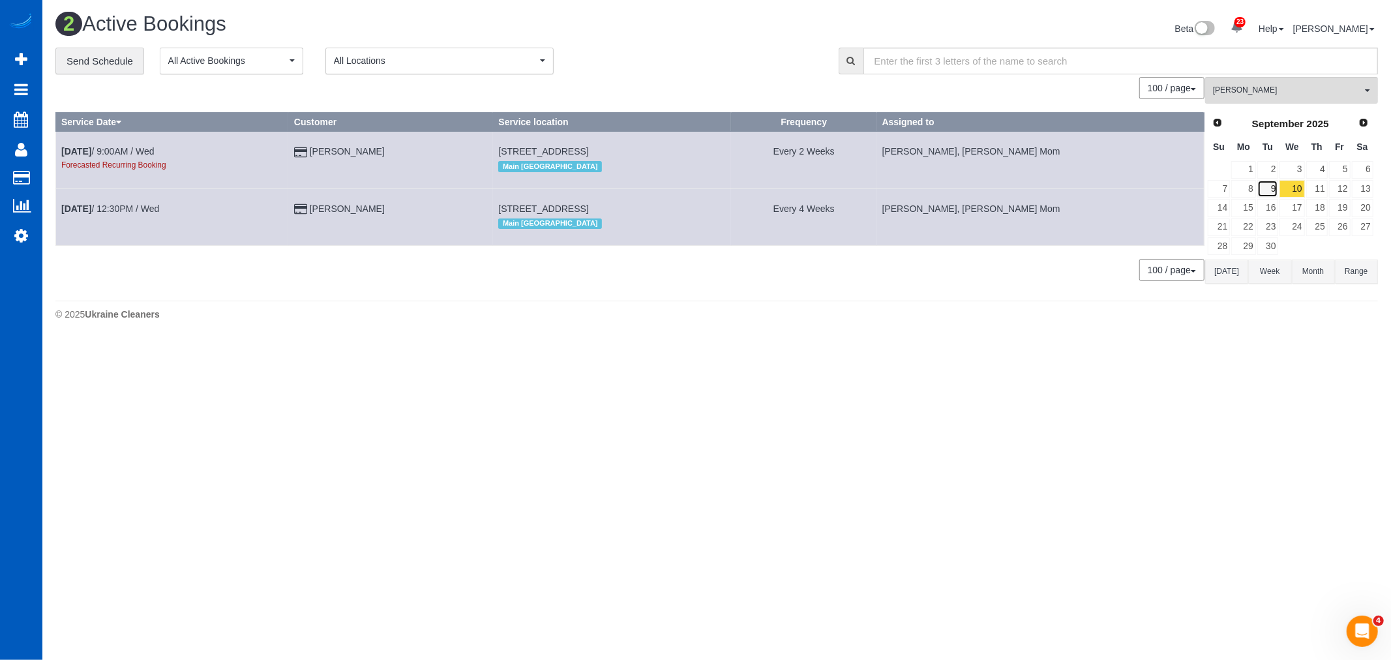
click at [1273, 194] on link "9" at bounding box center [1268, 189] width 22 height 18
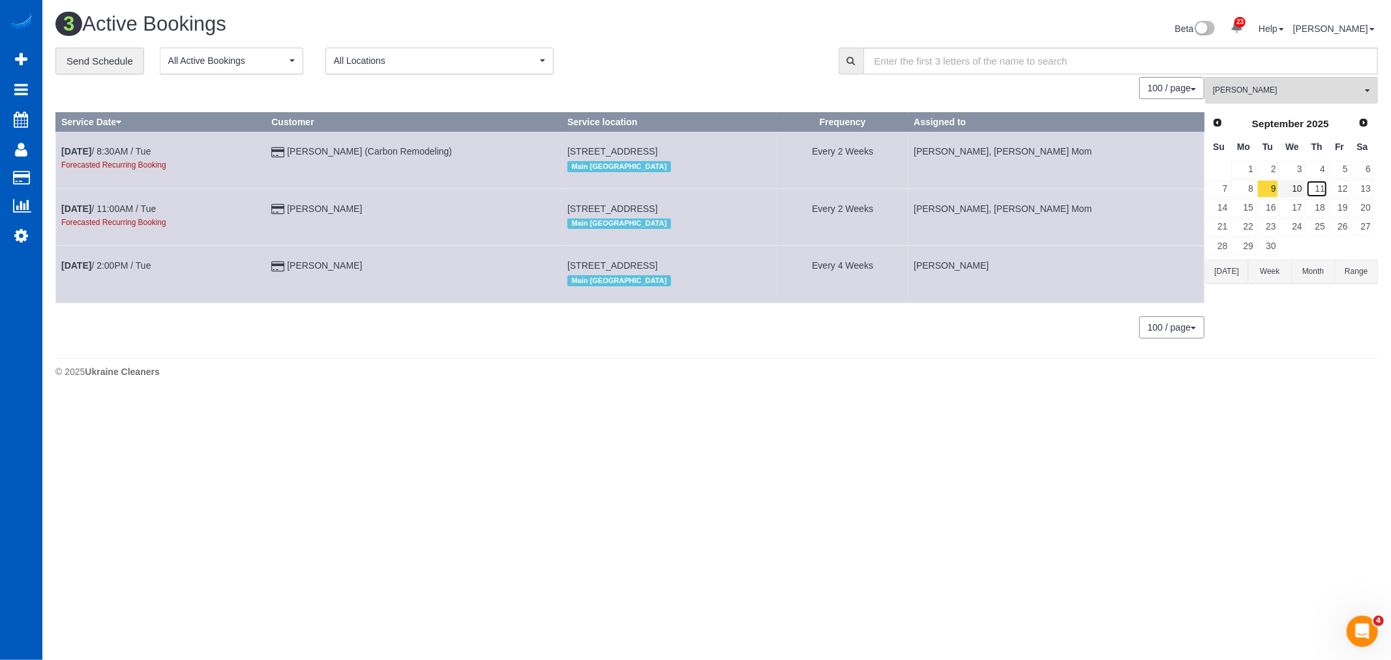
click at [1306, 194] on link "11" at bounding box center [1317, 189] width 22 height 18
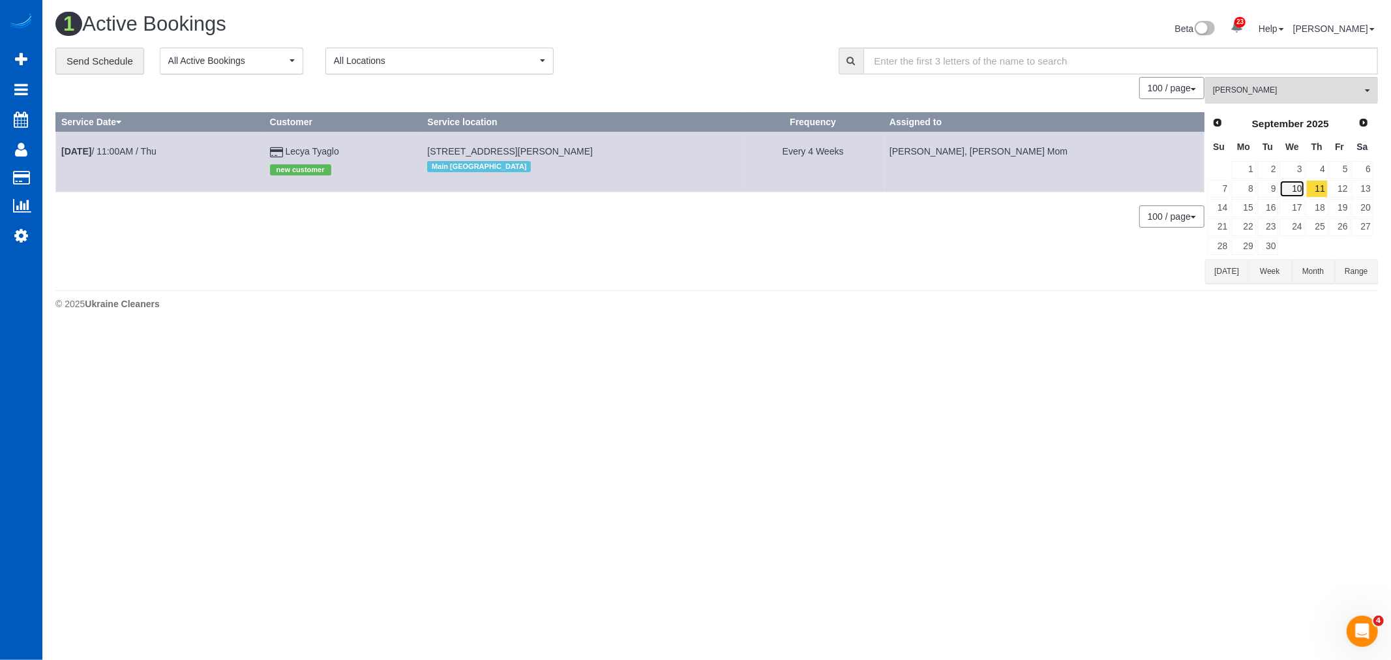
click at [1292, 192] on link "10" at bounding box center [1291, 189] width 25 height 18
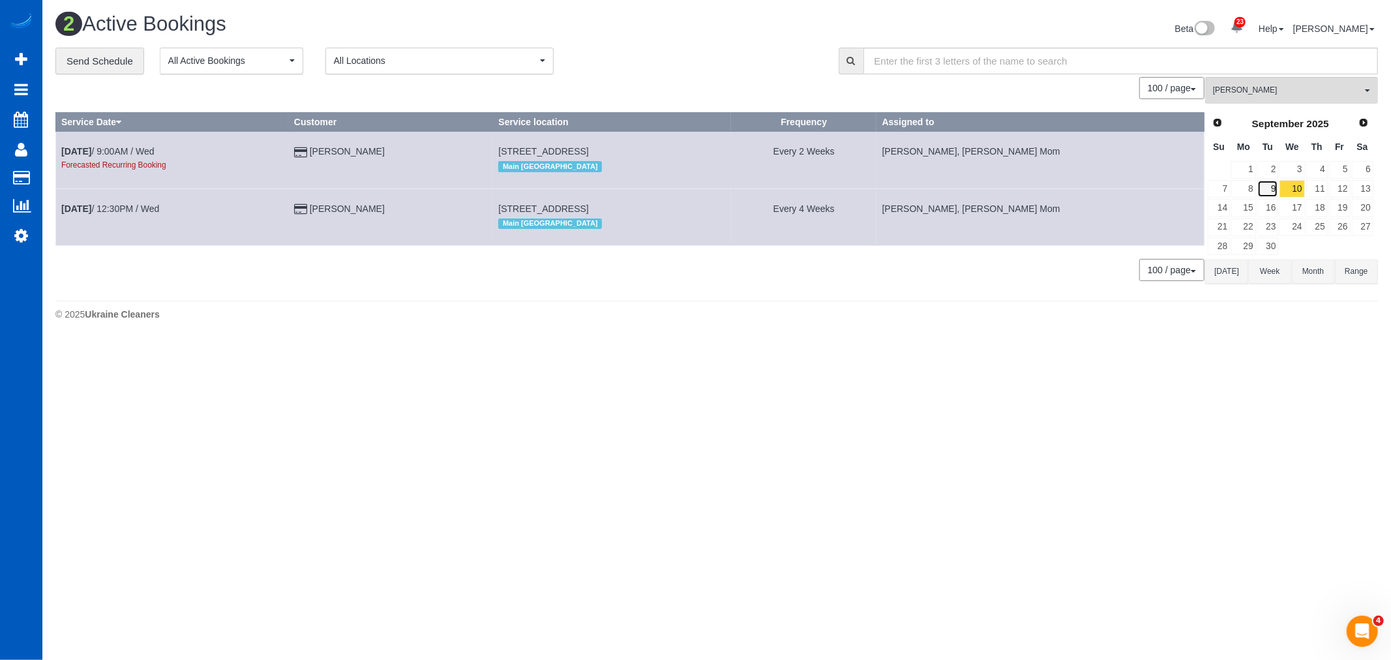
click at [1278, 192] on link "9" at bounding box center [1268, 189] width 22 height 18
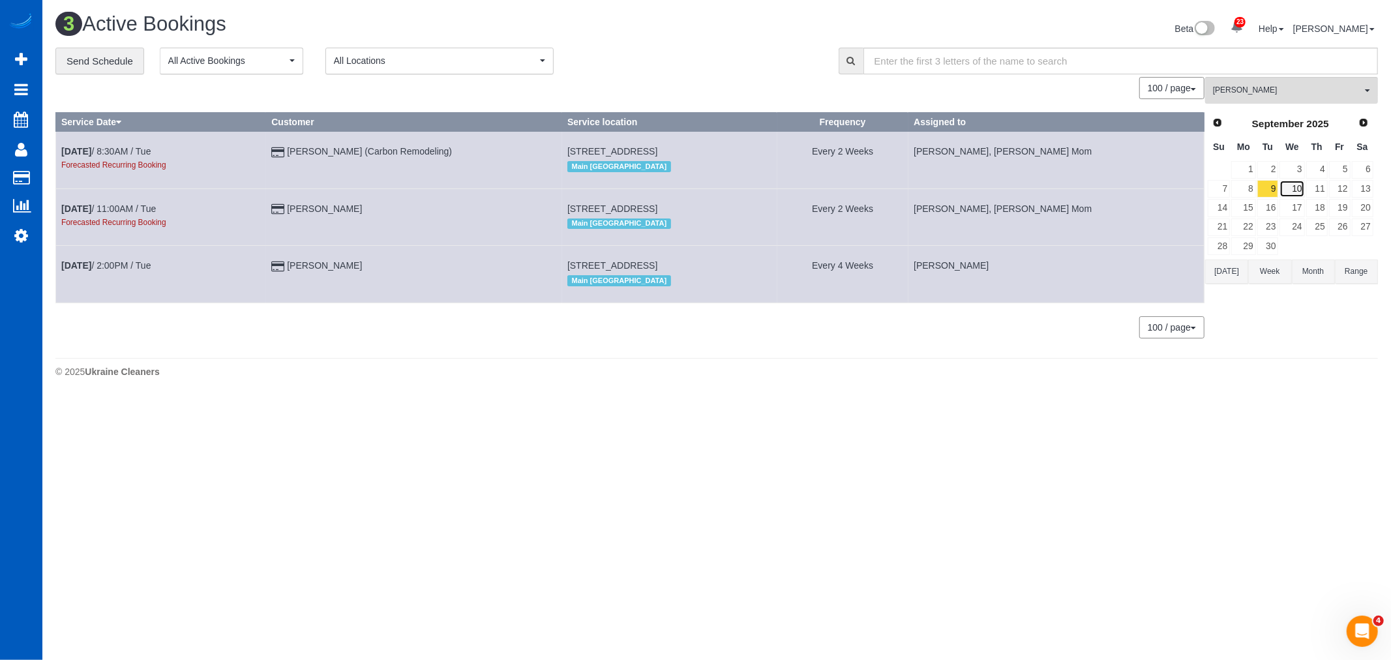
click at [1298, 192] on link "10" at bounding box center [1291, 189] width 25 height 18
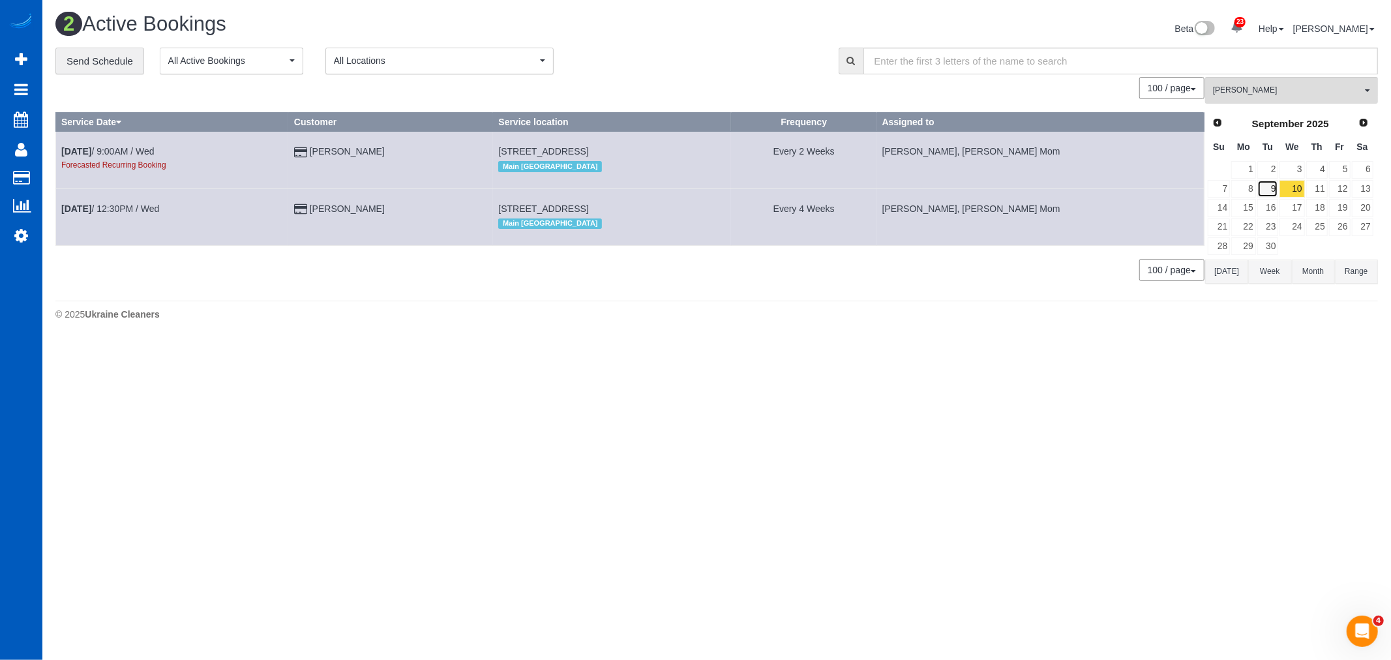
click at [1270, 188] on link "9" at bounding box center [1268, 189] width 22 height 18
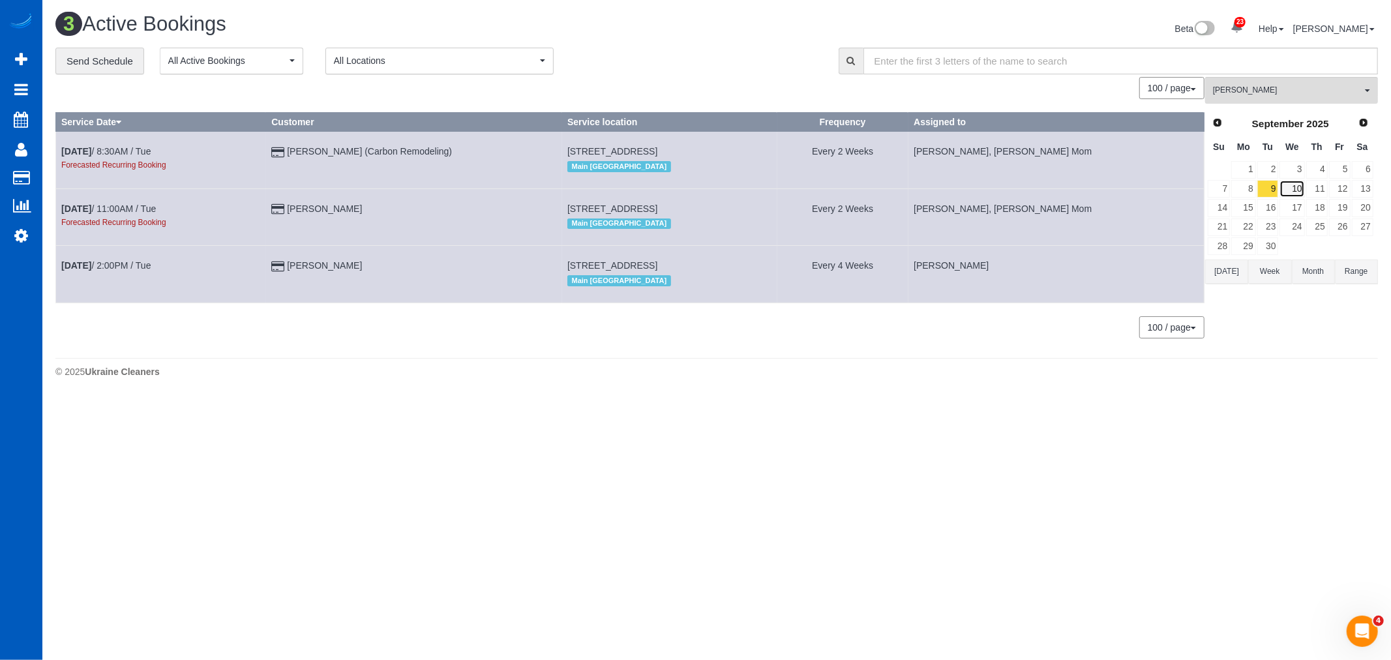
click at [1287, 191] on link "10" at bounding box center [1291, 189] width 25 height 18
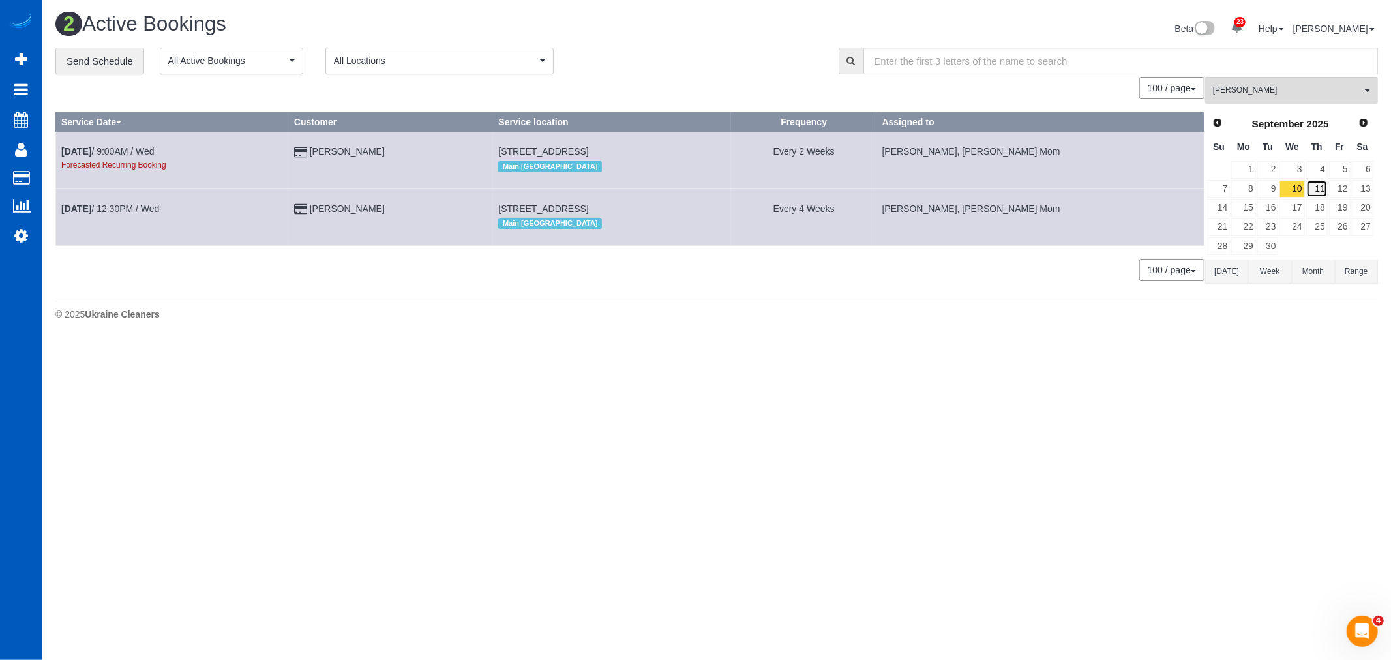
click at [1318, 191] on link "11" at bounding box center [1317, 189] width 22 height 18
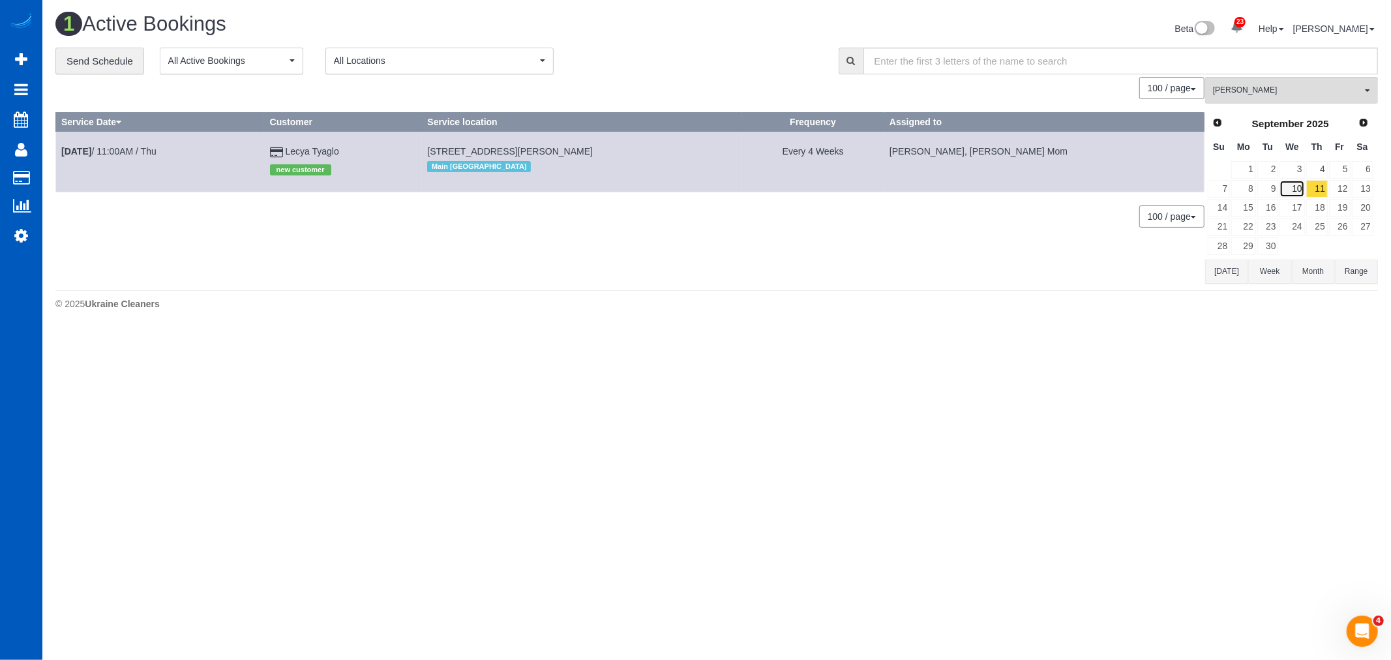
click at [1300, 186] on link "10" at bounding box center [1291, 189] width 25 height 18
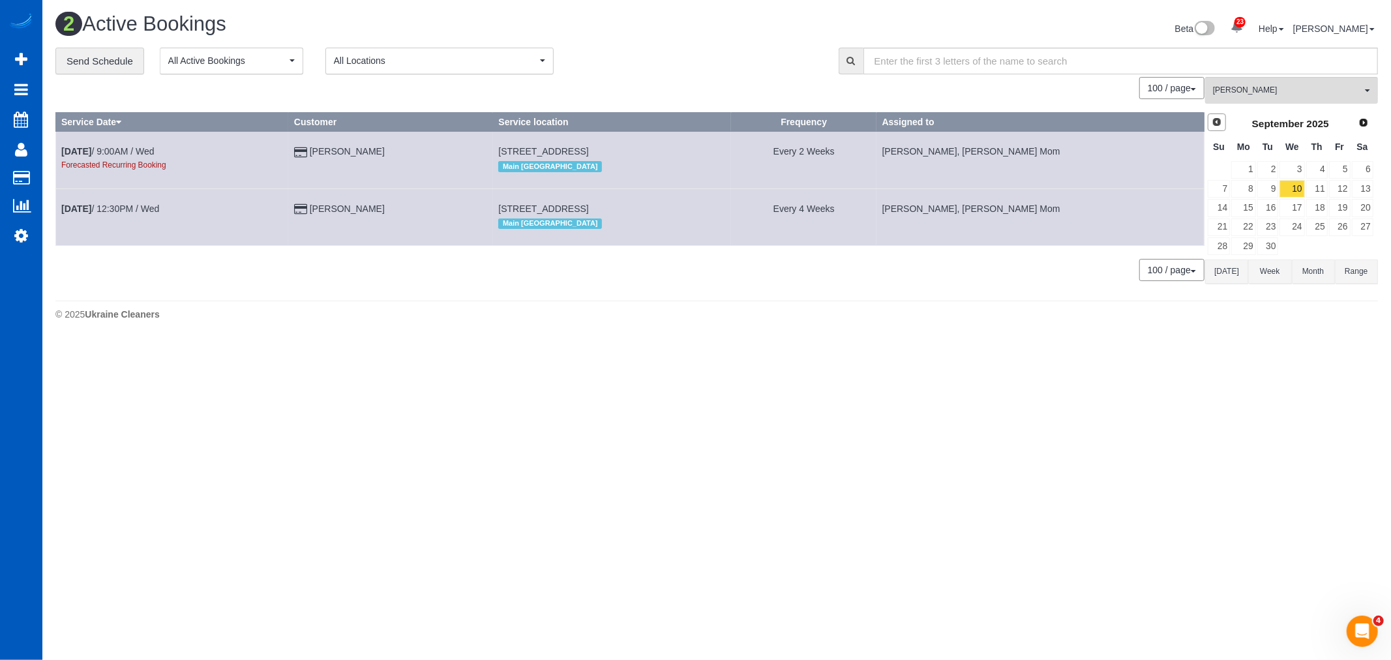
click at [1219, 117] on link "Prev" at bounding box center [1217, 122] width 18 height 18
click at [1322, 230] on link "21" at bounding box center [1317, 227] width 22 height 18
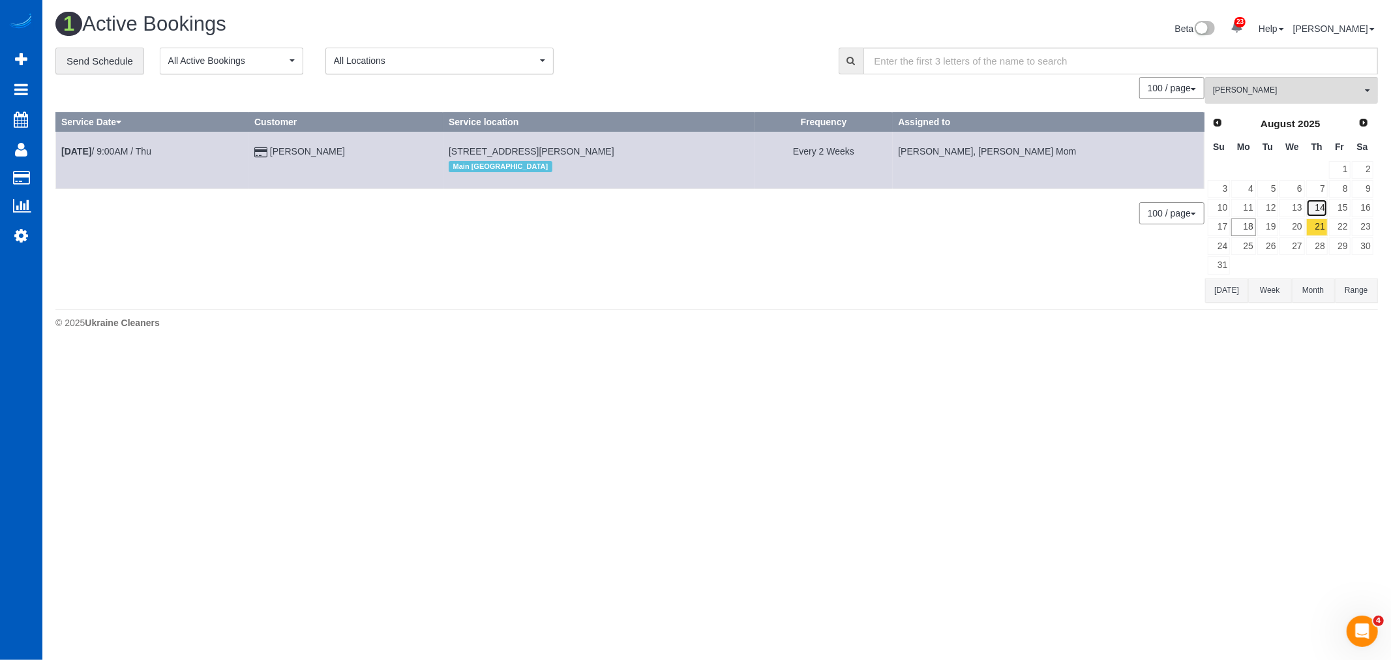
click at [1316, 213] on link "14" at bounding box center [1317, 208] width 22 height 18
click at [1262, 102] on button "[PERSON_NAME] All Teams" at bounding box center [1291, 90] width 173 height 27
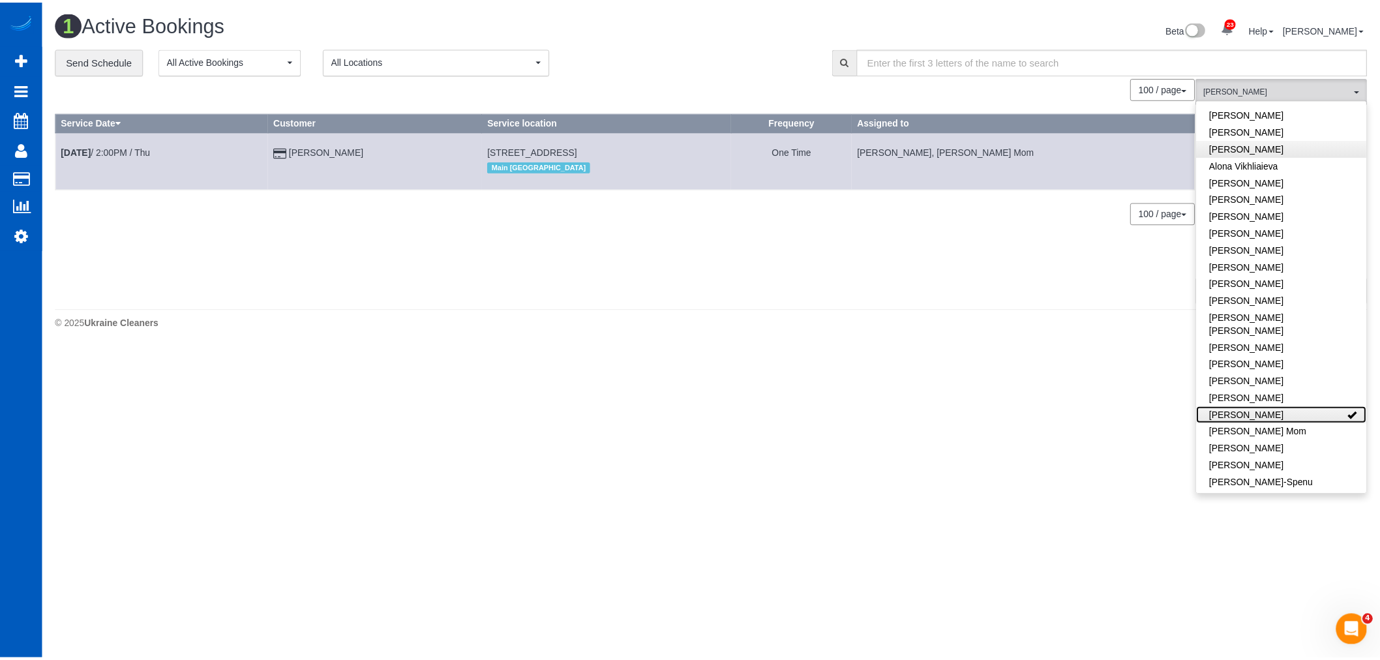
scroll to position [0, 0]
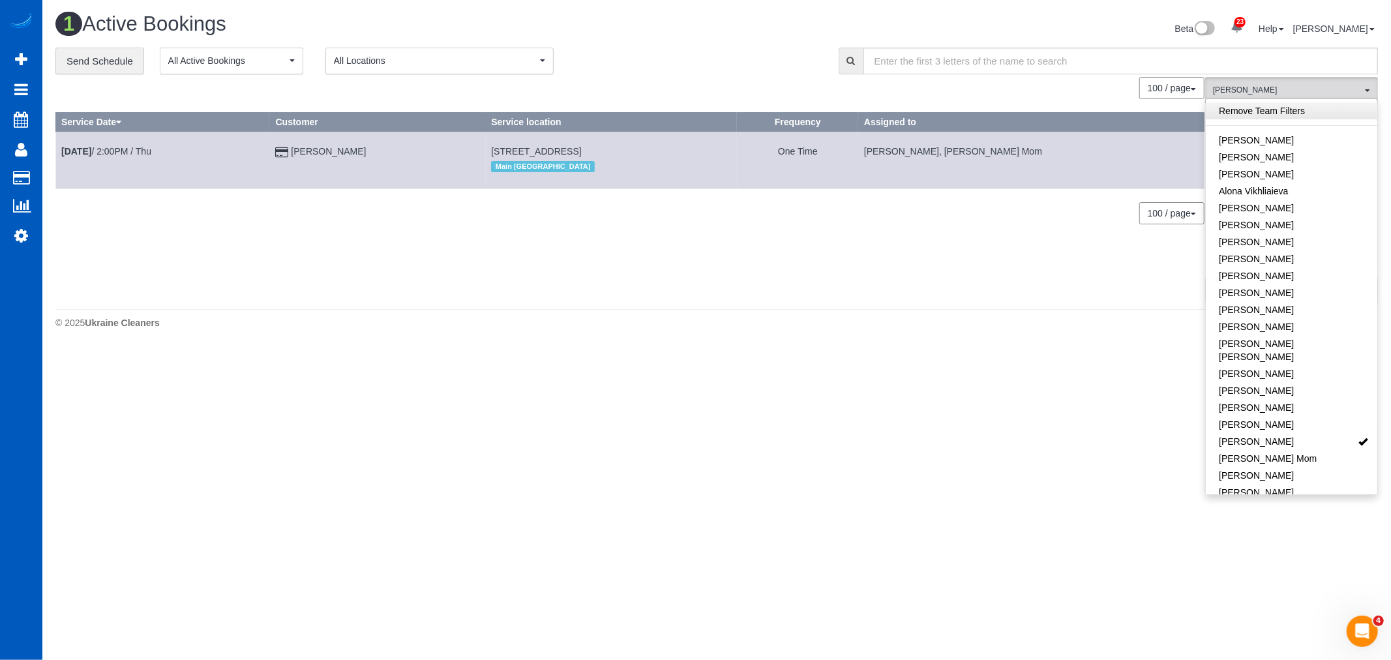
click at [1268, 115] on link "Remove Team Filters" at bounding box center [1291, 110] width 171 height 17
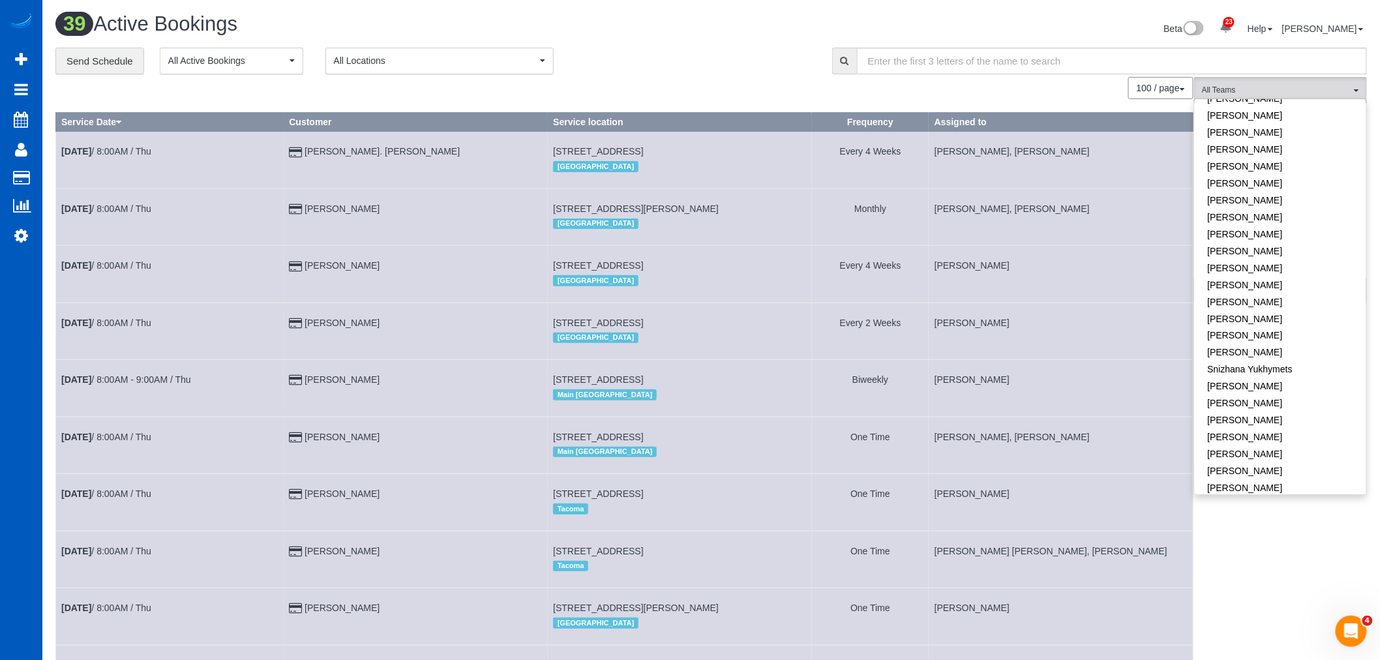
scroll to position [842, 0]
click at [1266, 349] on link "[PERSON_NAME]" at bounding box center [1280, 357] width 171 height 17
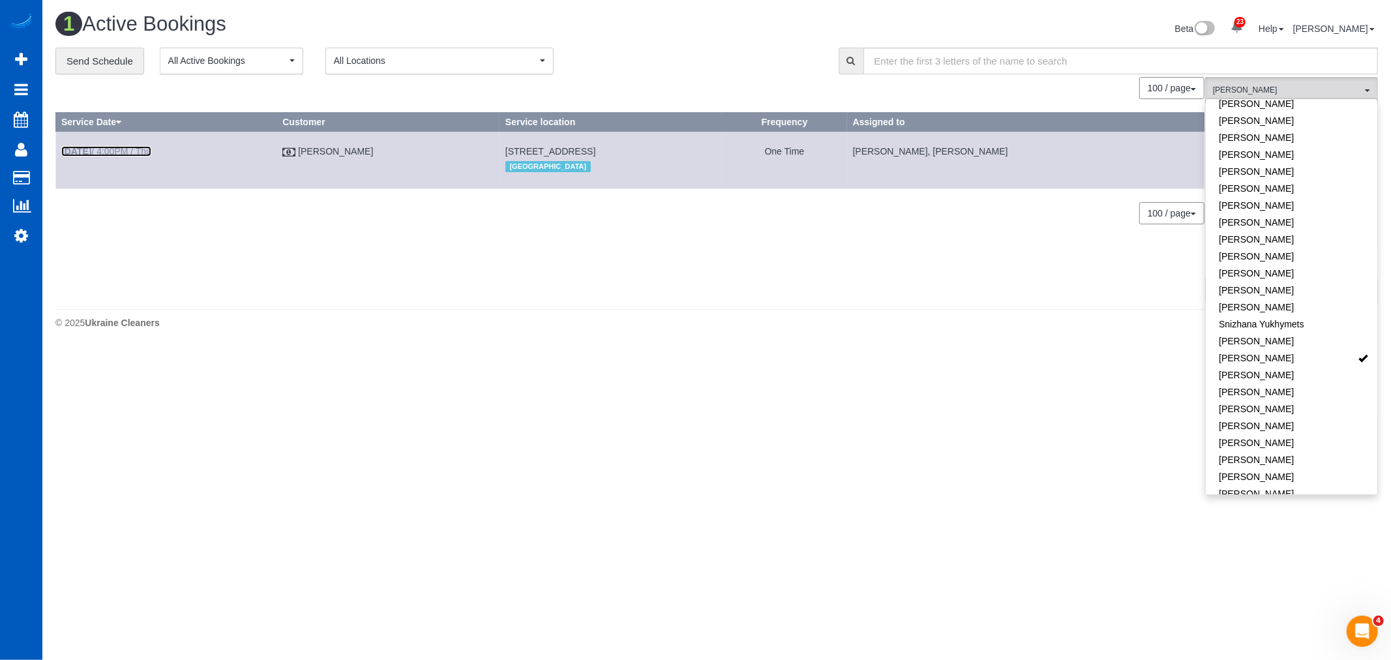
click at [136, 153] on link "[DATE] 4:00PM / Thu" at bounding box center [106, 151] width 90 height 10
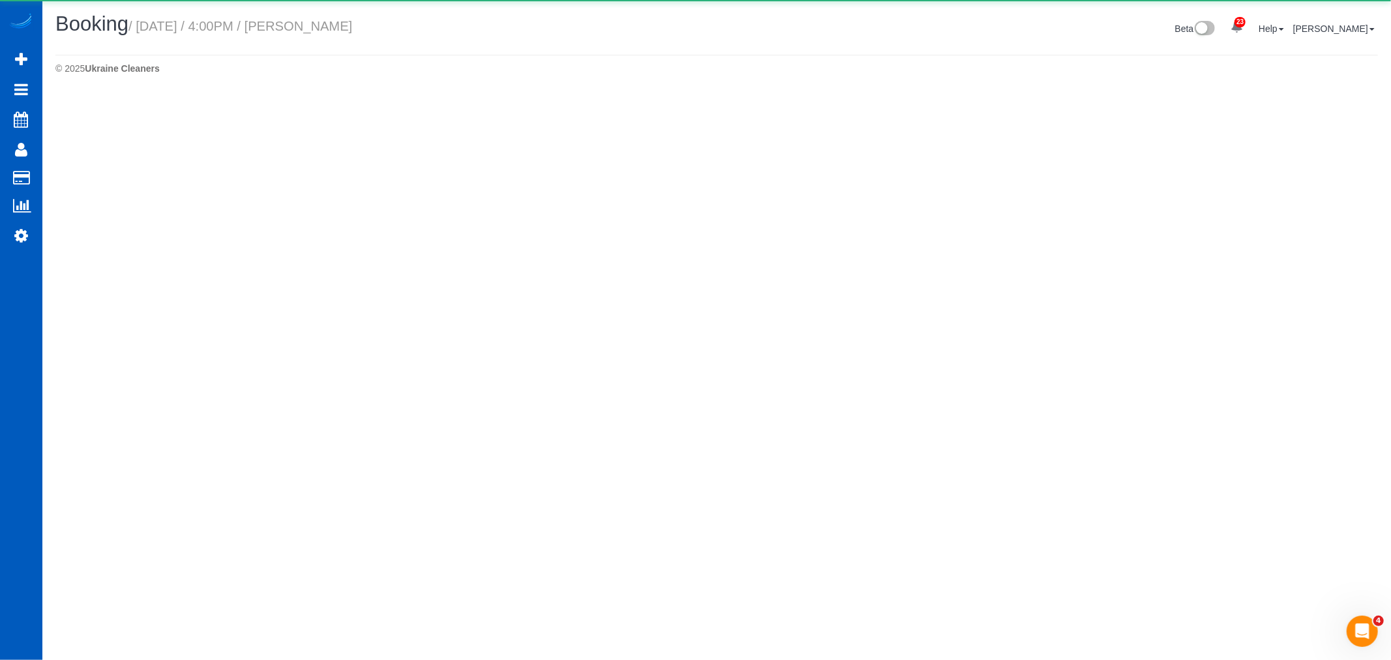
select select "WA"
select select "string:cash"
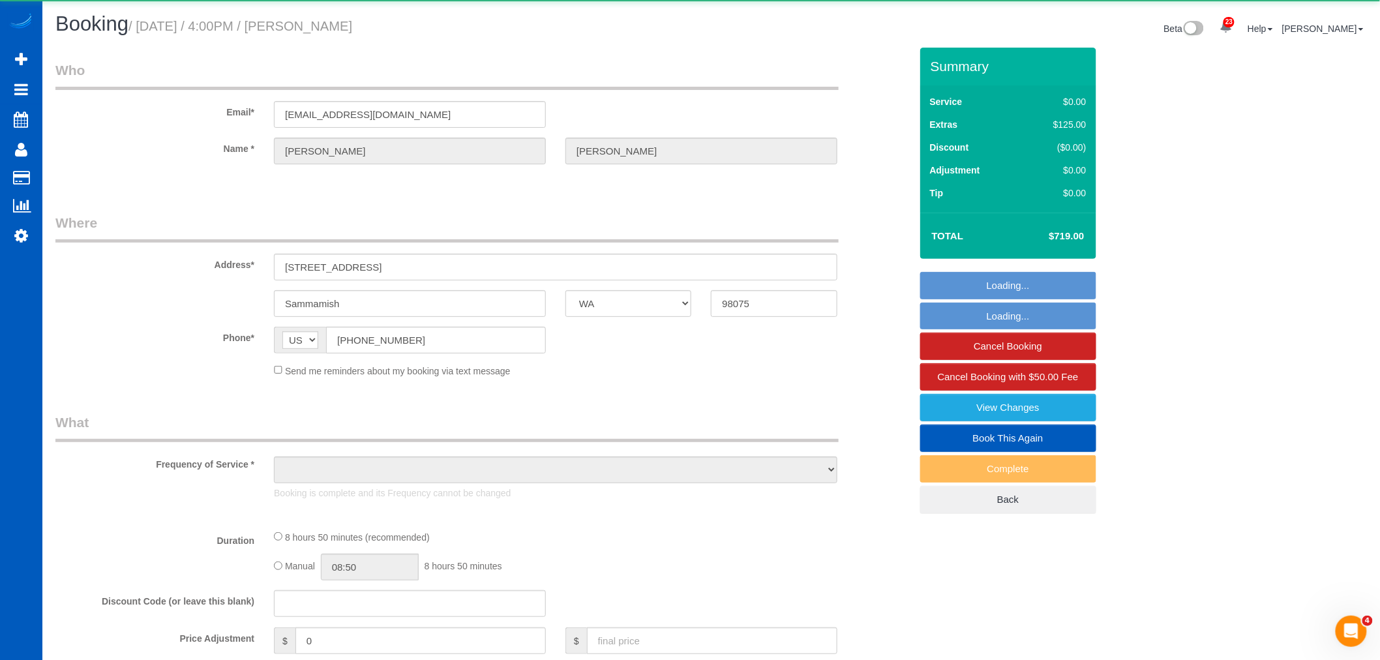
select select "object:6844"
select select "199"
select select "3001"
select select "5"
select select "3"
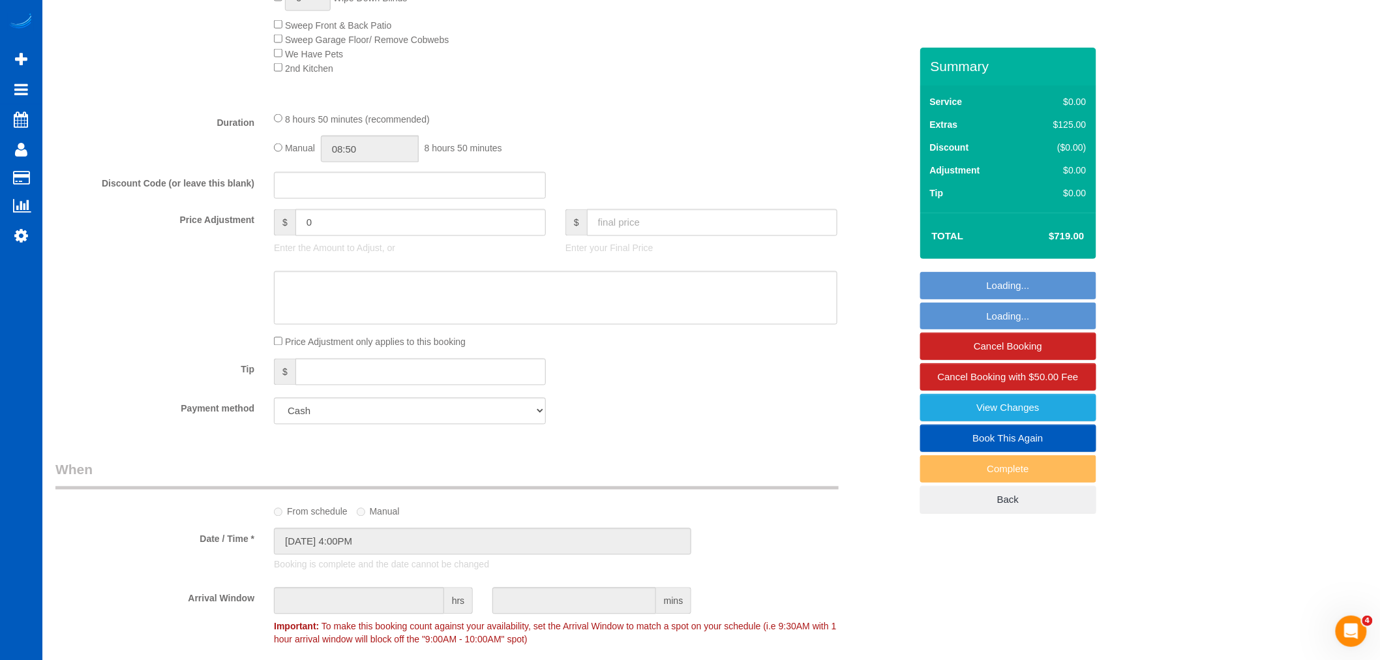
scroll to position [869, 0]
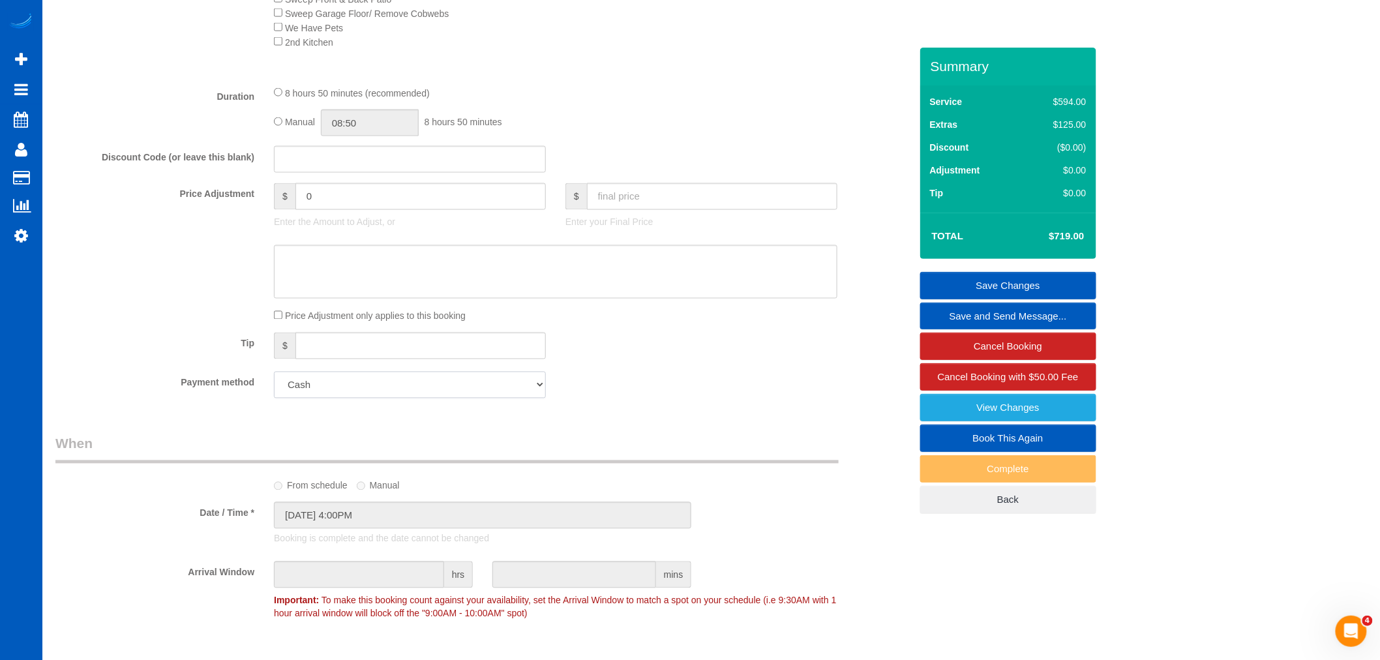
click at [340, 389] on select "Visa - 8091 - 11/2026 (Default) Add Credit Card ─────────────── Cash Check Payp…" at bounding box center [410, 385] width 272 height 27
click at [346, 398] on select "Visa - 8091 - 11/2026 (Default) Add Credit Card ─────────────── Cash Check Payp…" at bounding box center [410, 385] width 272 height 27
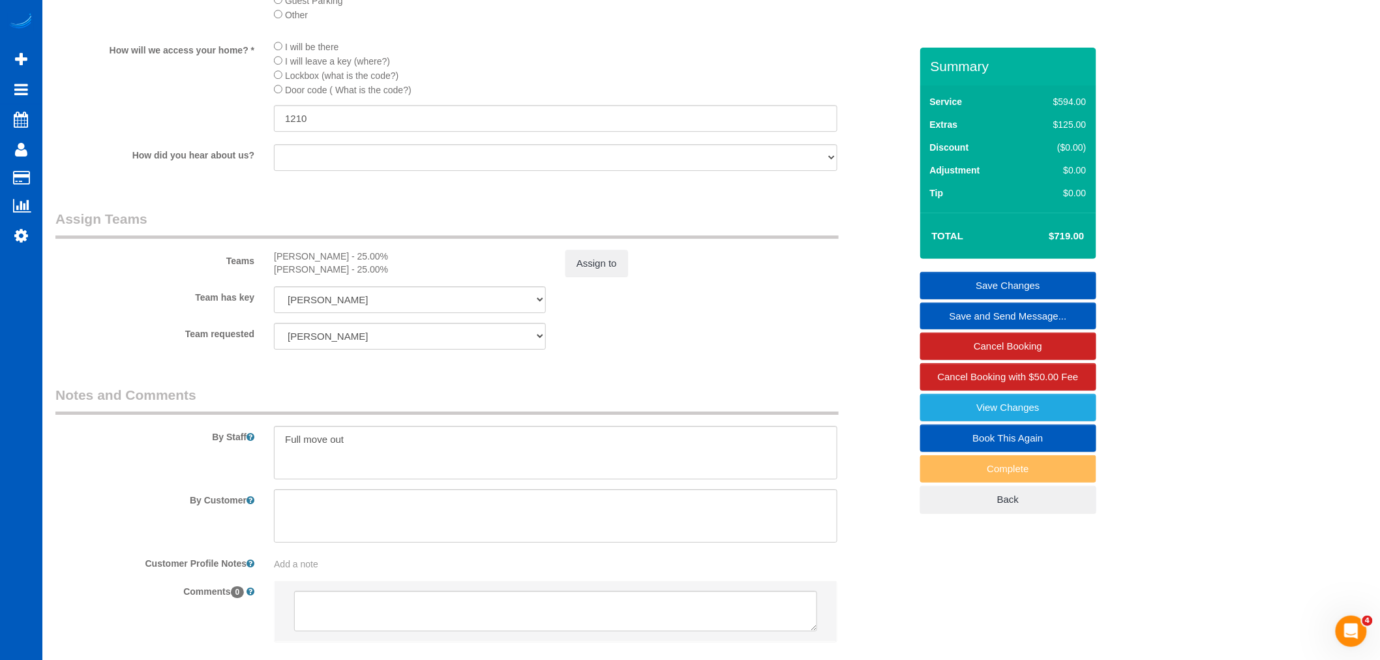
scroll to position [1500, 0]
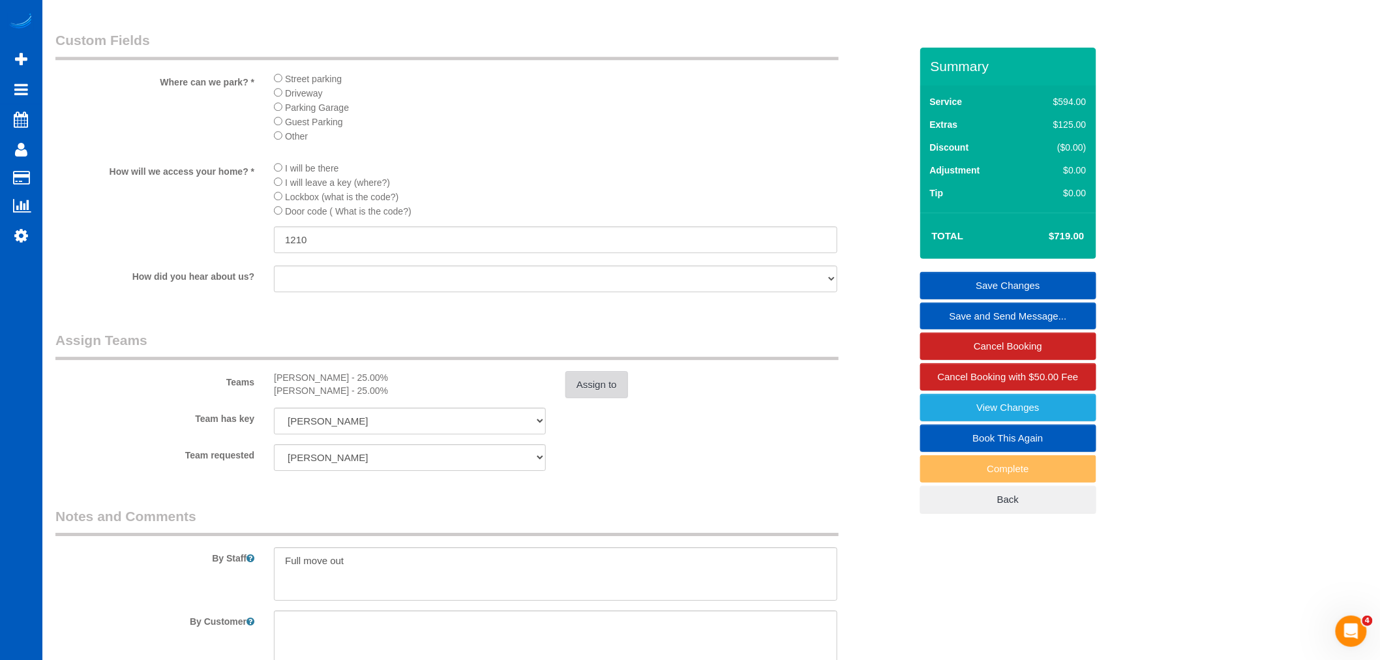
click at [595, 398] on button "Assign to" at bounding box center [596, 384] width 63 height 27
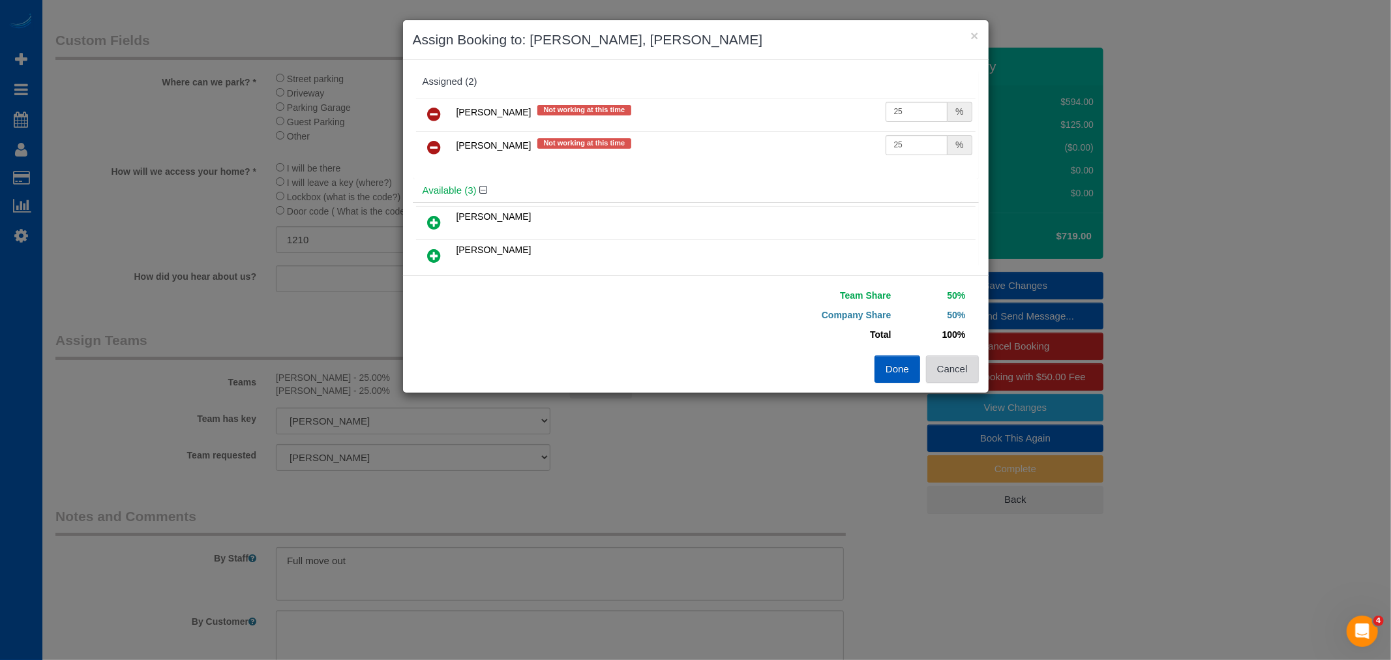
click at [952, 375] on button "Cancel" at bounding box center [952, 368] width 53 height 27
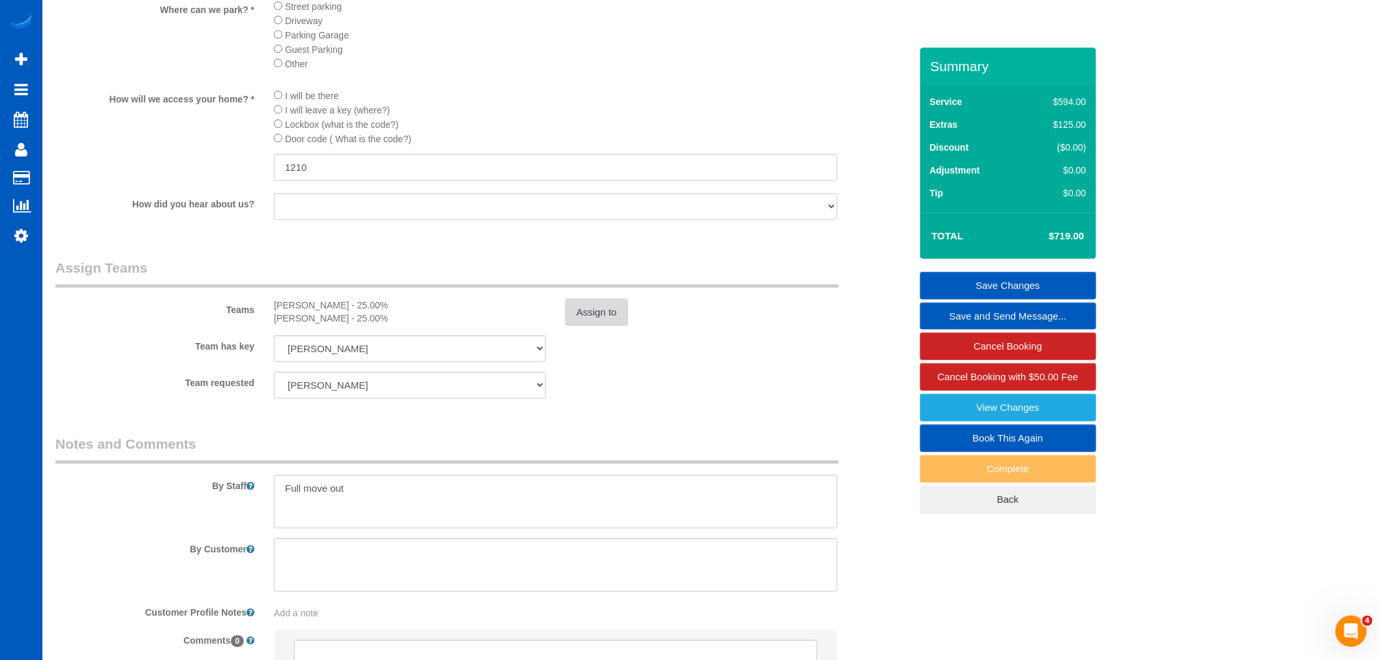
scroll to position [1428, 0]
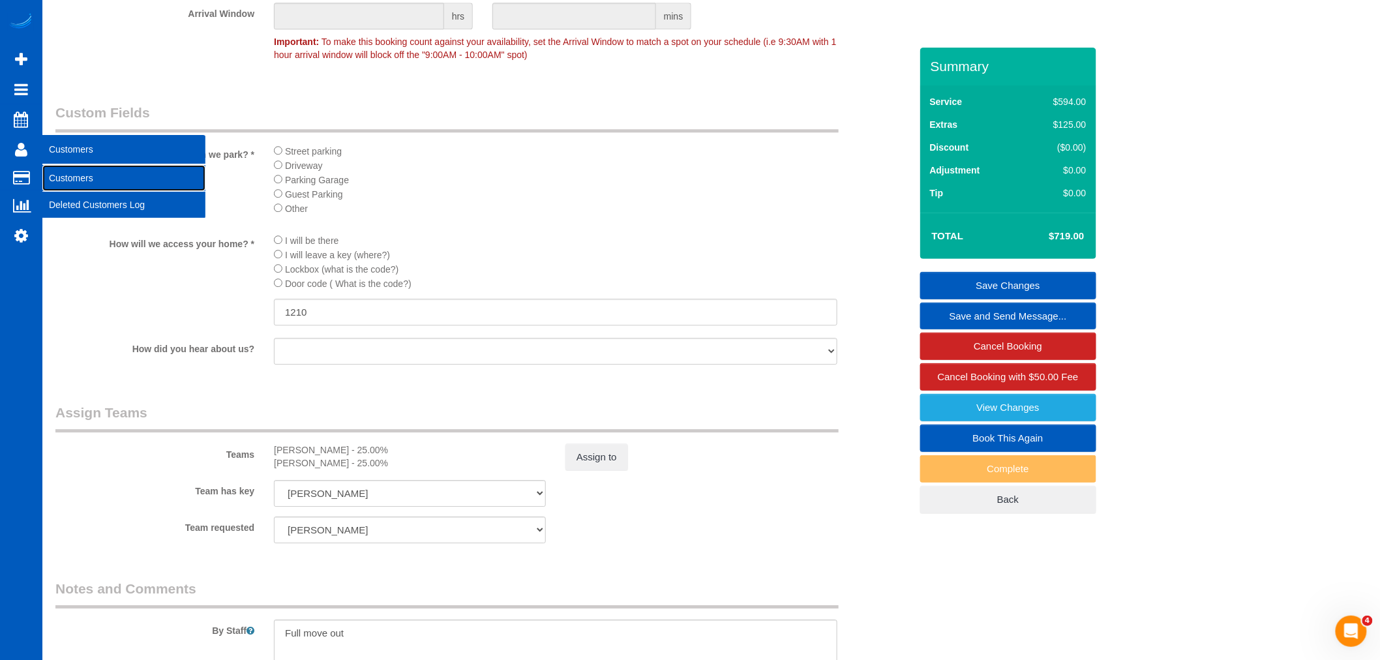
click at [67, 177] on link "Customers" at bounding box center [123, 178] width 163 height 26
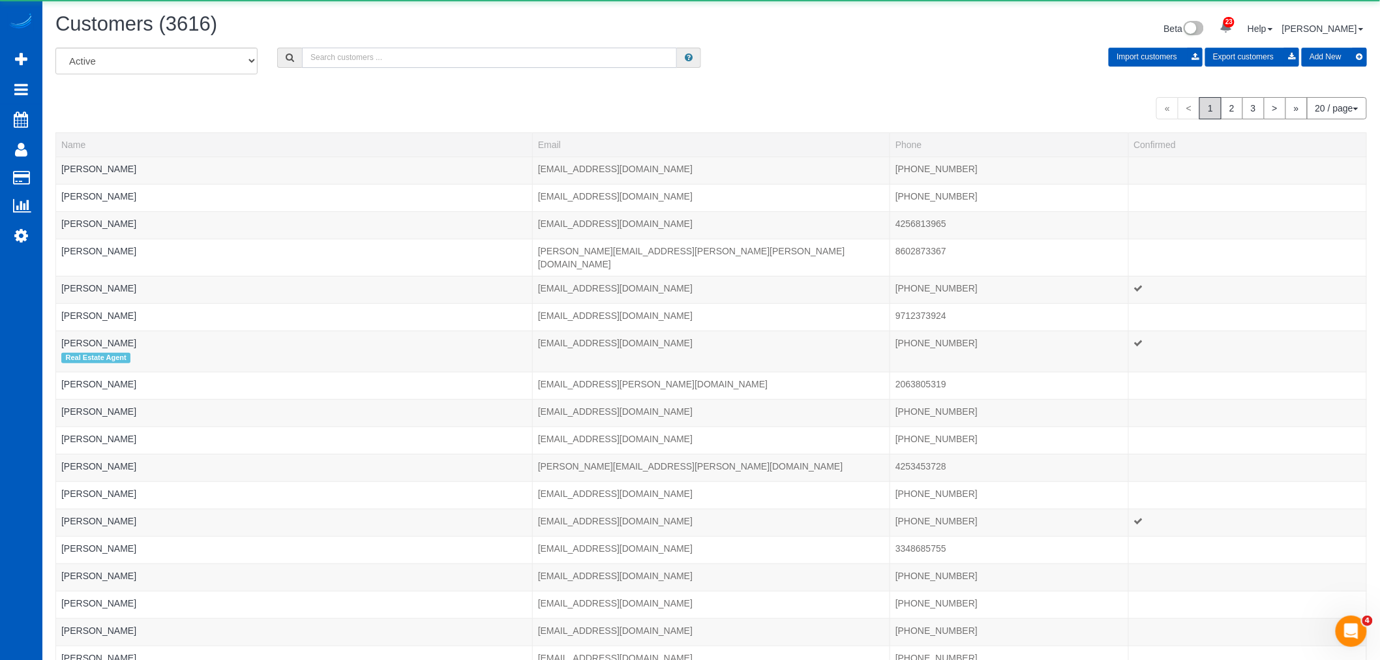
click at [363, 59] on input "text" at bounding box center [489, 58] width 375 height 20
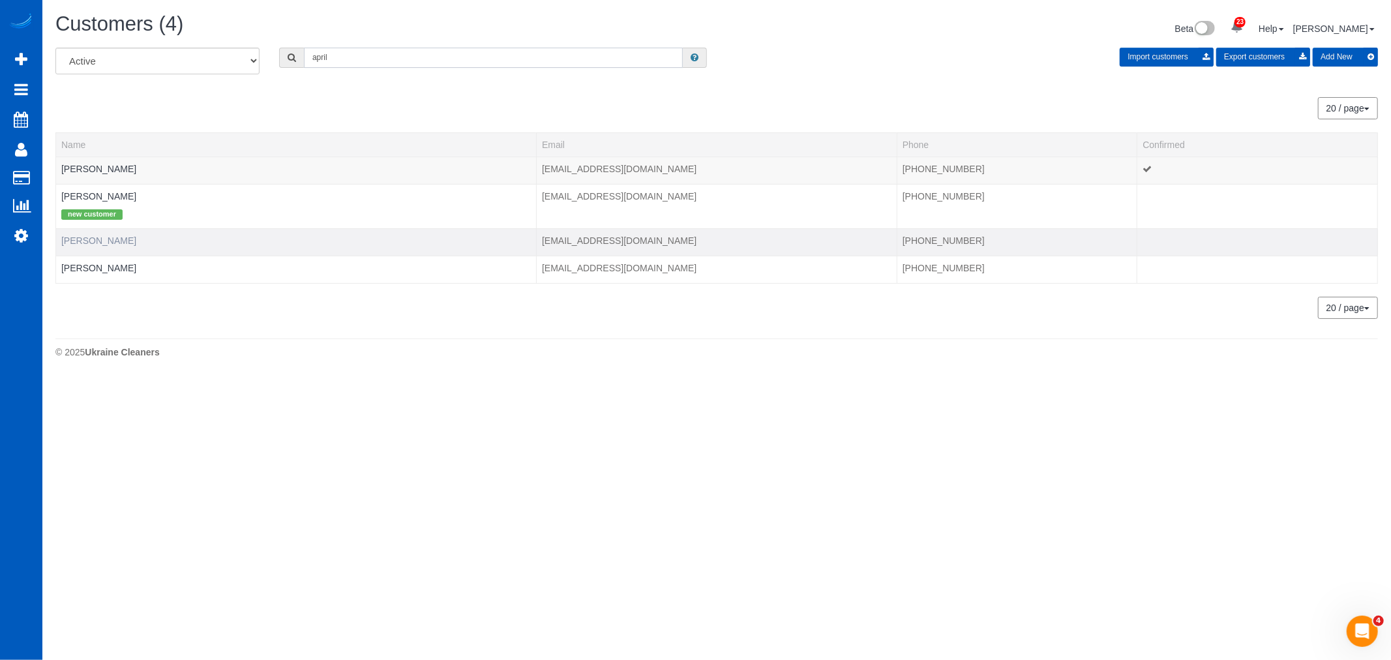
type input "april"
click at [92, 243] on link "[PERSON_NAME]" at bounding box center [98, 240] width 75 height 10
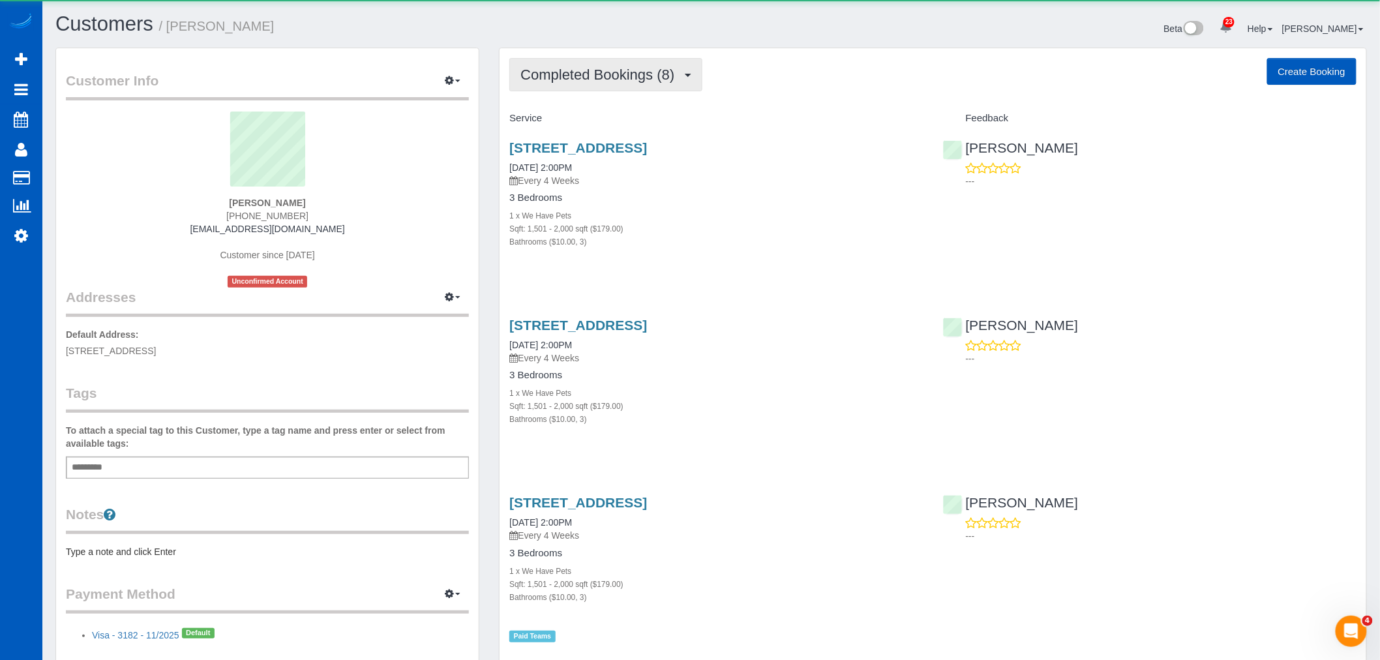
click at [648, 61] on button "Completed Bookings (8)" at bounding box center [605, 74] width 193 height 33
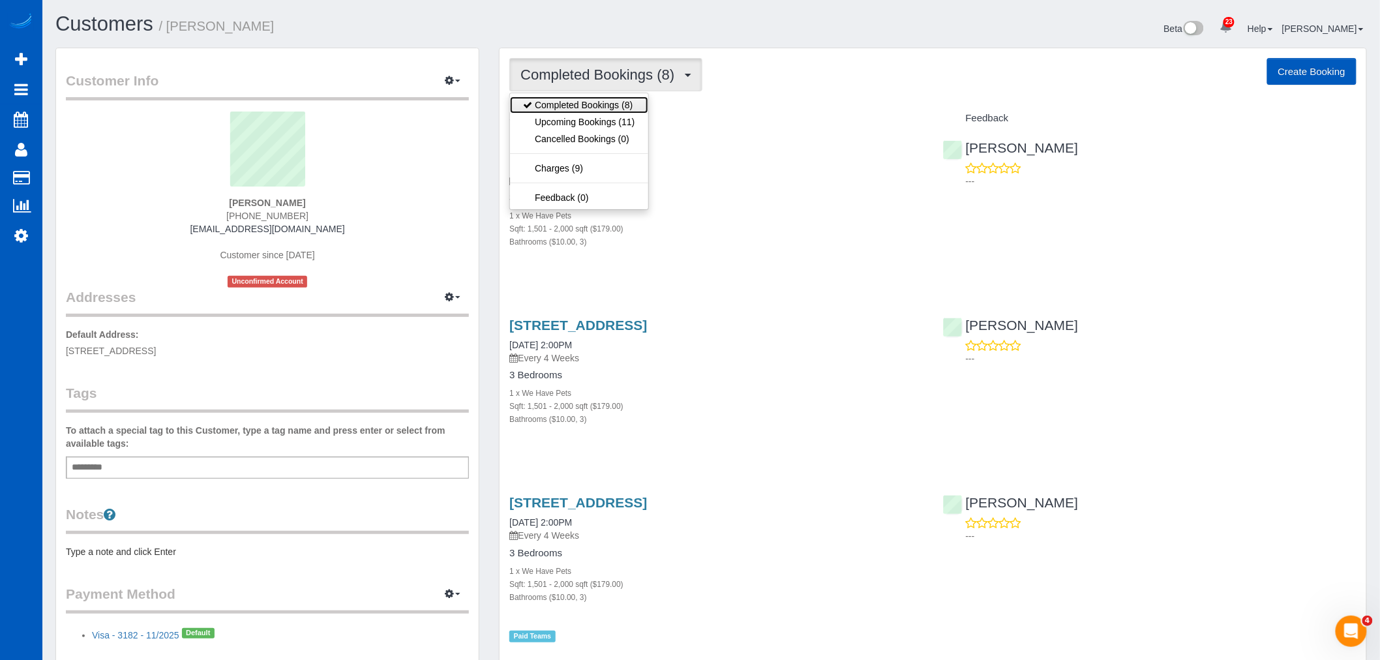
click at [608, 112] on link "Completed Bookings (8)" at bounding box center [579, 105] width 138 height 17
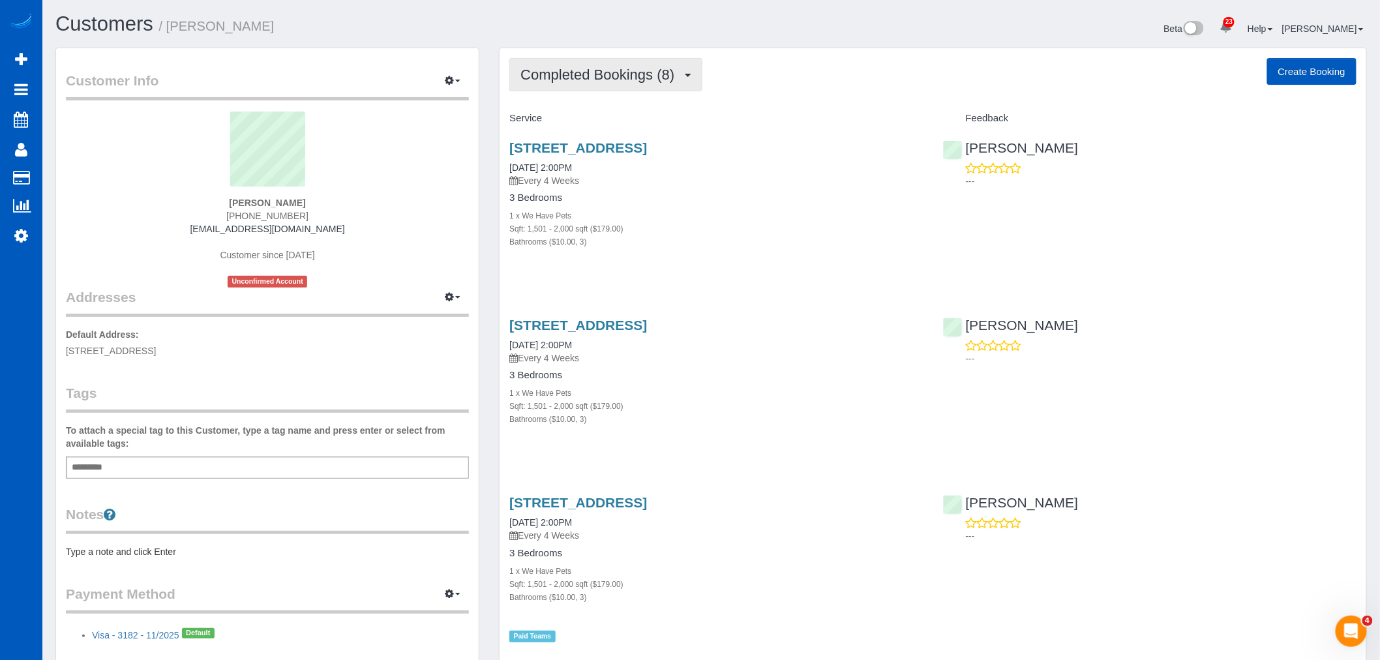
click at [598, 86] on button "Completed Bookings (8)" at bounding box center [605, 74] width 193 height 33
click at [598, 125] on link "Upcoming Bookings (11)" at bounding box center [579, 121] width 138 height 17
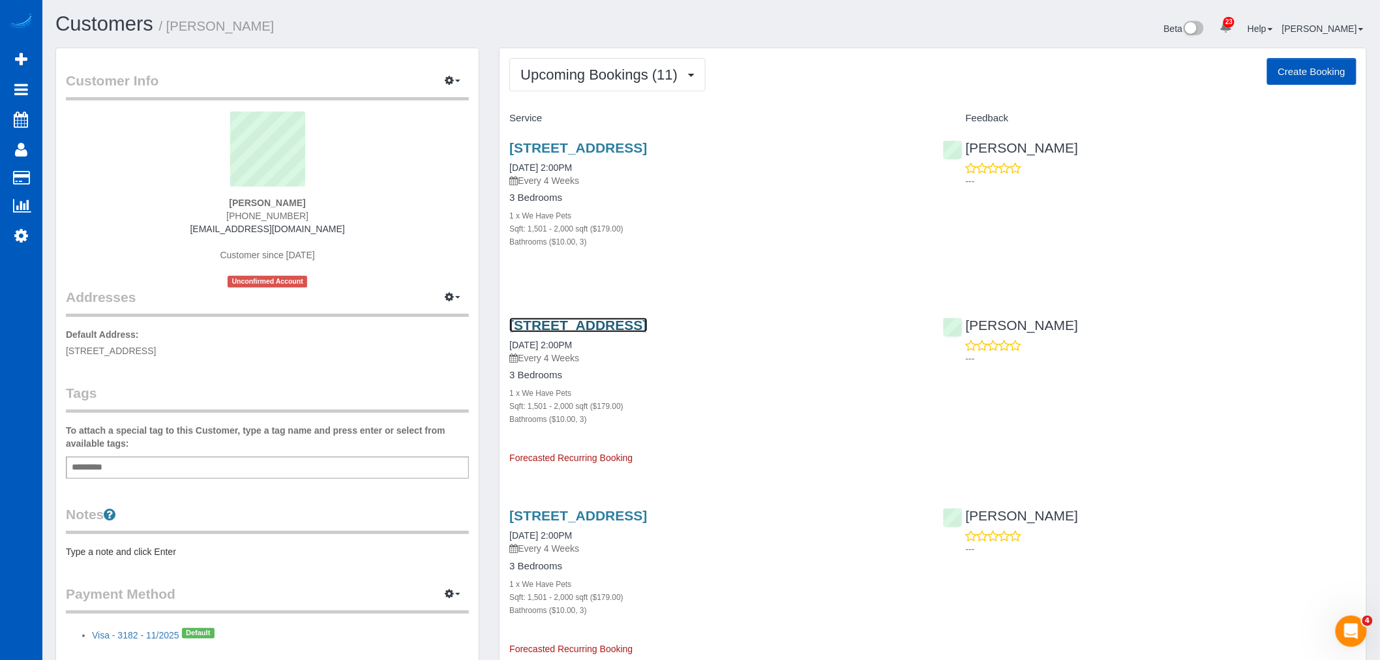
click at [579, 323] on link "[STREET_ADDRESS]" at bounding box center [578, 325] width 138 height 15
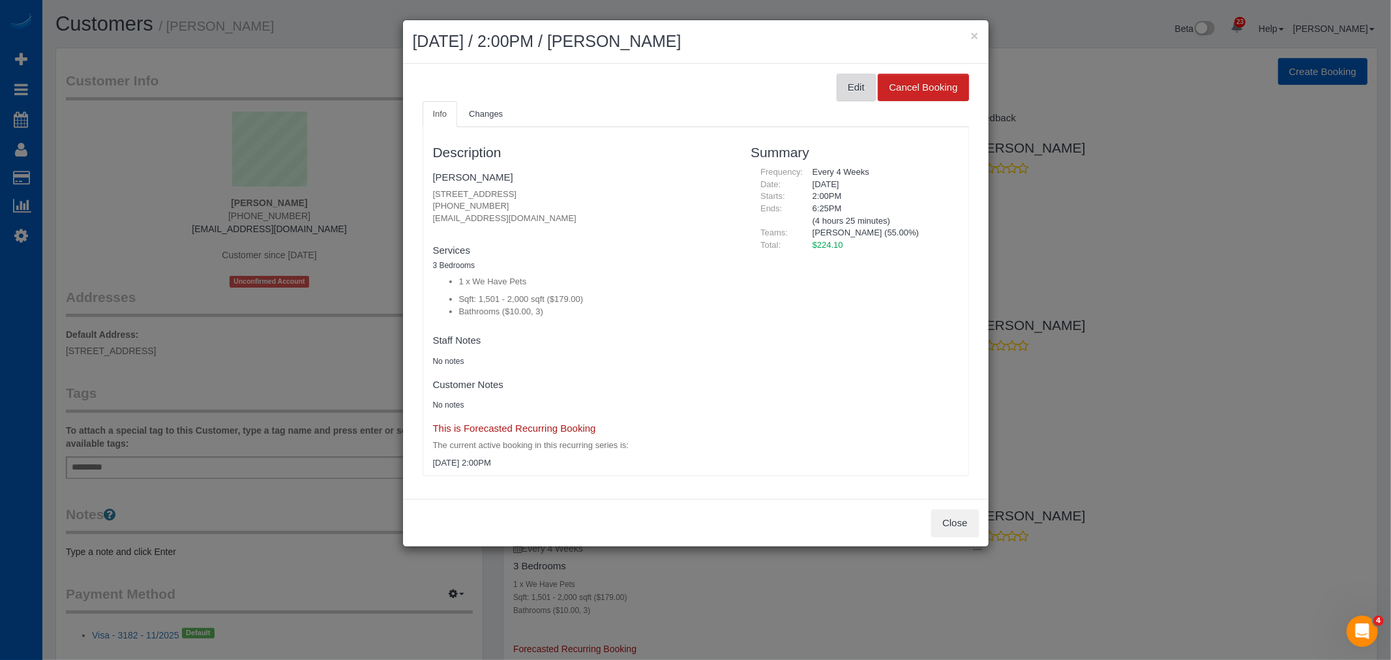
click at [844, 87] on button "Edit" at bounding box center [856, 87] width 39 height 27
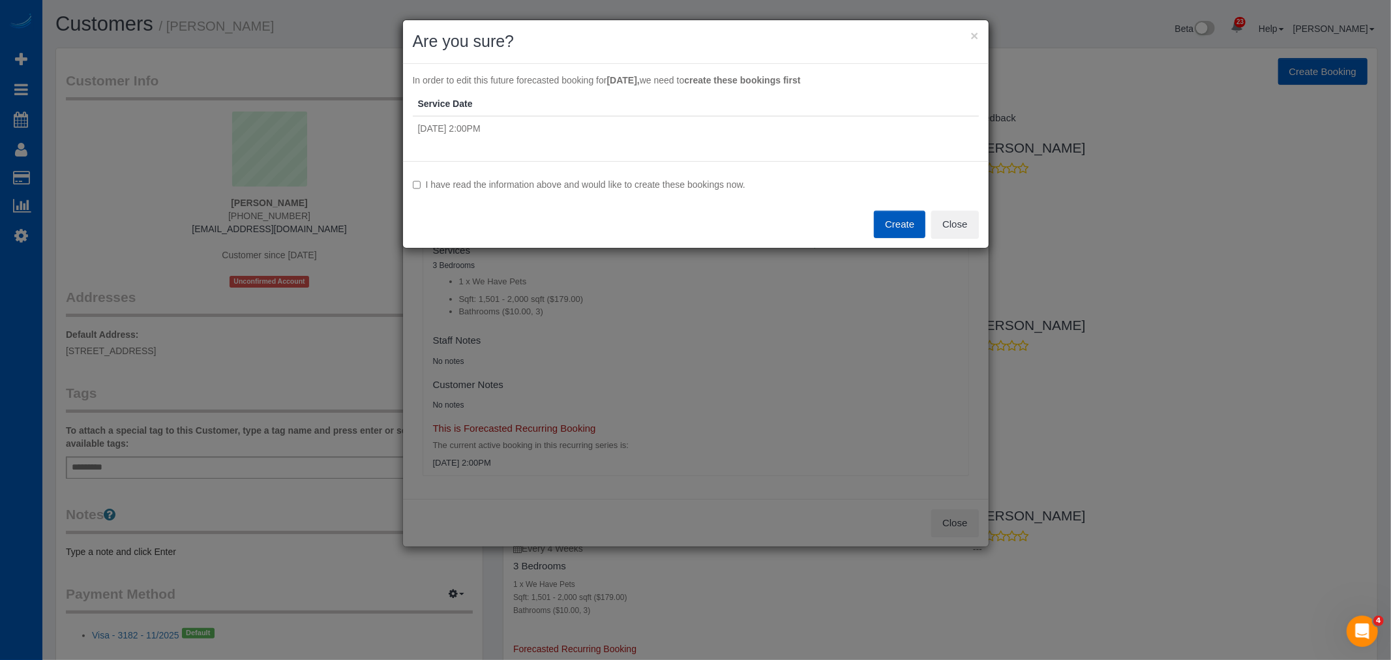
click at [496, 179] on label "I have read the information above and would like to create these bookings now." at bounding box center [696, 184] width 566 height 13
click at [907, 226] on button "Create" at bounding box center [900, 224] width 52 height 27
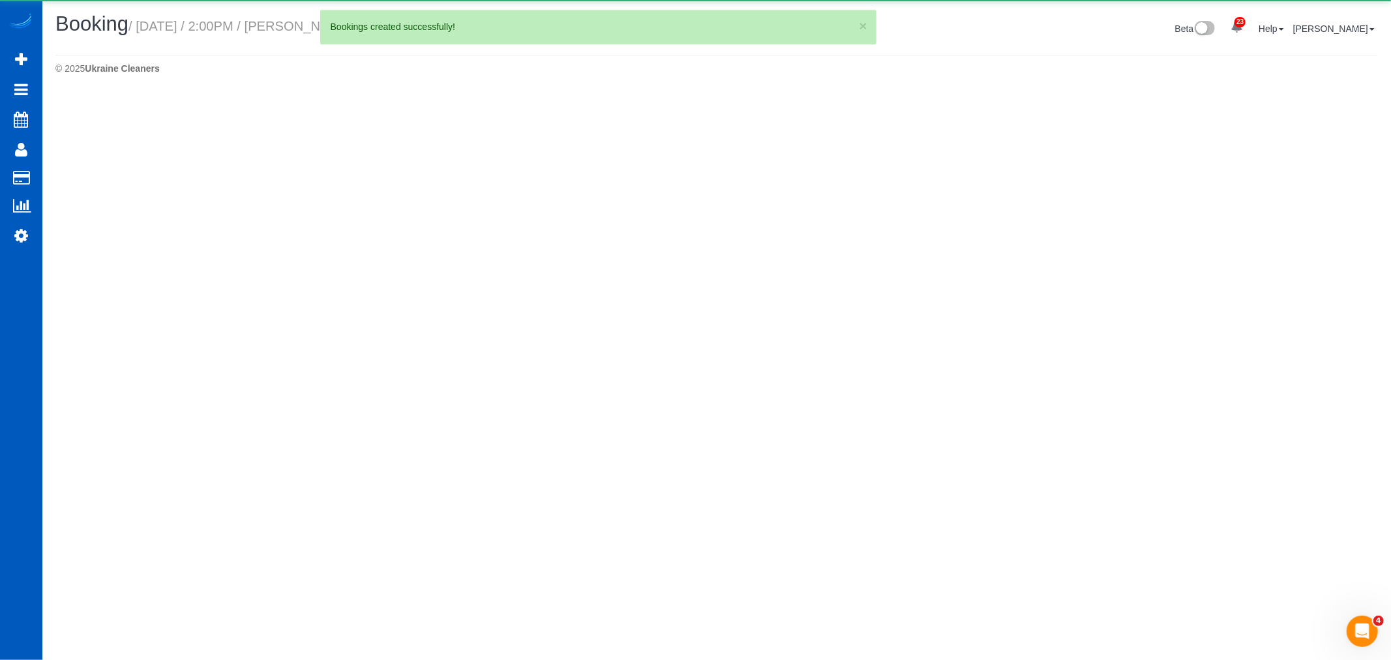
select select "WA"
select select "number:8"
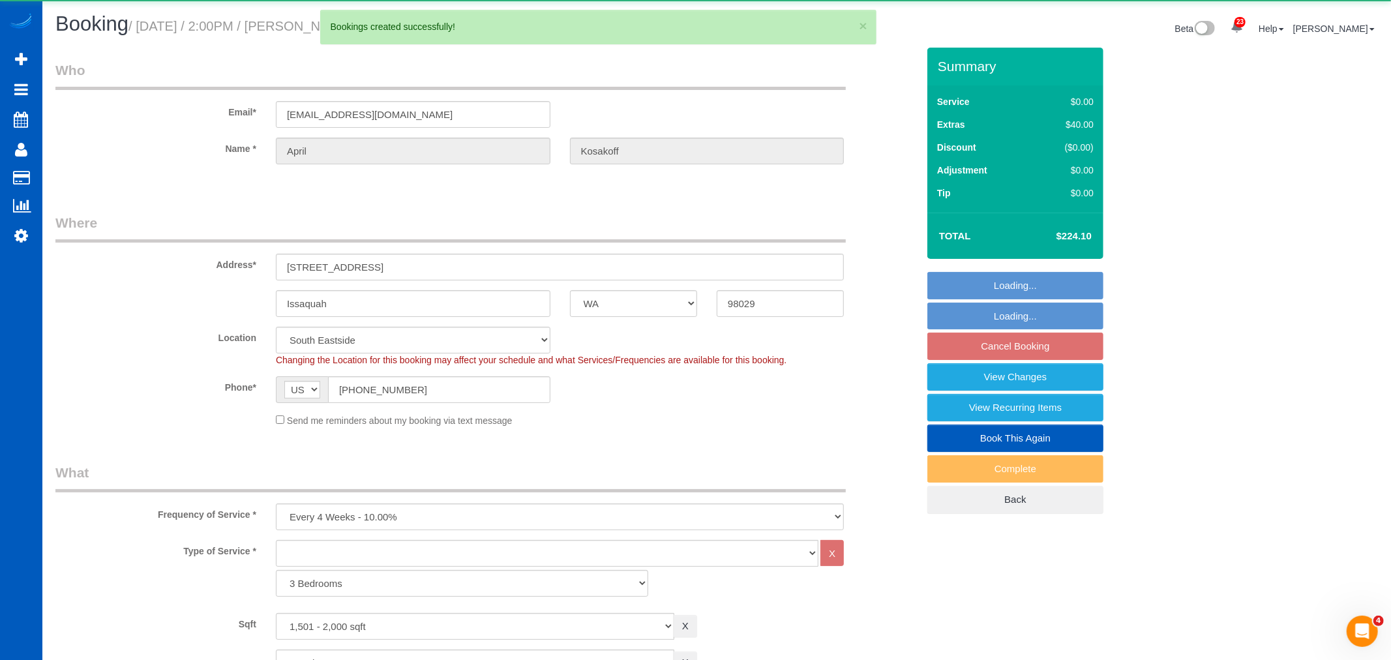
select select "object:9383"
select select "spot13"
select select "1501"
select select "3"
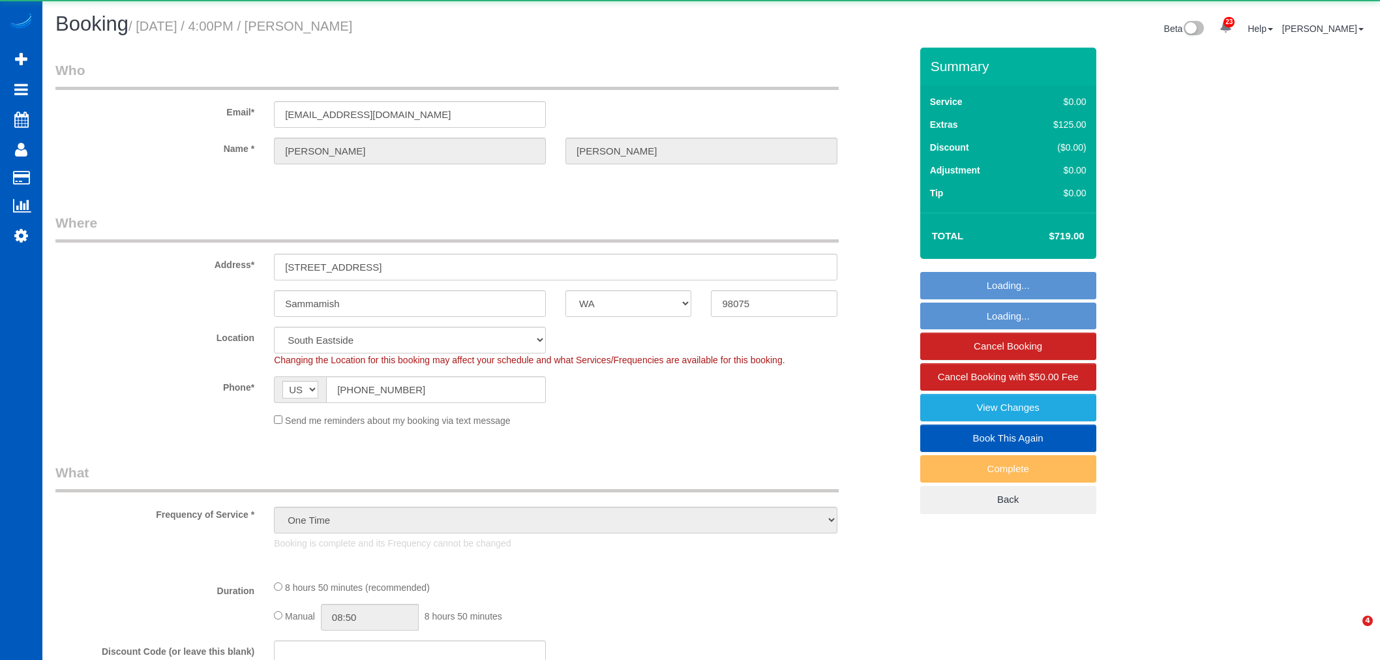
select select "WA"
select select "string:cash"
select select "object:27839"
select select "199"
select select "3001"
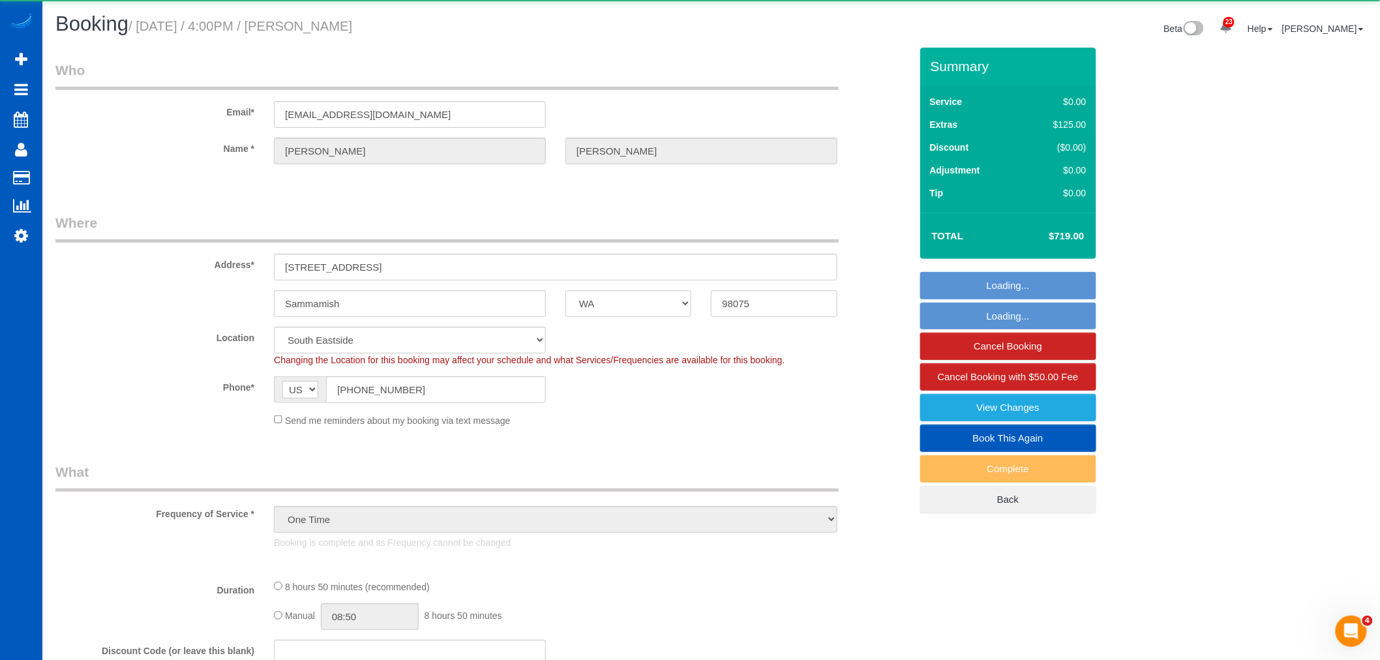
select select "5"
select select "3"
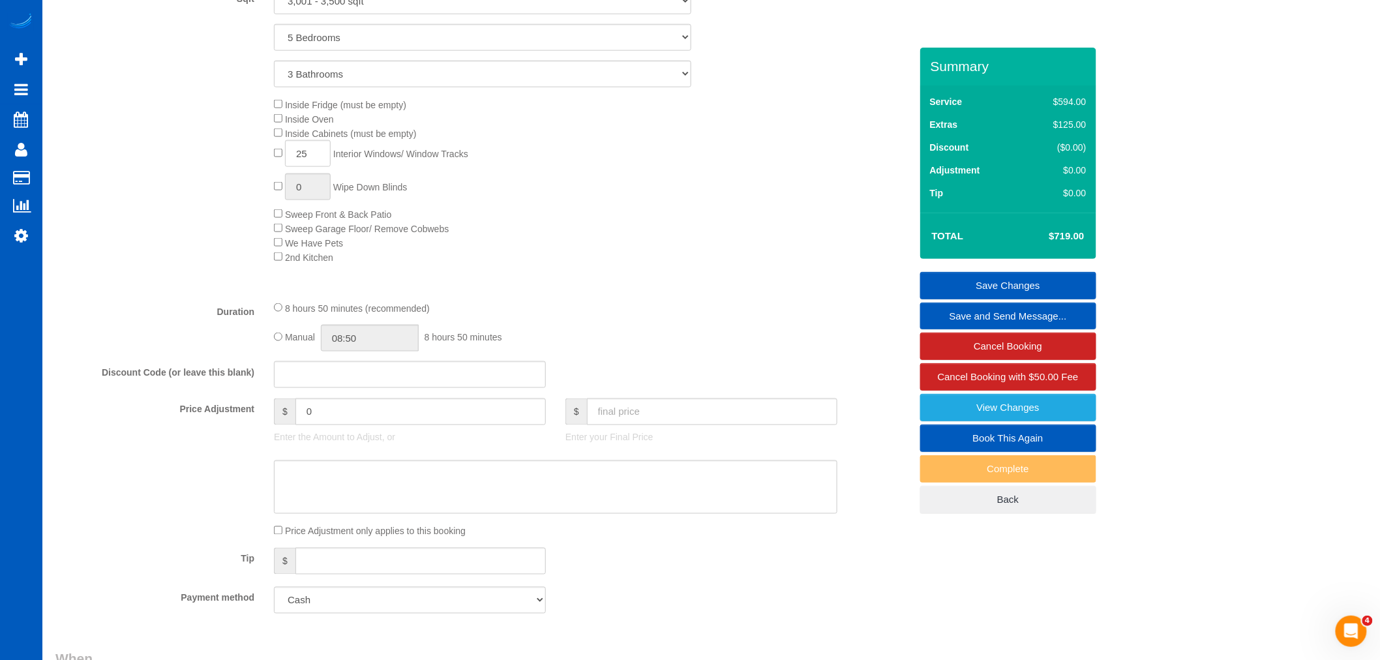
scroll to position [724, 0]
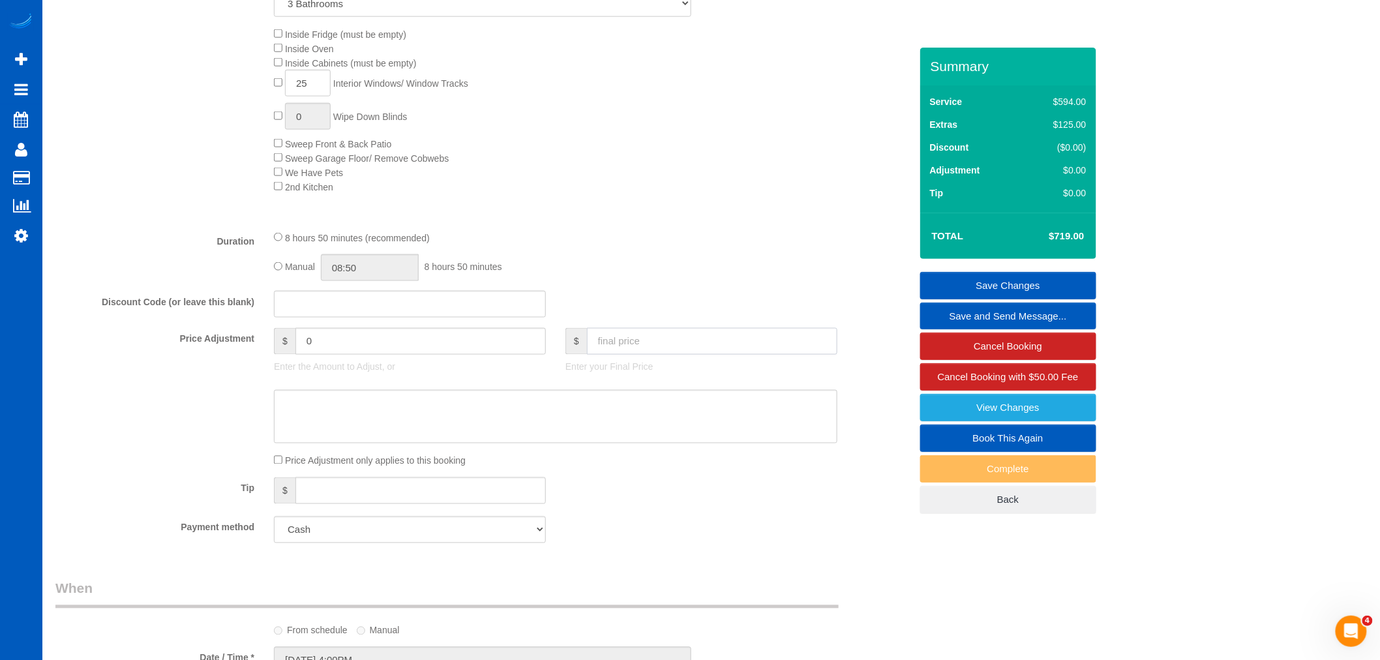
click at [588, 355] on input "text" at bounding box center [712, 341] width 250 height 27
type input "599"
type input "-120"
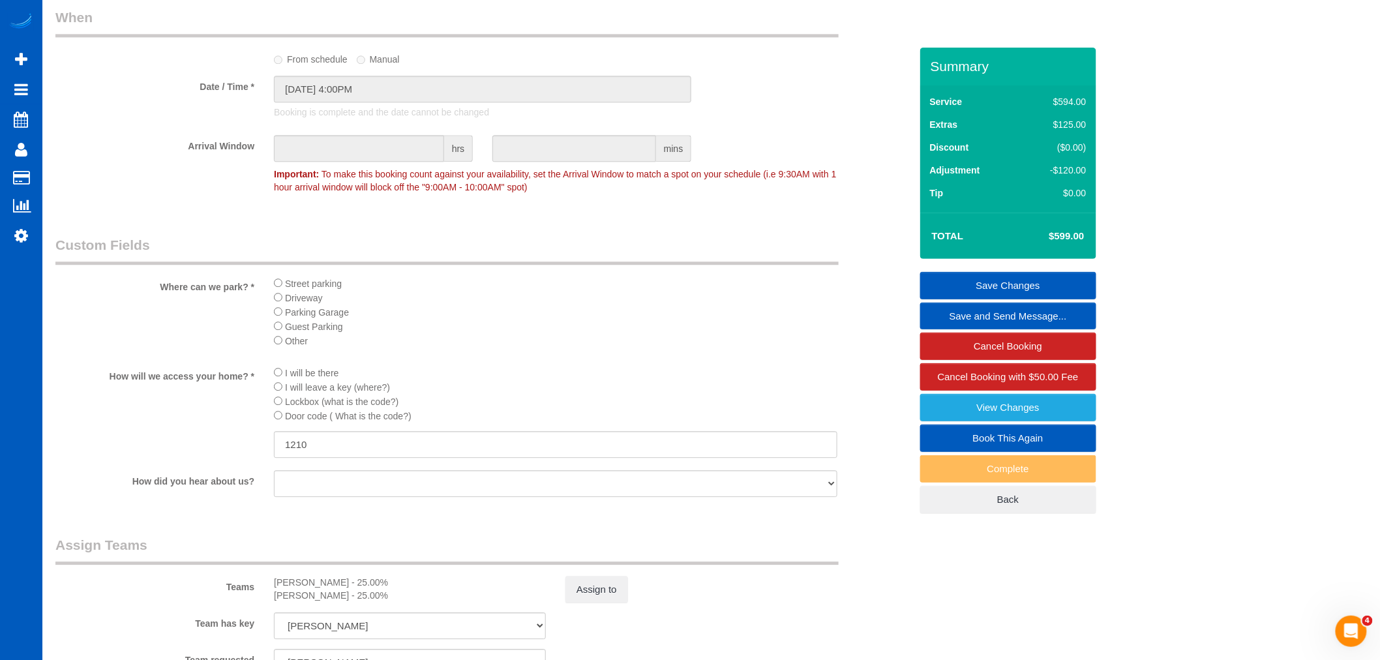
scroll to position [1594, 0]
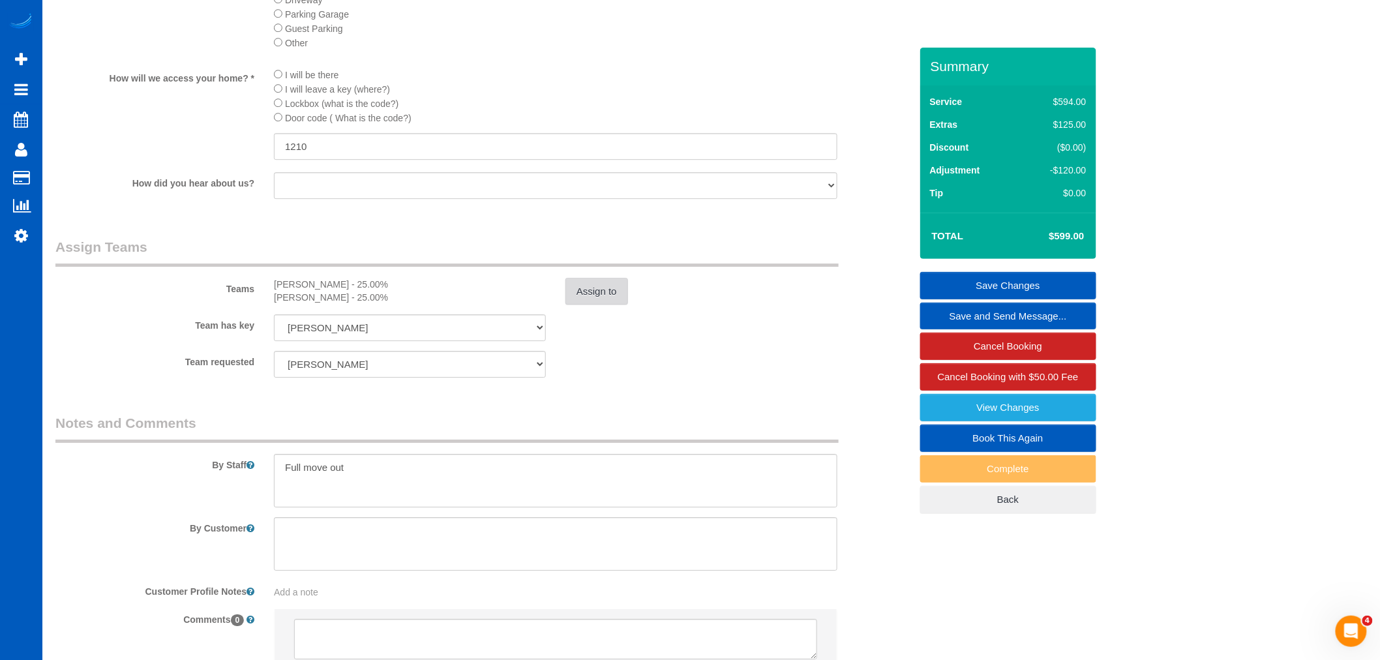
click at [604, 303] on button "Assign to" at bounding box center [596, 291] width 63 height 27
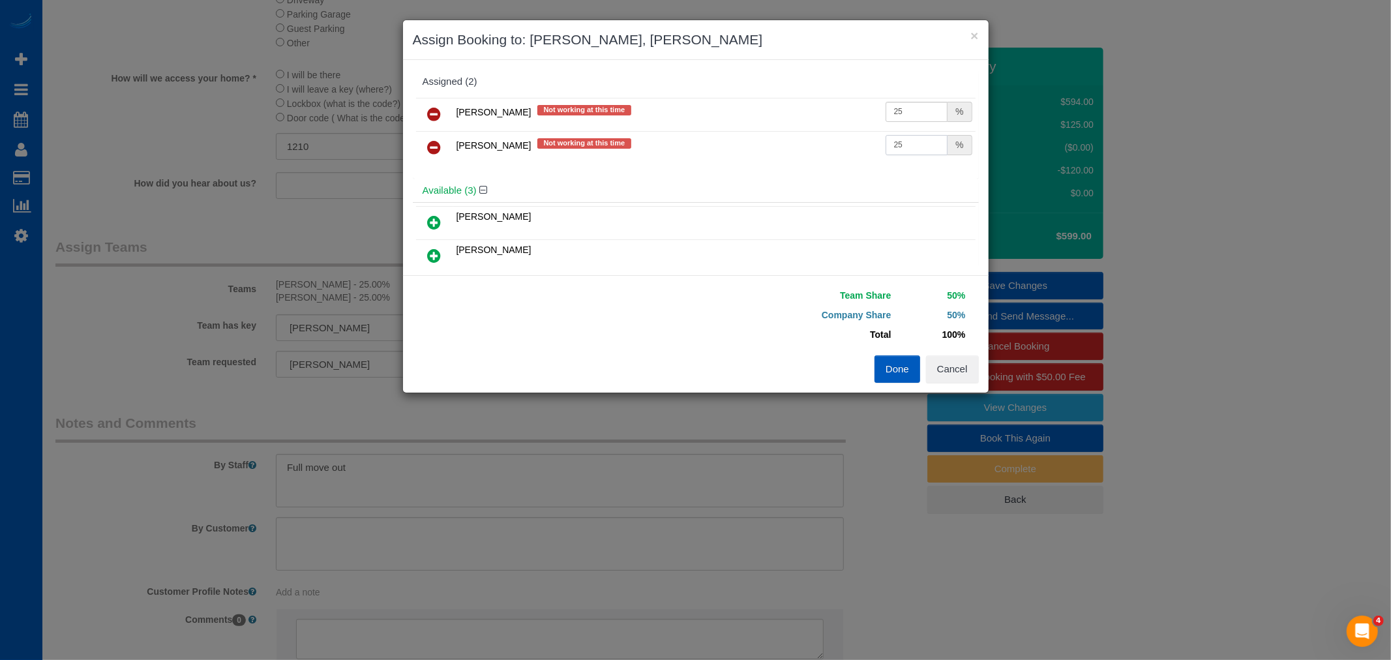
drag, startPoint x: 911, startPoint y: 140, endPoint x: 890, endPoint y: 140, distance: 20.9
click at [890, 140] on input "25" at bounding box center [916, 145] width 63 height 20
drag, startPoint x: 902, startPoint y: 115, endPoint x: 798, endPoint y: 112, distance: 104.4
click at [798, 112] on tr "[PERSON_NAME] Not working at this time 25 %" at bounding box center [695, 114] width 559 height 33
type input "30"
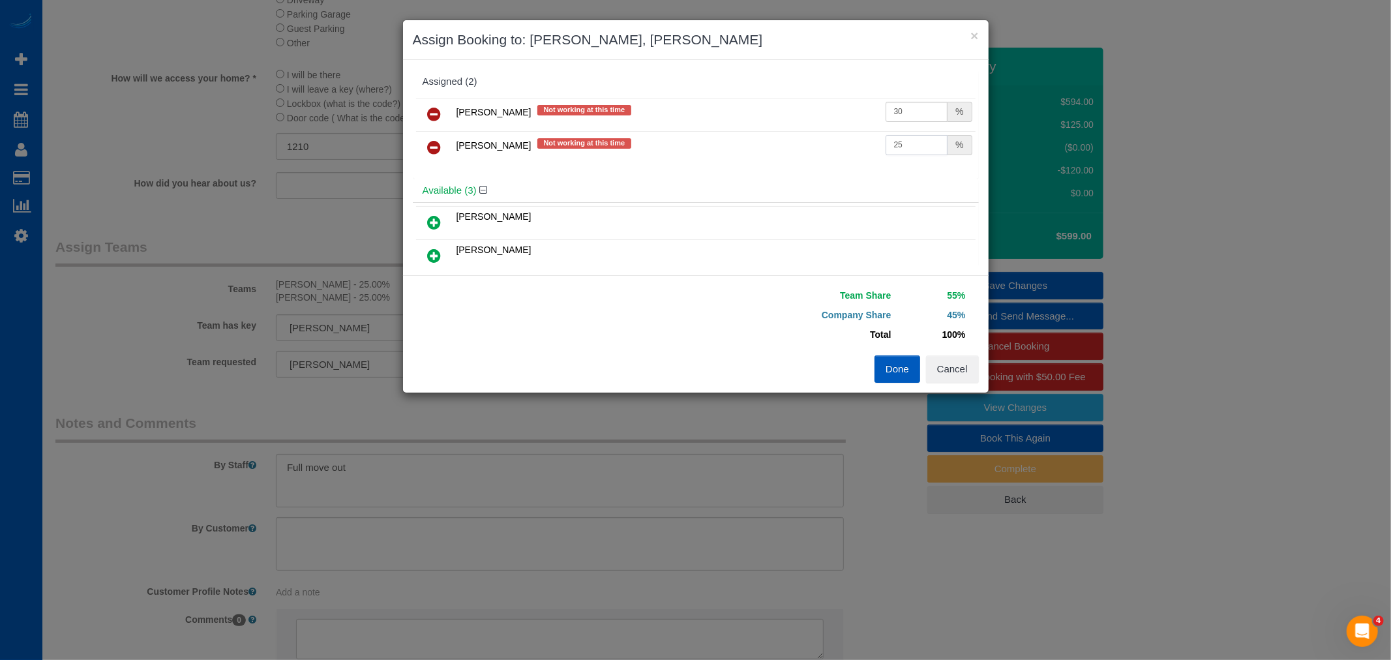
drag, startPoint x: 905, startPoint y: 145, endPoint x: 890, endPoint y: 147, distance: 15.2
click at [890, 147] on input "25" at bounding box center [916, 145] width 63 height 20
type input "27"
click at [898, 176] on div "[PERSON_NAME] Not working at this time 30 % [PERSON_NAME] Not working at this t…" at bounding box center [696, 137] width 566 height 84
click at [907, 366] on button "Done" at bounding box center [897, 368] width 46 height 27
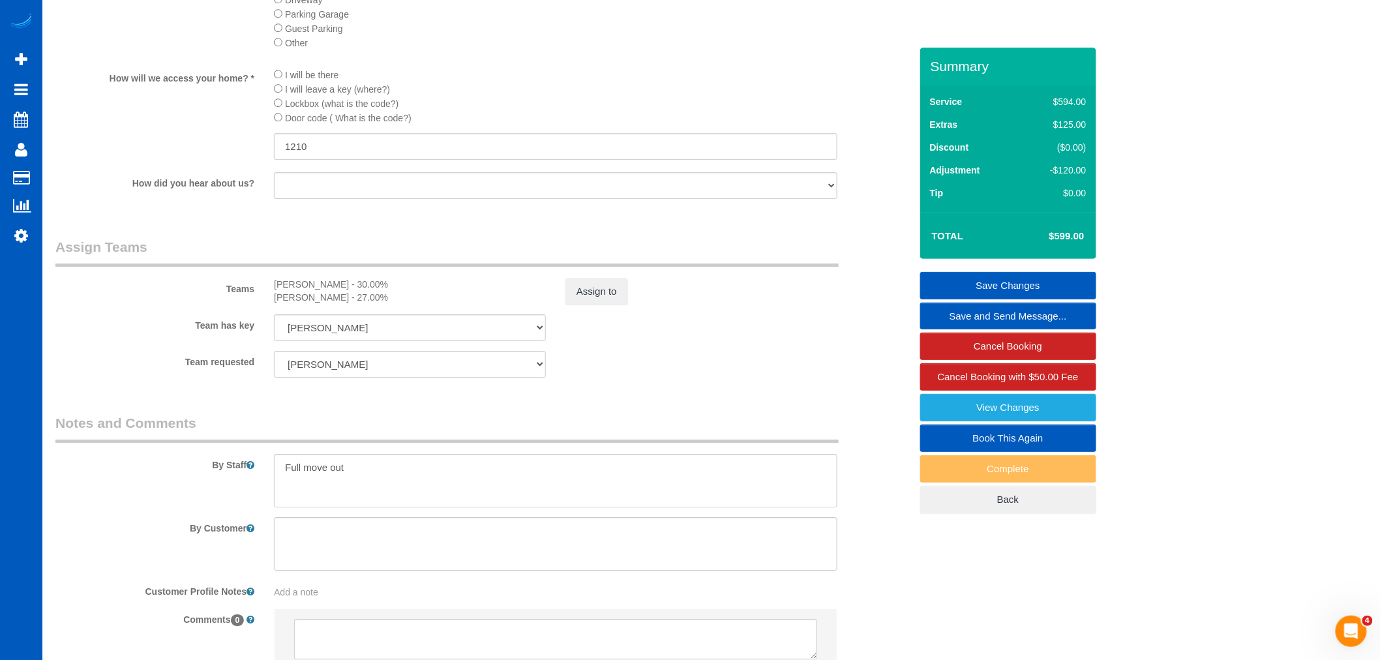
click at [987, 286] on link "Save Changes" at bounding box center [1008, 285] width 176 height 27
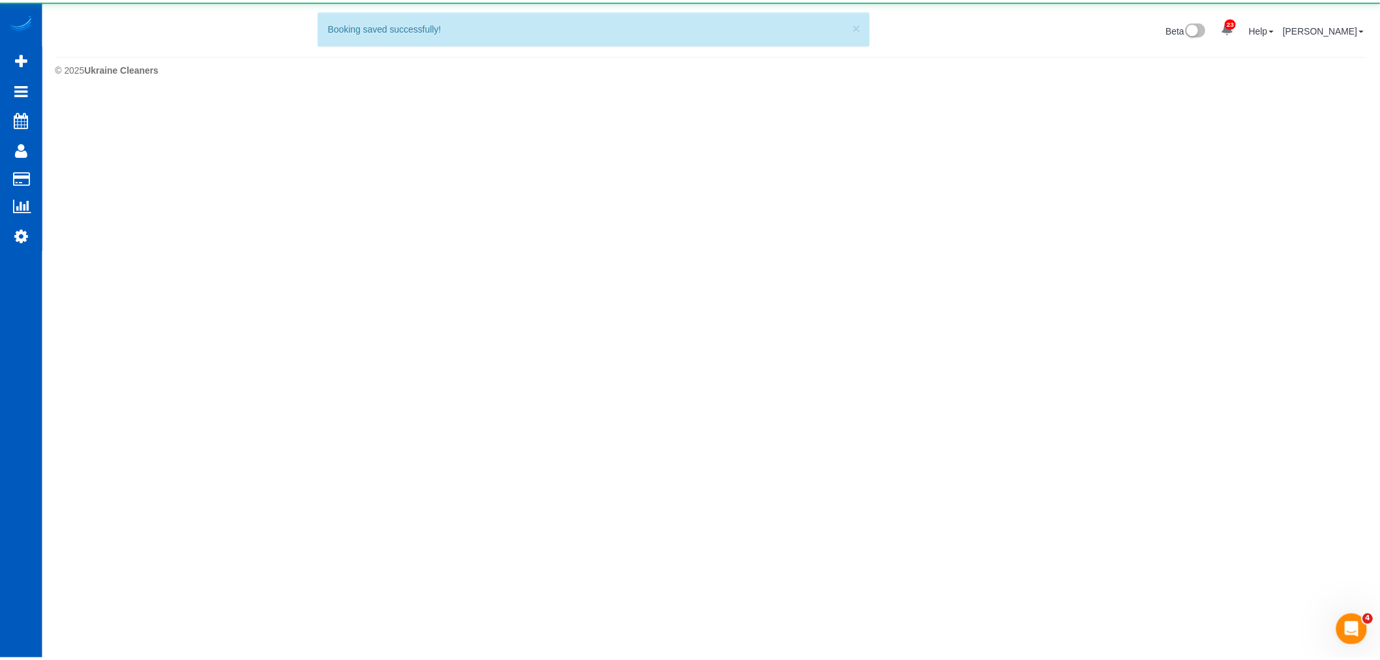
scroll to position [0, 0]
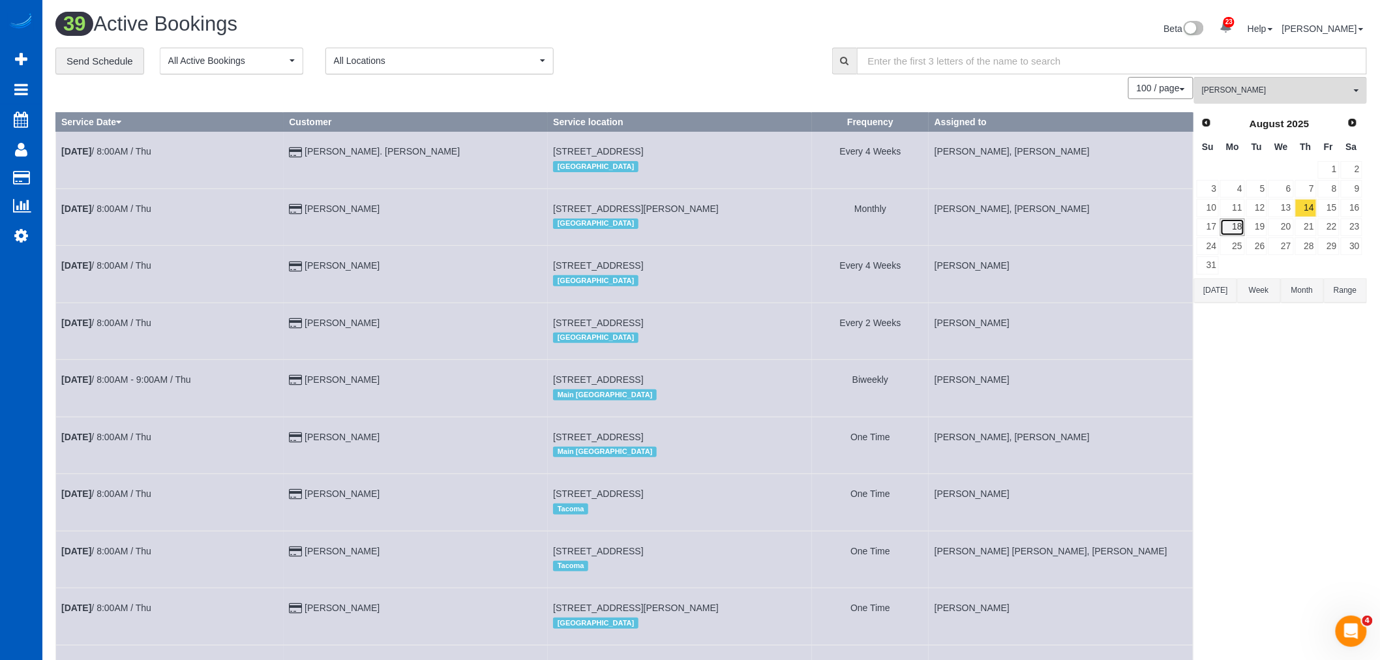
click at [1240, 219] on link "18" at bounding box center [1232, 227] width 24 height 18
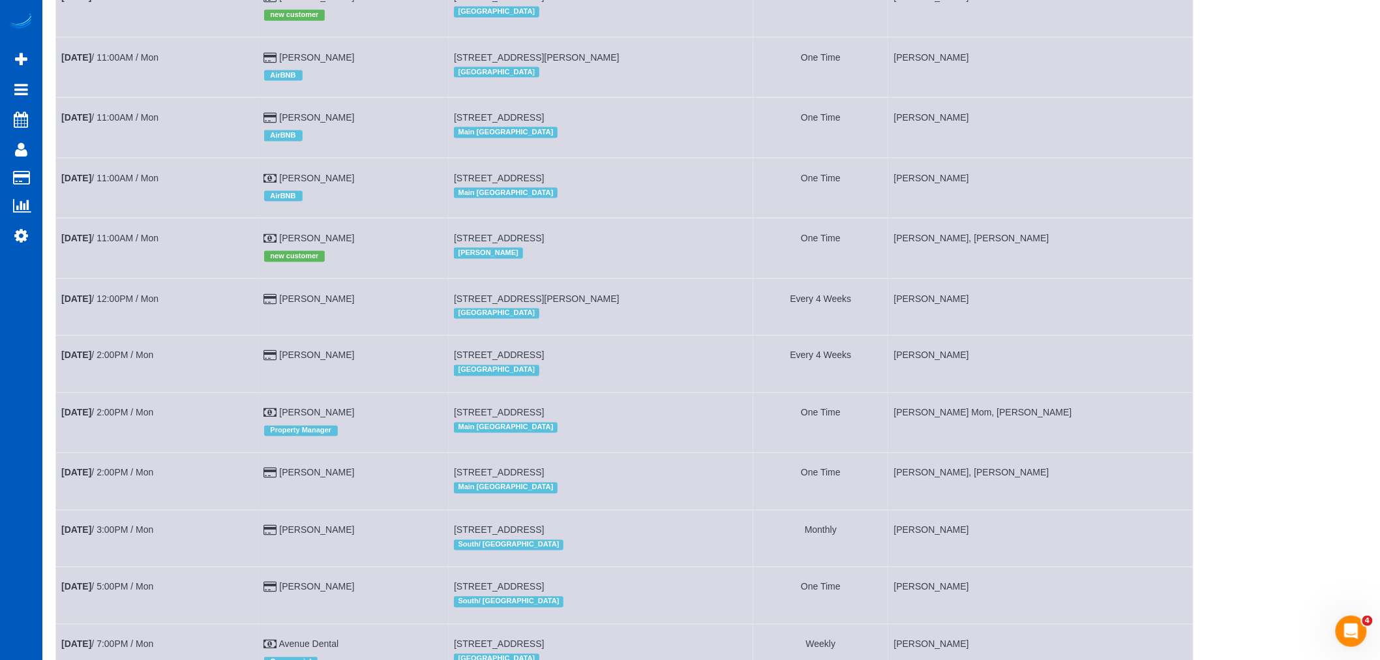
scroll to position [659, 0]
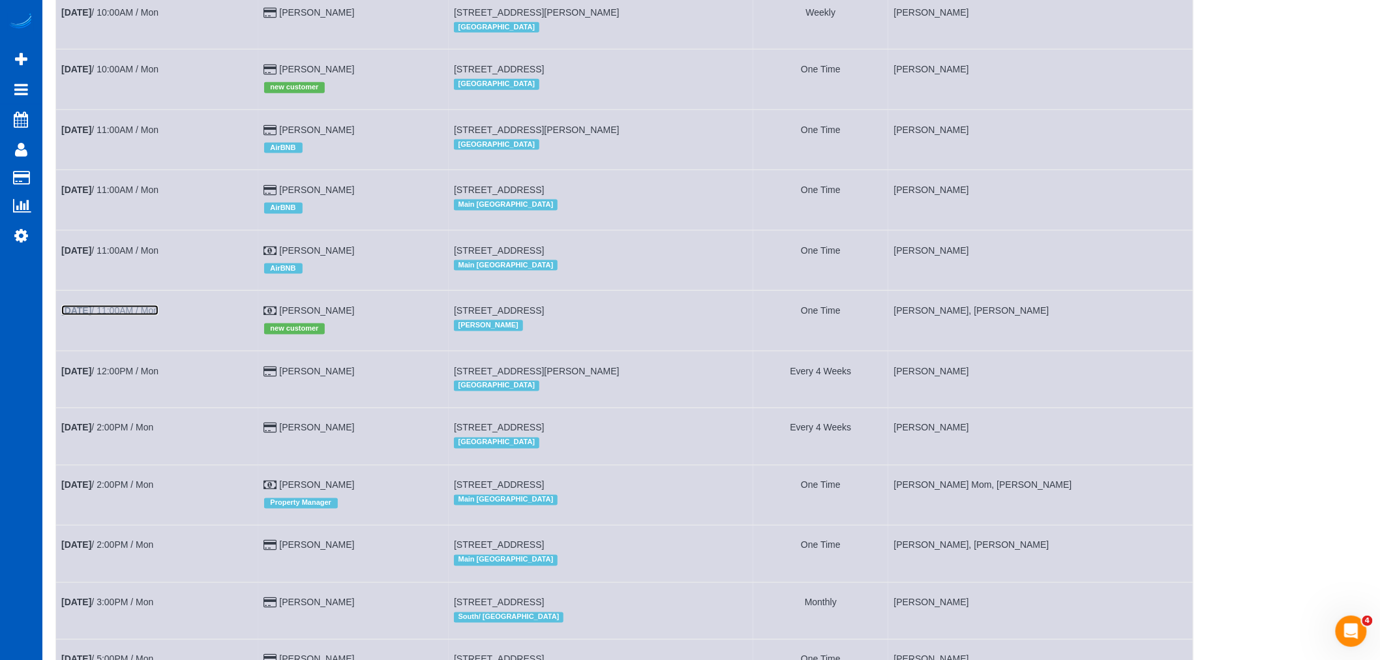
click at [80, 316] on b "[DATE]" at bounding box center [76, 310] width 30 height 10
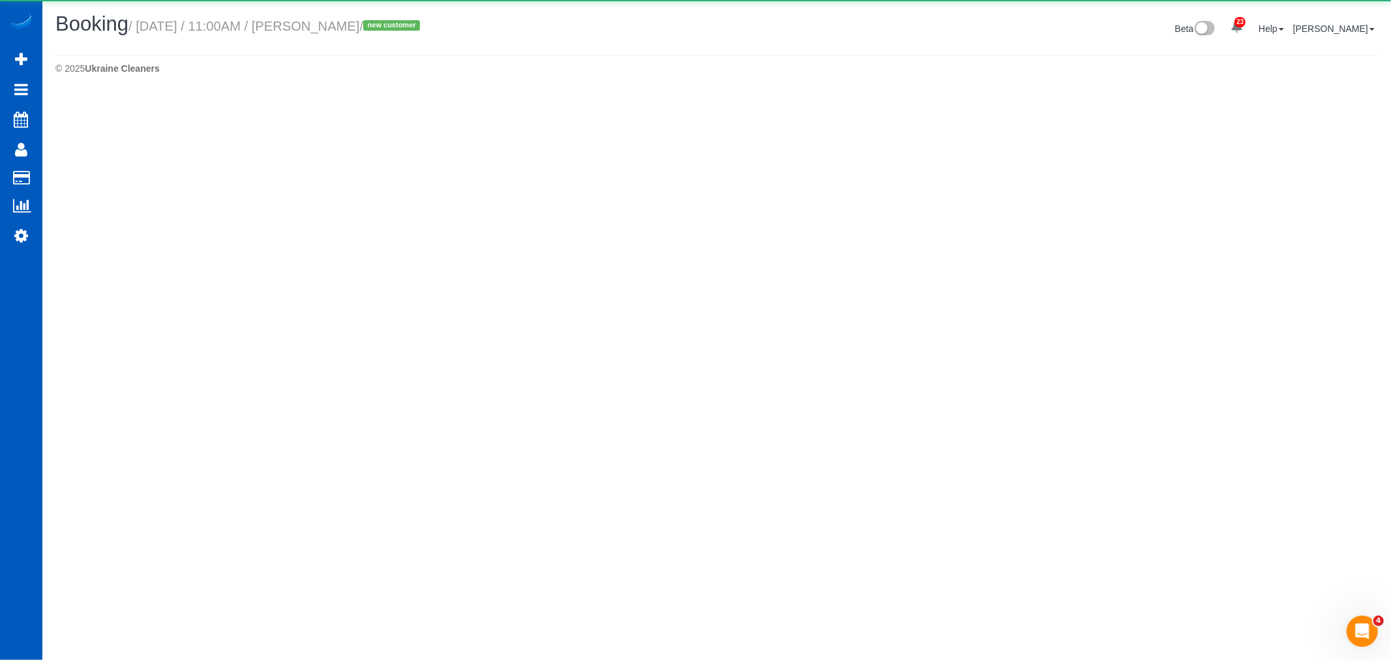
select select "WA"
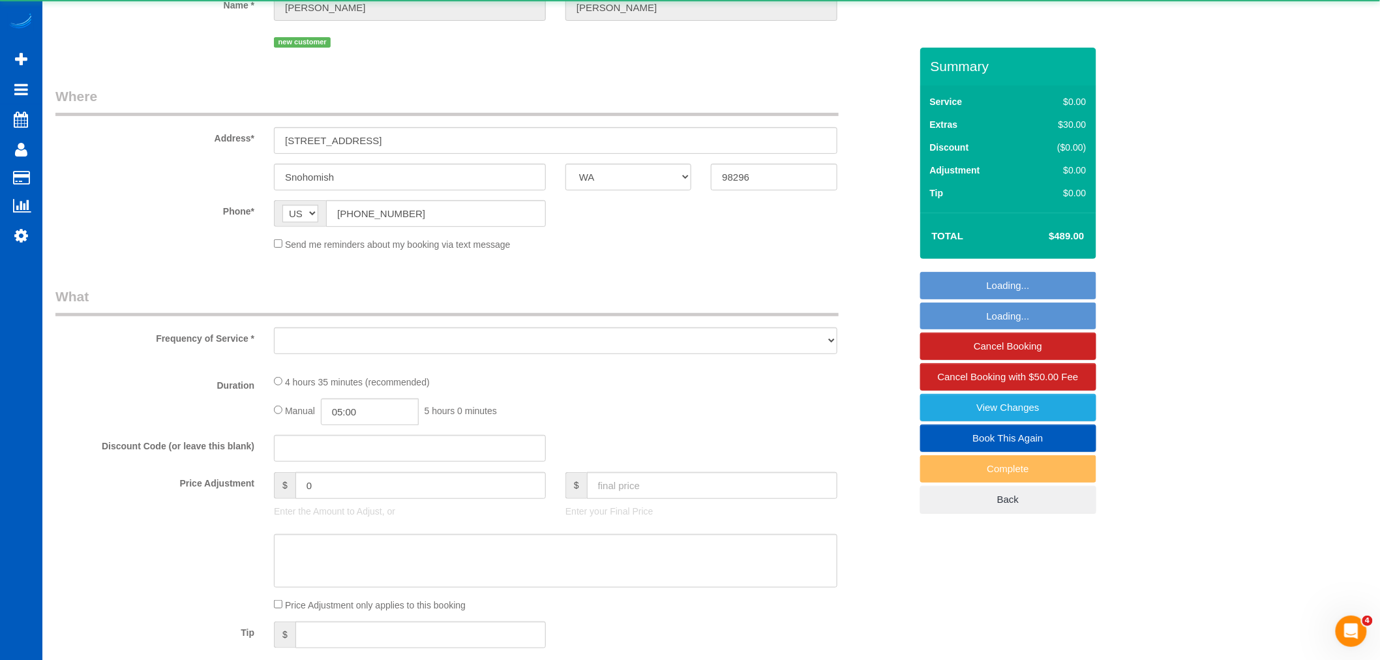
select select "object:29866"
select select "199"
select select "1501"
select select "3"
select select "2"
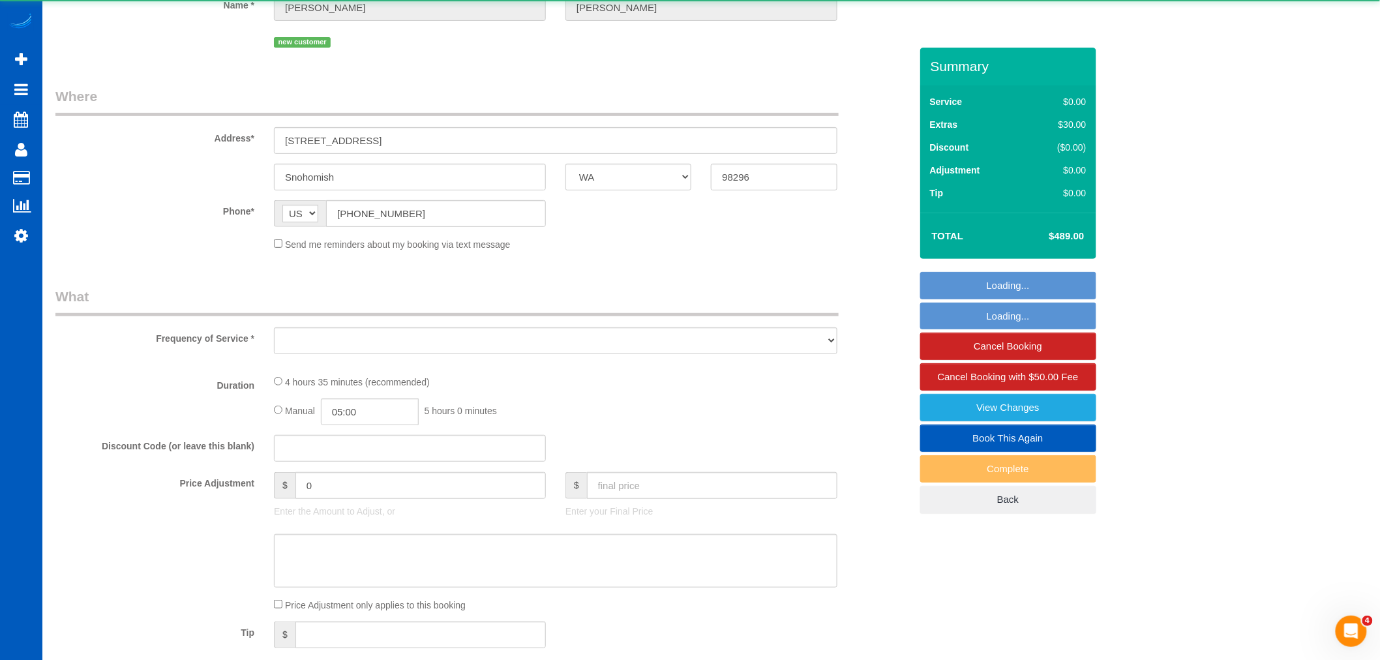
select select "spot90"
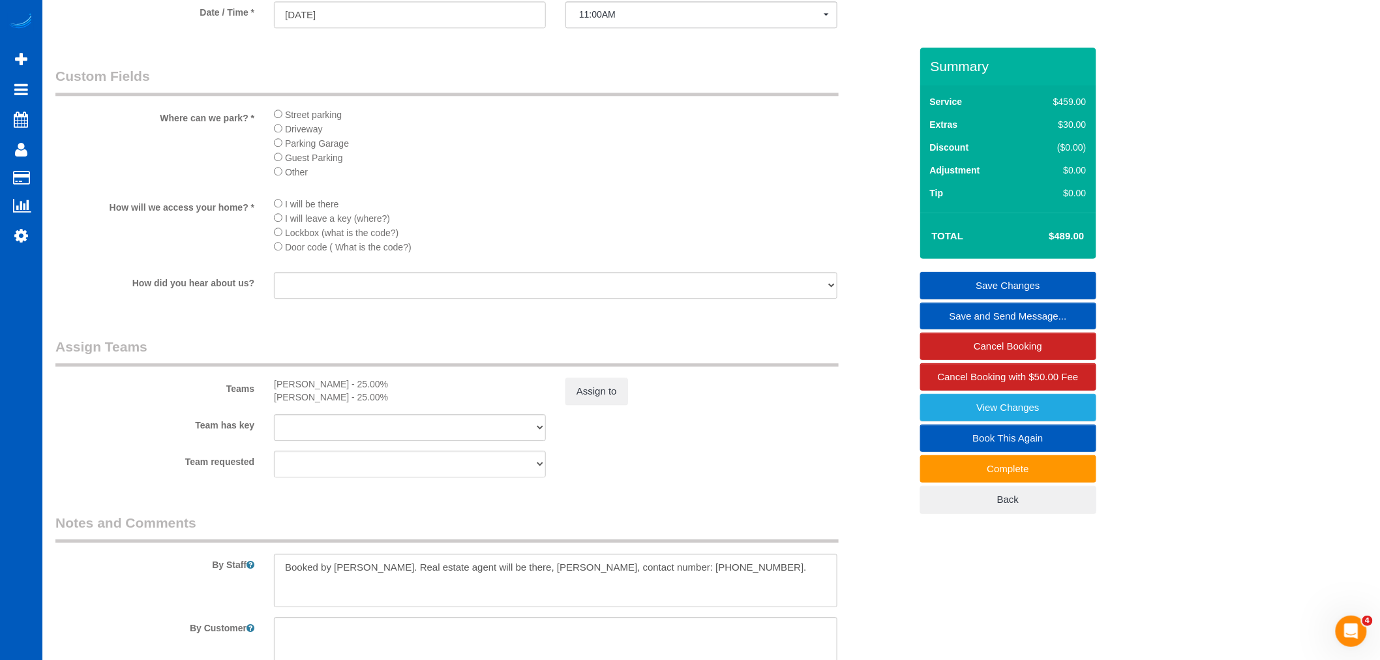
scroll to position [1376, 0]
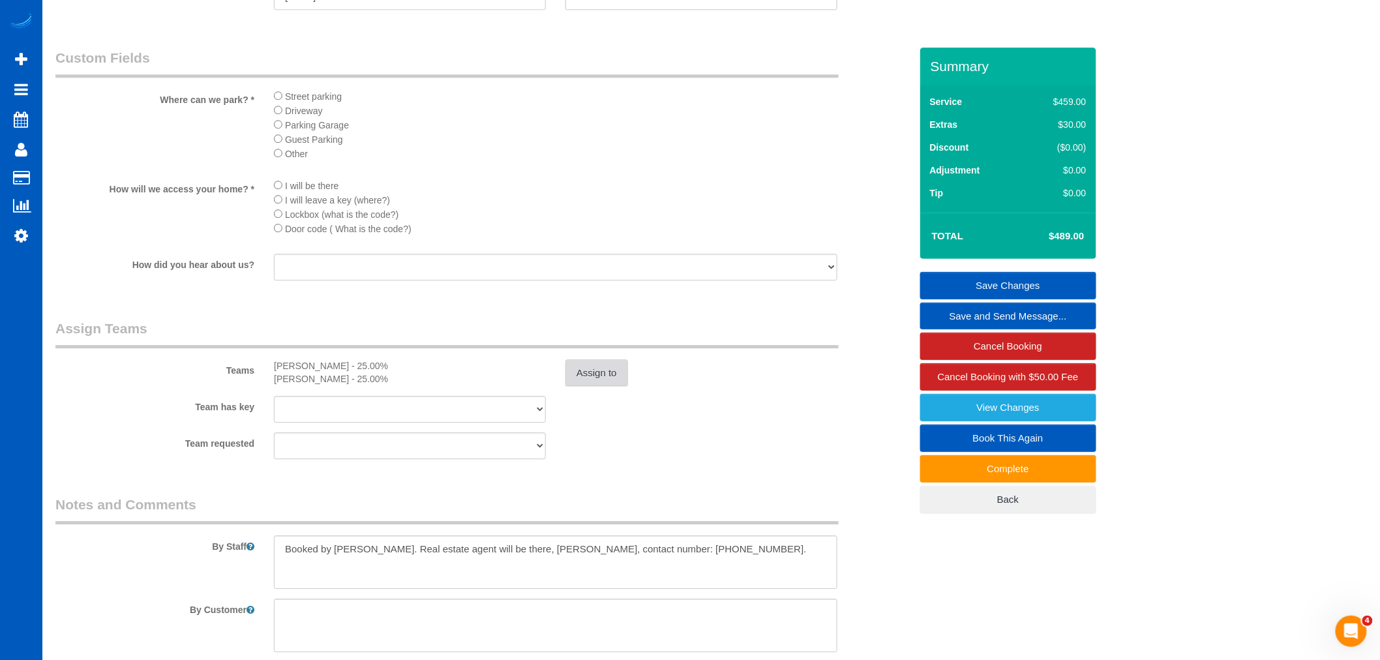
click at [595, 387] on button "Assign to" at bounding box center [596, 372] width 63 height 27
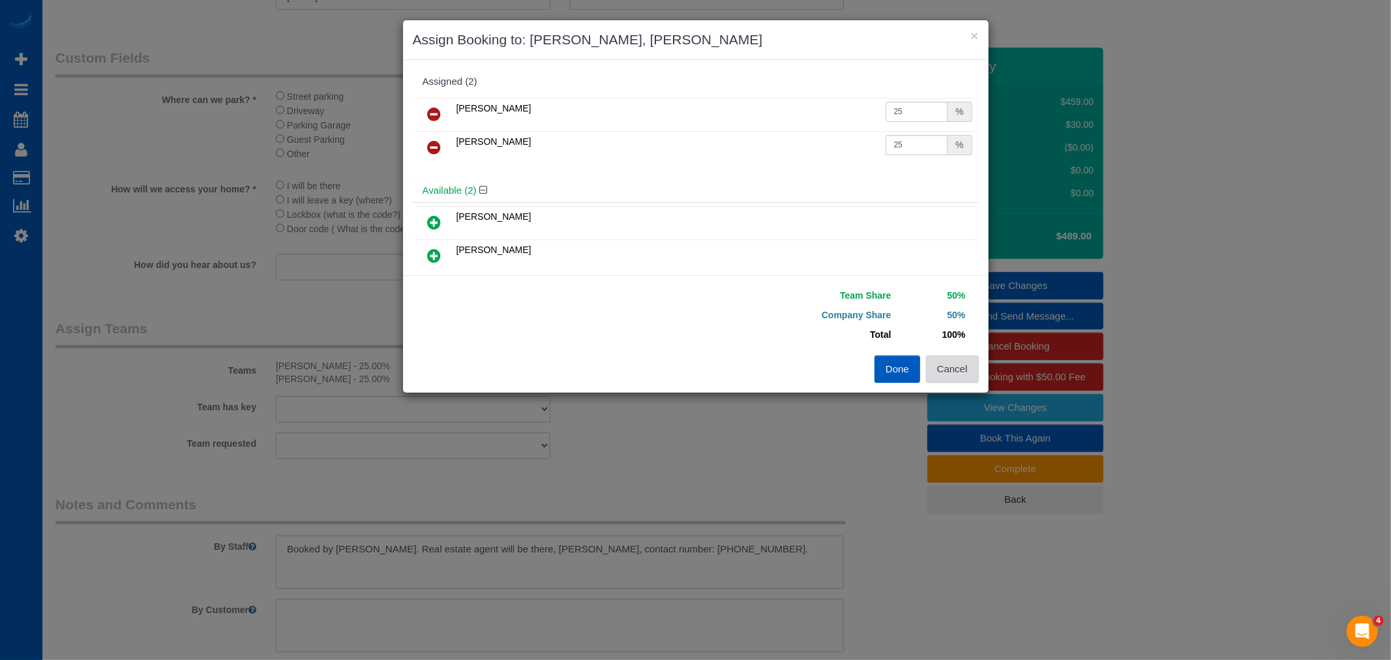
click at [955, 372] on button "Cancel" at bounding box center [952, 368] width 53 height 27
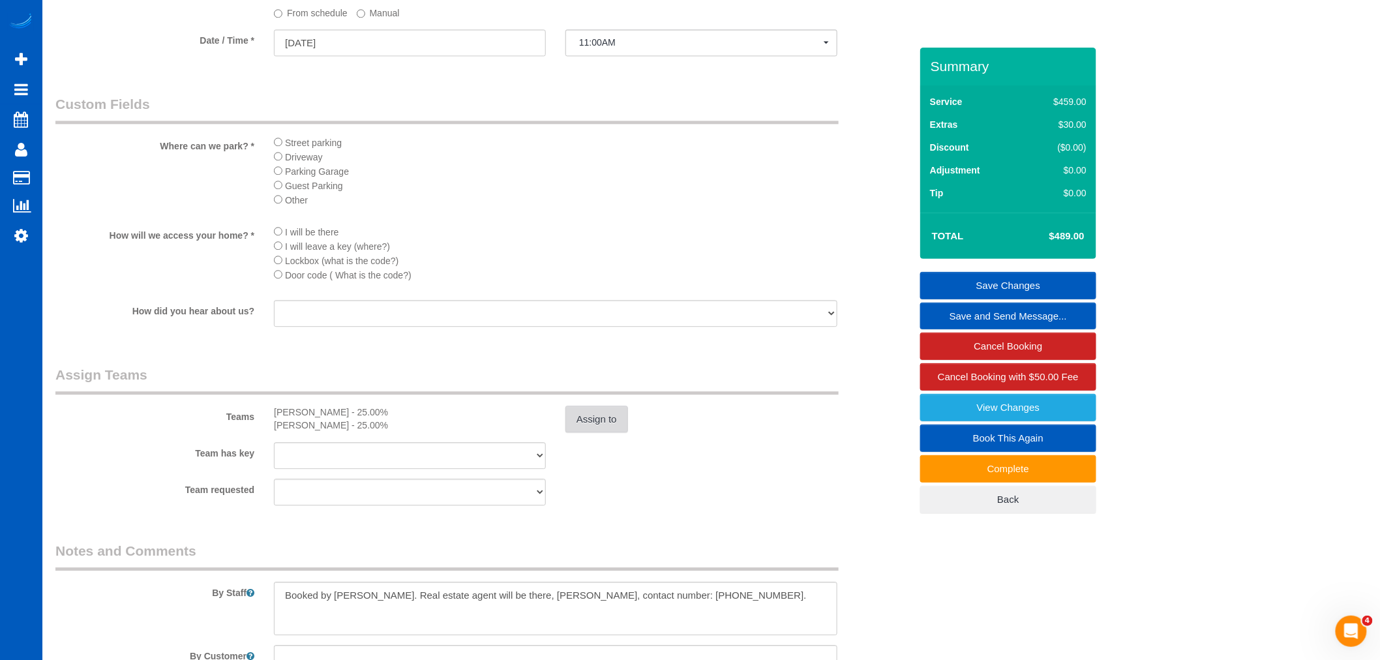
scroll to position [1304, 0]
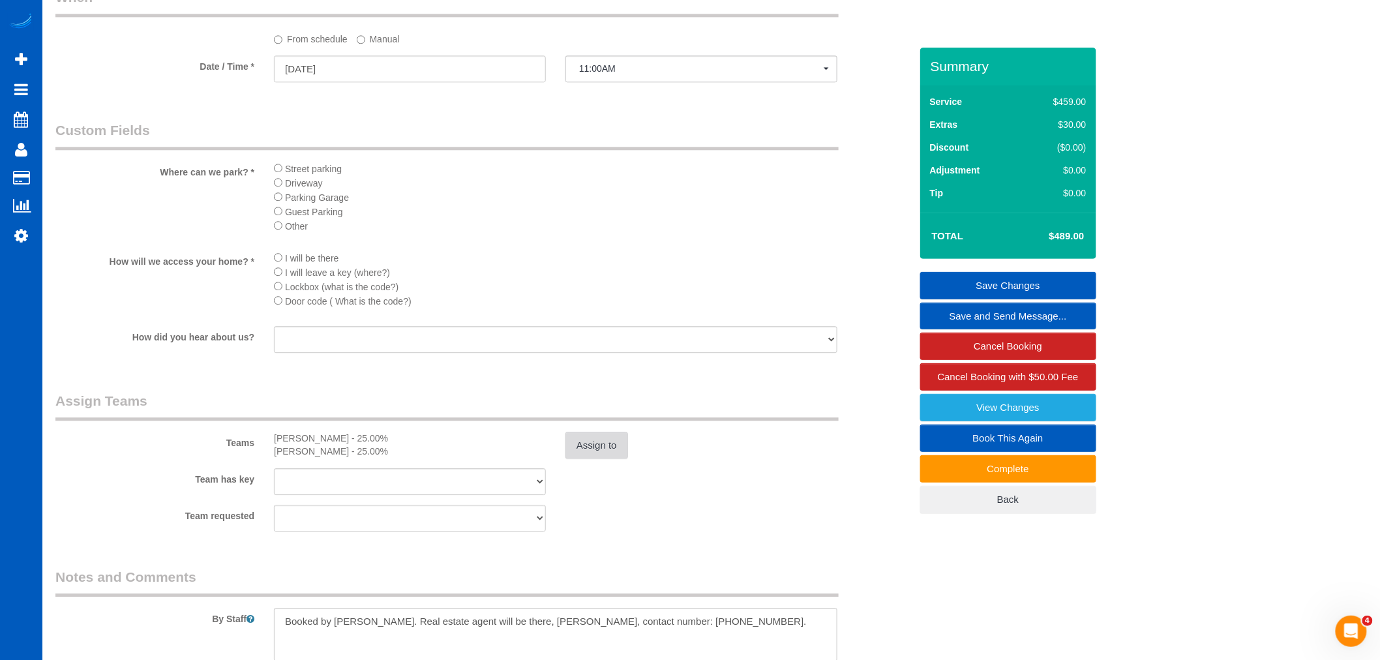
click at [619, 459] on button "Assign to" at bounding box center [596, 445] width 63 height 27
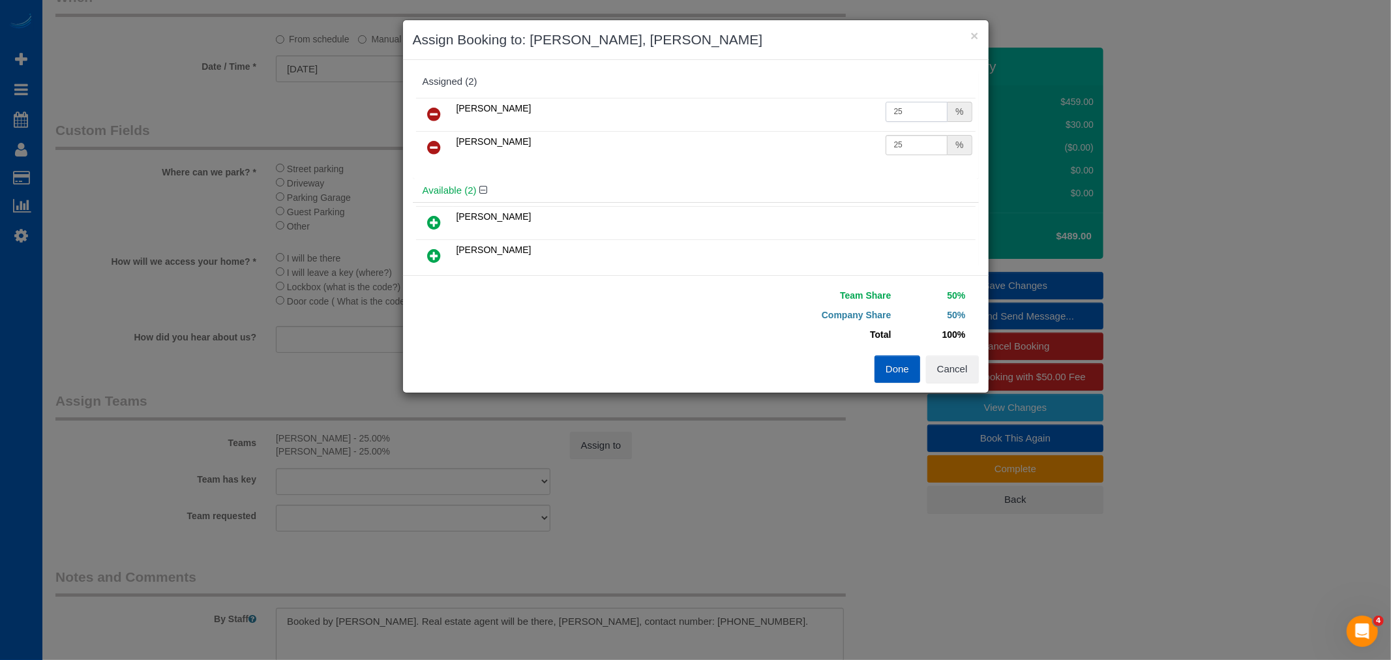
drag, startPoint x: 890, startPoint y: 115, endPoint x: 914, endPoint y: 122, distance: 25.2
click at [914, 122] on td "25 %" at bounding box center [928, 114] width 93 height 33
type input "27"
drag, startPoint x: 890, startPoint y: 143, endPoint x: 910, endPoint y: 167, distance: 31.0
click at [910, 156] on td "25 %" at bounding box center [928, 147] width 93 height 33
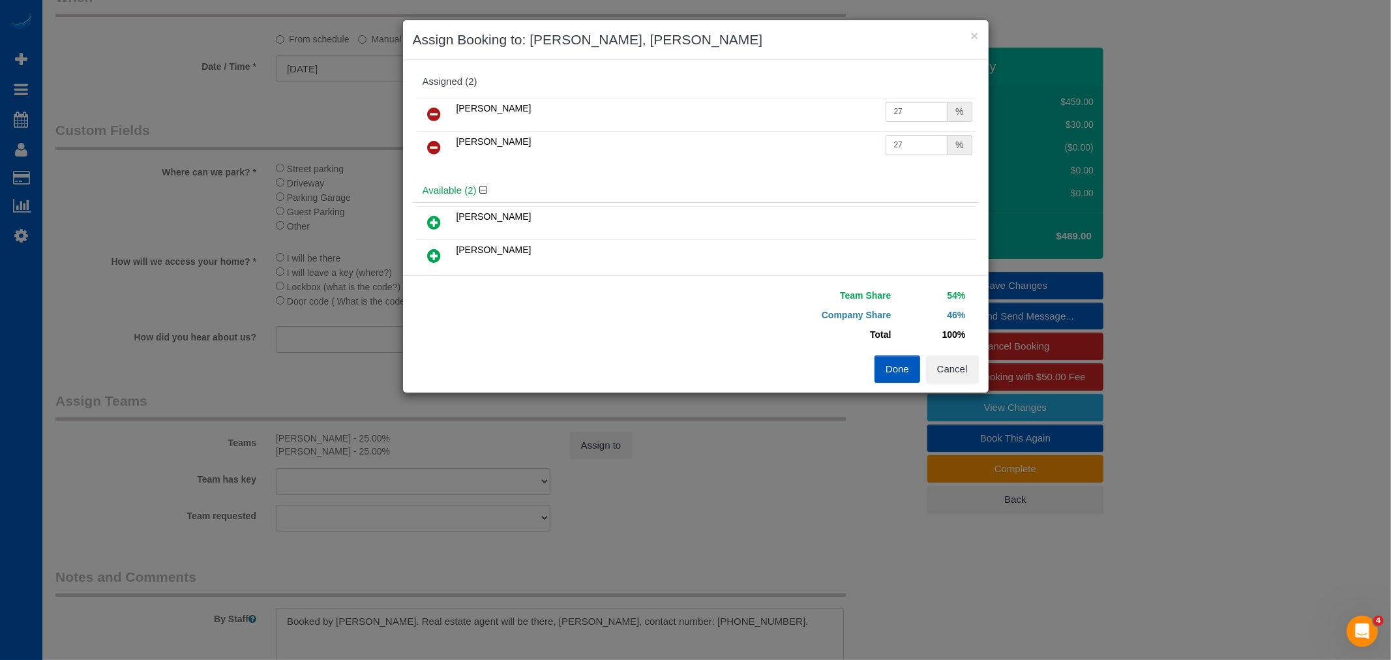
type input "27"
click at [902, 379] on button "Done" at bounding box center [897, 368] width 46 height 27
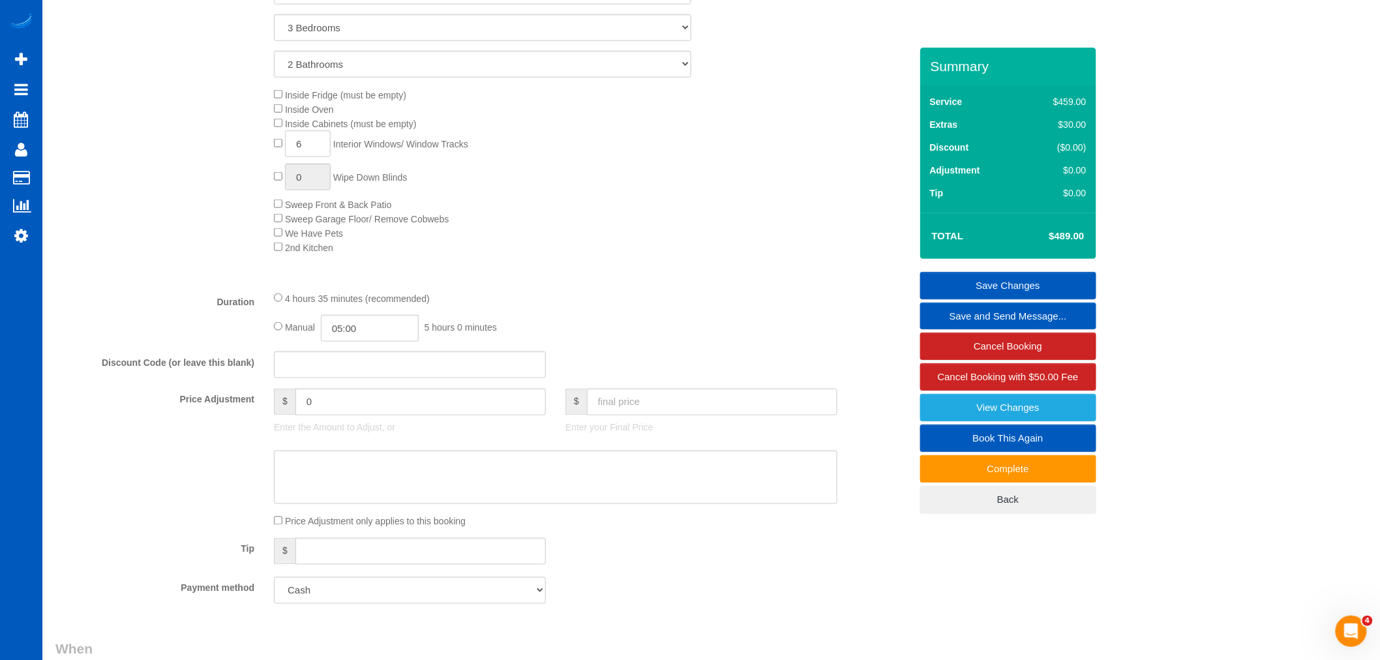
scroll to position [507, 0]
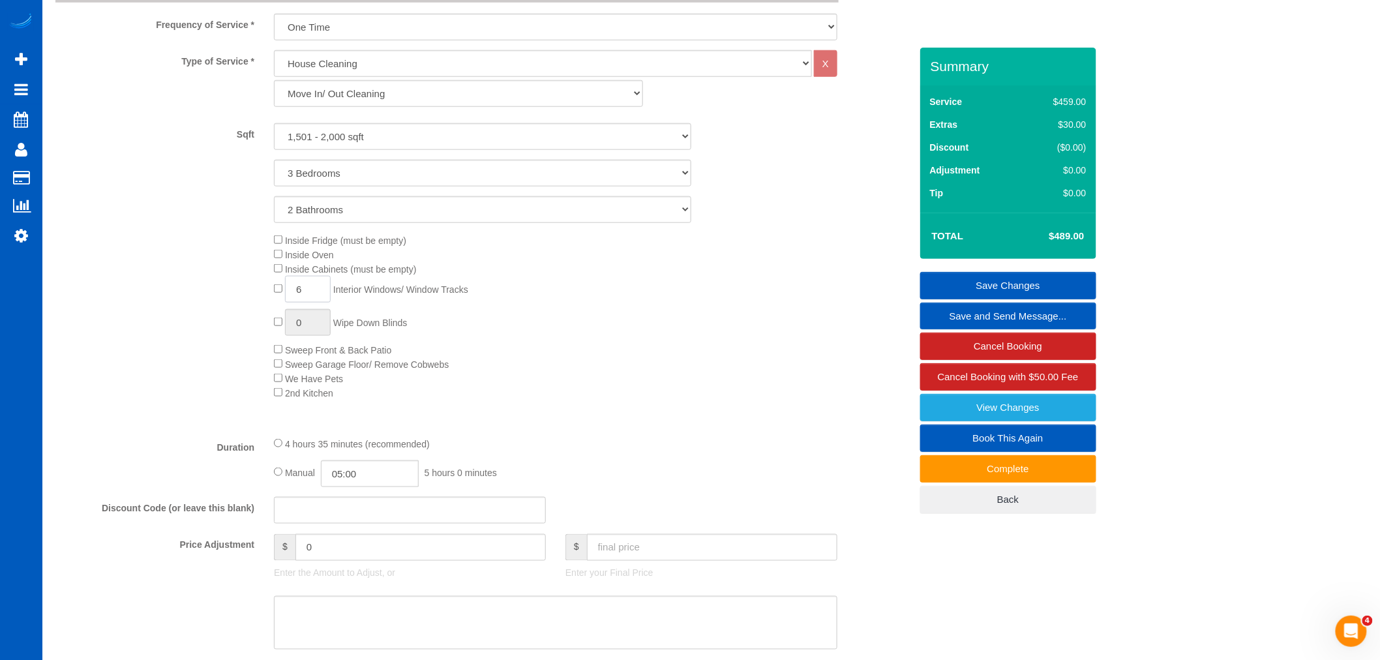
drag, startPoint x: 304, startPoint y: 292, endPoint x: 214, endPoint y: 292, distance: 90.0
click at [214, 292] on div "Inside Fridge (must be empty) Inside Oven Inside Cabinets (must be empty) 6 Int…" at bounding box center [483, 316] width 874 height 167
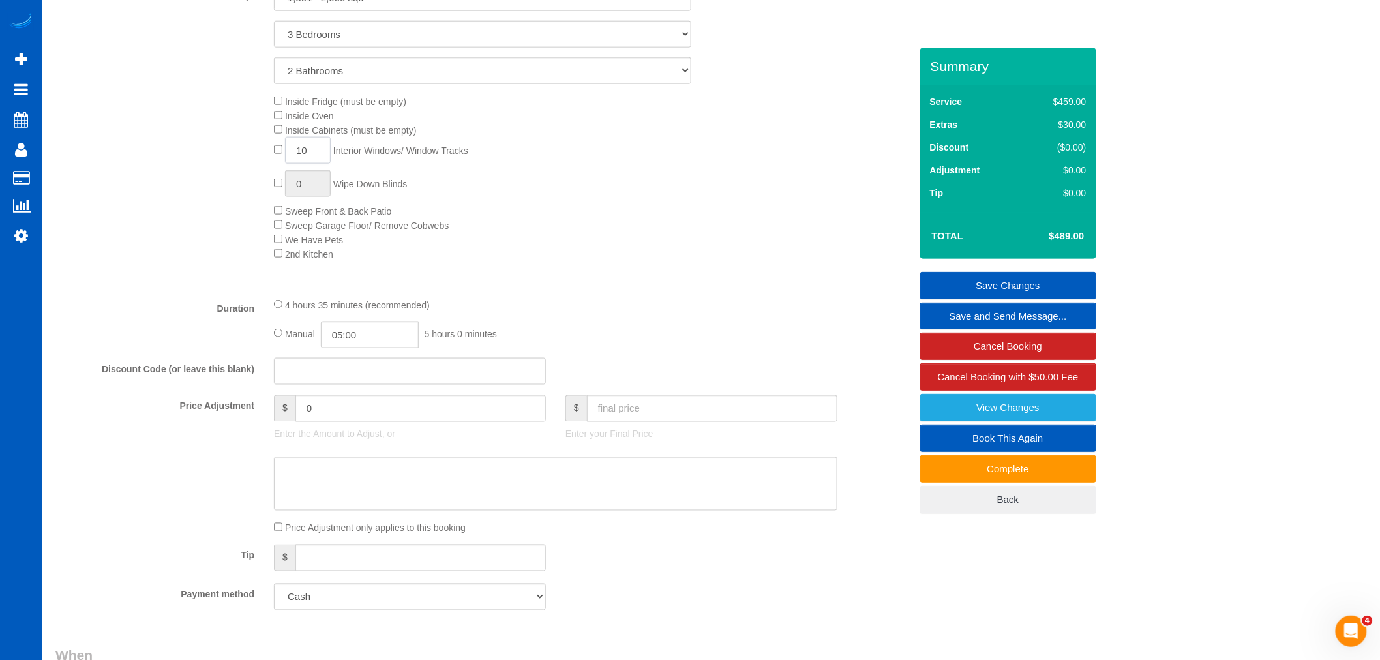
scroll to position [652, 0]
type input "10"
click at [638, 409] on input "text" at bounding box center [712, 402] width 250 height 27
type input "489"
type input "-20"
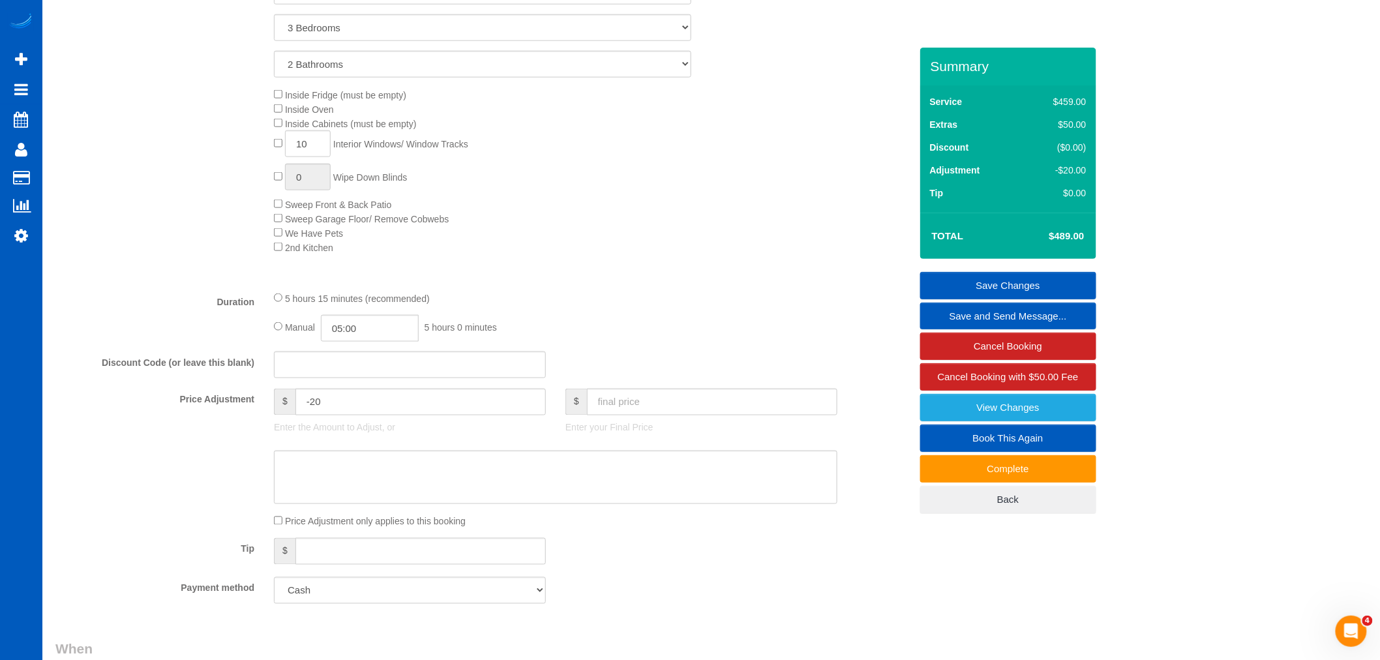
drag, startPoint x: 718, startPoint y: 569, endPoint x: 700, endPoint y: 523, distance: 49.8
click at [711, 561] on div "Tip $" at bounding box center [483, 552] width 874 height 29
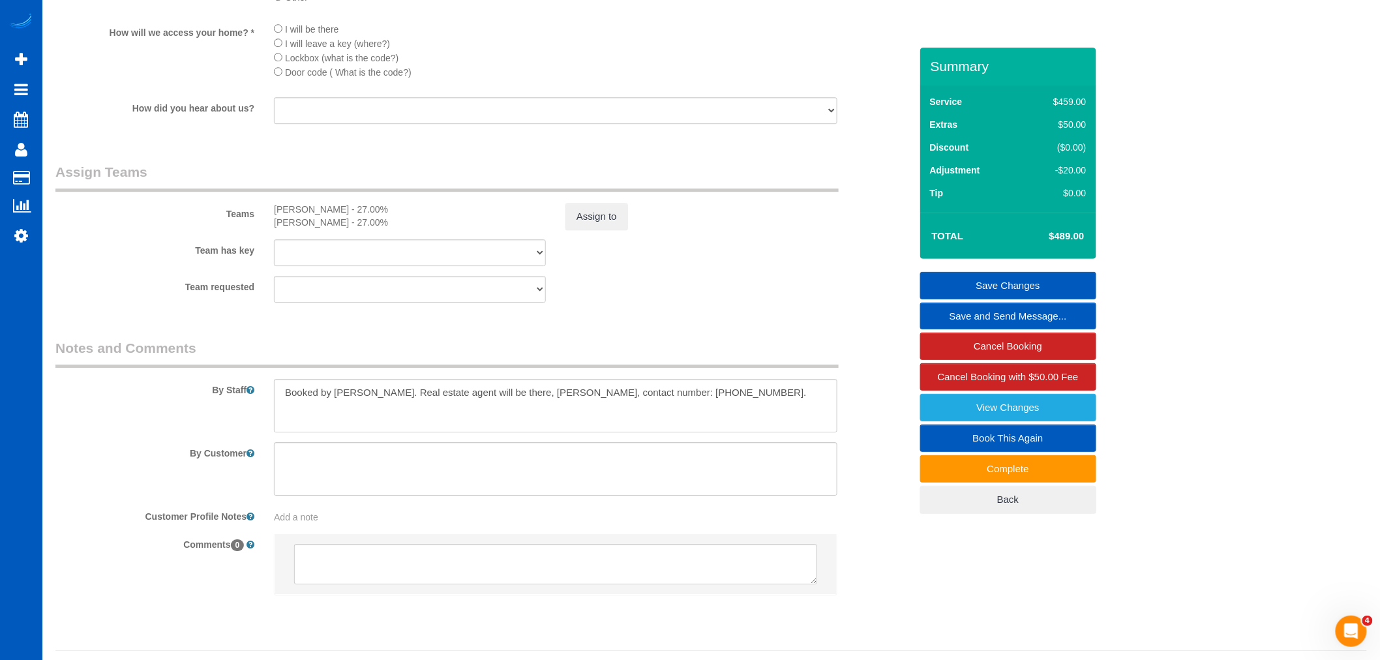
scroll to position [1438, 0]
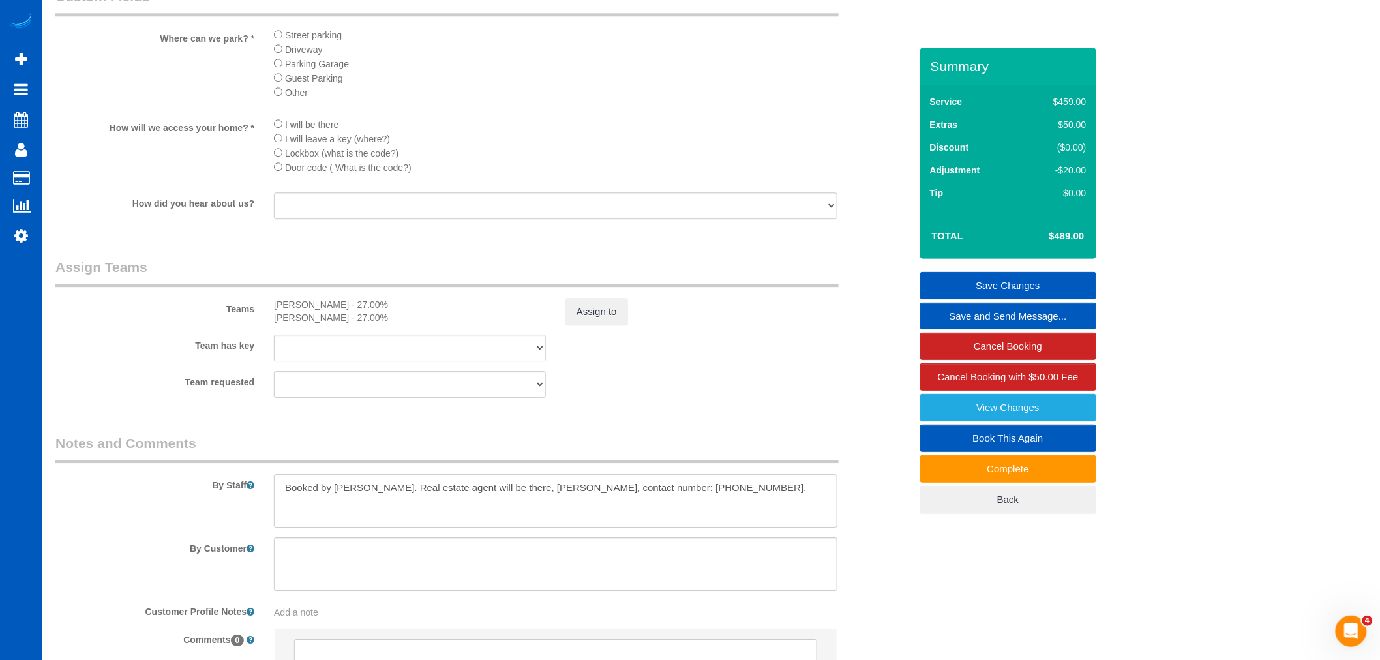
click at [1058, 290] on link "Save Changes" at bounding box center [1008, 285] width 176 height 27
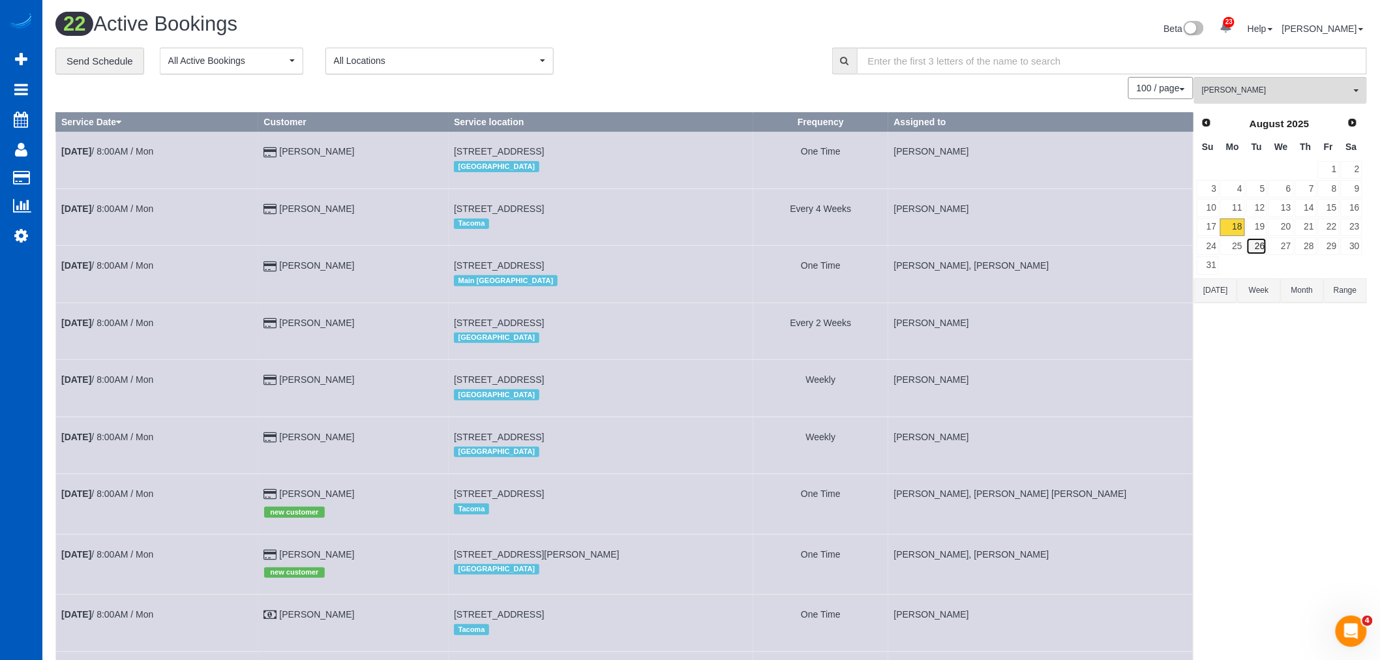
click at [1258, 248] on link "26" at bounding box center [1257, 246] width 22 height 18
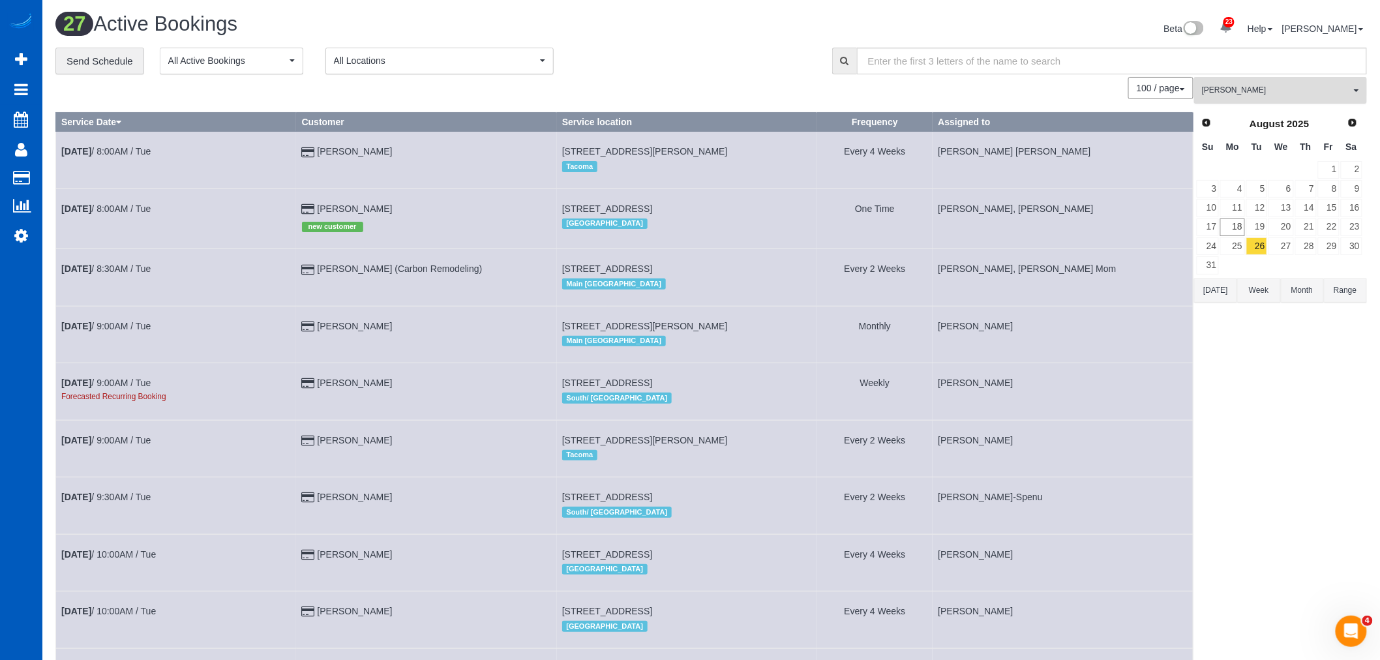
click at [1244, 87] on span "[PERSON_NAME]" at bounding box center [1276, 90] width 149 height 11
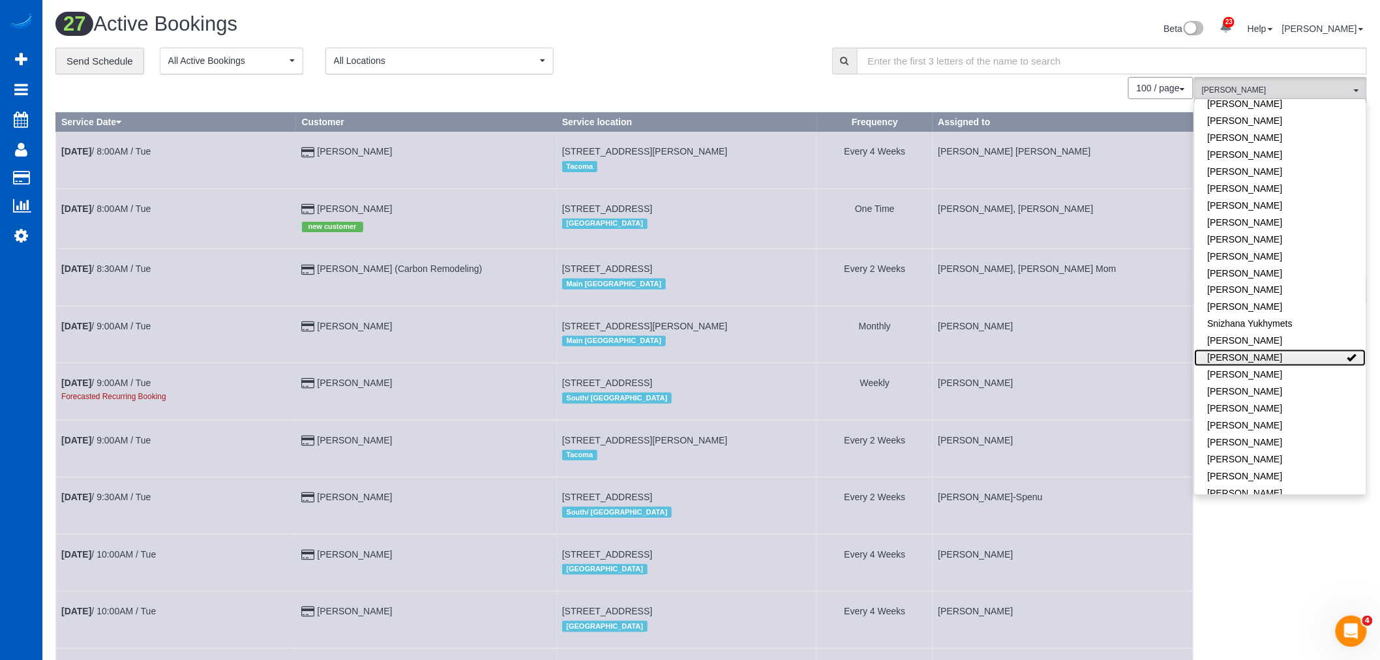
click at [1268, 349] on link "[PERSON_NAME]" at bounding box center [1280, 357] width 171 height 17
click at [1247, 299] on link "[PERSON_NAME]" at bounding box center [1280, 307] width 171 height 17
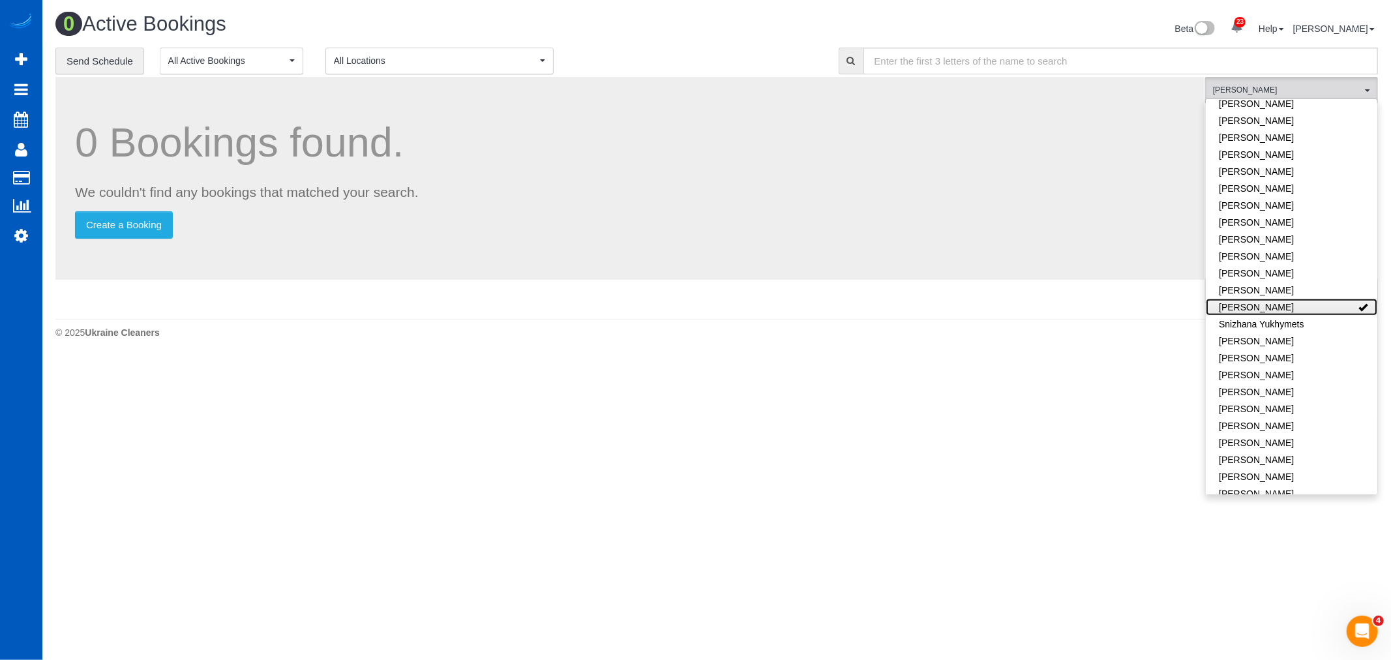
click at [1247, 299] on link "[PERSON_NAME]" at bounding box center [1291, 307] width 171 height 17
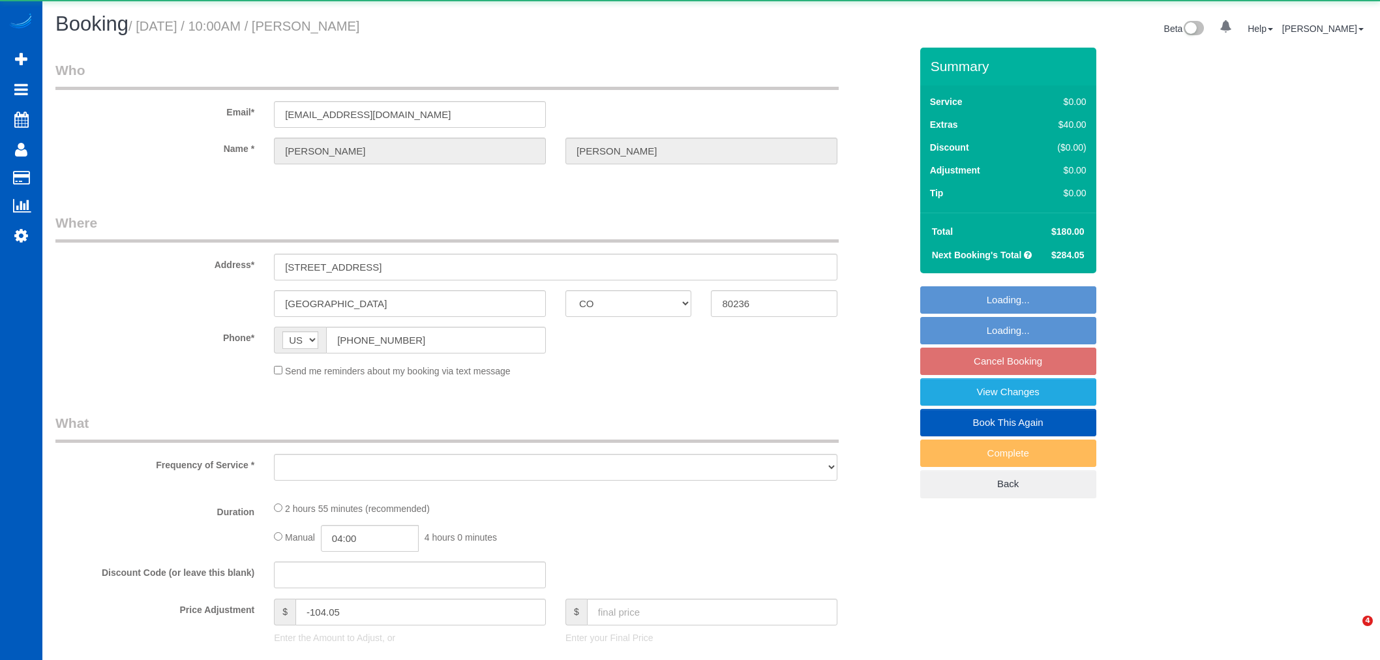
select select "CO"
select select "object:1096"
select select "199"
select select "2001"
select select "5"
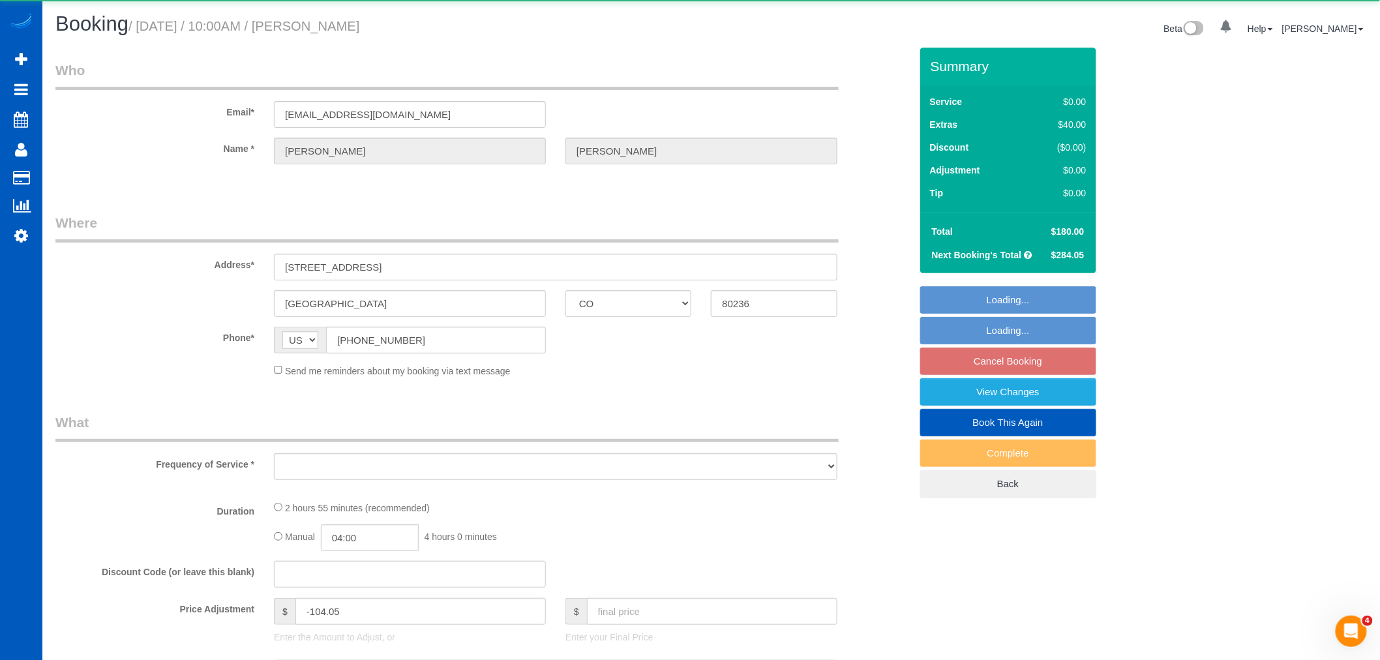
select select "2"
select select "spot1"
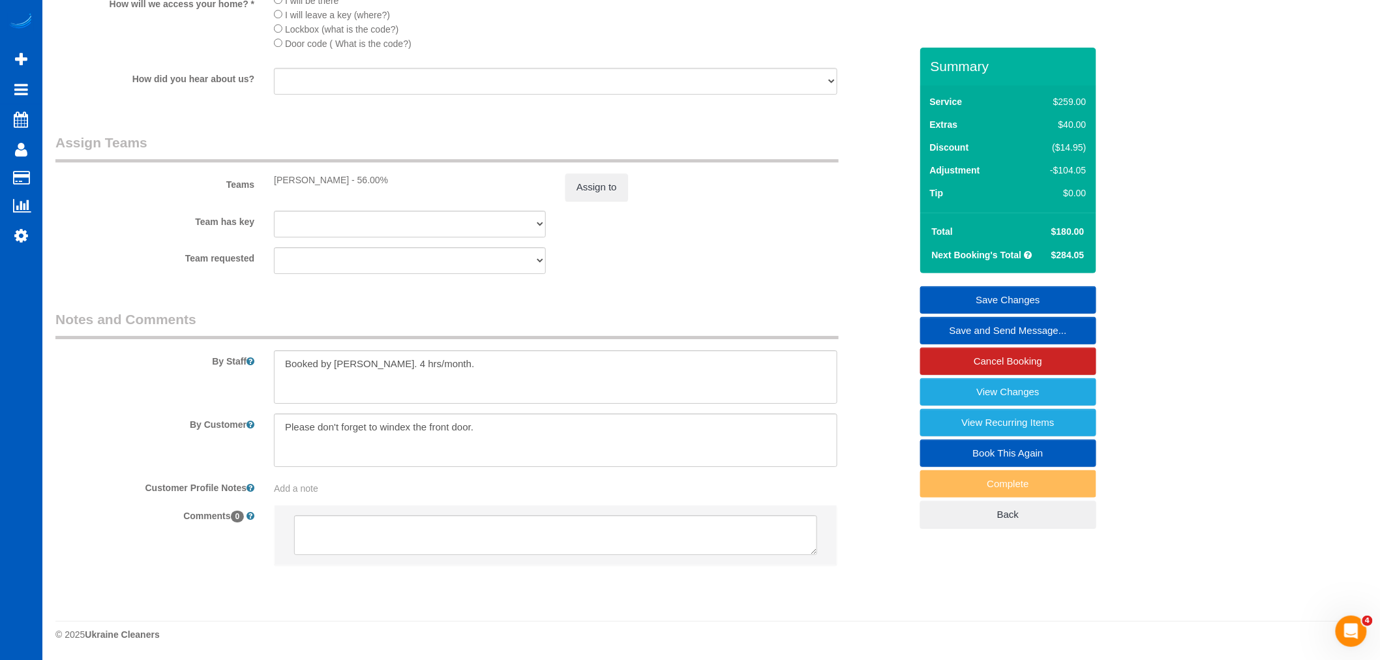
scroll to position [1622, 0]
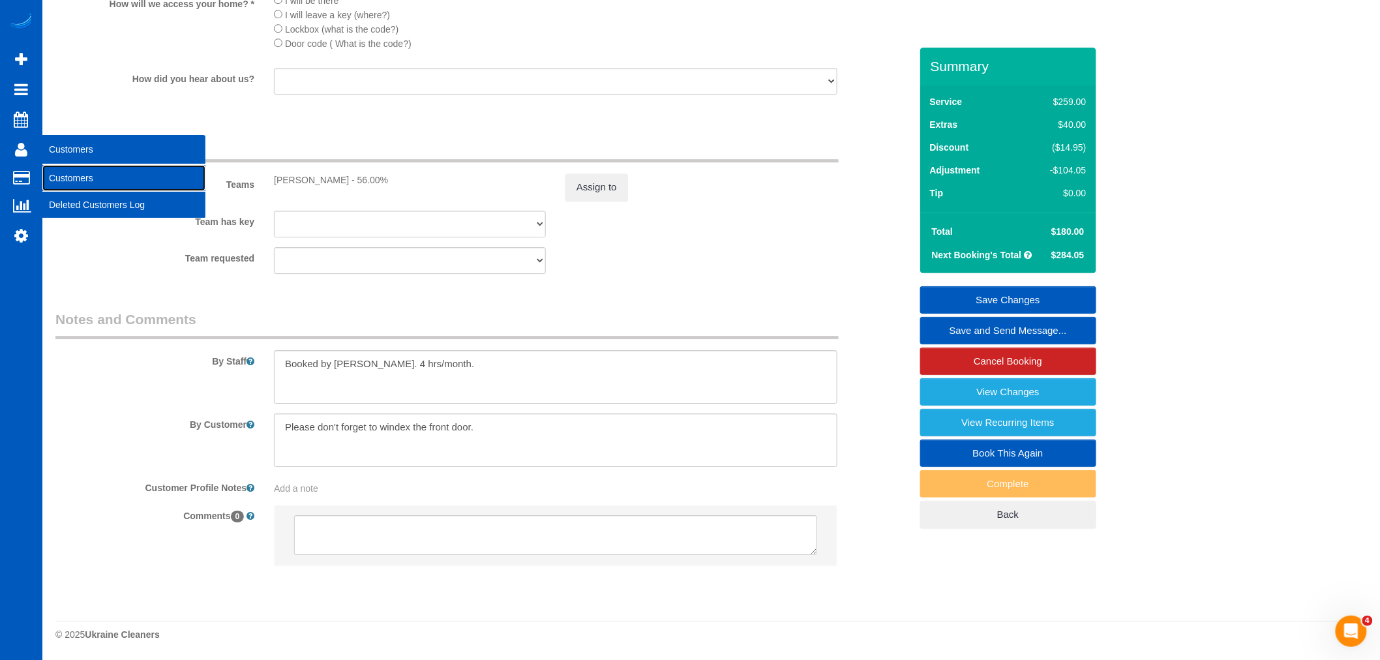
click at [91, 184] on link "Customers" at bounding box center [123, 178] width 163 height 26
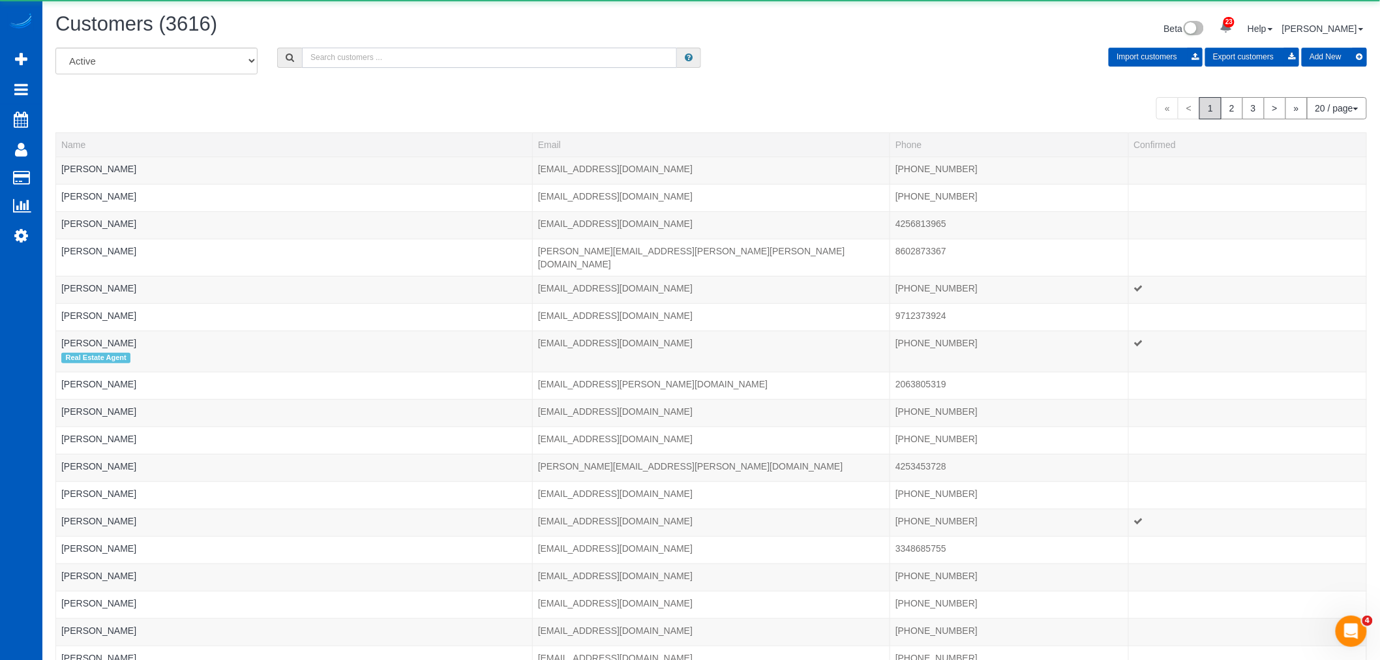
click at [349, 60] on input "text" at bounding box center [489, 58] width 375 height 20
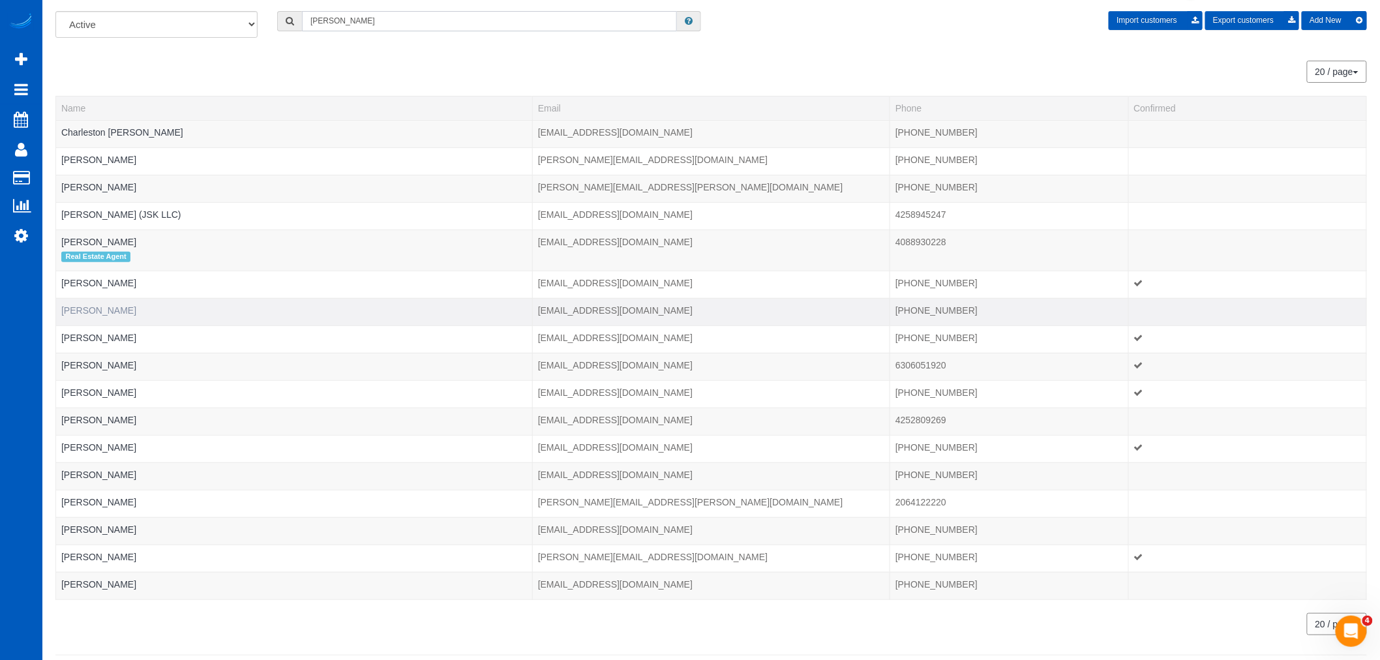
scroll to position [72, 0]
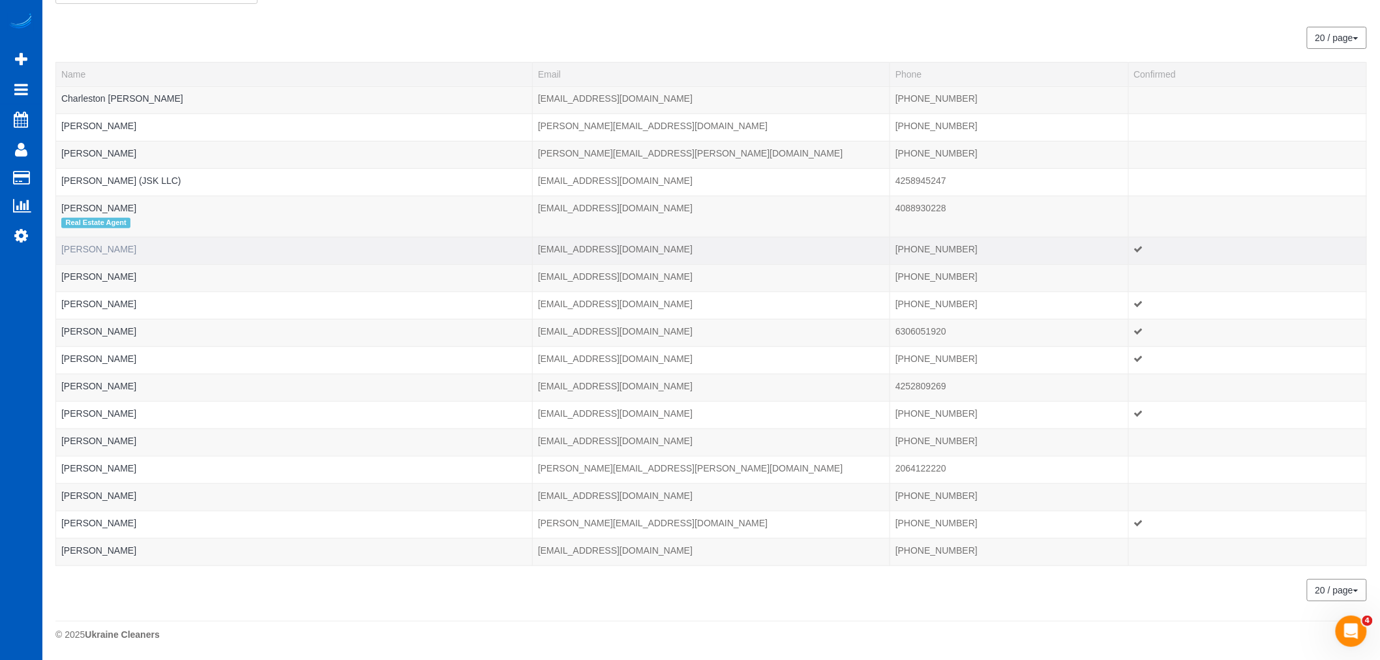
type input "[PERSON_NAME]"
click at [86, 250] on link "[PERSON_NAME]" at bounding box center [98, 249] width 75 height 10
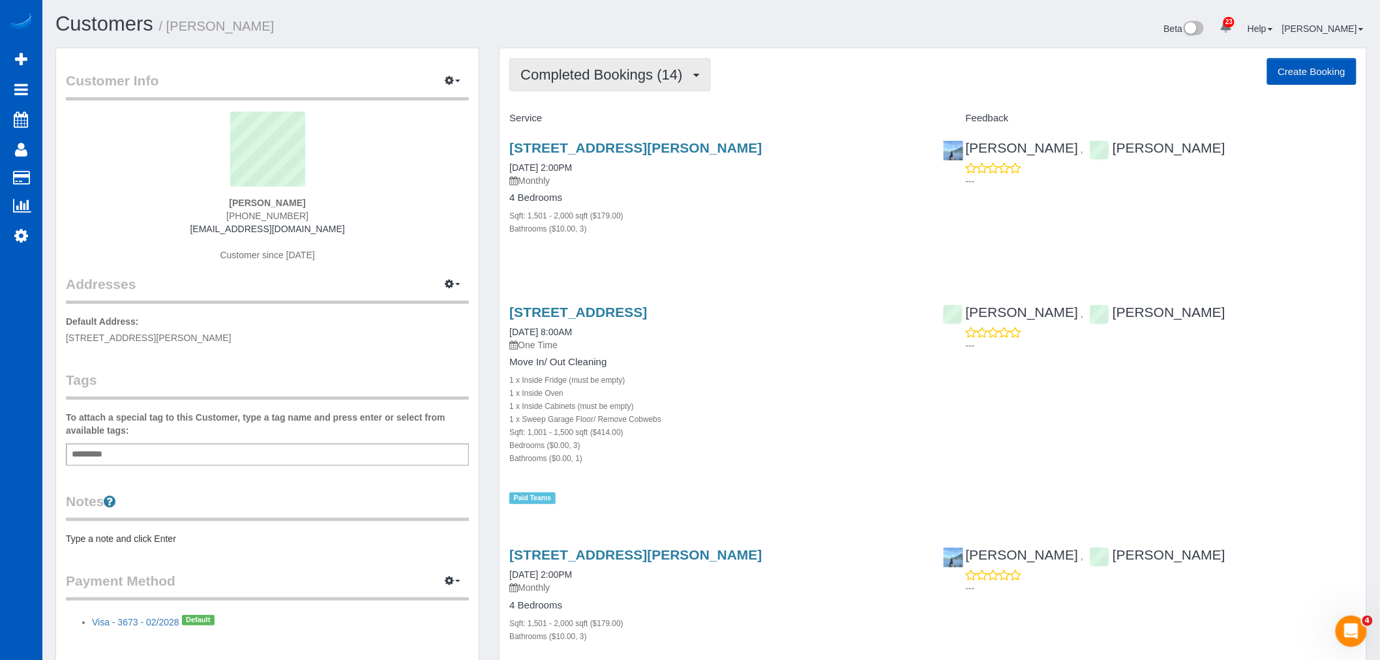
click at [574, 72] on span "Completed Bookings (14)" at bounding box center [604, 75] width 168 height 16
click at [578, 117] on link "Upcoming Bookings (11)" at bounding box center [580, 121] width 141 height 17
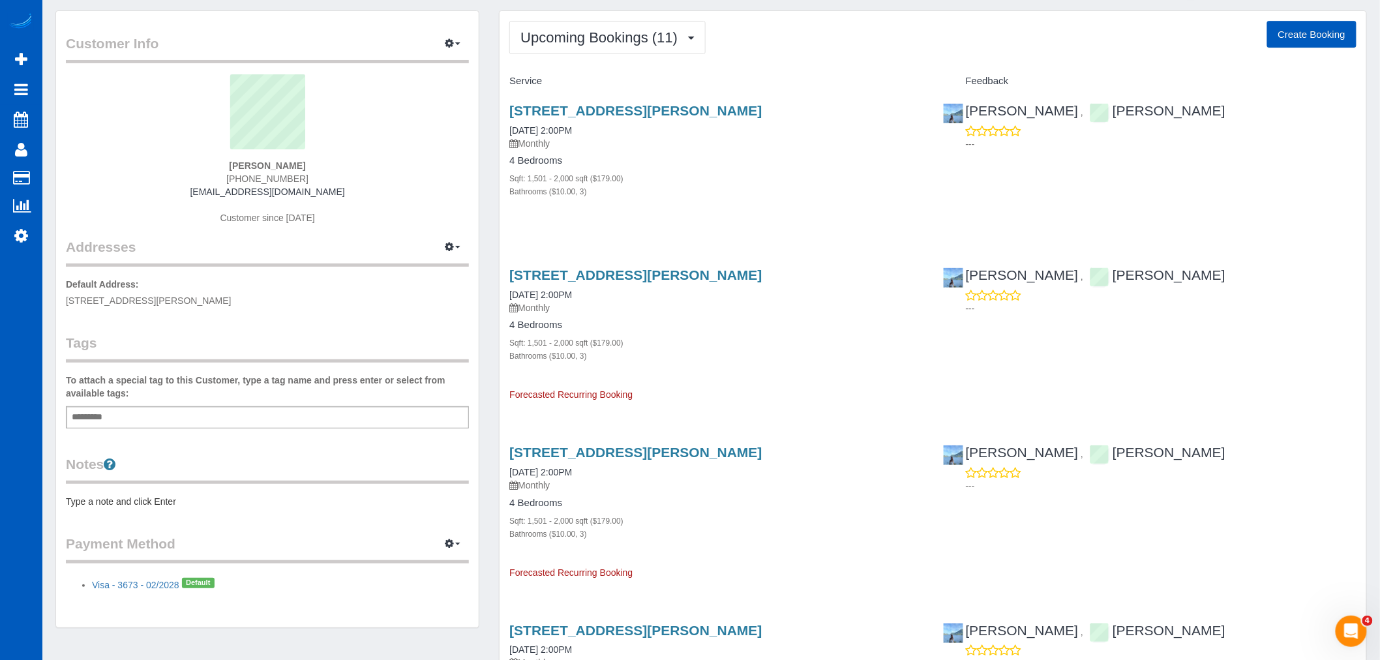
scroll to position [72, 0]
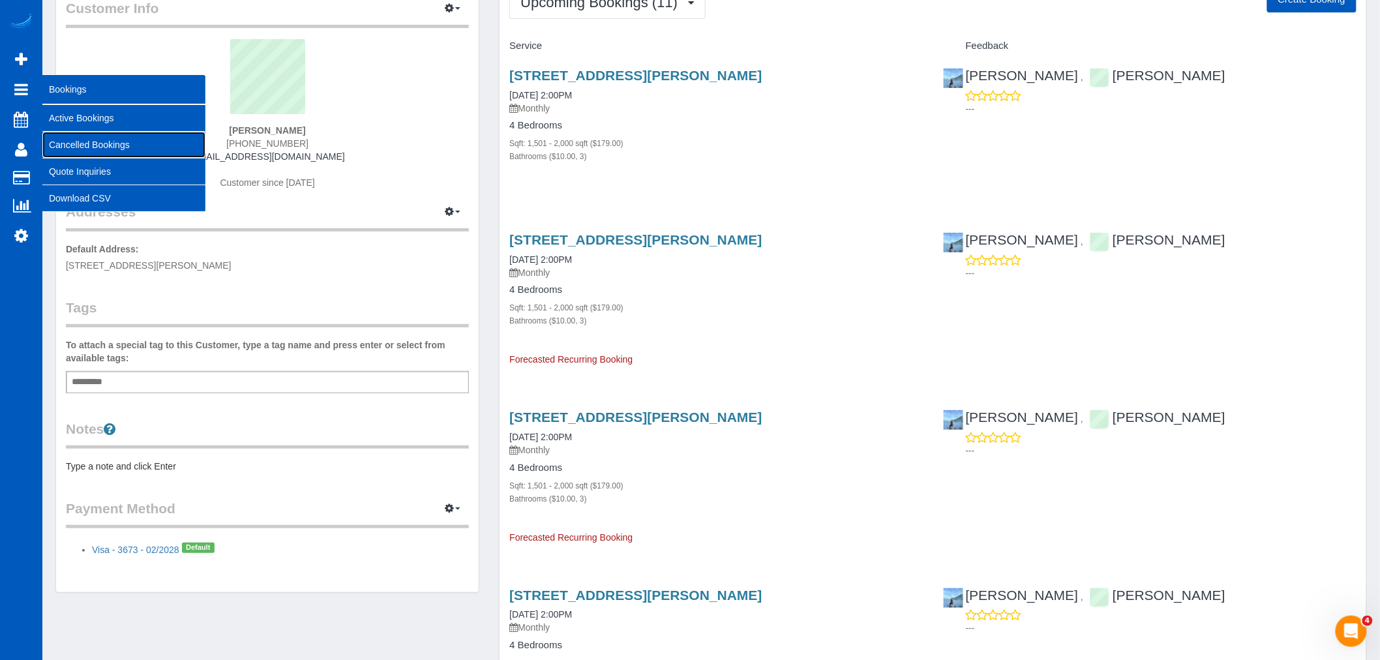
click at [83, 139] on link "Cancelled Bookings" at bounding box center [123, 145] width 163 height 26
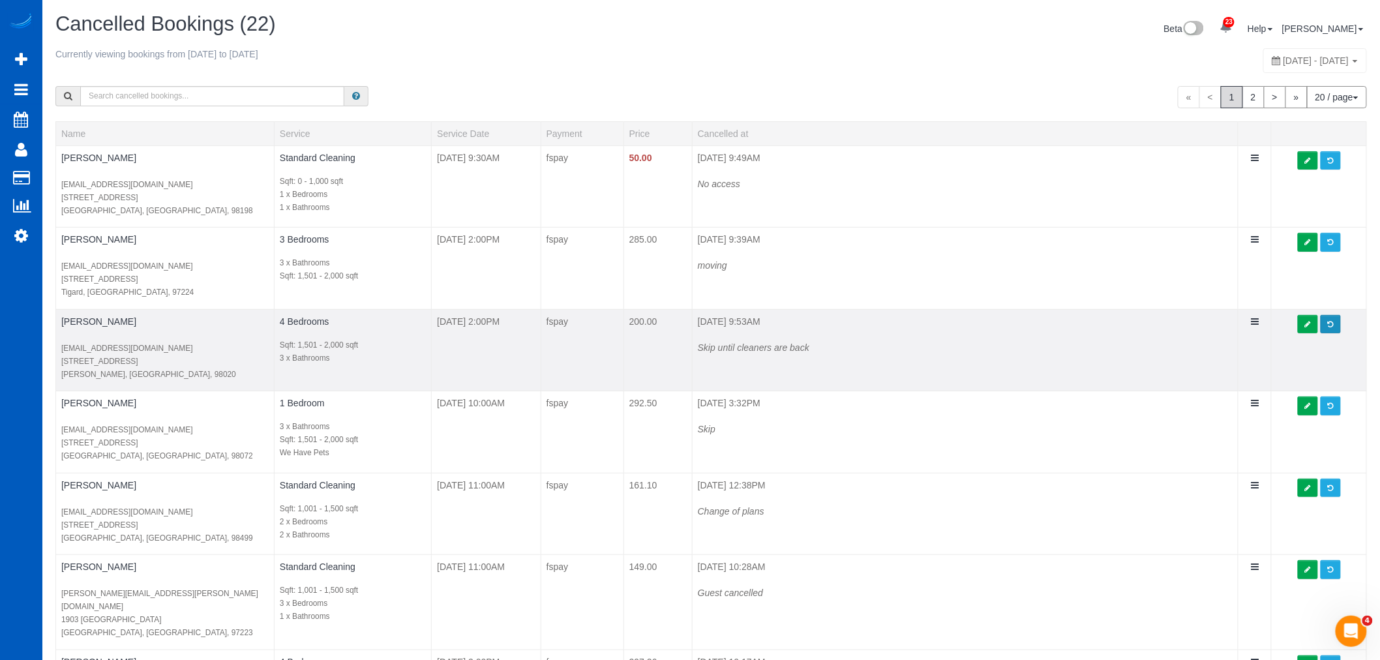
click at [1328, 328] on span at bounding box center [1331, 324] width 6 height 7
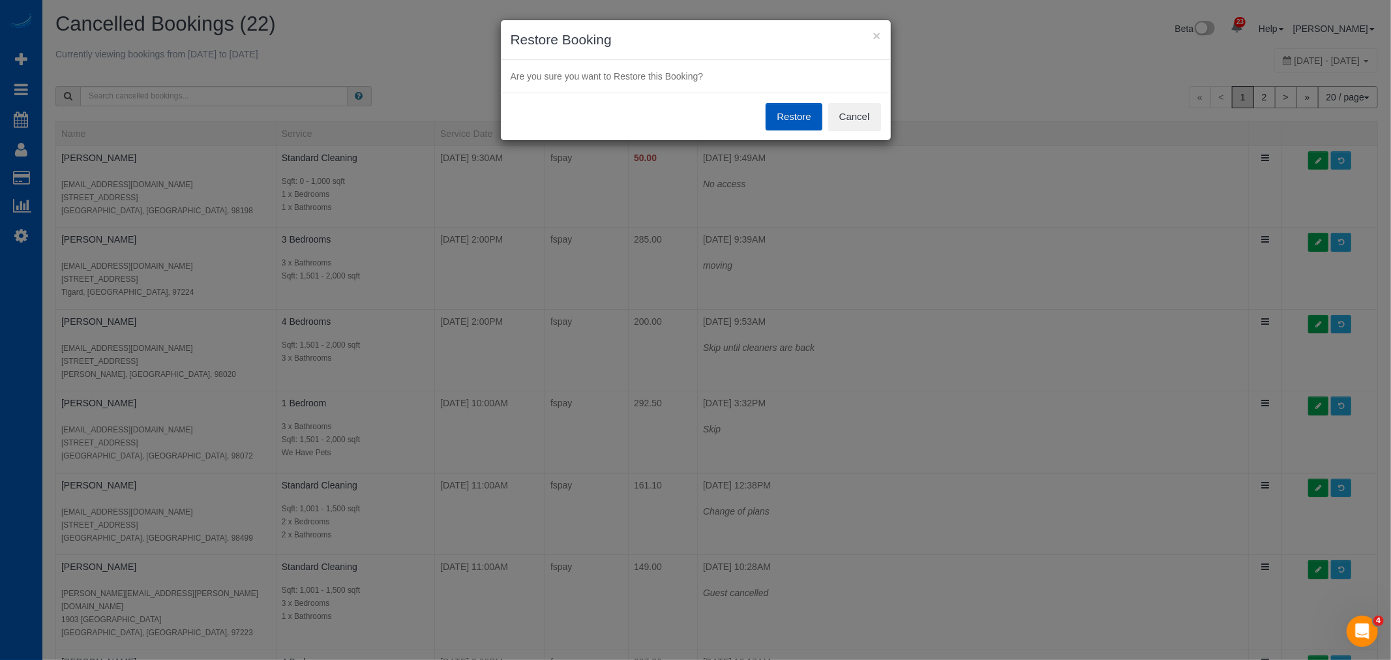
click at [796, 113] on button "Restore" at bounding box center [794, 116] width 57 height 27
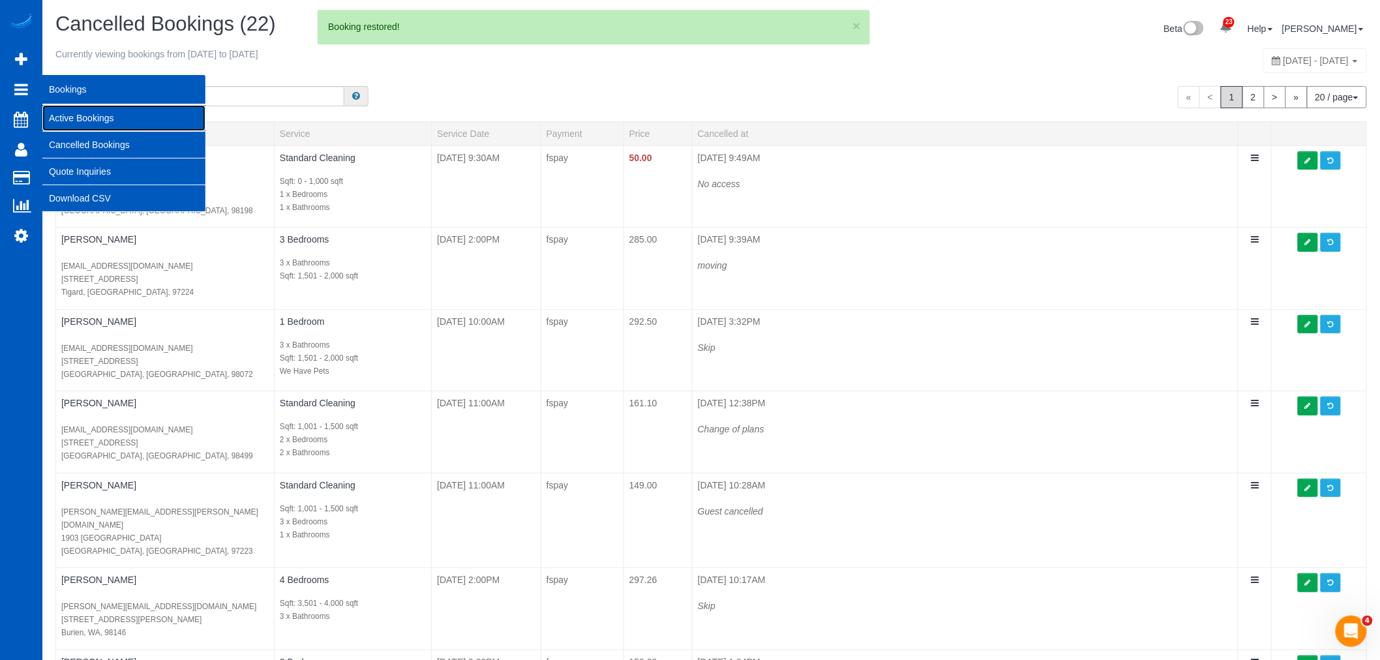
click at [103, 121] on link "Active Bookings" at bounding box center [123, 118] width 163 height 26
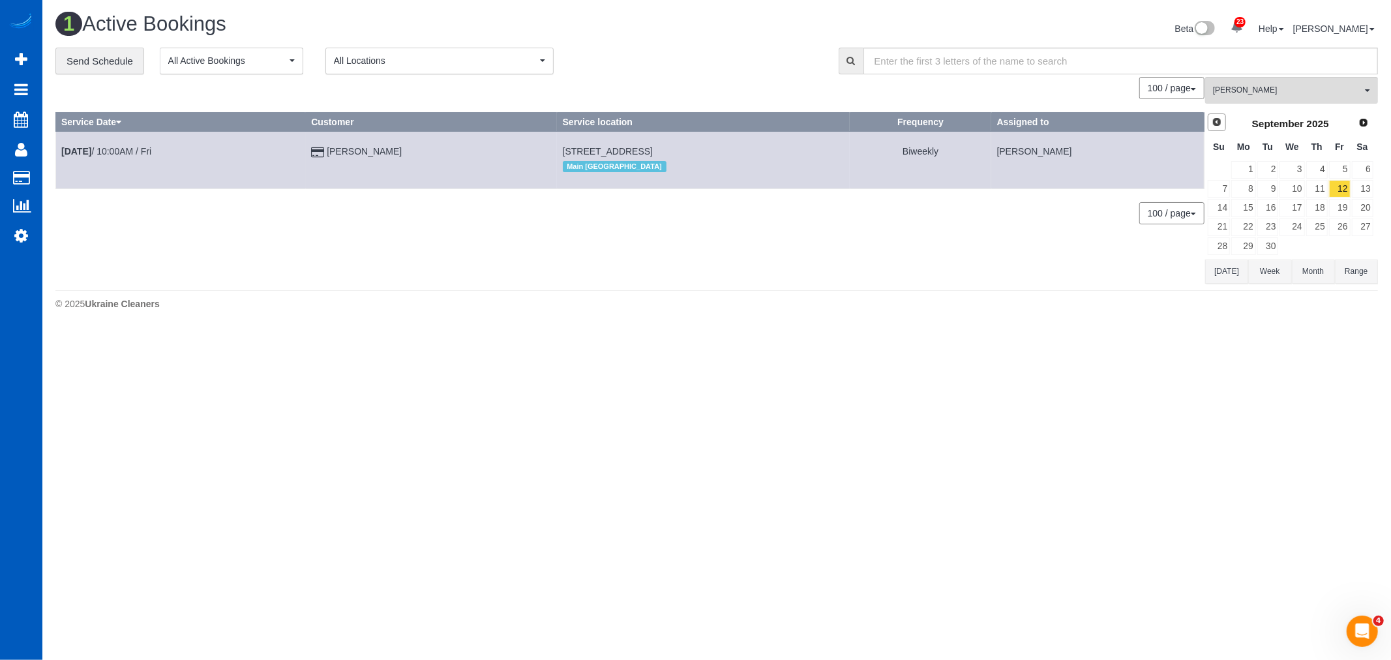
click at [1220, 123] on span "Prev" at bounding box center [1217, 122] width 10 height 10
click at [1247, 224] on link "18" at bounding box center [1243, 227] width 24 height 18
click at [1258, 85] on span "[PERSON_NAME]" at bounding box center [1287, 90] width 149 height 11
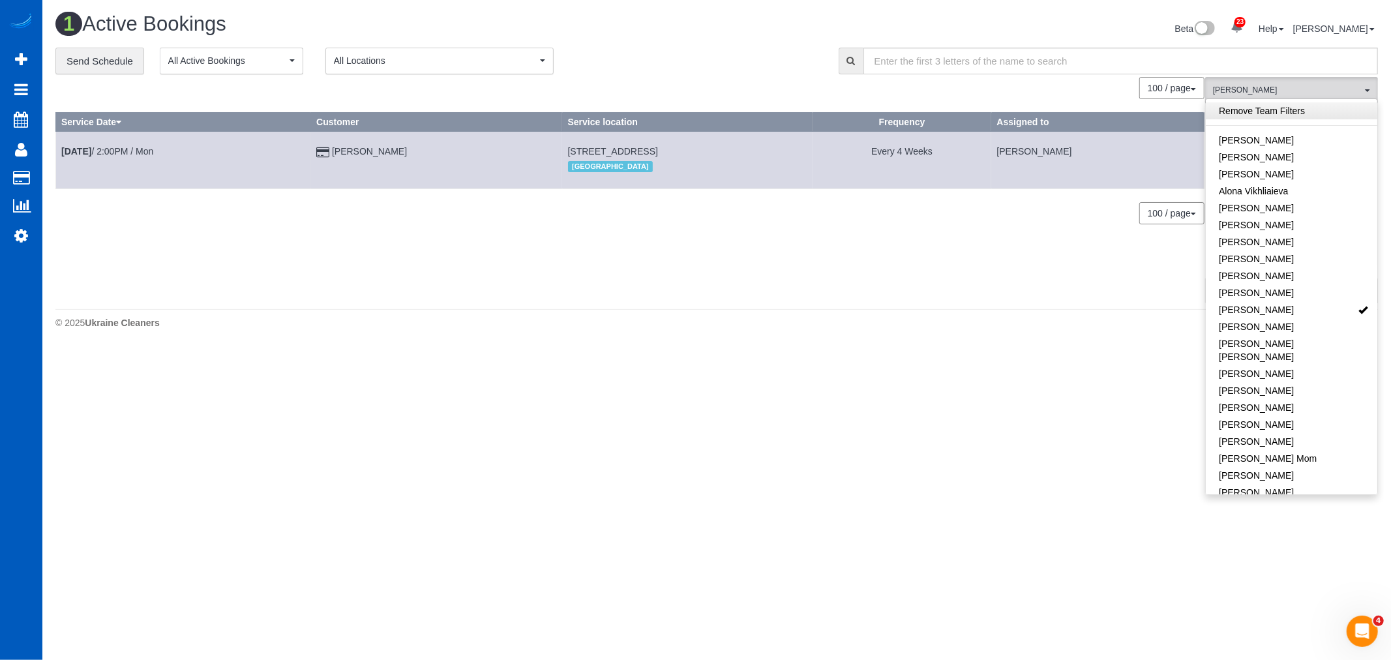
click at [1255, 119] on link "Remove Team Filters" at bounding box center [1291, 110] width 171 height 17
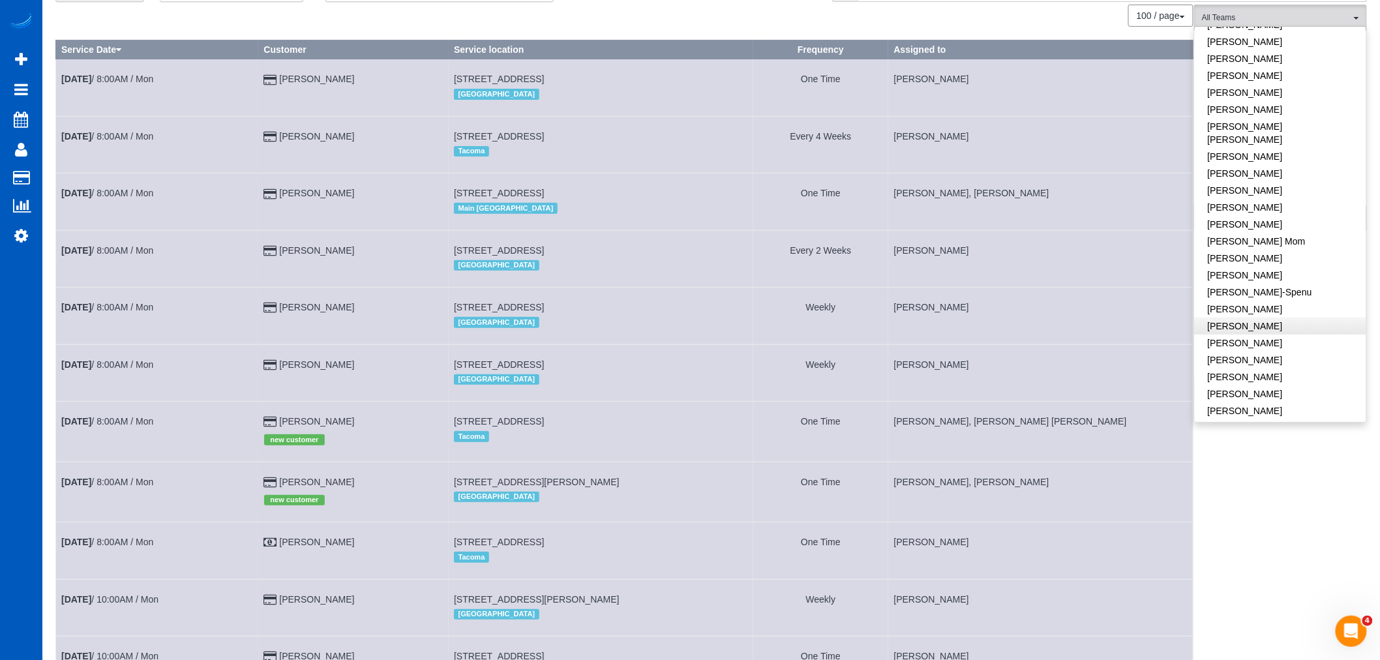
scroll to position [217, 0]
click at [1271, 313] on link "[PERSON_NAME]" at bounding box center [1280, 321] width 171 height 17
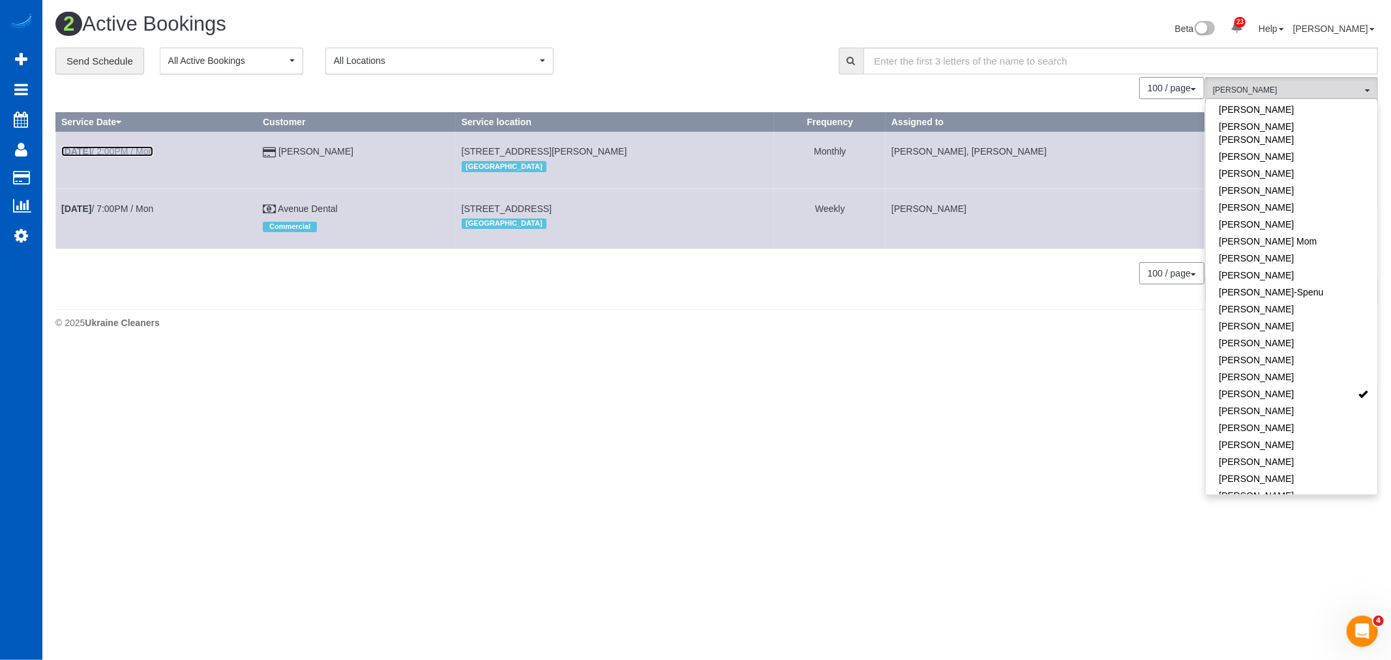
click at [125, 151] on link "[DATE] 2:00PM / Mon" at bounding box center [107, 151] width 92 height 10
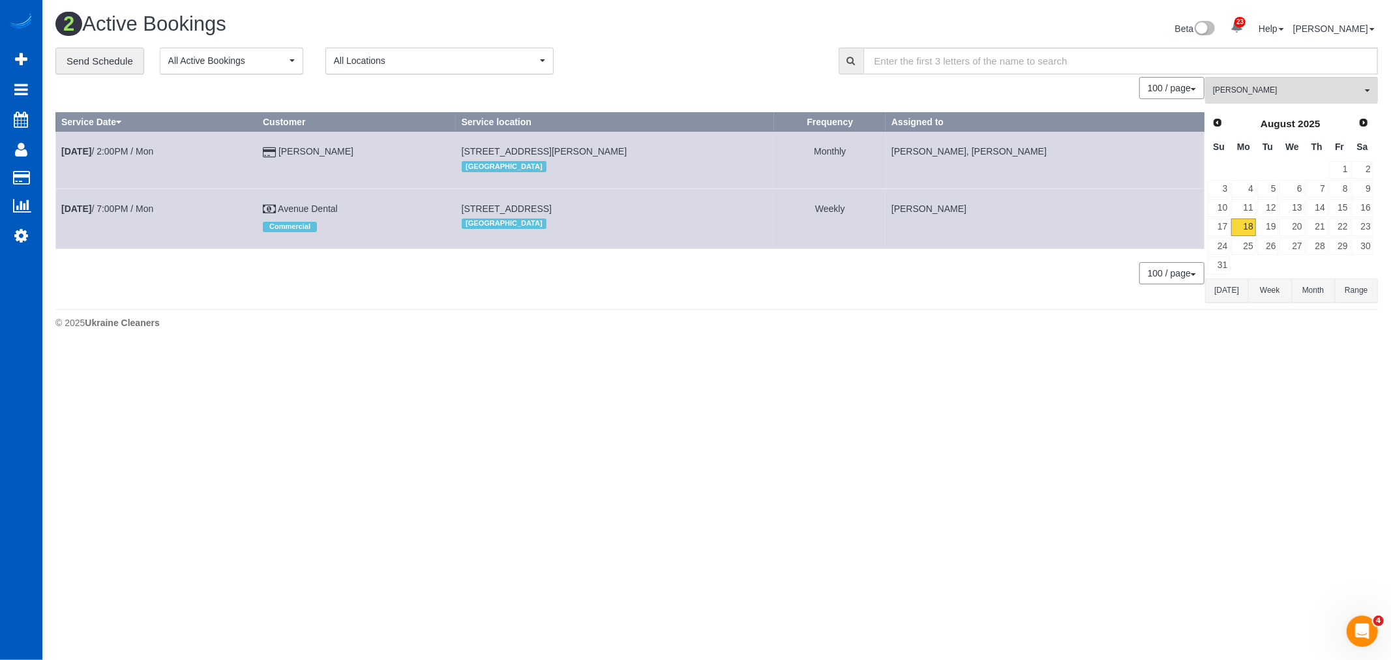
select select "WA"
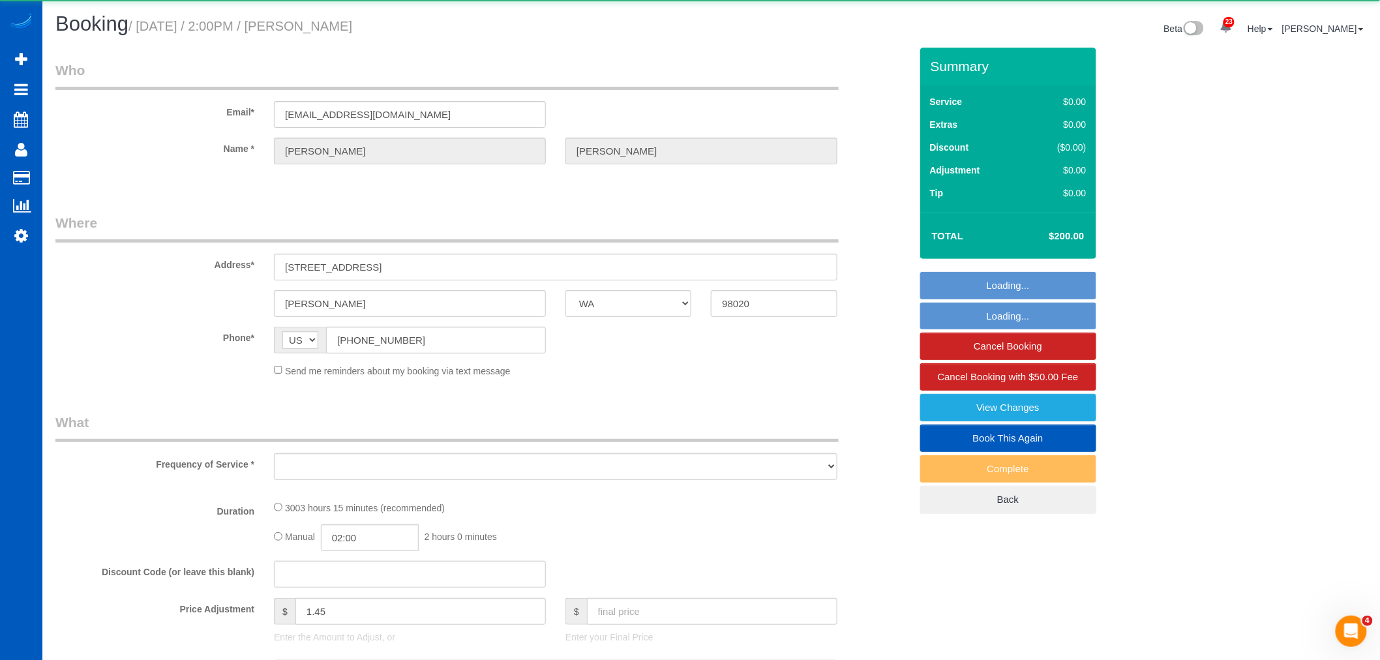
select select "object:5683"
select select "string:fspay-56ecc9be-2bf1-4421-ab01-1be2d1186c24"
select select "number:7"
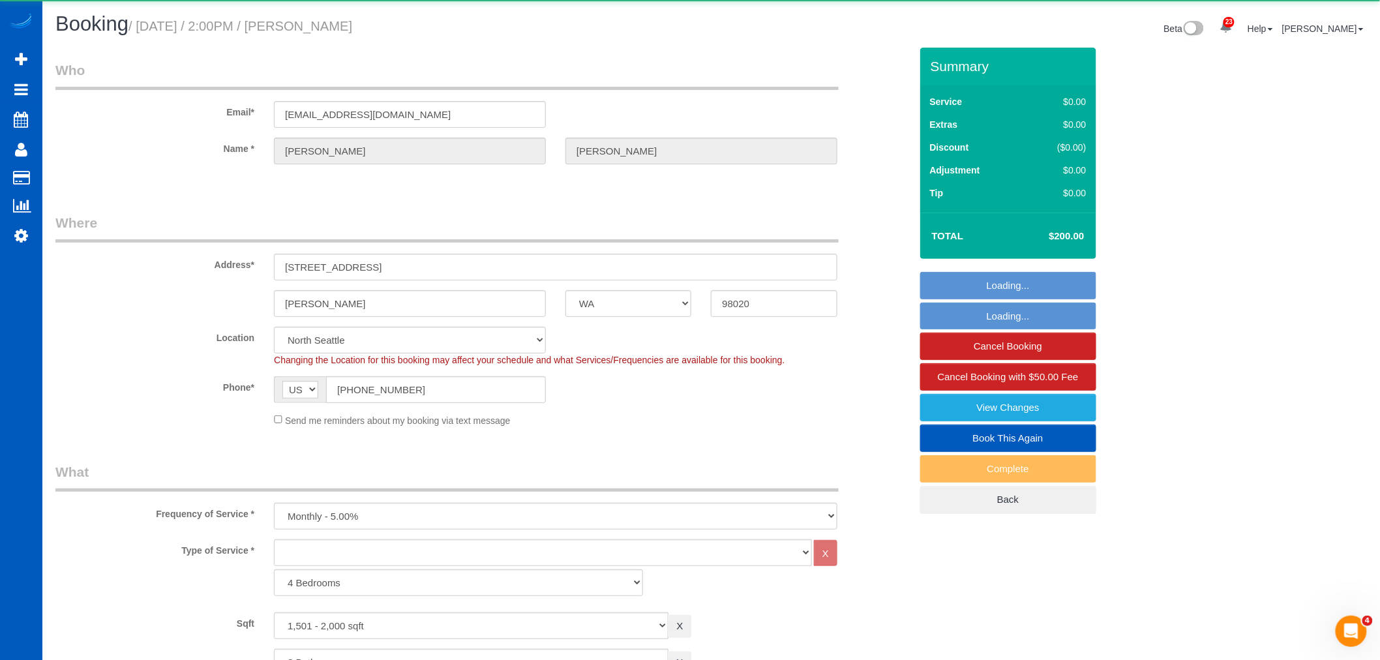
select select "spot9"
select select "1501"
select select "3"
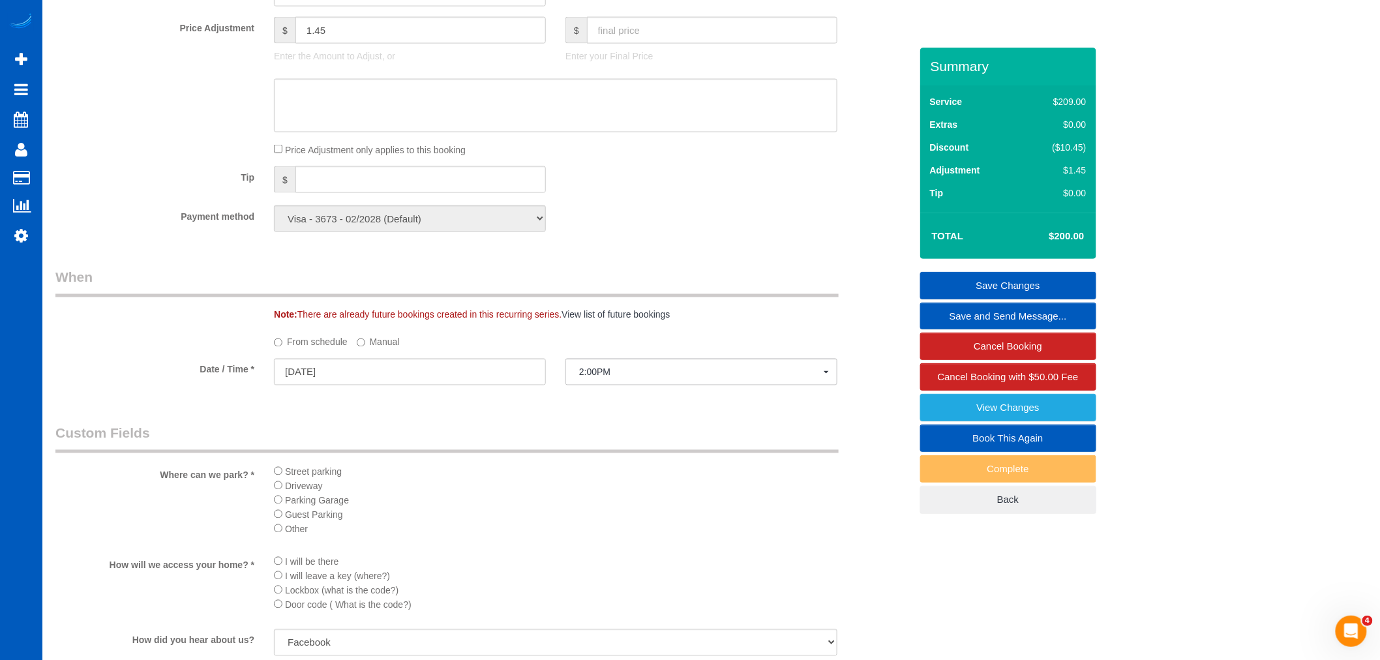
scroll to position [797, 0]
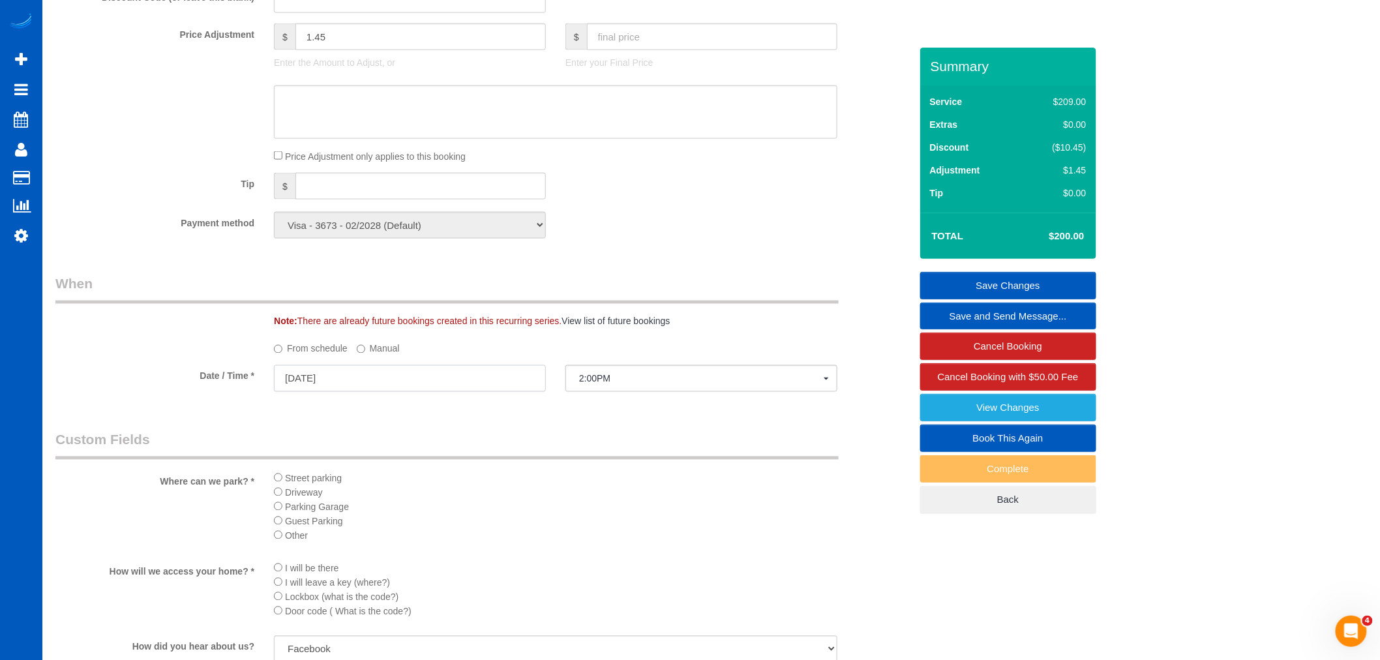
click at [336, 375] on input "[DATE]" at bounding box center [410, 378] width 272 height 27
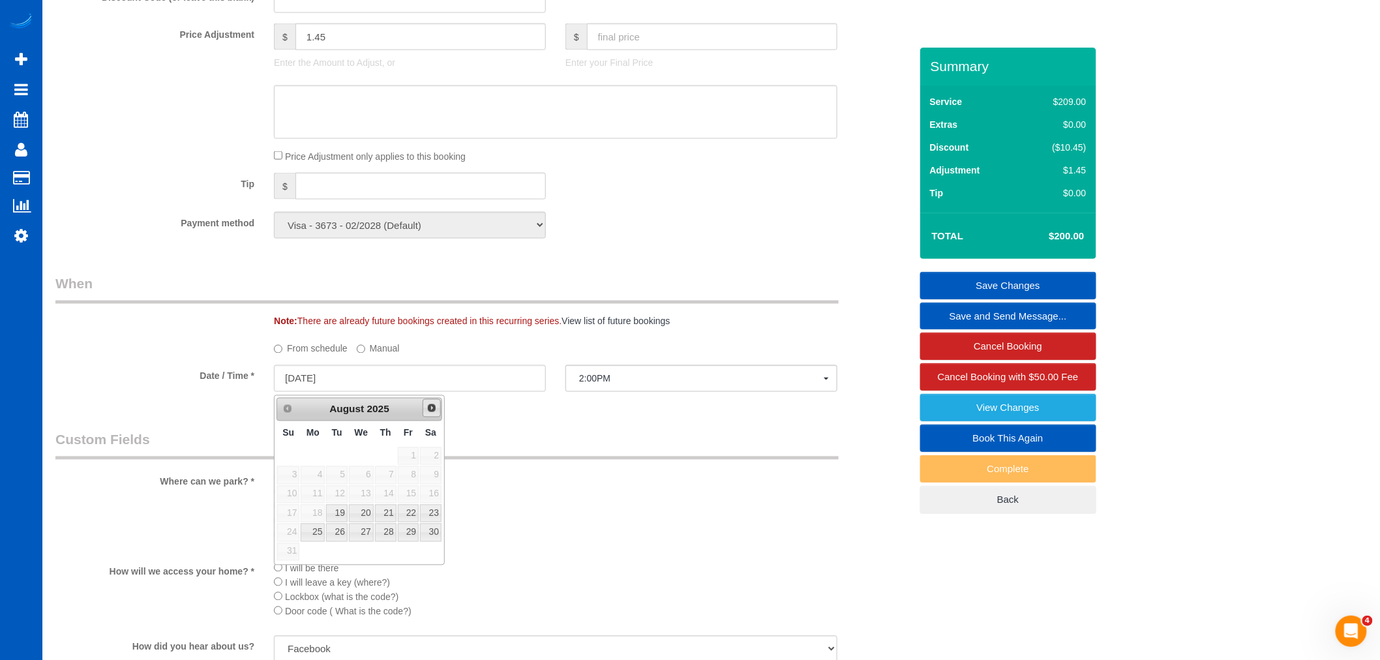
click at [430, 411] on span "Next" at bounding box center [431, 408] width 10 height 10
click at [692, 435] on legend "Custom Fields" at bounding box center [446, 444] width 783 height 29
click at [335, 385] on input "[DATE]" at bounding box center [410, 378] width 272 height 27
click at [412, 533] on link "29" at bounding box center [408, 533] width 21 height 18
type input "[DATE]"
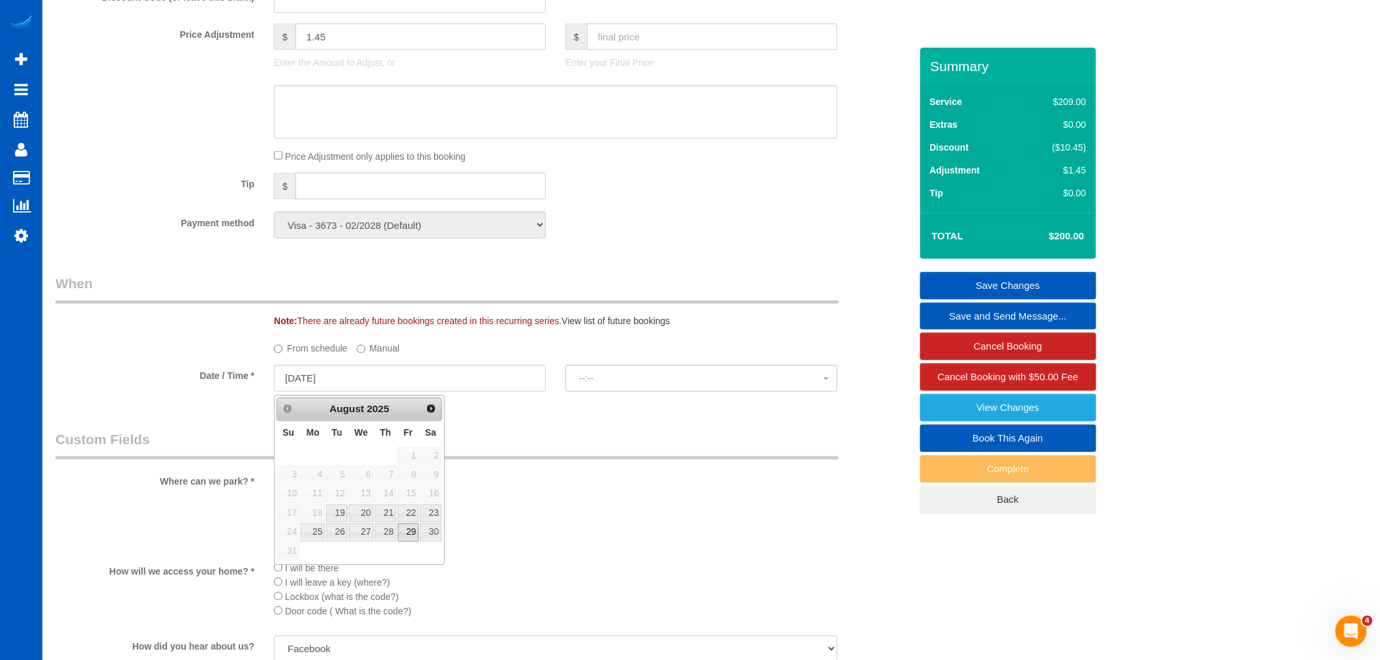
select select "spot21"
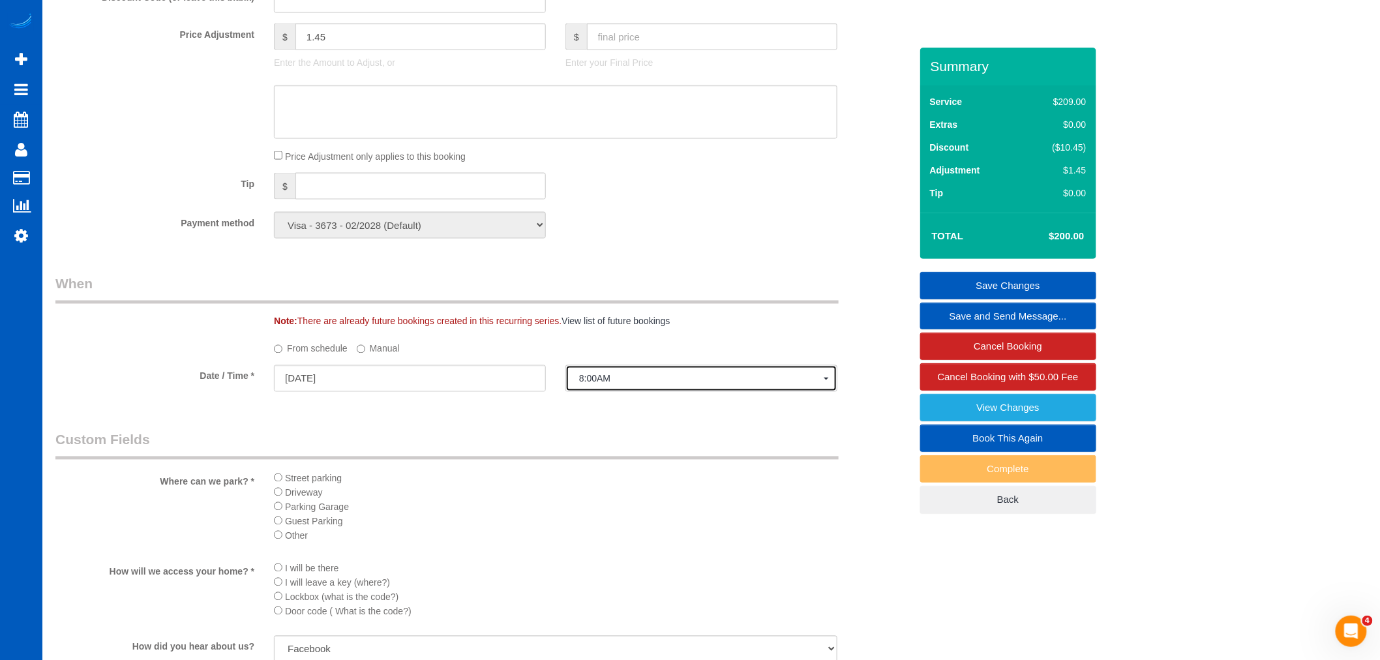
click at [612, 377] on span "8:00AM" at bounding box center [701, 379] width 245 height 10
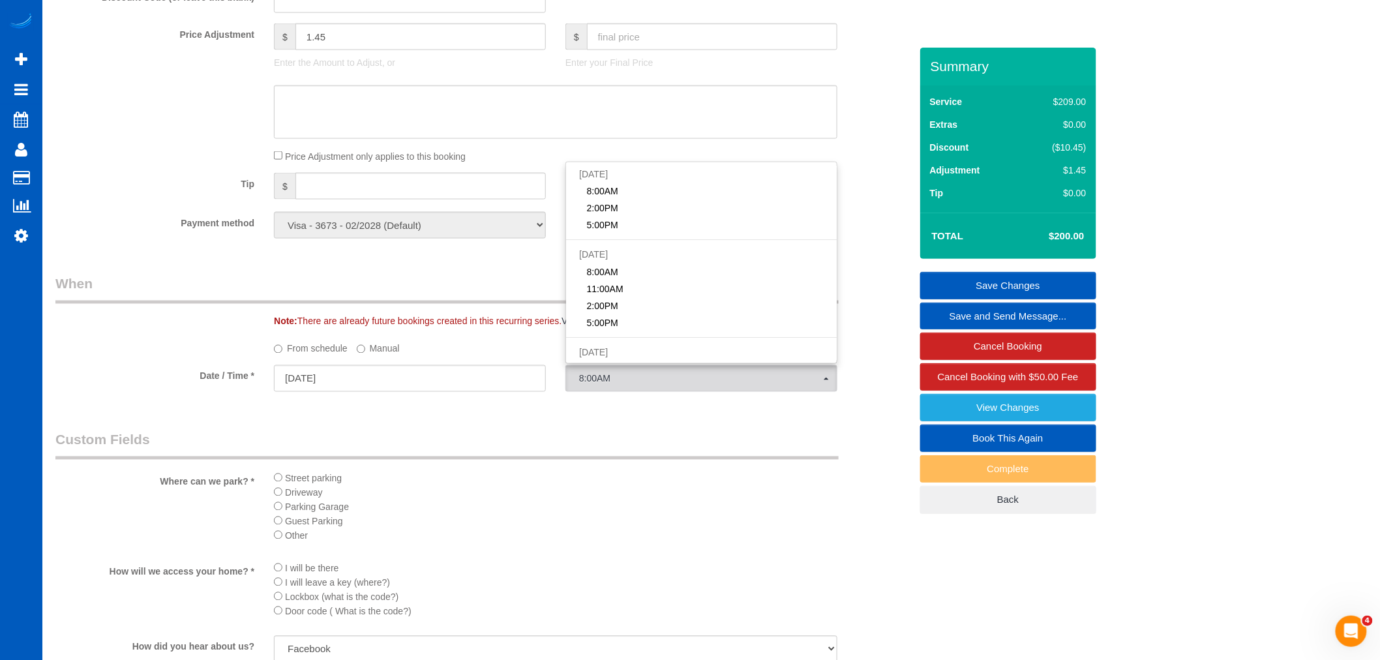
click at [382, 349] on label "Manual" at bounding box center [378, 347] width 43 height 18
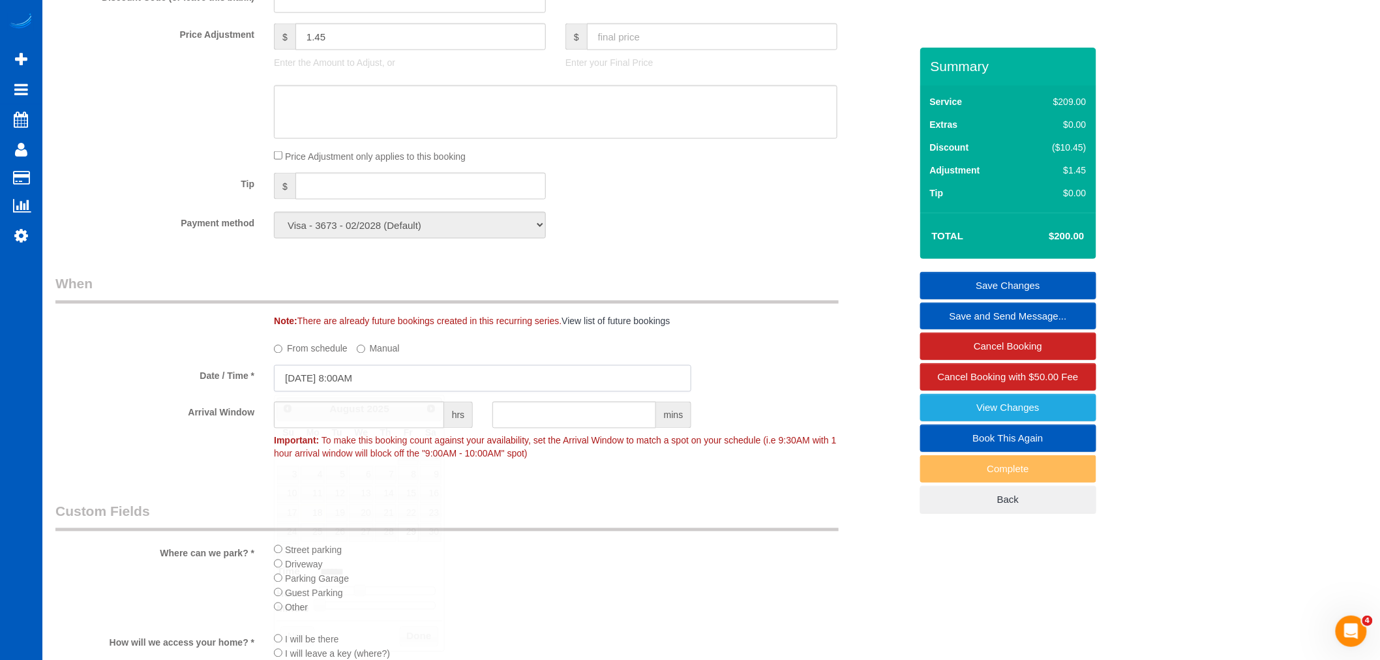
click at [363, 380] on input "[DATE] 8:00AM" at bounding box center [482, 378] width 417 height 27
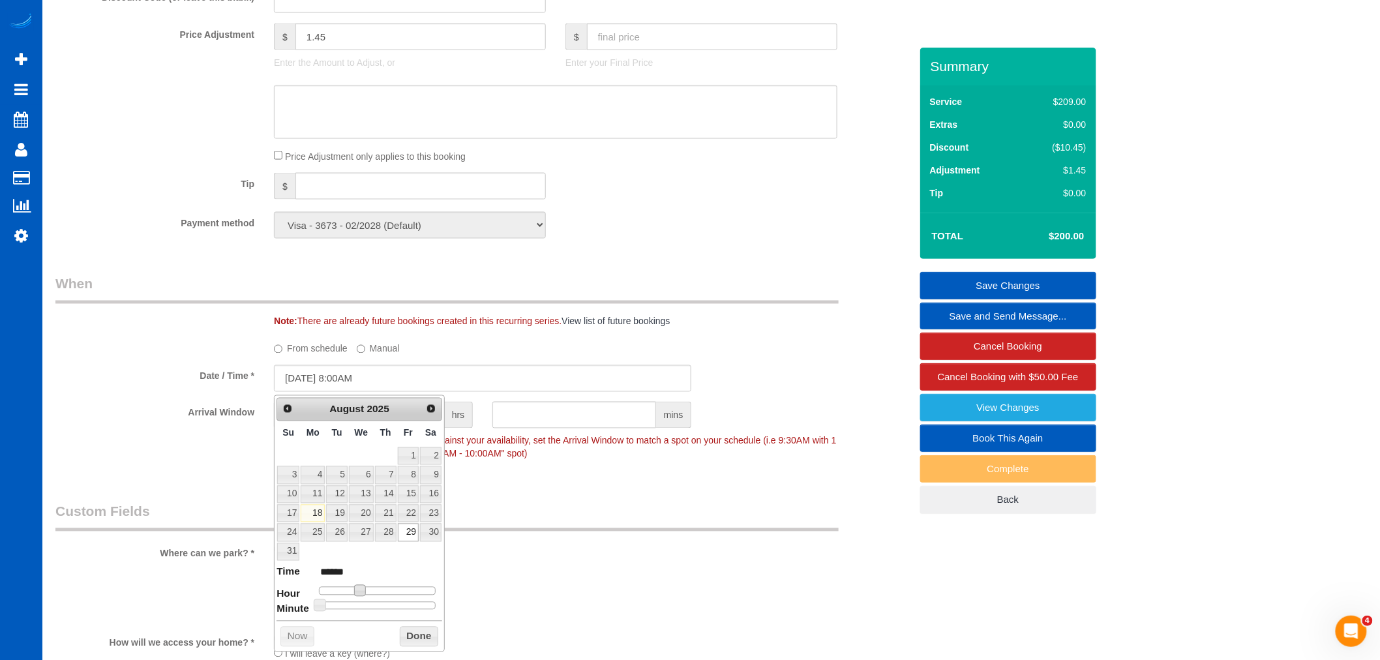
type input "[DATE] 9:00AM"
type input "******"
type input "[DATE] 10:00AM"
type input "*******"
type input "[DATE] 11:00AM"
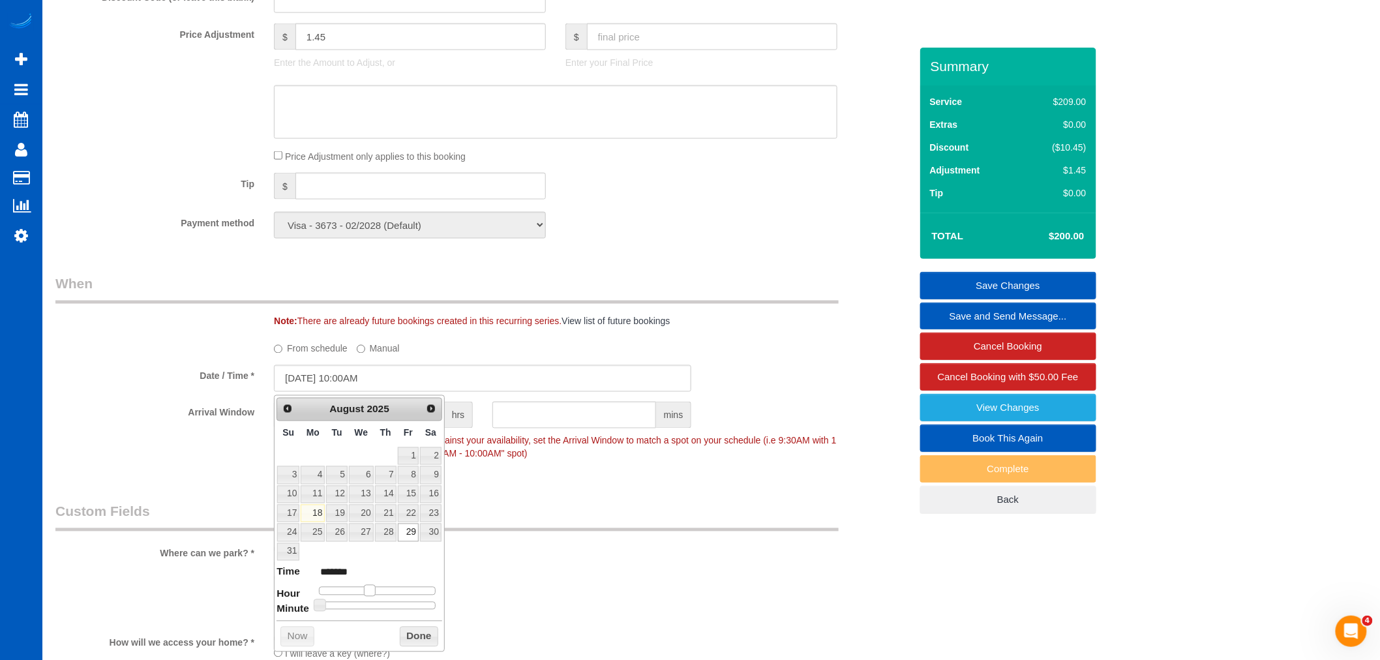
type input "*******"
type input "[DATE] 10:00AM"
type input "*******"
drag, startPoint x: 364, startPoint y: 587, endPoint x: 373, endPoint y: 589, distance: 9.3
click at [373, 589] on span at bounding box center [370, 591] width 12 height 12
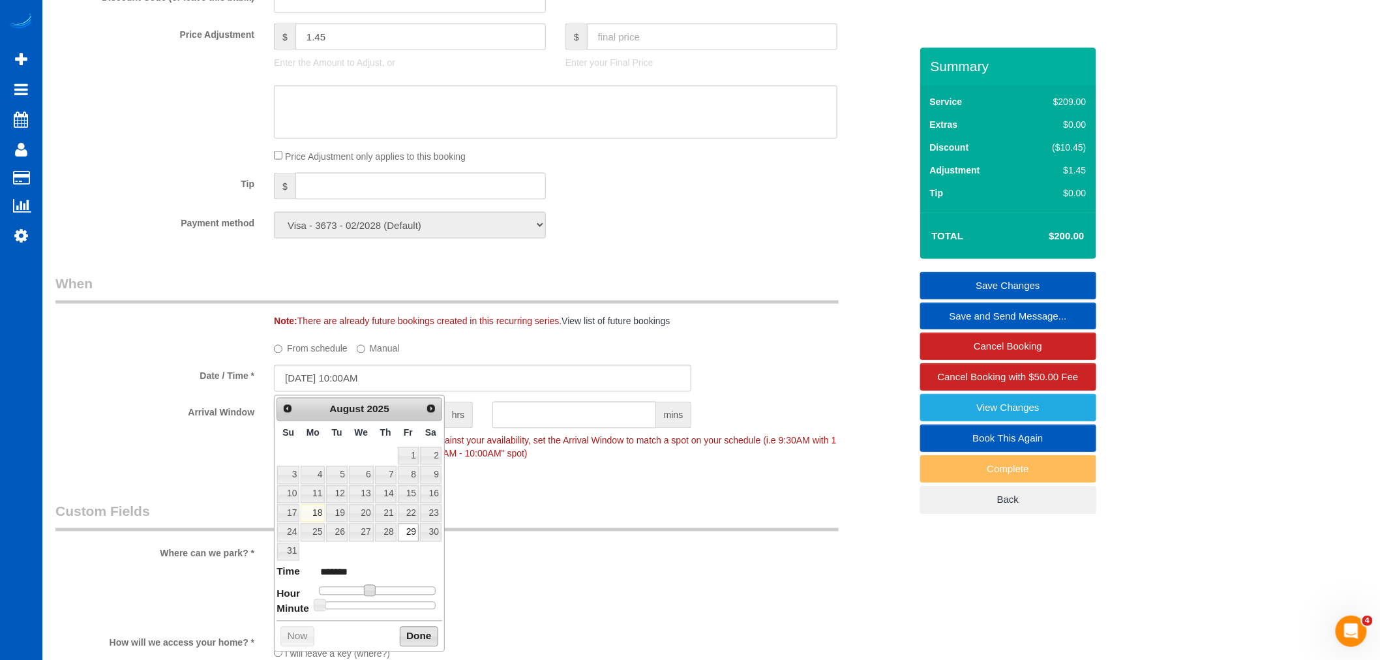
click at [419, 635] on button "Done" at bounding box center [419, 637] width 38 height 21
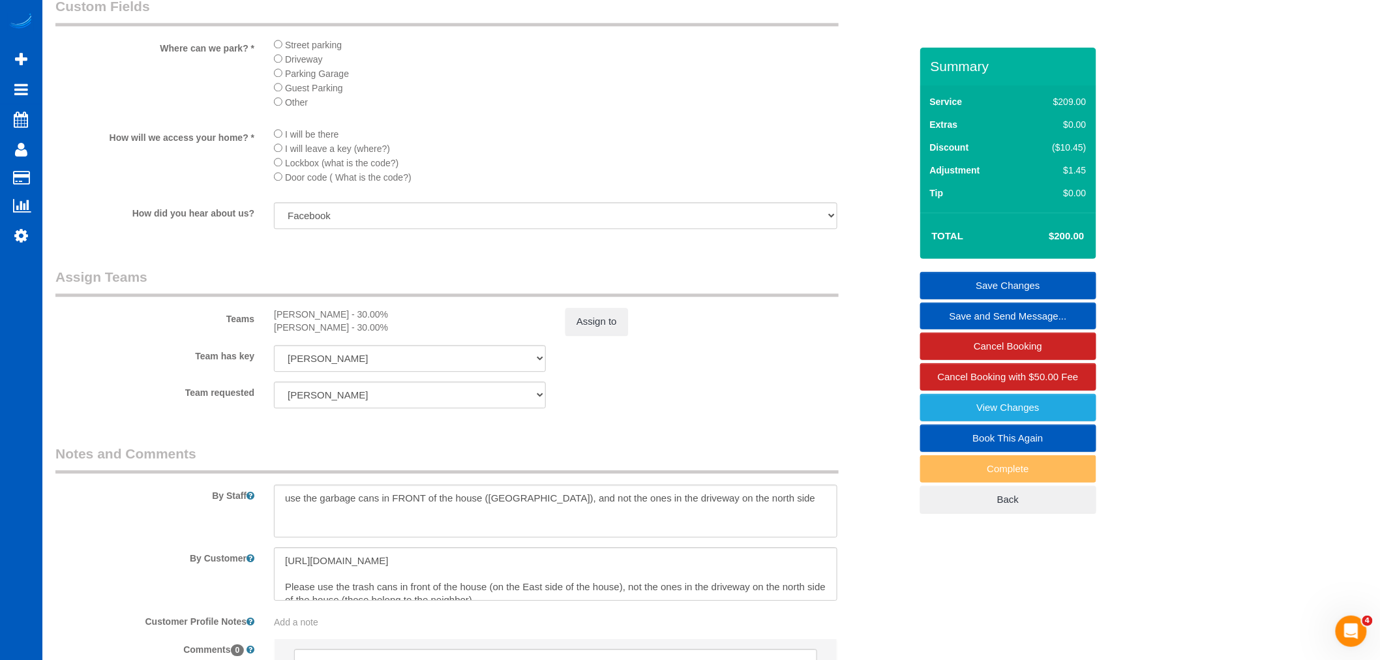
scroll to position [1304, 0]
click at [602, 333] on button "Assign to" at bounding box center [596, 319] width 63 height 27
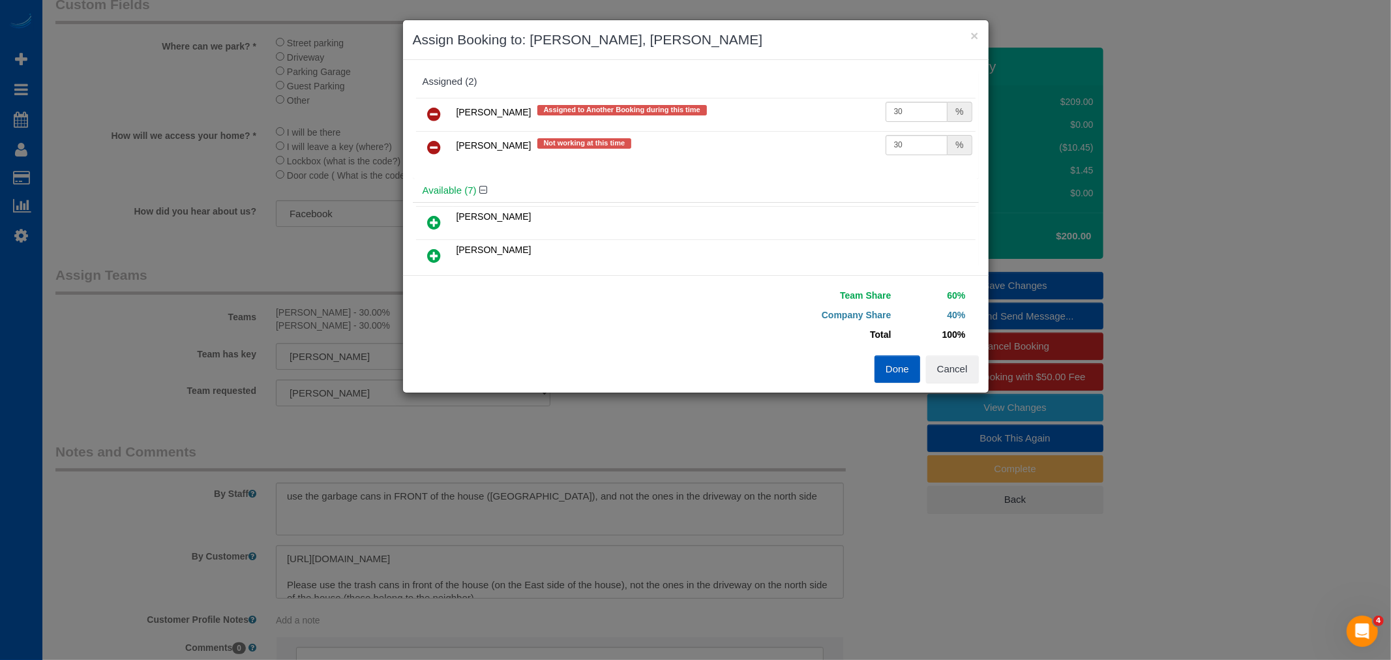
click at [428, 154] on icon at bounding box center [435, 148] width 14 height 16
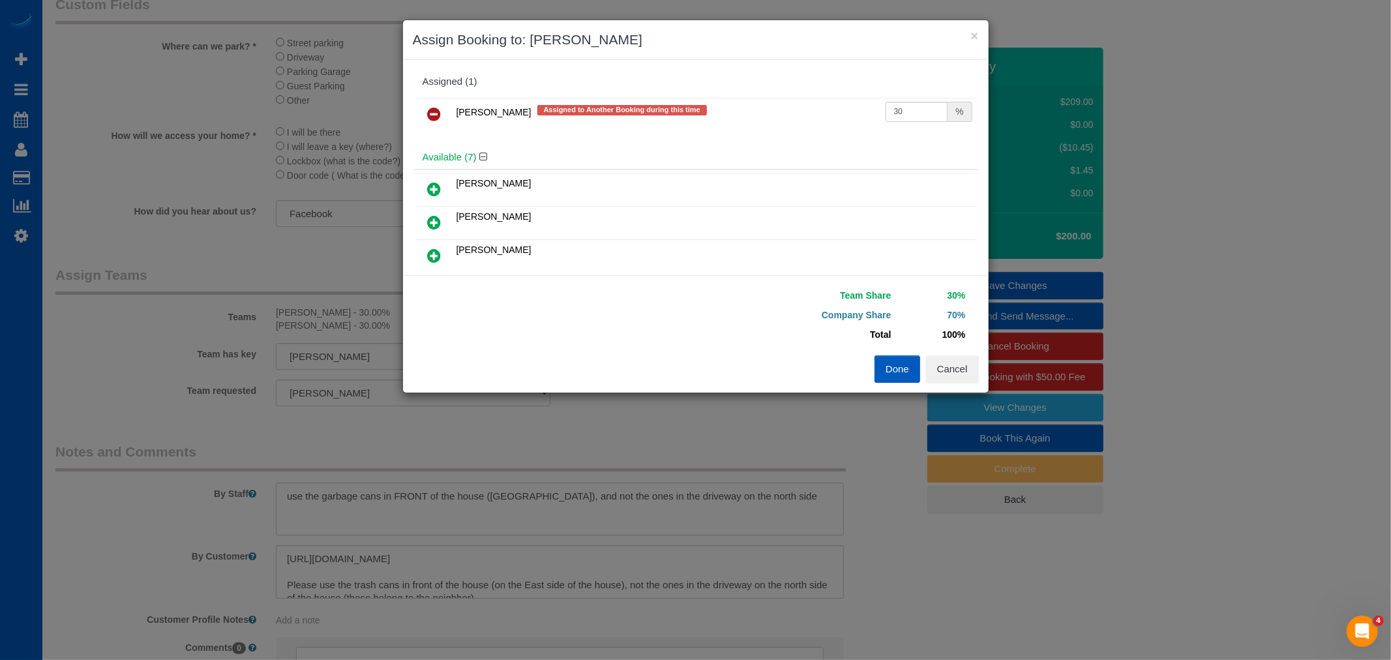
click at [438, 105] on link at bounding box center [434, 115] width 31 height 26
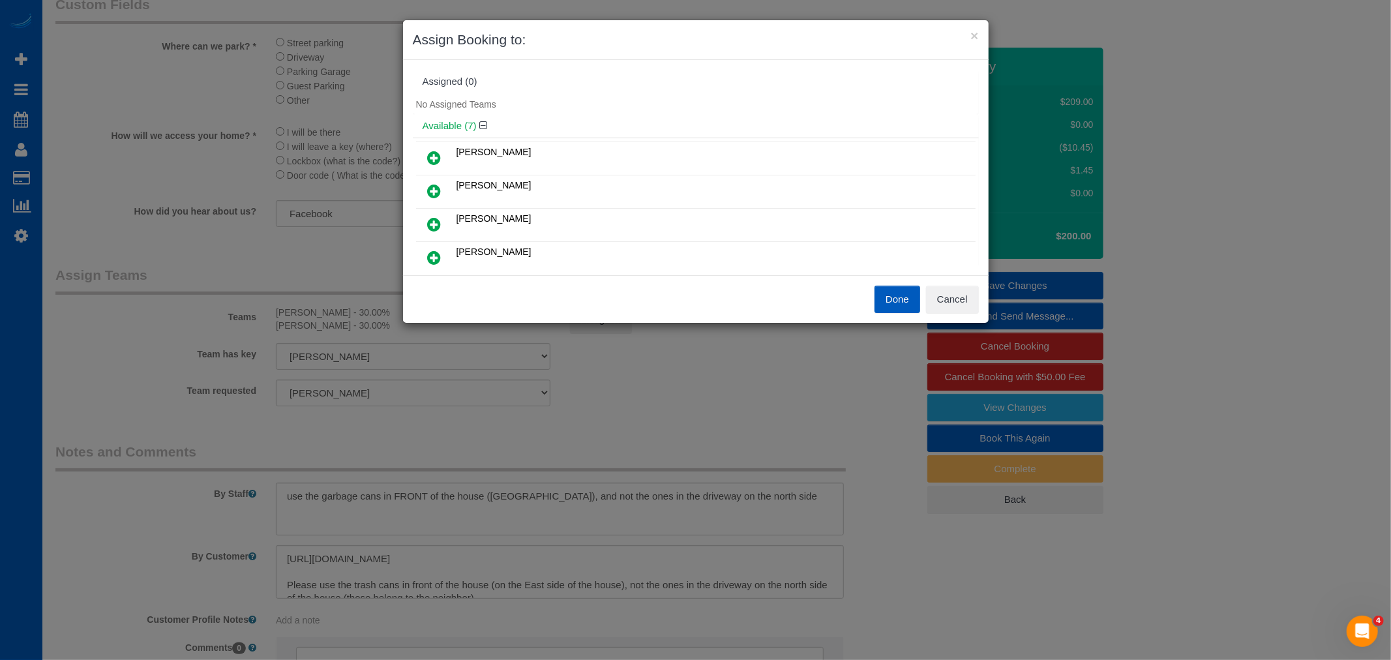
click at [433, 155] on icon at bounding box center [435, 158] width 14 height 16
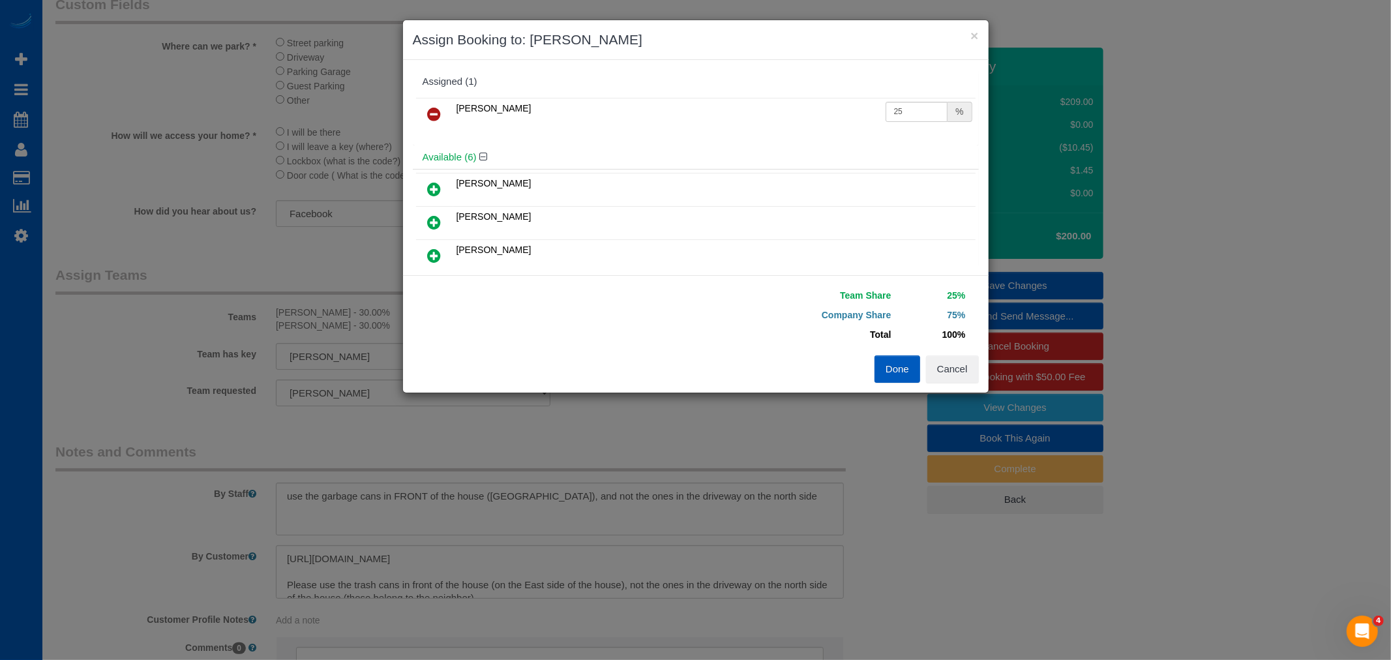
click at [434, 184] on icon at bounding box center [435, 189] width 14 height 16
click at [861, 109] on tr "[PERSON_NAME] 25 %" at bounding box center [695, 114] width 559 height 33
type input "30"
drag, startPoint x: 902, startPoint y: 135, endPoint x: 852, endPoint y: 141, distance: 50.6
click at [852, 141] on tr "[PERSON_NAME] 25 %" at bounding box center [695, 147] width 559 height 33
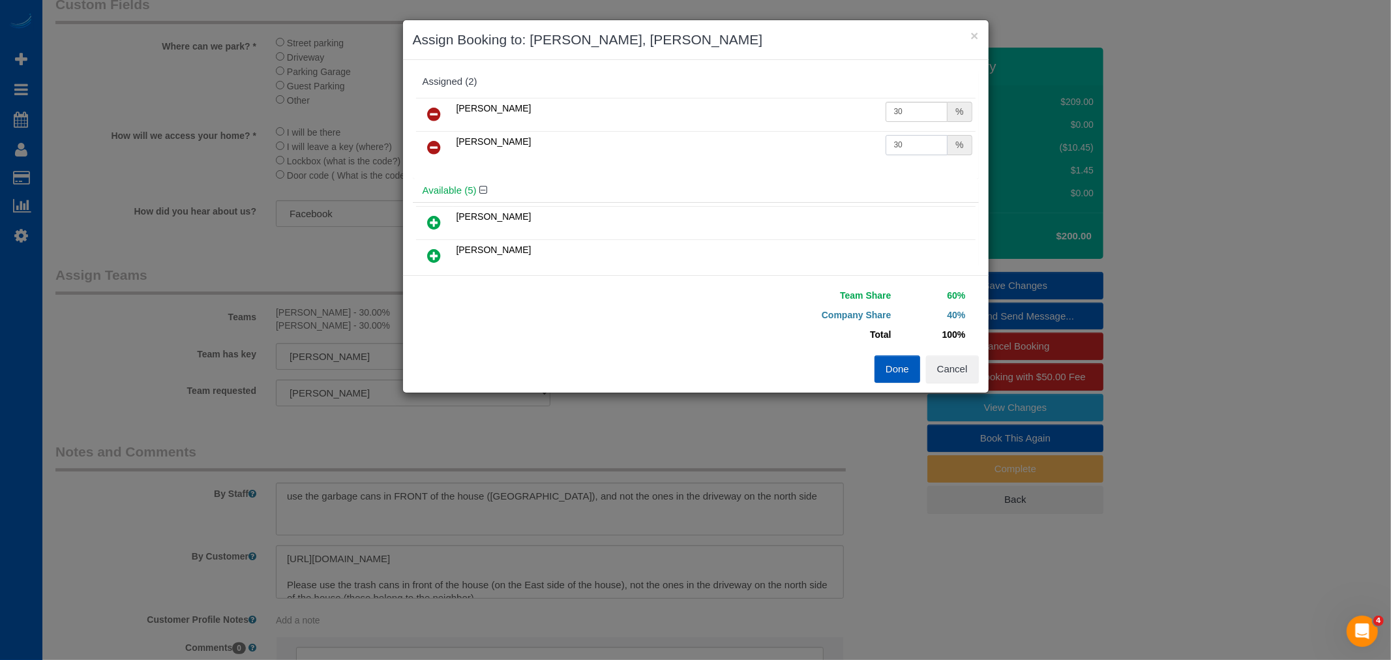
type input "30"
drag, startPoint x: 904, startPoint y: 360, endPoint x: 904, endPoint y: 368, distance: 7.8
click at [904, 361] on button "Done" at bounding box center [897, 368] width 46 height 27
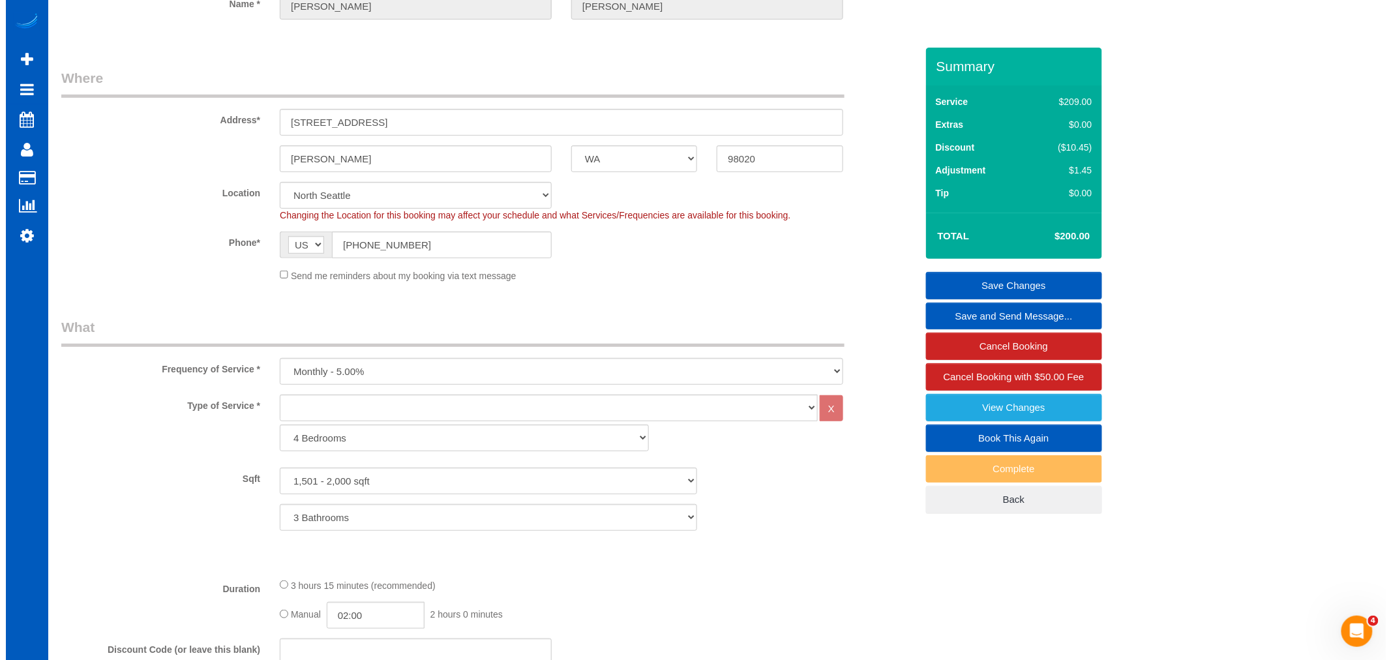
scroll to position [0, 0]
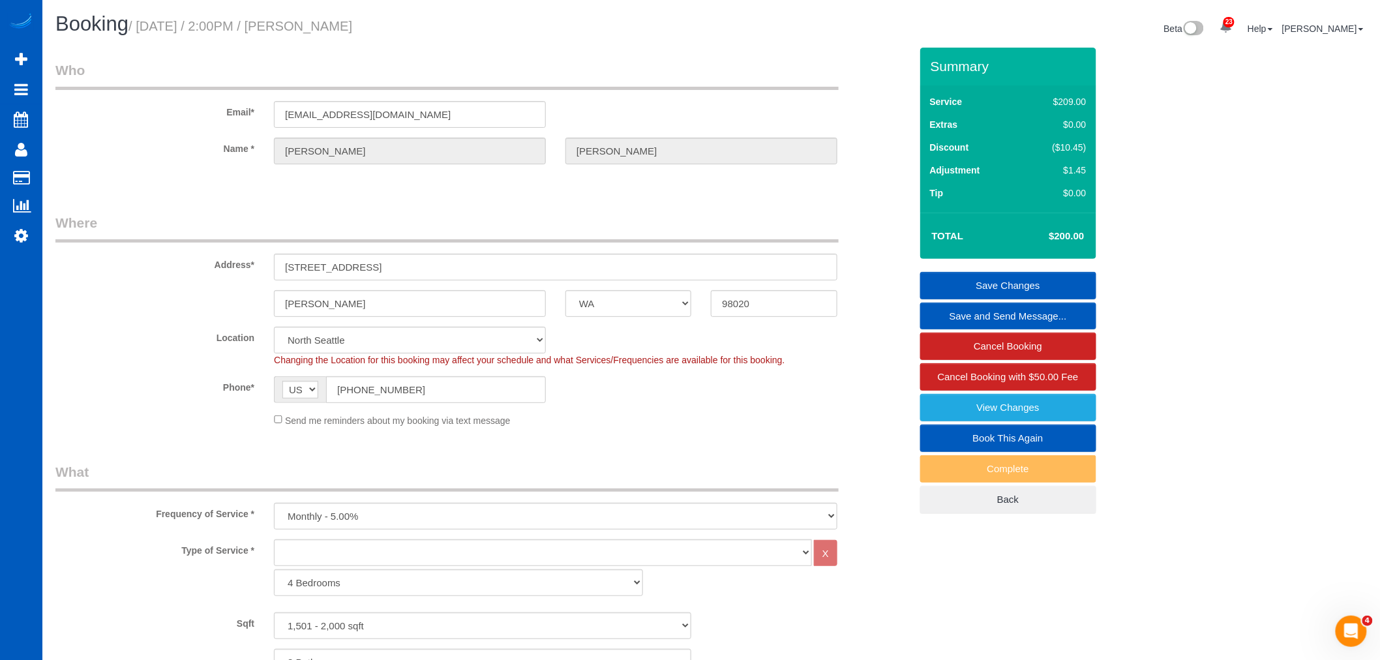
click at [1041, 284] on link "Save Changes" at bounding box center [1008, 285] width 176 height 27
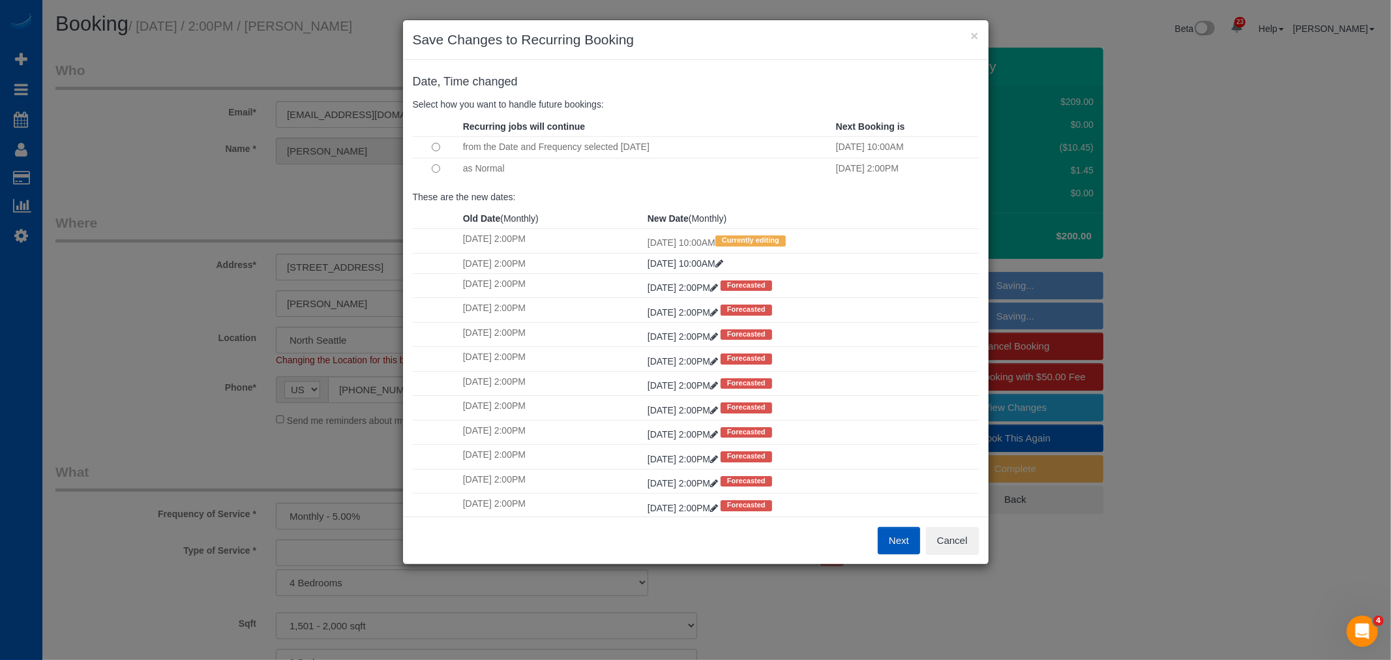
click at [436, 174] on td at bounding box center [436, 168] width 47 height 21
click at [905, 542] on button "Next" at bounding box center [899, 540] width 42 height 27
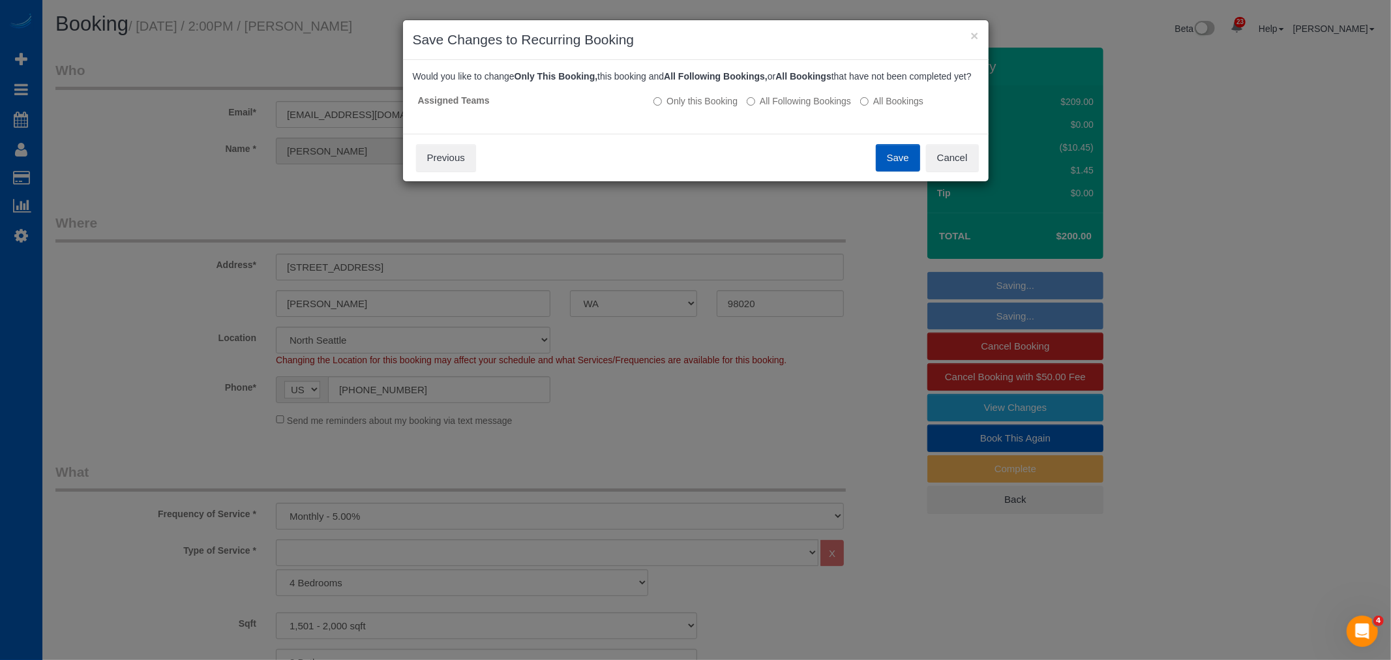
click at [907, 170] on button "Save" at bounding box center [898, 157] width 44 height 27
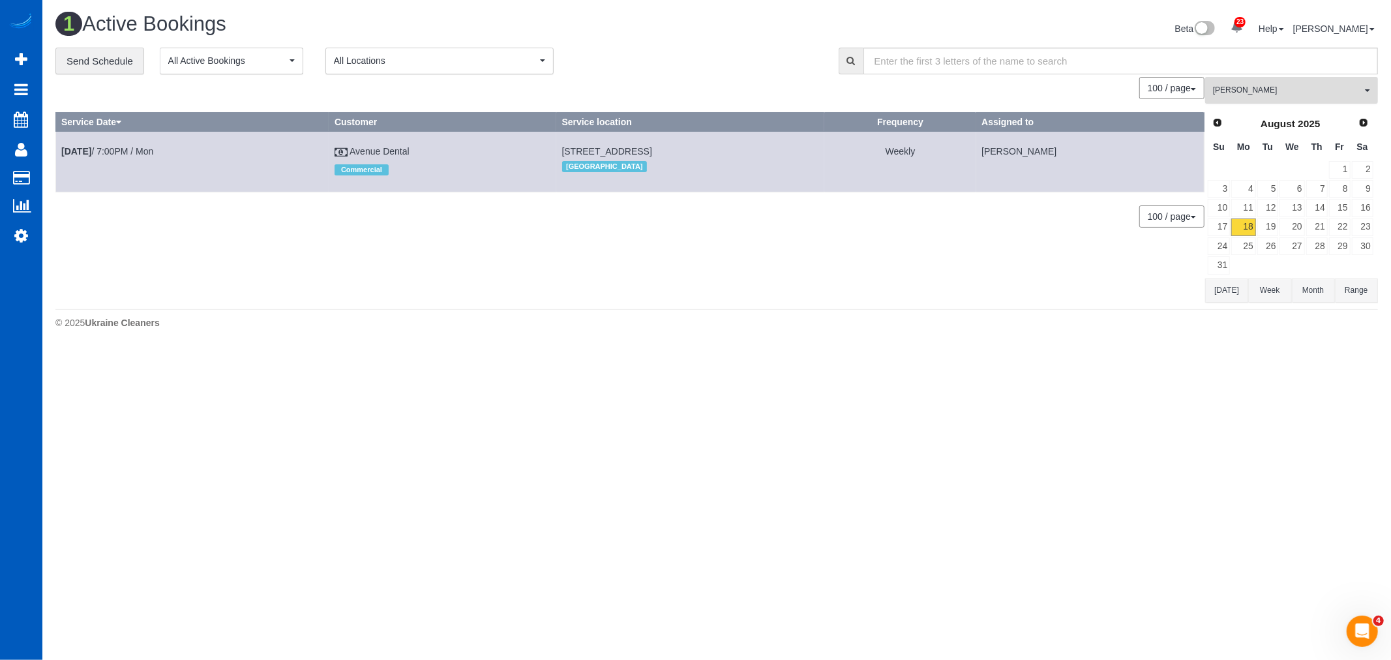
click at [1260, 95] on span "[PERSON_NAME]" at bounding box center [1287, 90] width 149 height 11
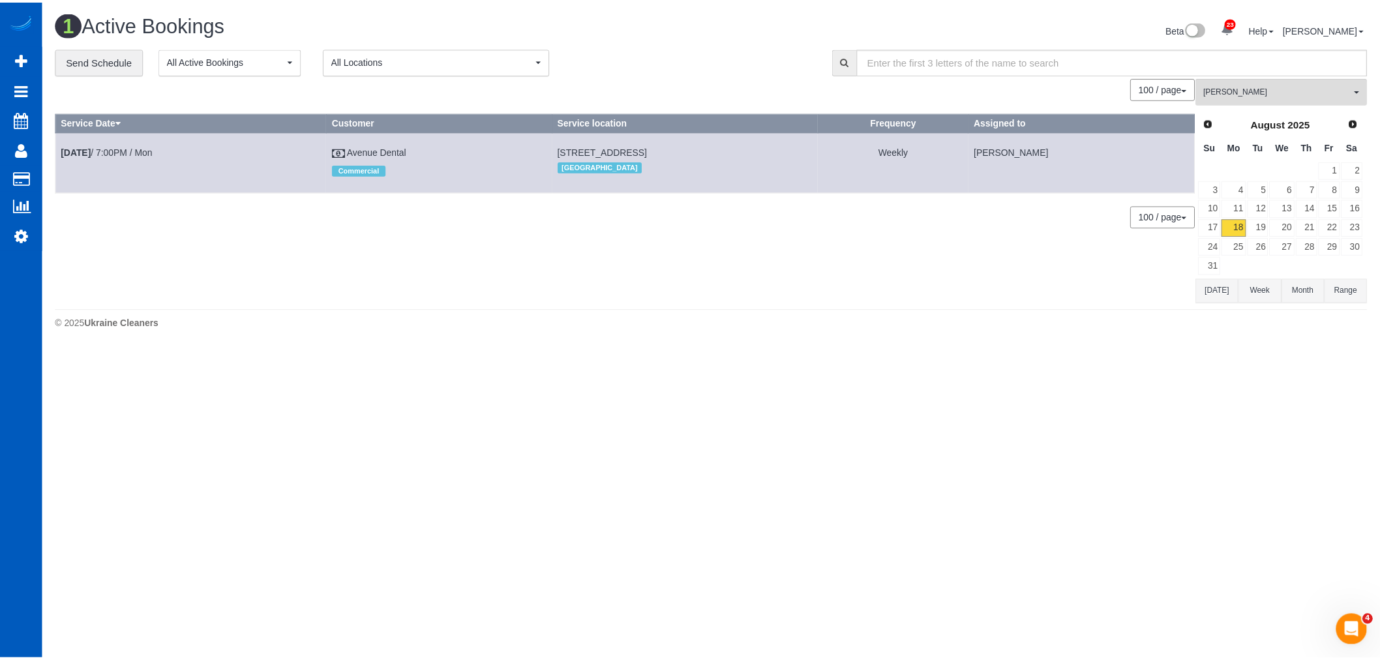
scroll to position [301, 0]
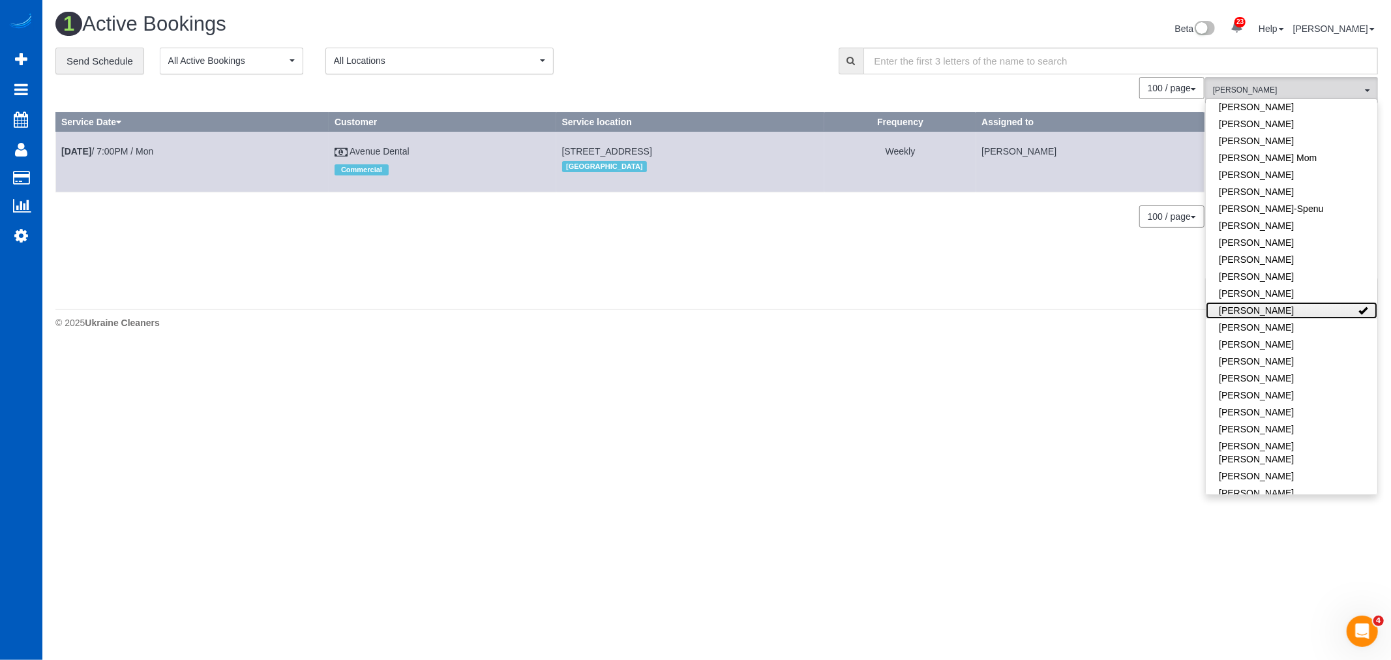
click at [1286, 303] on link "[PERSON_NAME]" at bounding box center [1291, 310] width 171 height 17
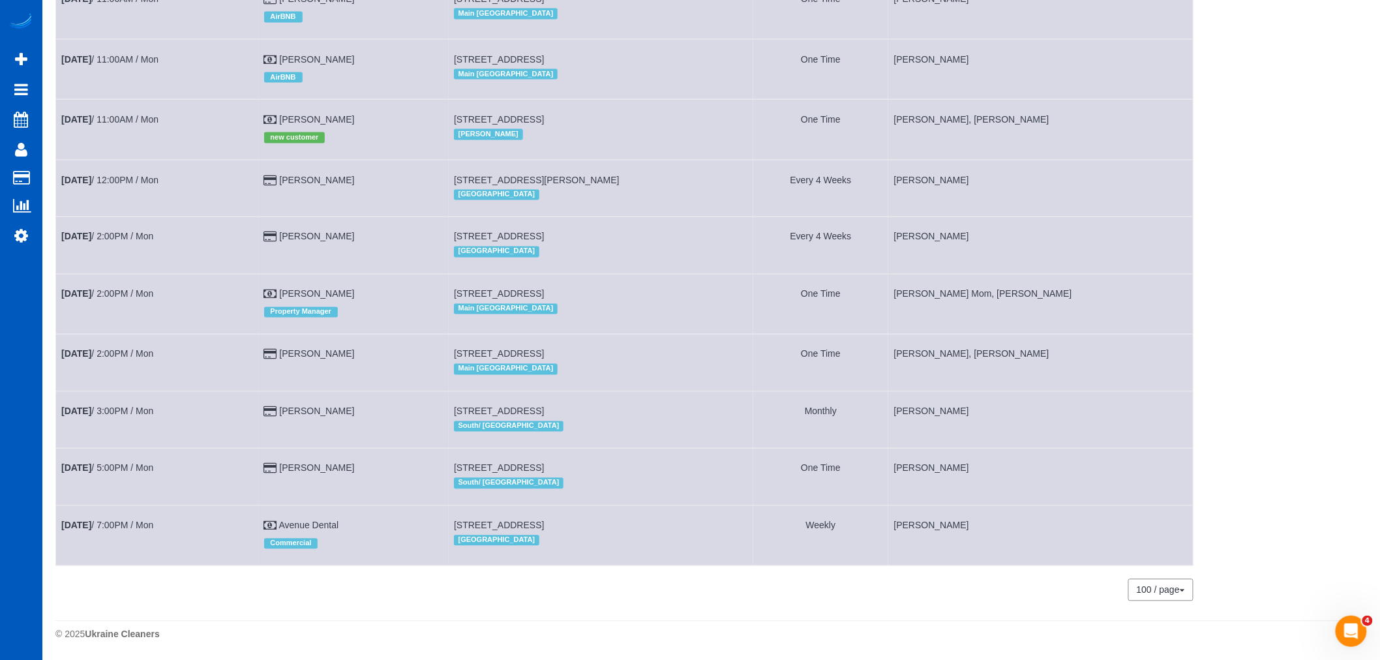
scroll to position [659, 0]
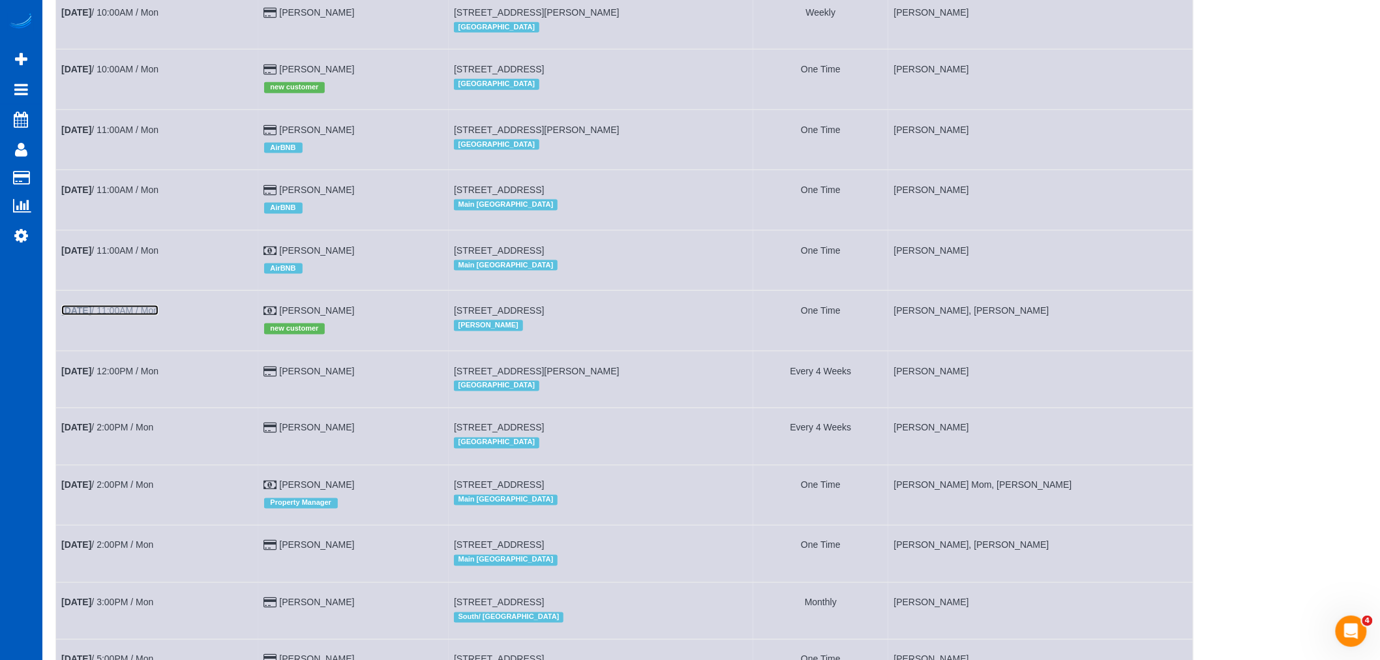
click at [130, 316] on link "[DATE] 11:00AM / Mon" at bounding box center [109, 310] width 97 height 10
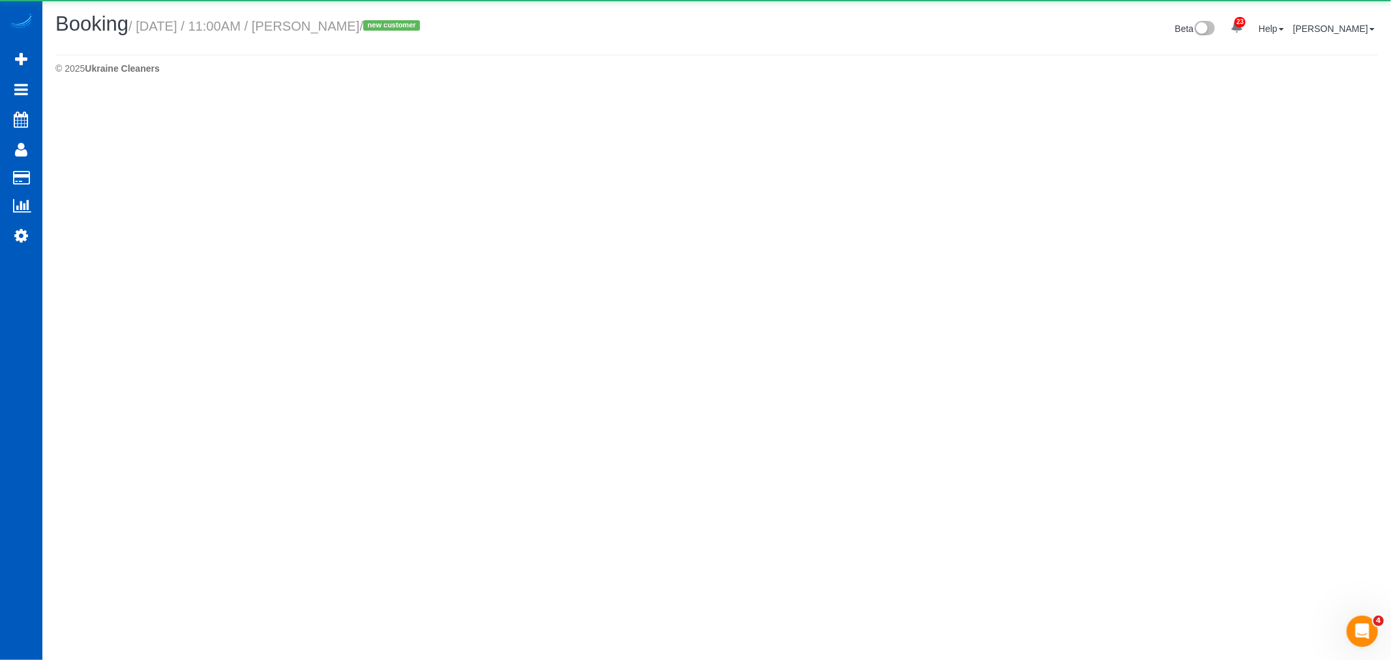
select select "WA"
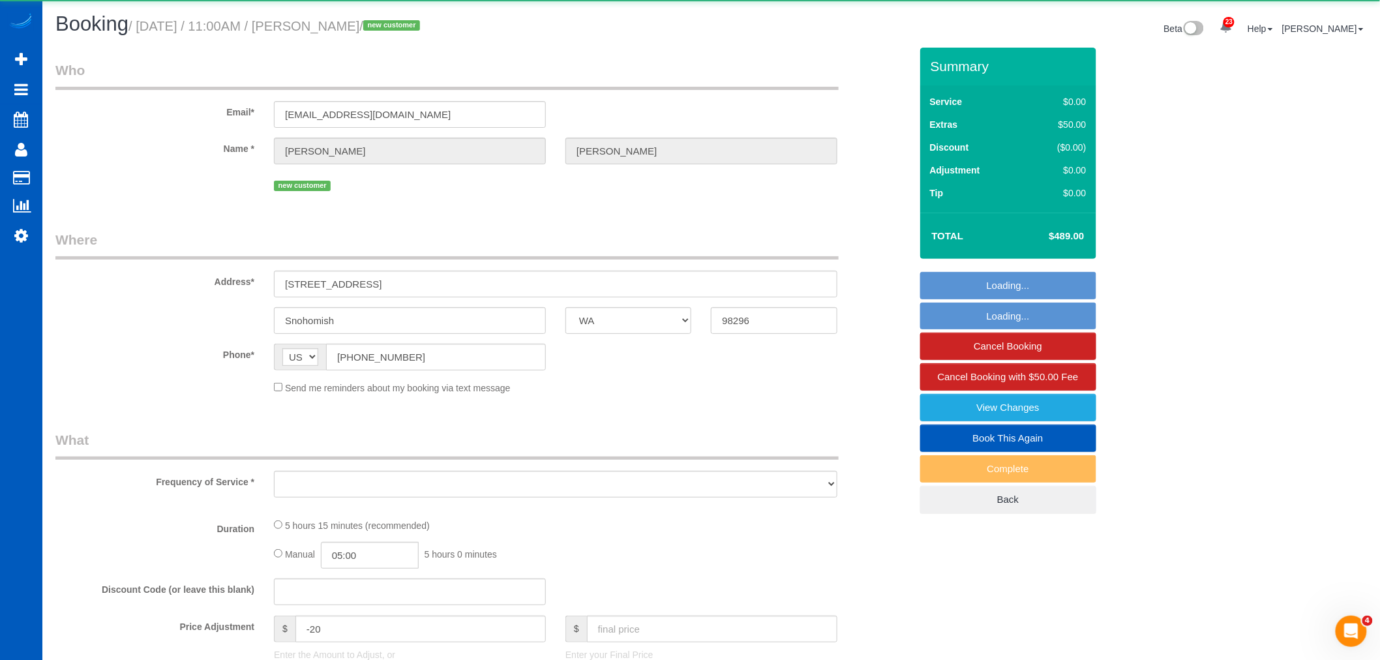
select select "object:7775"
select select "199"
select select "1501"
select select "3"
select select "2"
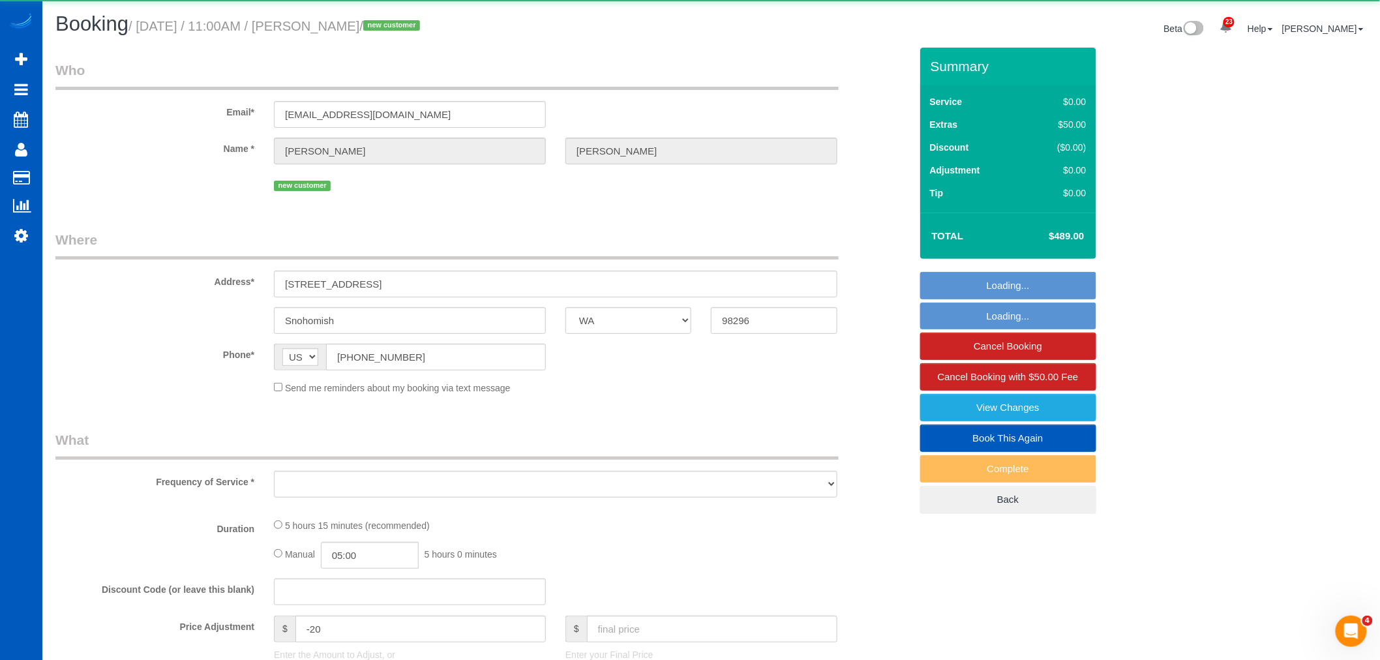
select select "spot37"
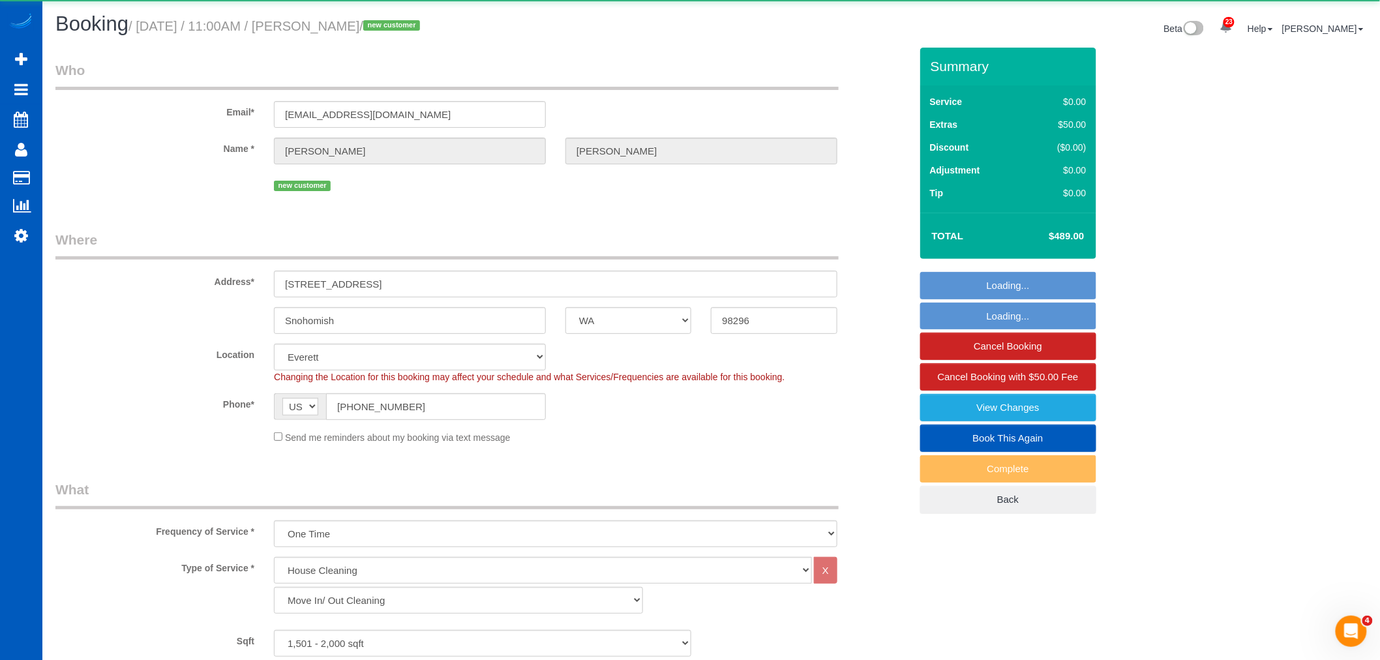
select select "object:8016"
select select "1501"
select select "3"
select select "2"
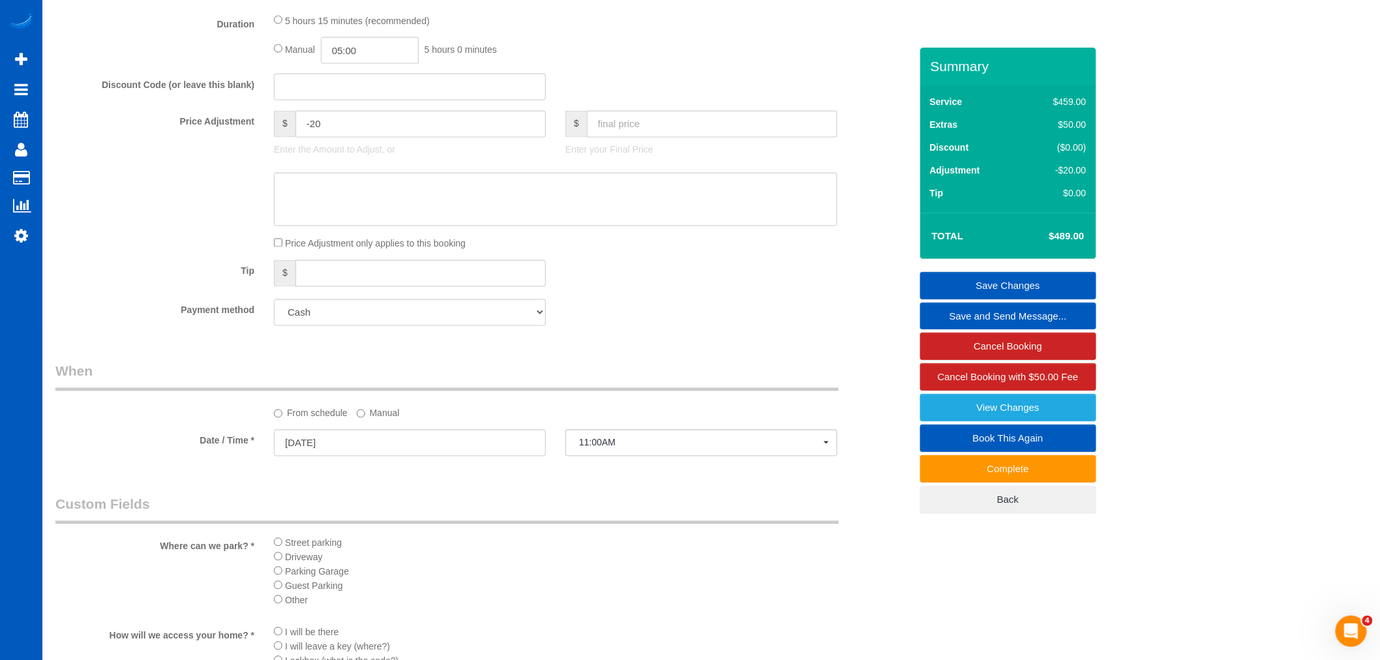
scroll to position [942, 0]
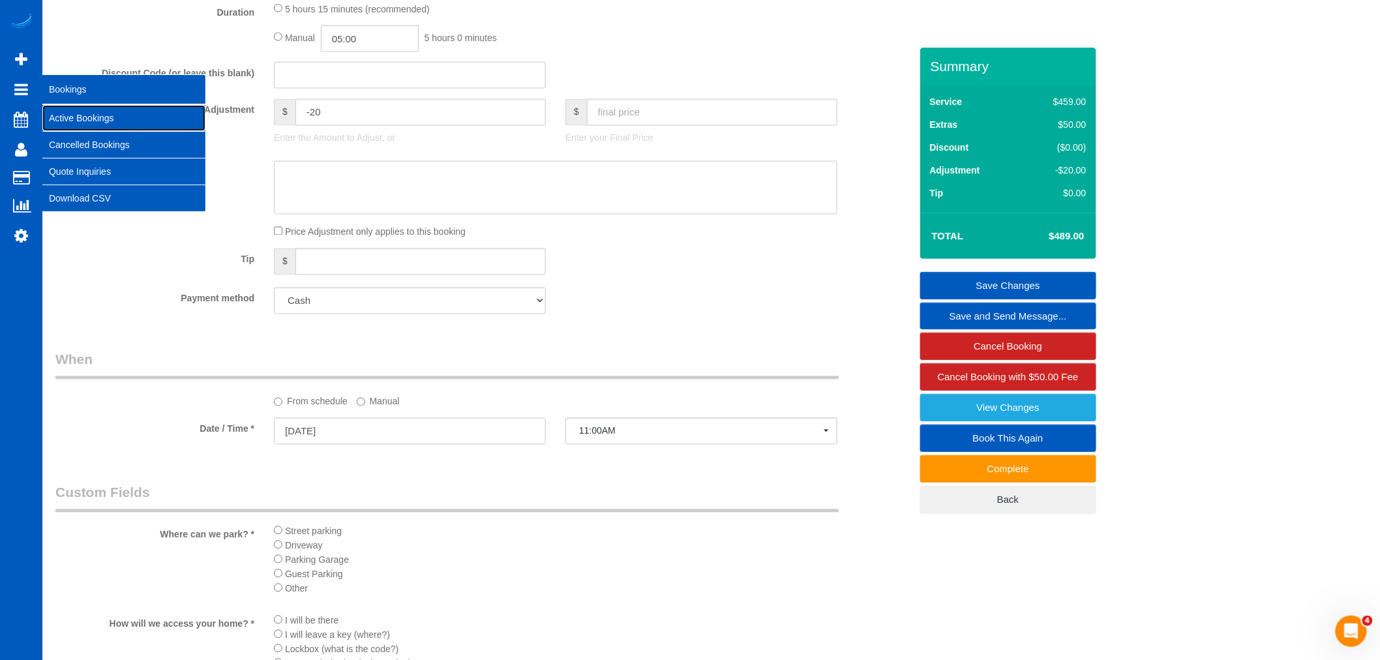
click at [104, 116] on link "Active Bookings" at bounding box center [123, 118] width 163 height 26
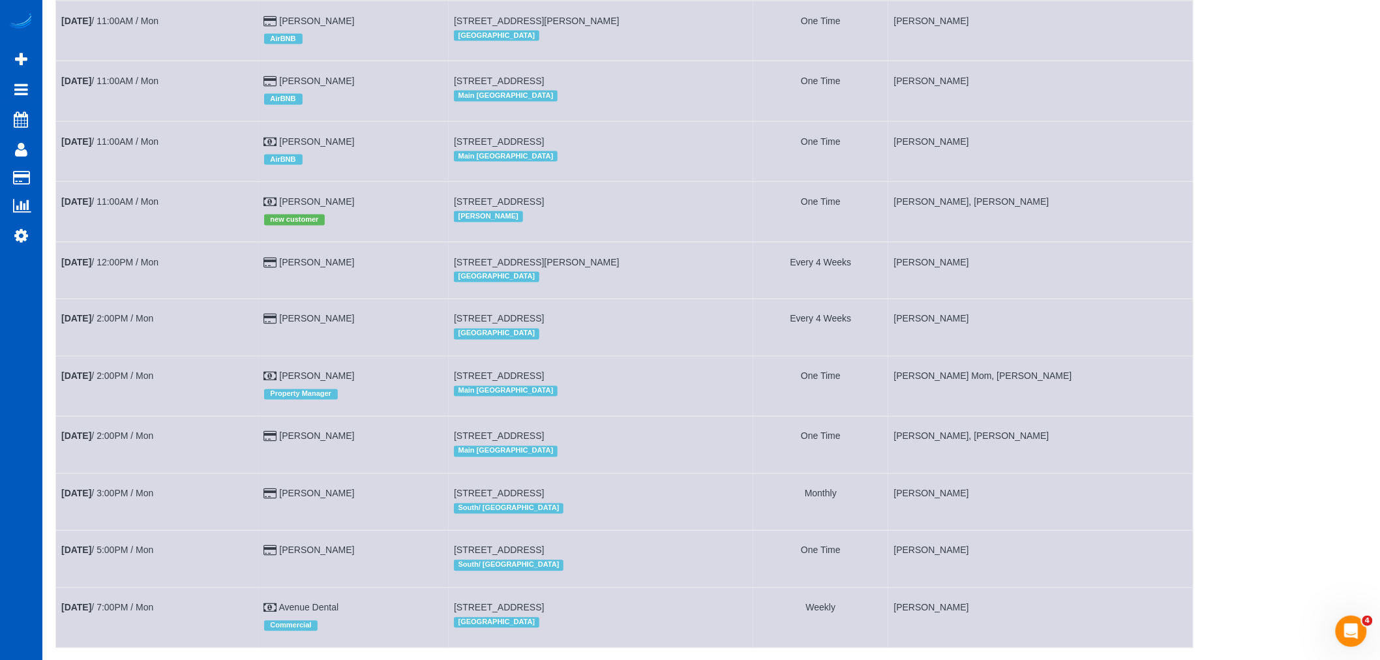
scroll to position [876, 0]
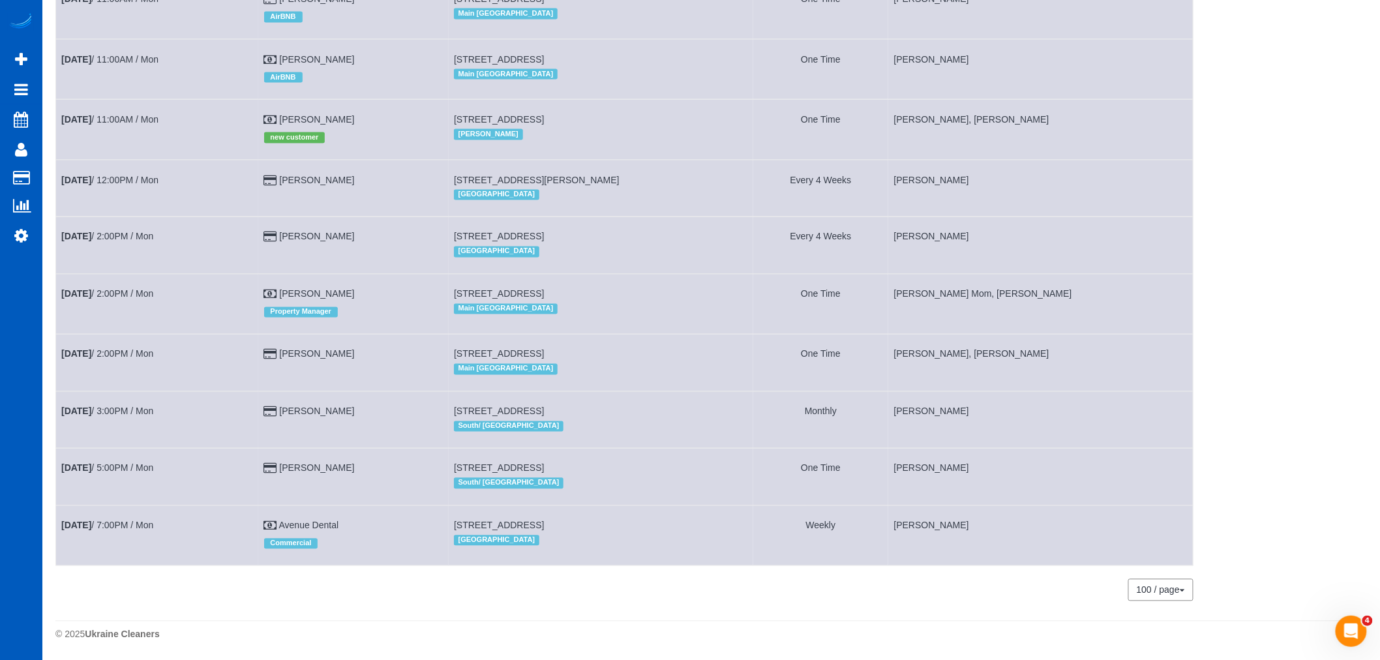
click at [121, 449] on td "[DATE] 5:00PM / Mon" at bounding box center [157, 477] width 203 height 57
click at [113, 471] on td "[DATE] 5:00PM / Mon" at bounding box center [157, 477] width 203 height 57
click at [119, 456] on td "[DATE] 5:00PM / Mon" at bounding box center [157, 477] width 203 height 57
click at [117, 458] on td "[DATE] 5:00PM / Mon" at bounding box center [157, 477] width 203 height 57
click at [116, 463] on link "[DATE] 5:00PM / Mon" at bounding box center [107, 468] width 92 height 10
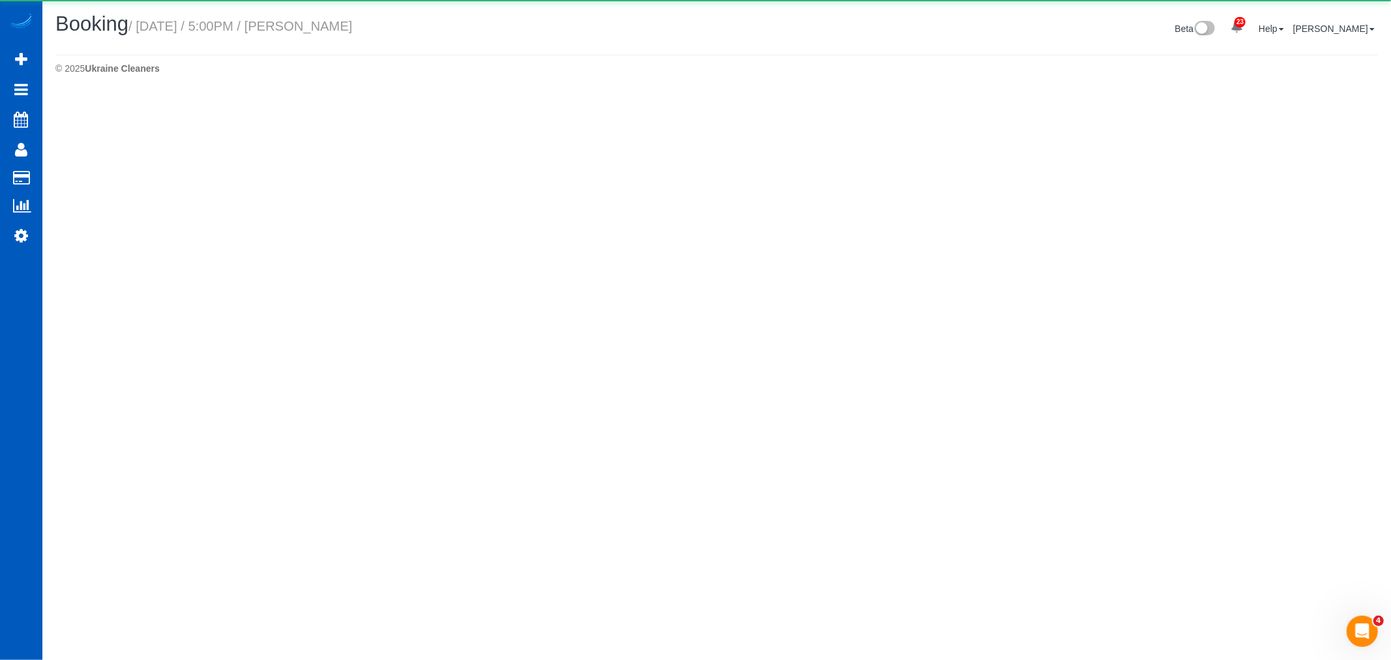
select select "WA"
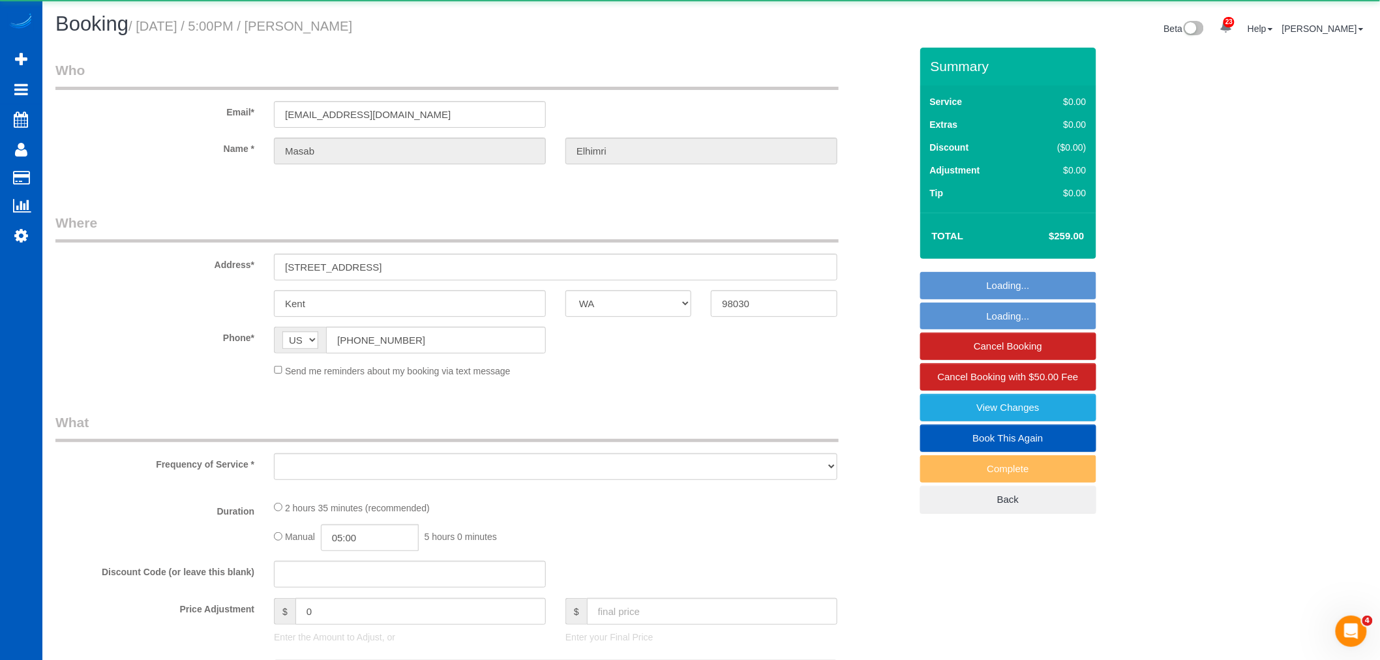
scroll to position [162, 0]
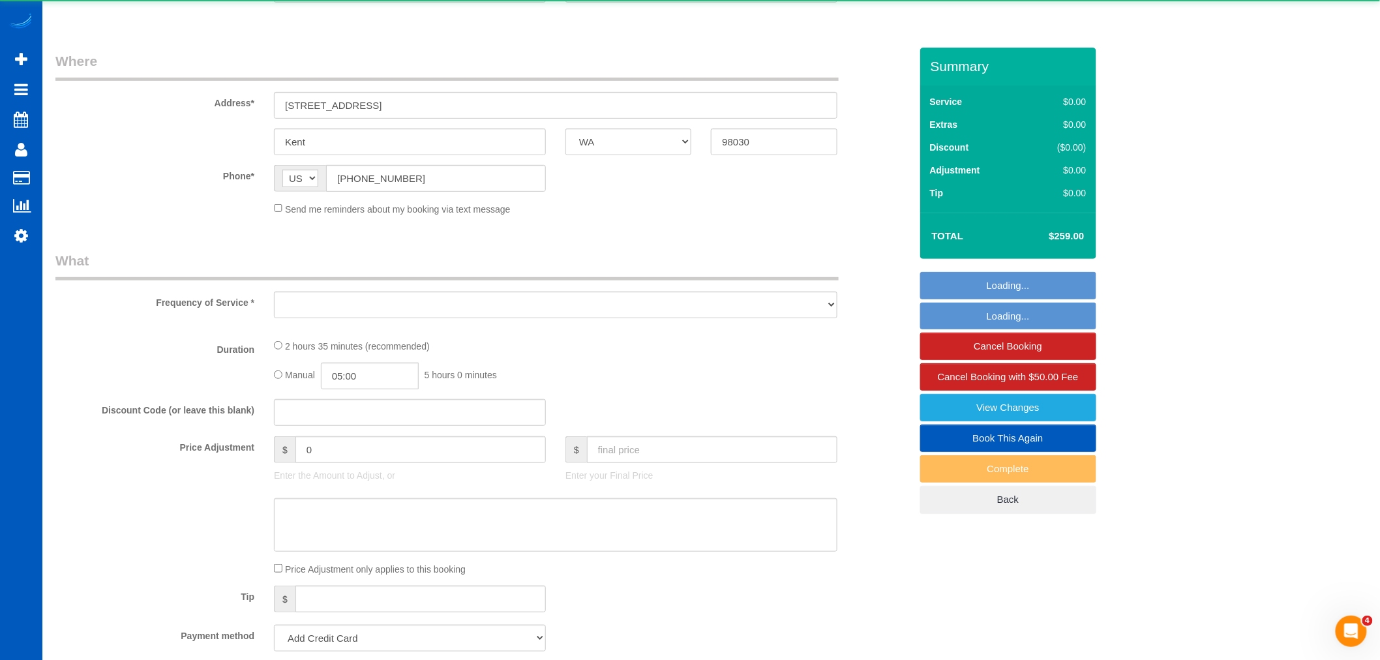
select select "object:9492"
select select "string:fspay-f96ab424-0a66-46e8-91b6-2d6856d9ba41"
select select "199"
select select "2001"
select select "4"
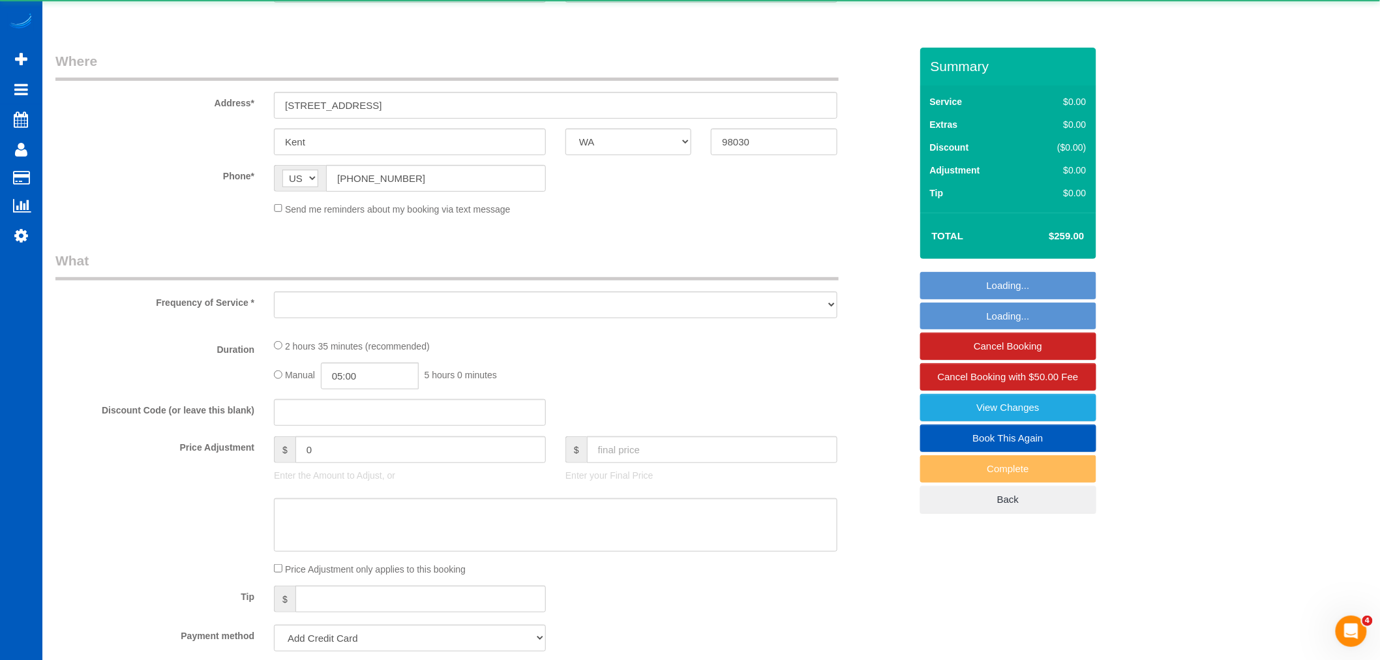
select select "3"
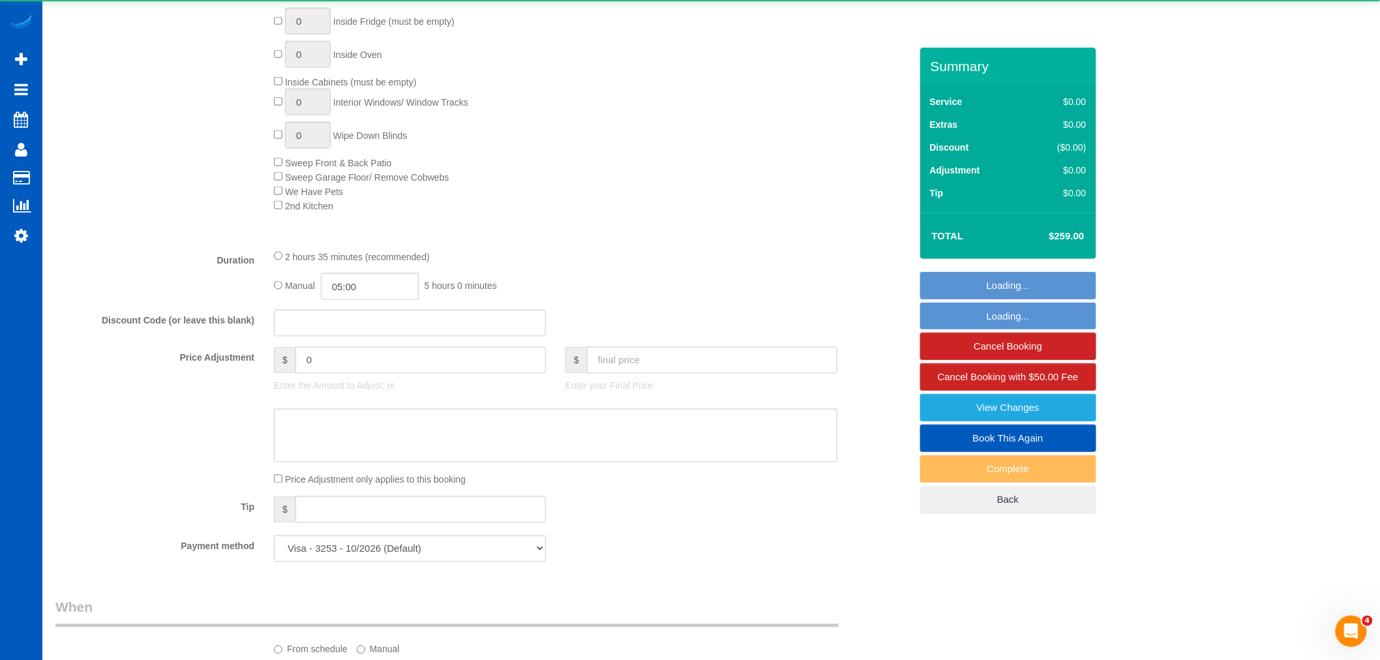
select select "spot51"
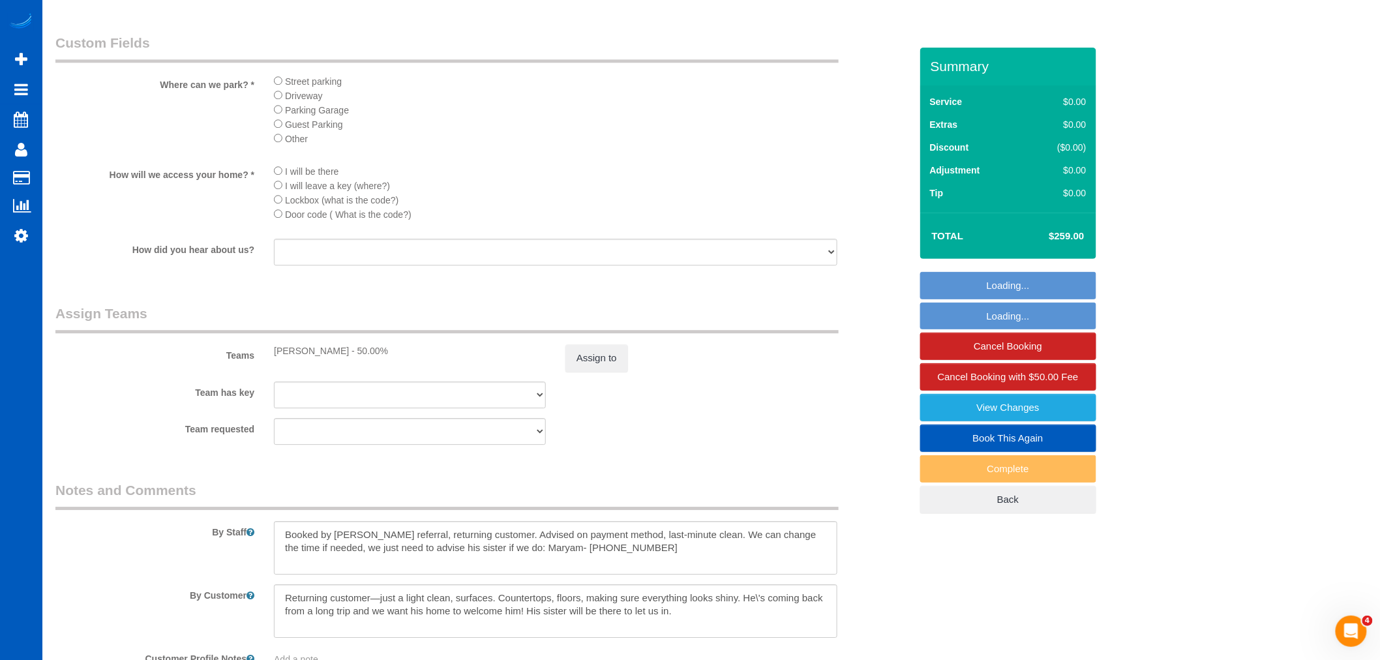
scroll to position [1594, 0]
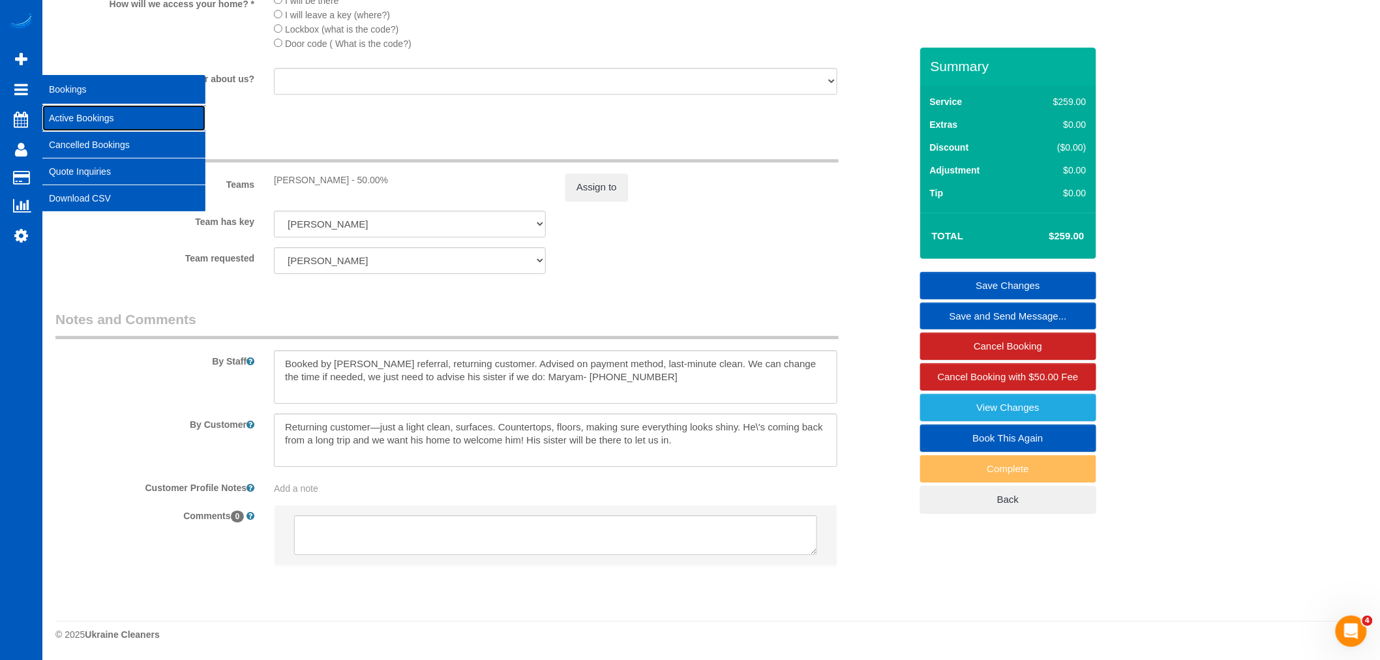
click at [95, 121] on link "Active Bookings" at bounding box center [123, 118] width 163 height 26
